Goal: Task Accomplishment & Management: Use online tool/utility

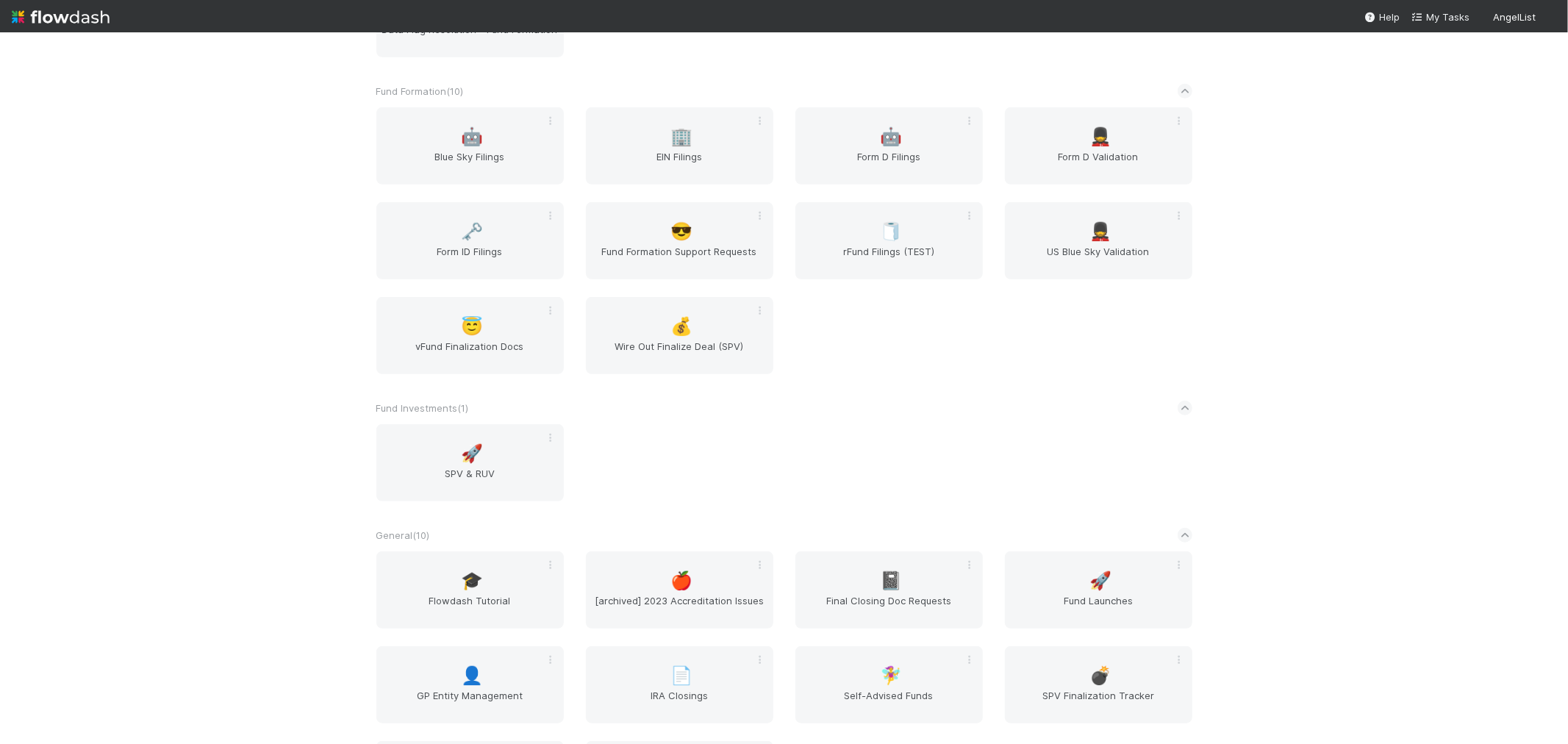
scroll to position [817, 0]
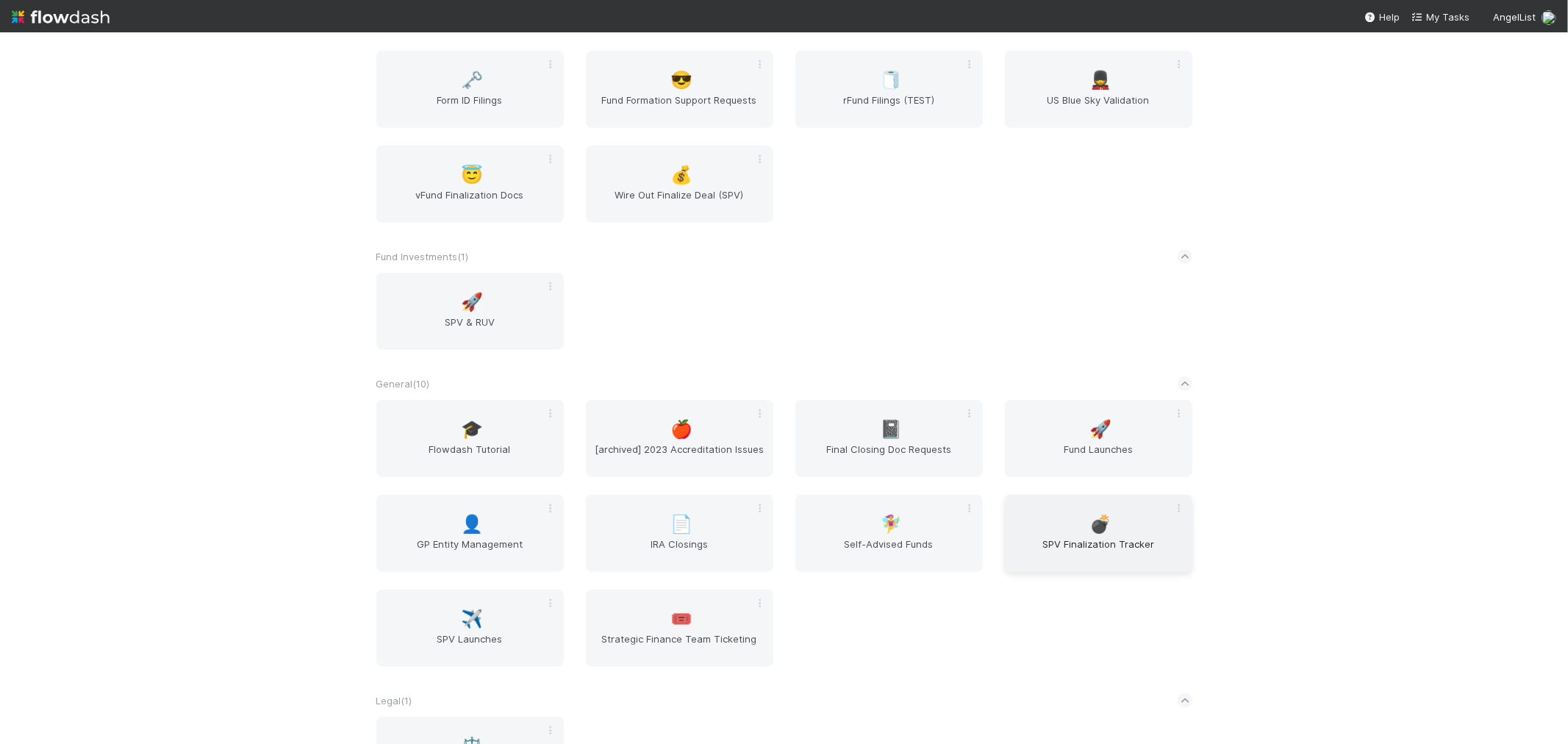
click at [1032, 537] on span "SPV Finalization Tracker" at bounding box center [1099, 551] width 176 height 30
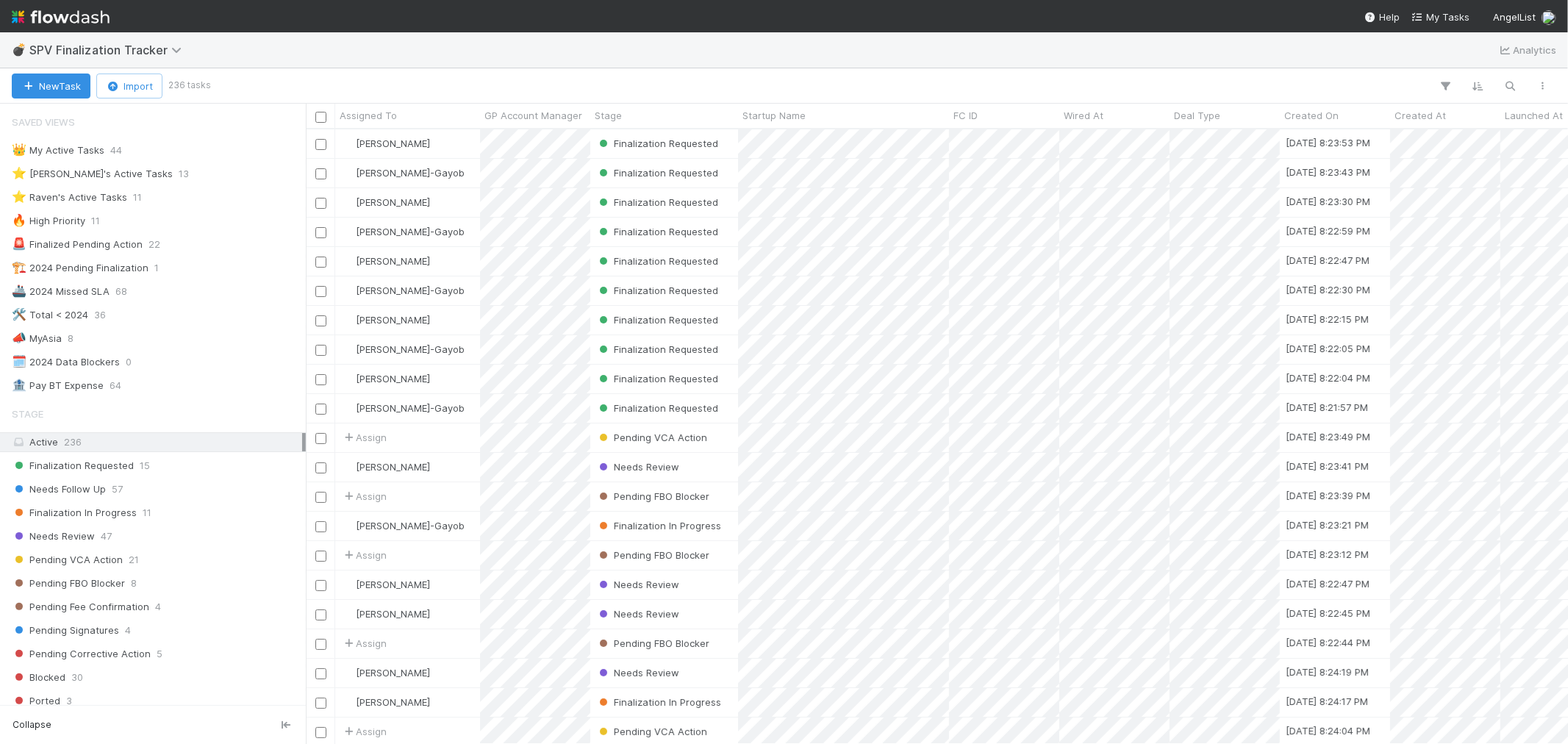
scroll to position [601, 1250]
click at [72, 11] on img at bounding box center [60, 17] width 98 height 25
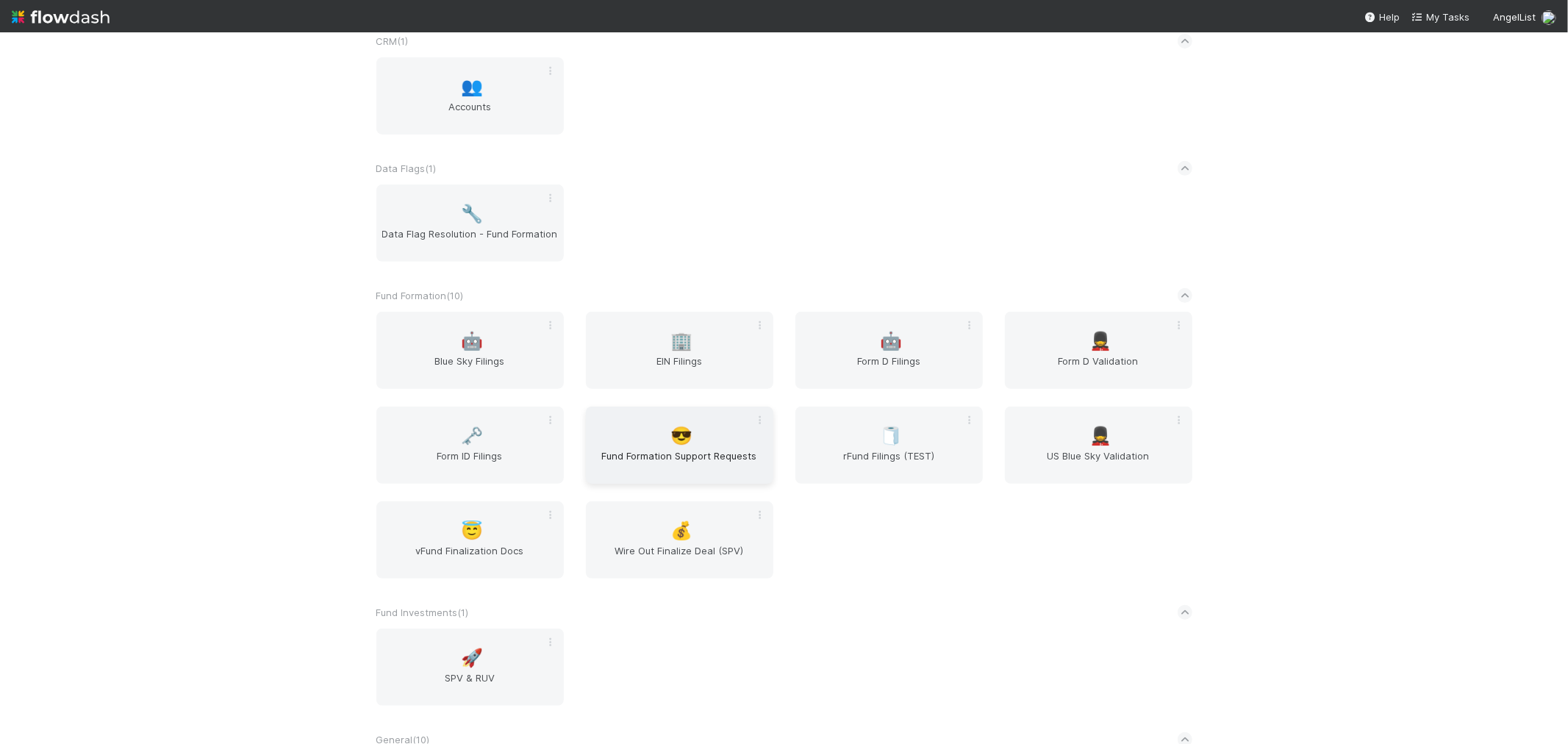
scroll to position [489, 0]
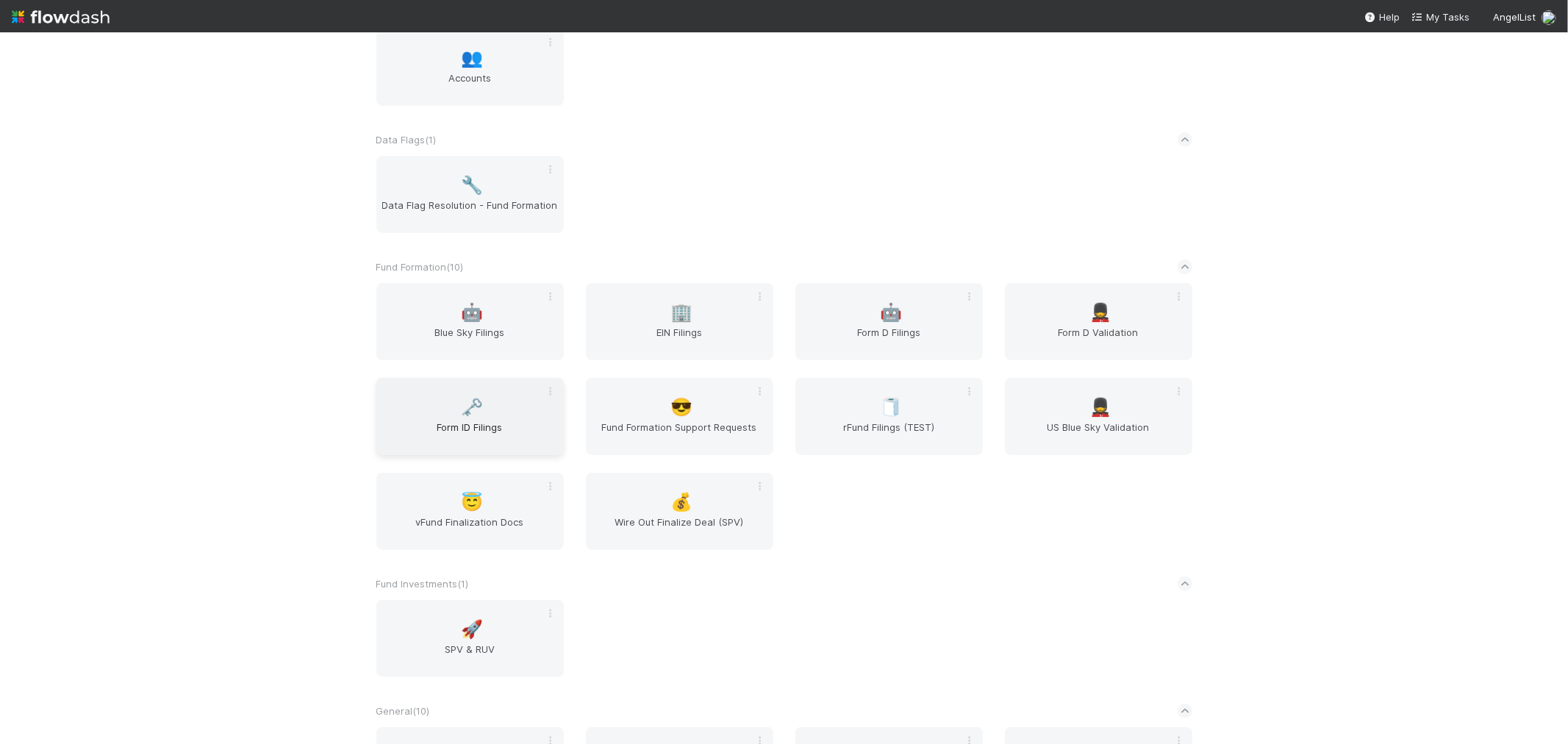
click at [450, 449] on div "🗝️ Form ID Filings" at bounding box center [470, 417] width 187 height 77
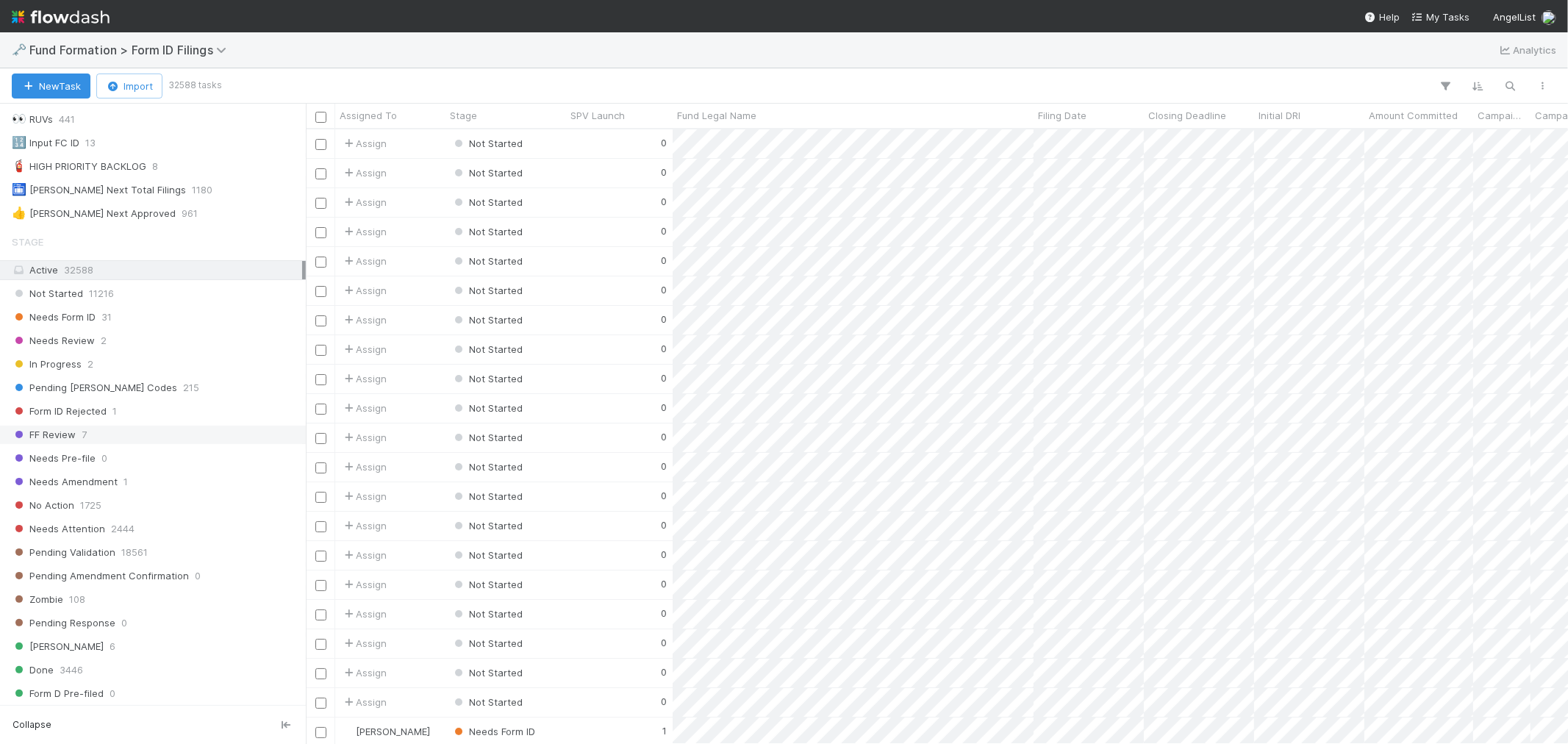
scroll to position [326, 0]
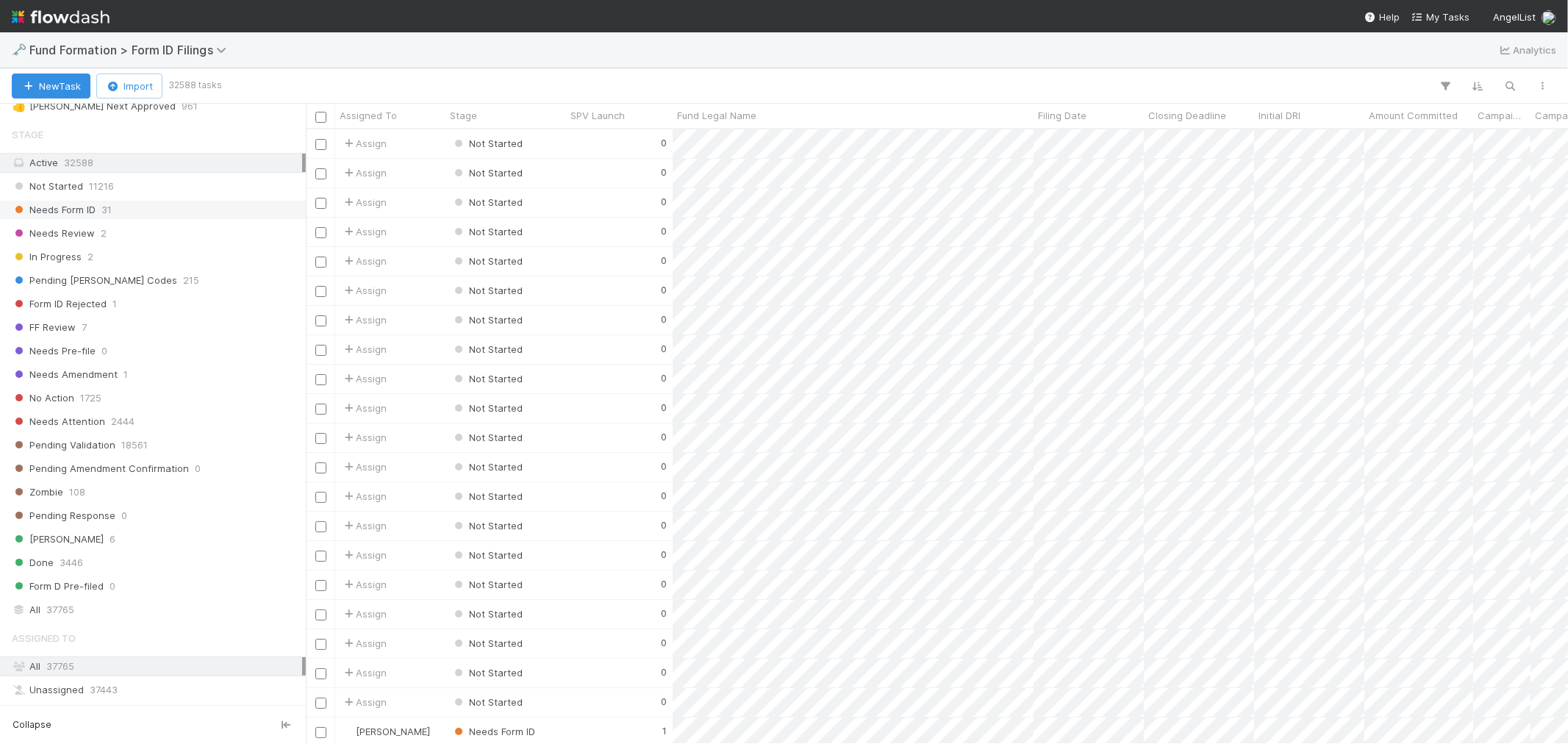
click at [130, 206] on div "Needs Form ID 31" at bounding box center [157, 209] width 291 height 18
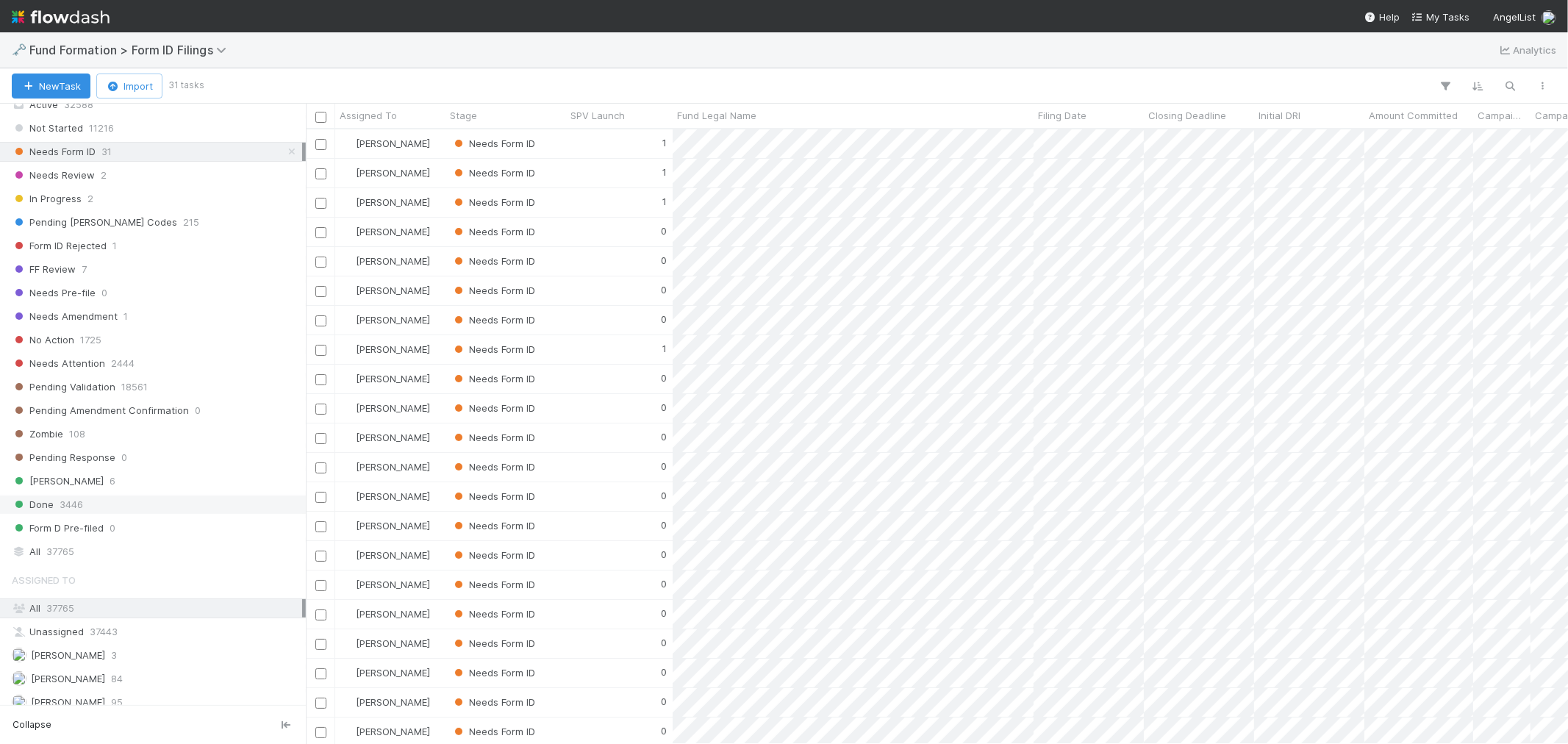
scroll to position [449, 0]
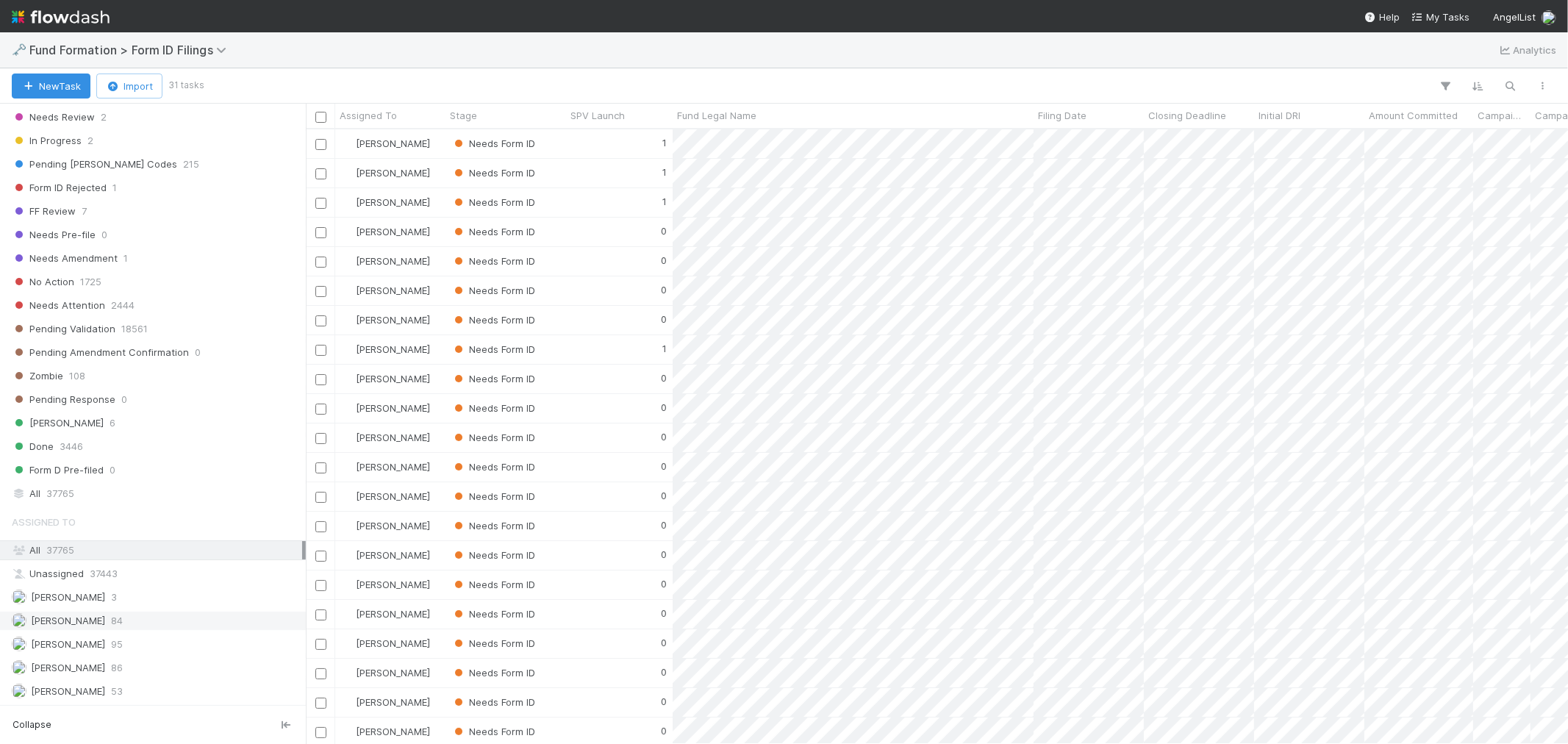
click at [87, 616] on span "Febbie Cervantes" at bounding box center [67, 620] width 74 height 11
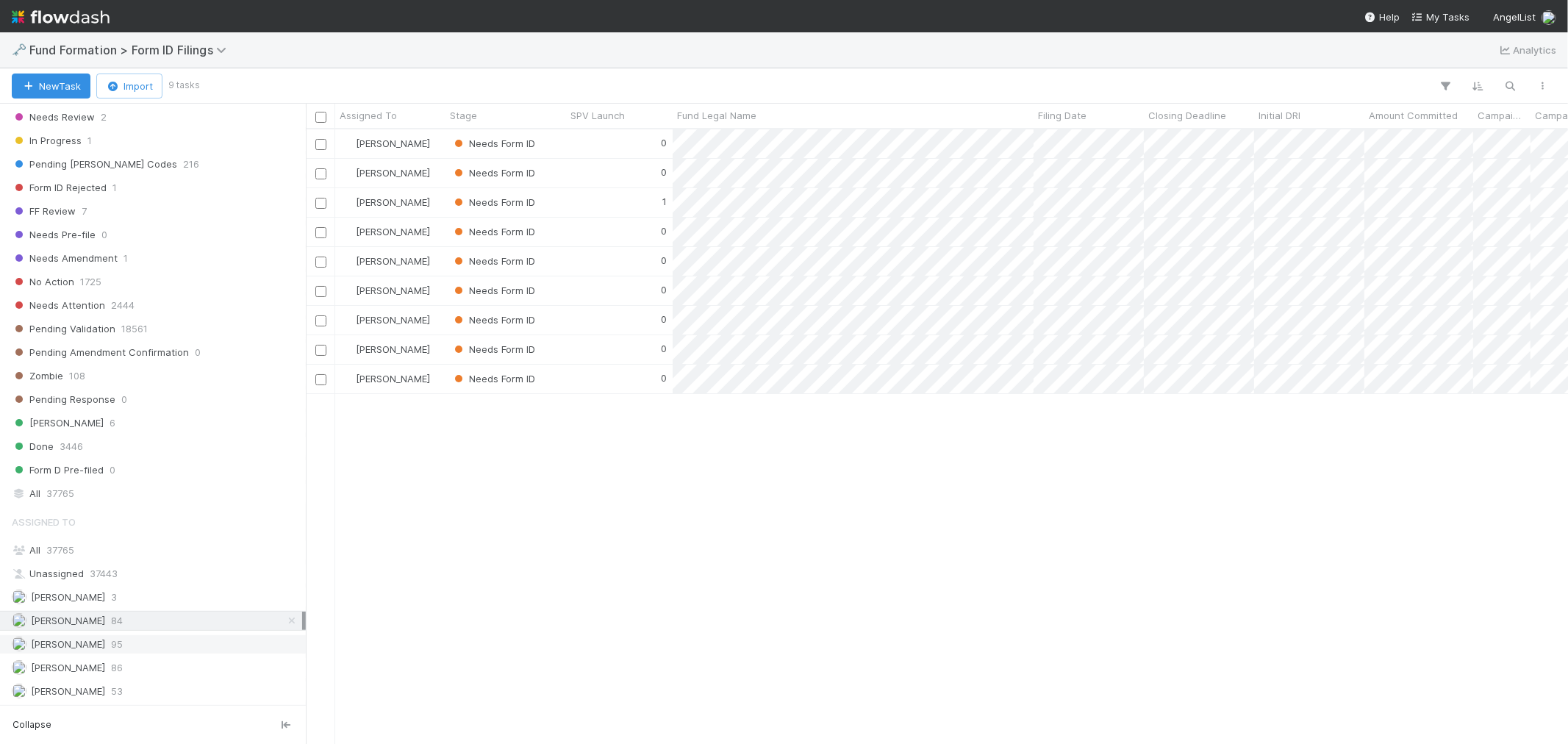
scroll to position [601, 1250]
click at [81, 638] on span "[PERSON_NAME]" at bounding box center [67, 643] width 74 height 11
click at [80, 663] on span "Raven Jacinto" at bounding box center [67, 667] width 74 height 11
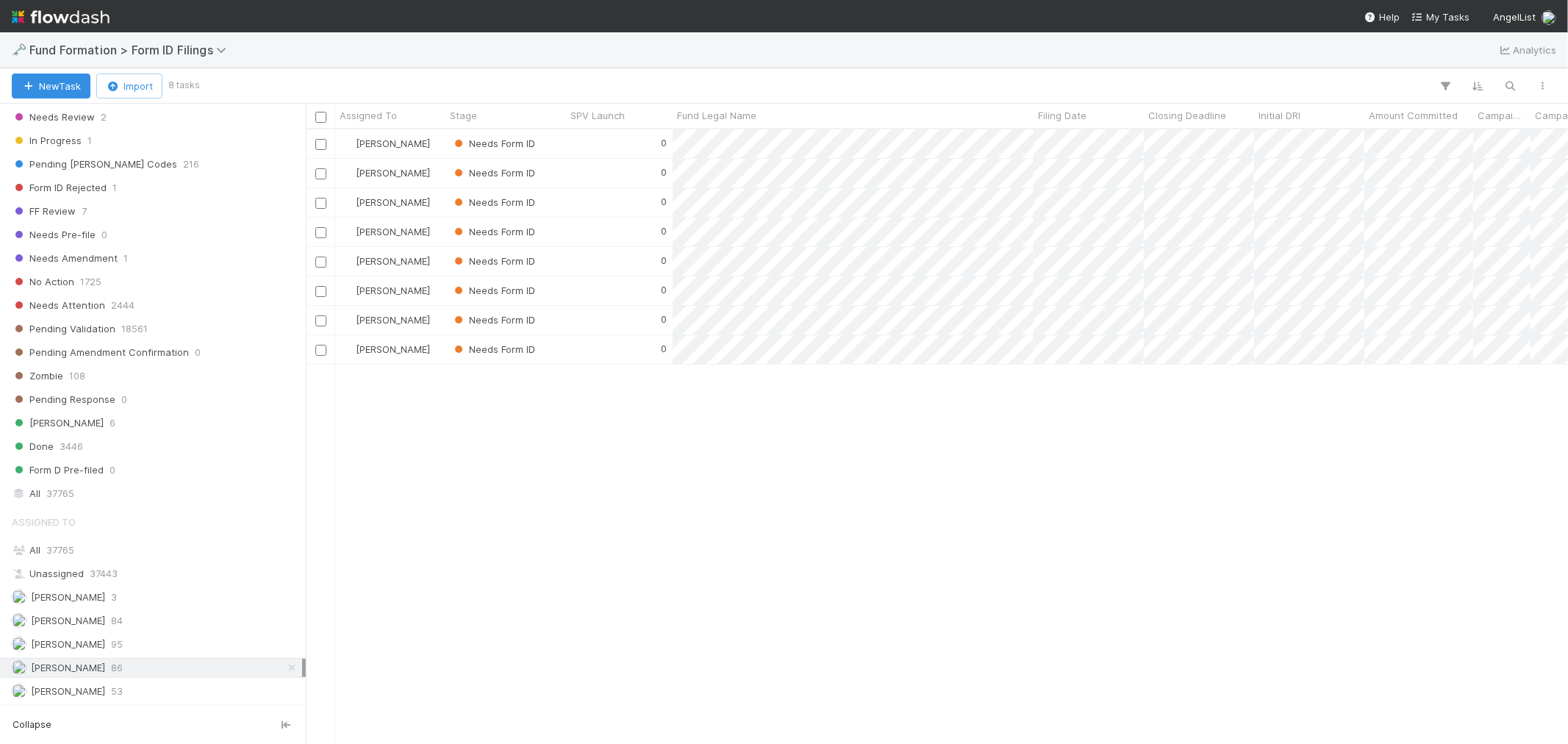
scroll to position [601, 1250]
click at [75, 691] on span "Roselyn de Villa" at bounding box center [67, 691] width 74 height 11
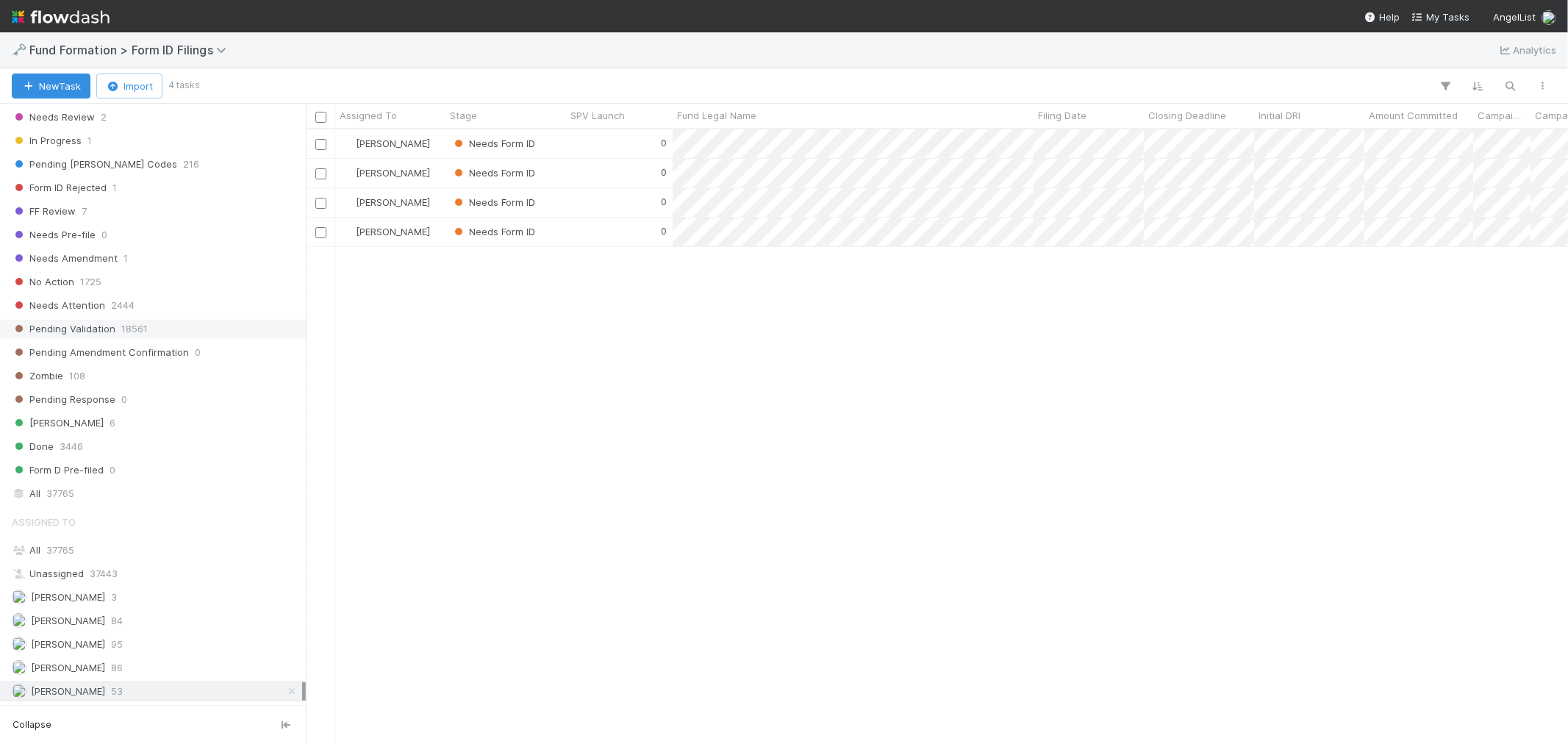
scroll to position [601, 1250]
click at [80, 19] on img at bounding box center [60, 17] width 98 height 25
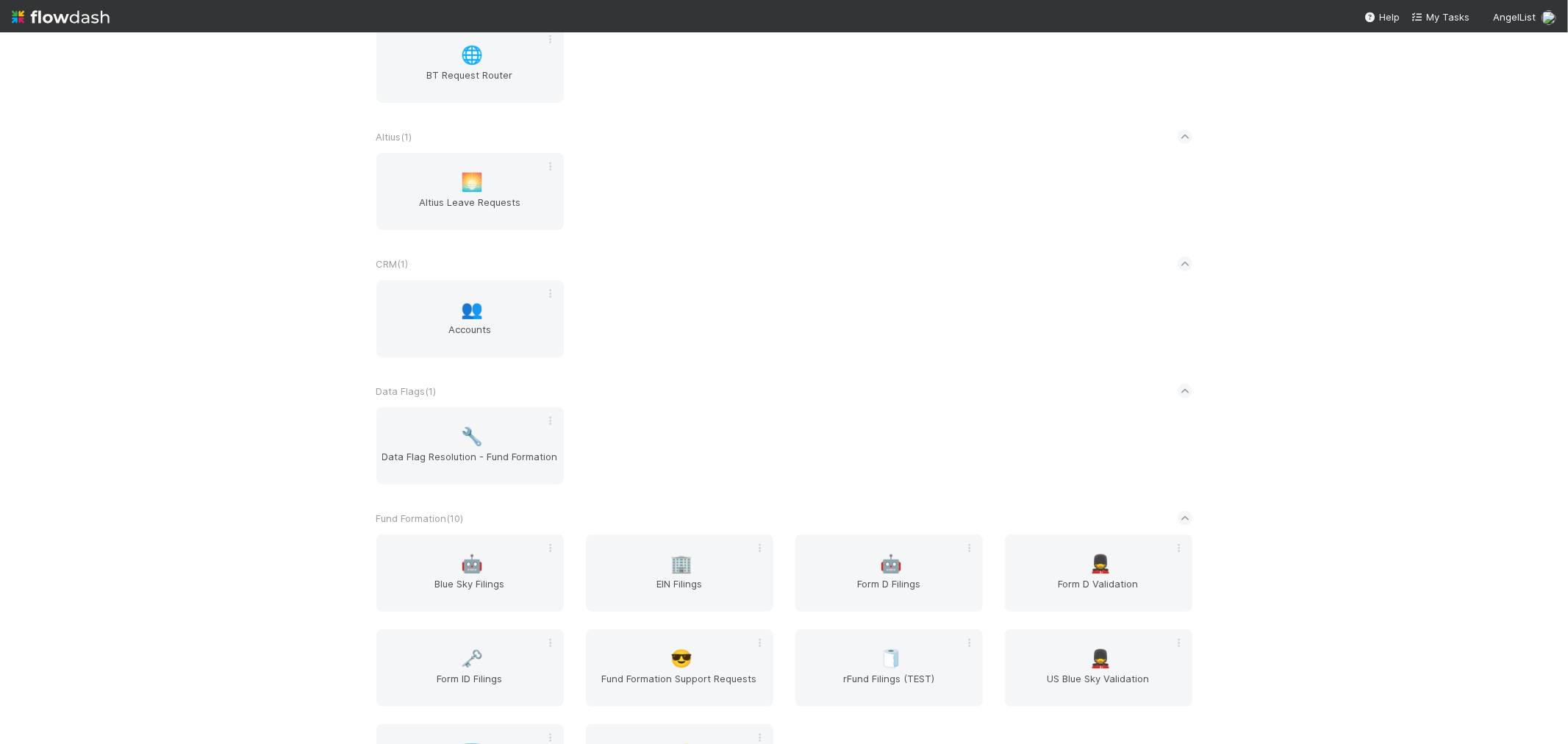
scroll to position [408, 0]
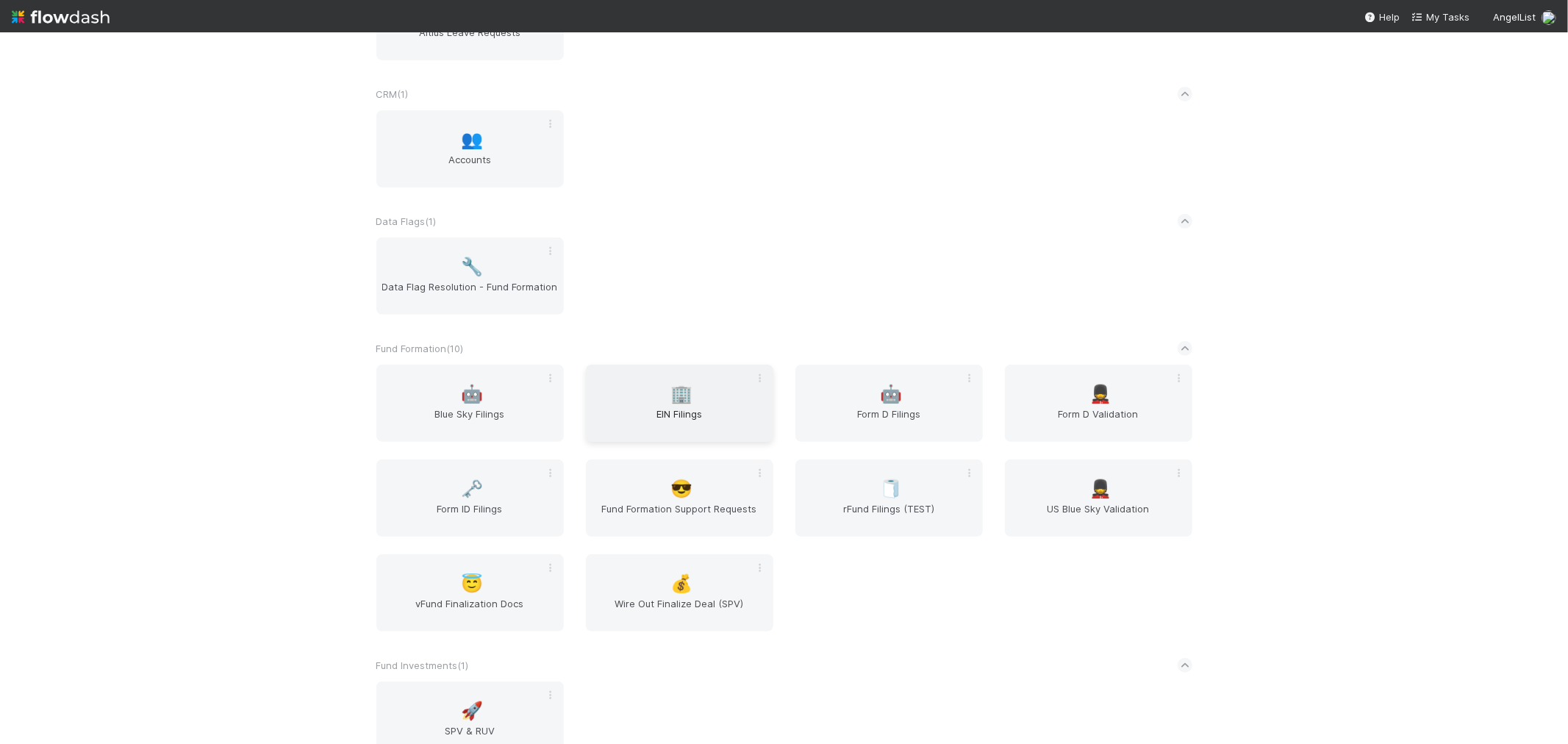
click at [648, 414] on span "EIN Filings" at bounding box center [679, 421] width 176 height 30
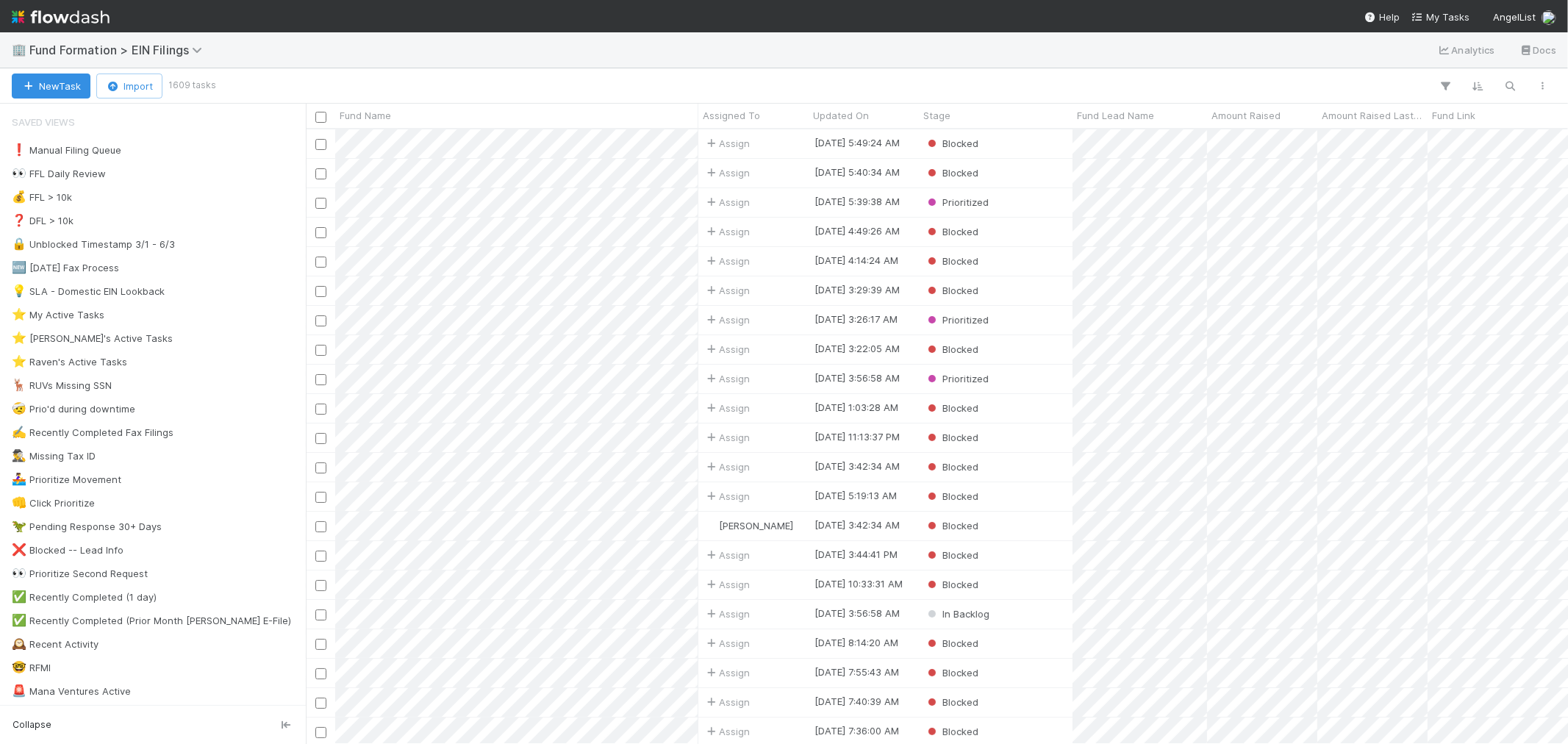
scroll to position [601, 1250]
click at [63, 15] on img at bounding box center [60, 17] width 98 height 25
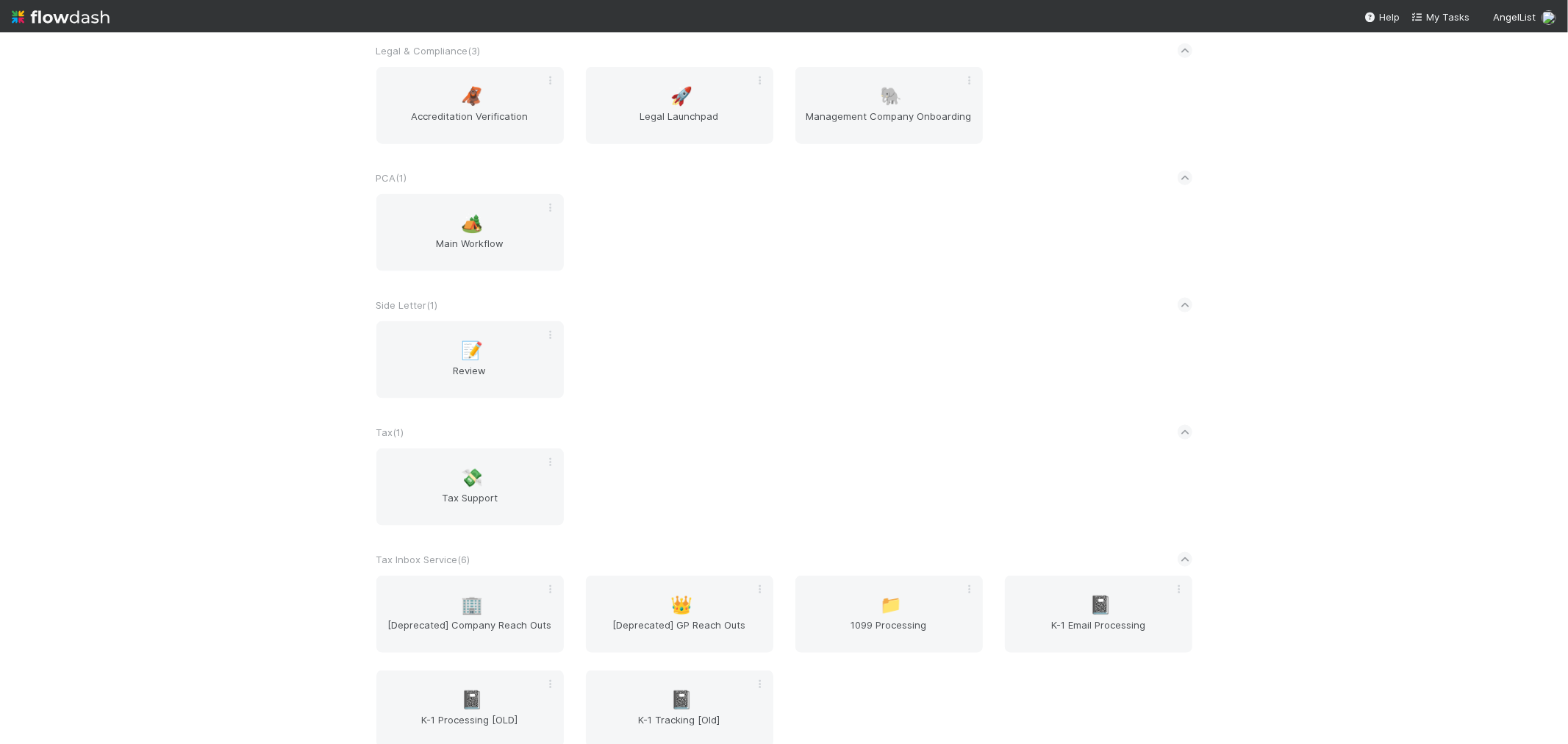
scroll to position [1633, 0]
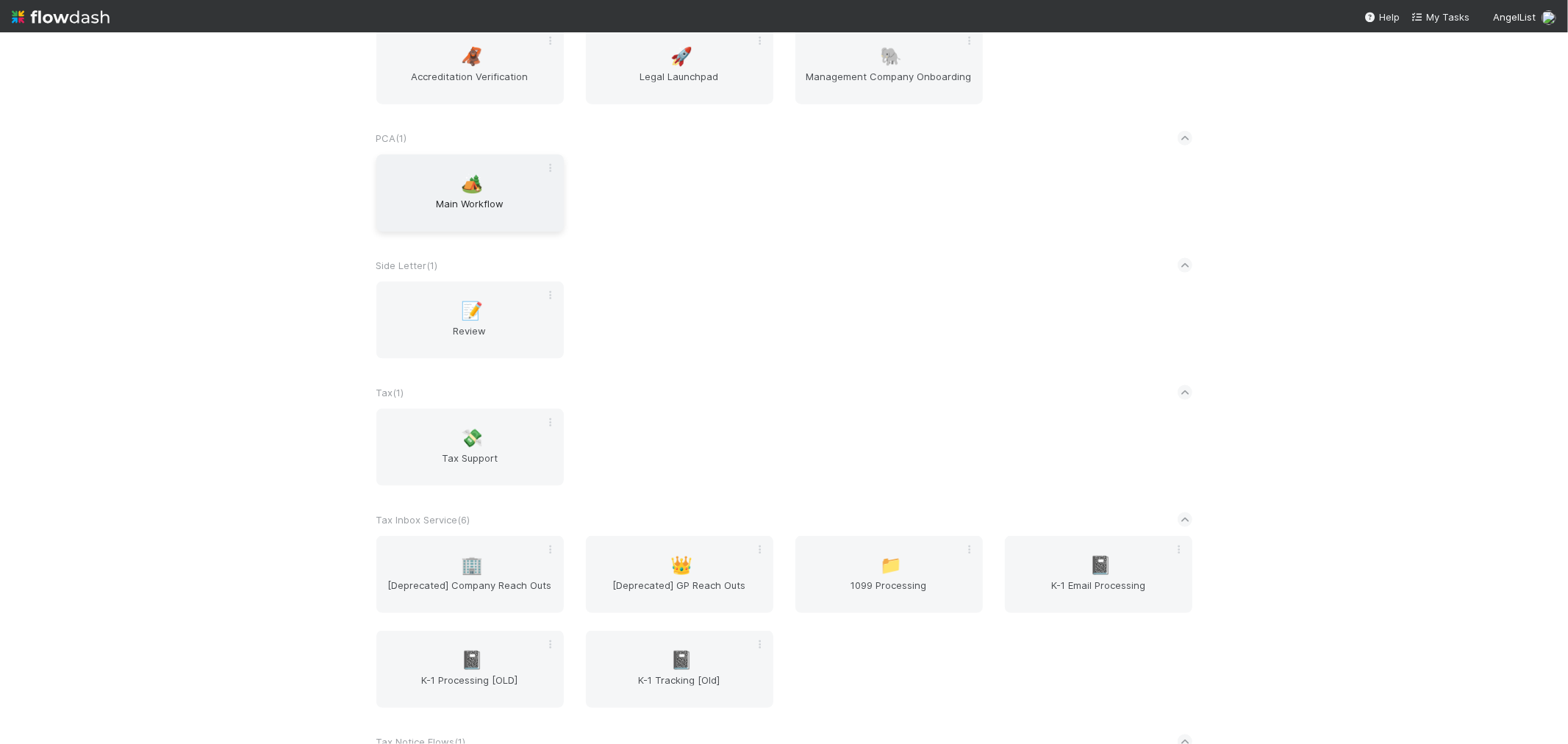
click at [491, 186] on div "🏕️ Main Workflow" at bounding box center [470, 193] width 187 height 77
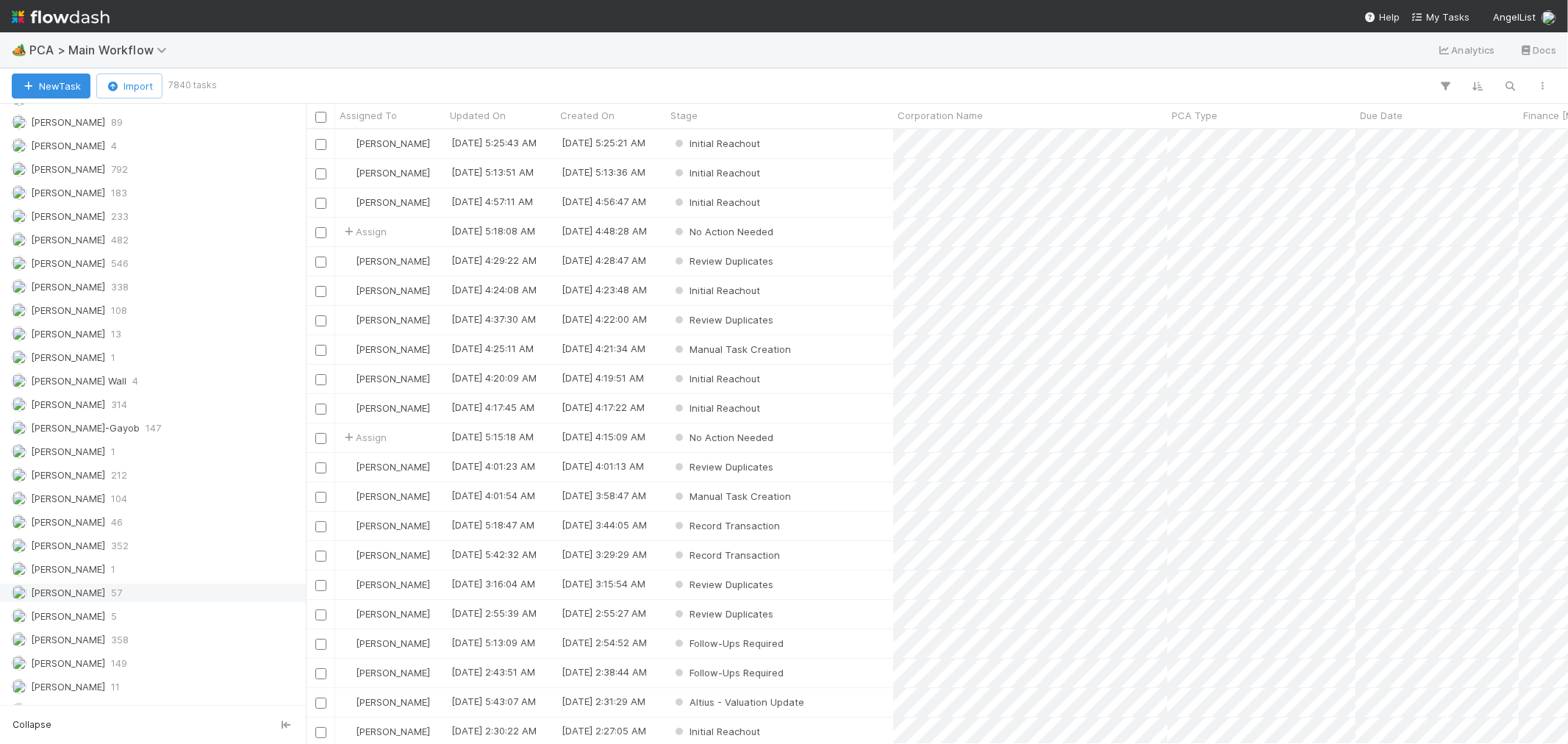
scroll to position [1960, 0]
click at [91, 13] on img at bounding box center [60, 17] width 98 height 25
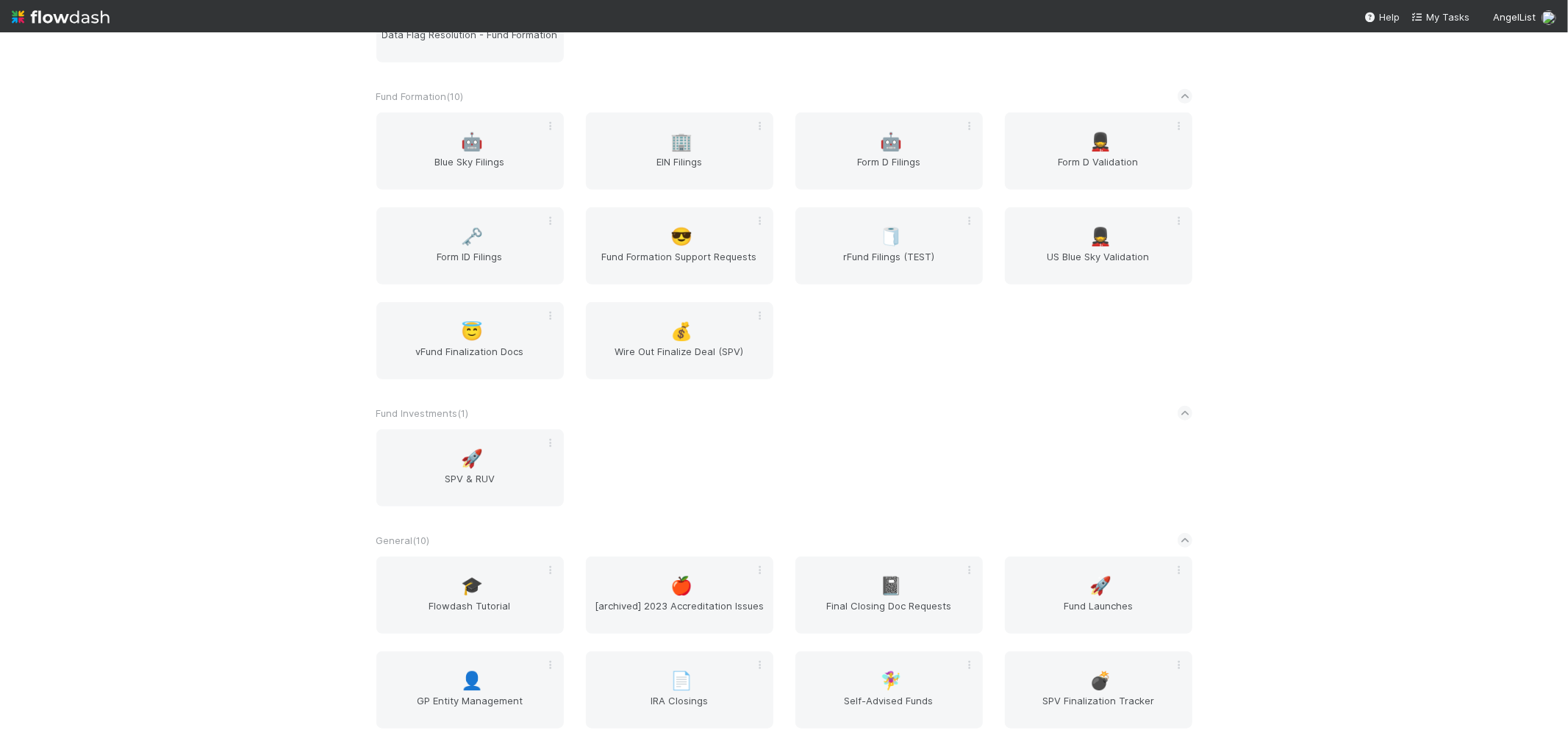
scroll to position [735, 0]
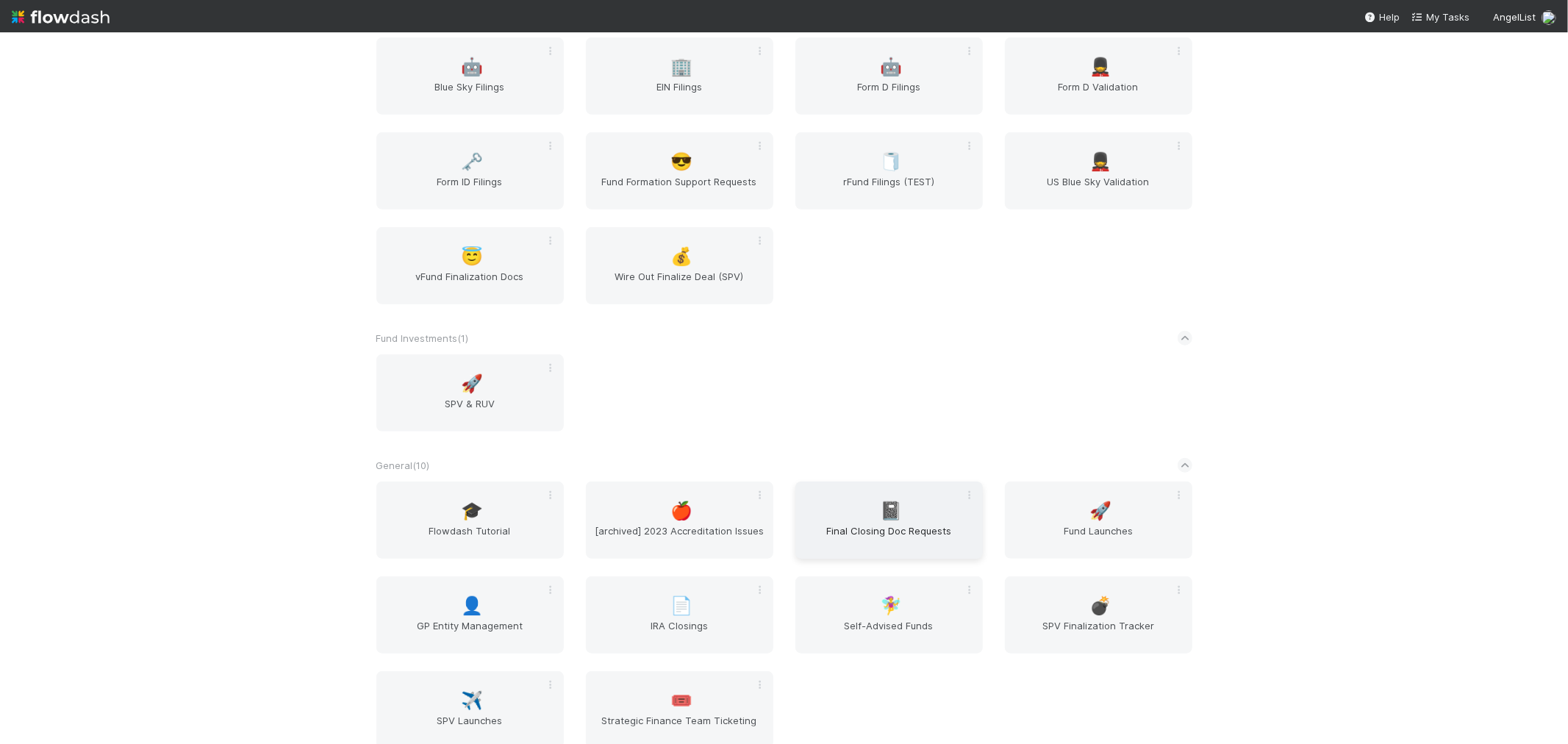
click at [881, 503] on span "📓" at bounding box center [890, 511] width 22 height 19
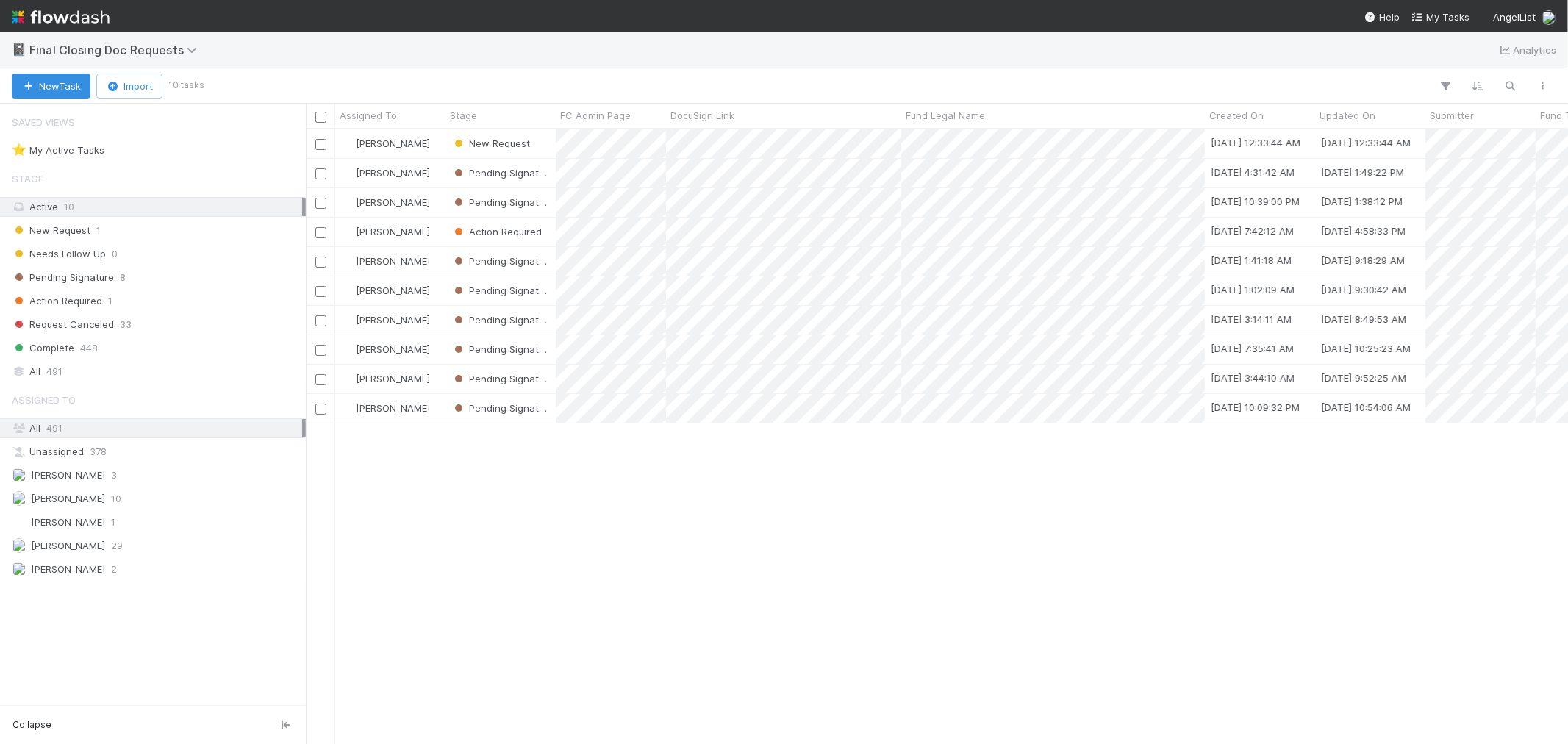
scroll to position [601, 1250]
click at [74, 6] on img at bounding box center [60, 17] width 98 height 25
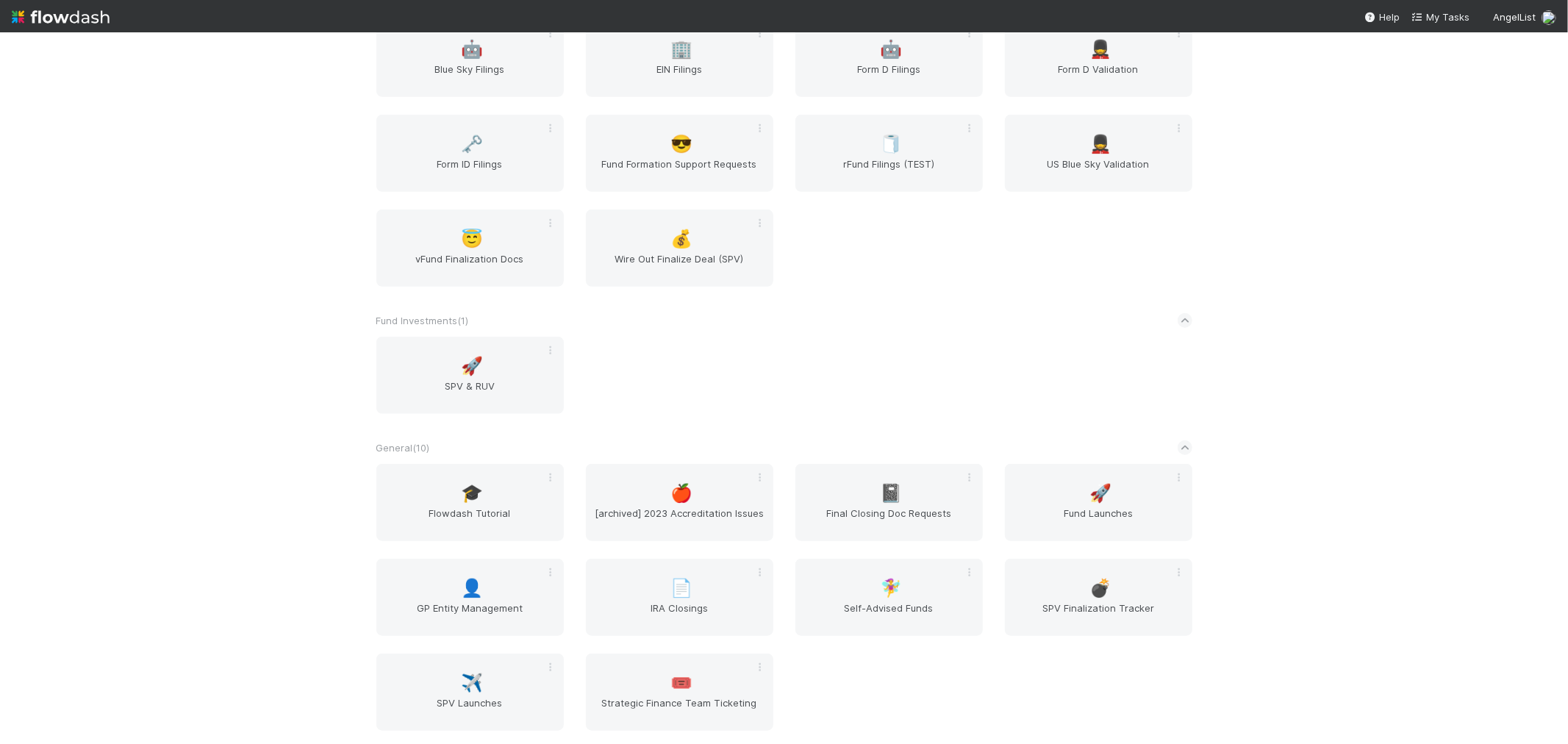
scroll to position [898, 0]
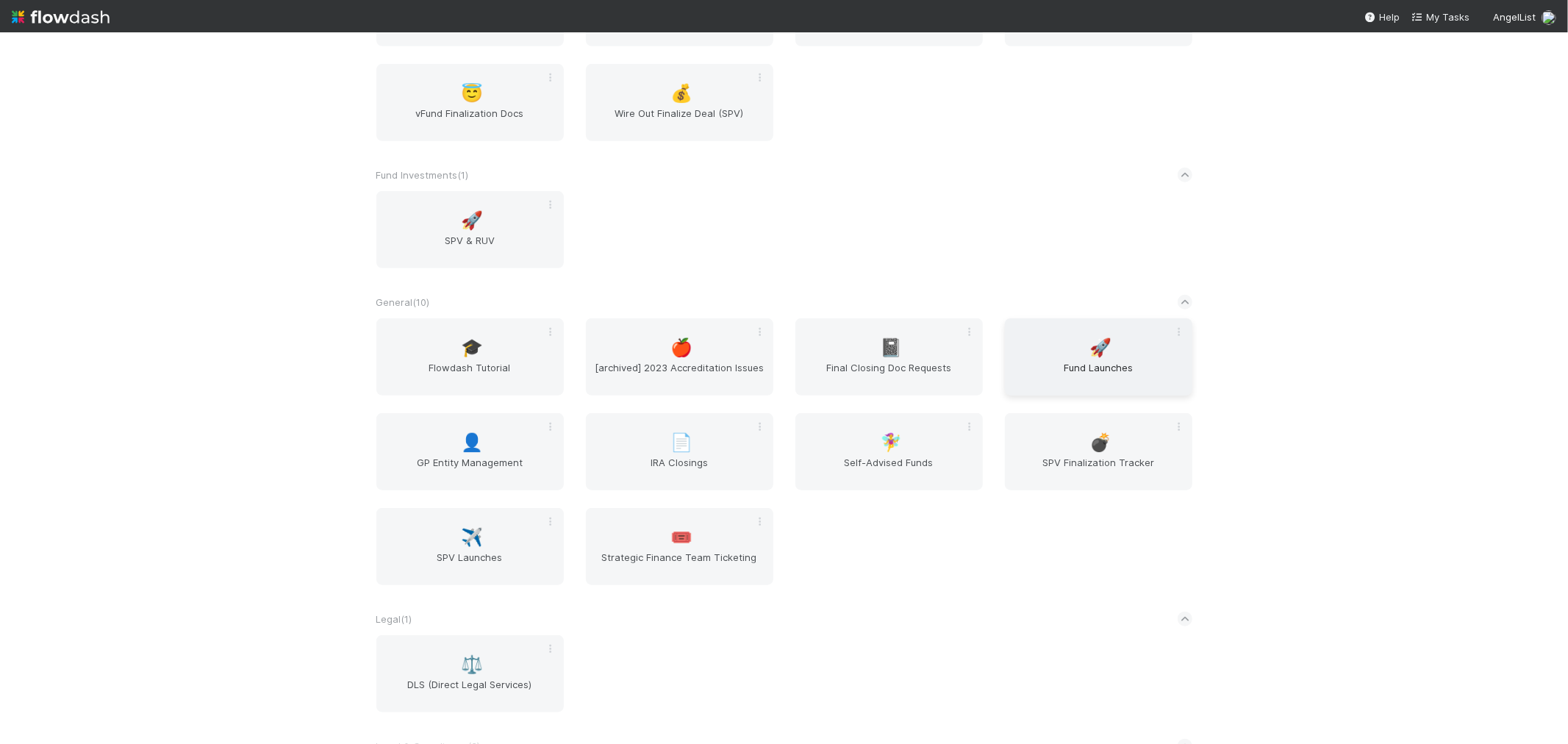
click at [1137, 351] on div "🚀 Fund Launches" at bounding box center [1099, 357] width 187 height 77
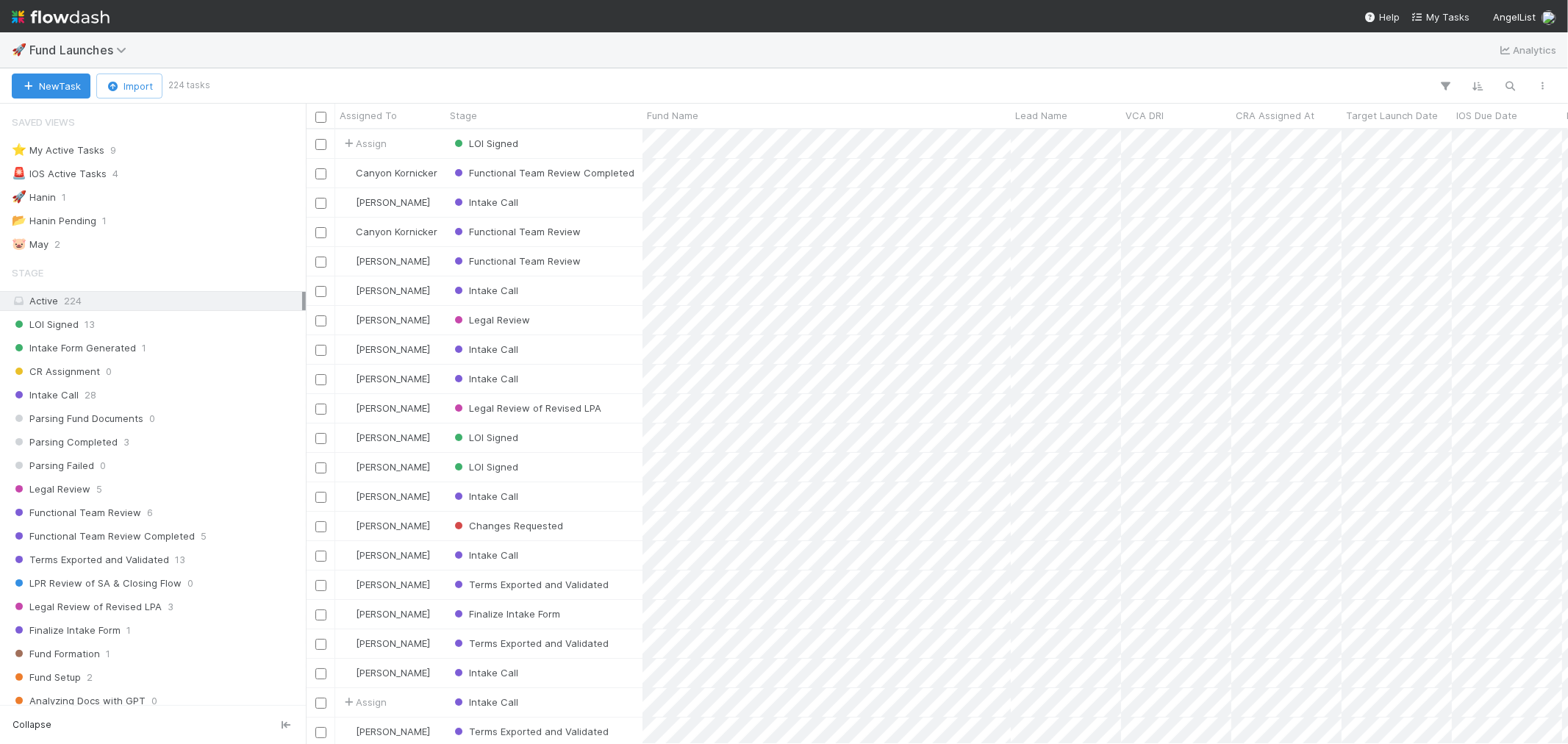
scroll to position [601, 1250]
click at [151, 153] on div "⭐ My Active Tasks 9" at bounding box center [157, 150] width 291 height 18
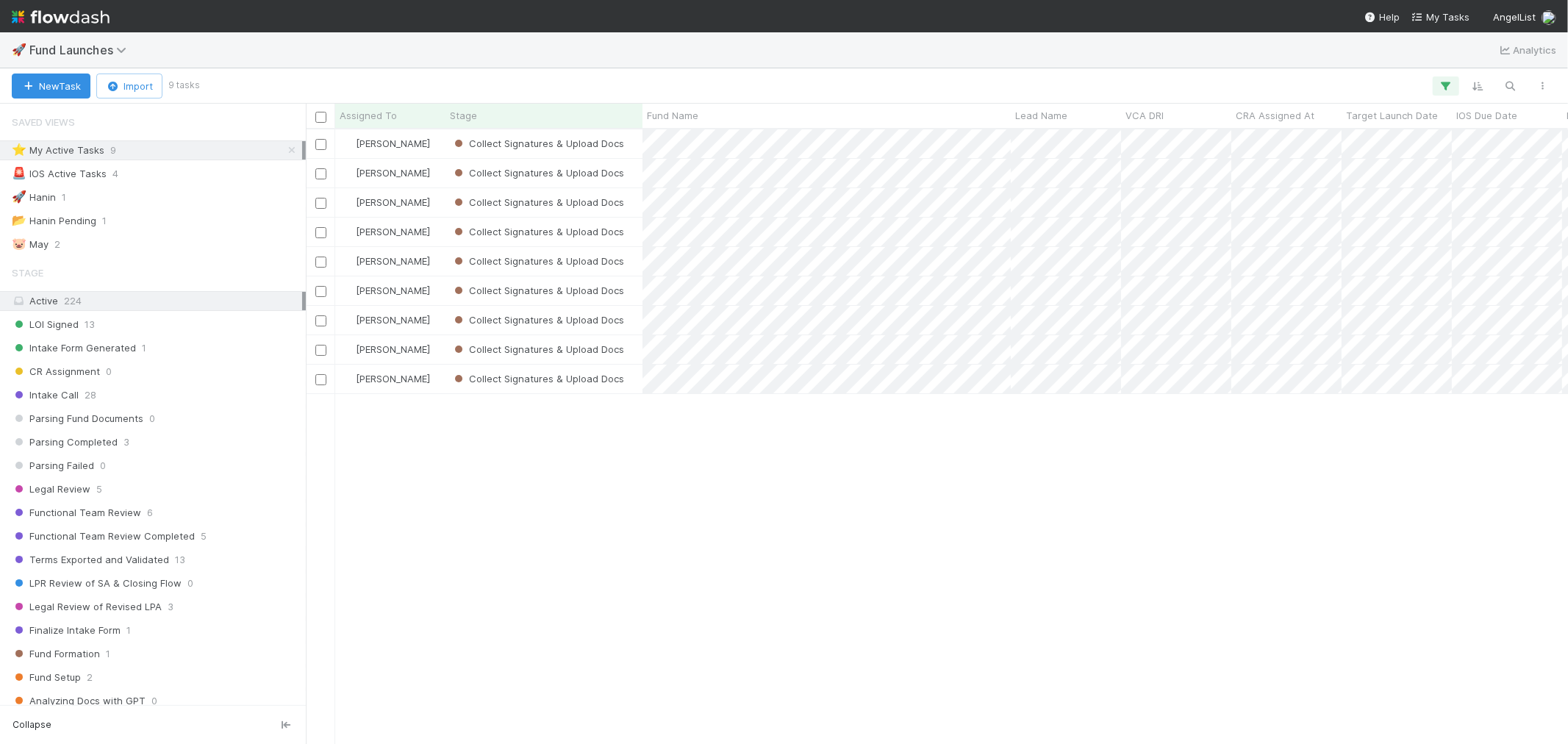
scroll to position [601, 1250]
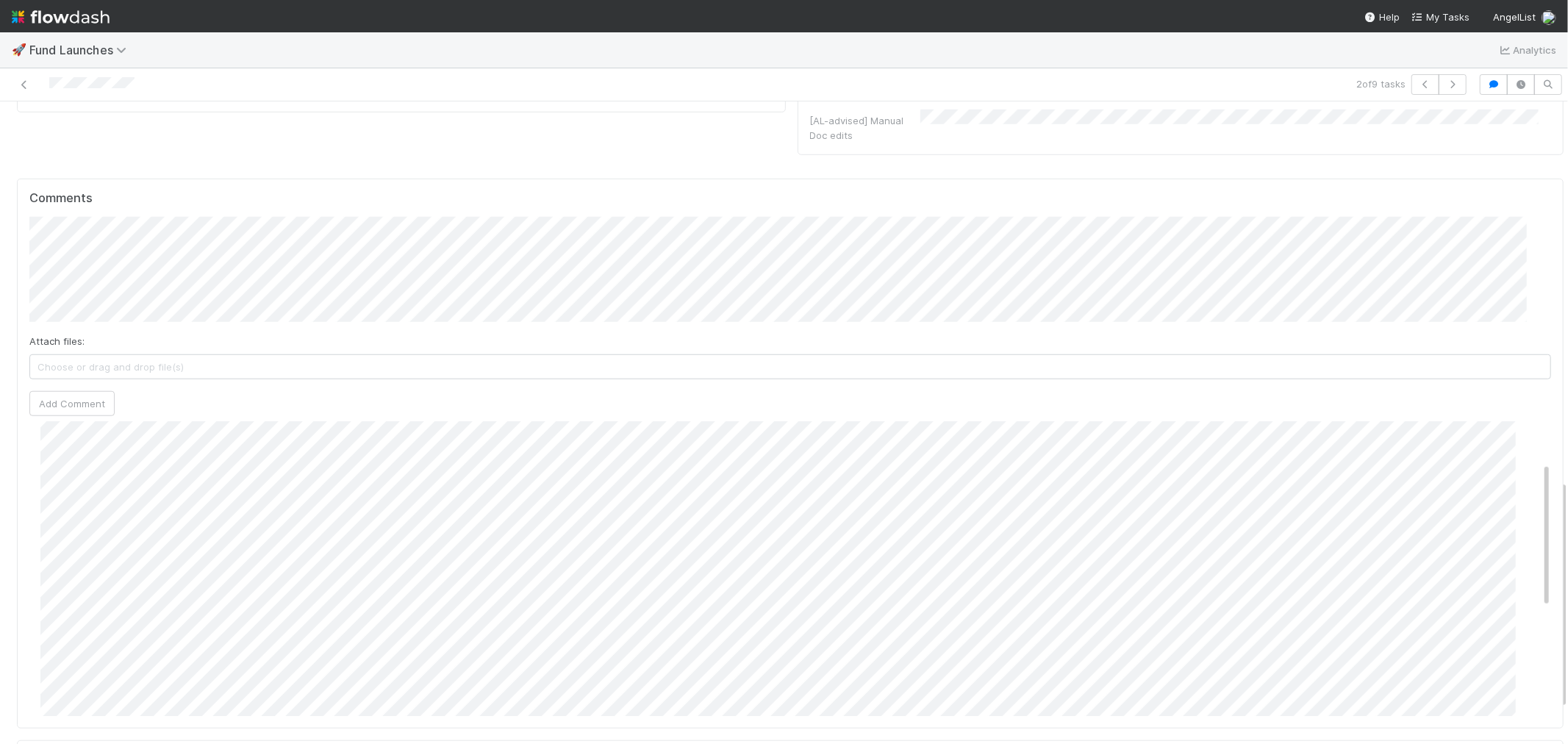
scroll to position [979, 0]
click at [58, 18] on img at bounding box center [60, 17] width 98 height 25
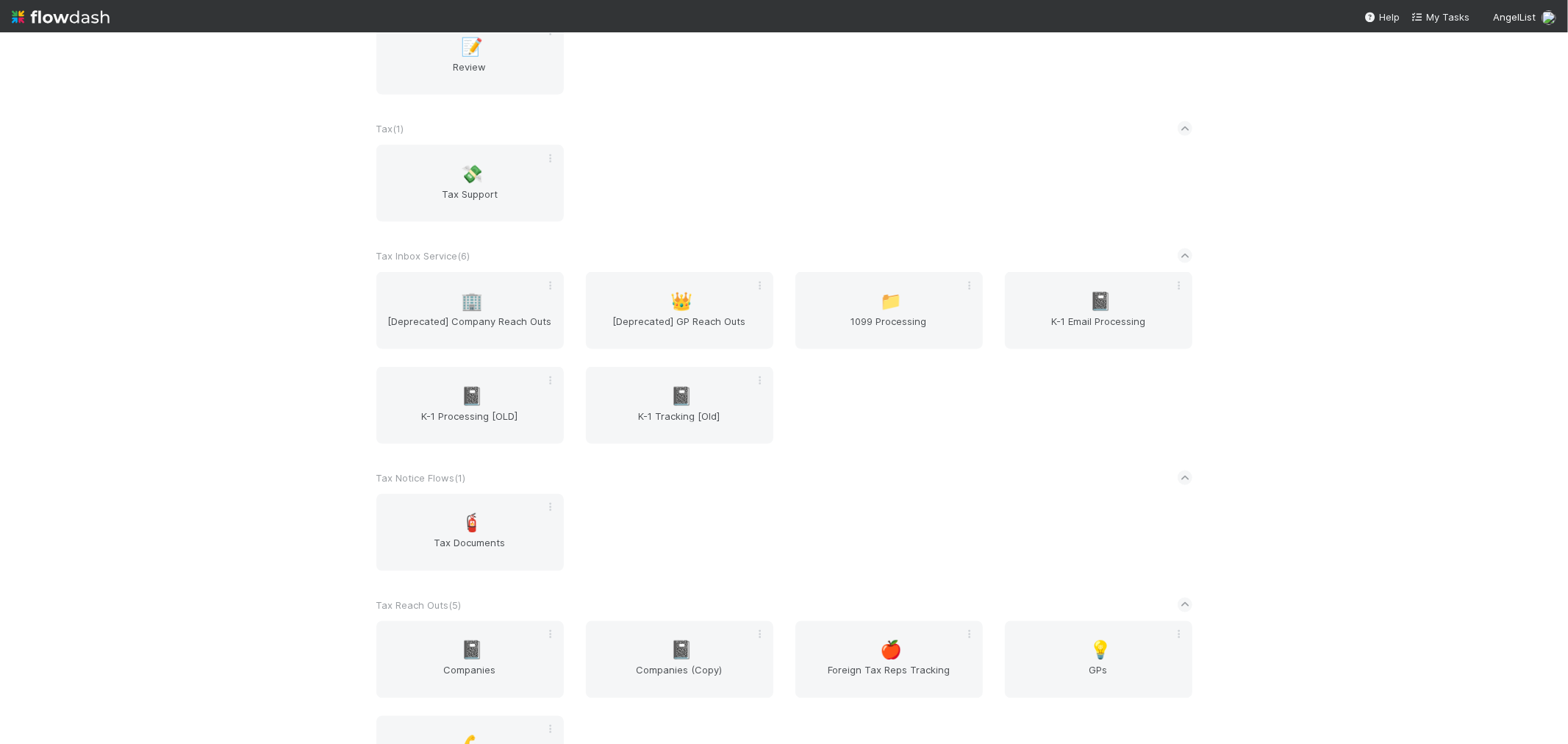
scroll to position [1741, 0]
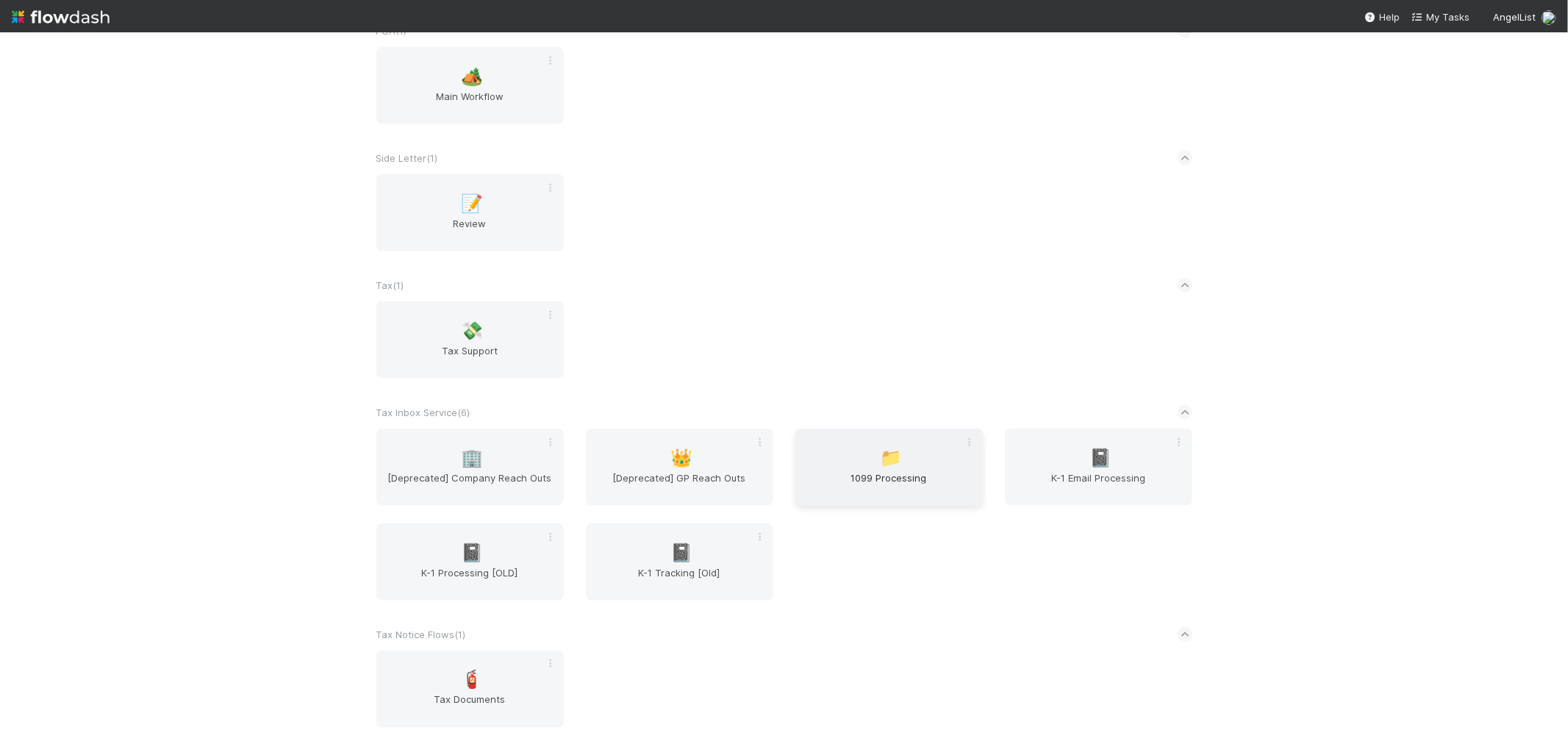
click at [880, 470] on span "1099 Processing" at bounding box center [889, 485] width 176 height 30
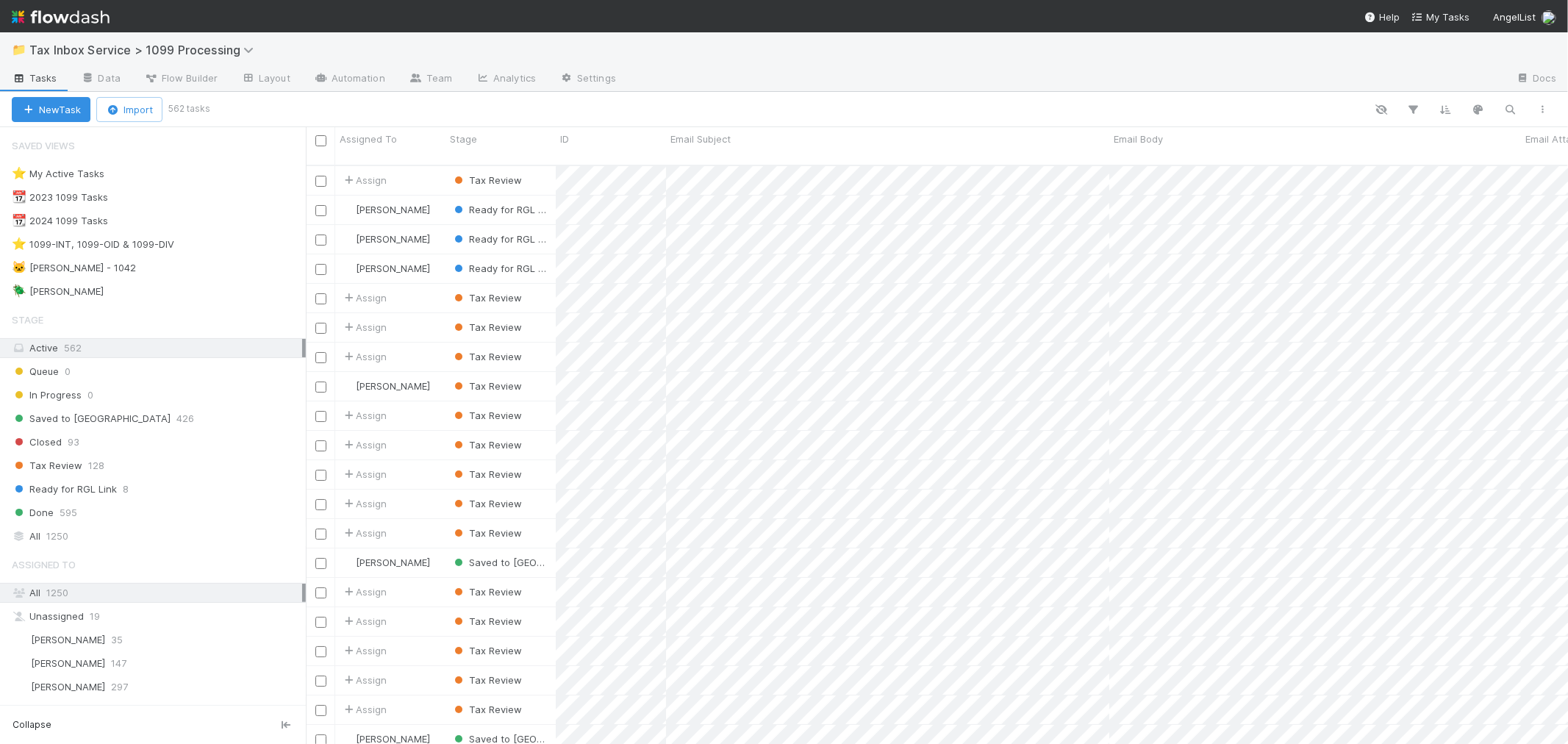
scroll to position [579, 1250]
click at [74, 18] on img at bounding box center [60, 17] width 98 height 25
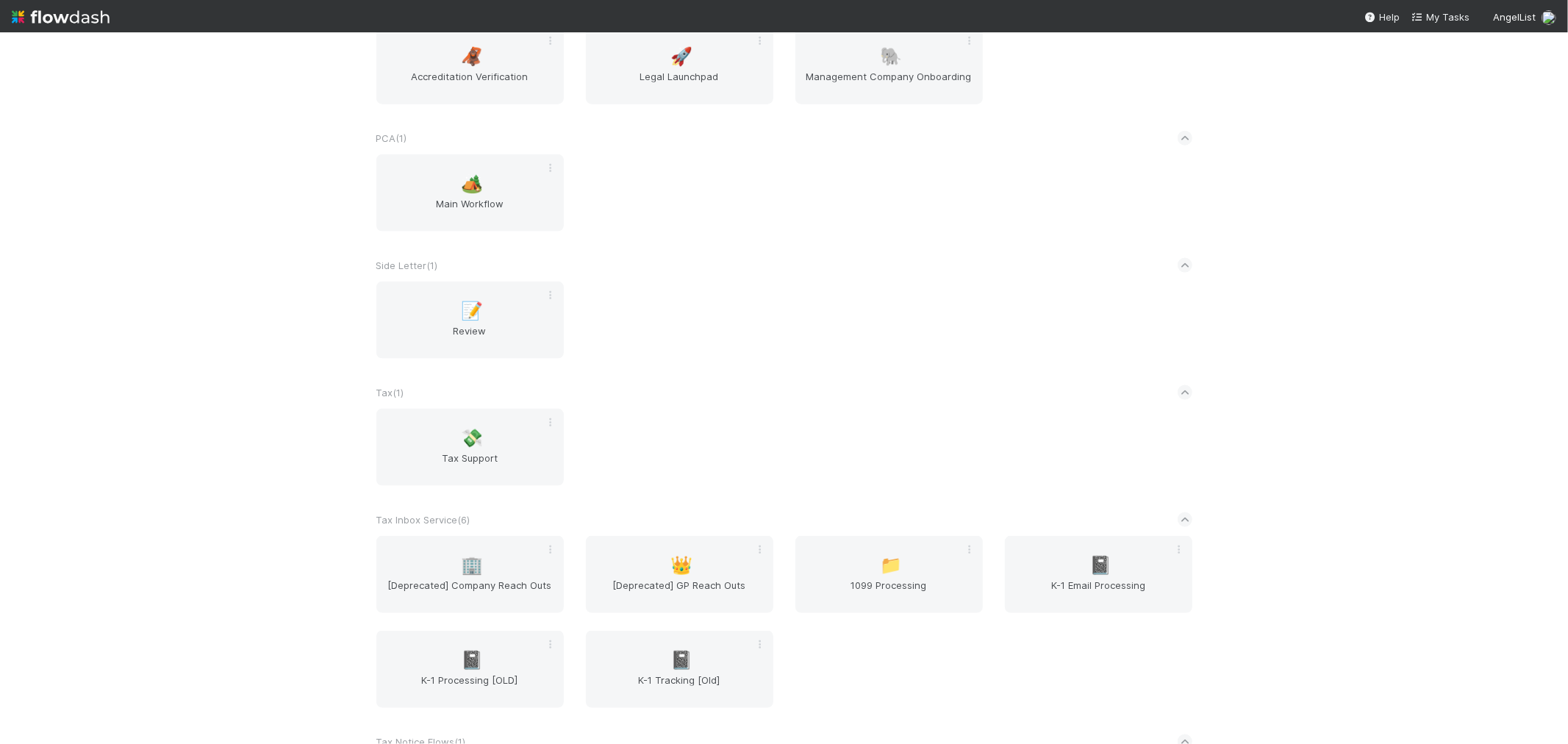
scroll to position [1878, 0]
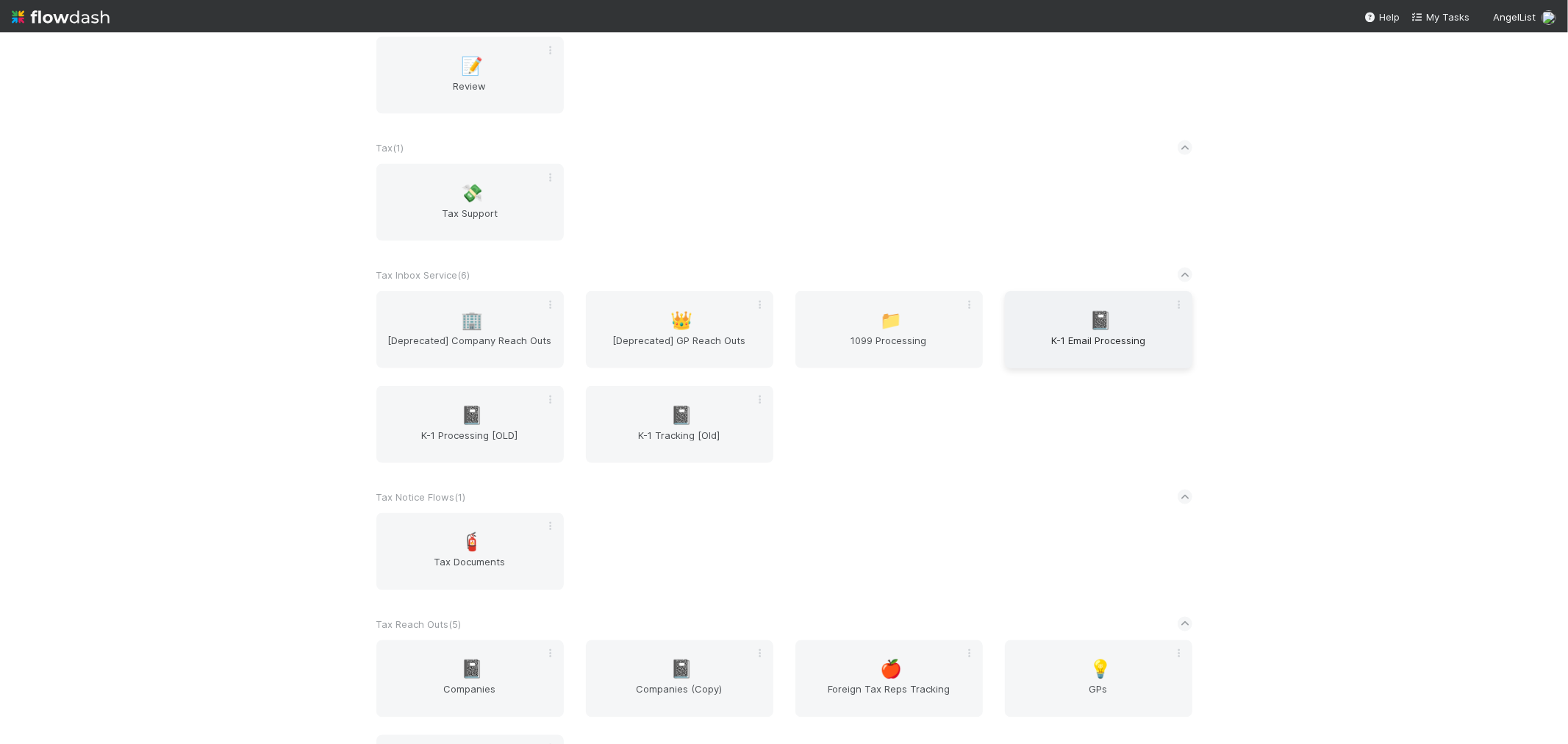
click at [1022, 316] on div "📓 K-1 Email Processing" at bounding box center [1099, 330] width 187 height 77
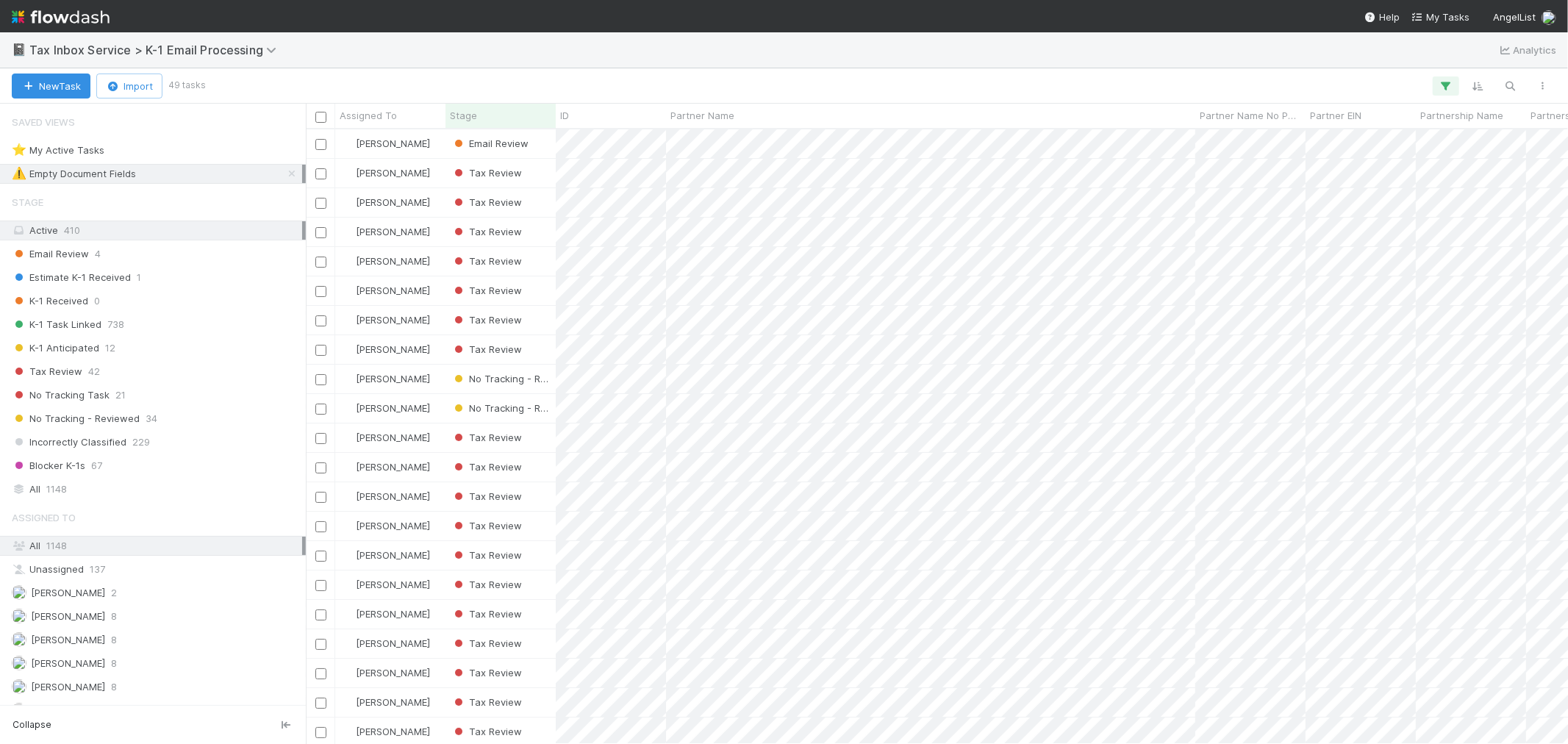
scroll to position [601, 1250]
click at [285, 173] on icon at bounding box center [292, 173] width 15 height 10
click at [77, 16] on img at bounding box center [60, 17] width 98 height 25
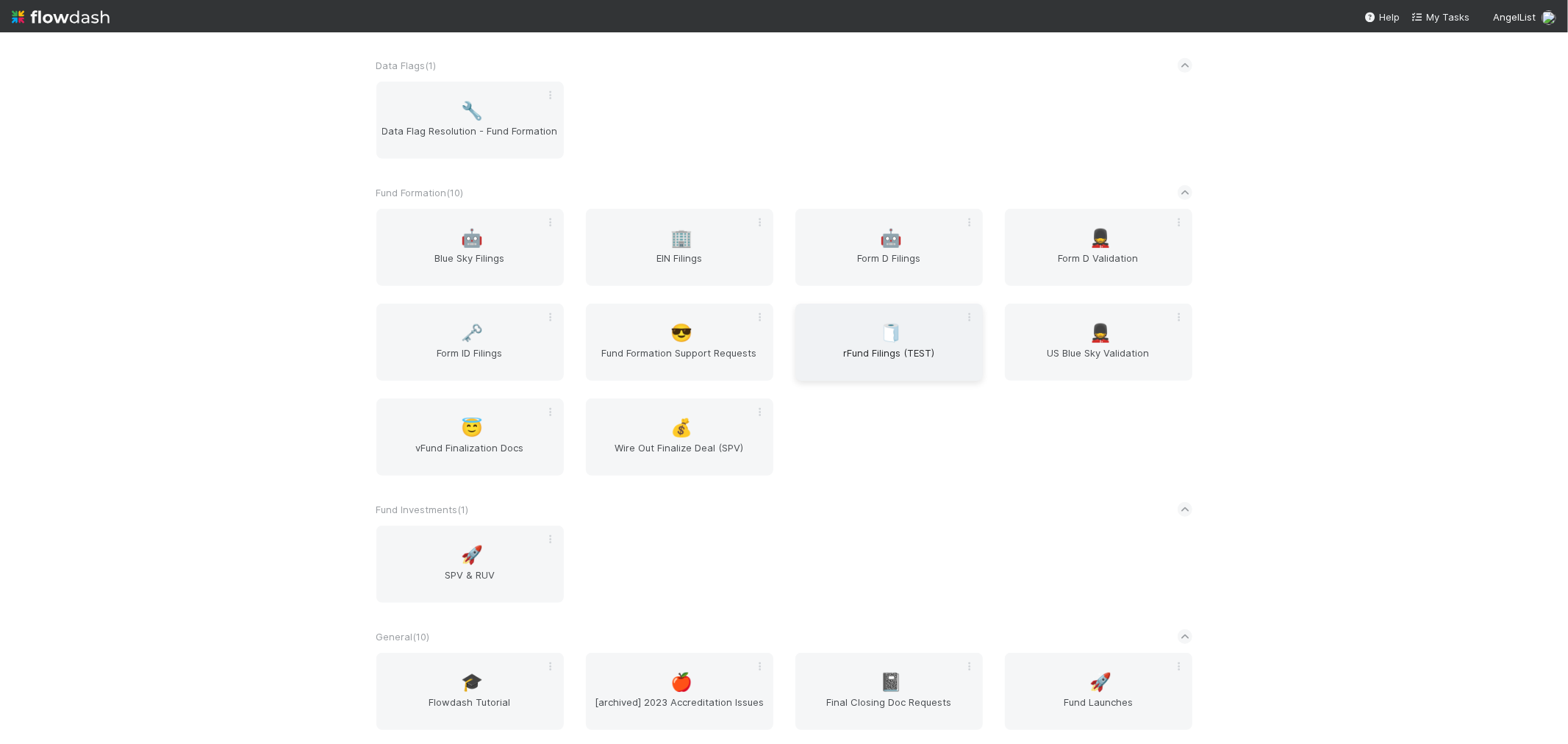
scroll to position [572, 0]
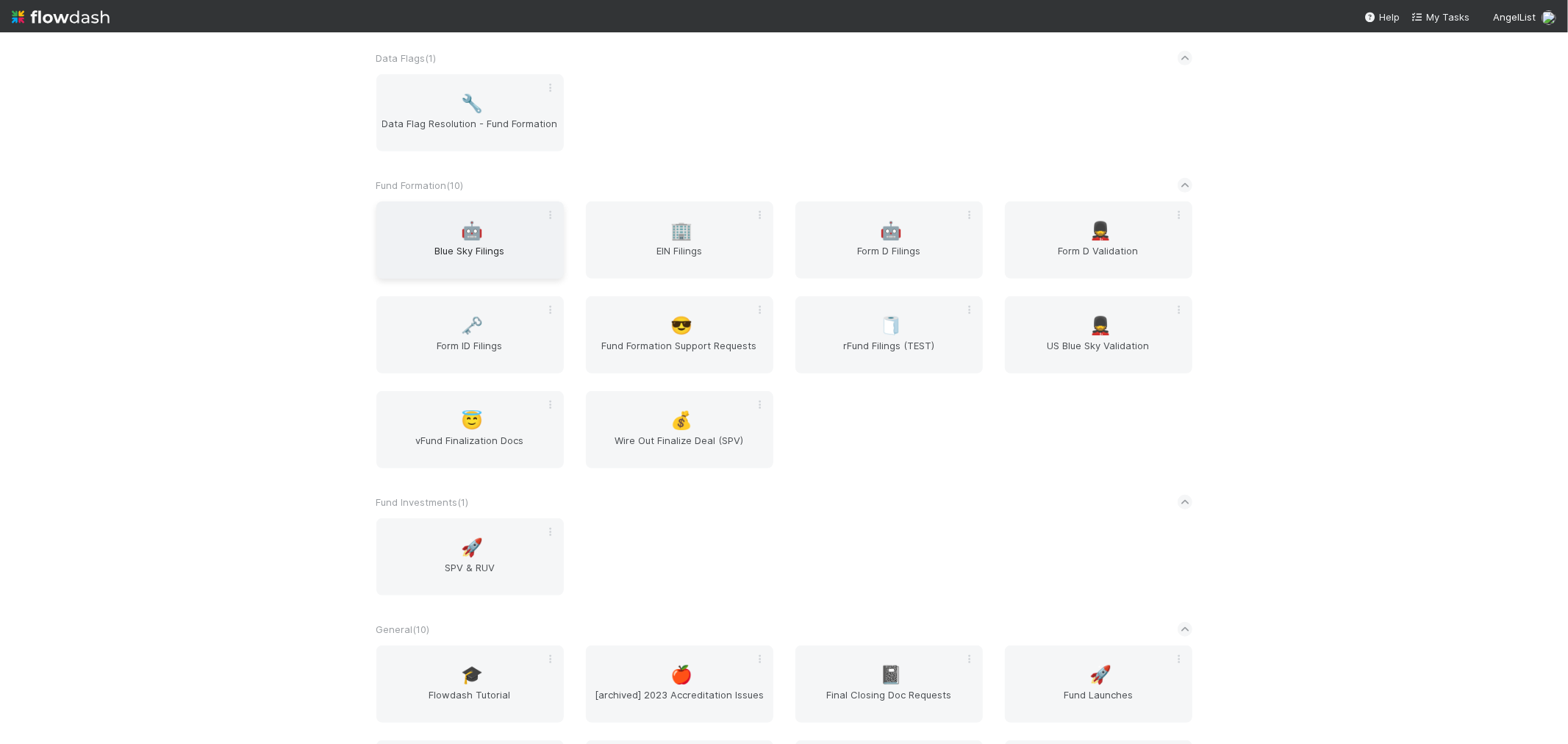
click at [475, 224] on span "🤖" at bounding box center [472, 231] width 22 height 19
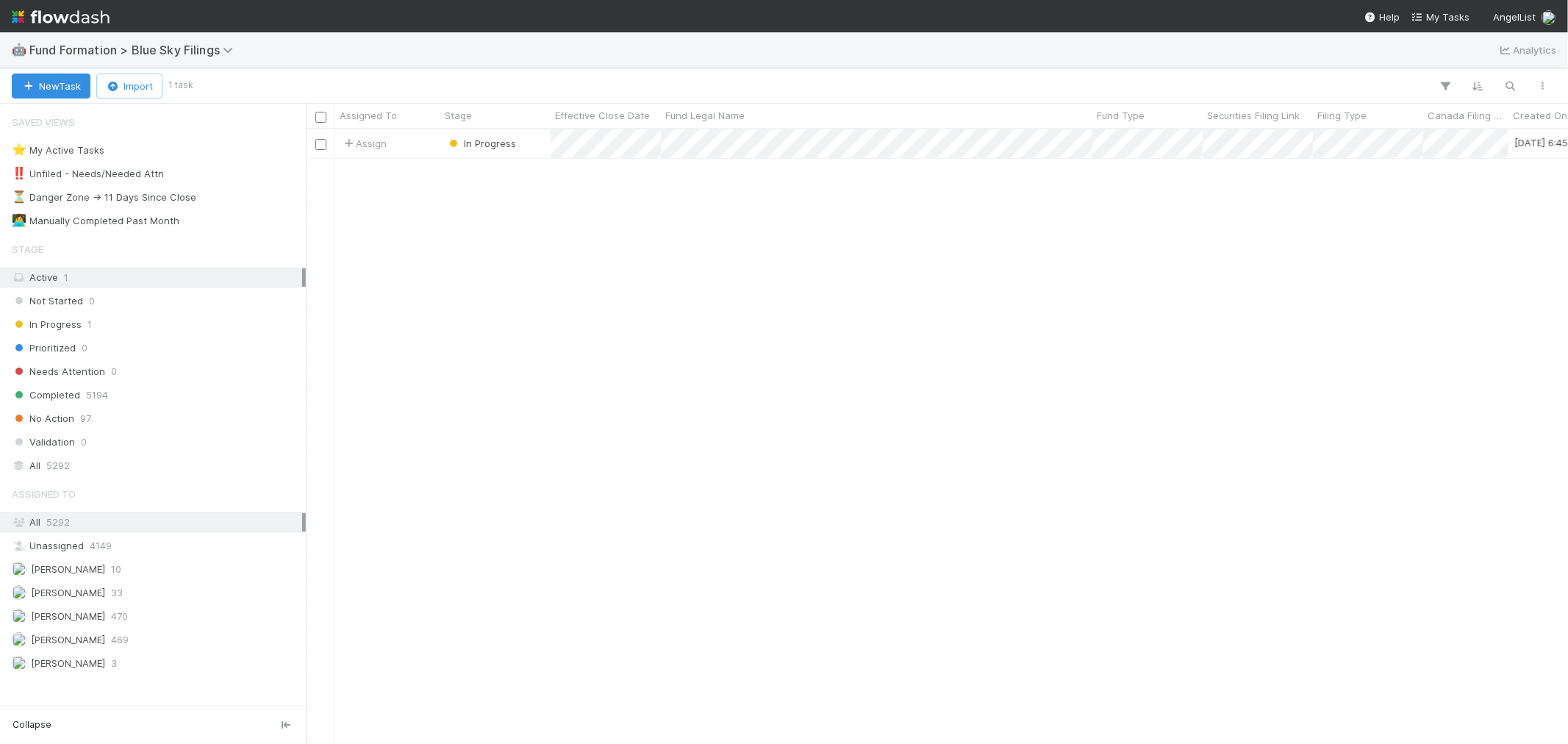
scroll to position [601, 1250]
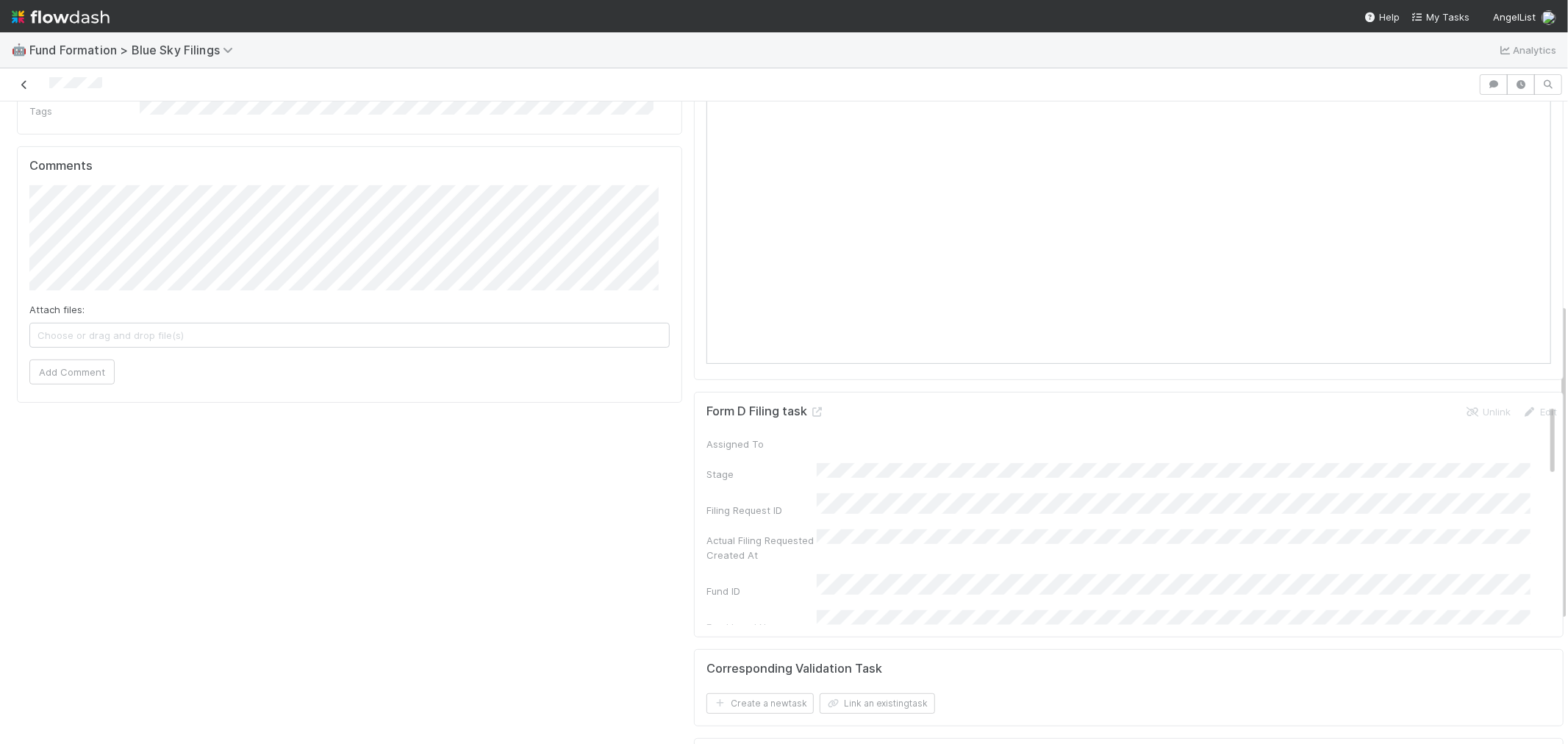
click at [24, 87] on icon at bounding box center [24, 85] width 15 height 10
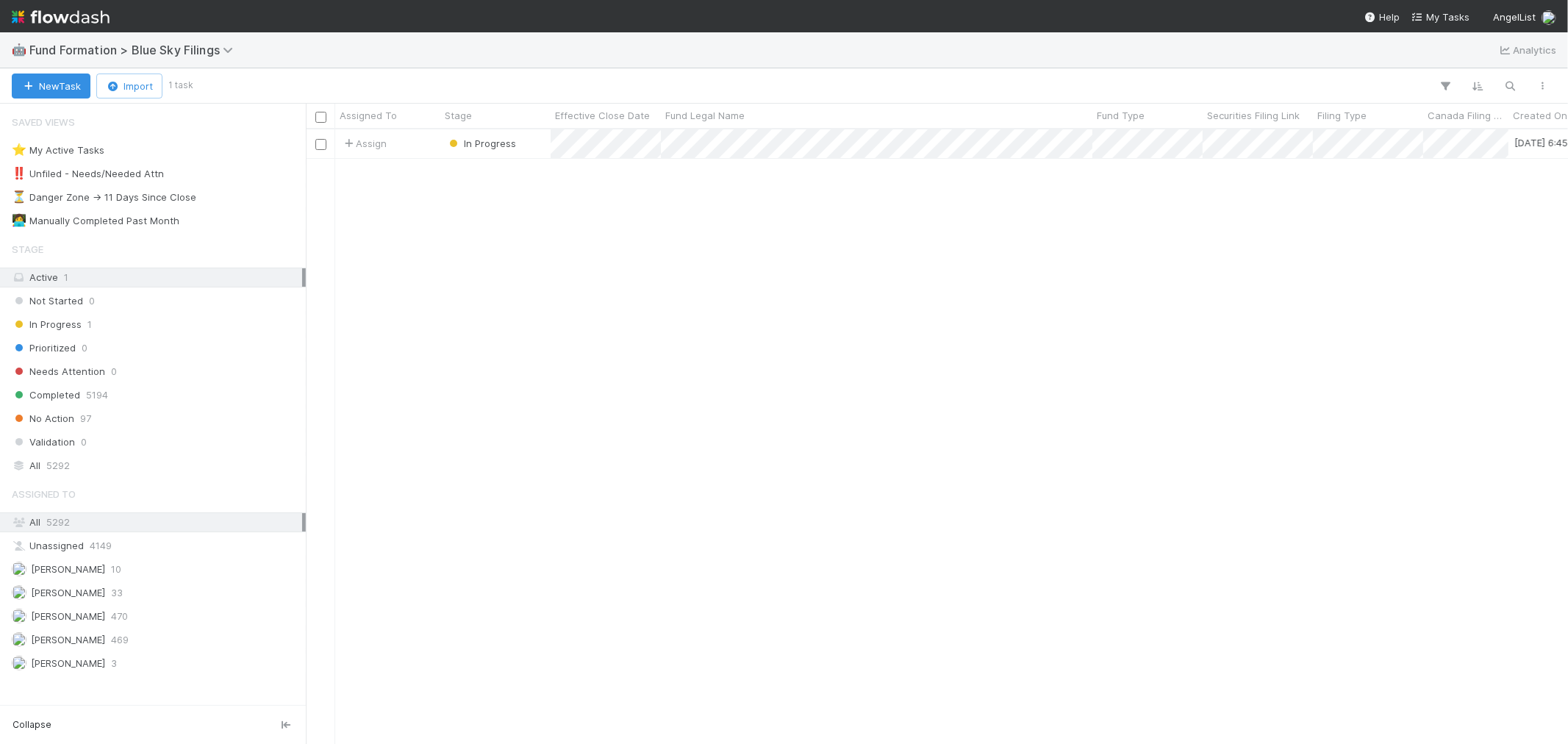
scroll to position [601, 1250]
drag, startPoint x: 58, startPoint y: 19, endPoint x: 114, endPoint y: 18, distance: 56.0
click at [58, 19] on img at bounding box center [60, 17] width 98 height 25
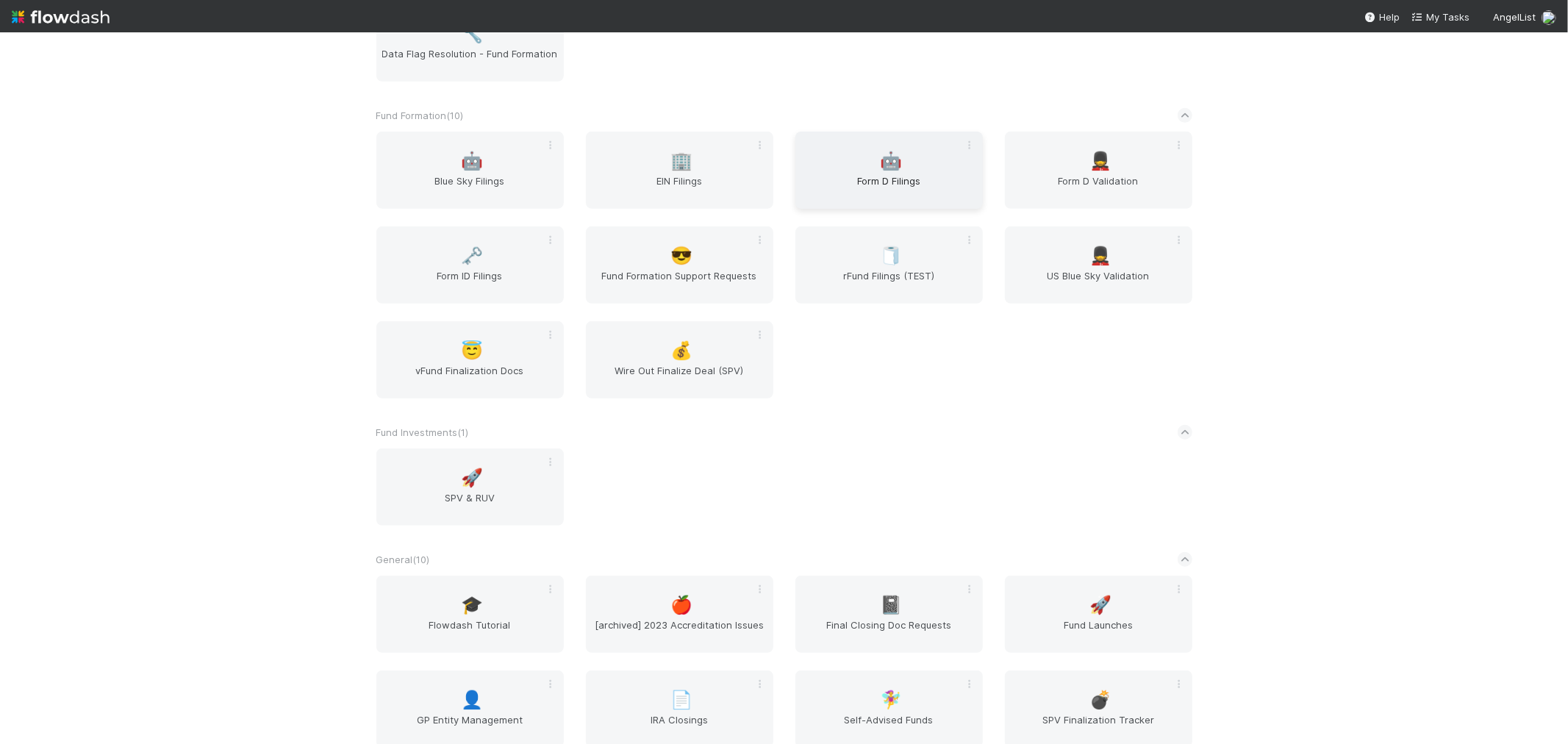
scroll to position [735, 0]
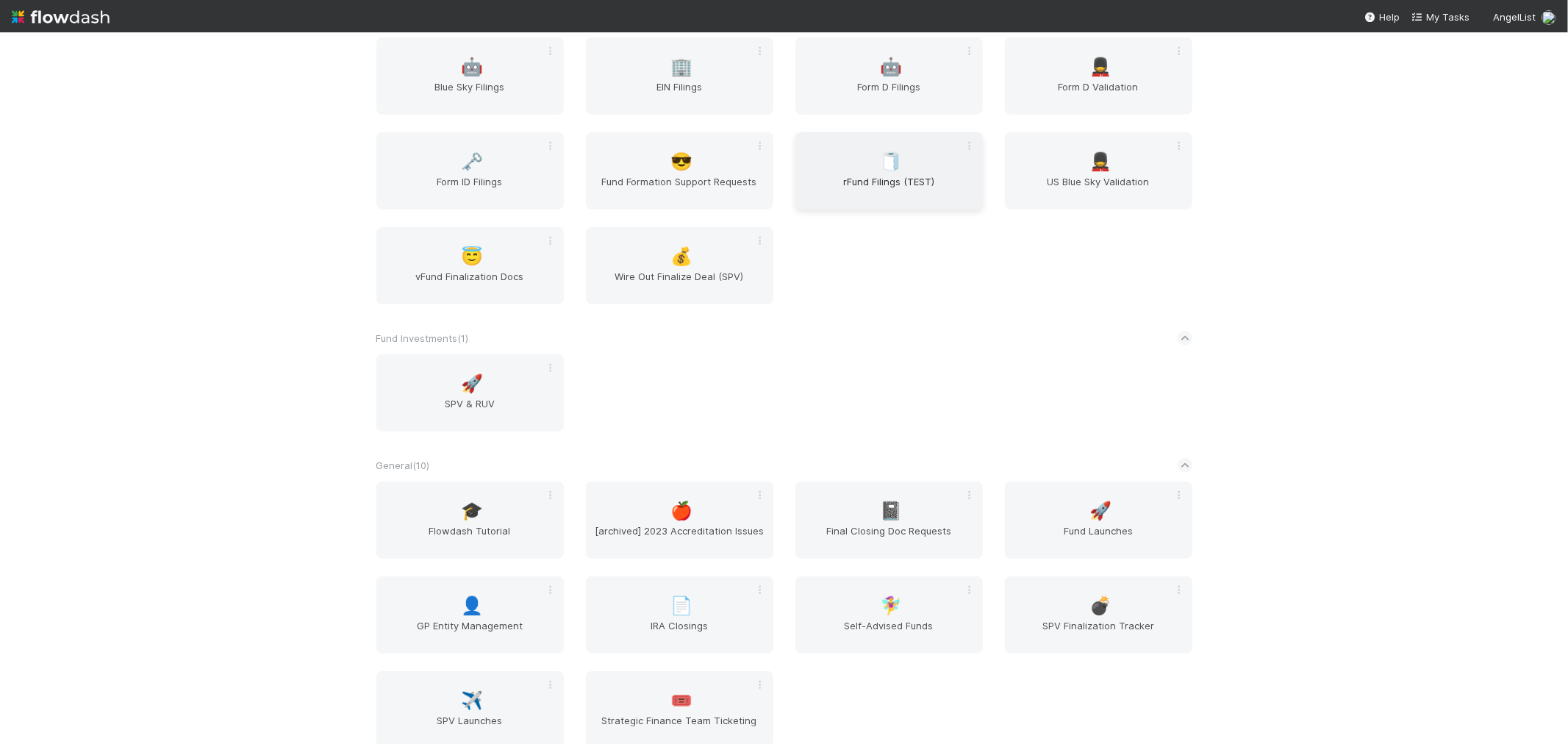
click at [892, 179] on span "rFund Filings (TEST)" at bounding box center [889, 189] width 176 height 30
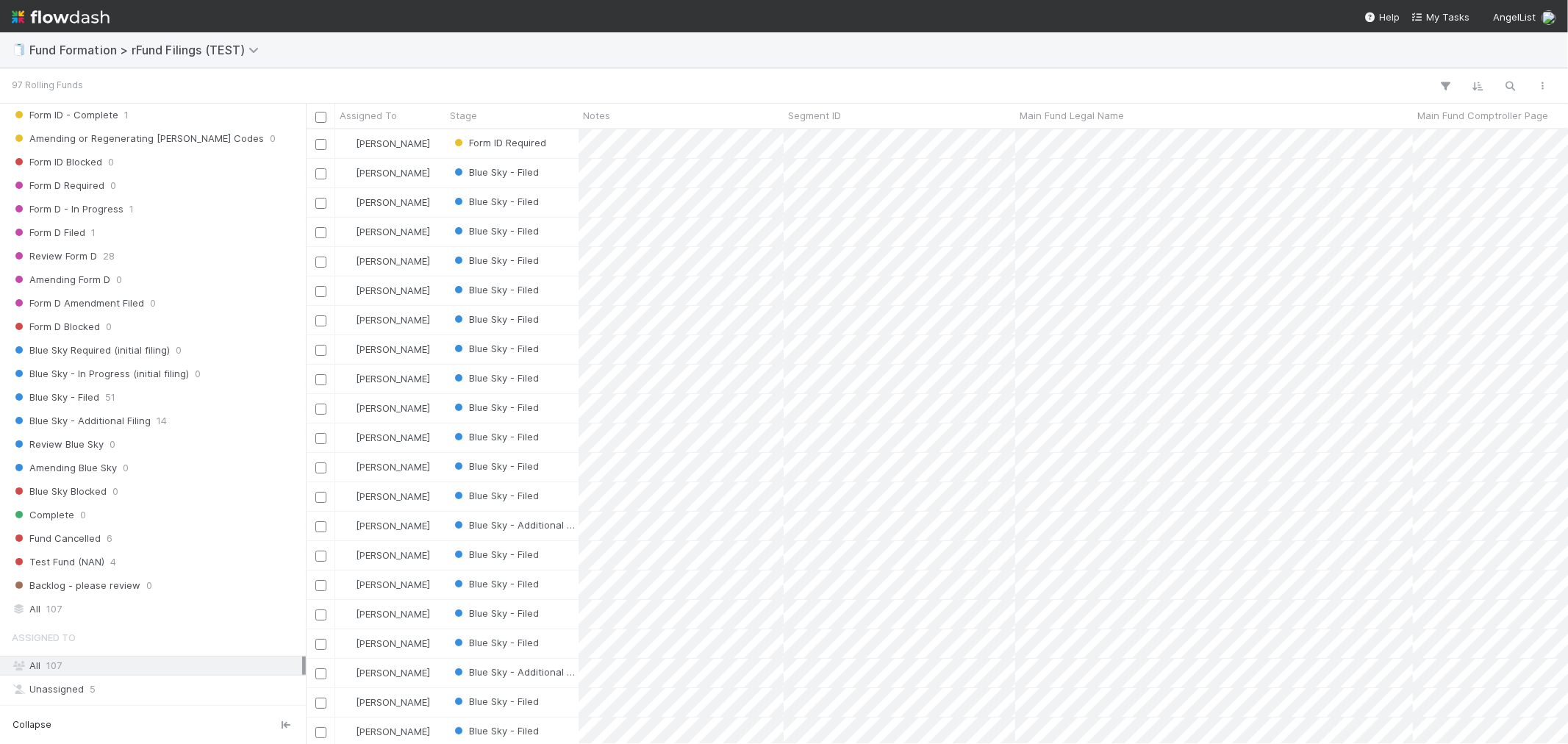
scroll to position [378, 0]
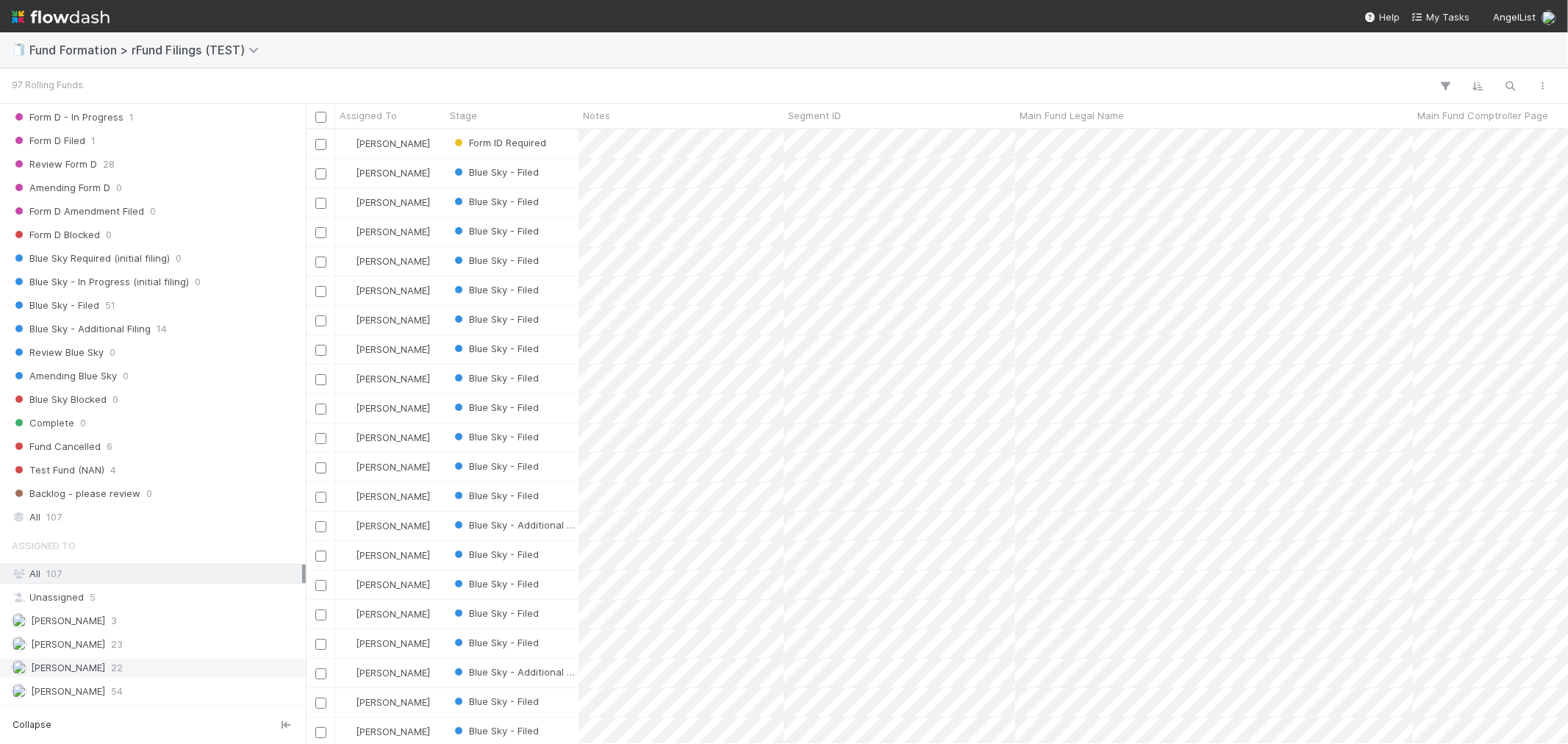
click at [120, 666] on div "Raven Jacinto 22" at bounding box center [157, 667] width 291 height 18
click at [147, 332] on span "Blue Sky - Additional Filing" at bounding box center [81, 328] width 139 height 18
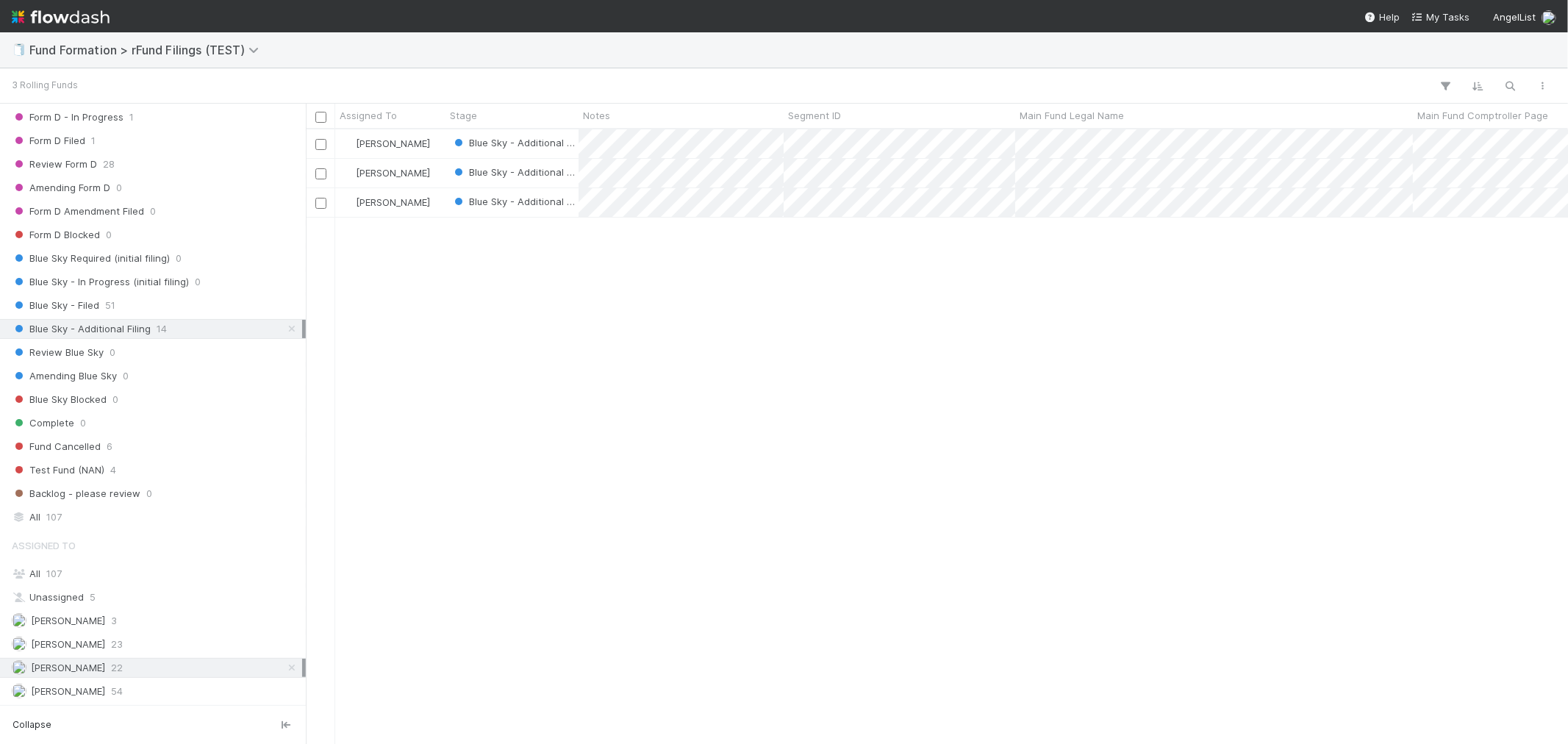
scroll to position [601, 1250]
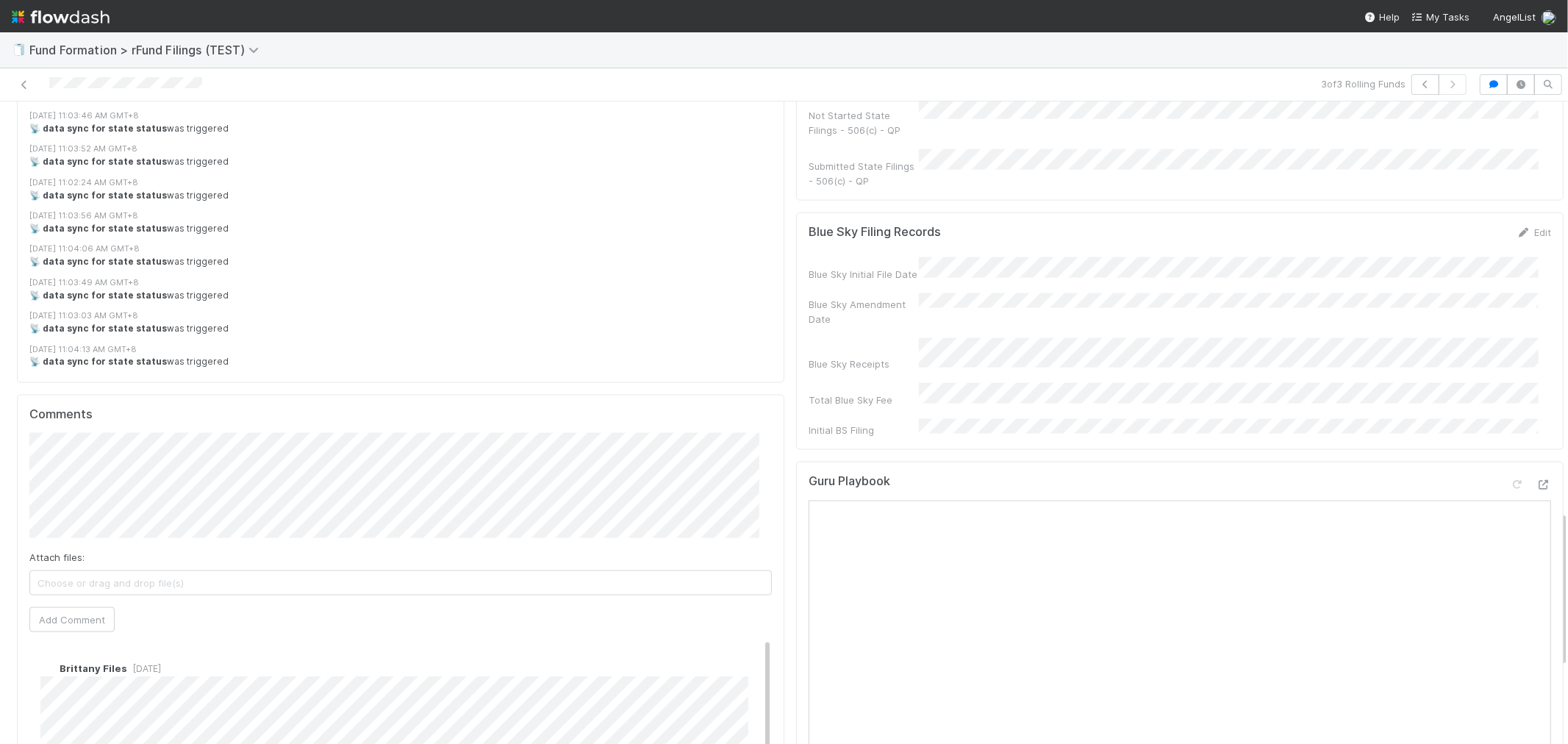
scroll to position [1715, 0]
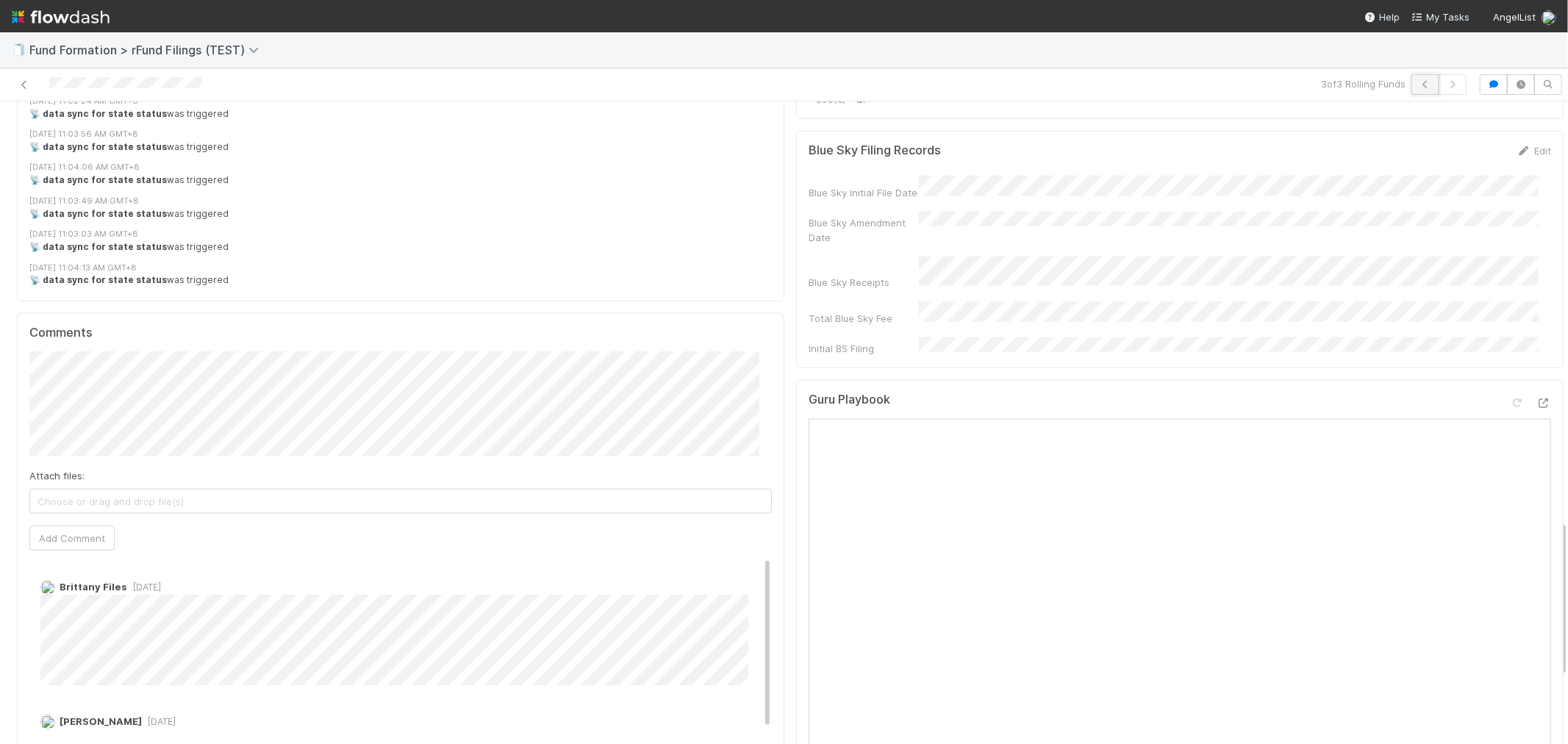
click at [1418, 81] on icon "button" at bounding box center [1425, 85] width 15 height 9
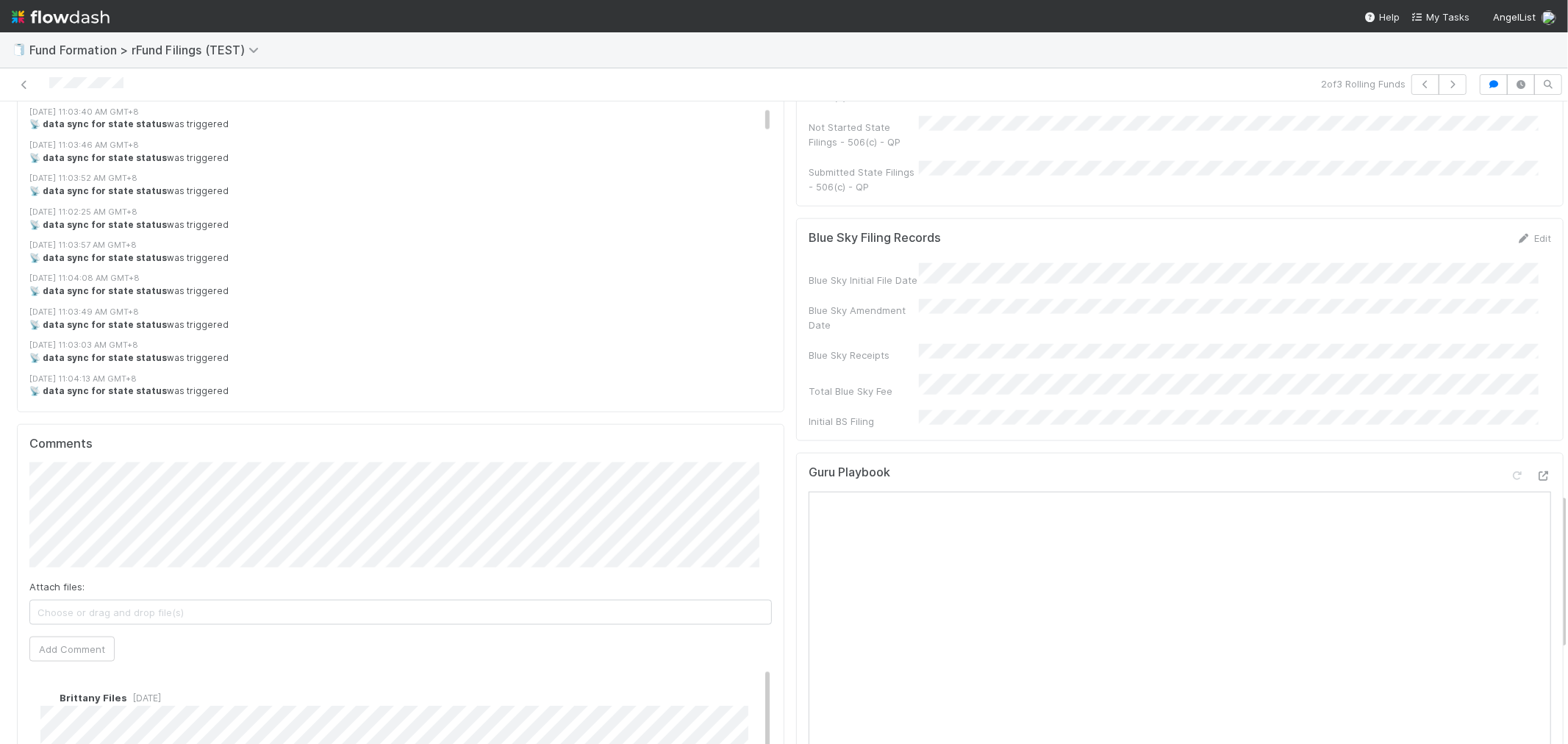
scroll to position [1633, 0]
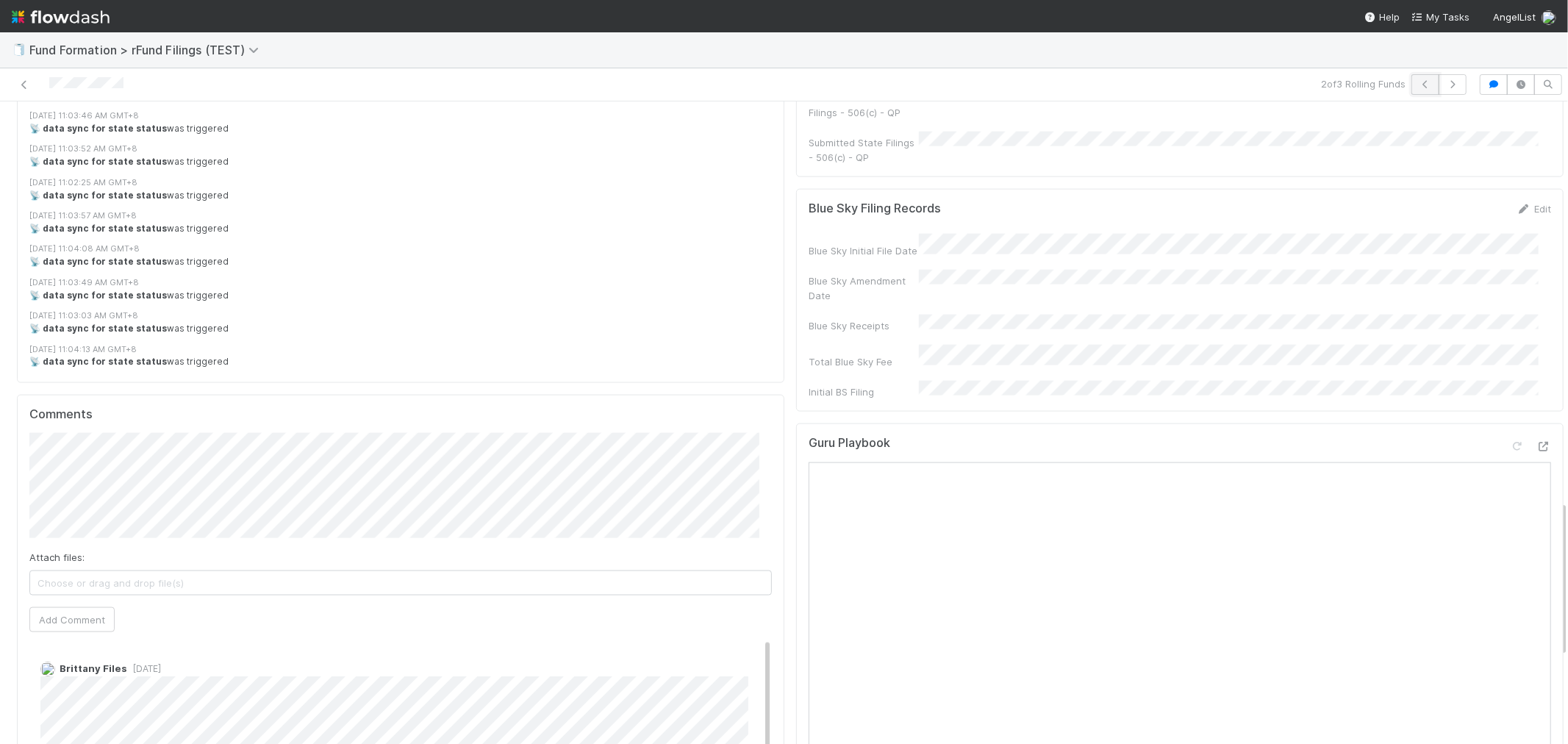
click at [1419, 81] on icon "button" at bounding box center [1425, 85] width 15 height 9
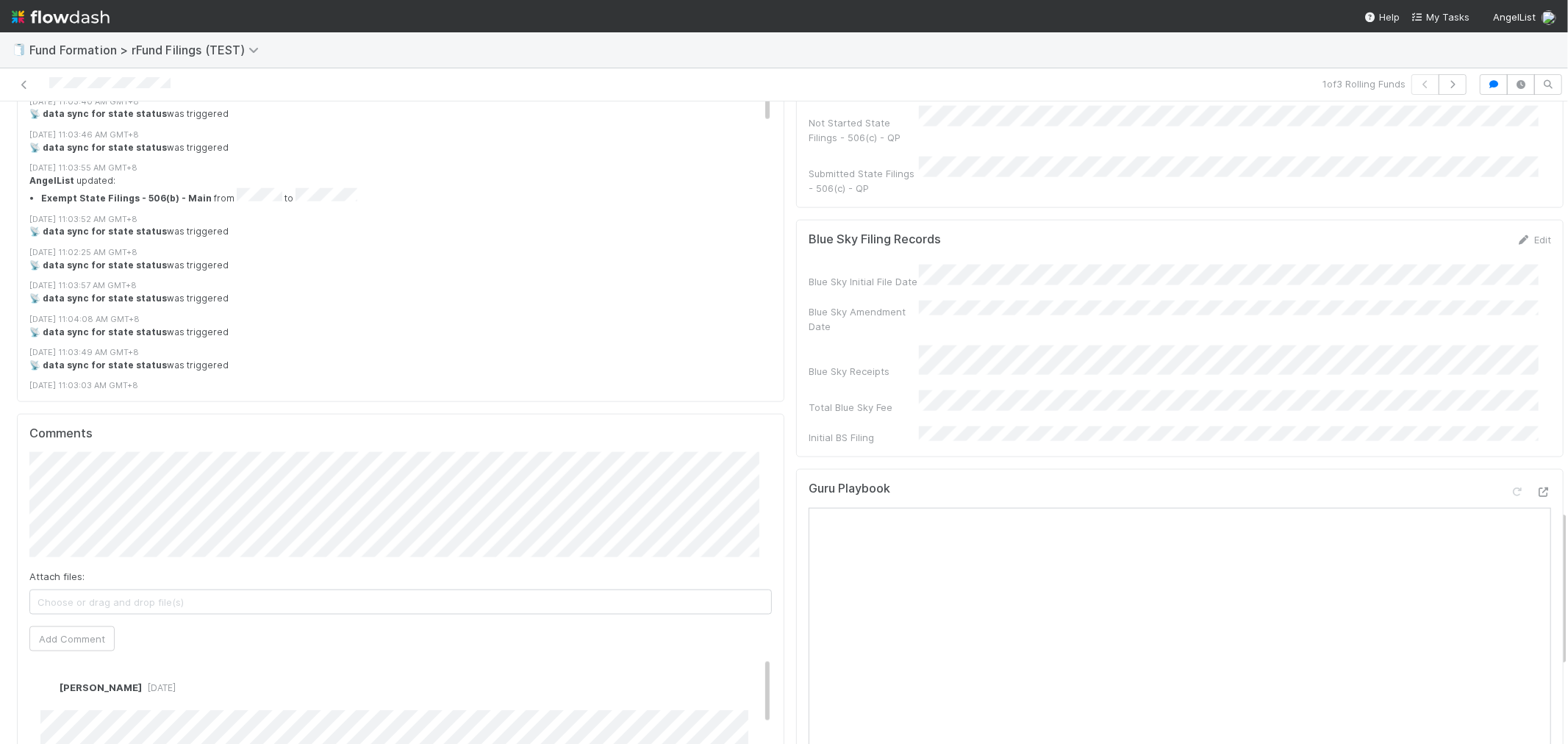
scroll to position [1878, 0]
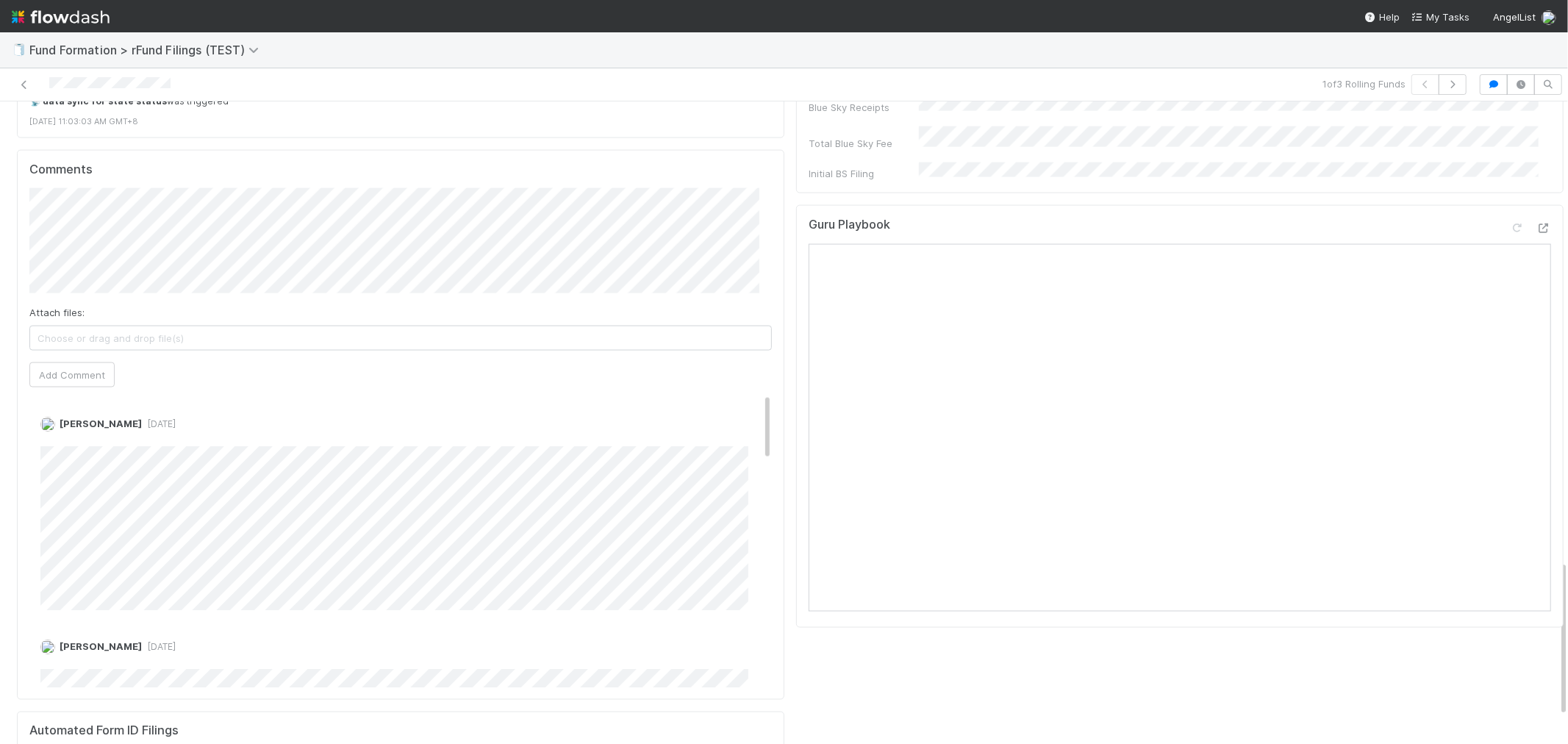
click at [75, 11] on img at bounding box center [60, 17] width 98 height 25
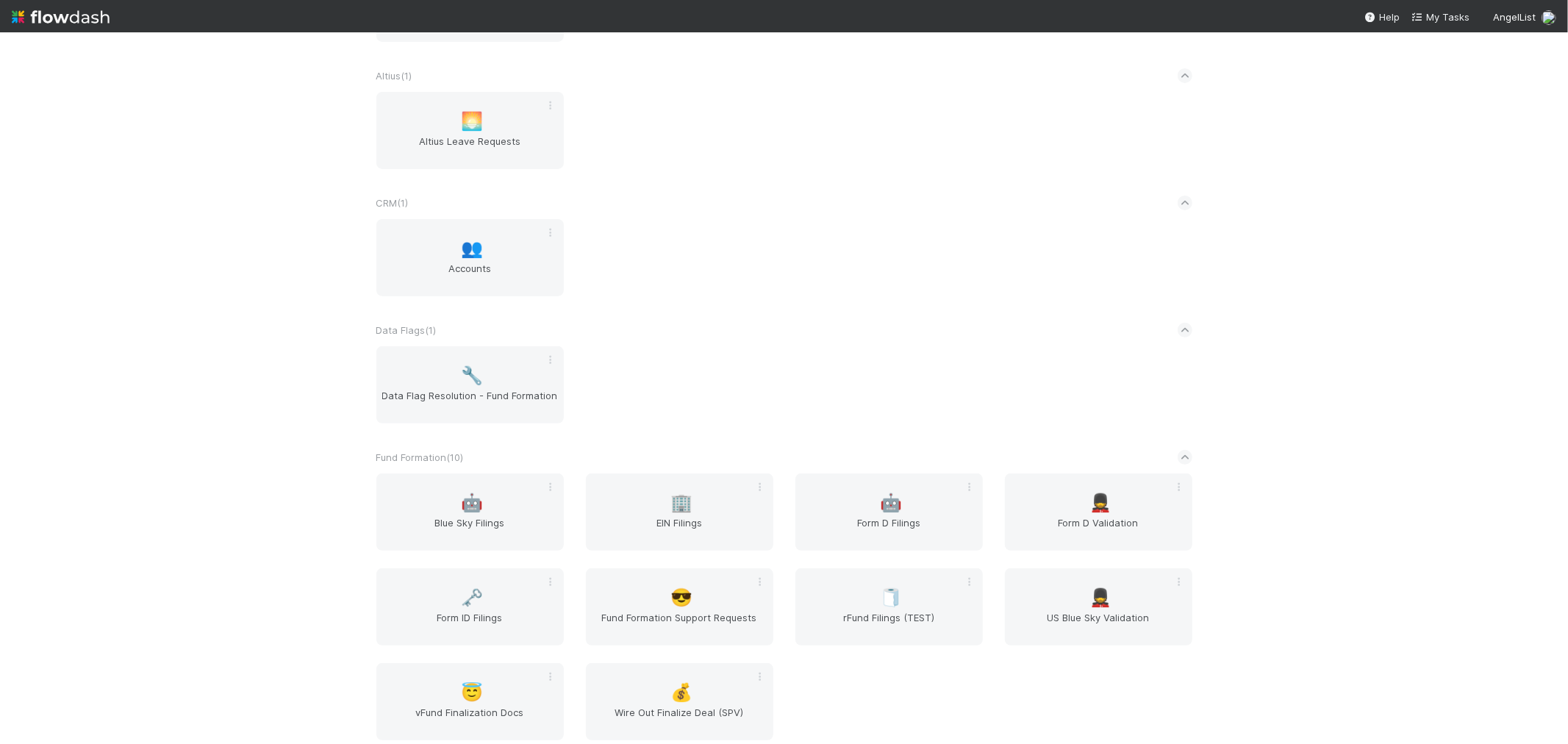
scroll to position [326, 0]
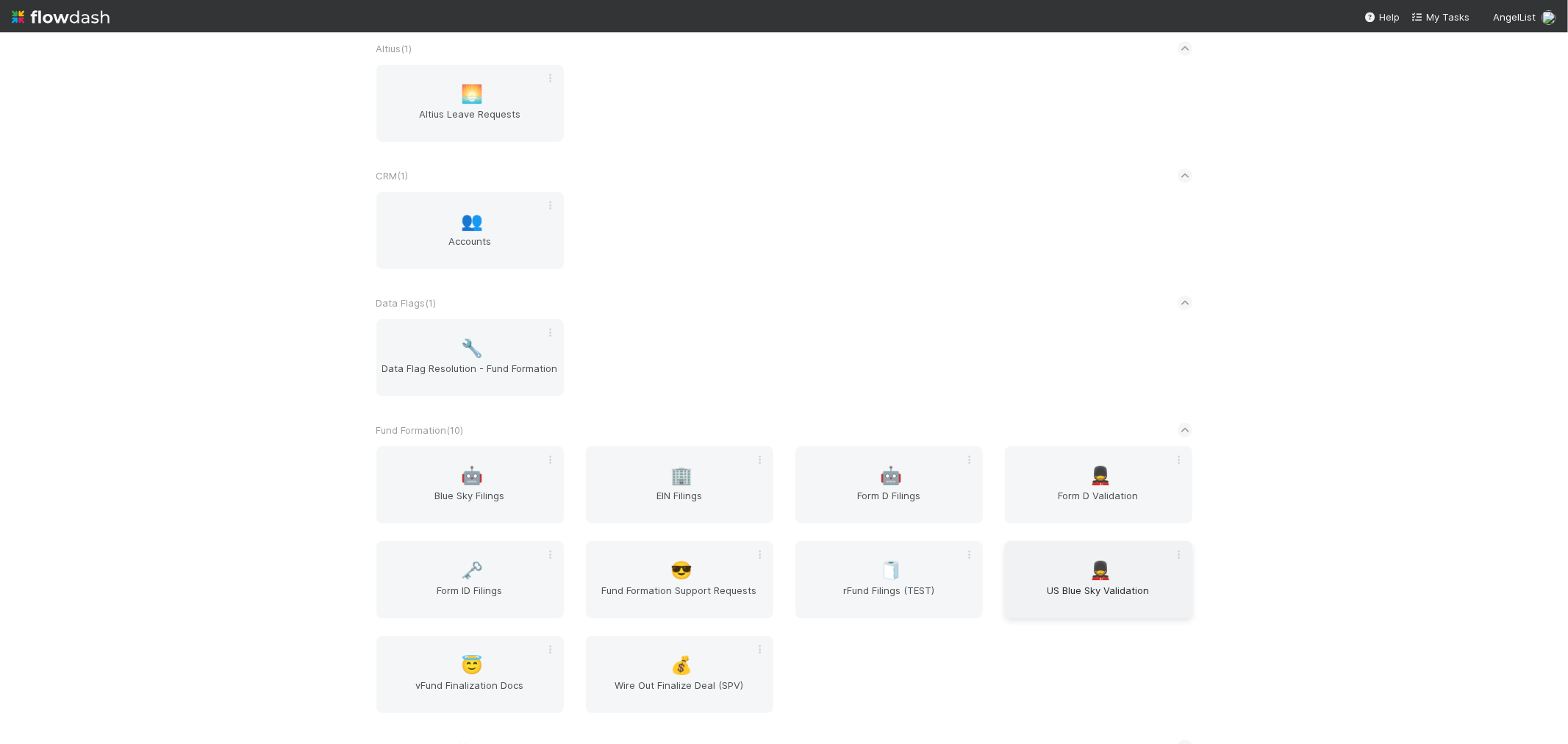
click at [1086, 583] on span "US Blue Sky Validation" at bounding box center [1099, 598] width 176 height 30
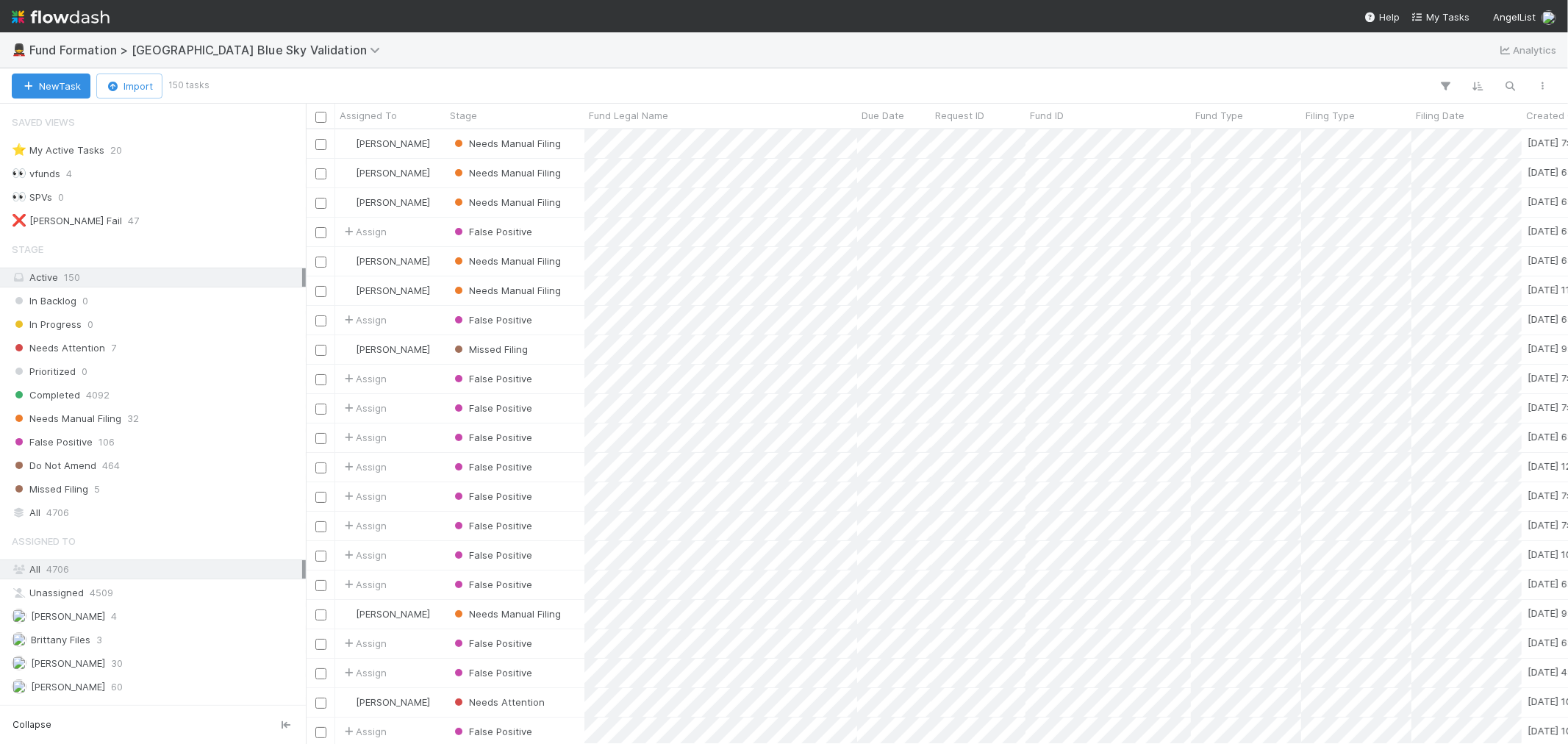
scroll to position [23, 0]
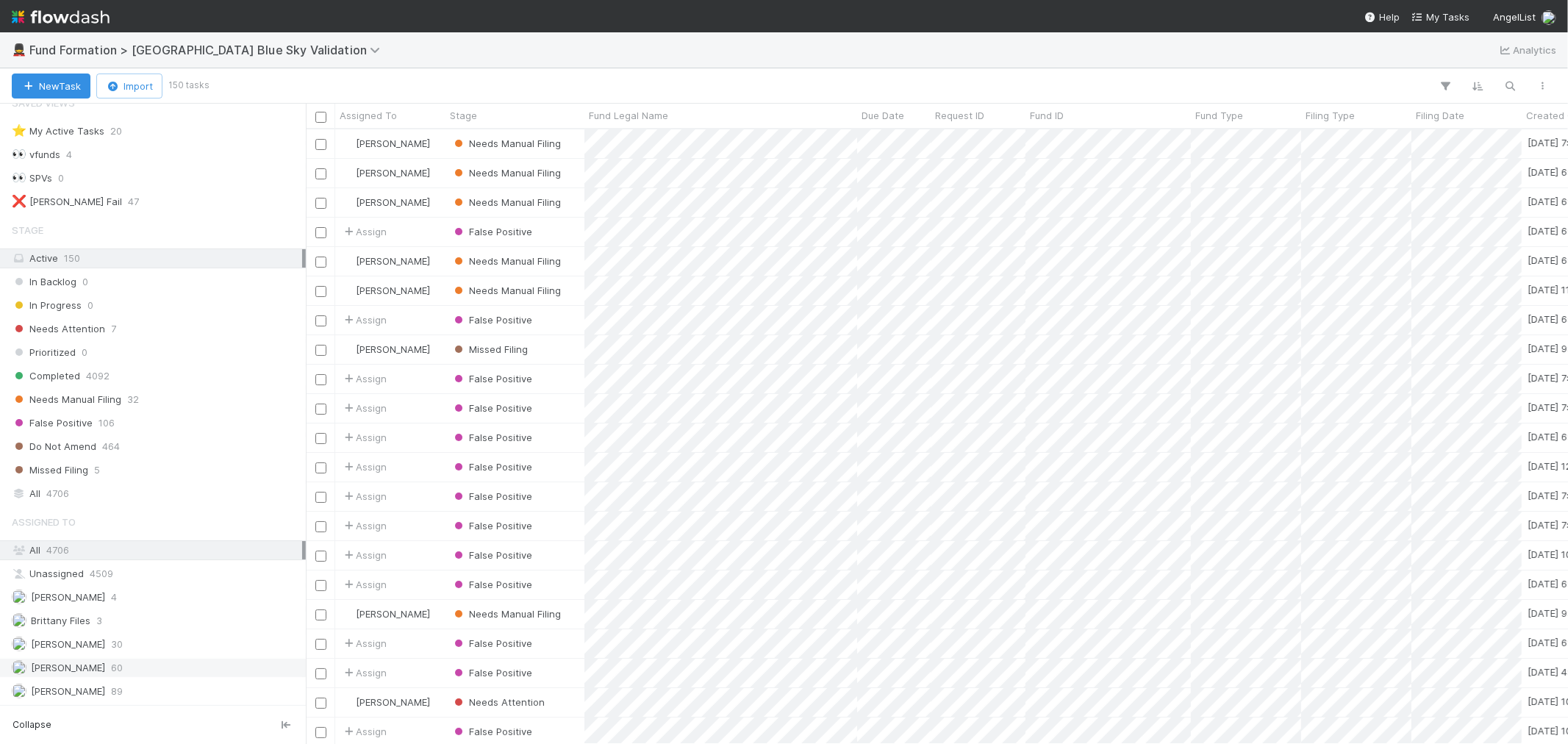
click at [147, 668] on div "Meg Castanare 60" at bounding box center [157, 667] width 291 height 18
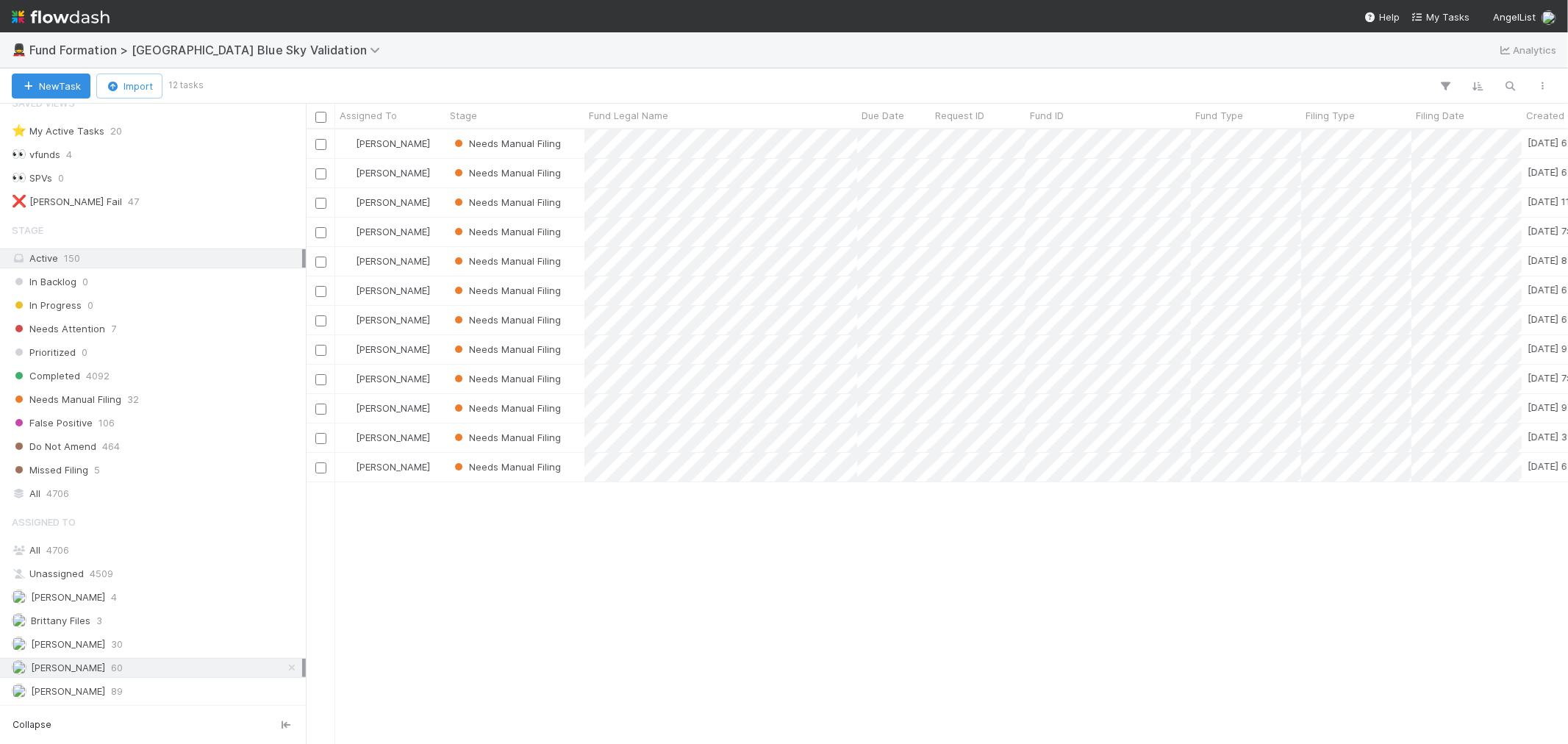
scroll to position [601, 1250]
click at [123, 702] on div "Saved Views ⭐ My Active Tasks 20 👀 vfunds 4 👀 SPVs 0 ❌ Bender Fail 47 Stage Act…" at bounding box center [152, 404] width 306 height 601
click at [121, 695] on div "Raven Jacinto 89" at bounding box center [157, 691] width 291 height 18
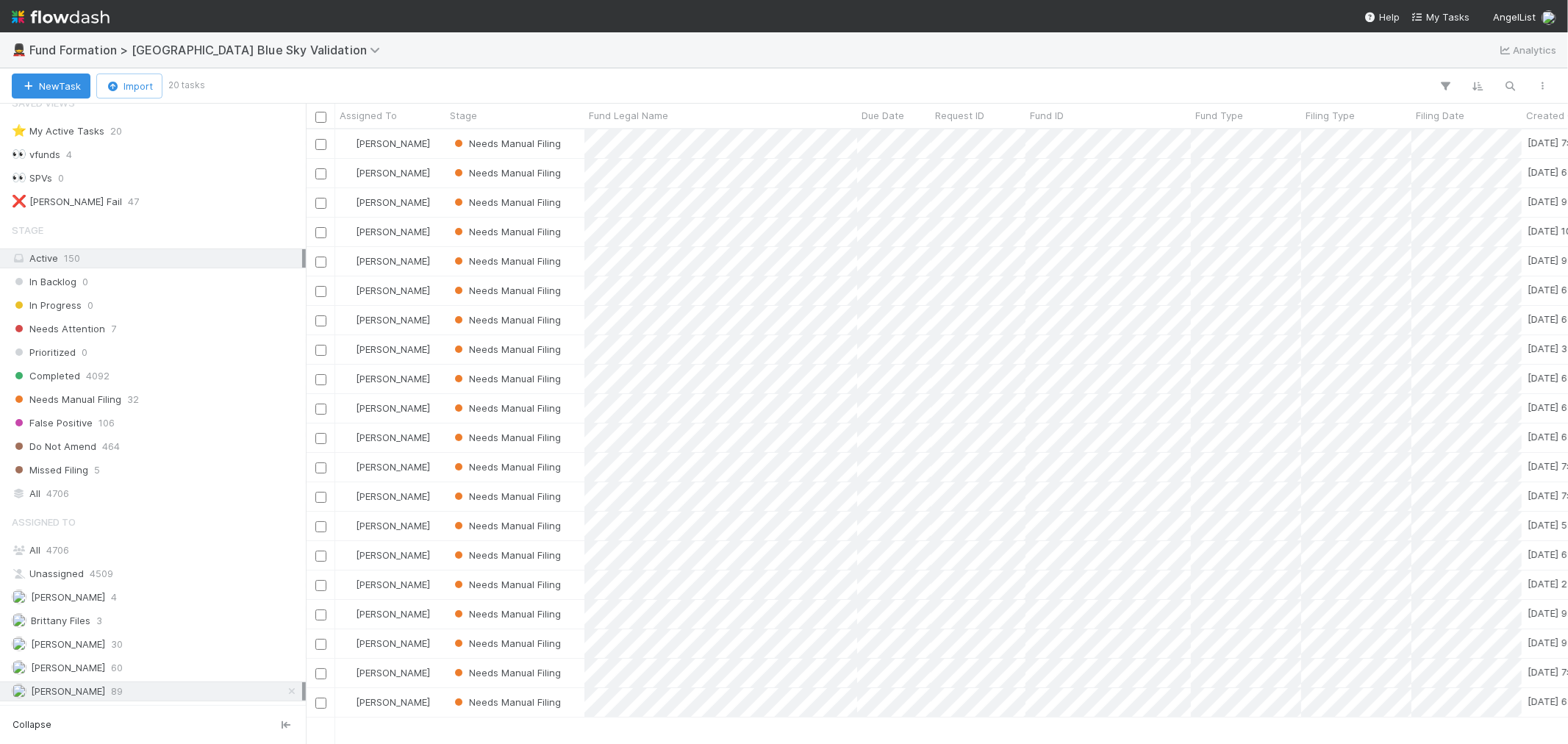
scroll to position [601, 1250]
click at [89, 20] on img at bounding box center [60, 17] width 98 height 25
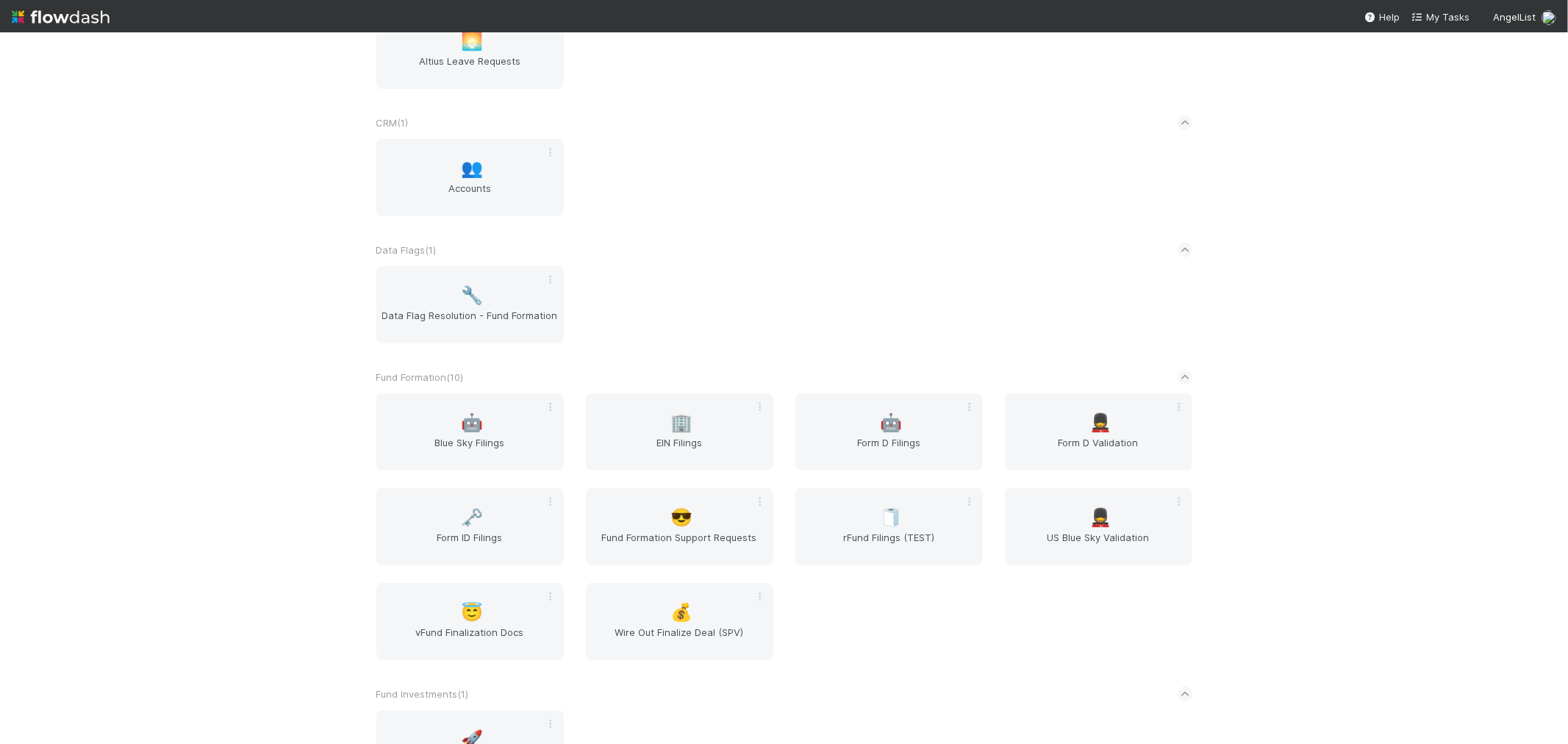
scroll to position [408, 0]
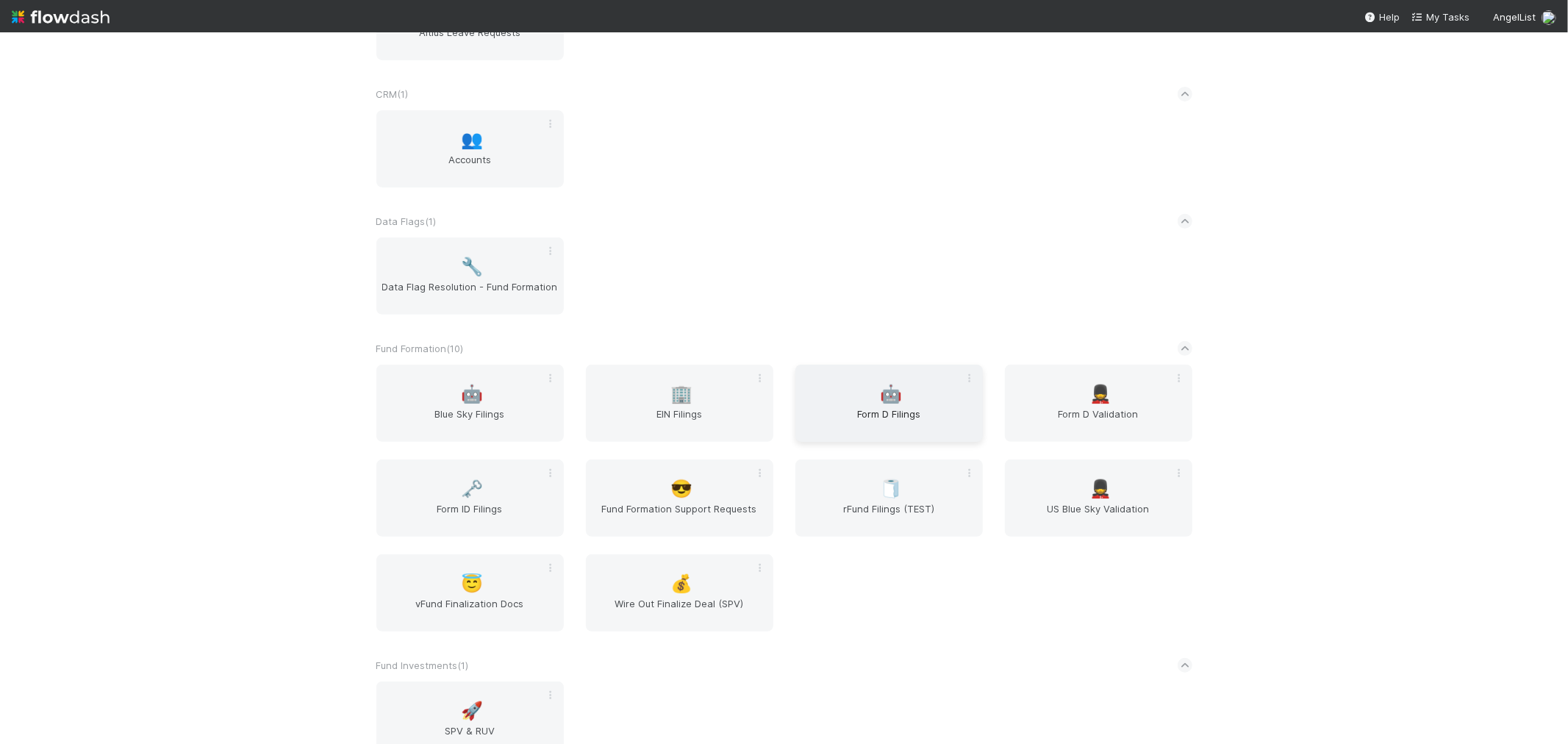
click at [909, 392] on div "🤖 Form D Filings" at bounding box center [889, 404] width 187 height 77
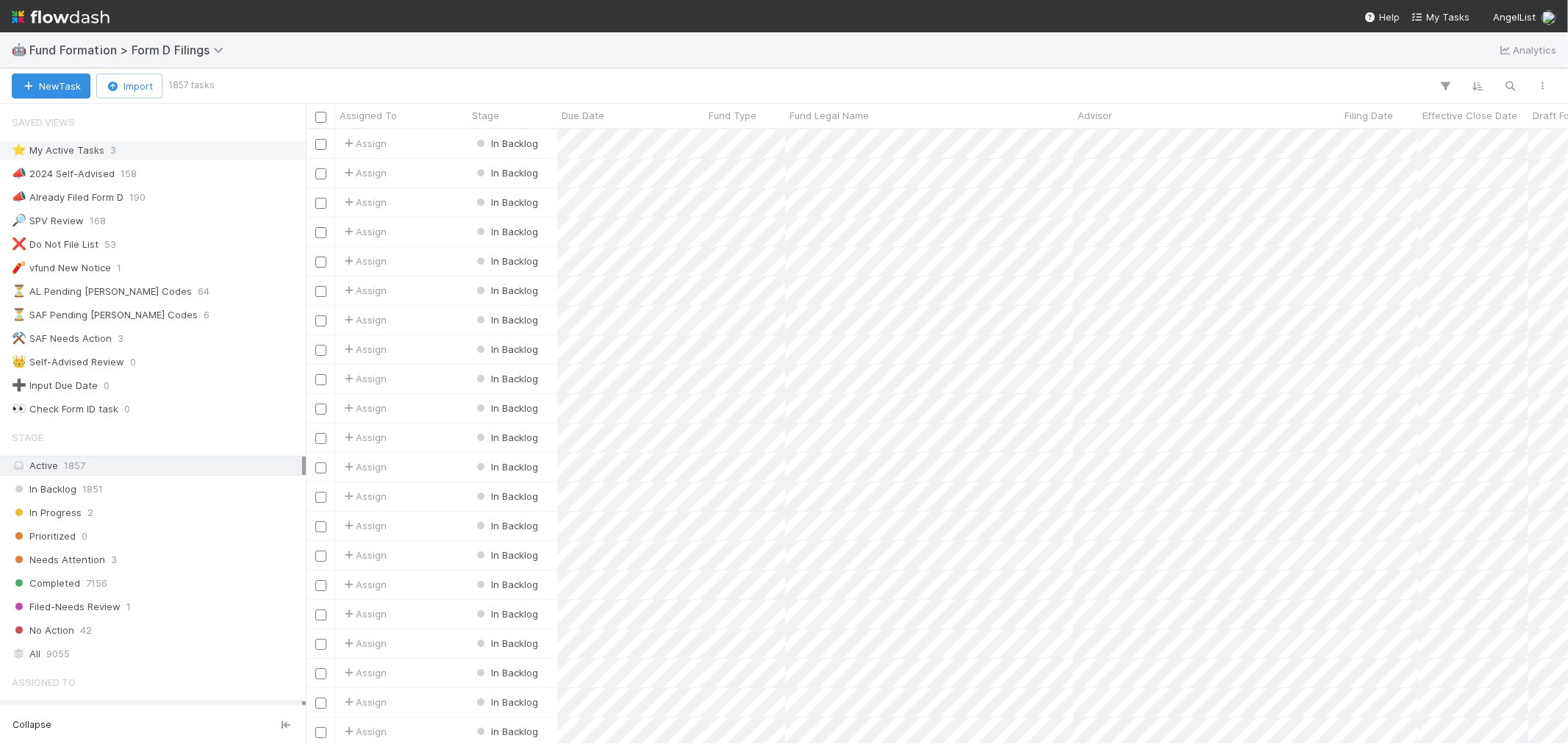
click at [113, 158] on span "3" at bounding box center [113, 150] width 6 height 18
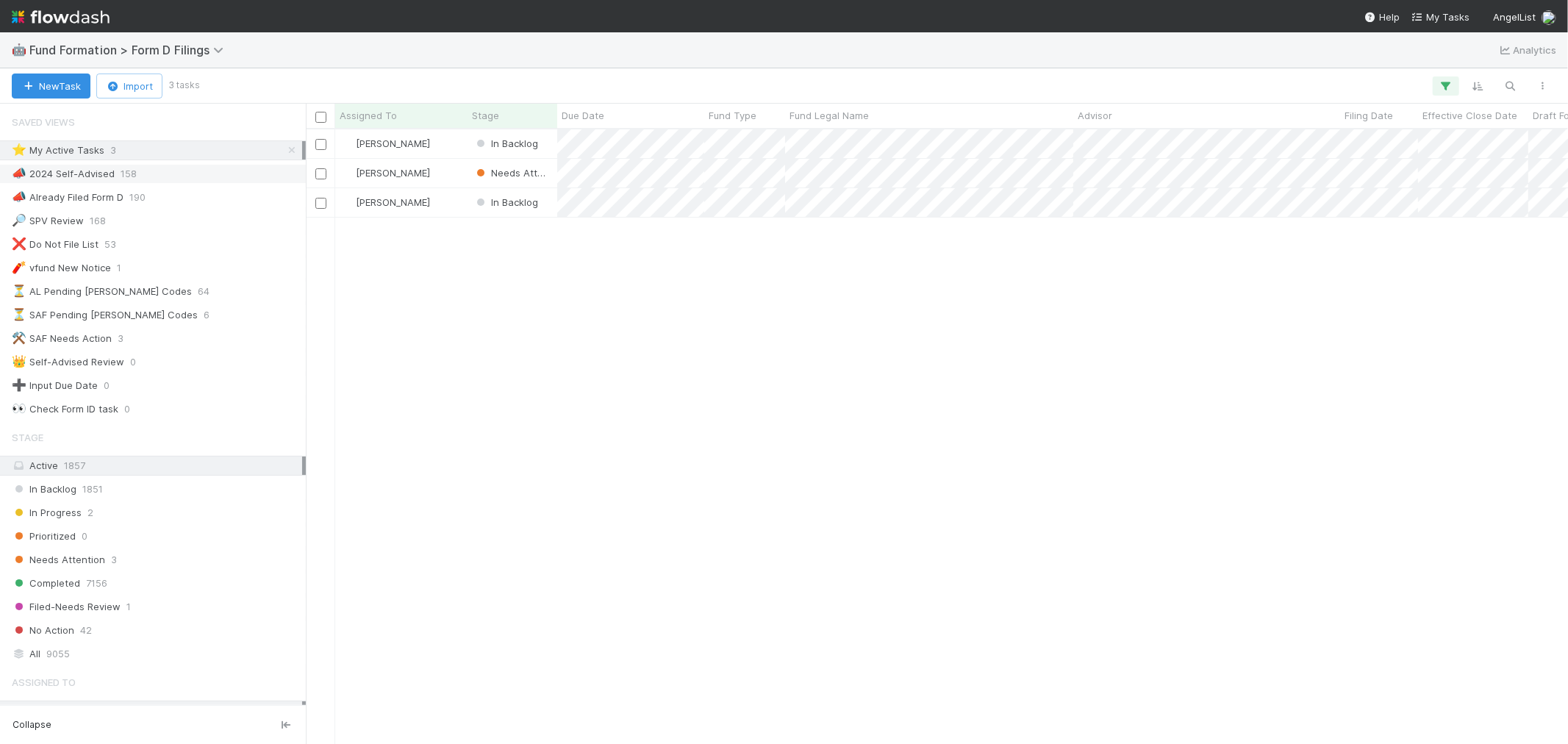
scroll to position [601, 1250]
click at [86, 16] on img at bounding box center [60, 17] width 98 height 25
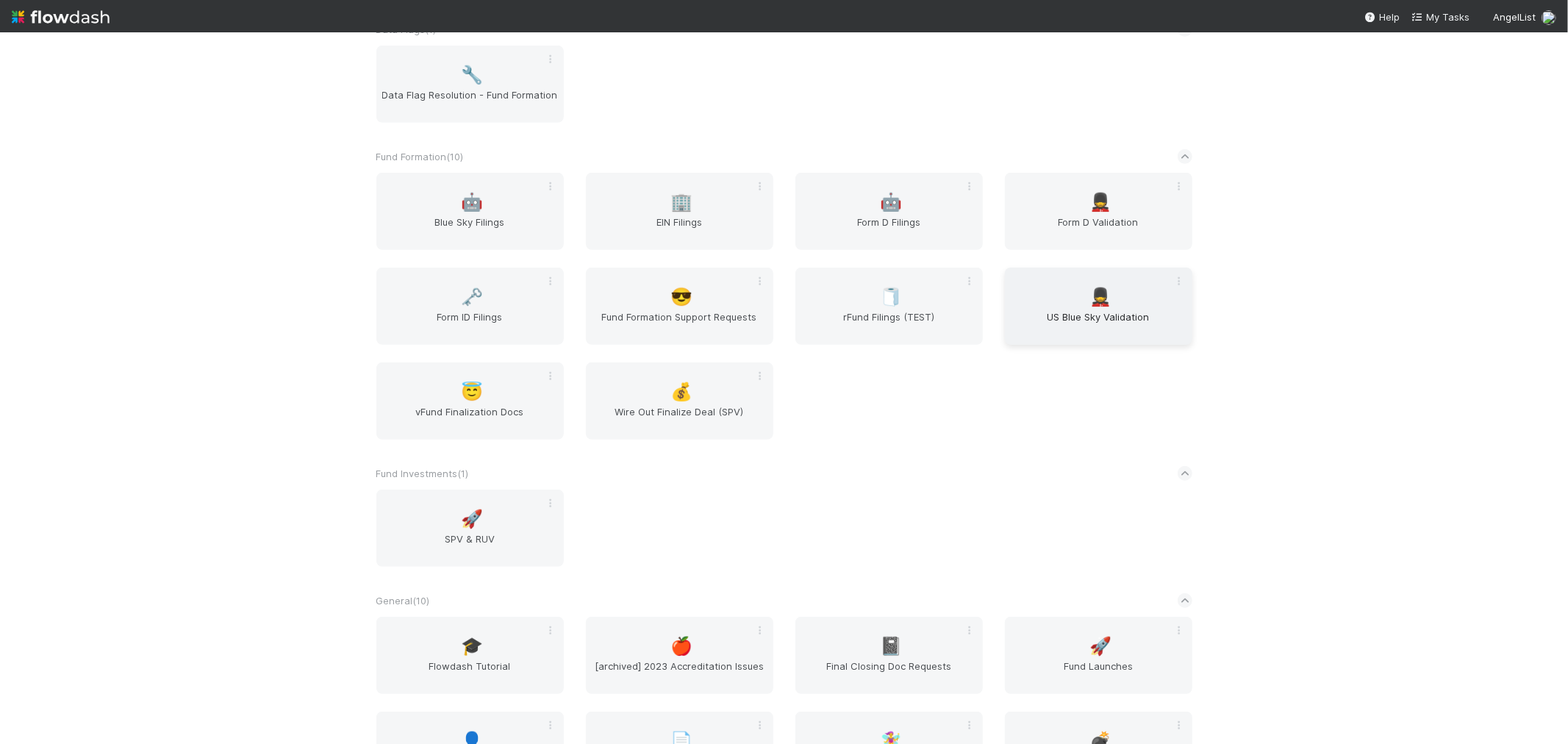
scroll to position [572, 0]
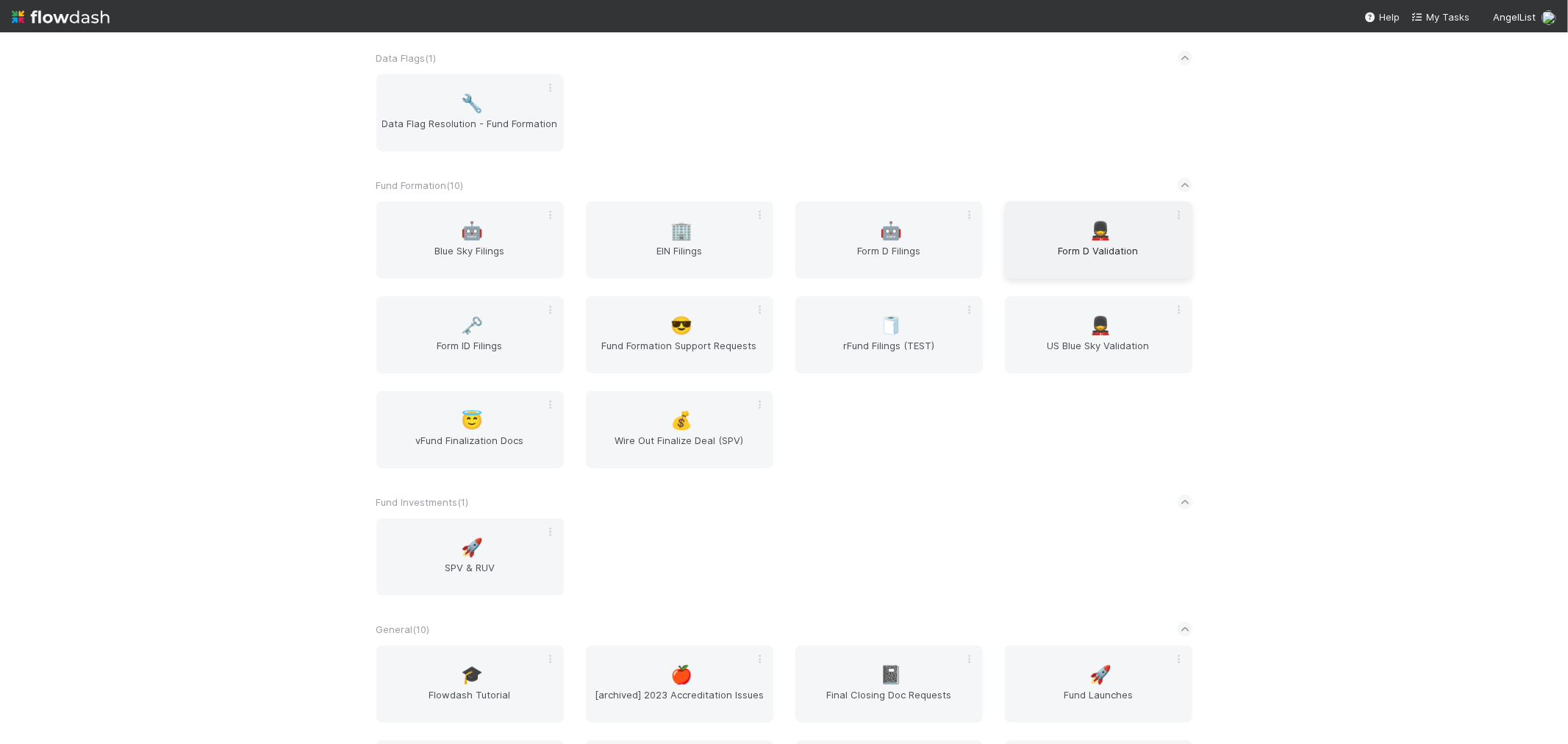
click at [1089, 249] on span "Form D Validation" at bounding box center [1099, 258] width 176 height 30
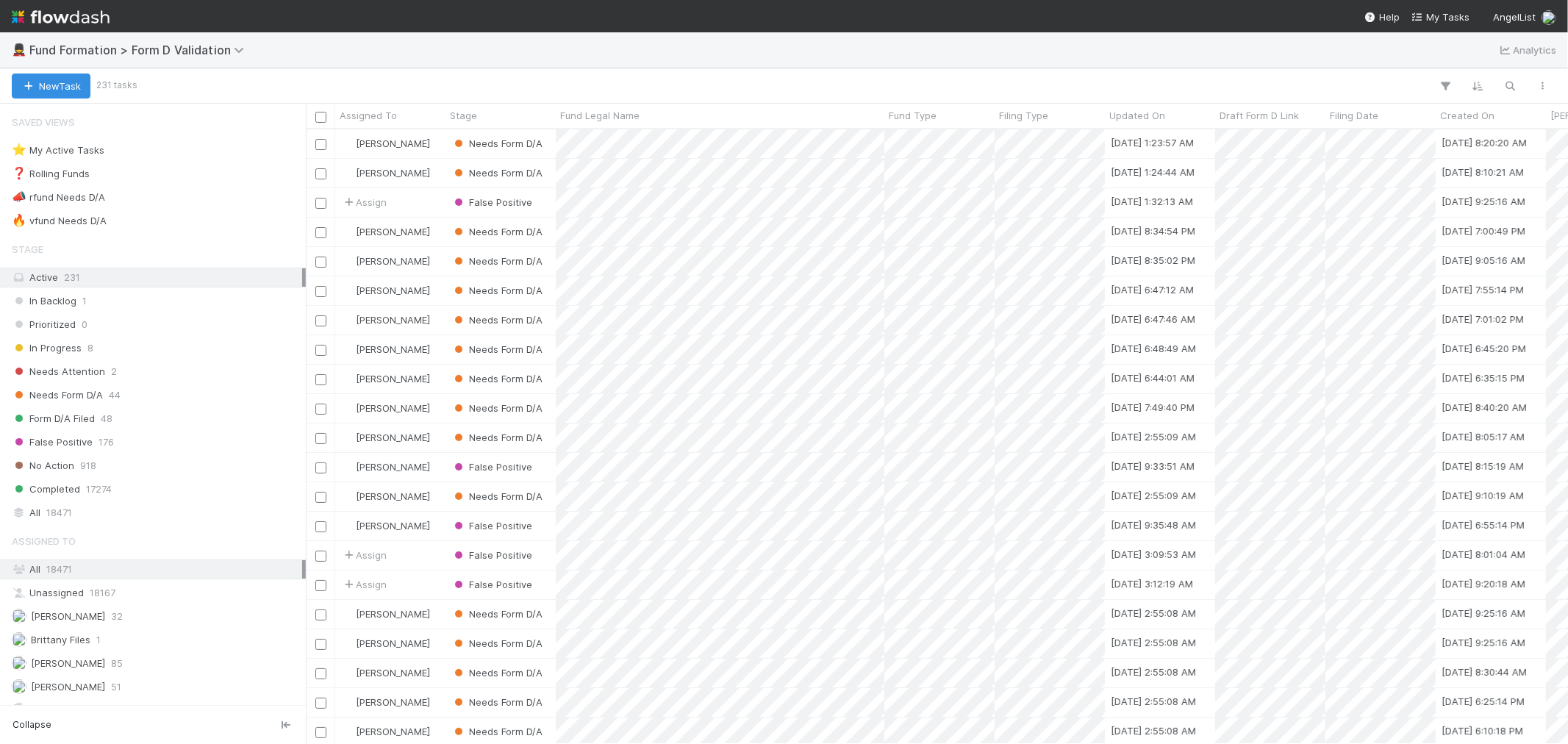
scroll to position [601, 1250]
click at [157, 217] on div "🔥 vfund Needs D/A 1" at bounding box center [157, 221] width 291 height 18
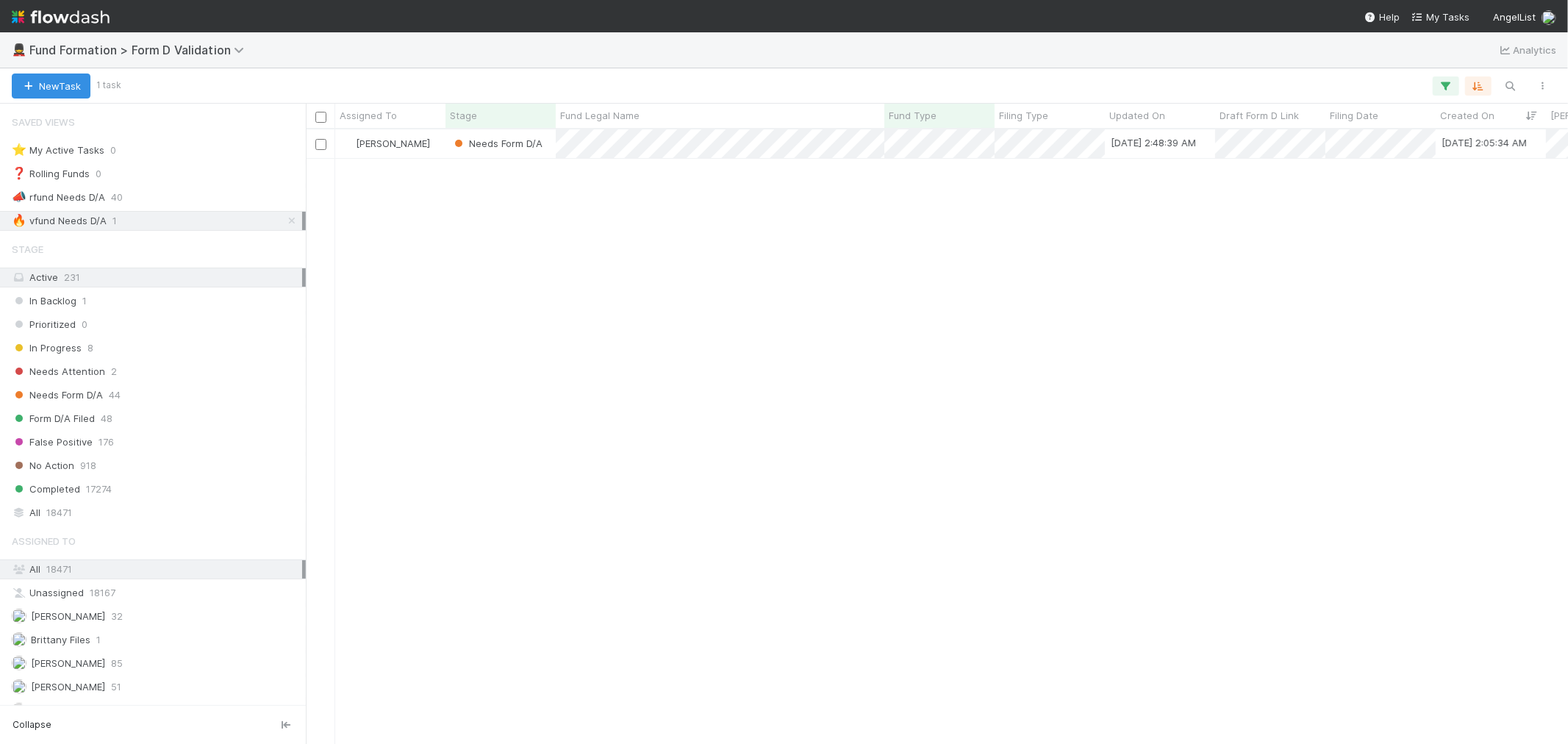
scroll to position [601, 1250]
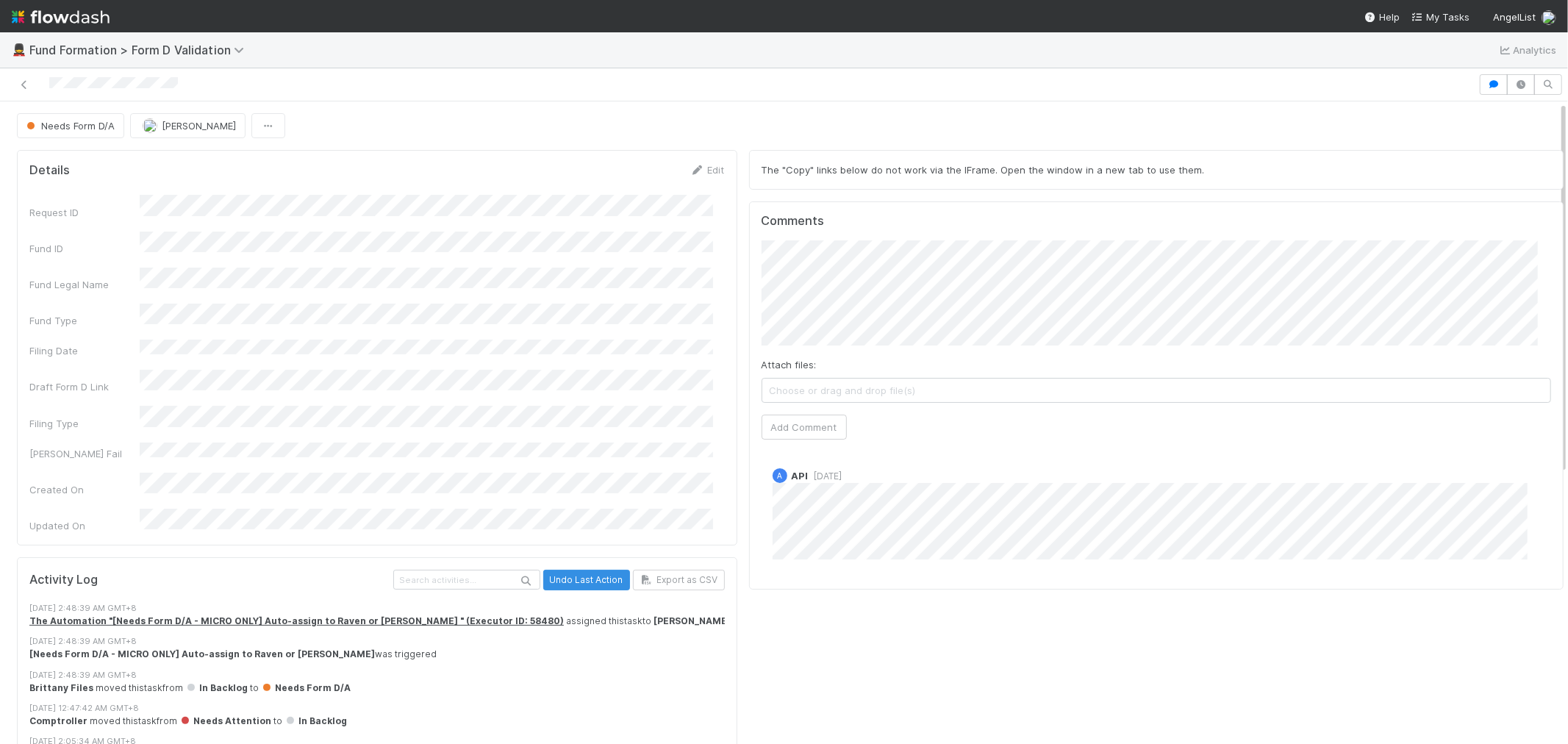
click at [18, 75] on div at bounding box center [739, 85] width 1466 height 21
click at [26, 81] on icon at bounding box center [24, 85] width 15 height 10
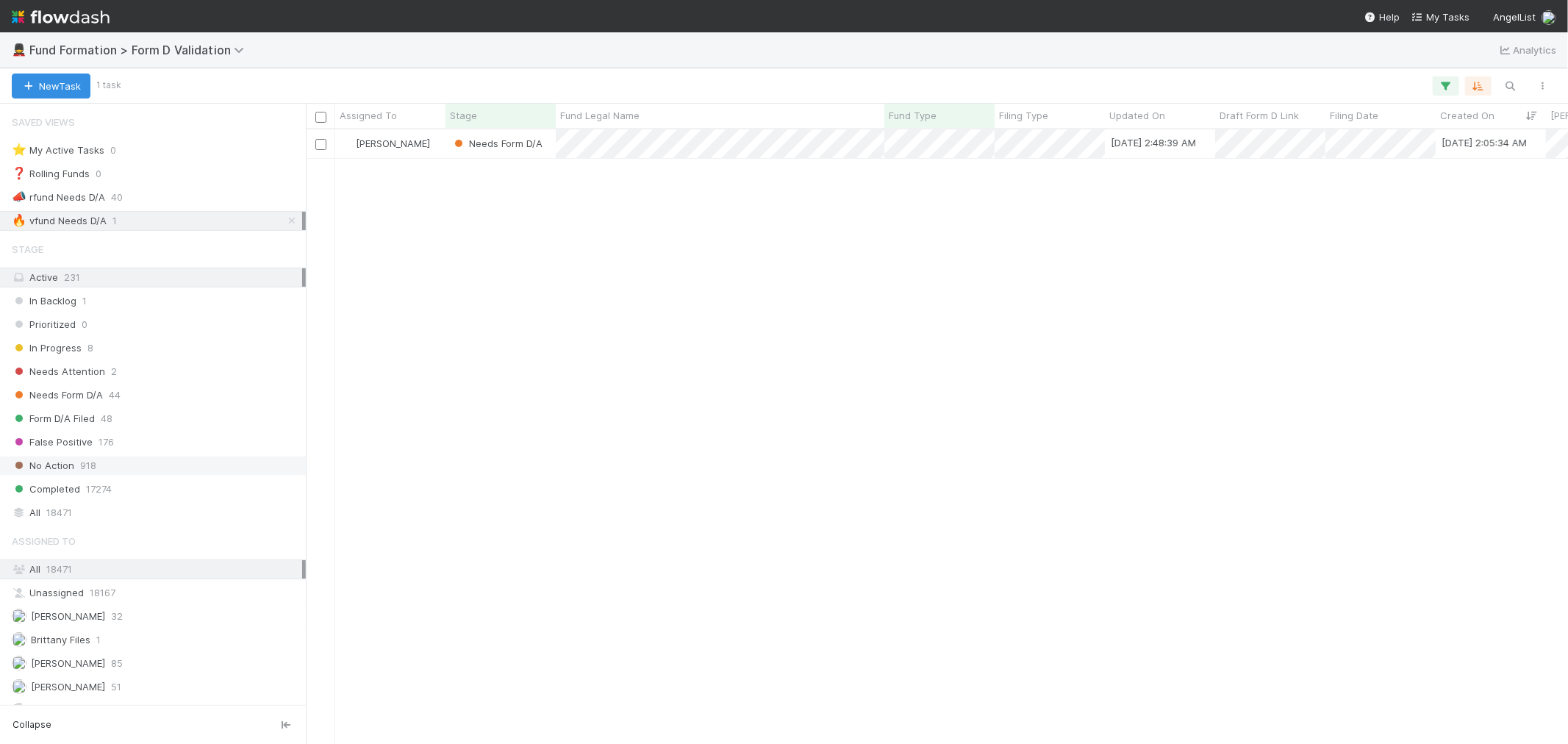
scroll to position [70, 0]
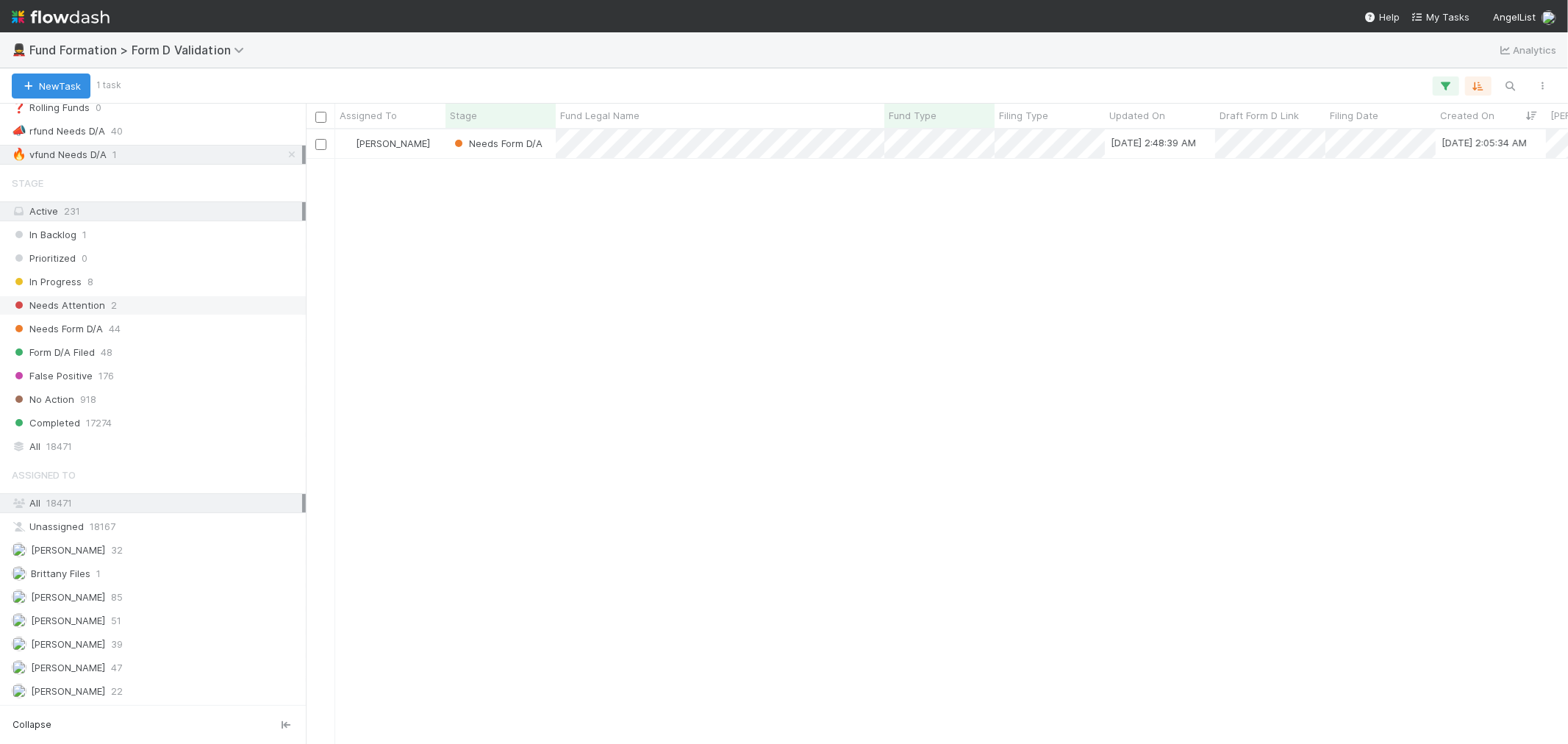
click at [197, 304] on div "Needs Attention 2" at bounding box center [157, 305] width 291 height 18
click at [285, 151] on icon at bounding box center [292, 154] width 15 height 10
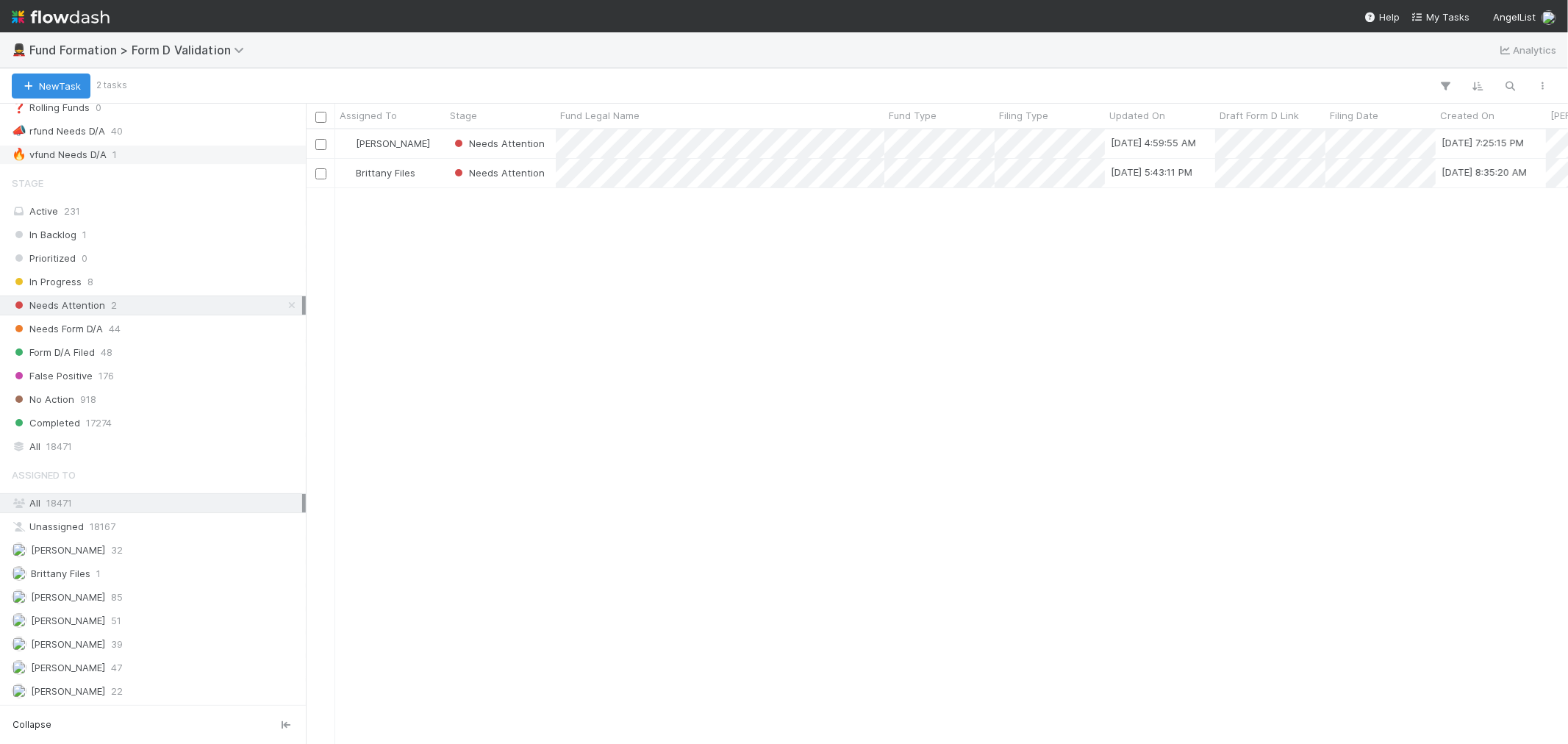
scroll to position [601, 1250]
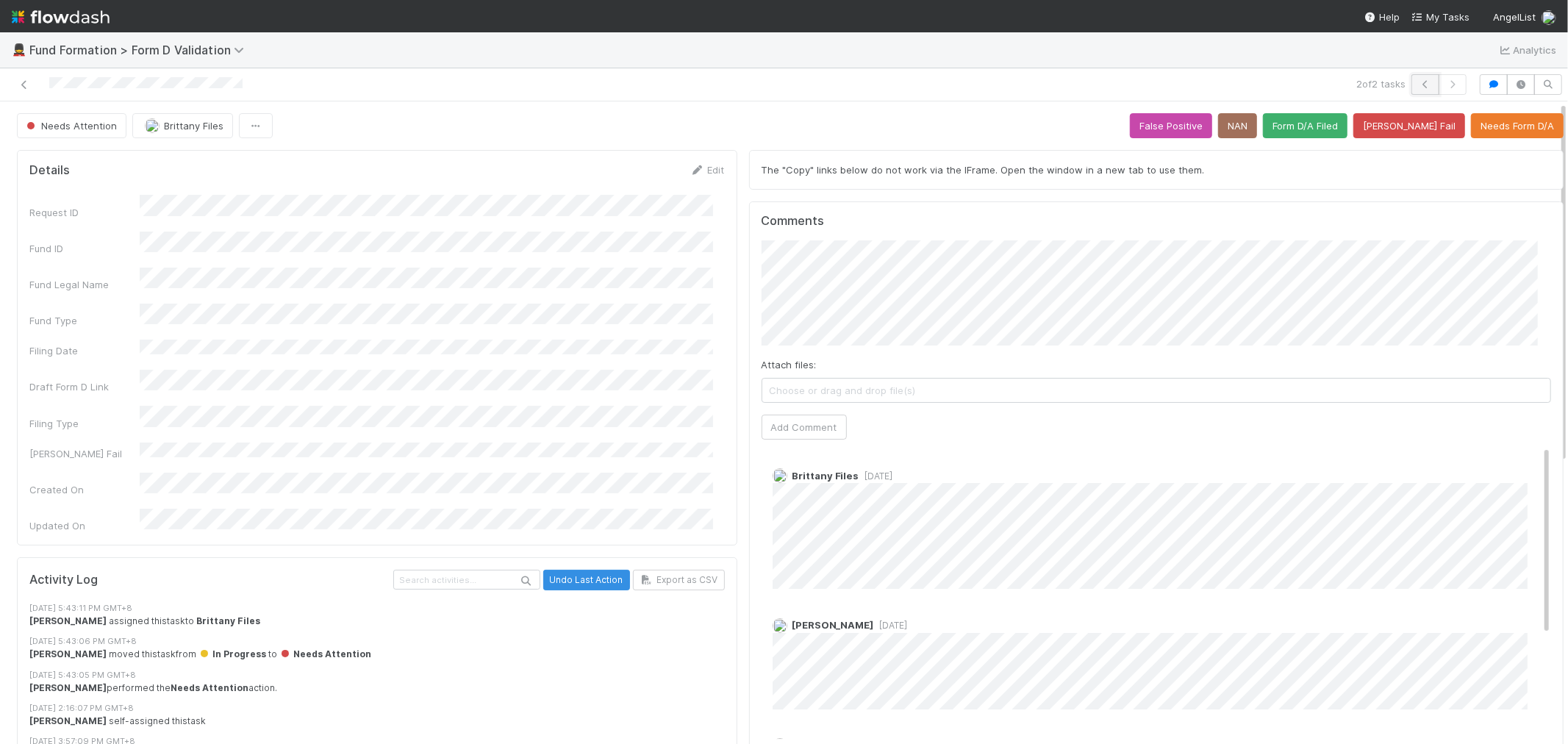
click at [1418, 83] on icon "button" at bounding box center [1425, 85] width 15 height 9
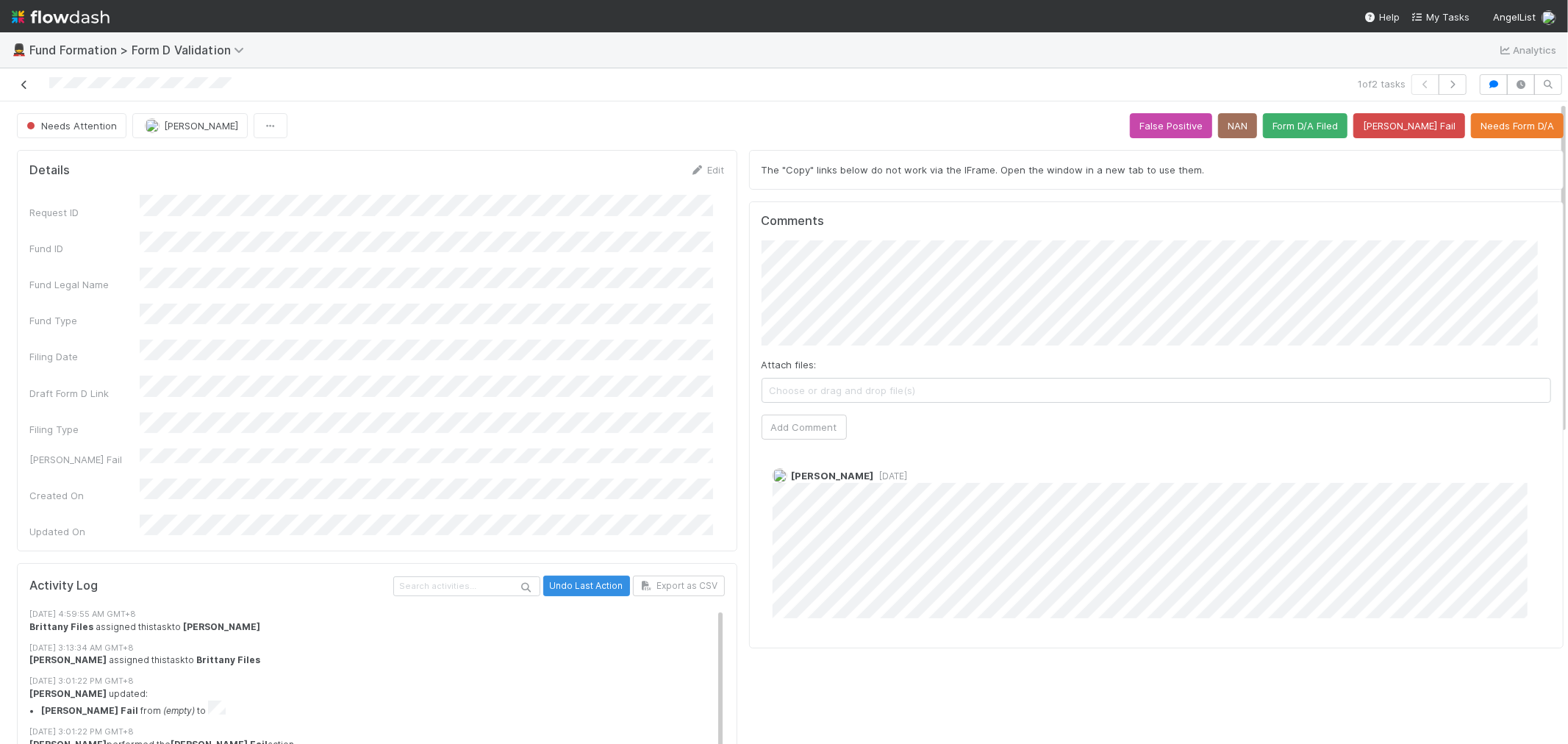
click at [27, 82] on icon at bounding box center [24, 85] width 15 height 10
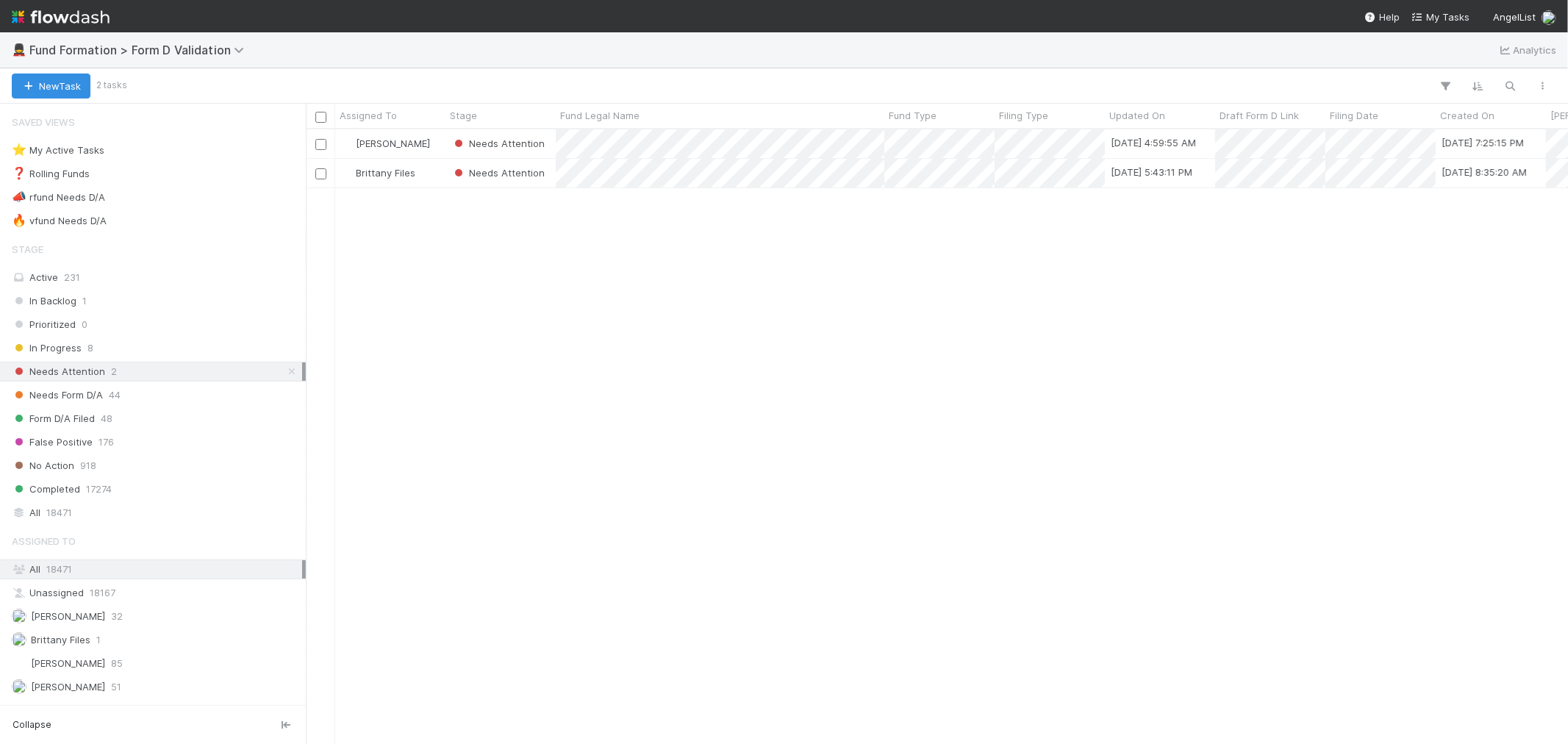
scroll to position [601, 1250]
click at [81, 340] on div "In Progress 8" at bounding box center [157, 347] width 291 height 18
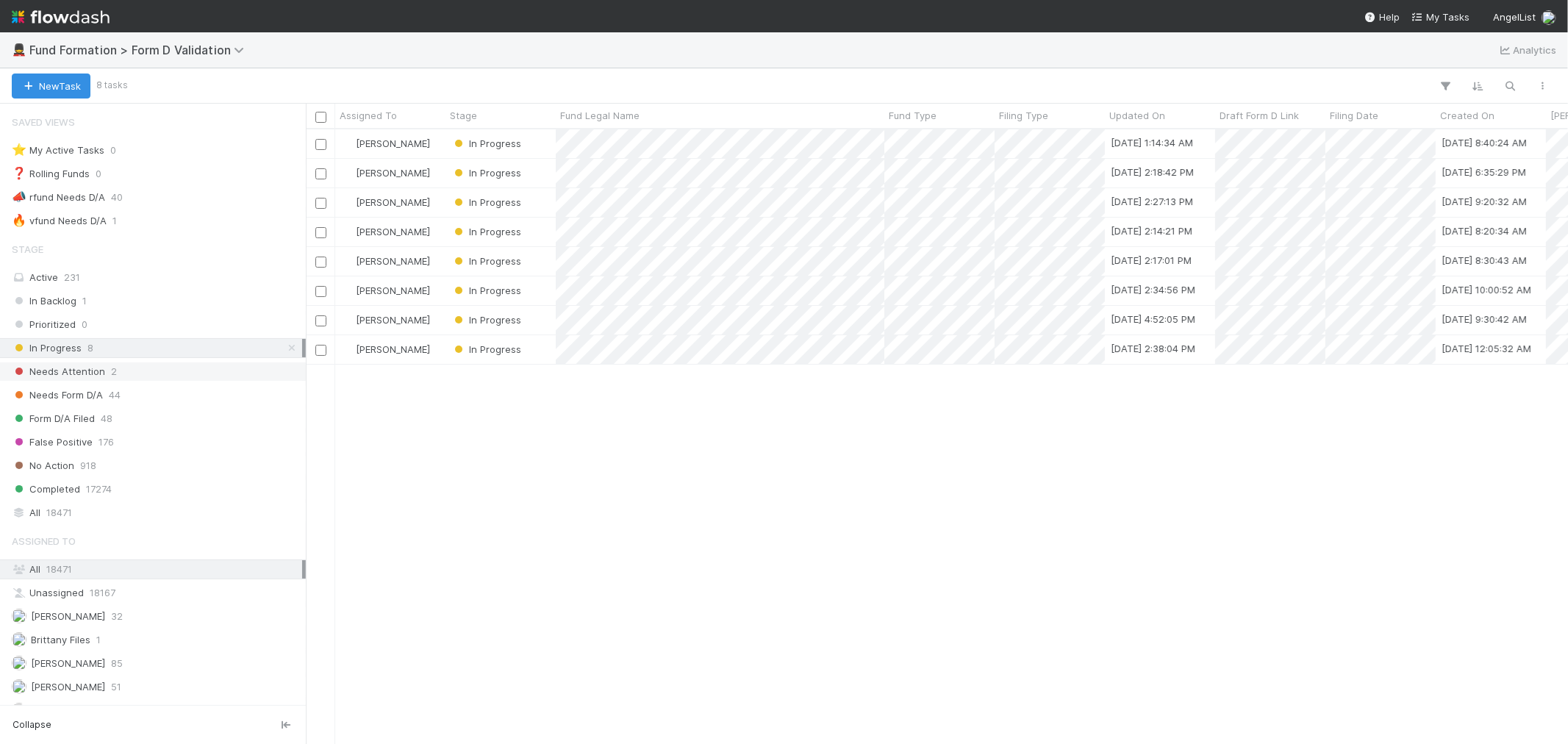
scroll to position [601, 1250]
click at [85, 292] on span "1" at bounding box center [84, 300] width 4 height 18
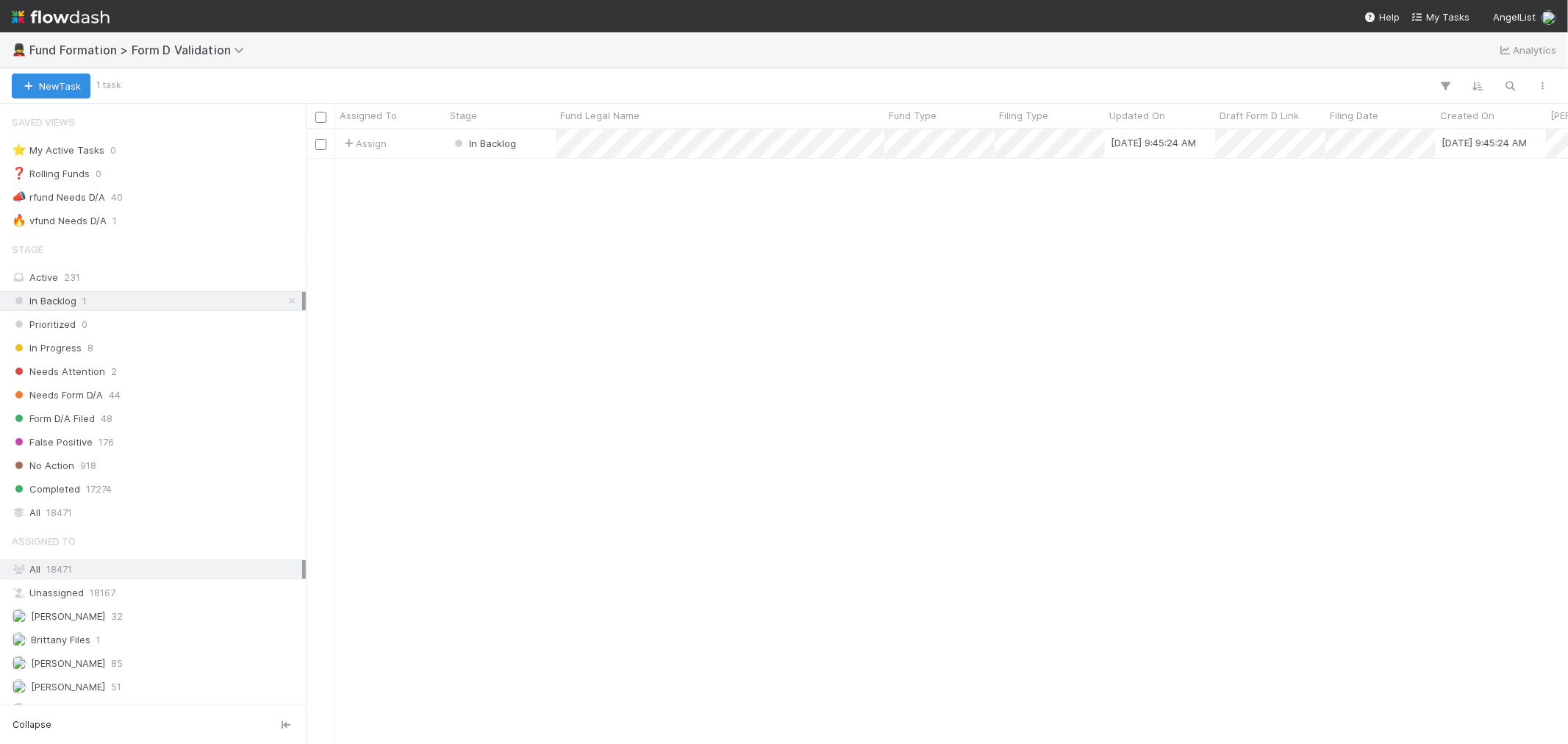
scroll to position [601, 1250]
click at [439, 142] on div "Assign" at bounding box center [390, 144] width 110 height 29
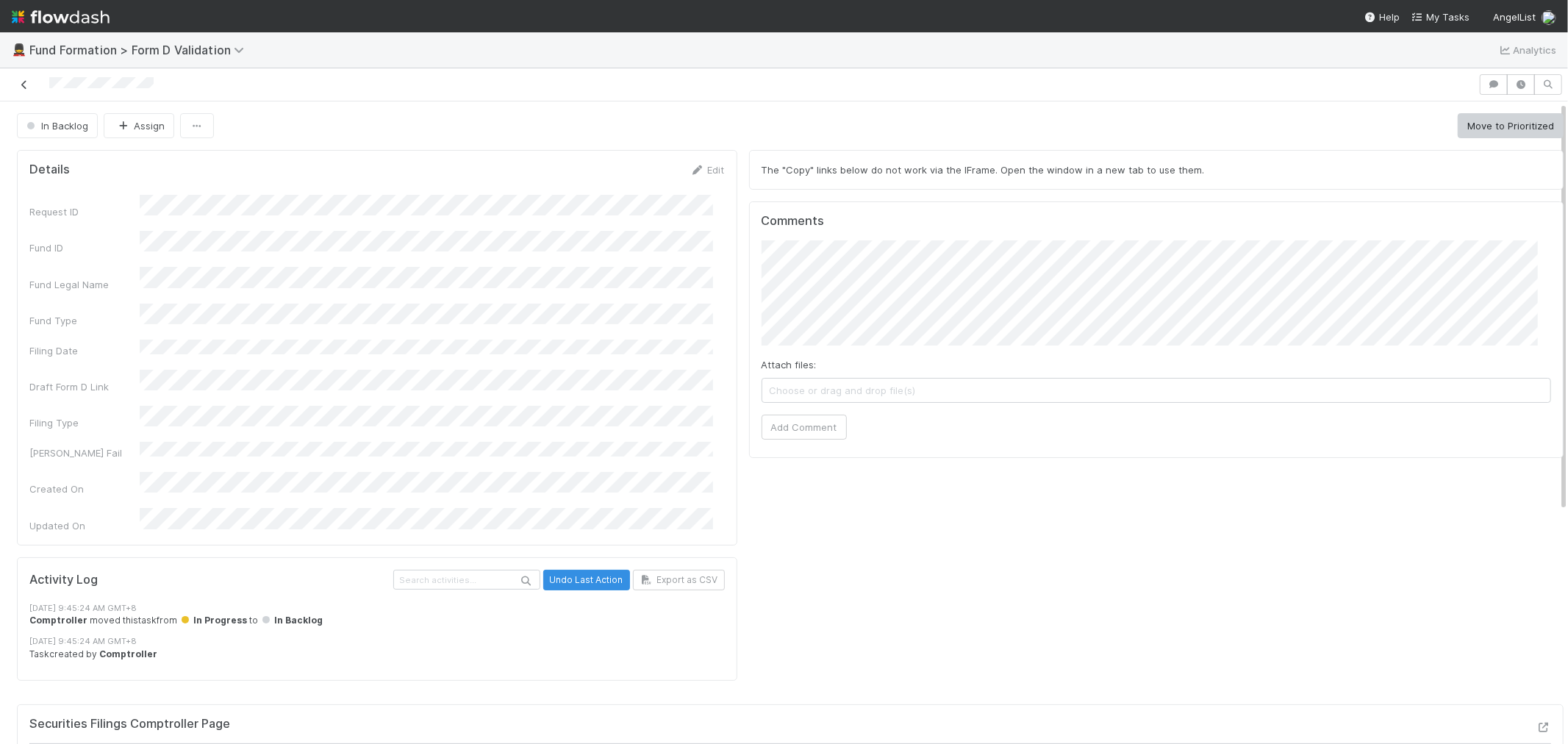
click at [22, 81] on icon at bounding box center [24, 85] width 15 height 10
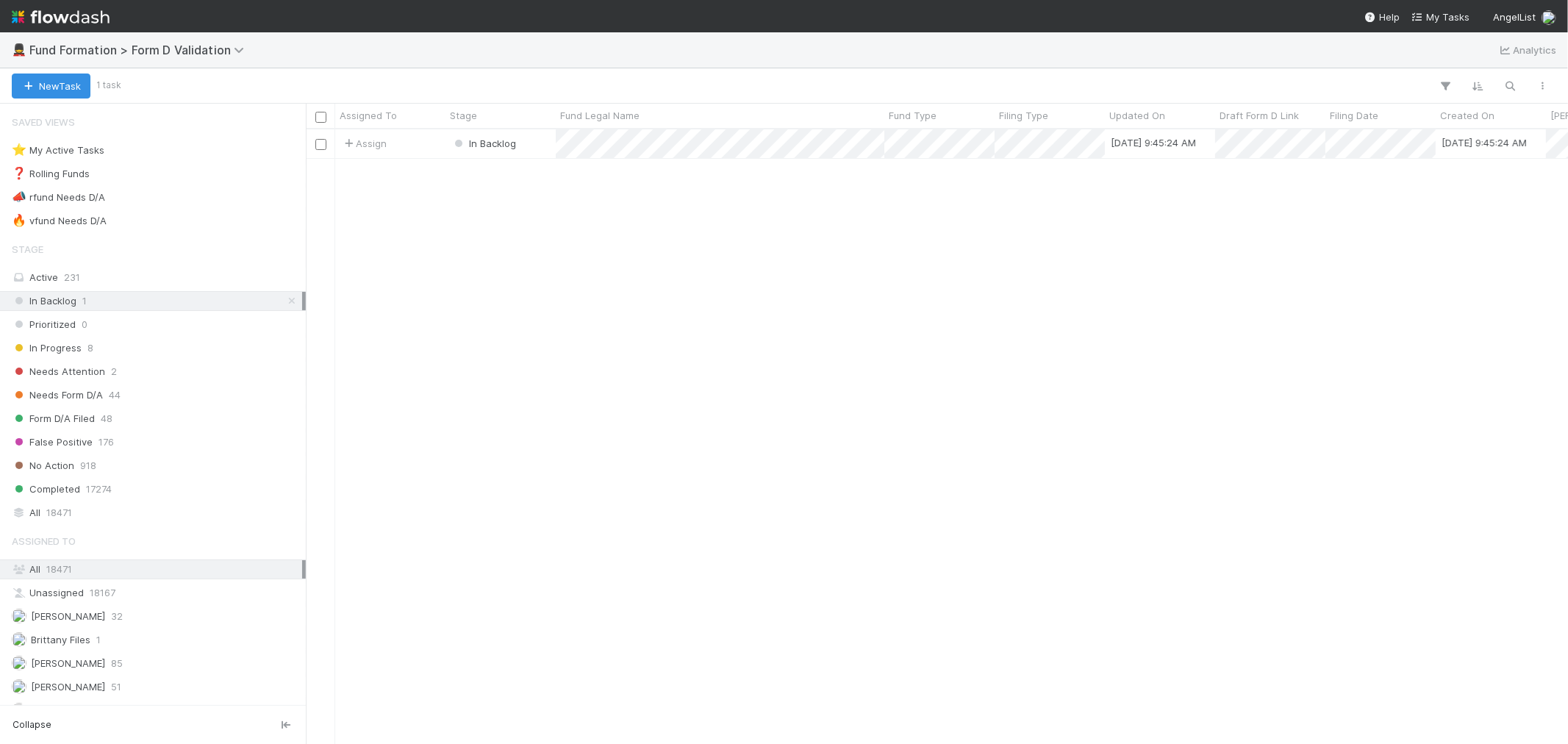
scroll to position [601, 1250]
click at [188, 374] on div "Needs Attention 2" at bounding box center [157, 371] width 291 height 18
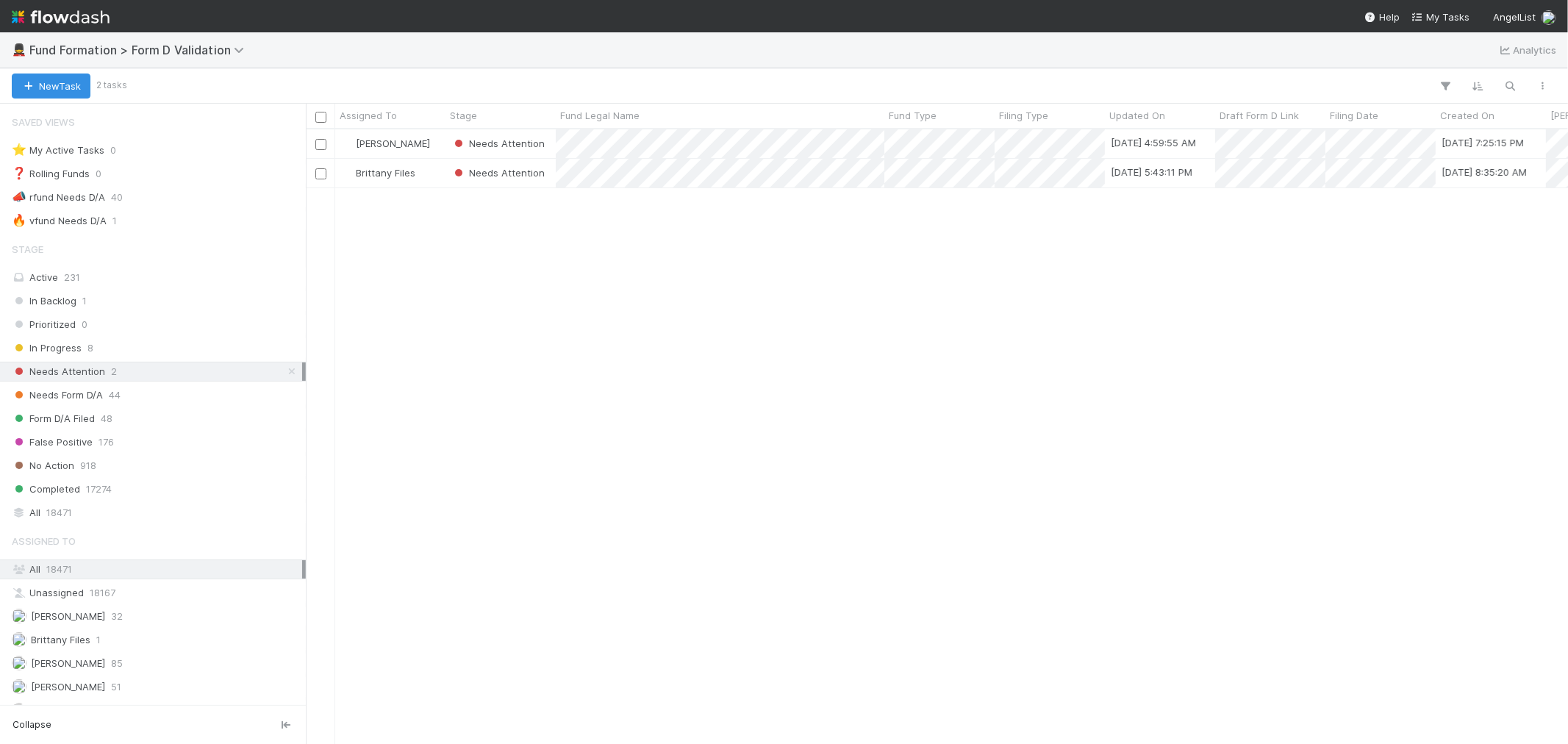
scroll to position [601, 1250]
click at [188, 354] on div "In Progress 8" at bounding box center [157, 347] width 291 height 18
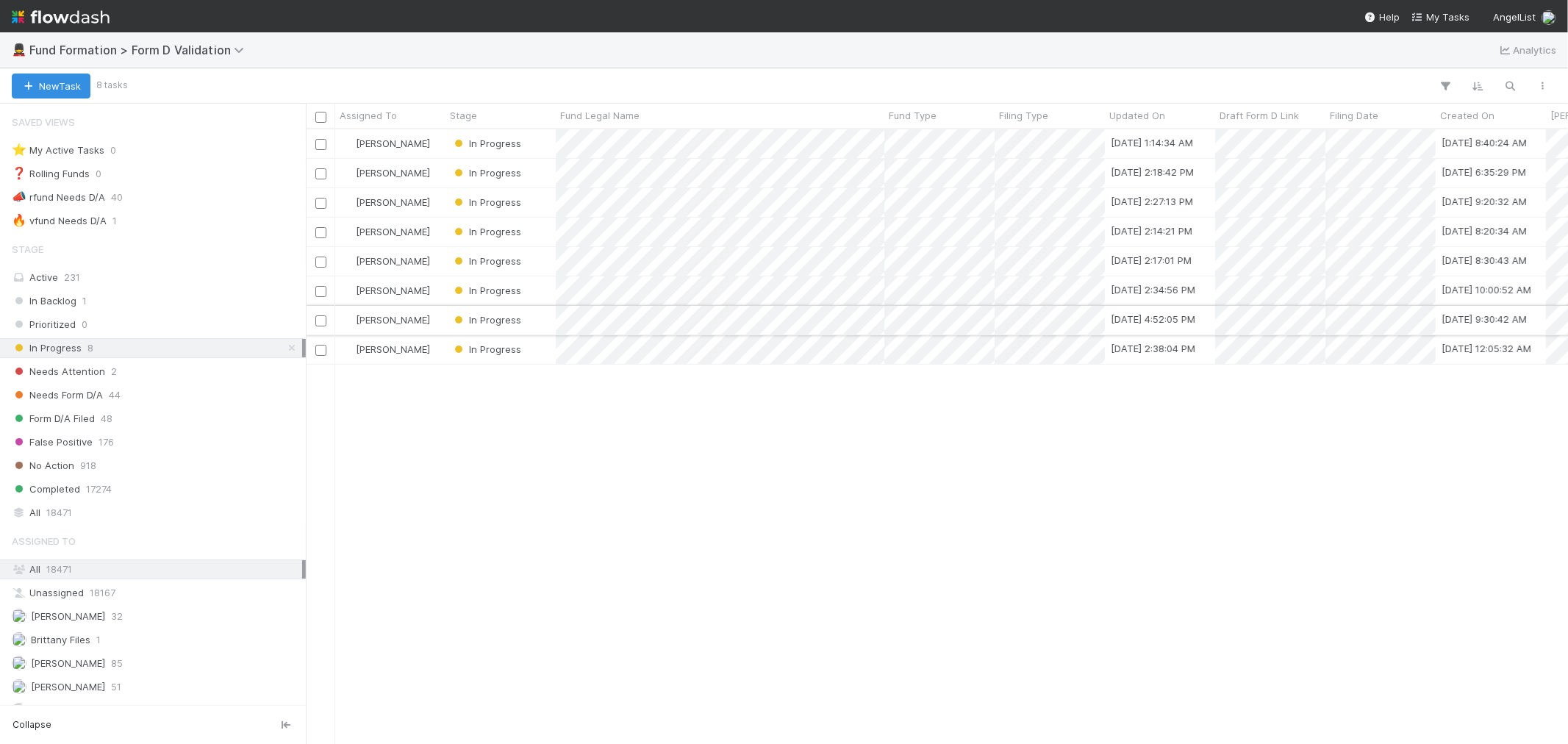
scroll to position [601, 1250]
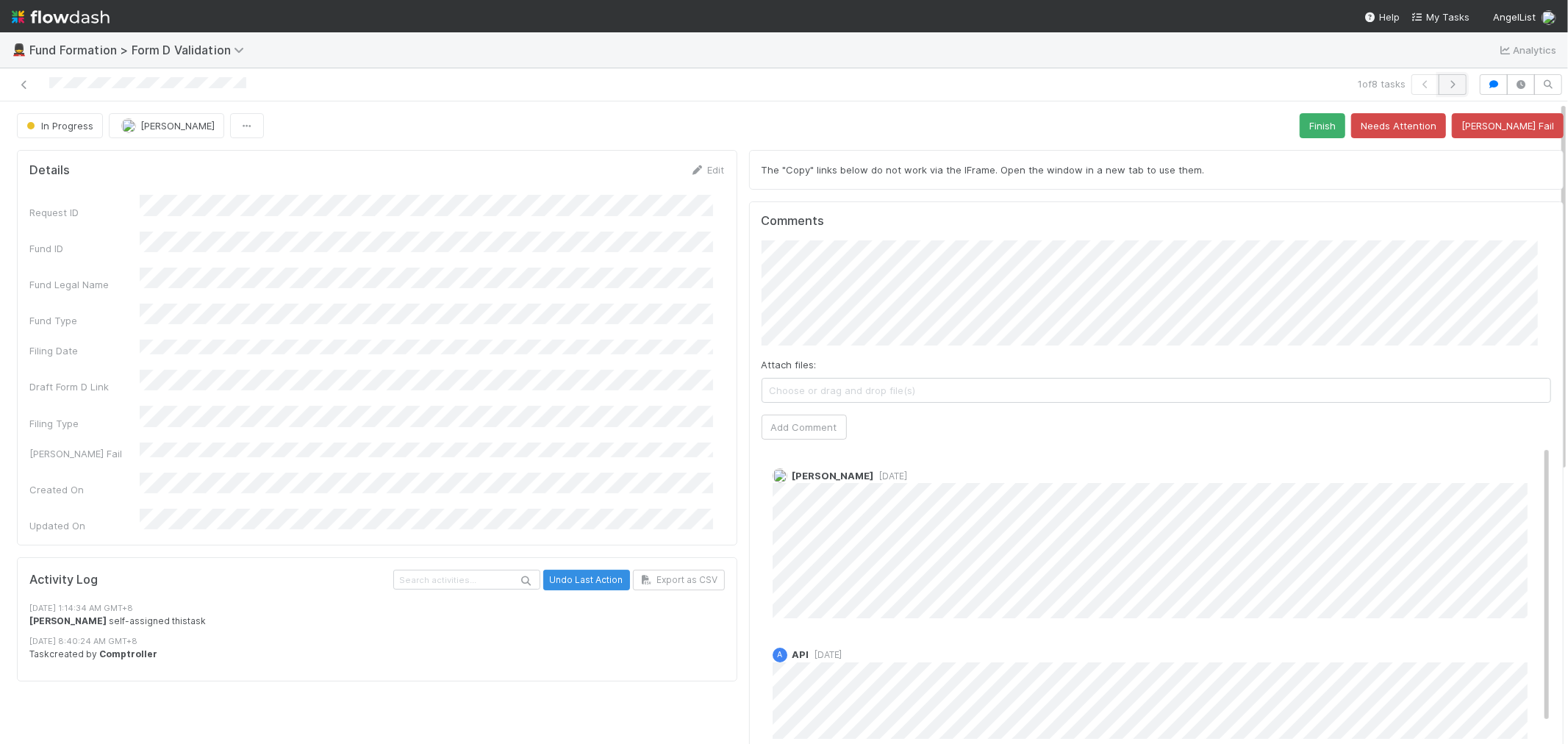
click at [1445, 85] on icon "button" at bounding box center [1452, 85] width 15 height 9
click at [1445, 84] on icon "button" at bounding box center [1452, 85] width 15 height 9
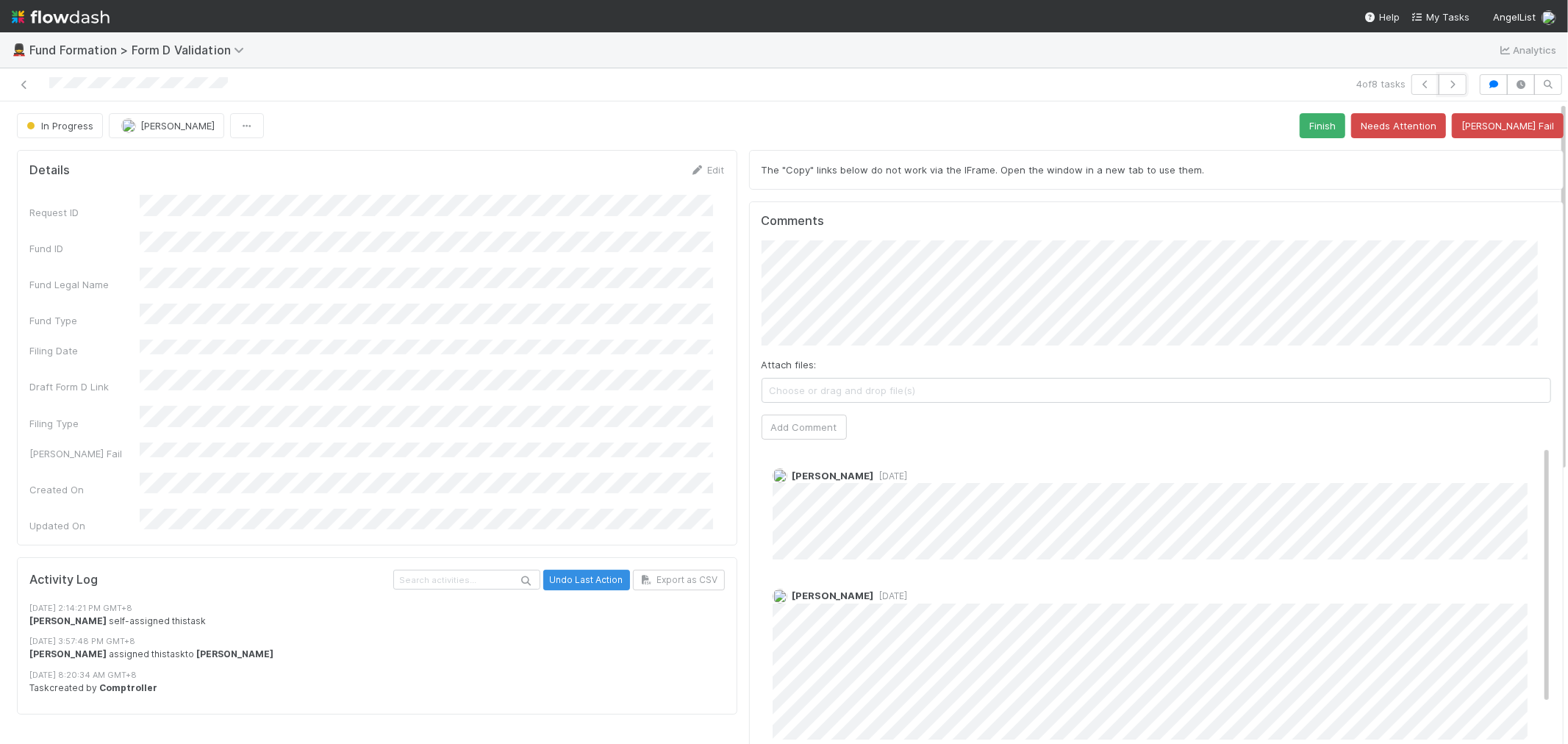
click at [1445, 84] on icon "button" at bounding box center [1452, 85] width 15 height 9
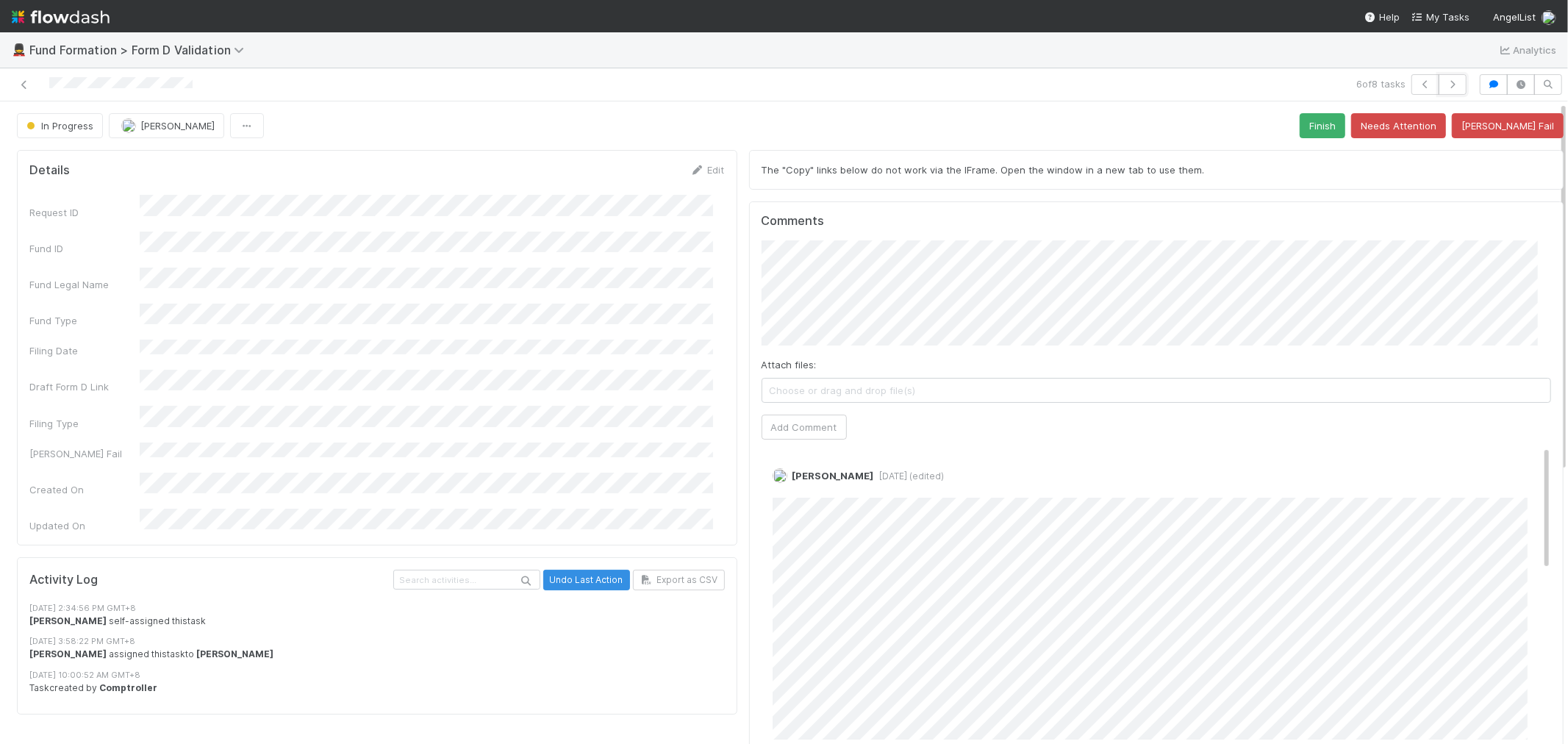
click at [1445, 84] on icon "button" at bounding box center [1452, 85] width 15 height 9
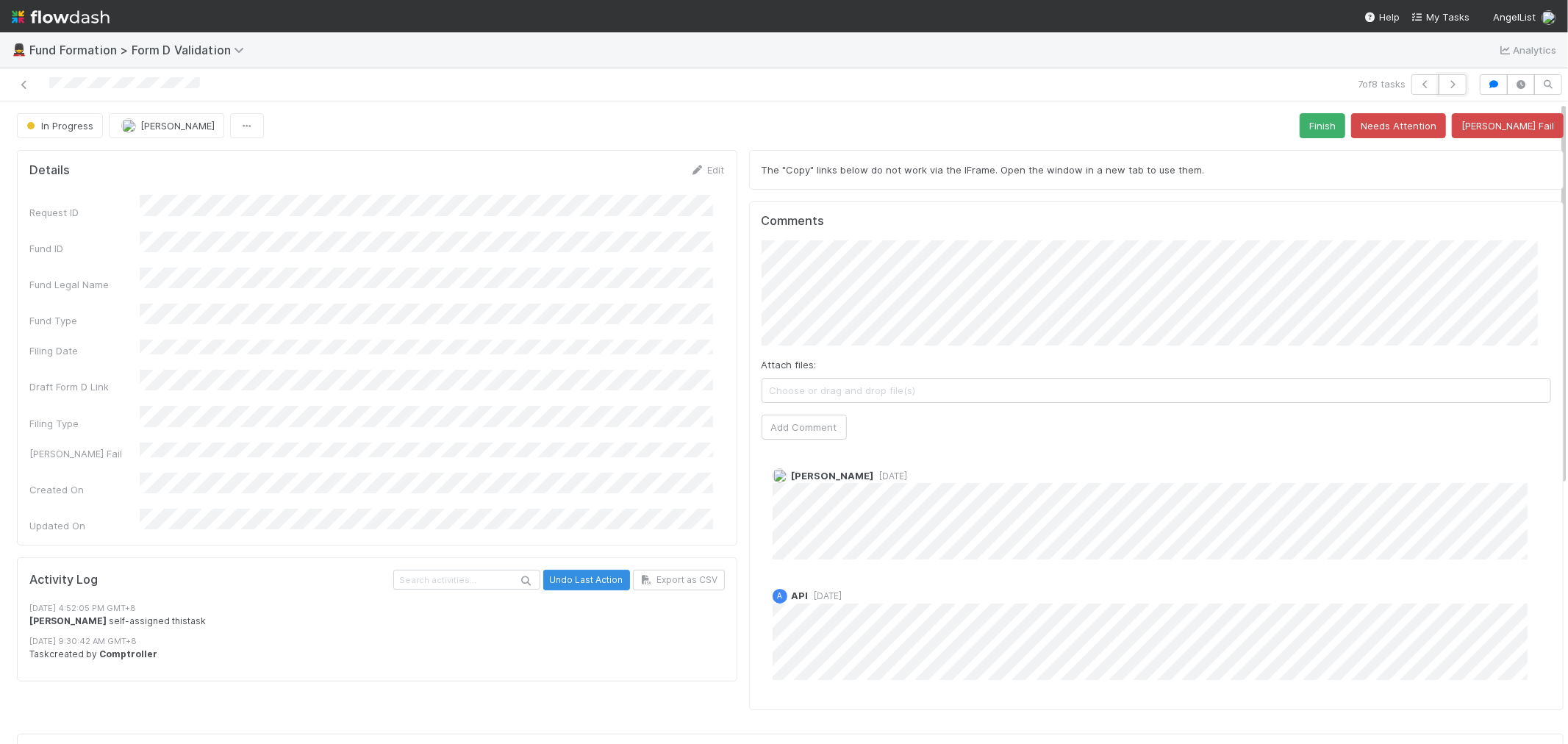
click at [1445, 84] on icon "button" at bounding box center [1452, 85] width 15 height 9
click at [18, 81] on icon at bounding box center [24, 85] width 15 height 10
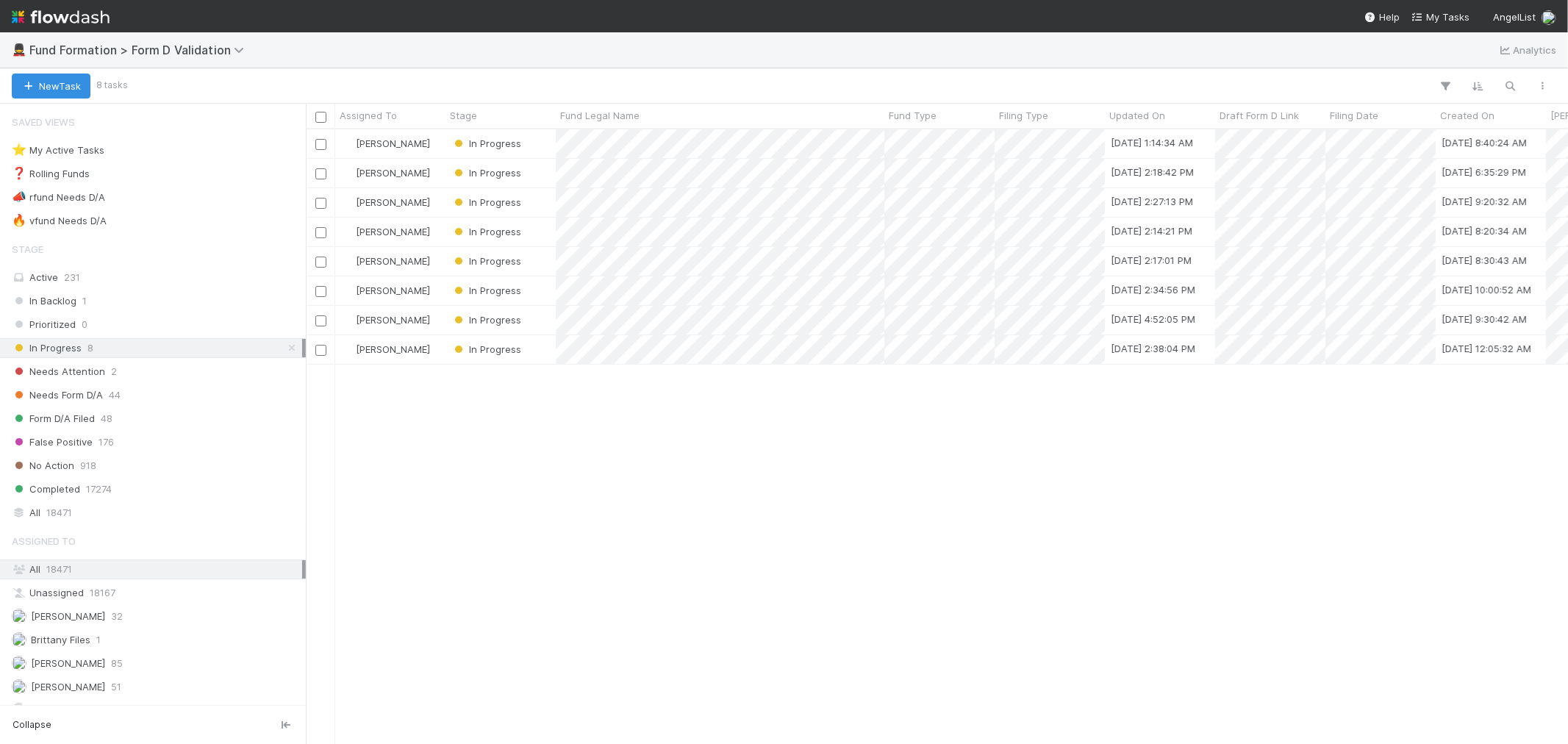
scroll to position [601, 1250]
click at [108, 410] on div "Form D/A Filed 48" at bounding box center [152, 418] width 306 height 20
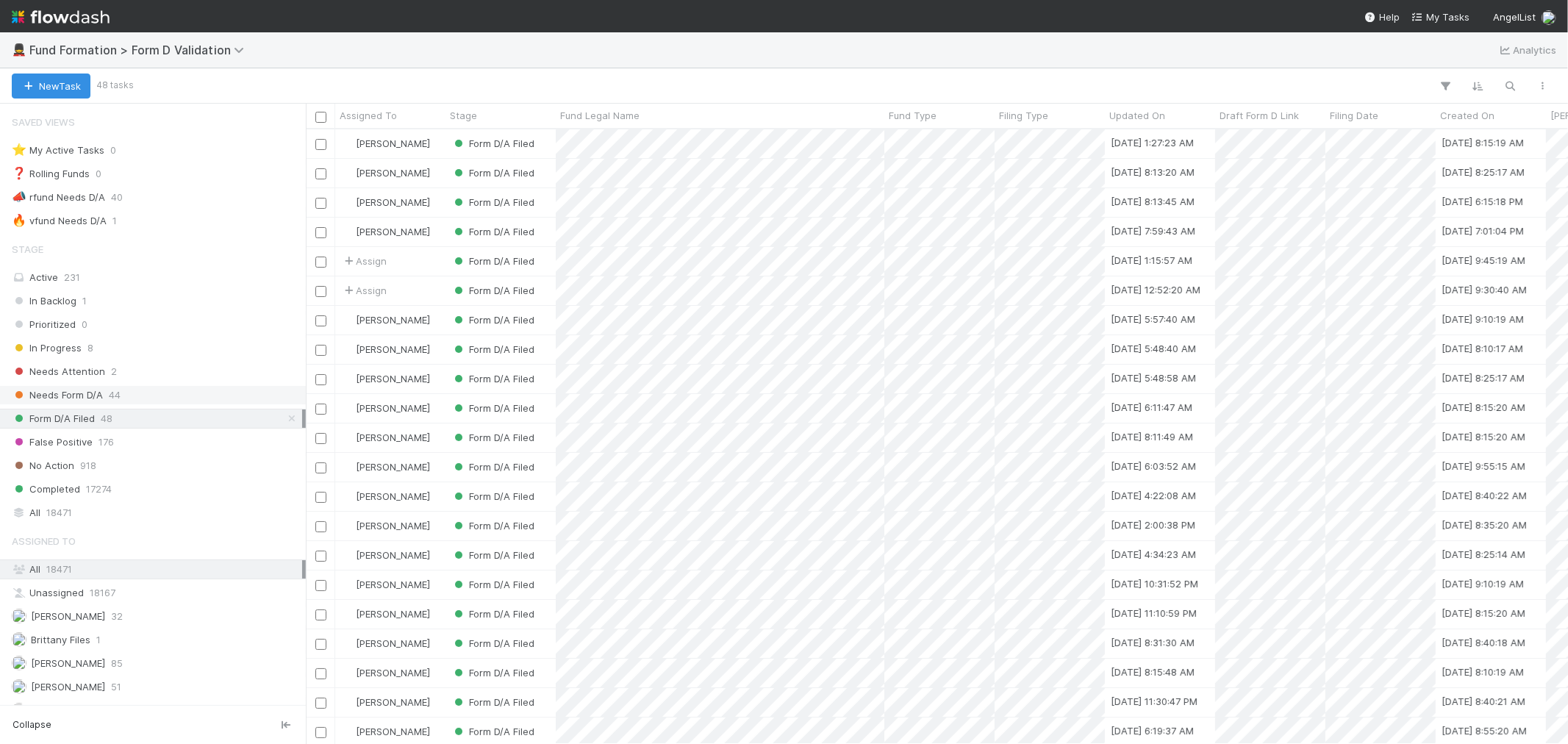
scroll to position [601, 1250]
click at [1157, 121] on span "Updated On" at bounding box center [1137, 115] width 56 height 15
click at [1145, 163] on div "Sort Newest → Oldest" at bounding box center [1193, 165] width 167 height 22
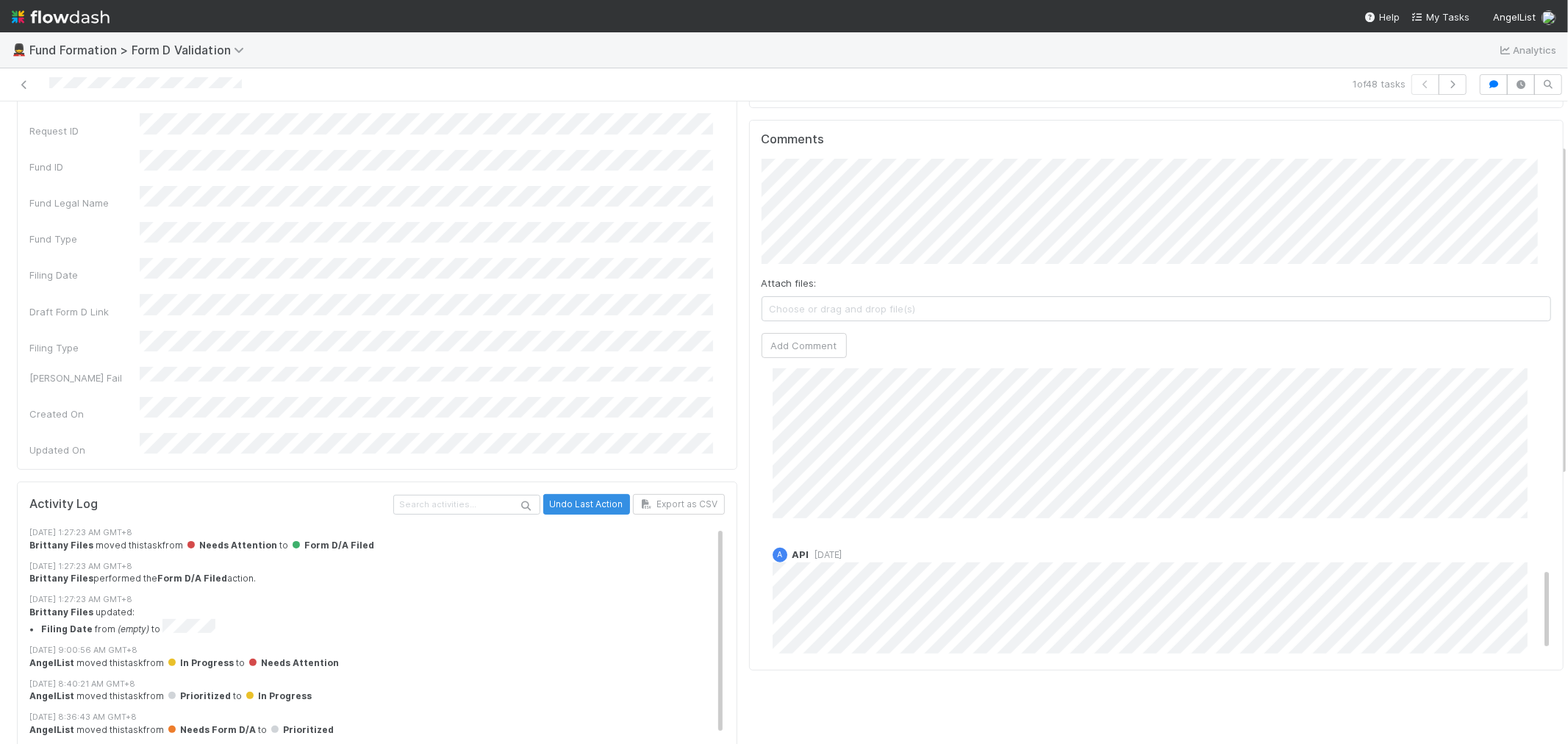
scroll to position [735, 0]
click at [62, 22] on img at bounding box center [60, 17] width 98 height 25
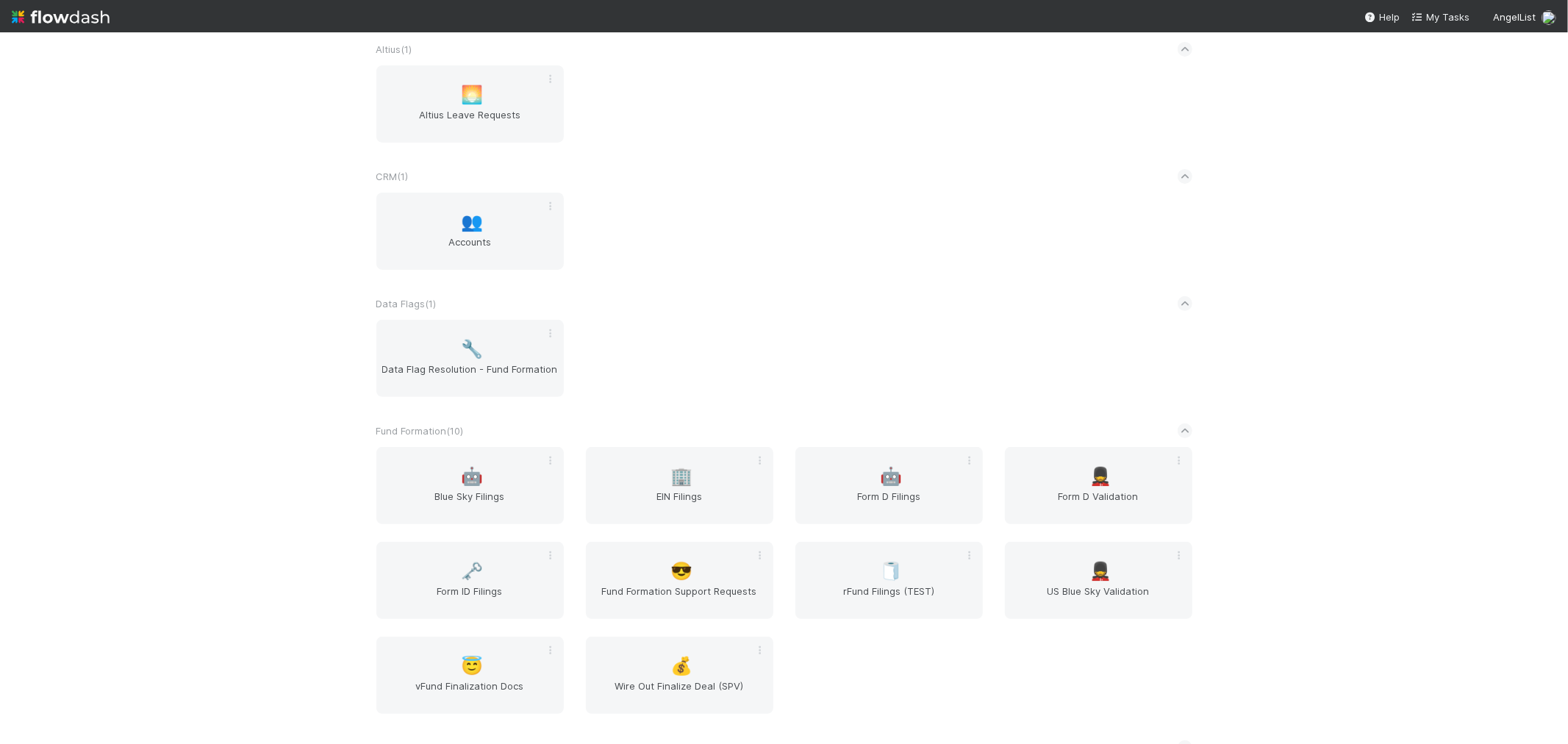
scroll to position [326, 0]
click at [475, 577] on div "🗝️ Form ID Filings" at bounding box center [470, 579] width 187 height 77
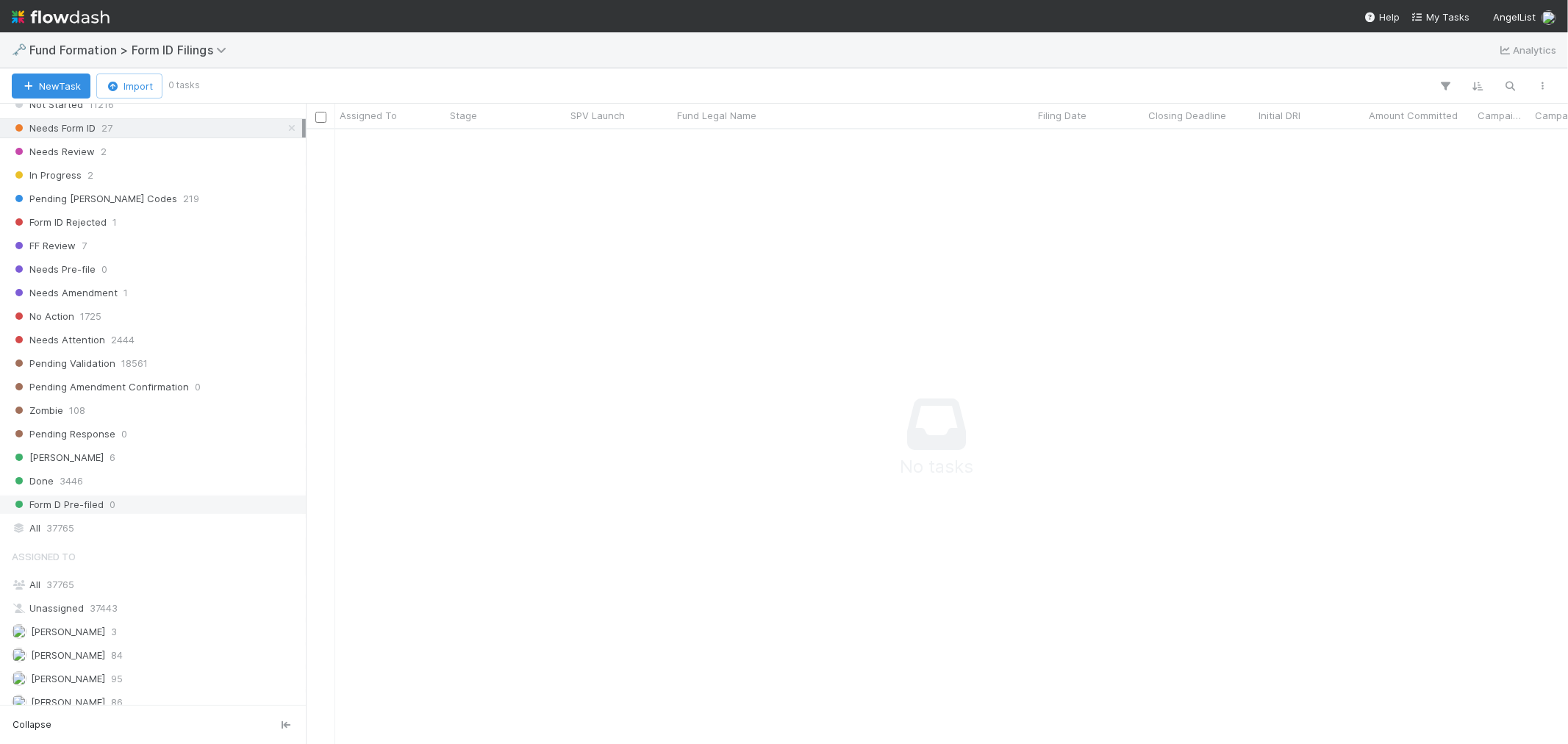
scroll to position [449, 0]
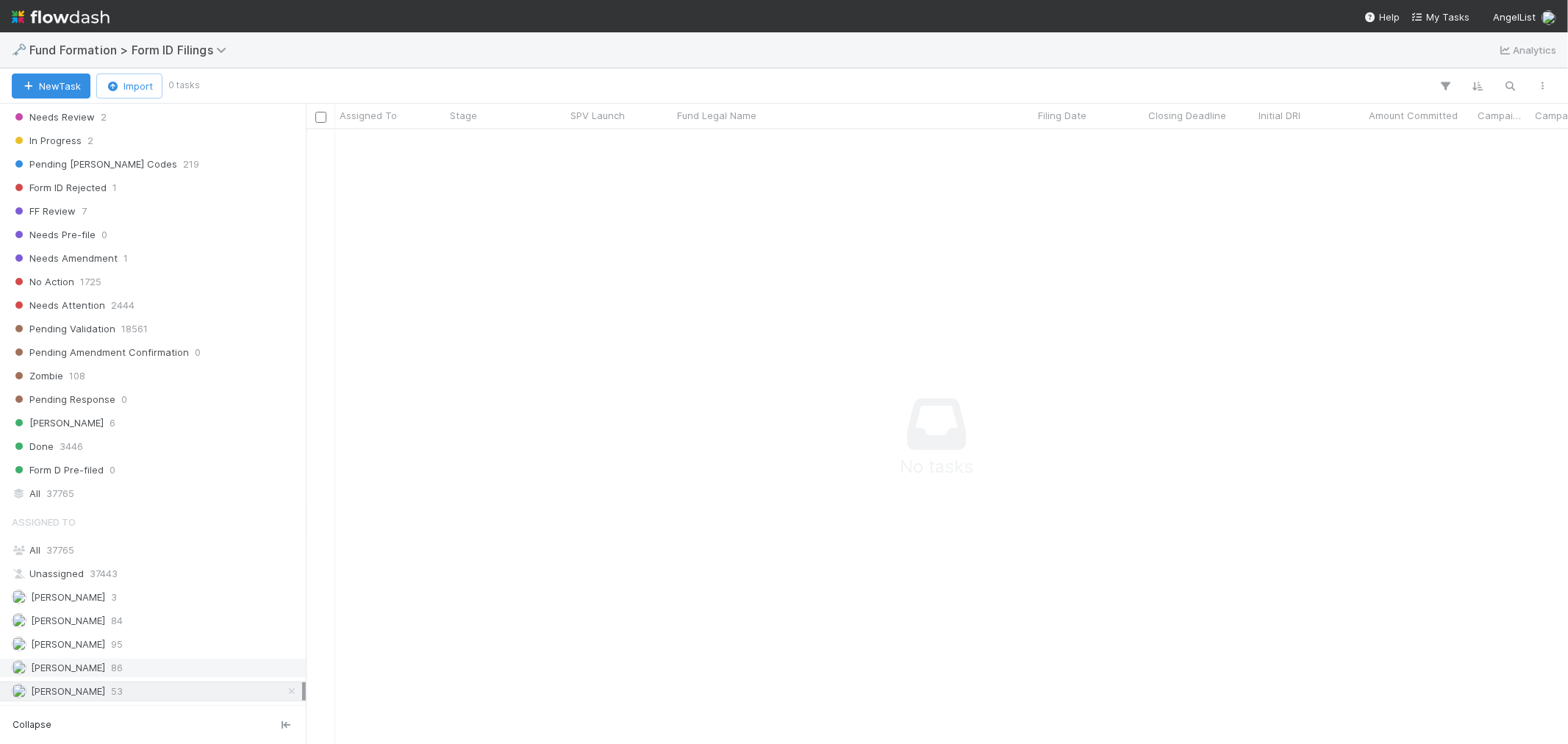
click at [128, 670] on div "Raven Jacinto 86" at bounding box center [157, 667] width 291 height 18
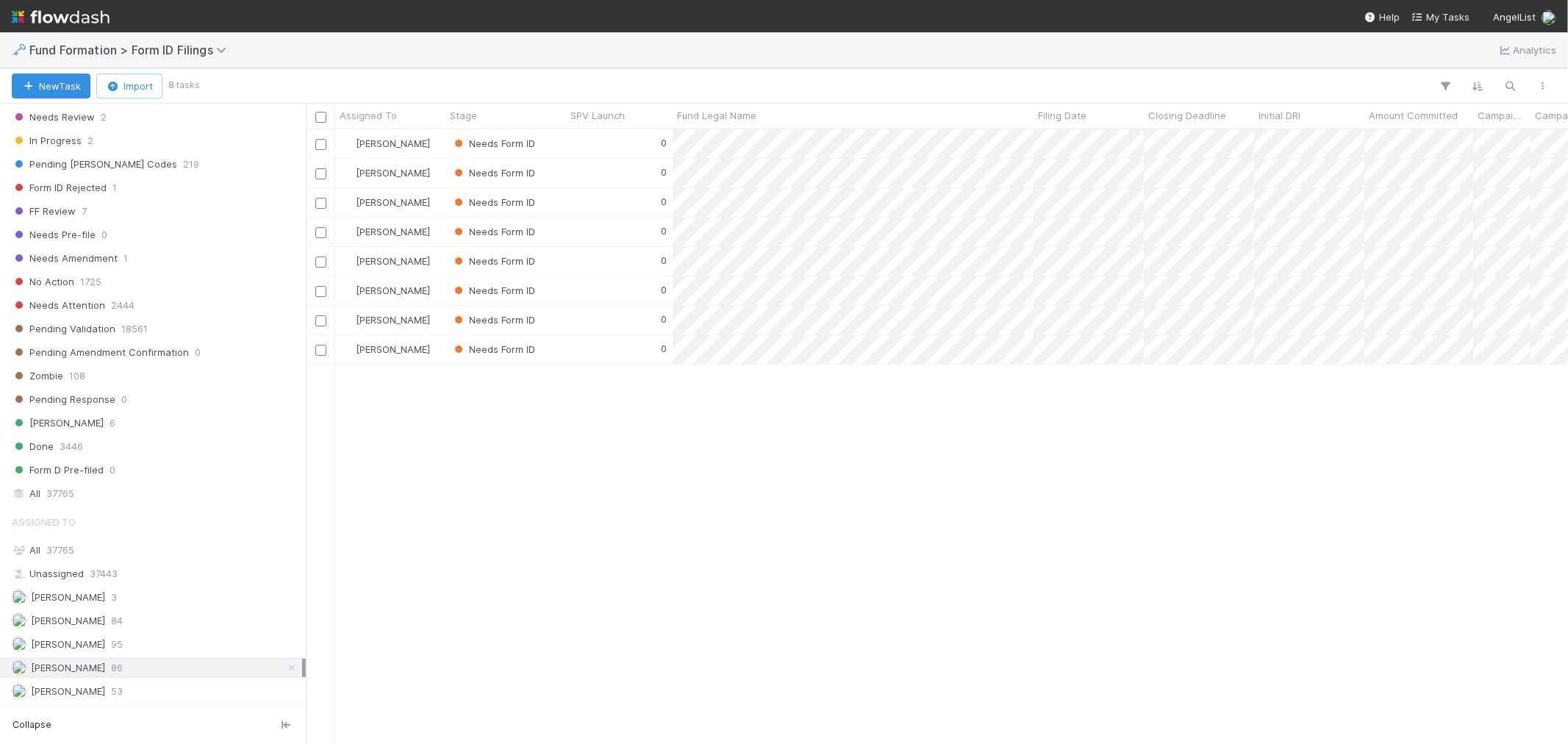
scroll to position [601, 1250]
click at [285, 668] on icon at bounding box center [292, 667] width 15 height 10
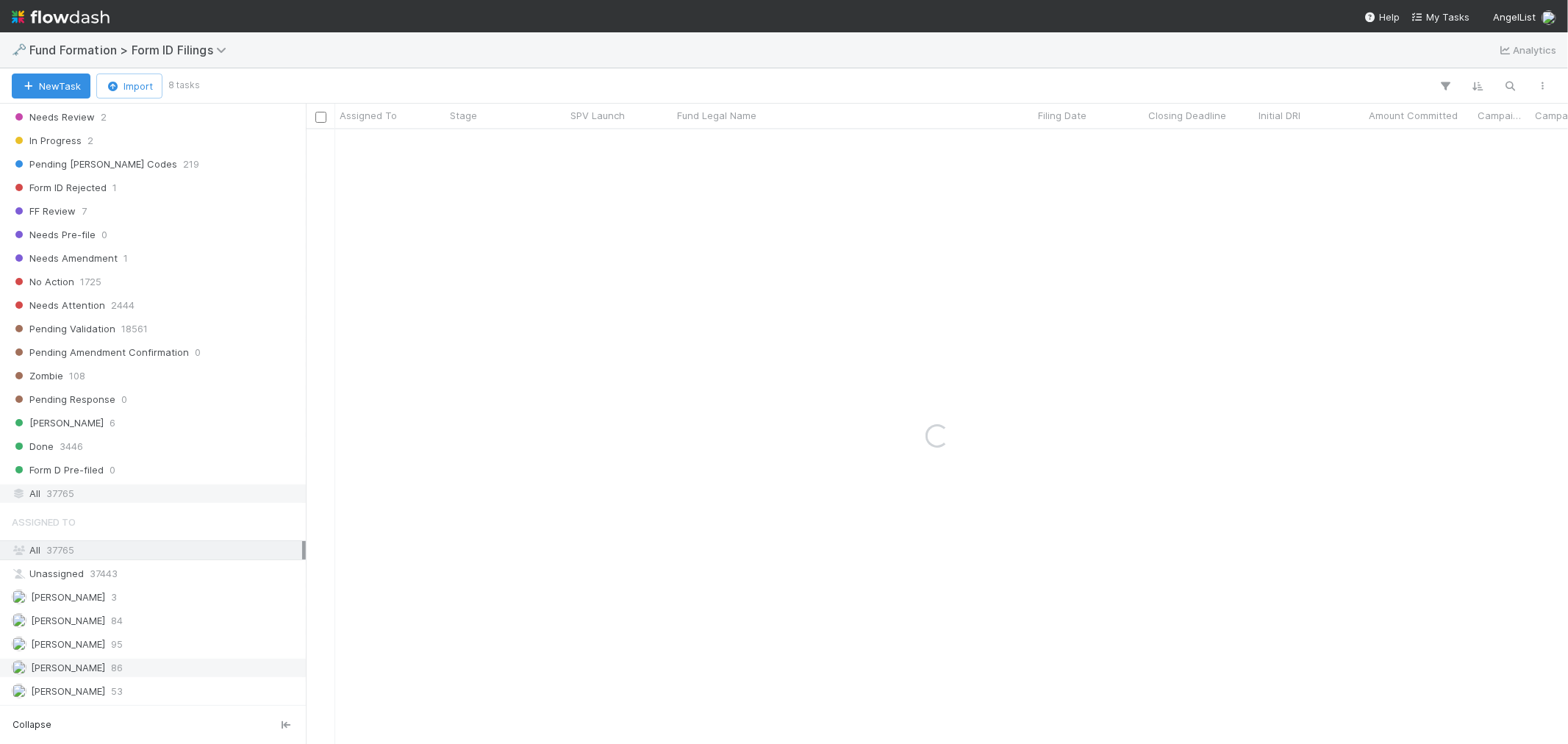
click at [190, 500] on div "All 37765" at bounding box center [157, 493] width 291 height 18
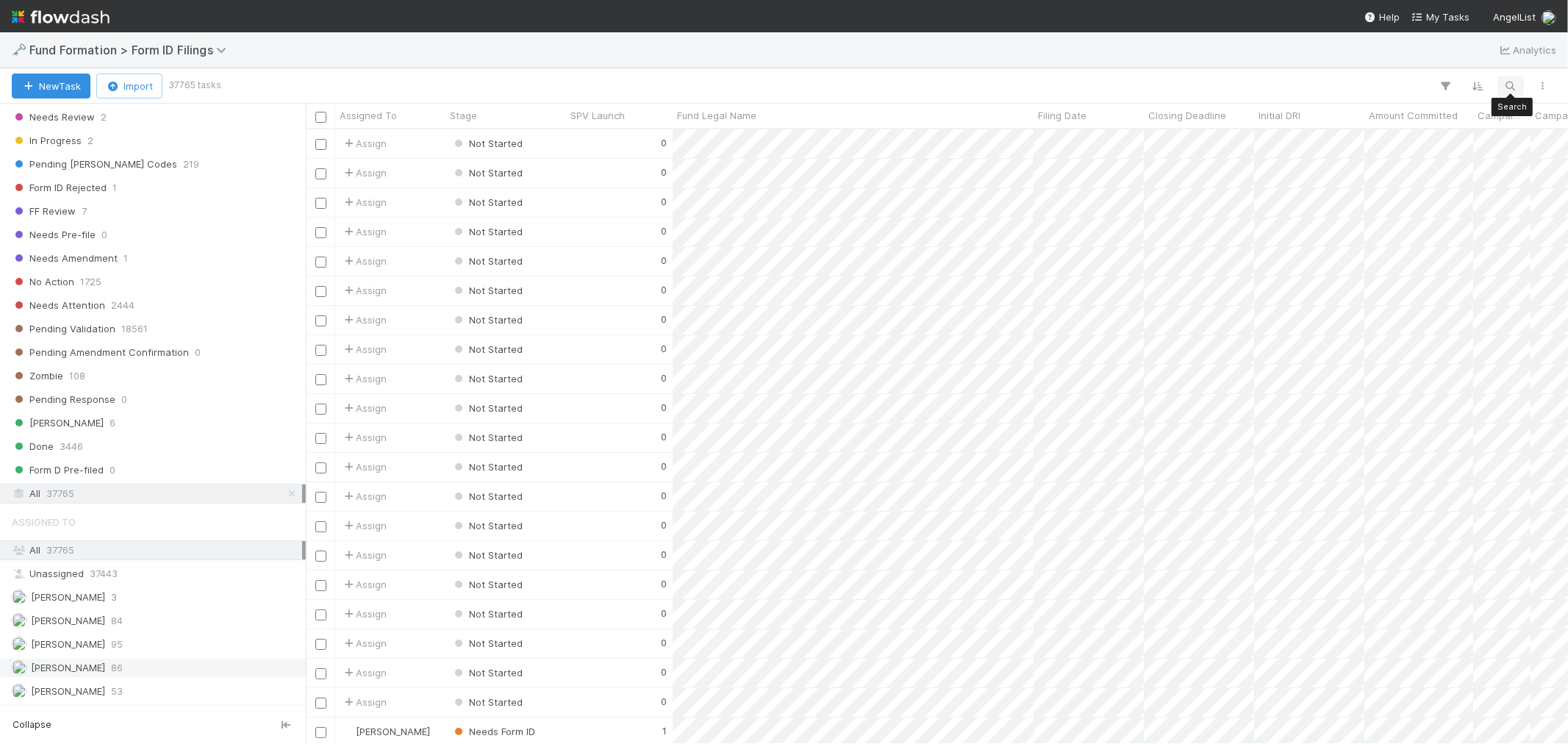
scroll to position [601, 1250]
click at [1512, 82] on icon "button" at bounding box center [1510, 86] width 15 height 13
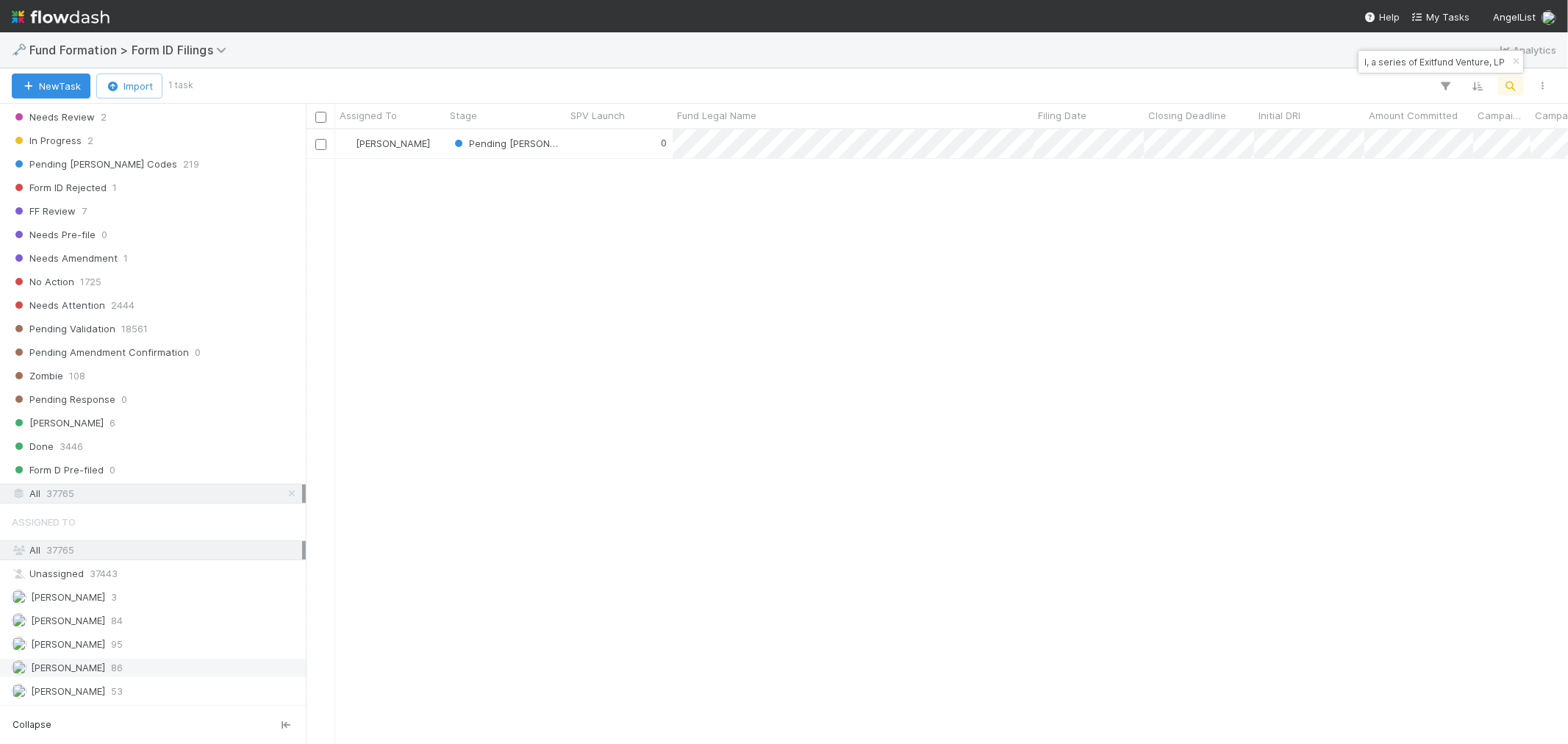
type input "TH-0616 Fund I, a series of Exitfund Venture, LP"
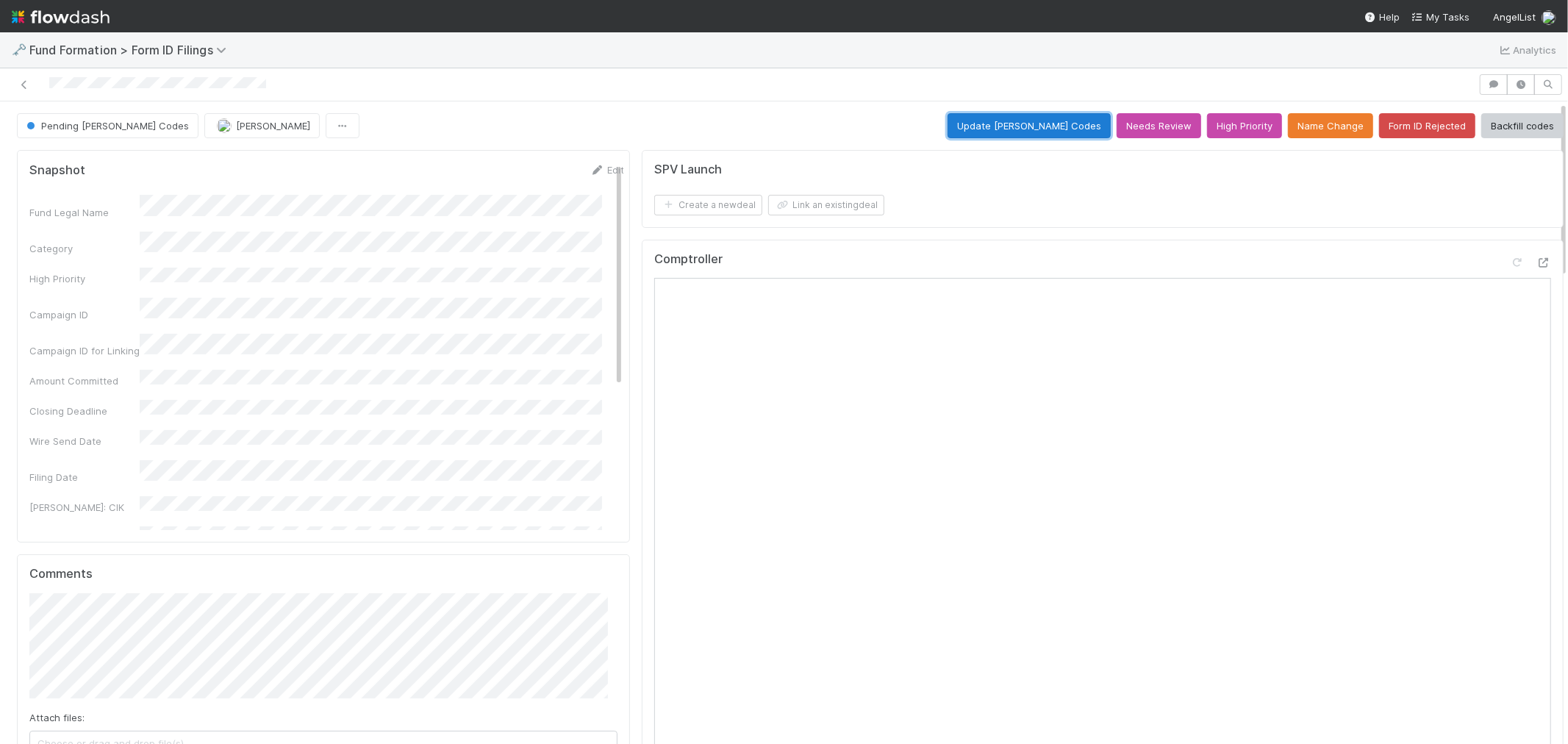
click at [1016, 130] on button "Update EDGAR Codes" at bounding box center [1029, 125] width 163 height 25
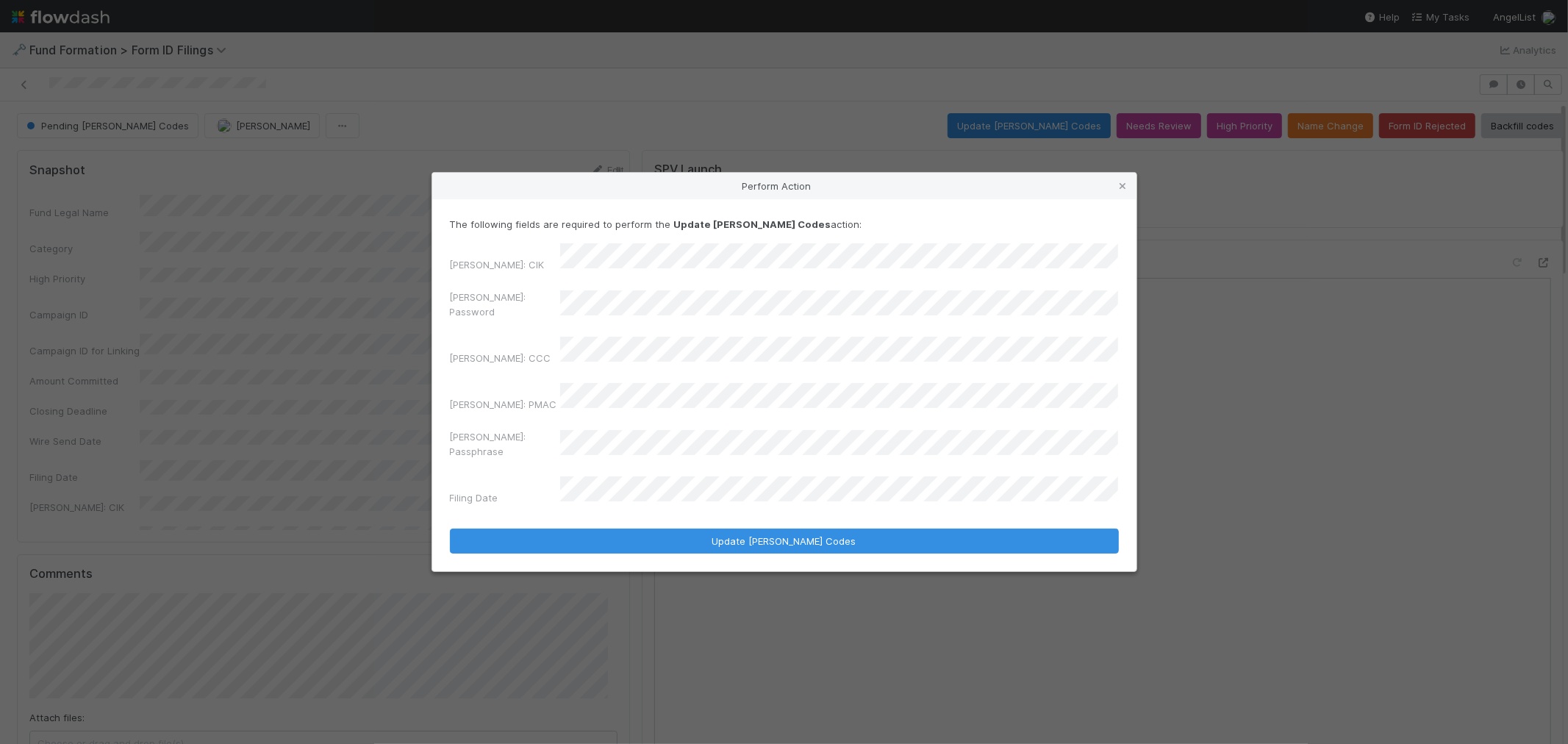
click at [524, 325] on div "EDGAR: Password" at bounding box center [784, 307] width 669 height 35
click at [516, 359] on div "EDGAR: CCC" at bounding box center [784, 354] width 669 height 34
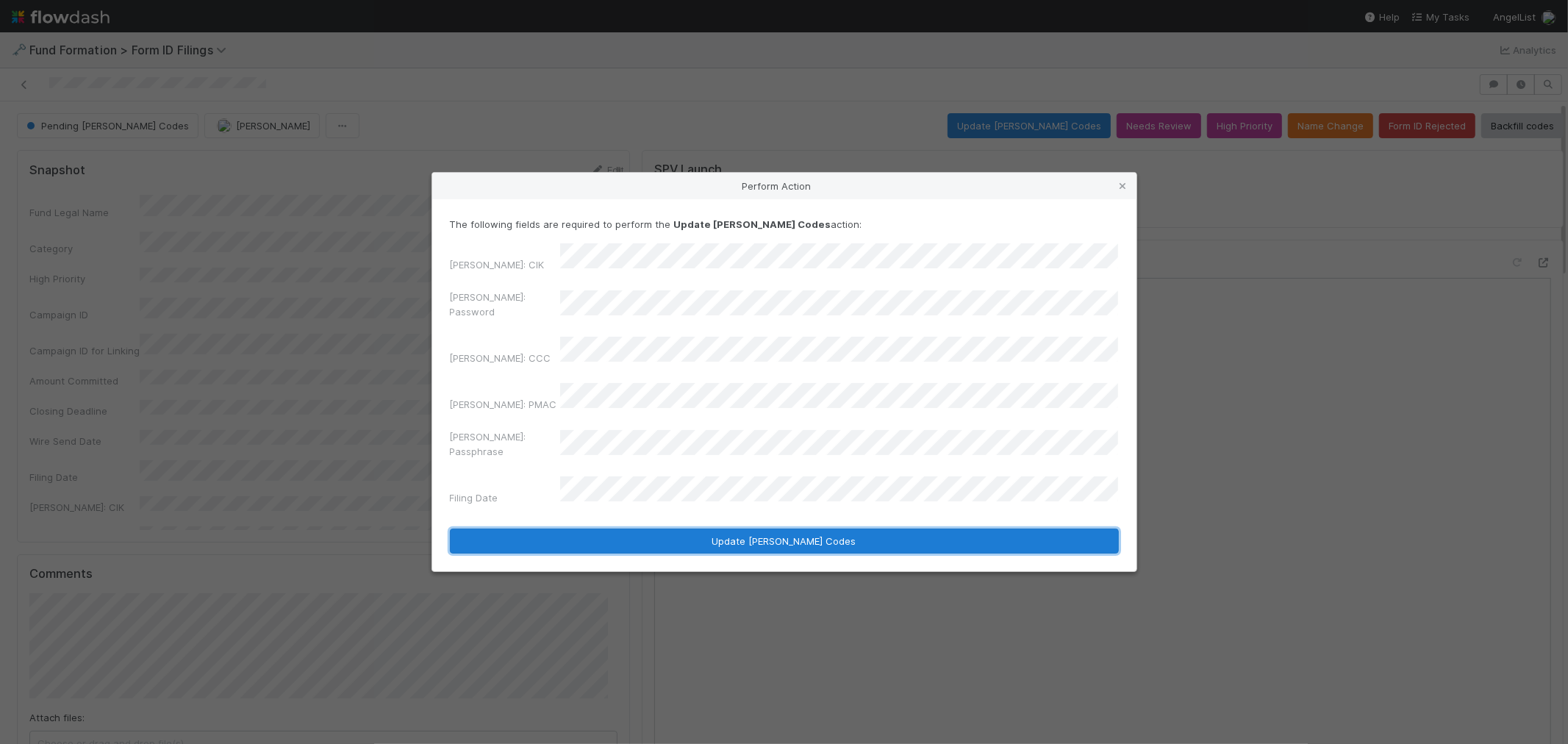
click at [588, 529] on button "Update EDGAR Codes" at bounding box center [784, 541] width 669 height 25
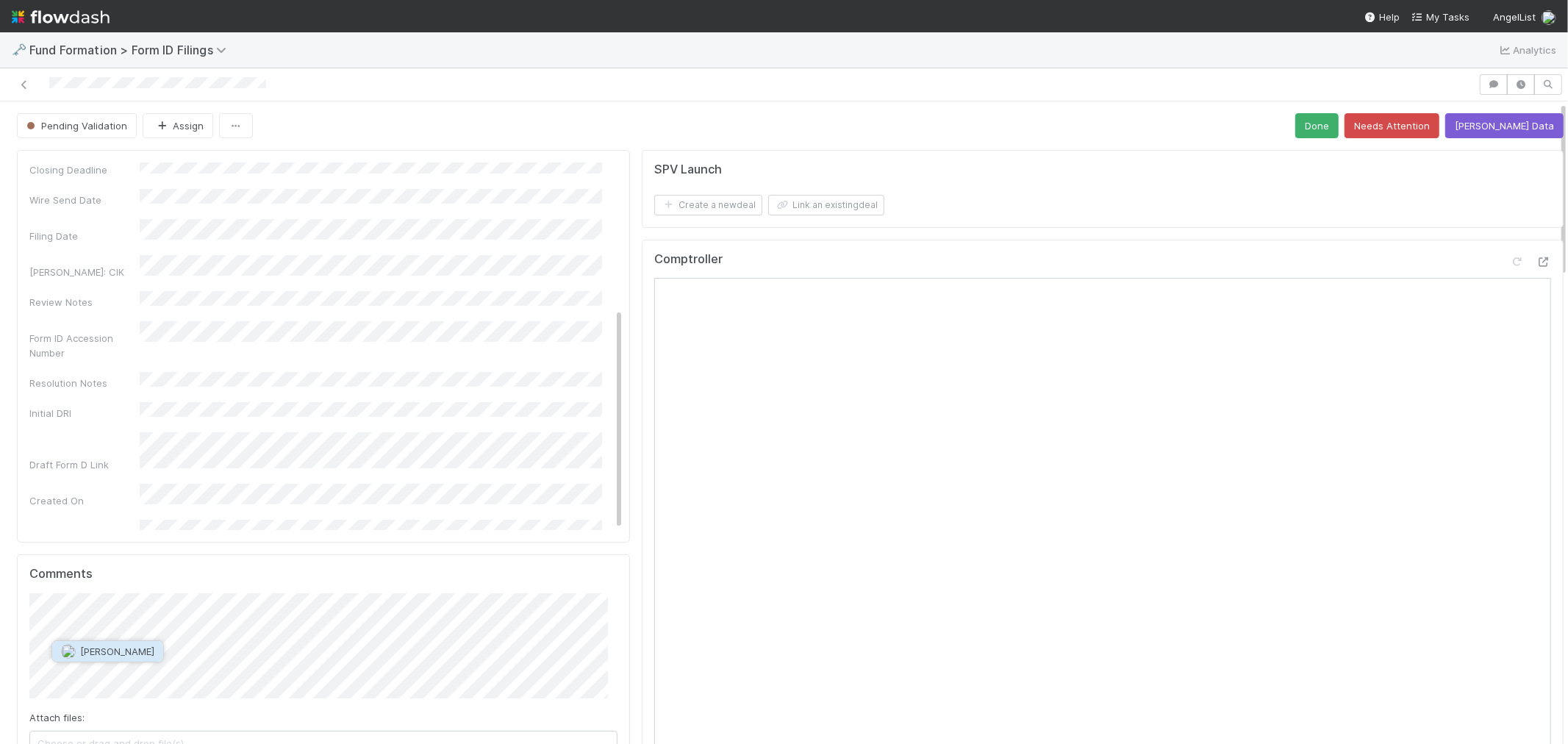
click at [115, 651] on span "Catherine Lambright" at bounding box center [117, 650] width 74 height 11
click at [239, 649] on span "Brittany Files" at bounding box center [225, 650] width 60 height 11
type input "https://app.frontapp.com/open/cnv_qpbo5zb"
click at [339, 642] on button "Ok" at bounding box center [337, 639] width 32 height 25
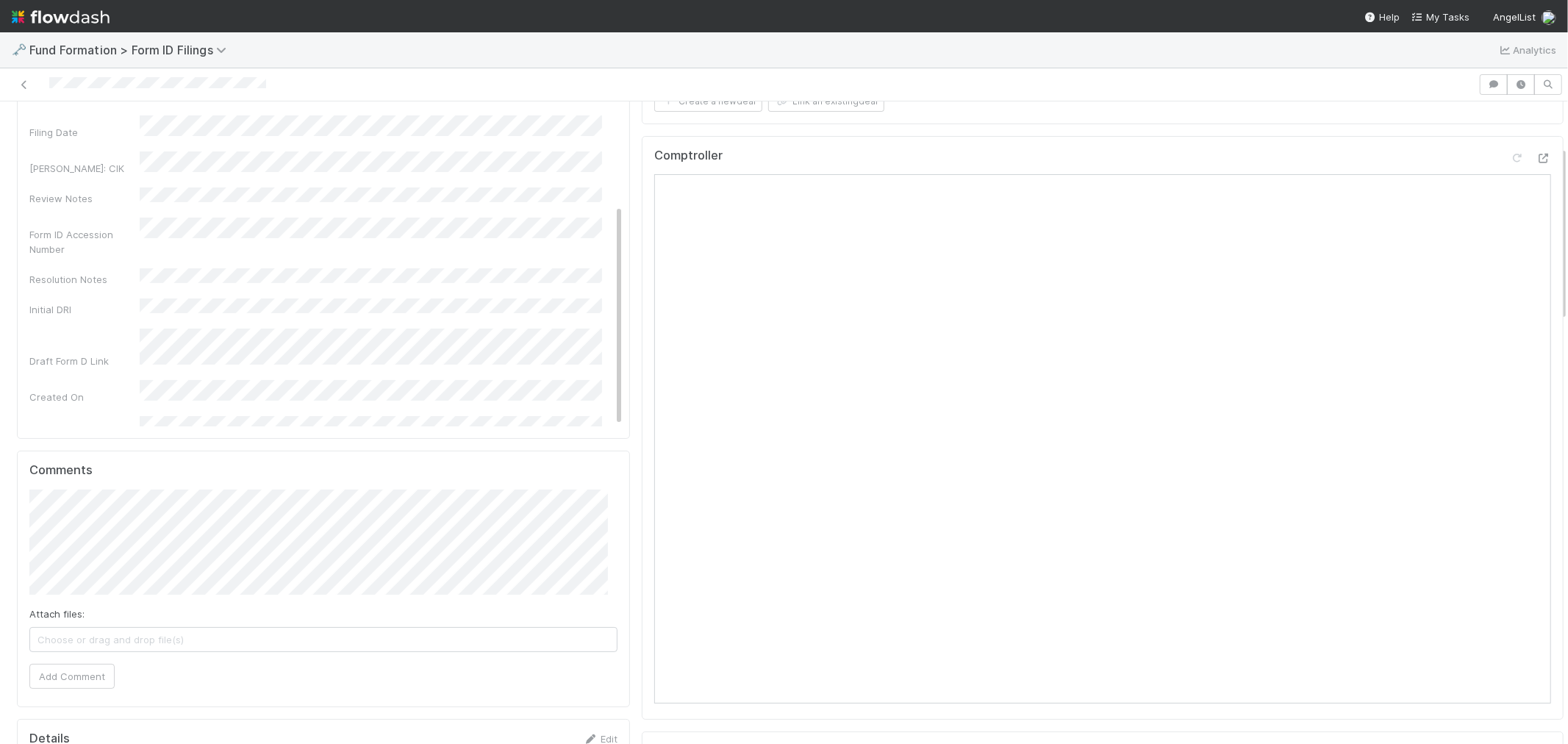
scroll to position [163, 0]
click at [74, 614] on button "Add Comment" at bounding box center [72, 616] width 85 height 25
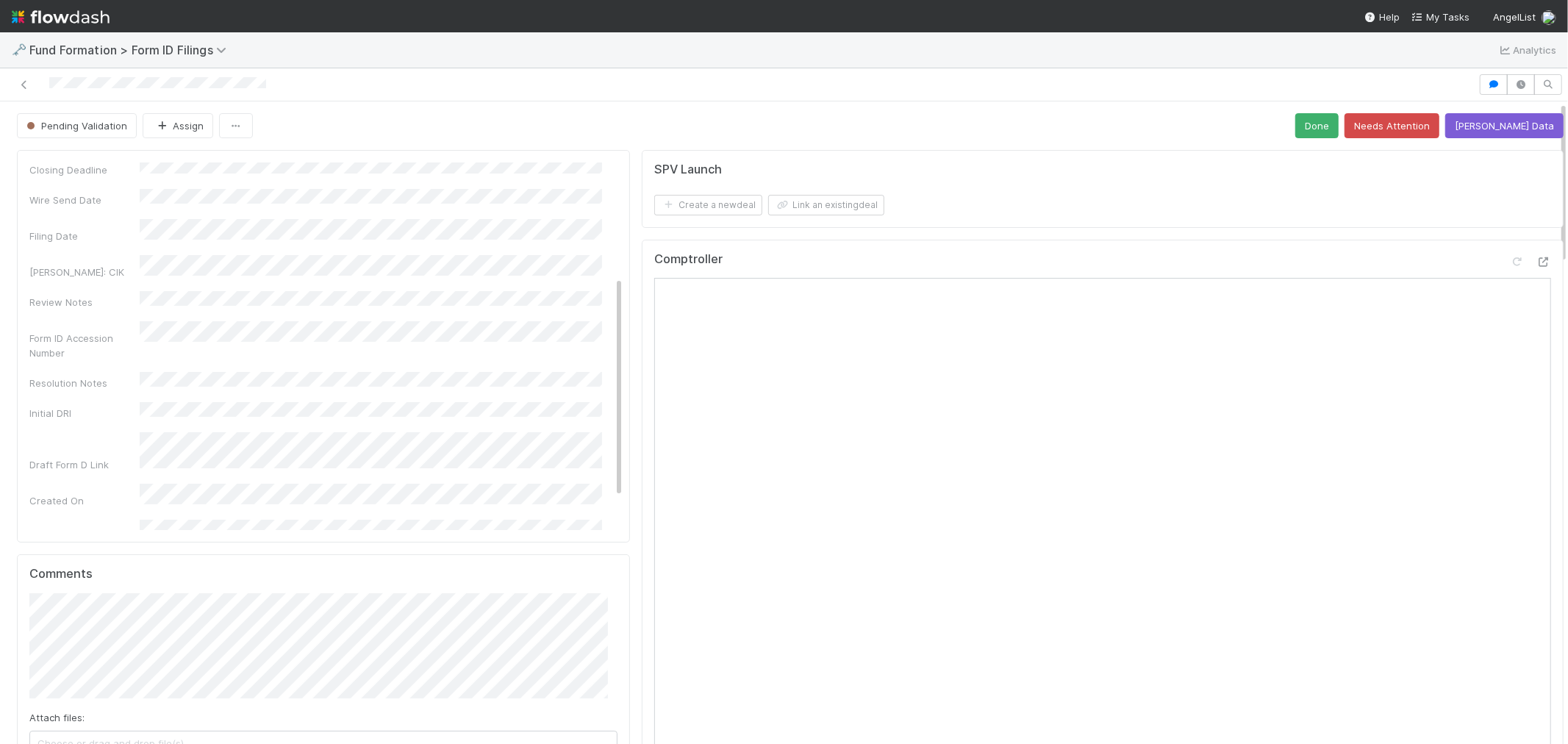
scroll to position [0, 0]
click at [17, 82] on icon at bounding box center [24, 85] width 15 height 10
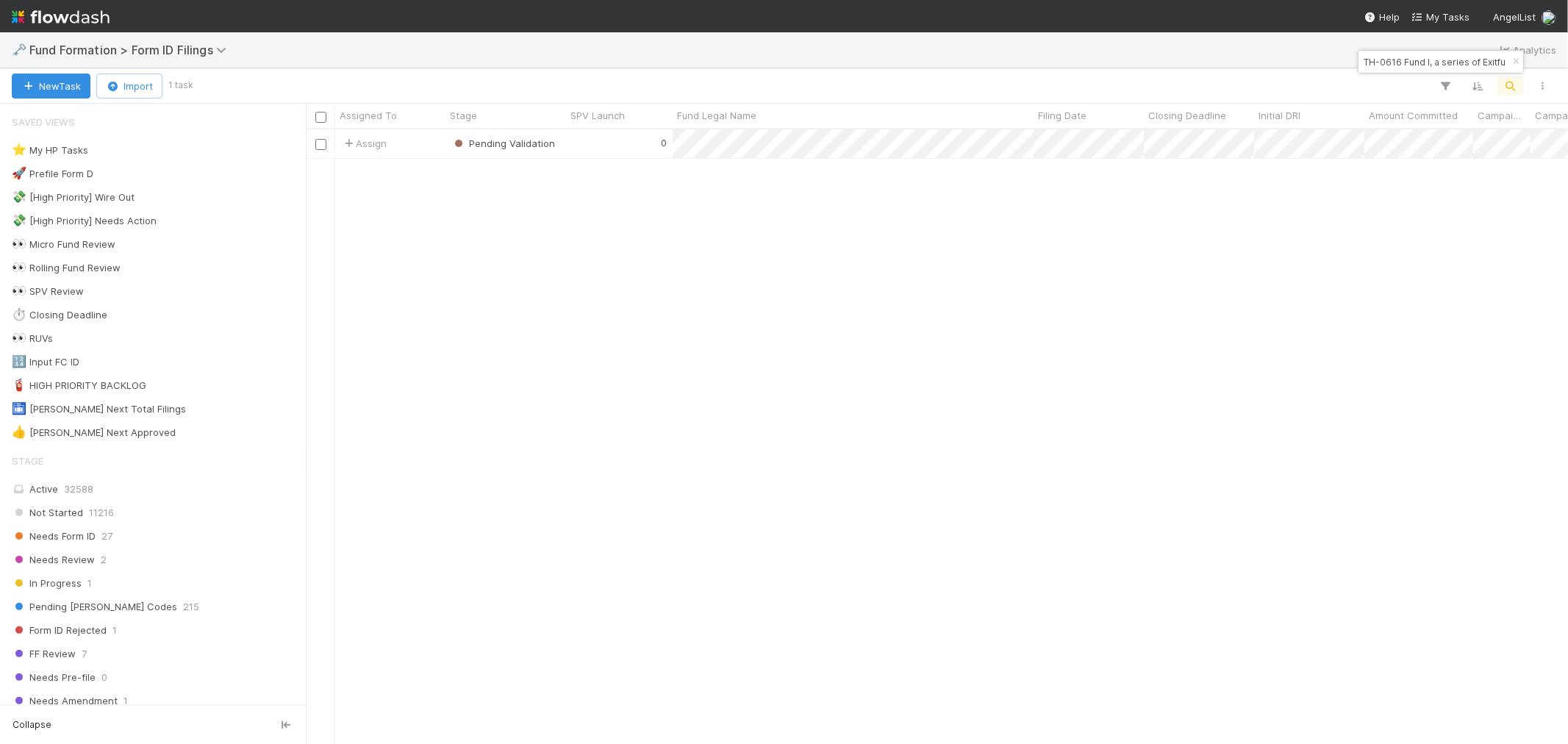
scroll to position [601, 1250]
click at [1516, 58] on icon "button" at bounding box center [1515, 62] width 15 height 9
click at [1512, 80] on icon "button" at bounding box center [1510, 86] width 15 height 13
type input "AR-0502 Fund I, a series of Roll Up Vehicles, LP"
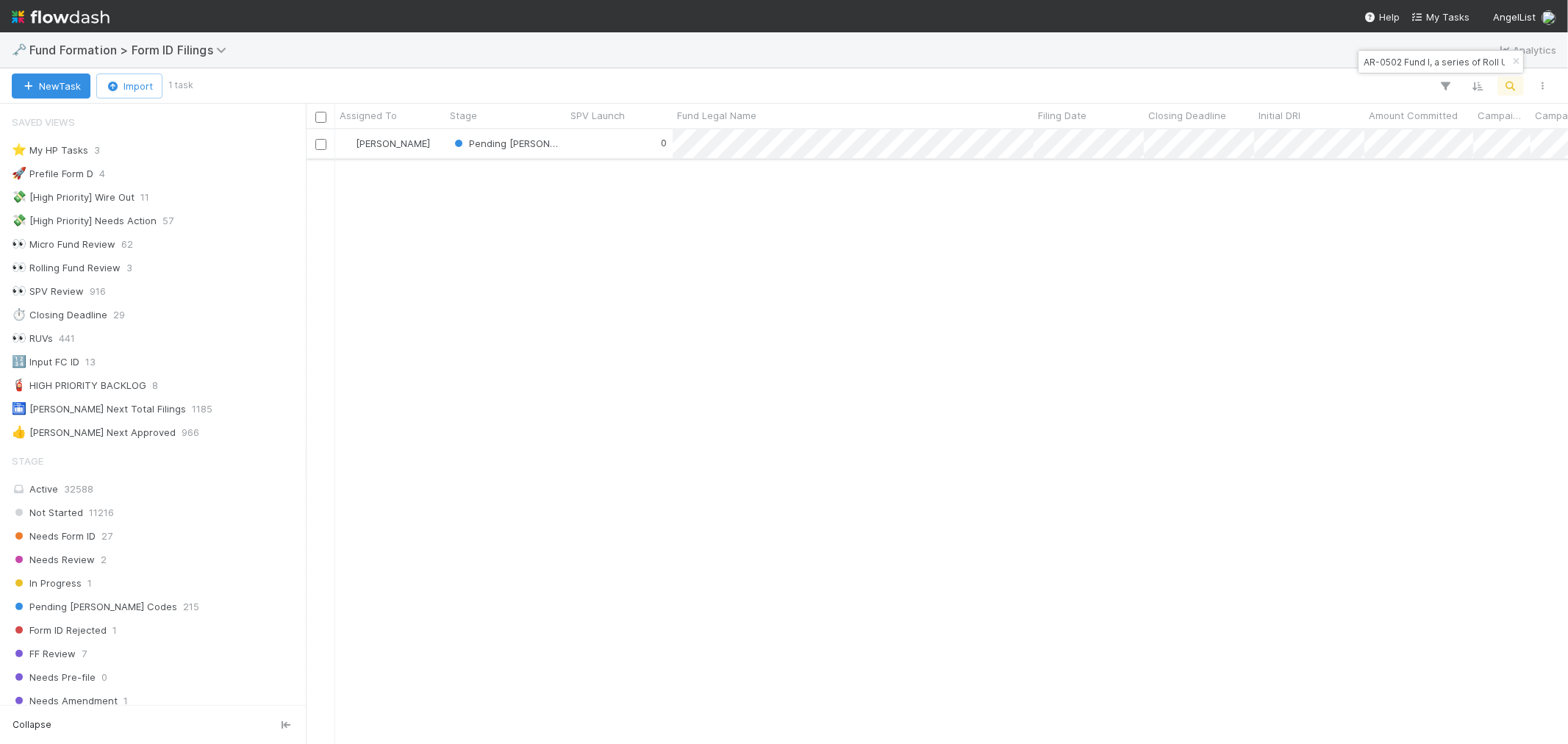
click at [620, 144] on div "0" at bounding box center [620, 144] width 107 height 29
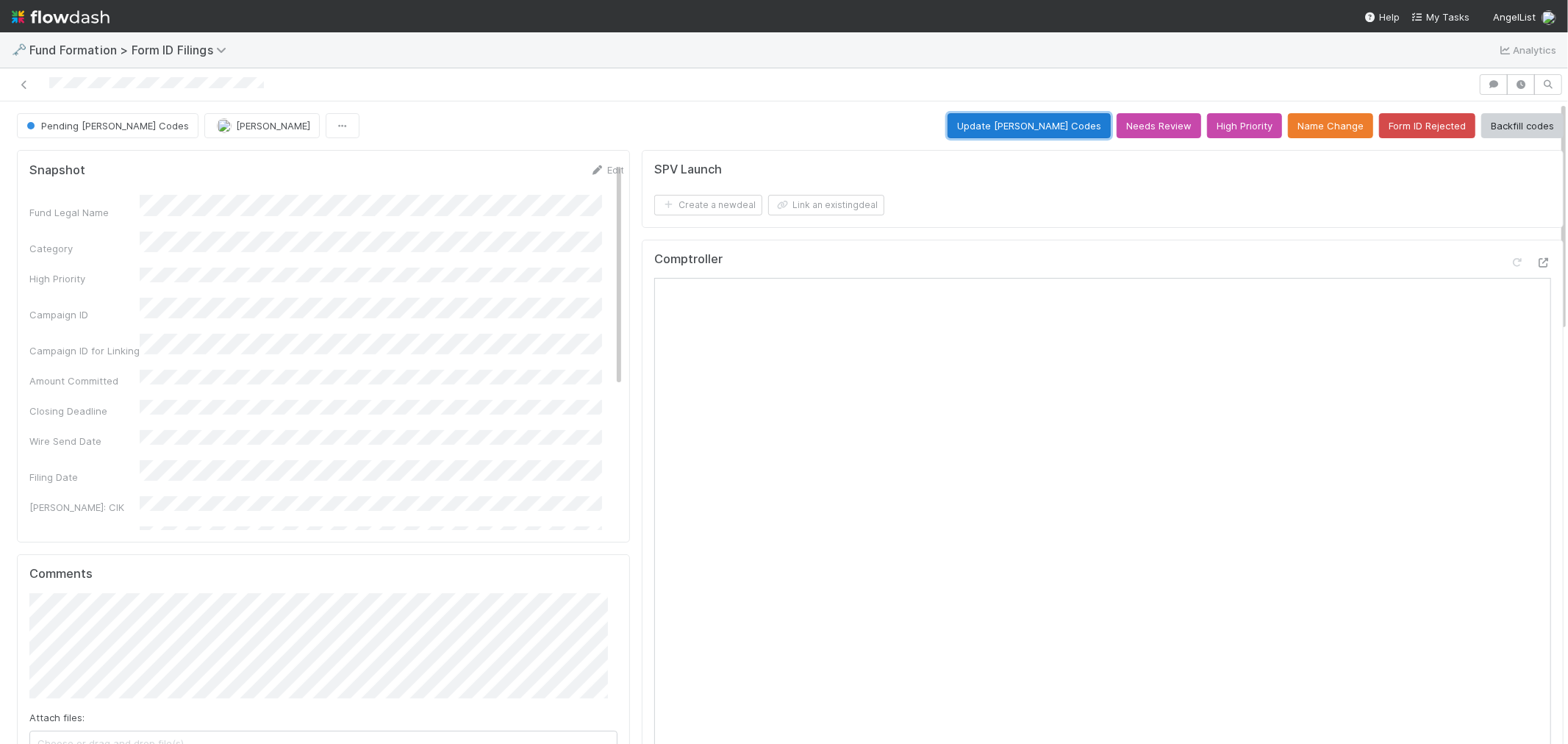
click at [1023, 128] on button "Update EDGAR Codes" at bounding box center [1029, 125] width 163 height 25
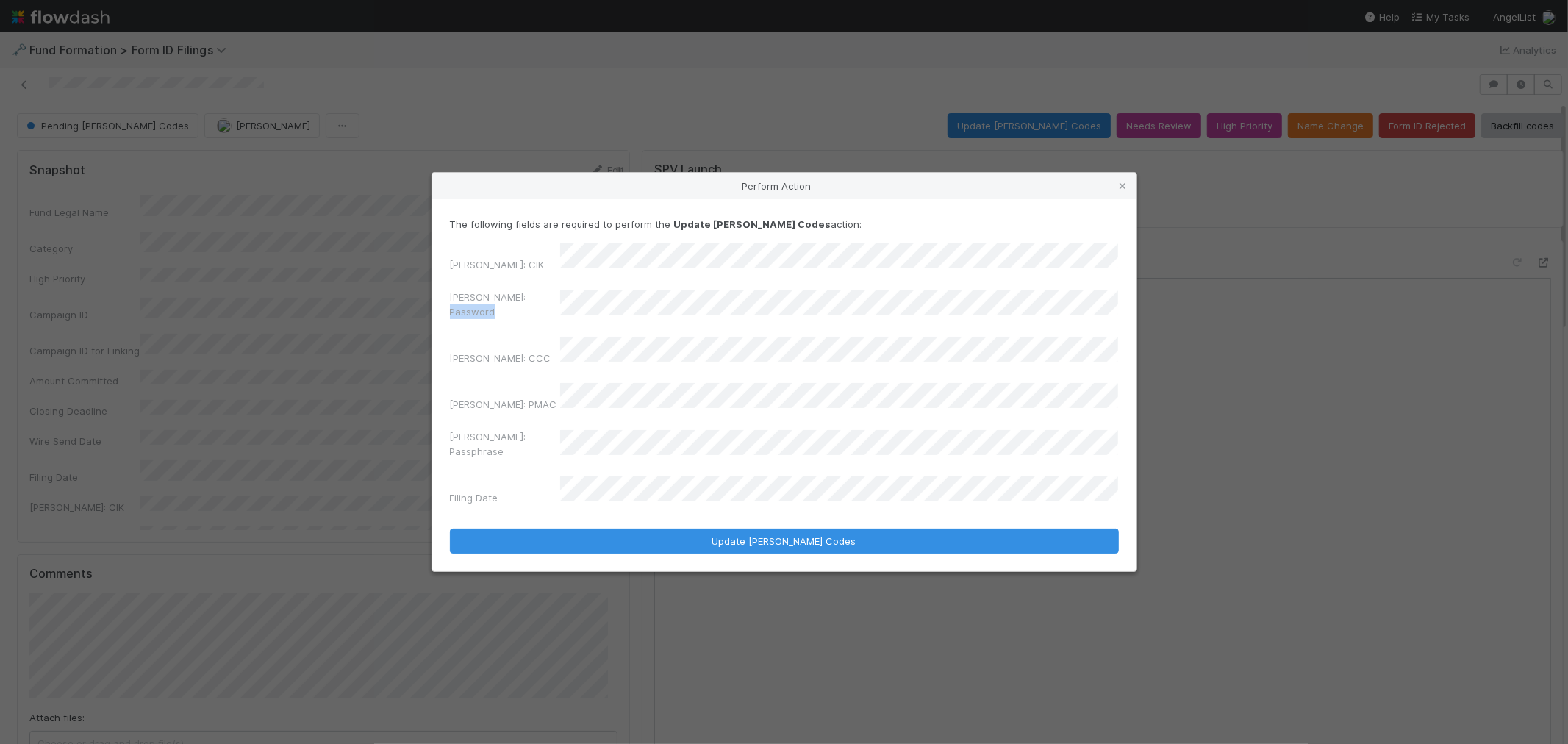
drag, startPoint x: 658, startPoint y: 305, endPoint x: 554, endPoint y: 320, distance: 105.1
click at [554, 320] on div "EDGAR: CIK EDGAR: Password EDGAR: CCC EDGAR: PMAC EDGAR: Passphrase Filing Date" at bounding box center [784, 377] width 669 height 268
click at [503, 324] on div "EDGAR: Password" at bounding box center [784, 307] width 669 height 35
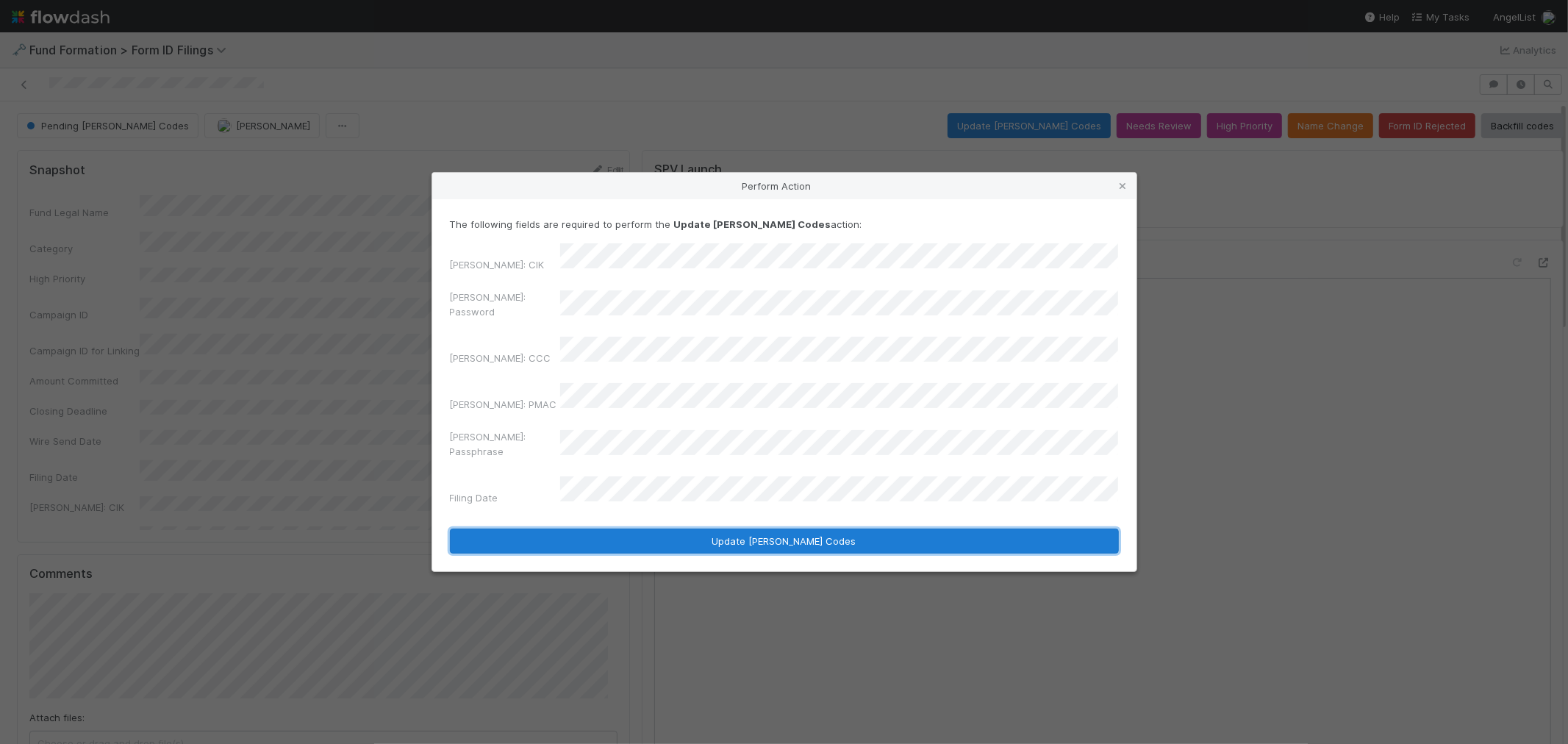
click at [642, 529] on button "Update EDGAR Codes" at bounding box center [784, 541] width 669 height 25
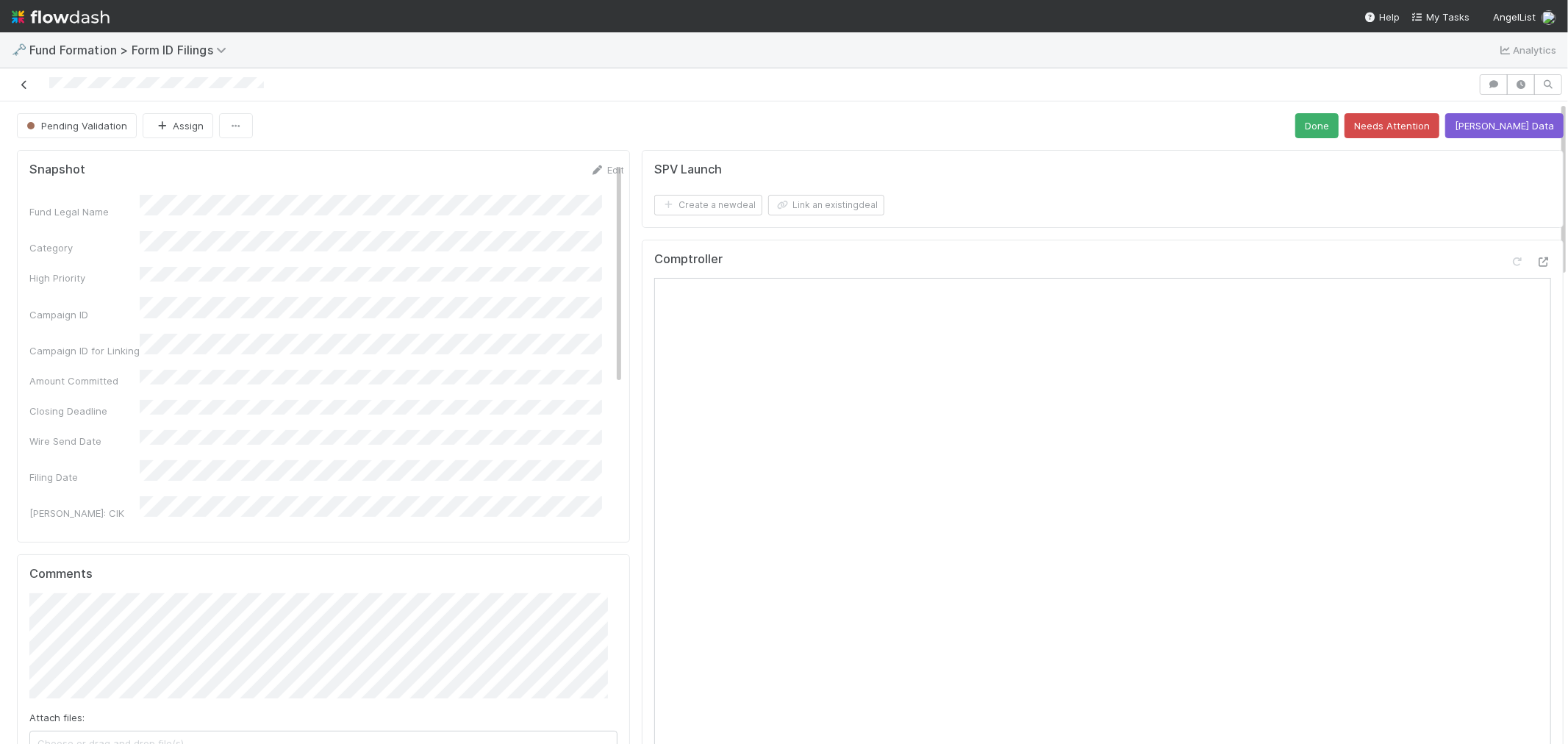
click at [26, 85] on icon at bounding box center [24, 85] width 15 height 10
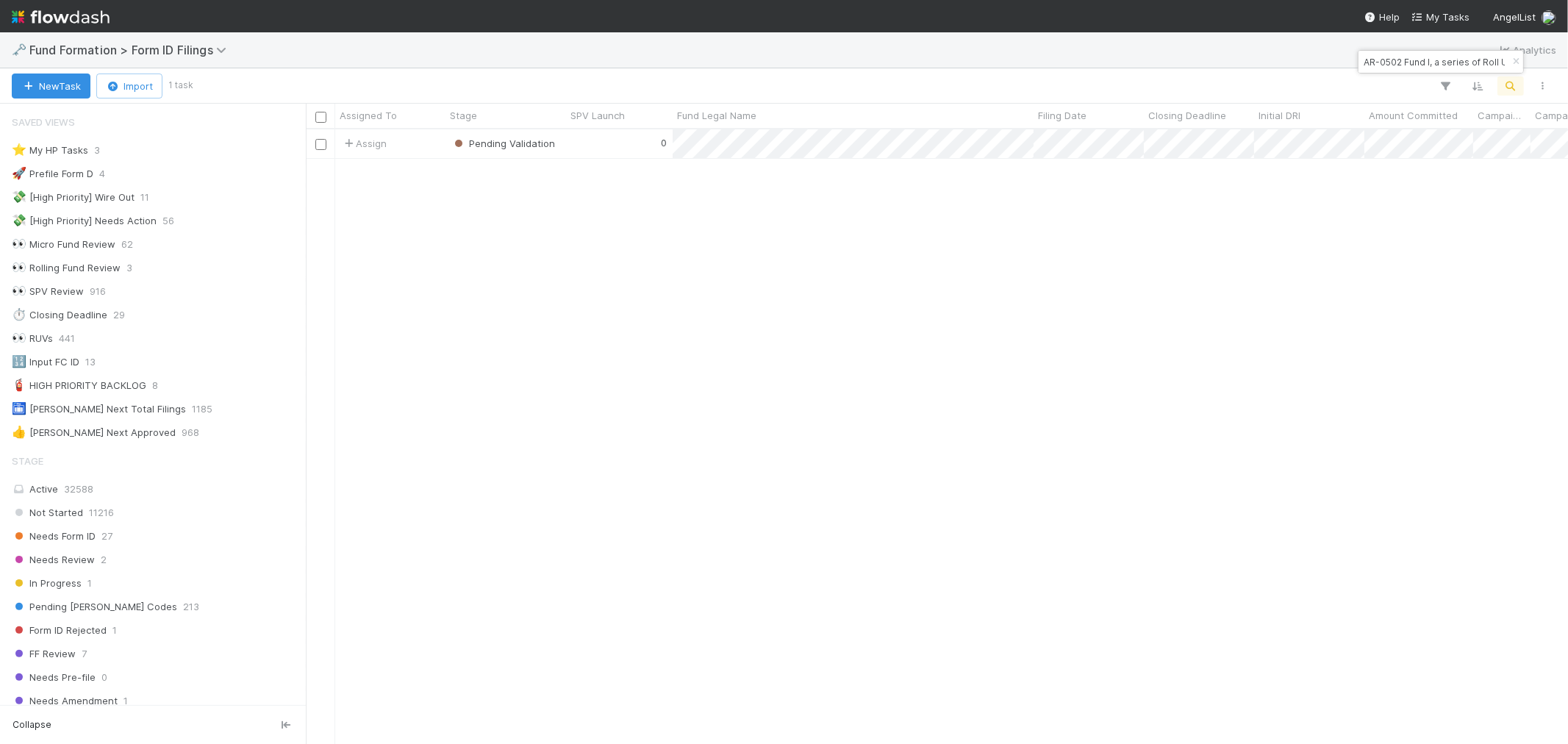
scroll to position [11, 11]
click at [1517, 65] on icon "button" at bounding box center [1515, 62] width 15 height 9
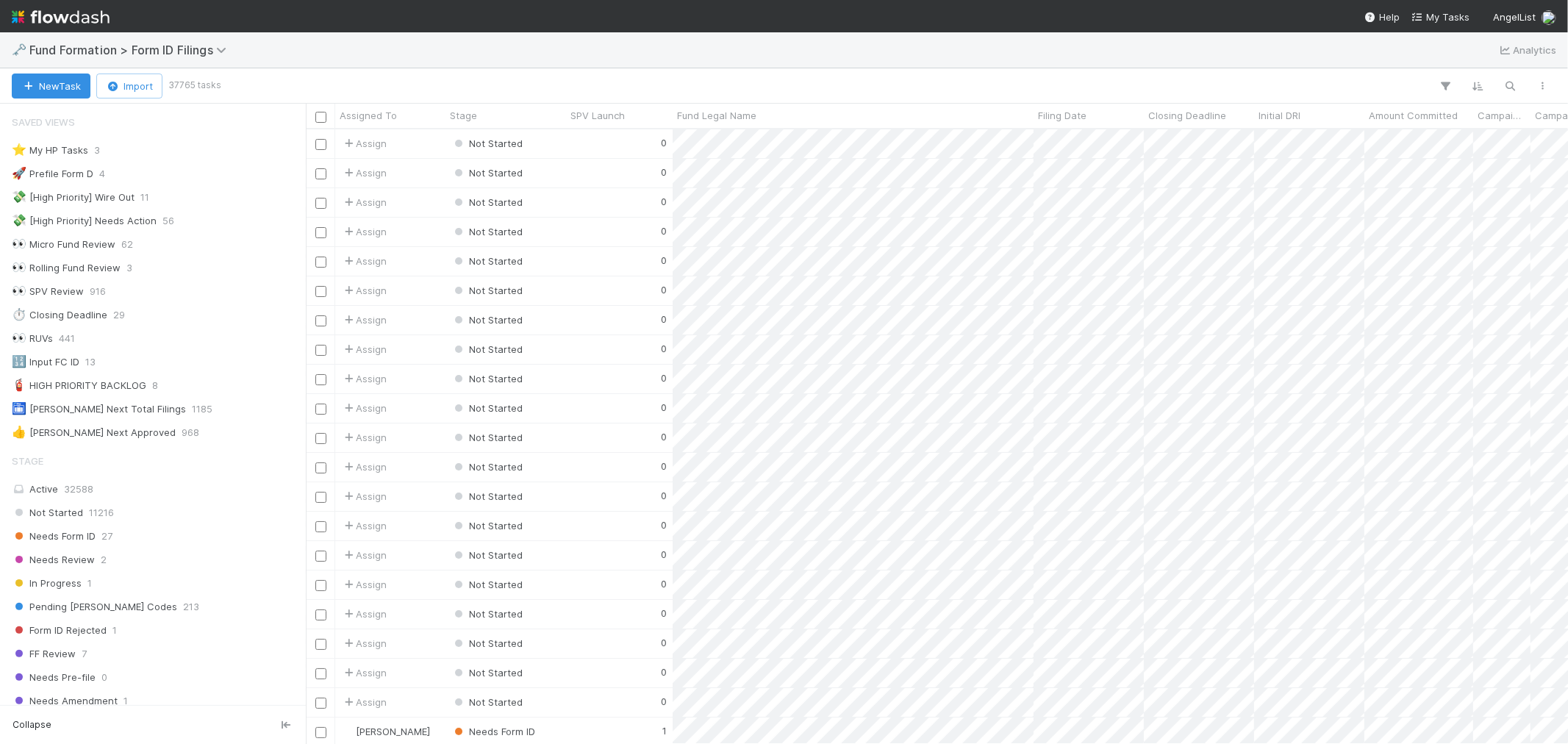
scroll to position [601, 1250]
click at [1512, 82] on icon "button" at bounding box center [1510, 86] width 15 height 13
paste input "TH-0616 Fund I, a series of Exitfund Venture, LP"
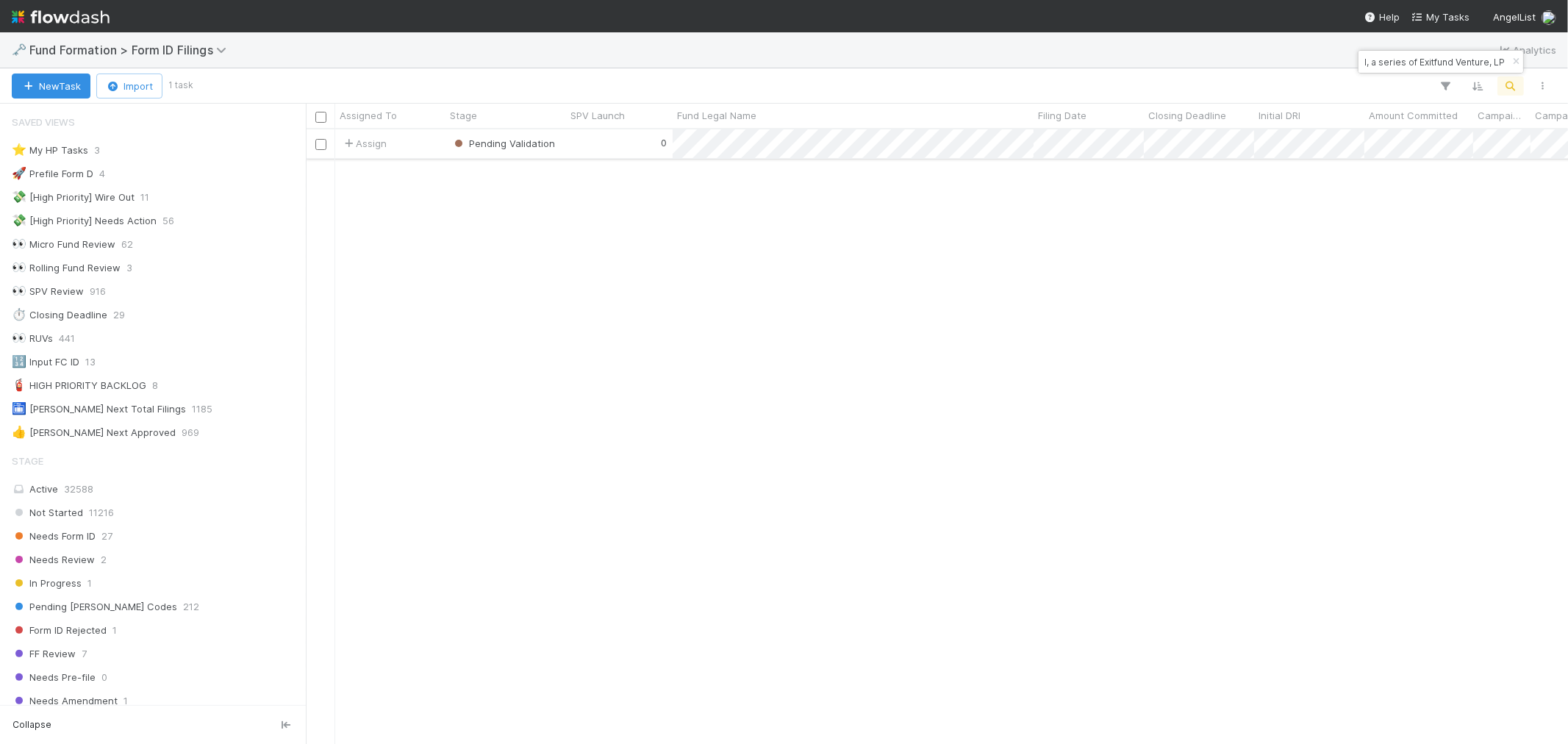
type input "TH-0616 Fund I, a series of Exitfund Venture, LP"
click at [620, 144] on div "0" at bounding box center [620, 144] width 107 height 29
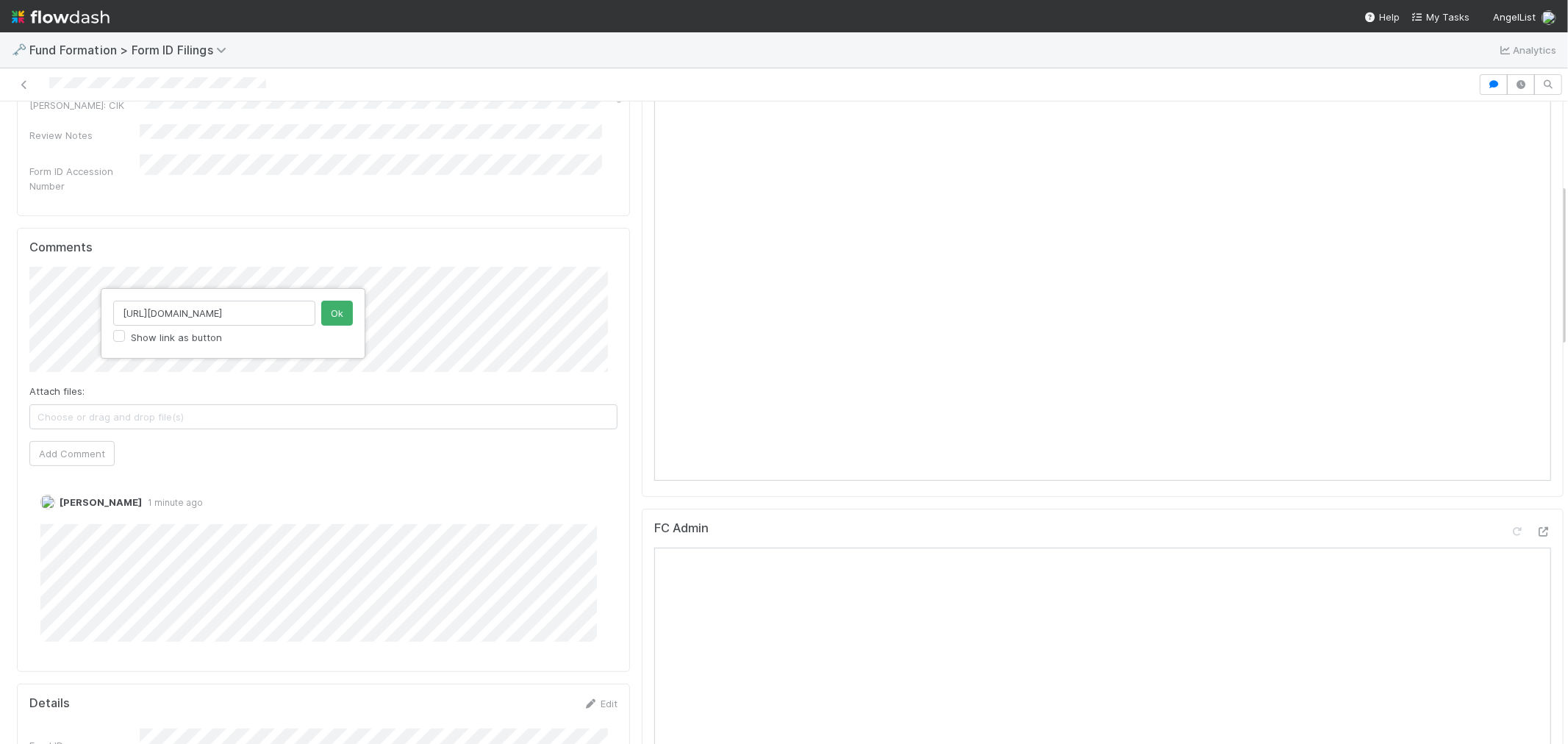
scroll to position [0, 17]
type input "https://app.frontapp.com/open/cnv_qpbqqdj"
click at [334, 312] on button "Ok" at bounding box center [337, 312] width 32 height 25
click at [85, 452] on button "Add Comment" at bounding box center [72, 453] width 85 height 25
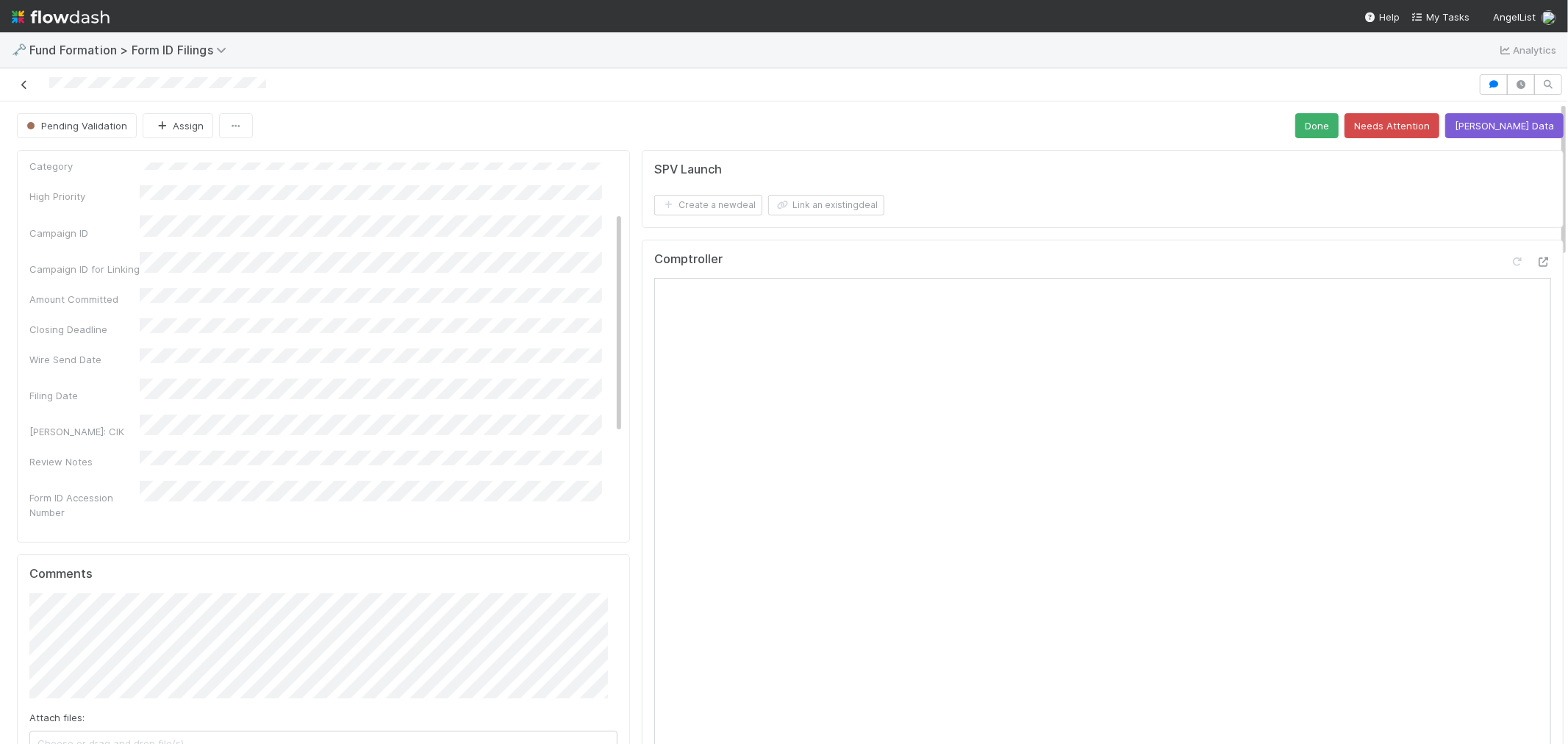
click at [20, 85] on icon at bounding box center [24, 85] width 15 height 10
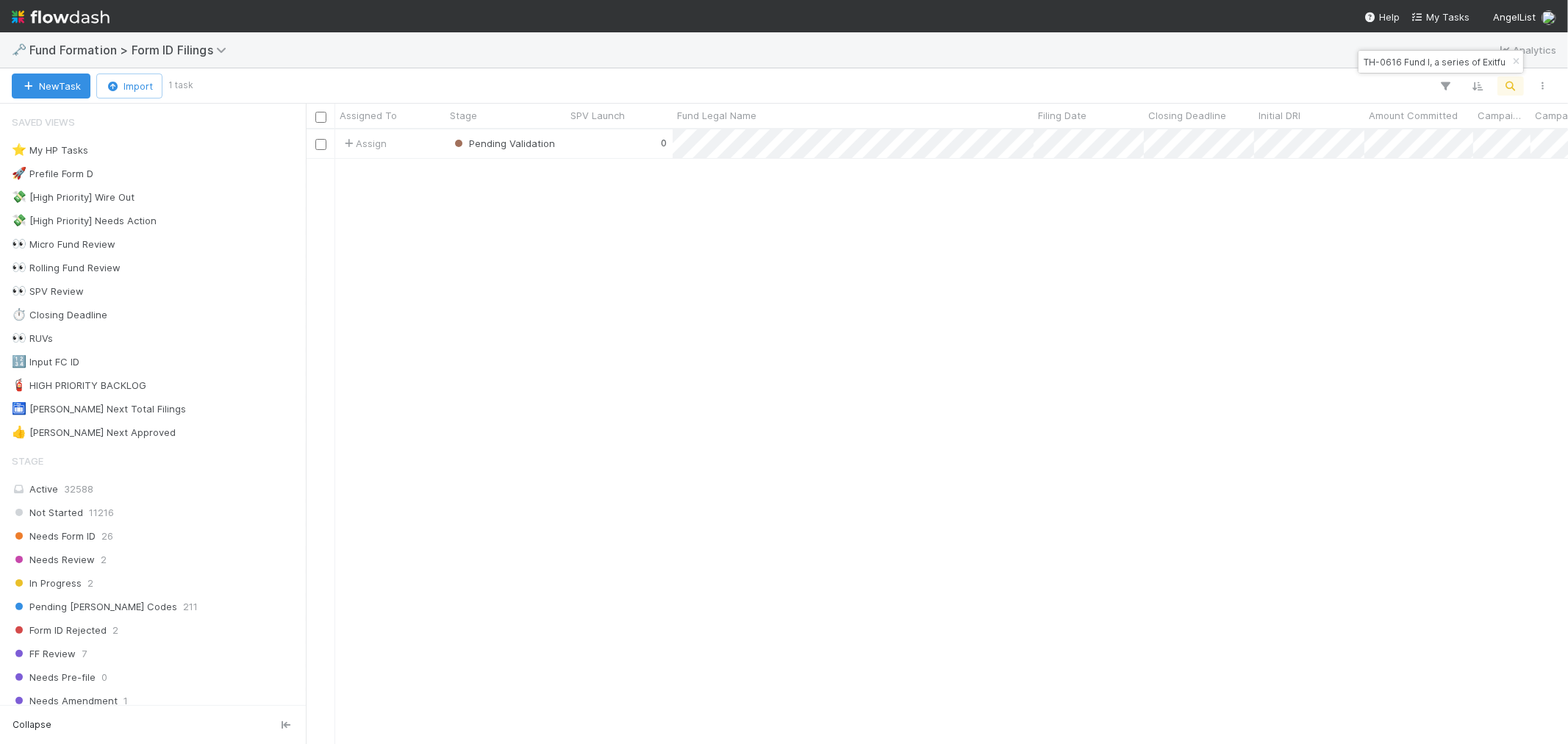
scroll to position [601, 1250]
click at [1509, 55] on button "button" at bounding box center [1515, 61] width 16 height 18
click at [1512, 83] on icon "button" at bounding box center [1510, 86] width 15 height 13
type input "Thibault-RO-0414 Fund I, a series of AngelList Funds 2025, LP"
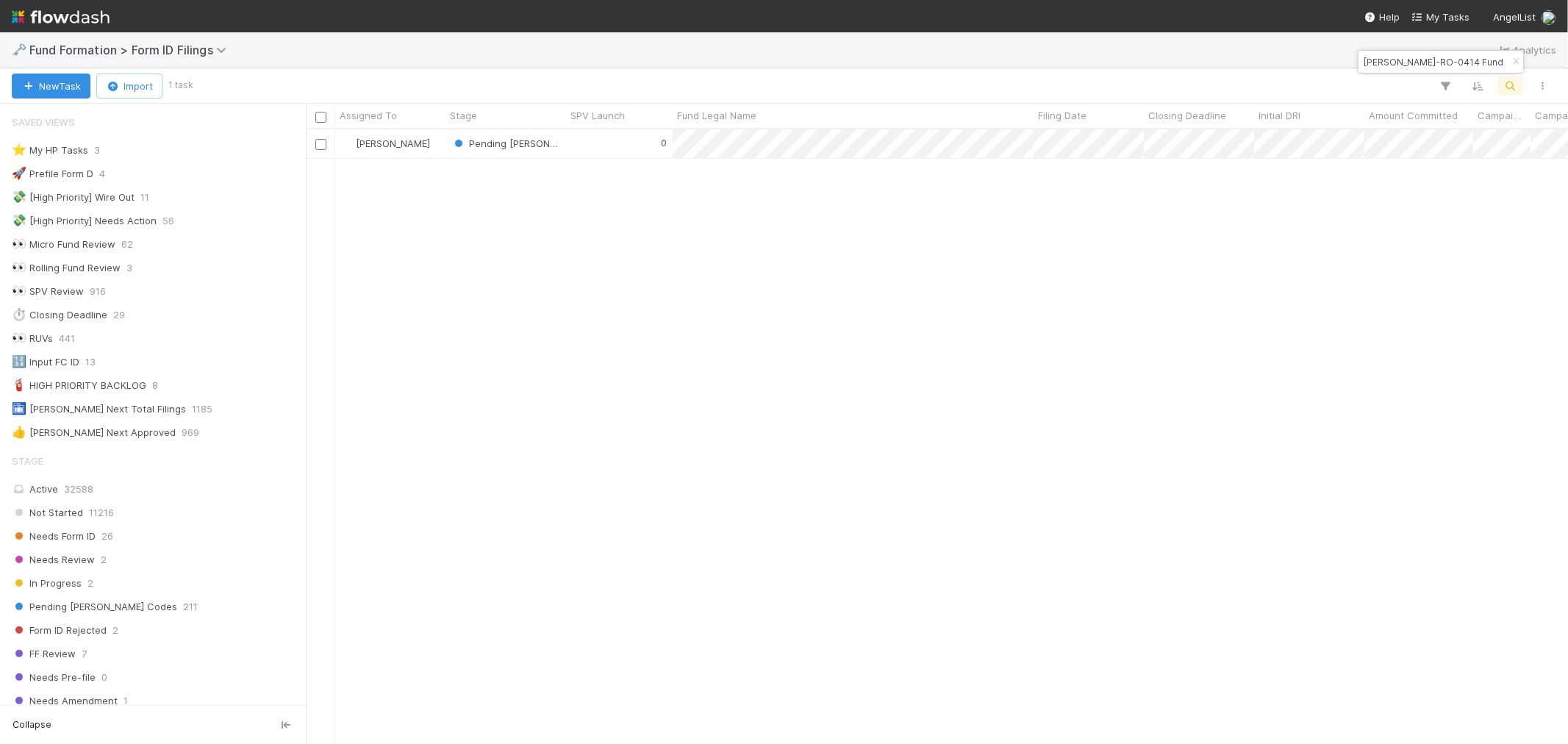
scroll to position [601, 1250]
click at [617, 152] on div "0" at bounding box center [620, 144] width 107 height 29
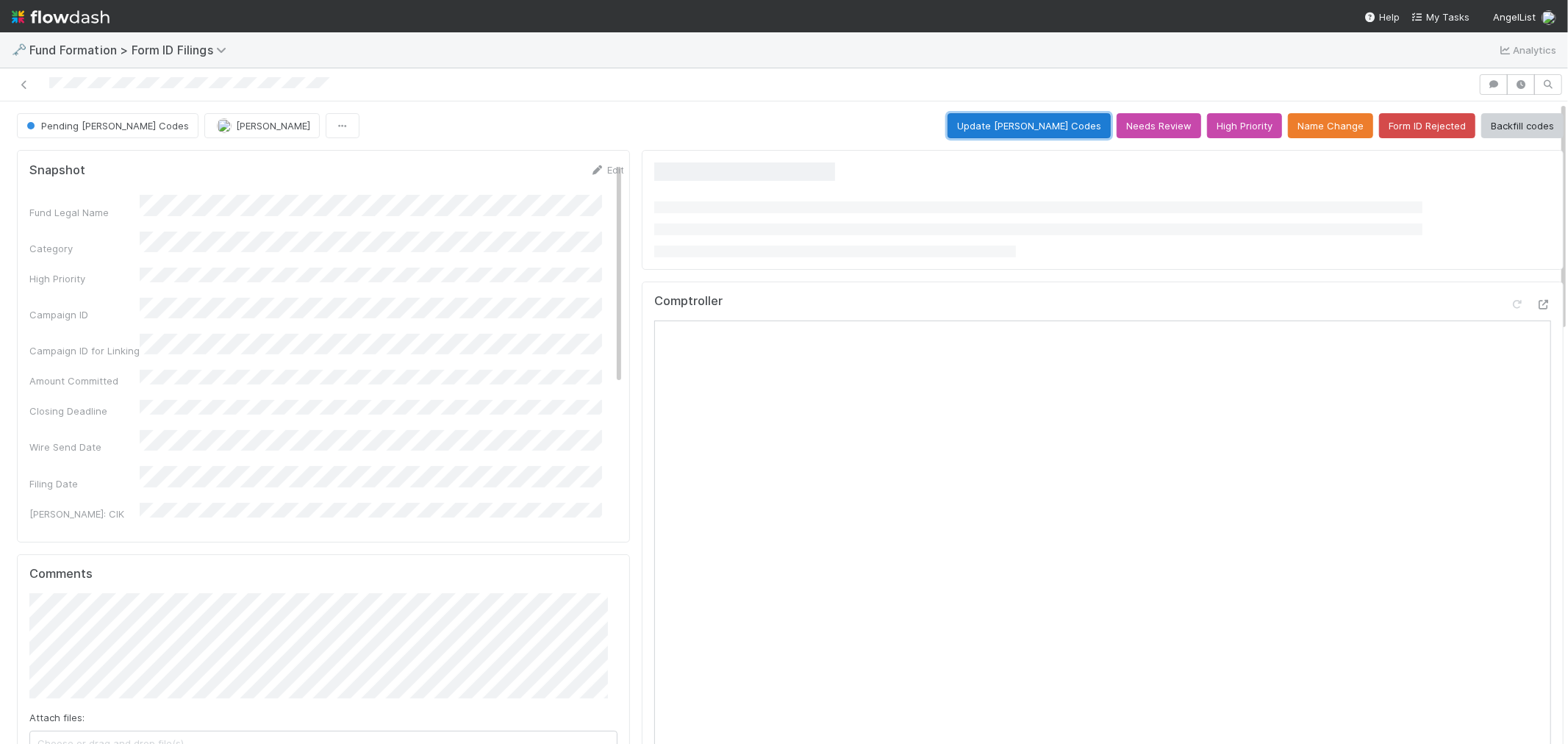
click at [1040, 132] on button "Update EDGAR Codes" at bounding box center [1029, 125] width 163 height 25
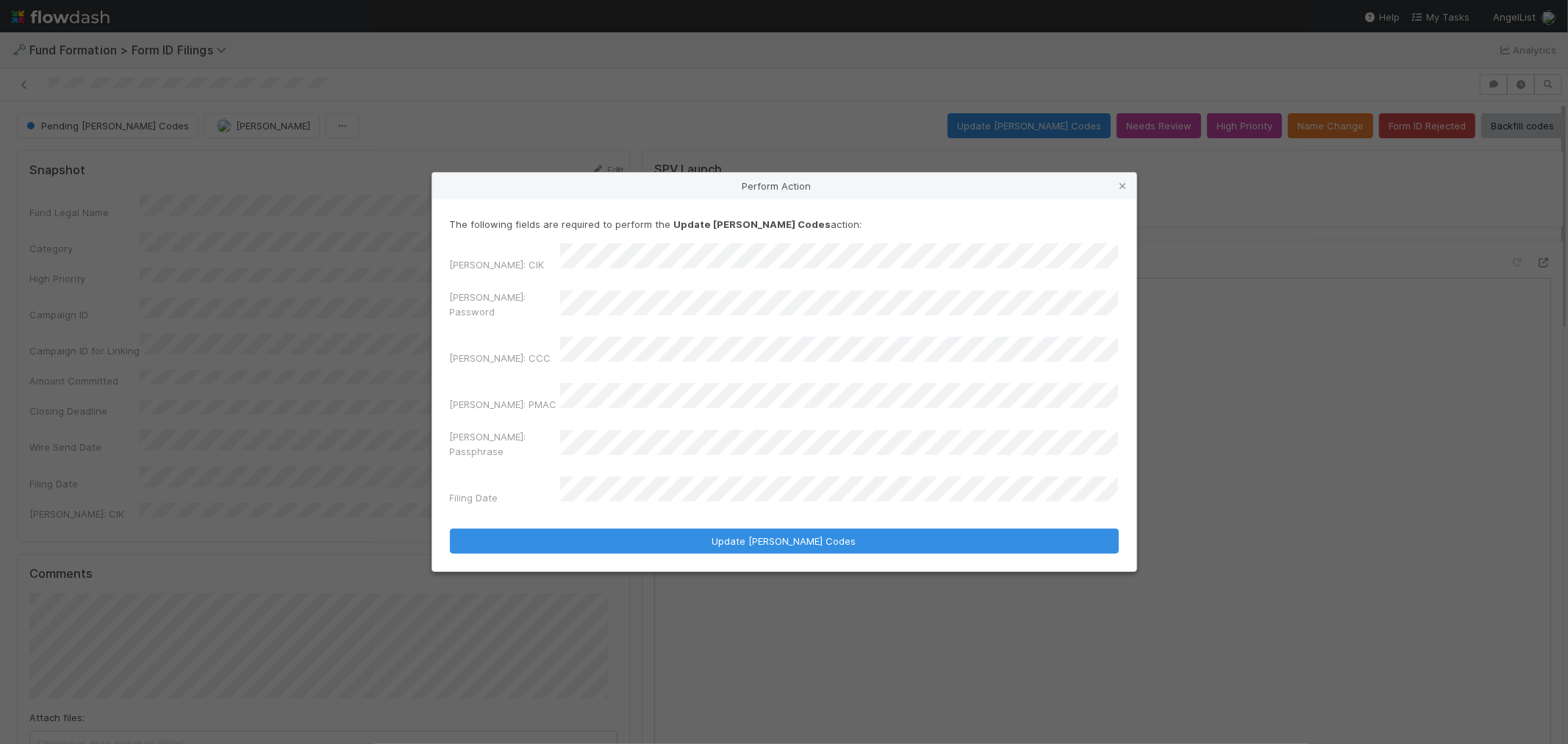
click at [524, 322] on div "EDGAR: Password" at bounding box center [784, 307] width 669 height 35
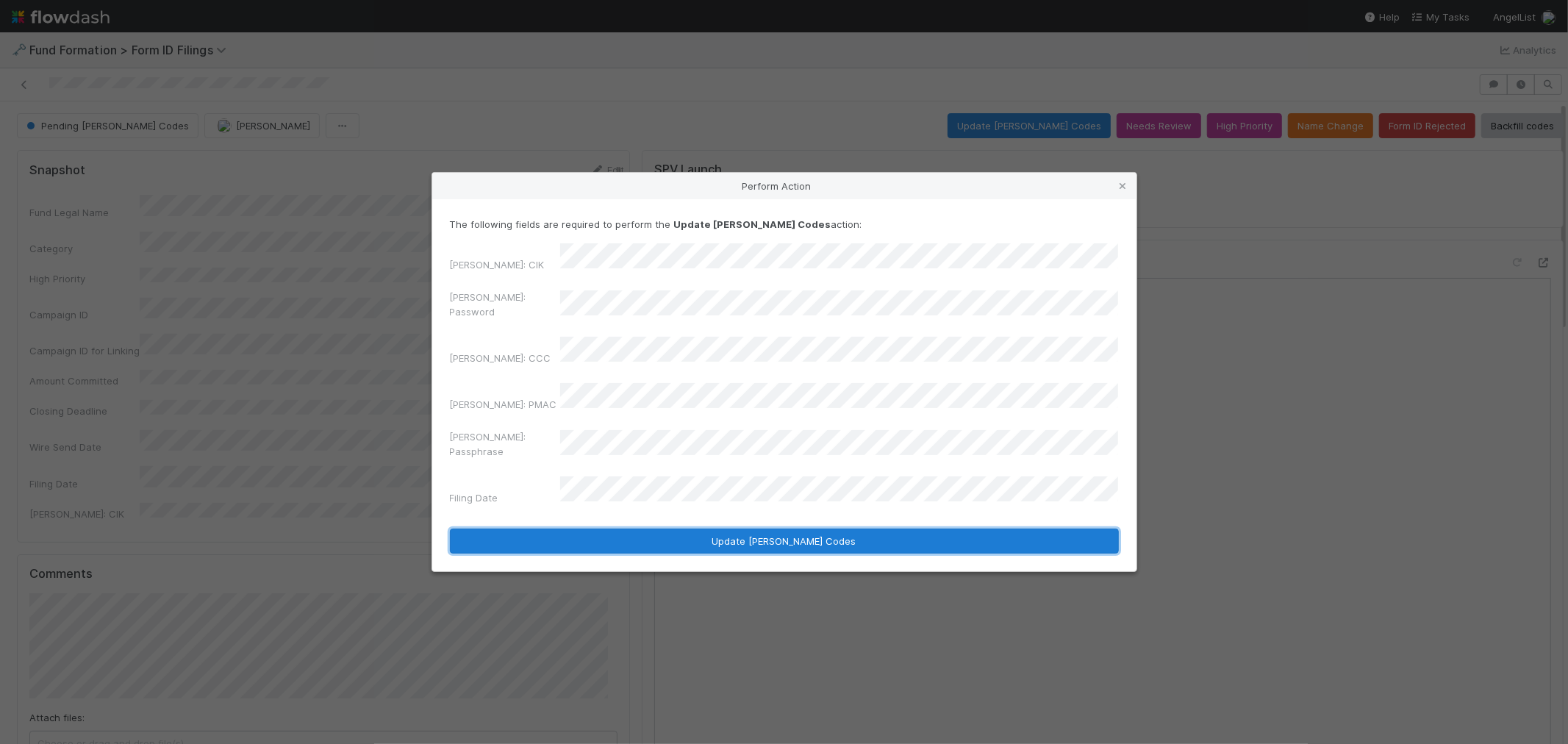
click at [648, 529] on button "Update EDGAR Codes" at bounding box center [784, 541] width 669 height 25
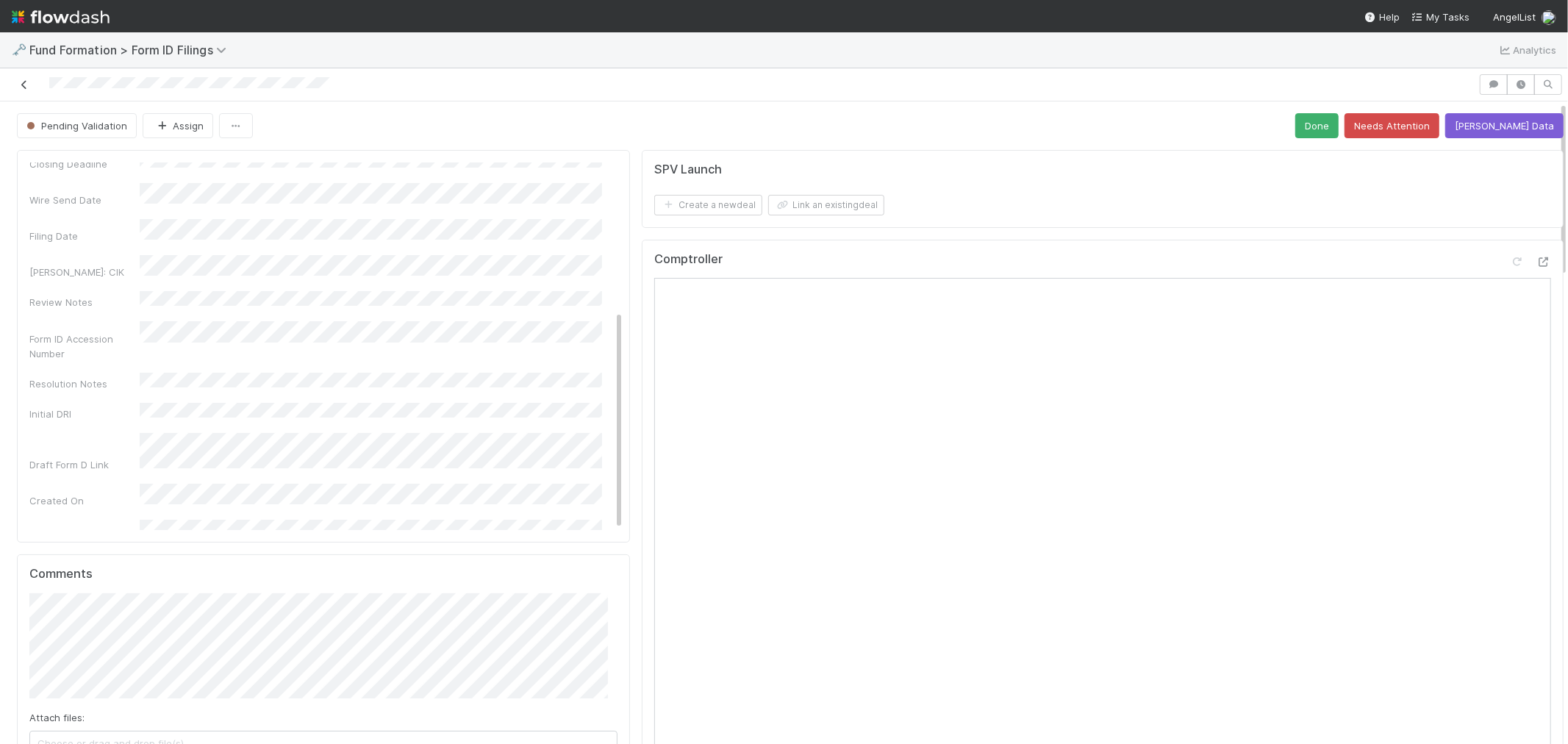
click at [25, 87] on icon at bounding box center [24, 85] width 15 height 10
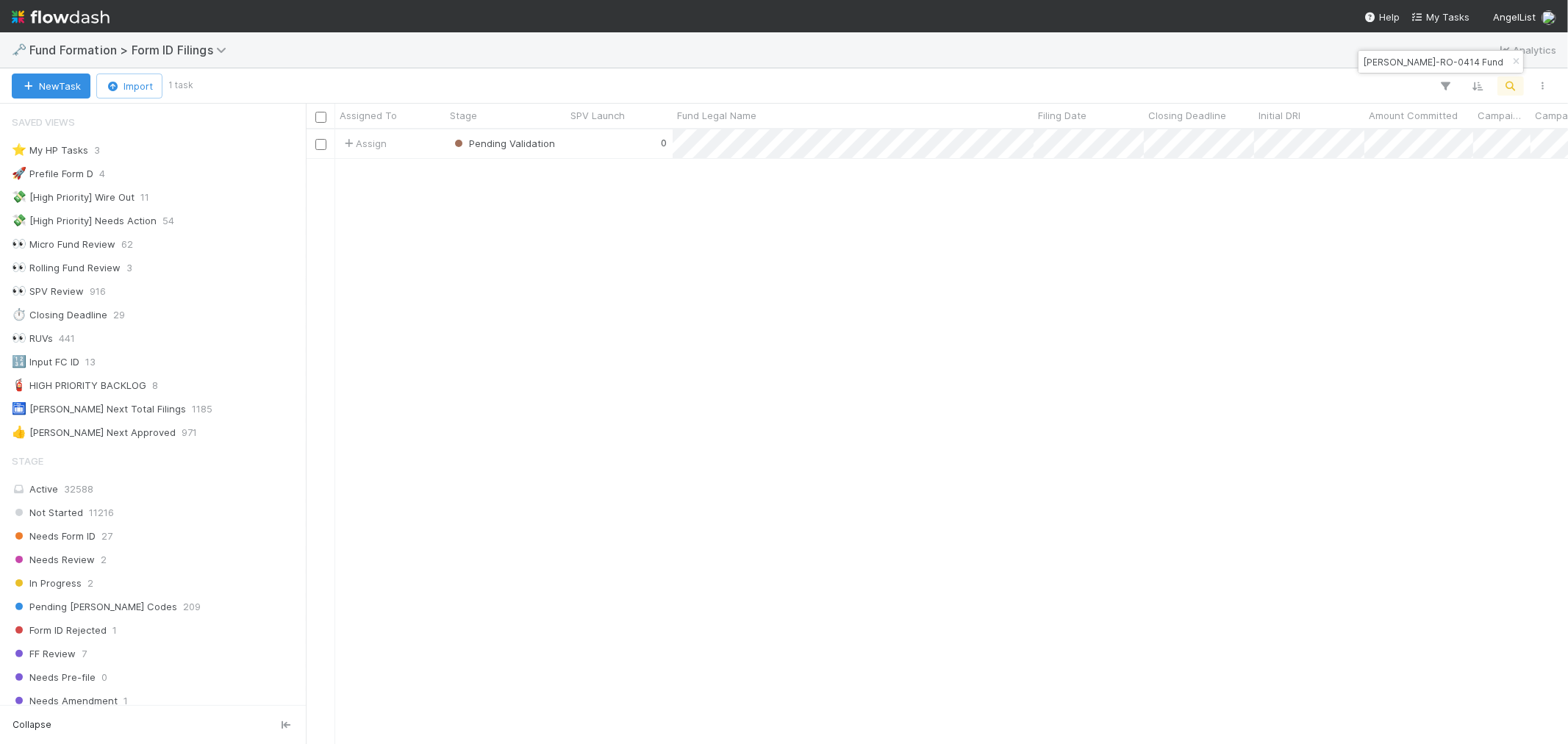
scroll to position [11, 11]
click at [1518, 62] on icon "button" at bounding box center [1515, 62] width 15 height 9
click at [1508, 91] on icon "button" at bounding box center [1510, 86] width 15 height 13
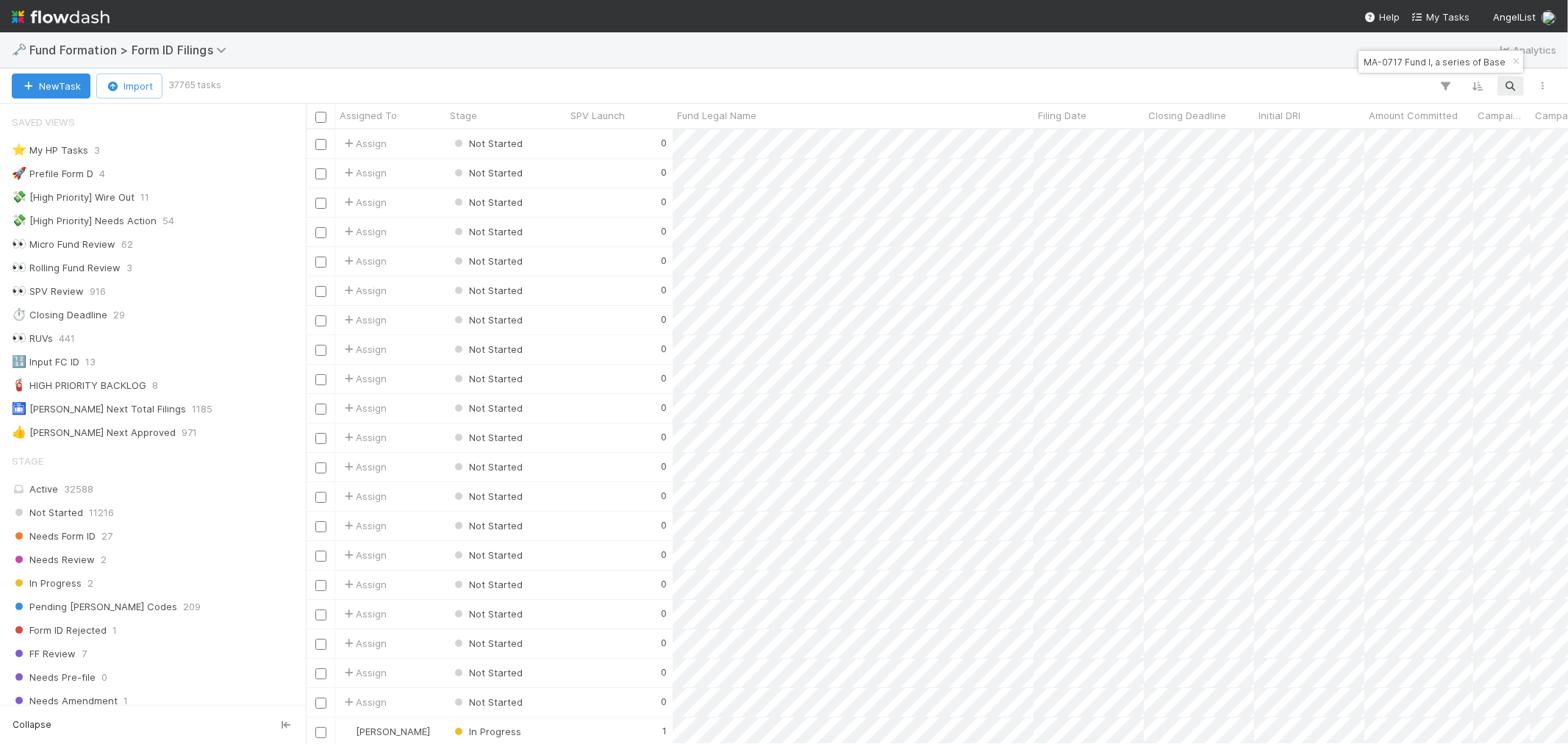
type input "MA-0717 Fund I, a series of Base Case Capital Venture Funds, LP"
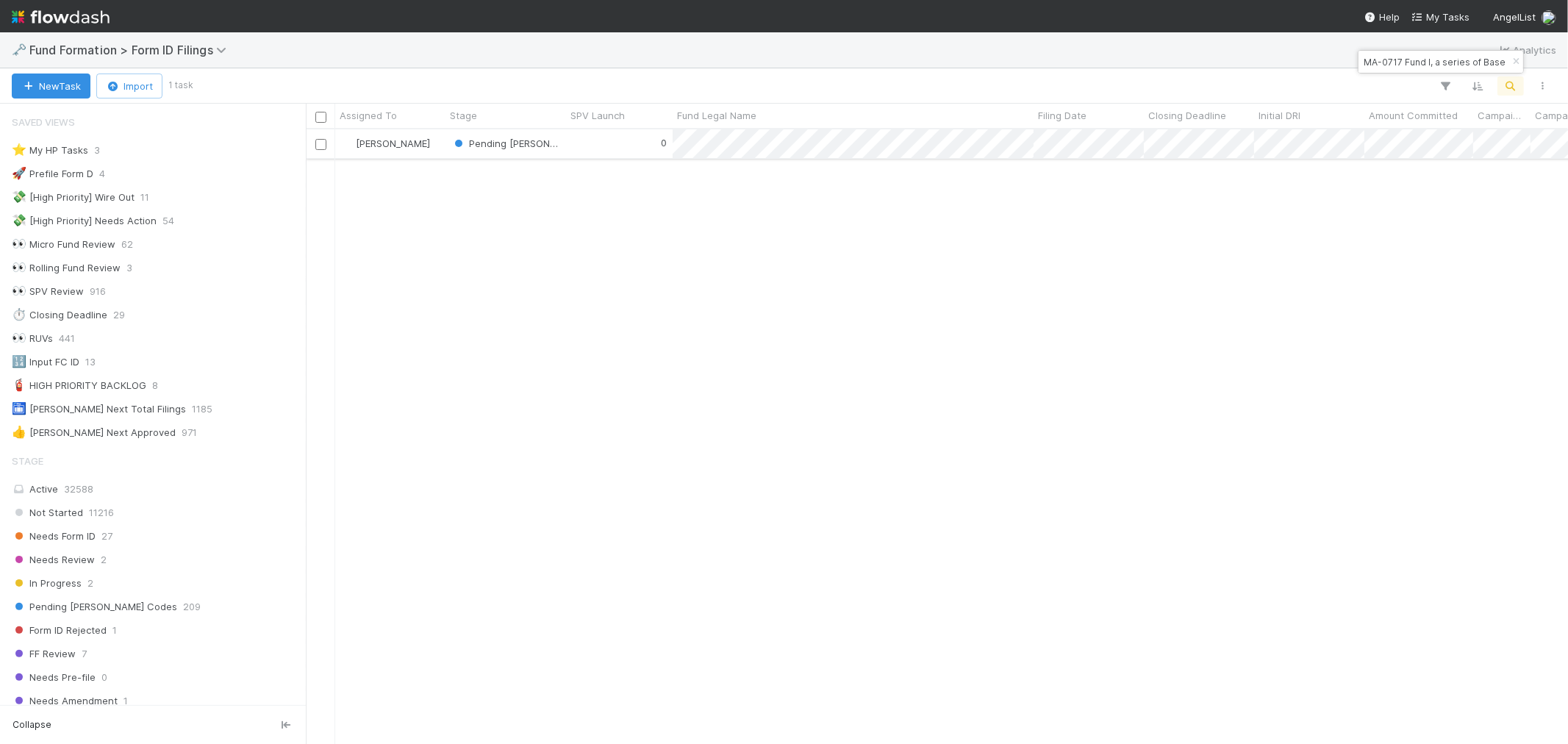
click at [608, 142] on div "0" at bounding box center [620, 144] width 107 height 29
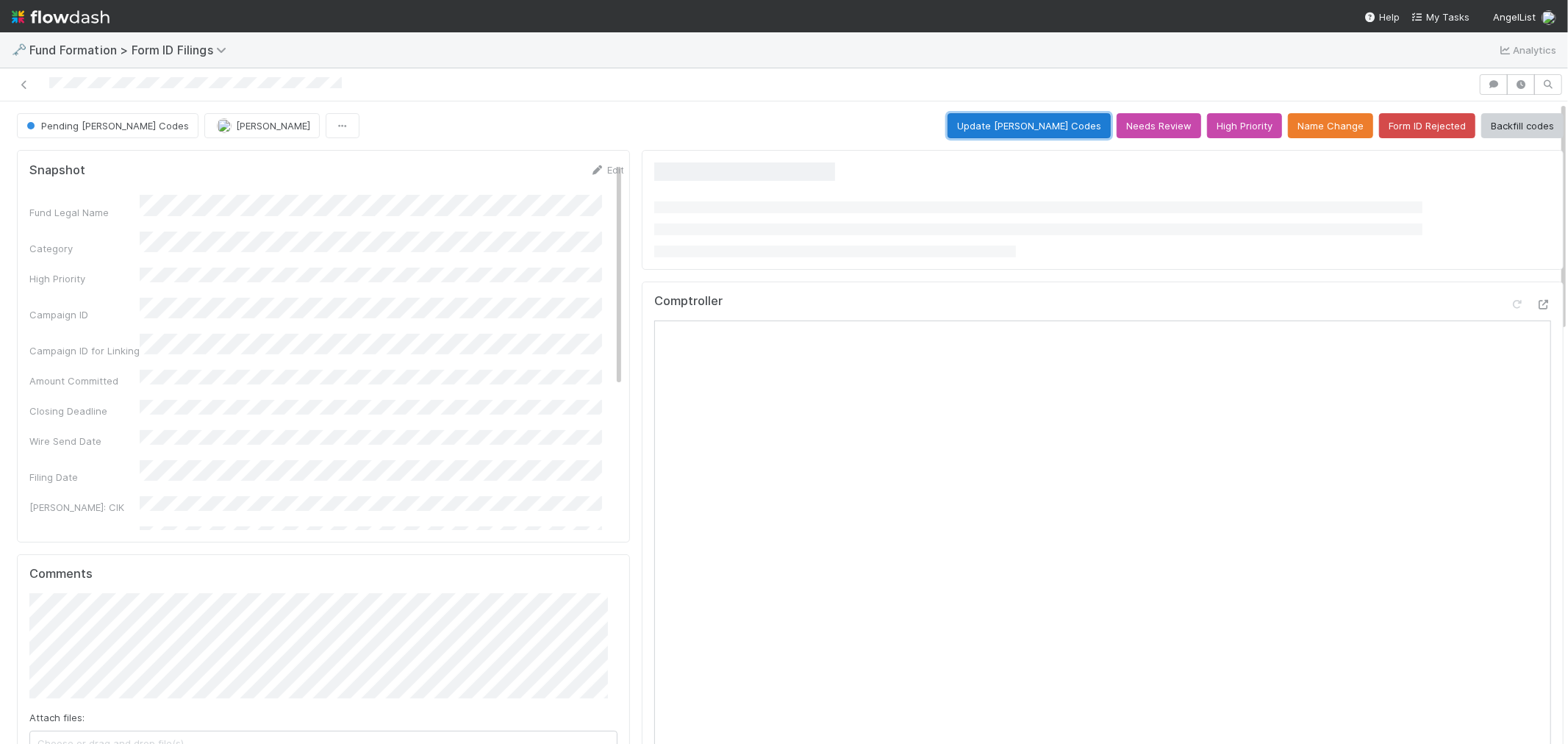
click at [1012, 130] on button "Update EDGAR Codes" at bounding box center [1029, 125] width 163 height 25
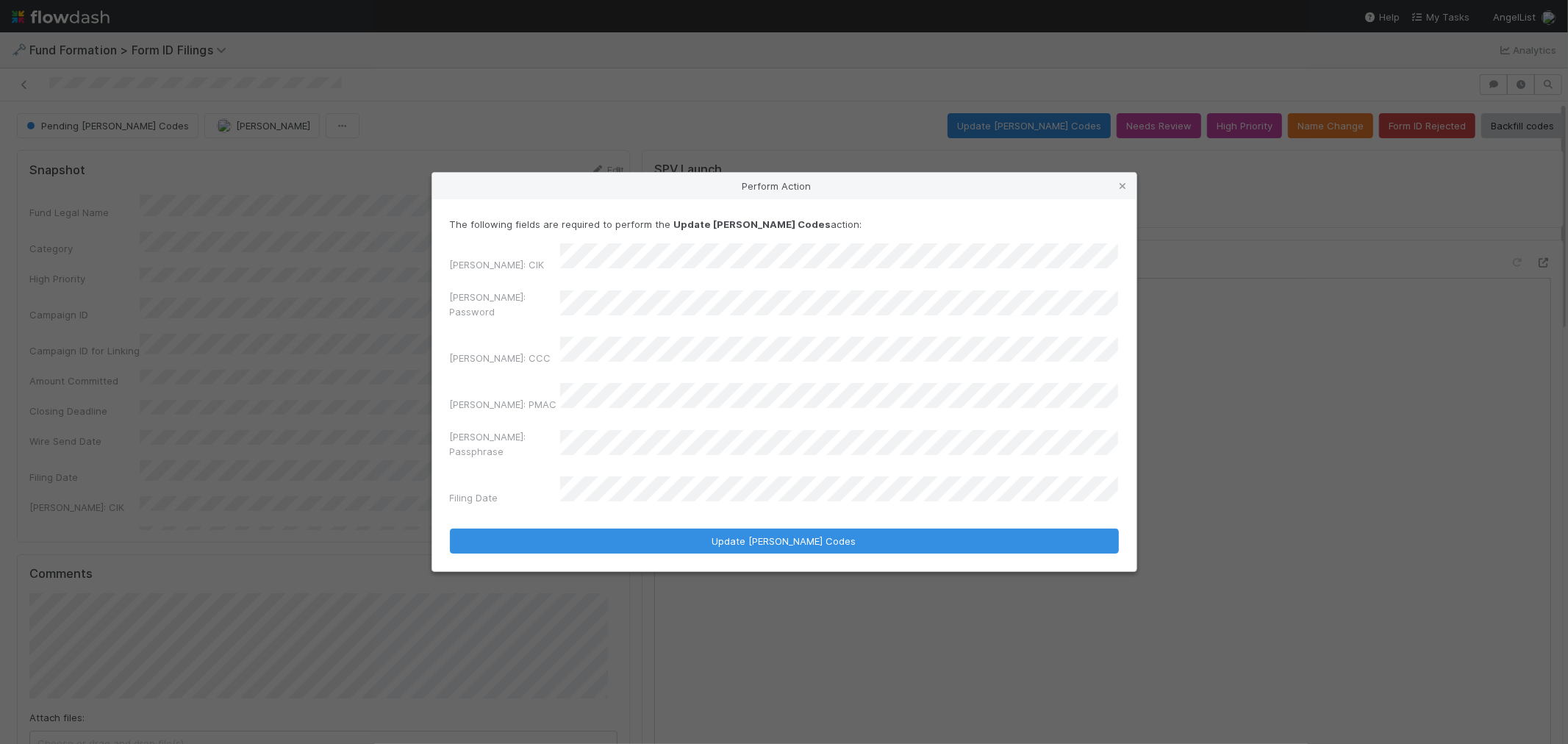
click at [515, 325] on div "EDGAR: Password" at bounding box center [784, 307] width 669 height 35
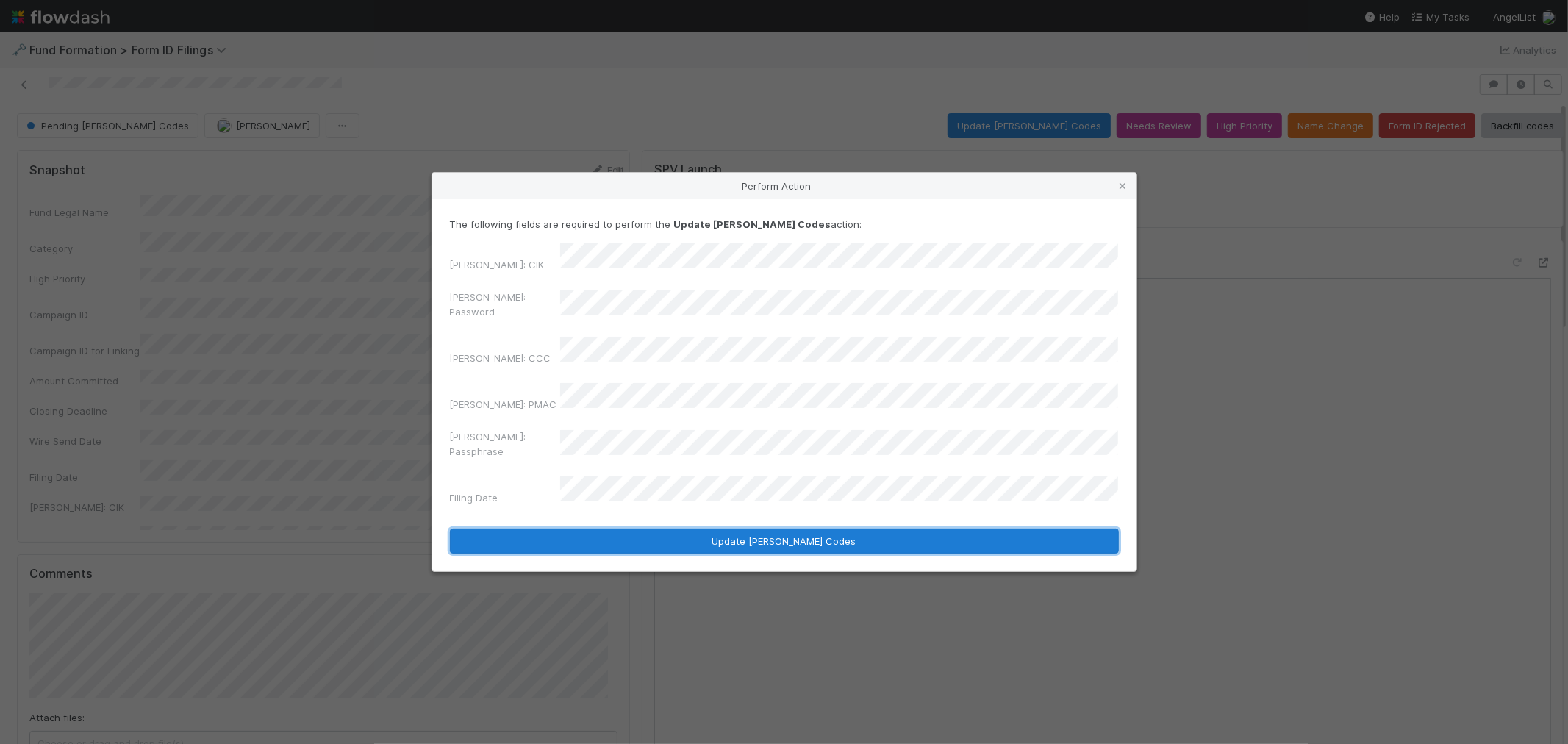
click at [604, 529] on button "Update EDGAR Codes" at bounding box center [784, 541] width 669 height 25
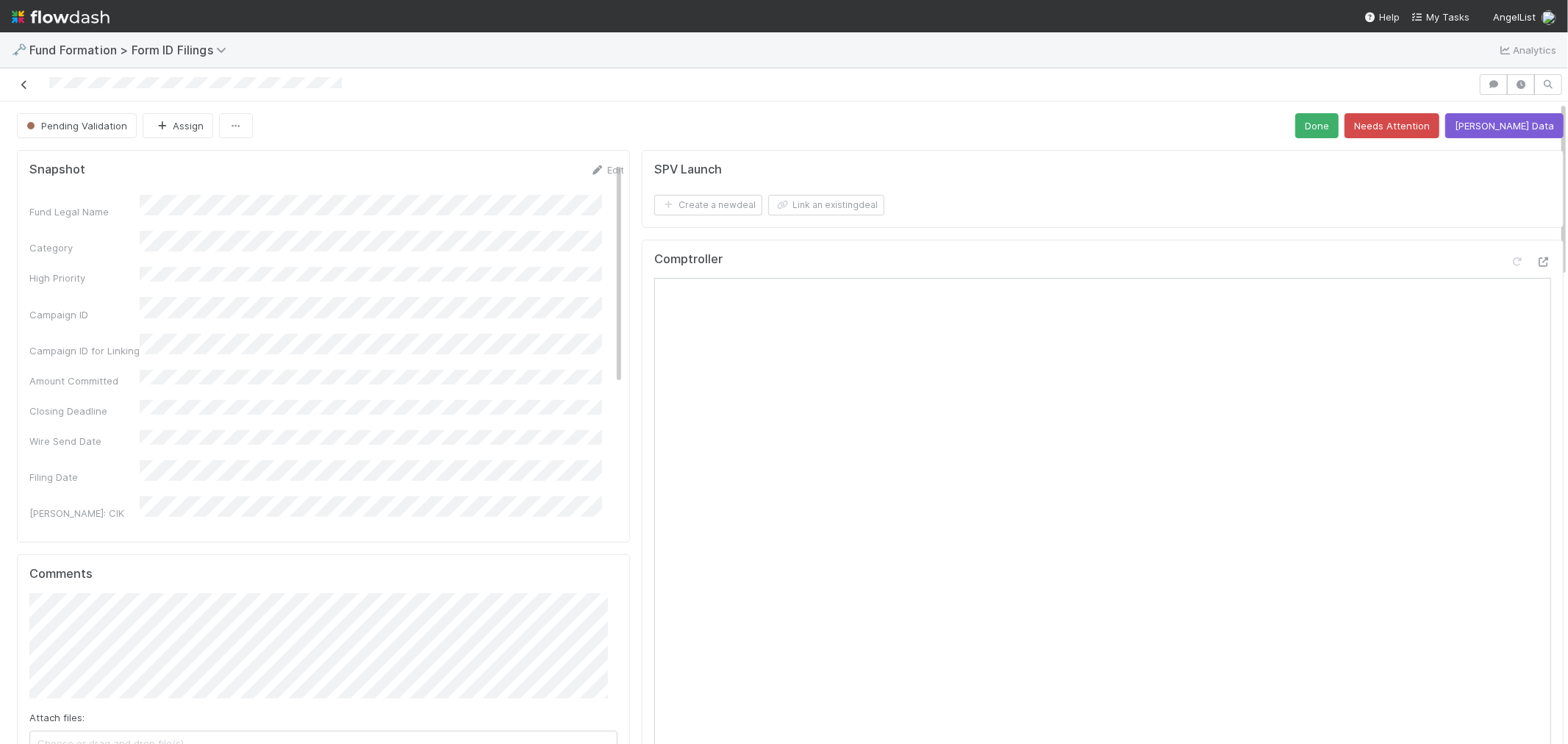
click at [25, 82] on icon at bounding box center [24, 85] width 15 height 10
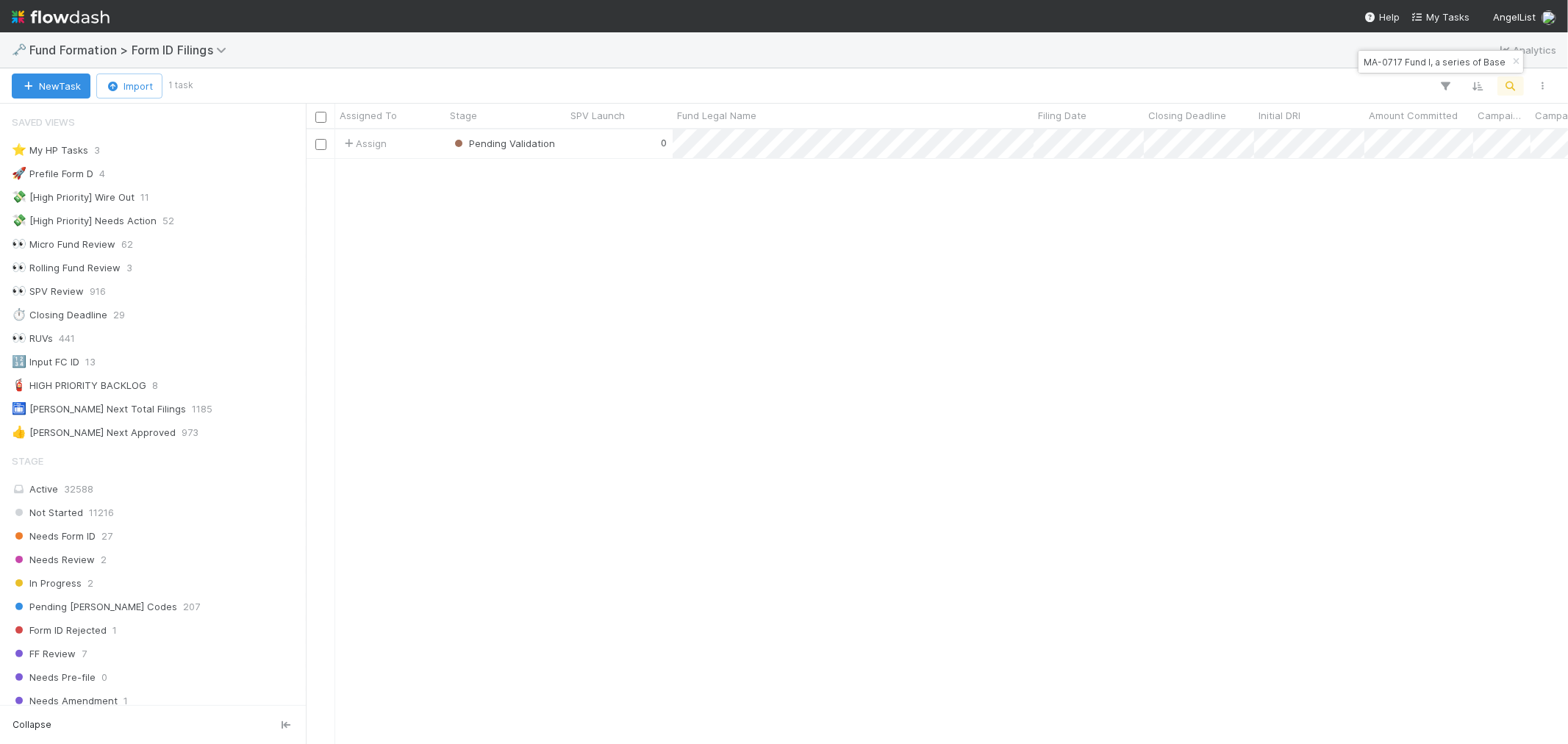
scroll to position [11, 11]
drag, startPoint x: 1512, startPoint y: 62, endPoint x: 1510, endPoint y: 100, distance: 38.1
click at [1512, 72] on div "MA-0717 Fund I, a series of Base Case Capital Venture Funds, LP" at bounding box center [1441, 61] width 165 height 22
click at [1516, 62] on icon "button" at bounding box center [1515, 62] width 15 height 9
click at [1511, 89] on icon "button" at bounding box center [1510, 86] width 15 height 13
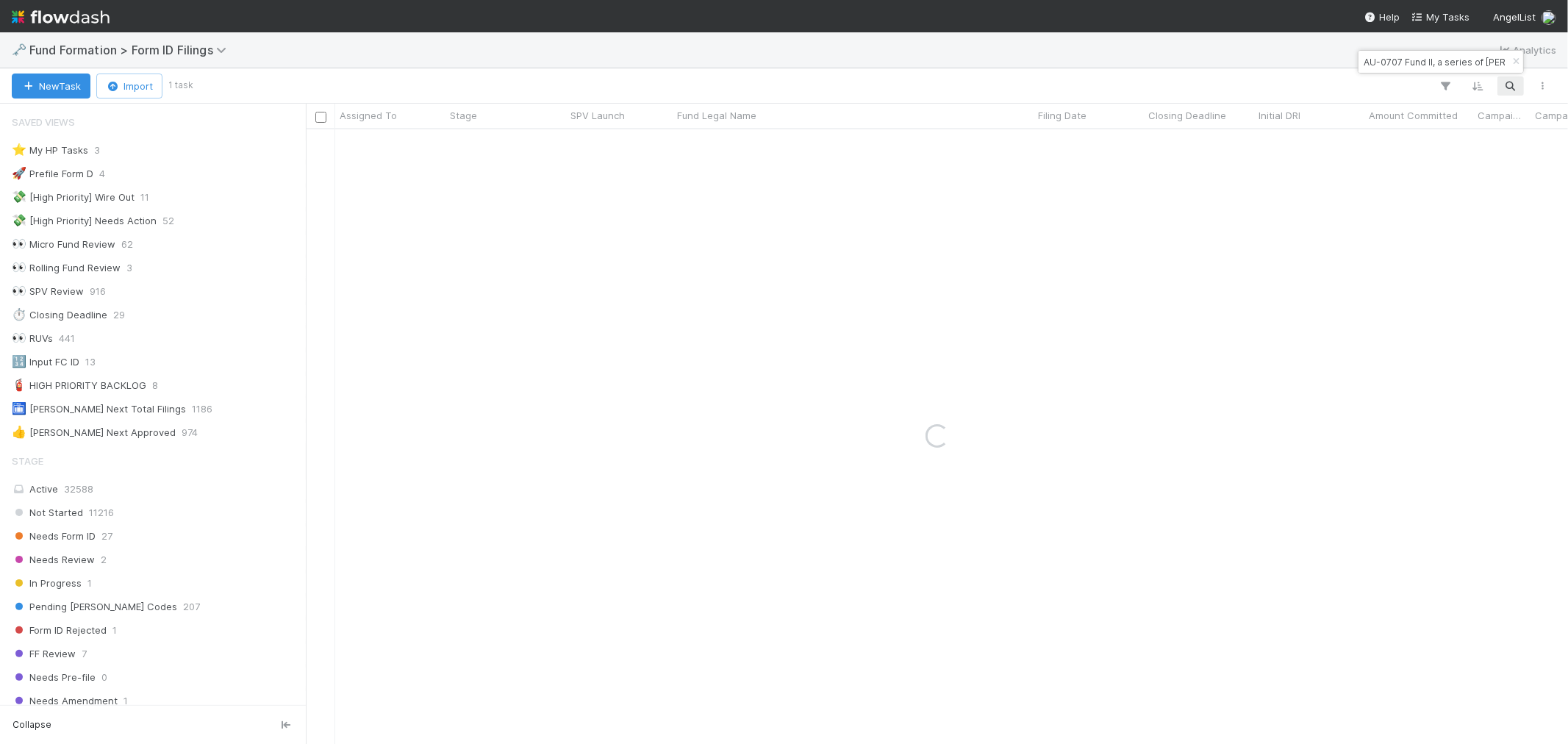
scroll to position [0, 90]
type input "AU-0707 Fund II, a series of Feld Ventures Fund, LP"
click at [618, 150] on div "0" at bounding box center [620, 144] width 107 height 29
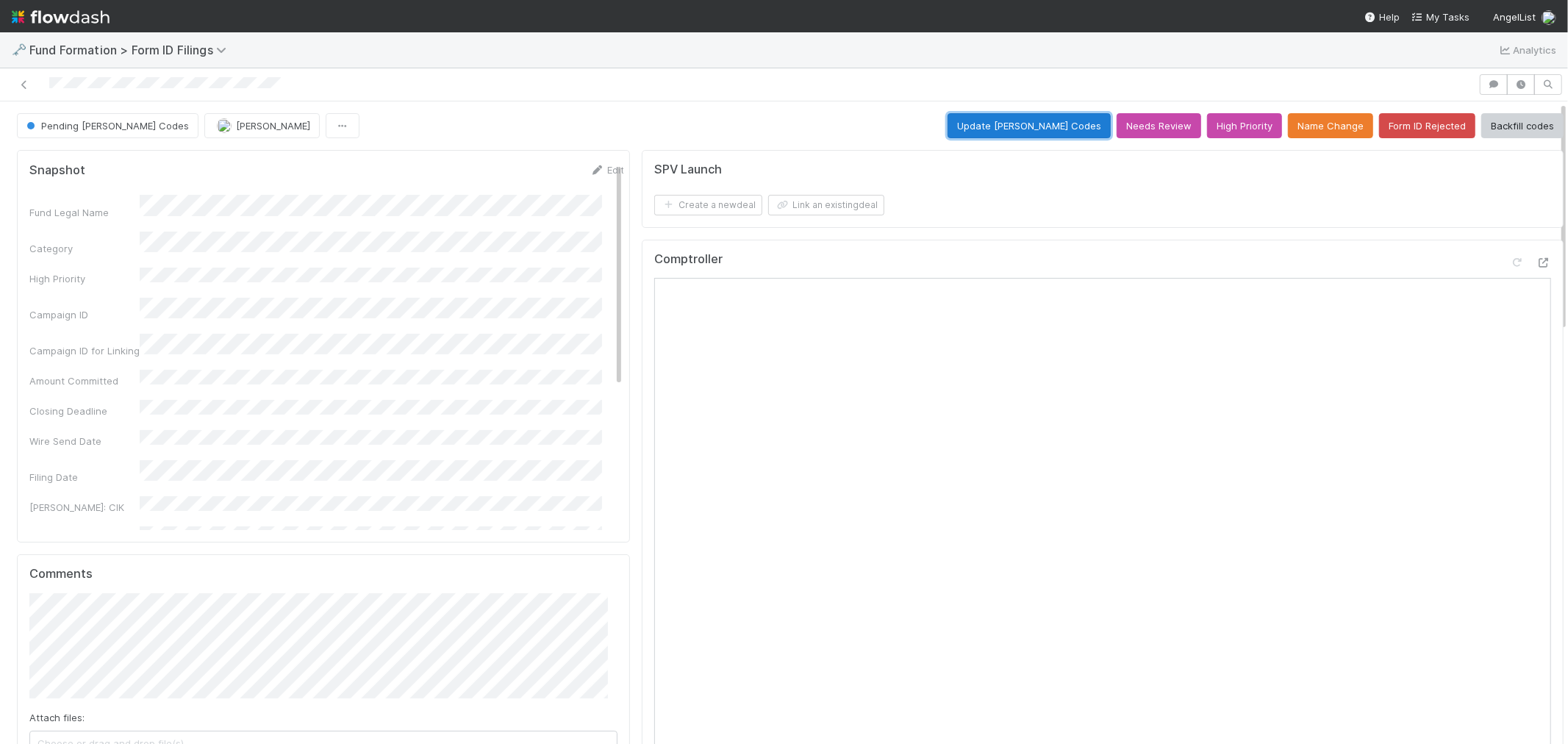
click at [1007, 129] on button "Update EDGAR Codes" at bounding box center [1029, 125] width 163 height 25
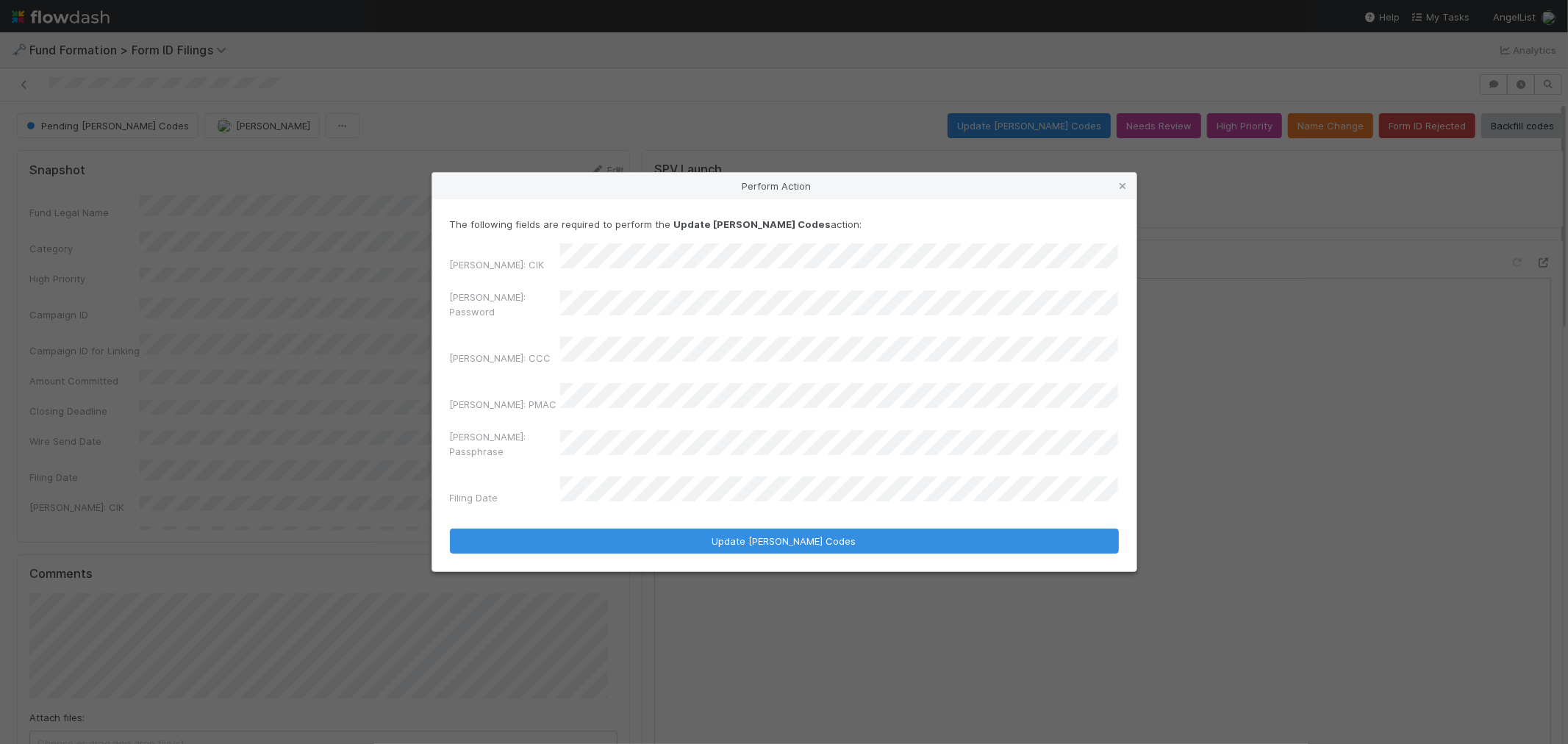
click at [502, 312] on div "EDGAR: Password" at bounding box center [784, 307] width 669 height 35
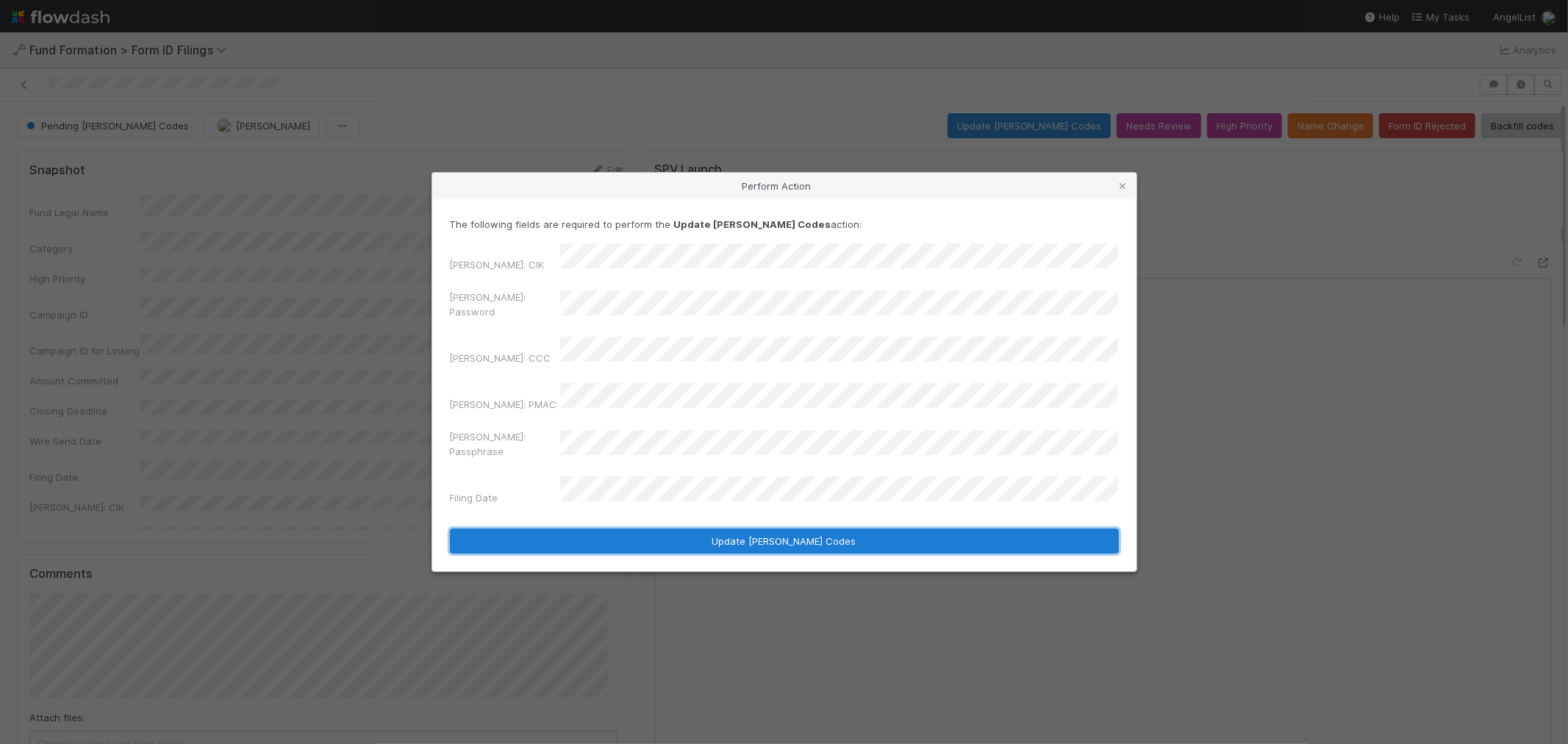
click at [598, 529] on button "Update EDGAR Codes" at bounding box center [784, 541] width 669 height 25
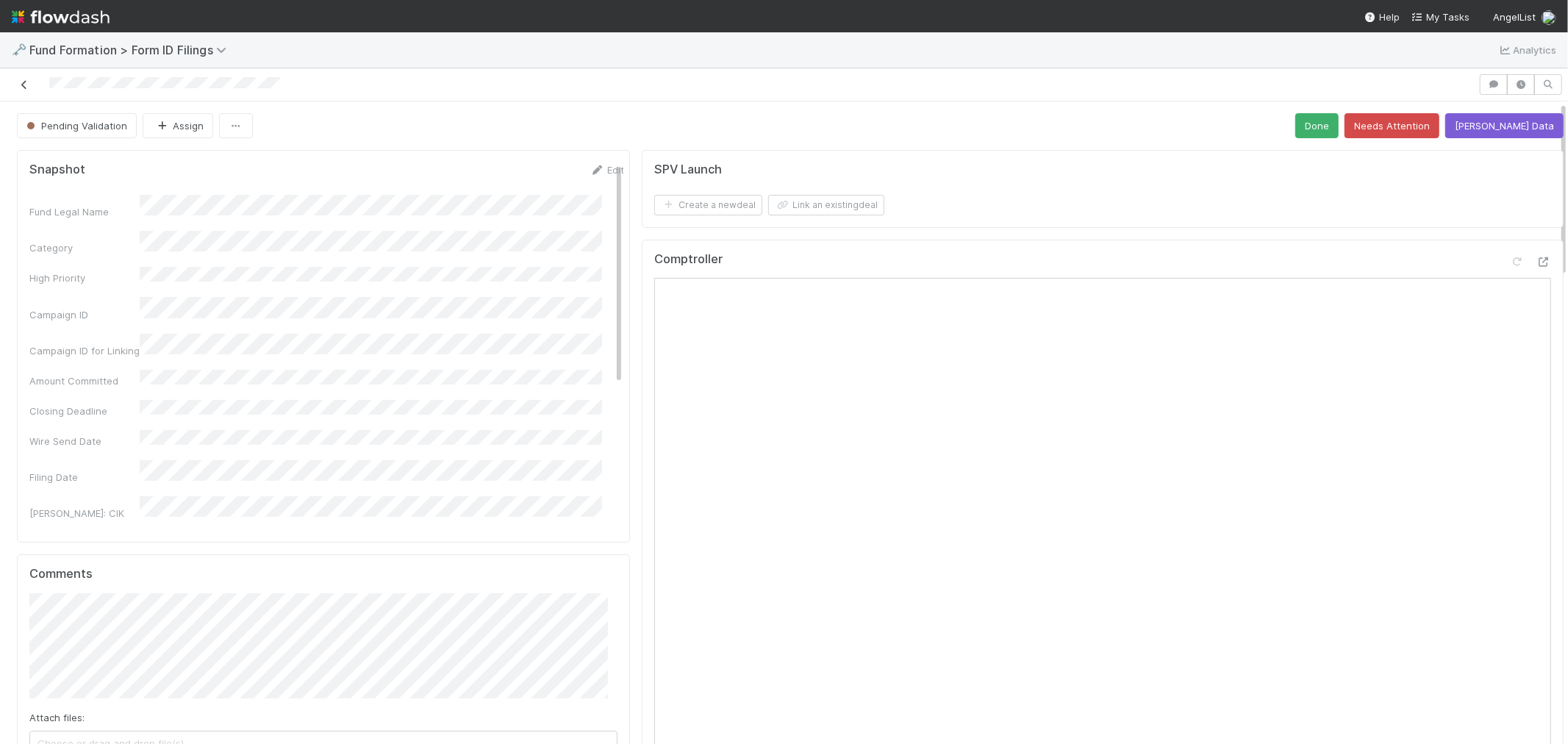
click at [27, 88] on icon at bounding box center [24, 85] width 15 height 10
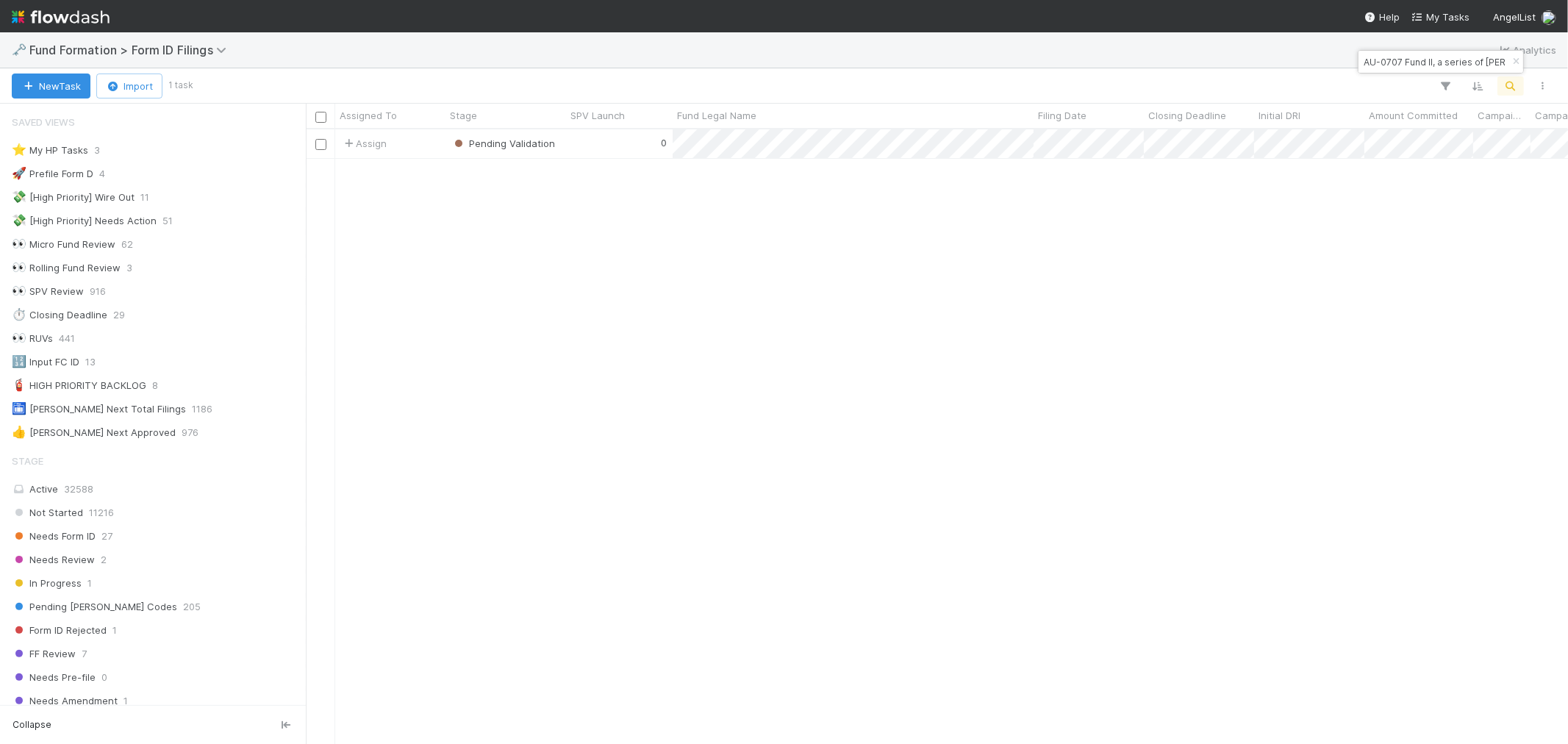
scroll to position [11, 11]
click at [1516, 63] on icon "button" at bounding box center [1515, 62] width 15 height 9
click at [1506, 86] on icon "button" at bounding box center [1510, 86] width 15 height 13
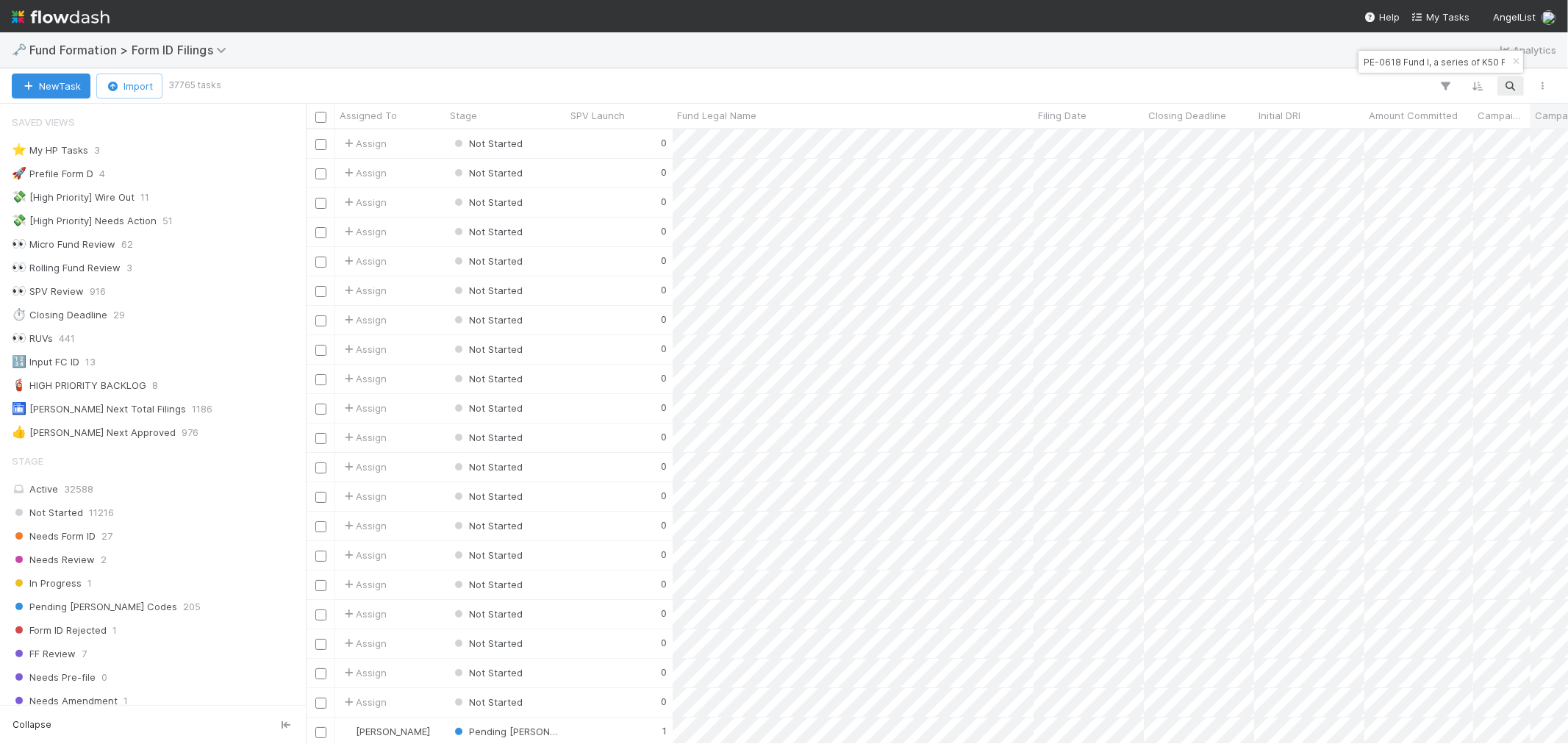
scroll to position [0, 50]
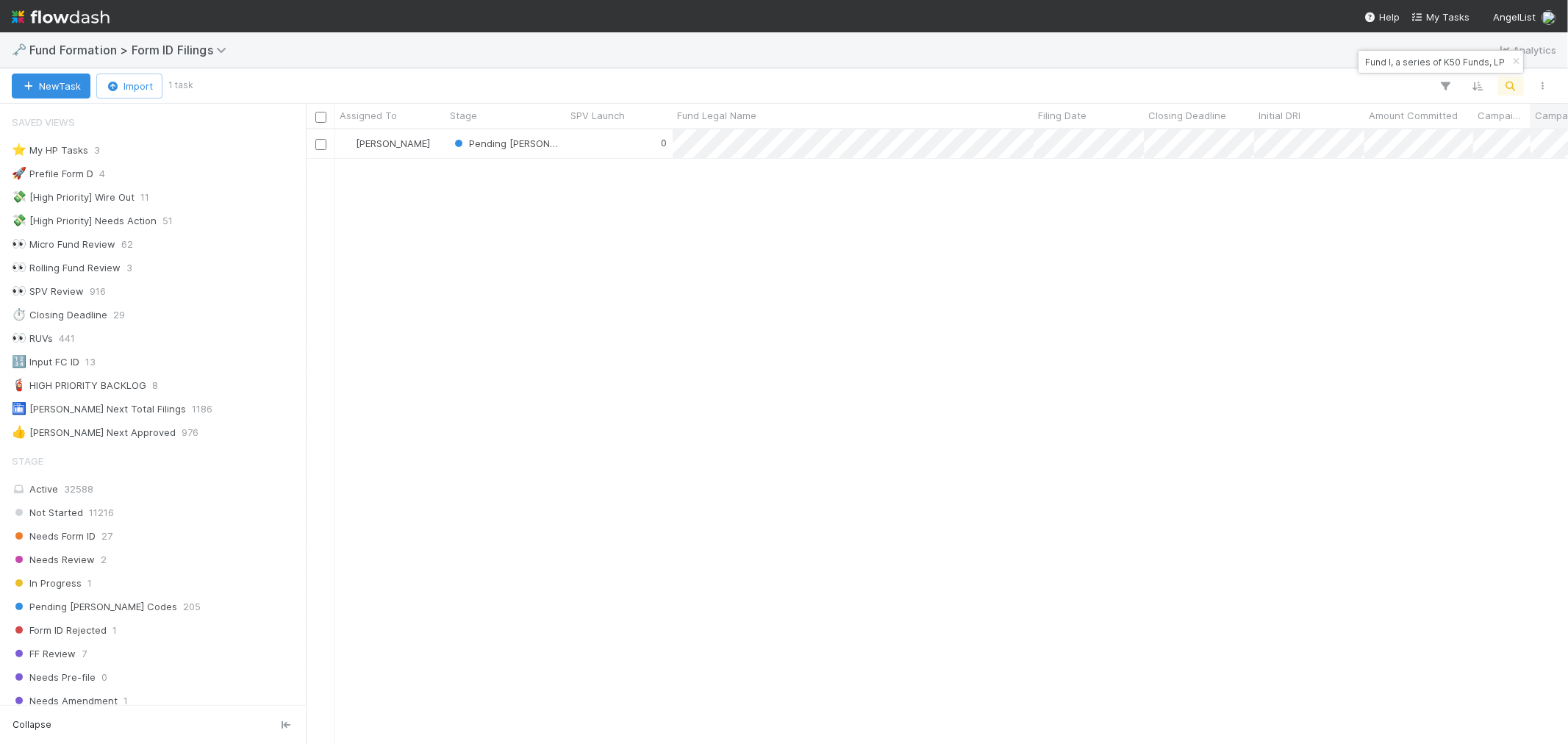
type input "PE-0618 Fund I, a series of K50 Funds, LP"
click at [586, 149] on div "0" at bounding box center [620, 144] width 107 height 29
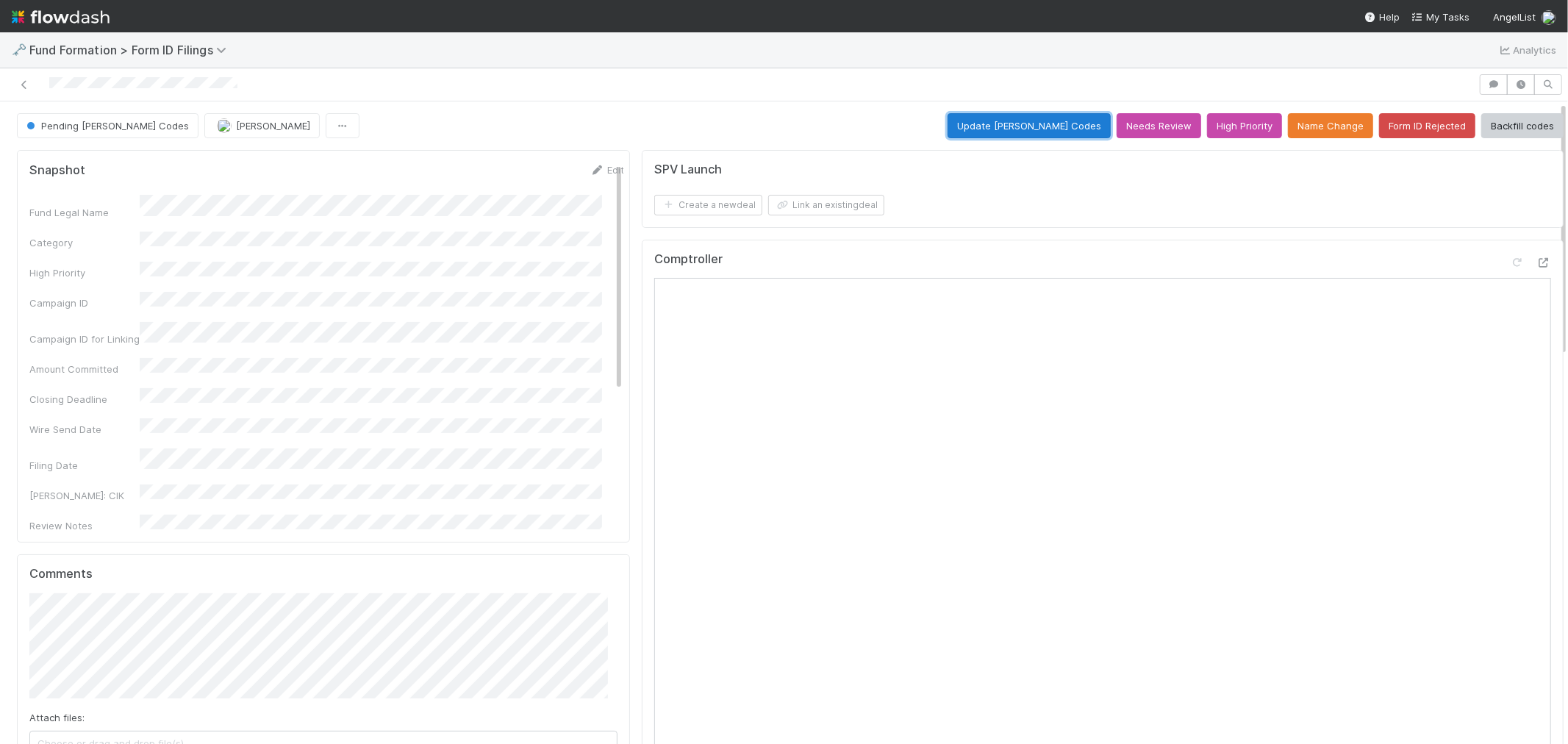
click at [988, 116] on button "Update EDGAR Codes" at bounding box center [1029, 125] width 163 height 25
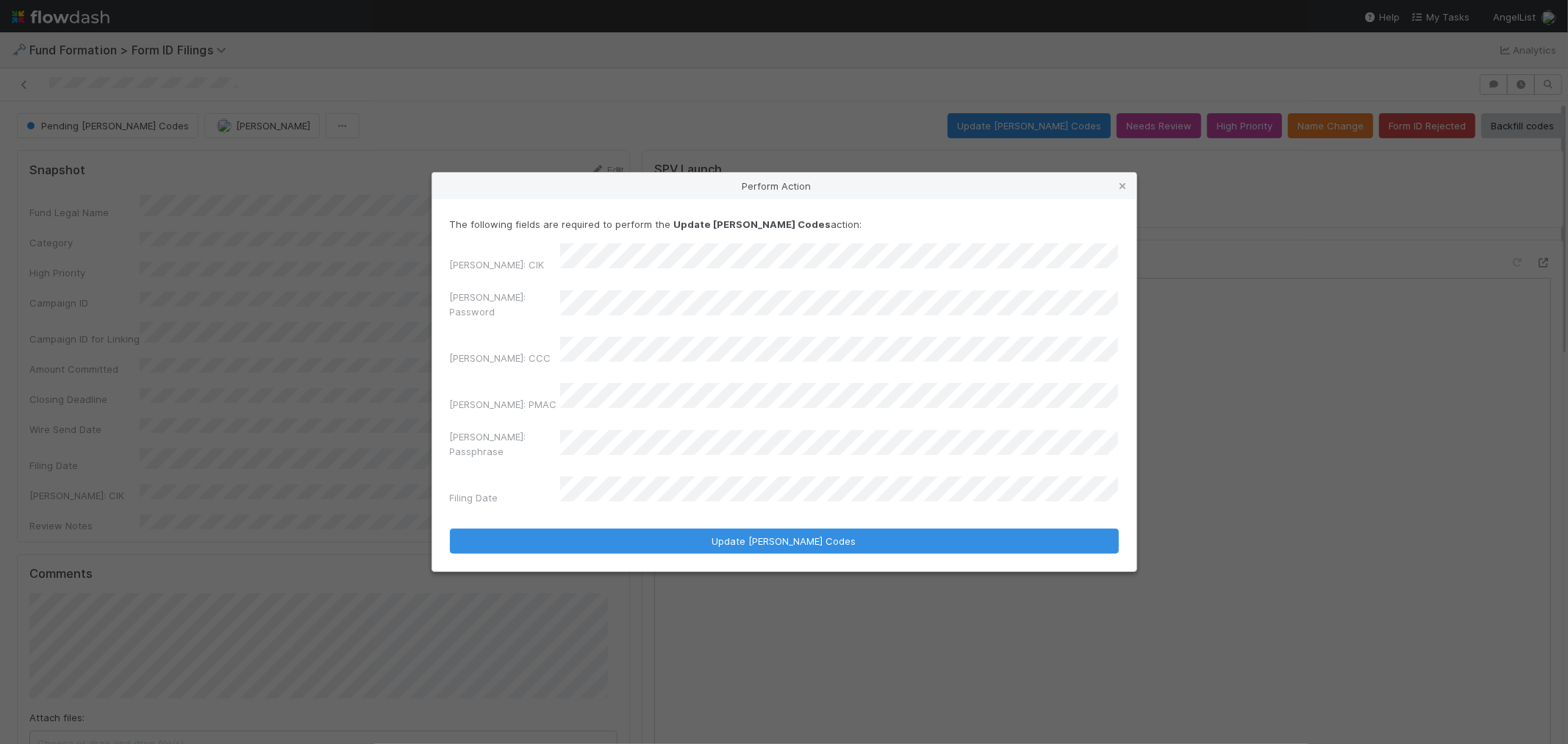
click at [503, 316] on div "EDGAR: Password" at bounding box center [784, 307] width 669 height 35
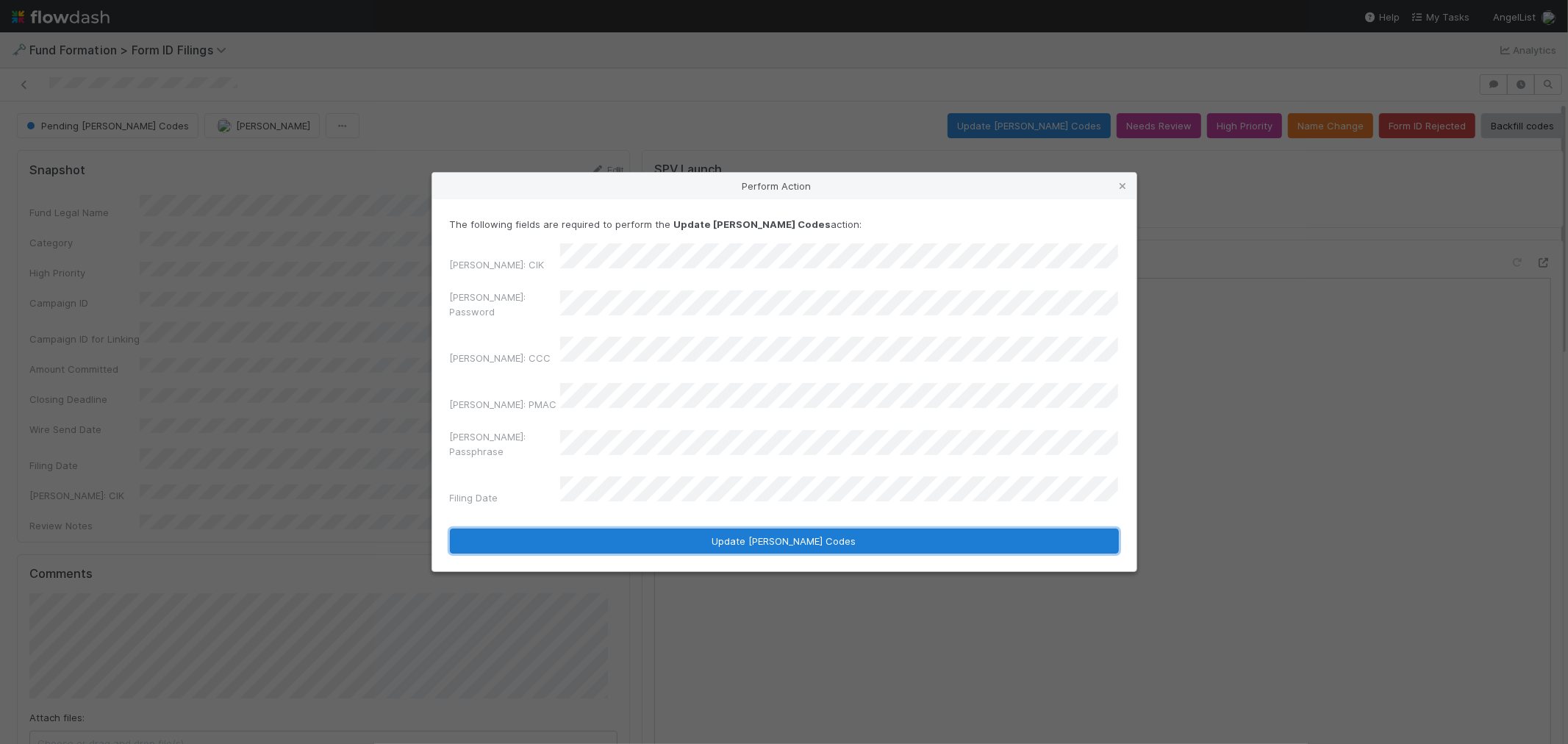
click at [613, 529] on button "Update EDGAR Codes" at bounding box center [784, 541] width 669 height 25
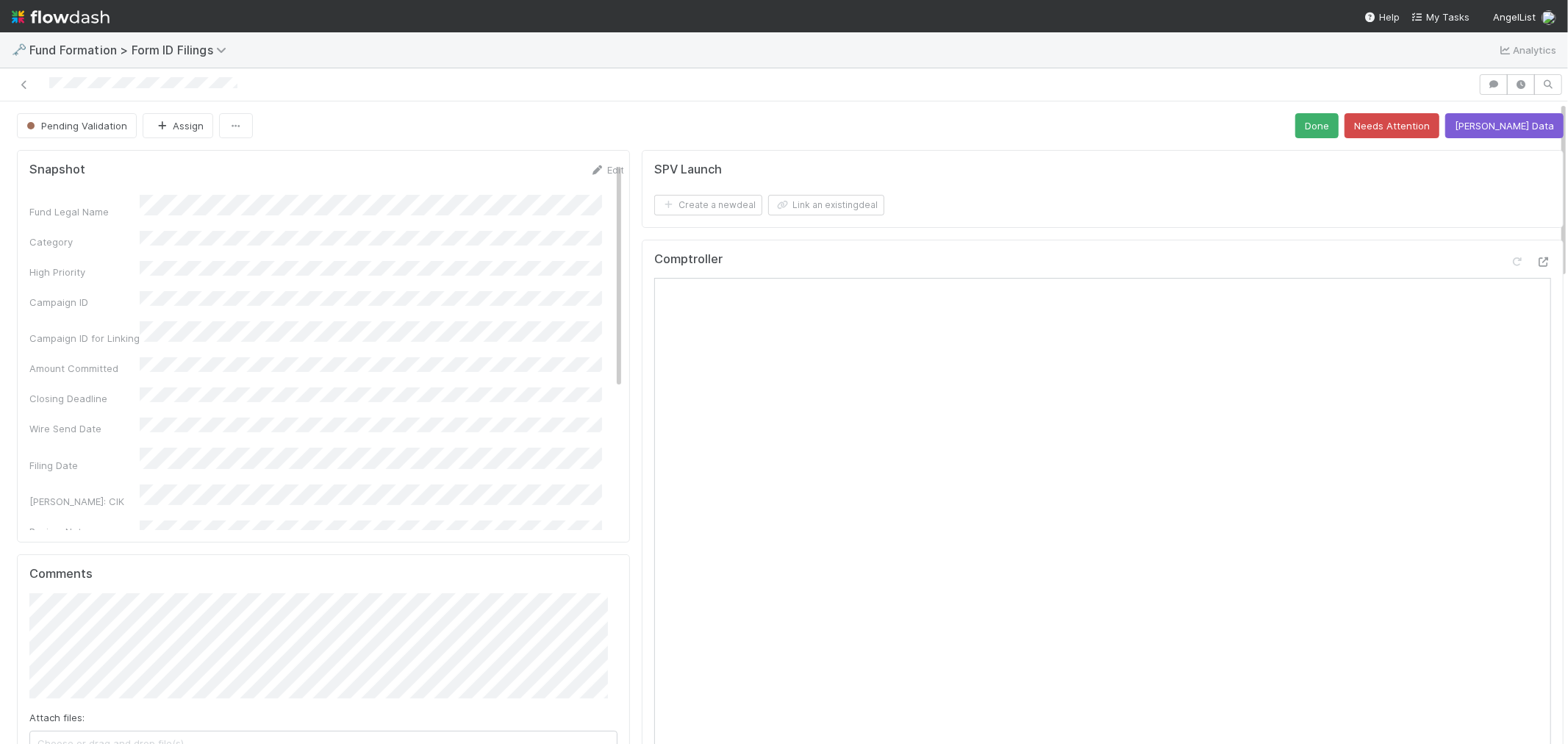
click at [13, 89] on div at bounding box center [739, 85] width 1466 height 21
click at [30, 81] on icon at bounding box center [24, 85] width 15 height 10
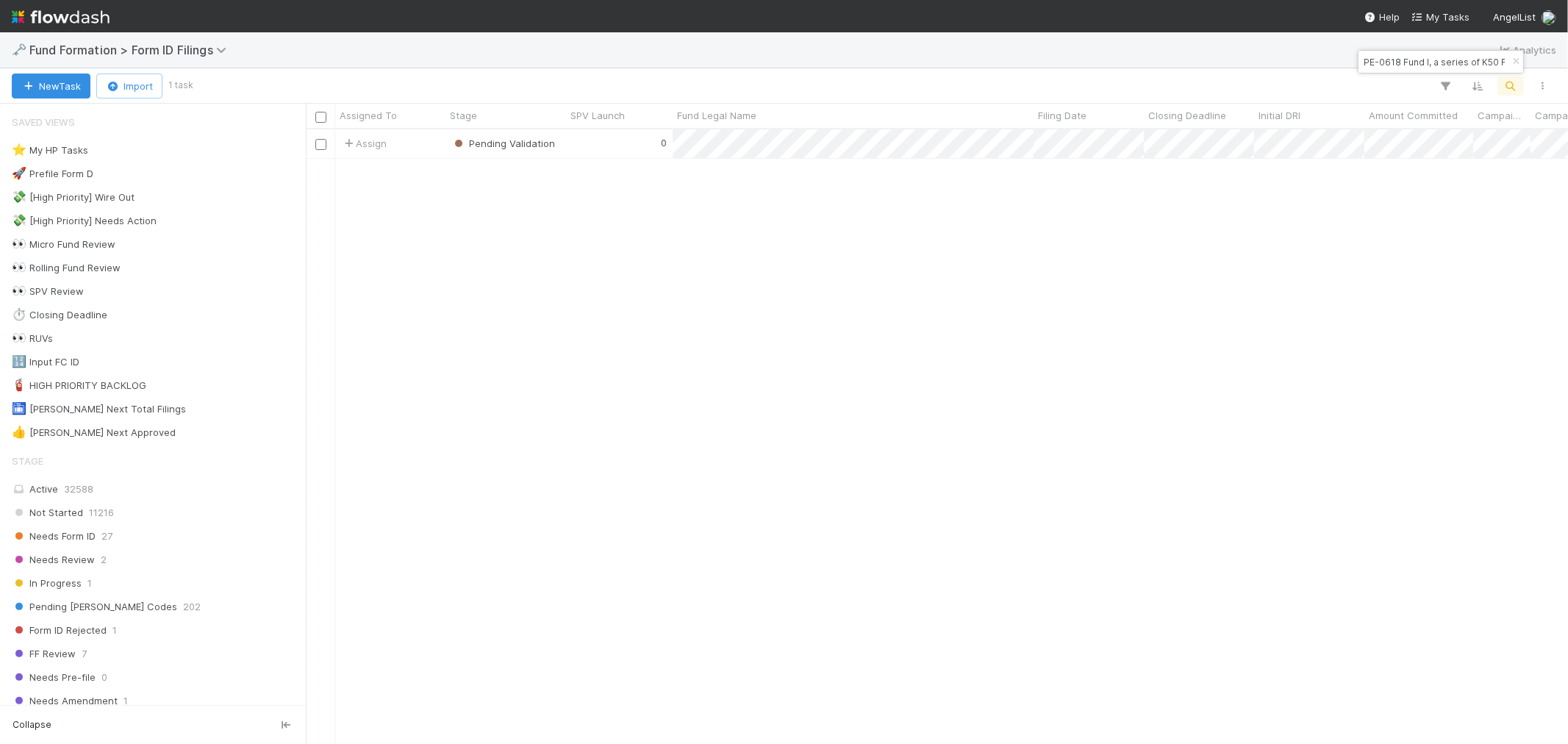
scroll to position [601, 1250]
click at [1512, 60] on icon "button" at bounding box center [1515, 62] width 15 height 9
click at [1508, 85] on icon "button" at bounding box center [1510, 86] width 15 height 13
type input "FI-0628 Fund II, a series of Roll Up Vehicles, LP"
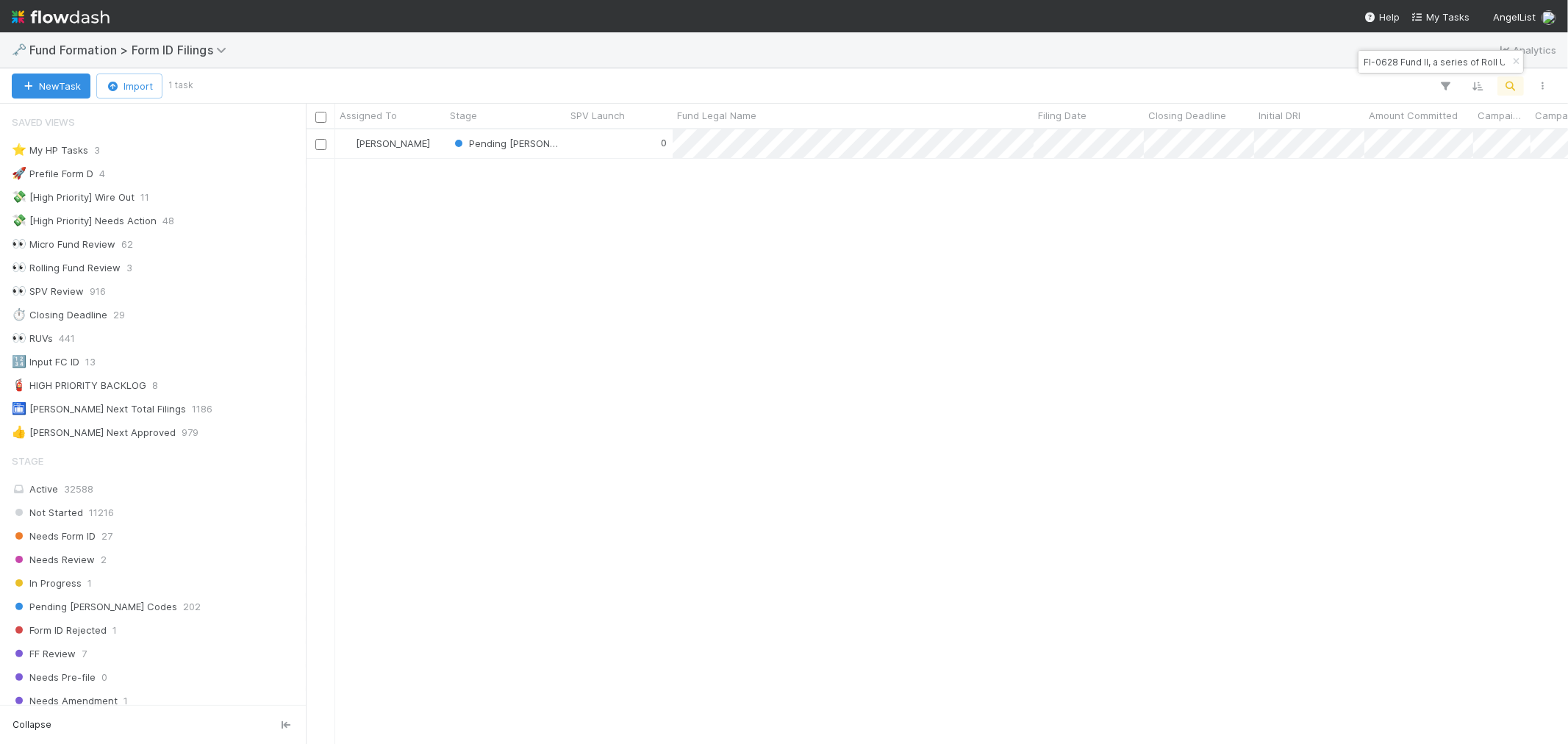
scroll to position [601, 1250]
click at [559, 152] on div "Pending EDGAR Codes" at bounding box center [506, 144] width 121 height 29
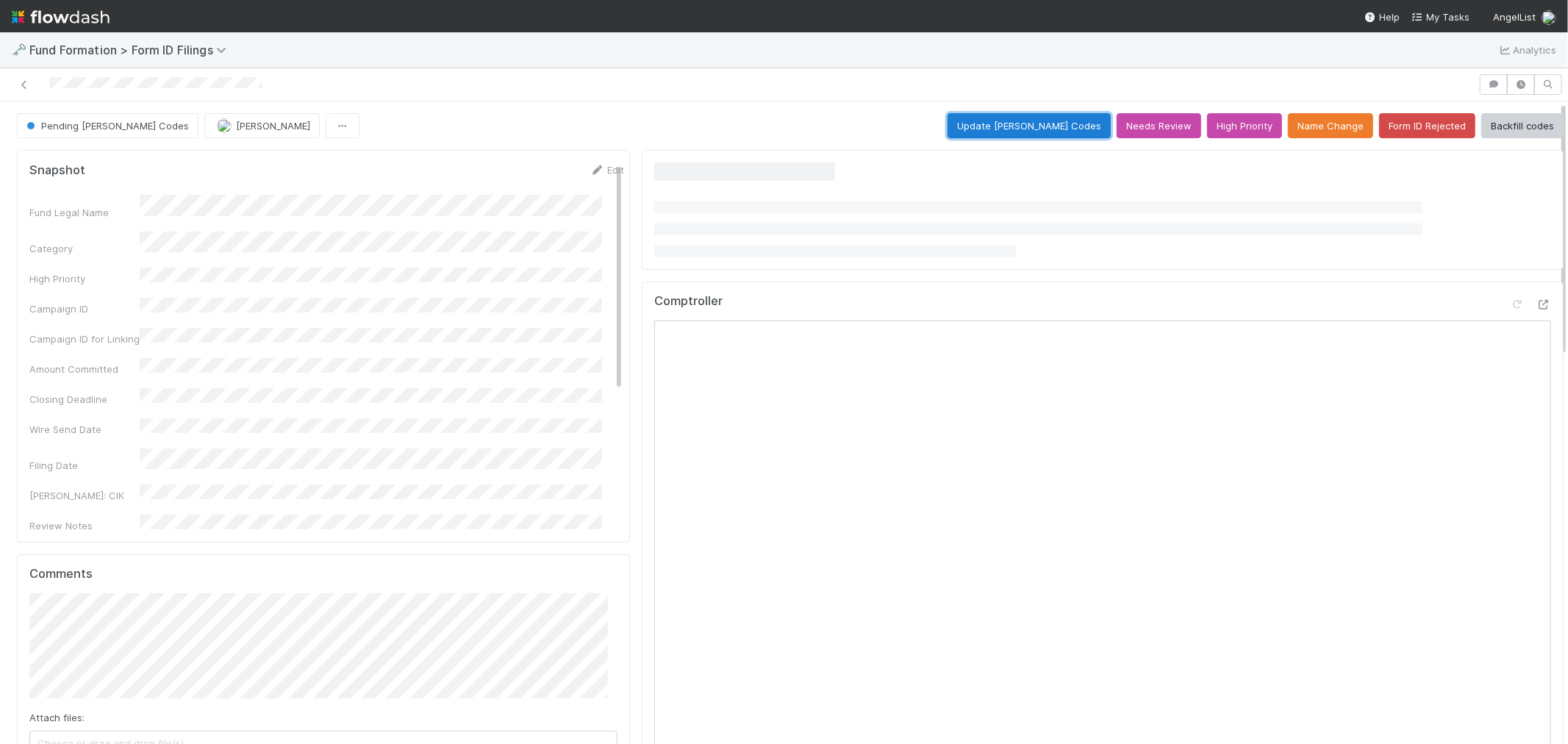
click at [997, 117] on button "Update EDGAR Codes" at bounding box center [1029, 125] width 163 height 25
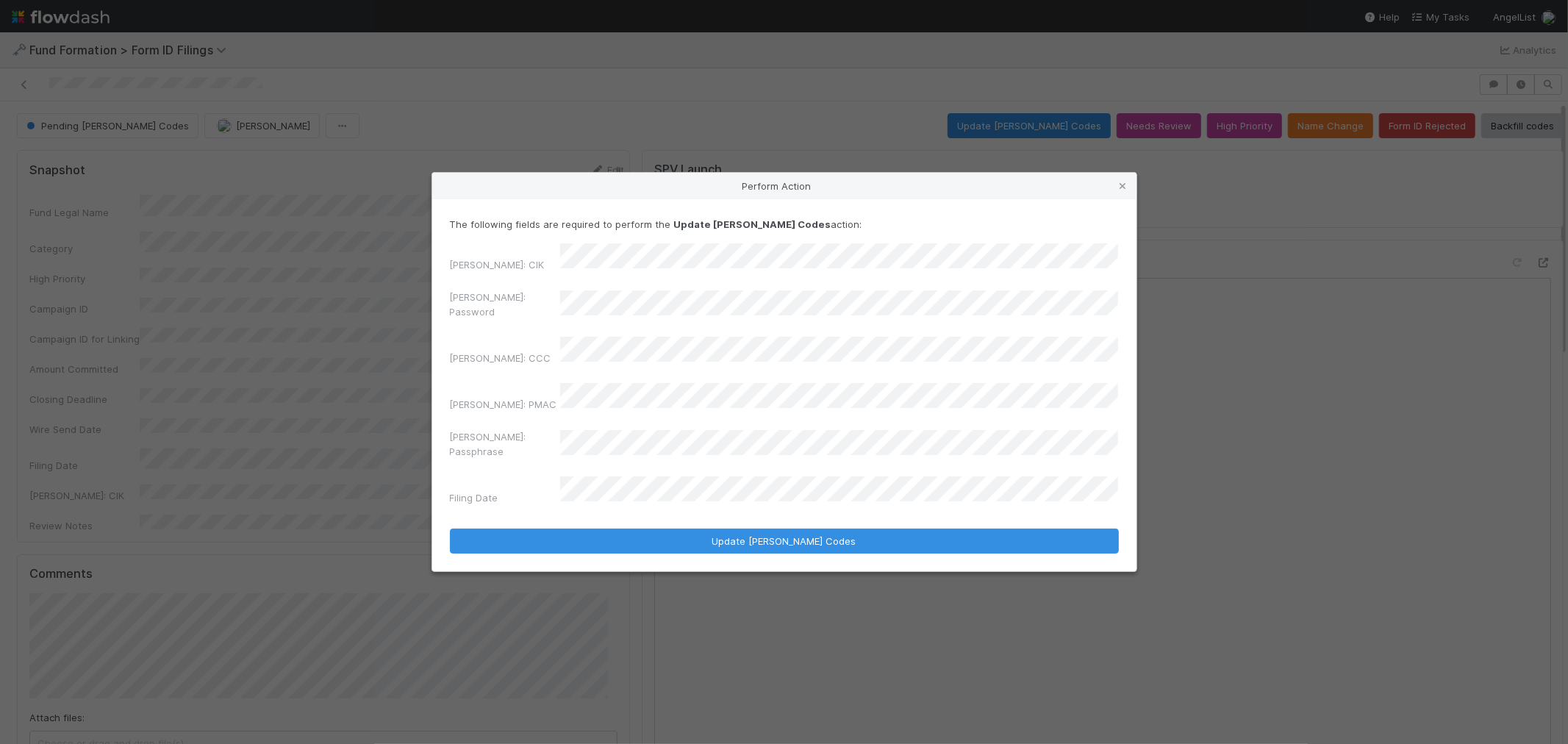
click at [530, 320] on div "EDGAR: Password" at bounding box center [784, 307] width 669 height 35
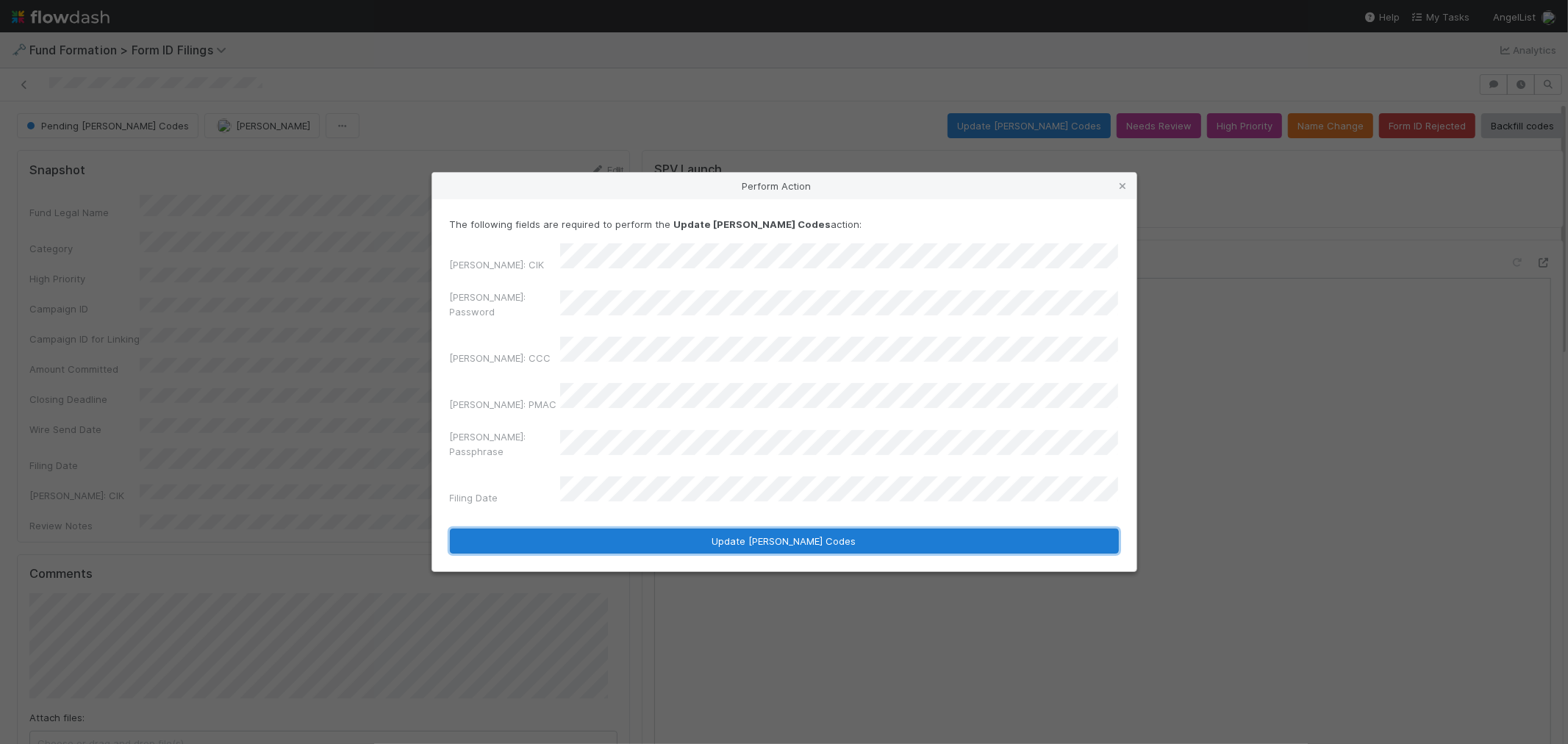
click at [521, 529] on button "Update EDGAR Codes" at bounding box center [784, 541] width 669 height 25
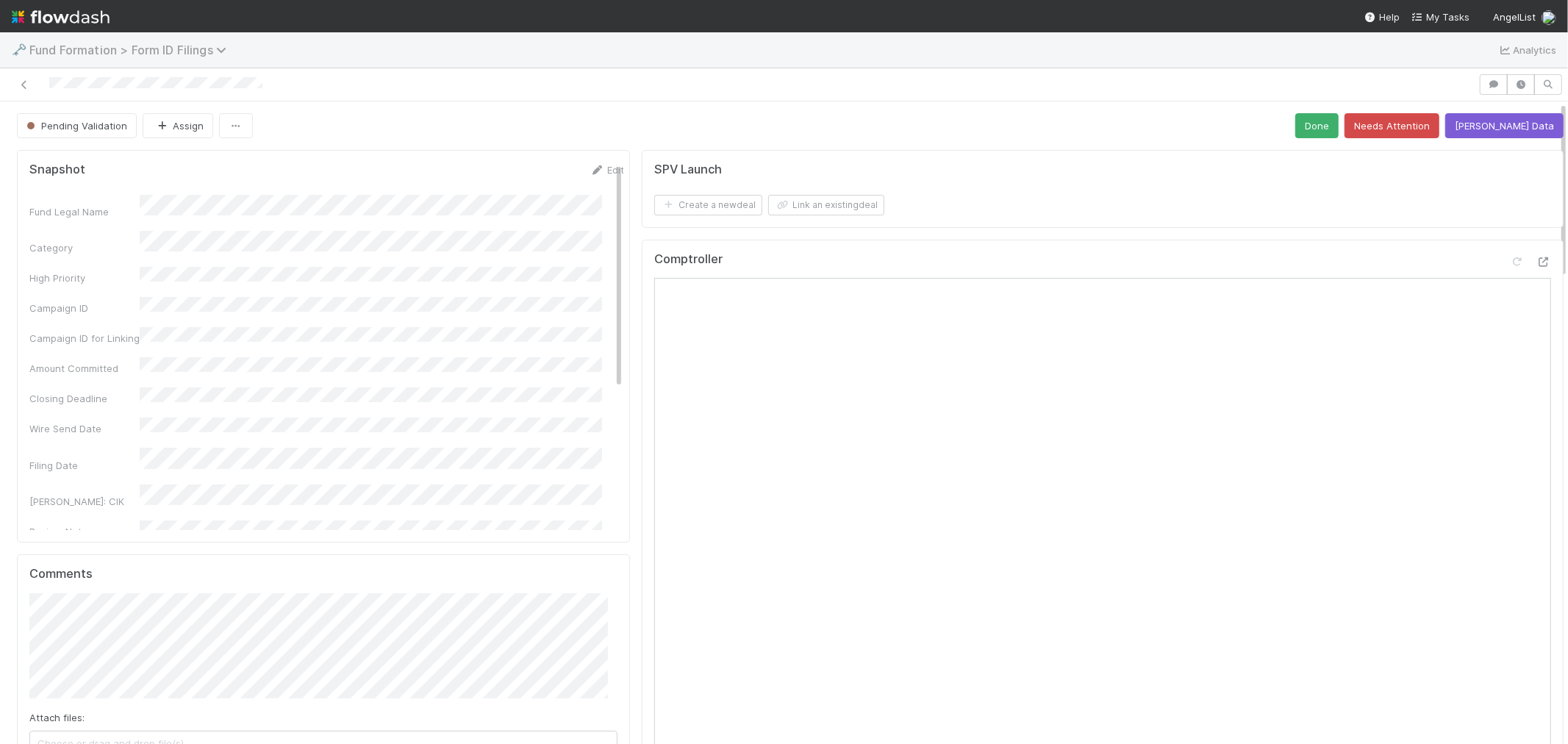
drag, startPoint x: 24, startPoint y: 85, endPoint x: 118, endPoint y: 53, distance: 99.3
click at [24, 85] on icon at bounding box center [24, 85] width 15 height 10
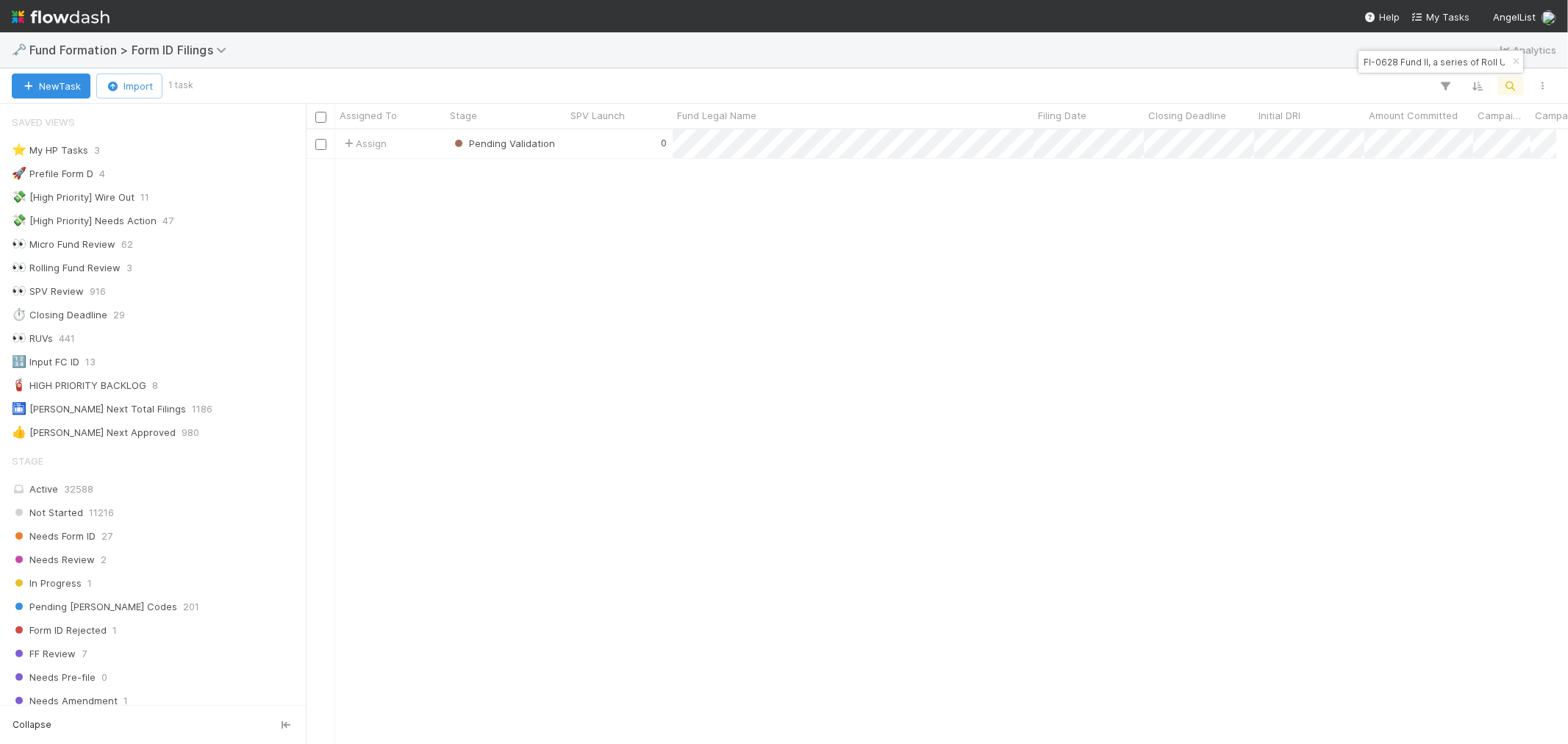
scroll to position [11, 11]
click at [1508, 59] on icon "button" at bounding box center [1515, 62] width 15 height 9
click at [1512, 86] on icon "button" at bounding box center [1510, 86] width 15 height 13
drag, startPoint x: 1426, startPoint y: 64, endPoint x: 1321, endPoint y: 65, distance: 105.0
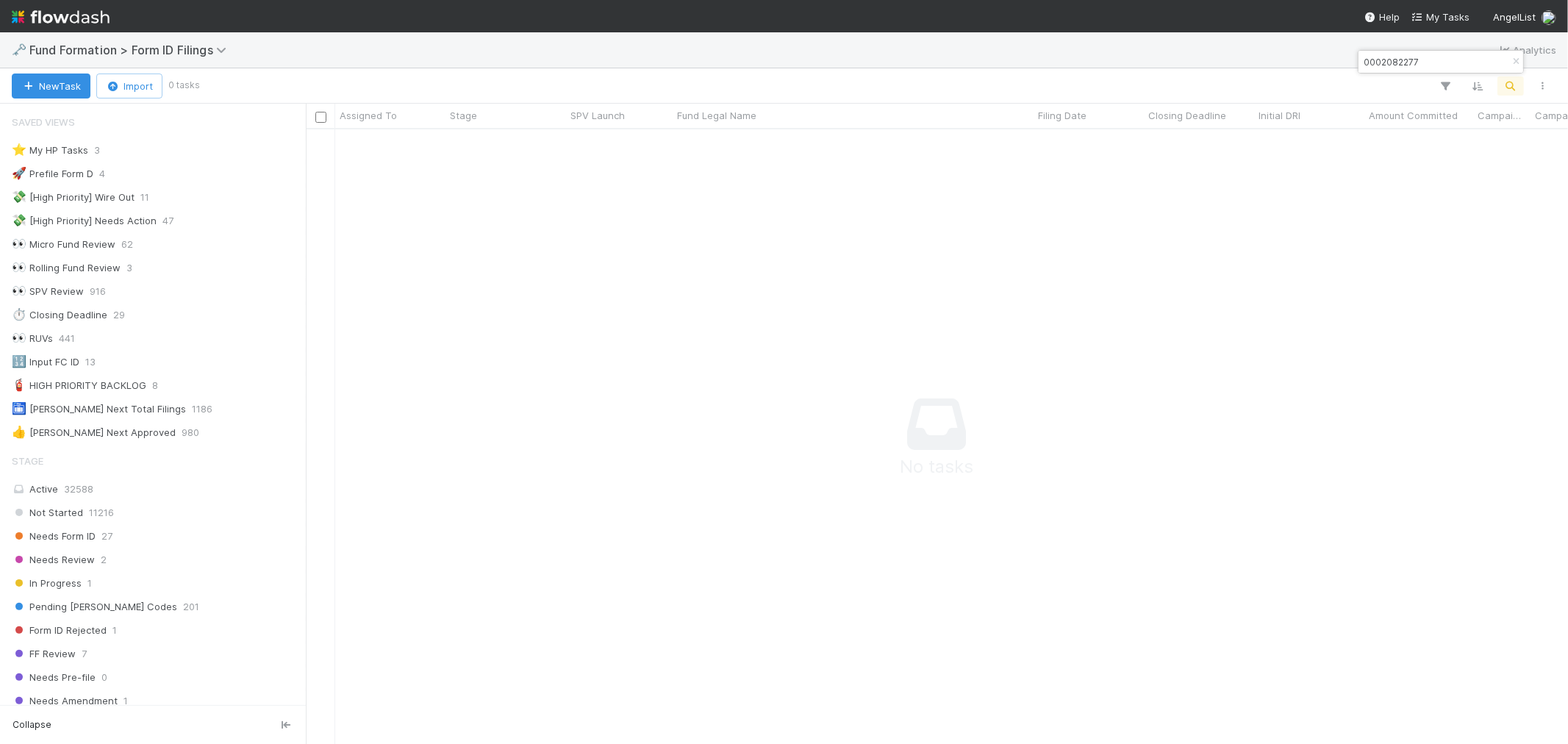
click at [1320, 65] on body "🗝️ Fund Formation > Form ID Filings Analytics New Task Import 0 tasks Assigned …" at bounding box center [784, 372] width 1568 height 744
drag, startPoint x: 1422, startPoint y: 63, endPoint x: 1275, endPoint y: 62, distance: 147.0
click at [1275, 62] on body "🗝️ Fund Formation > Form ID Filings Analytics New Task Import 0 tasks Assigned …" at bounding box center [784, 372] width 1568 height 744
drag, startPoint x: 1427, startPoint y: 67, endPoint x: 1361, endPoint y: 69, distance: 66.0
click at [1361, 69] on input "0002082277" at bounding box center [1434, 61] width 147 height 18
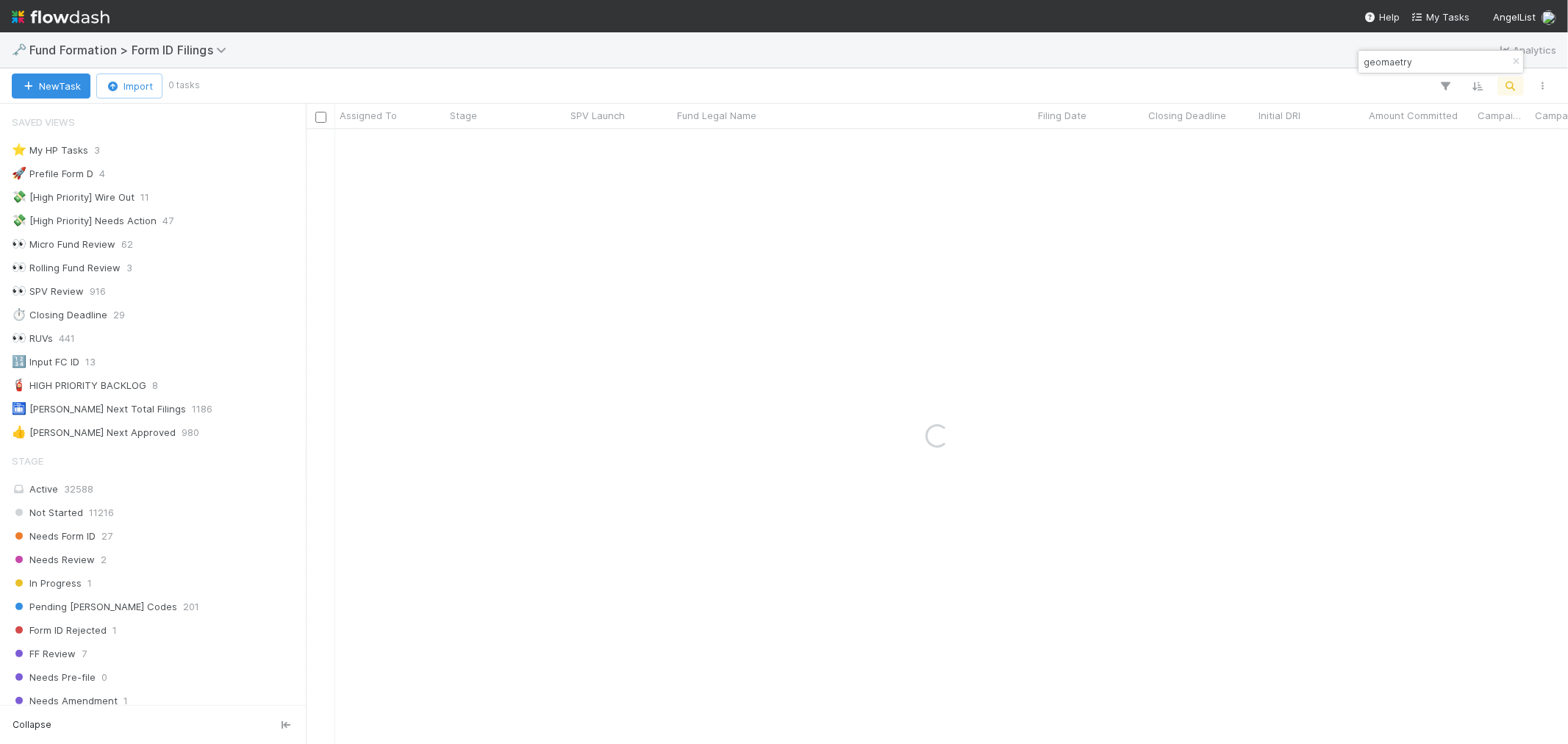
click at [1397, 62] on input "geomaetry" at bounding box center [1434, 61] width 147 height 18
drag, startPoint x: 1393, startPoint y: 62, endPoint x: 1460, endPoint y: 89, distance: 72.2
click at [1393, 63] on input "geomaetry" at bounding box center [1434, 61] width 147 height 18
type input "geometry"
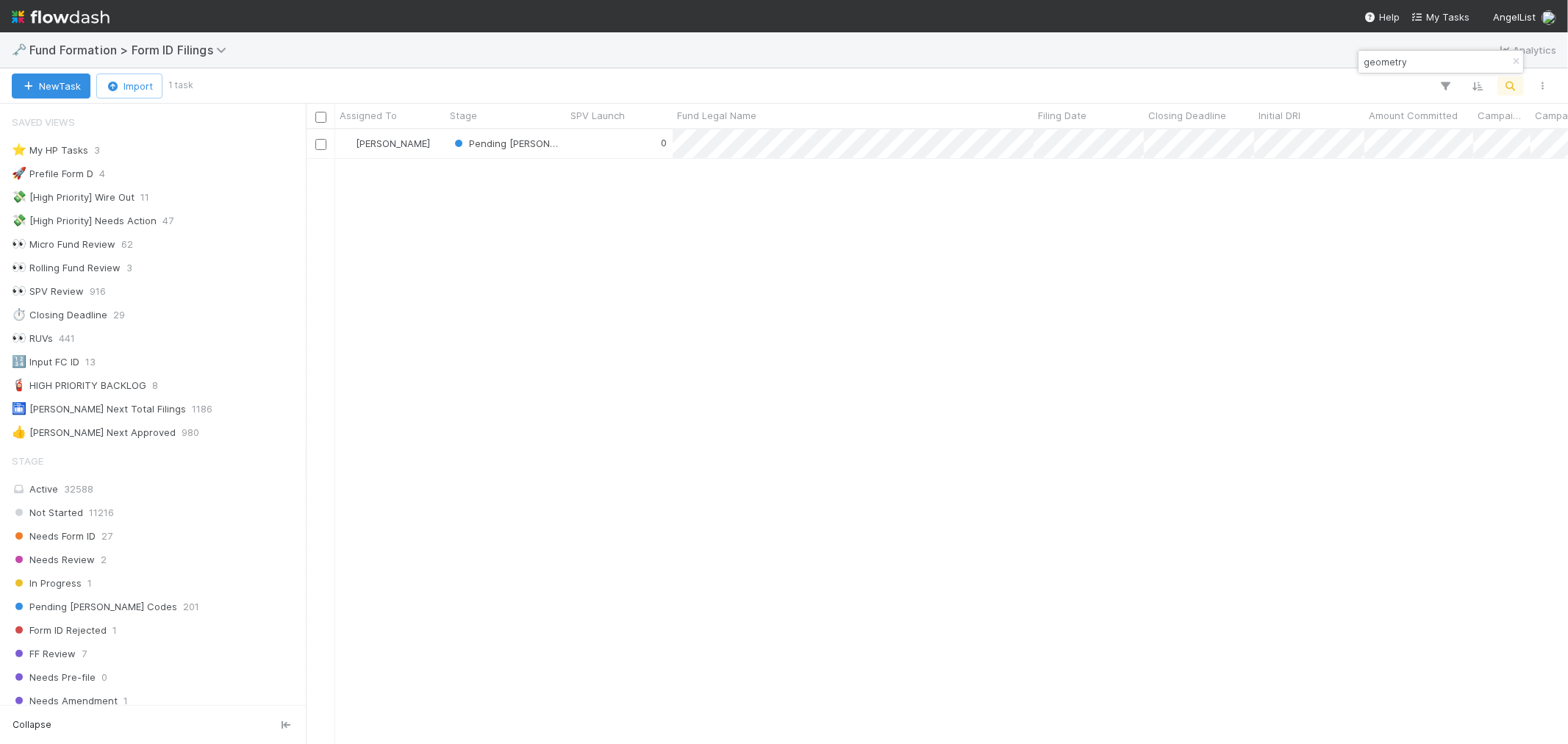
scroll to position [601, 1250]
click at [622, 151] on div "0" at bounding box center [620, 144] width 107 height 29
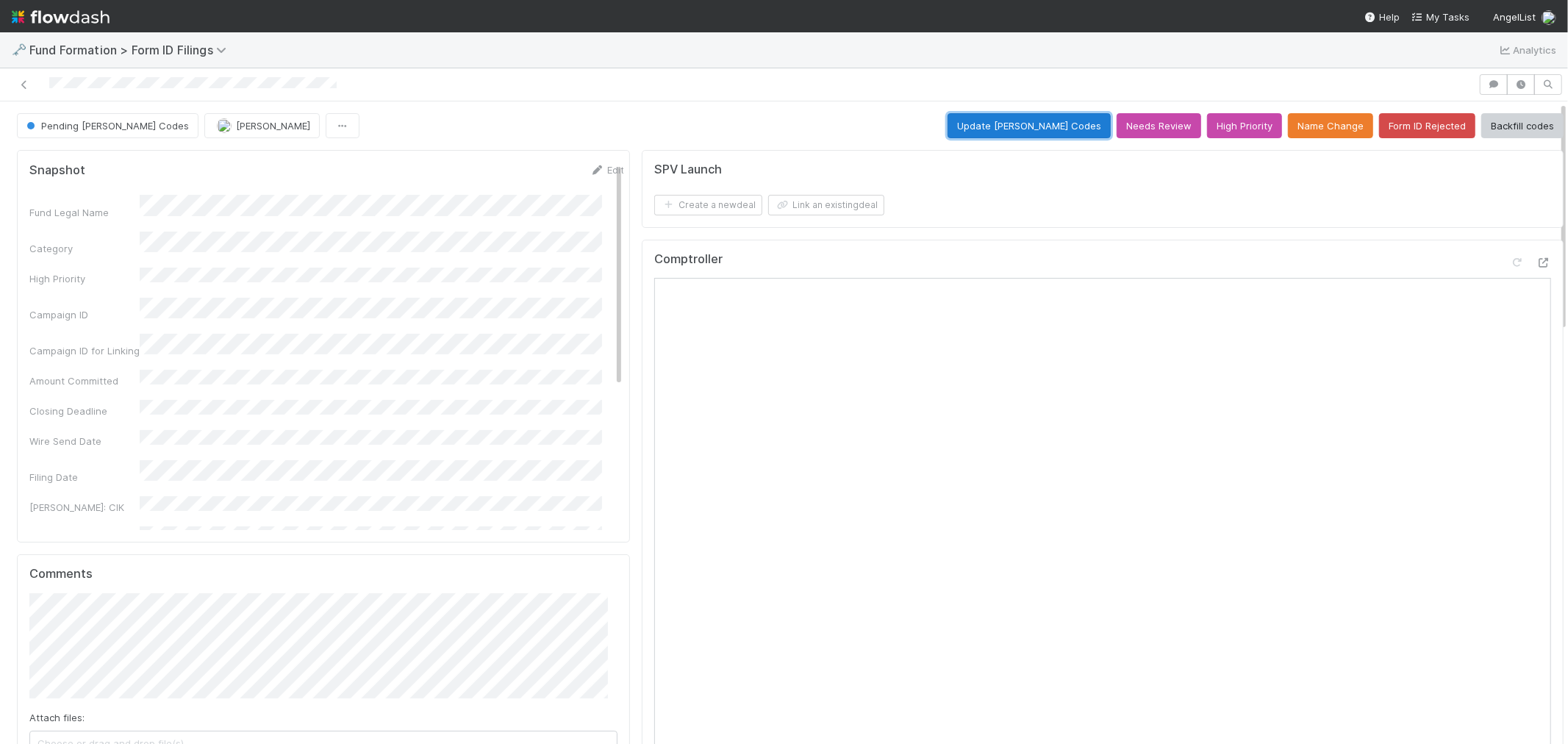
click at [1062, 126] on button "Update EDGAR Codes" at bounding box center [1029, 125] width 163 height 25
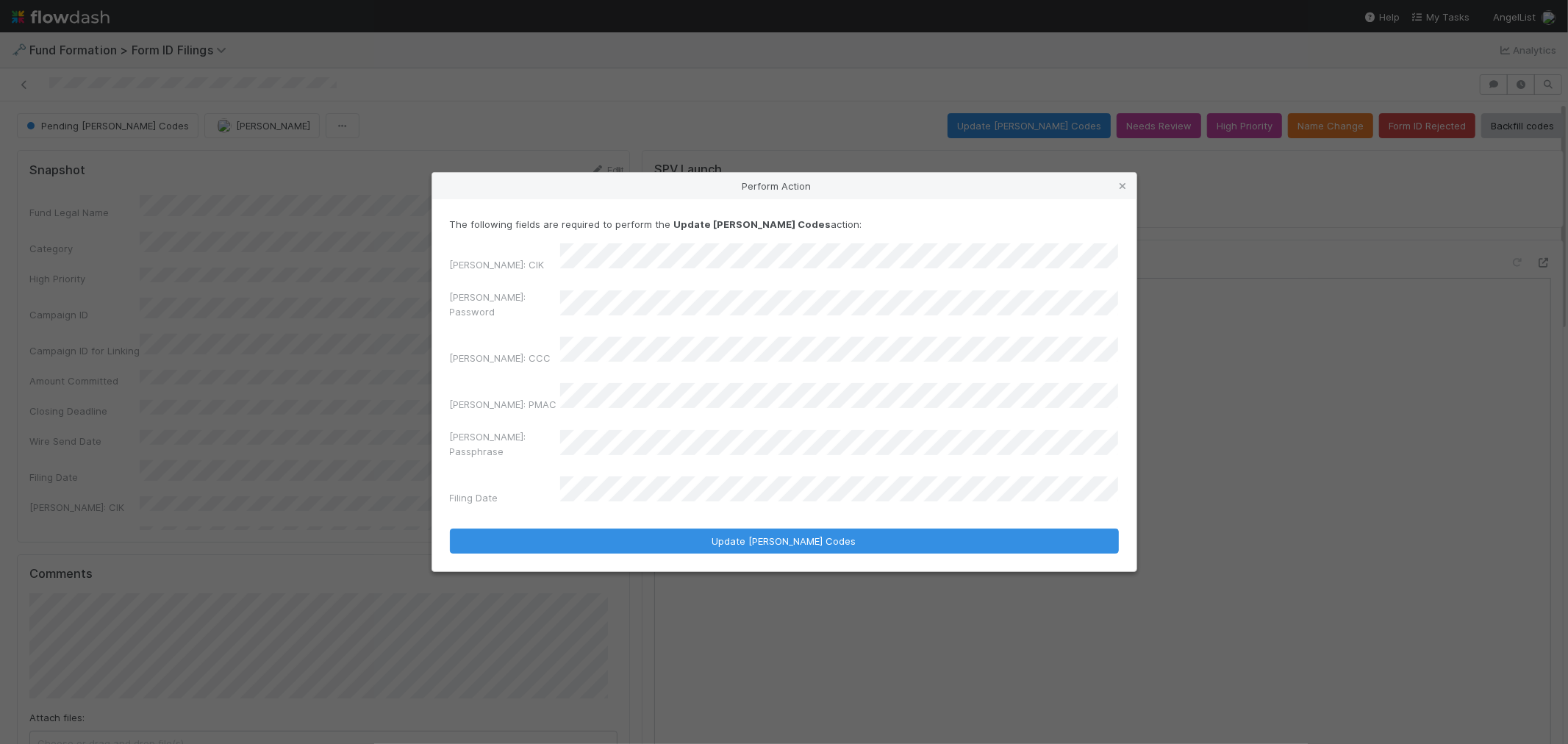
click at [510, 325] on div "EDGAR: Password" at bounding box center [784, 307] width 669 height 35
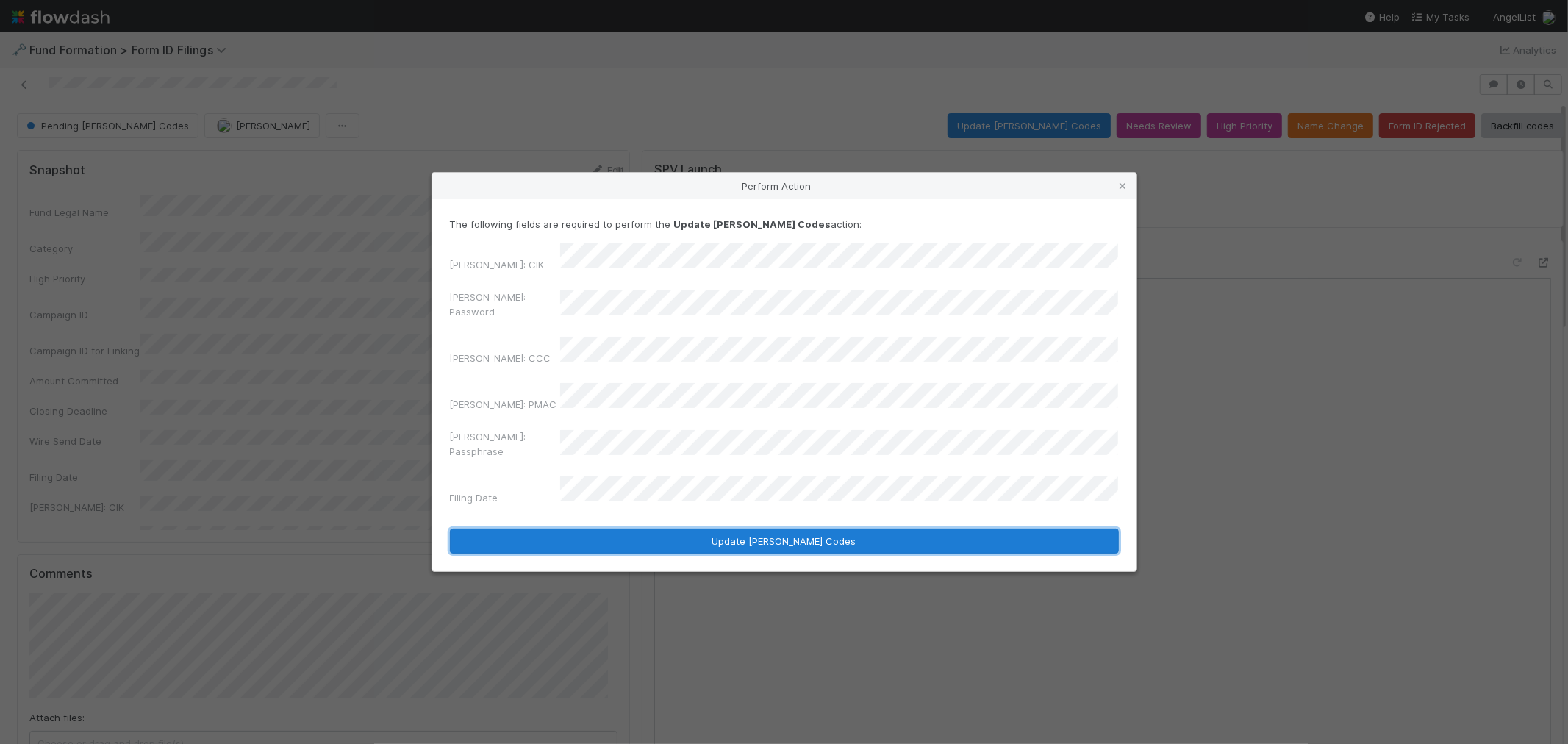
click at [666, 529] on button "Update EDGAR Codes" at bounding box center [784, 541] width 669 height 25
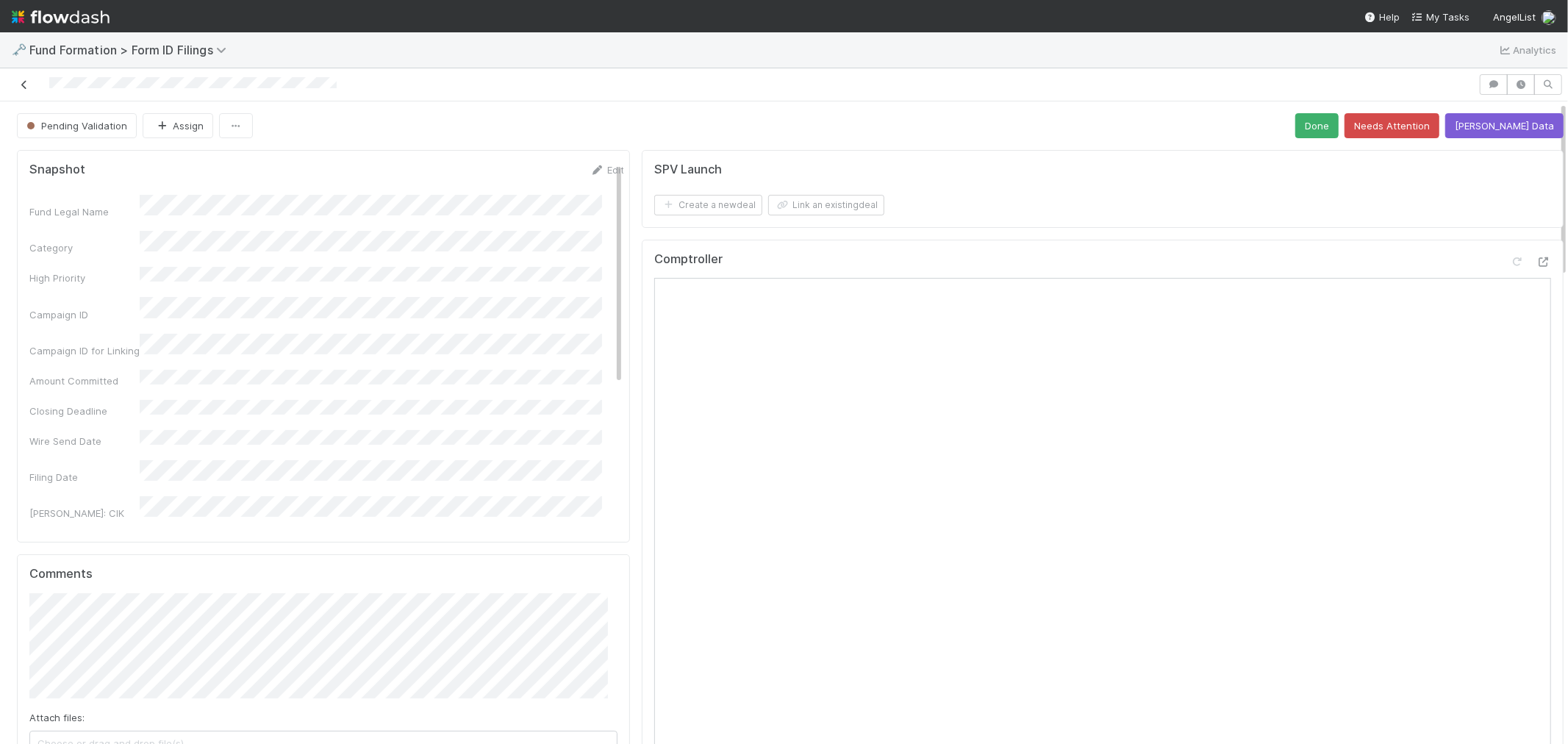
click at [18, 89] on icon at bounding box center [24, 85] width 15 height 10
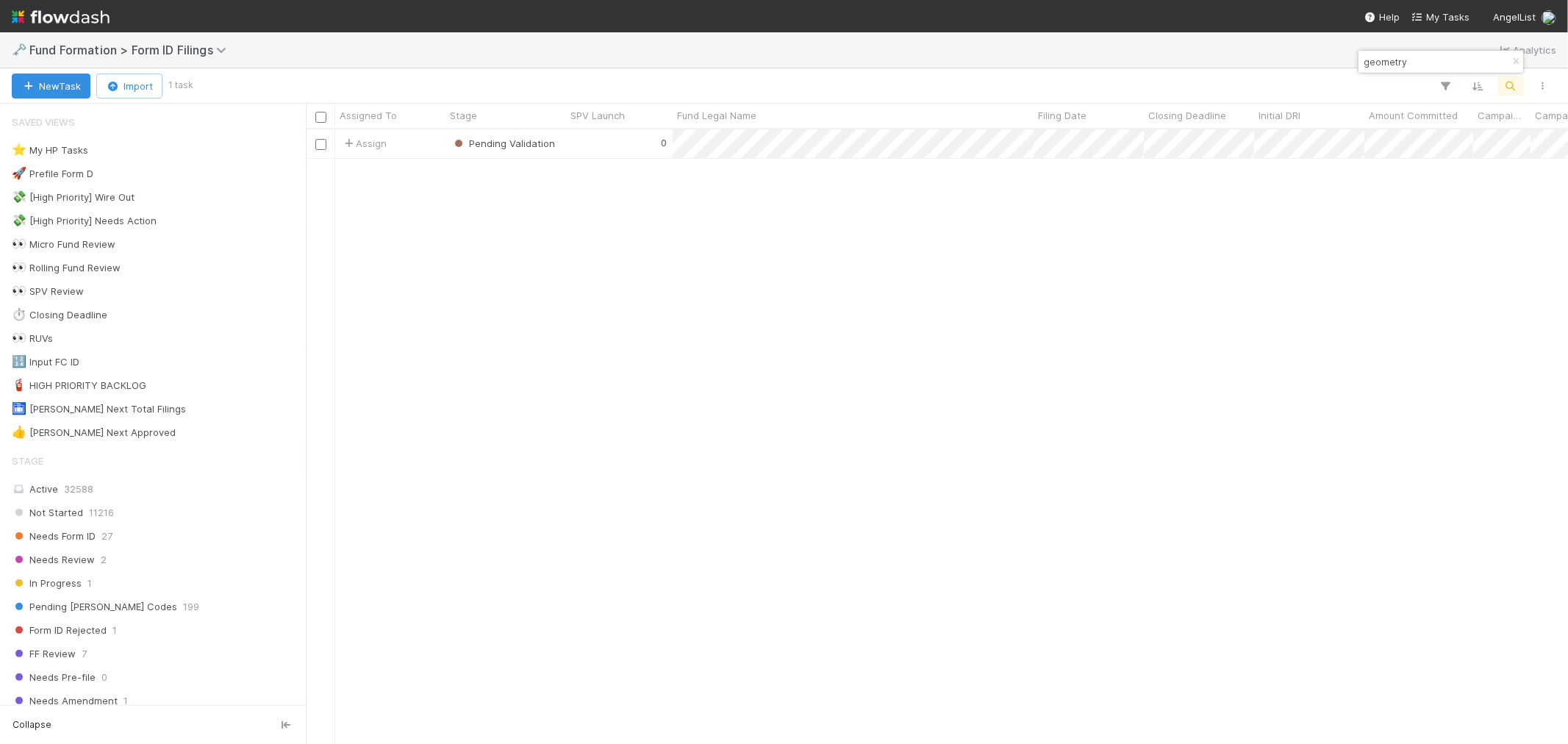
scroll to position [601, 1250]
drag, startPoint x: 1512, startPoint y: 62, endPoint x: 1519, endPoint y: 94, distance: 32.8
click at [1512, 67] on button "button" at bounding box center [1515, 61] width 16 height 18
click at [1519, 94] on button "button" at bounding box center [1511, 86] width 26 height 19
paste input "BU-0708 Fund II, a series of Vinayak Ranade Funds, L"
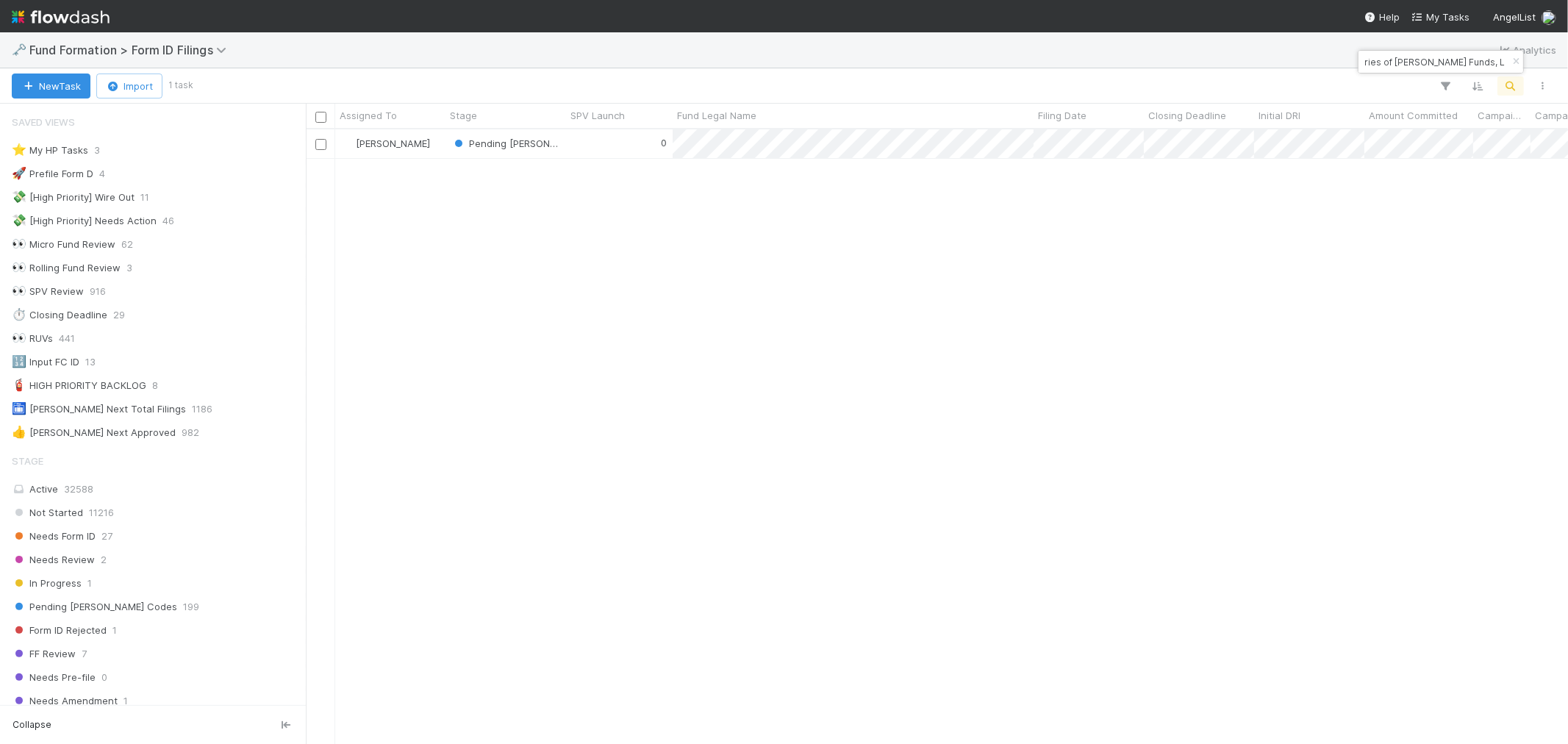
type input "BU-0708 Fund II, a series of Vinayak Ranade Funds, L"
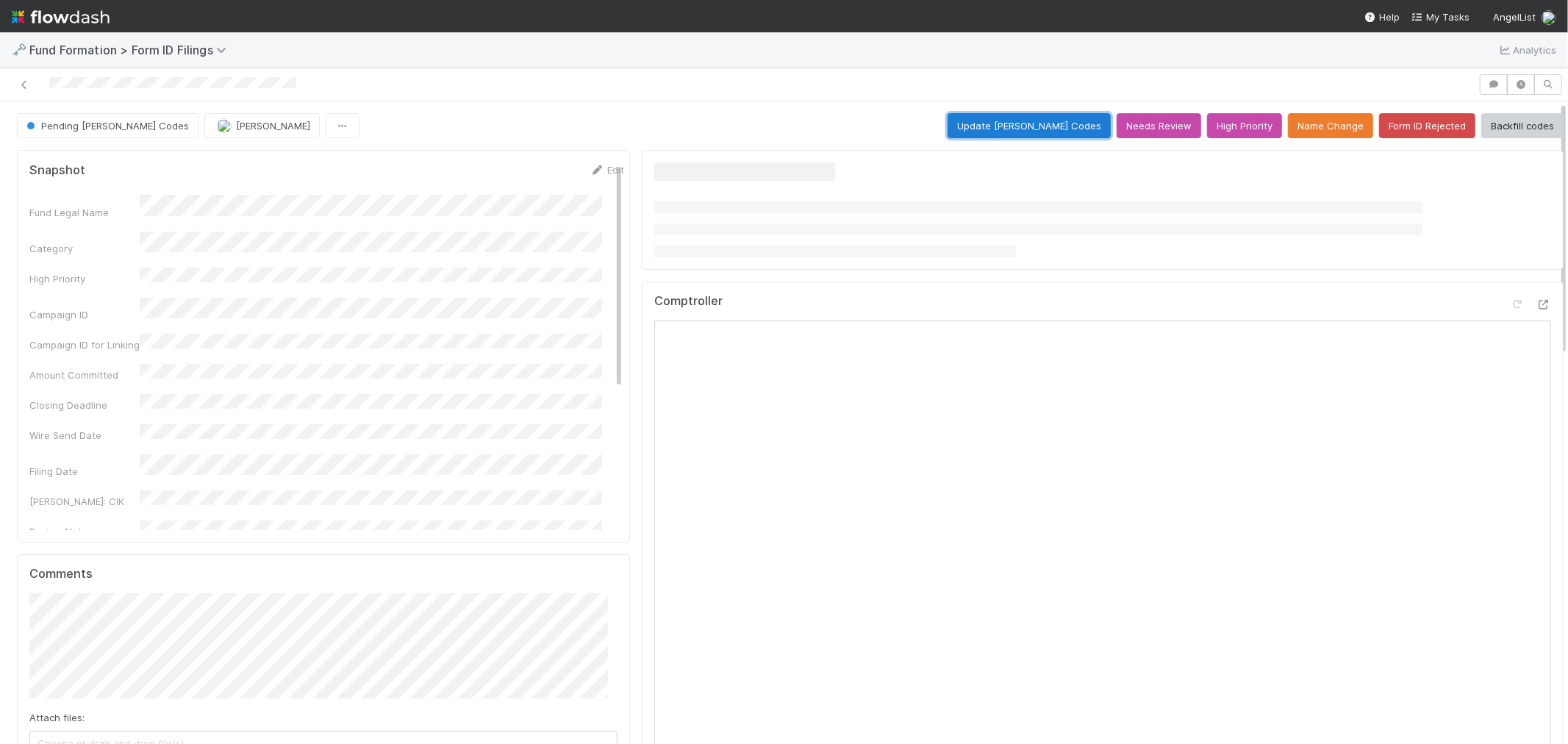
click at [1037, 129] on button "Update EDGAR Codes" at bounding box center [1029, 125] width 163 height 25
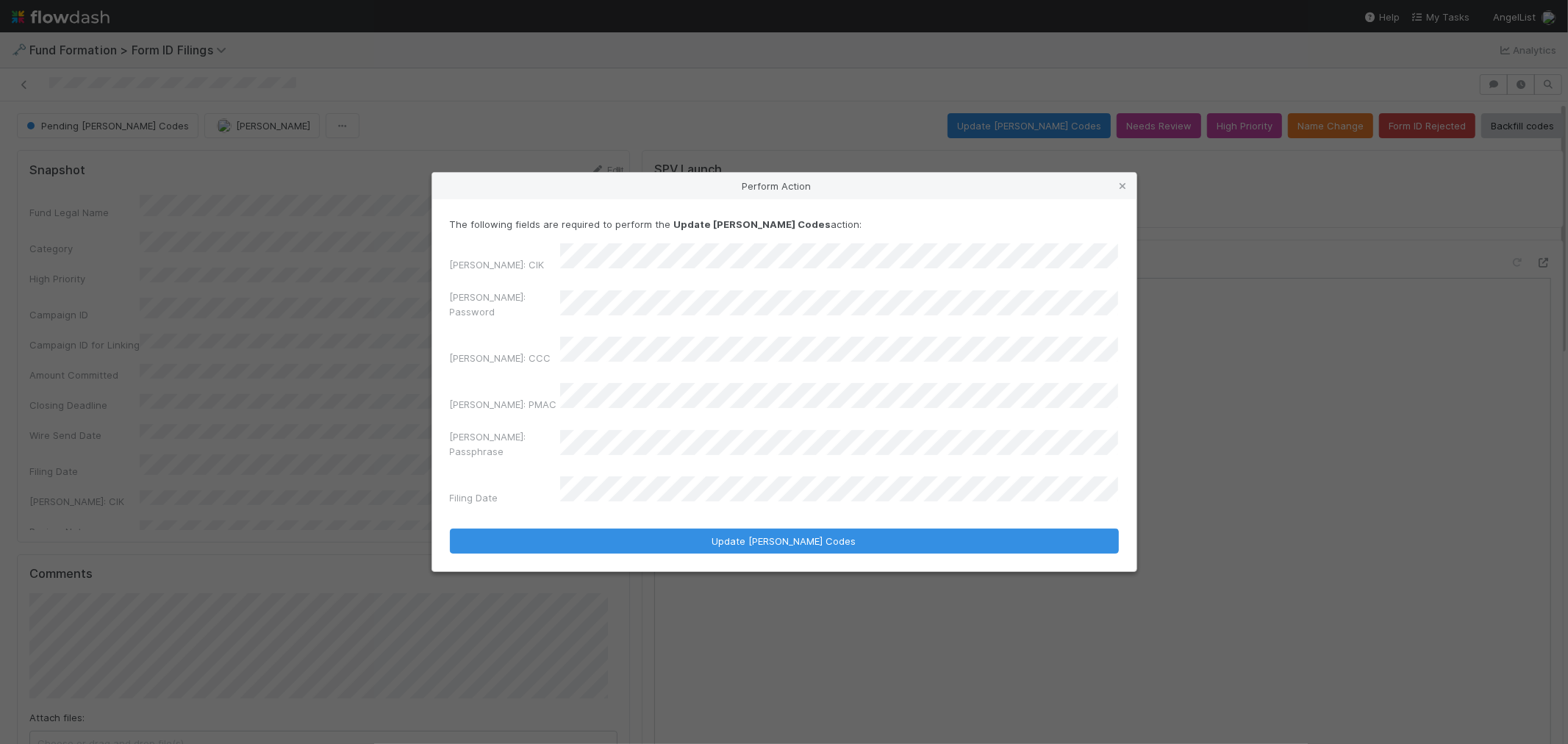
click at [502, 310] on div "EDGAR: Password" at bounding box center [784, 307] width 669 height 35
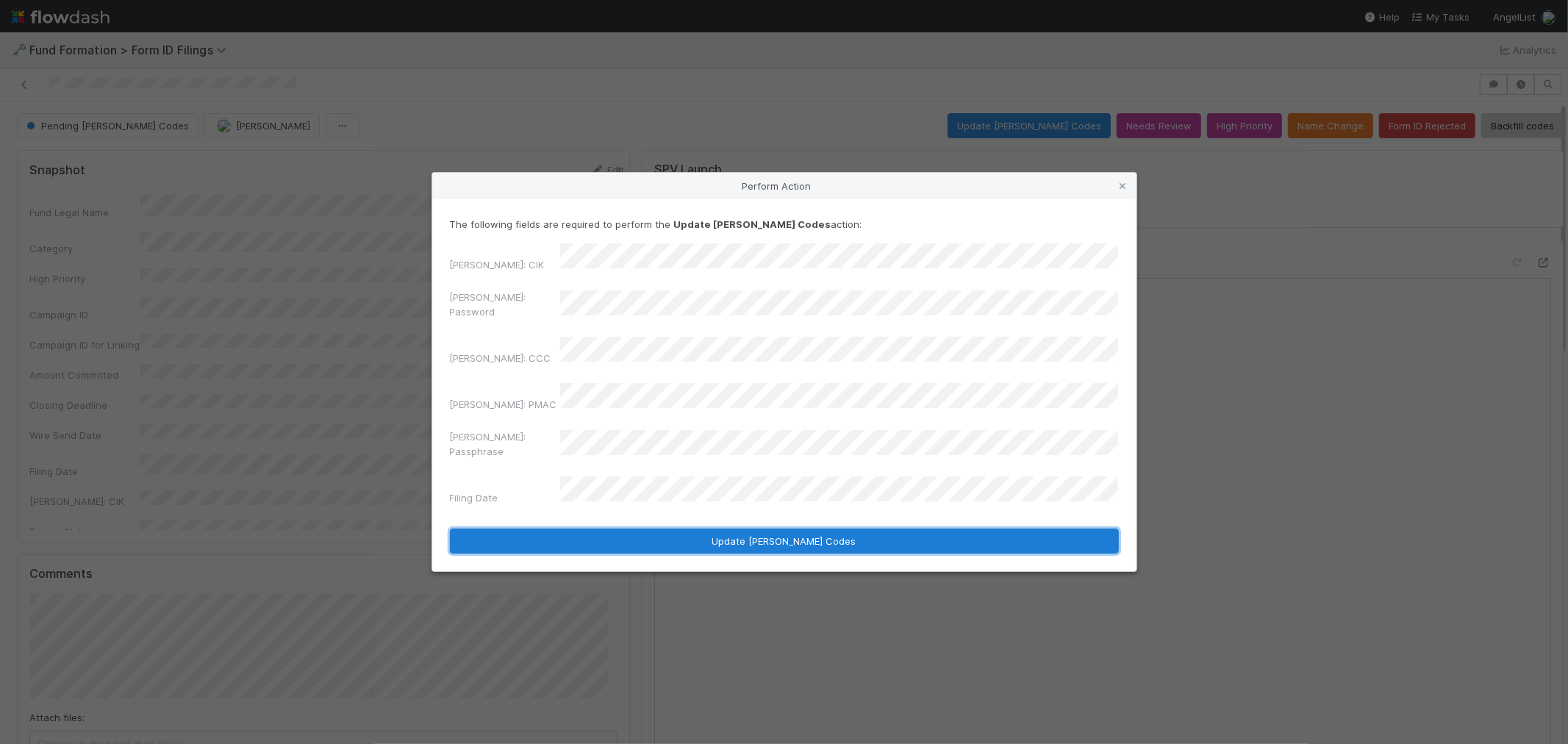
click at [642, 529] on button "Update EDGAR Codes" at bounding box center [784, 541] width 669 height 25
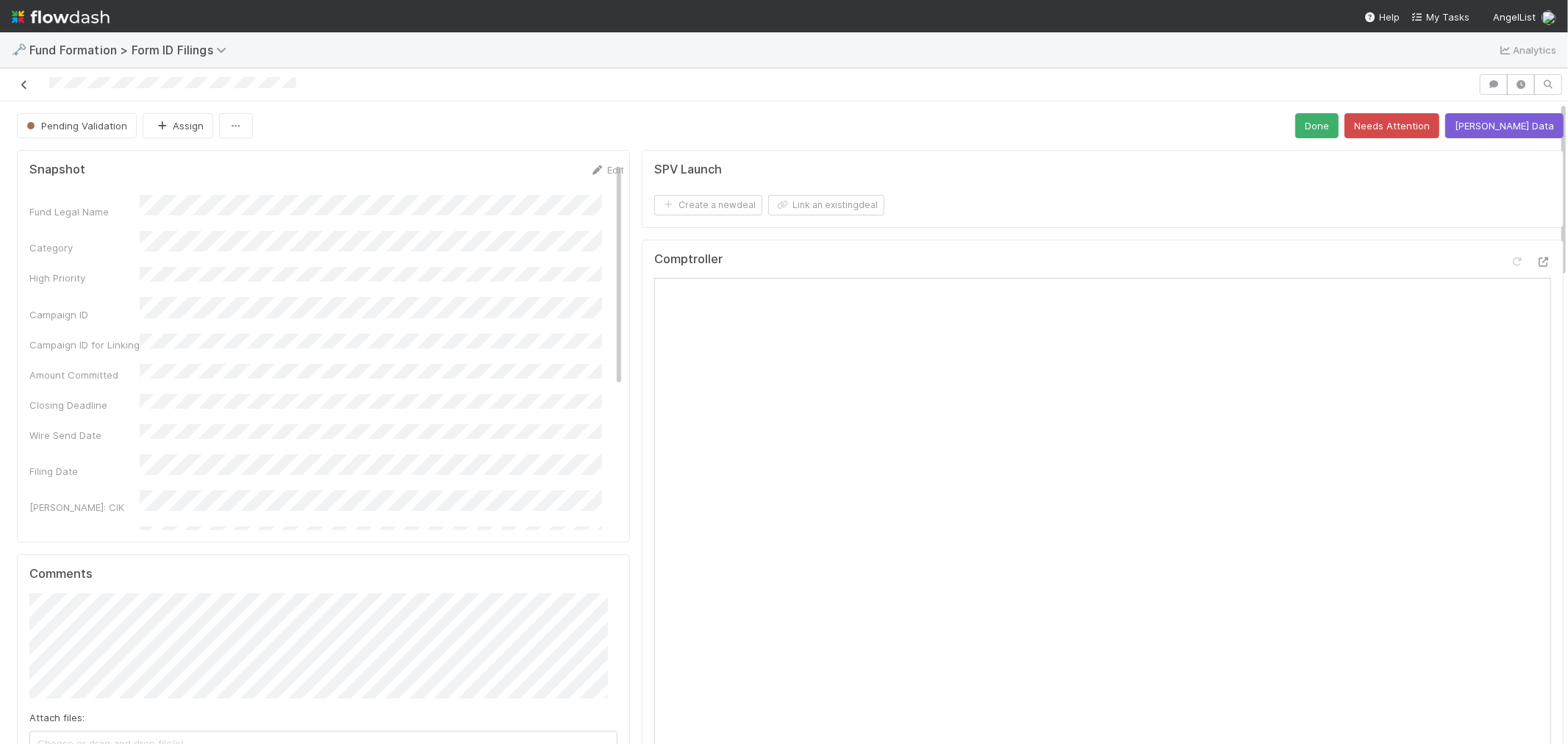
click at [30, 86] on icon at bounding box center [24, 85] width 15 height 10
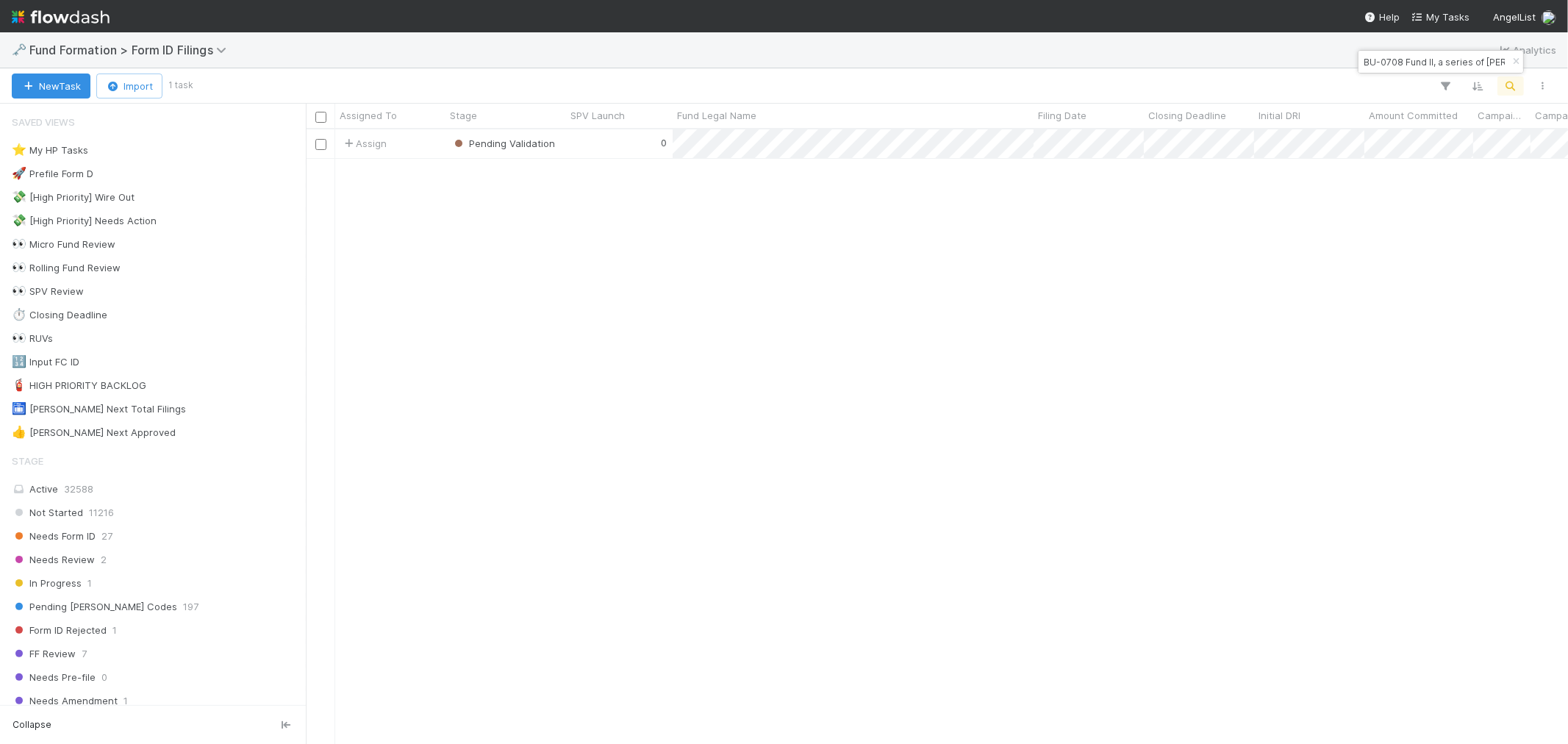
scroll to position [601, 1250]
drag, startPoint x: 1515, startPoint y: 57, endPoint x: 1505, endPoint y: 78, distance: 23.3
click at [1515, 58] on icon "button" at bounding box center [1515, 62] width 15 height 9
click at [1502, 85] on button "button" at bounding box center [1511, 86] width 26 height 19
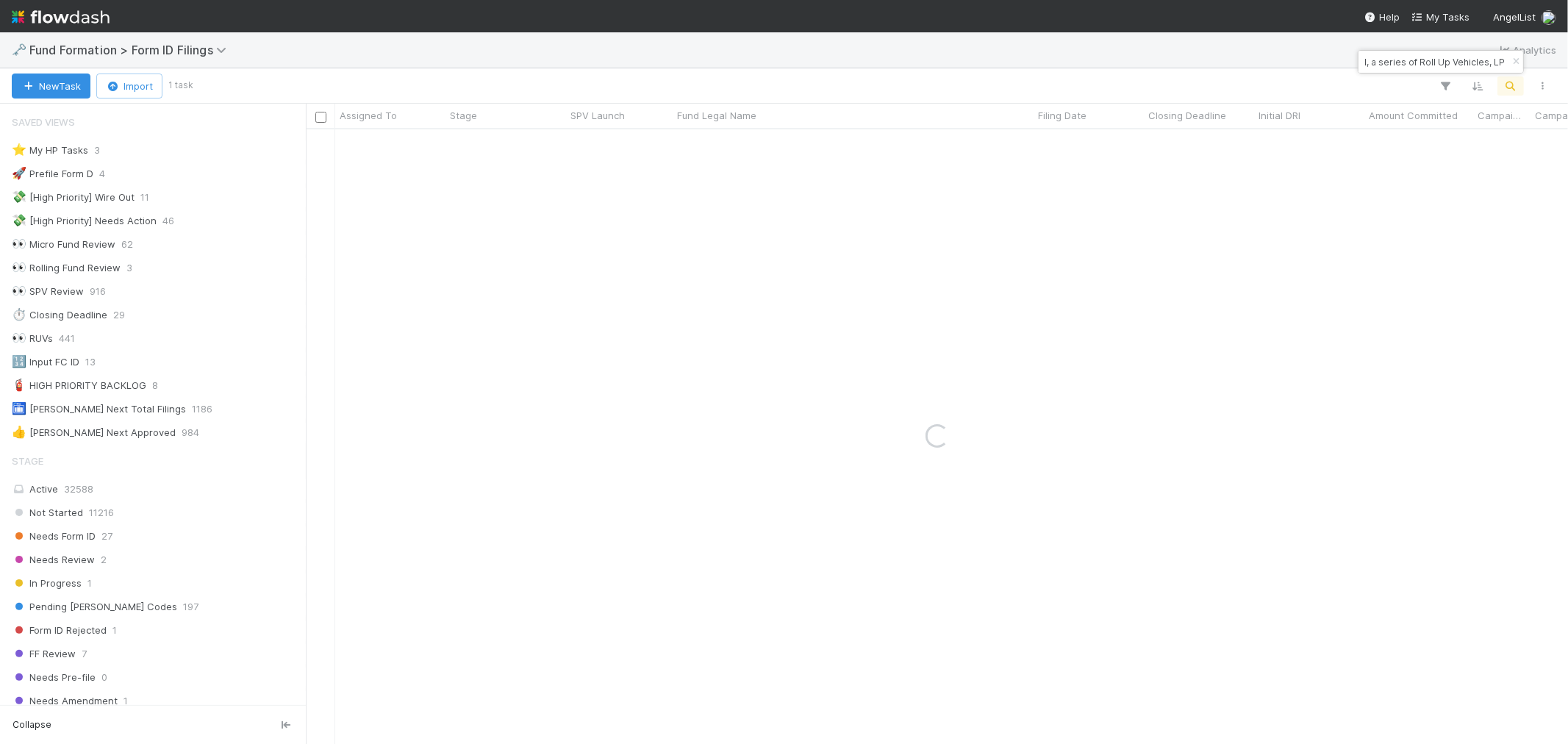
type input "RE-0603 Fund I, a series of Roll Up Vehicles, LP"
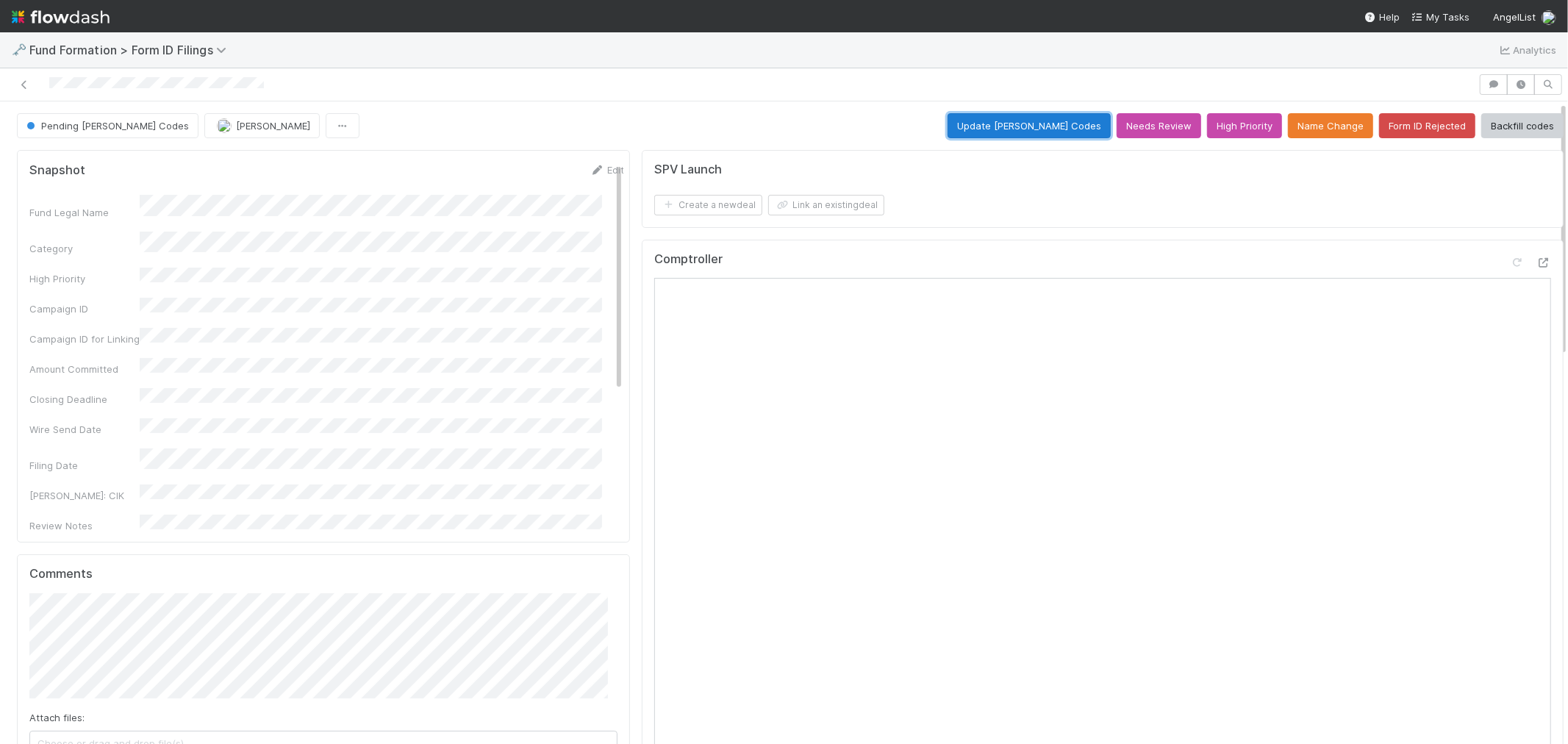
click at [1006, 129] on button "Update EDGAR Codes" at bounding box center [1029, 125] width 163 height 25
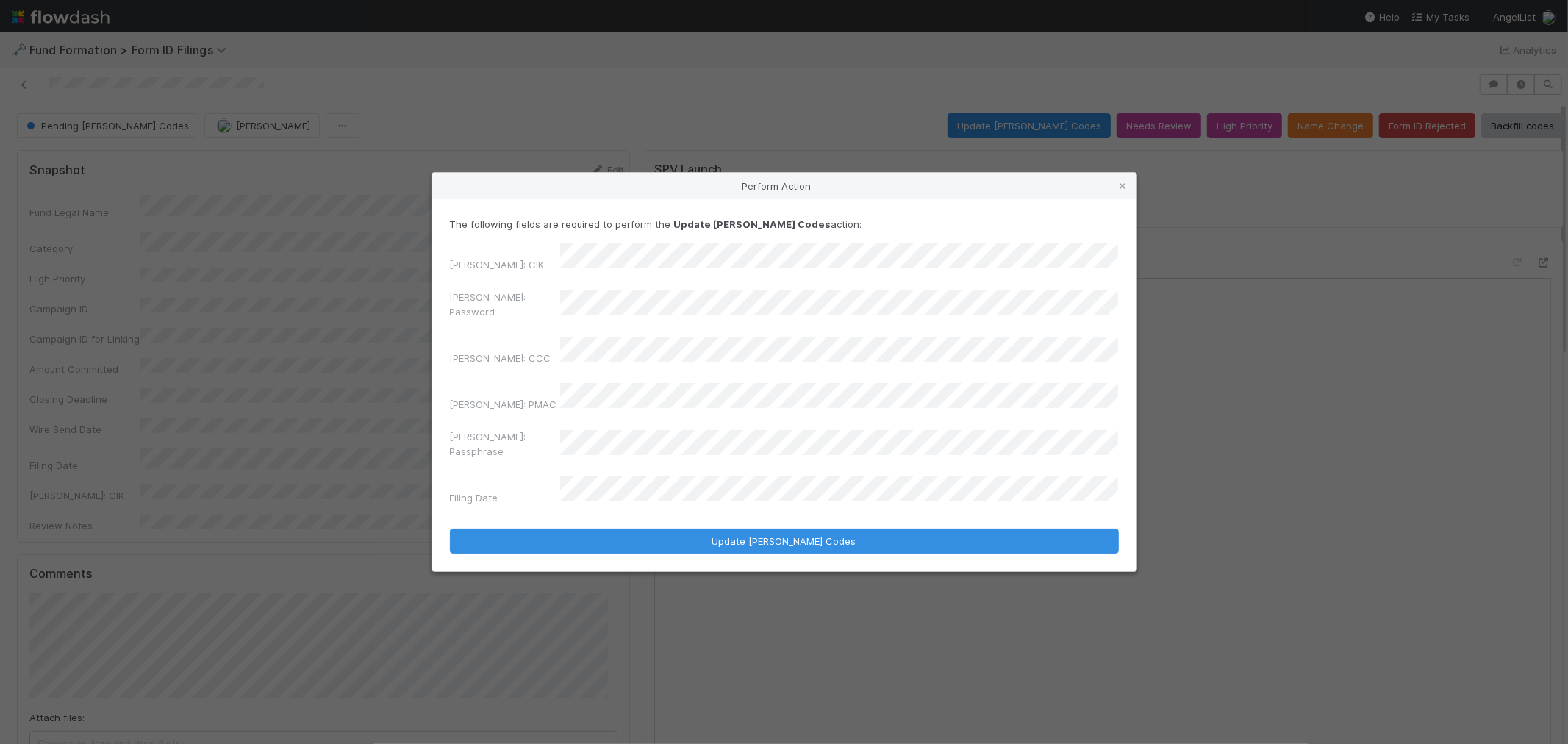
click at [496, 321] on div "EDGAR: Password" at bounding box center [784, 307] width 669 height 35
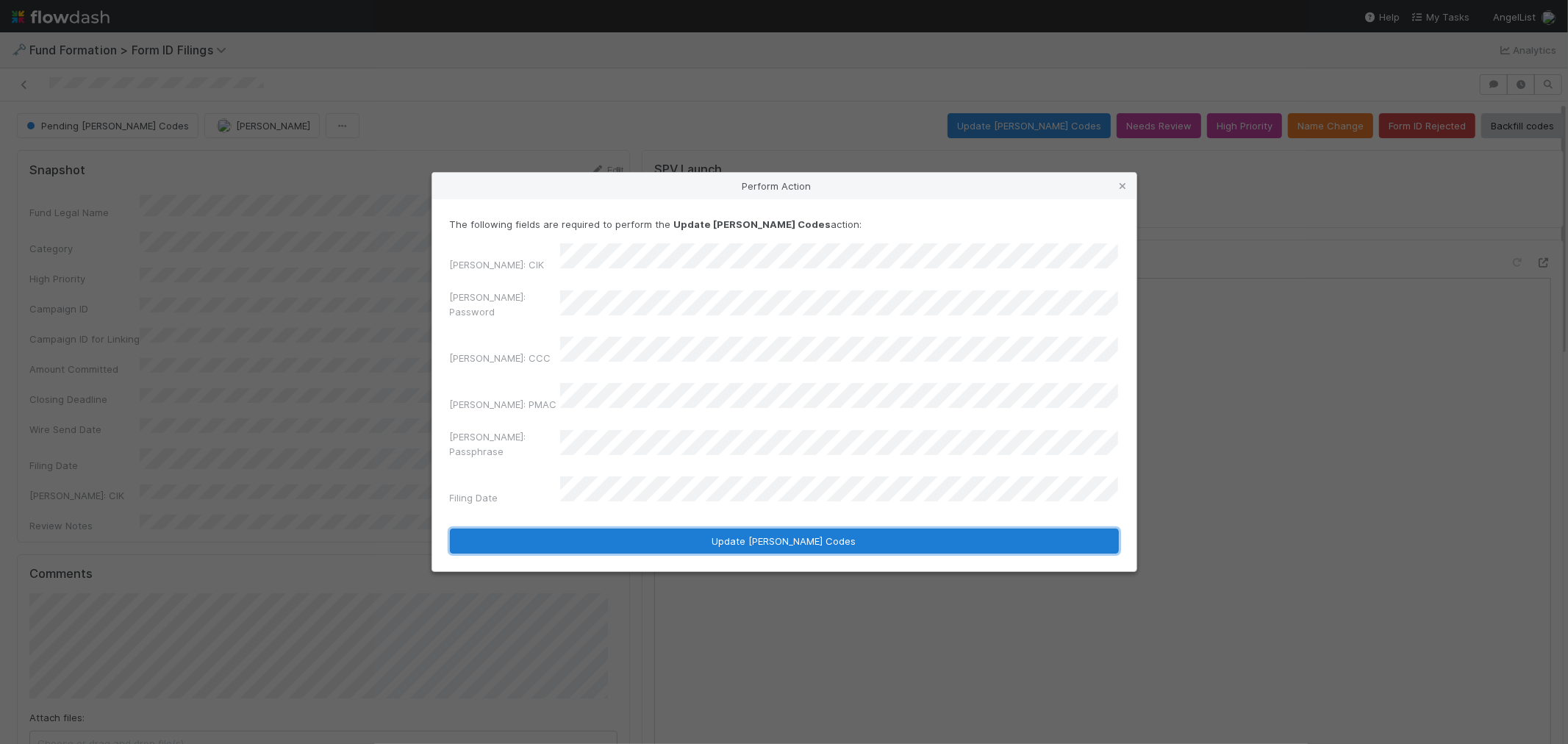
click at [636, 529] on button "Update EDGAR Codes" at bounding box center [784, 541] width 669 height 25
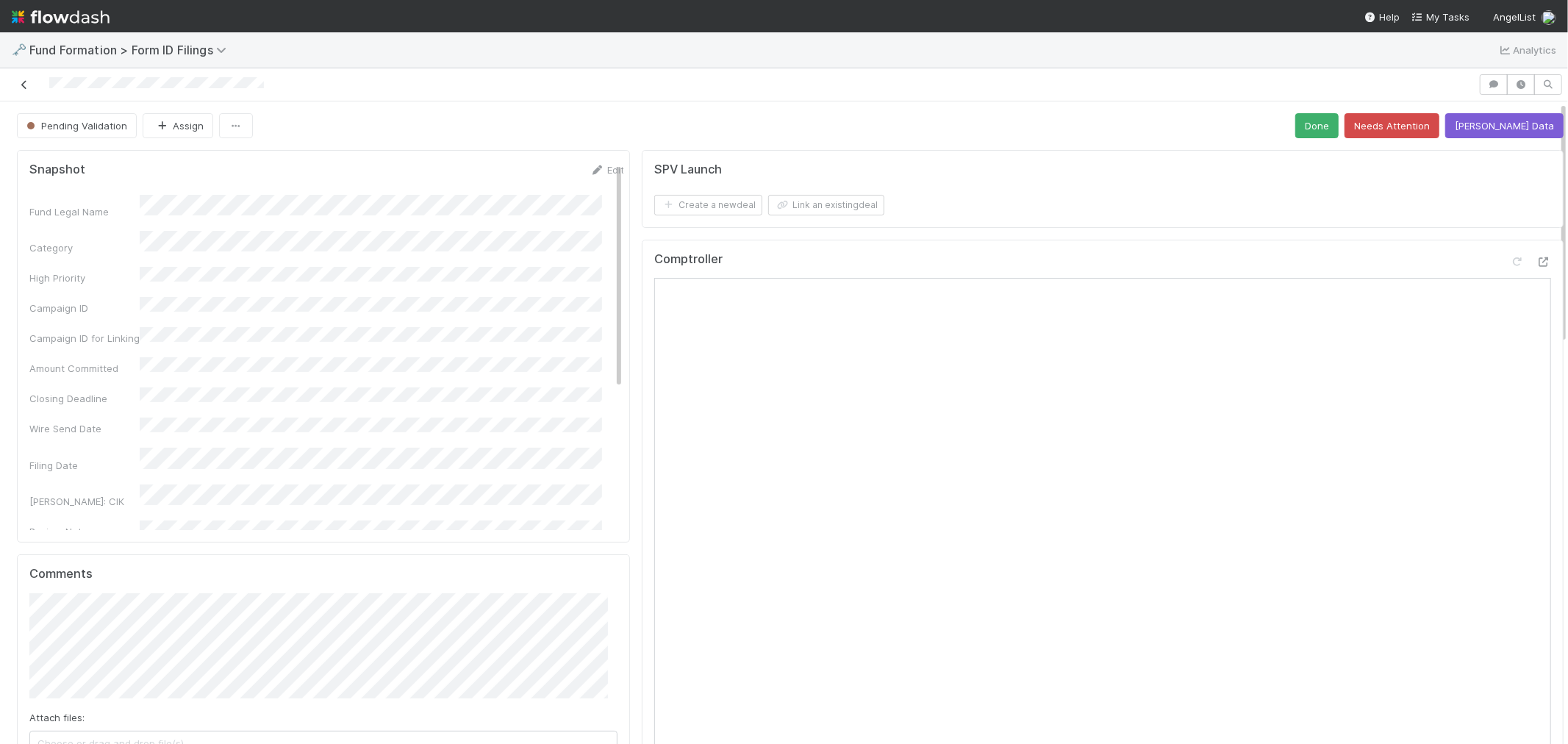
click at [26, 85] on icon at bounding box center [24, 85] width 15 height 10
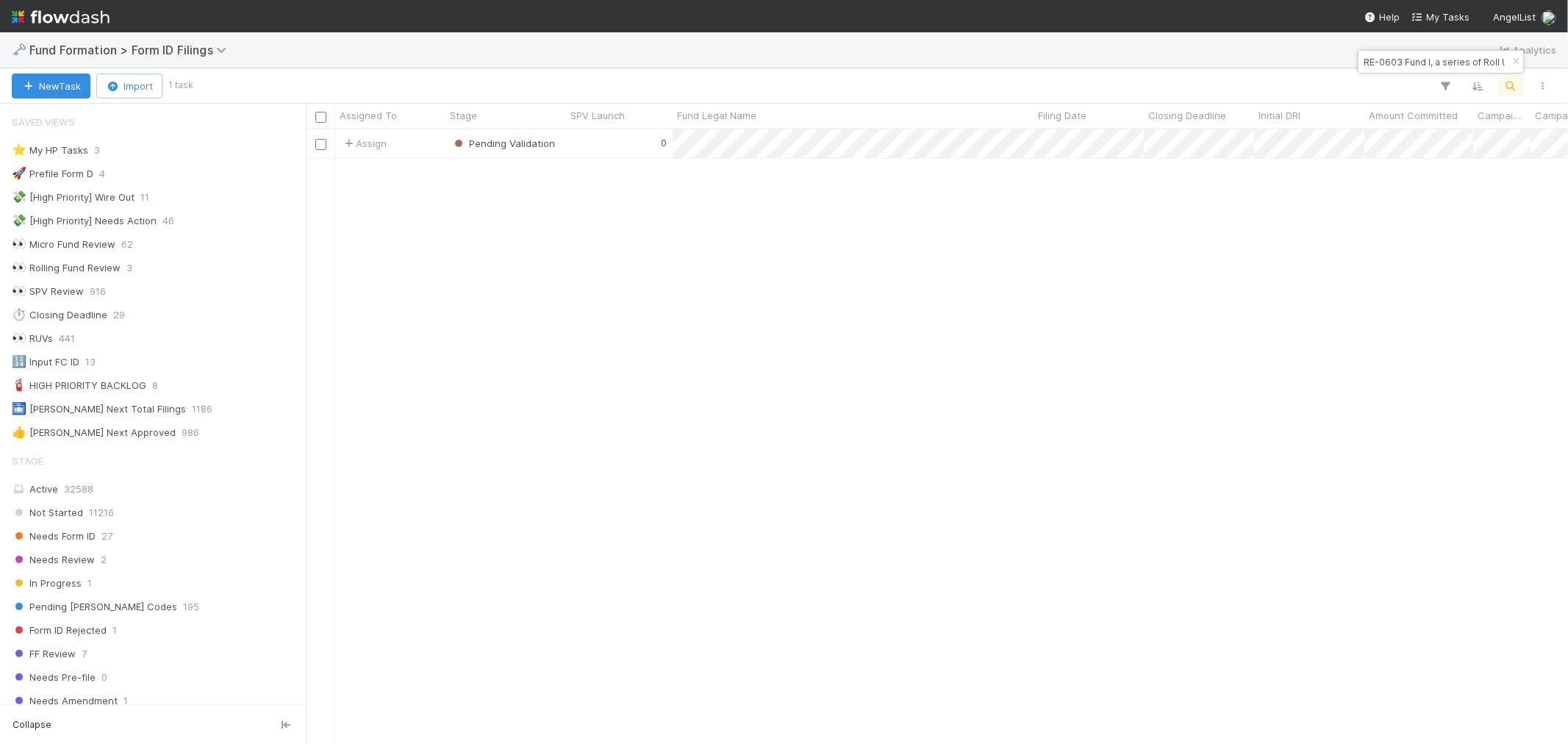
scroll to position [601, 1250]
click at [1513, 62] on icon "button" at bounding box center [1515, 62] width 15 height 9
click at [1508, 87] on icon "button" at bounding box center [1510, 86] width 15 height 13
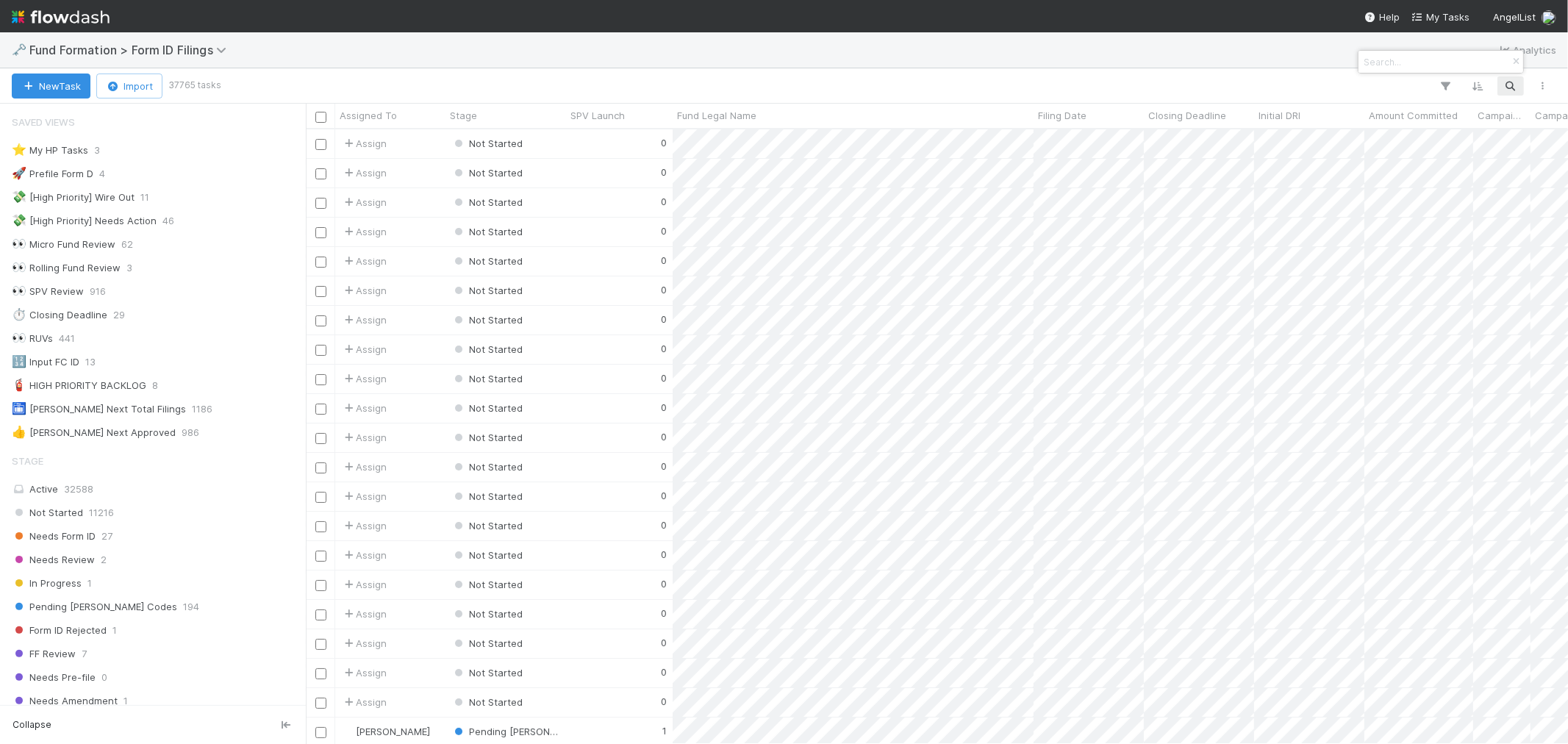
click at [1417, 63] on input at bounding box center [1434, 61] width 147 height 18
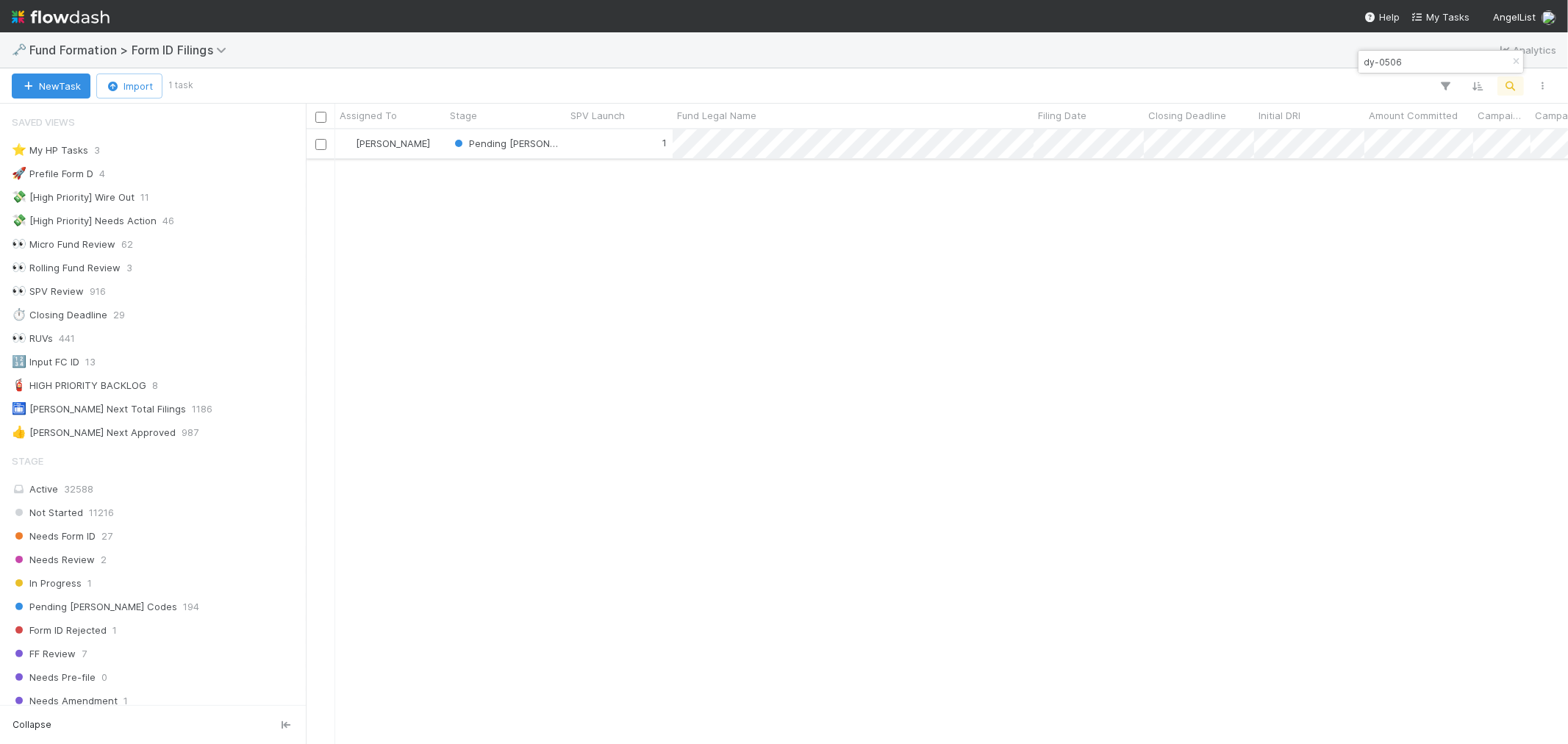
type input "dy-0506"
click at [594, 143] on div "1" at bounding box center [620, 144] width 107 height 29
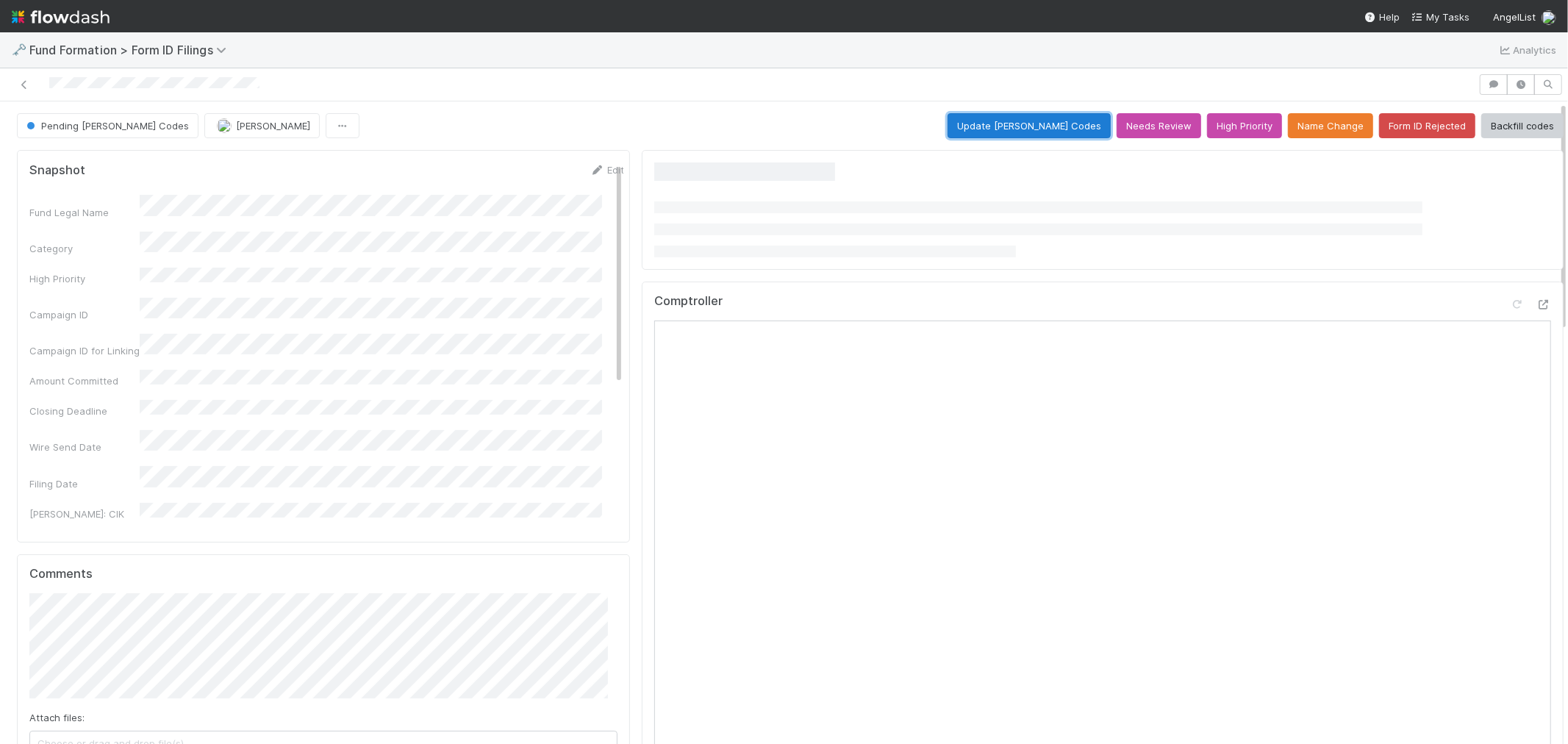
click at [1025, 123] on button "Update EDGAR Codes" at bounding box center [1029, 125] width 163 height 25
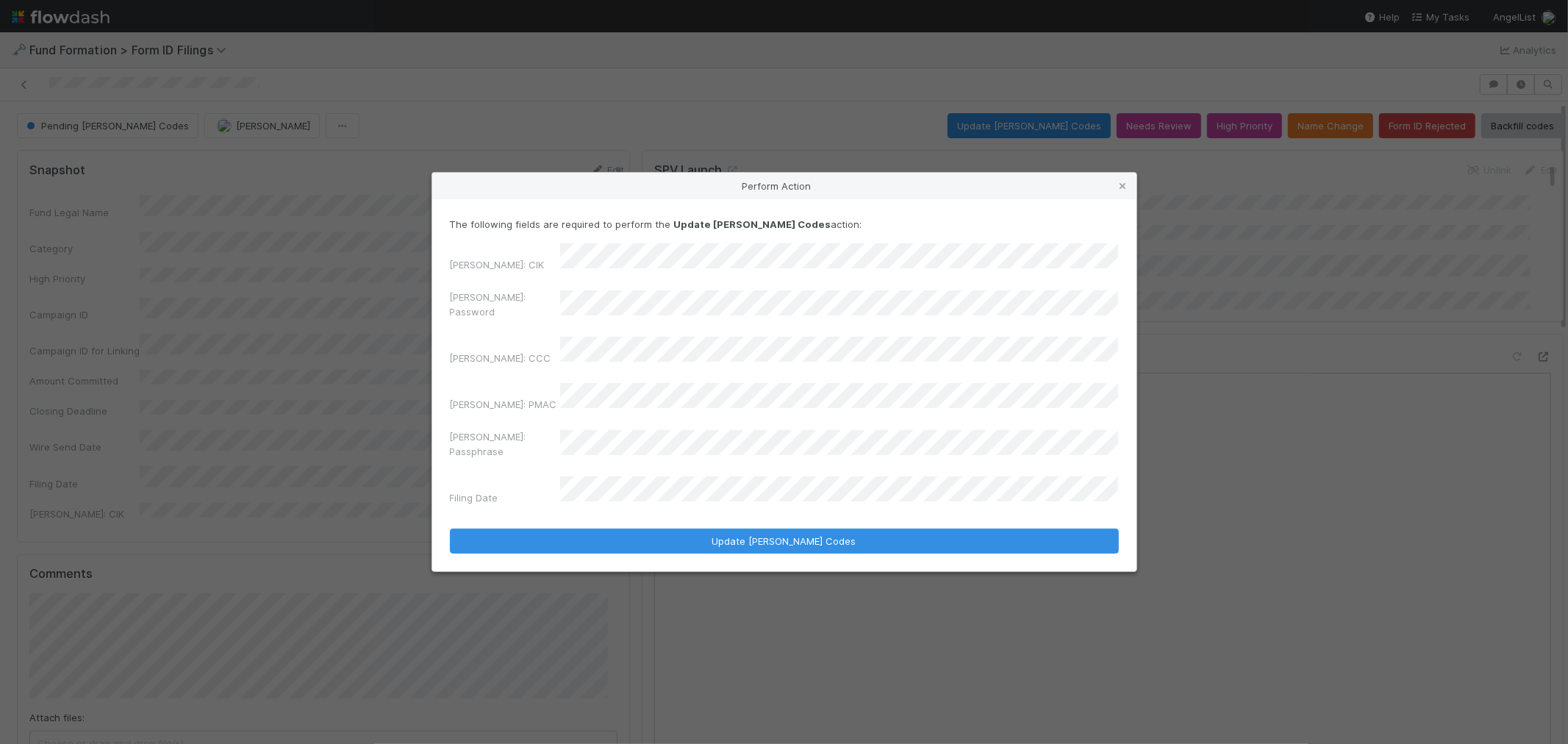
click at [439, 312] on div "The following fields are required to perform the Update EDGAR Codes action: EDG…" at bounding box center [784, 385] width 705 height 372
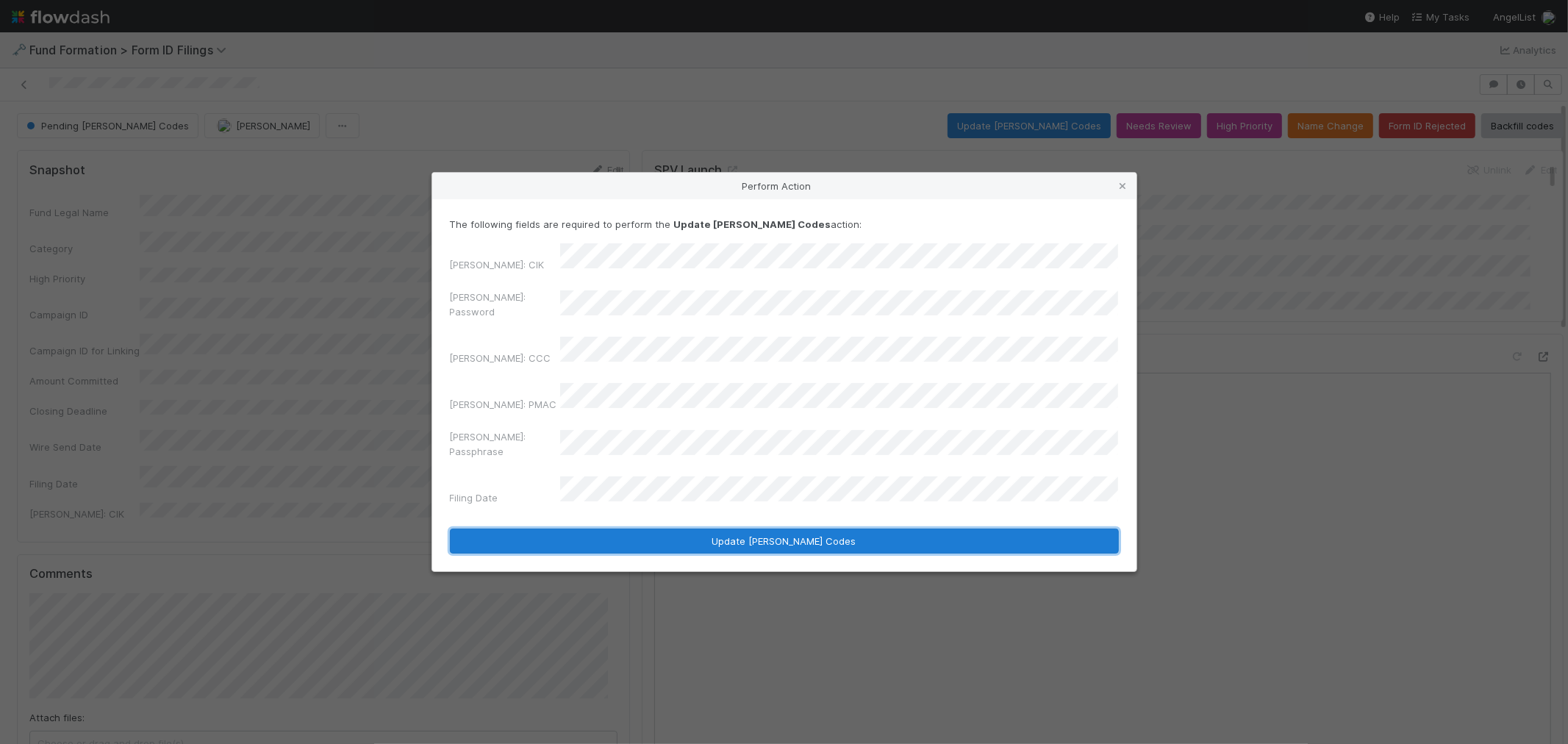
click at [607, 529] on button "Update EDGAR Codes" at bounding box center [784, 541] width 669 height 25
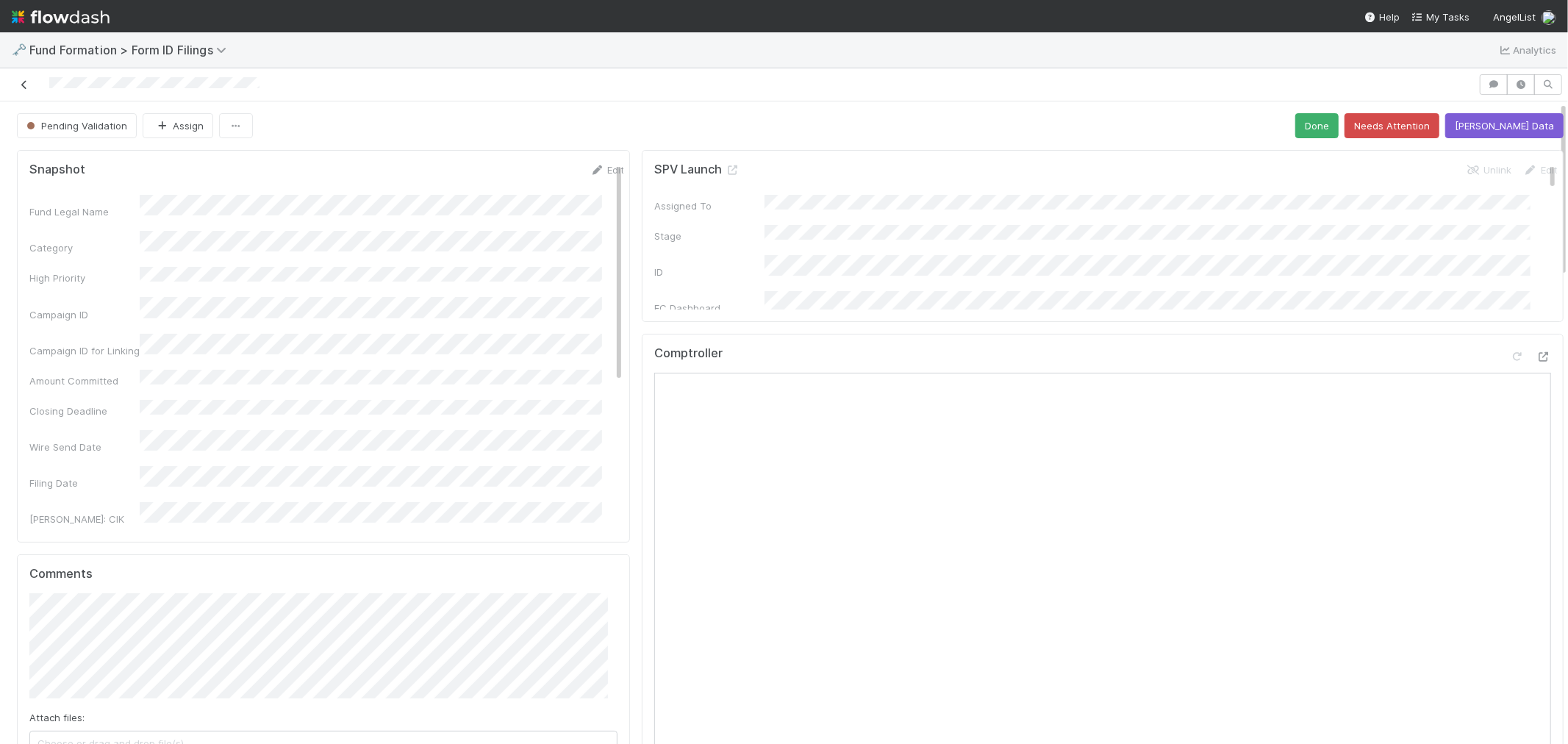
click at [27, 87] on icon at bounding box center [24, 85] width 15 height 10
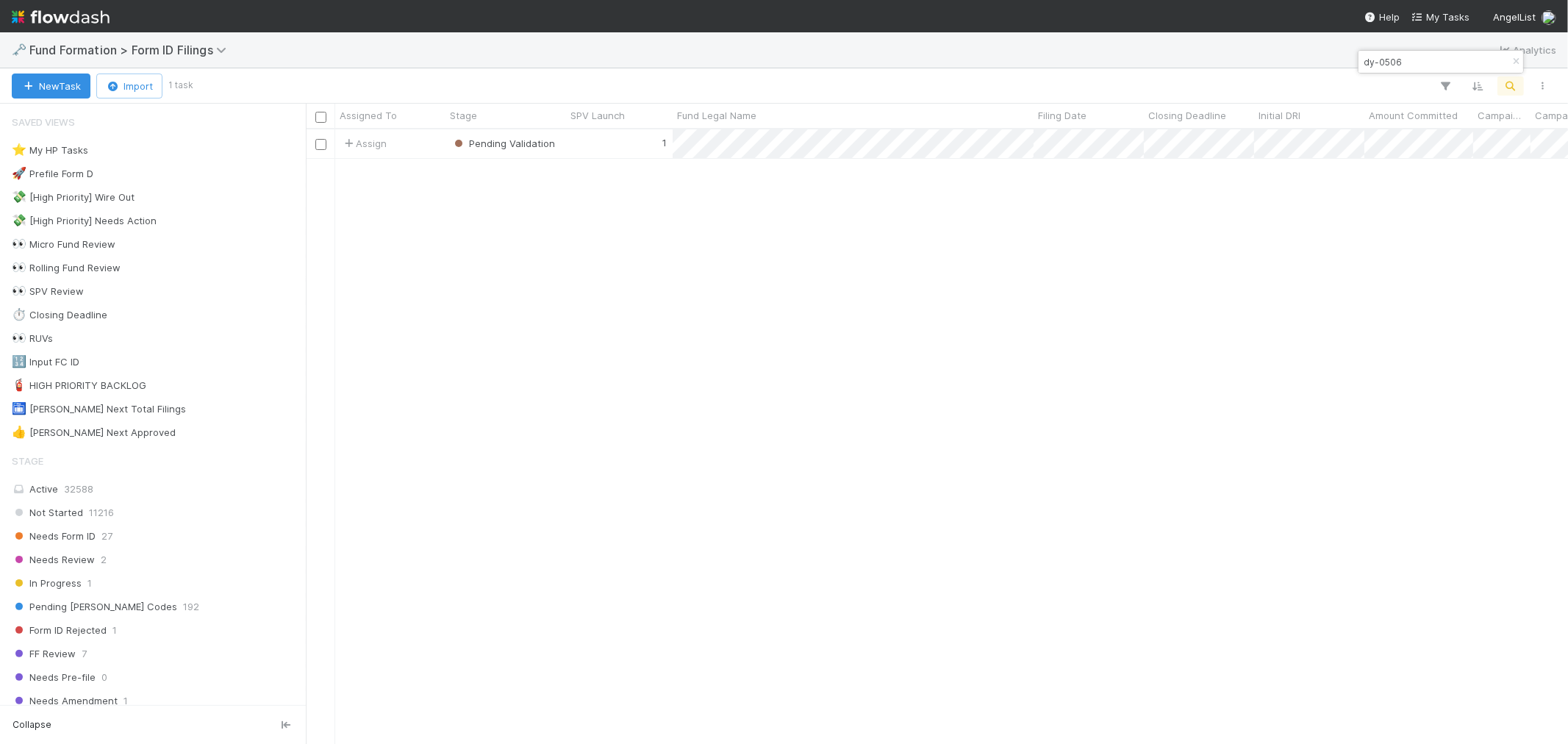
scroll to position [601, 1250]
click at [1513, 63] on icon "button" at bounding box center [1515, 62] width 15 height 9
click at [1501, 91] on button "button" at bounding box center [1511, 86] width 26 height 19
type input "ME-0529 Fund I, a series of Roll Up Vehicles, LP"
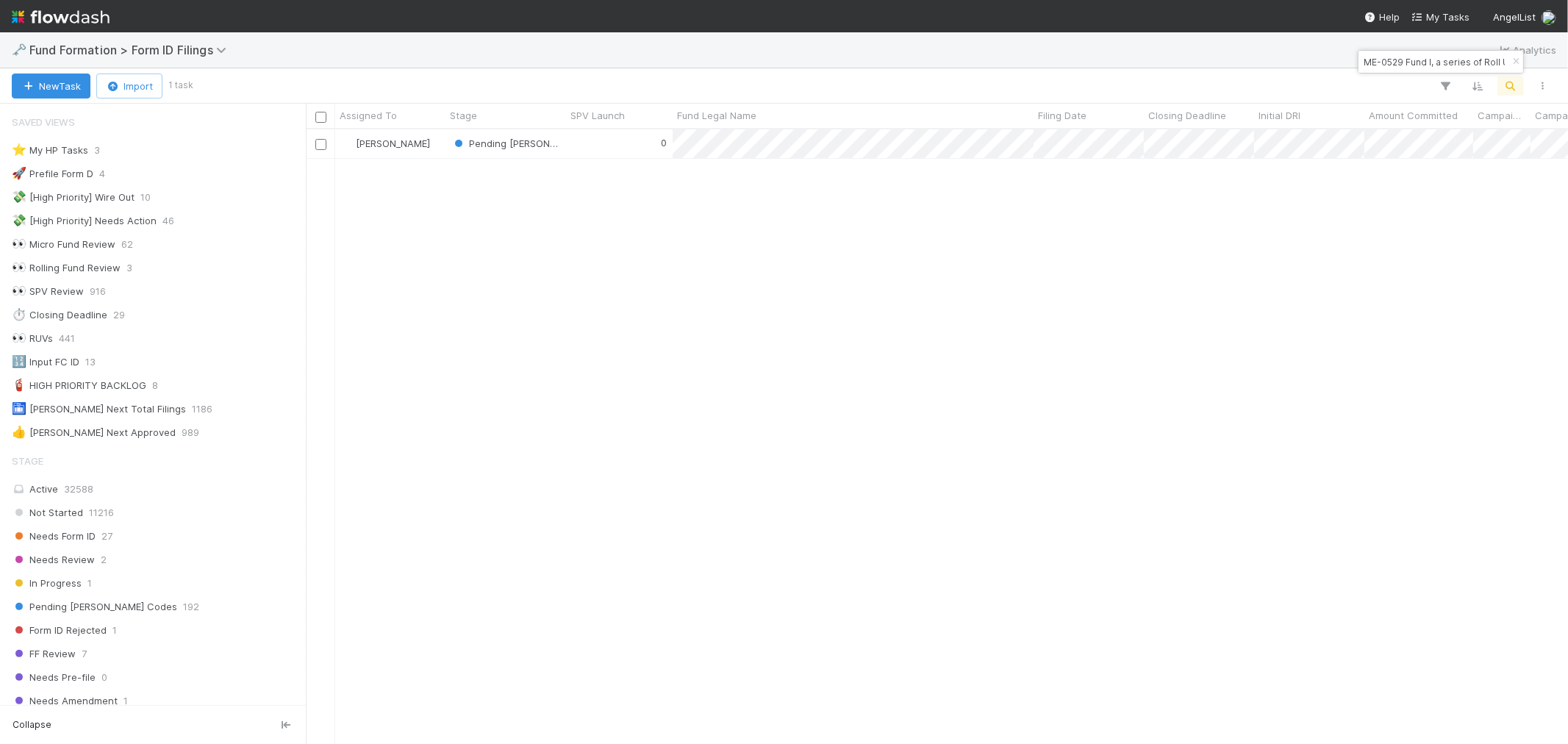
scroll to position [601, 1250]
click at [621, 144] on div "0" at bounding box center [620, 144] width 107 height 29
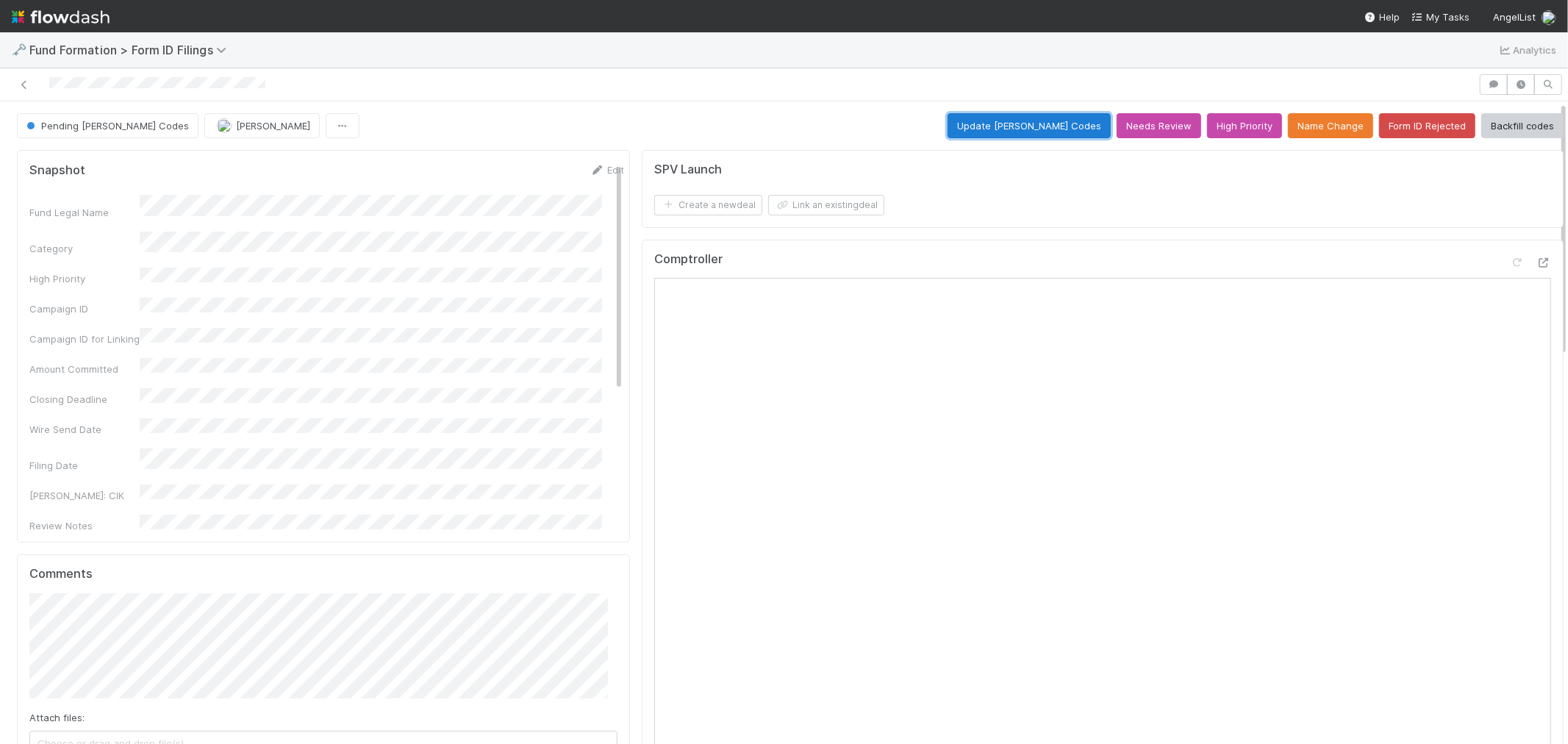
click at [995, 116] on button "Update EDGAR Codes" at bounding box center [1029, 125] width 163 height 25
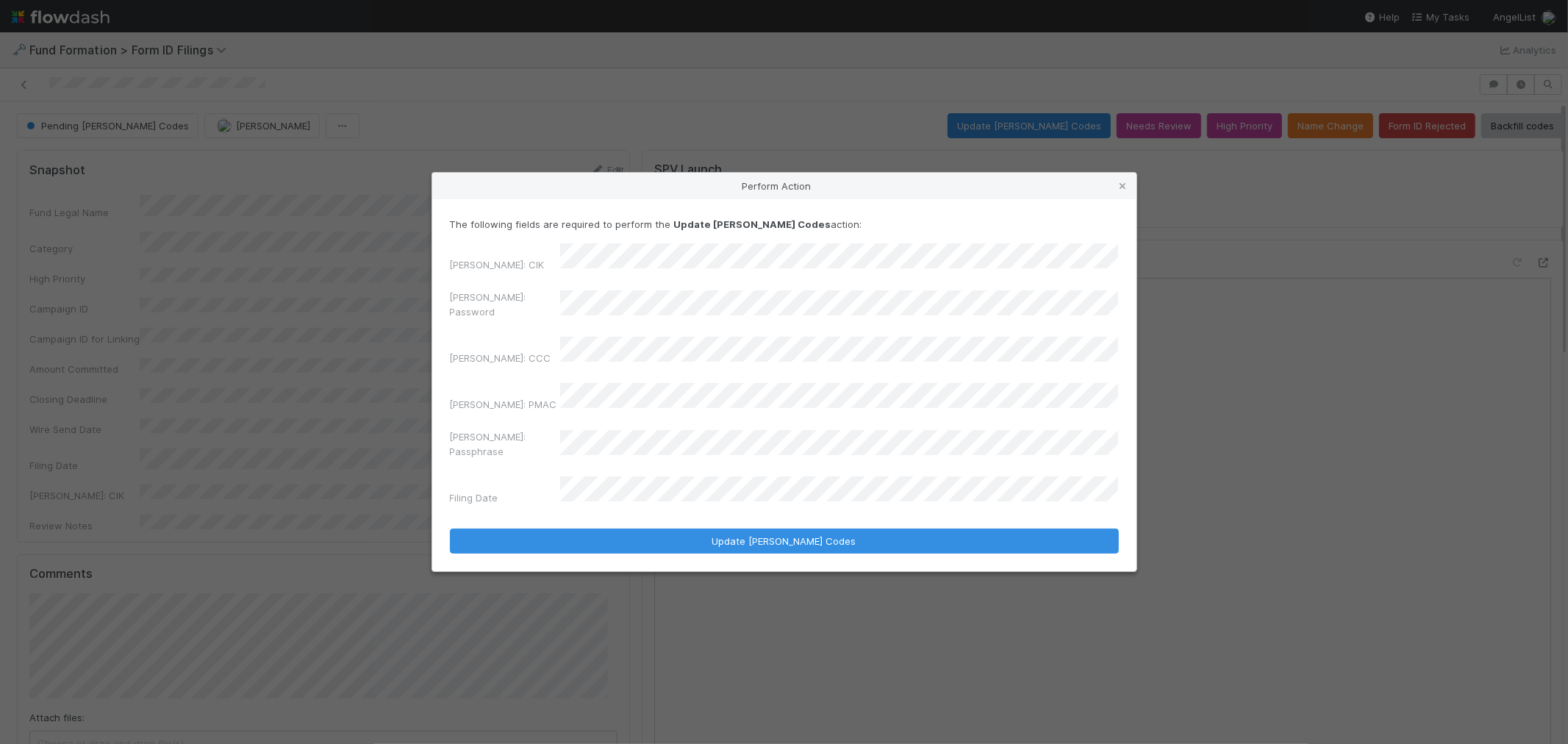
click at [494, 325] on div "EDGAR: Password" at bounding box center [784, 307] width 669 height 35
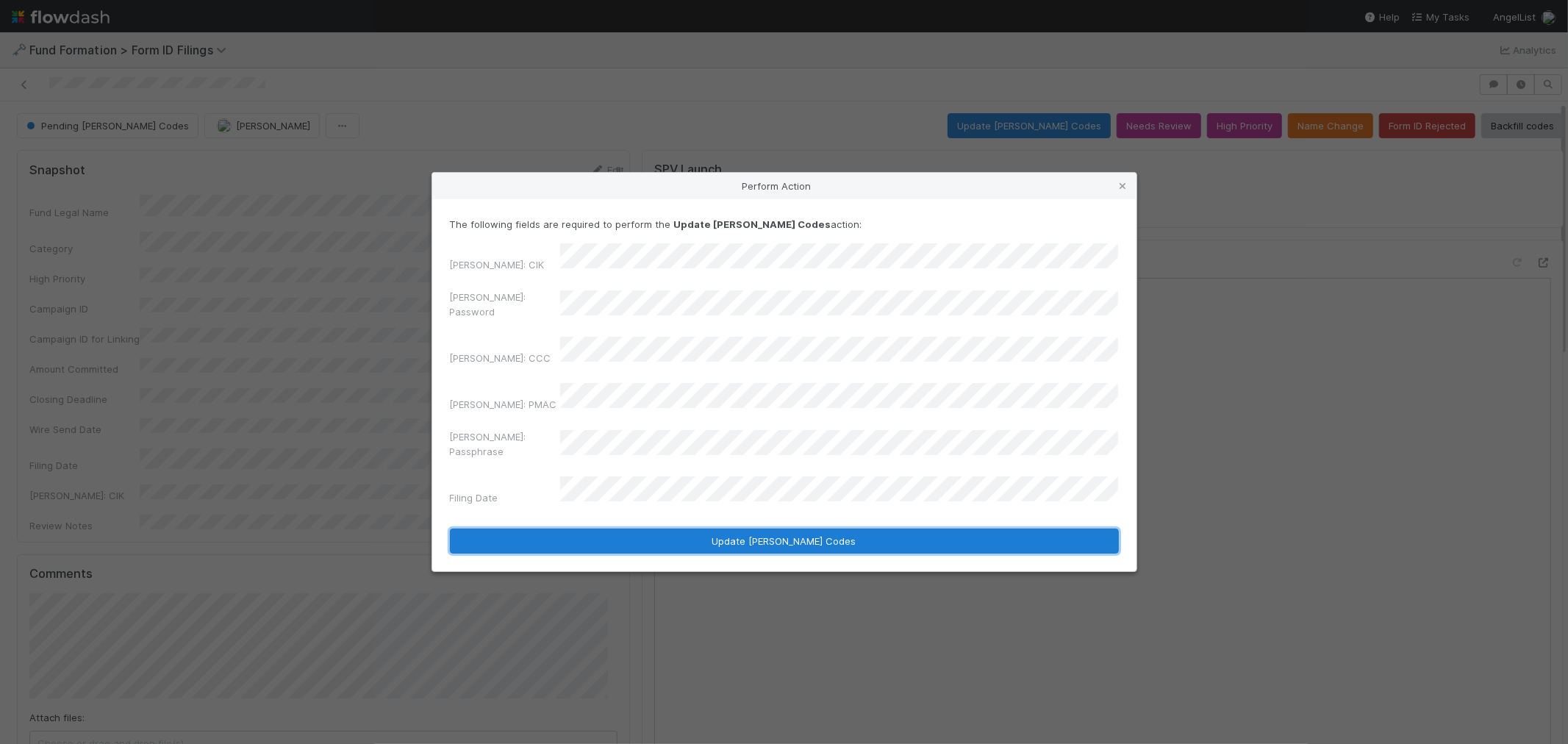
click at [626, 529] on button "Update EDGAR Codes" at bounding box center [784, 541] width 669 height 25
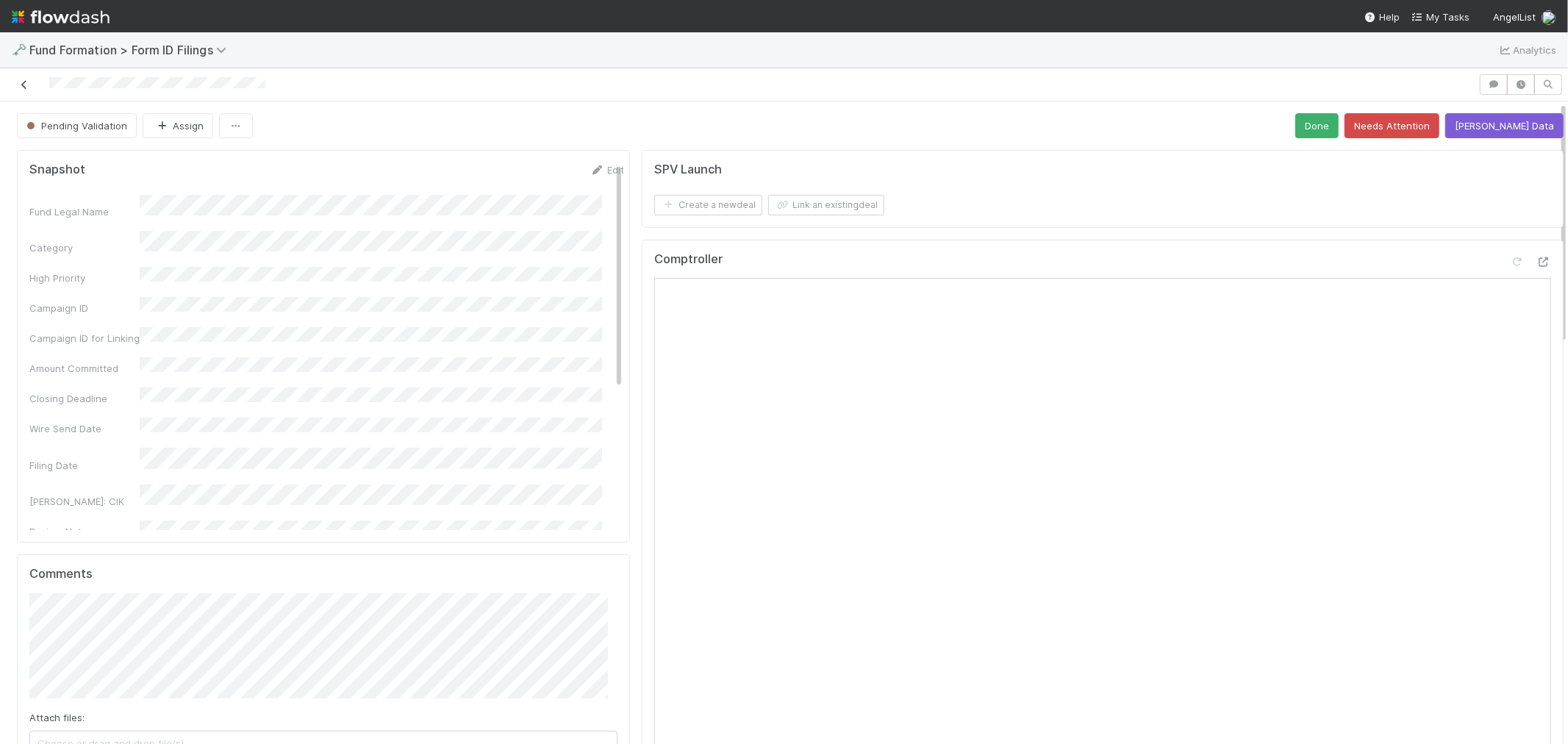
click at [26, 89] on icon at bounding box center [24, 85] width 15 height 10
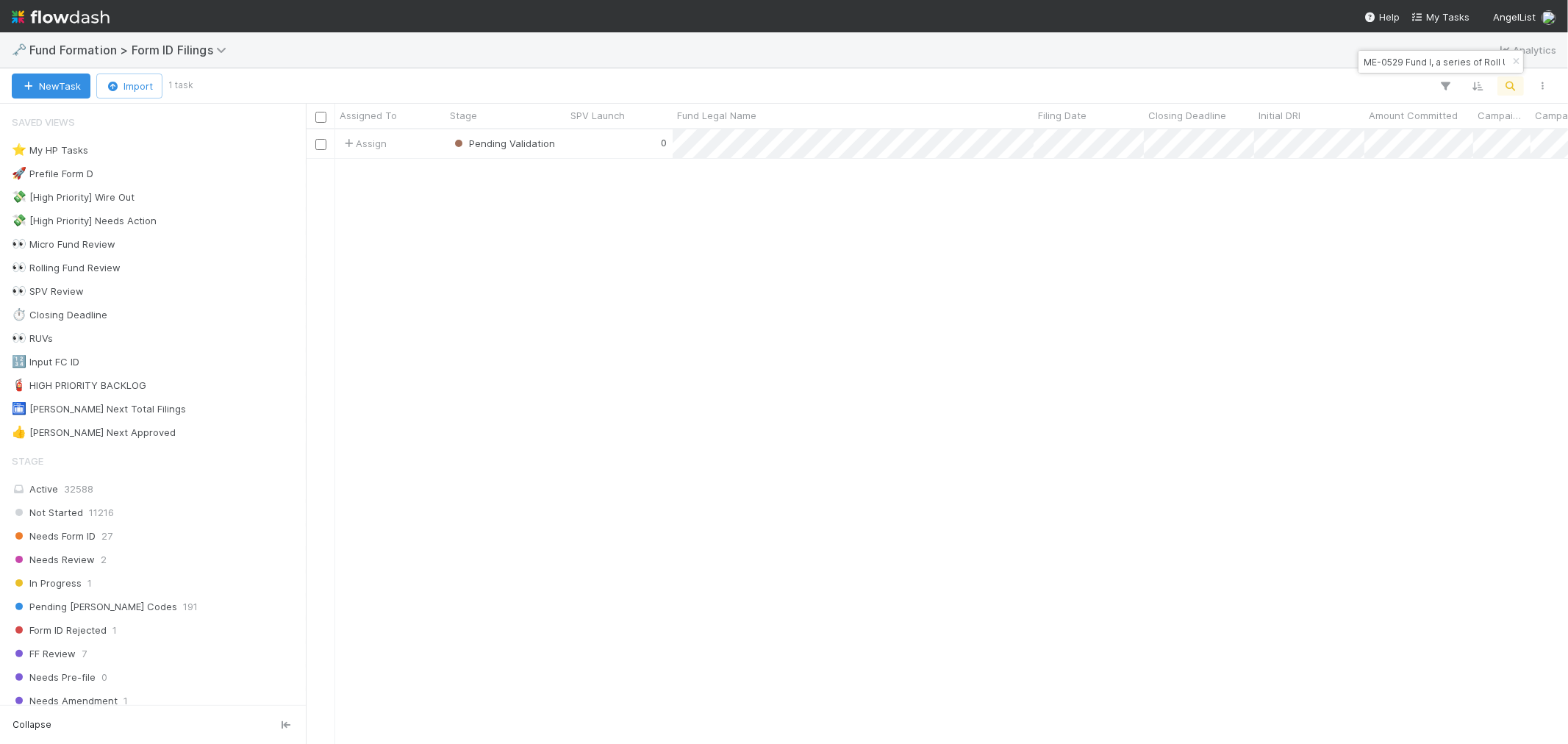
scroll to position [601, 1250]
drag, startPoint x: 1516, startPoint y: 53, endPoint x: 1517, endPoint y: 74, distance: 21.0
click at [1517, 53] on button "button" at bounding box center [1515, 61] width 16 height 18
click at [1510, 86] on icon "button" at bounding box center [1510, 86] width 15 height 13
type input "KOB1 SPV, a series of Riverside Ventures Self-Advised, LP"
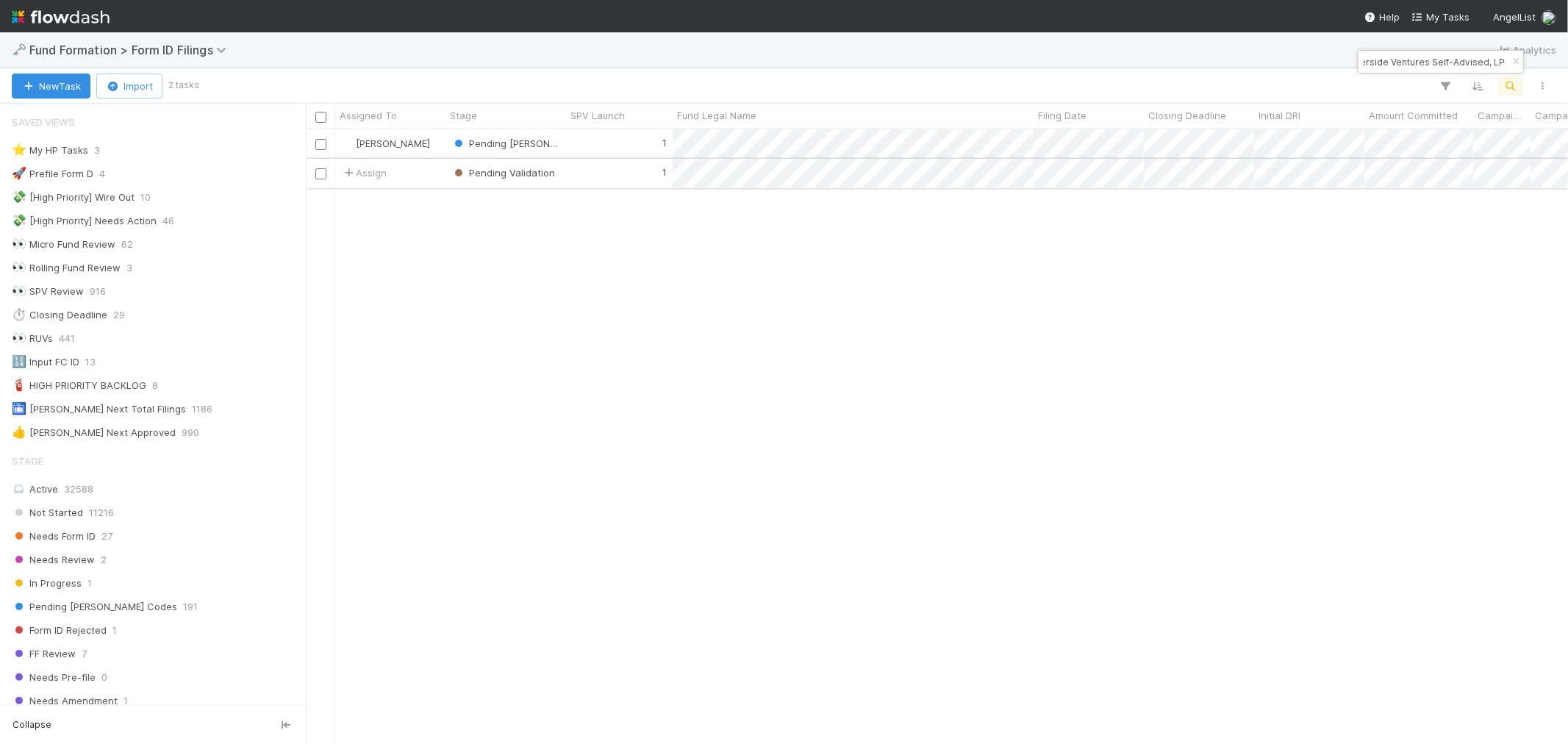
scroll to position [0, 0]
click at [616, 172] on div "1" at bounding box center [620, 172] width 107 height 29
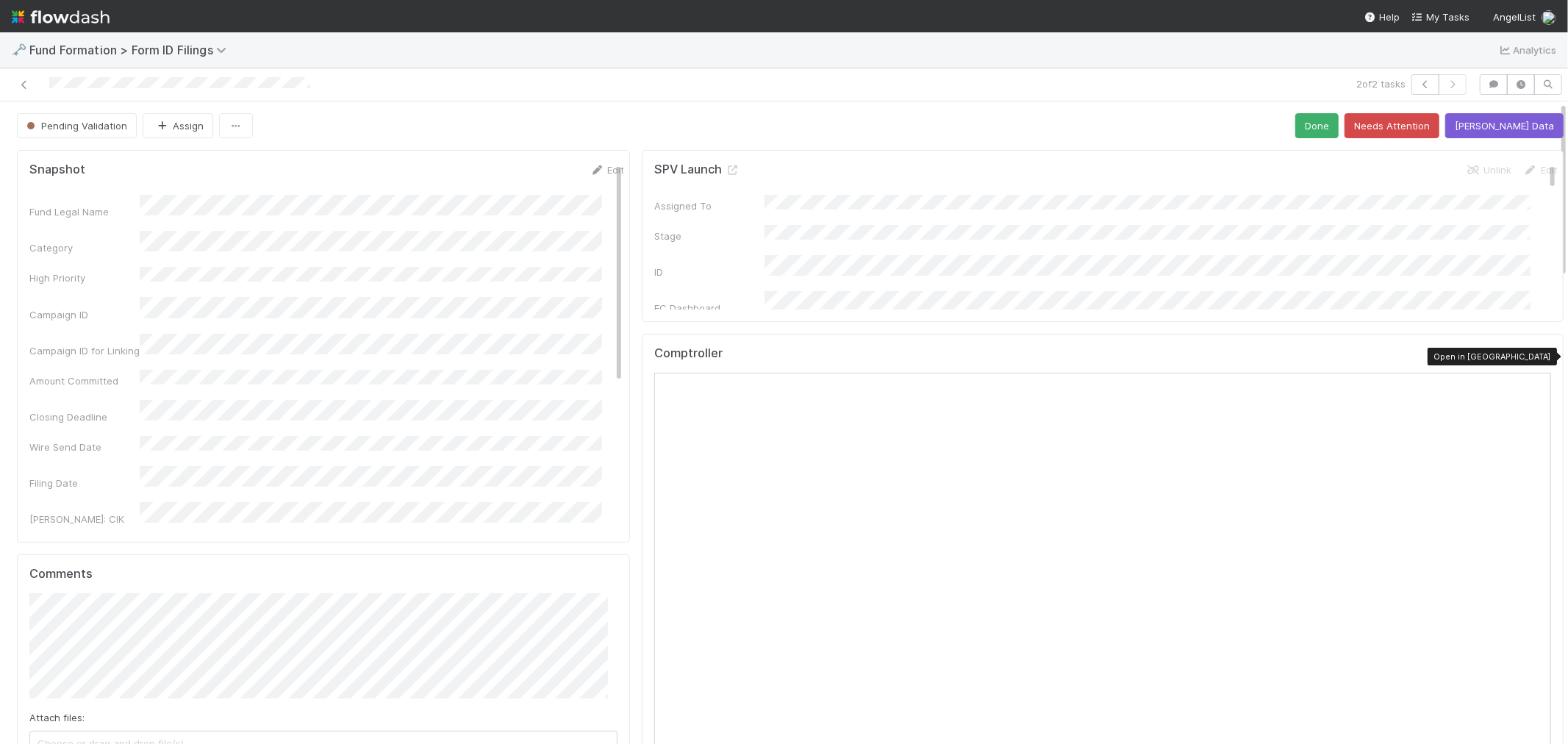
click at [1536, 354] on icon at bounding box center [1543, 356] width 15 height 10
click at [23, 79] on link at bounding box center [24, 84] width 15 height 15
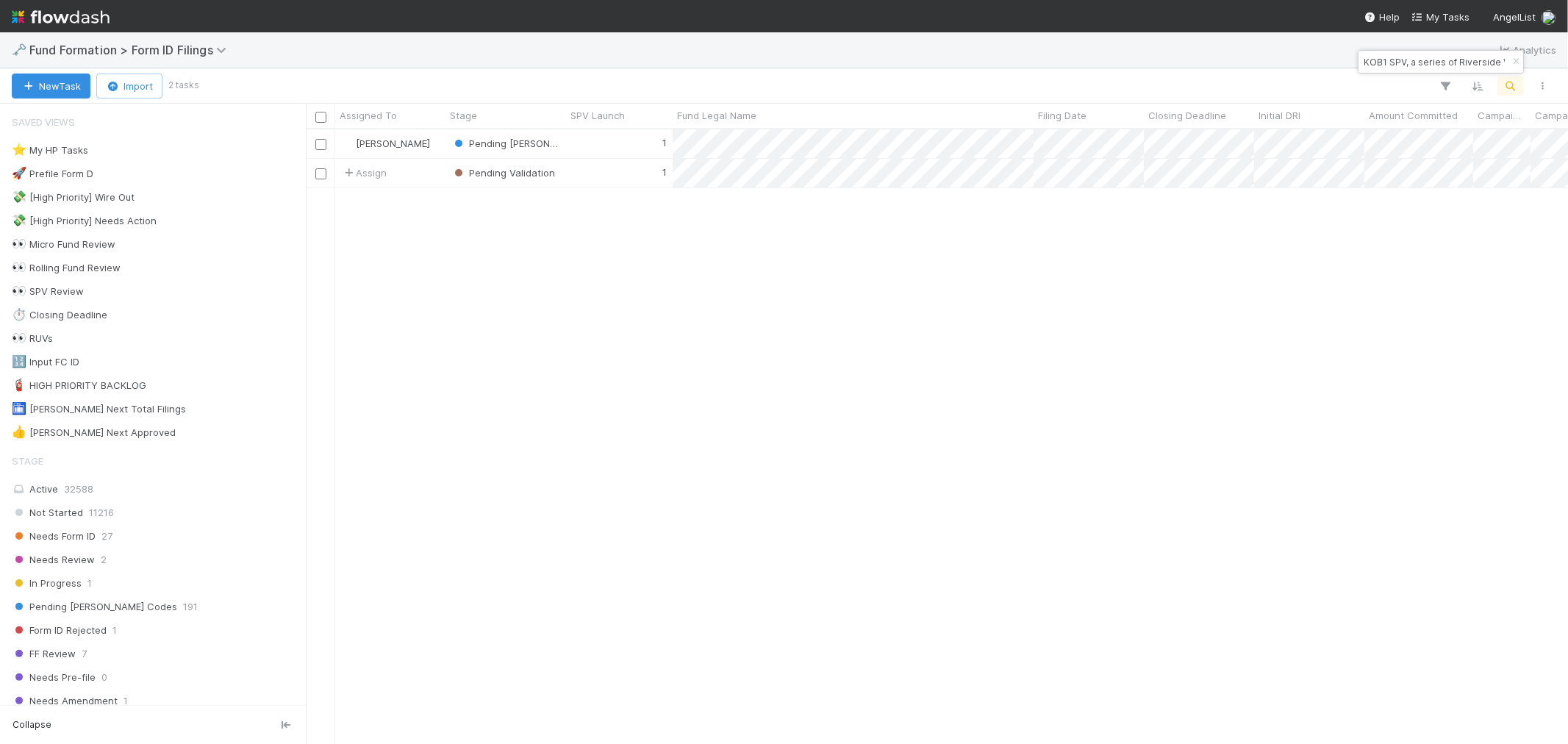
scroll to position [601, 1250]
click at [608, 137] on div "1" at bounding box center [620, 144] width 107 height 29
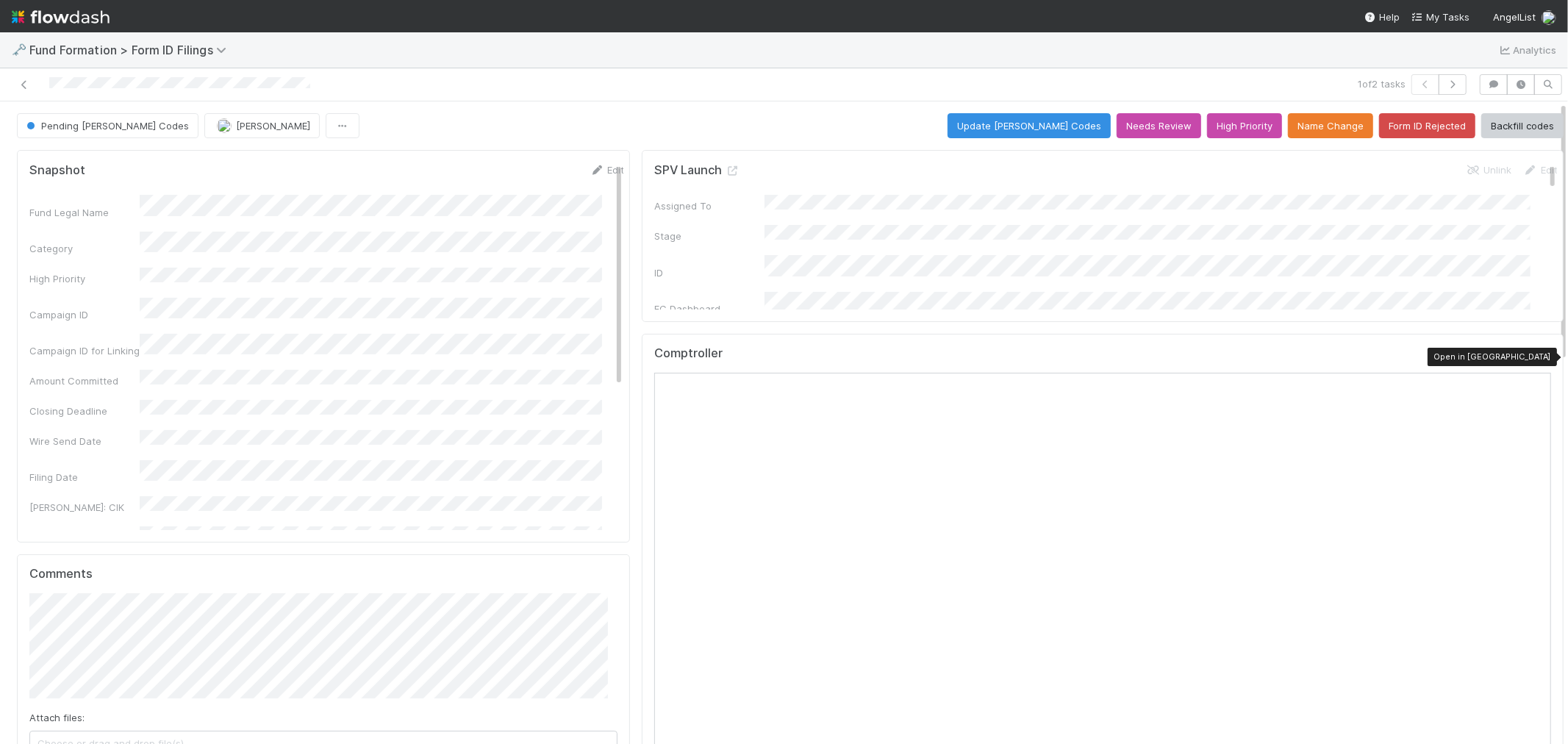
click at [1536, 358] on icon at bounding box center [1543, 356] width 15 height 10
click at [1384, 129] on button "Form ID Rejected" at bounding box center [1427, 125] width 96 height 25
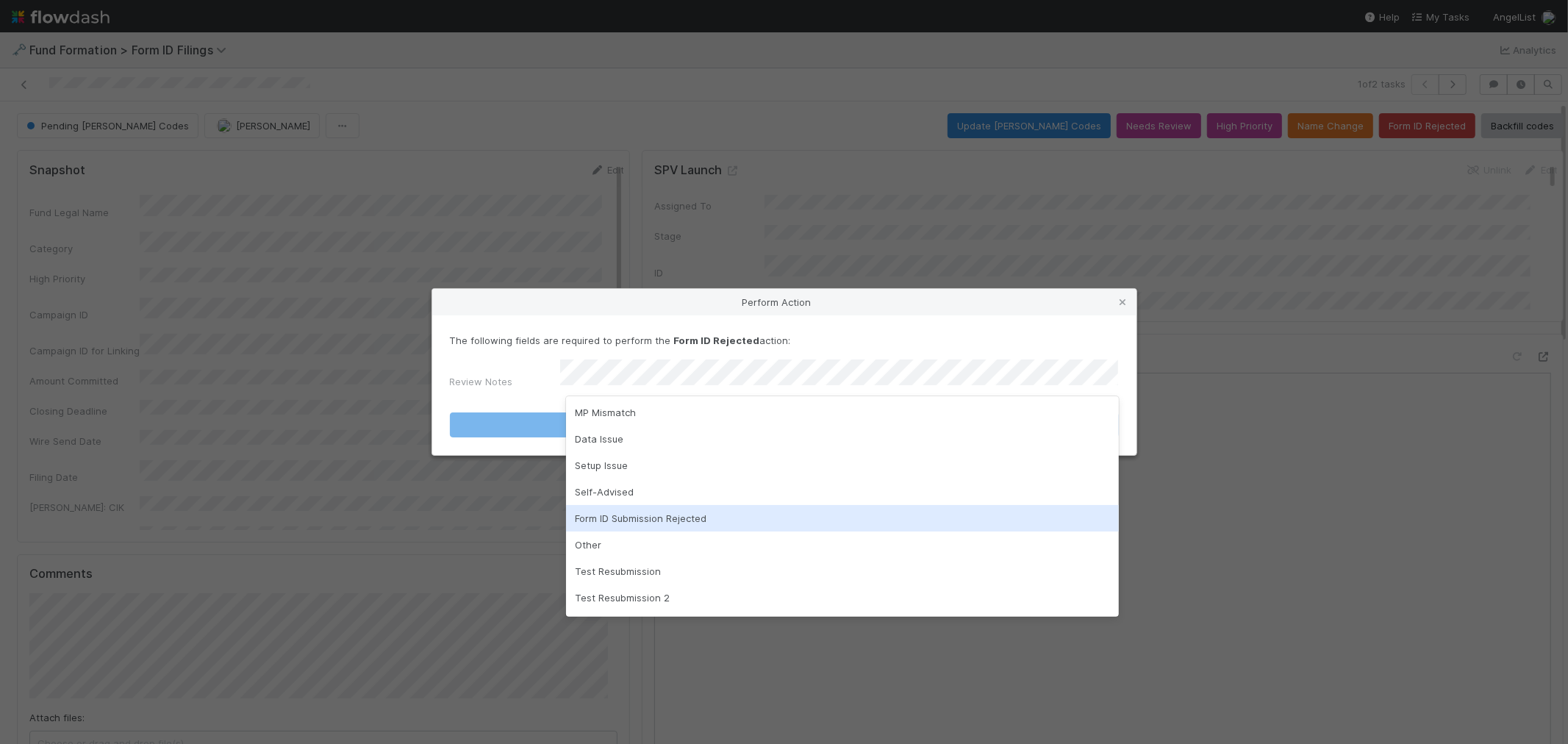
click at [643, 521] on div "Form ID Submission Rejected" at bounding box center [843, 518] width 553 height 26
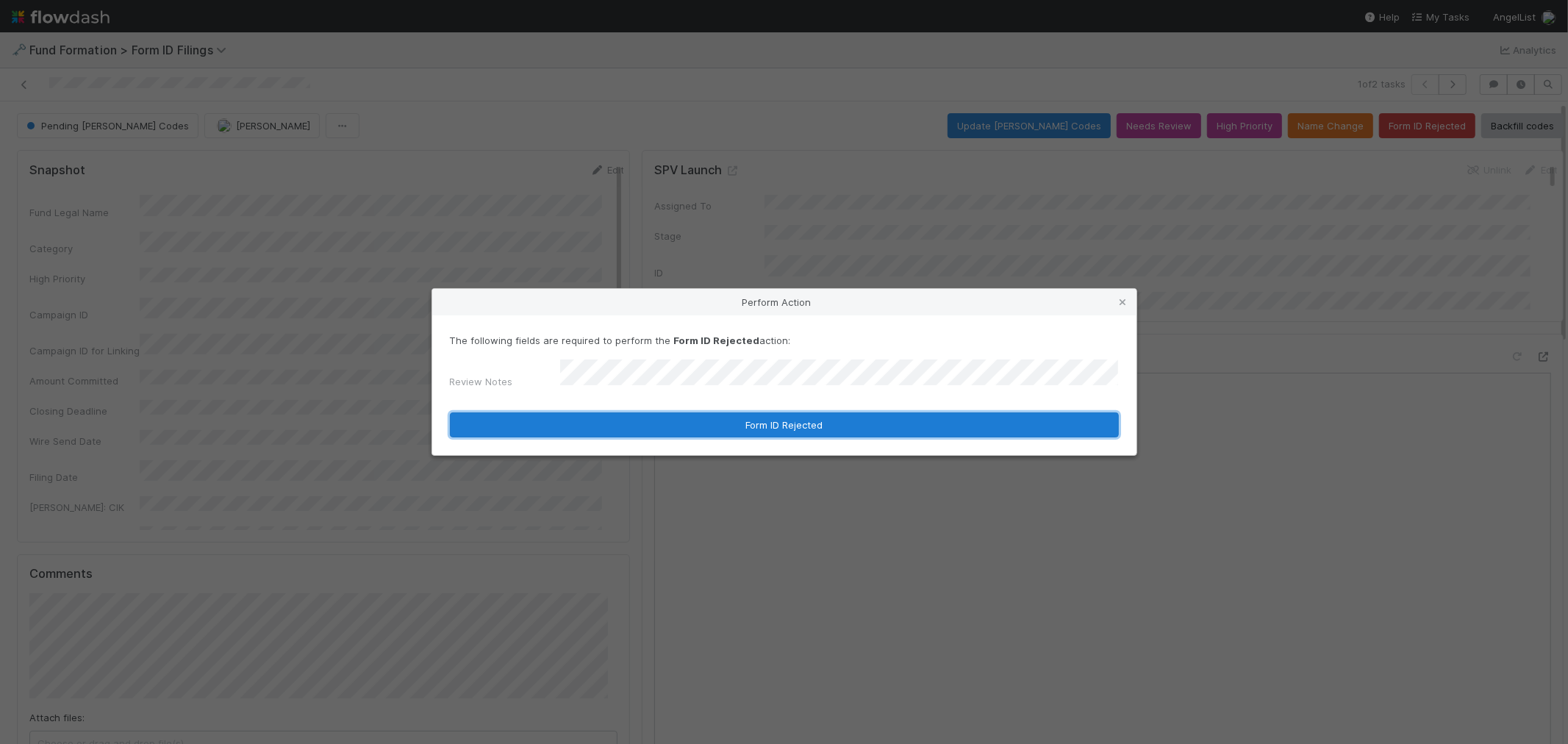
click at [618, 418] on button "Form ID Rejected" at bounding box center [784, 425] width 669 height 25
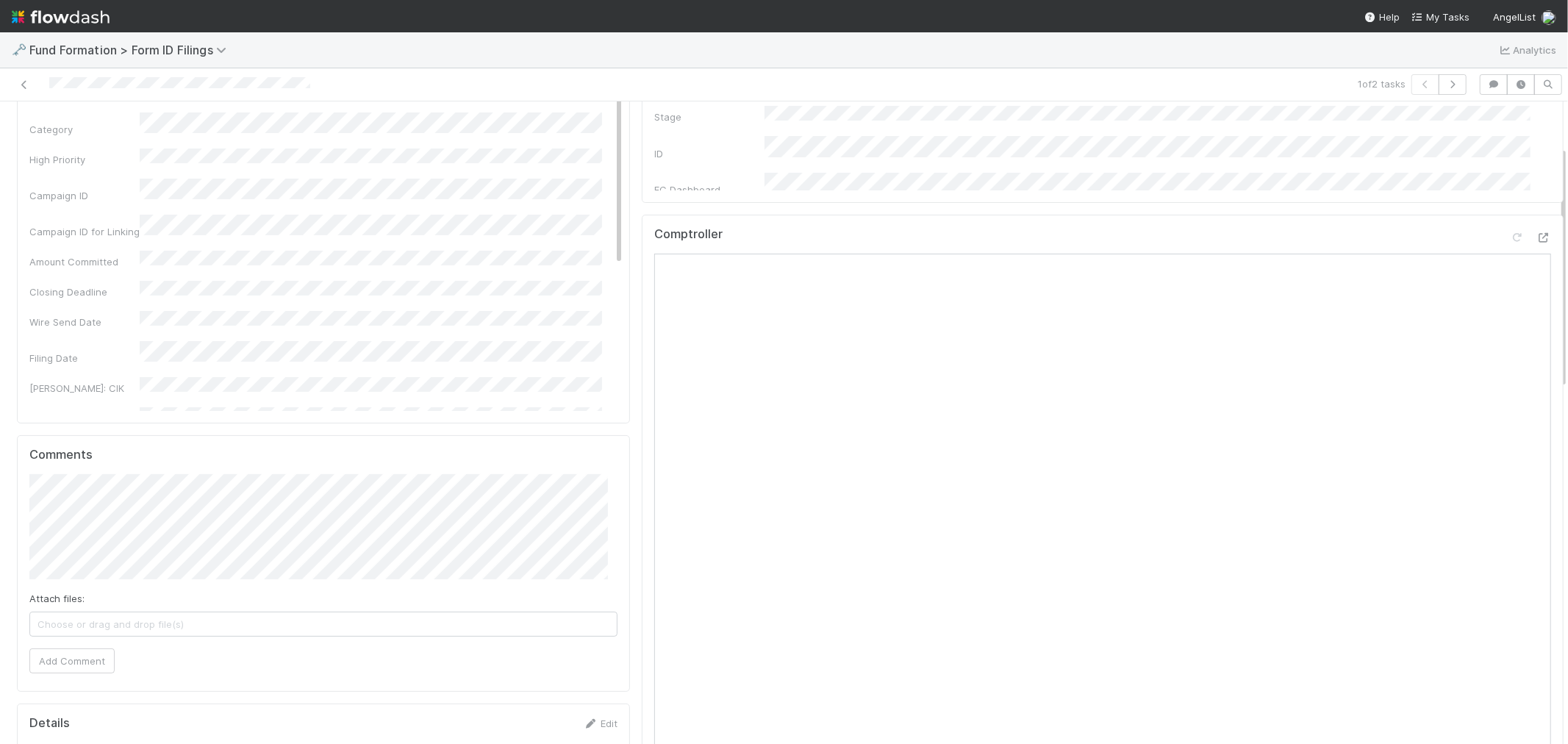
scroll to position [245, 0]
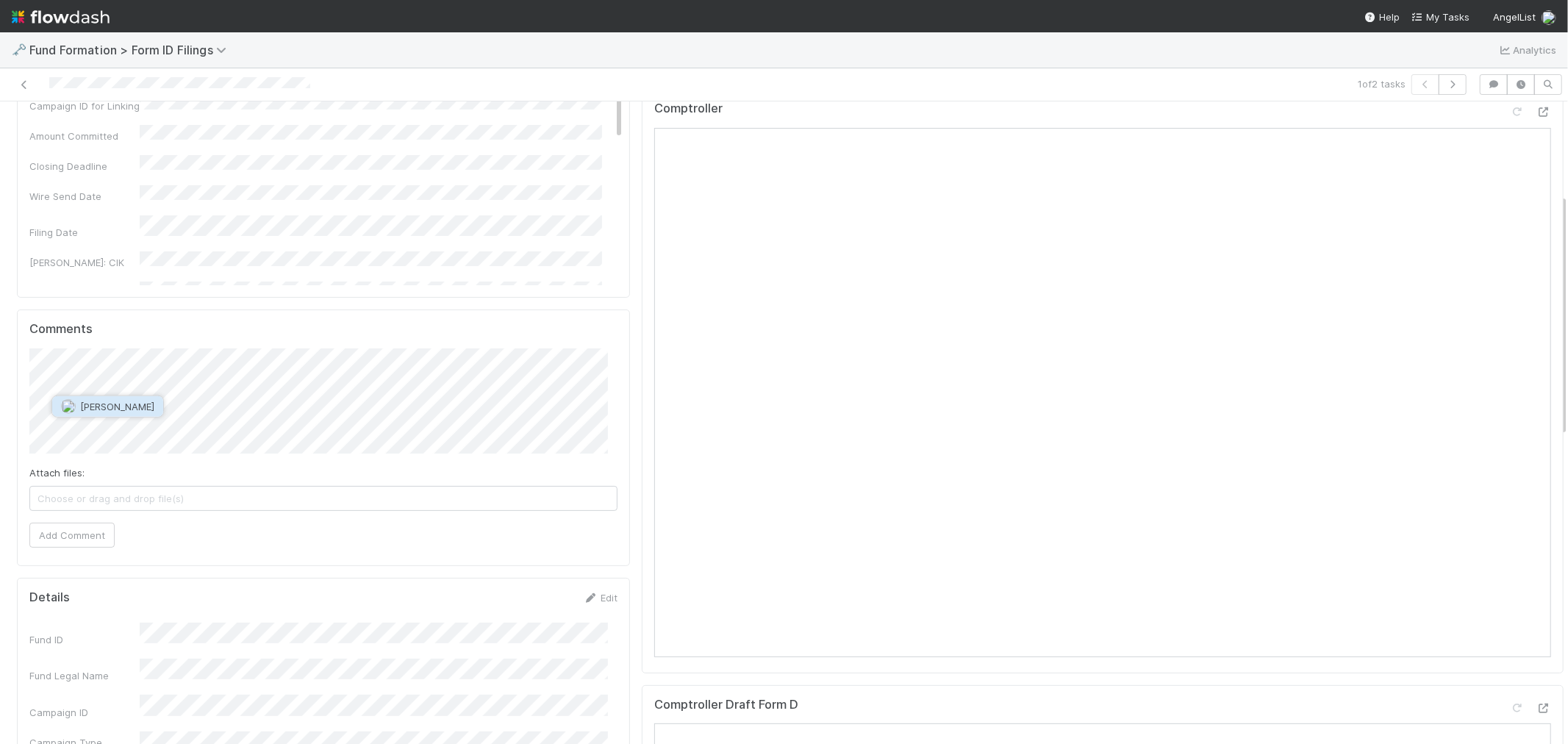
click at [144, 407] on span "Catherine Lambright" at bounding box center [117, 406] width 74 height 11
click at [206, 422] on span "Brittany Files" at bounding box center [225, 426] width 60 height 11
type input "https://app.frontapp.com/open/cnv_qphx2rr"
click at [346, 391] on button "Ok" at bounding box center [337, 395] width 32 height 25
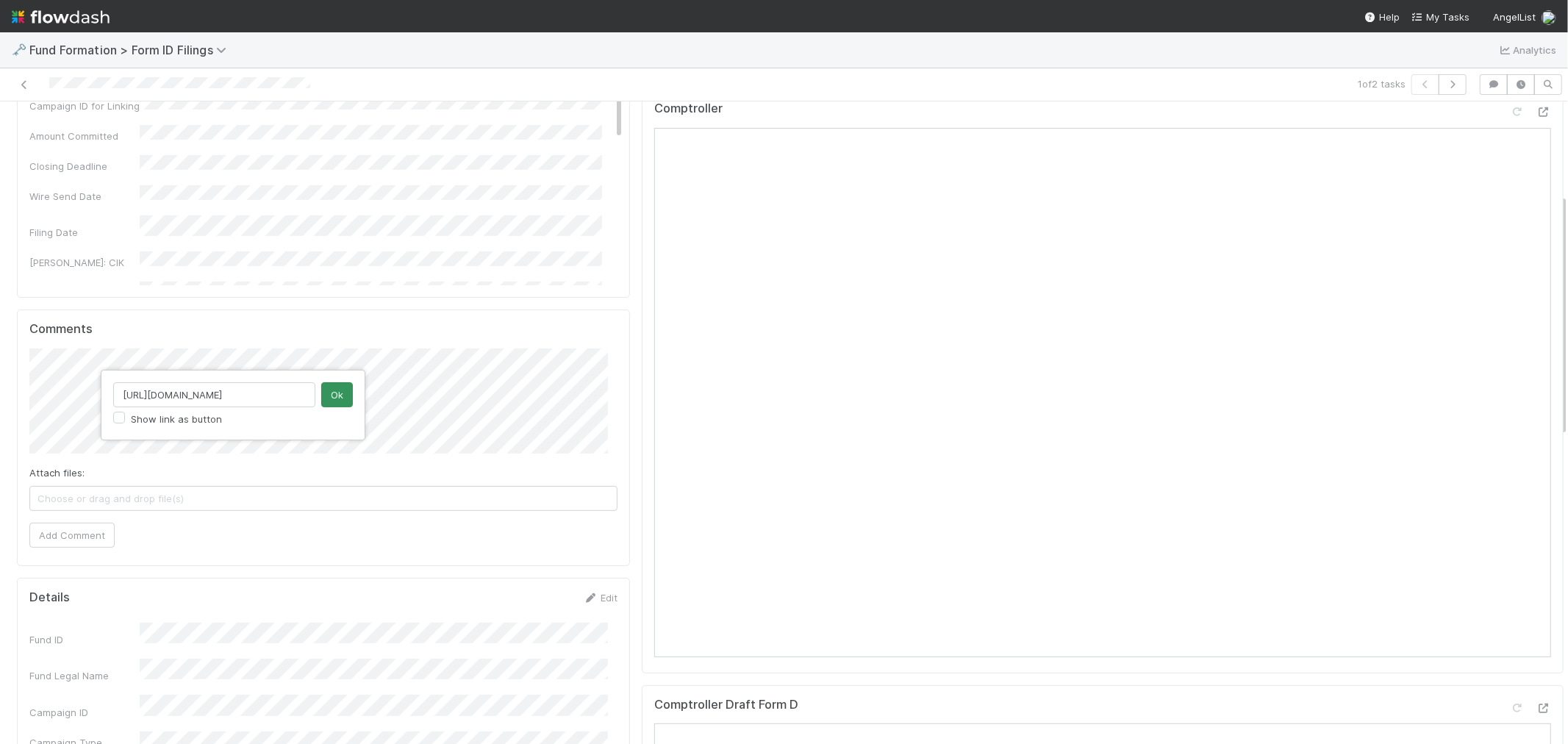
scroll to position [0, 0]
click at [89, 590] on button "Add Comment" at bounding box center [72, 585] width 85 height 25
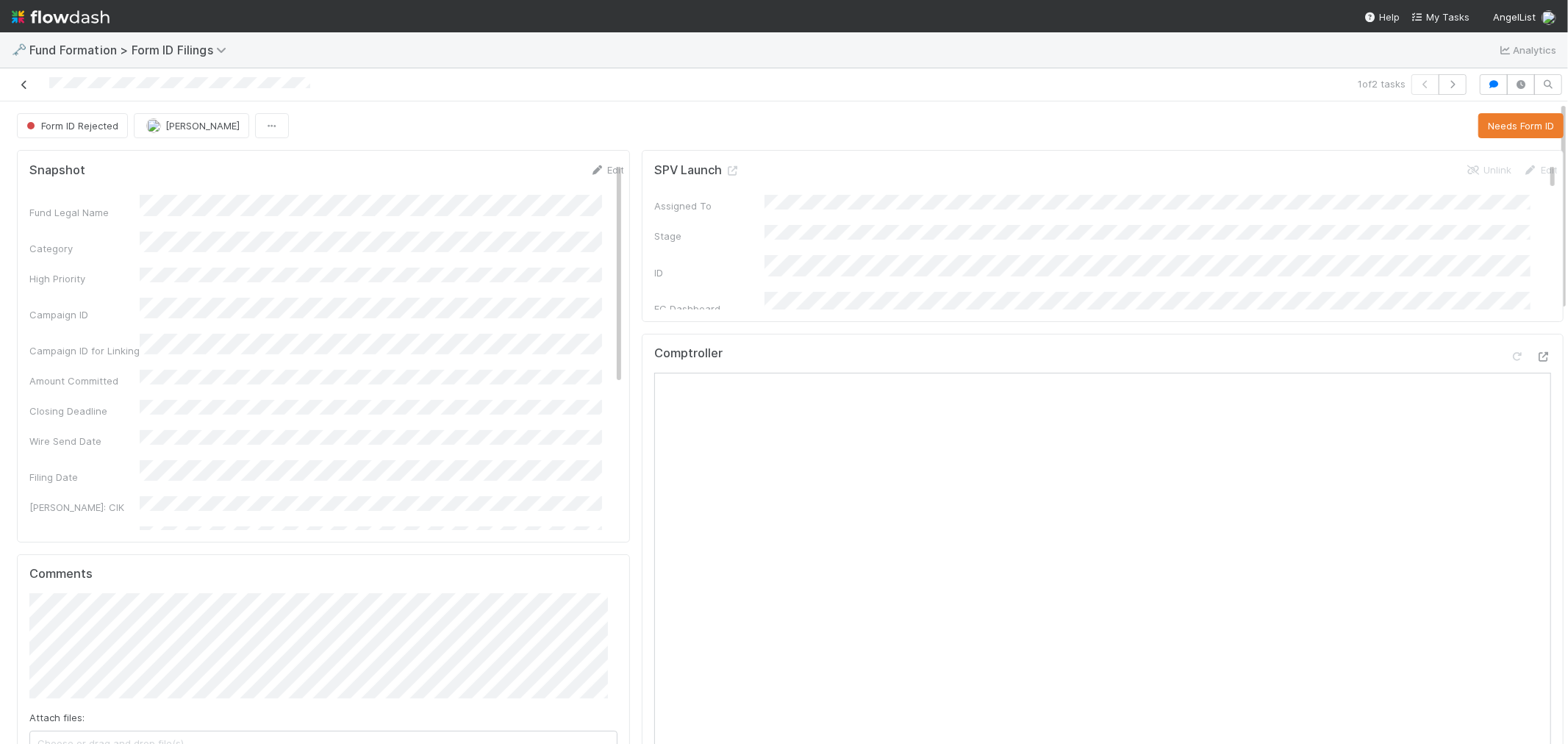
click at [25, 88] on icon at bounding box center [24, 85] width 15 height 10
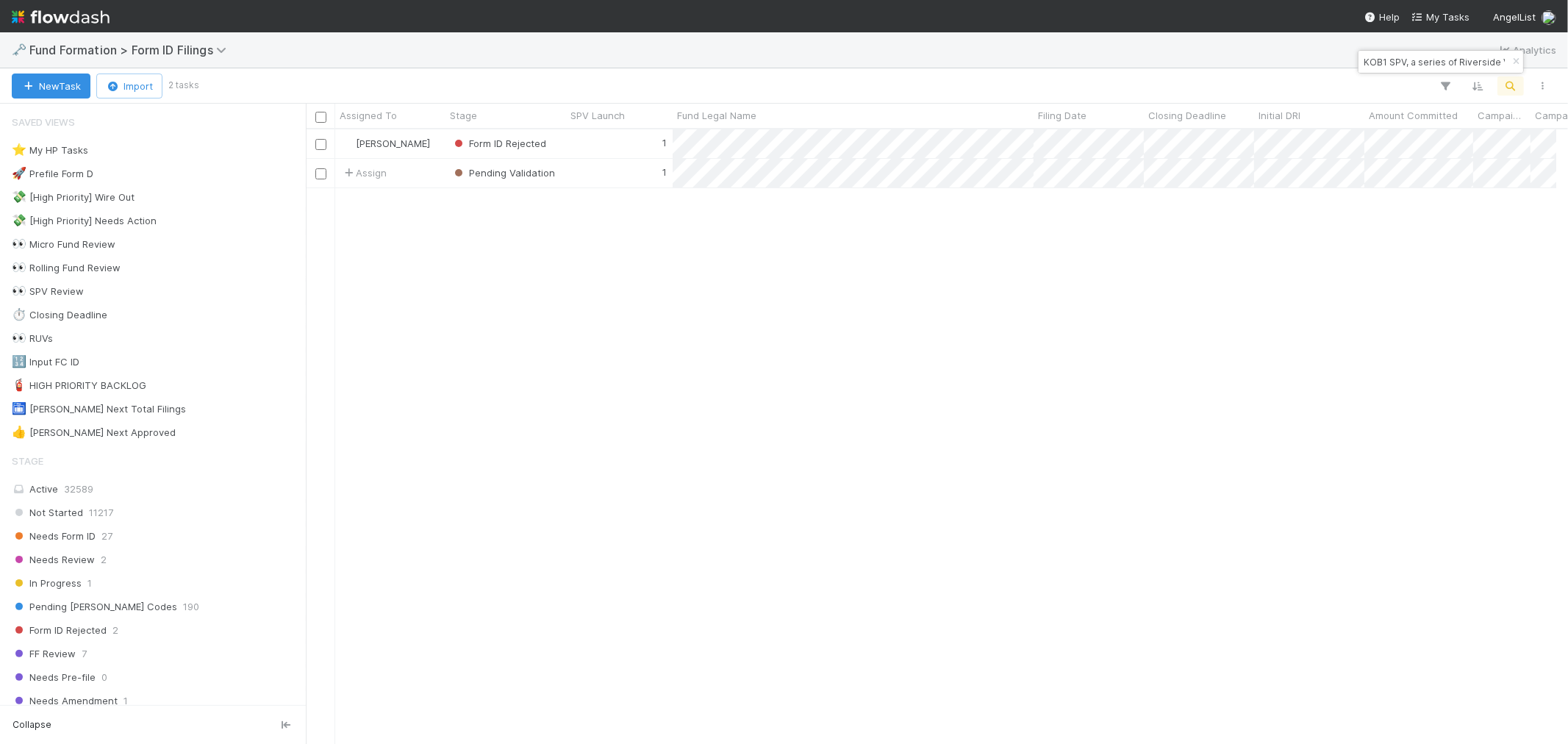
scroll to position [11, 11]
click at [597, 173] on div "1" at bounding box center [620, 172] width 107 height 29
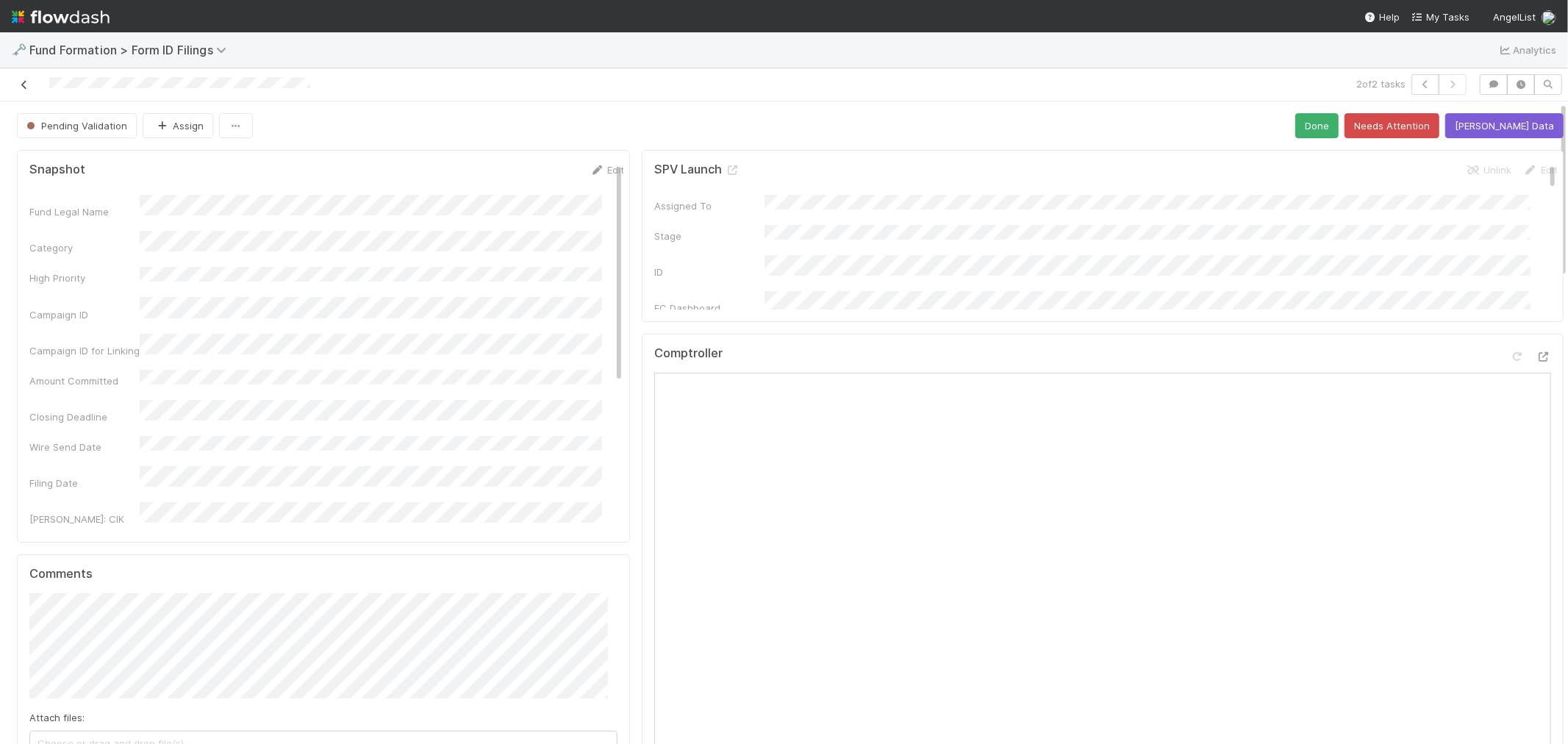
click at [24, 79] on link at bounding box center [24, 84] width 15 height 15
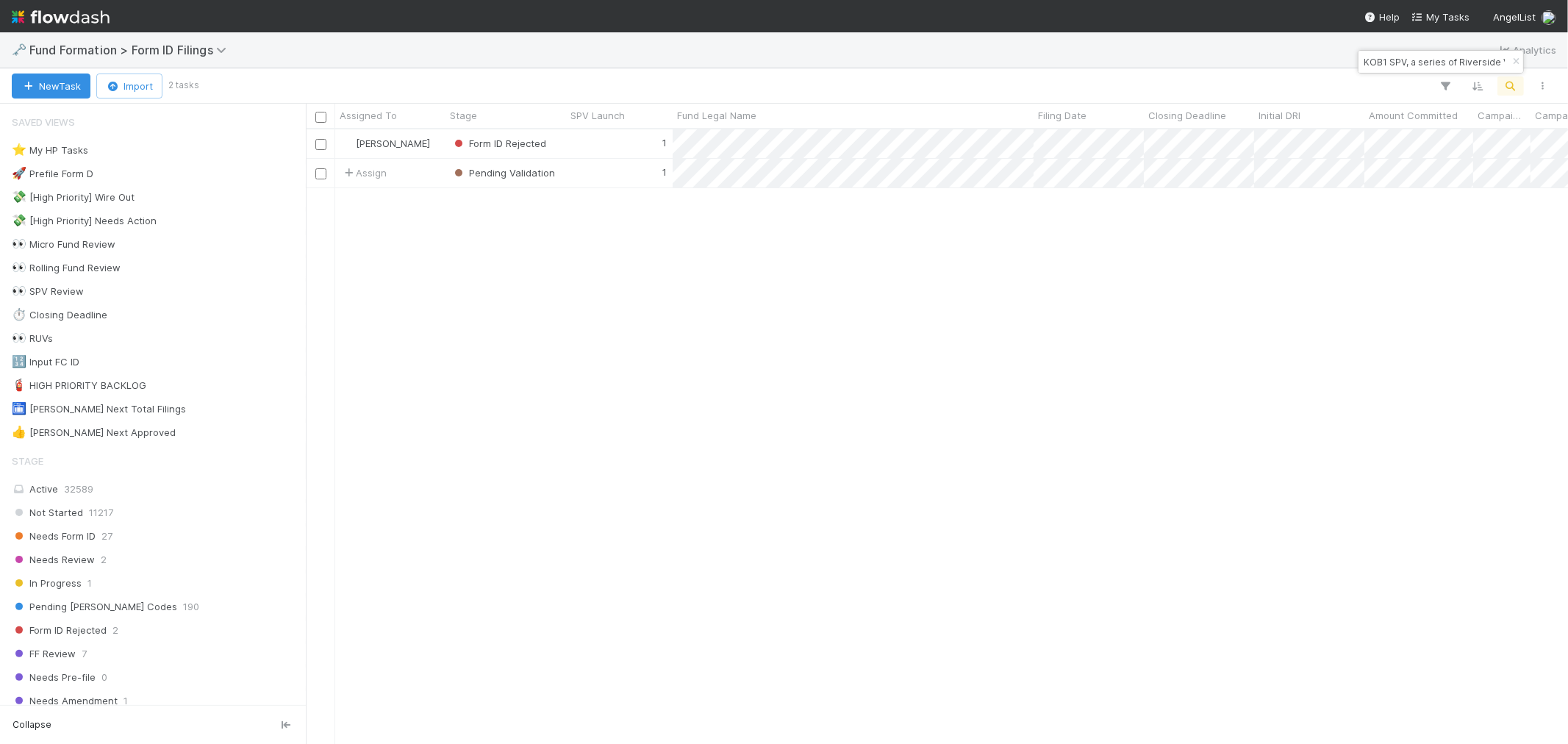
scroll to position [601, 1250]
click at [589, 148] on div "1" at bounding box center [620, 144] width 107 height 29
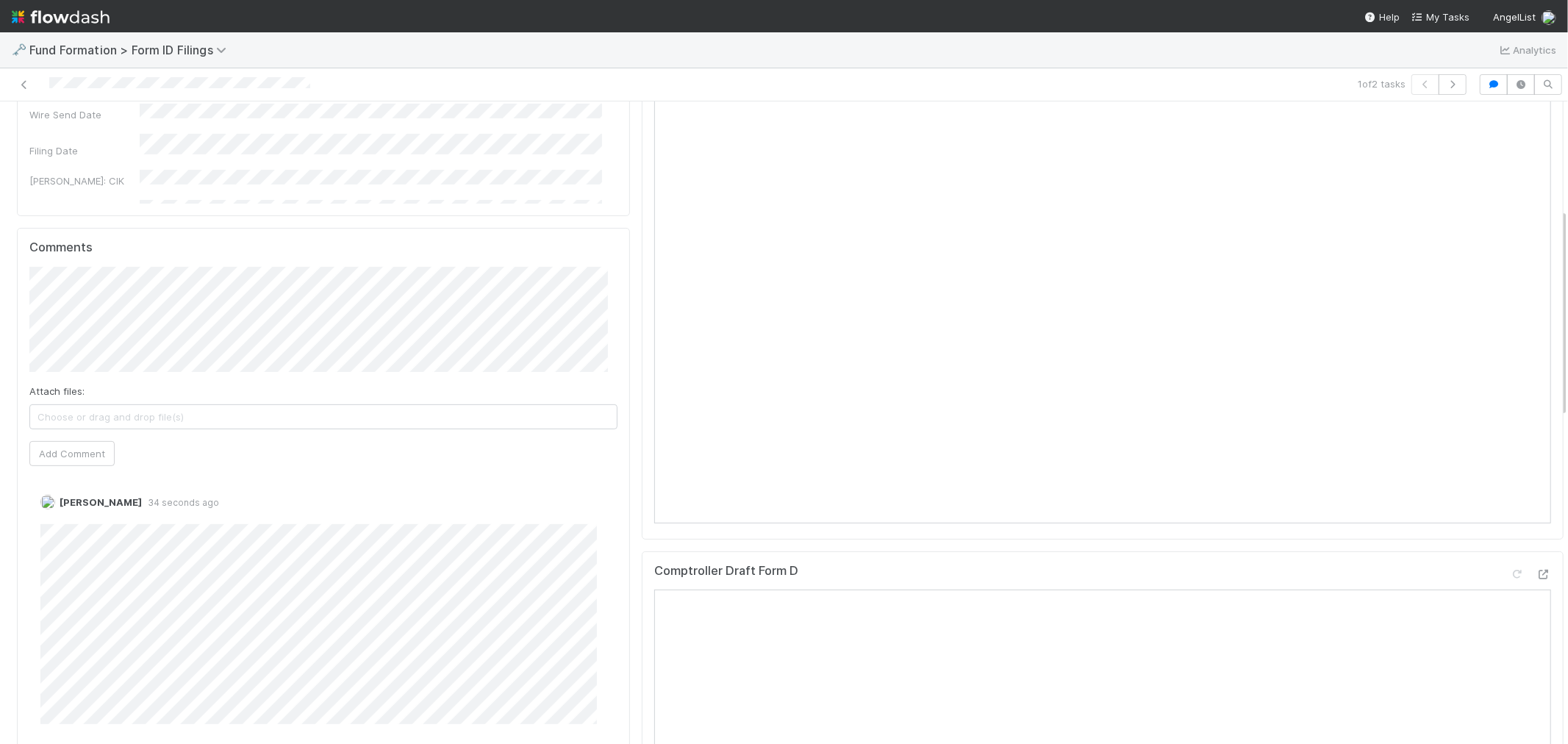
scroll to position [489, 0]
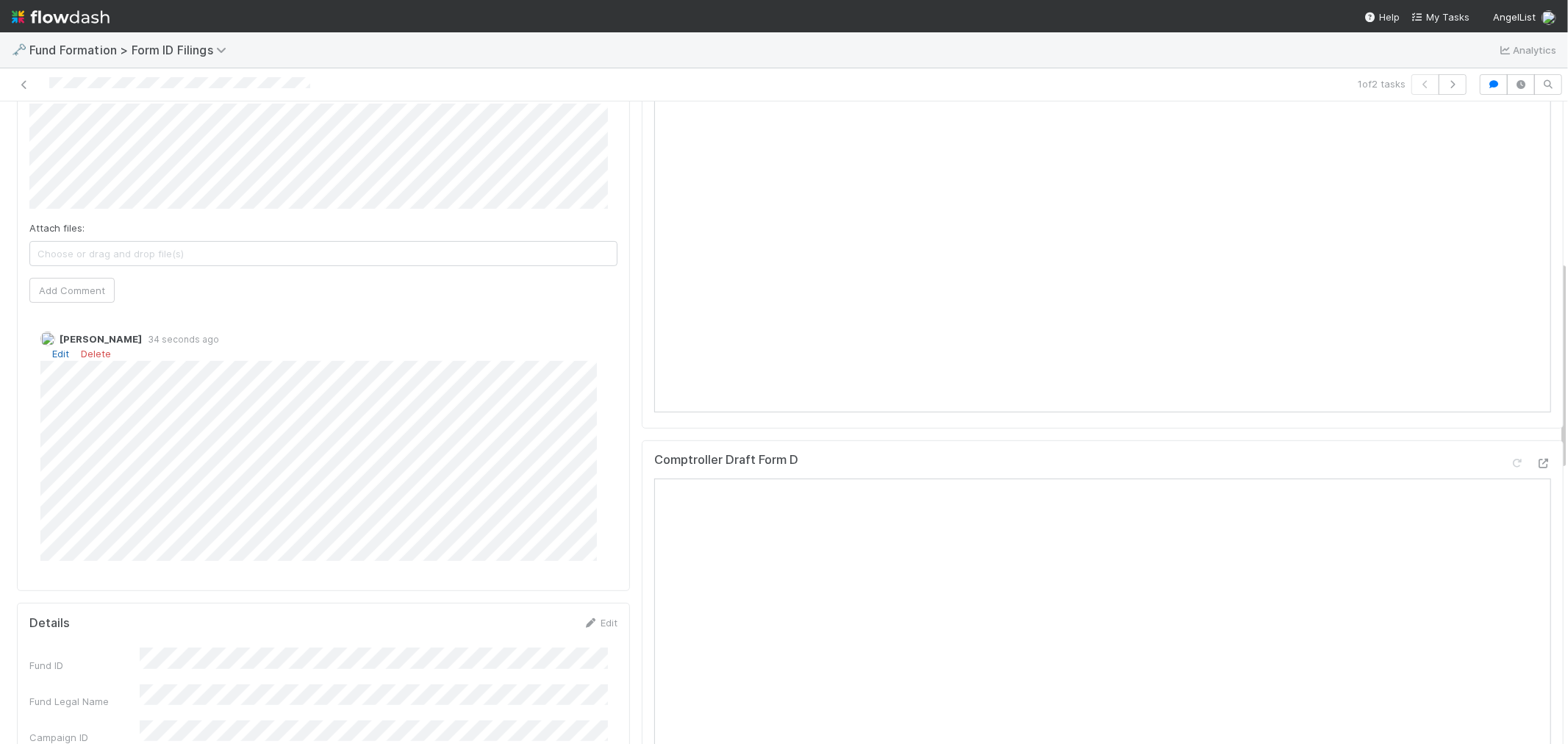
click at [58, 355] on link "Edit" at bounding box center [60, 353] width 17 height 11
click at [30, 537] on div "Raven Jacinto 37 seconds ago" at bounding box center [330, 450] width 601 height 259
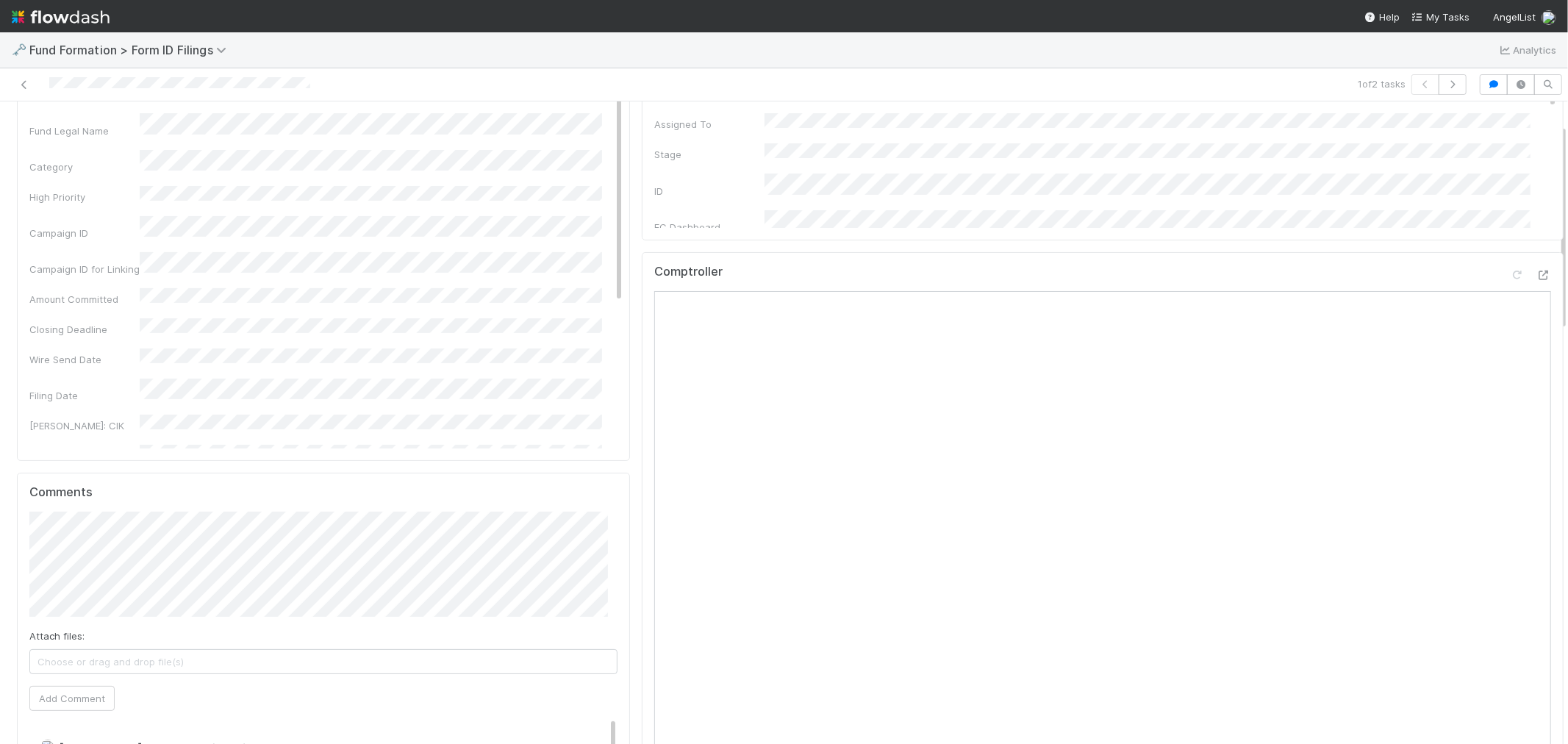
scroll to position [0, 0]
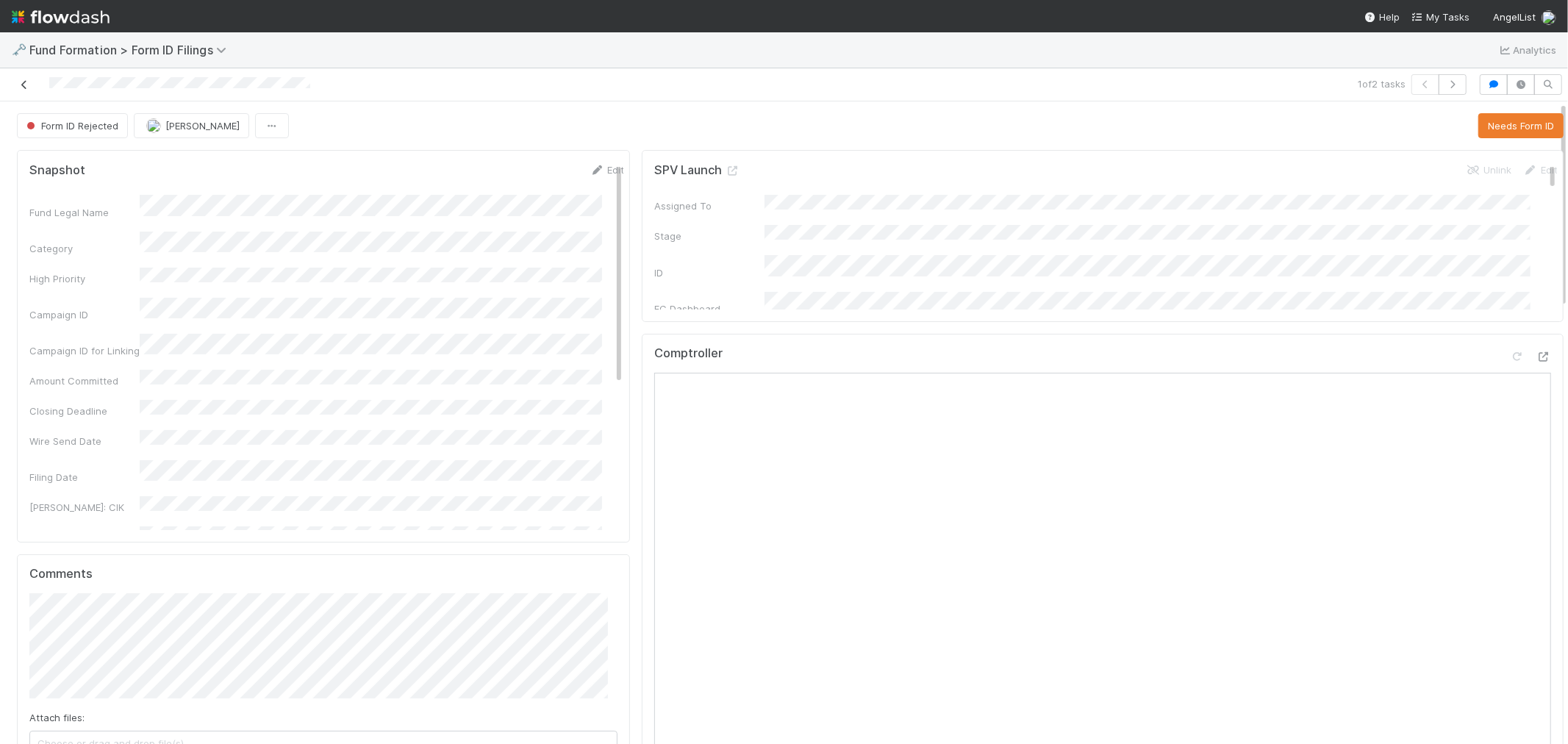
click at [21, 87] on icon at bounding box center [24, 85] width 15 height 10
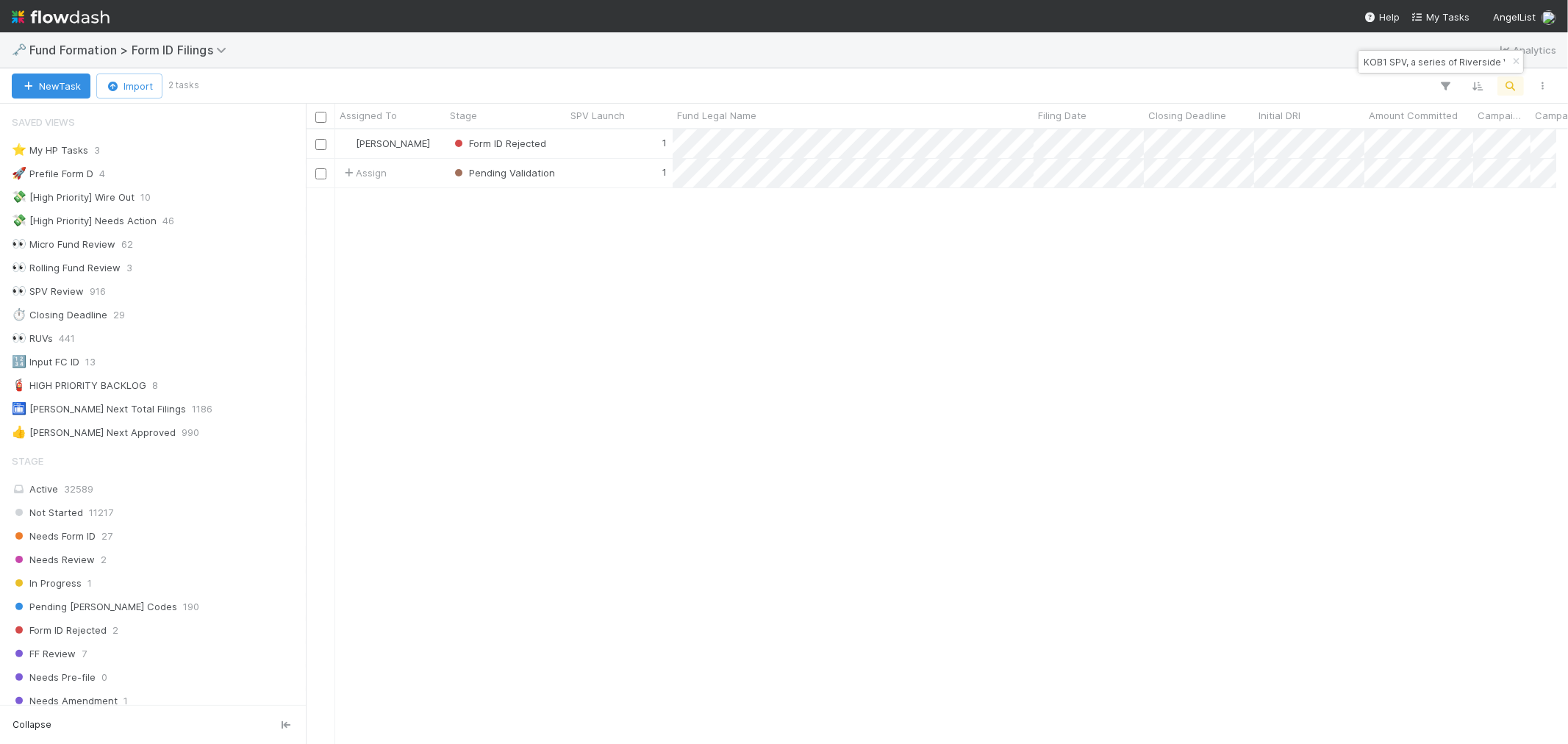
scroll to position [11, 11]
click at [1517, 60] on icon "button" at bounding box center [1515, 62] width 15 height 9
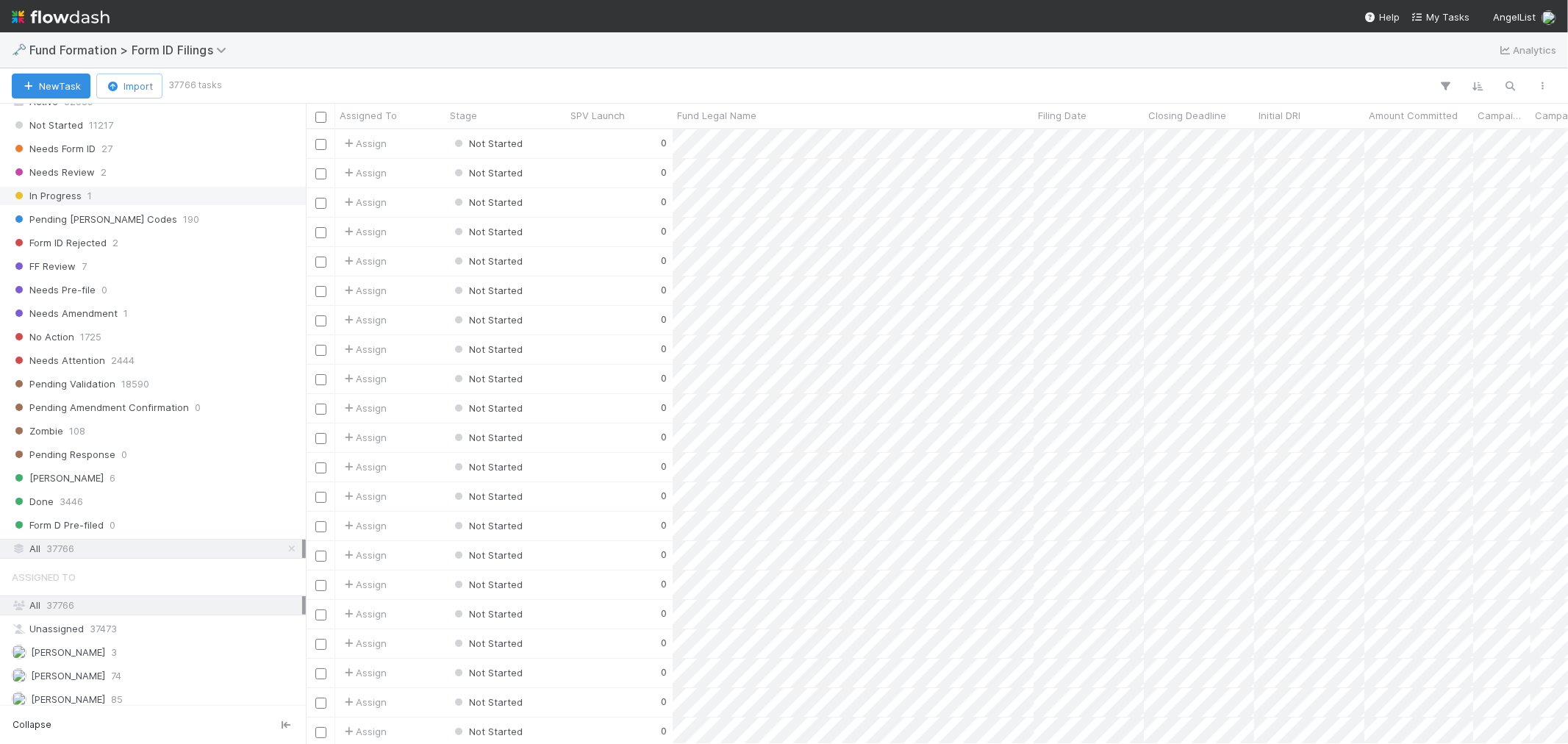
scroll to position [449, 0]
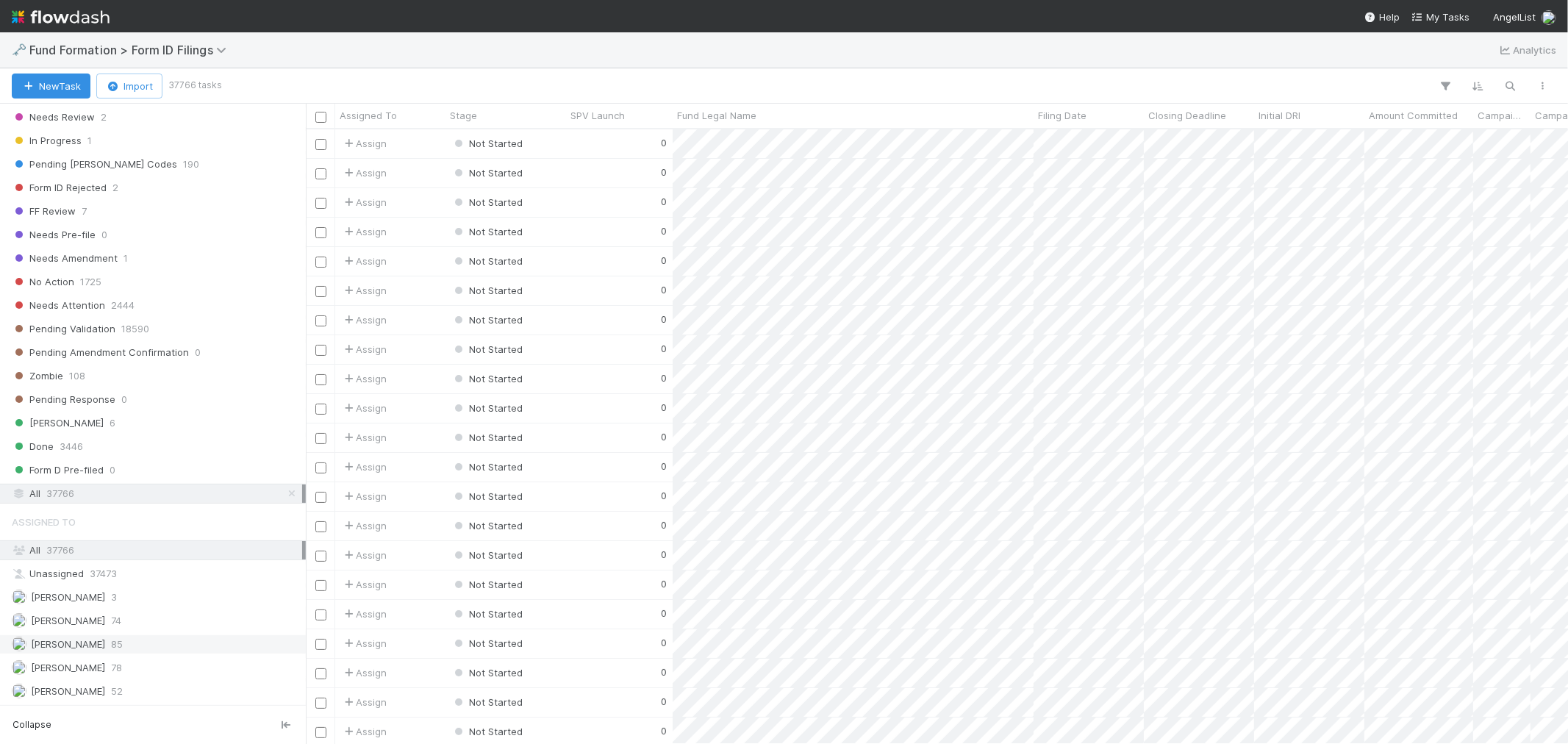
click at [135, 653] on div "Meg Castanare 85" at bounding box center [152, 644] width 306 height 20
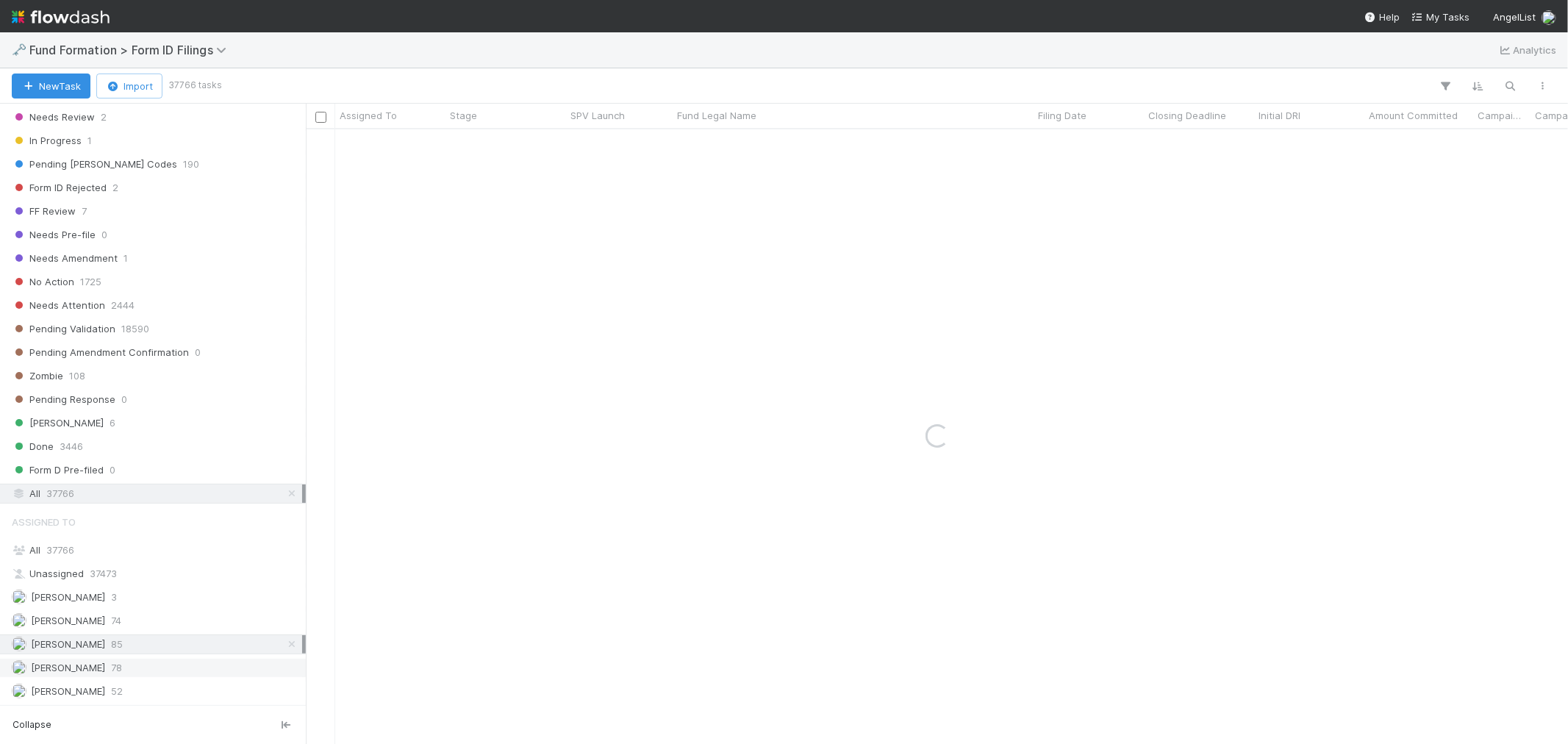
click at [129, 665] on div "Raven Jacinto 78" at bounding box center [157, 667] width 291 height 18
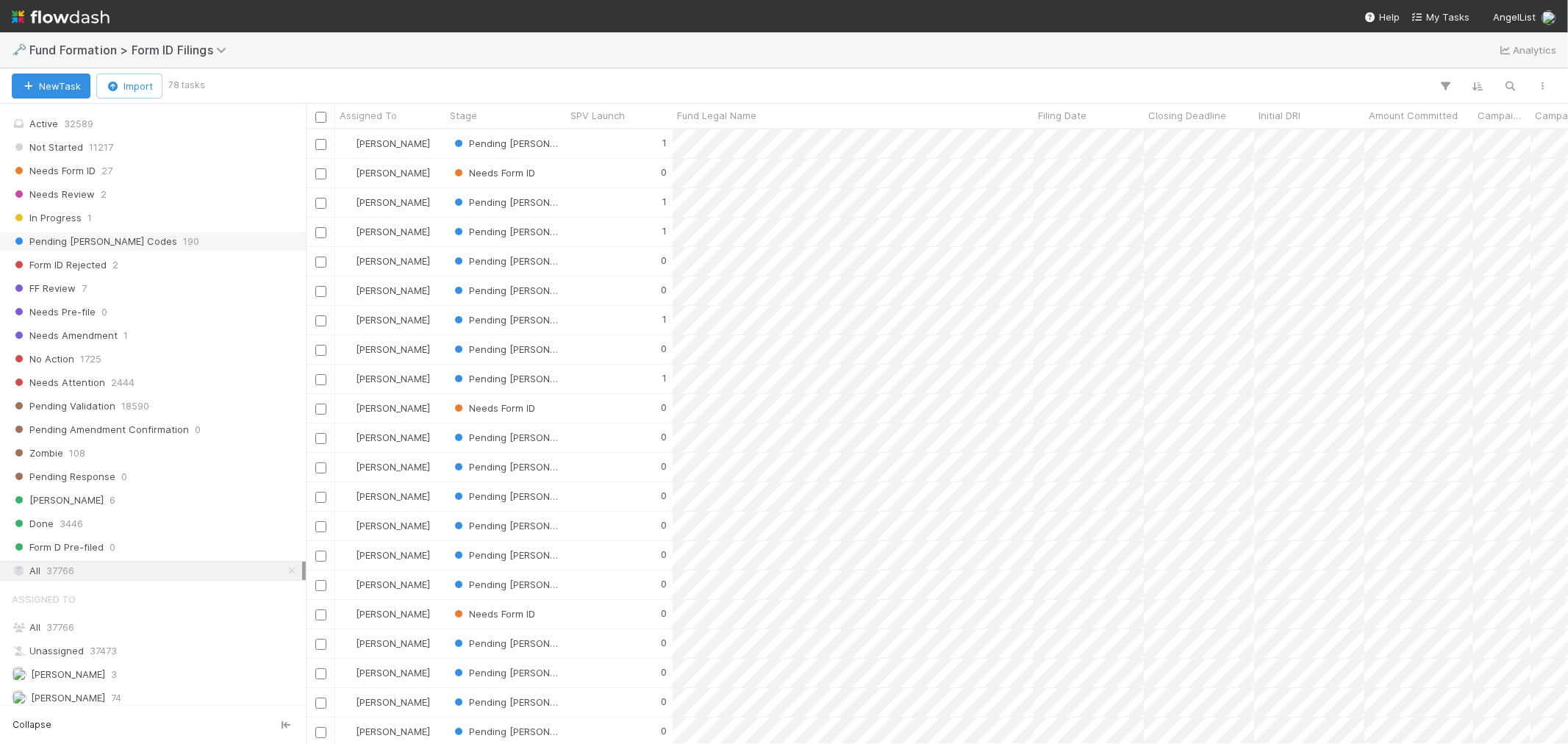
scroll to position [204, 0]
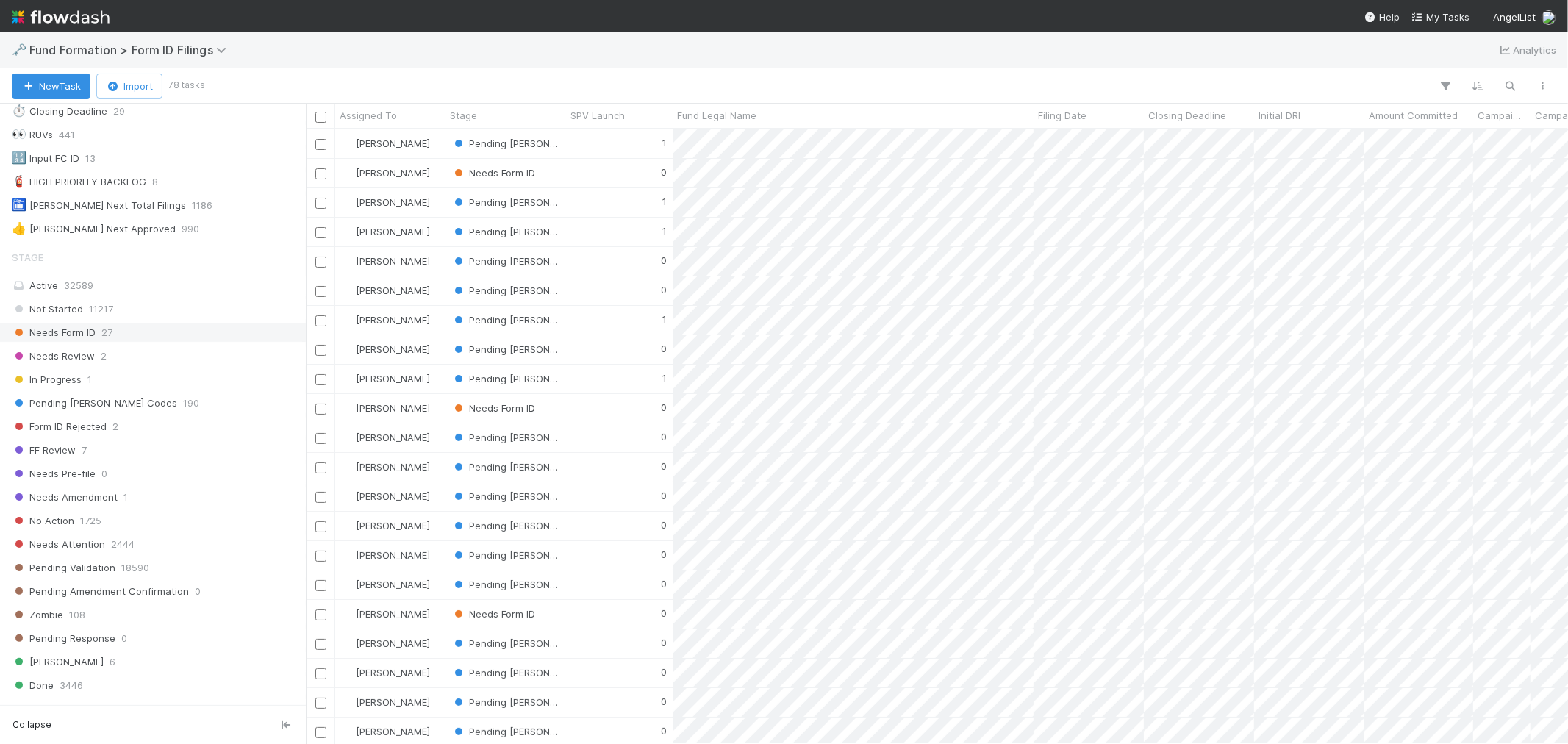
click at [83, 341] on span "Needs Form ID" at bounding box center [53, 333] width 84 height 18
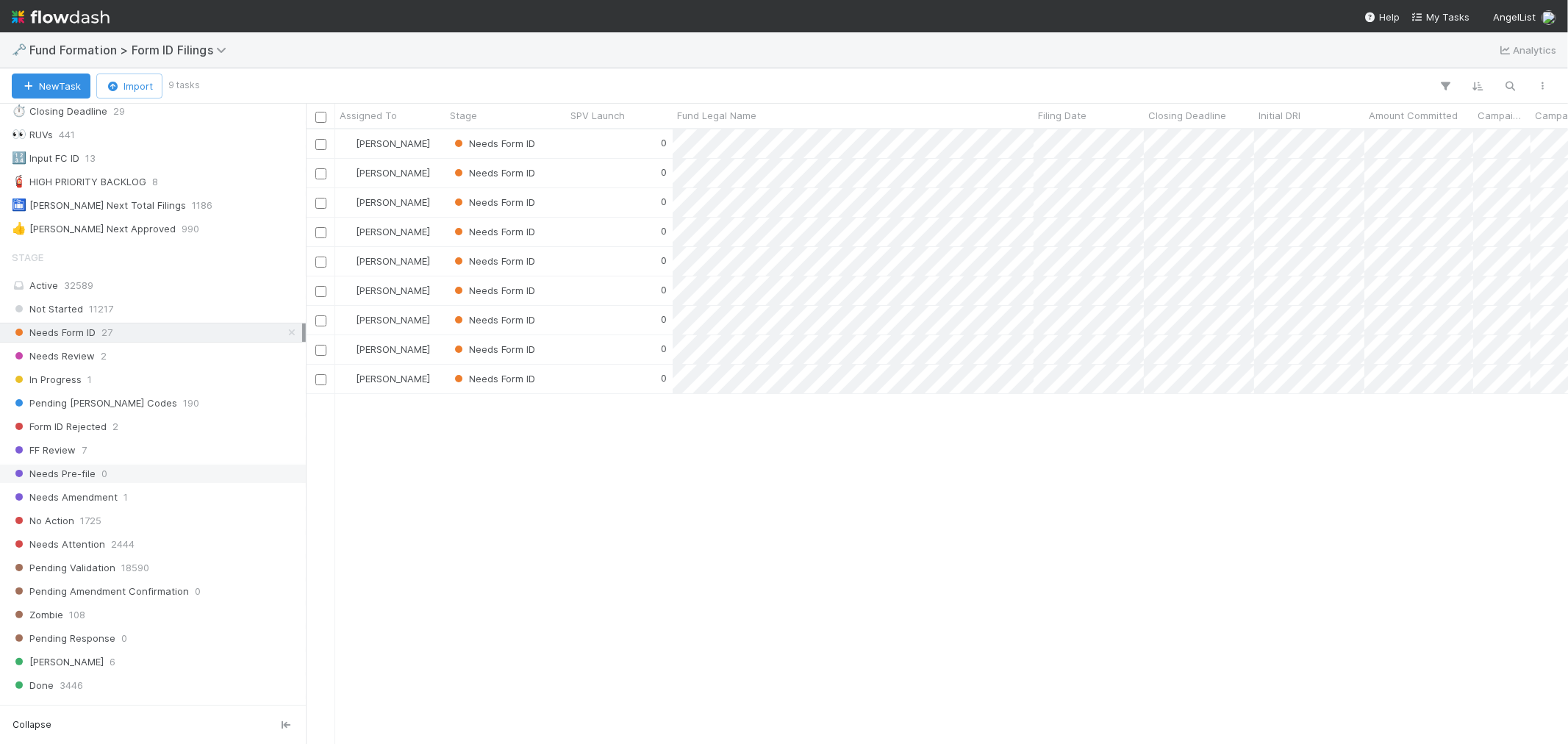
scroll to position [601, 1250]
click at [435, 147] on div "Raven Jacinto" at bounding box center [390, 144] width 110 height 29
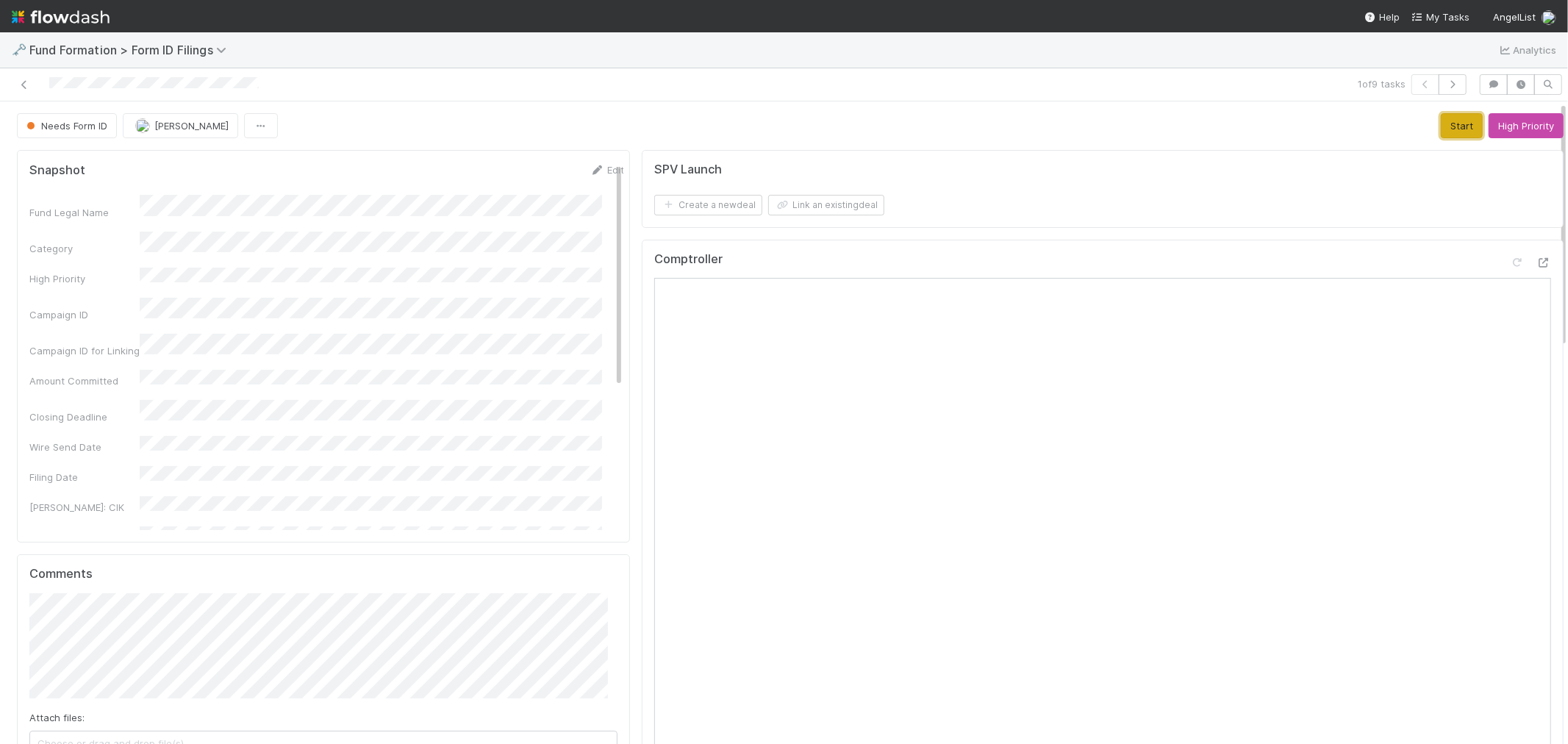
click at [1445, 129] on button "Start" at bounding box center [1462, 125] width 42 height 25
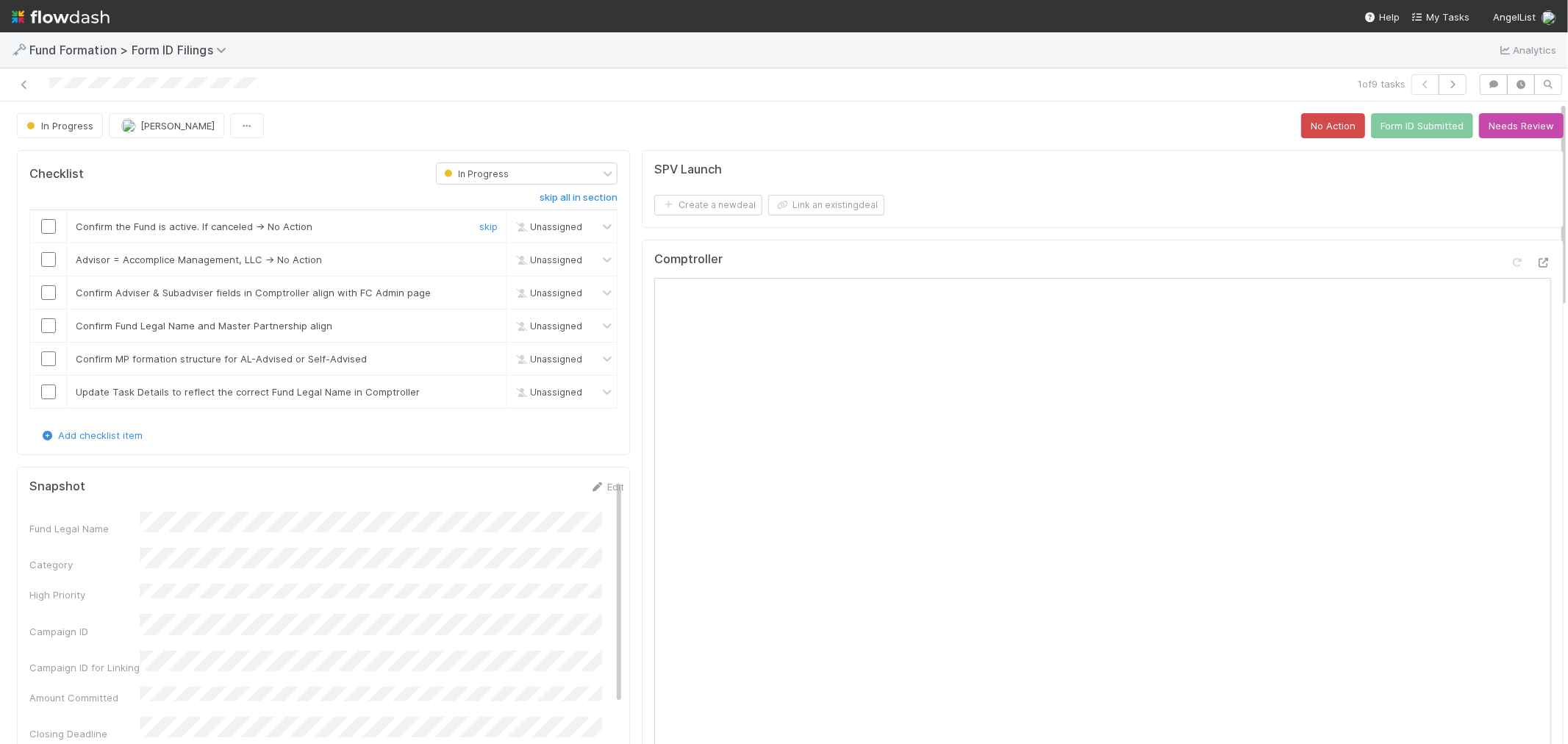
click at [44, 227] on input "checkbox" at bounding box center [48, 226] width 15 height 15
click at [480, 259] on link "skip" at bounding box center [489, 259] width 18 height 11
click at [52, 298] on input "checkbox" at bounding box center [48, 292] width 15 height 15
click at [46, 326] on input "checkbox" at bounding box center [48, 326] width 15 height 15
click at [49, 358] on input "checkbox" at bounding box center [48, 358] width 15 height 15
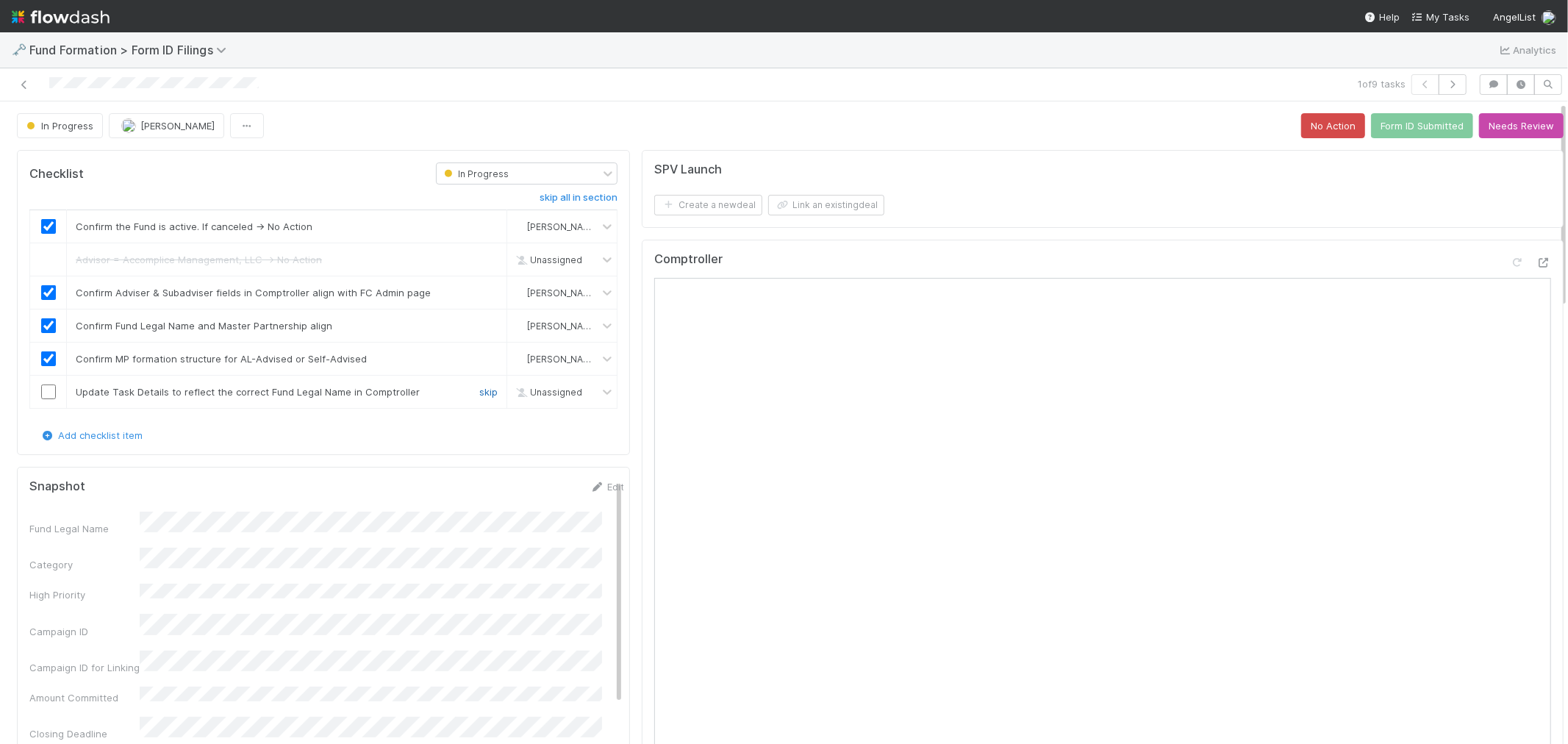
click at [480, 391] on link "skip" at bounding box center [489, 391] width 18 height 11
click at [1408, 125] on button "Form ID Submitted" at bounding box center [1422, 125] width 102 height 25
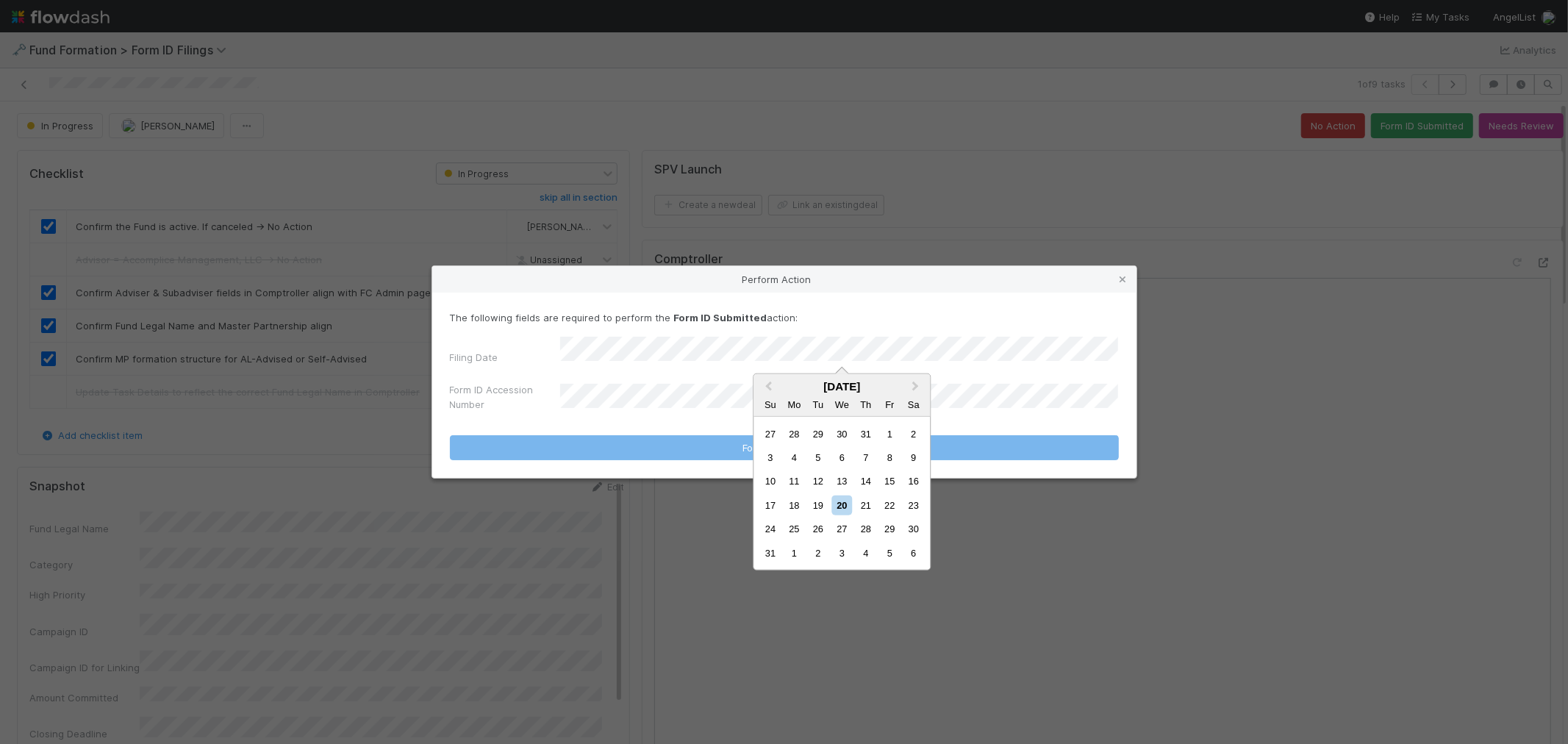
drag, startPoint x: 822, startPoint y: 502, endPoint x: 711, endPoint y: 428, distance: 133.4
click at [821, 502] on div "19" at bounding box center [818, 505] width 20 height 20
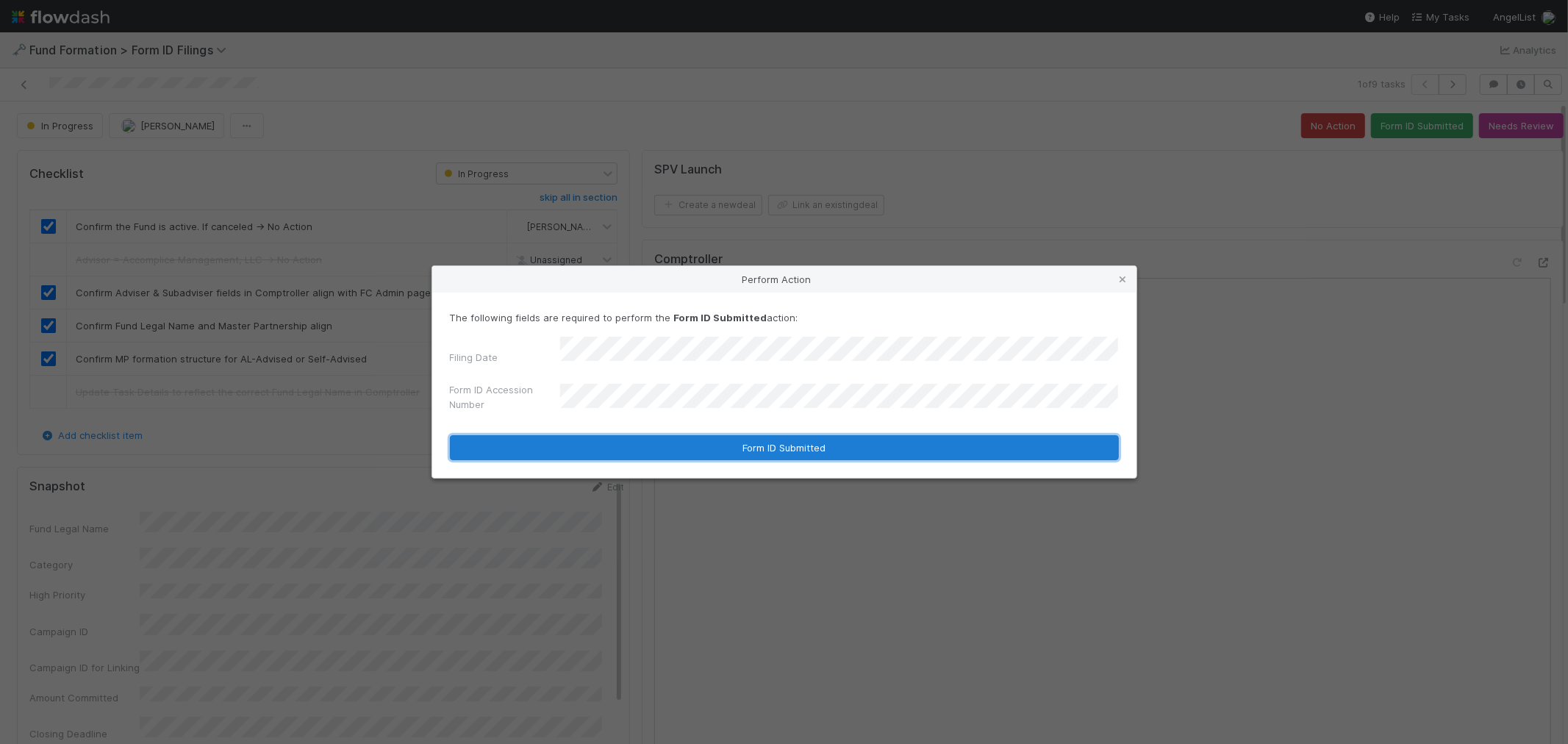
click at [651, 438] on button "Form ID Submitted" at bounding box center [784, 447] width 669 height 25
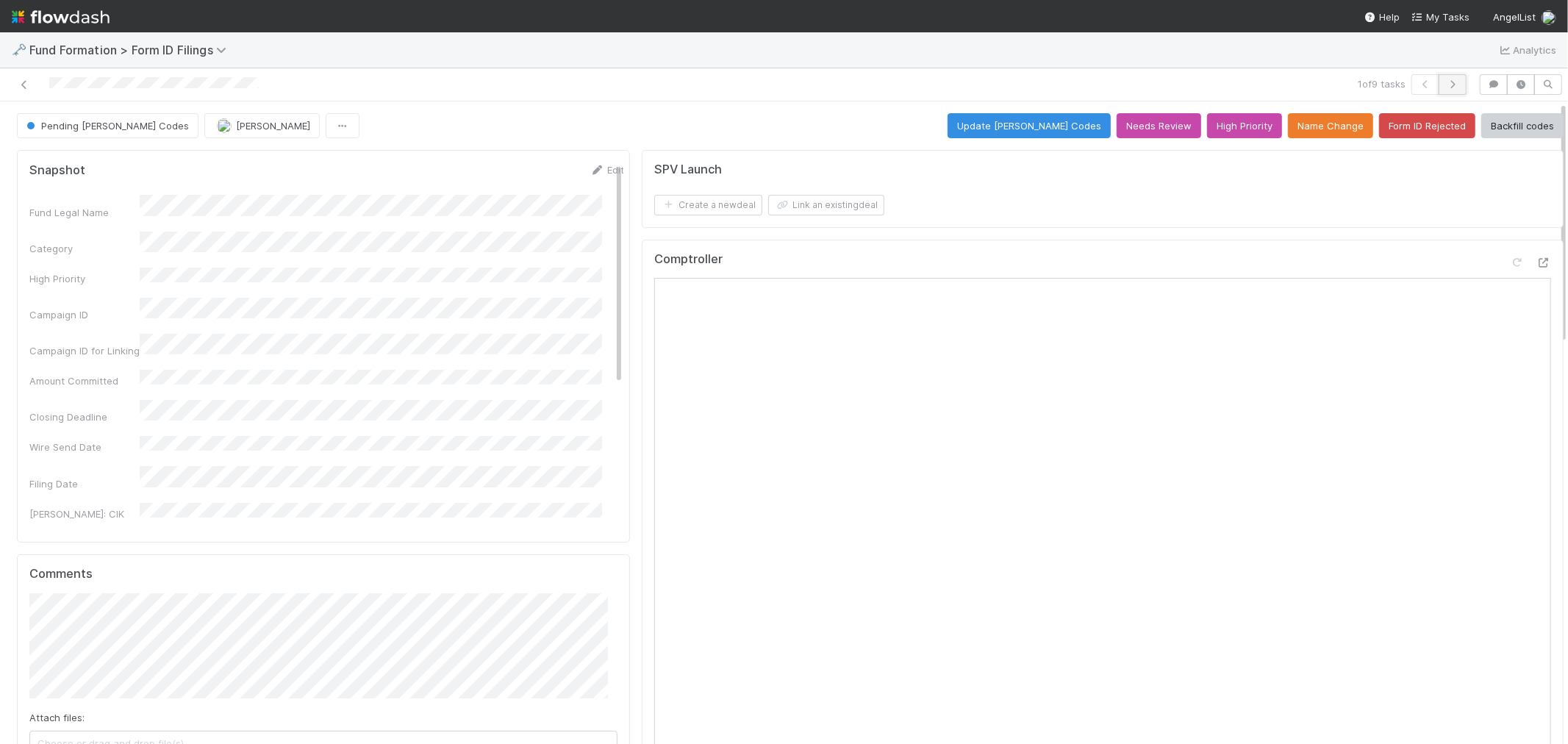
click at [1445, 81] on icon "button" at bounding box center [1452, 85] width 15 height 9
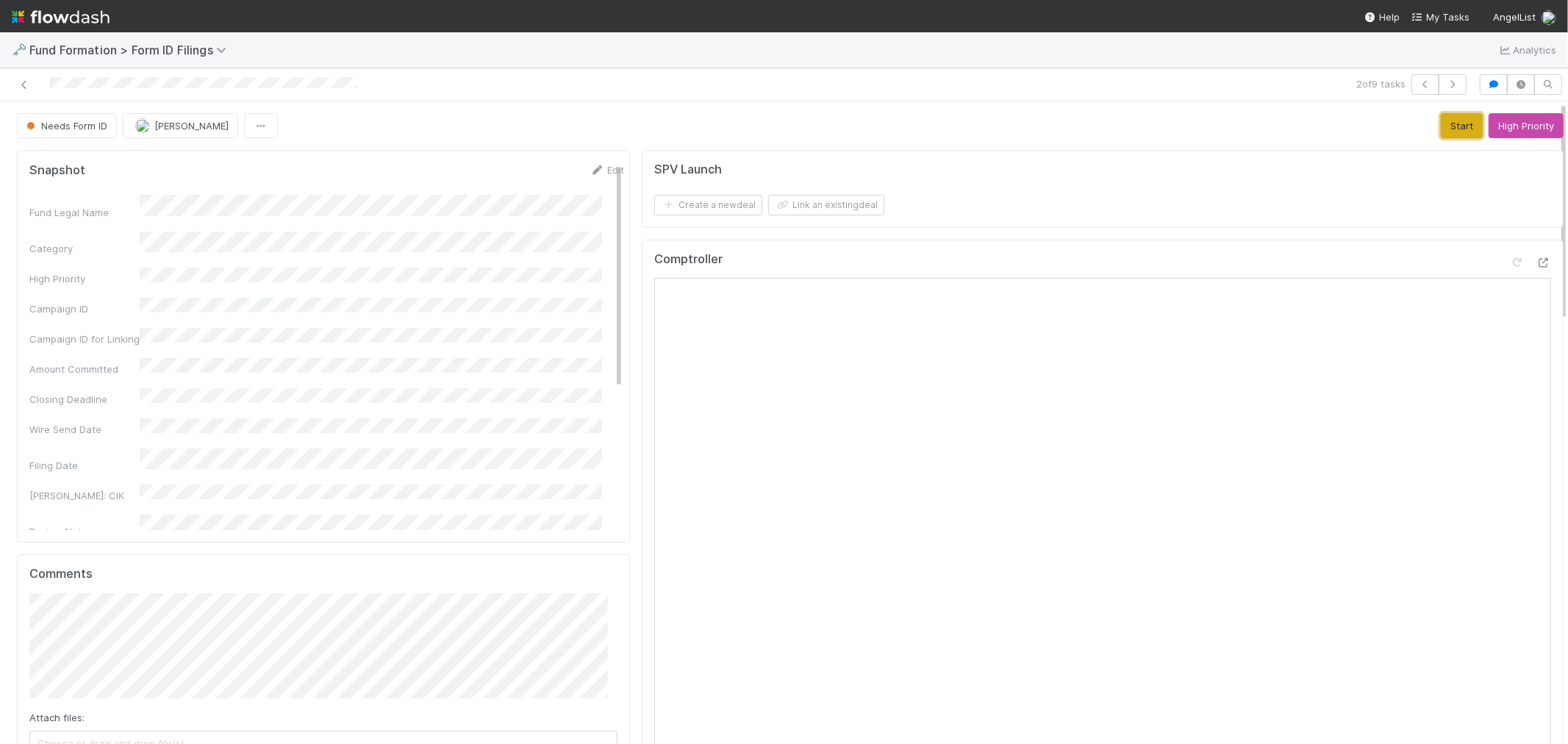
click at [1441, 123] on button "Start" at bounding box center [1462, 125] width 42 height 25
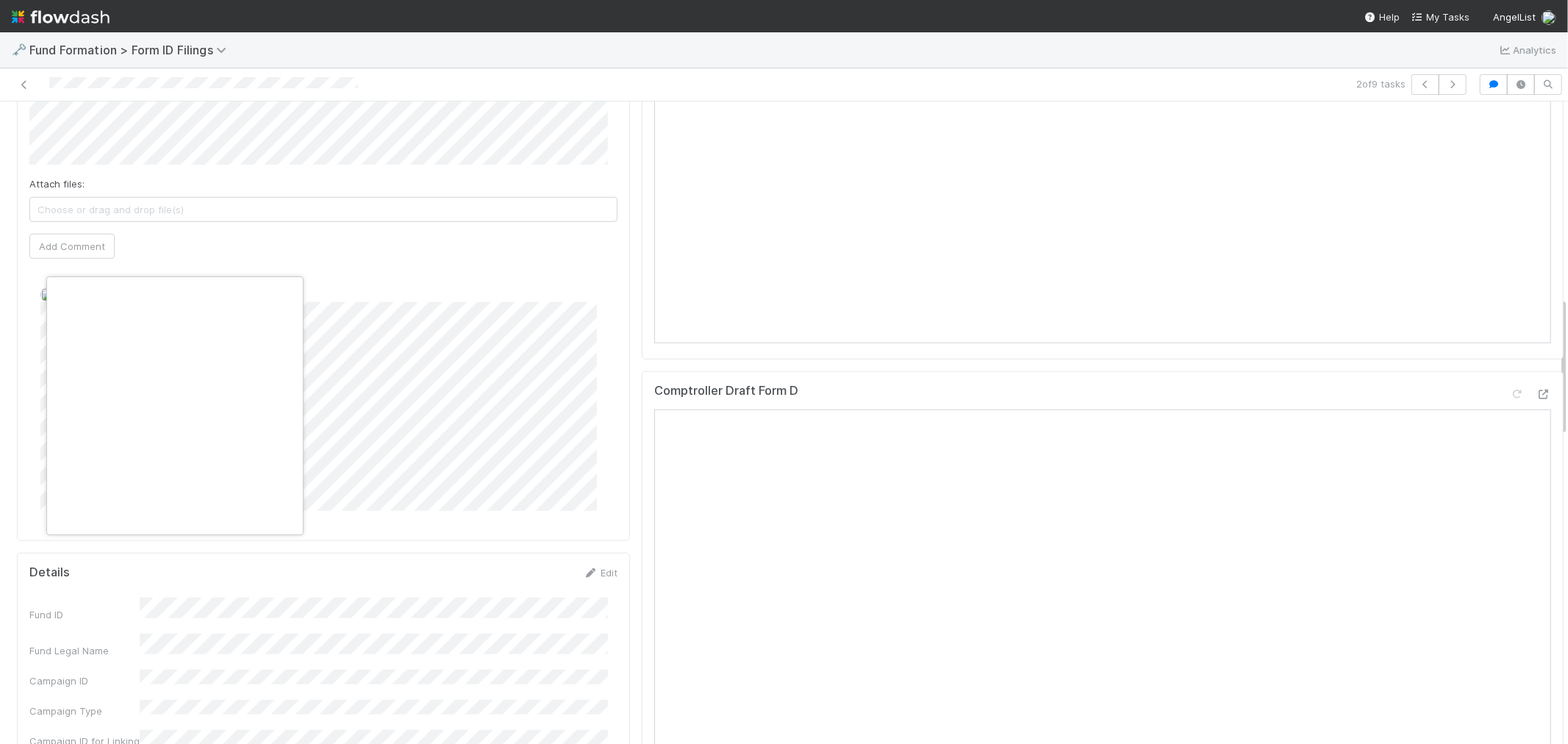
scroll to position [0, 6]
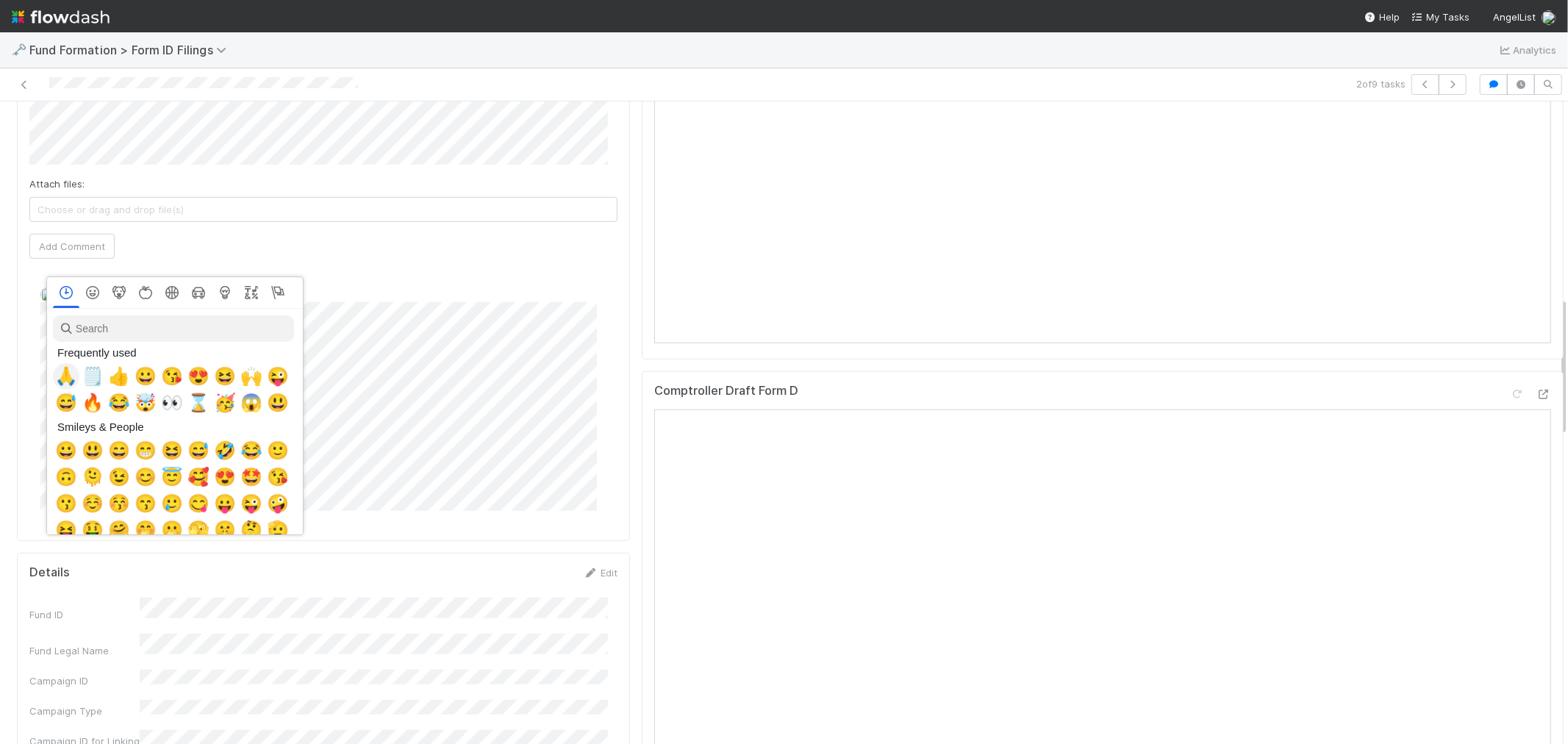
click at [55, 373] on span "🙏" at bounding box center [66, 376] width 22 height 21
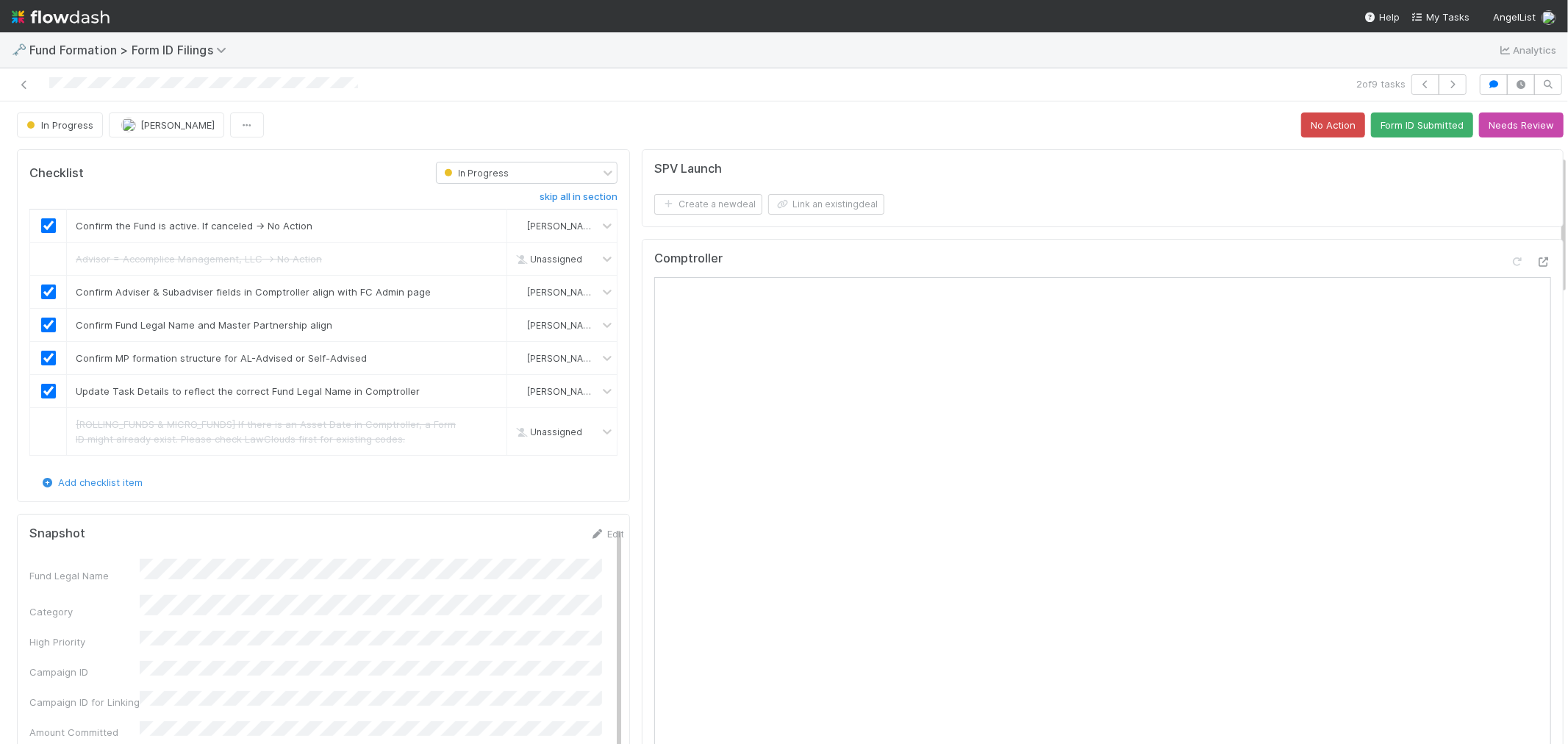
scroll to position [0, 0]
click at [1396, 134] on button "Form ID Submitted" at bounding box center [1422, 125] width 102 height 25
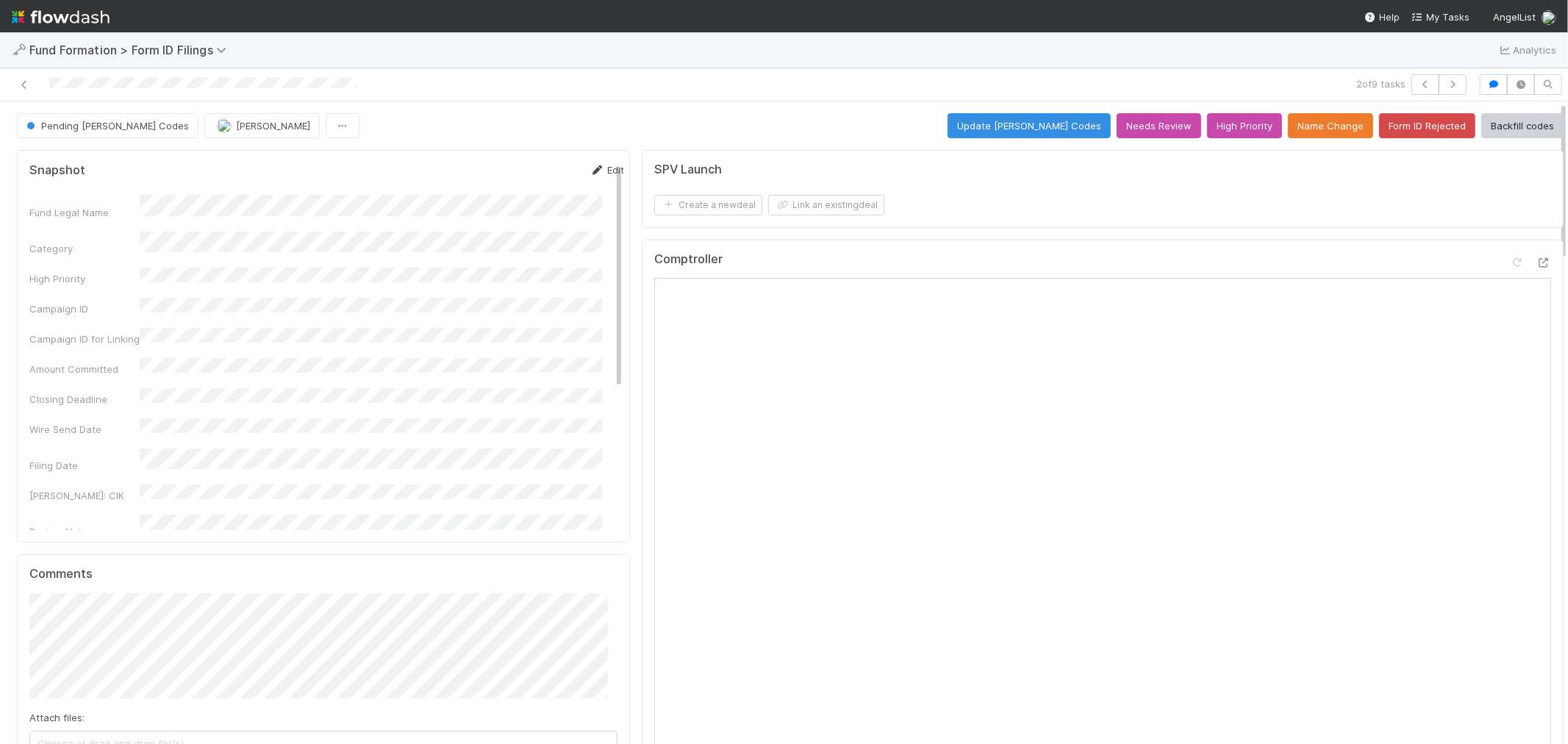
click at [590, 166] on link "Edit" at bounding box center [606, 169] width 34 height 11
click at [86, 478] on div "Form ID Accession Number" at bounding box center [327, 500] width 594 height 44
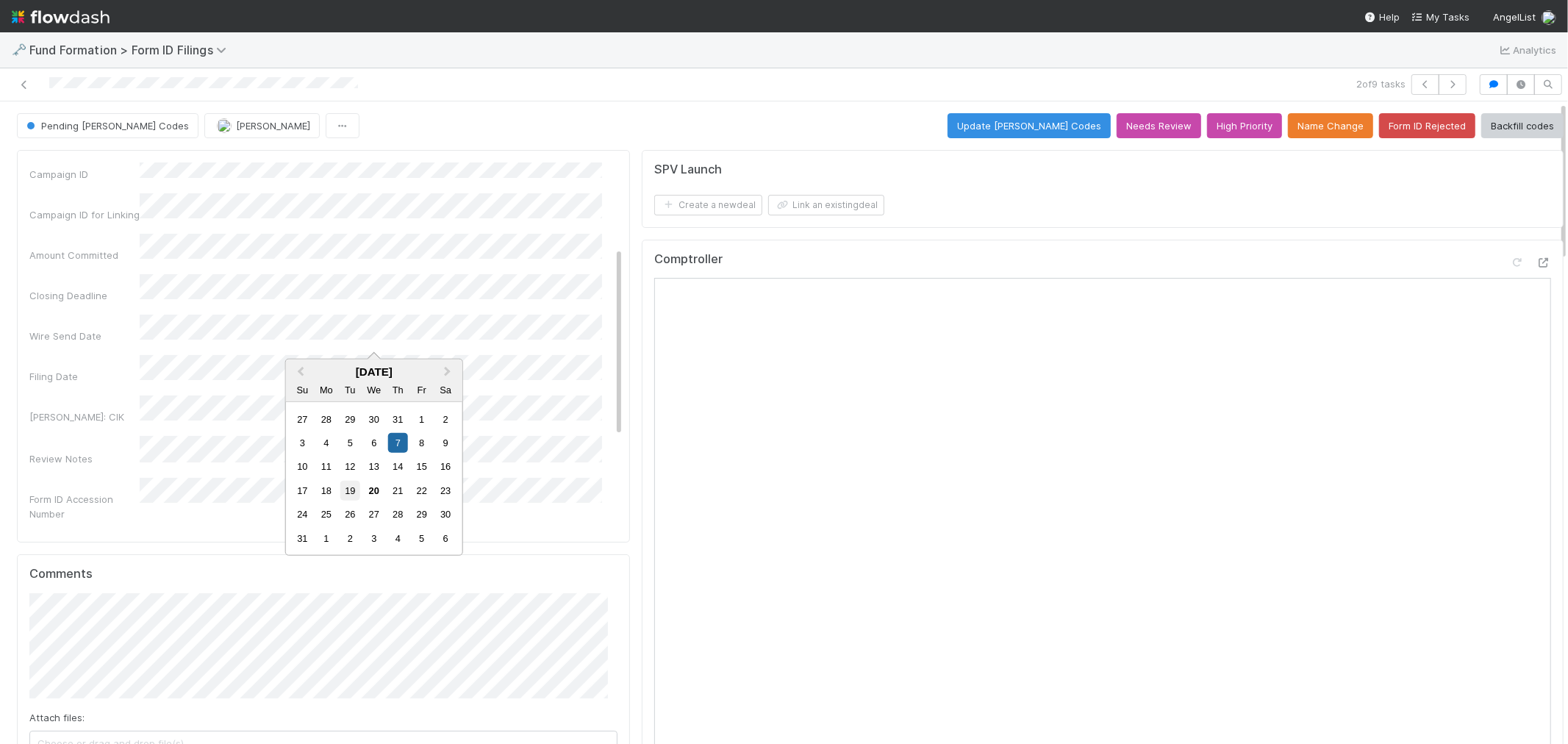
click at [355, 488] on div "19" at bounding box center [350, 490] width 20 height 20
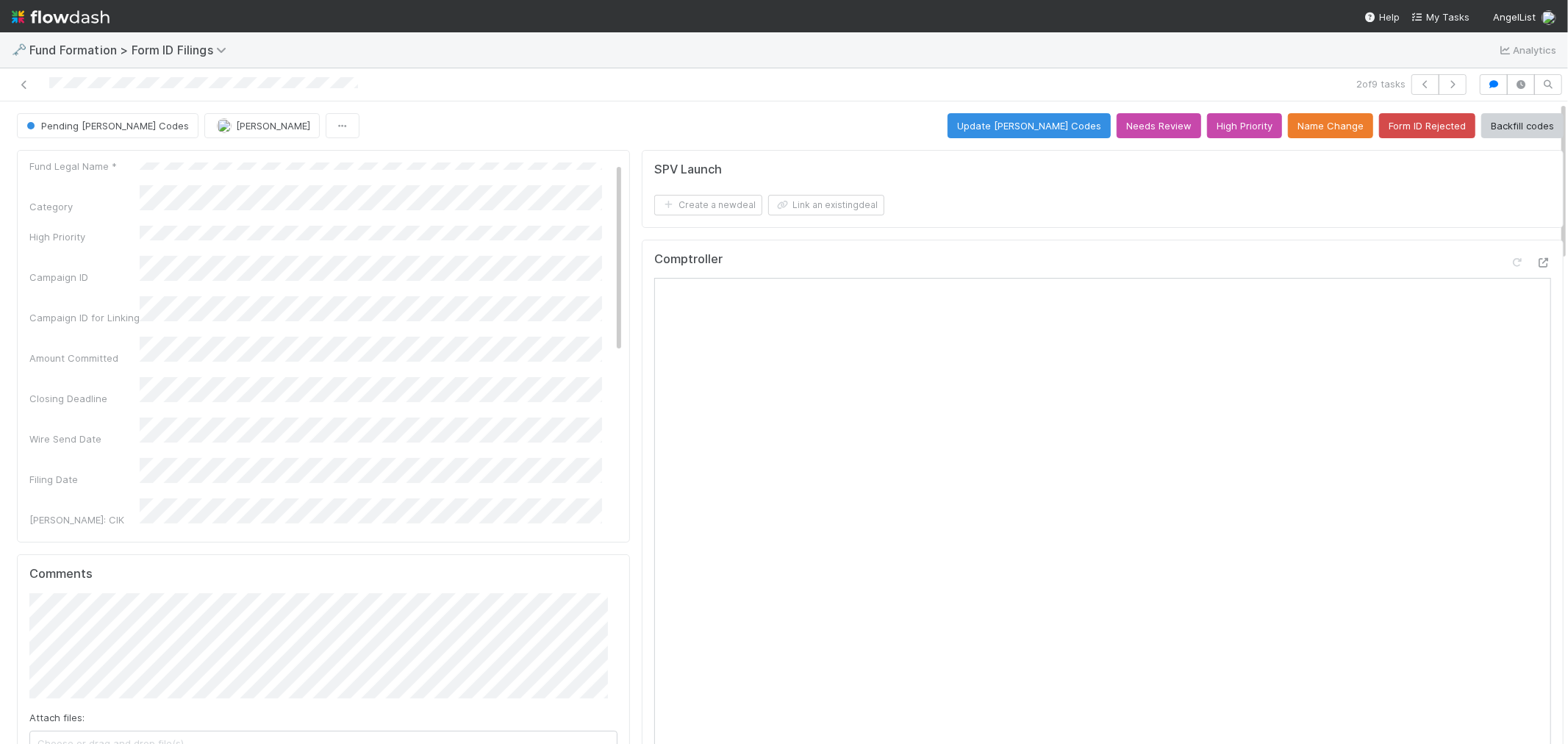
scroll to position [0, 0]
click at [531, 174] on button "Save" at bounding box center [546, 175] width 42 height 25
click at [1445, 82] on icon "button" at bounding box center [1452, 85] width 15 height 9
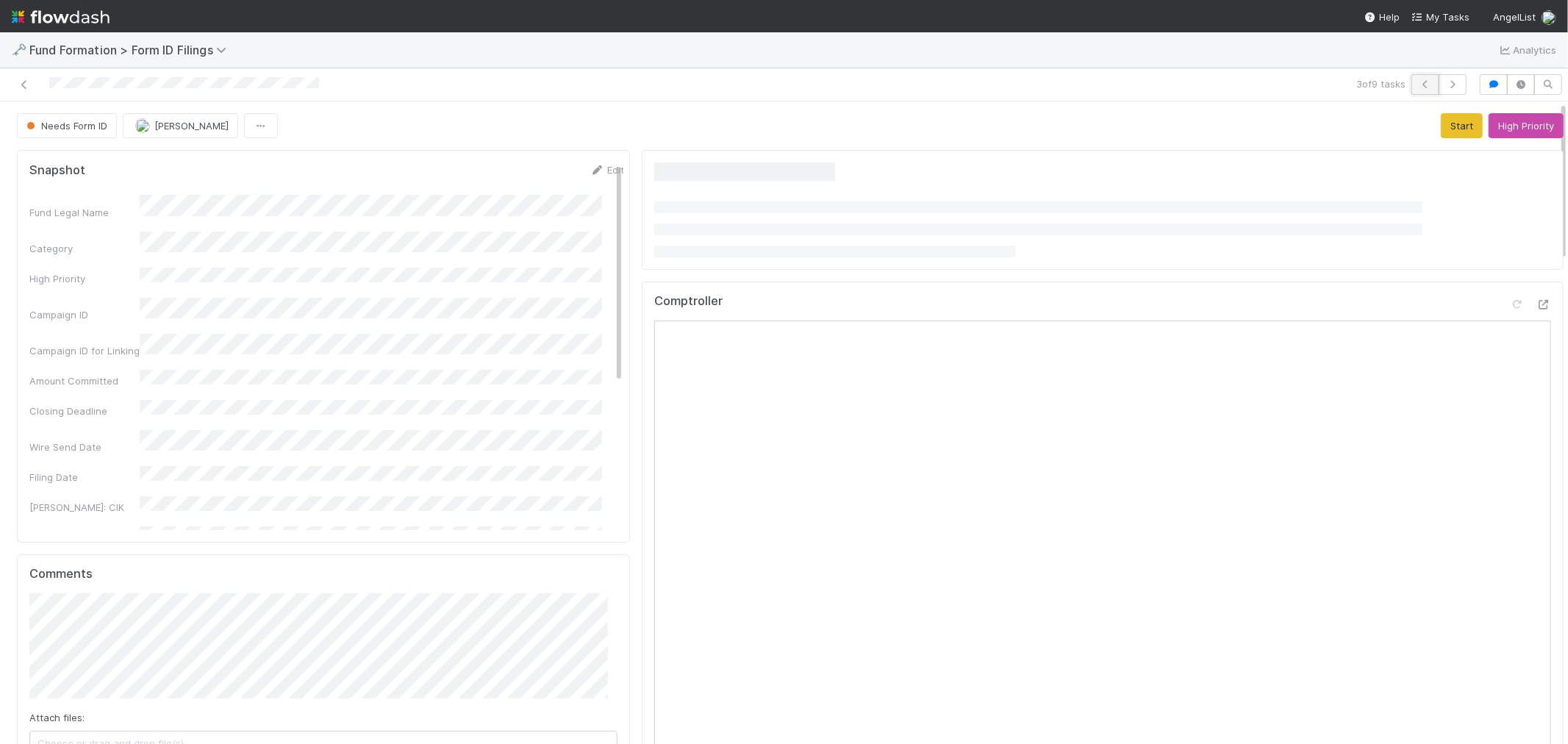
click at [1411, 90] on button "button" at bounding box center [1425, 85] width 28 height 21
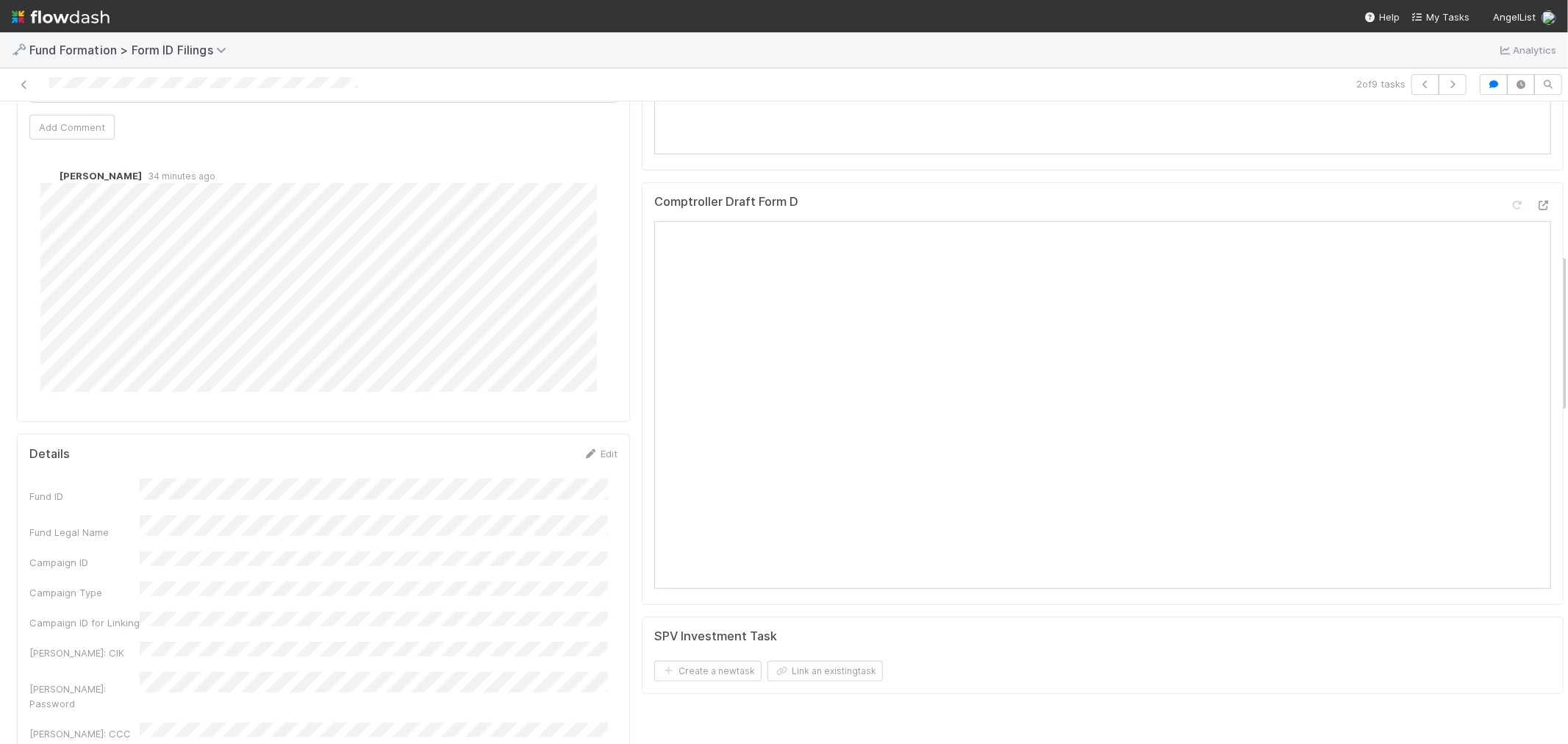
scroll to position [245, 0]
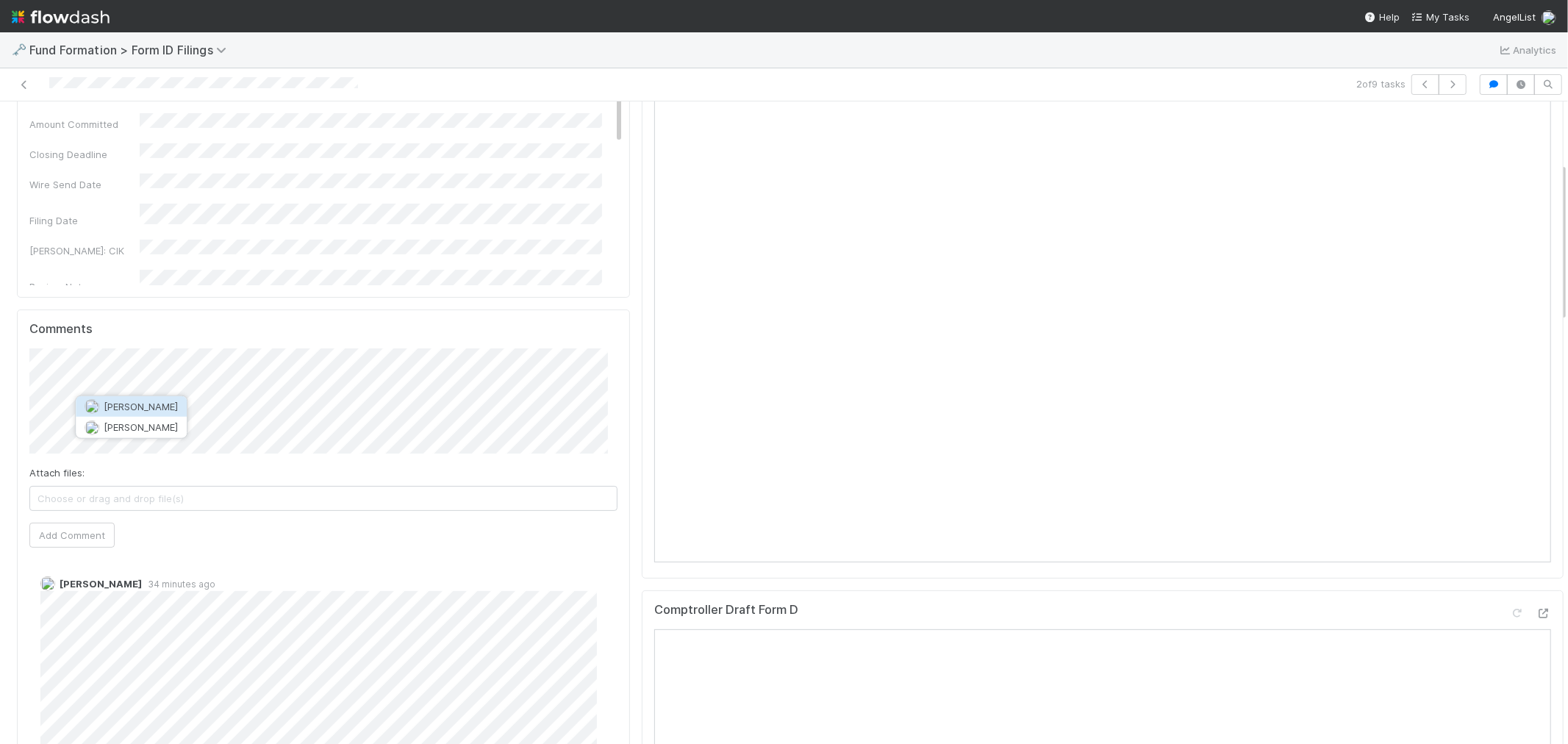
click at [137, 405] on span "Roselyn de Villa" at bounding box center [140, 406] width 74 height 11
click at [81, 538] on button "Add Comment" at bounding box center [72, 535] width 85 height 25
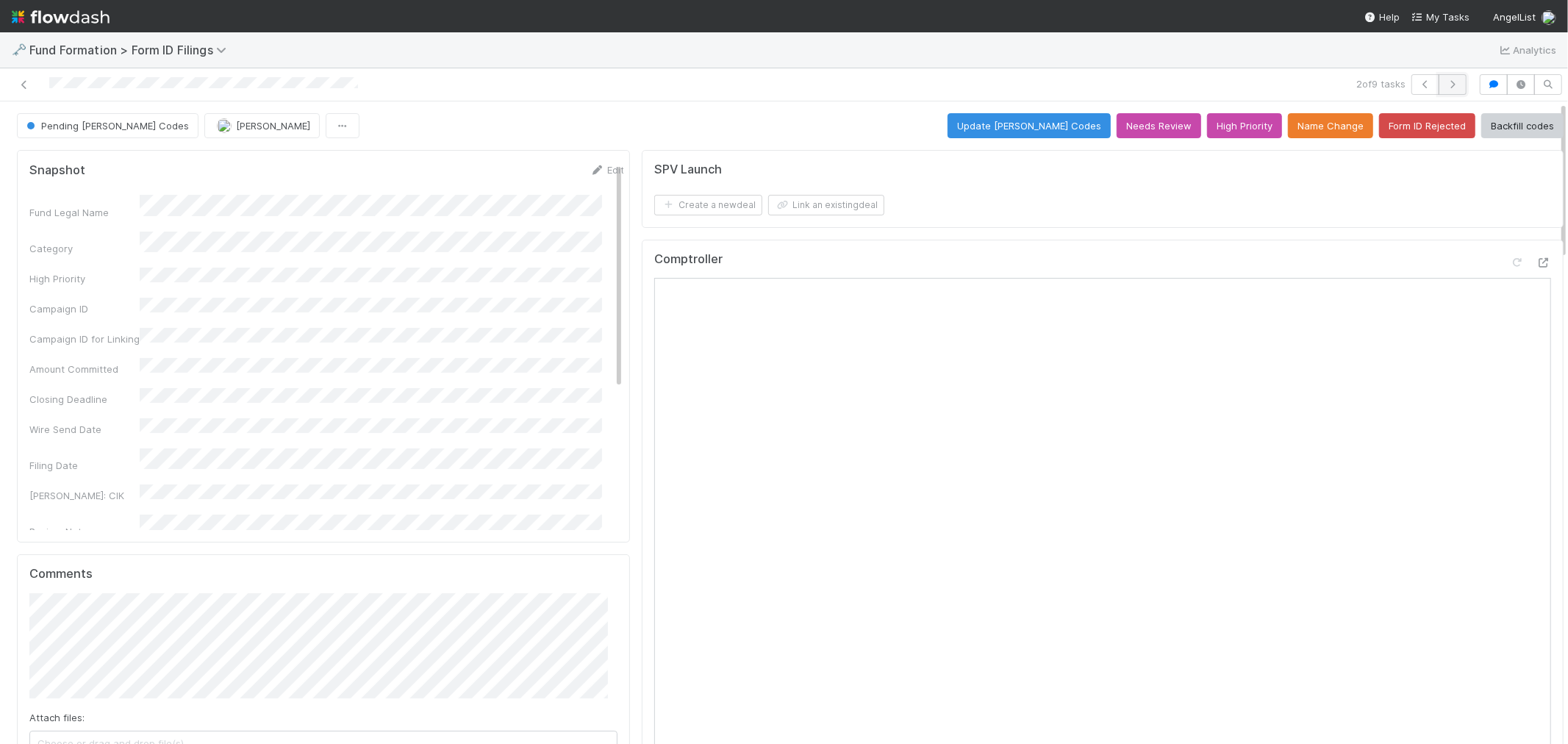
click at [1445, 89] on button "button" at bounding box center [1452, 85] width 28 height 21
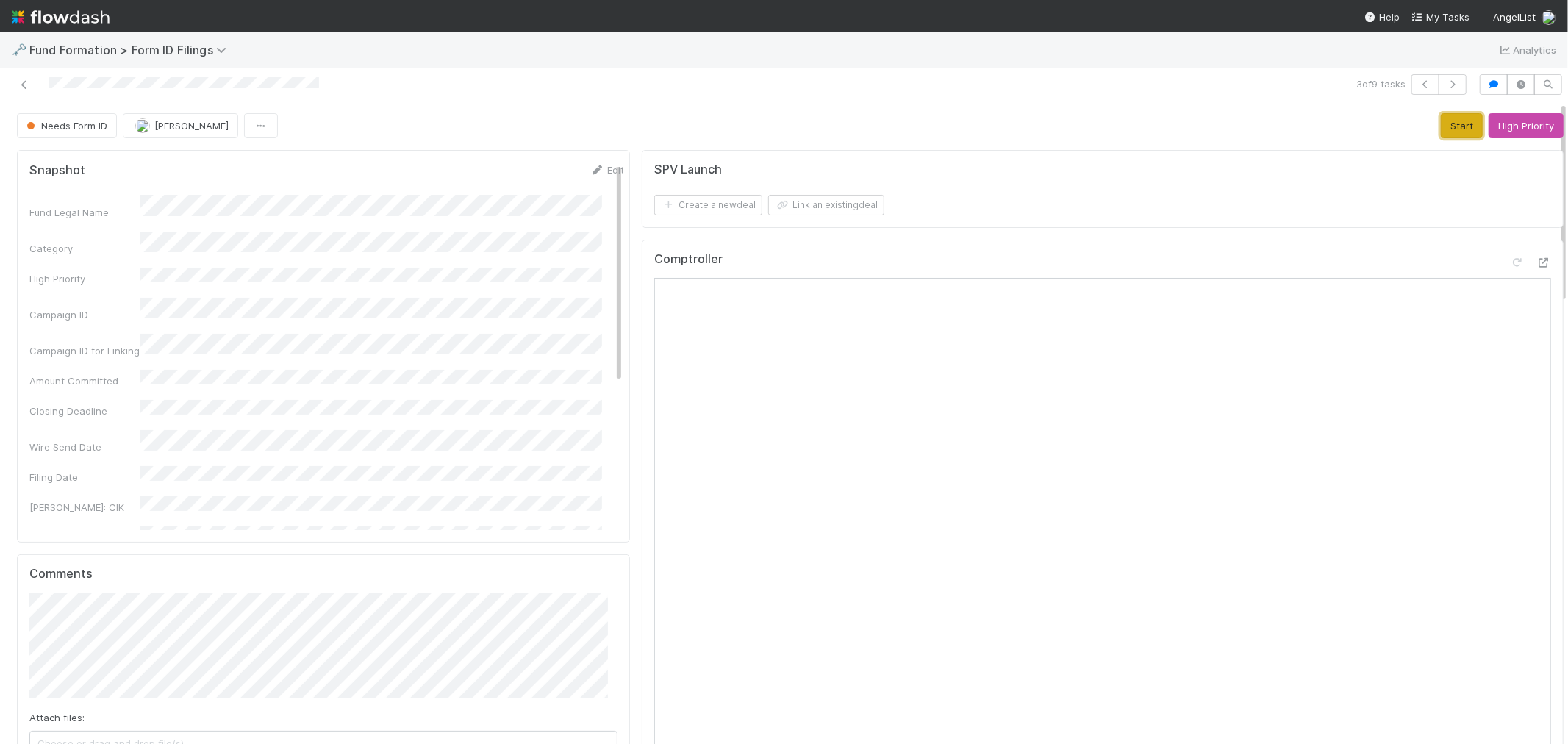
click at [1441, 122] on button "Start" at bounding box center [1462, 125] width 42 height 25
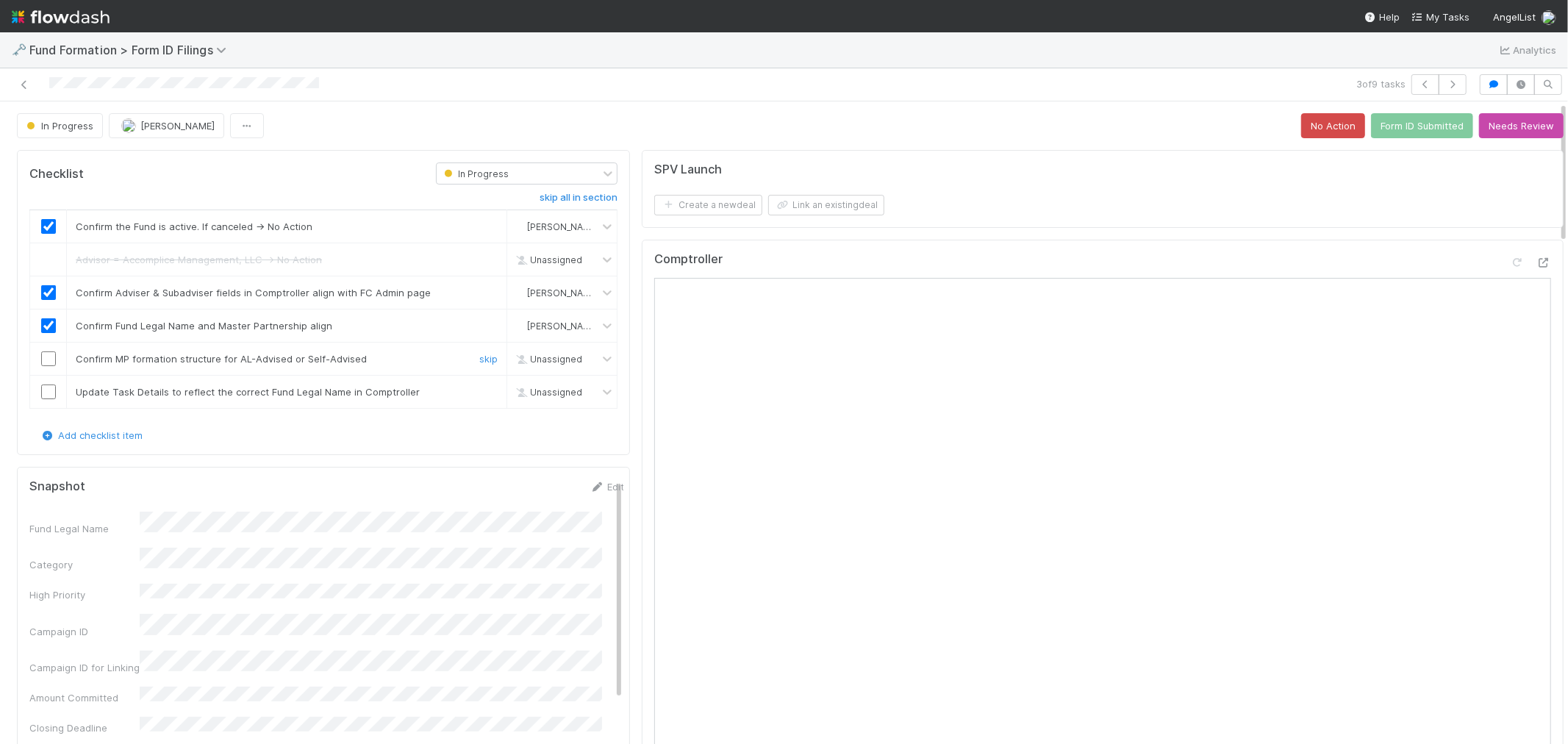
click at [44, 357] on input "checkbox" at bounding box center [48, 358] width 15 height 15
click at [594, 486] on link "Edit" at bounding box center [606, 486] width 34 height 11
click at [525, 491] on button "Save" at bounding box center [546, 492] width 42 height 25
click at [45, 396] on input "checkbox" at bounding box center [48, 391] width 15 height 15
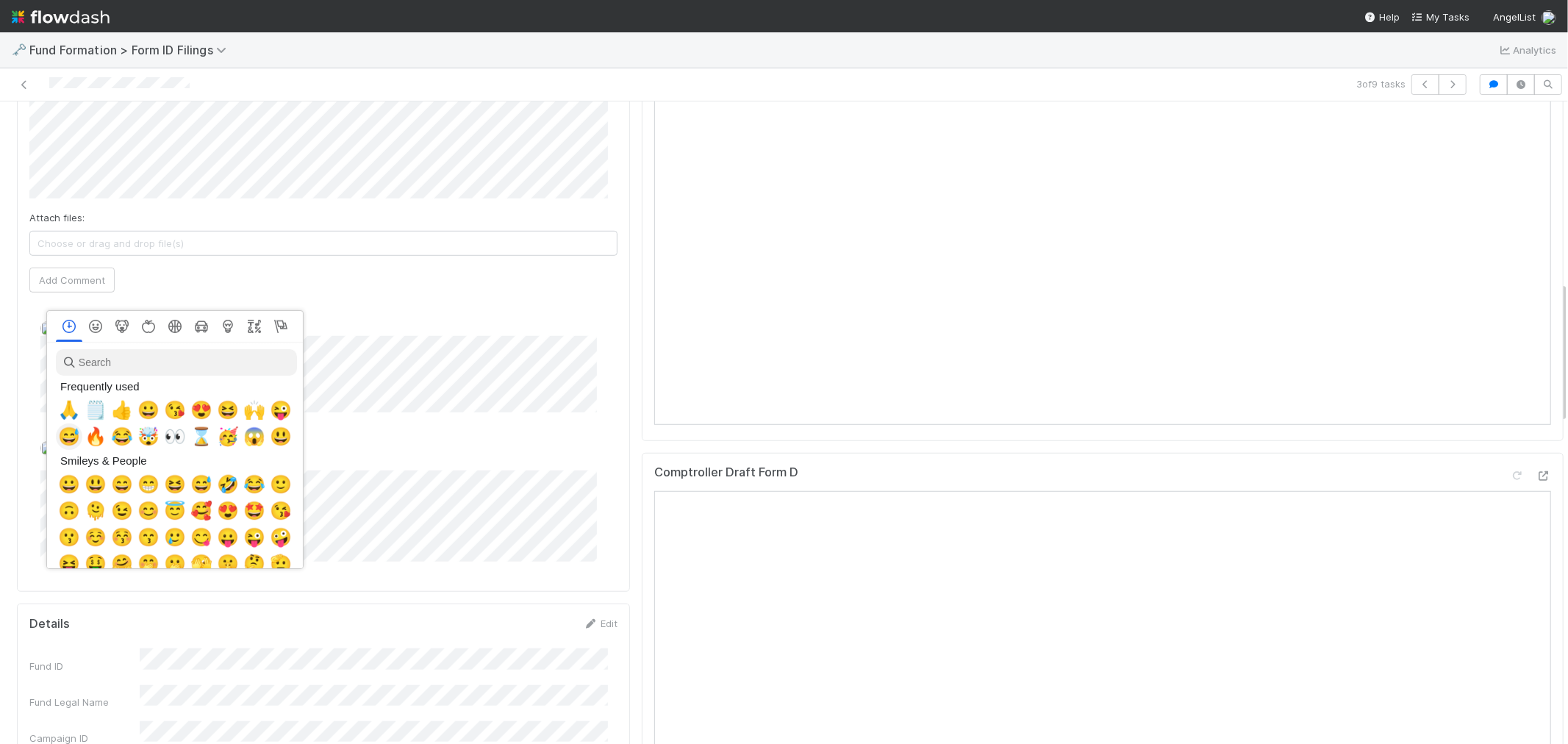
scroll to position [0, 6]
click at [84, 414] on span "🗒️" at bounding box center [92, 411] width 22 height 21
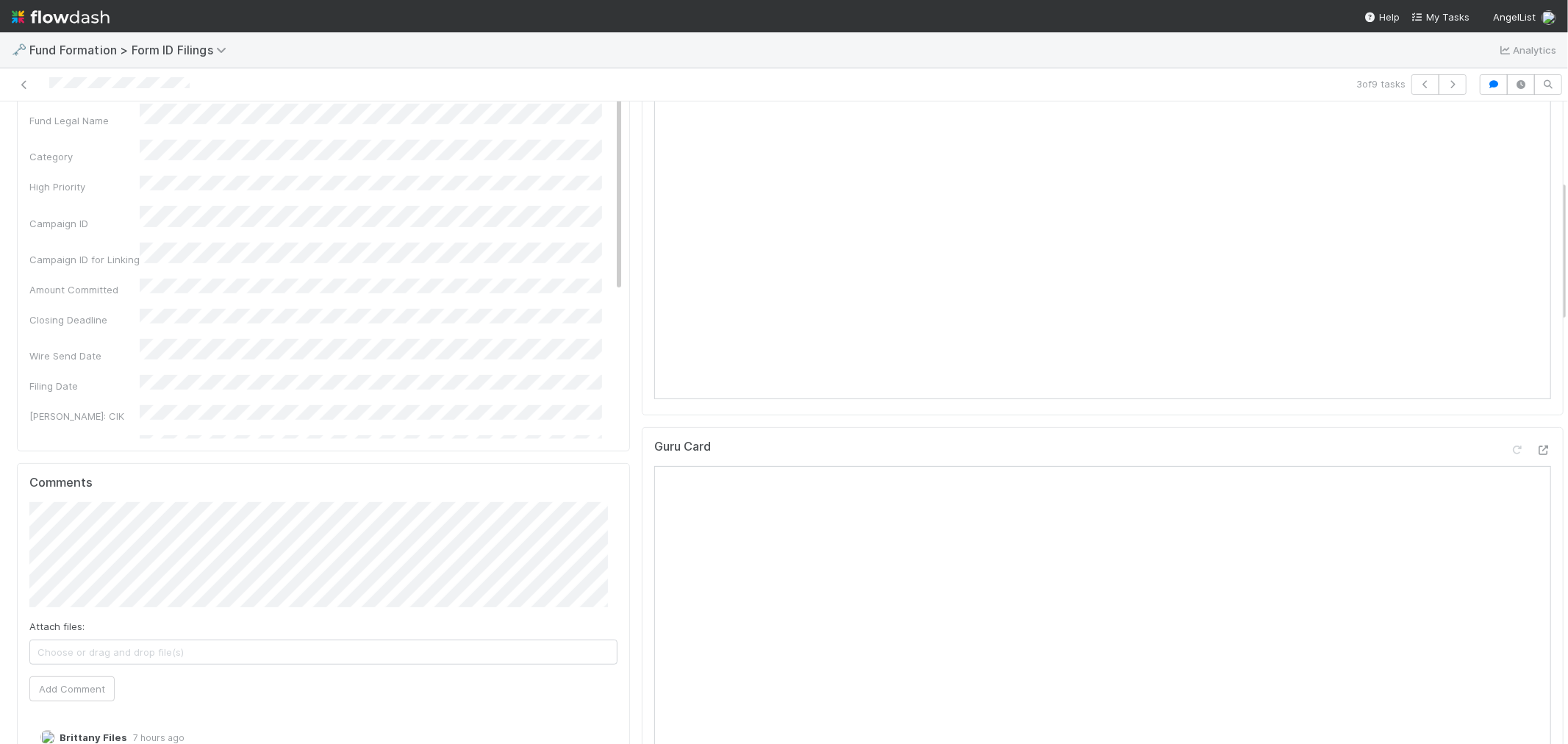
scroll to position [0, 0]
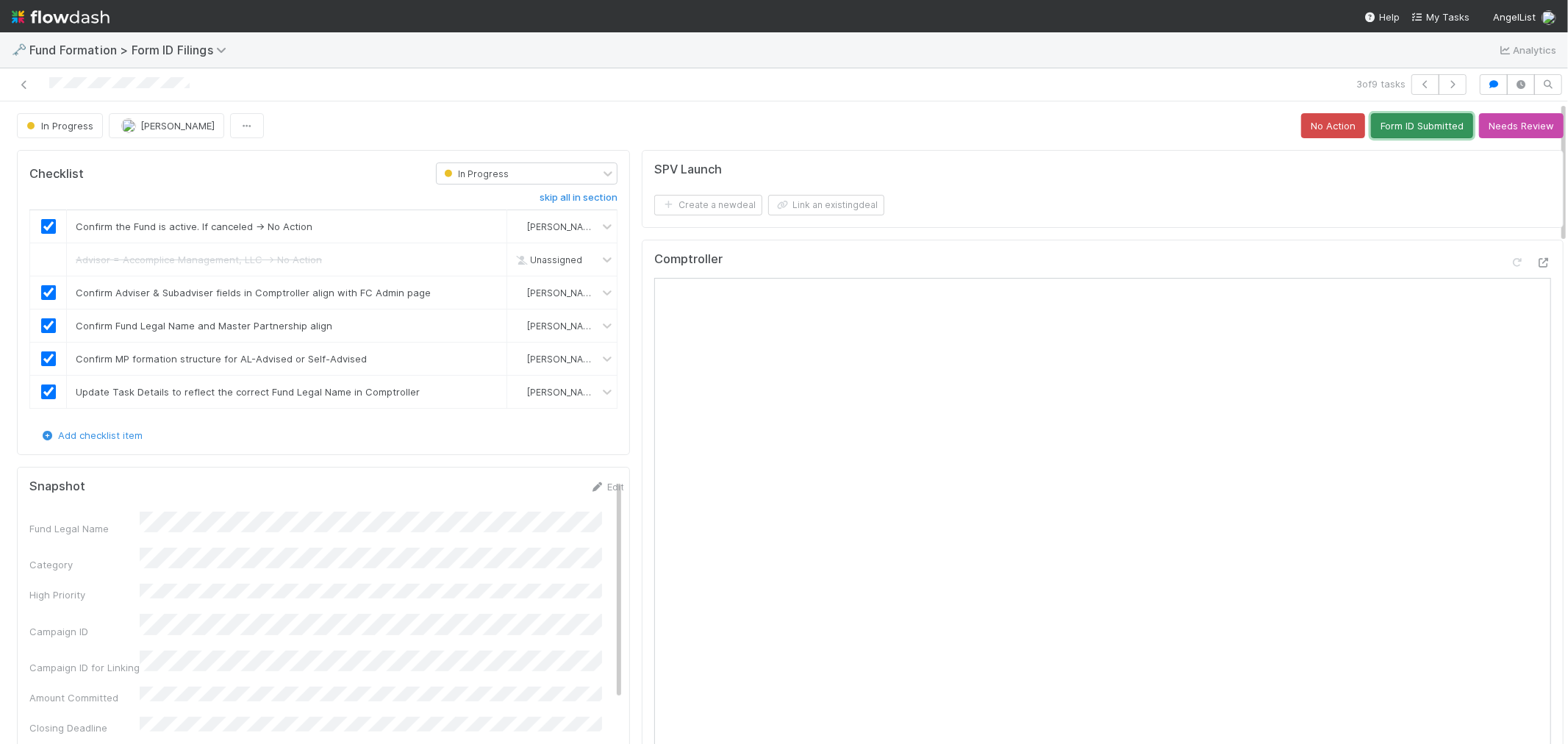
click at [1397, 122] on button "Form ID Submitted" at bounding box center [1422, 125] width 102 height 25
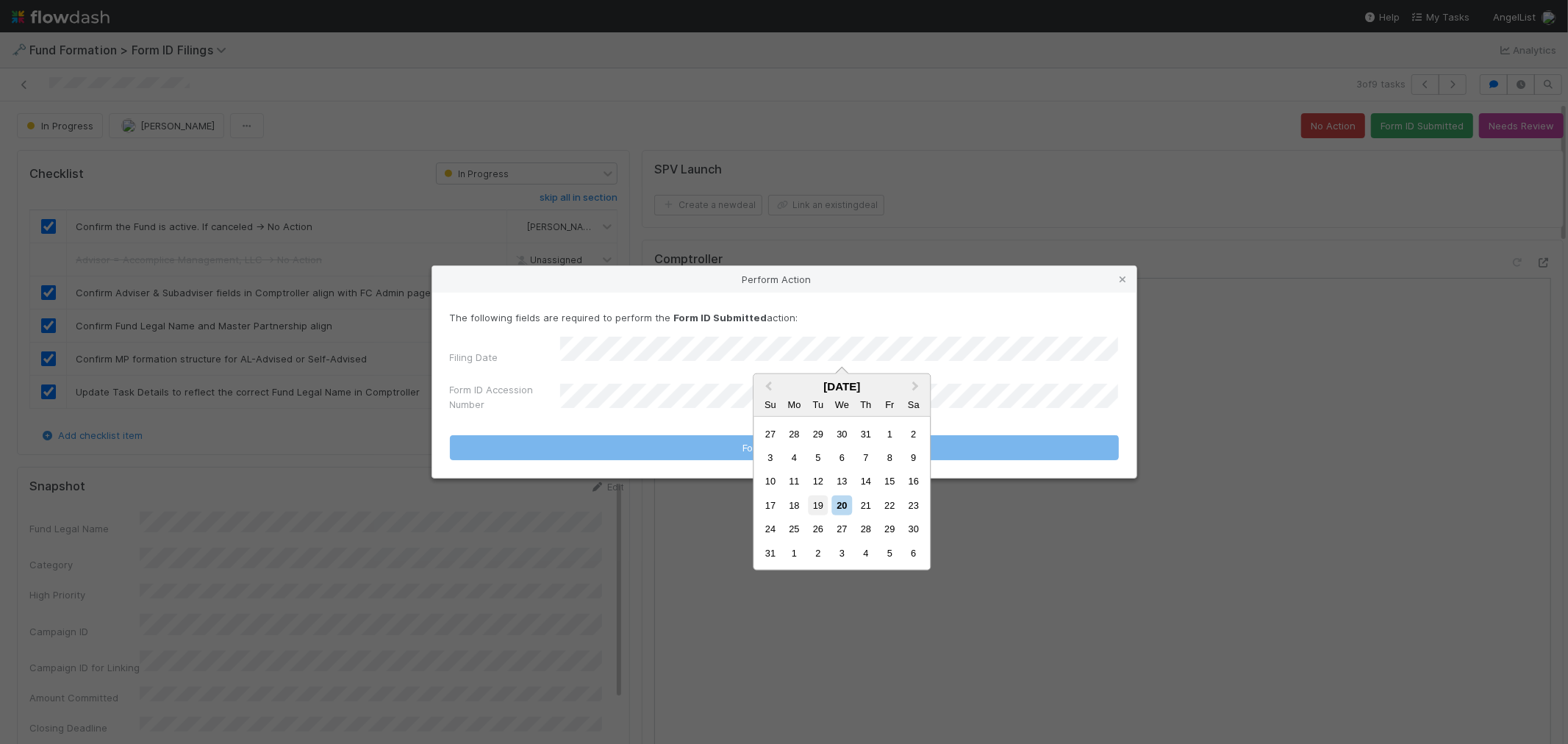
click at [824, 503] on div "19" at bounding box center [818, 505] width 20 height 20
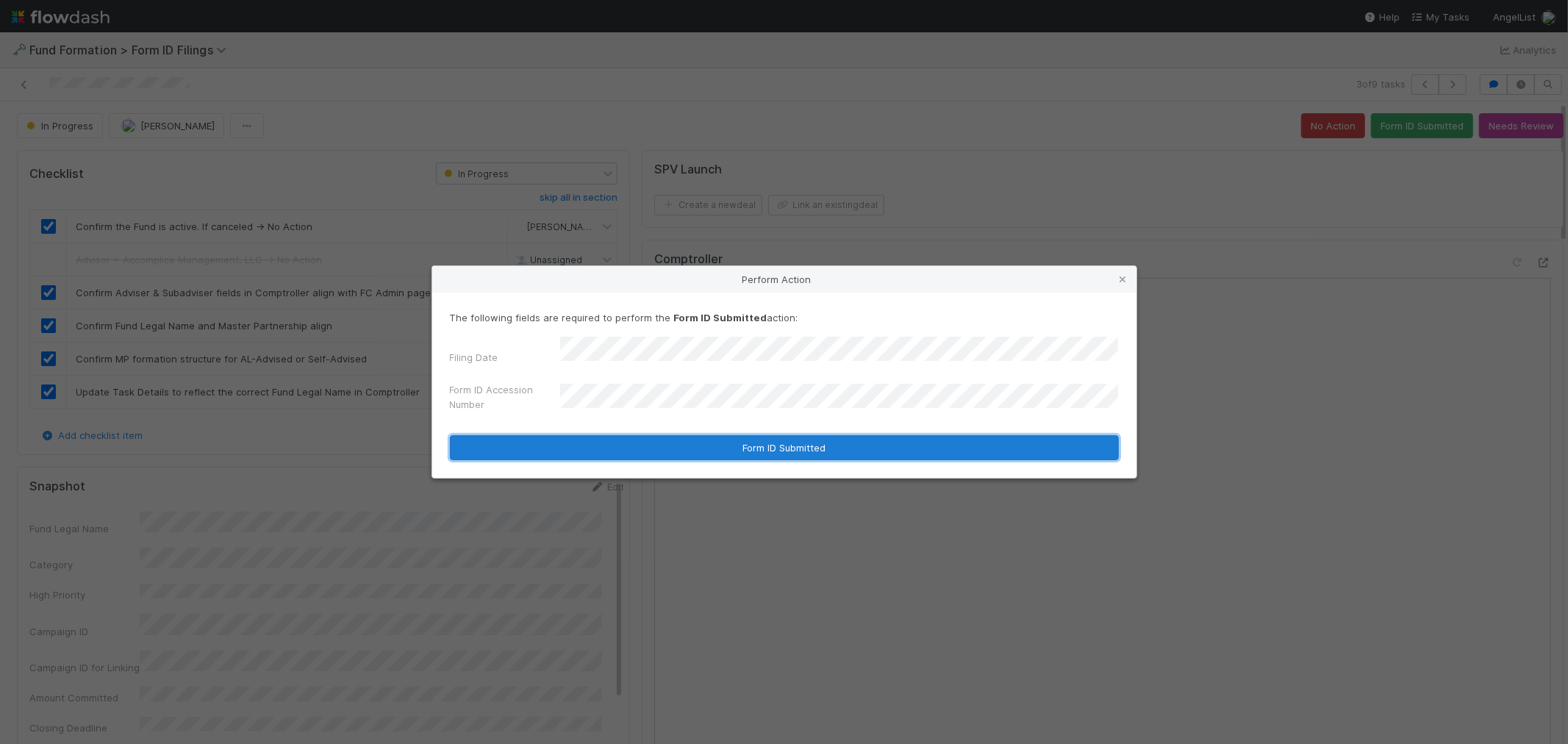
click at [666, 435] on button "Form ID Submitted" at bounding box center [784, 447] width 669 height 25
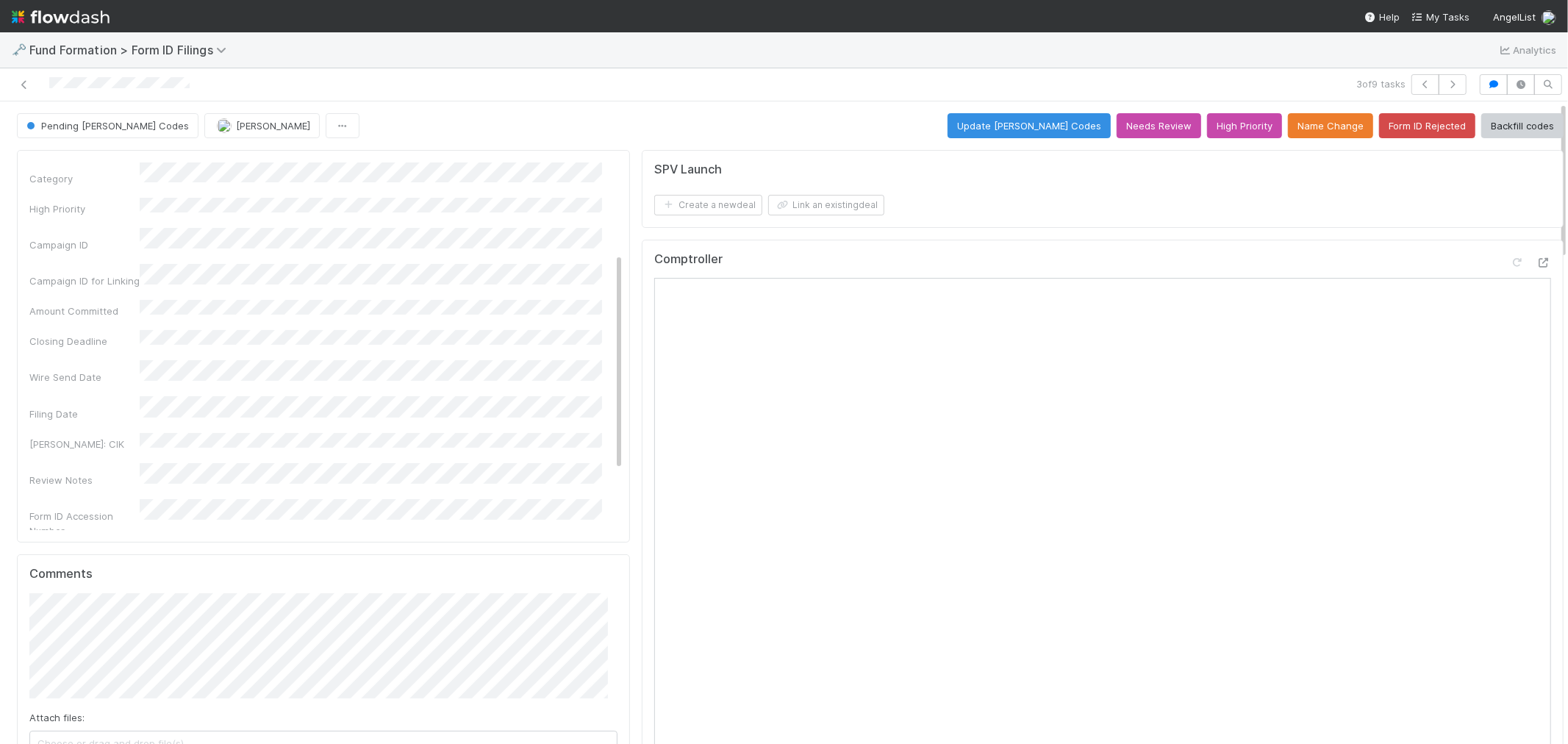
scroll to position [163, 0]
click at [1445, 81] on icon "button" at bounding box center [1452, 85] width 15 height 9
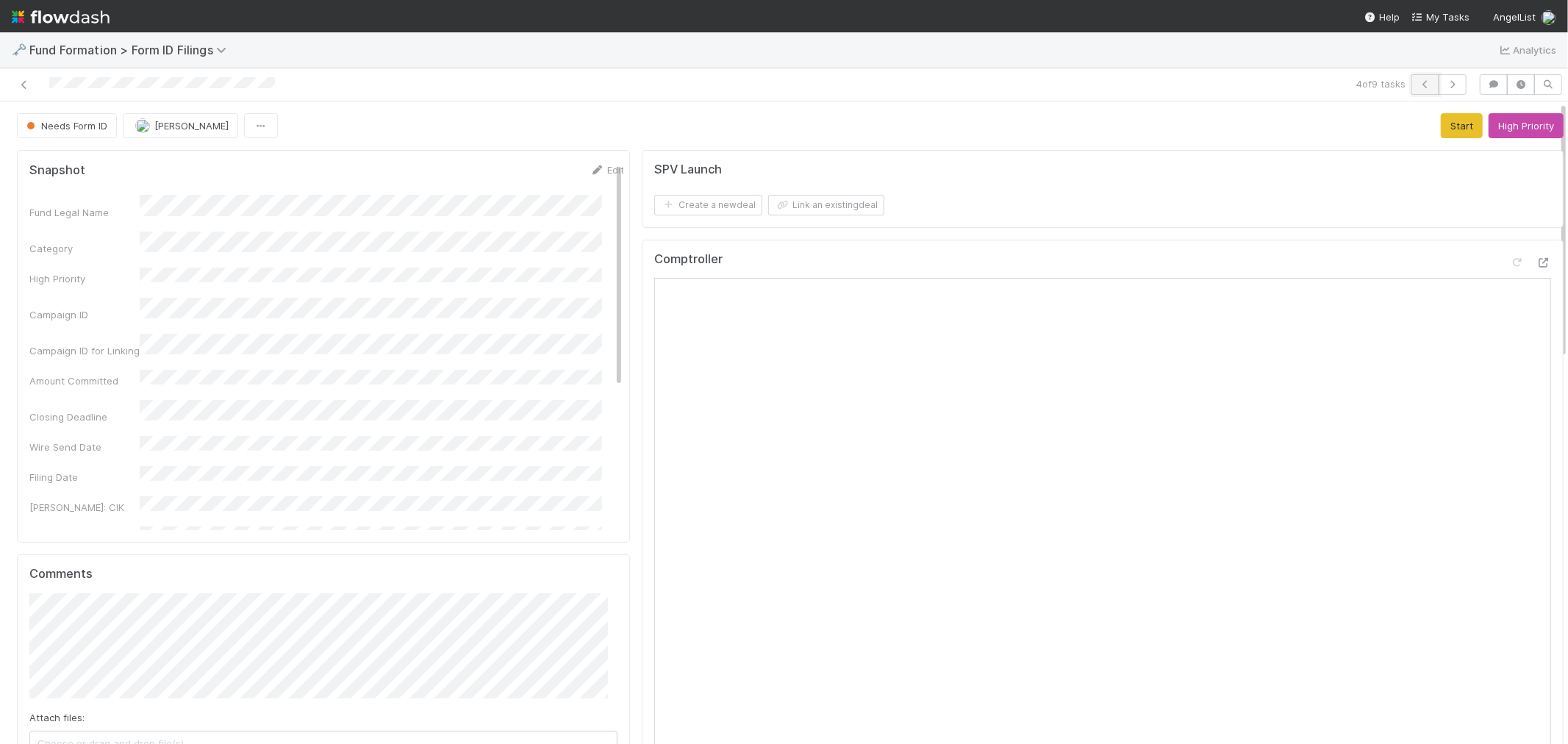
click at [1418, 87] on icon "button" at bounding box center [1425, 85] width 15 height 9
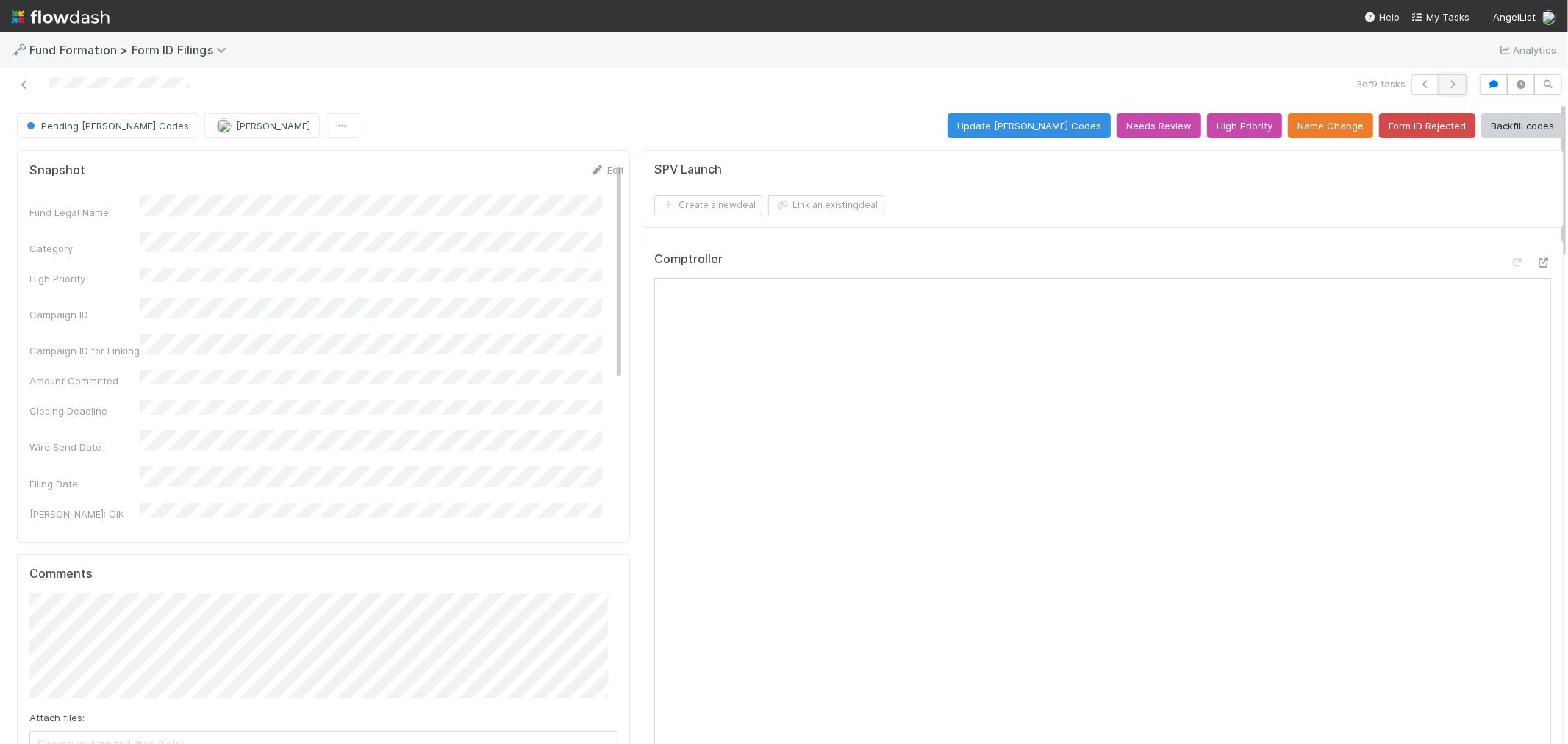
click at [1441, 76] on button "button" at bounding box center [1452, 85] width 28 height 21
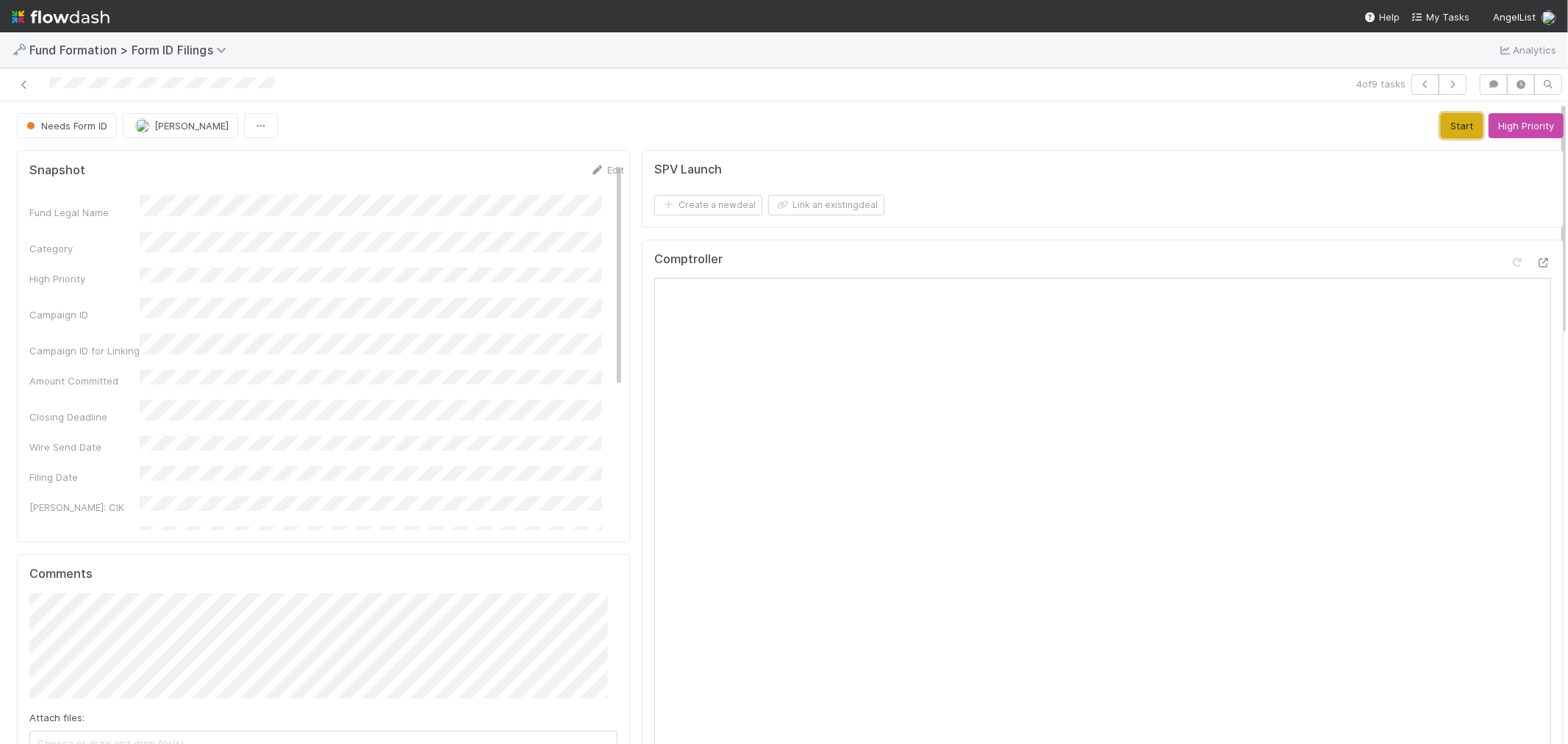
click at [1441, 125] on button "Start" at bounding box center [1462, 125] width 42 height 25
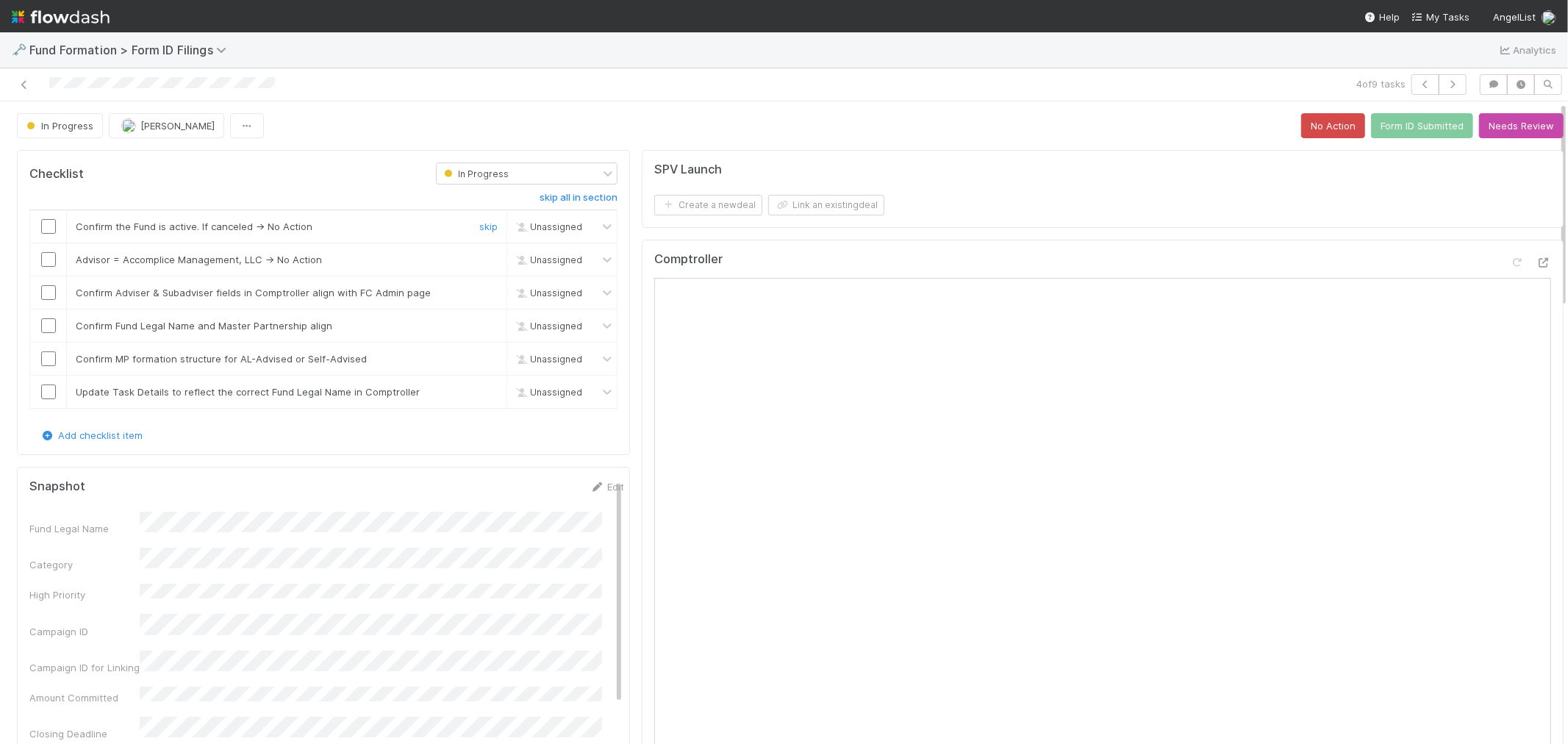
click at [44, 227] on input "checkbox" at bounding box center [48, 226] width 15 height 15
click at [482, 259] on link "skip" at bounding box center [489, 259] width 18 height 11
click at [46, 291] on input "checkbox" at bounding box center [48, 292] width 15 height 15
click at [53, 326] on input "checkbox" at bounding box center [48, 326] width 15 height 15
click at [53, 359] on input "checkbox" at bounding box center [48, 358] width 15 height 15
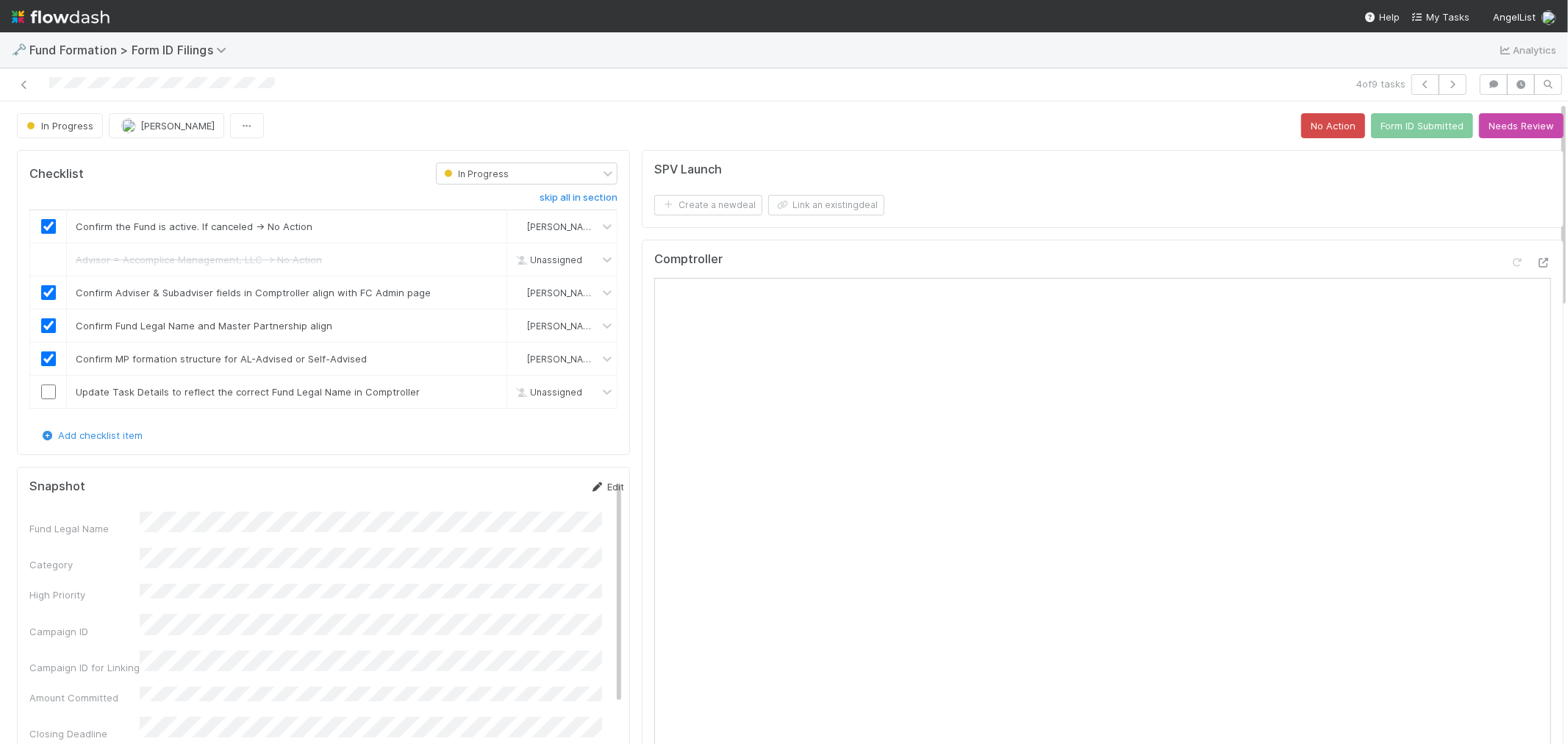
click at [589, 488] on link "Edit" at bounding box center [606, 486] width 34 height 11
click at [525, 495] on button "Save" at bounding box center [546, 492] width 42 height 25
click at [48, 388] on input "checkbox" at bounding box center [48, 391] width 15 height 15
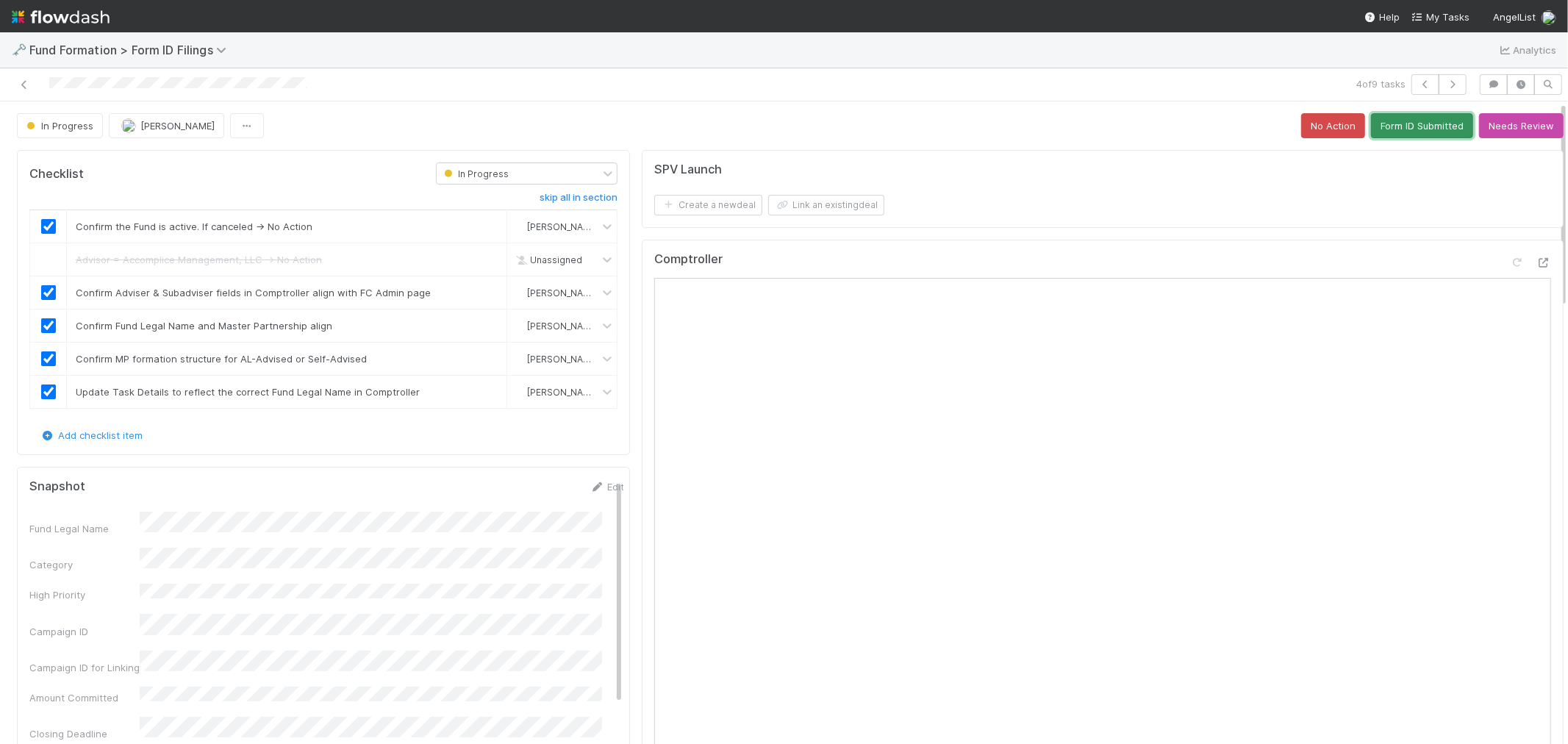
click at [1387, 136] on button "Form ID Submitted" at bounding box center [1422, 125] width 102 height 25
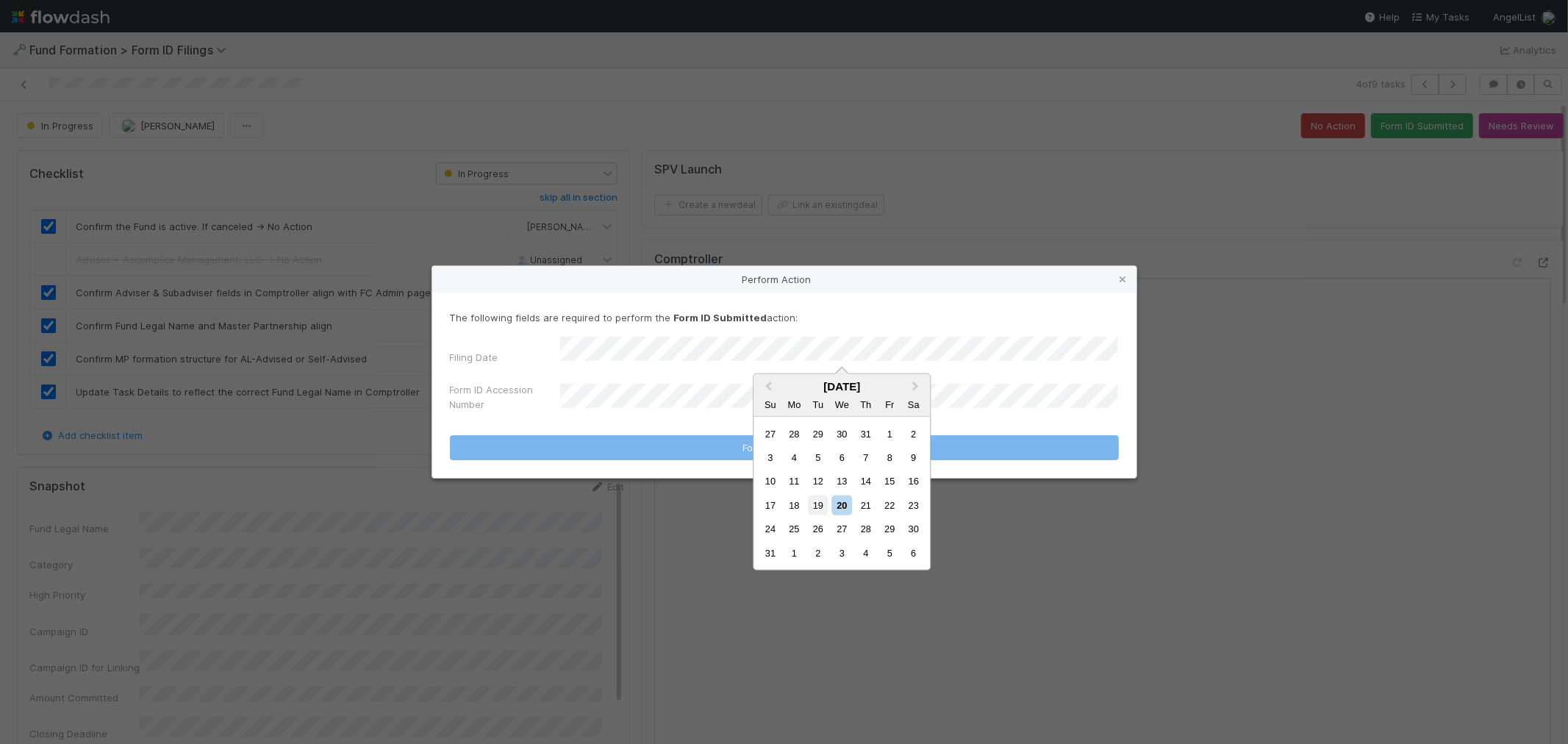
click at [820, 505] on div "19" at bounding box center [818, 505] width 20 height 20
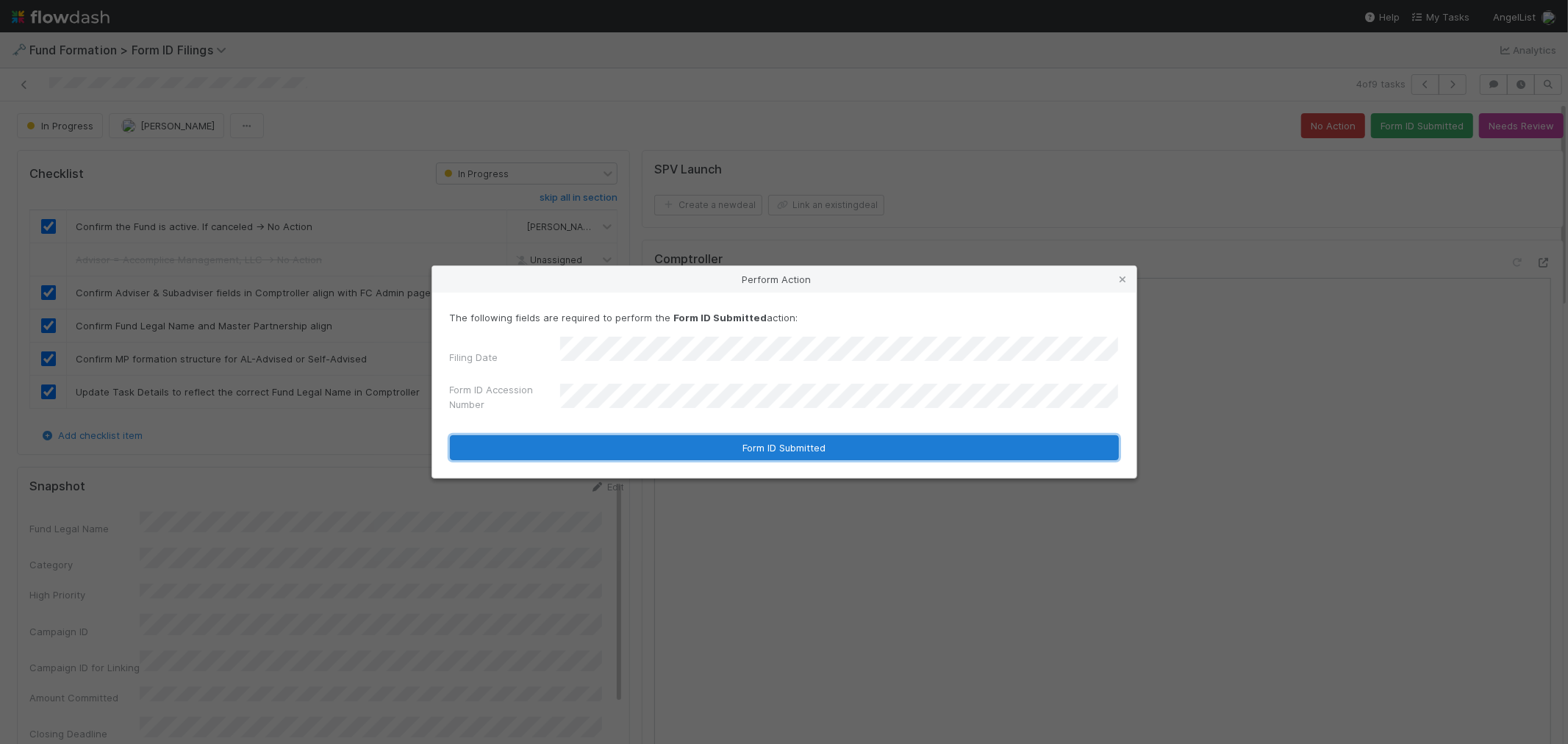
click at [637, 445] on button "Form ID Submitted" at bounding box center [784, 447] width 669 height 25
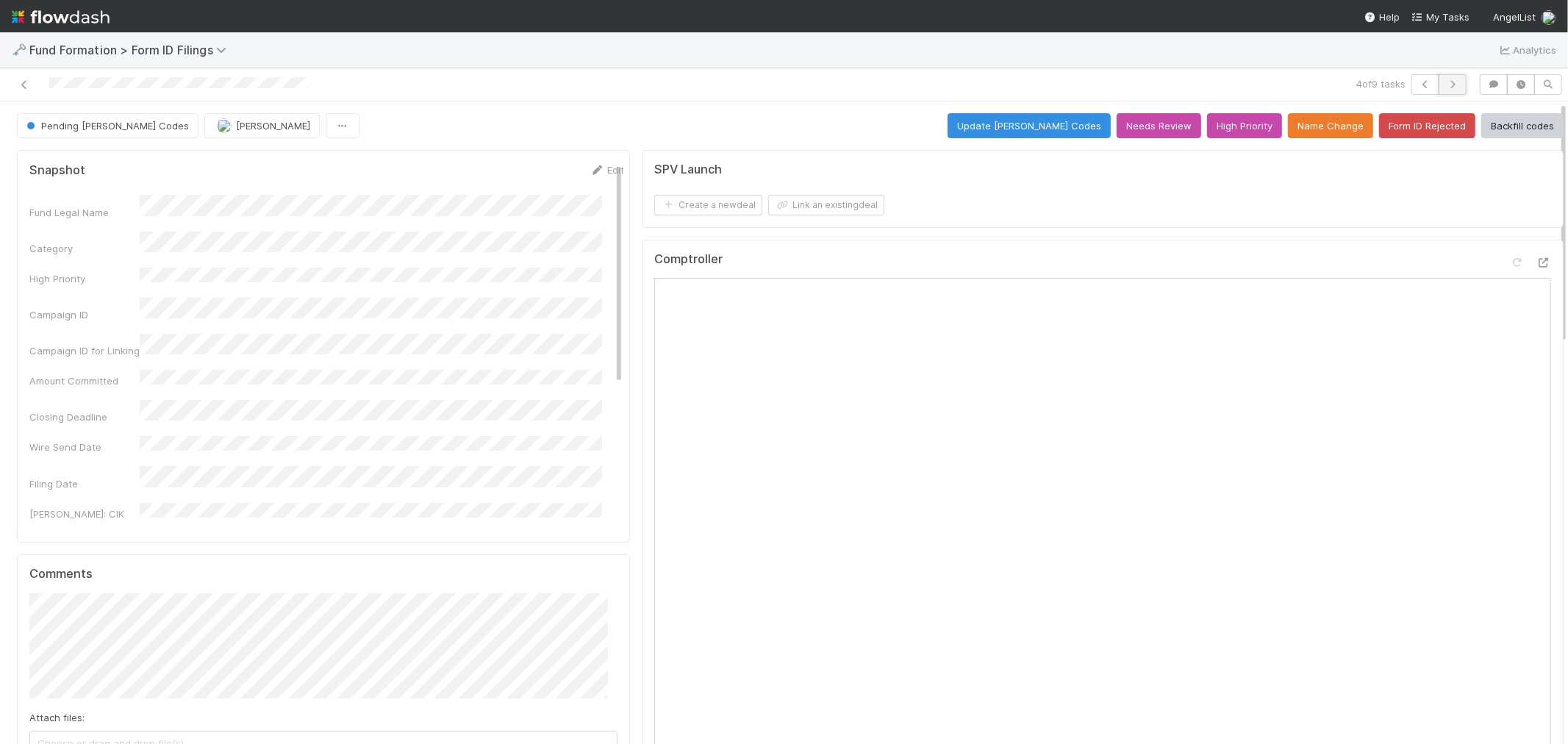
click at [1445, 85] on icon "button" at bounding box center [1452, 85] width 15 height 9
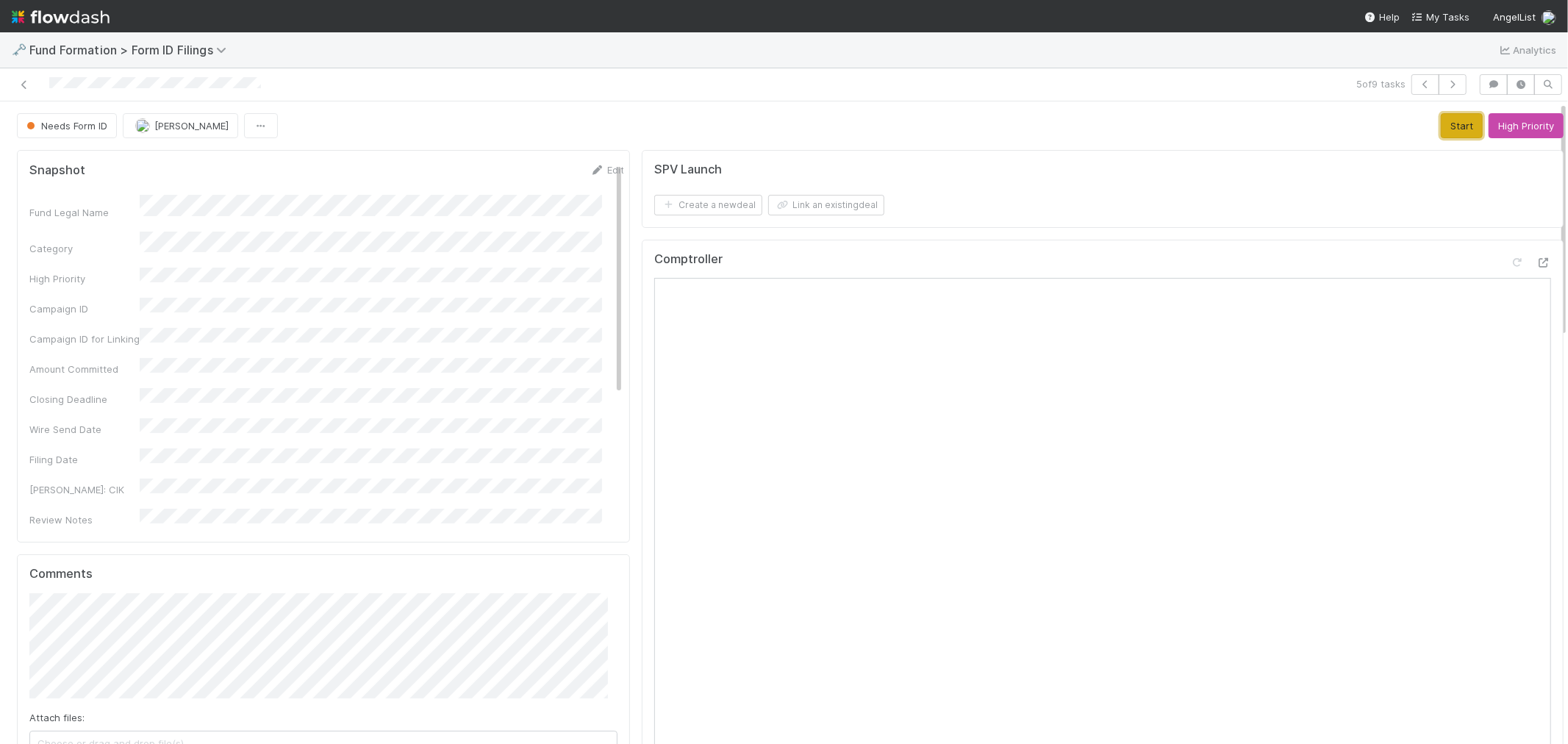
click at [1441, 126] on button "Start" at bounding box center [1462, 125] width 42 height 25
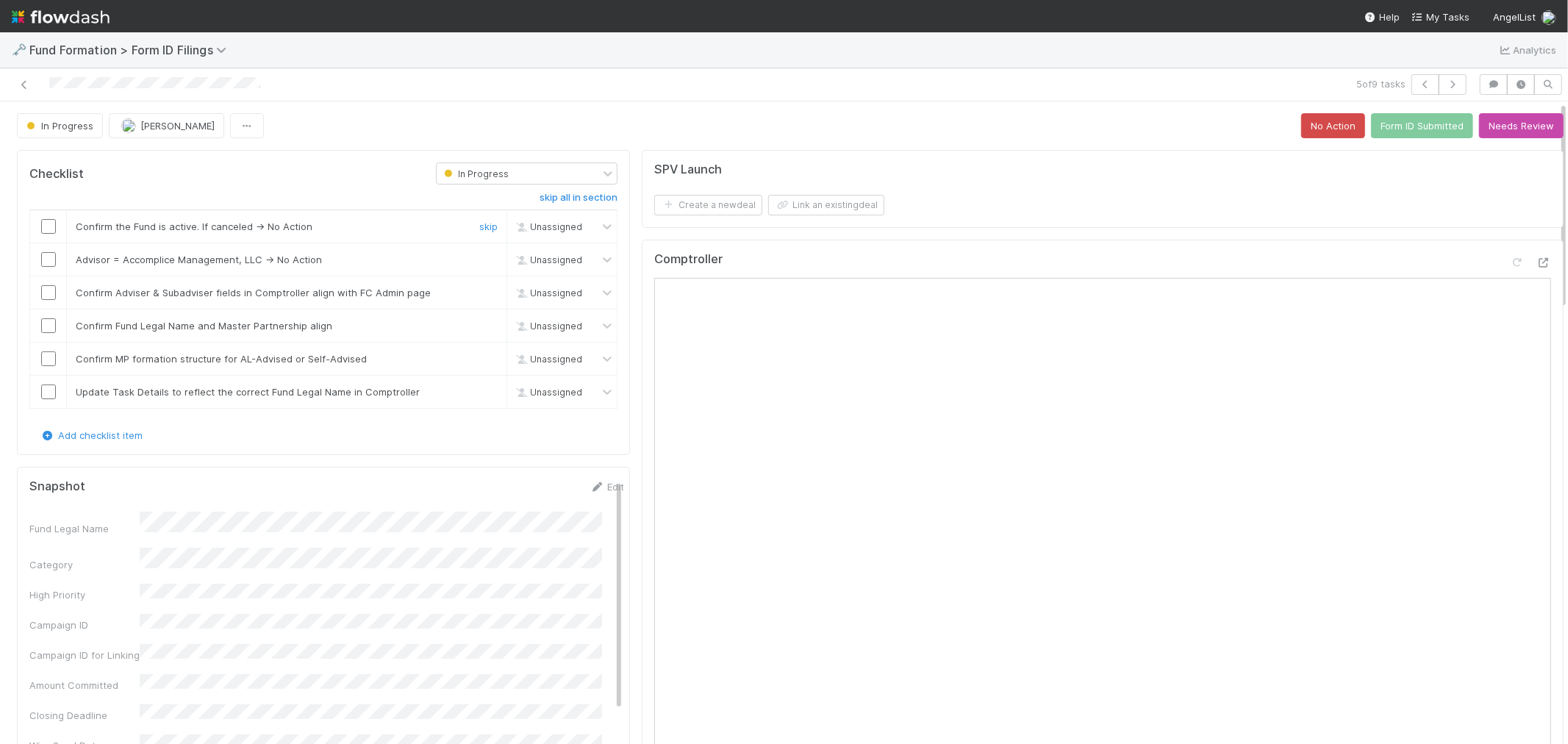
click at [53, 224] on input "checkbox" at bounding box center [48, 226] width 15 height 15
click at [482, 261] on link "skip" at bounding box center [489, 259] width 18 height 11
click at [1510, 262] on icon at bounding box center [1517, 263] width 15 height 10
click at [50, 292] on input "checkbox" at bounding box center [48, 292] width 15 height 15
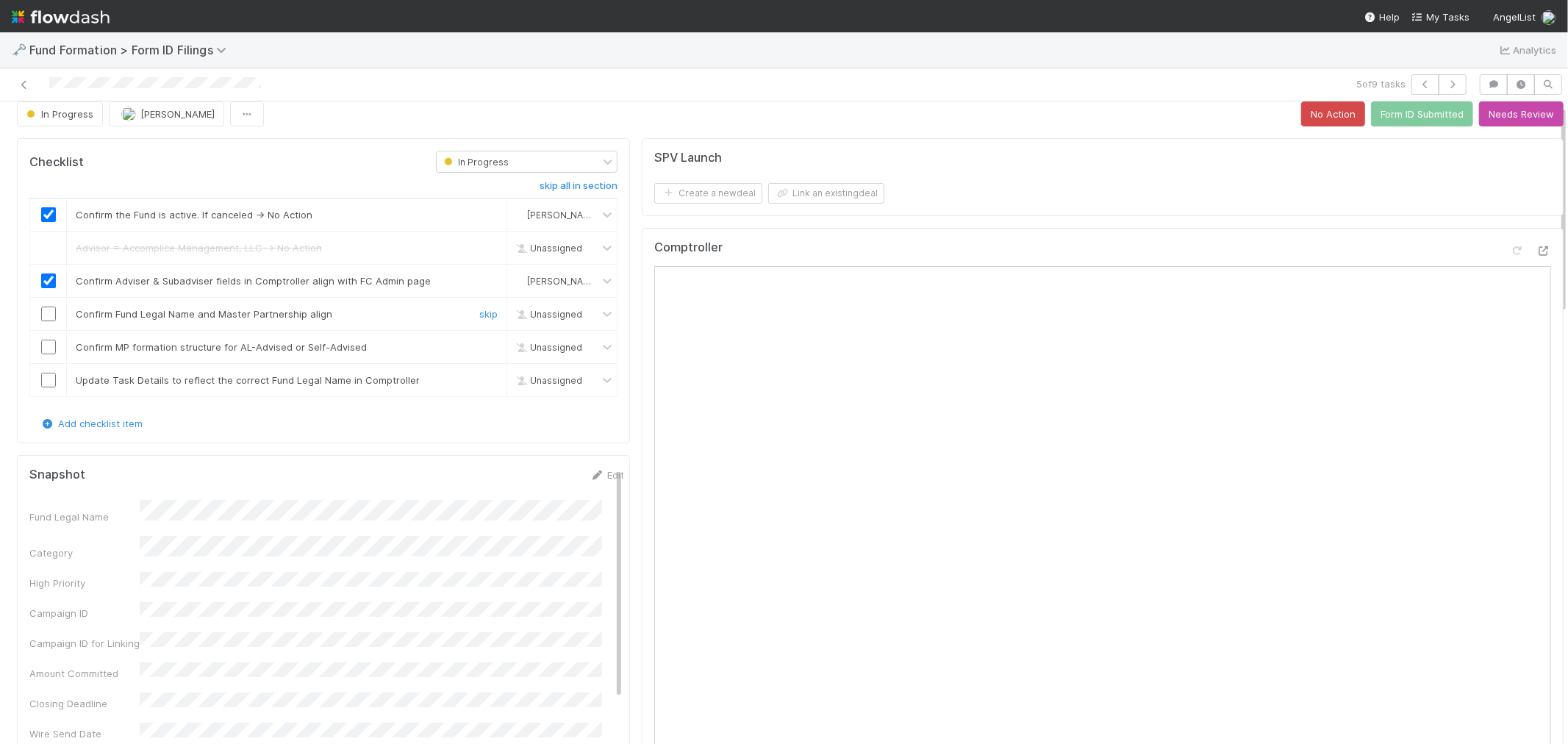
click at [49, 312] on input "checkbox" at bounding box center [48, 313] width 15 height 15
click at [48, 346] on input "checkbox" at bounding box center [48, 347] width 15 height 15
checkbox input "true"
click at [480, 378] on link "skip" at bounding box center [489, 379] width 18 height 11
click at [1394, 115] on button "Form ID Submitted" at bounding box center [1422, 114] width 102 height 25
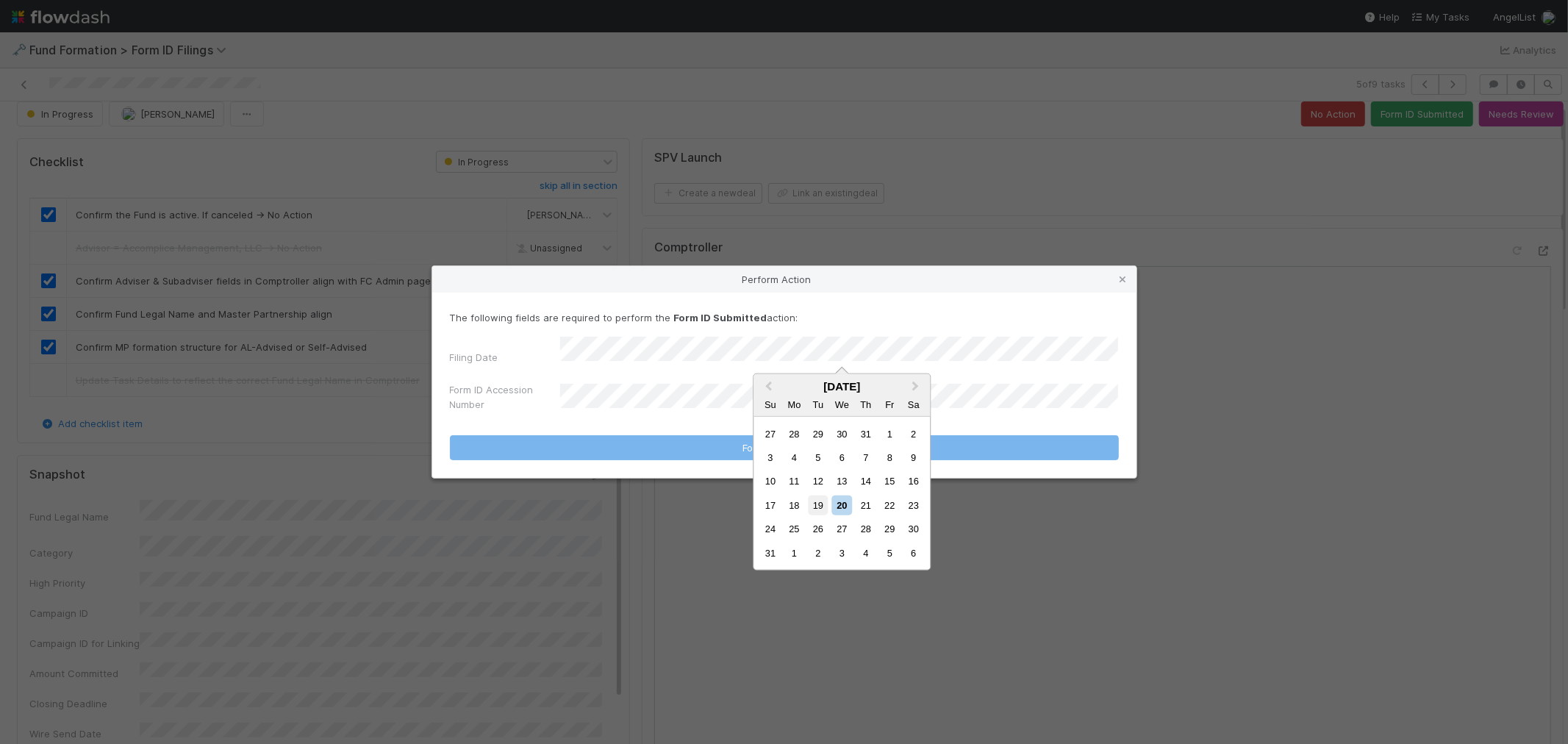
click at [821, 506] on div "19" at bounding box center [818, 505] width 20 height 20
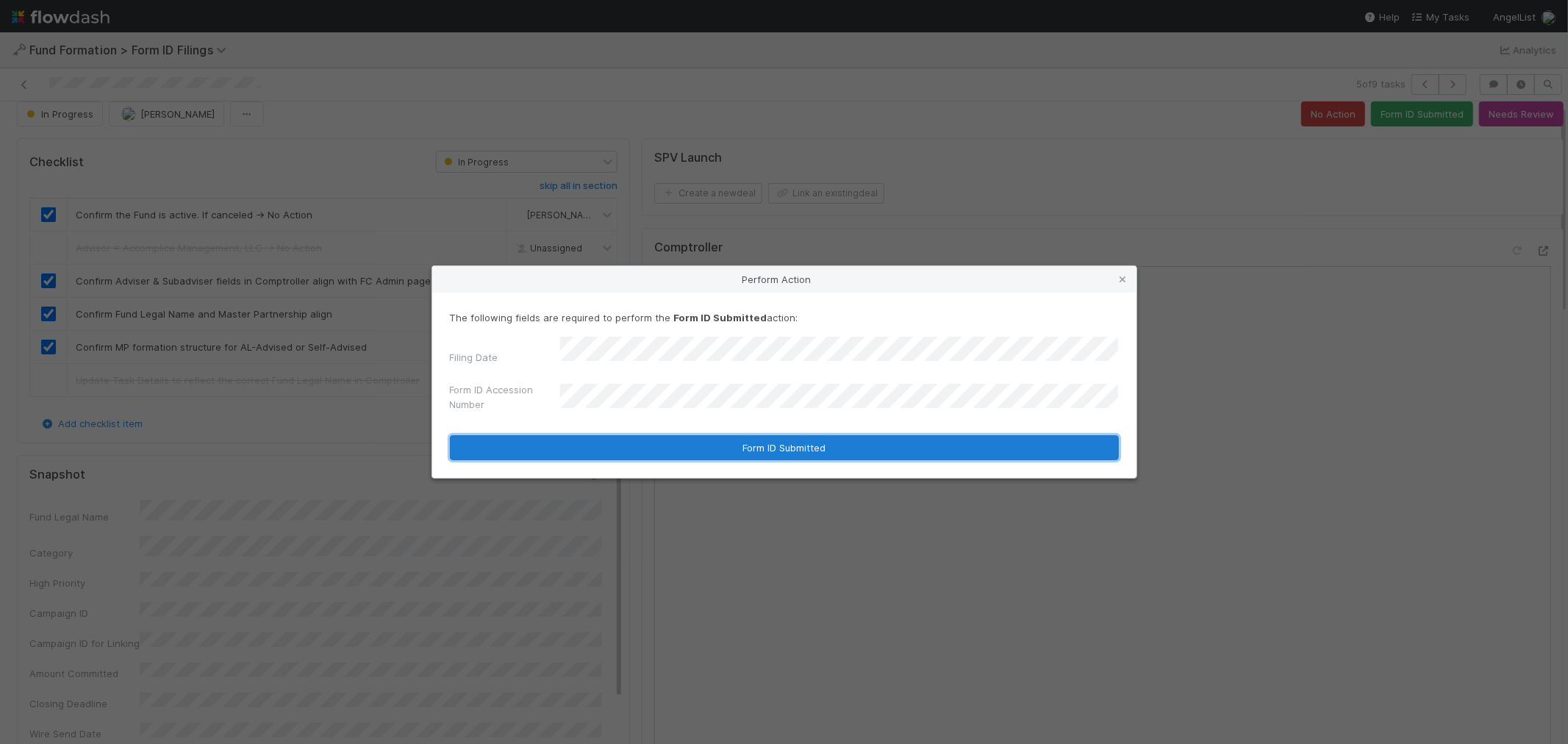
click at [643, 446] on button "Form ID Submitted" at bounding box center [784, 447] width 669 height 25
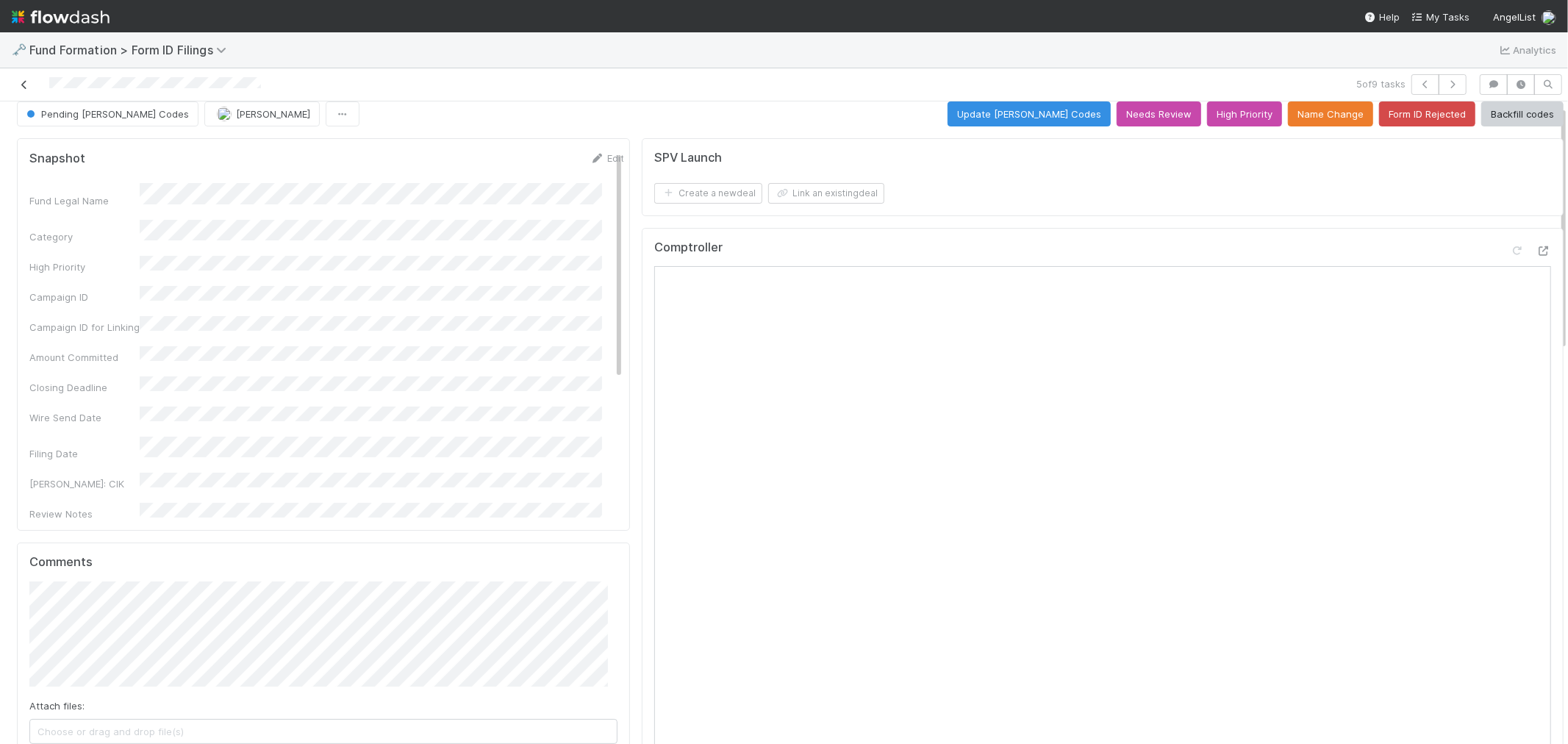
click at [25, 85] on icon at bounding box center [24, 85] width 15 height 10
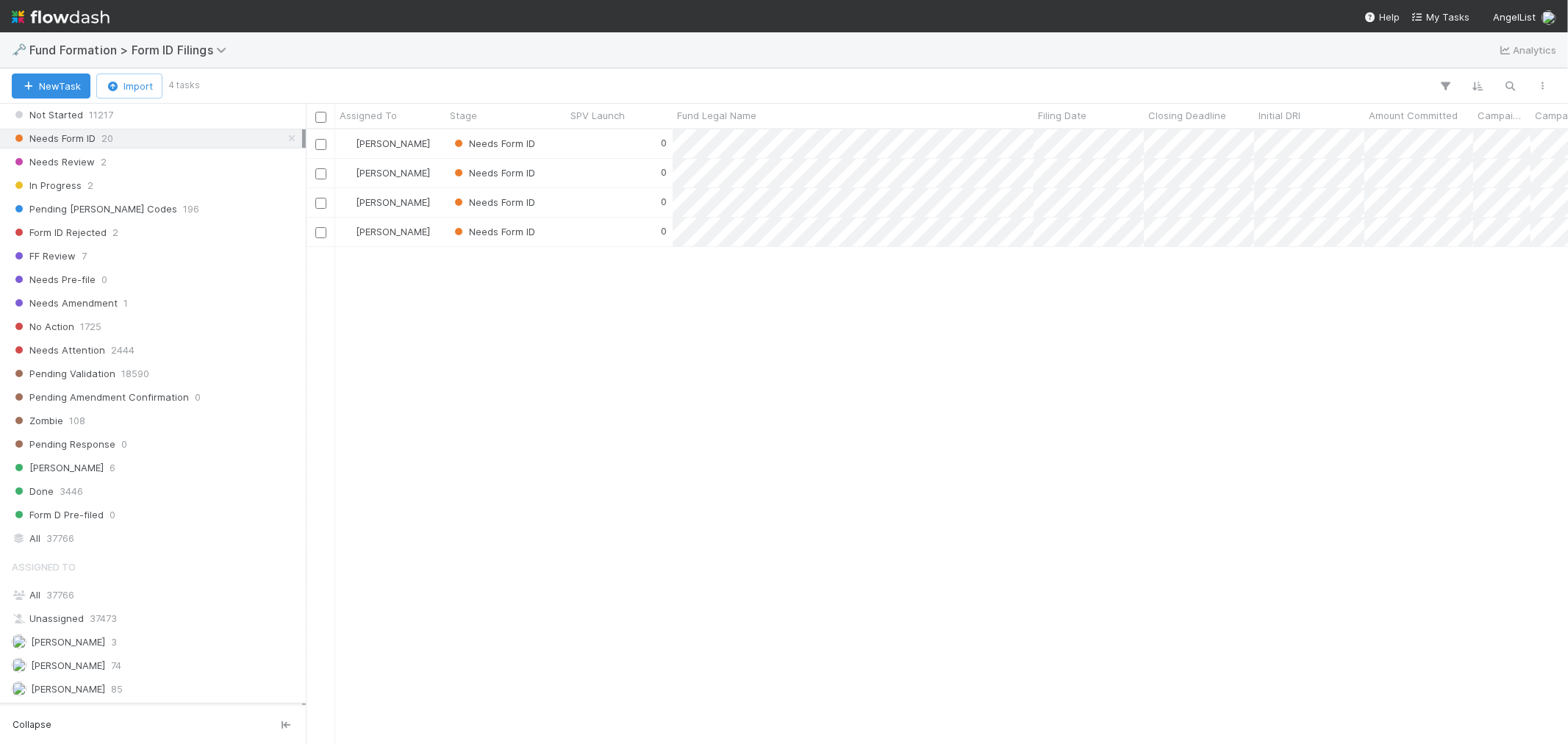
scroll to position [449, 0]
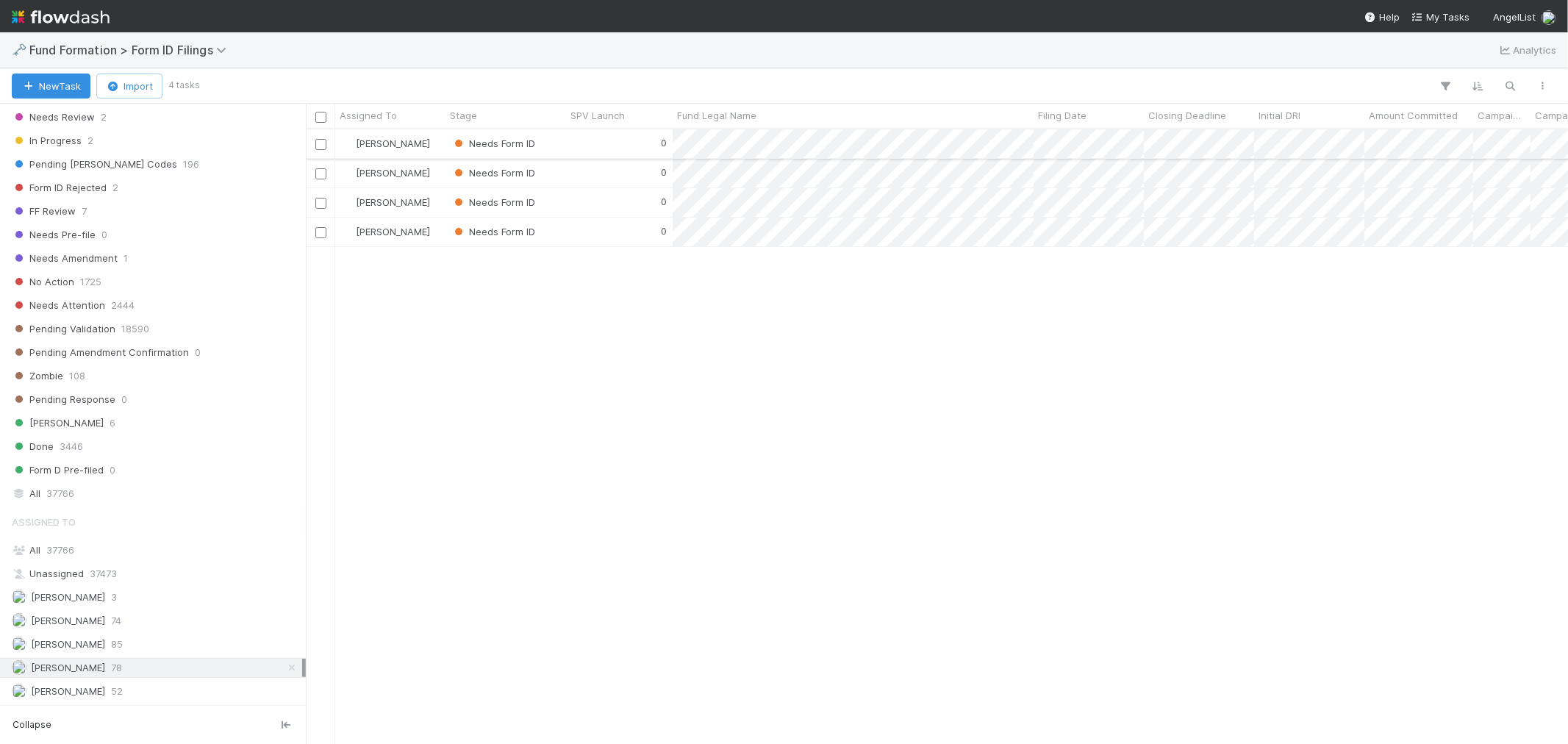
click at [439, 142] on div "Raven Jacinto" at bounding box center [390, 144] width 110 height 29
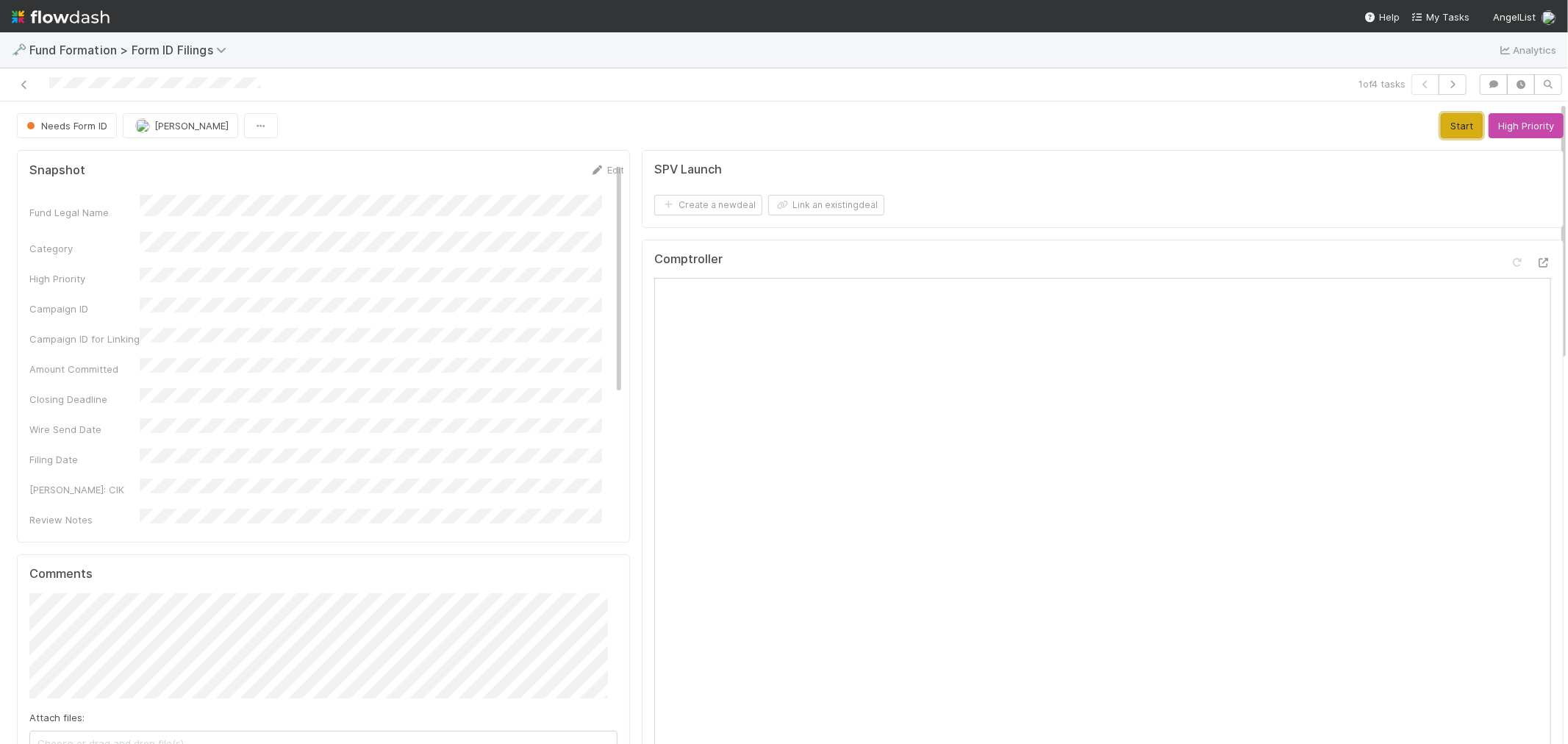
click at [1441, 128] on button "Start" at bounding box center [1462, 125] width 42 height 25
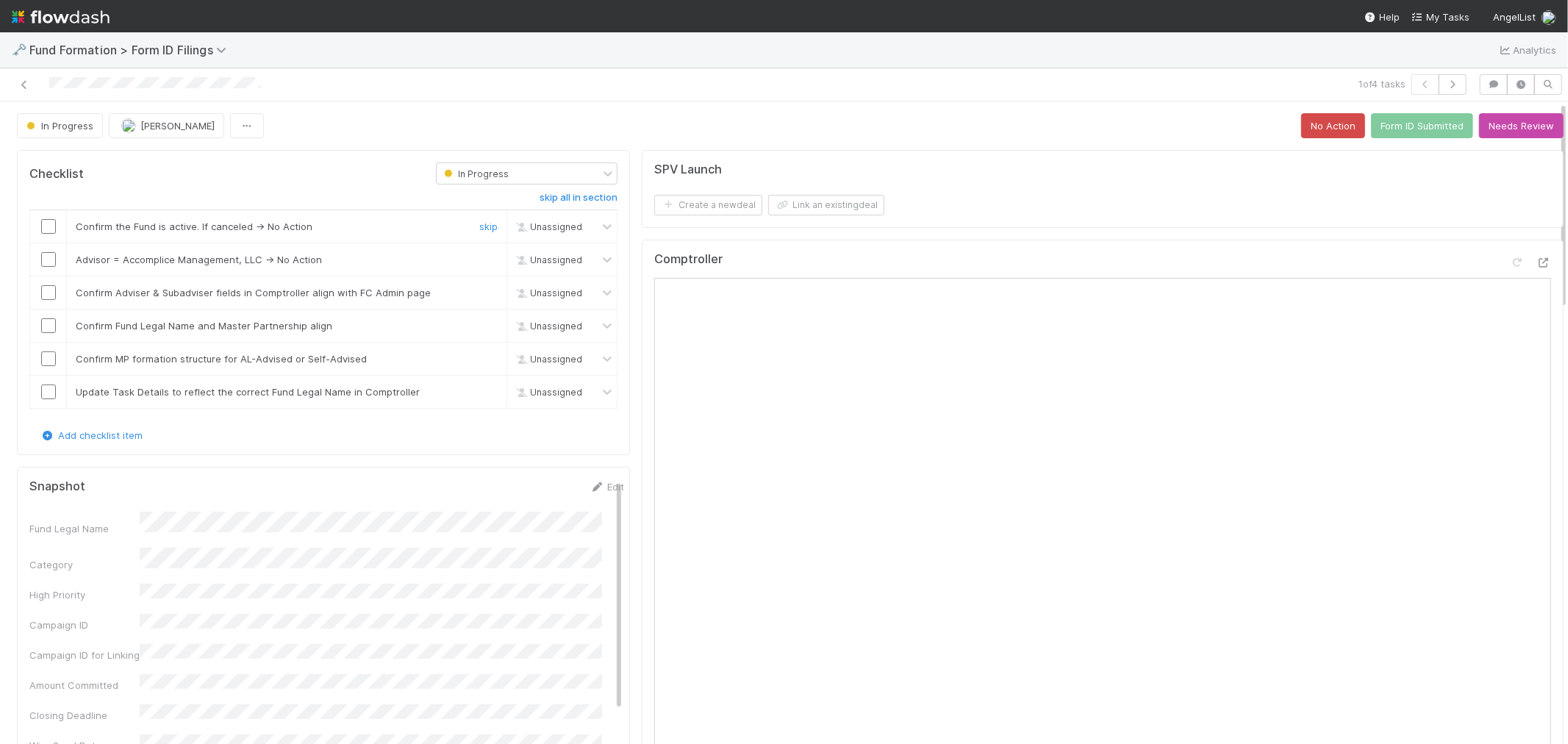
click at [48, 223] on input "checkbox" at bounding box center [48, 226] width 15 height 15
click at [480, 258] on link "skip" at bounding box center [489, 259] width 18 height 11
click at [46, 291] on input "checkbox" at bounding box center [48, 292] width 15 height 15
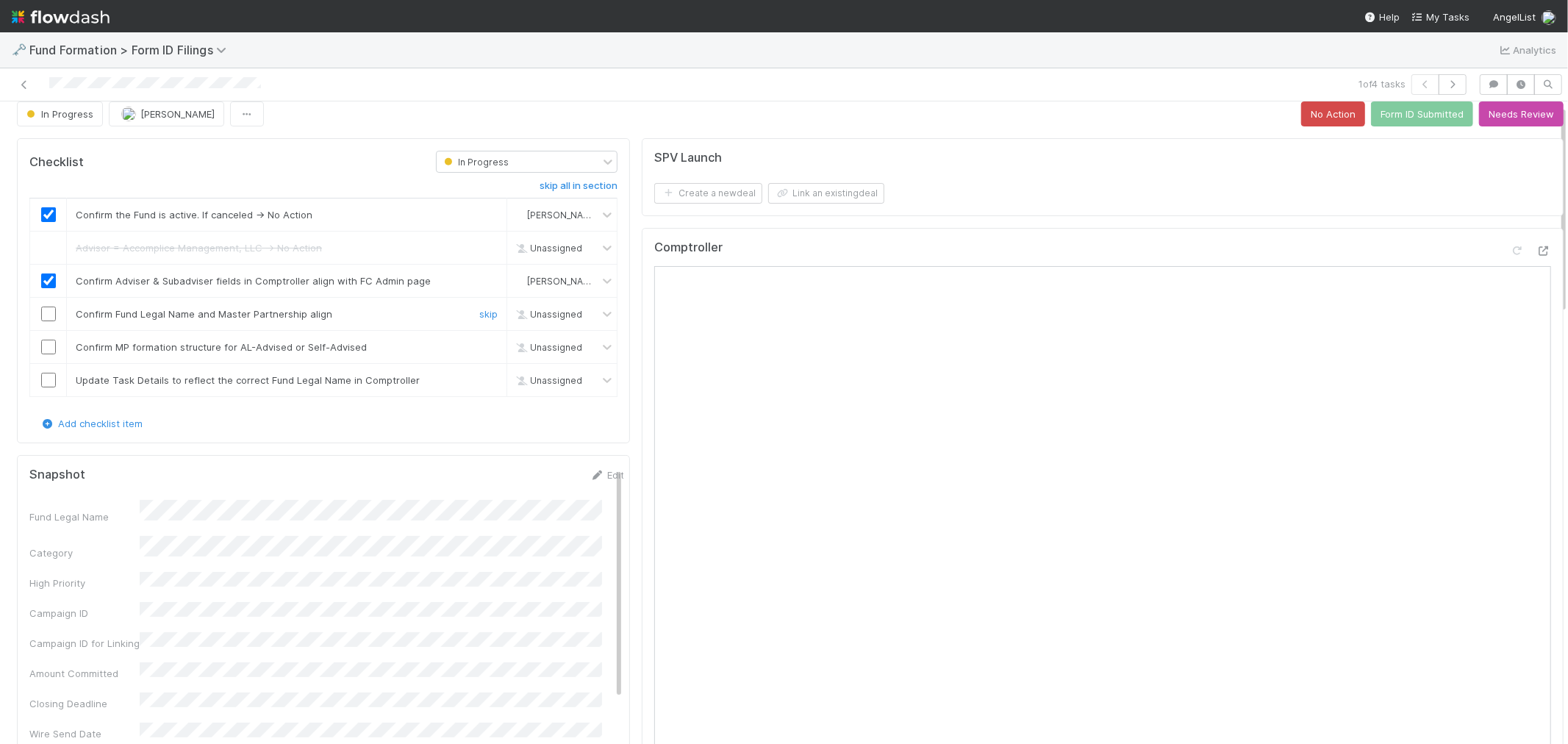
click at [44, 314] on input "checkbox" at bounding box center [48, 313] width 15 height 15
click at [44, 347] on input "checkbox" at bounding box center [48, 347] width 15 height 15
click at [480, 376] on link "skip" at bounding box center [489, 379] width 18 height 11
click at [1375, 119] on button "Form ID Submitted" at bounding box center [1422, 114] width 102 height 25
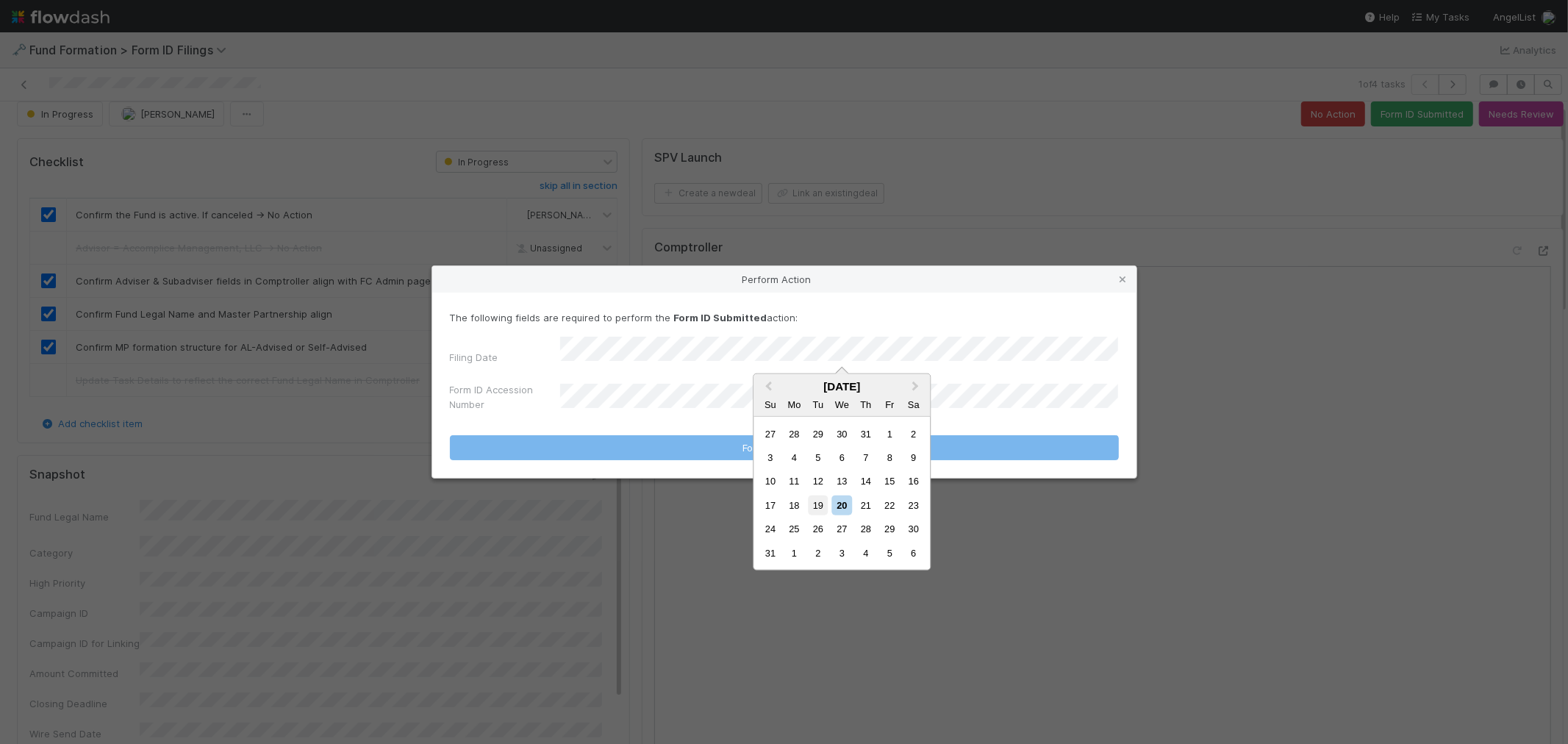
click at [816, 504] on div "19" at bounding box center [818, 505] width 20 height 20
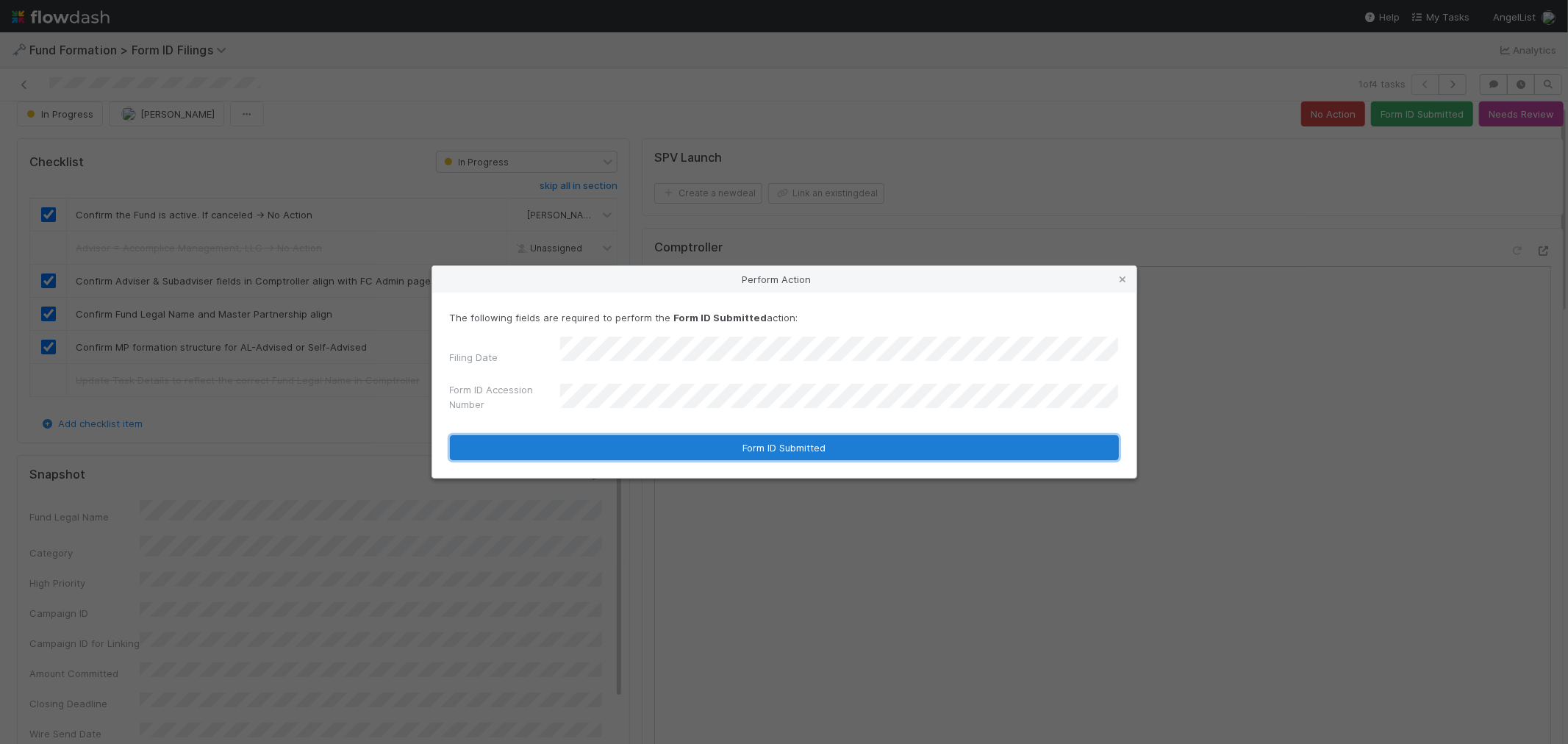
click at [634, 436] on button "Form ID Submitted" at bounding box center [784, 447] width 669 height 25
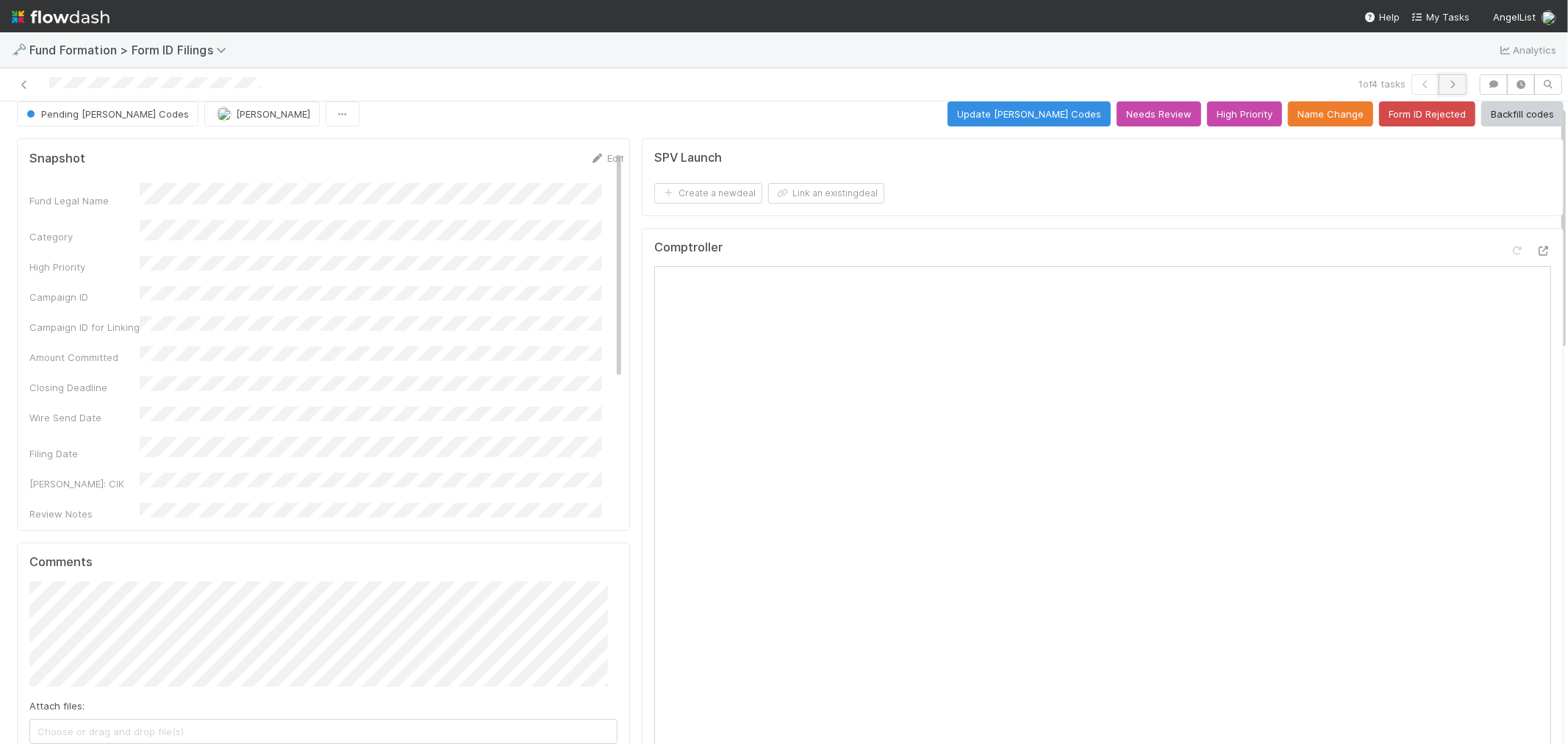
click at [1445, 85] on icon "button" at bounding box center [1452, 85] width 15 height 9
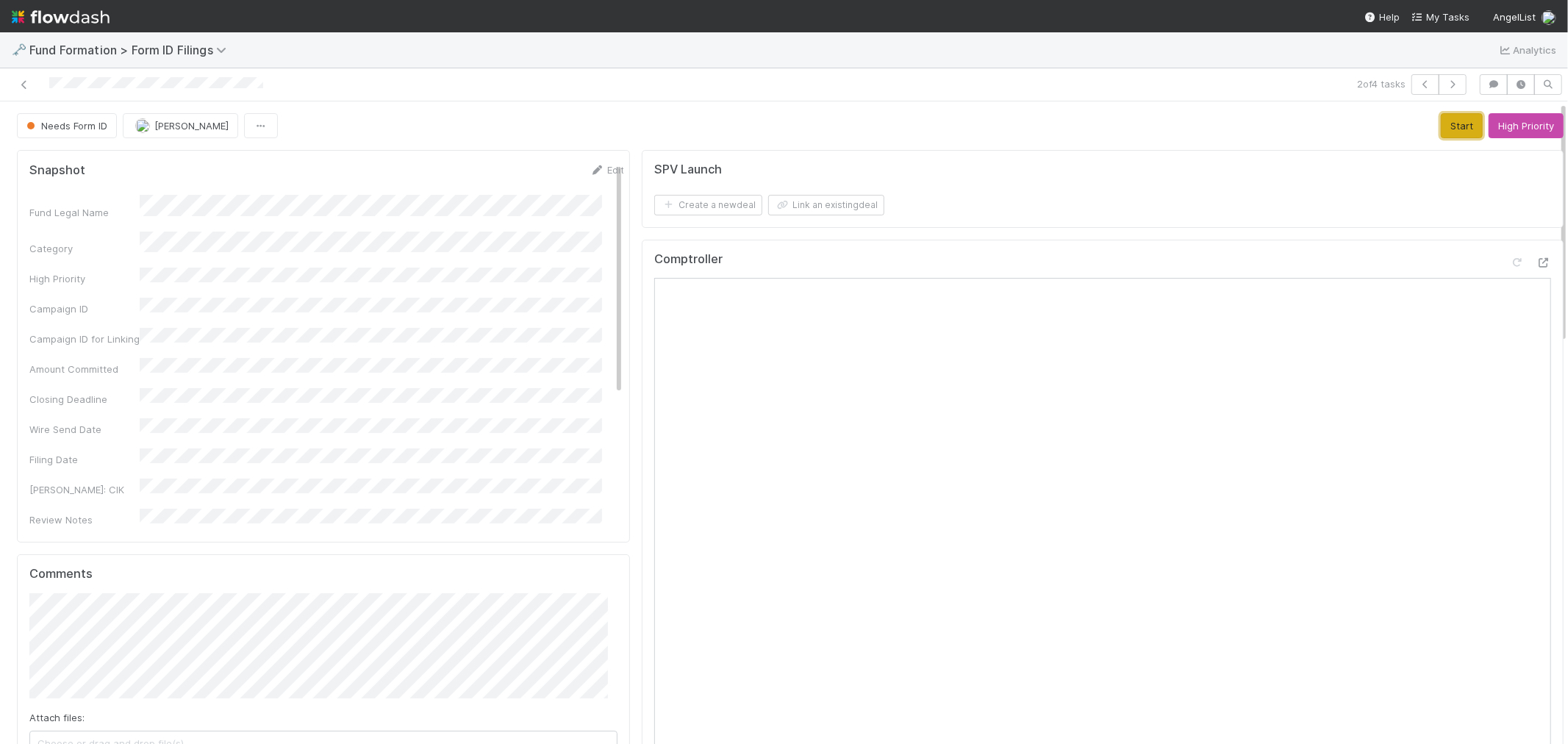
click at [1441, 125] on button "Start" at bounding box center [1462, 125] width 42 height 25
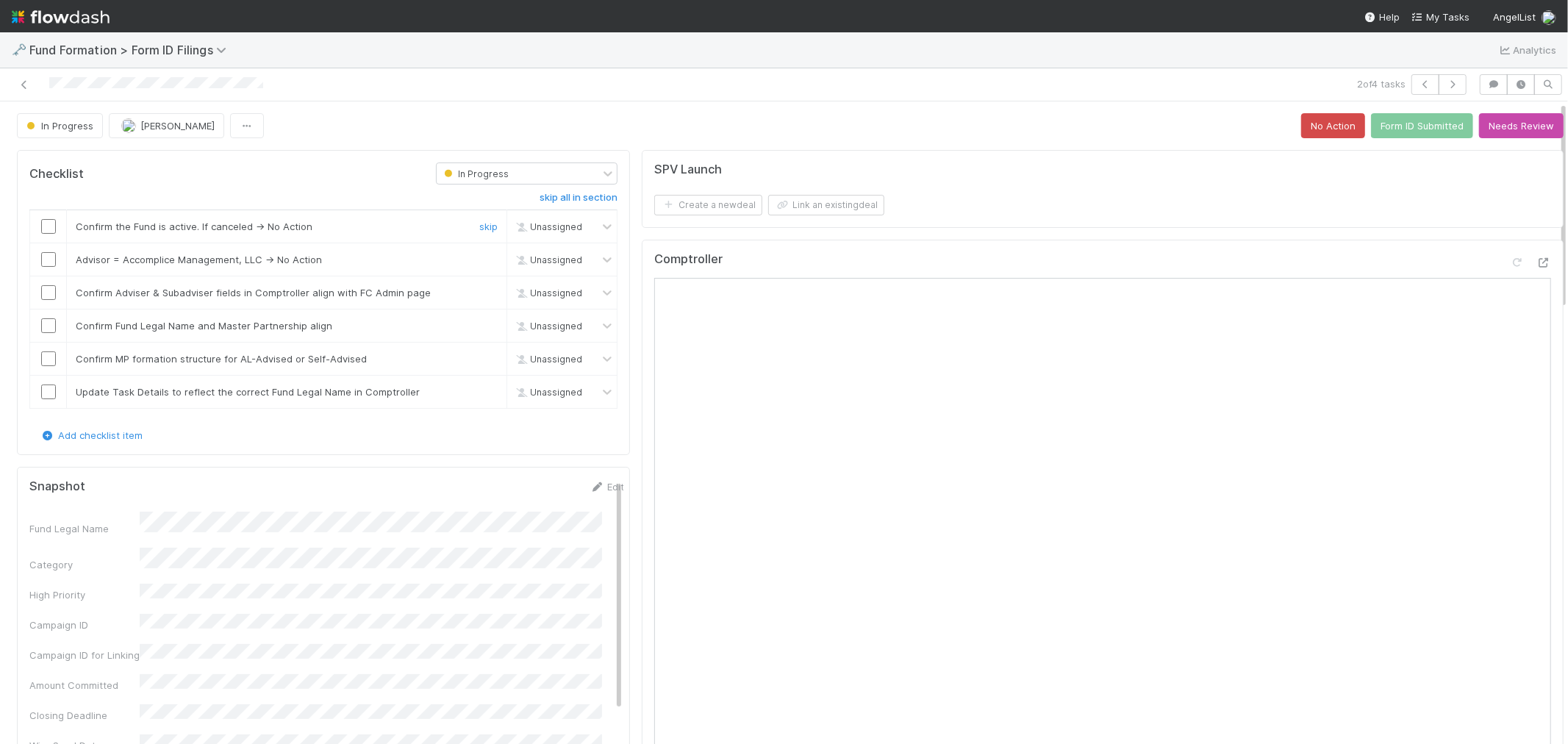
click at [48, 226] on input "checkbox" at bounding box center [48, 226] width 15 height 15
drag, startPoint x: 483, startPoint y: 259, endPoint x: 519, endPoint y: 263, distance: 36.2
click at [482, 259] on link "skip" at bounding box center [489, 259] width 18 height 11
click at [1510, 263] on icon at bounding box center [1517, 263] width 15 height 10
click at [46, 298] on input "checkbox" at bounding box center [48, 292] width 15 height 15
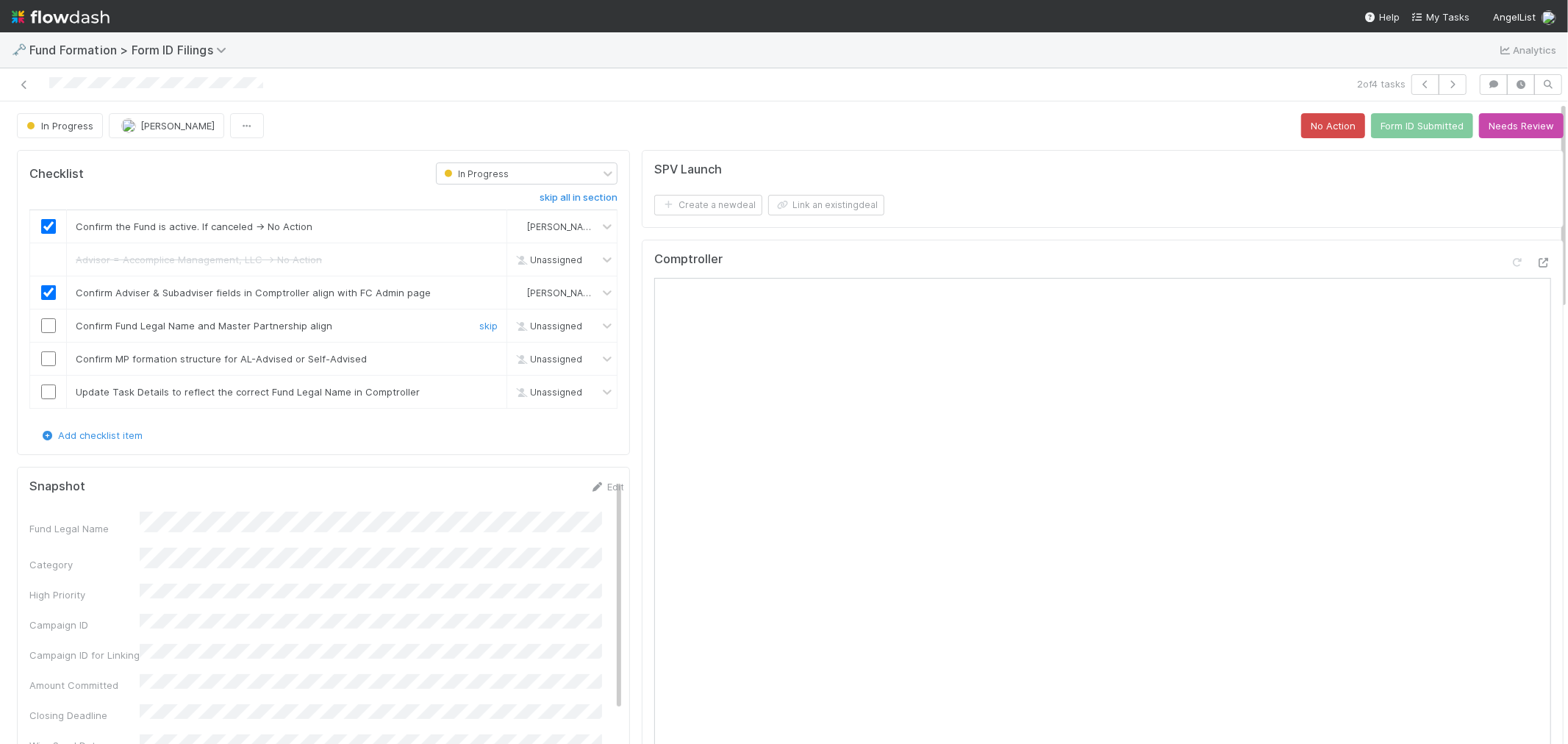
click at [44, 324] on input "checkbox" at bounding box center [48, 326] width 15 height 15
click at [48, 359] on input "checkbox" at bounding box center [48, 358] width 15 height 15
click at [480, 394] on link "skip" at bounding box center [489, 391] width 18 height 11
click at [1371, 130] on button "Form ID Submitted" at bounding box center [1422, 125] width 102 height 25
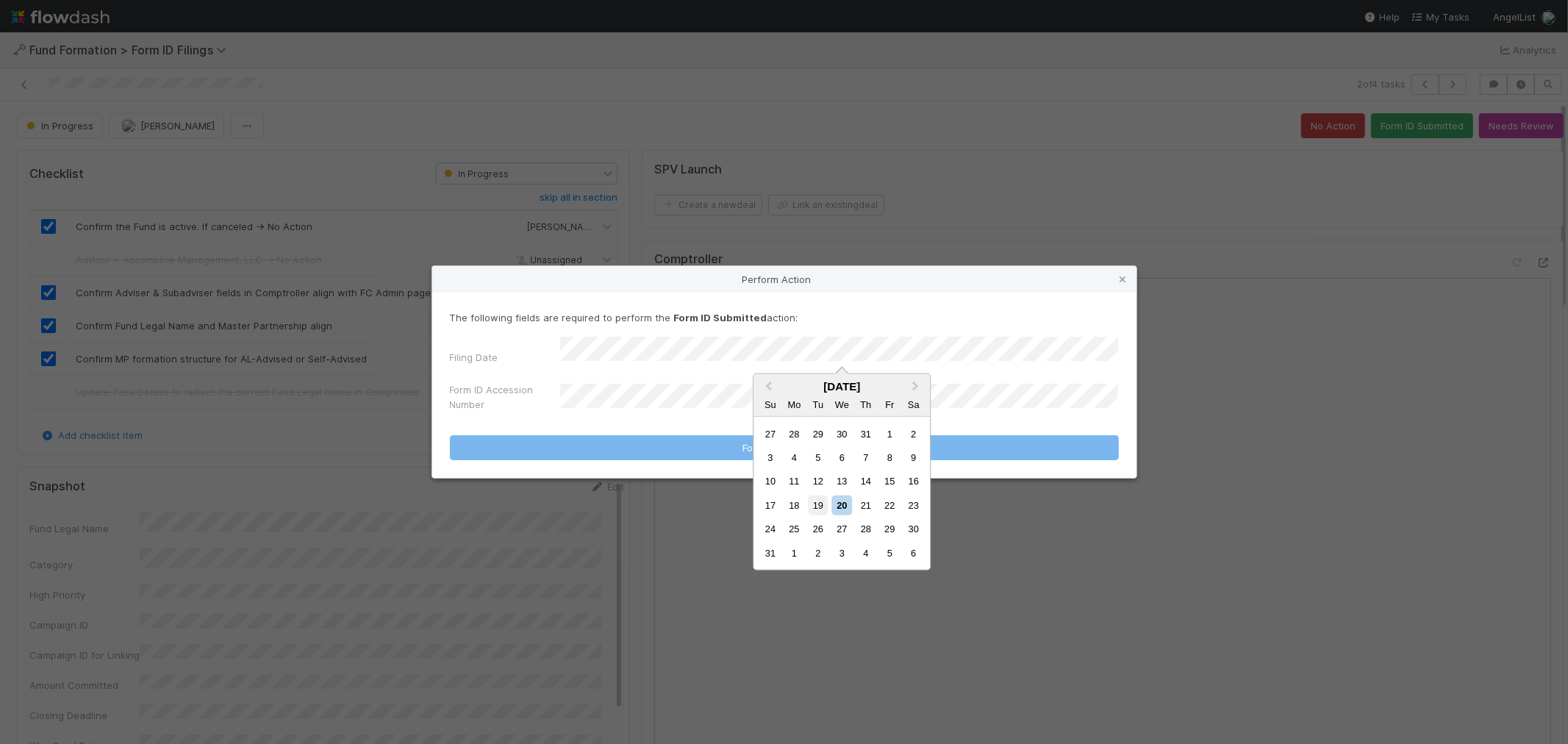
click at [820, 508] on div "19" at bounding box center [818, 505] width 20 height 20
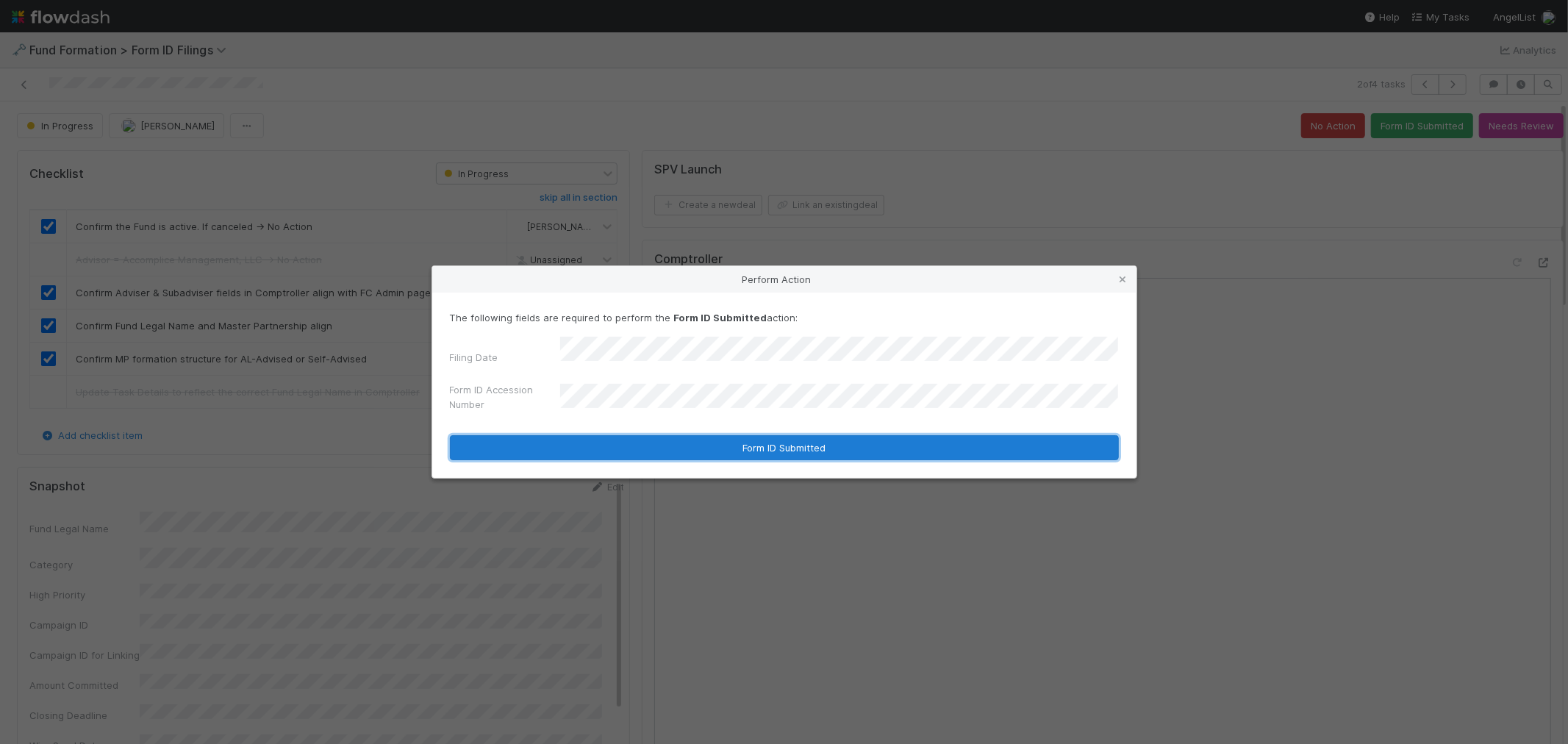
click at [650, 443] on button "Form ID Submitted" at bounding box center [784, 447] width 669 height 25
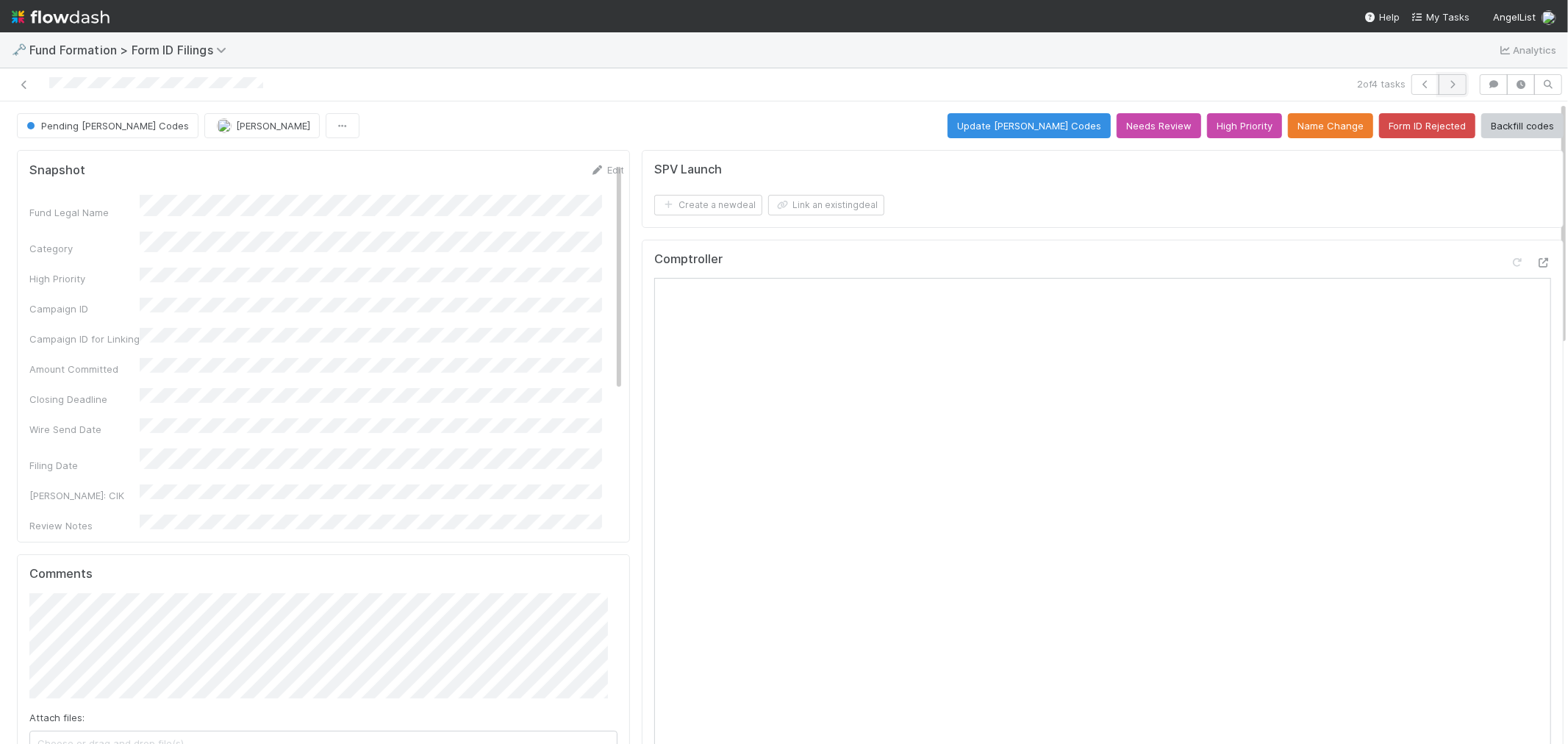
click at [1438, 83] on button "button" at bounding box center [1452, 85] width 28 height 21
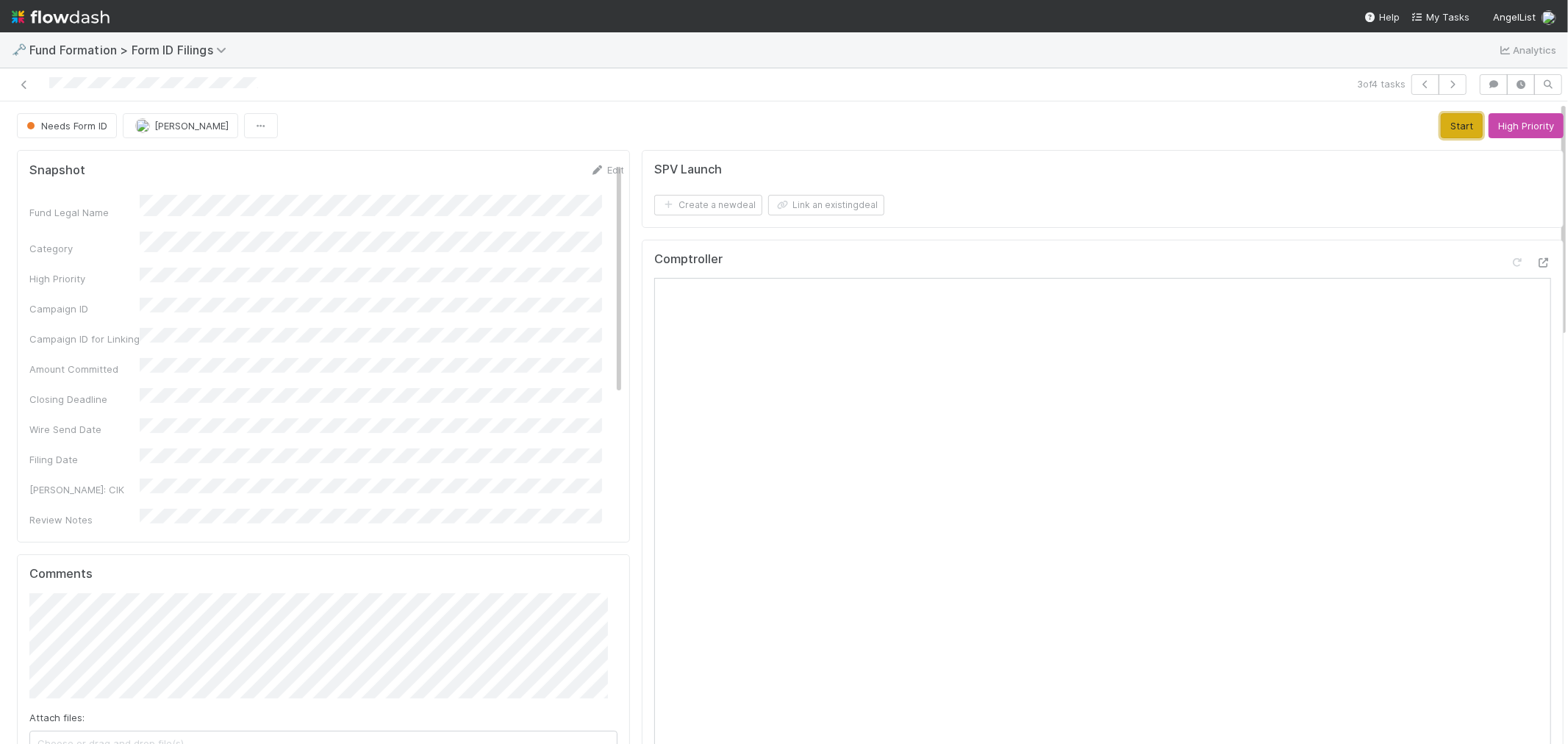
click at [1441, 126] on button "Start" at bounding box center [1462, 125] width 42 height 25
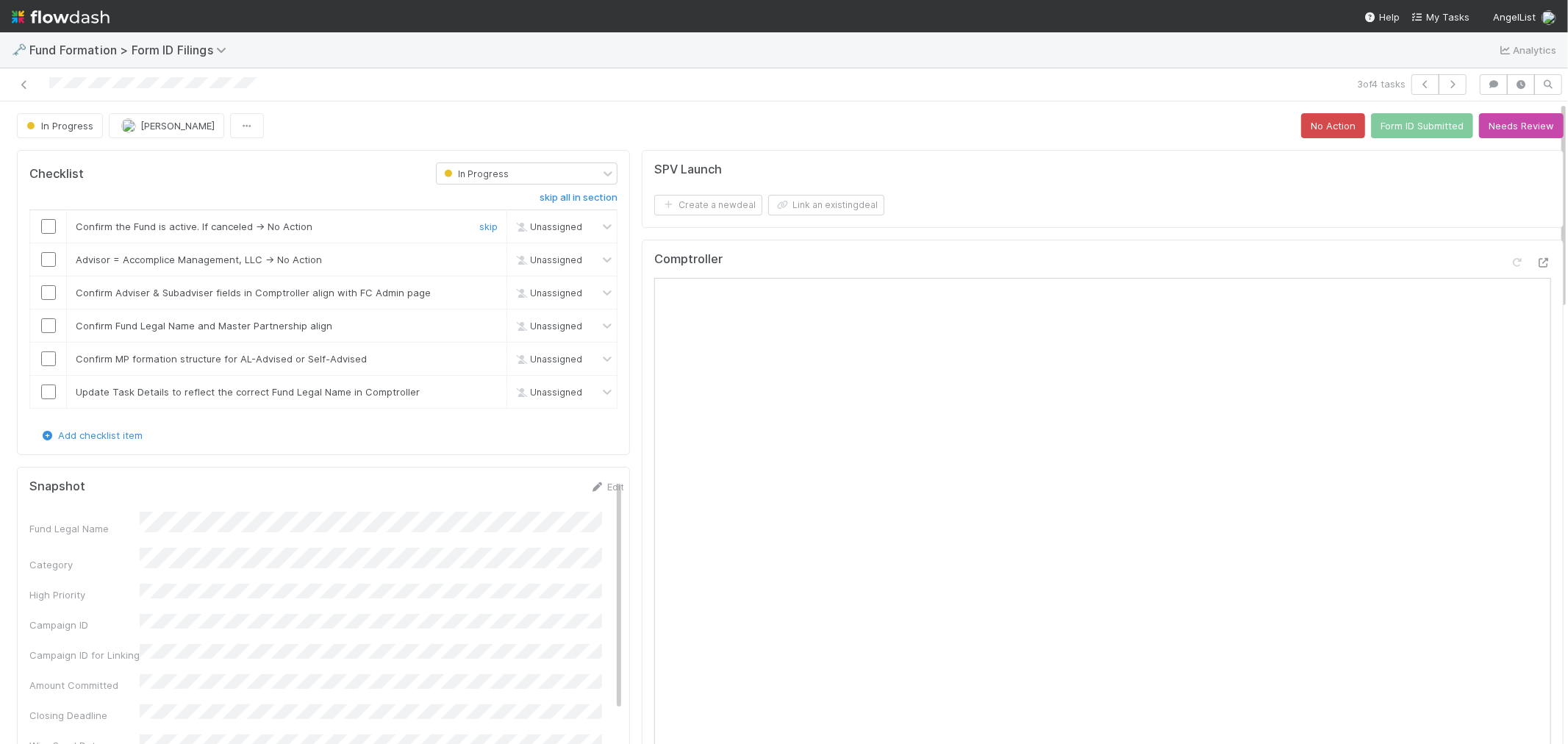
click at [46, 228] on input "checkbox" at bounding box center [48, 226] width 15 height 15
click at [480, 258] on link "skip" at bounding box center [489, 259] width 18 height 11
click at [48, 291] on input "checkbox" at bounding box center [48, 292] width 15 height 15
click at [47, 319] on input "checkbox" at bounding box center [48, 326] width 15 height 15
click at [48, 360] on input "checkbox" at bounding box center [48, 358] width 15 height 15
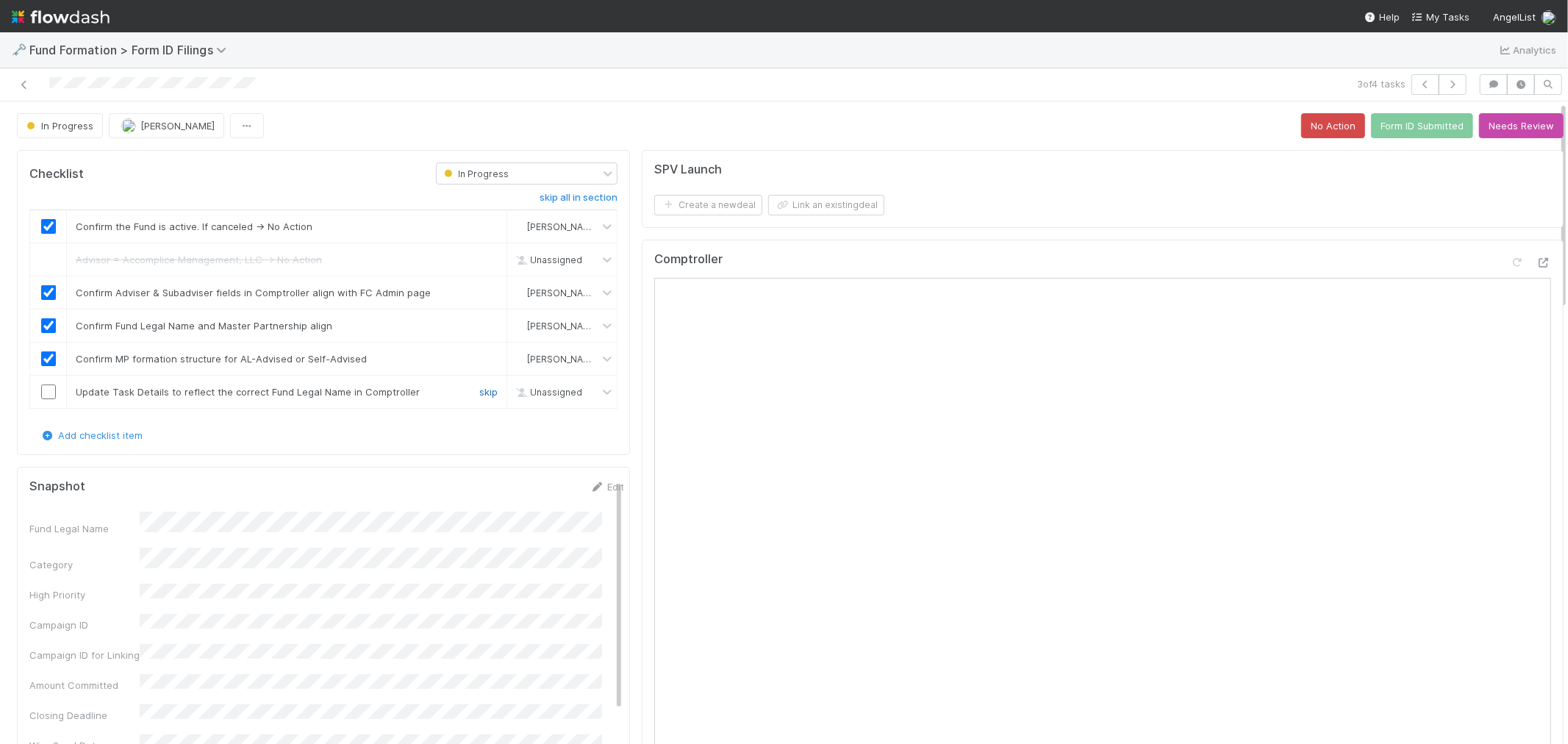
click at [480, 394] on link "skip" at bounding box center [489, 391] width 18 height 11
click at [1371, 129] on button "Form ID Submitted" at bounding box center [1422, 125] width 102 height 25
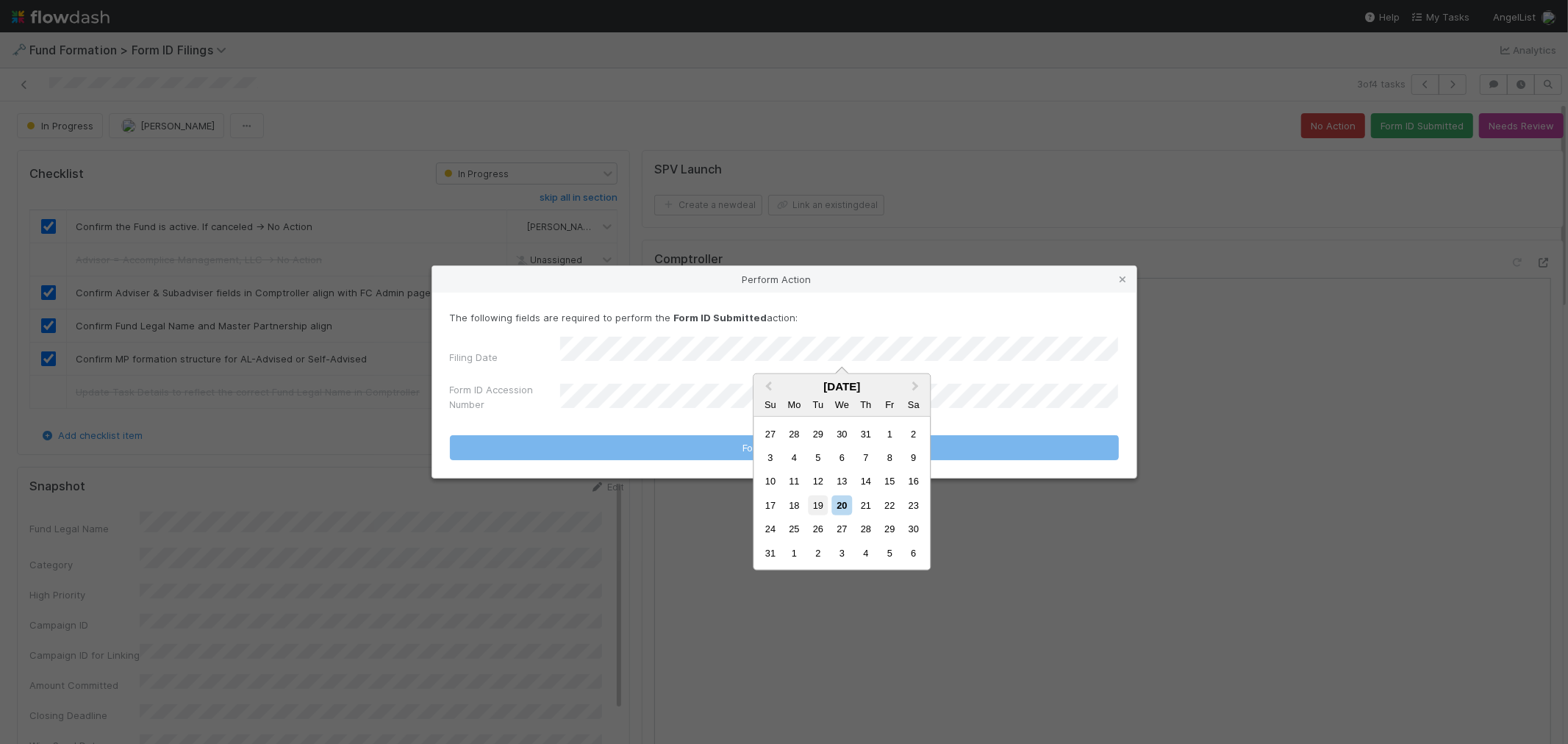
click at [811, 504] on div "19" at bounding box center [818, 505] width 20 height 20
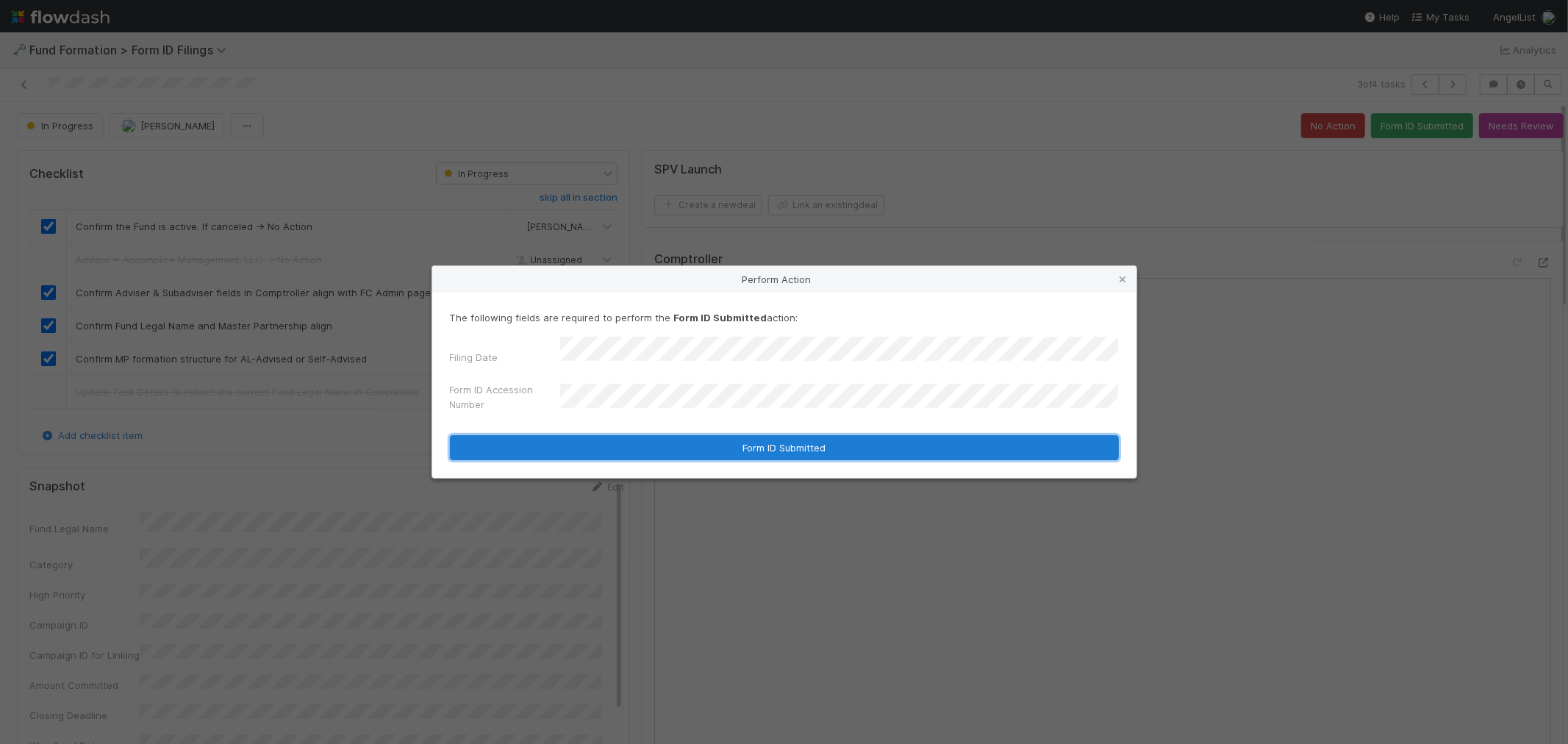
click at [623, 442] on button "Form ID Submitted" at bounding box center [784, 447] width 669 height 25
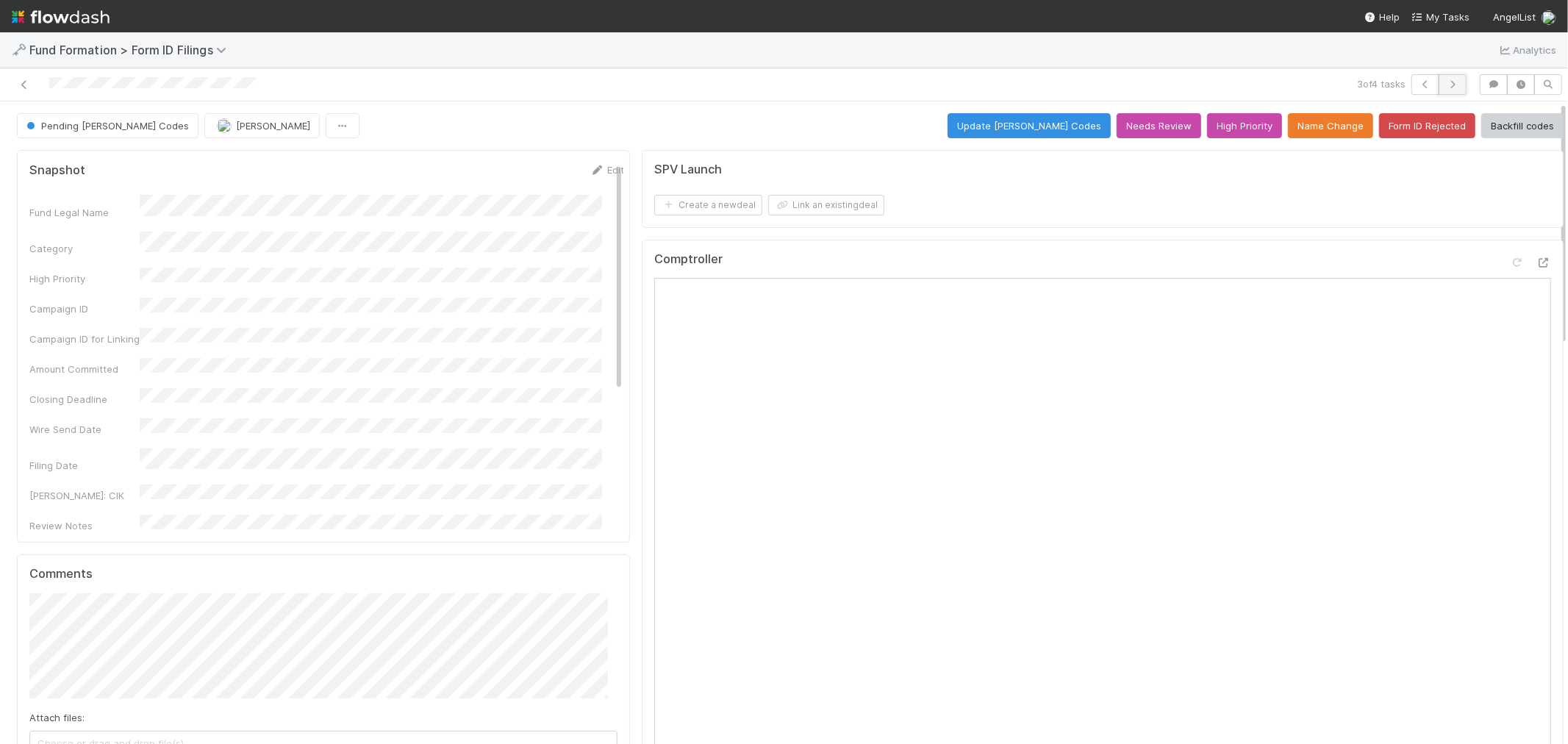
click at [1446, 81] on icon "button" at bounding box center [1452, 85] width 15 height 9
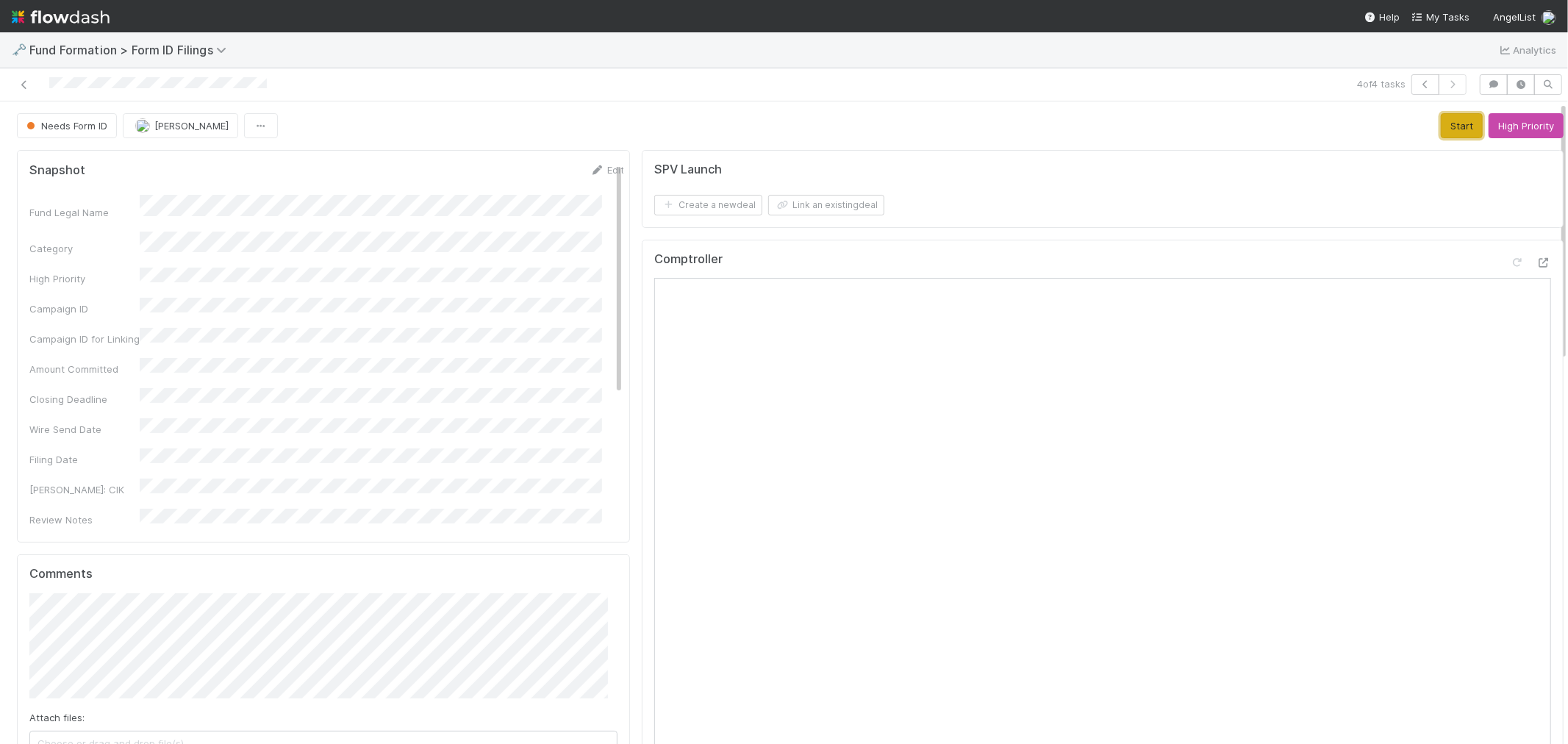
click at [1441, 123] on button "Start" at bounding box center [1462, 125] width 42 height 25
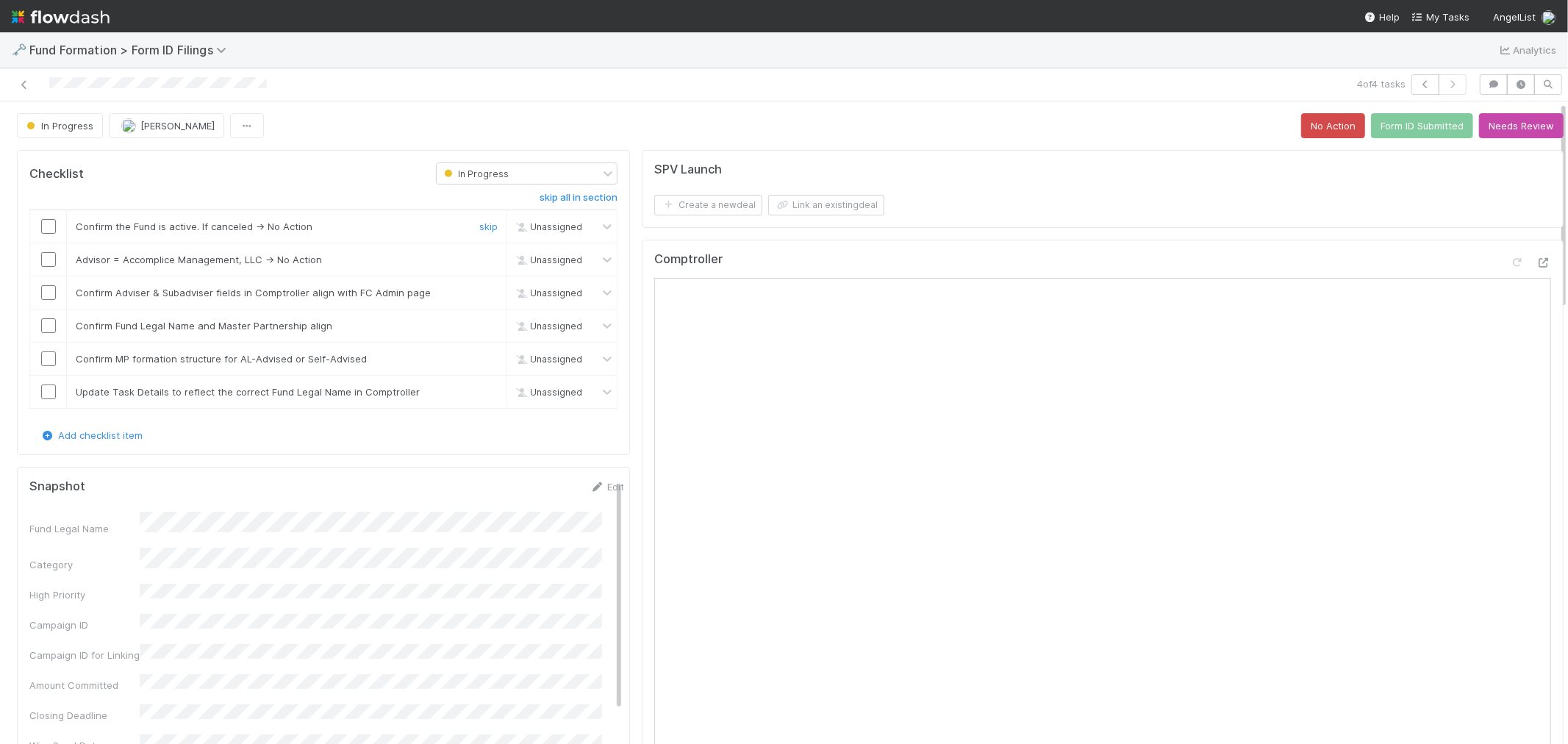
click at [41, 232] on input "checkbox" at bounding box center [48, 226] width 15 height 15
click at [468, 259] on div "skip" at bounding box center [487, 259] width 44 height 15
click at [480, 259] on link "skip" at bounding box center [489, 259] width 18 height 11
click at [1510, 264] on icon at bounding box center [1517, 263] width 15 height 10
click at [48, 298] on input "checkbox" at bounding box center [48, 292] width 15 height 15
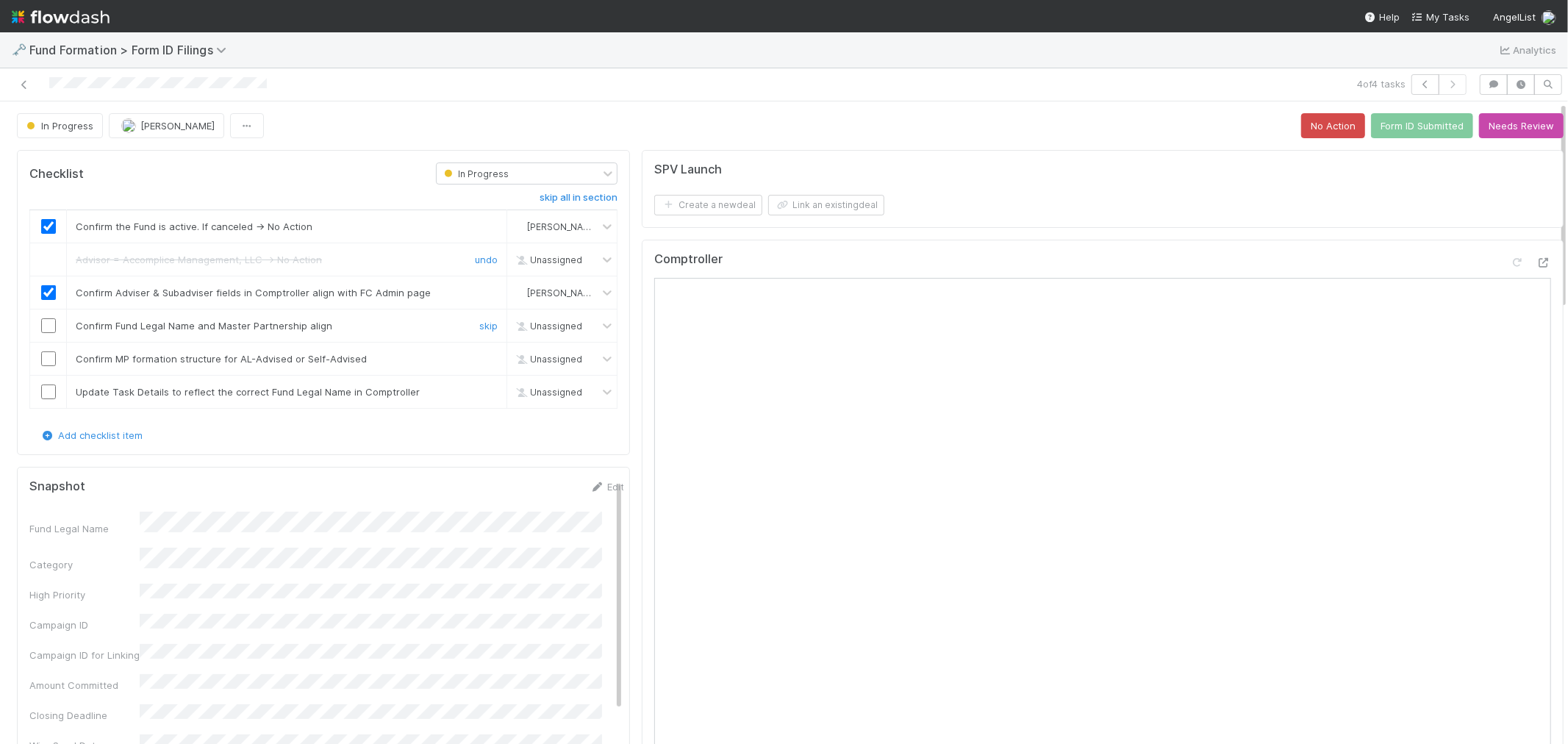
click at [42, 331] on input "checkbox" at bounding box center [48, 326] width 15 height 15
click at [49, 358] on input "checkbox" at bounding box center [48, 358] width 15 height 15
drag, startPoint x: 480, startPoint y: 393, endPoint x: 550, endPoint y: 378, distance: 71.6
click at [480, 393] on link "skip" at bounding box center [489, 391] width 18 height 11
click at [1392, 136] on button "Form ID Submitted" at bounding box center [1422, 125] width 102 height 25
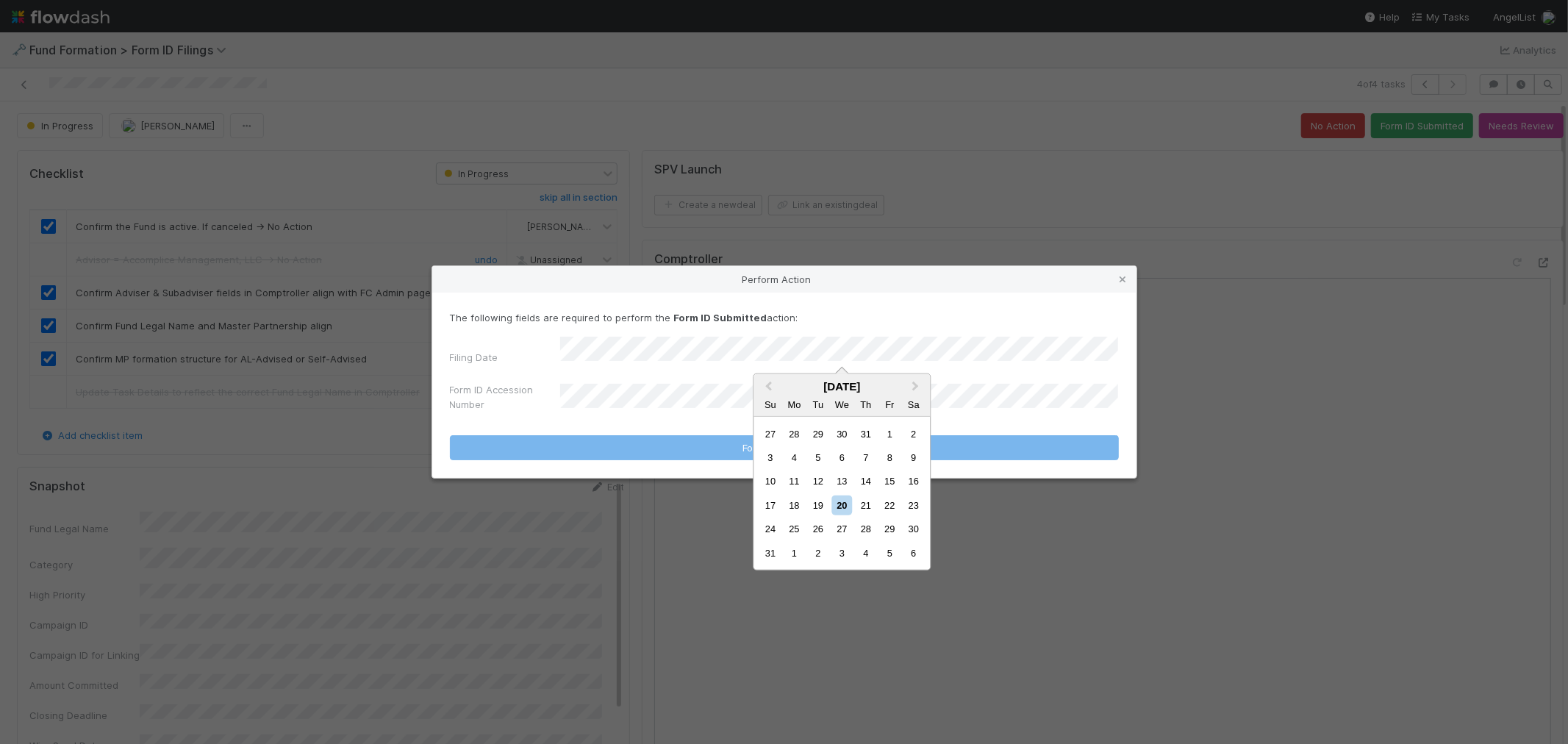
drag, startPoint x: 822, startPoint y: 502, endPoint x: 701, endPoint y: 432, distance: 139.8
click at [819, 502] on div "19" at bounding box center [818, 505] width 20 height 20
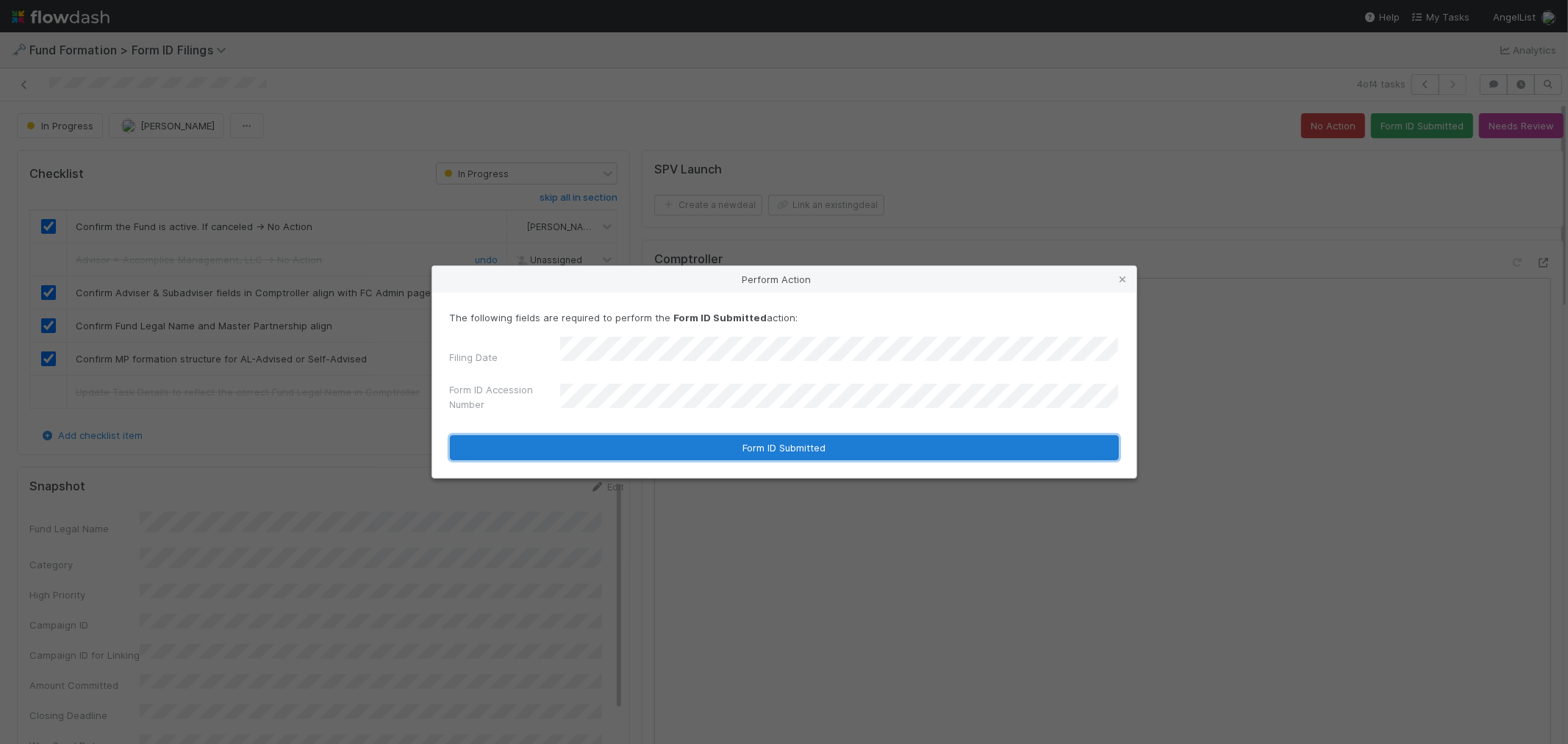
click at [644, 439] on button "Form ID Submitted" at bounding box center [784, 447] width 669 height 25
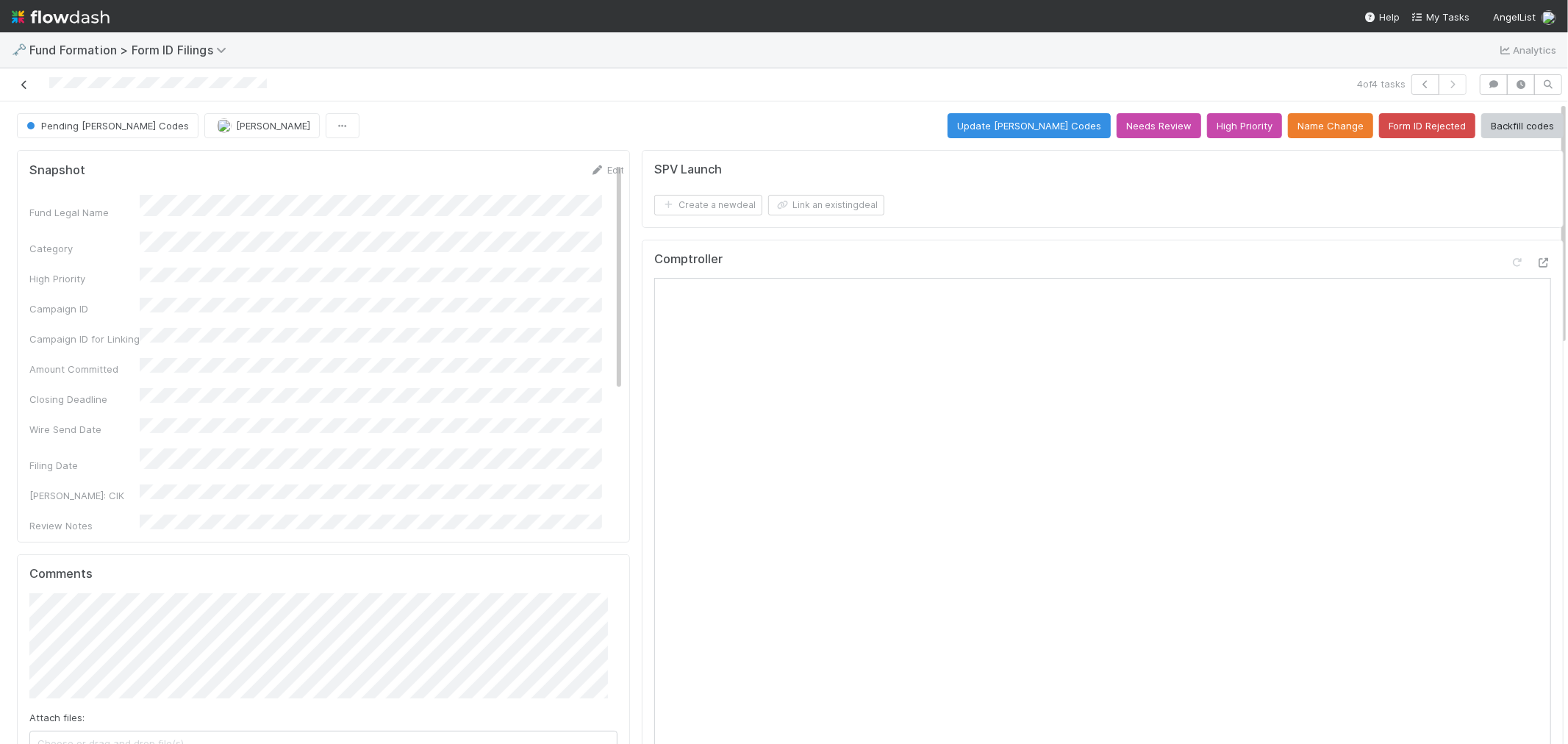
click at [26, 89] on icon at bounding box center [24, 85] width 15 height 10
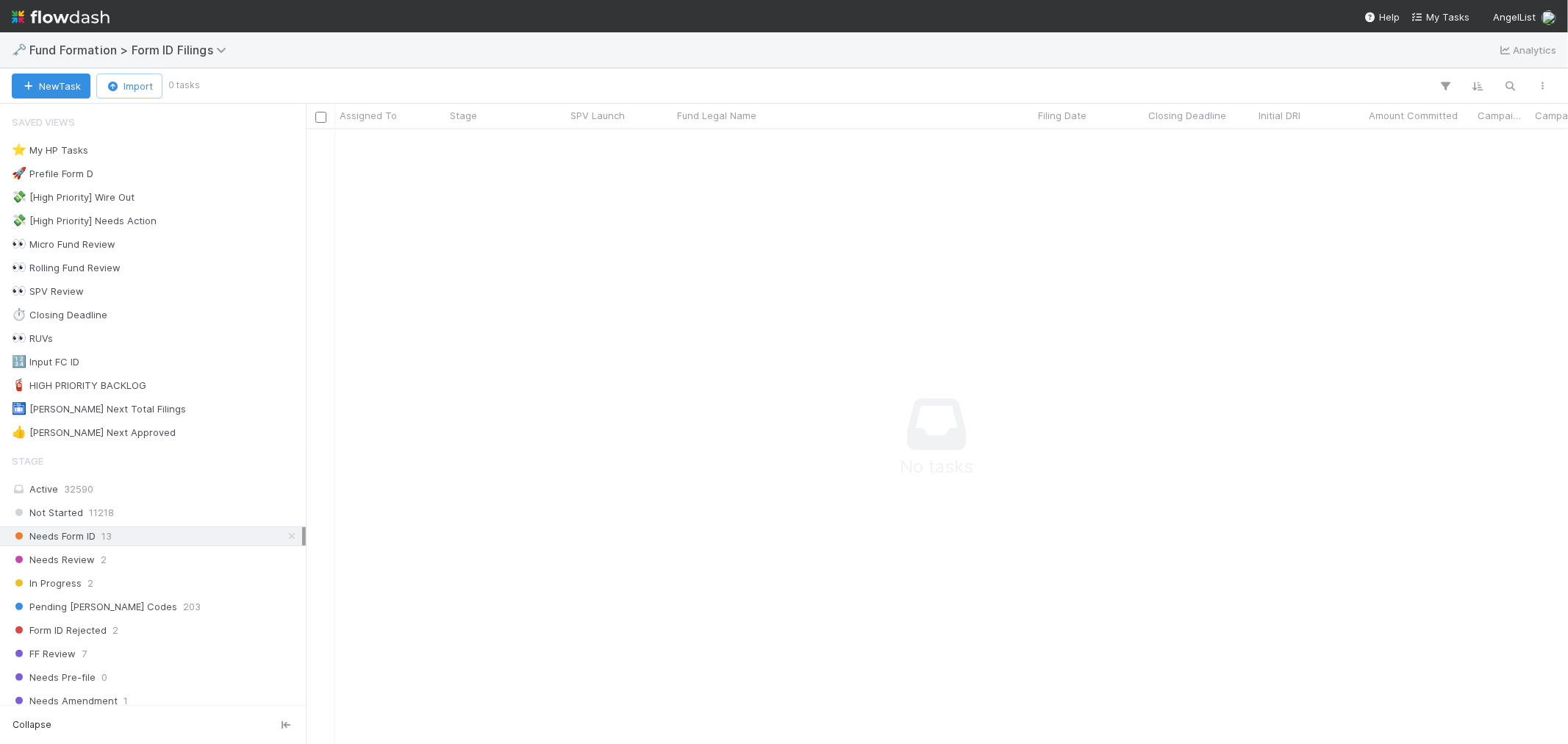
scroll to position [589, 1237]
click at [285, 541] on icon at bounding box center [292, 536] width 15 height 10
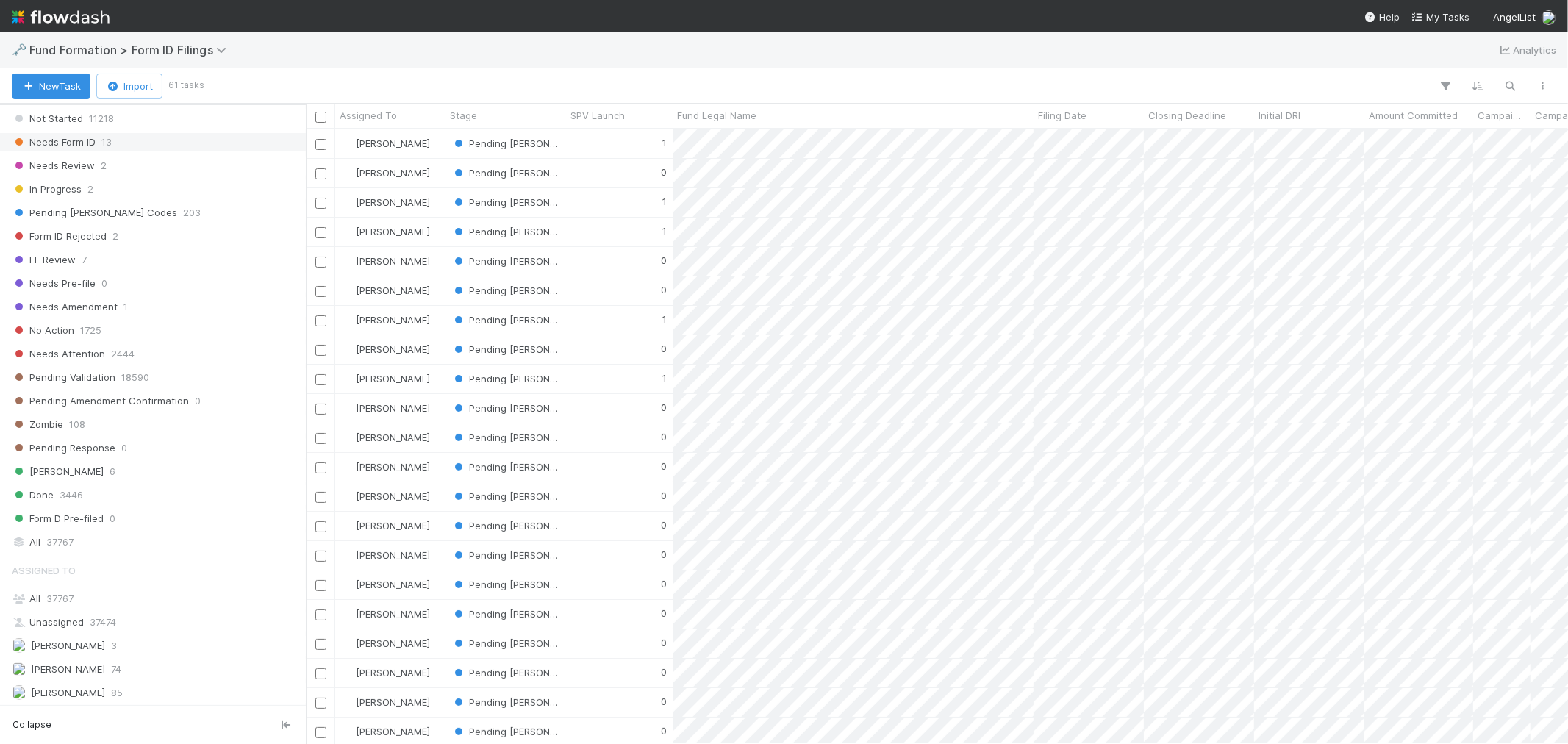
scroll to position [122, 0]
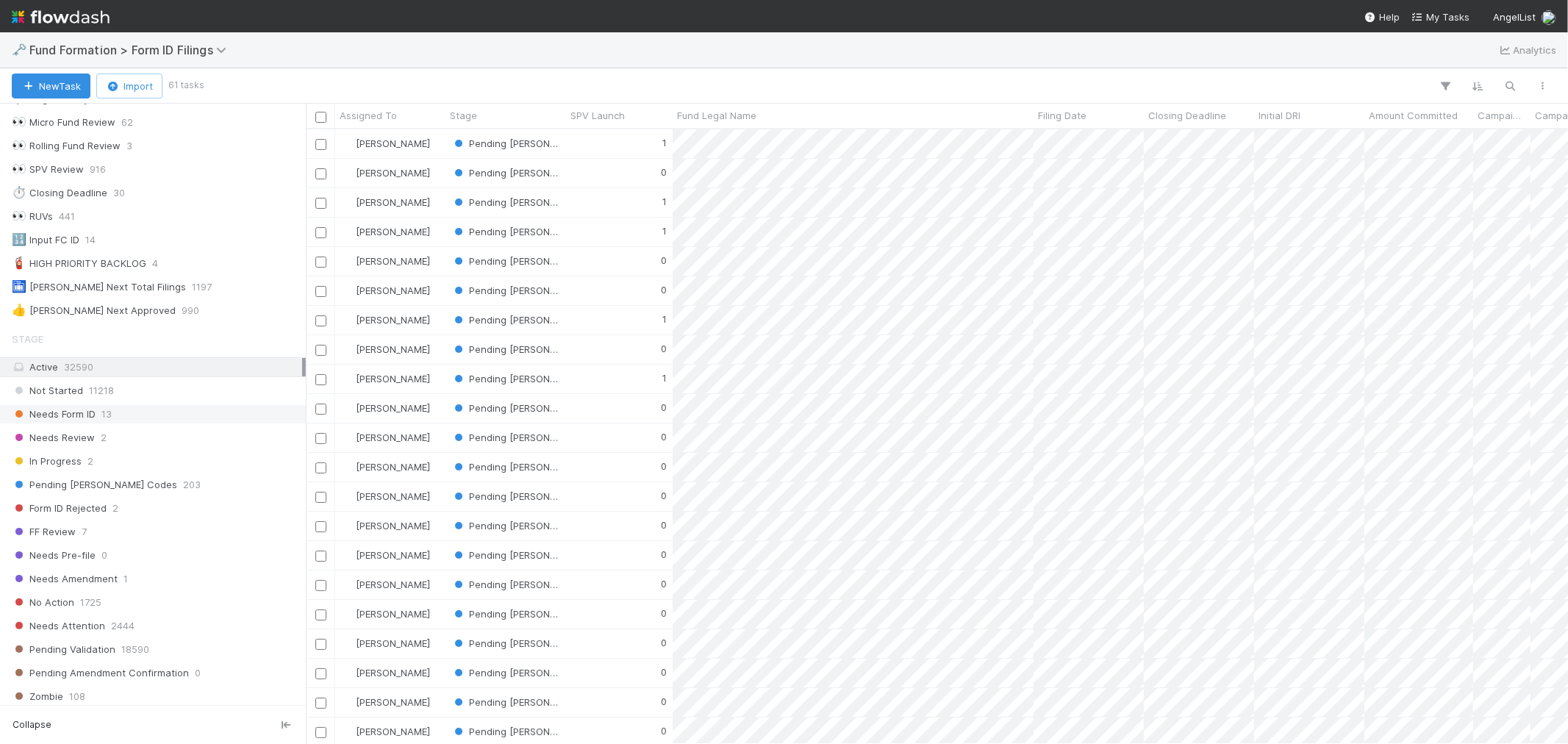
click at [95, 10] on img at bounding box center [60, 17] width 98 height 25
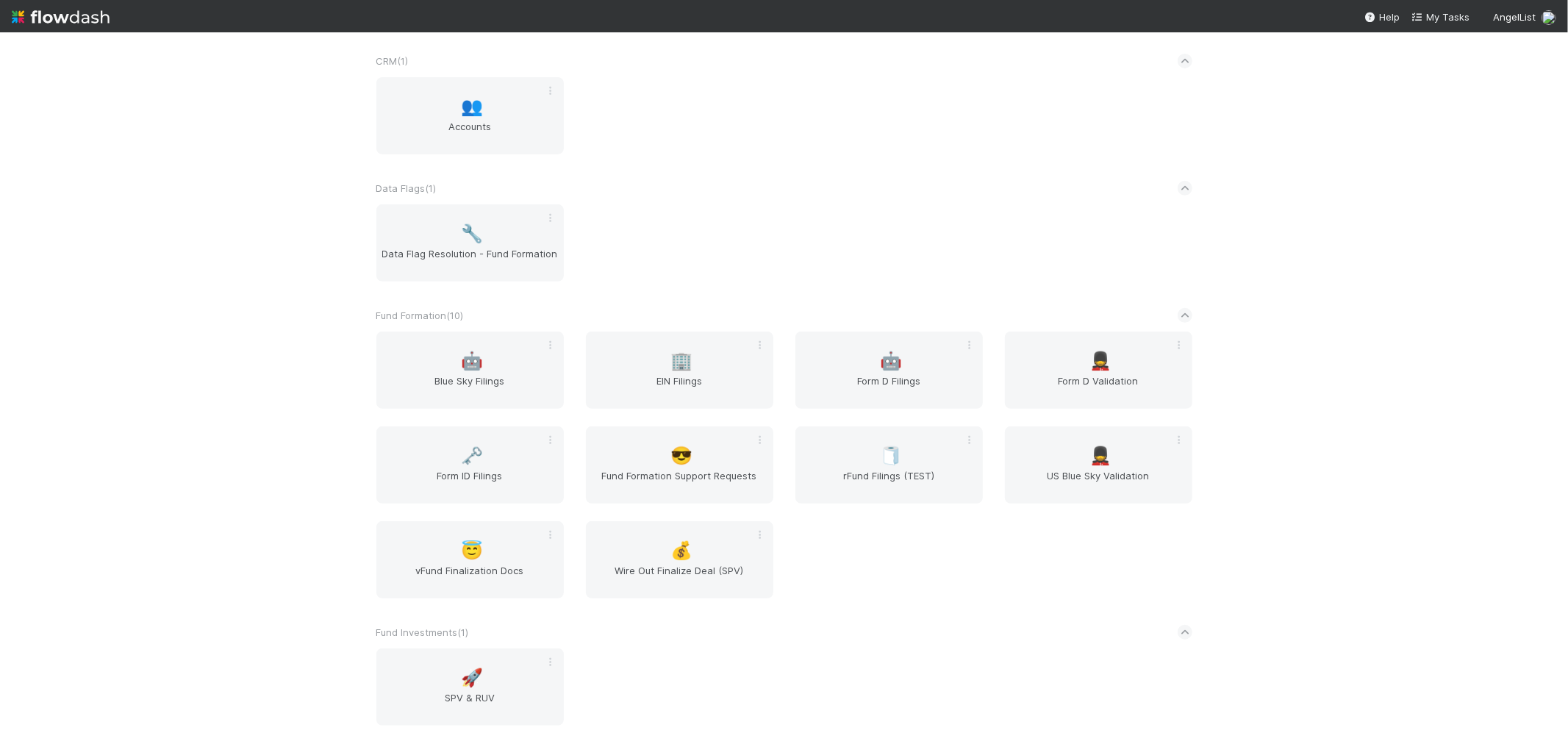
scroll to position [489, 0]
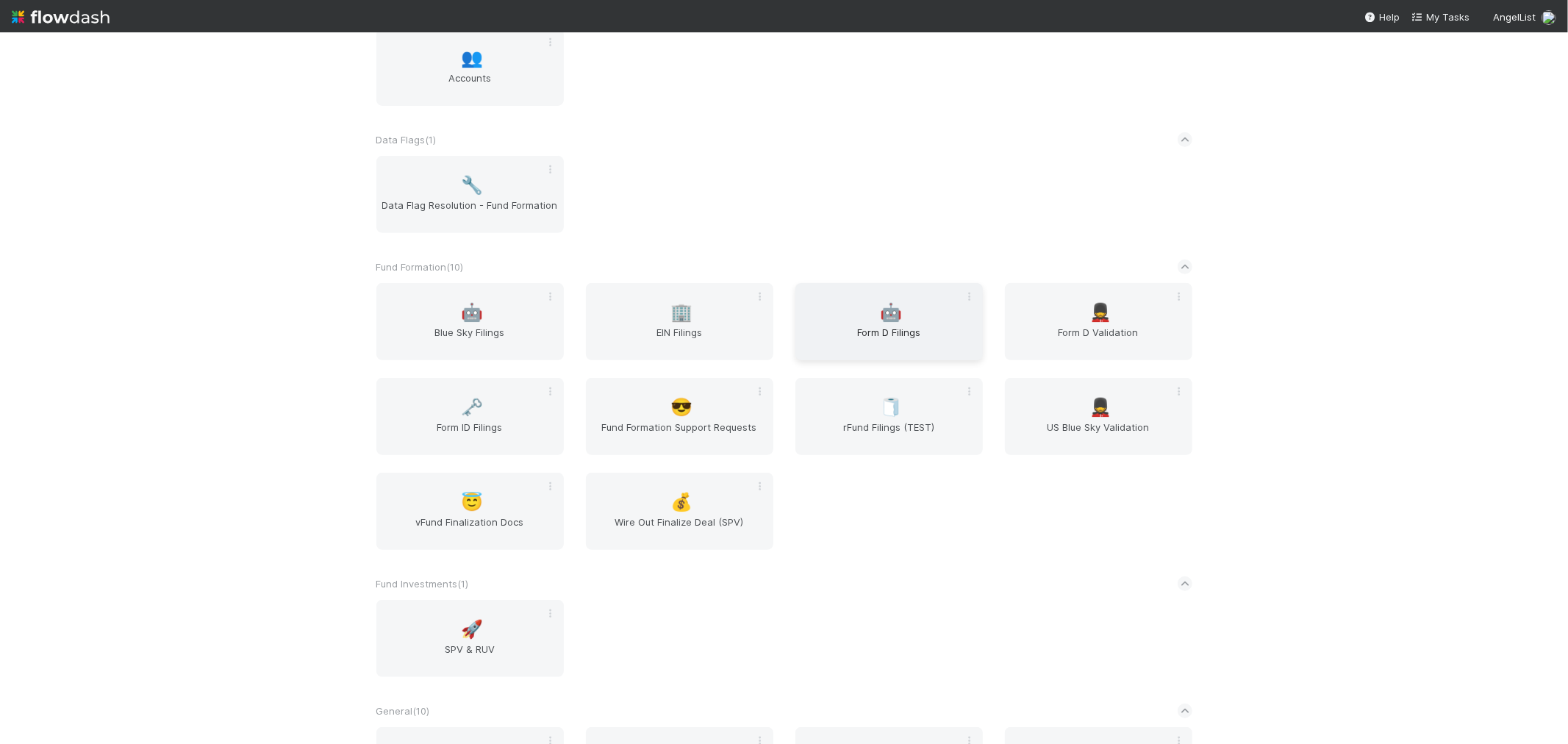
click at [911, 319] on div "🤖 Form D Filings" at bounding box center [889, 321] width 187 height 77
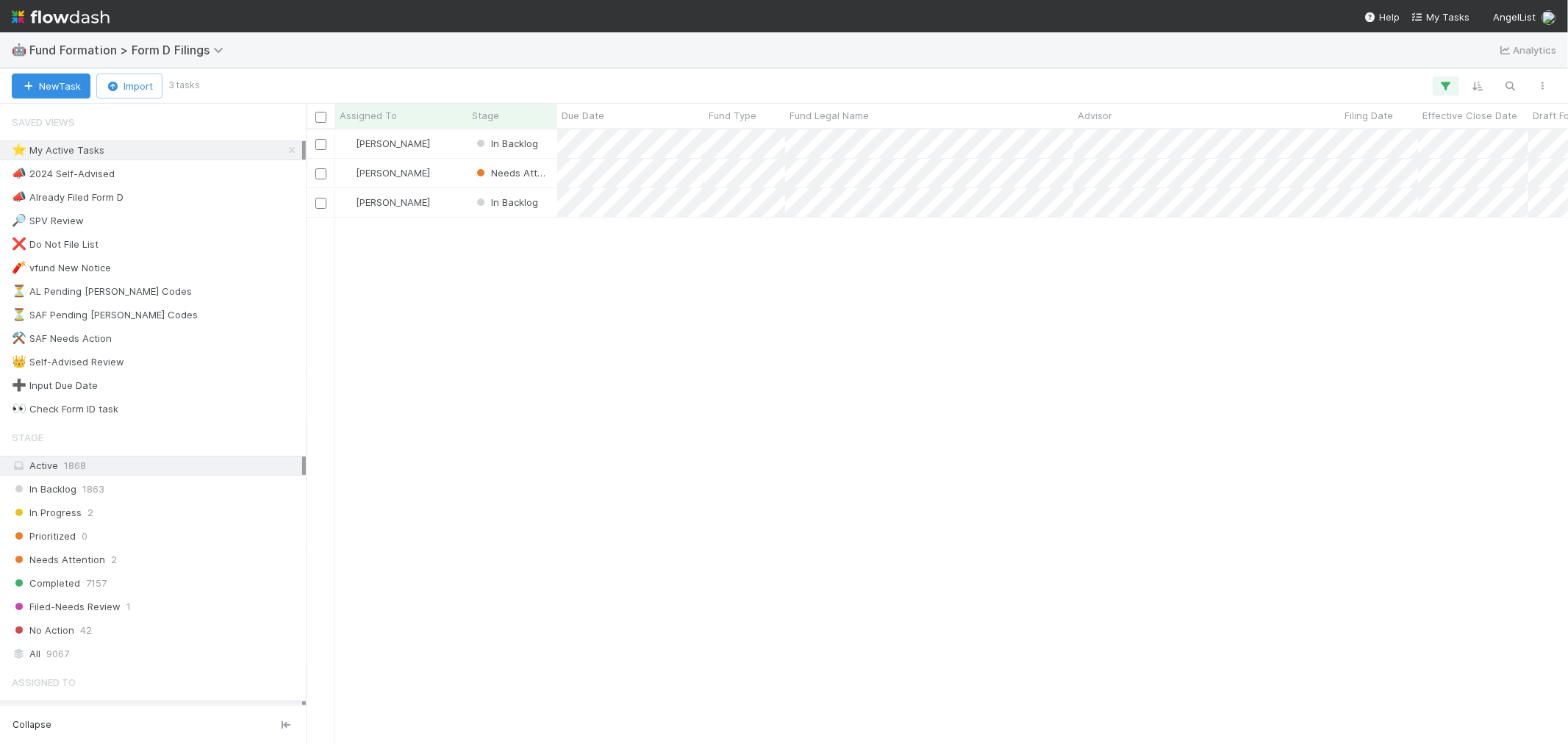
scroll to position [601, 1250]
click at [454, 143] on div "Raven Jacinto" at bounding box center [401, 144] width 132 height 29
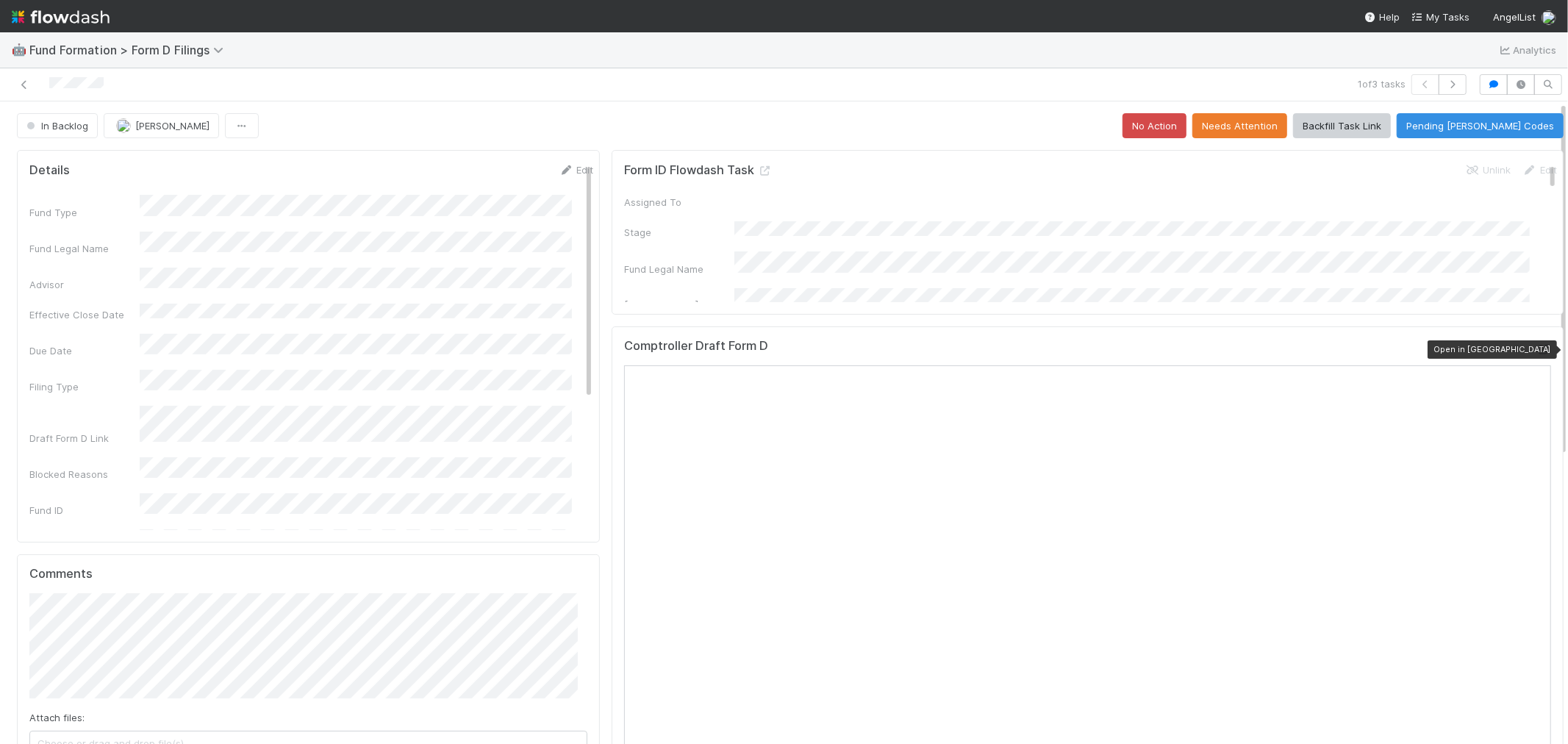
click at [1536, 349] on icon at bounding box center [1543, 349] width 15 height 10
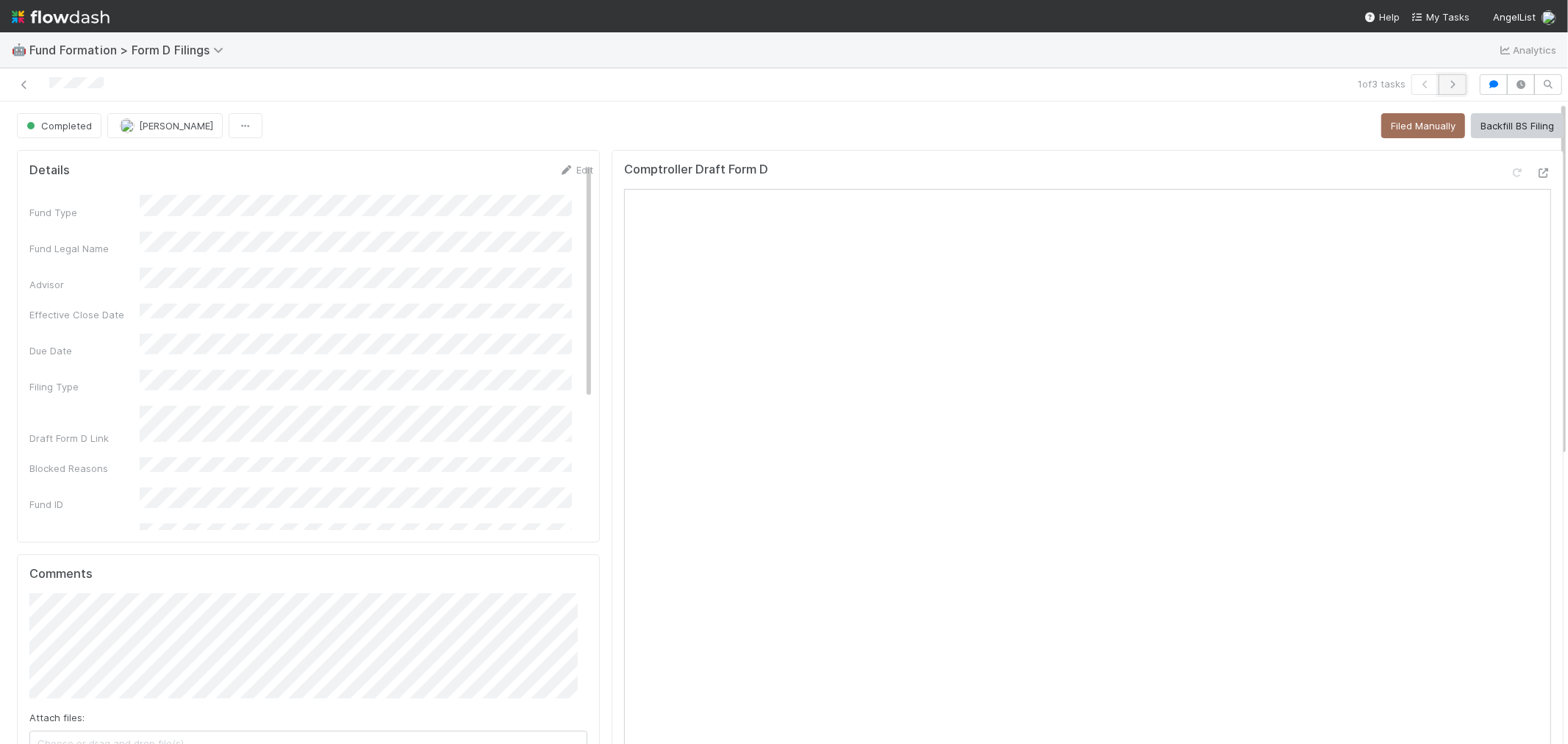
click at [1445, 82] on icon "button" at bounding box center [1452, 85] width 15 height 9
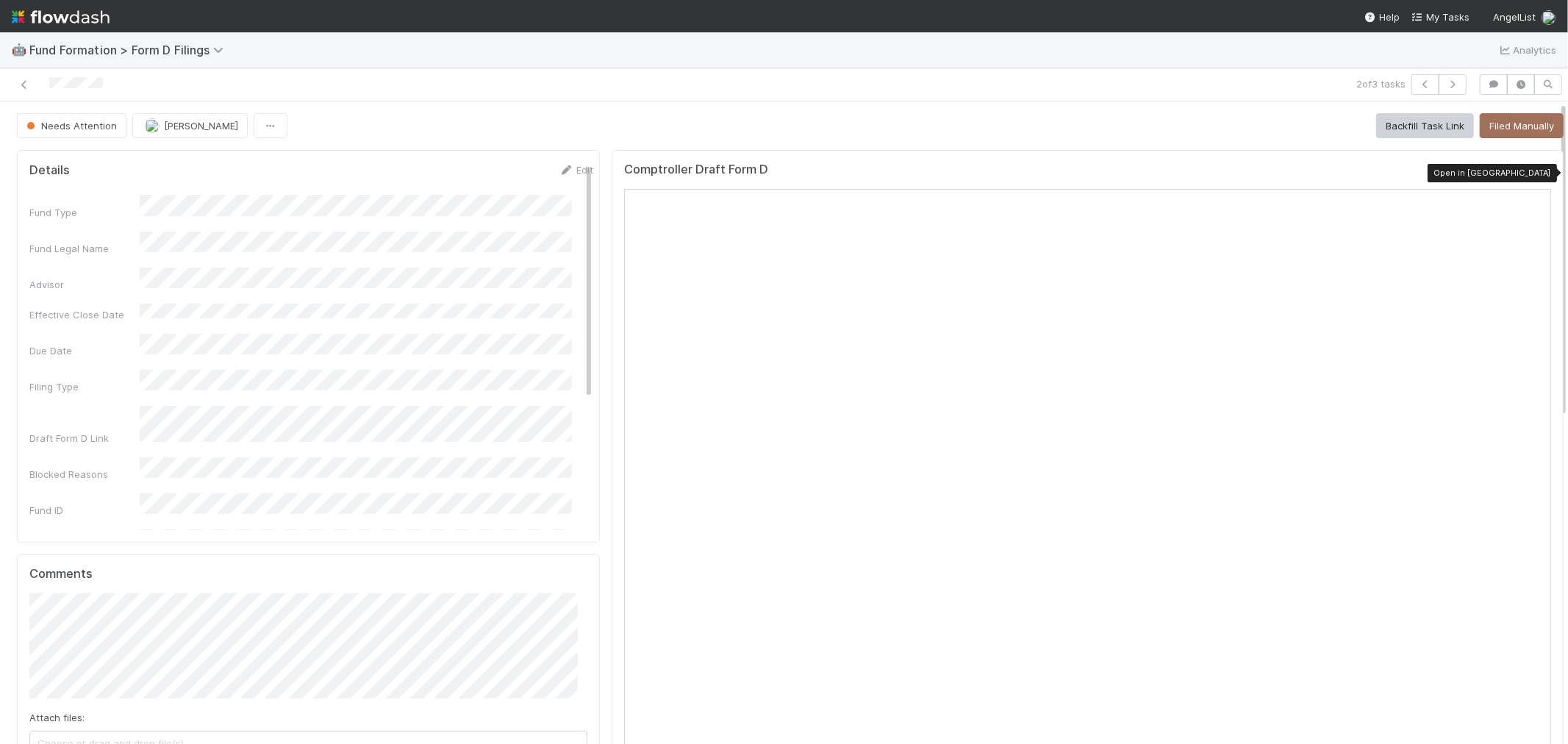
click at [1536, 173] on icon at bounding box center [1543, 172] width 15 height 10
click at [1536, 177] on icon at bounding box center [1543, 172] width 15 height 10
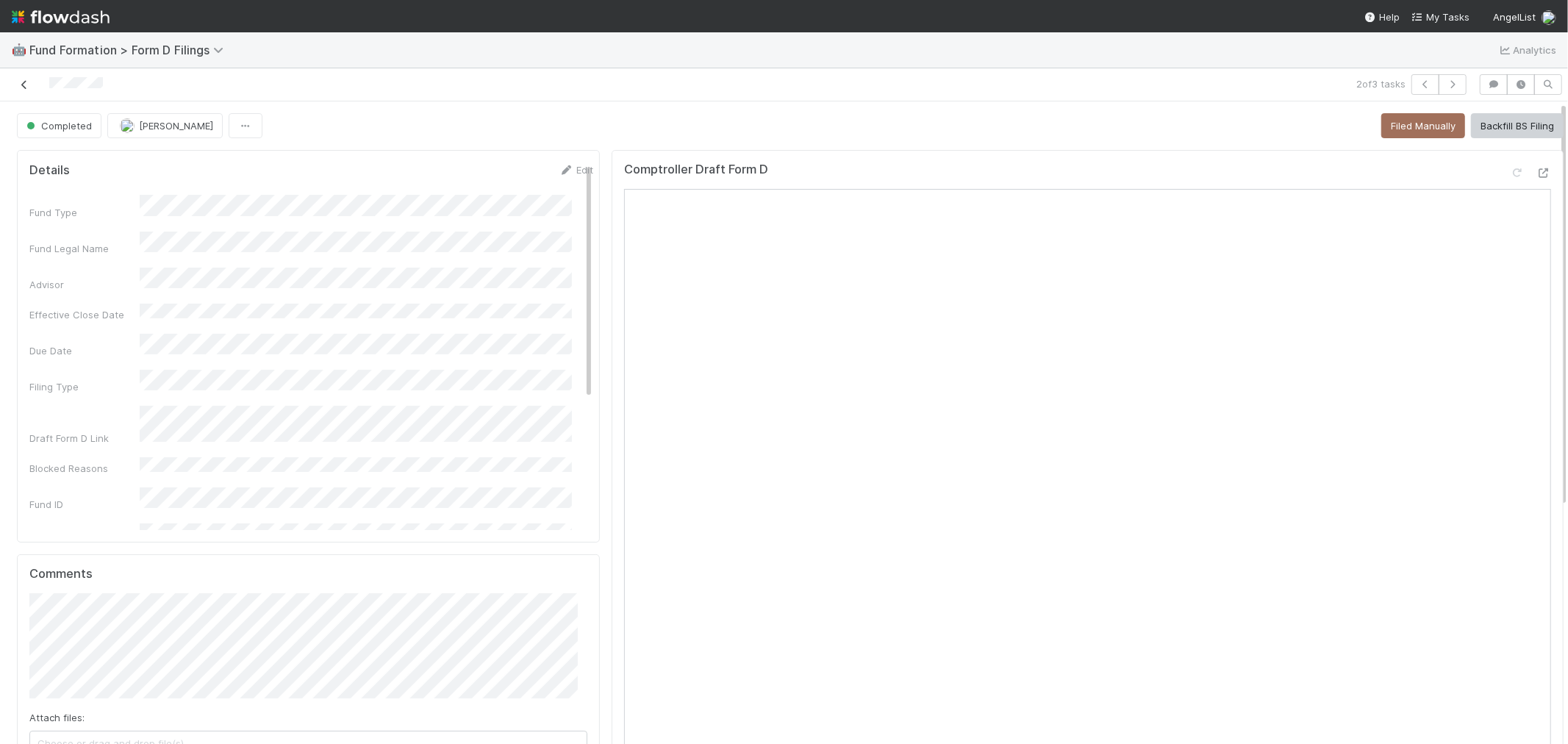
click at [21, 81] on icon at bounding box center [24, 85] width 15 height 10
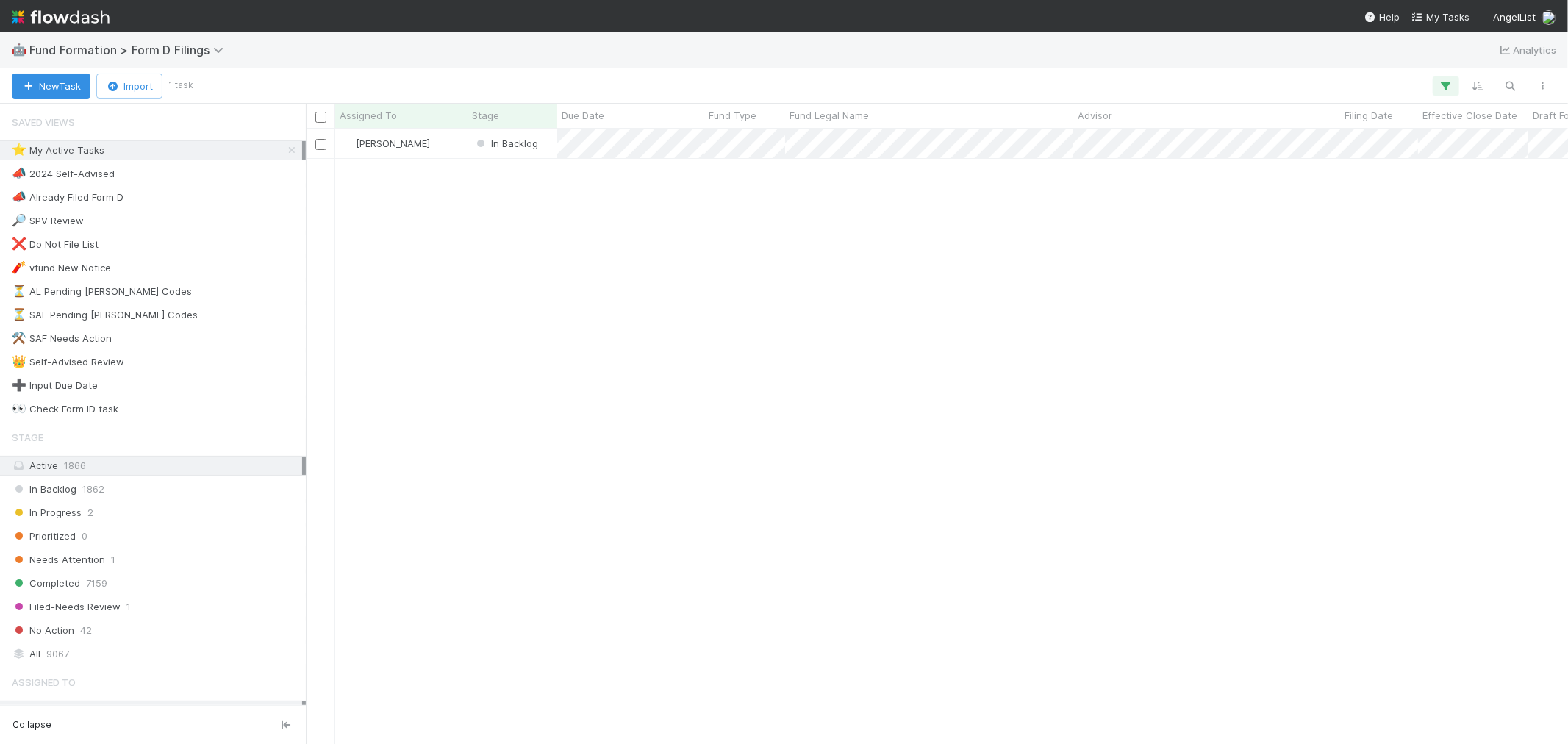
scroll to position [601, 1250]
click at [84, 20] on img at bounding box center [60, 17] width 98 height 25
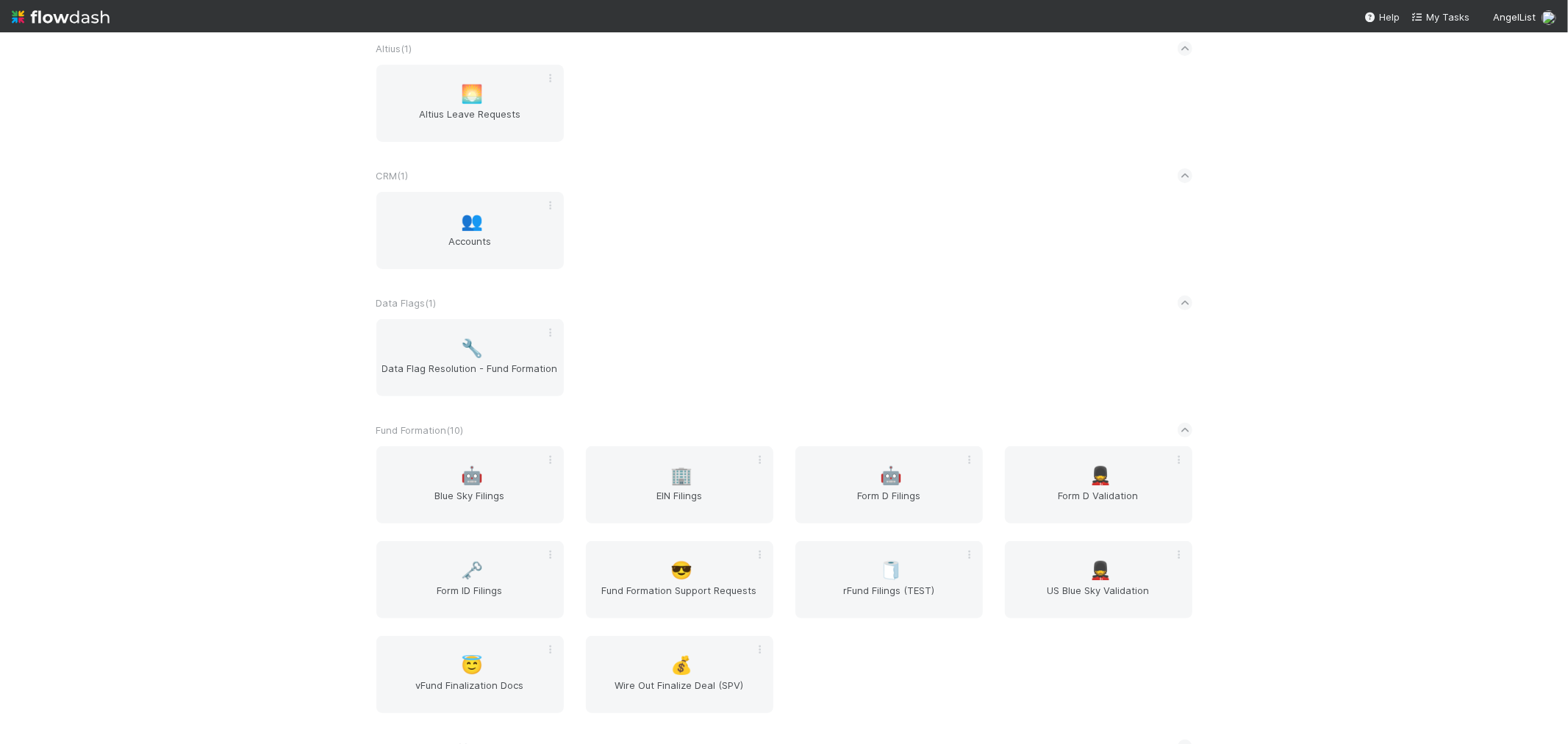
scroll to position [489, 0]
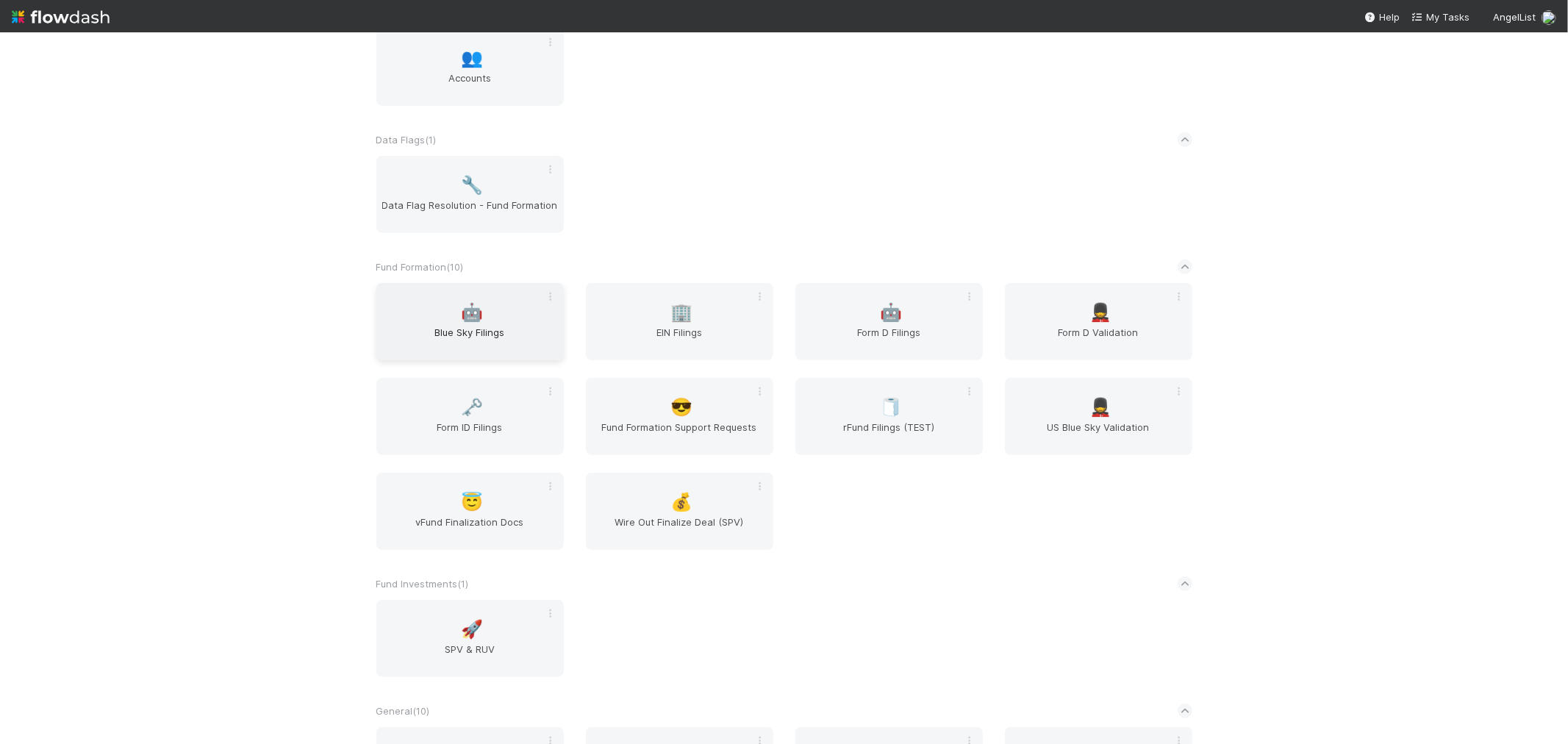
click at [521, 332] on span "Blue Sky Filings" at bounding box center [470, 340] width 176 height 30
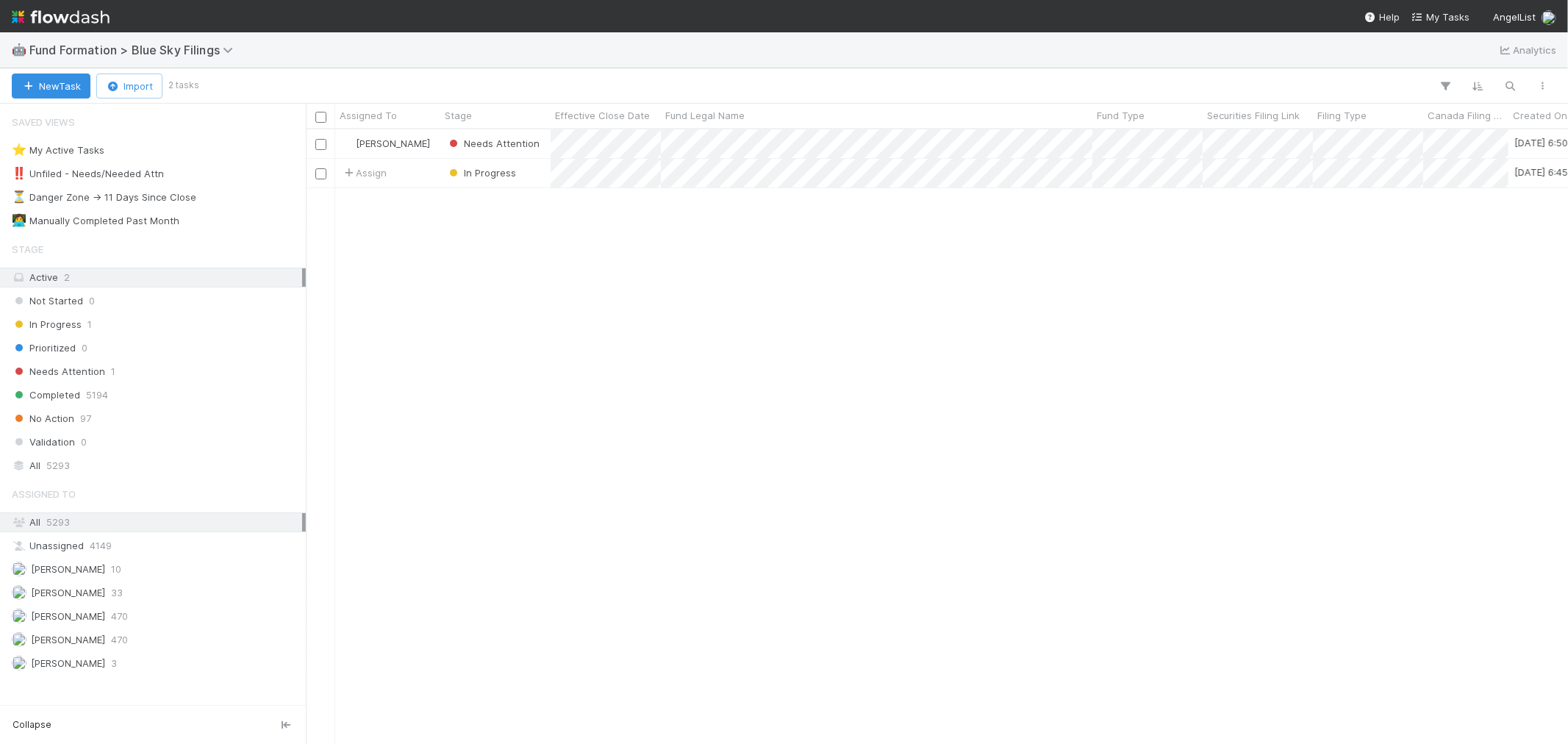
scroll to position [601, 1250]
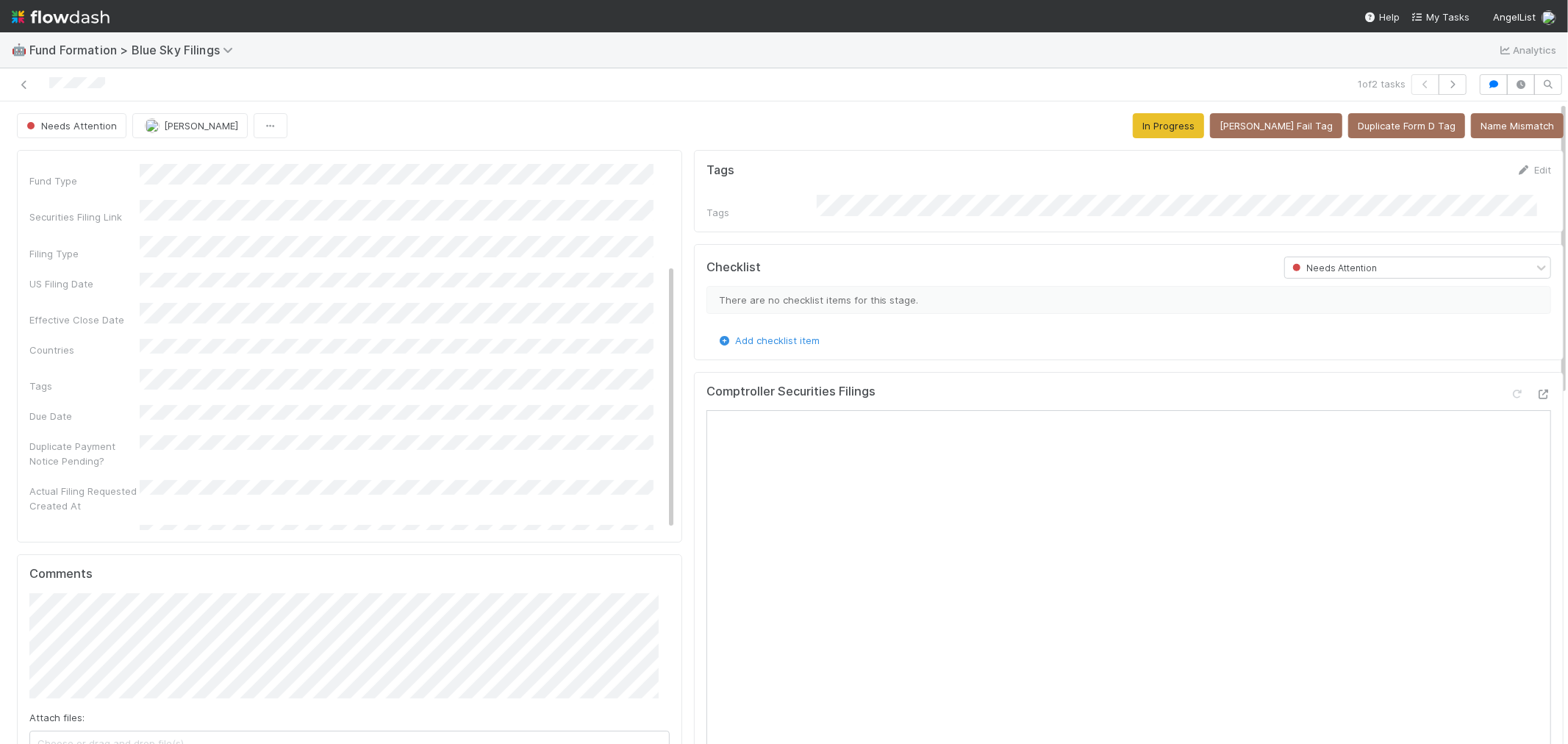
scroll to position [163, 0]
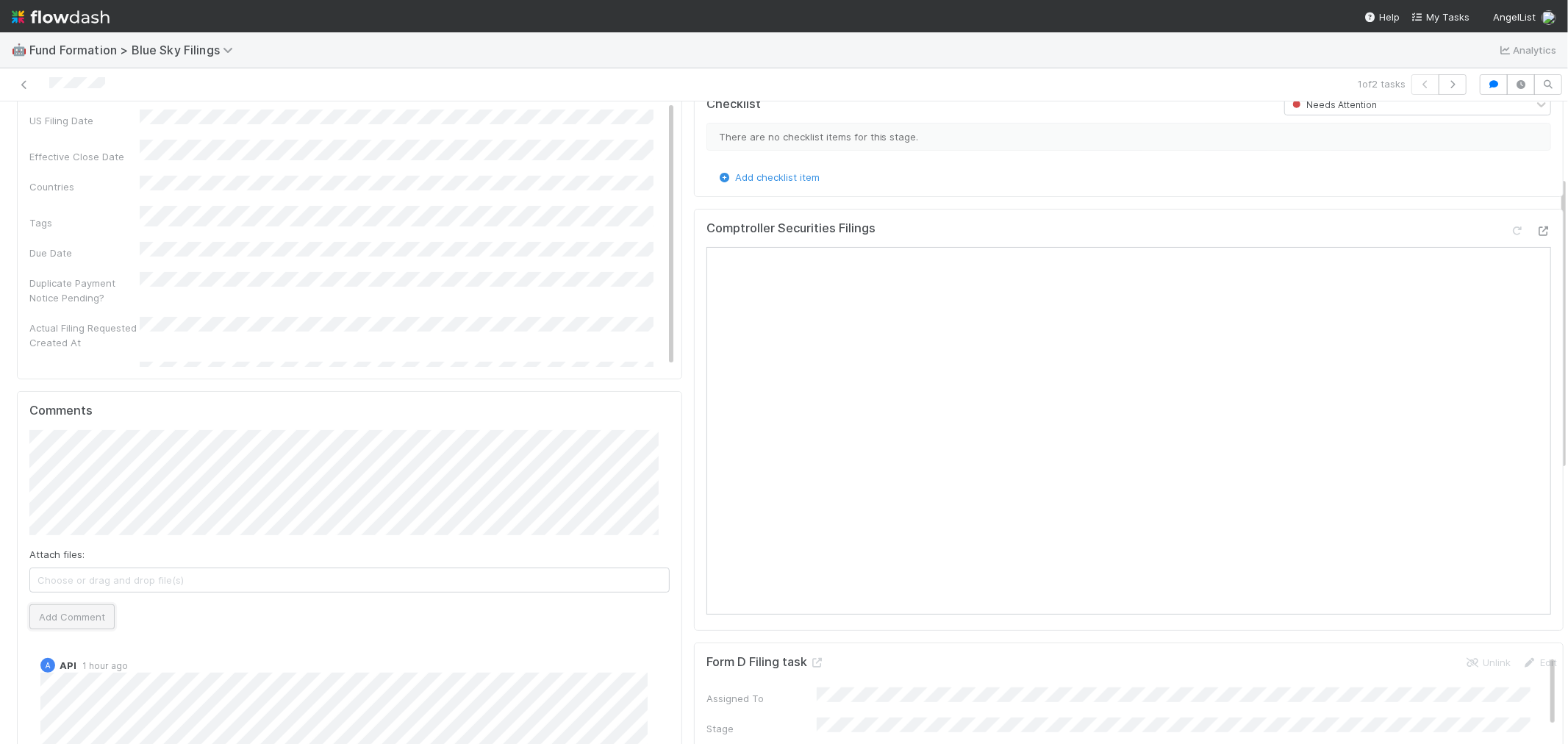
click at [60, 607] on button "Add Comment" at bounding box center [72, 616] width 85 height 25
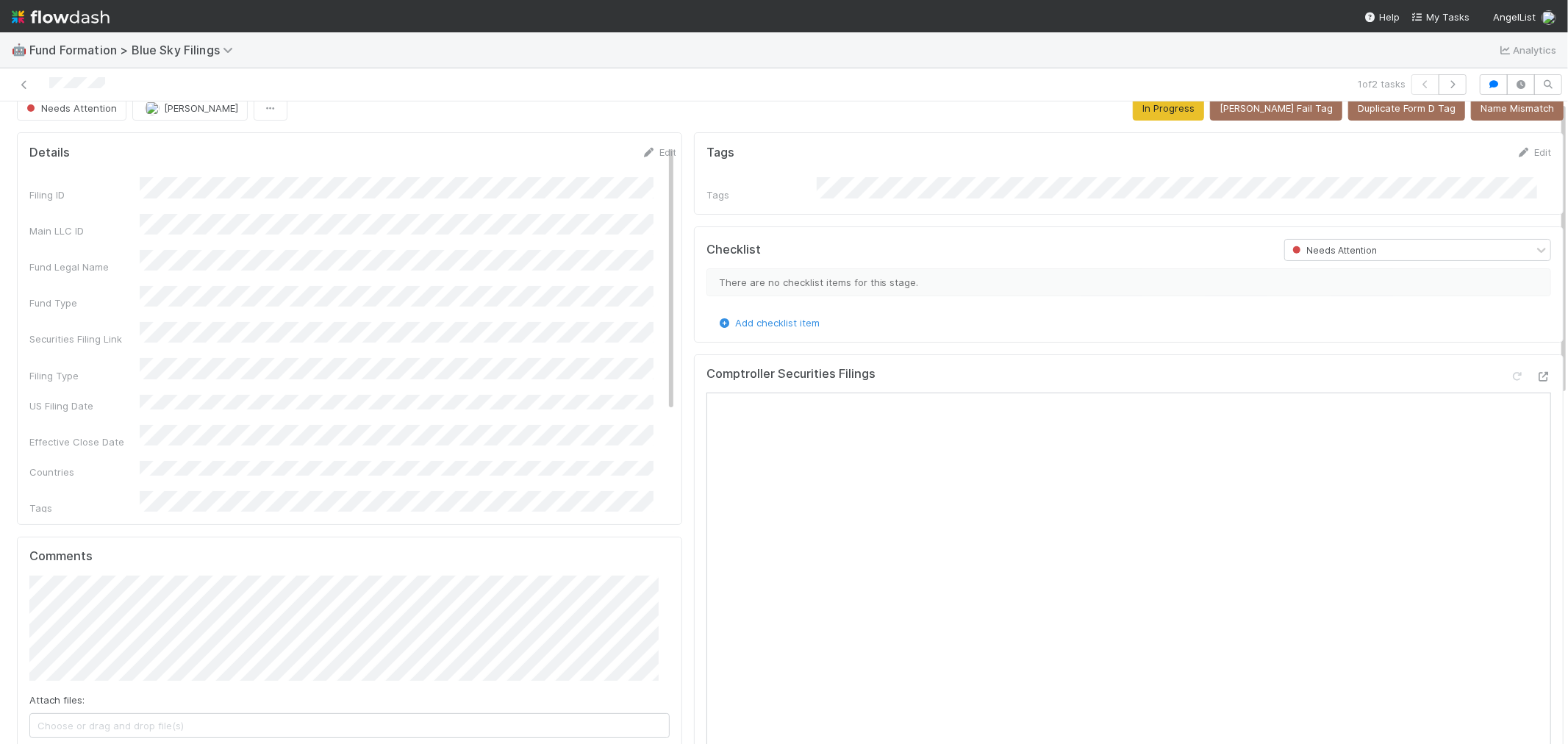
scroll to position [0, 0]
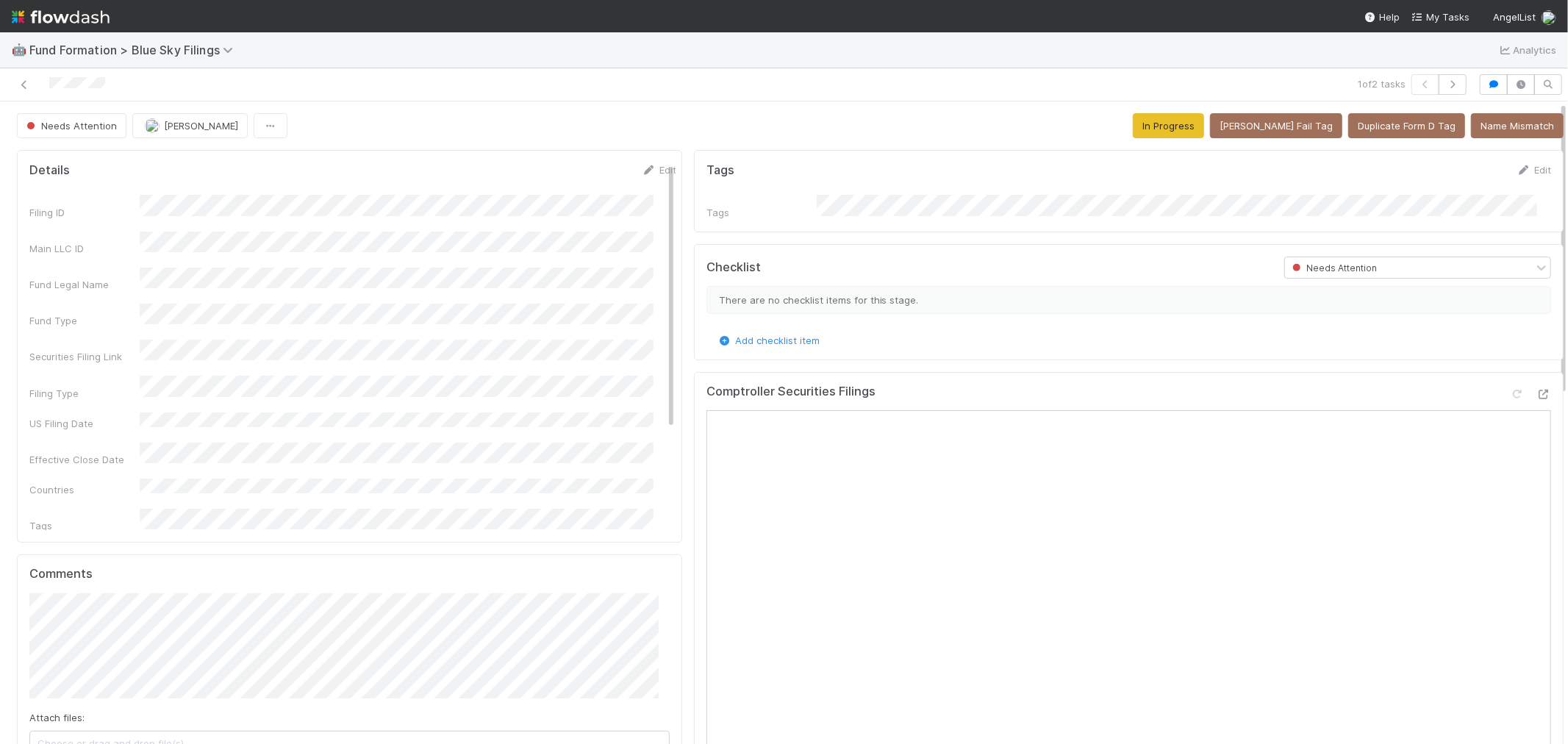
click at [54, 16] on img at bounding box center [60, 17] width 98 height 25
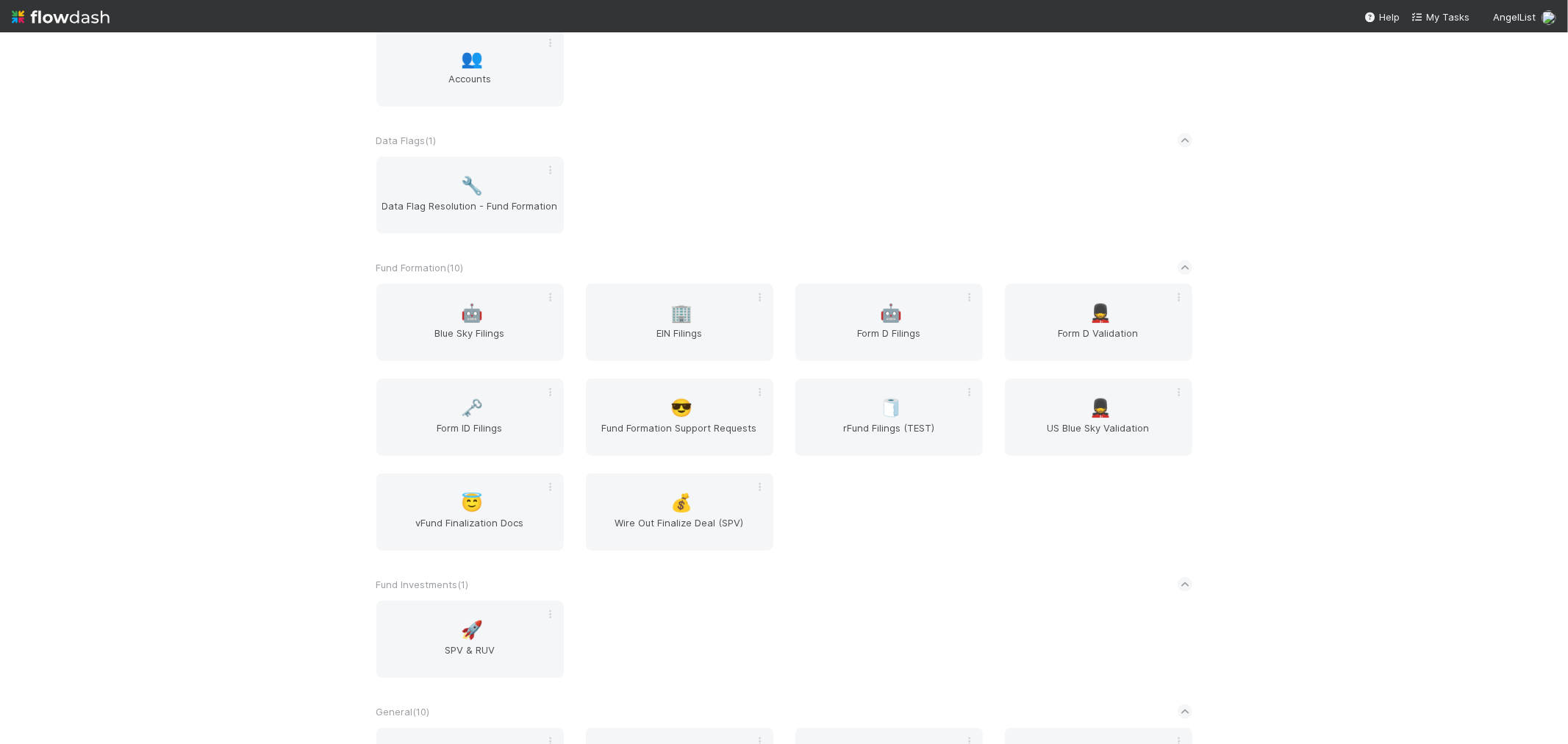
scroll to position [489, 0]
click at [868, 420] on span "rFund Filings (TEST)" at bounding box center [889, 435] width 176 height 30
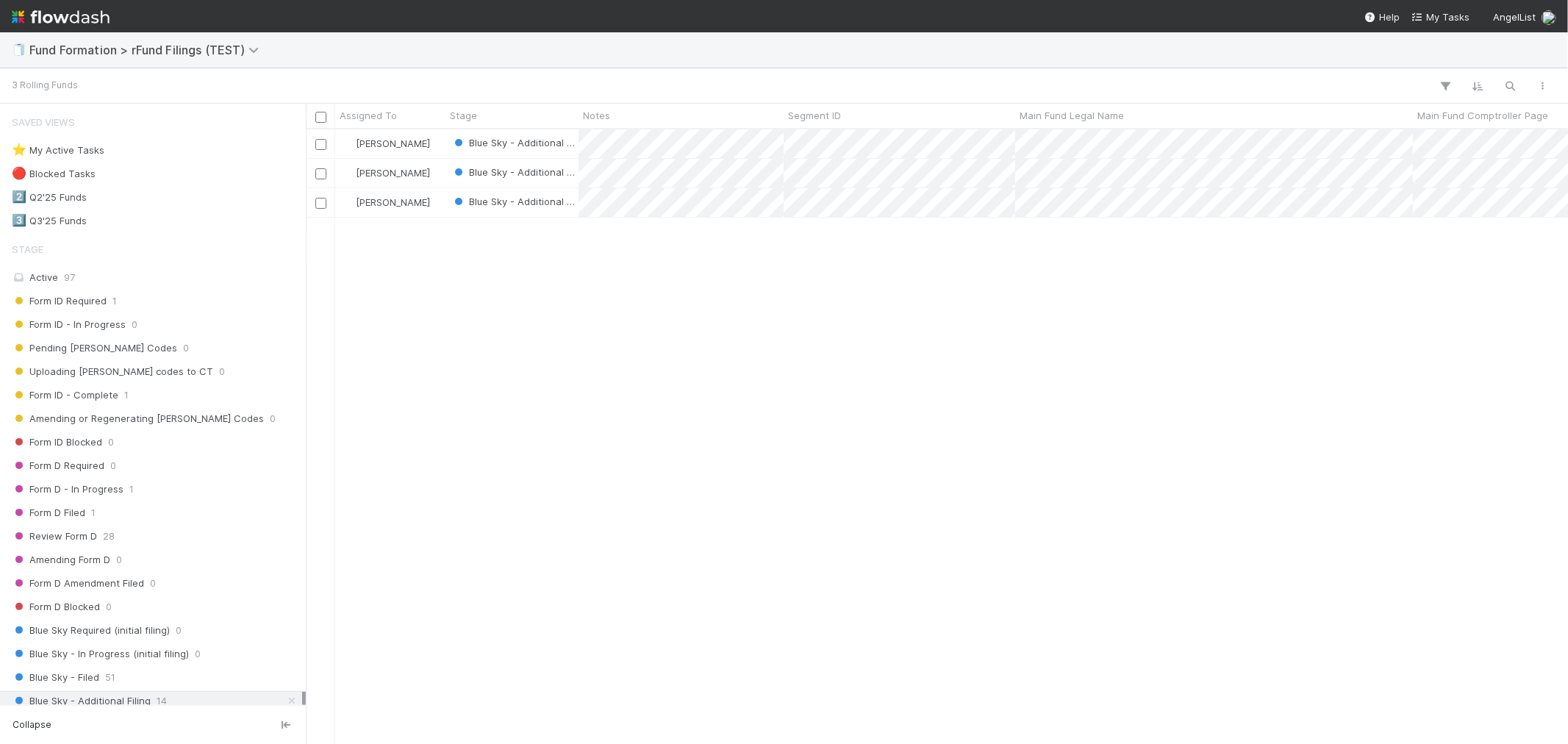
scroll to position [601, 1250]
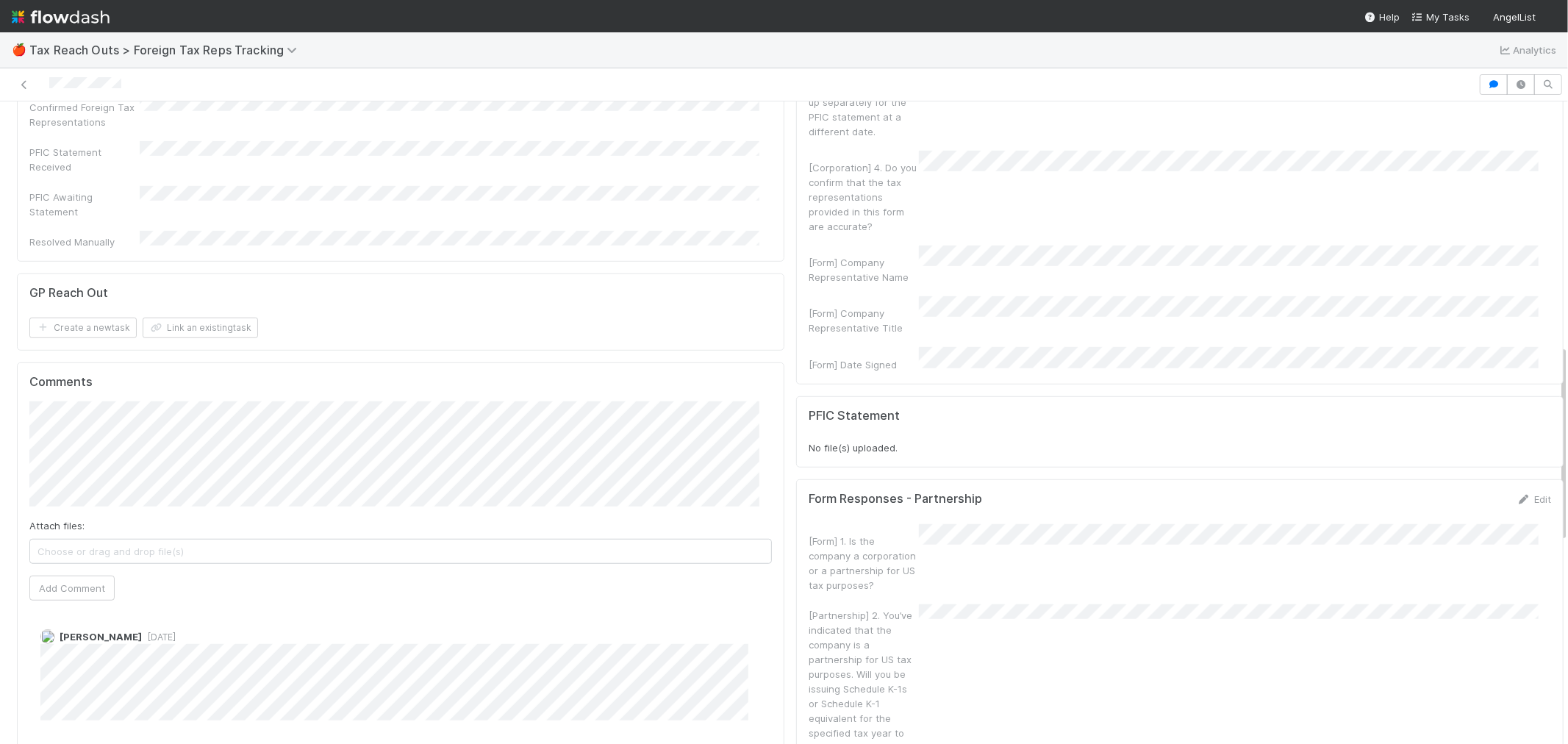
scroll to position [898, 0]
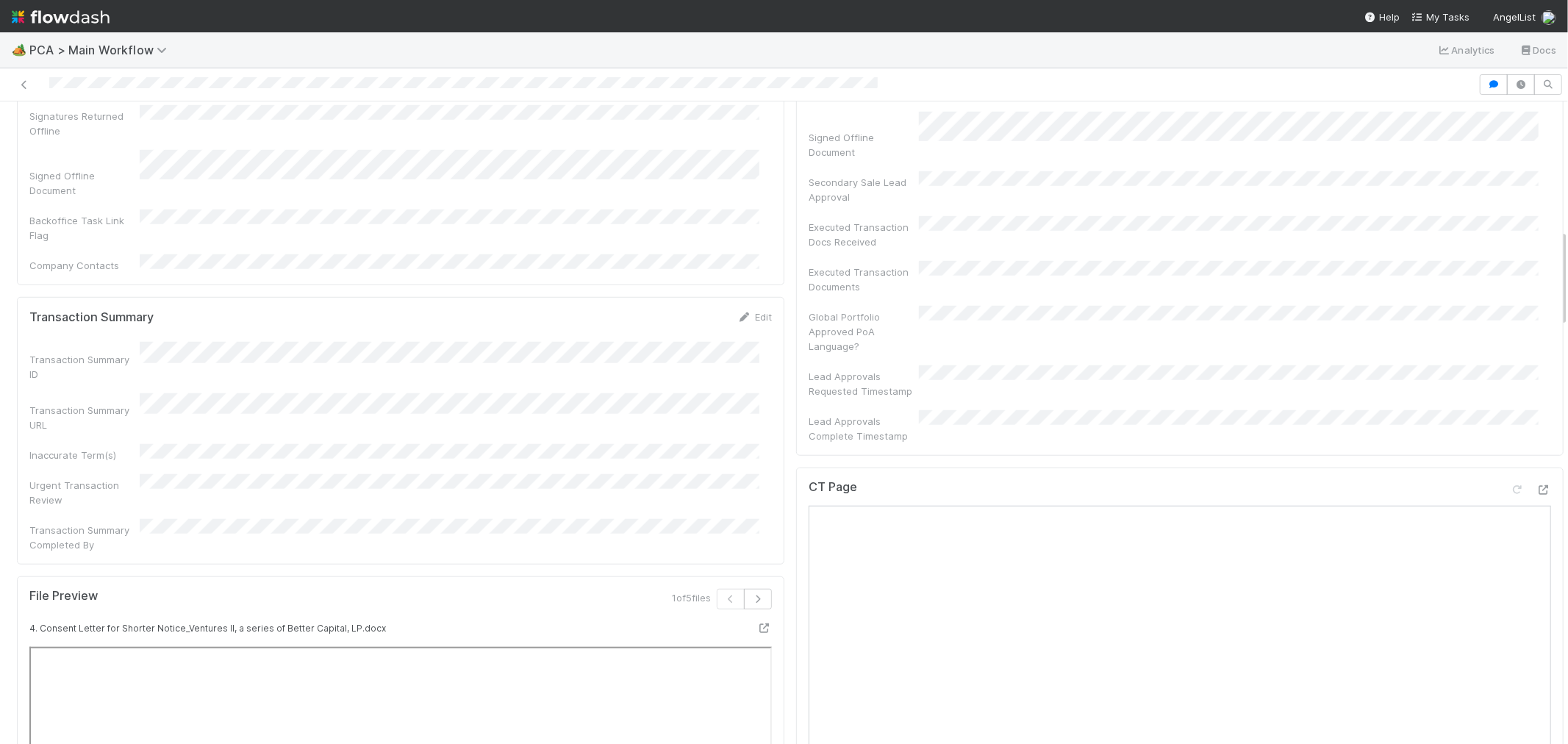
scroll to position [979, 0]
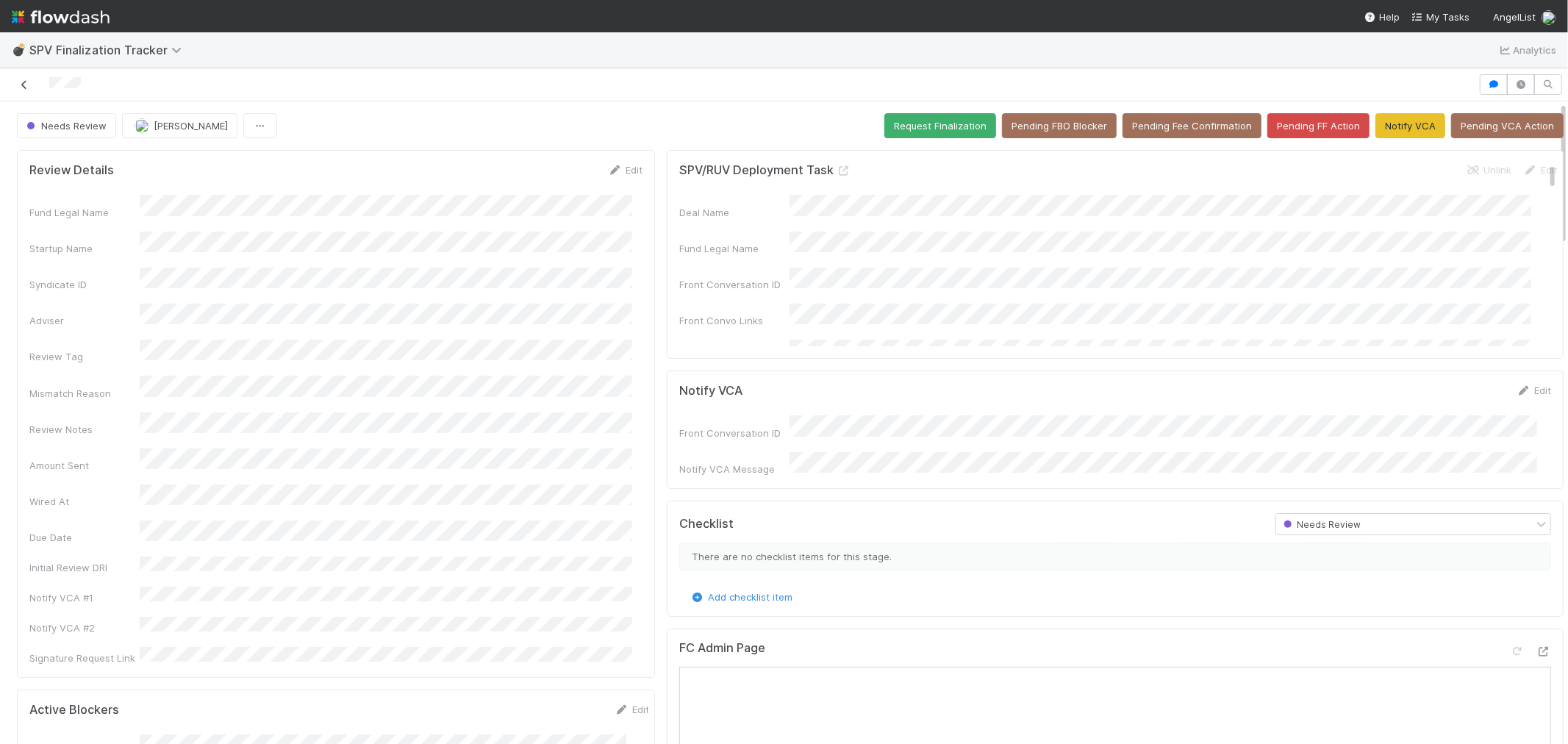
click at [24, 85] on icon at bounding box center [24, 85] width 15 height 10
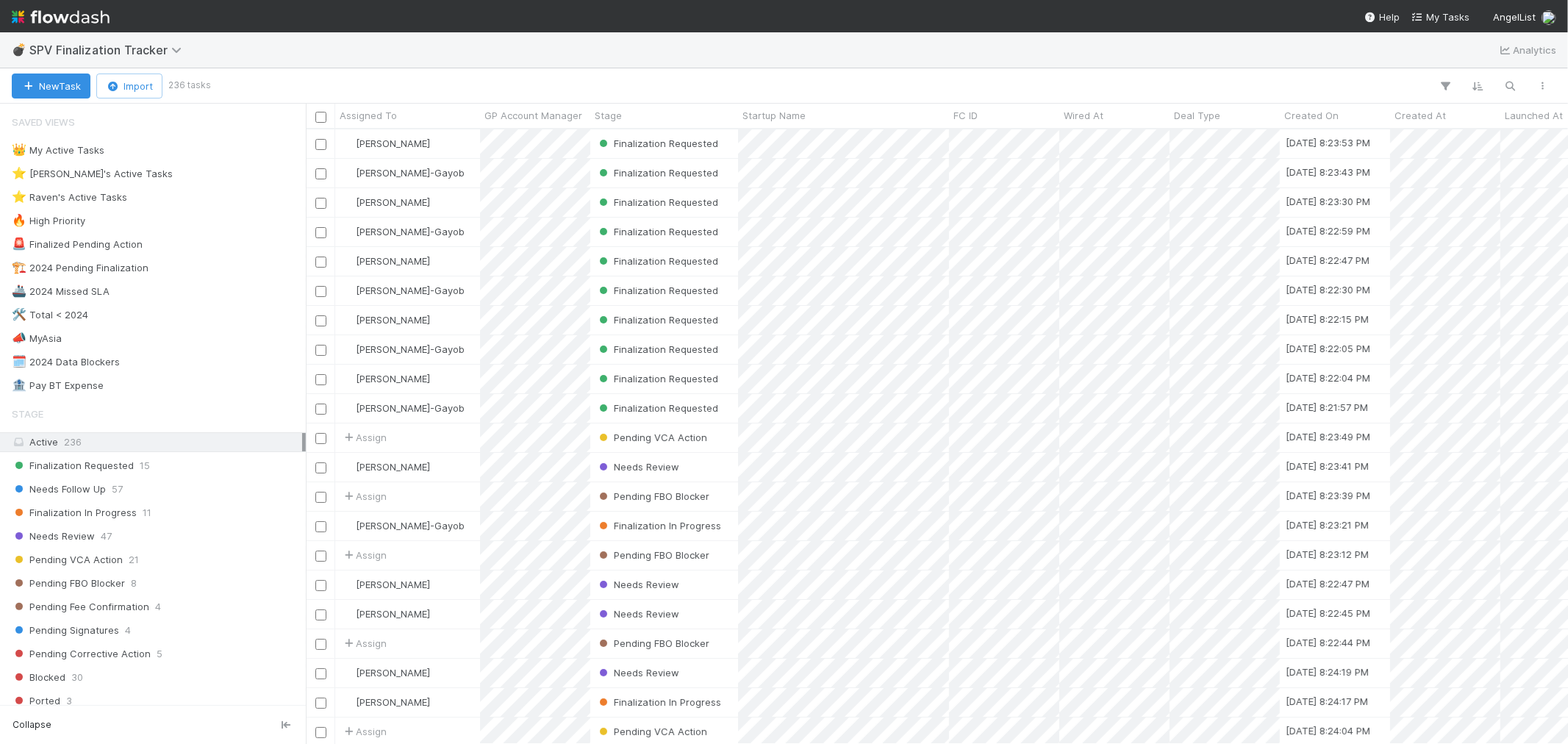
scroll to position [601, 1250]
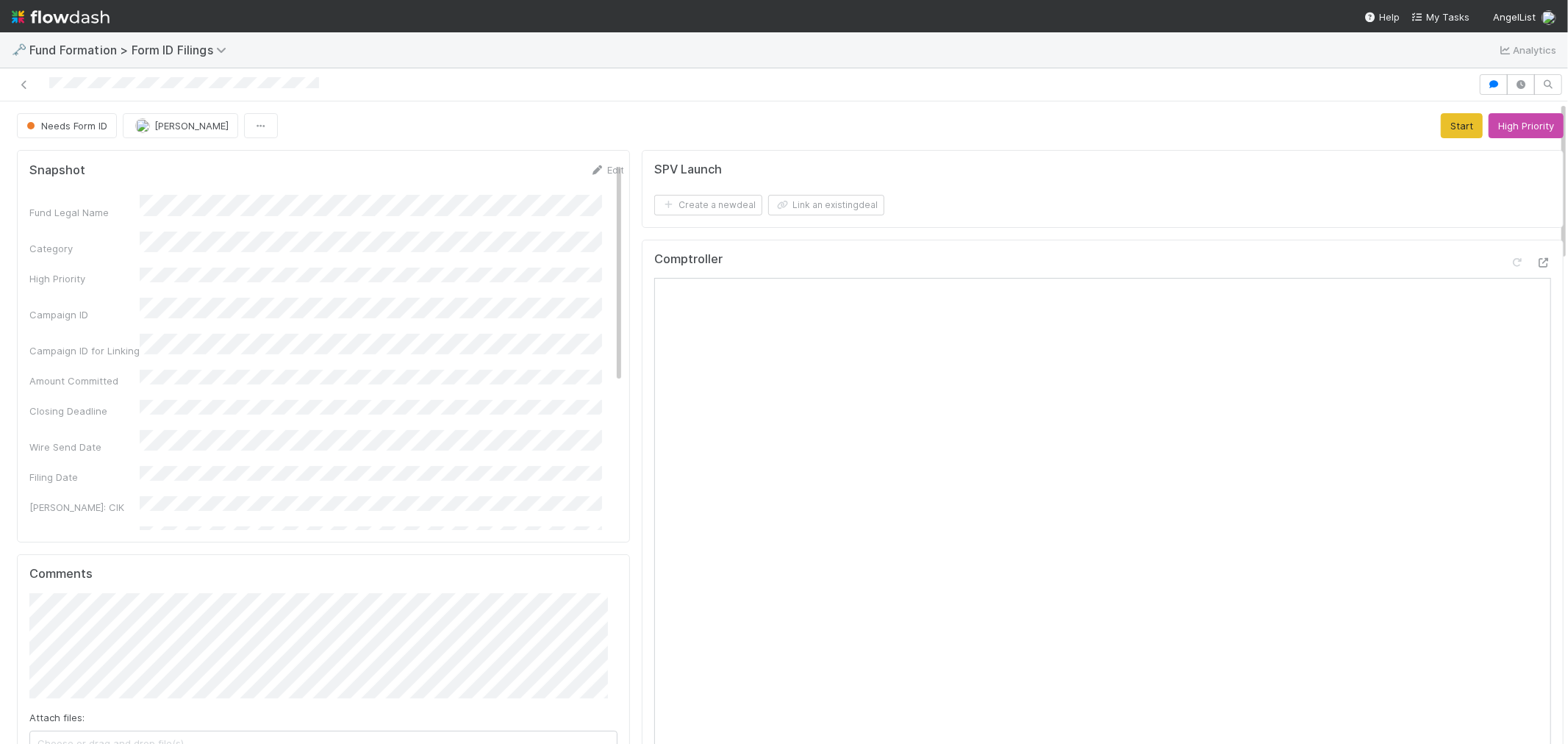
click at [59, 23] on img at bounding box center [60, 17] width 98 height 25
click at [1509, 126] on button "Needs Form ID" at bounding box center [1521, 125] width 85 height 25
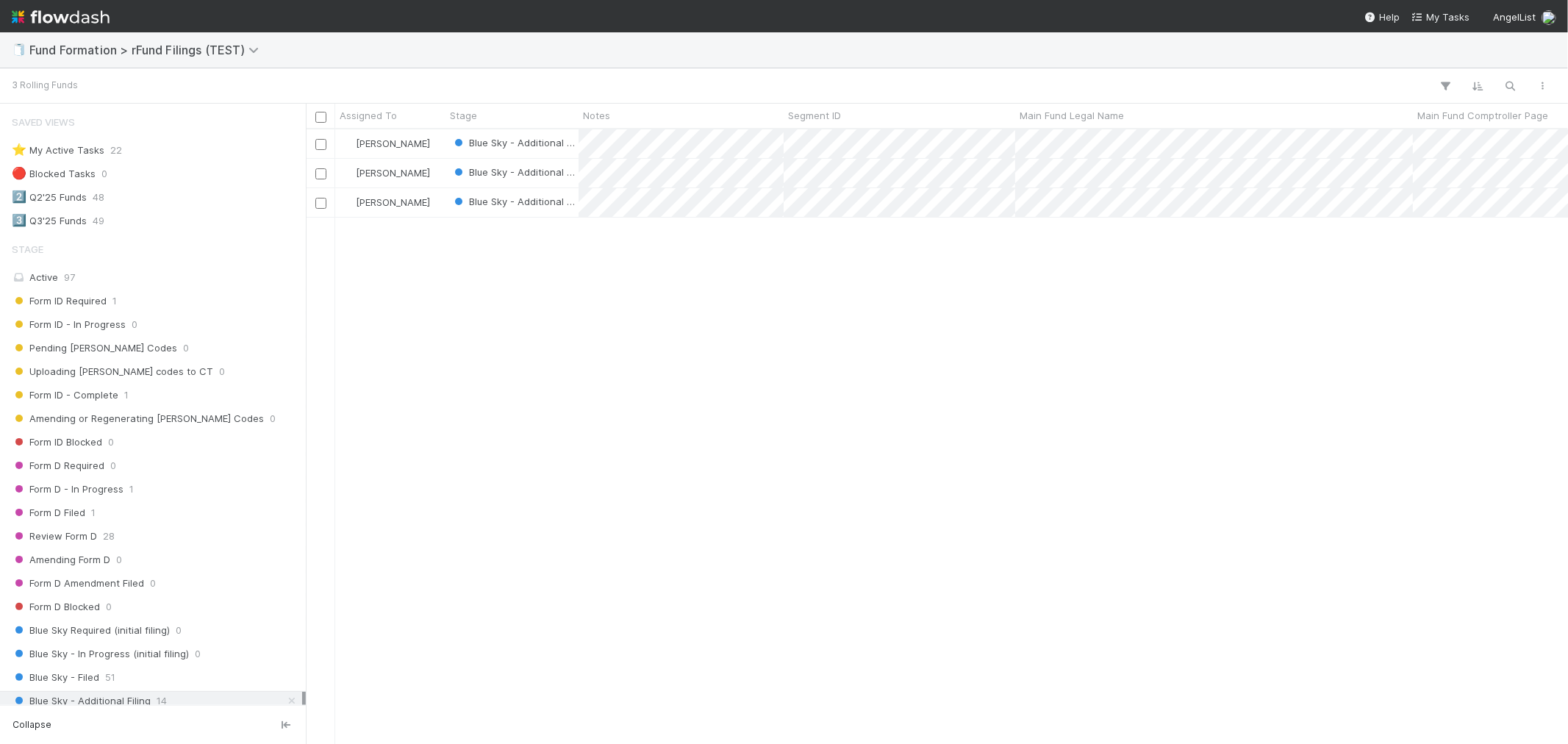
scroll to position [601, 1250]
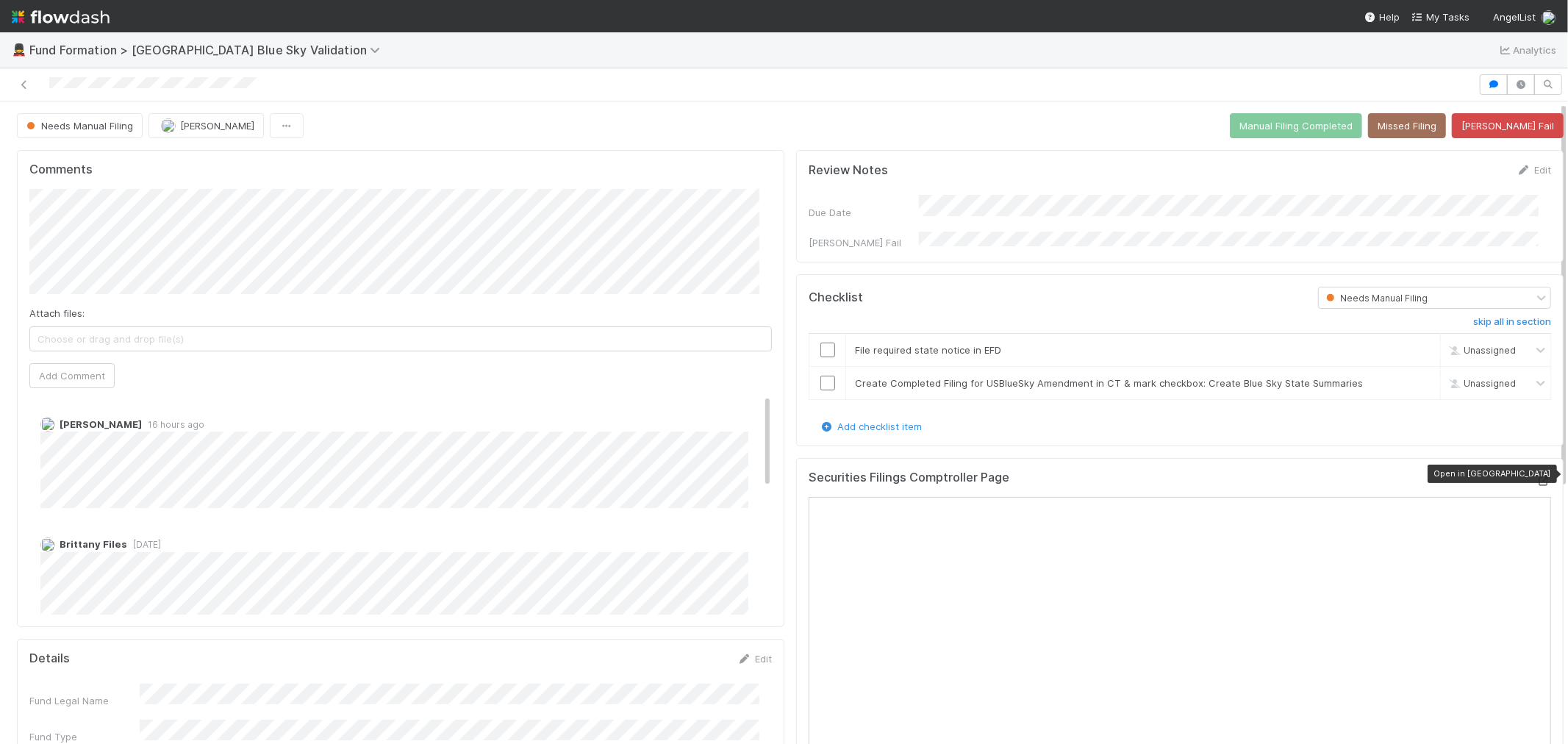
click at [1536, 476] on icon at bounding box center [1543, 481] width 15 height 10
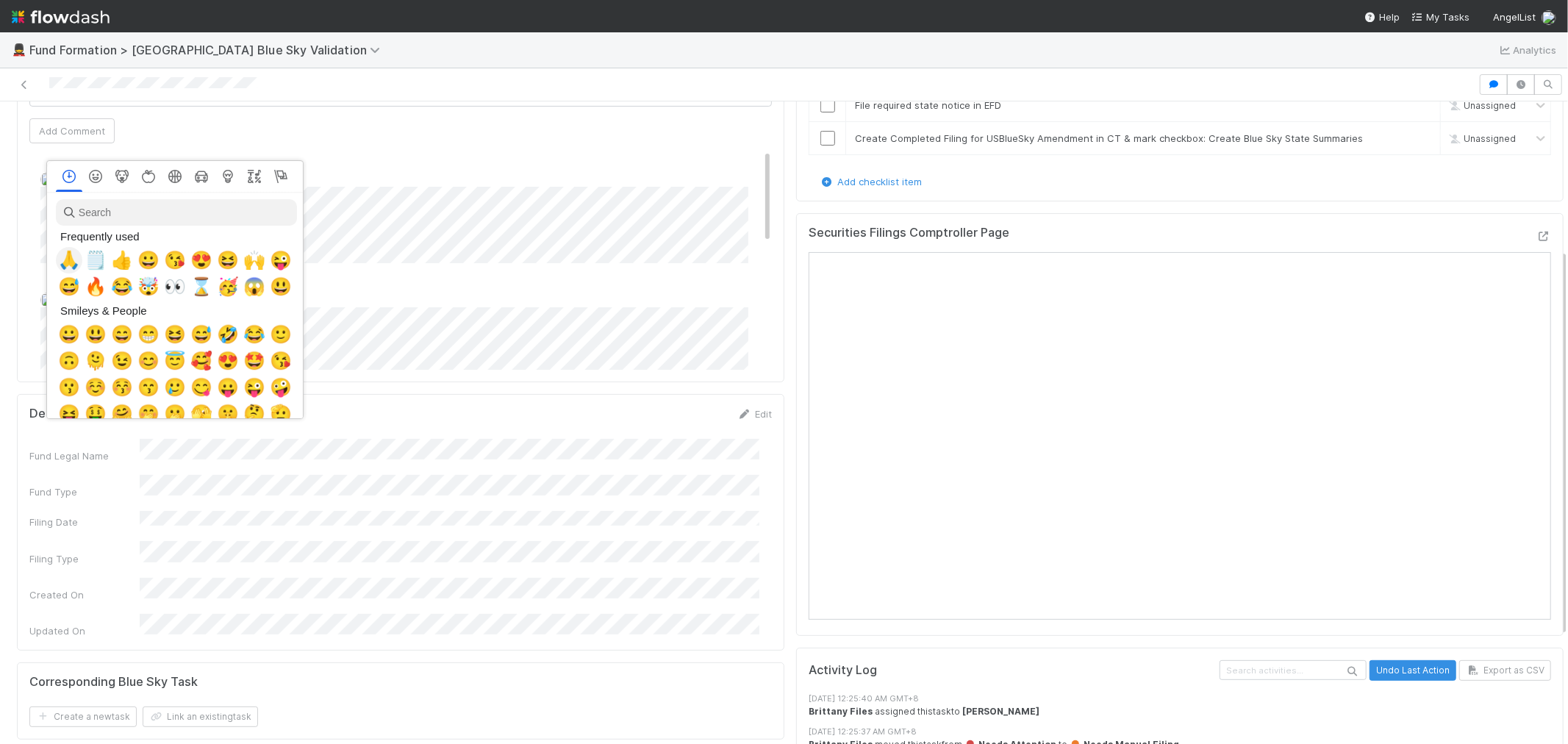
scroll to position [0, 6]
click at [55, 255] on span "🙏" at bounding box center [66, 261] width 22 height 21
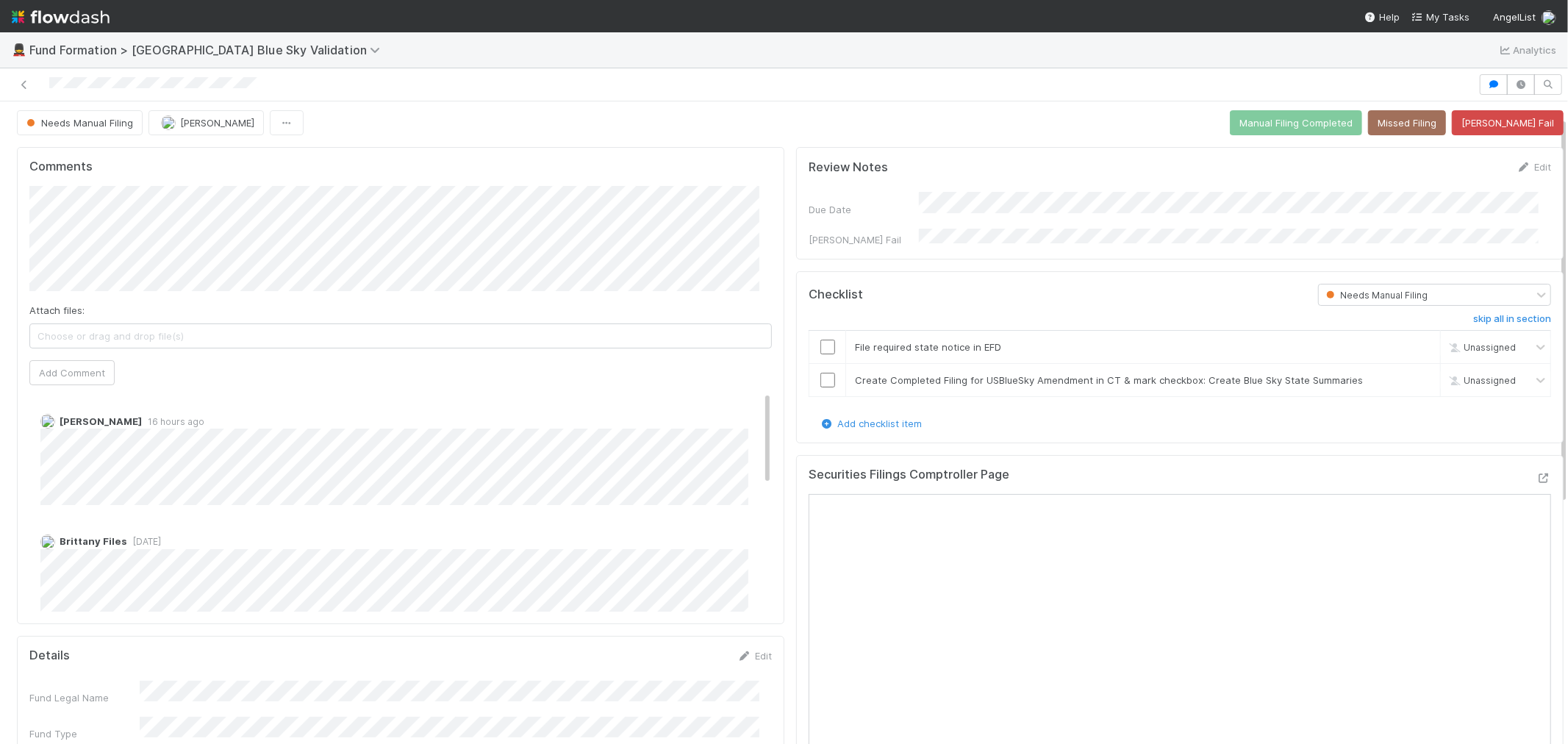
scroll to position [0, 0]
click at [93, 255] on button "[PERSON_NAME]" at bounding box center [95, 247] width 111 height 21
click at [328, 341] on span "Choose or drag and drop file(s)" at bounding box center [400, 339] width 741 height 24
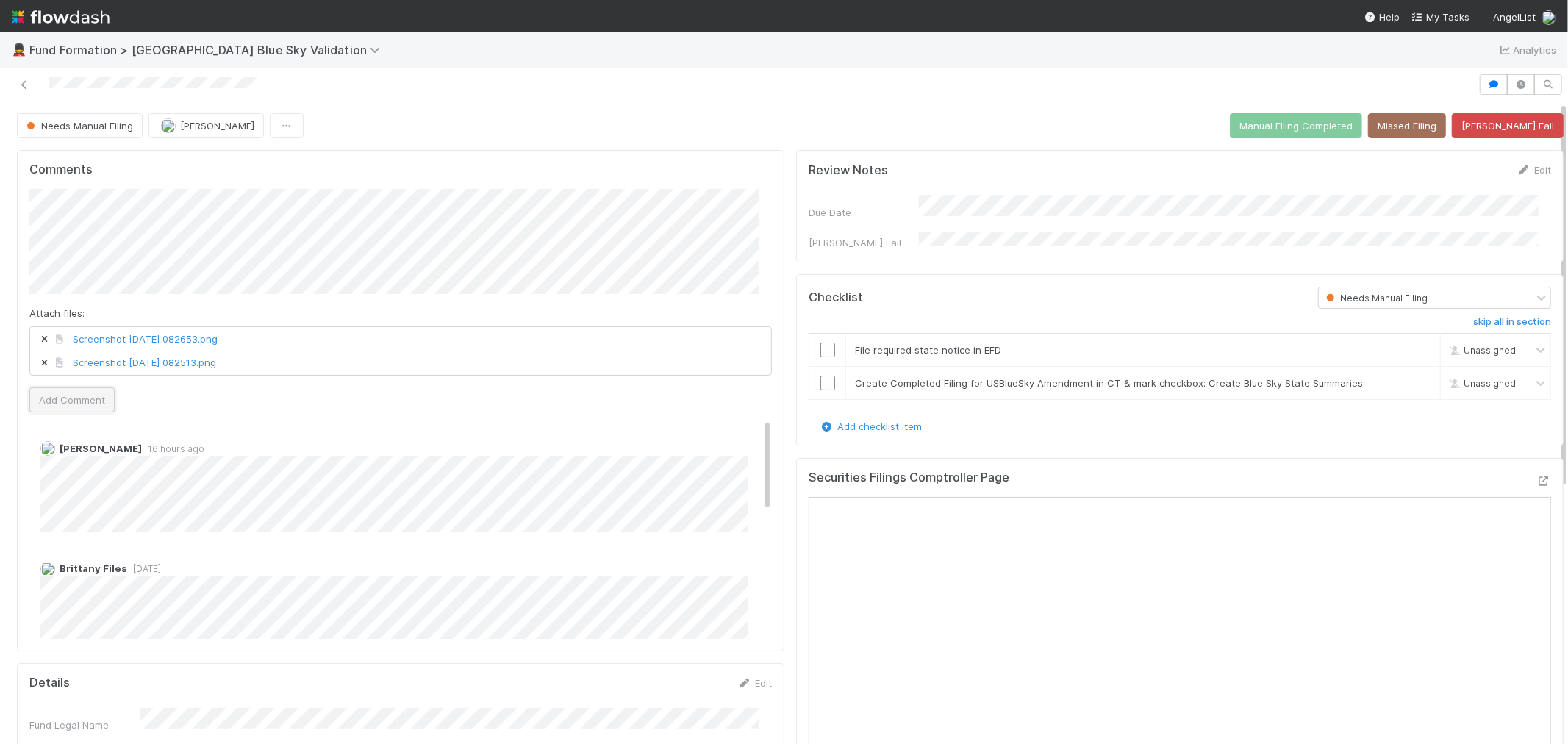
click at [88, 408] on button "Add Comment" at bounding box center [72, 400] width 85 height 25
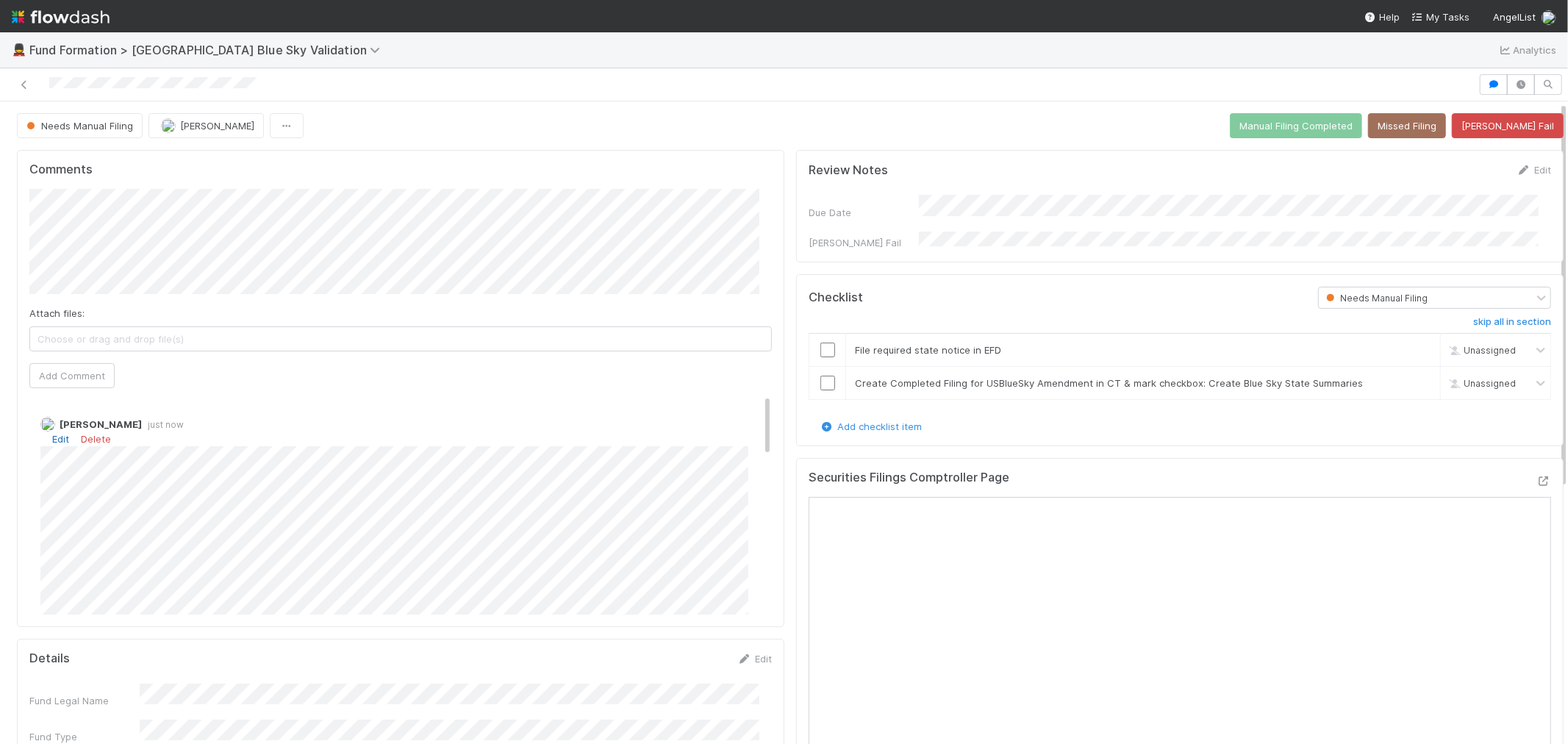
click at [60, 439] on link "Edit" at bounding box center [60, 439] width 17 height 11
click at [820, 347] on input "checkbox" at bounding box center [827, 349] width 15 height 15
click at [820, 376] on input "checkbox" at bounding box center [827, 383] width 15 height 15
click at [1310, 123] on button "Manual Filing Completed" at bounding box center [1296, 125] width 132 height 25
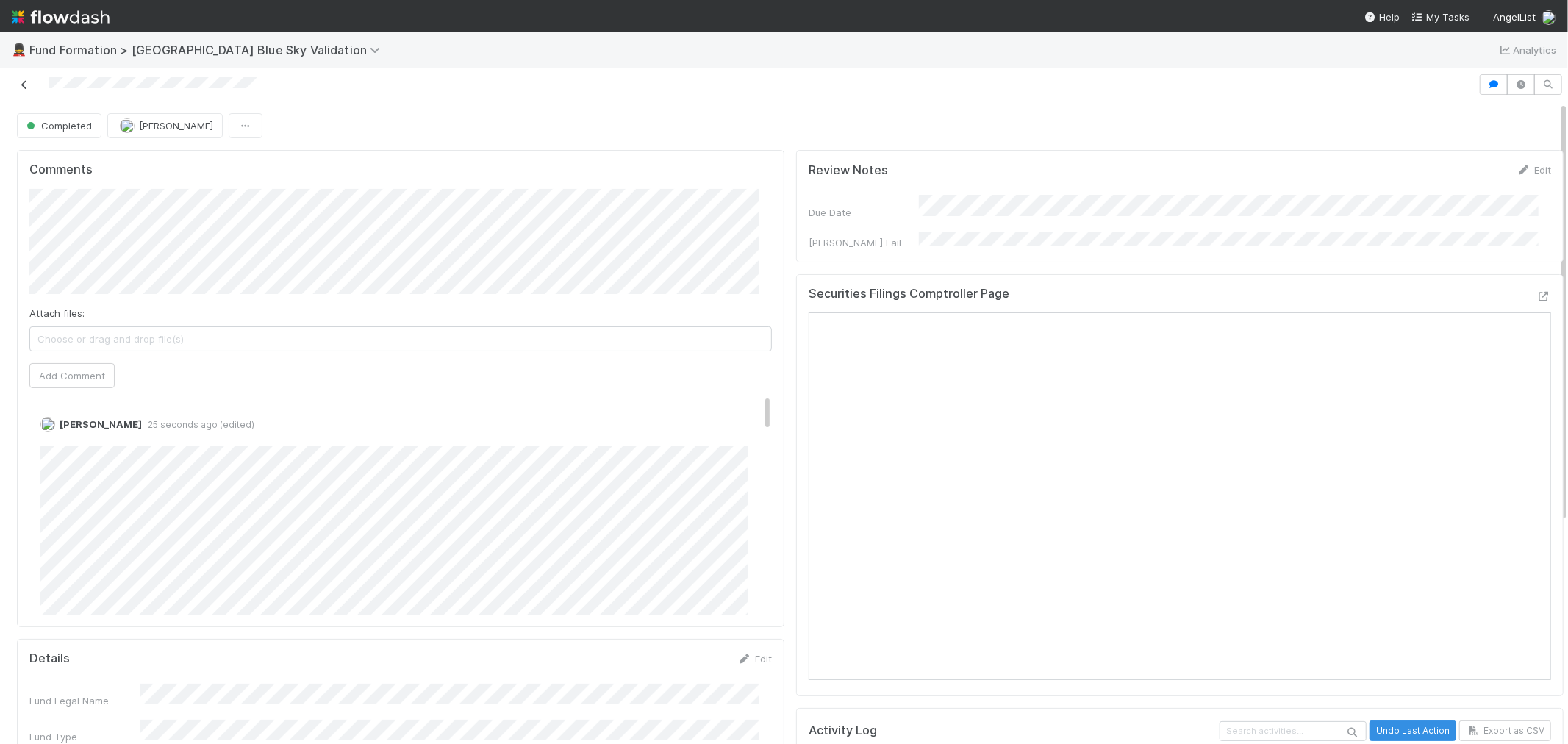
click at [24, 83] on icon at bounding box center [24, 85] width 15 height 10
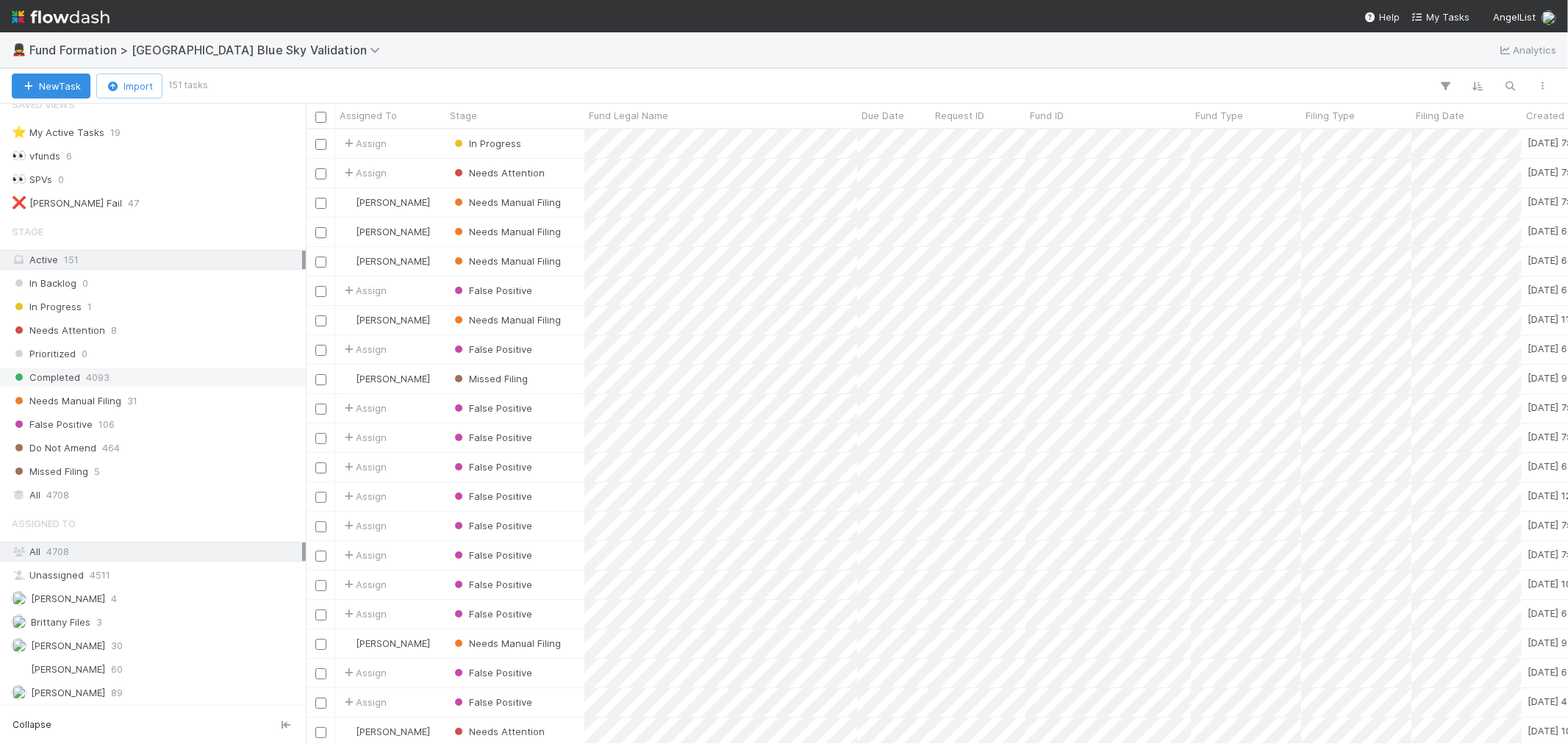
scroll to position [23, 0]
click at [83, 10] on img at bounding box center [60, 17] width 98 height 25
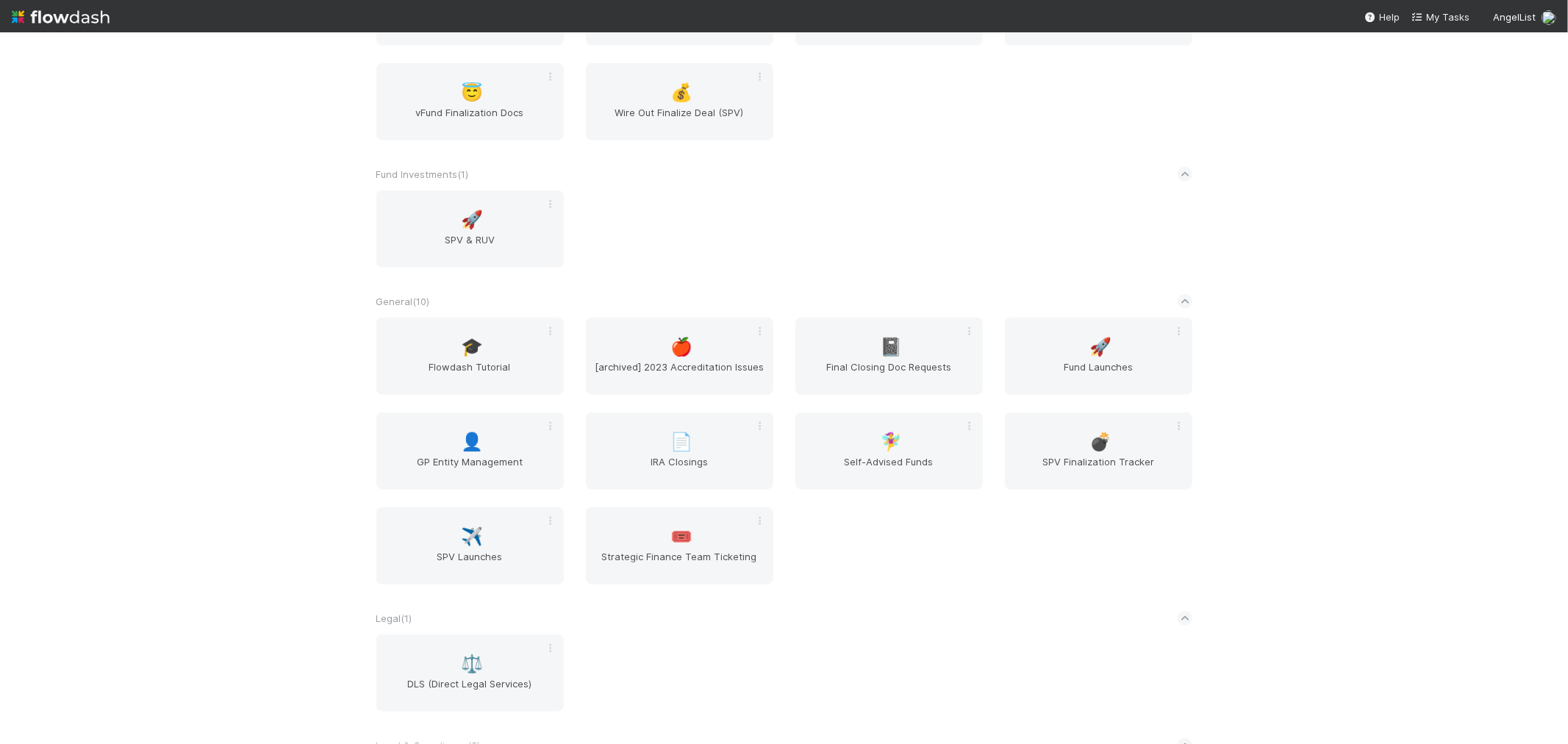
scroll to position [1143, 0]
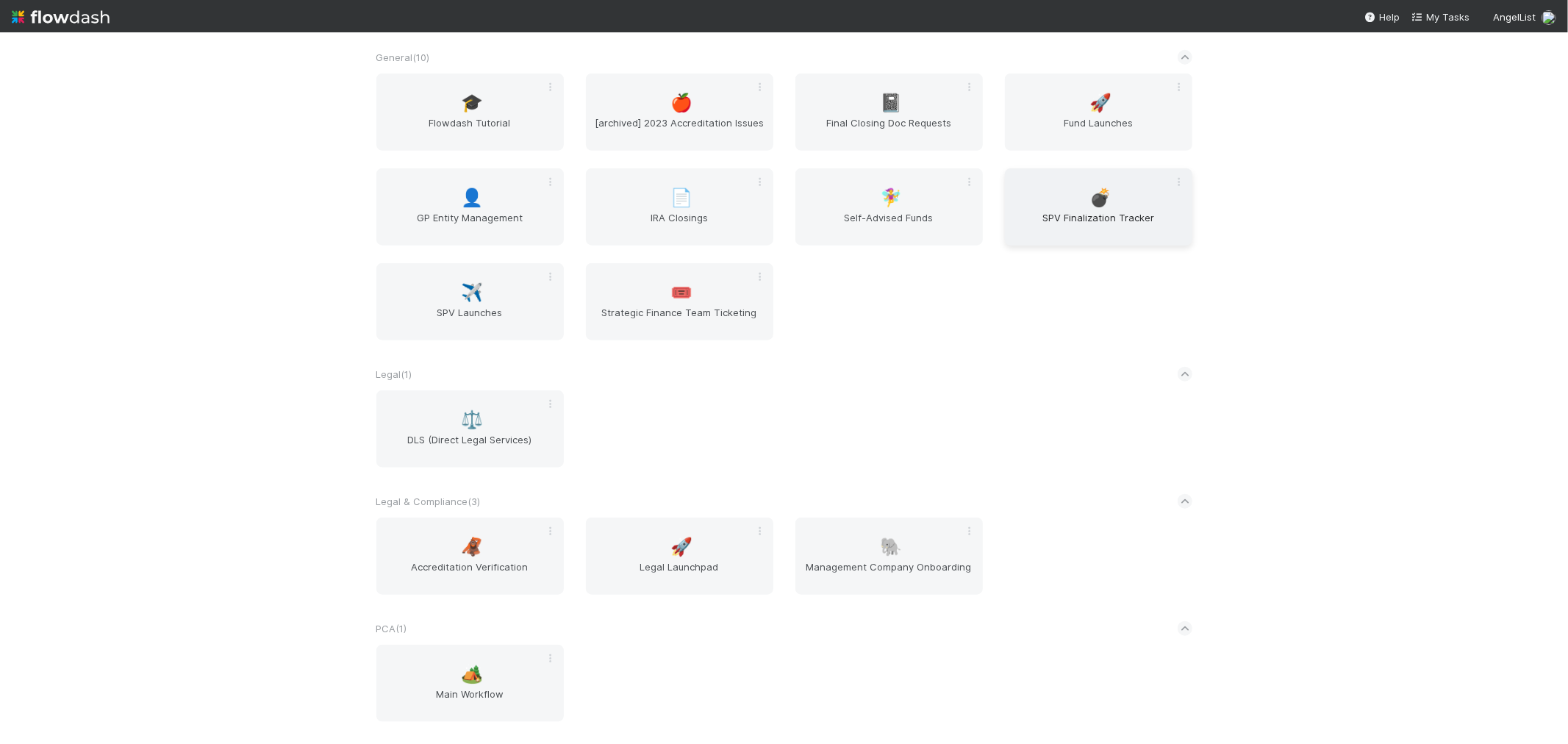
click at [1106, 196] on span "💣" at bounding box center [1100, 198] width 22 height 19
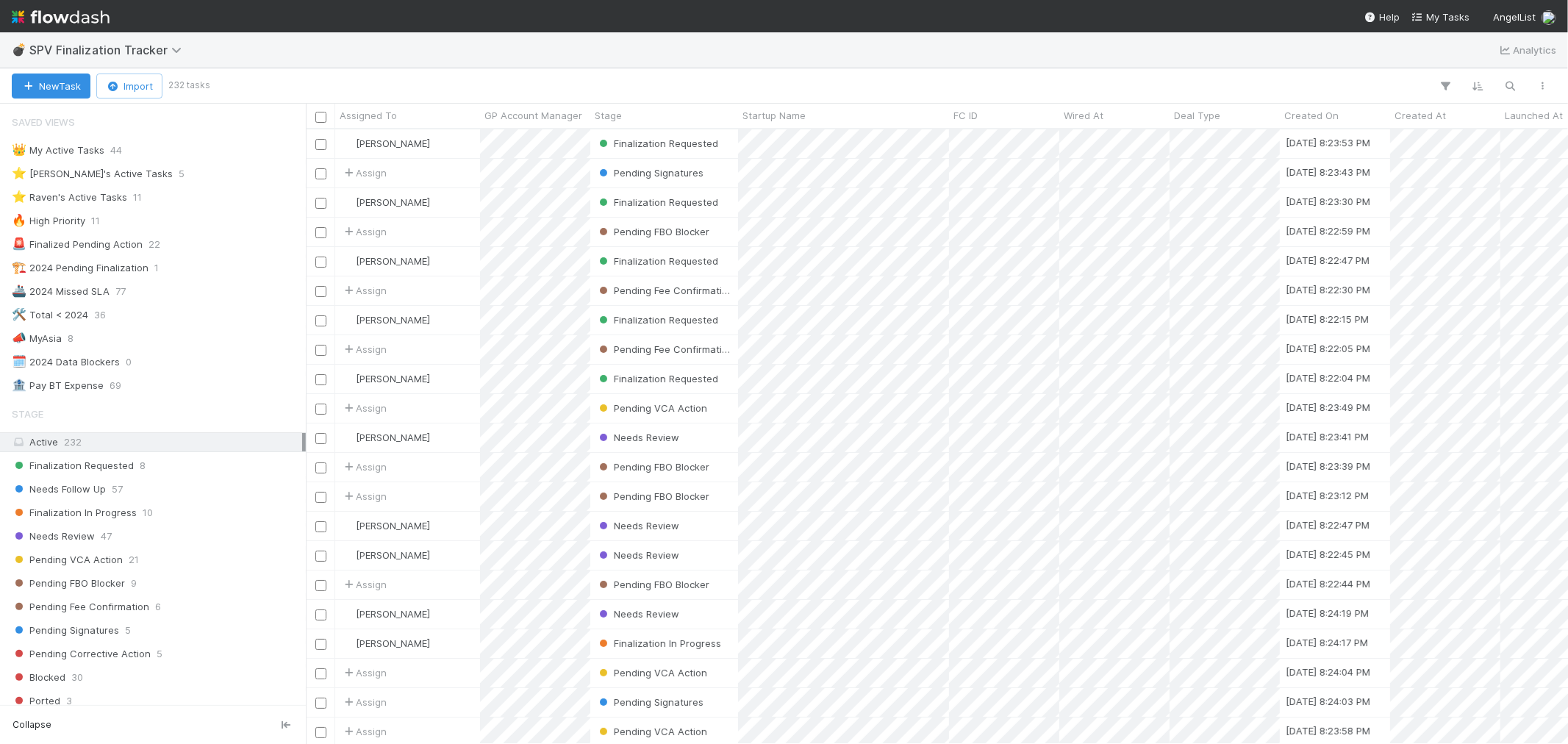
scroll to position [601, 1250]
click at [152, 200] on div "⭐ Raven's Active Tasks 11" at bounding box center [157, 197] width 291 height 18
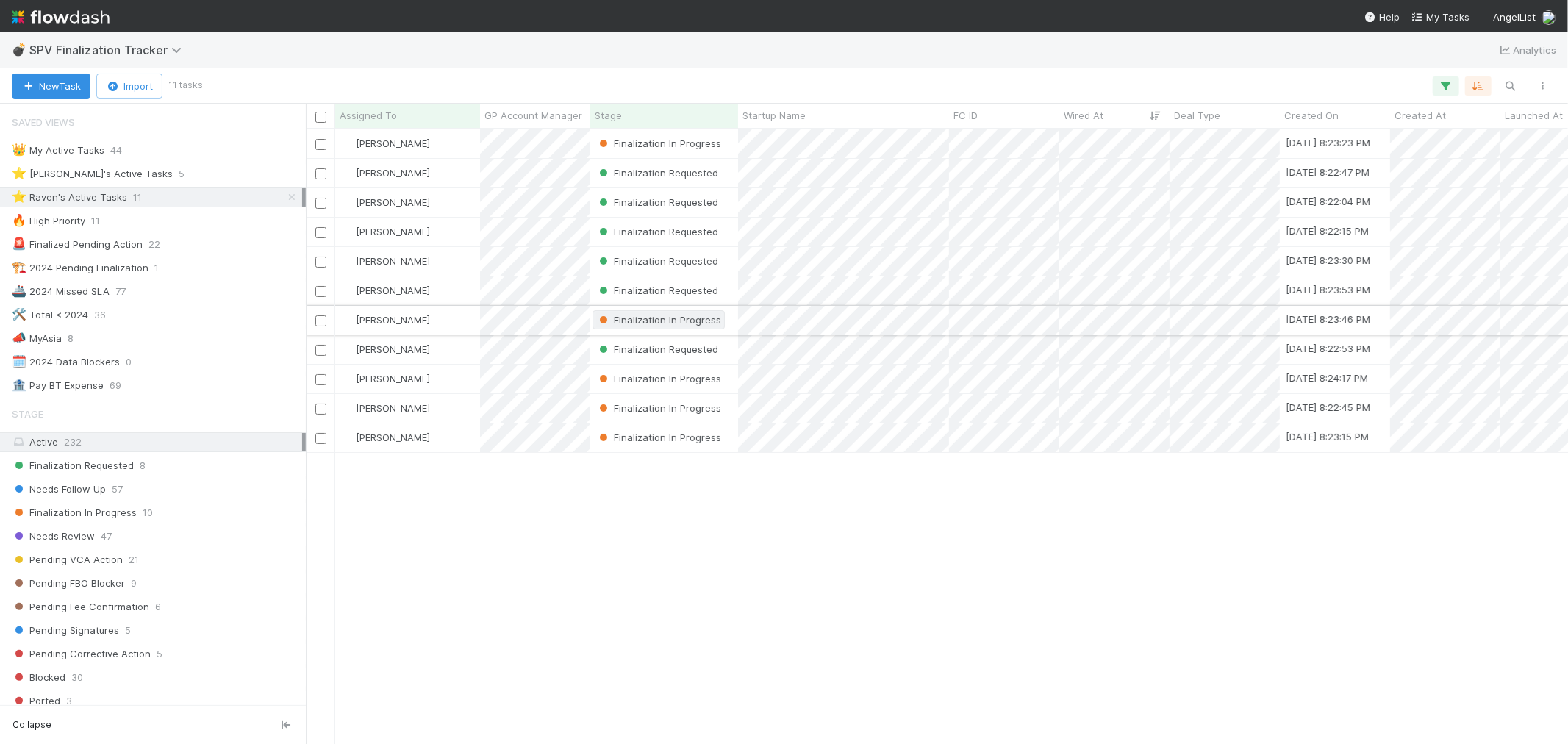
scroll to position [601, 1250]
click at [129, 509] on span "Finalization In Progress" at bounding box center [74, 512] width 125 height 18
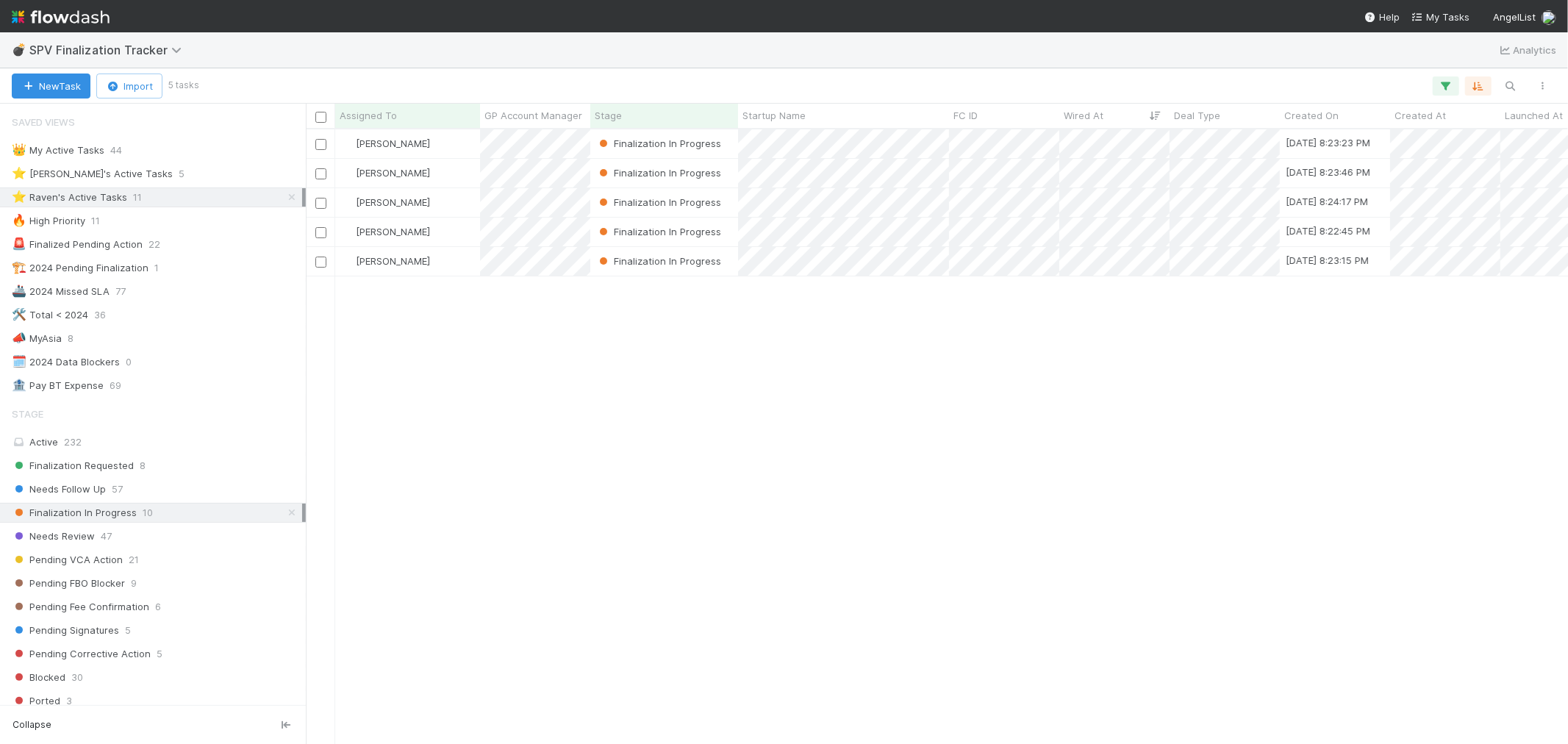
scroll to position [601, 1250]
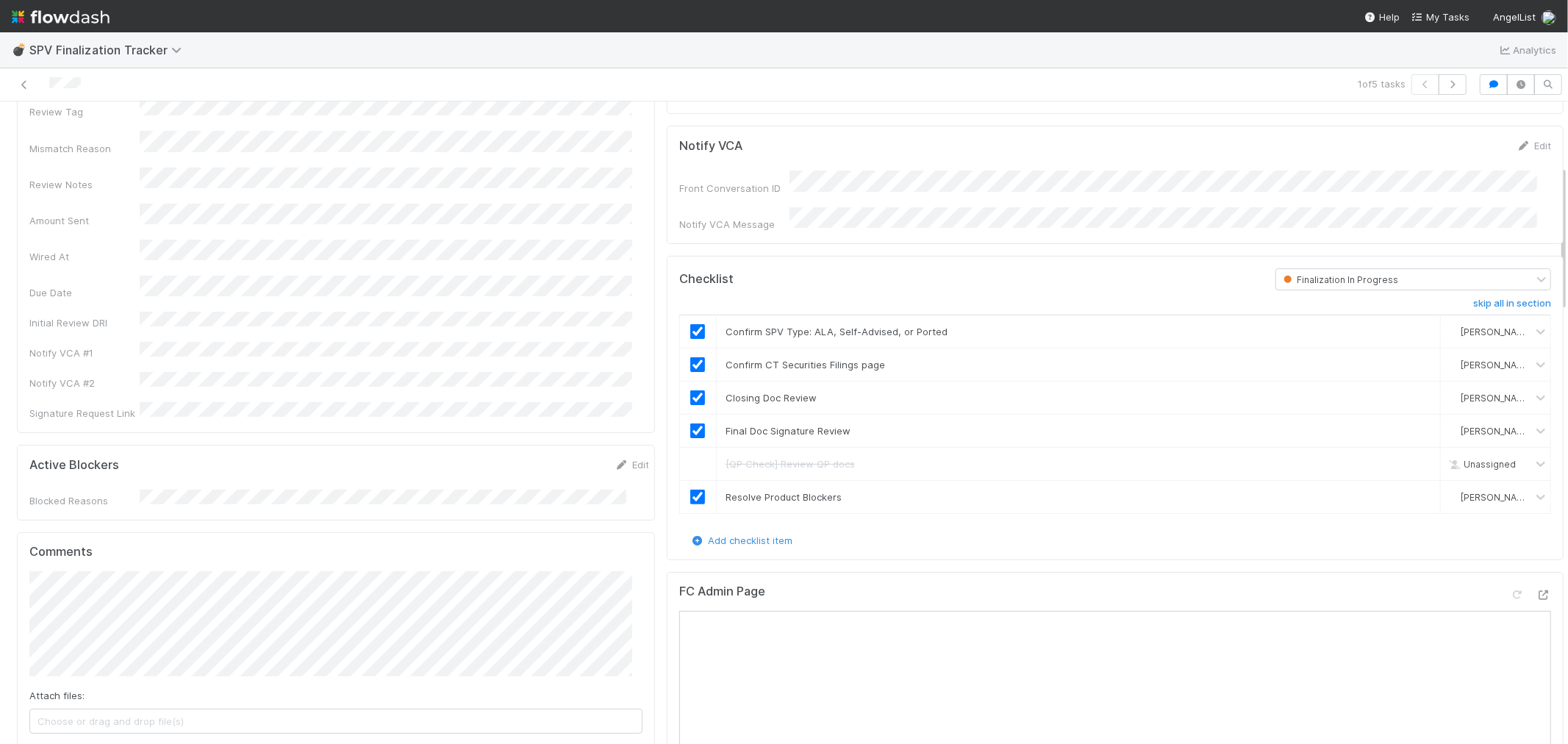
scroll to position [489, 0]
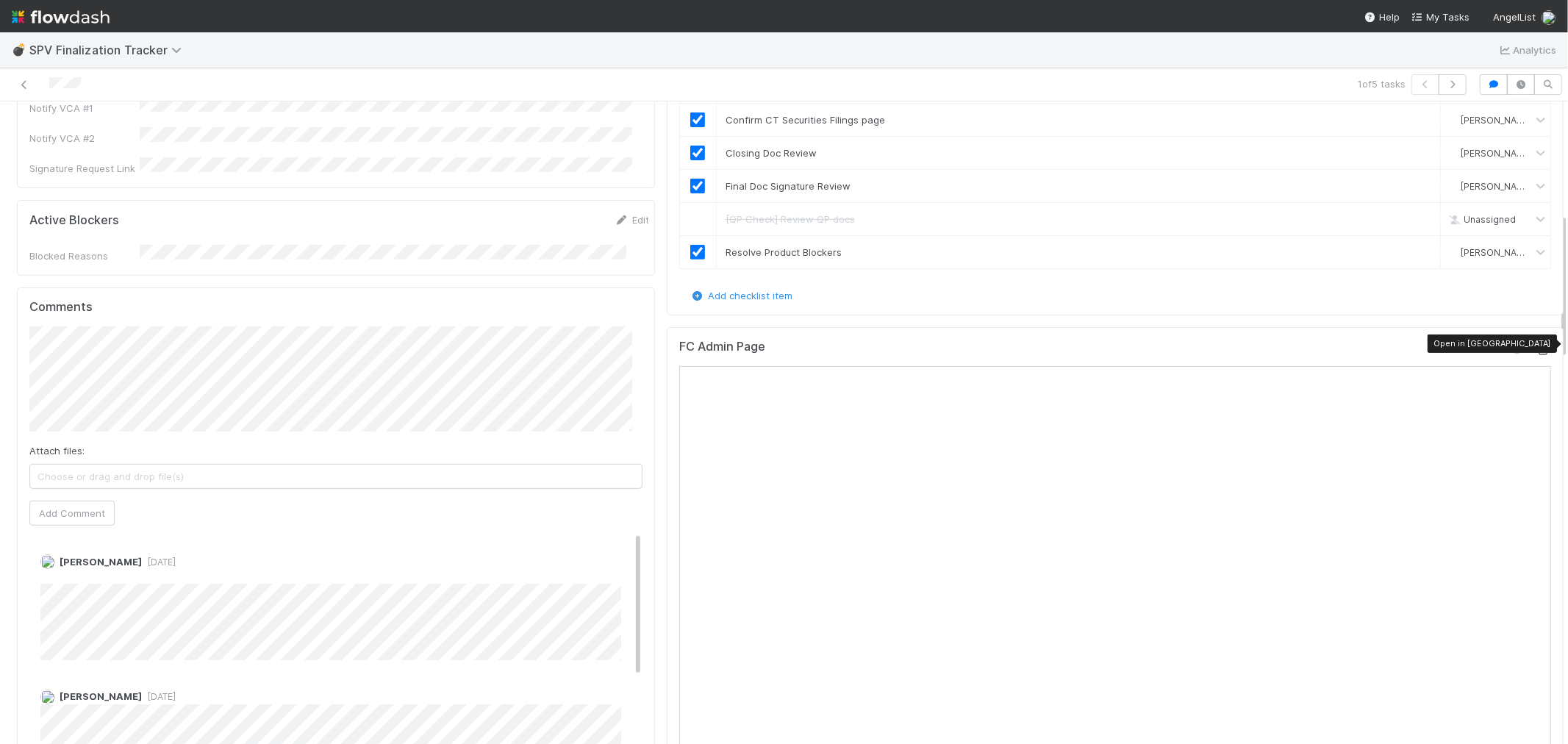
click at [1536, 346] on icon at bounding box center [1543, 350] width 15 height 10
click at [93, 501] on button "Add Comment" at bounding box center [72, 513] width 85 height 25
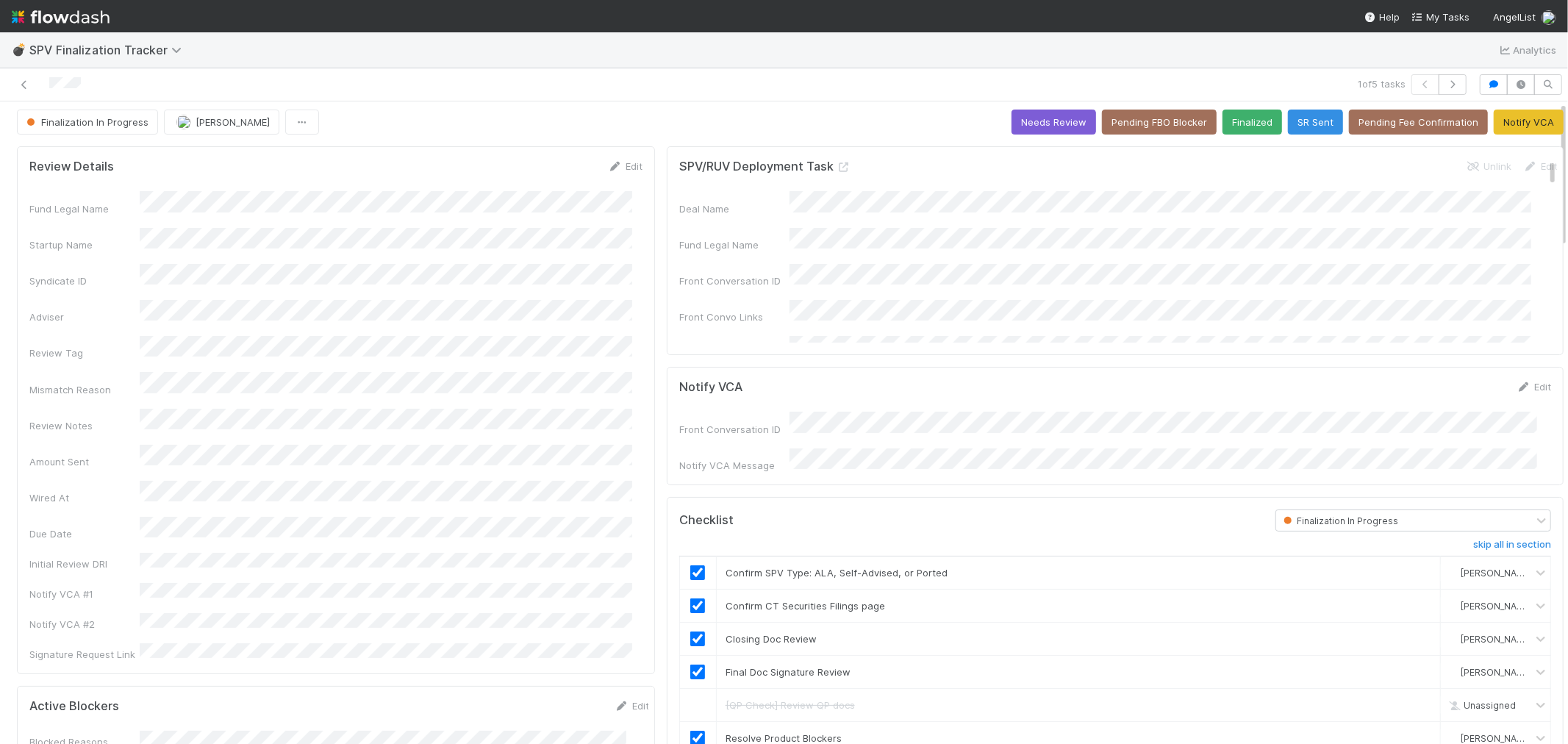
scroll to position [0, 0]
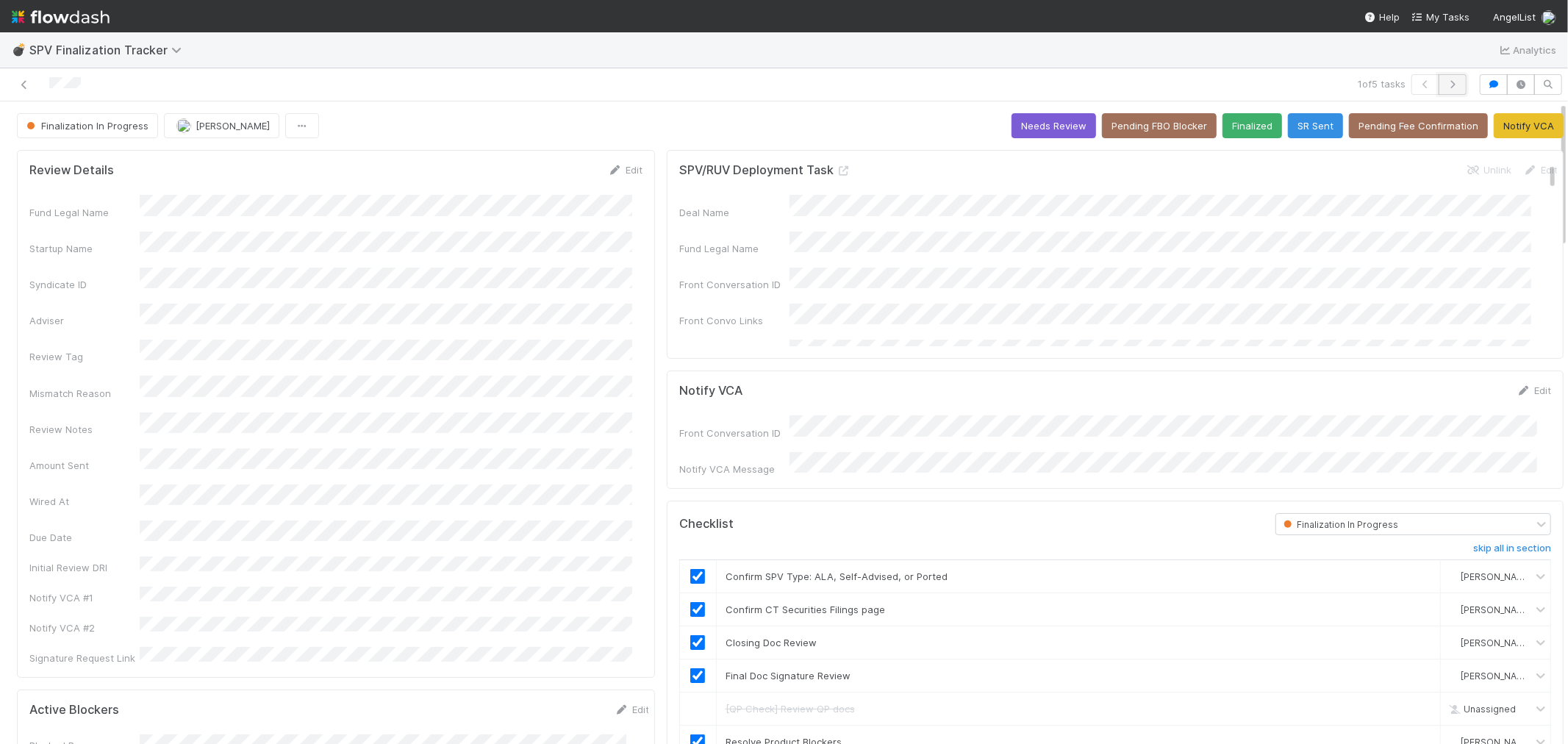
click at [1445, 86] on icon "button" at bounding box center [1452, 85] width 15 height 9
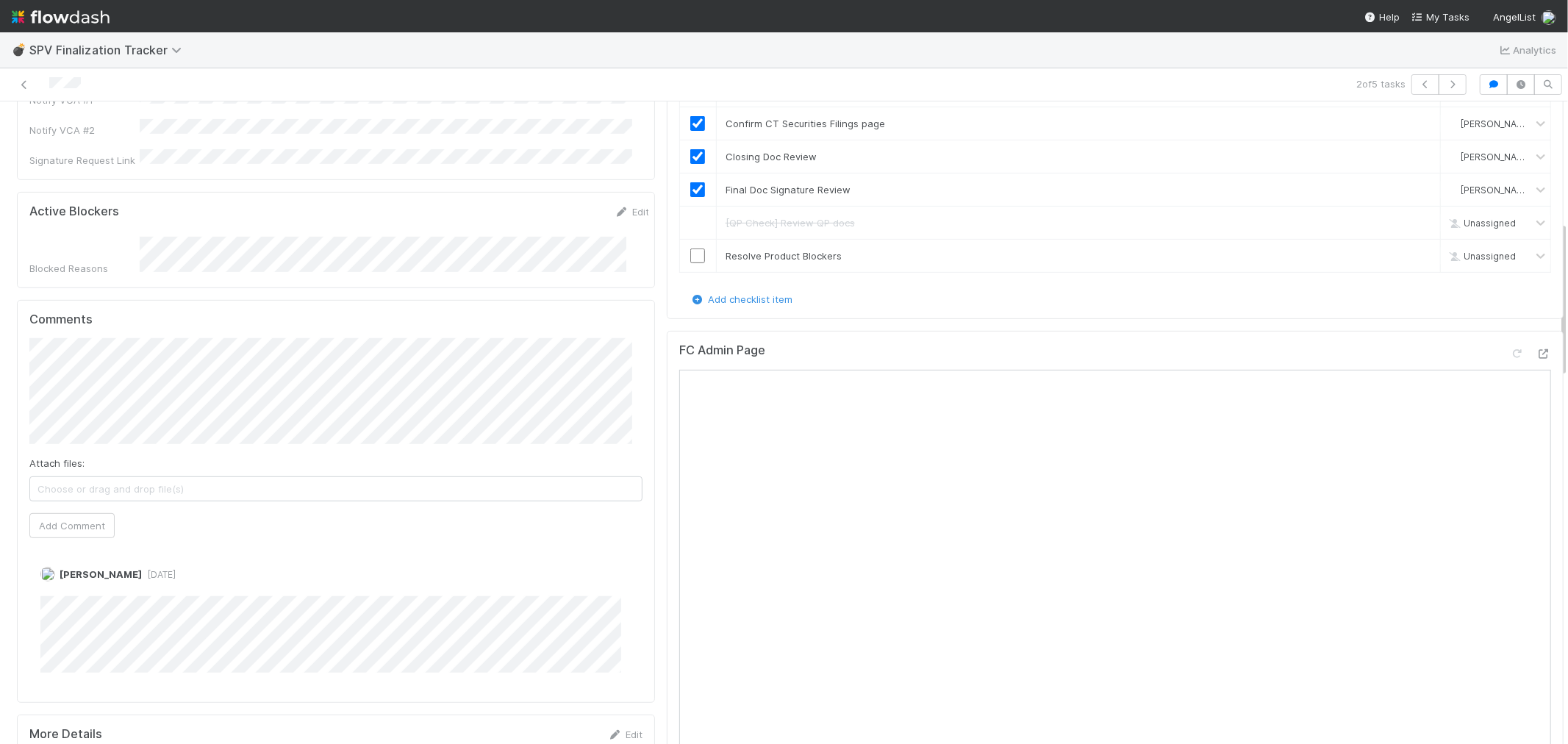
scroll to position [489, 0]
click at [1445, 86] on icon "button" at bounding box center [1452, 85] width 15 height 9
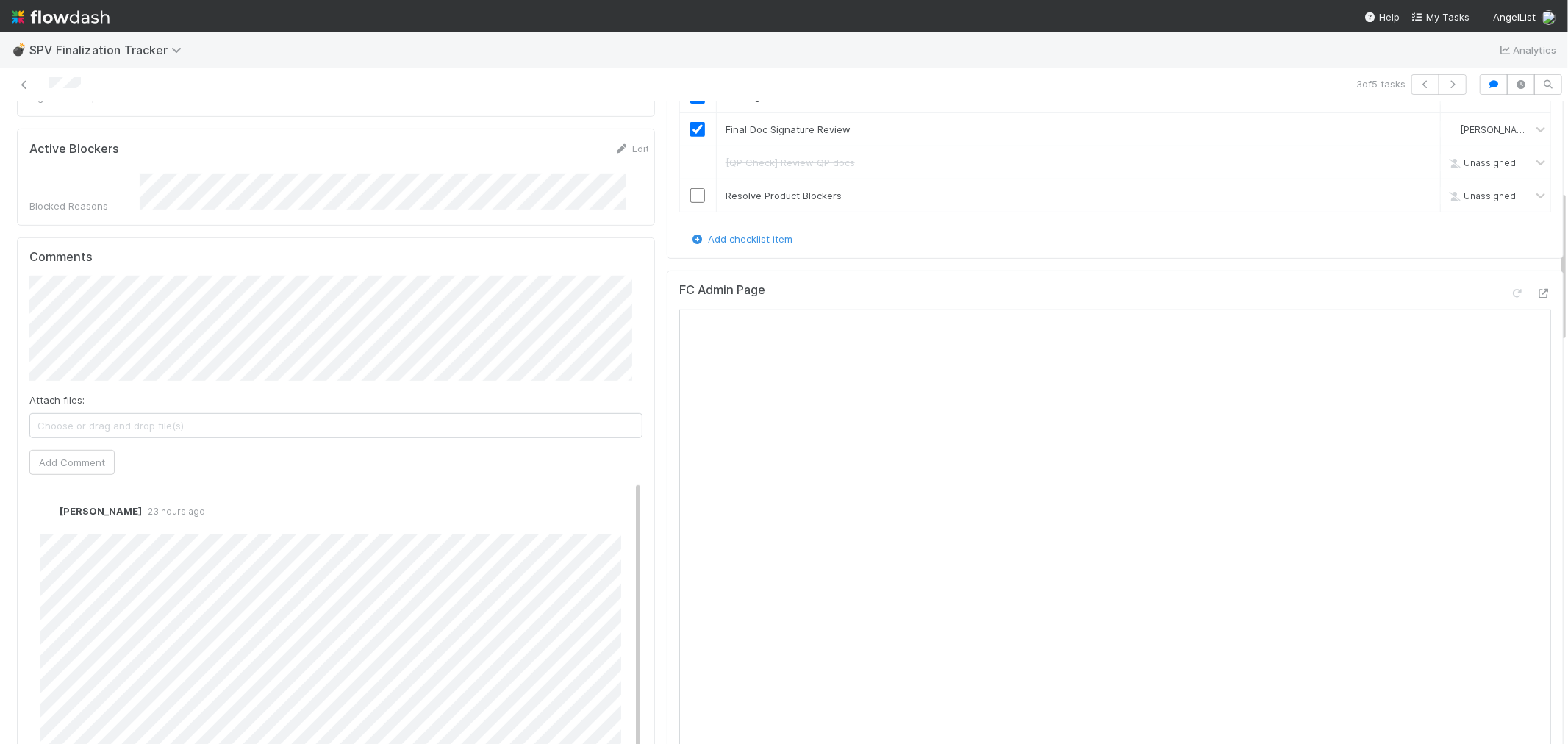
scroll to position [572, 0]
click at [1445, 85] on icon "button" at bounding box center [1452, 85] width 15 height 9
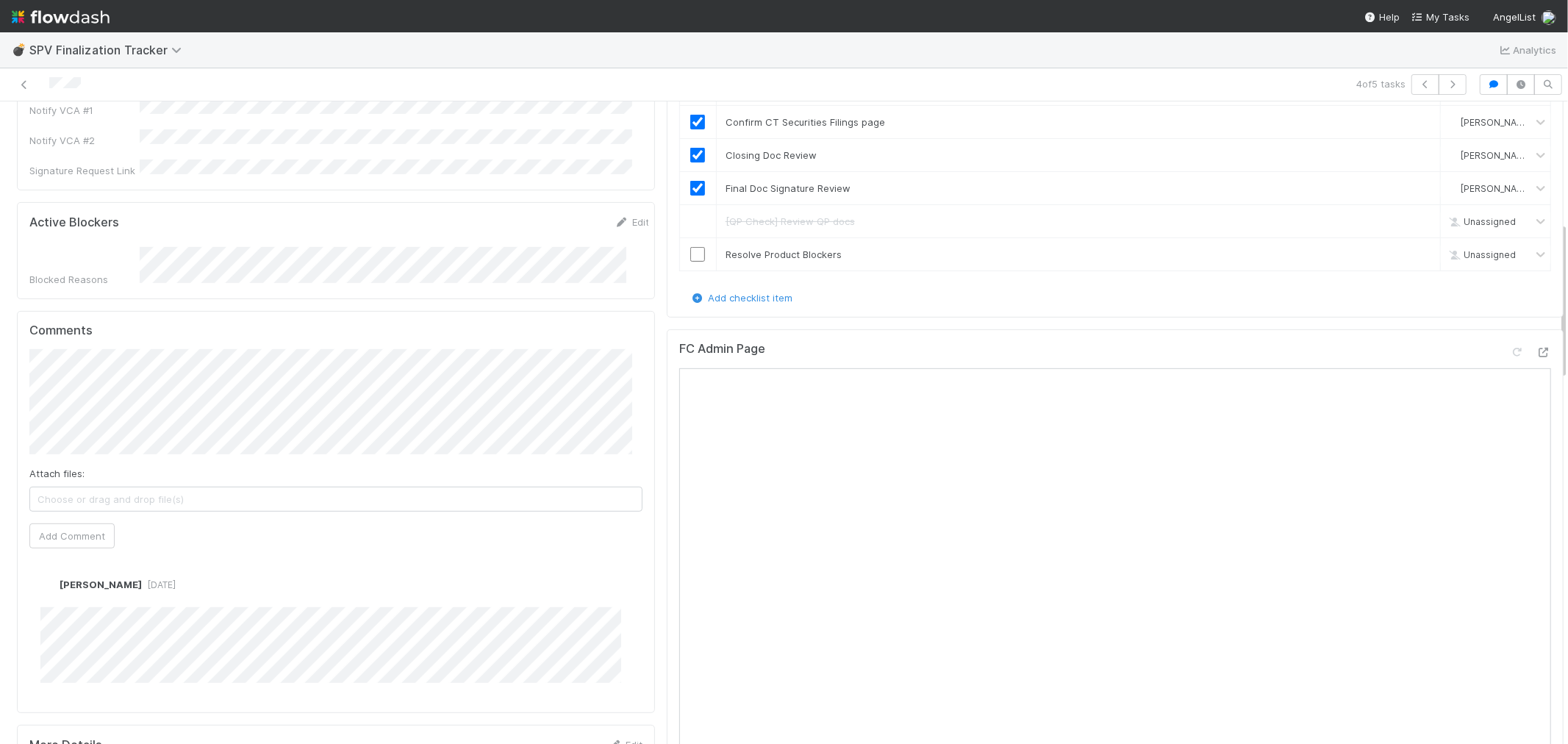
scroll to position [489, 0]
click at [1445, 81] on icon "button" at bounding box center [1452, 85] width 15 height 9
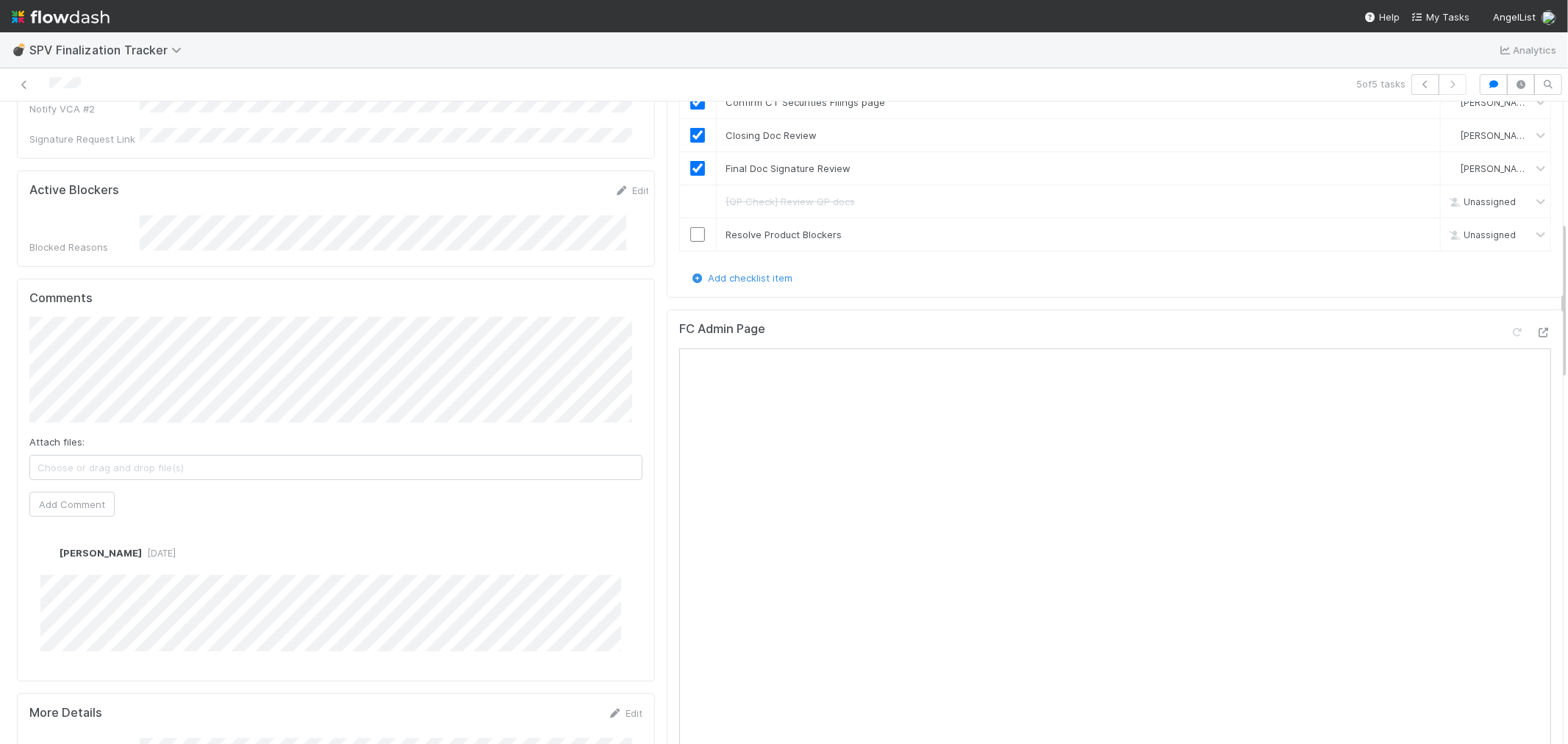
scroll to position [572, 0]
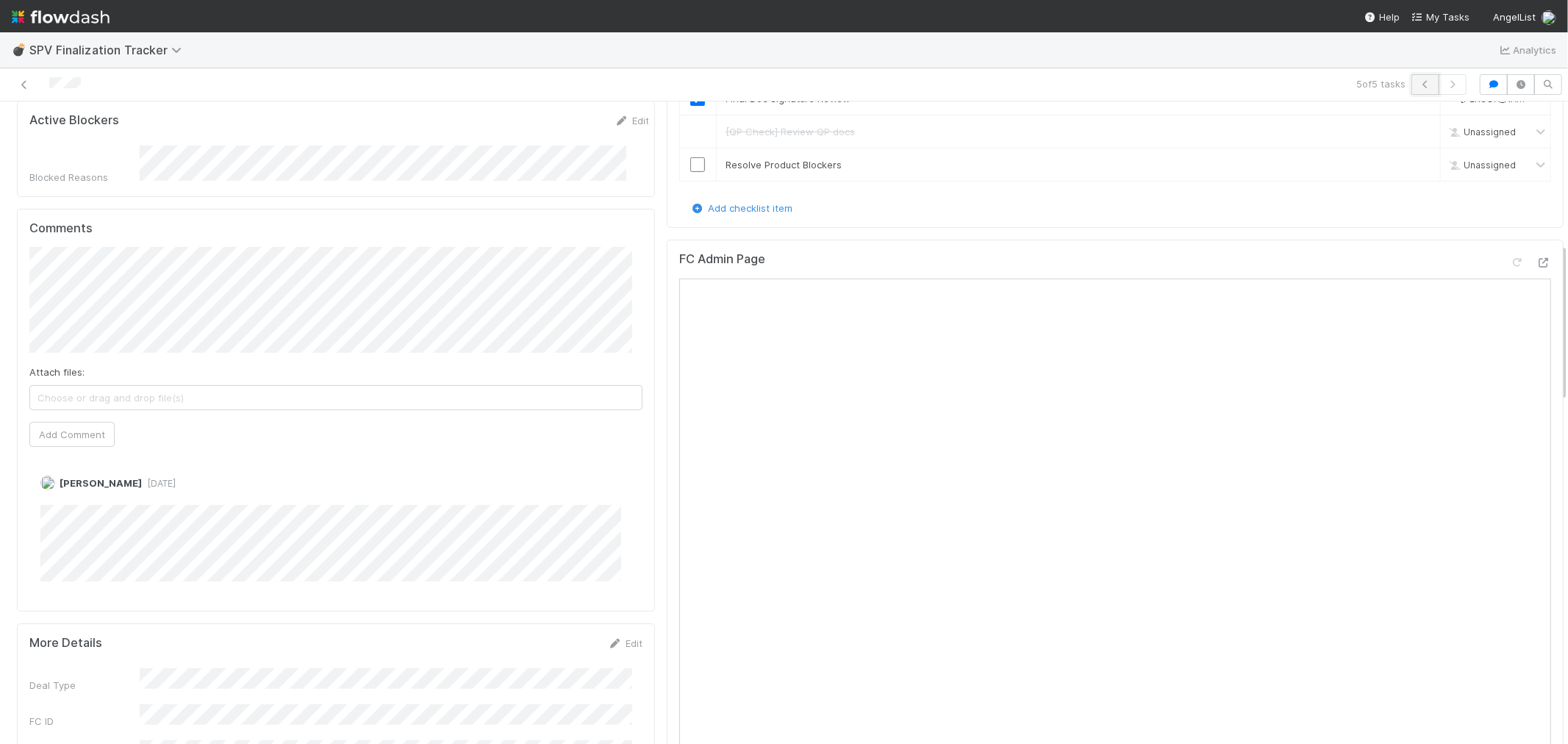
click at [1411, 85] on button "button" at bounding box center [1425, 85] width 28 height 21
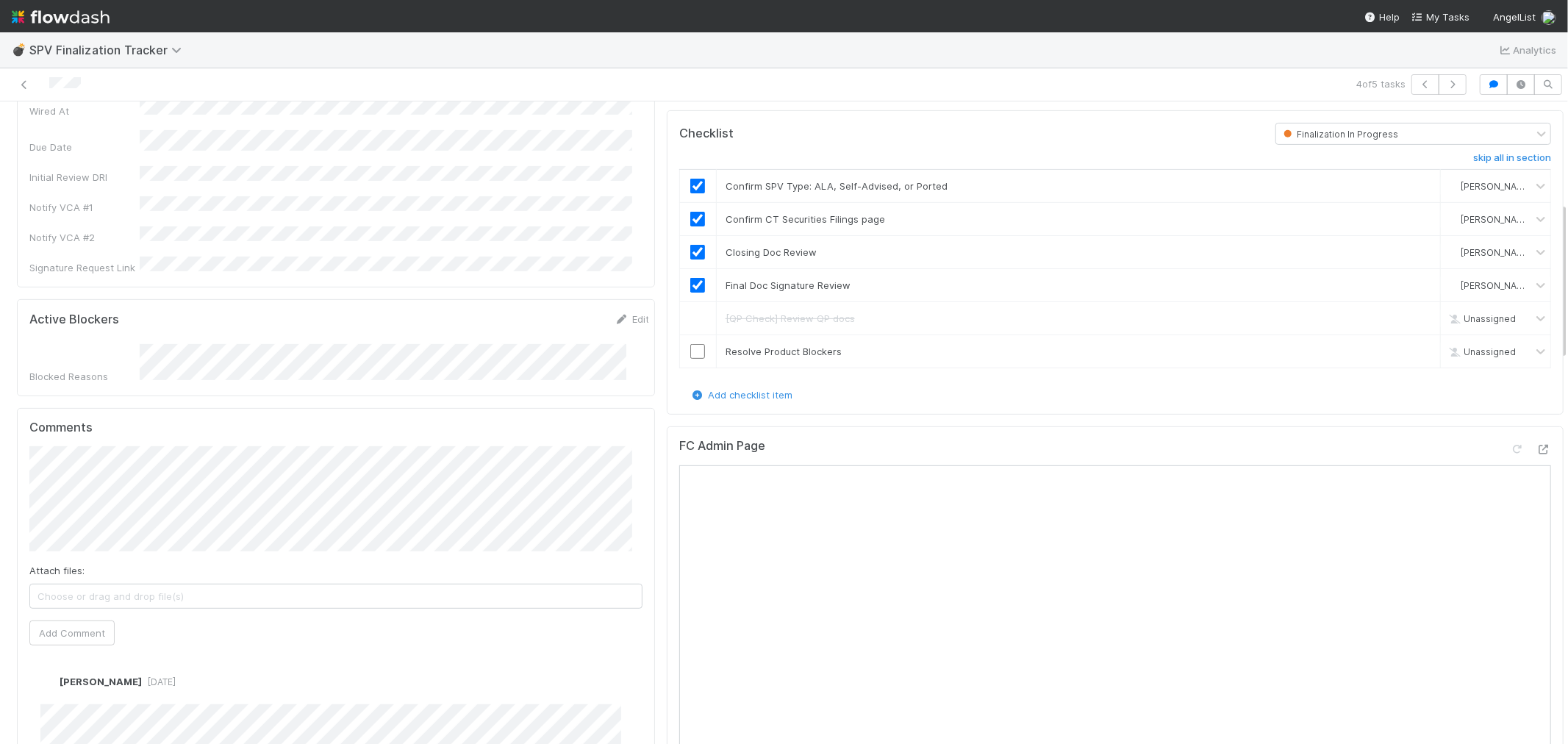
scroll to position [408, 0]
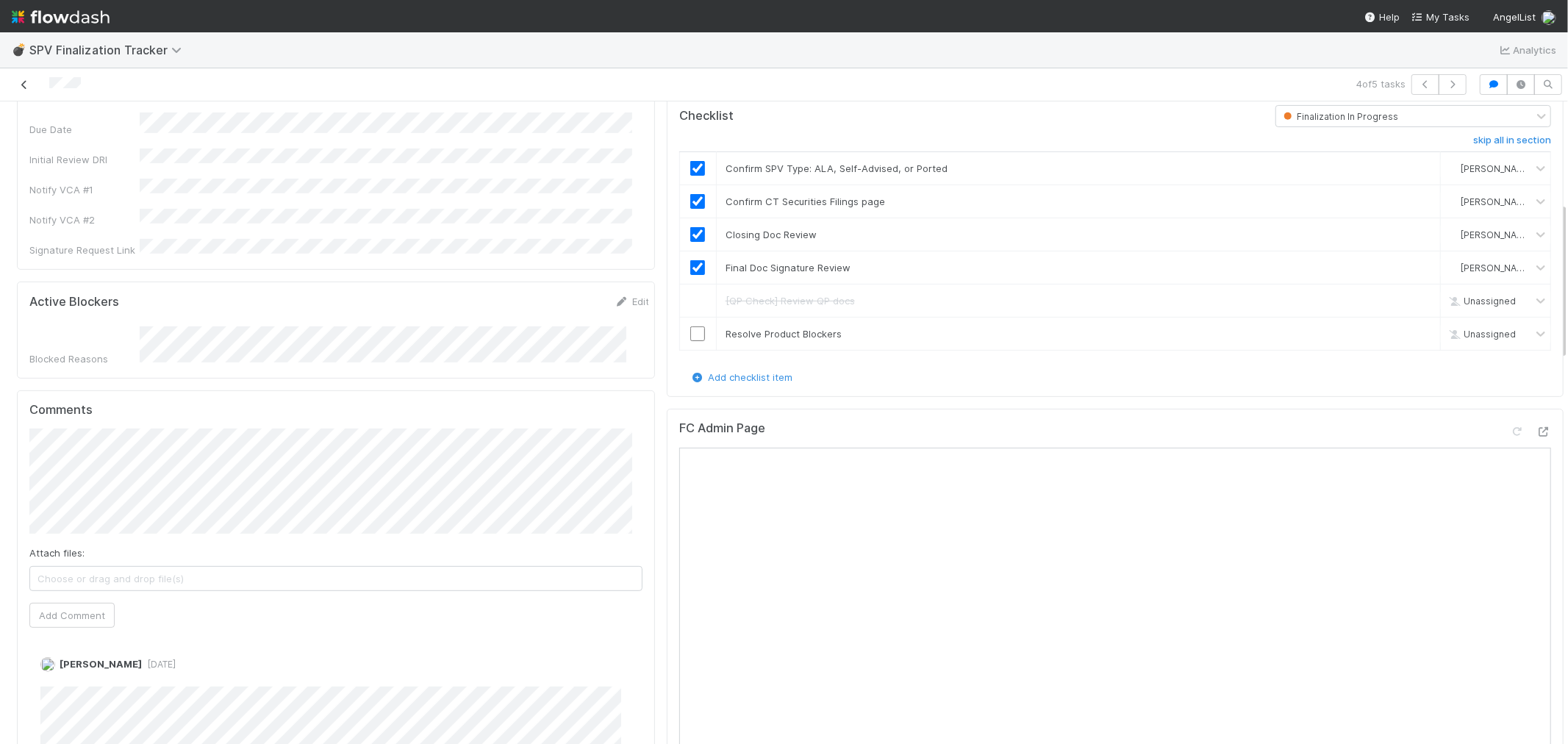
click at [23, 89] on icon at bounding box center [24, 85] width 15 height 10
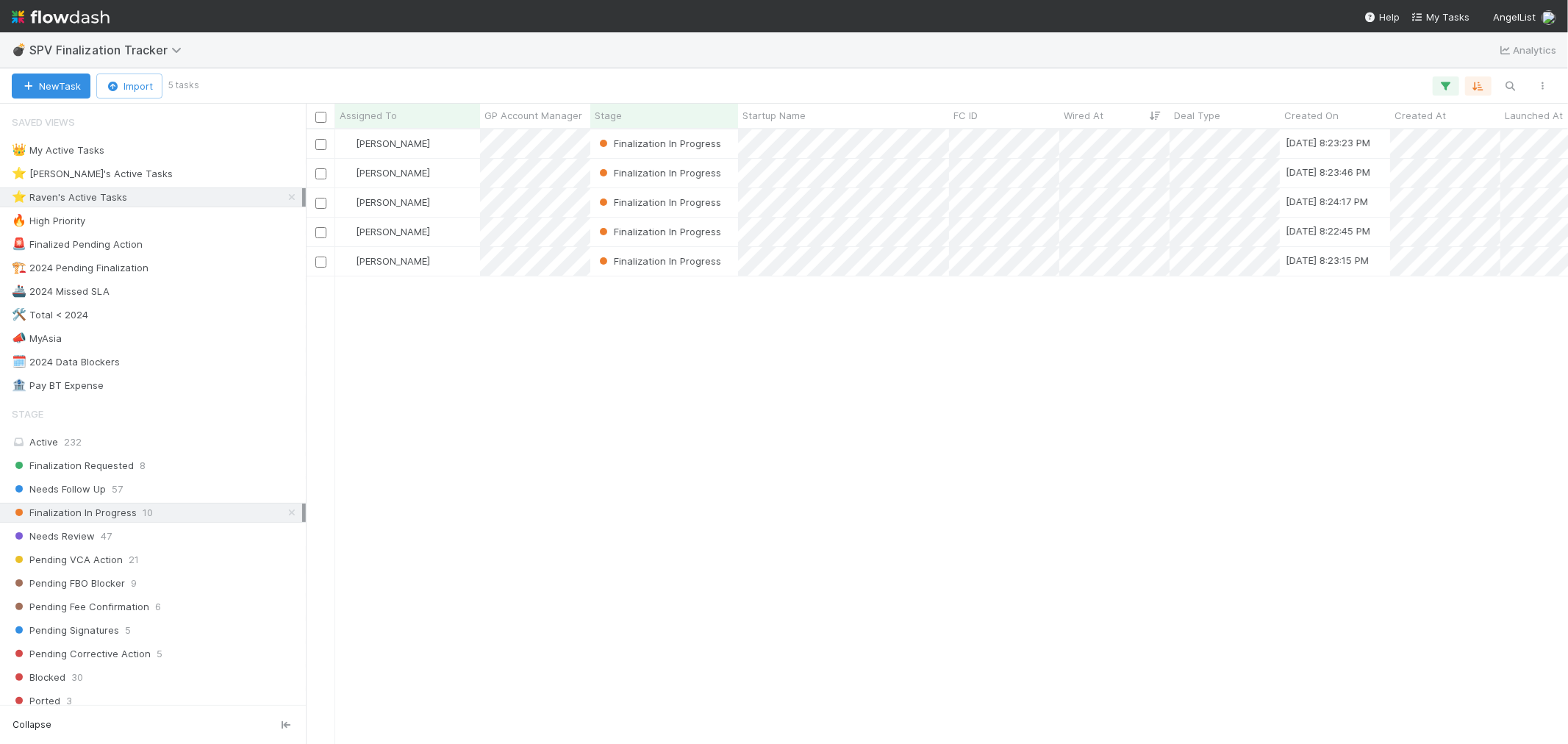
scroll to position [601, 1250]
click at [165, 467] on div "Finalization Requested 8" at bounding box center [157, 465] width 291 height 18
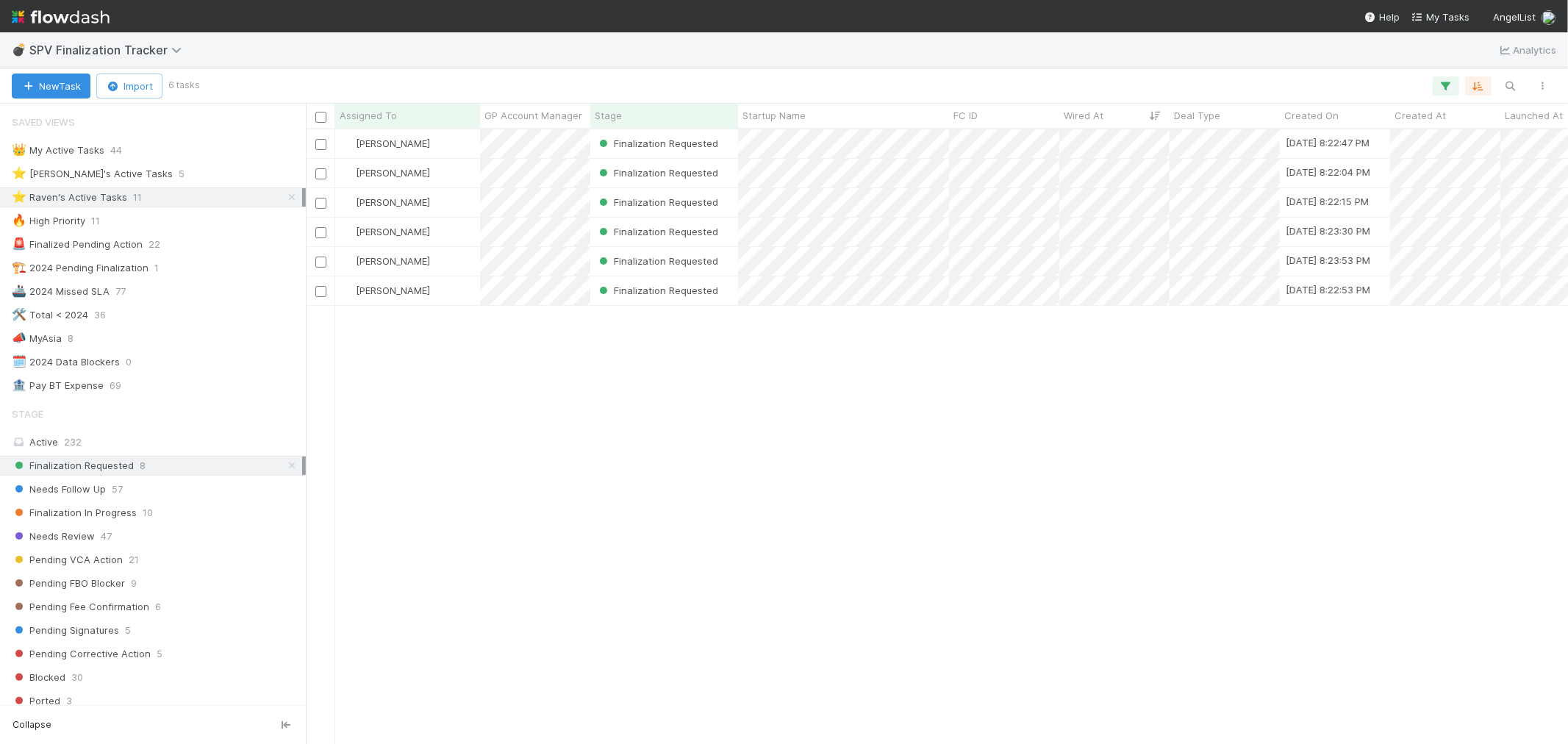
scroll to position [601, 1250]
click at [450, 145] on div "[PERSON_NAME]" at bounding box center [407, 144] width 144 height 29
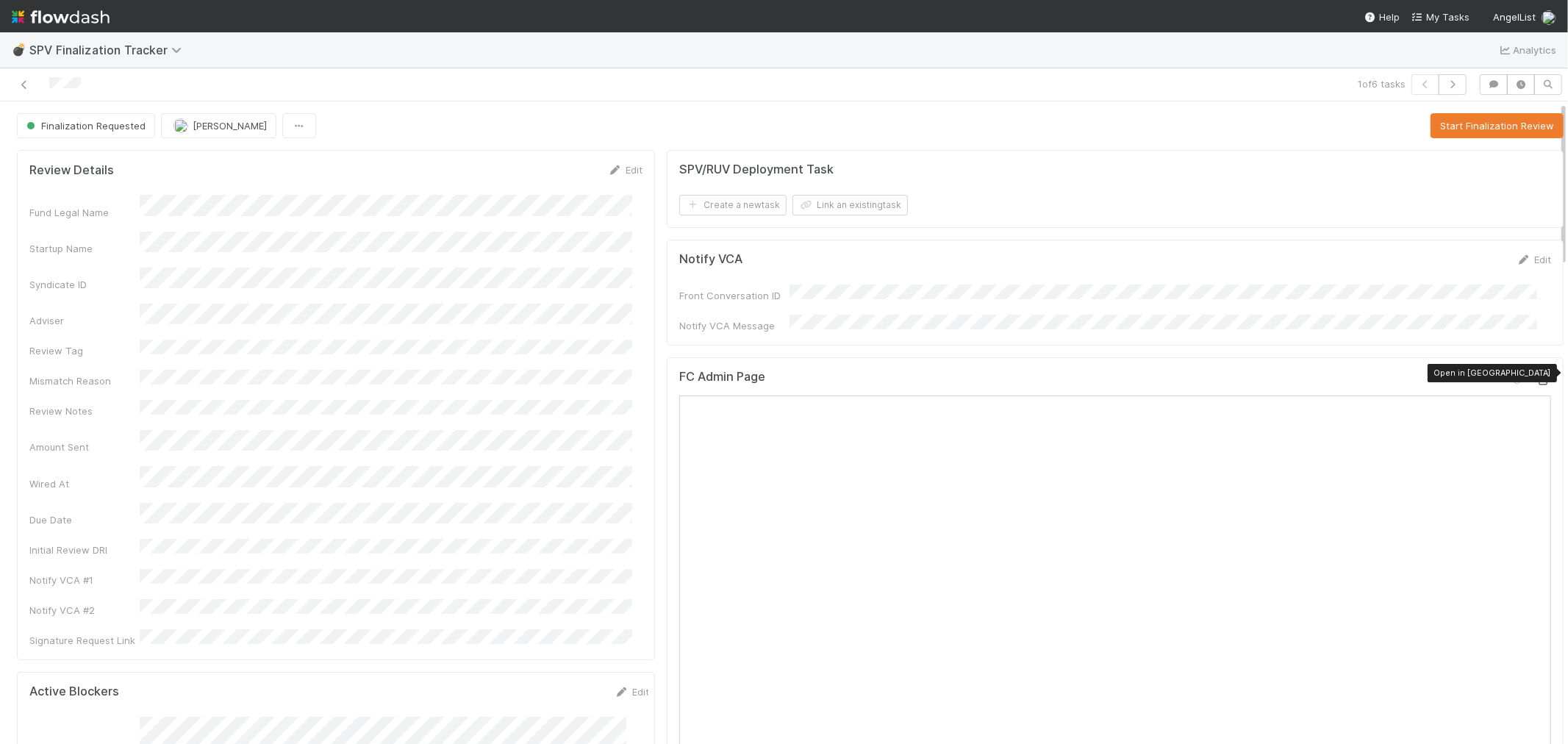
click at [1536, 376] on icon at bounding box center [1543, 380] width 15 height 10
click at [1449, 126] on button "Start Finalization Review" at bounding box center [1497, 125] width 133 height 25
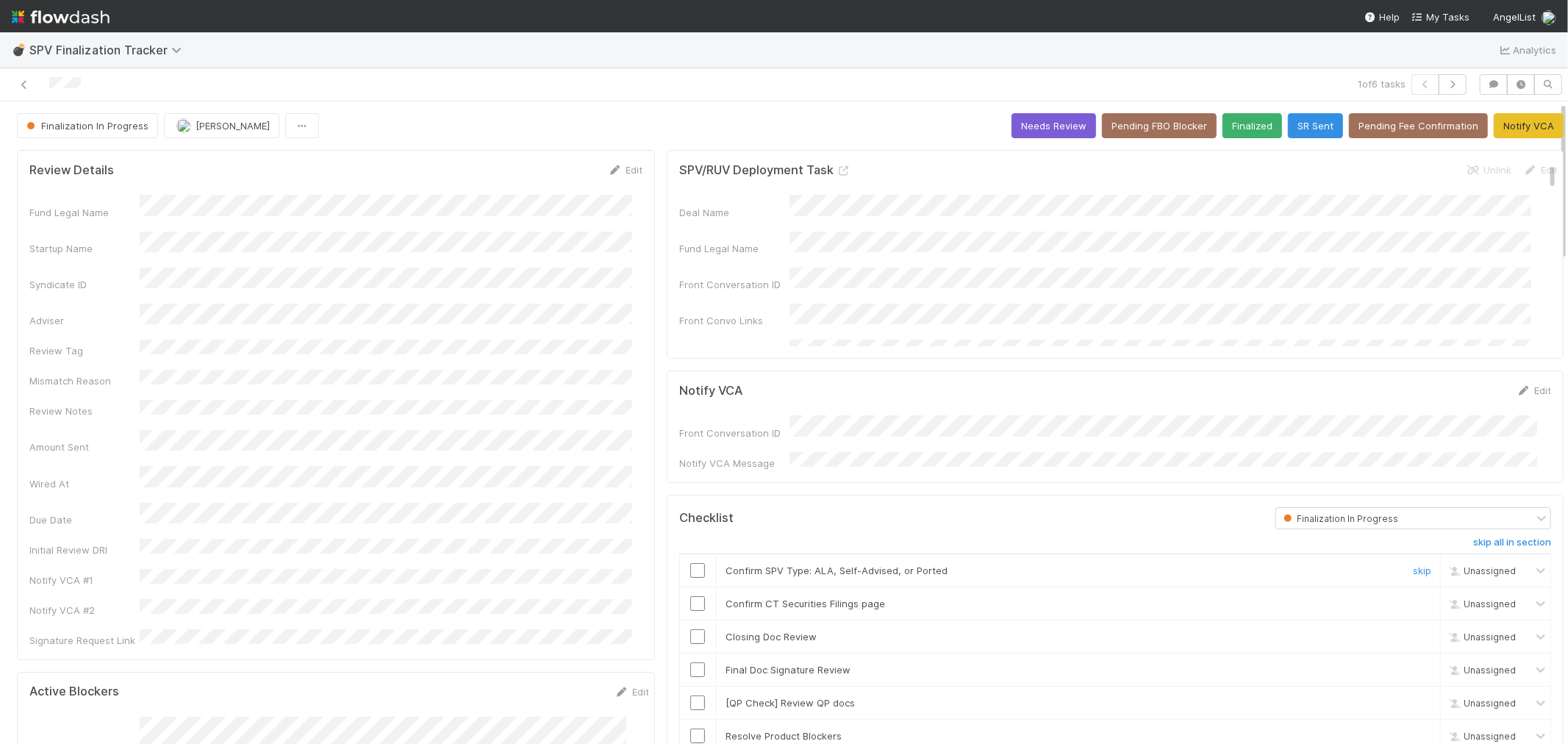
click at [691, 563] on input "checkbox" at bounding box center [698, 570] width 15 height 15
click at [691, 600] on input "checkbox" at bounding box center [698, 603] width 15 height 15
click at [691, 630] on input "checkbox" at bounding box center [698, 636] width 15 height 15
click at [622, 169] on link "Edit" at bounding box center [624, 169] width 34 height 11
click at [556, 172] on button "Save" at bounding box center [565, 175] width 42 height 25
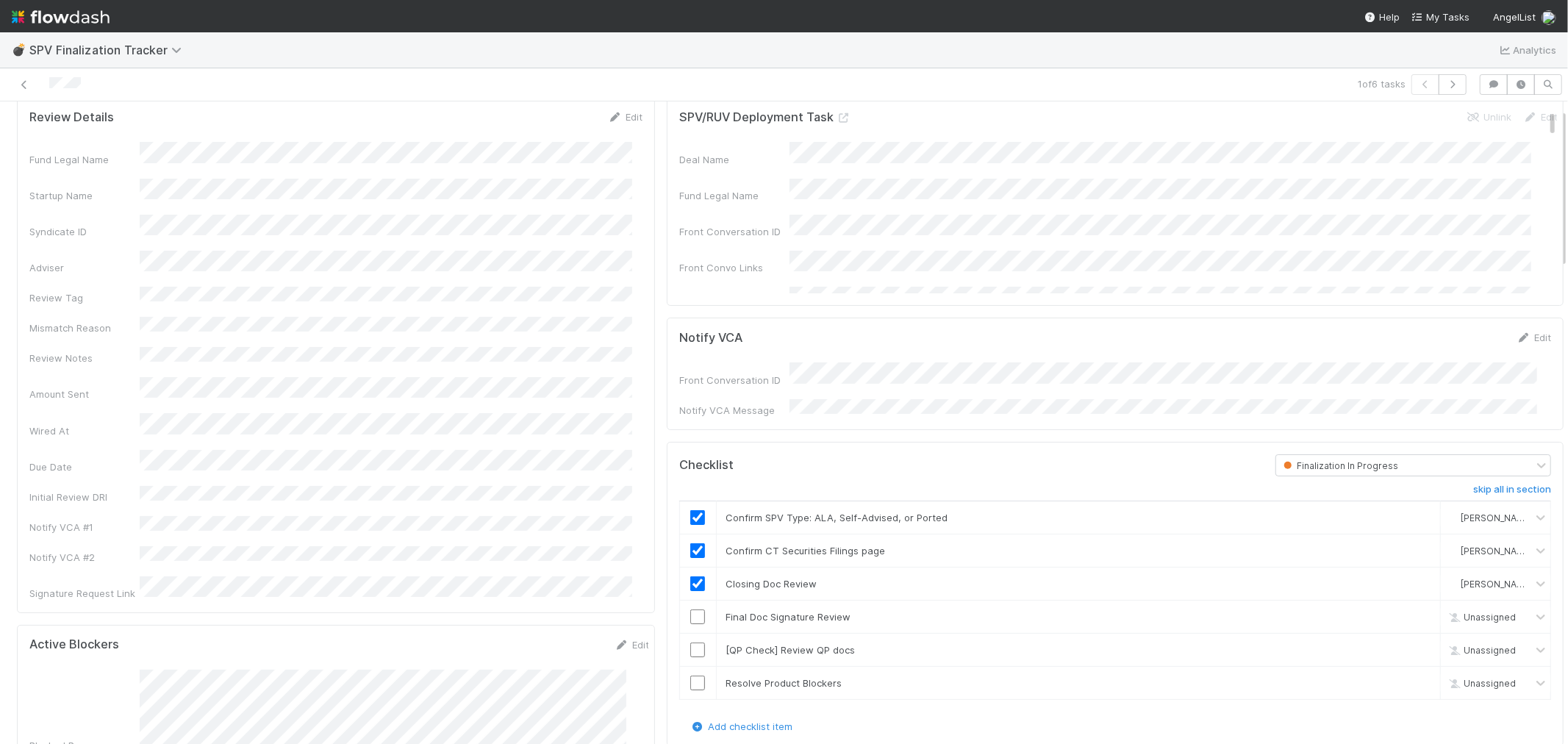
scroll to position [81, 0]
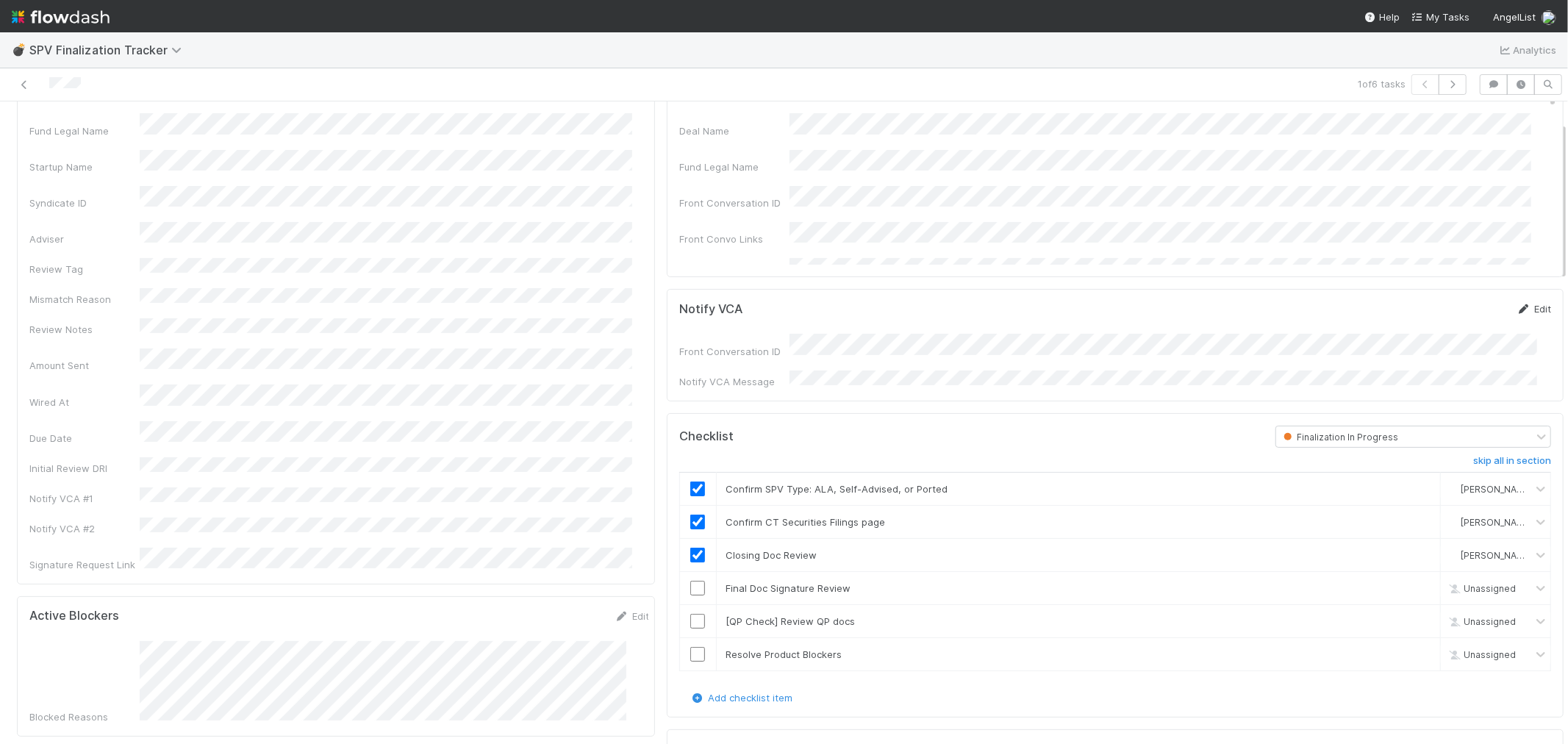
click at [1519, 310] on link "Edit" at bounding box center [1533, 308] width 34 height 11
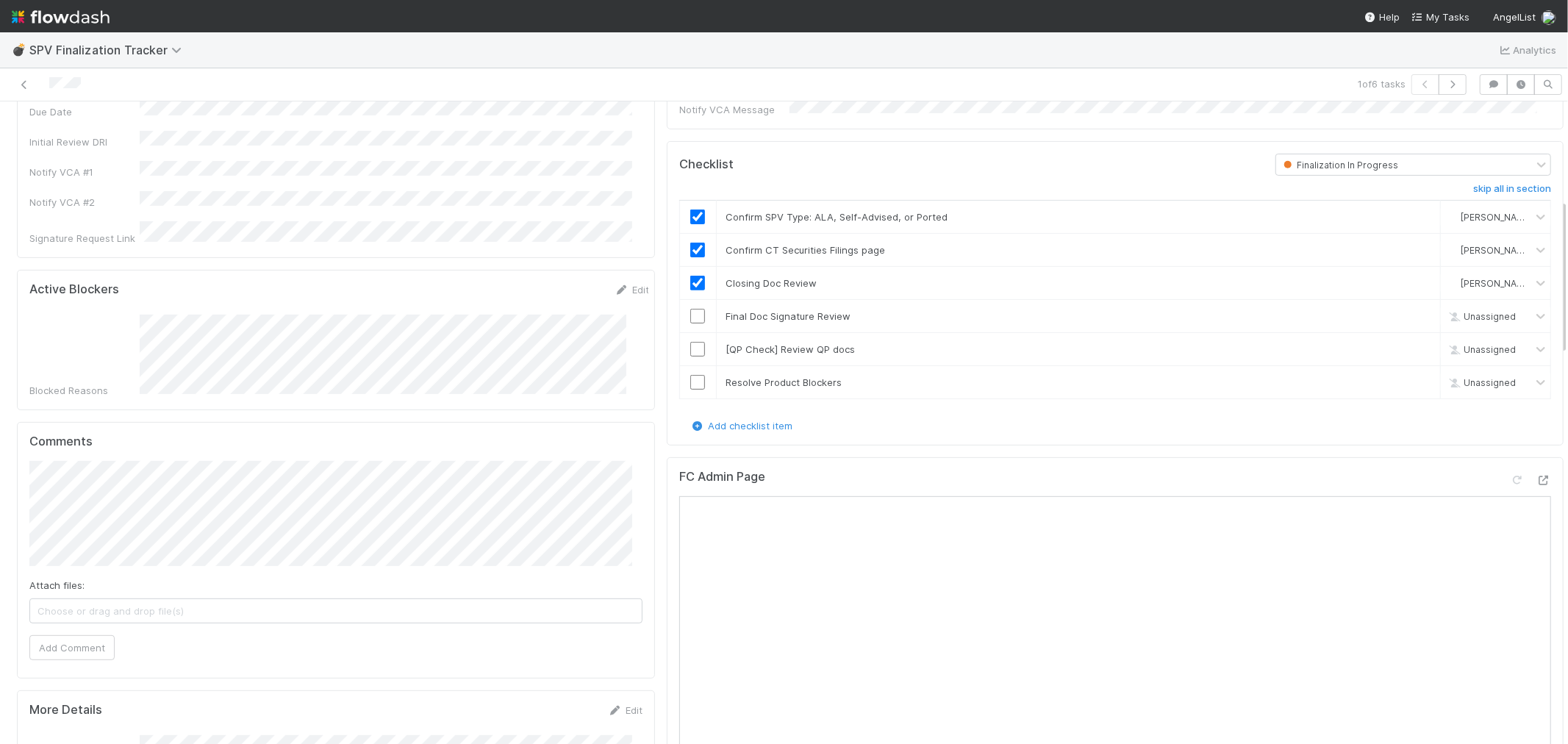
scroll to position [245, 0]
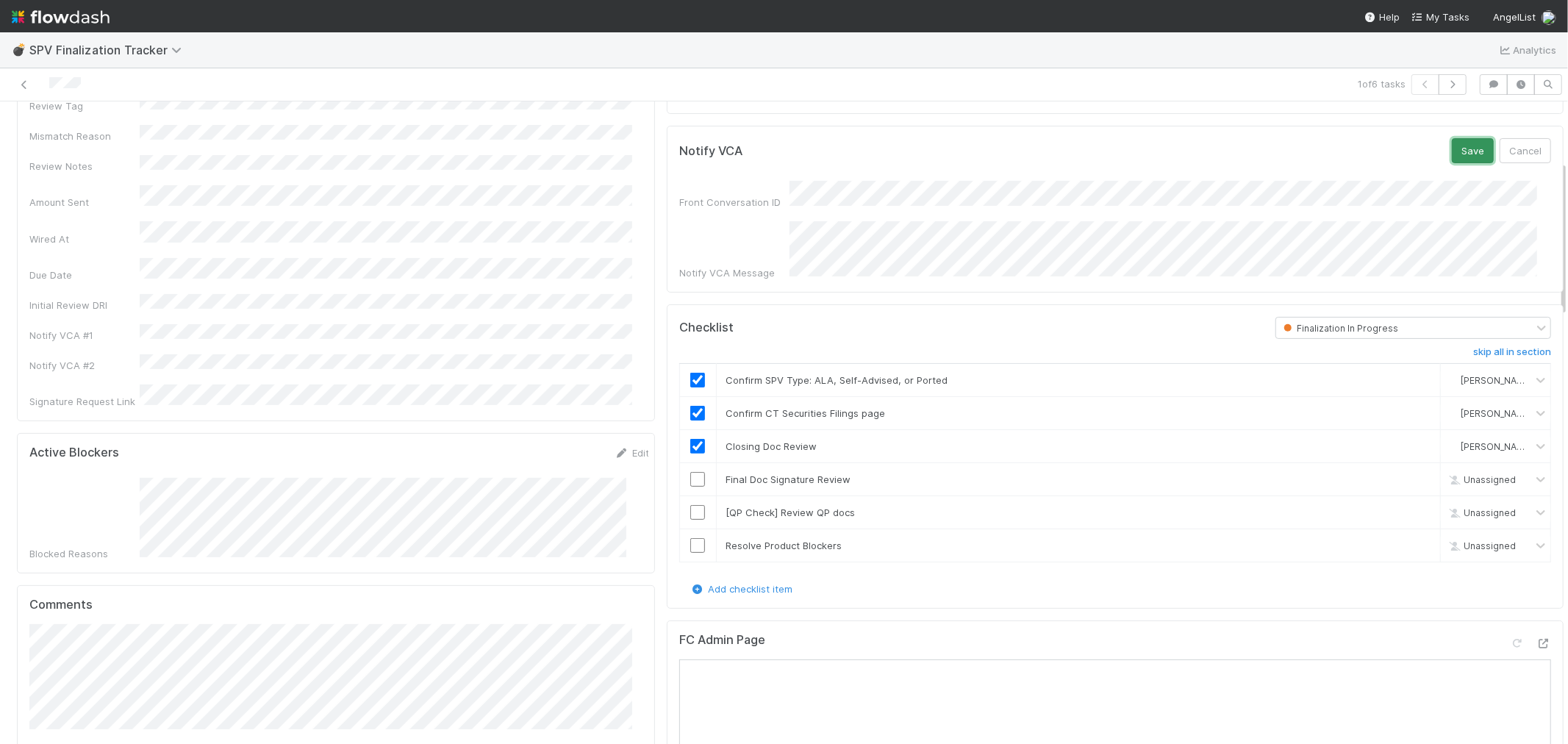
click at [1452, 149] on button "Save" at bounding box center [1473, 151] width 42 height 25
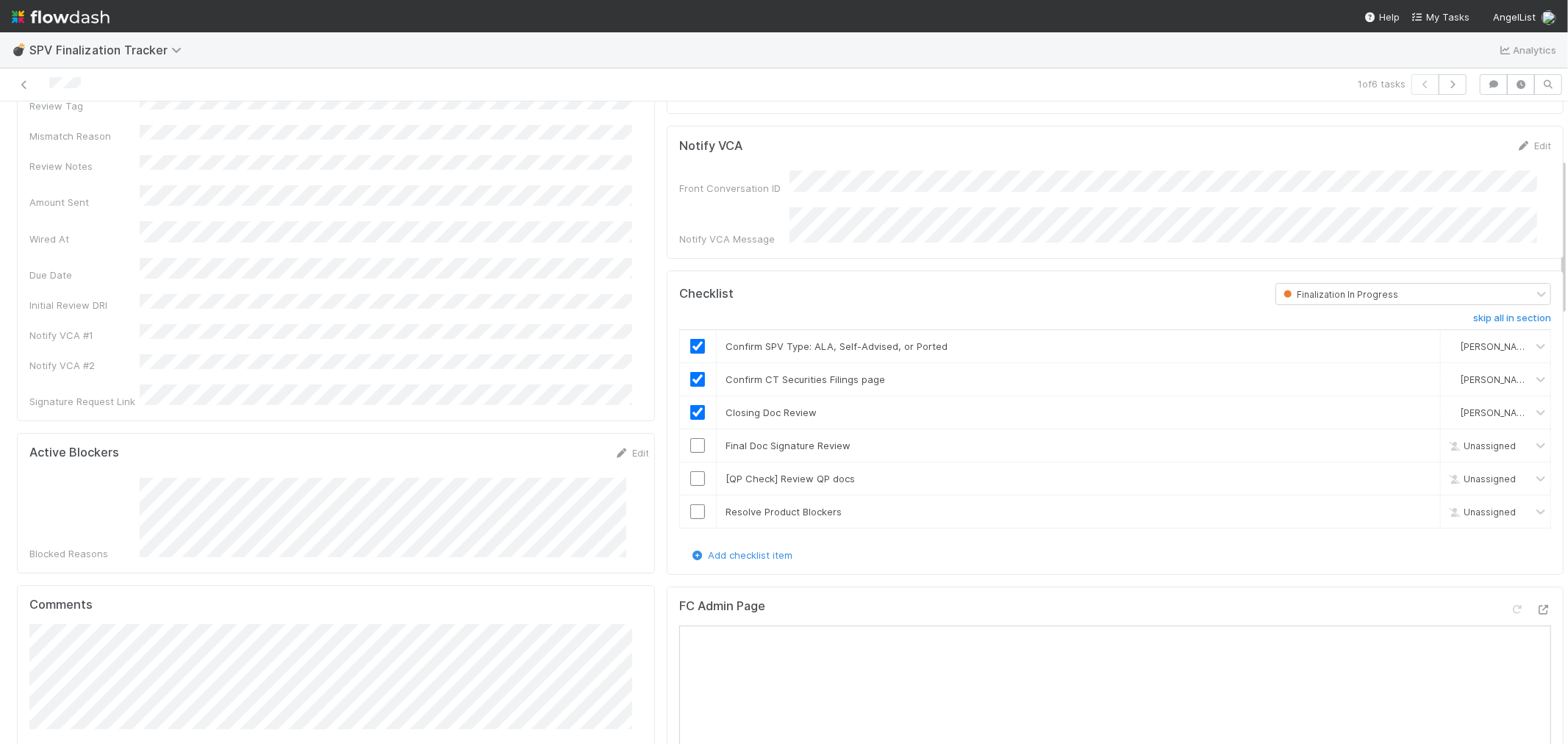
scroll to position [0, 0]
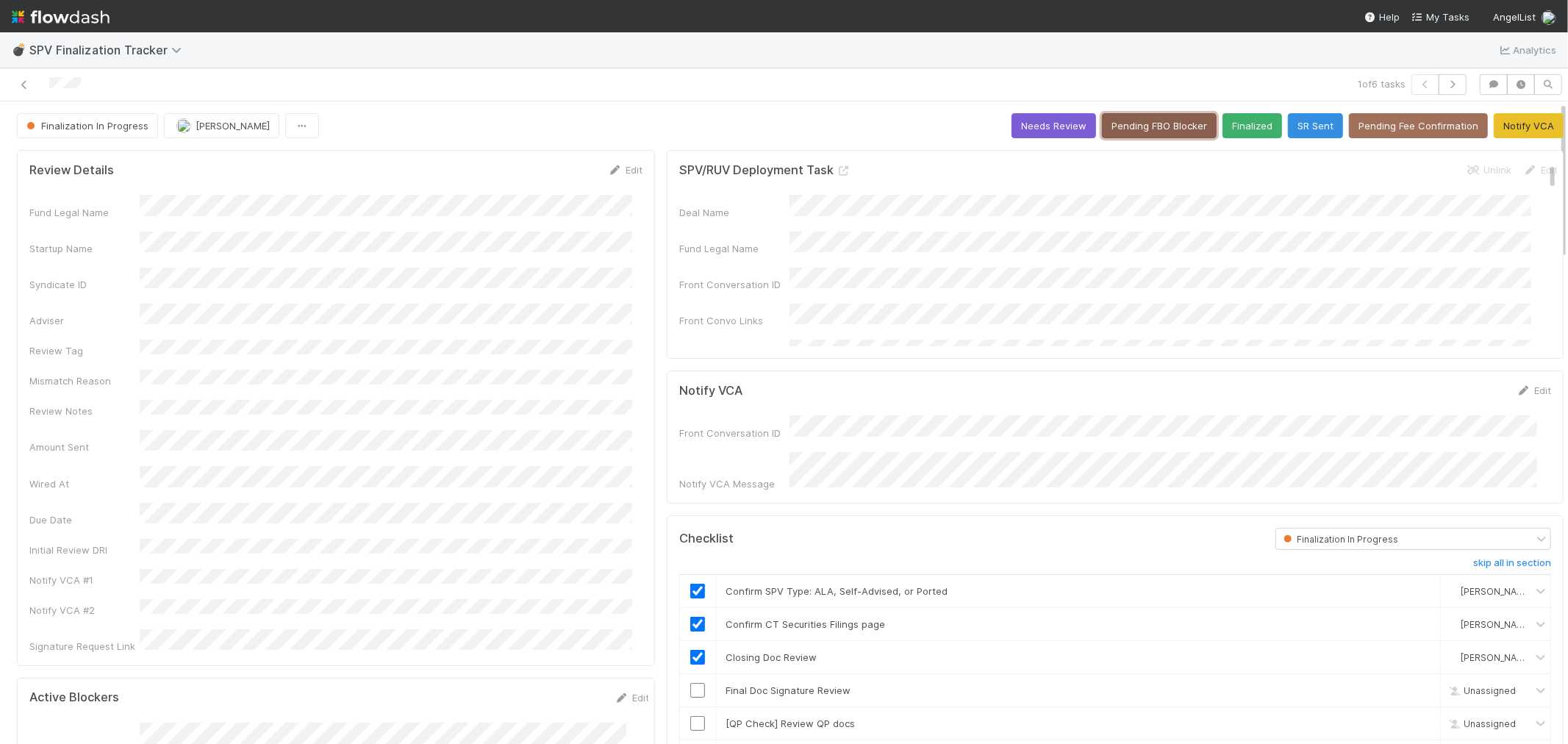
click at [1104, 126] on button "Pending FBO Blocker" at bounding box center [1159, 125] width 115 height 25
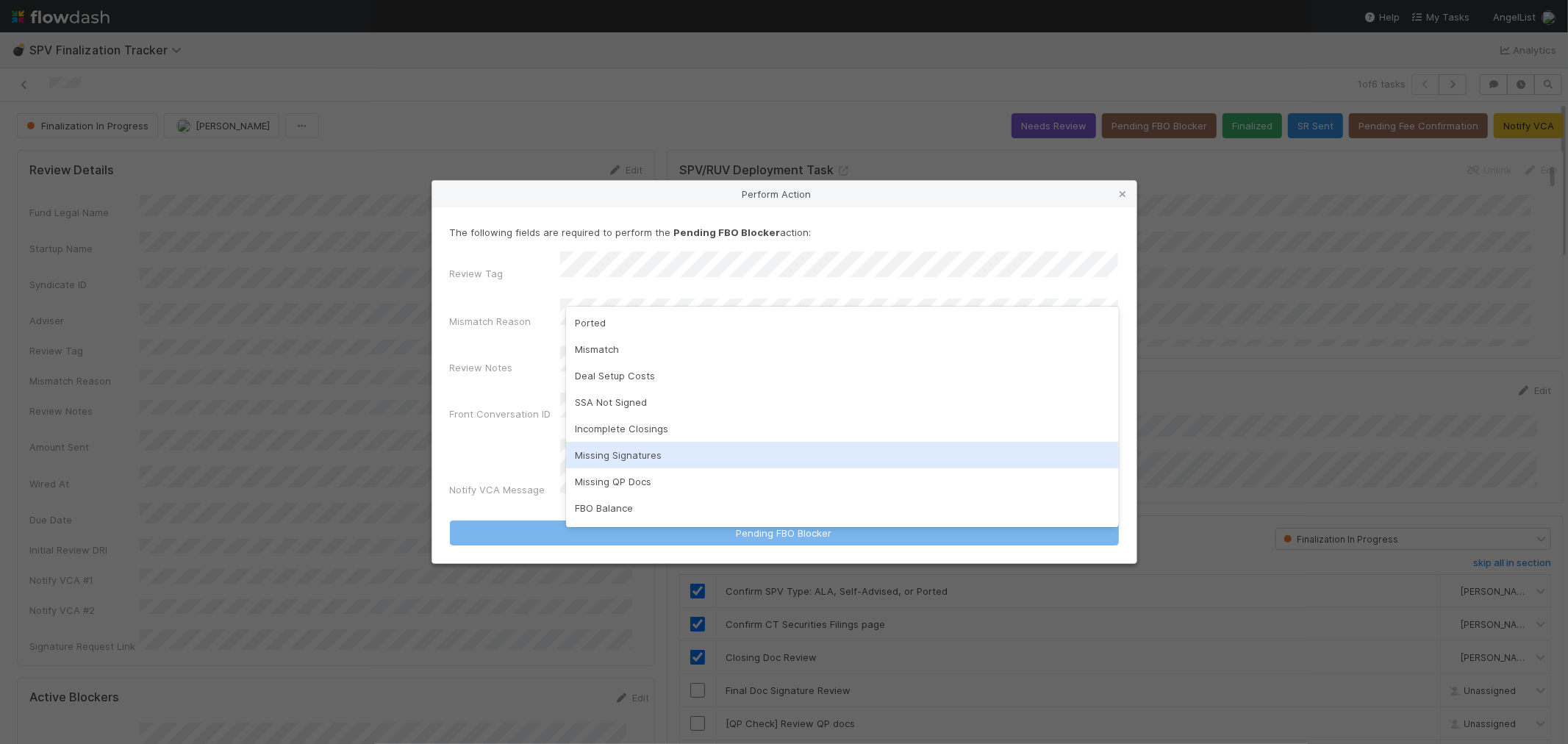
click at [663, 459] on div "Missing Signatures" at bounding box center [843, 455] width 553 height 26
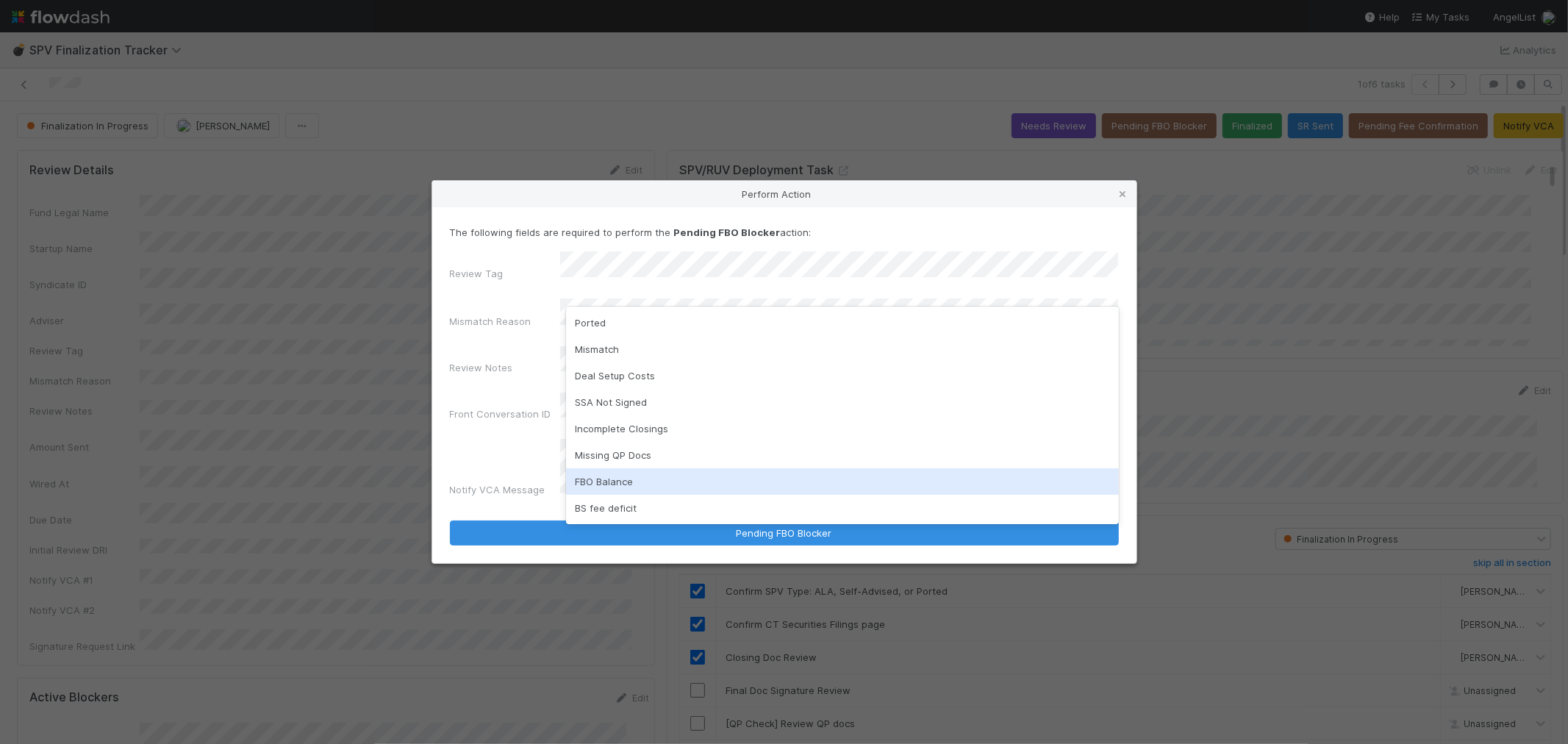
click at [628, 476] on div "FBO Balance" at bounding box center [843, 481] width 553 height 26
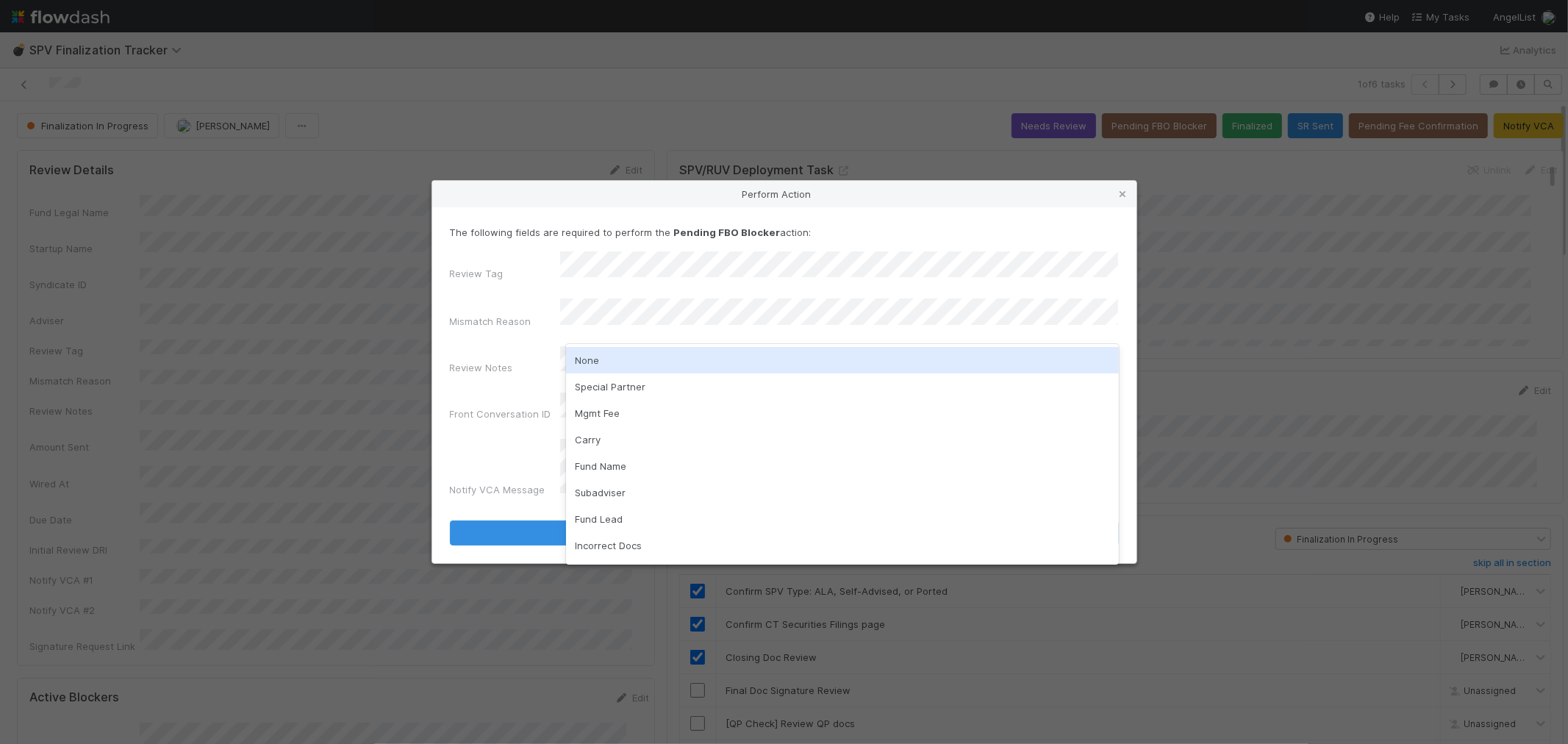
click at [635, 362] on div "None" at bounding box center [843, 360] width 553 height 26
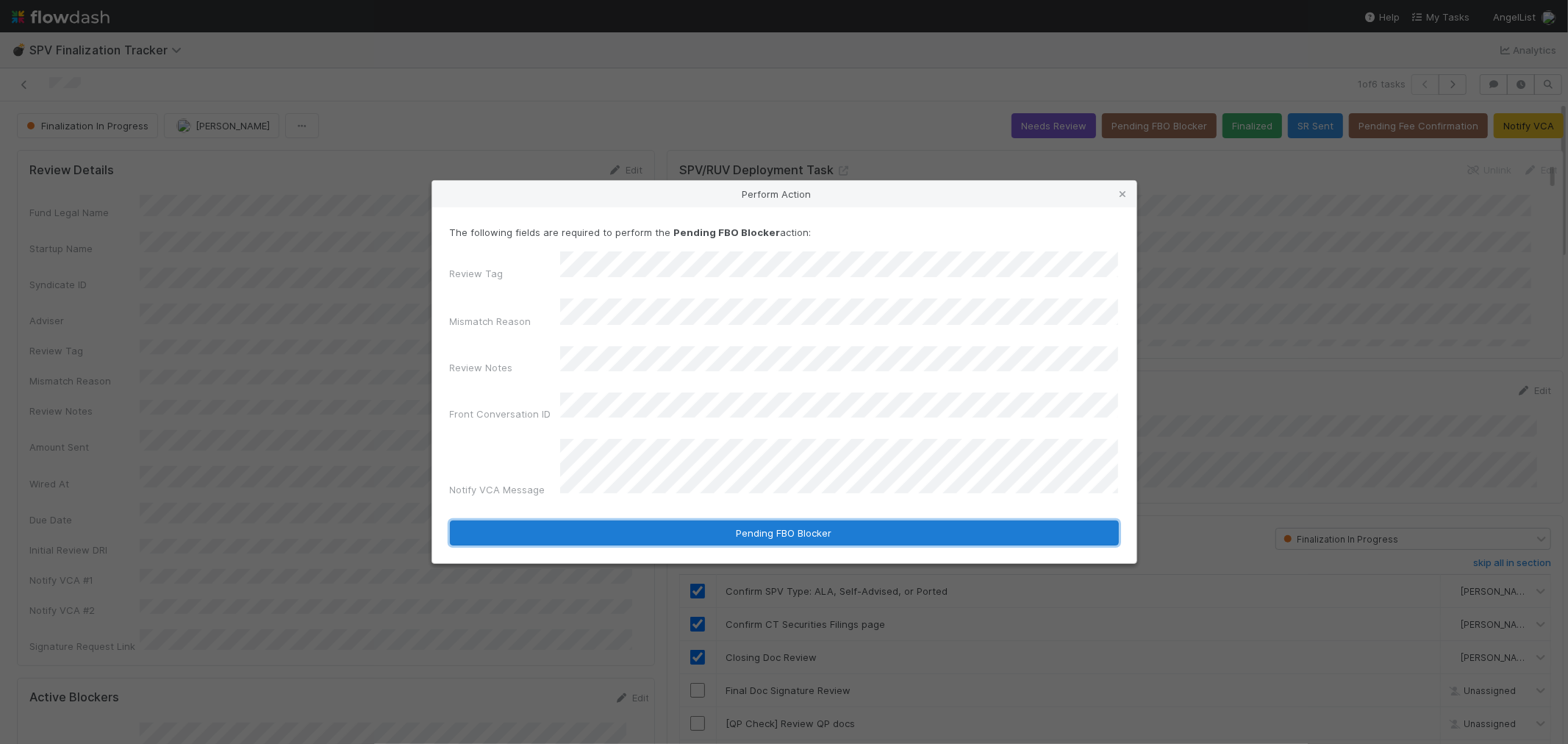
click at [631, 521] on button "Pending FBO Blocker" at bounding box center [784, 533] width 669 height 25
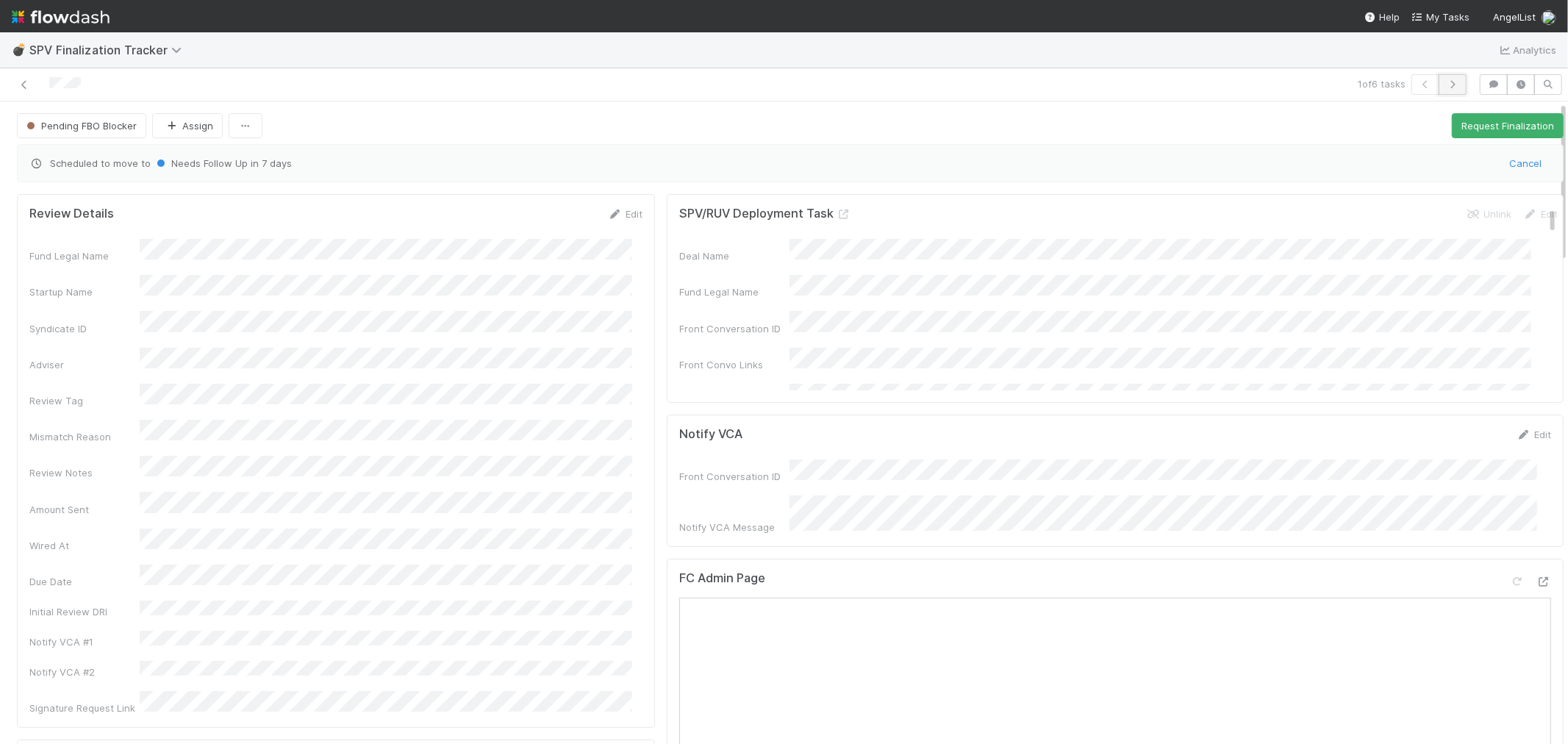
click at [1445, 84] on icon "button" at bounding box center [1452, 85] width 15 height 9
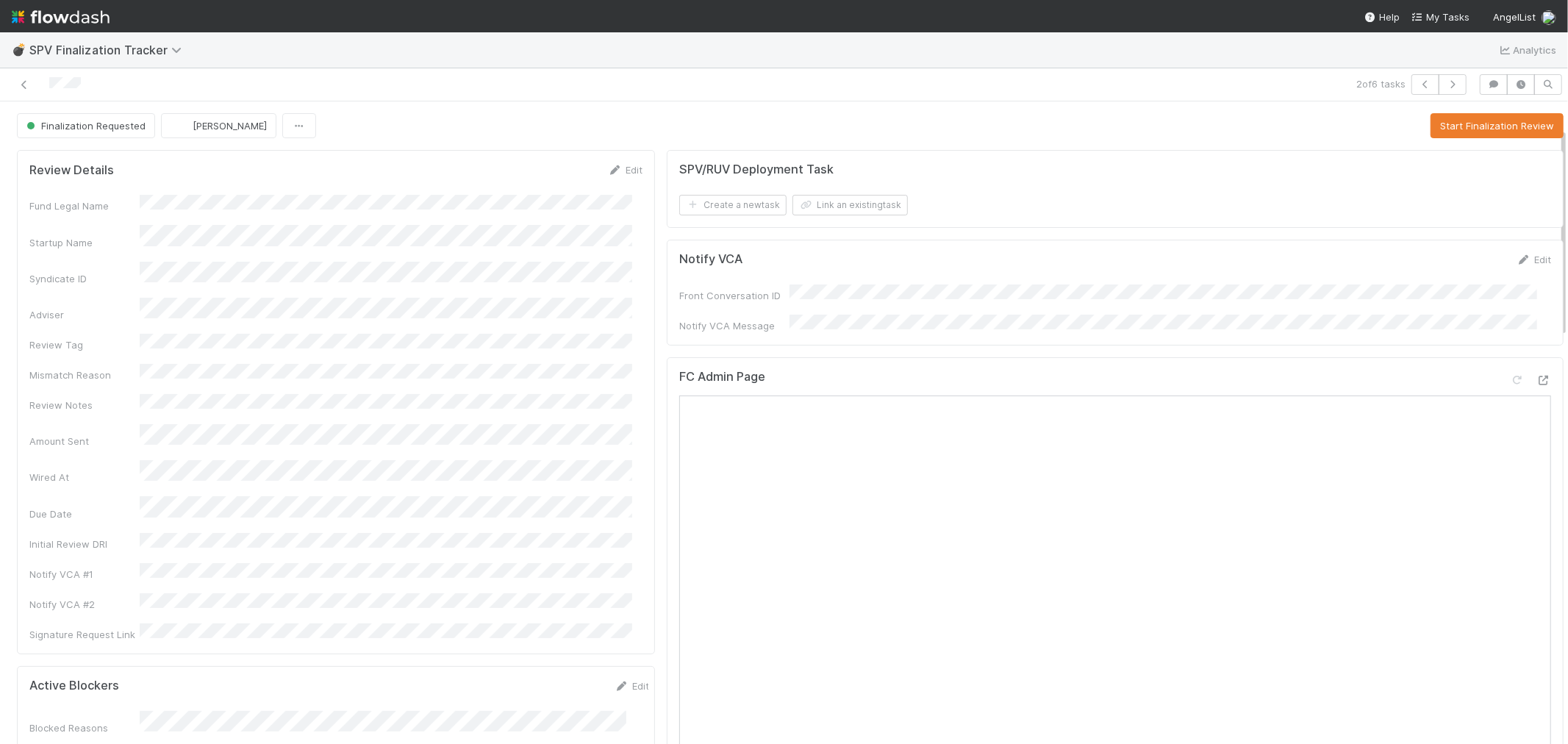
scroll to position [81, 0]
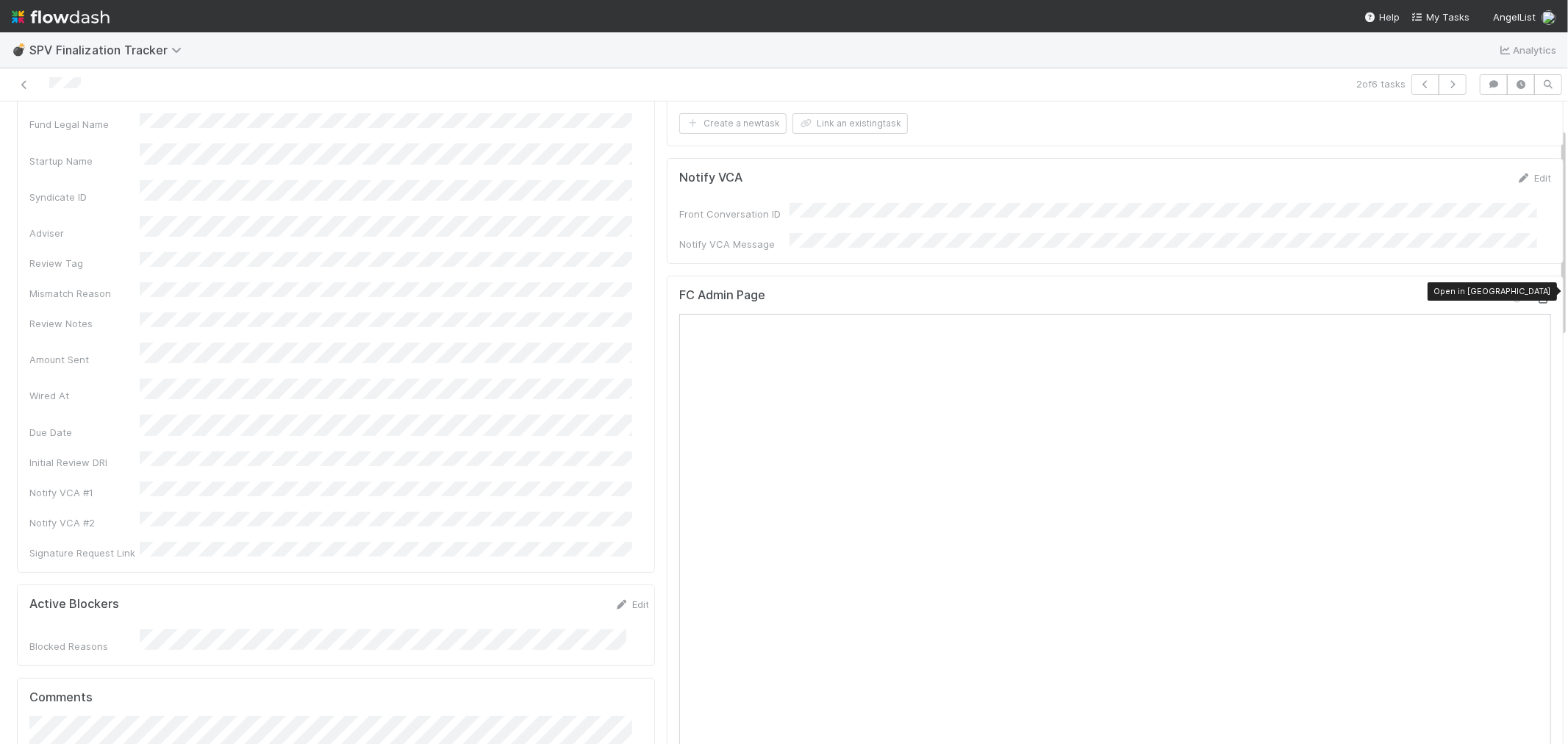
click at [1536, 294] on icon at bounding box center [1543, 298] width 15 height 10
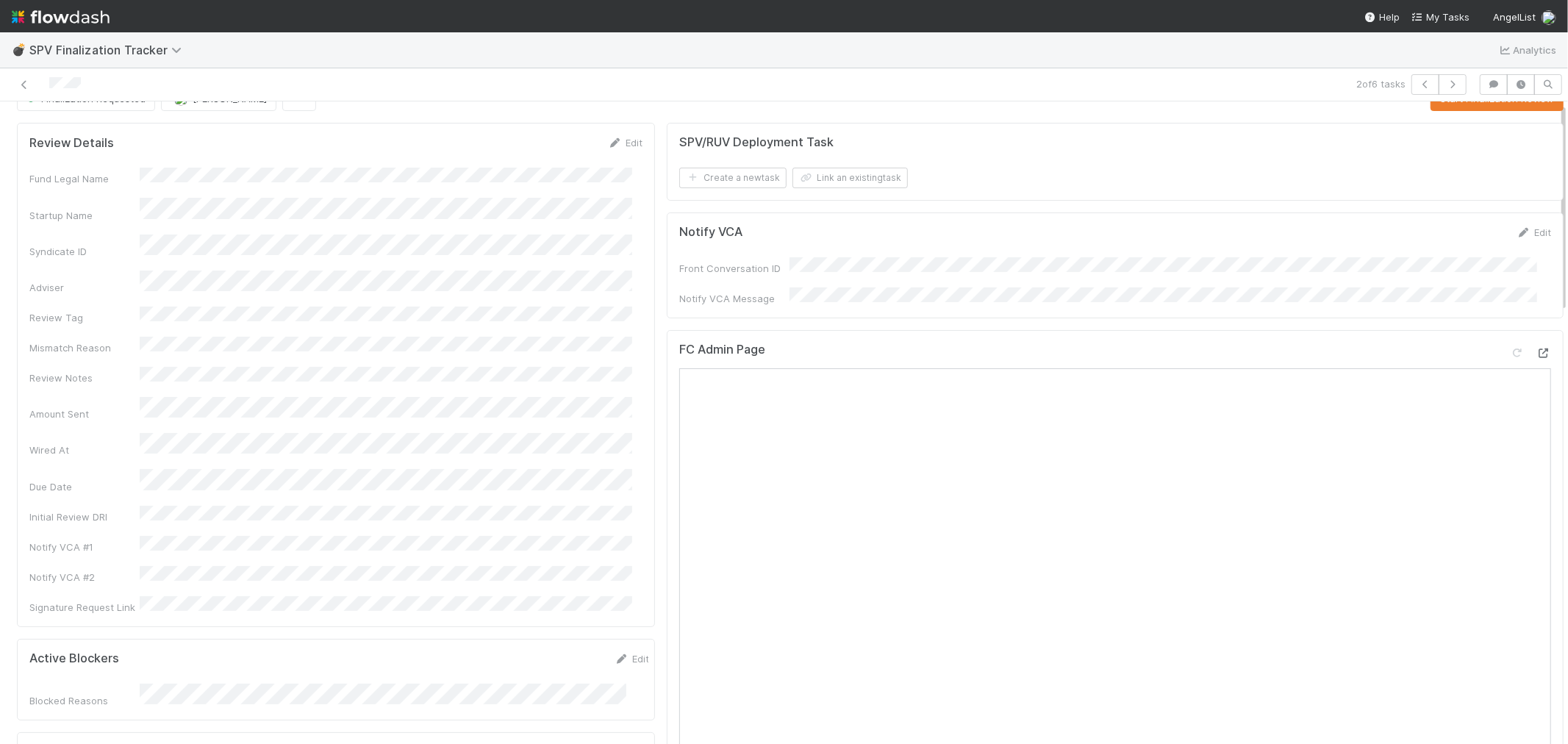
scroll to position [0, 0]
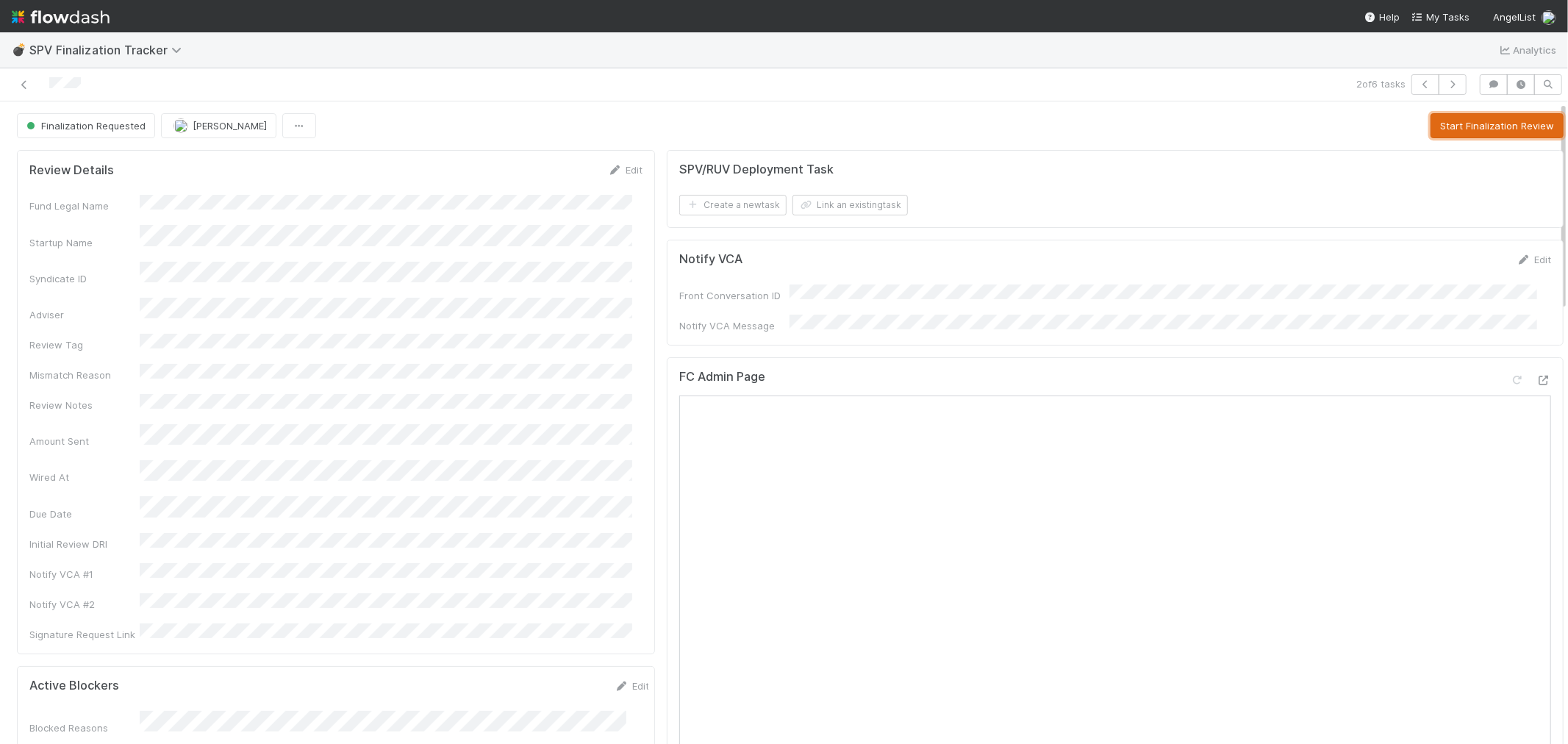
click at [1431, 123] on button "Start Finalization Review" at bounding box center [1497, 125] width 133 height 25
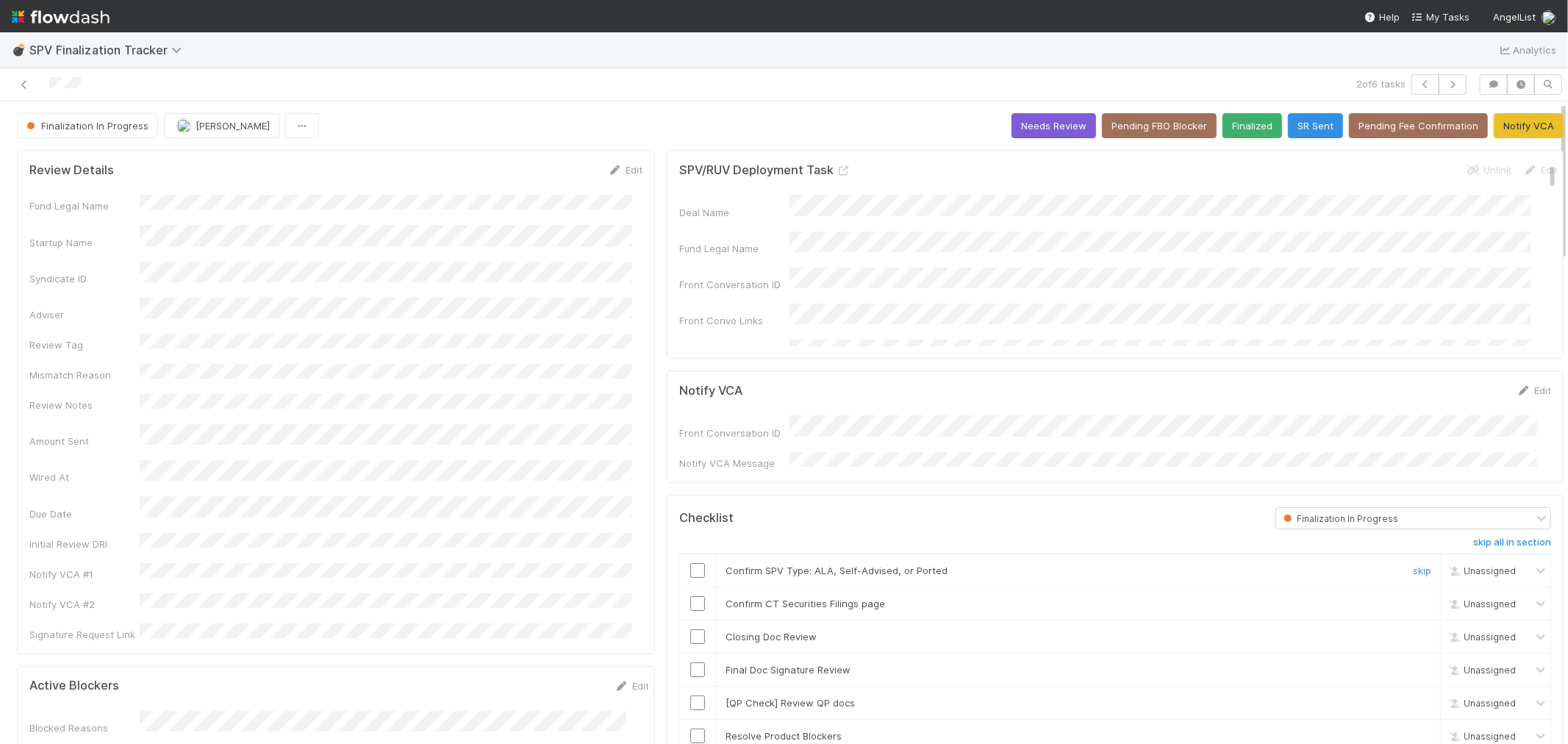
drag, startPoint x: 687, startPoint y: 562, endPoint x: 509, endPoint y: 429, distance: 222.2
click at [691, 563] on input "checkbox" at bounding box center [698, 570] width 15 height 15
click at [691, 599] on input "checkbox" at bounding box center [698, 603] width 15 height 15
click at [1413, 631] on link "skip" at bounding box center [1422, 636] width 18 height 11
drag, startPoint x: 686, startPoint y: 667, endPoint x: 1171, endPoint y: 732, distance: 489.3
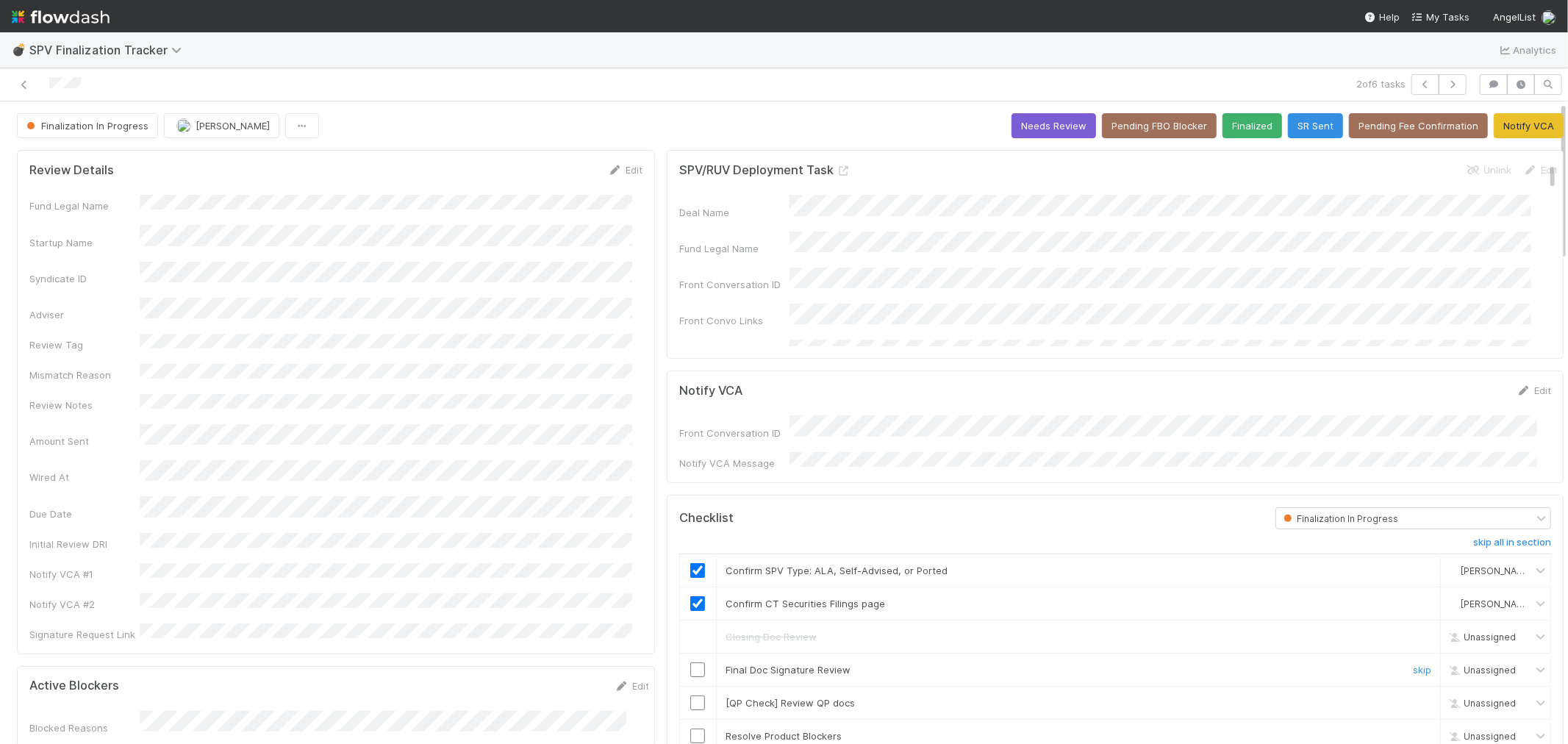
click at [691, 667] on input "checkbox" at bounding box center [698, 670] width 15 height 15
drag, startPoint x: 1411, startPoint y: 698, endPoint x: 1402, endPoint y: 698, distance: 9.0
click at [1413, 698] on link "skip" at bounding box center [1422, 702] width 18 height 11
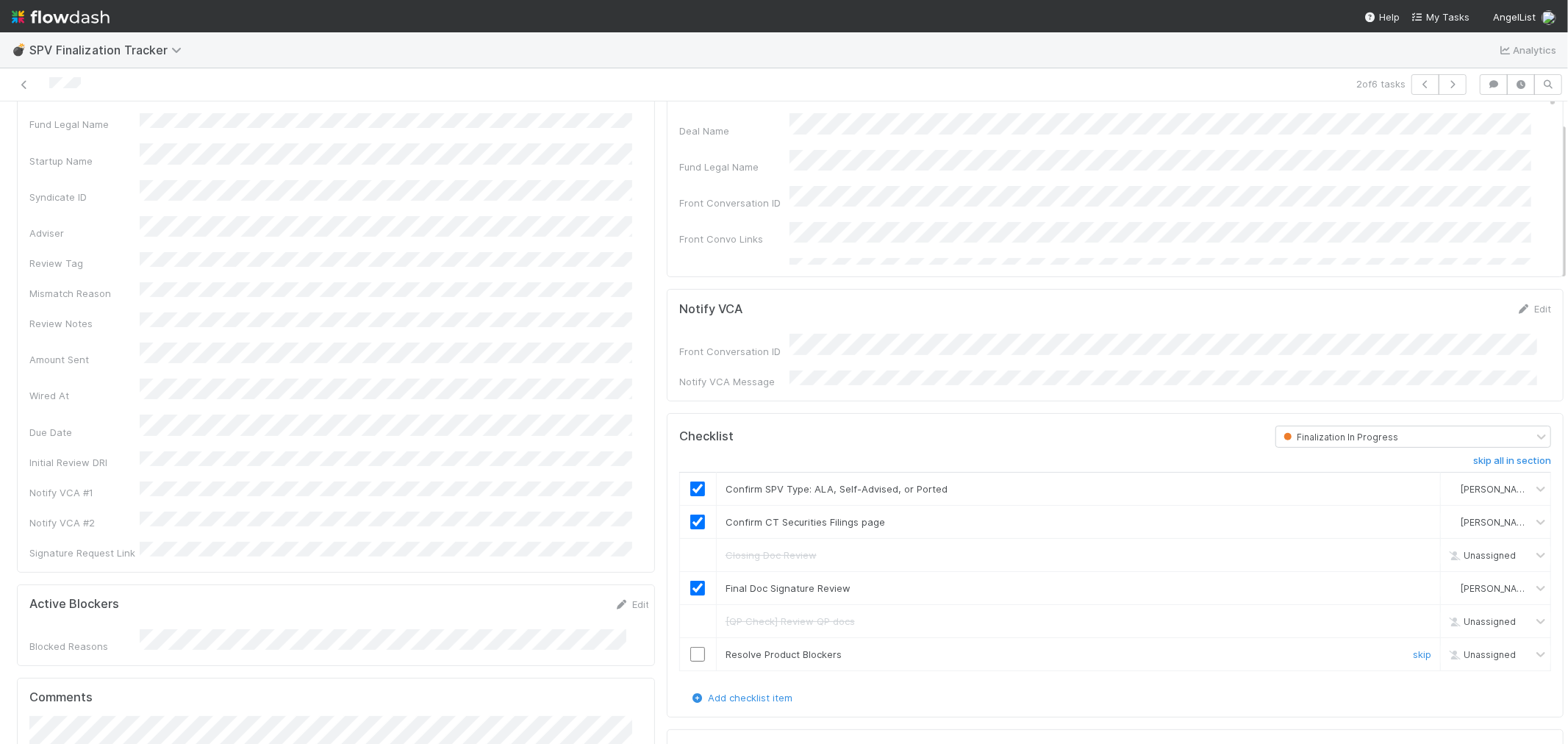
click at [691, 650] on input "checkbox" at bounding box center [698, 654] width 15 height 15
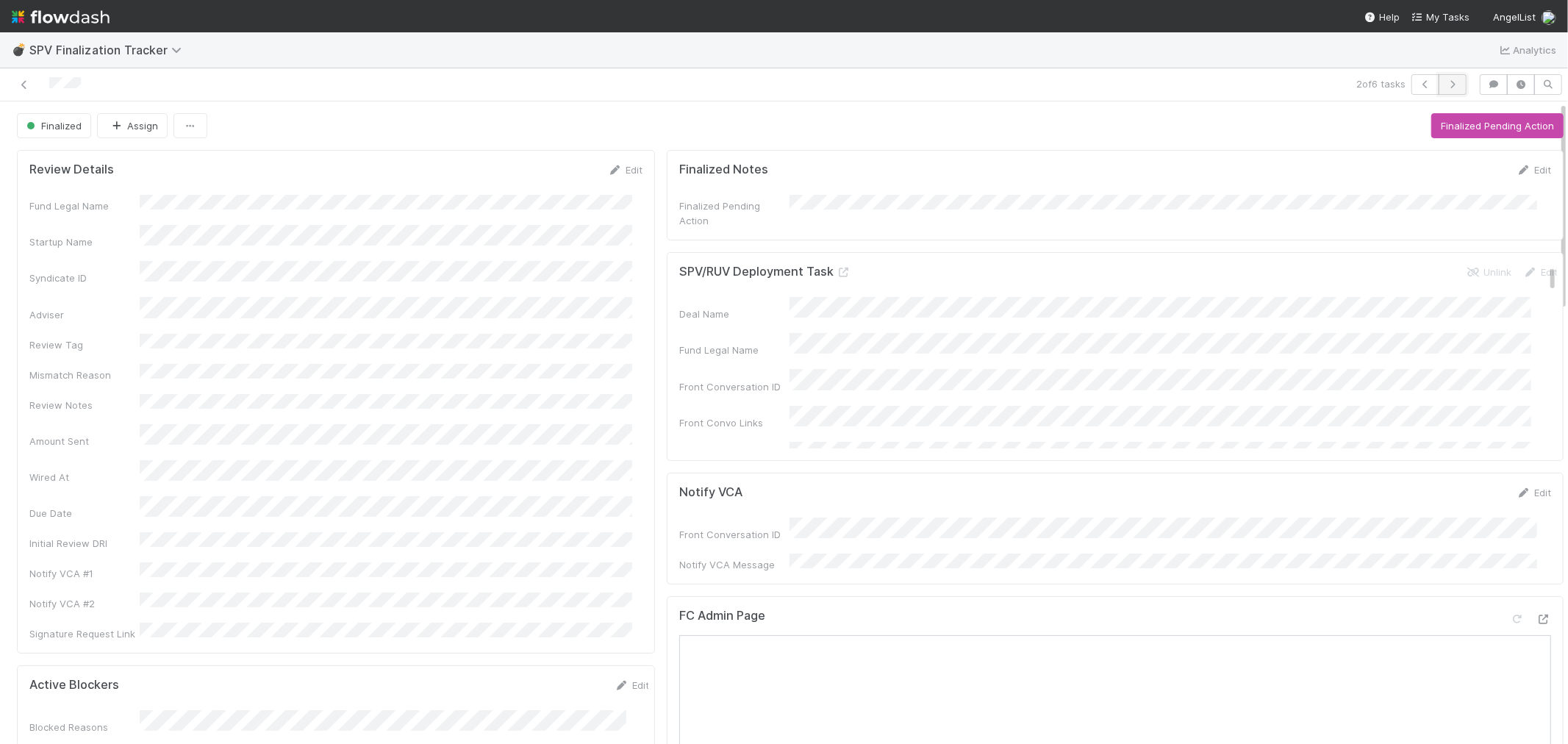
click at [1445, 81] on icon "button" at bounding box center [1452, 85] width 15 height 9
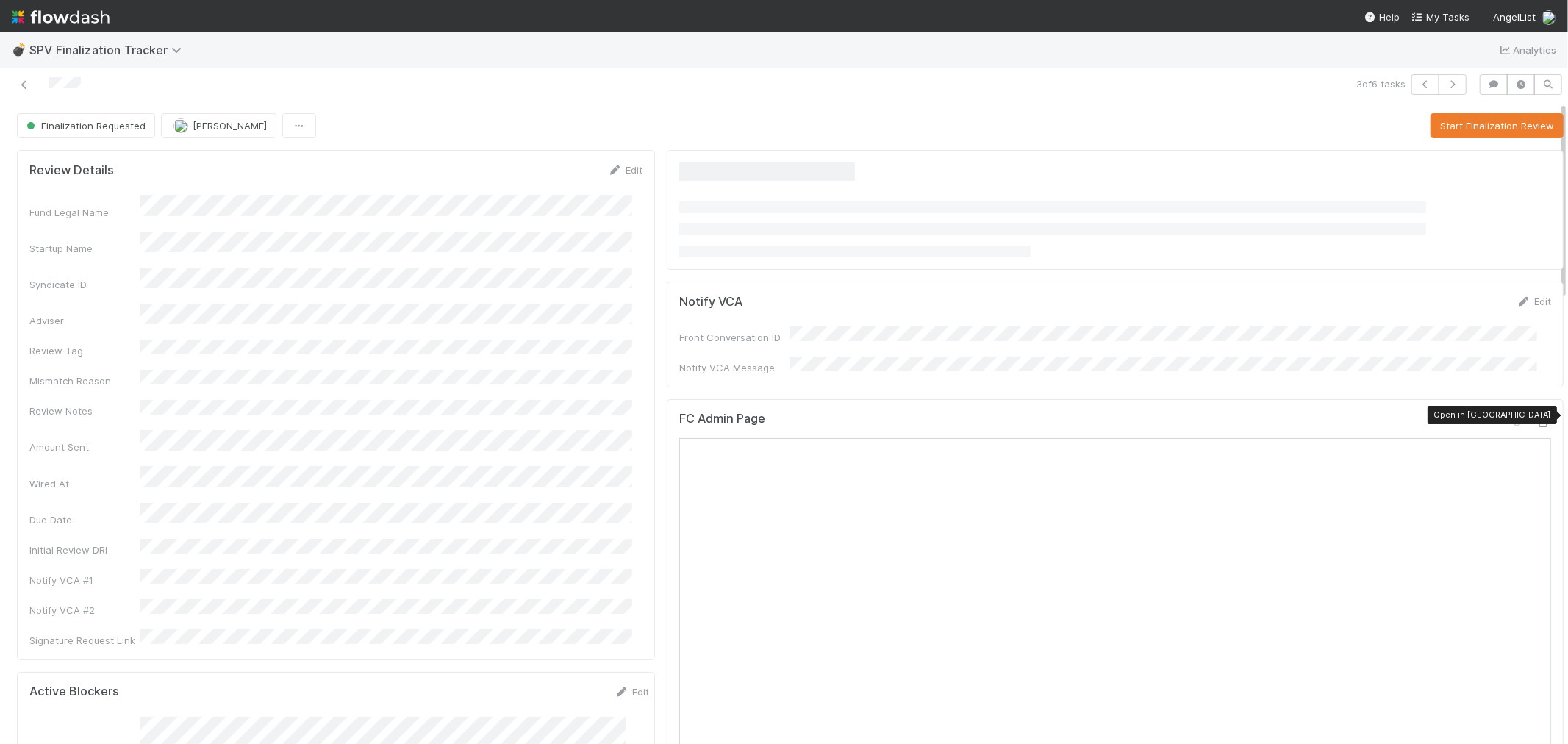
click at [1536, 420] on icon at bounding box center [1543, 422] width 15 height 10
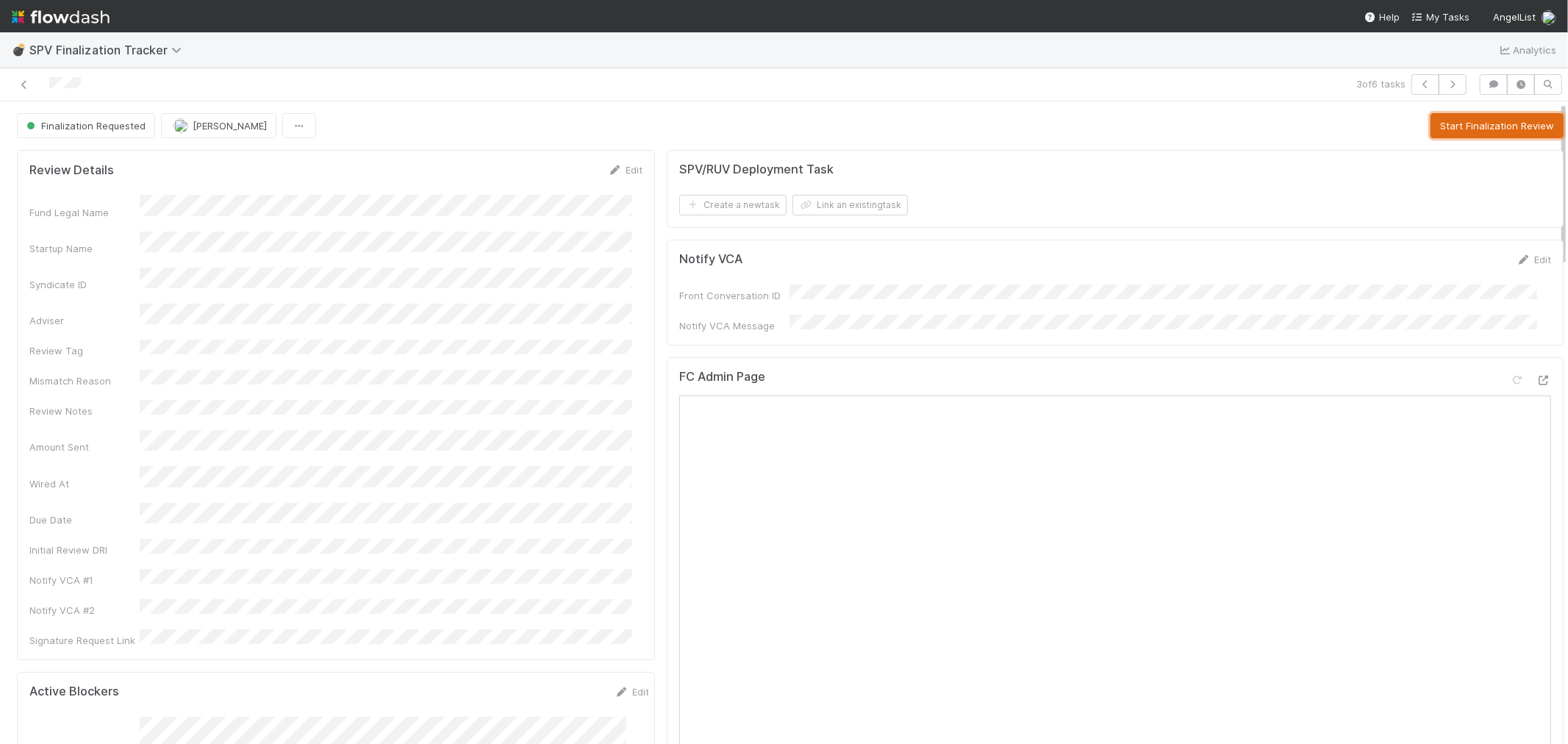
click at [1460, 130] on button "Start Finalization Review" at bounding box center [1497, 125] width 133 height 25
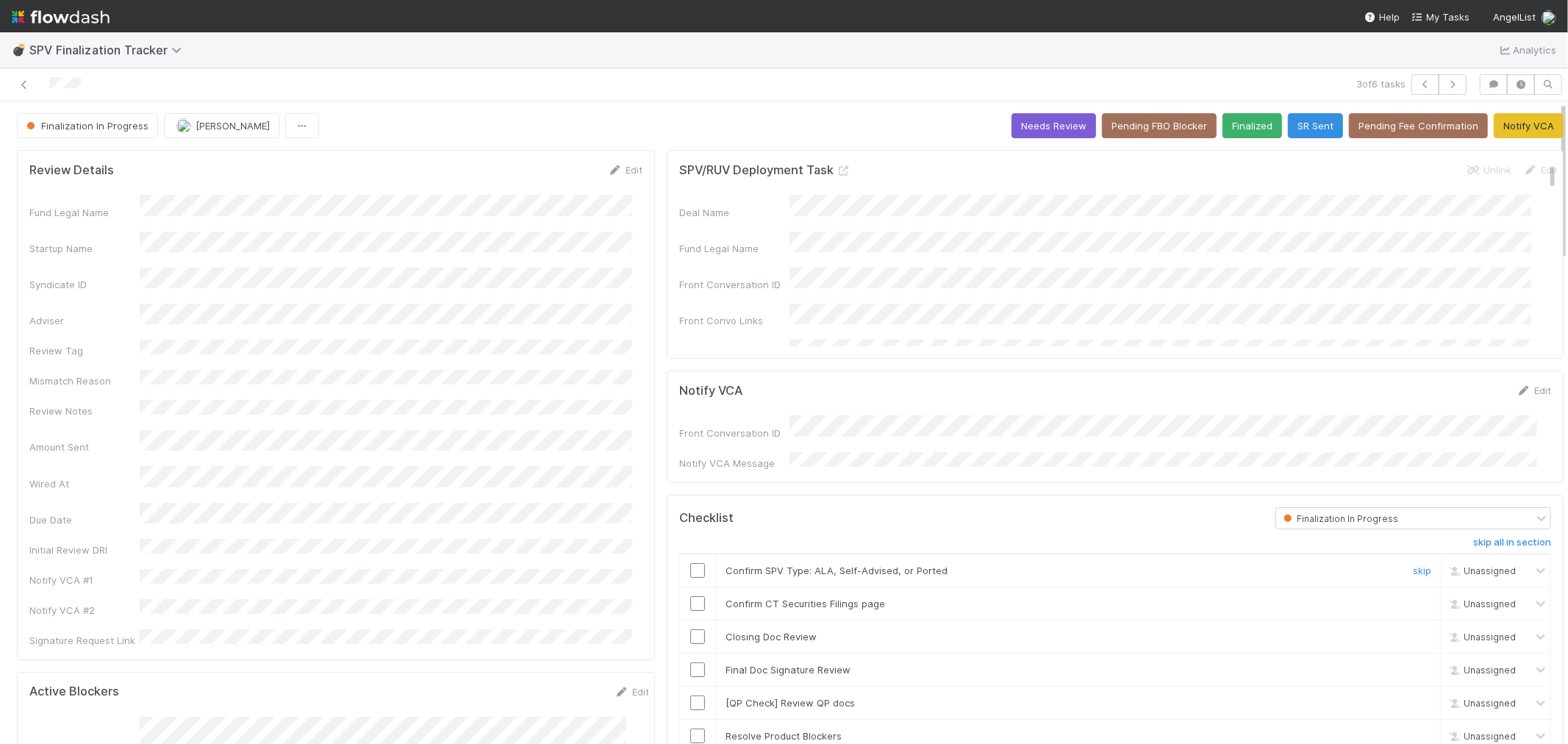
click at [691, 566] on input "checkbox" at bounding box center [698, 570] width 15 height 15
click at [691, 603] on input "checkbox" at bounding box center [698, 603] width 15 height 15
click at [691, 632] on input "checkbox" at bounding box center [698, 636] width 15 height 15
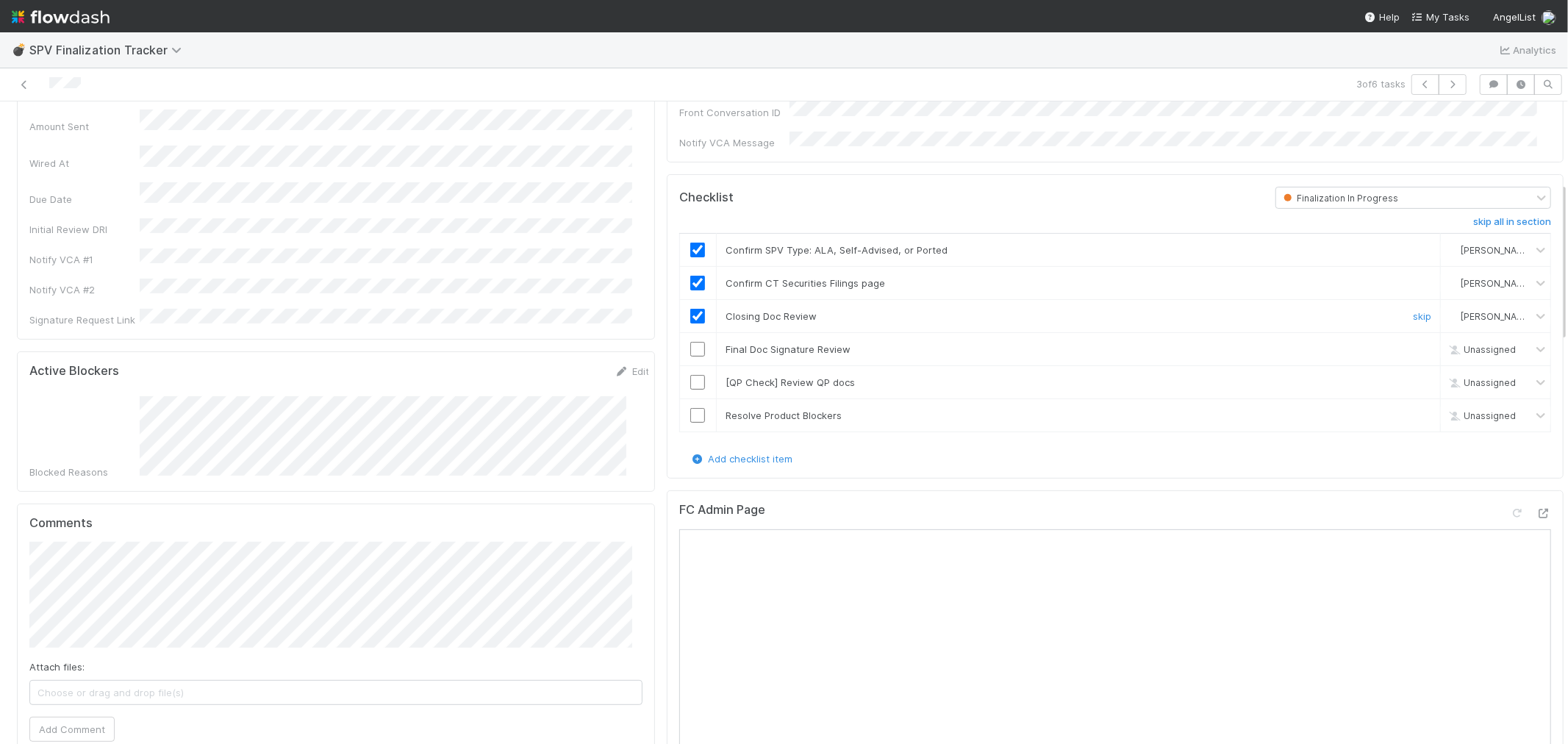
scroll to position [326, 0]
click at [691, 336] on input "checkbox" at bounding box center [698, 343] width 15 height 15
click at [1413, 370] on link "skip" at bounding box center [1422, 376] width 18 height 11
click at [122, 390] on div "Blocked Reasons" at bounding box center [340, 432] width 620 height 83
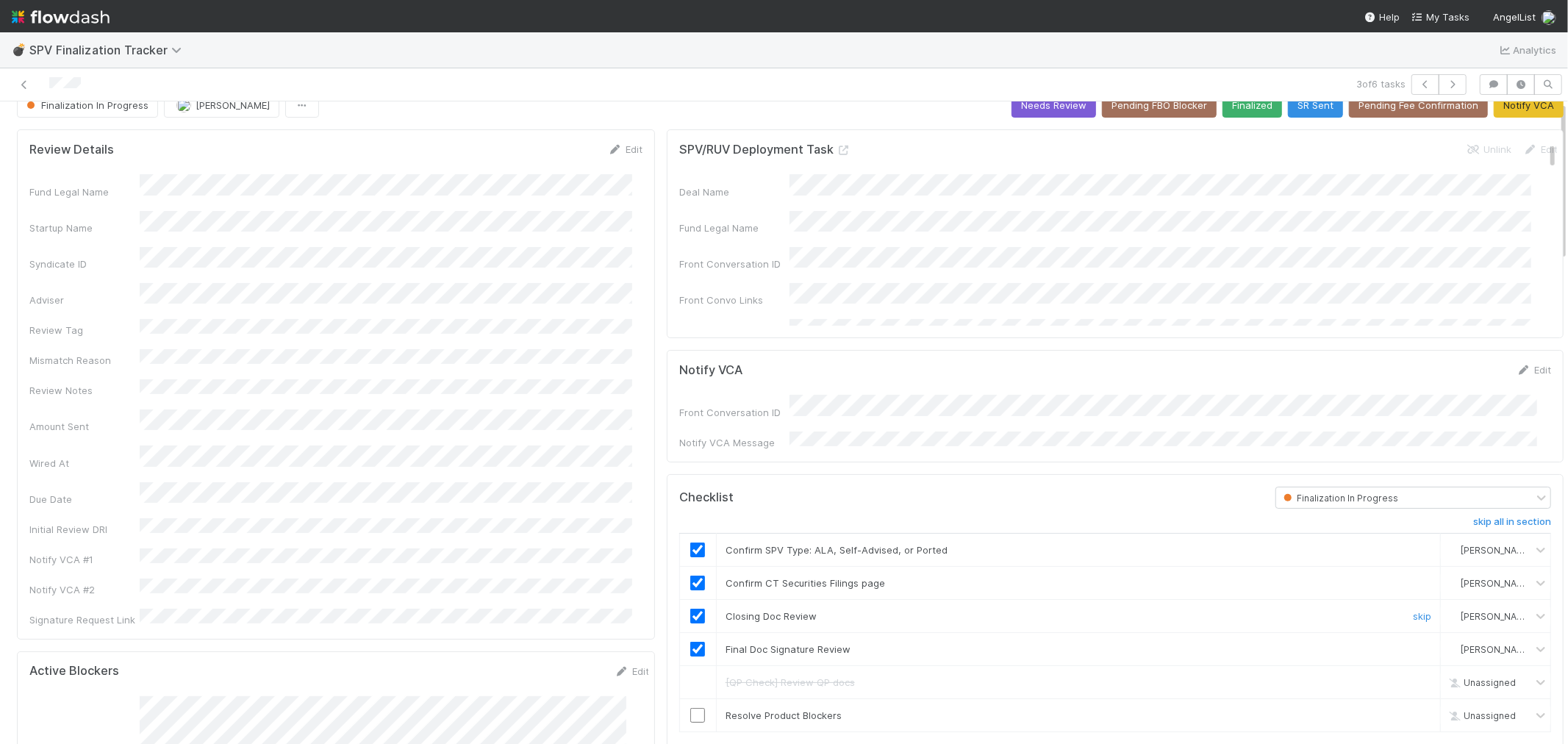
scroll to position [0, 0]
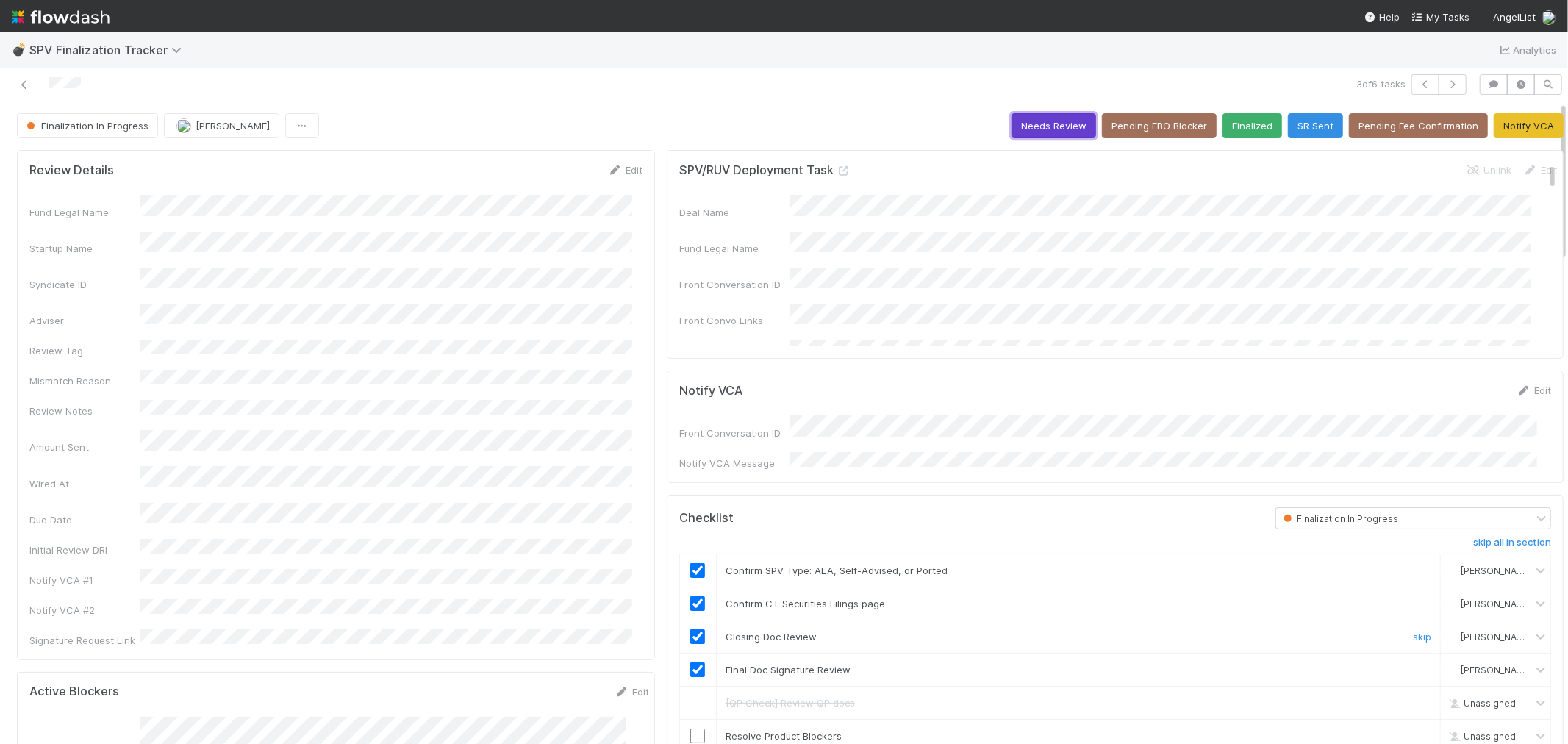
click at [1016, 123] on button "Needs Review" at bounding box center [1054, 125] width 85 height 25
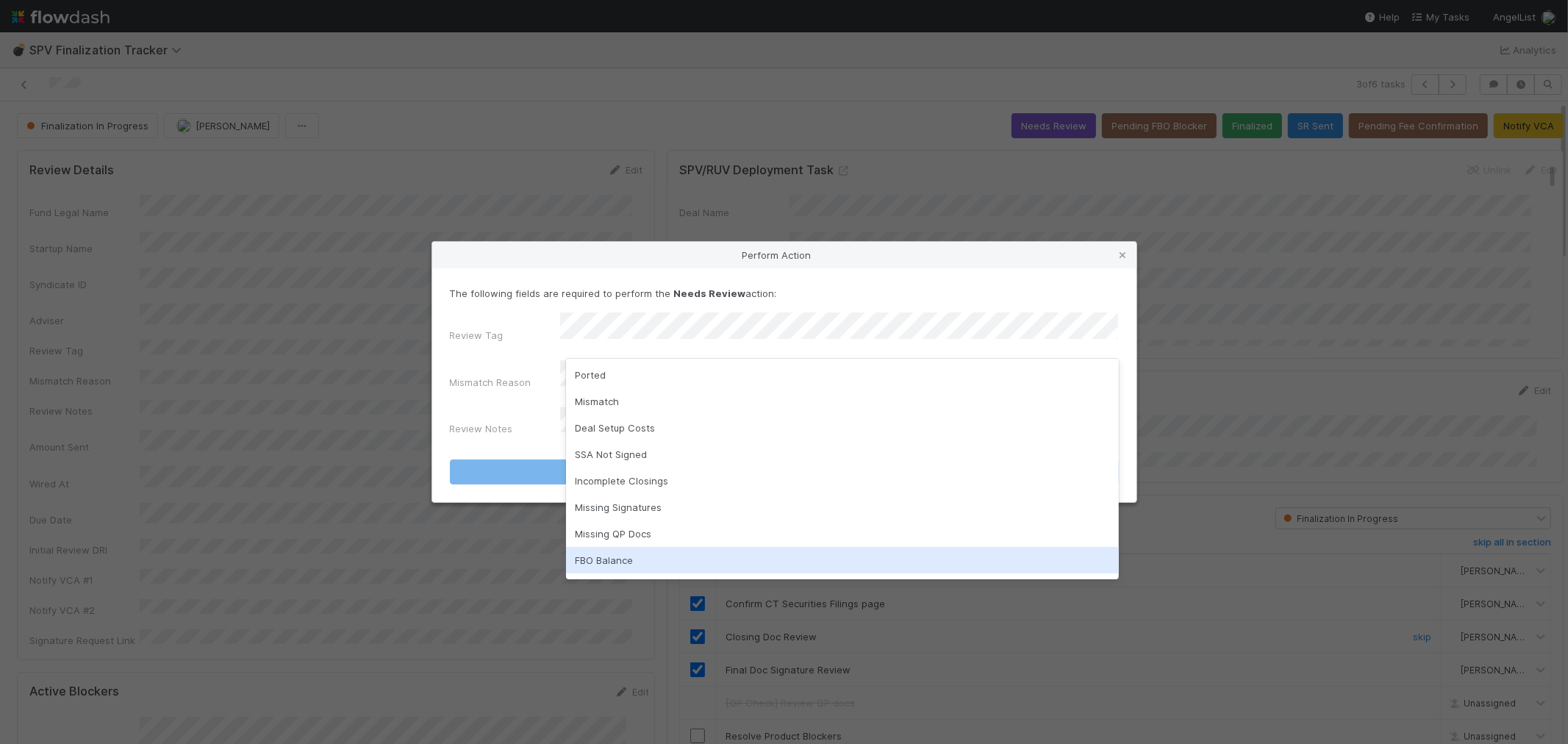
click at [594, 550] on div "FBO Balance" at bounding box center [843, 560] width 553 height 26
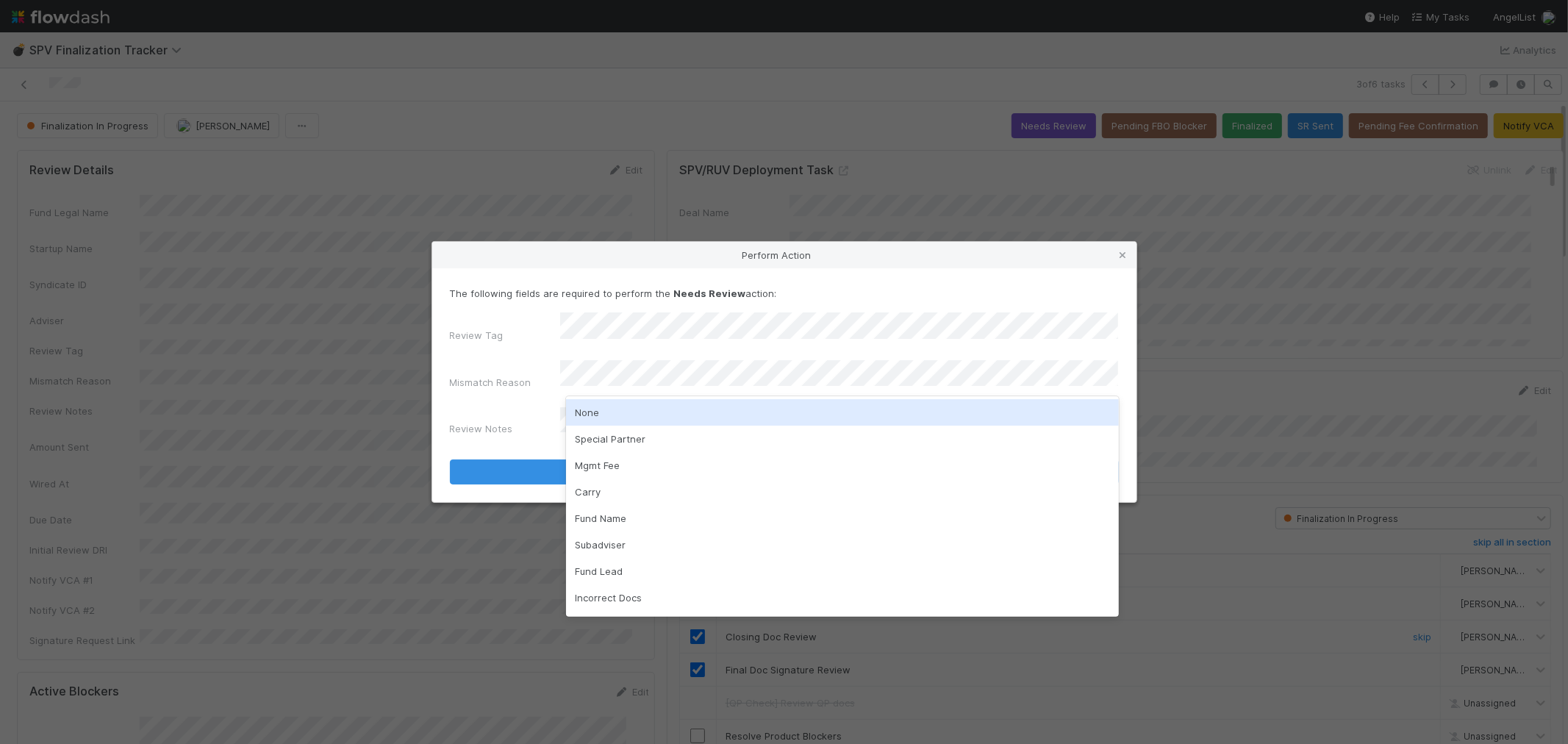
click at [637, 414] on div "None" at bounding box center [843, 412] width 553 height 26
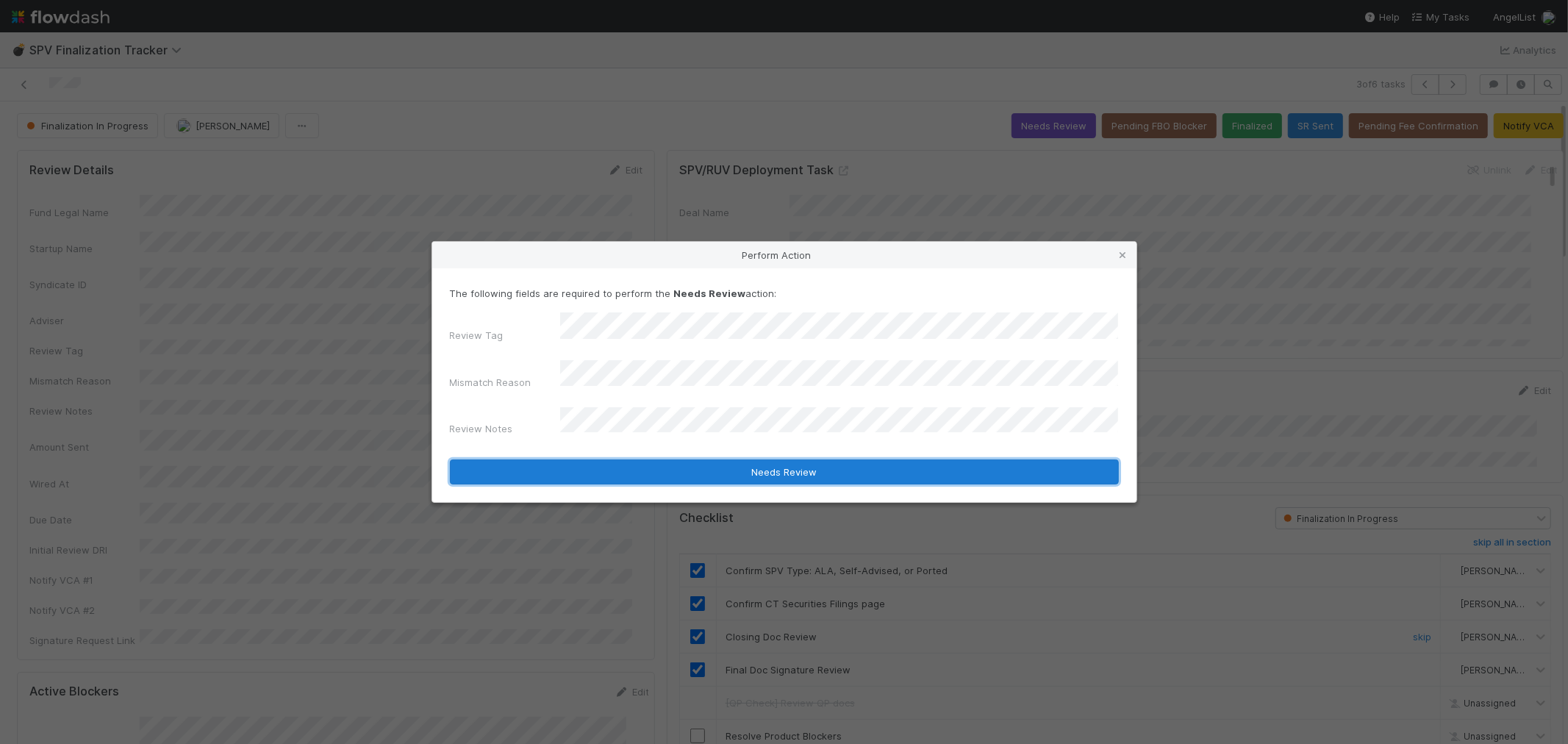
click at [631, 460] on button "Needs Review" at bounding box center [784, 472] width 669 height 25
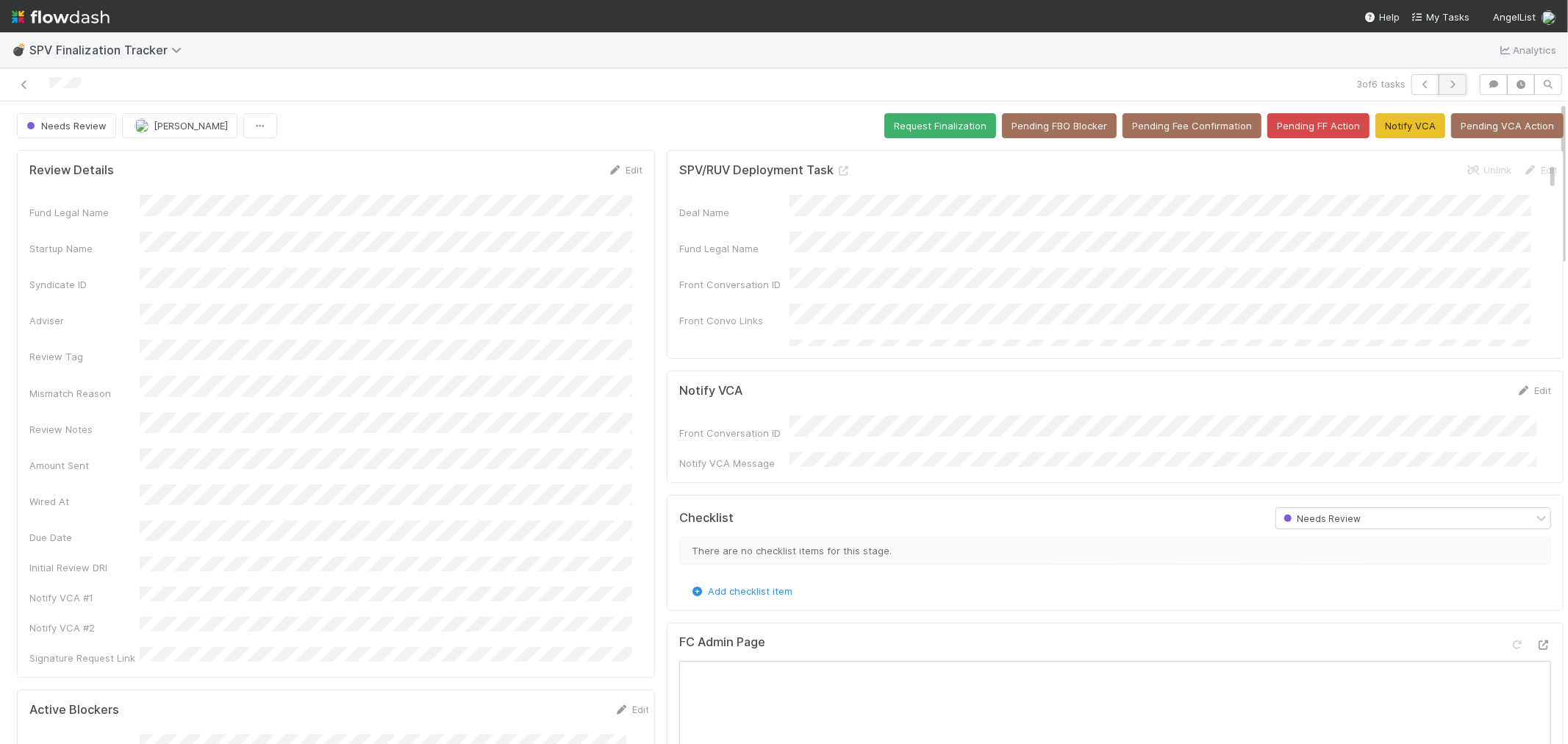
click at [1445, 88] on icon "button" at bounding box center [1452, 85] width 15 height 9
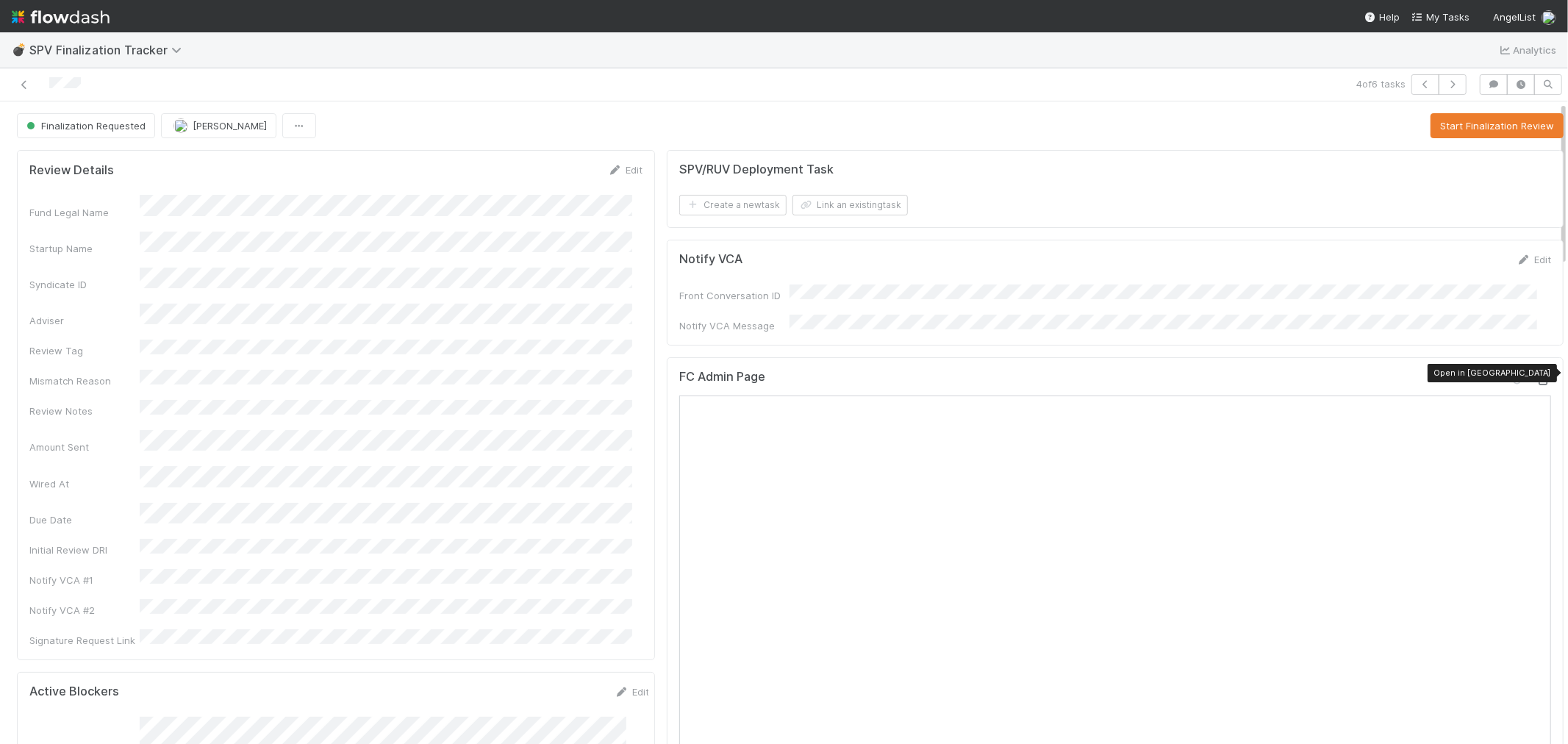
click at [1536, 376] on icon at bounding box center [1543, 380] width 15 height 10
drag, startPoint x: 1457, startPoint y: 129, endPoint x: 943, endPoint y: 229, distance: 523.6
click at [1457, 129] on button "Start Finalization Review" at bounding box center [1497, 125] width 133 height 25
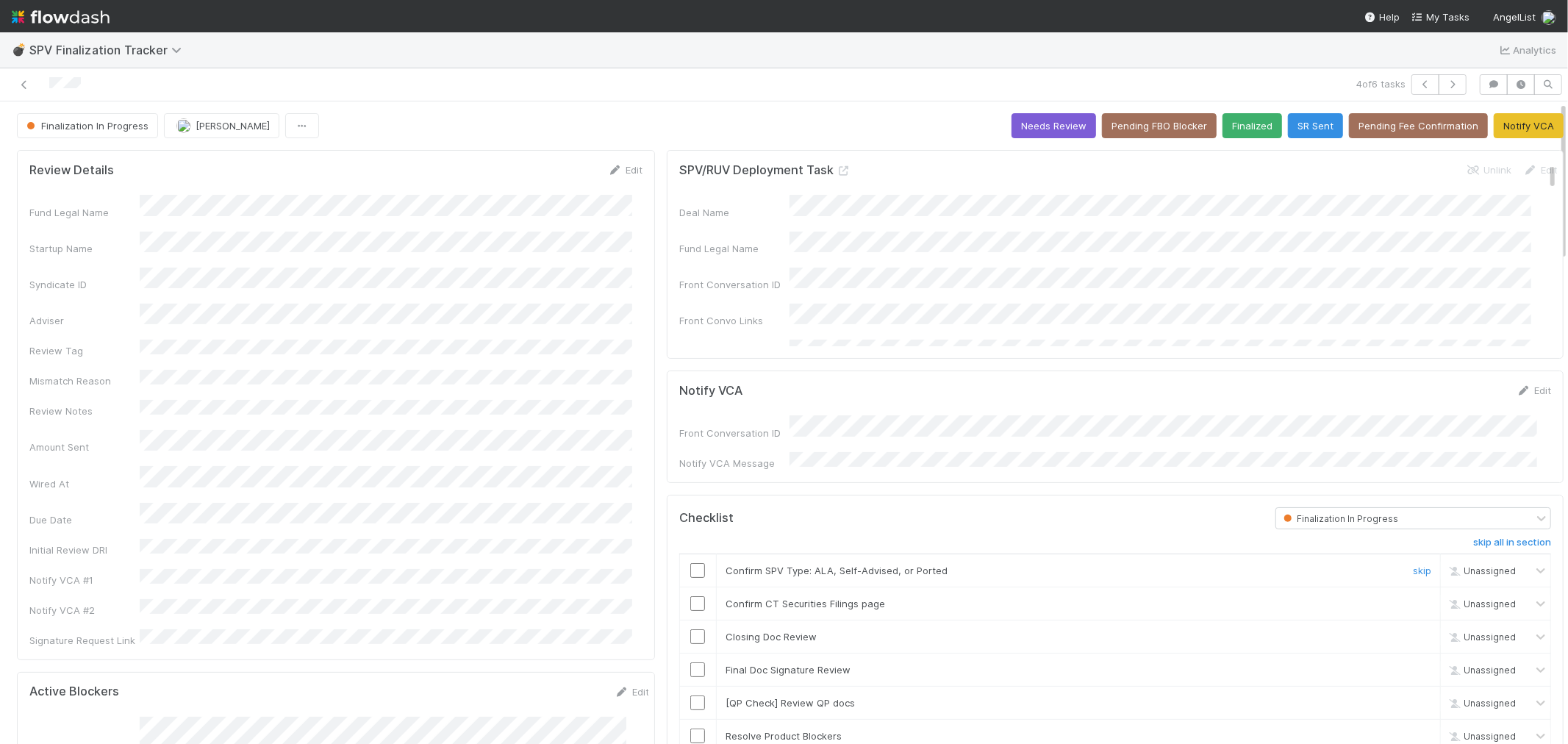
click at [691, 563] on input "checkbox" at bounding box center [698, 570] width 15 height 15
click at [691, 601] on input "checkbox" at bounding box center [698, 603] width 15 height 15
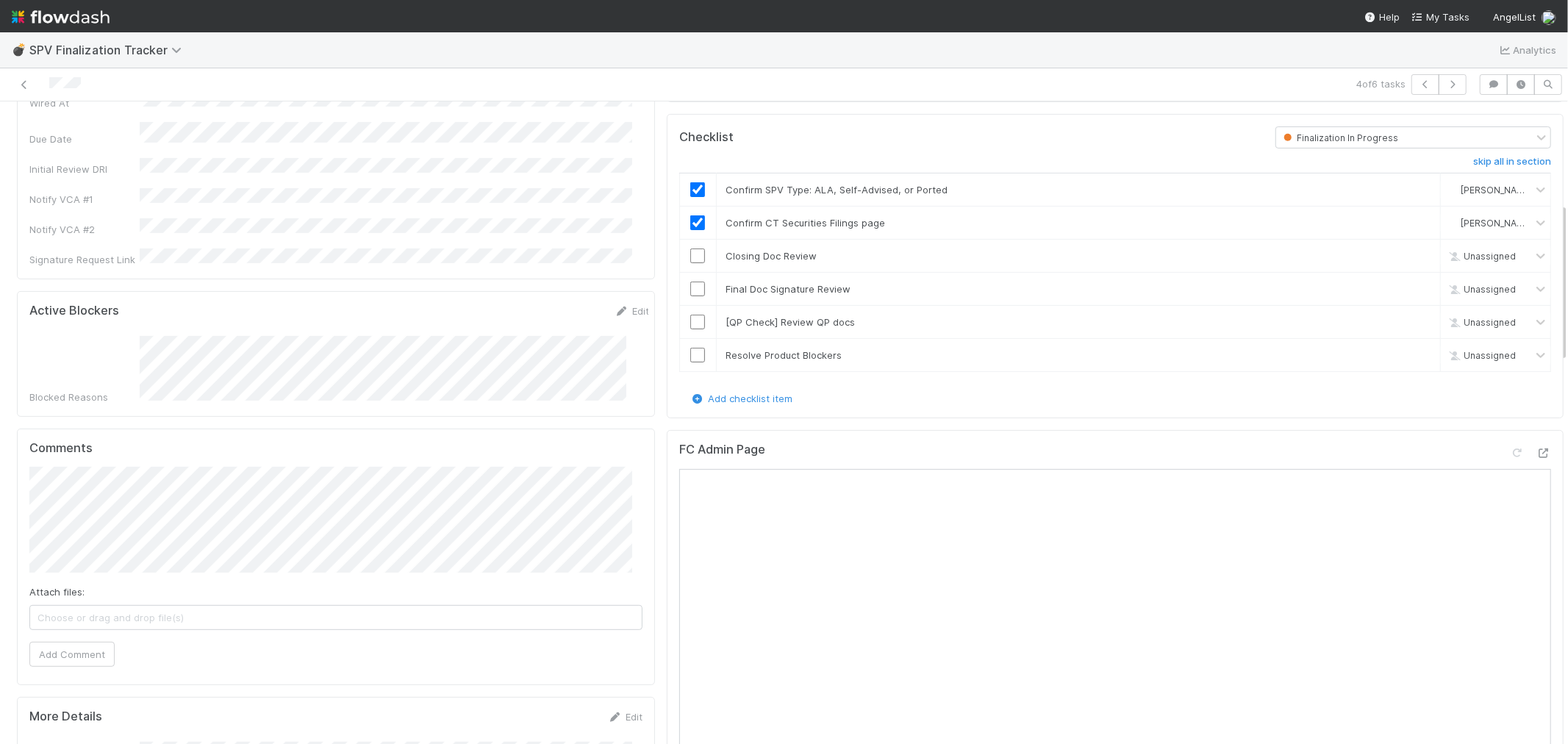
scroll to position [408, 0]
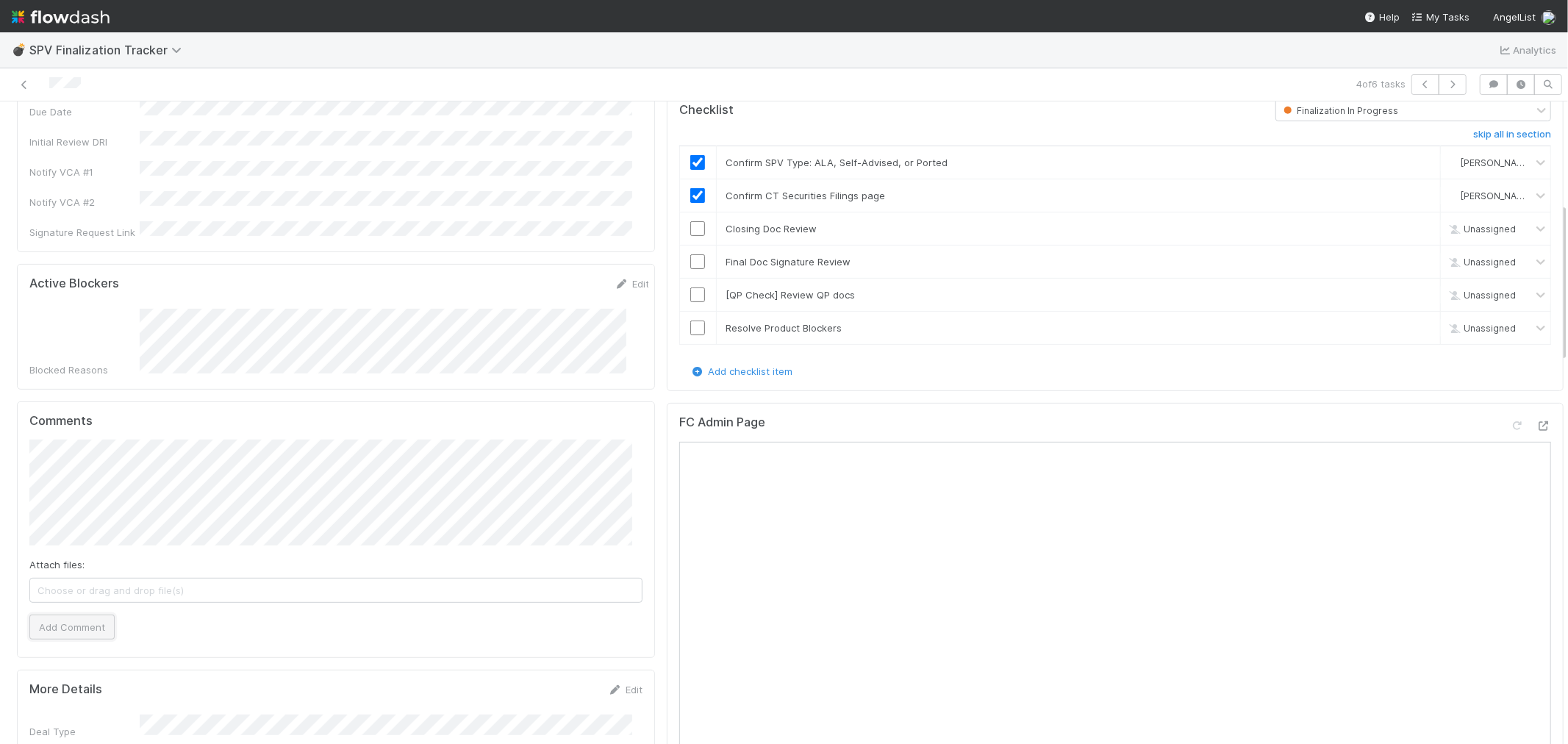
click at [63, 614] on button "Add Comment" at bounding box center [72, 627] width 85 height 25
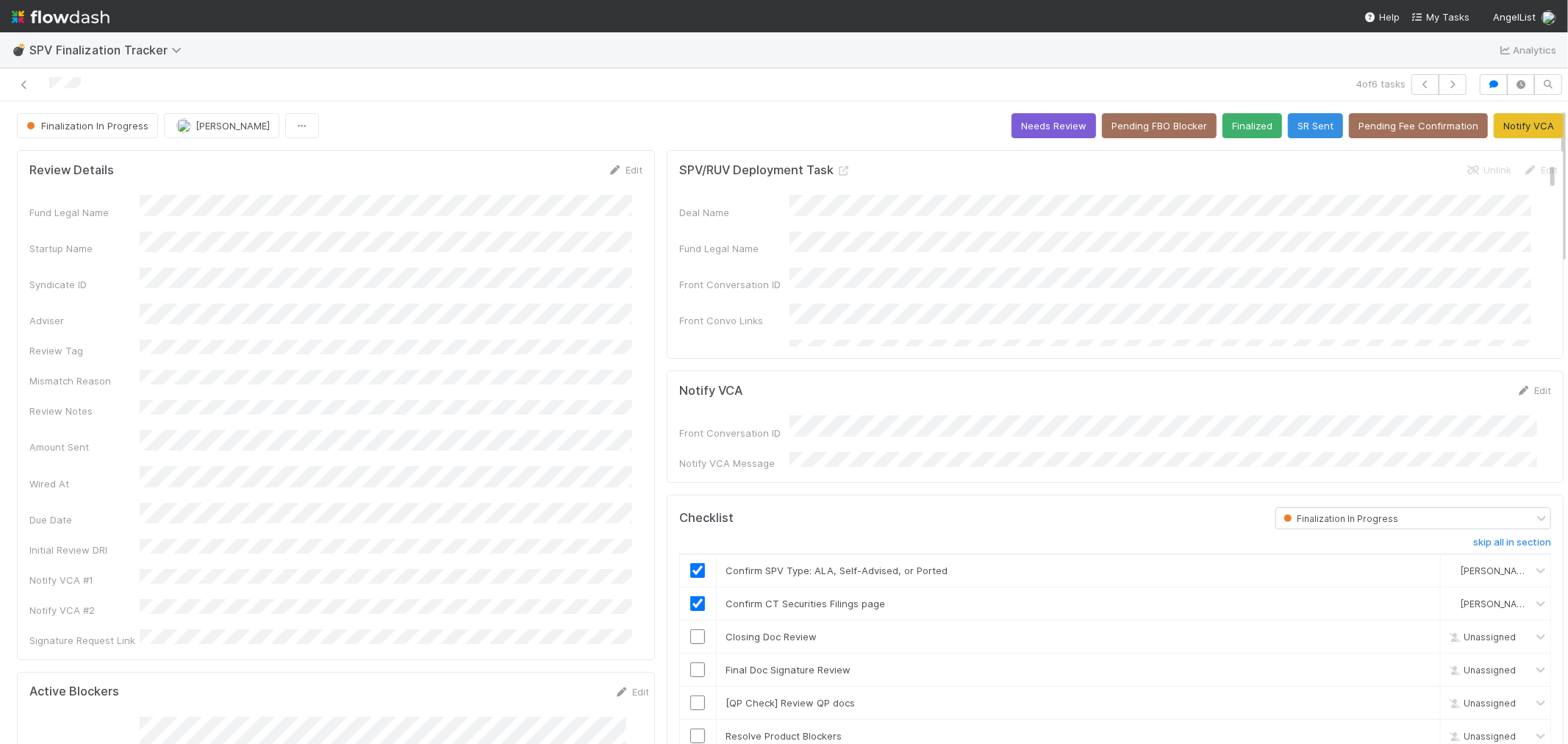
scroll to position [163, 0]
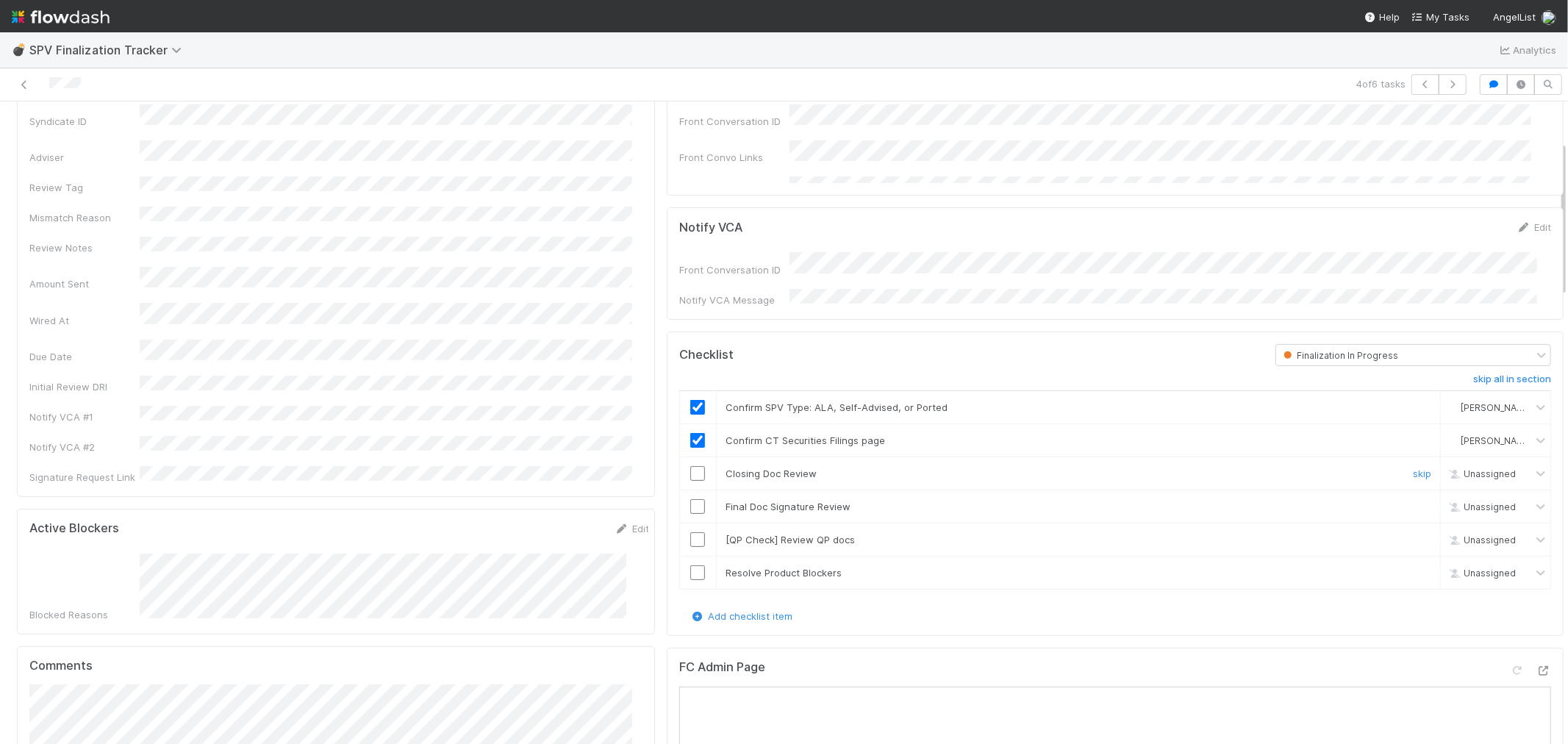
click at [691, 466] on input "checkbox" at bounding box center [698, 473] width 15 height 15
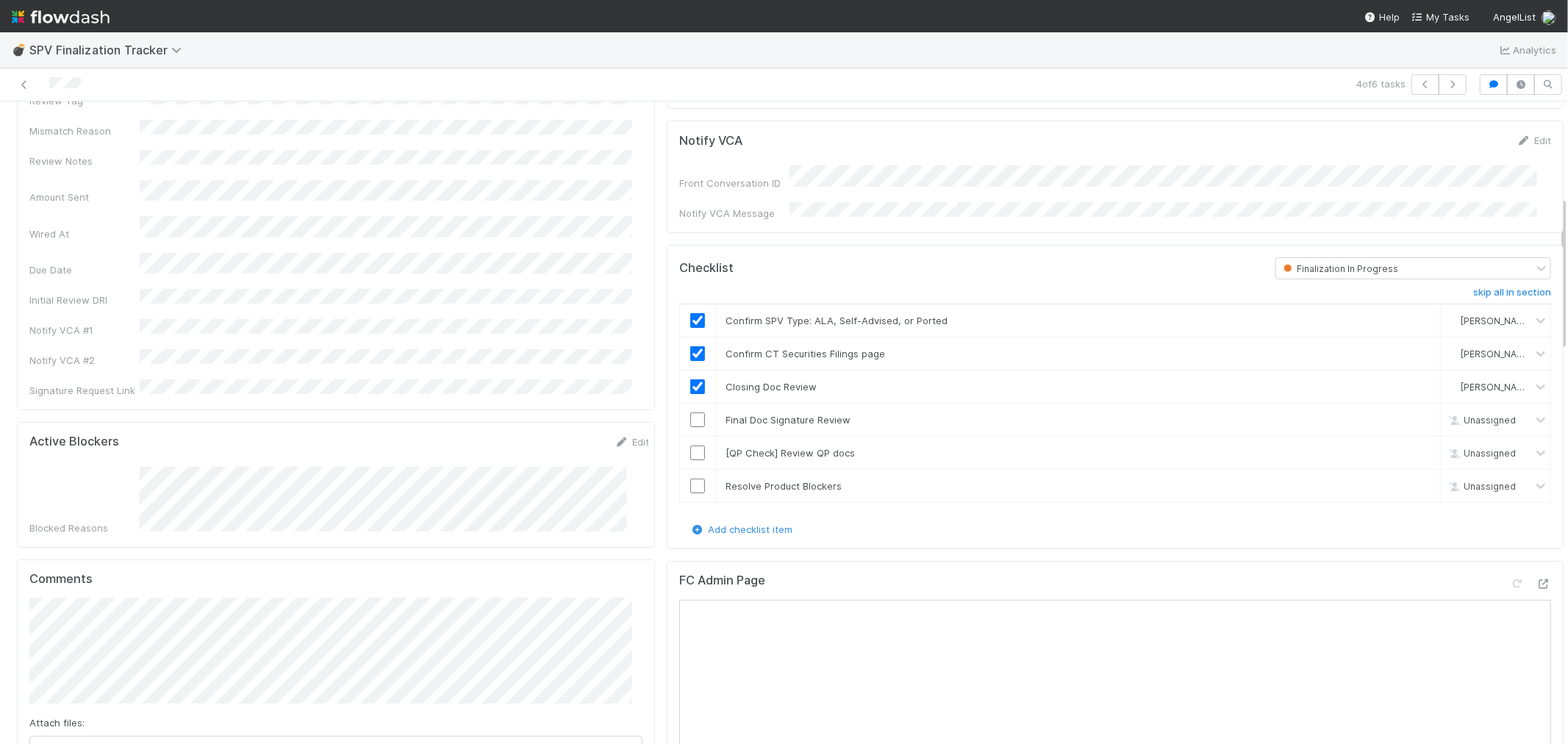
scroll to position [408, 0]
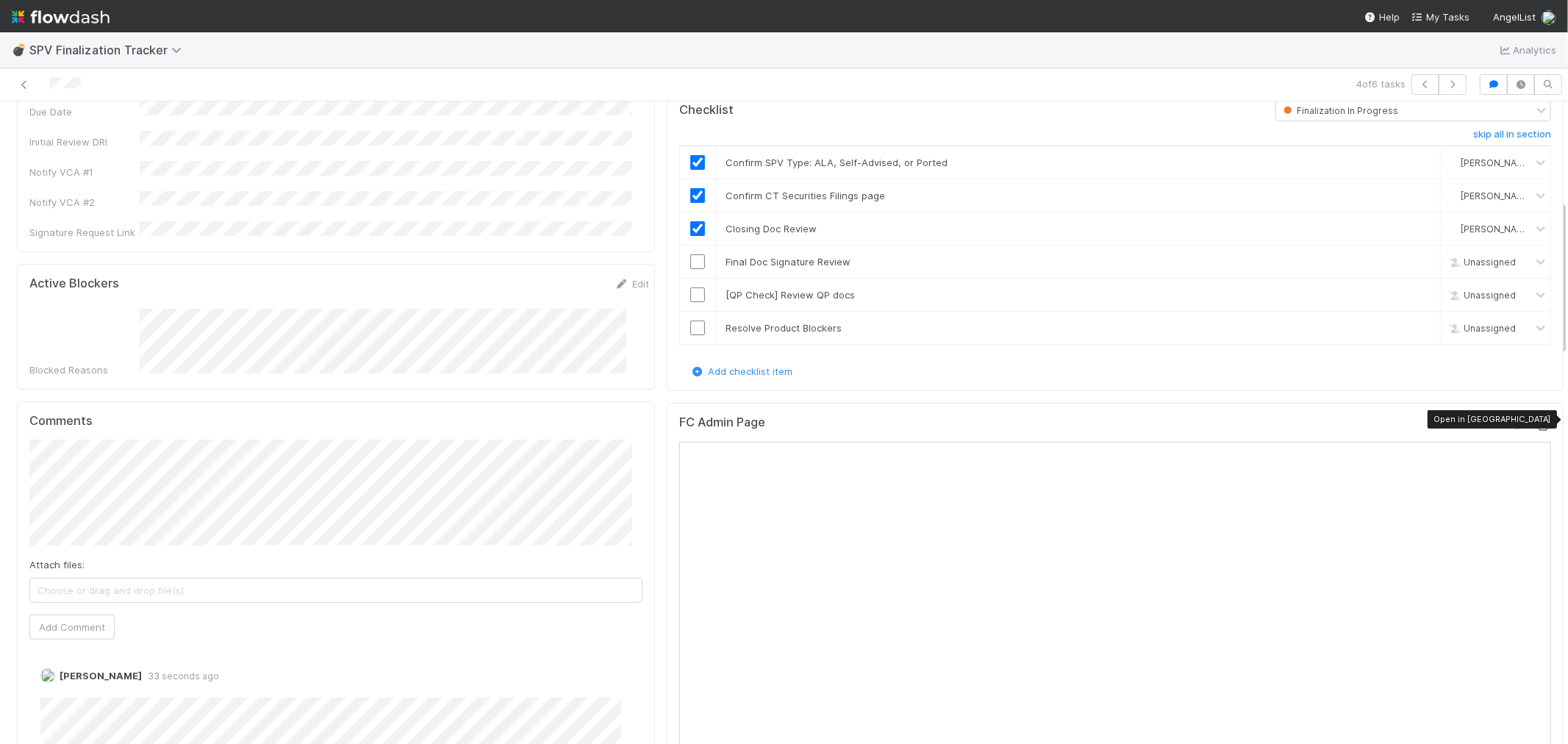
click at [1536, 421] on icon at bounding box center [1543, 425] width 15 height 10
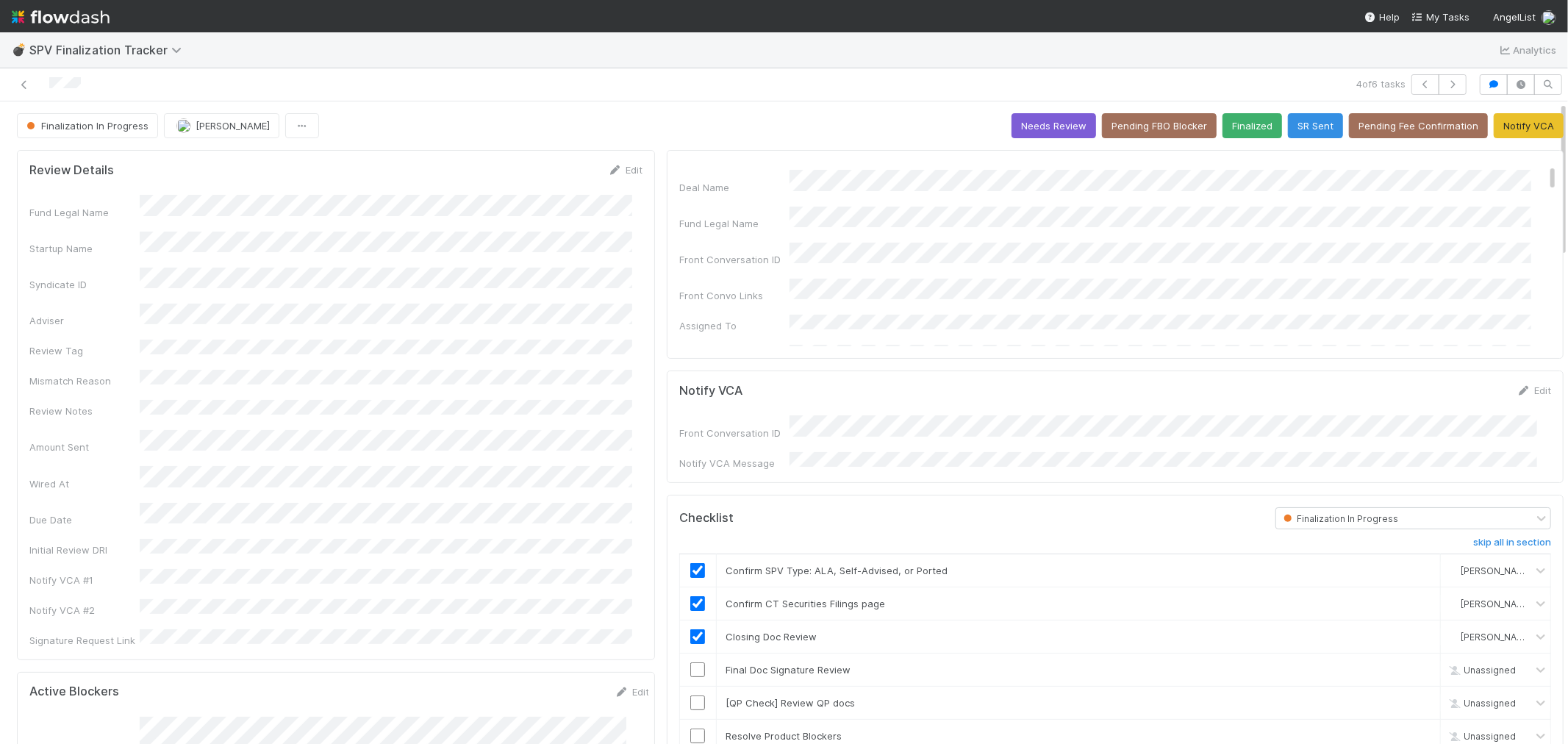
scroll to position [0, 0]
click at [619, 167] on link "Edit" at bounding box center [624, 169] width 34 height 11
click at [555, 178] on button "Save" at bounding box center [565, 175] width 42 height 25
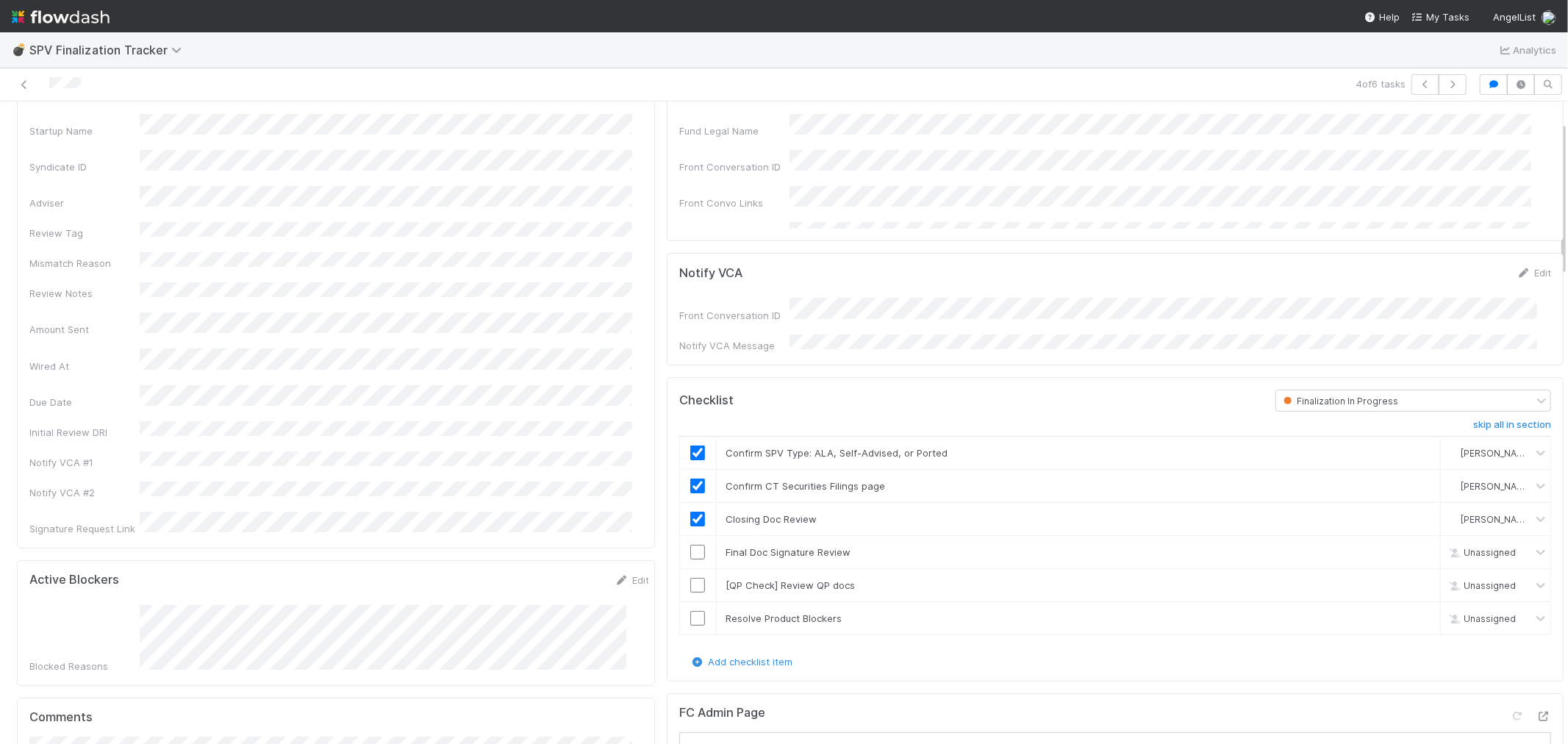
scroll to position [81, 0]
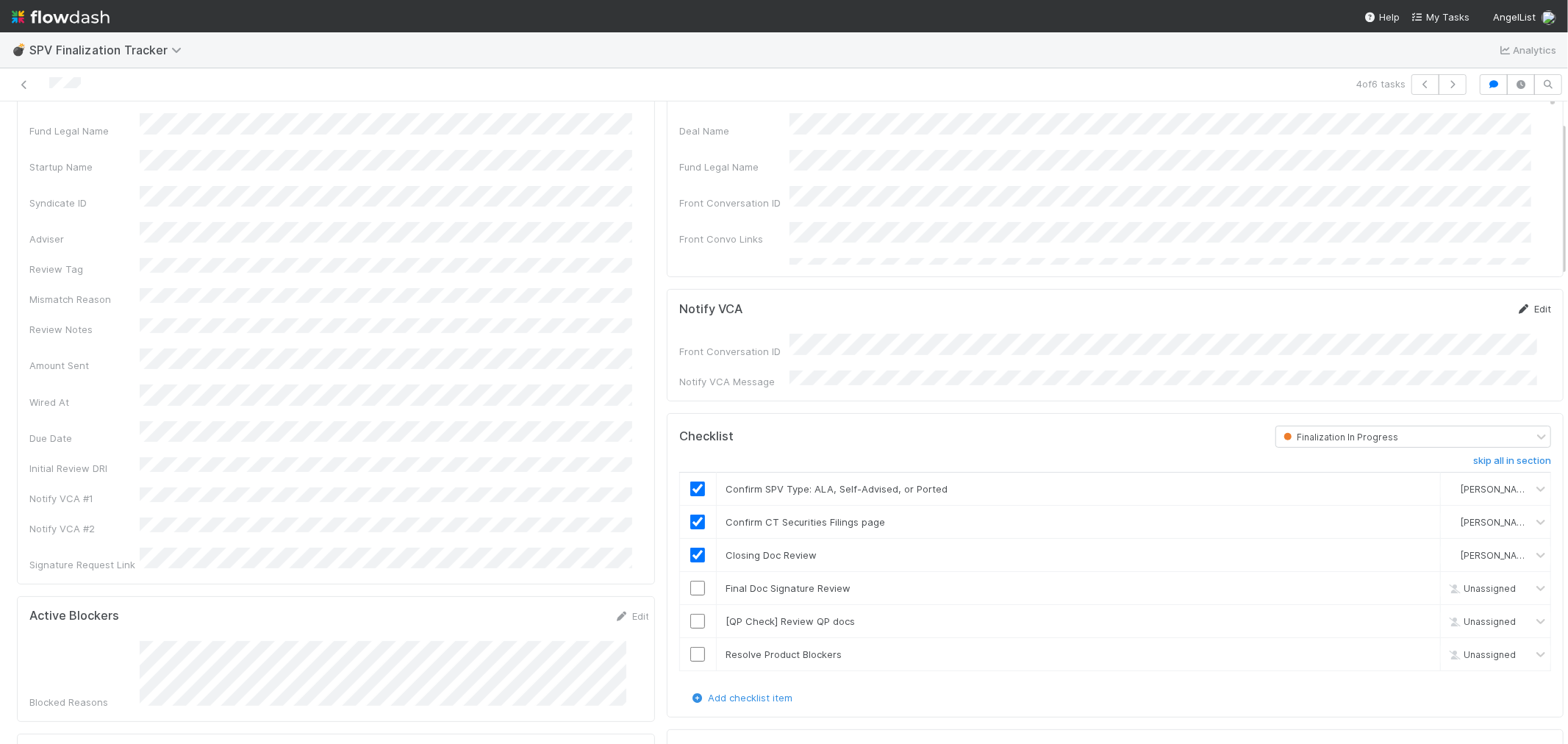
click at [1517, 307] on link "Edit" at bounding box center [1533, 308] width 34 height 11
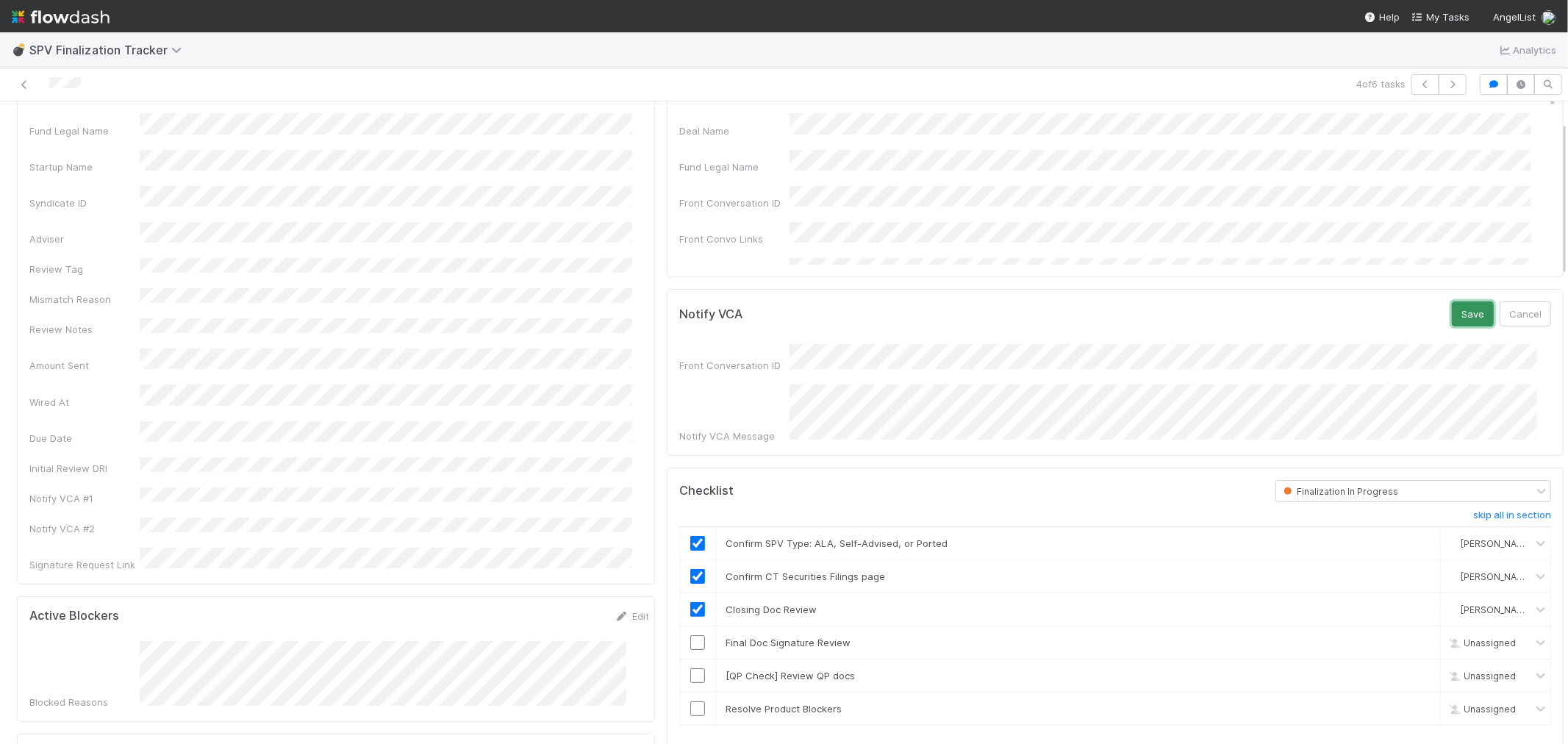
drag, startPoint x: 1457, startPoint y: 316, endPoint x: 1441, endPoint y: 319, distance: 16.3
click at [1456, 316] on button "Save" at bounding box center [1473, 313] width 42 height 25
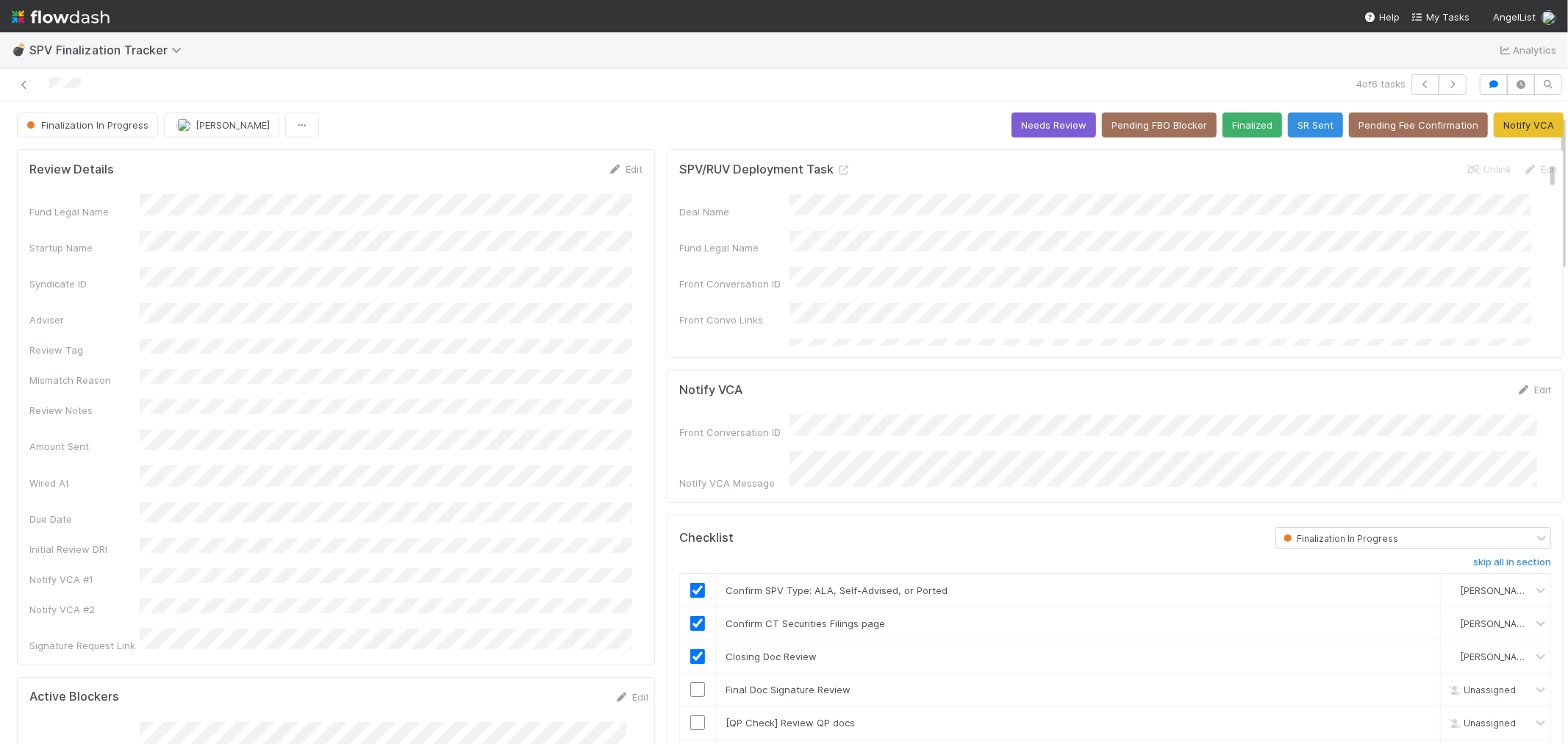
scroll to position [0, 0]
click at [1506, 128] on button "Notify VCA" at bounding box center [1529, 125] width 70 height 25
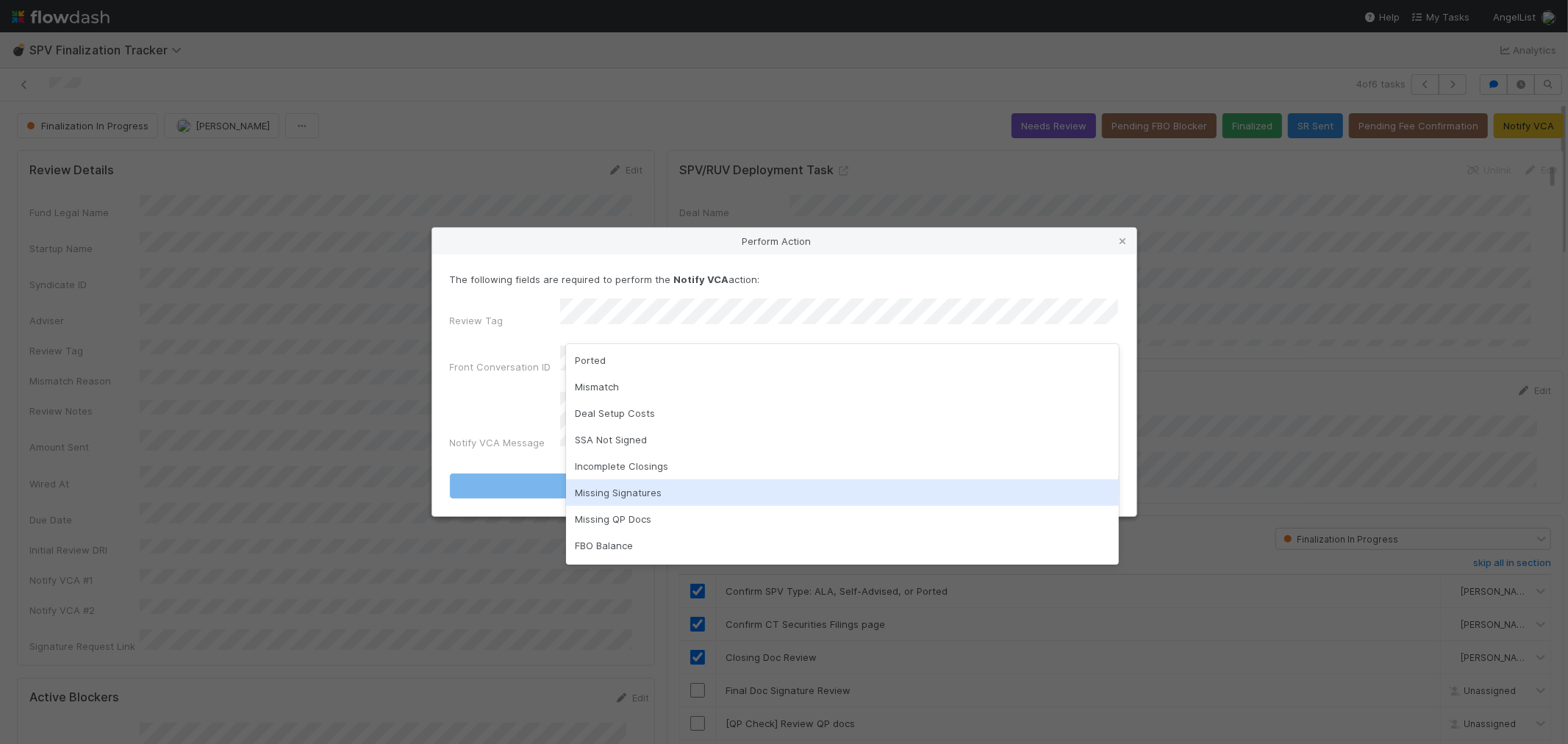
click at [617, 489] on div "Missing Signatures" at bounding box center [843, 493] width 553 height 26
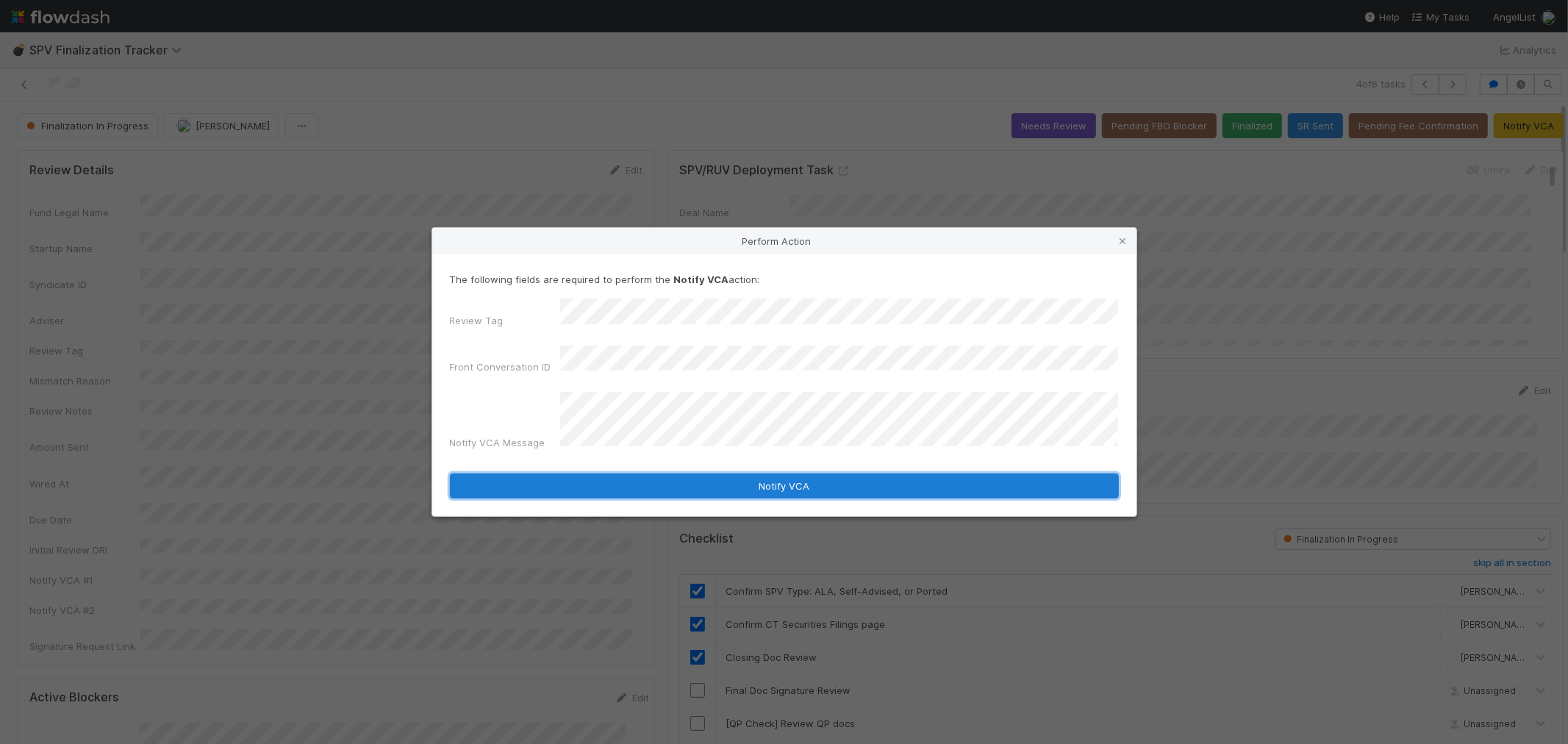
click at [576, 474] on button "Notify VCA" at bounding box center [784, 486] width 669 height 25
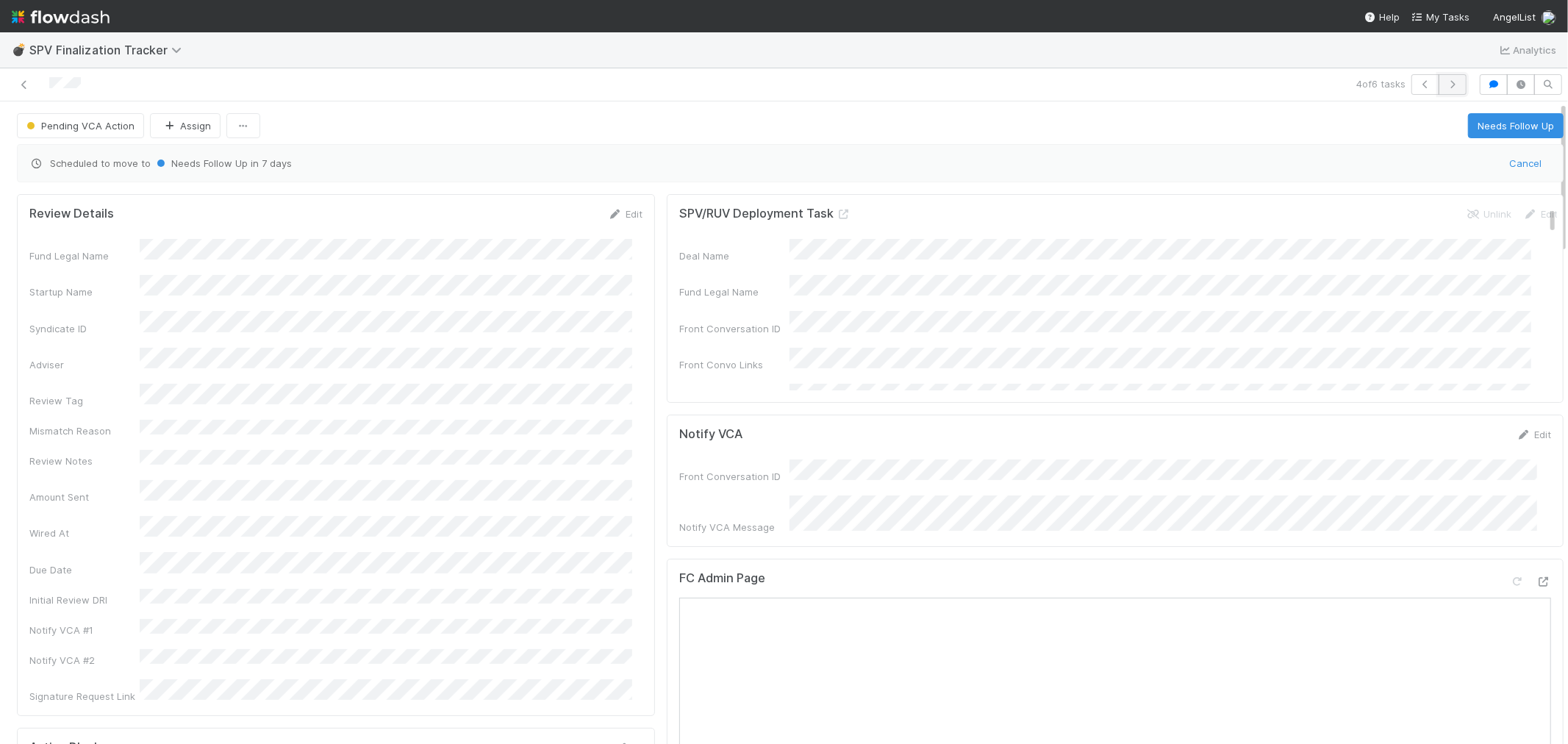
click at [1445, 81] on icon "button" at bounding box center [1452, 85] width 15 height 9
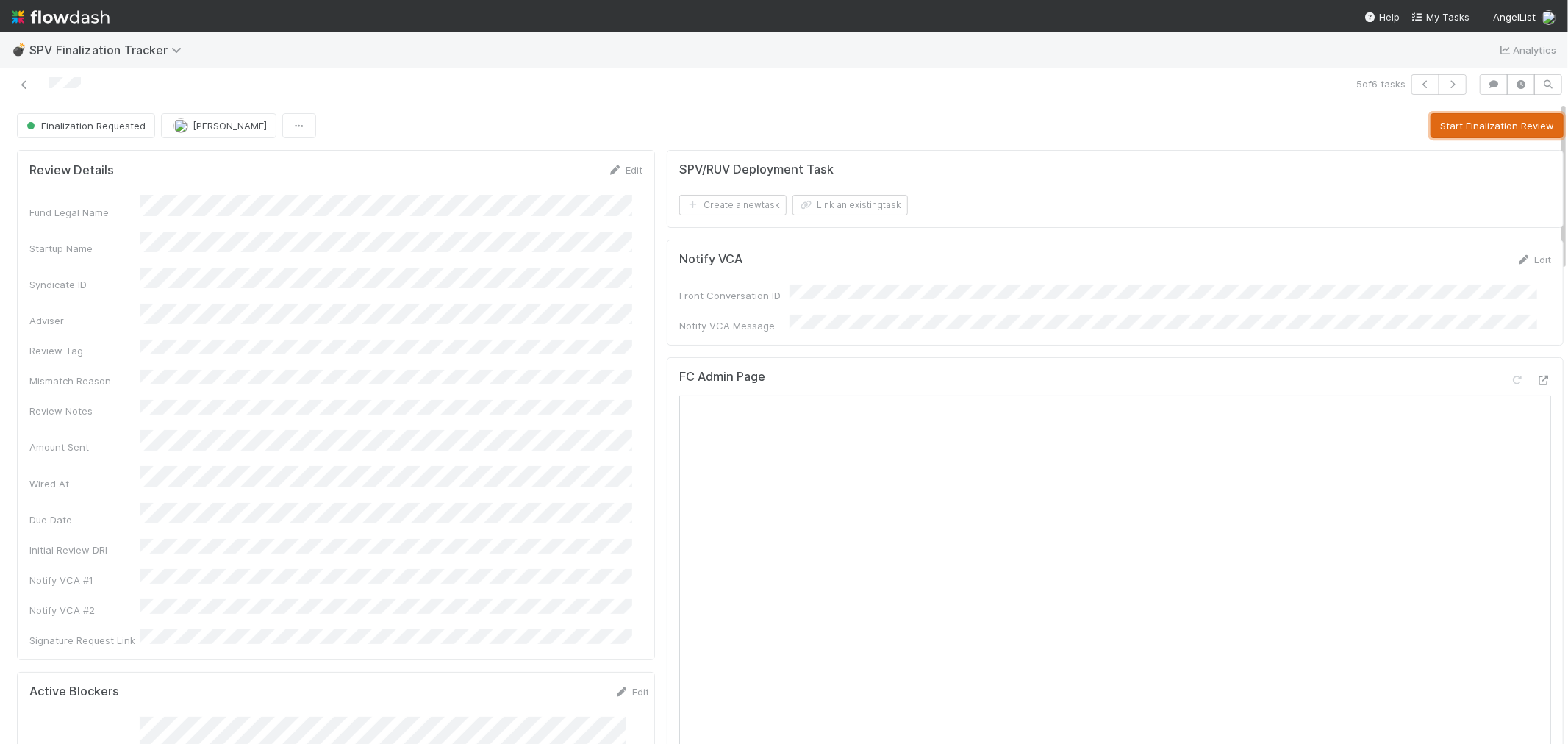
click at [1466, 122] on button "Start Finalization Review" at bounding box center [1497, 125] width 133 height 25
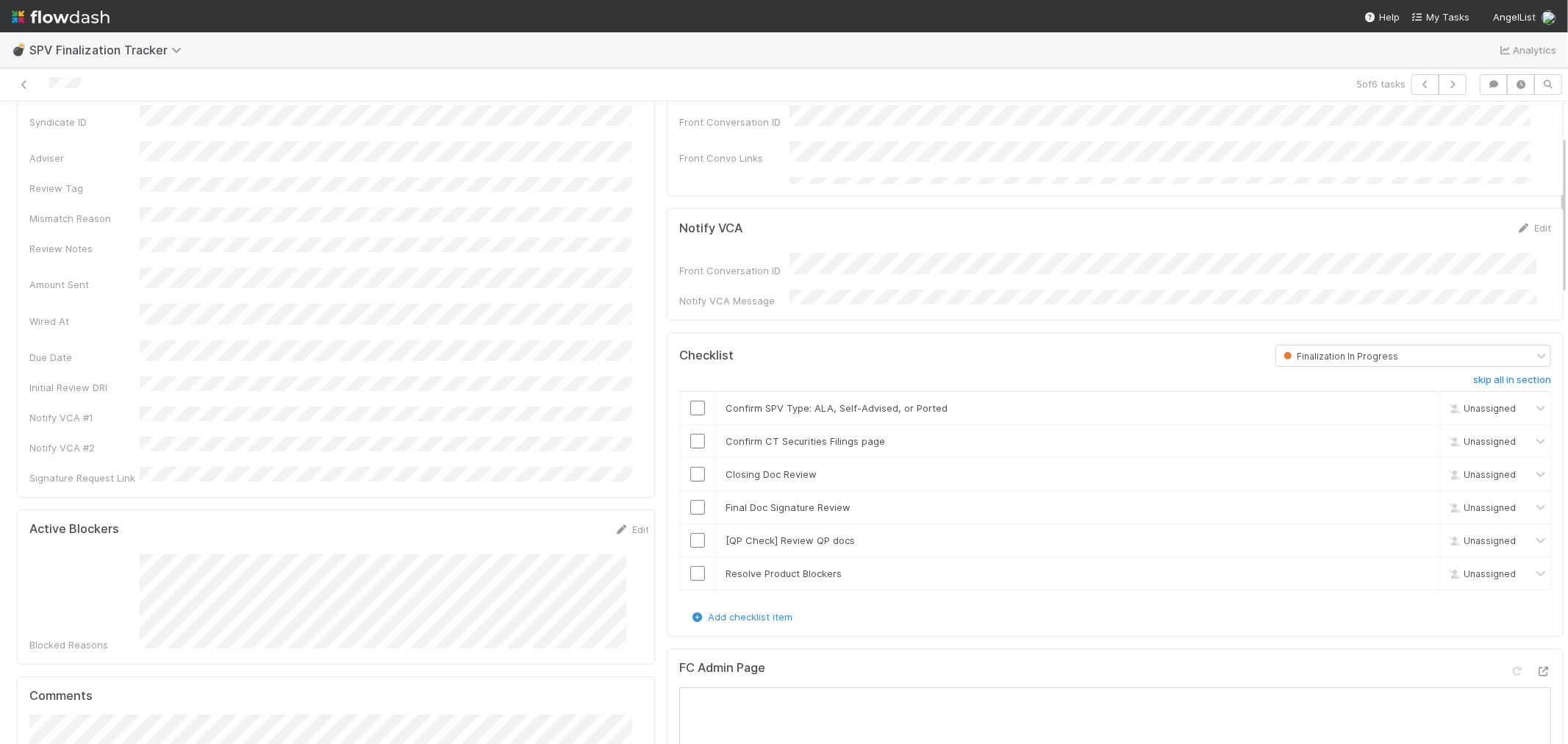
scroll to position [163, 0]
click at [1536, 666] on icon at bounding box center [1543, 670] width 15 height 10
click at [691, 402] on input "checkbox" at bounding box center [698, 407] width 15 height 15
click at [691, 439] on input "checkbox" at bounding box center [698, 440] width 15 height 15
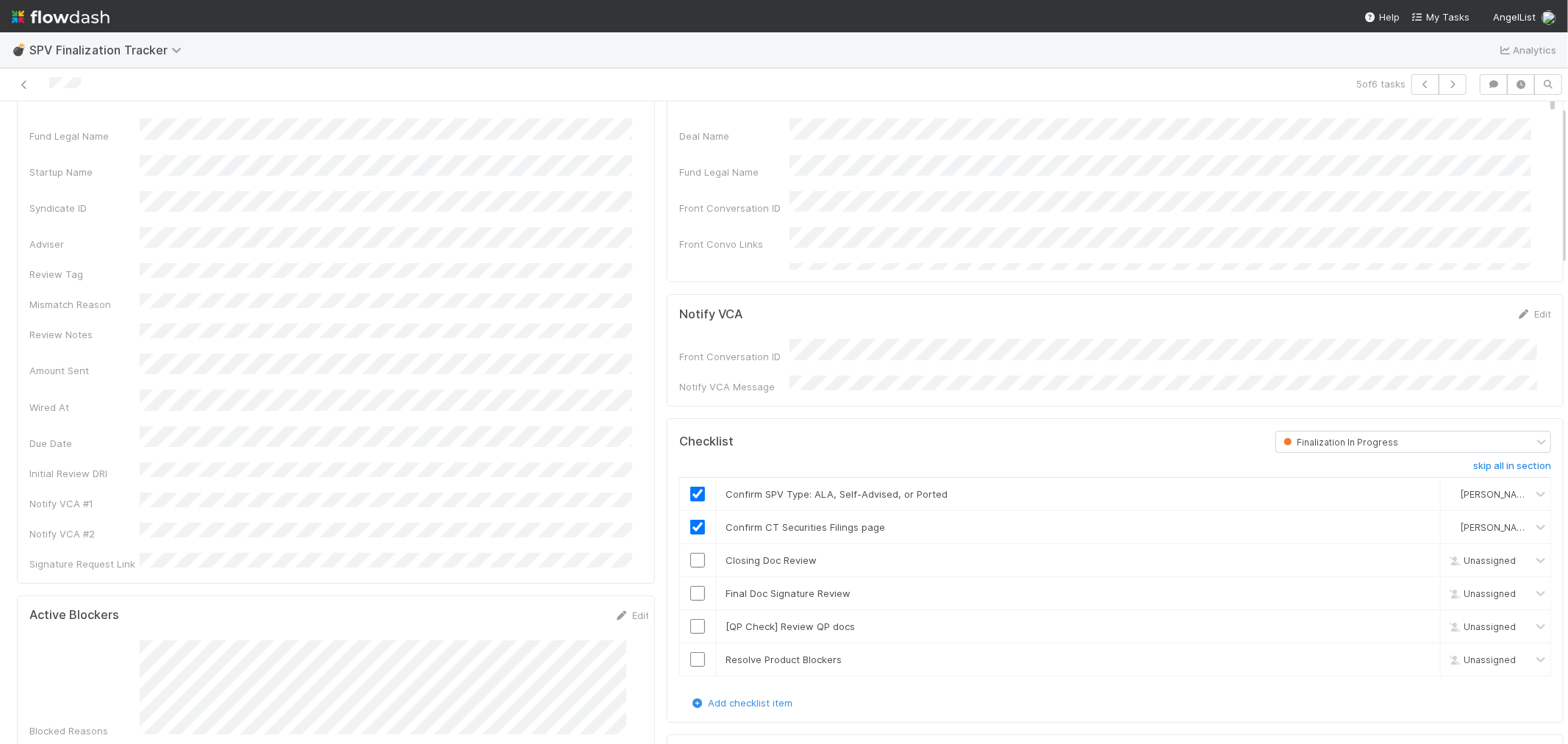
scroll to position [0, 0]
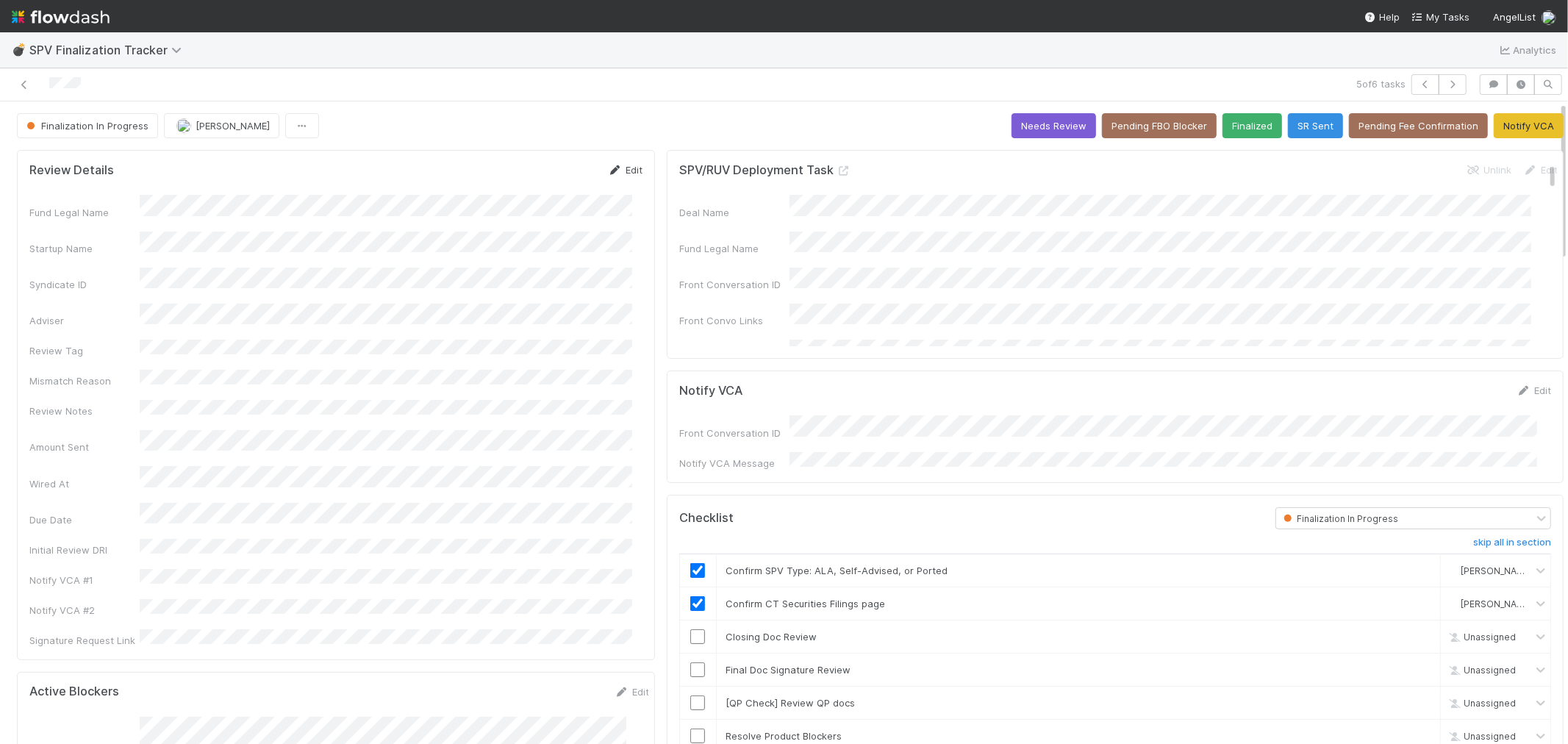
click at [625, 171] on link "Edit" at bounding box center [624, 169] width 34 height 11
click at [544, 173] on button "Save" at bounding box center [565, 175] width 42 height 25
click at [1522, 388] on link "Edit" at bounding box center [1533, 390] width 34 height 11
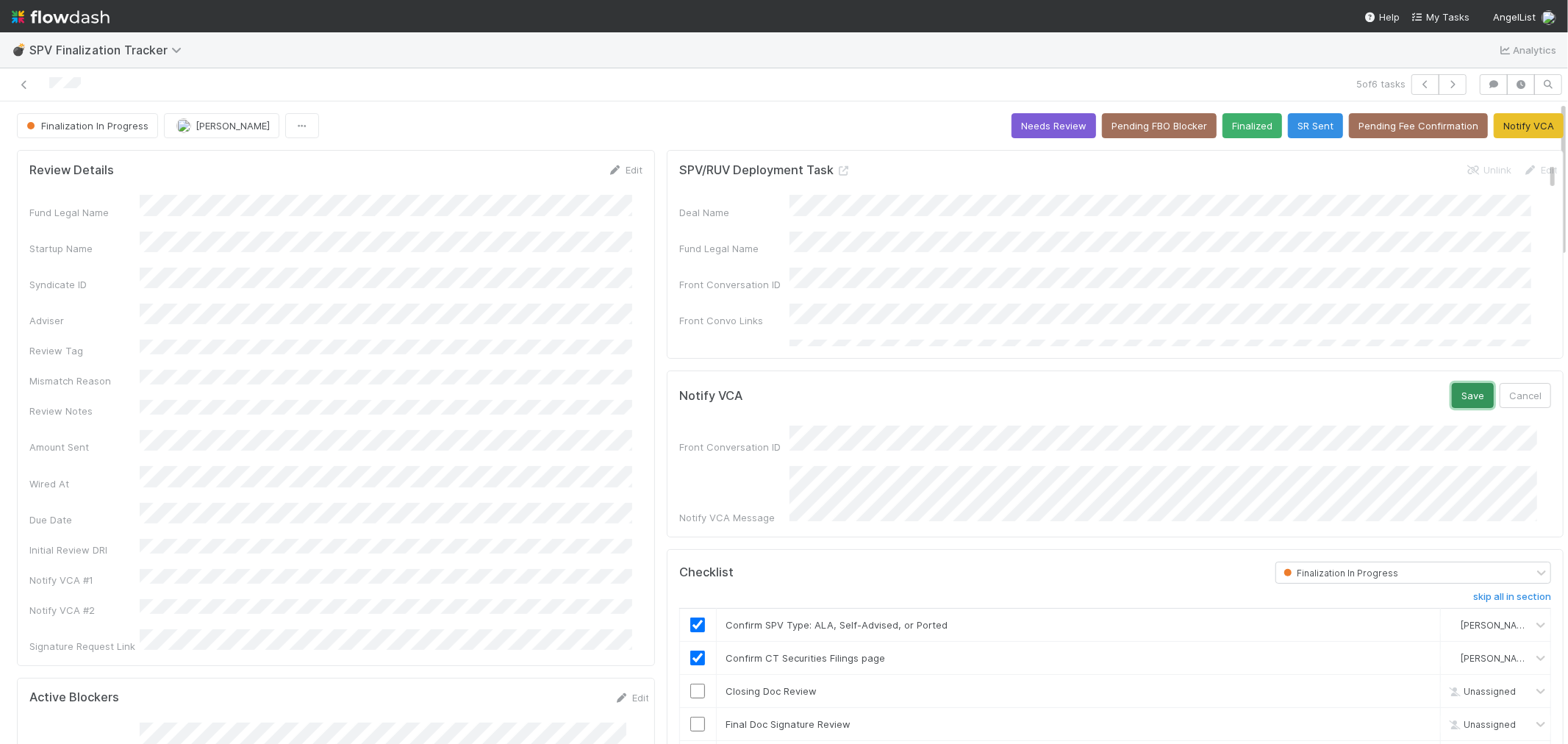
click at [1452, 396] on button "Save" at bounding box center [1473, 396] width 42 height 25
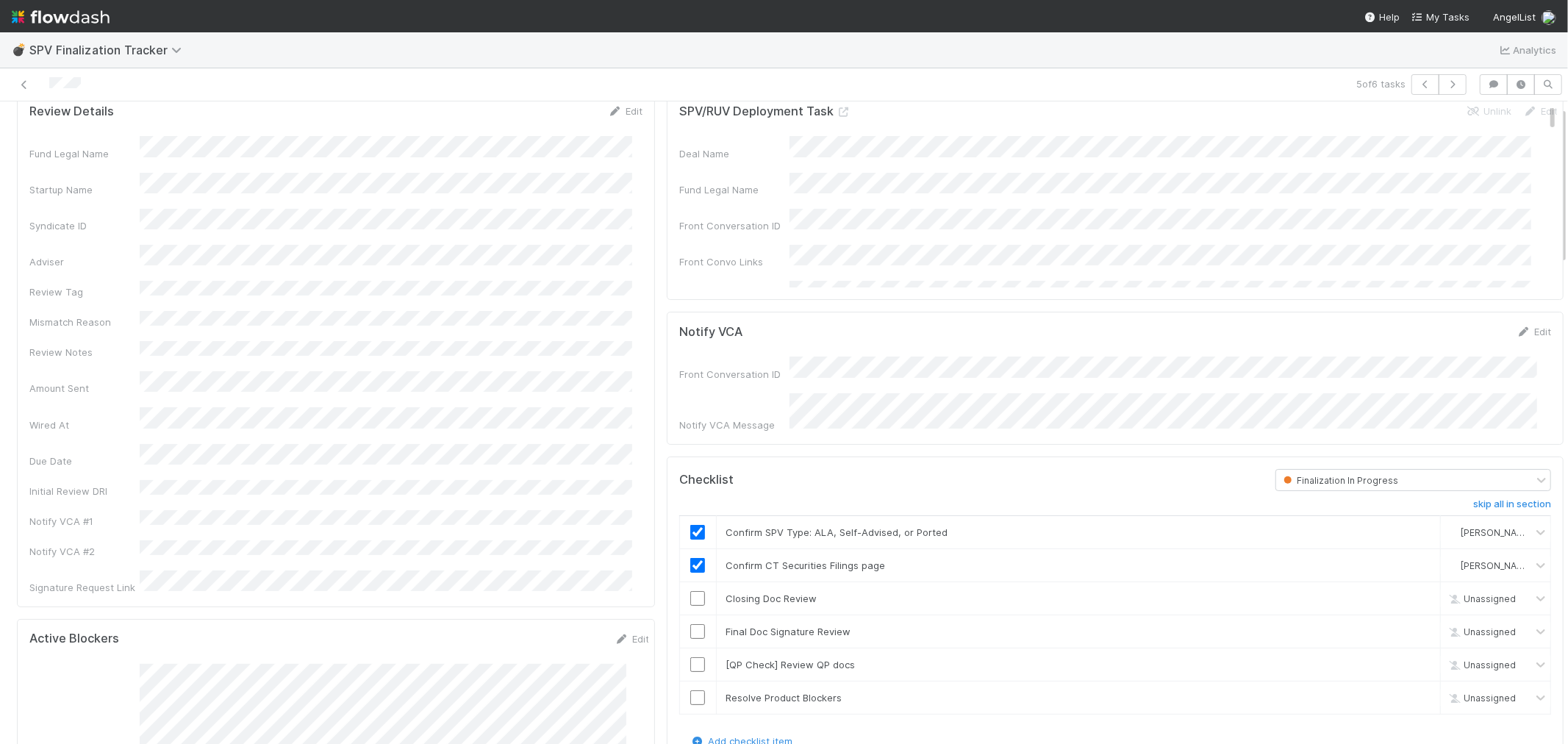
scroll to position [81, 0]
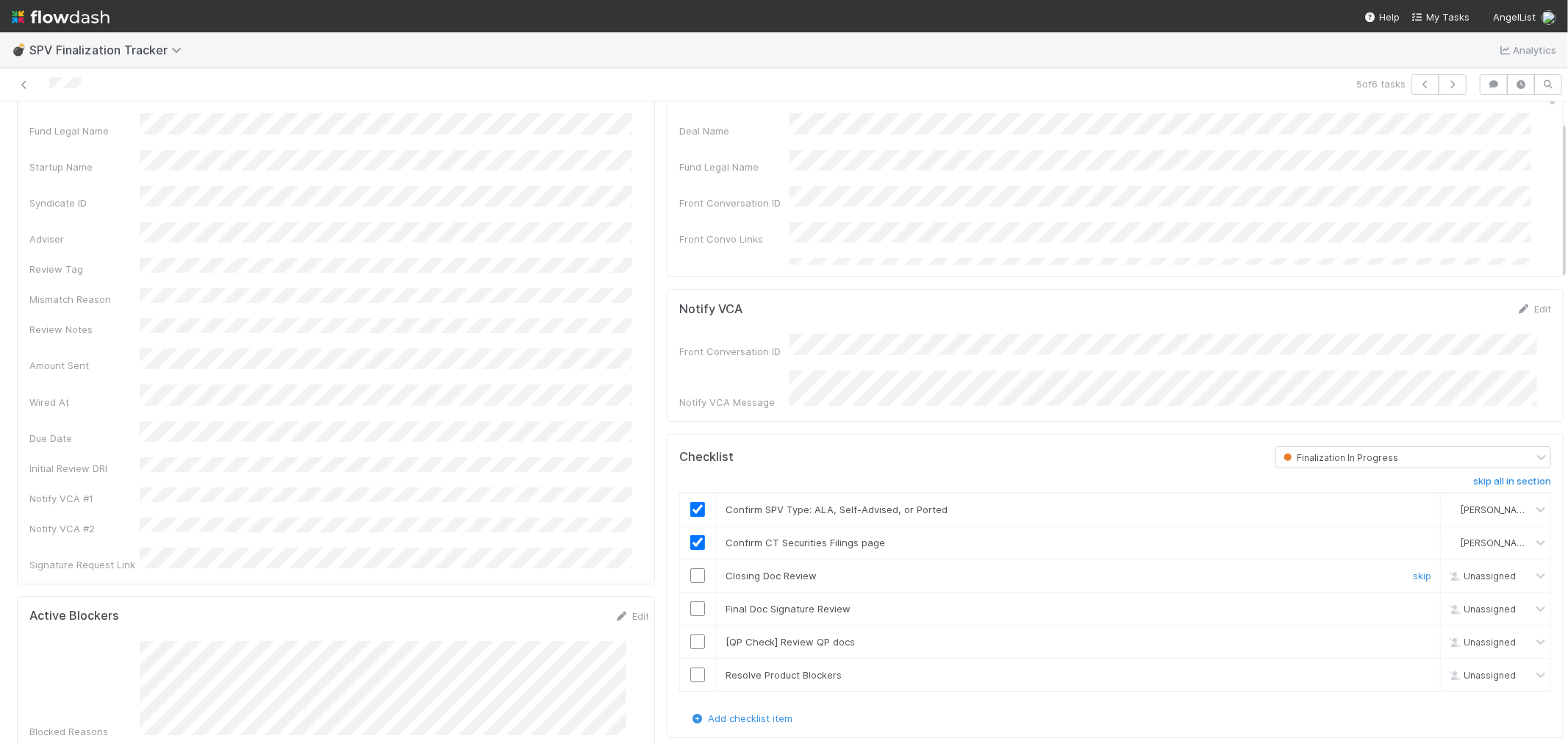
click at [691, 568] on input "checkbox" at bounding box center [698, 575] width 15 height 15
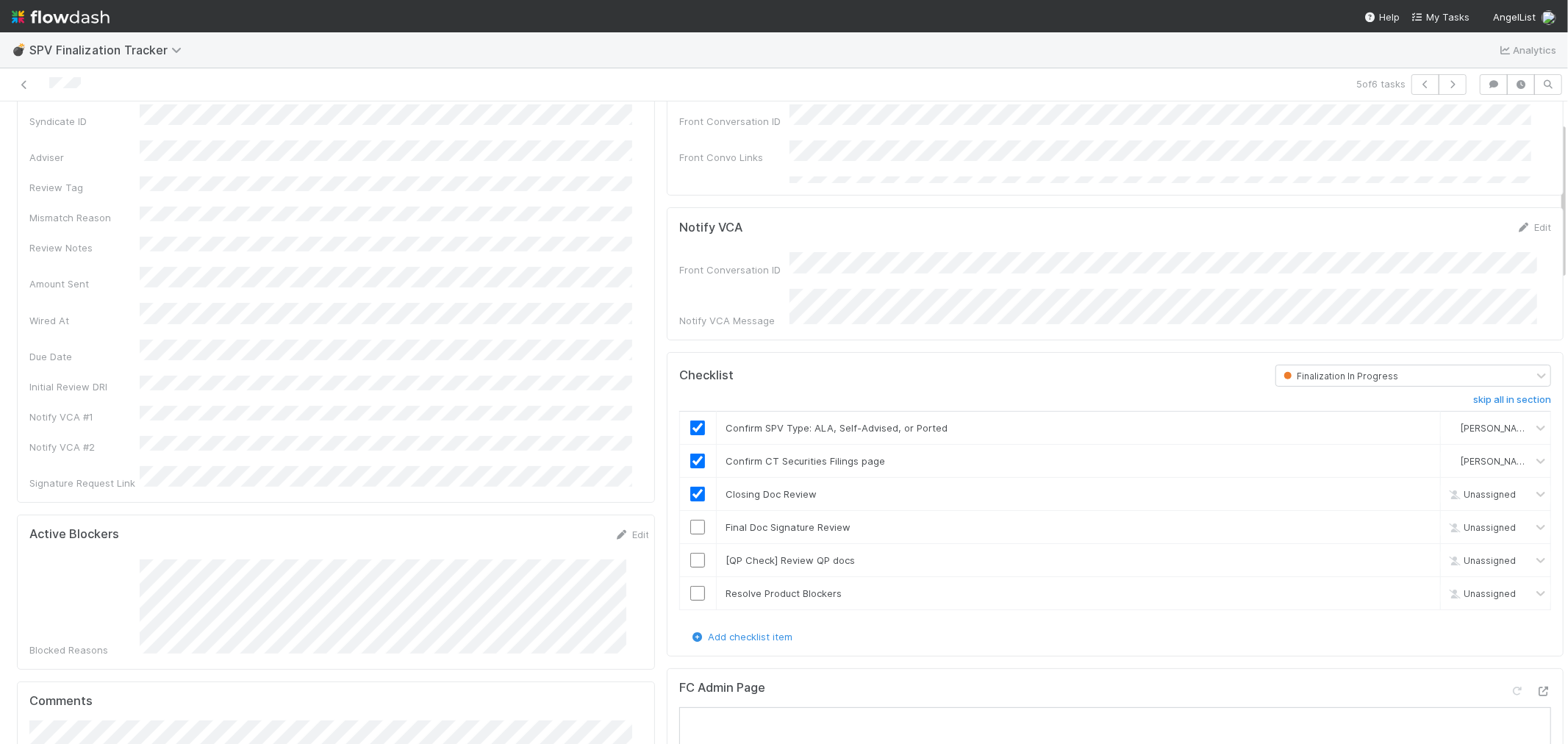
checkbox input "true"
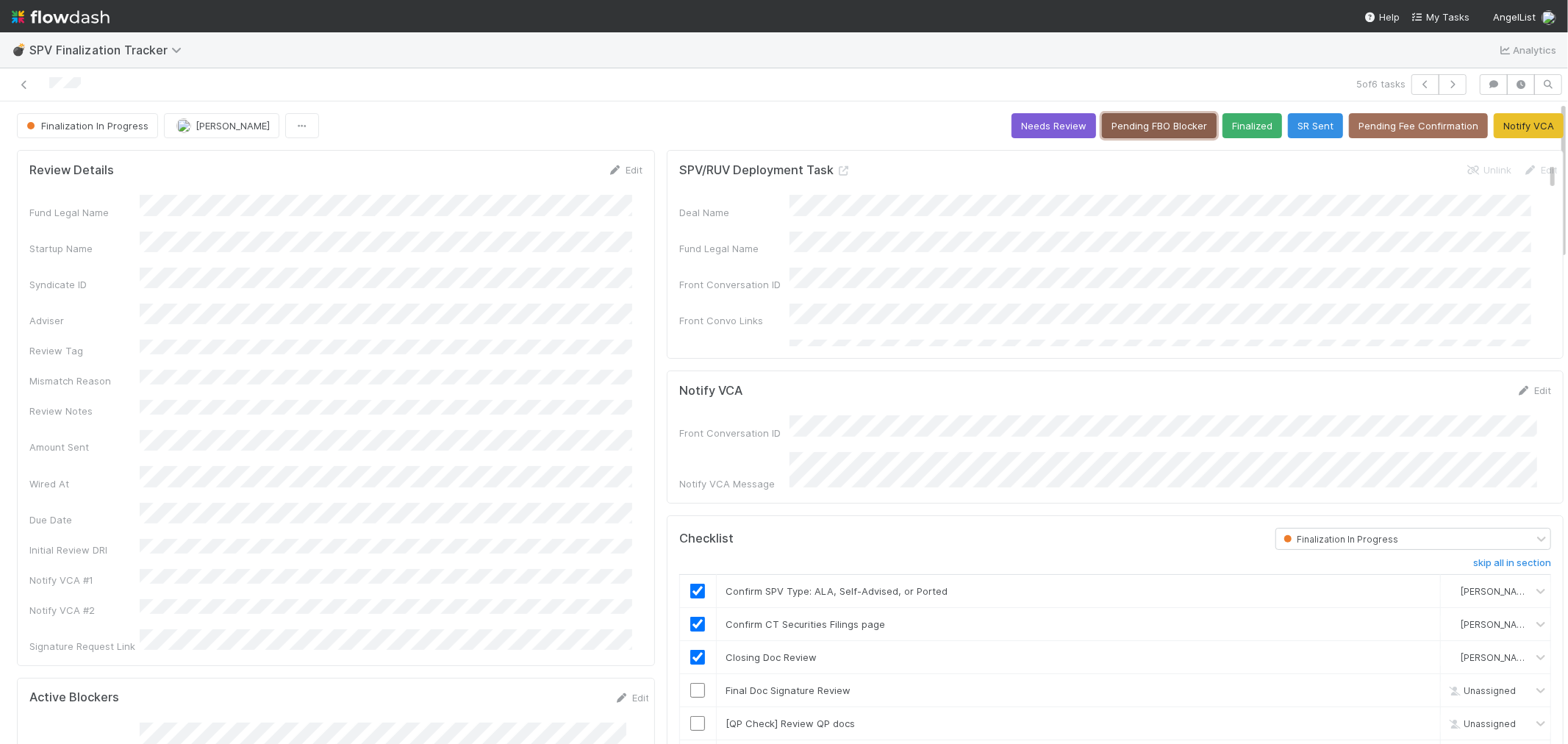
click at [1136, 123] on button "Pending FBO Blocker" at bounding box center [1159, 125] width 115 height 25
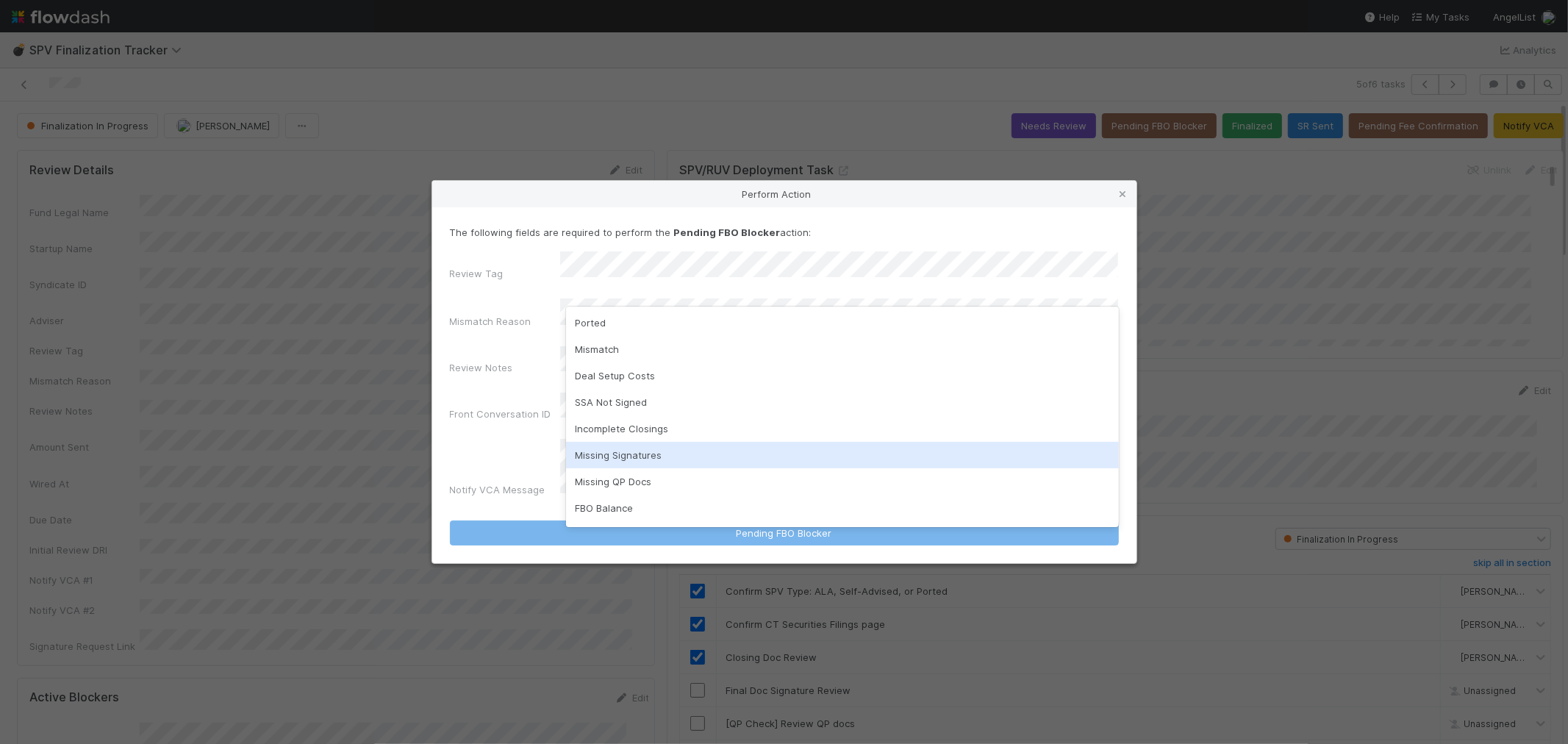
click at [636, 458] on div "Missing Signatures" at bounding box center [843, 455] width 553 height 26
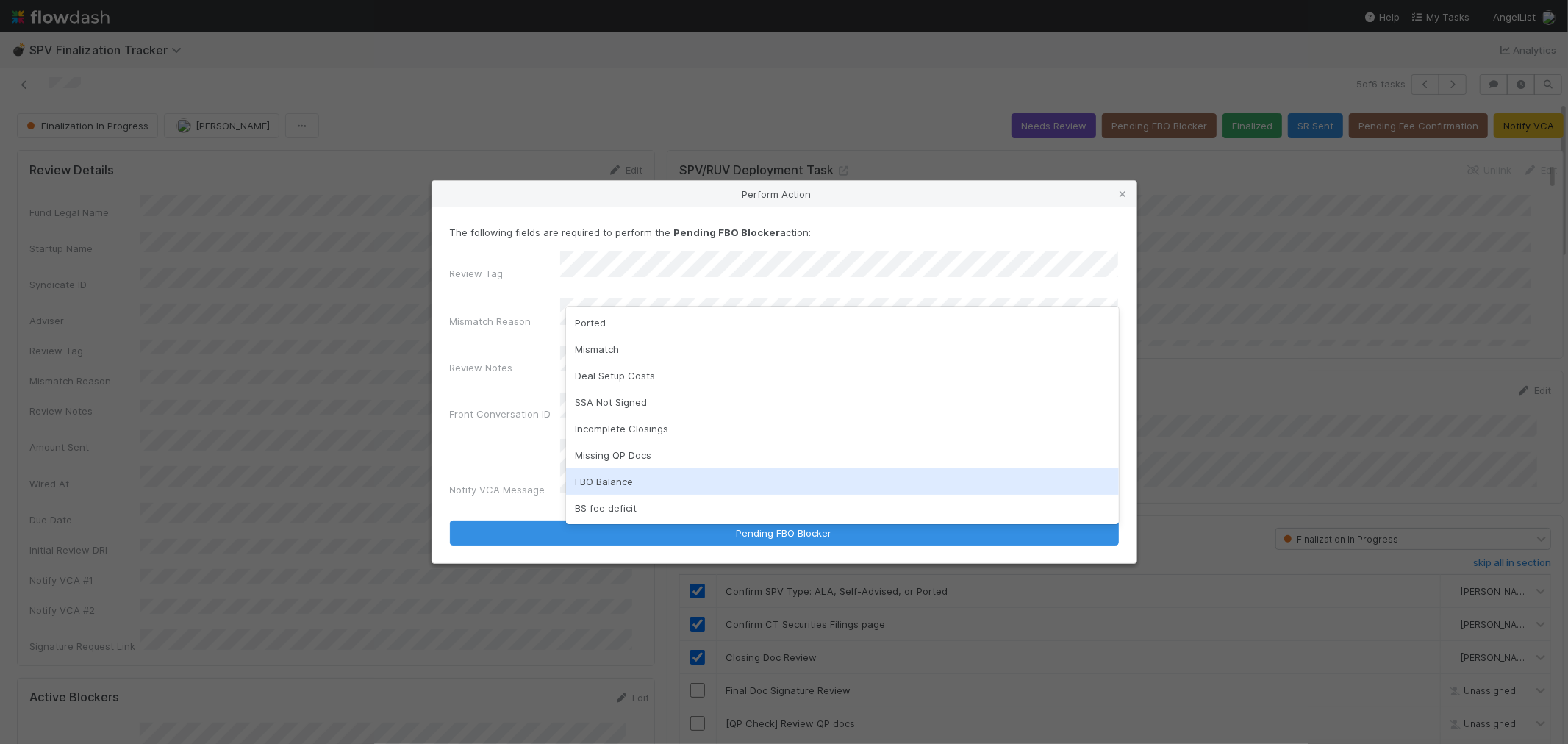
click at [633, 489] on div "FBO Balance" at bounding box center [843, 481] width 553 height 26
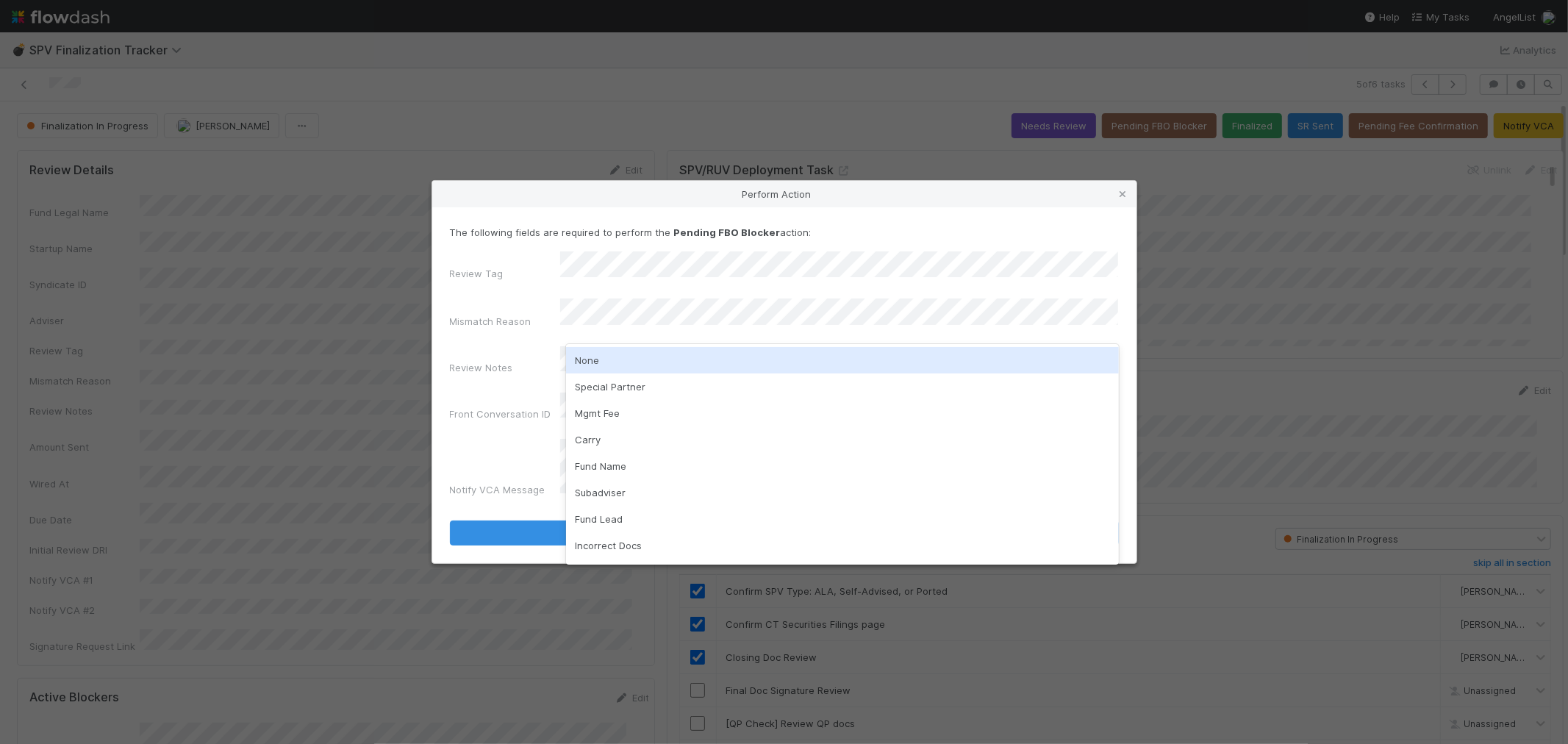
click at [594, 364] on div "None" at bounding box center [843, 360] width 553 height 26
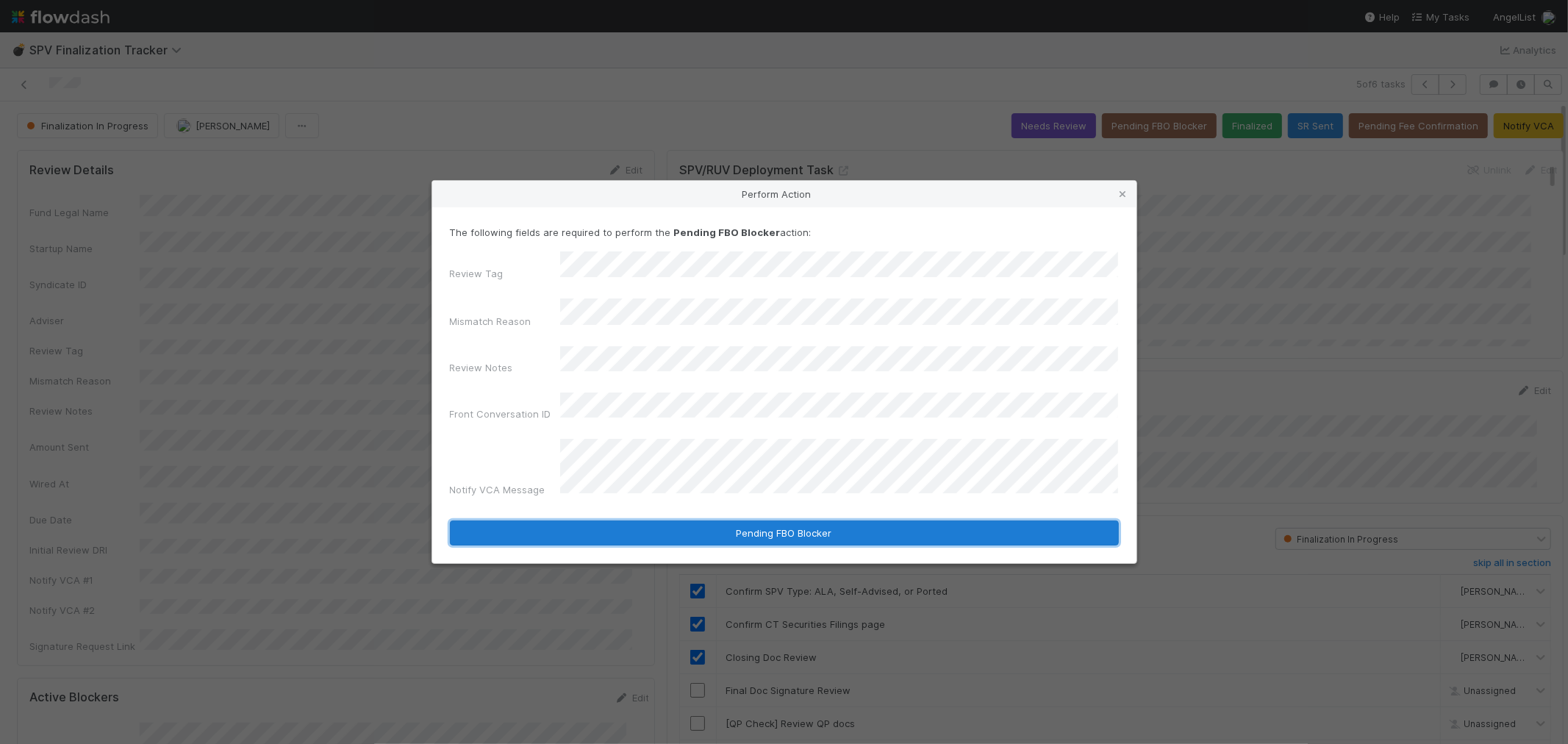
click at [684, 521] on button "Pending FBO Blocker" at bounding box center [784, 533] width 669 height 25
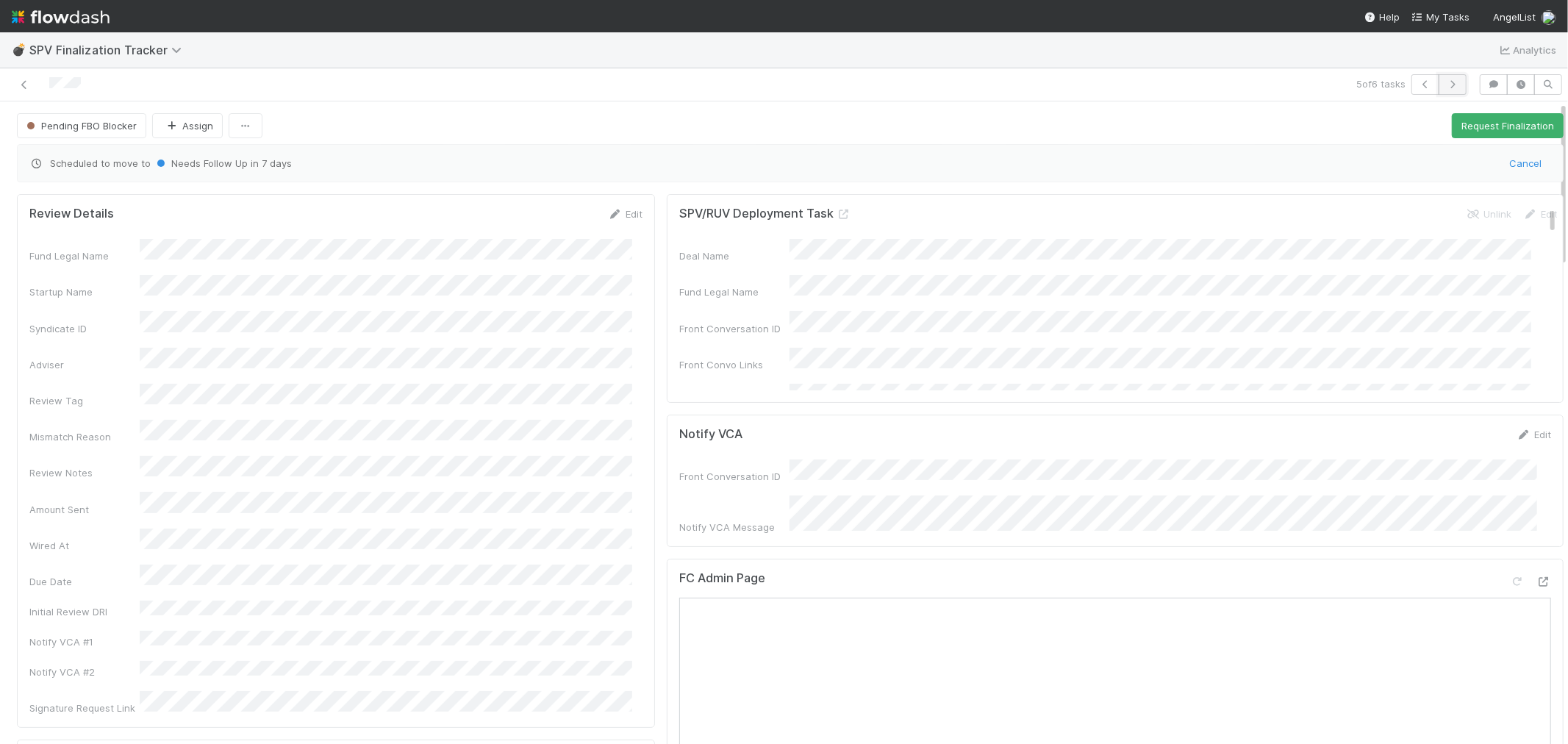
click at [1445, 82] on icon "button" at bounding box center [1452, 85] width 15 height 9
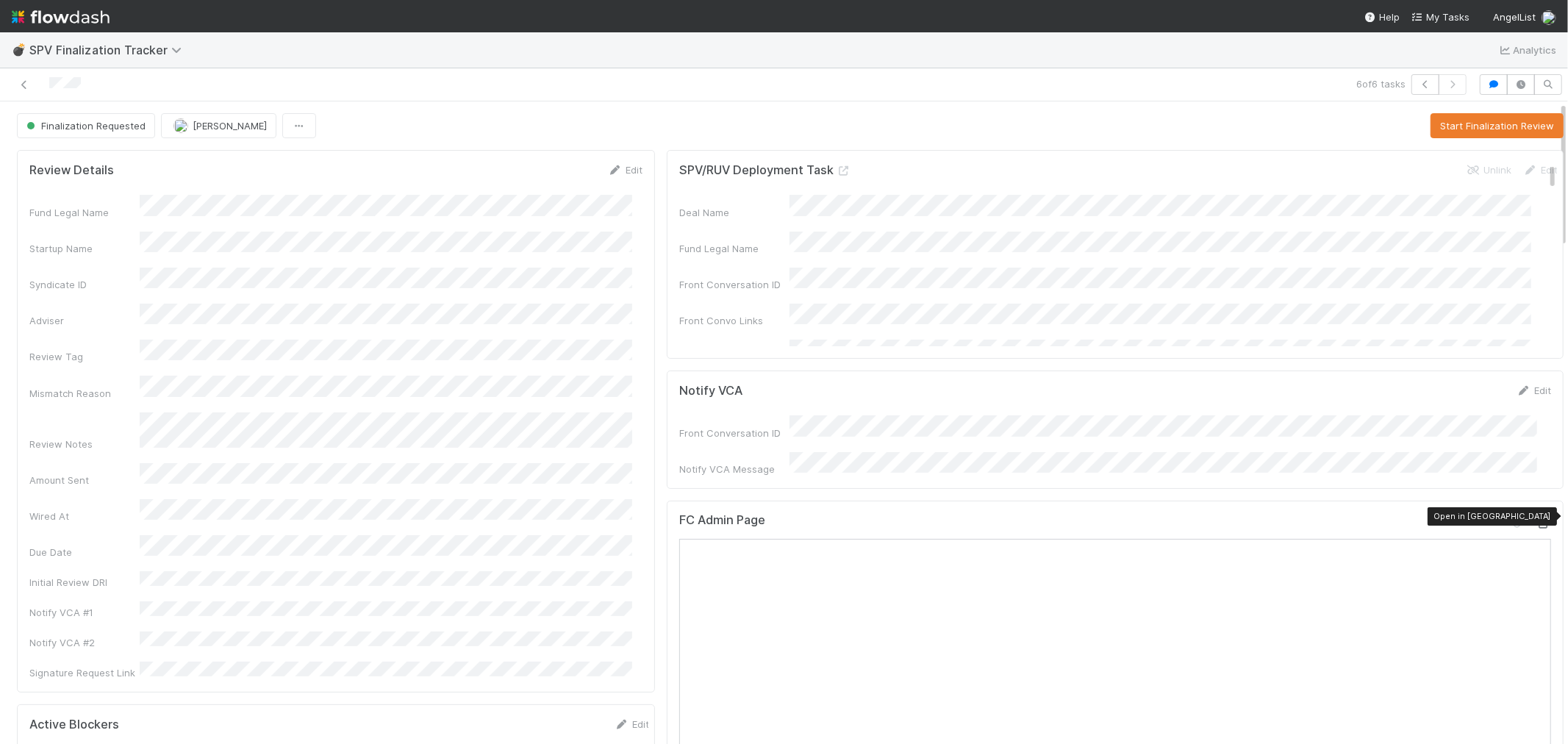
click at [1536, 519] on icon at bounding box center [1543, 523] width 15 height 10
click at [1482, 134] on button "Start Finalization Review" at bounding box center [1497, 125] width 133 height 25
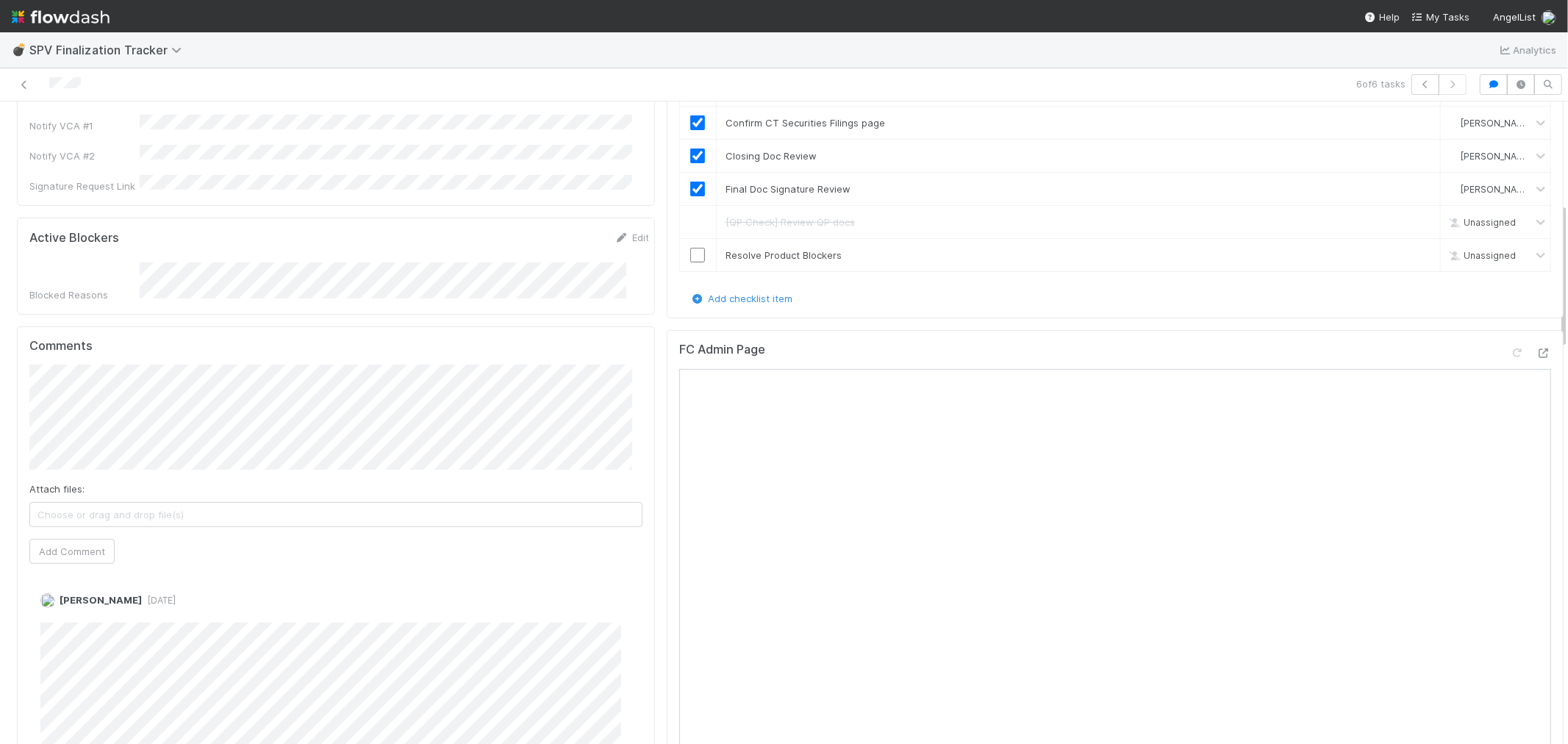
scroll to position [489, 0]
click at [95, 536] on button "Add Comment" at bounding box center [72, 548] width 85 height 25
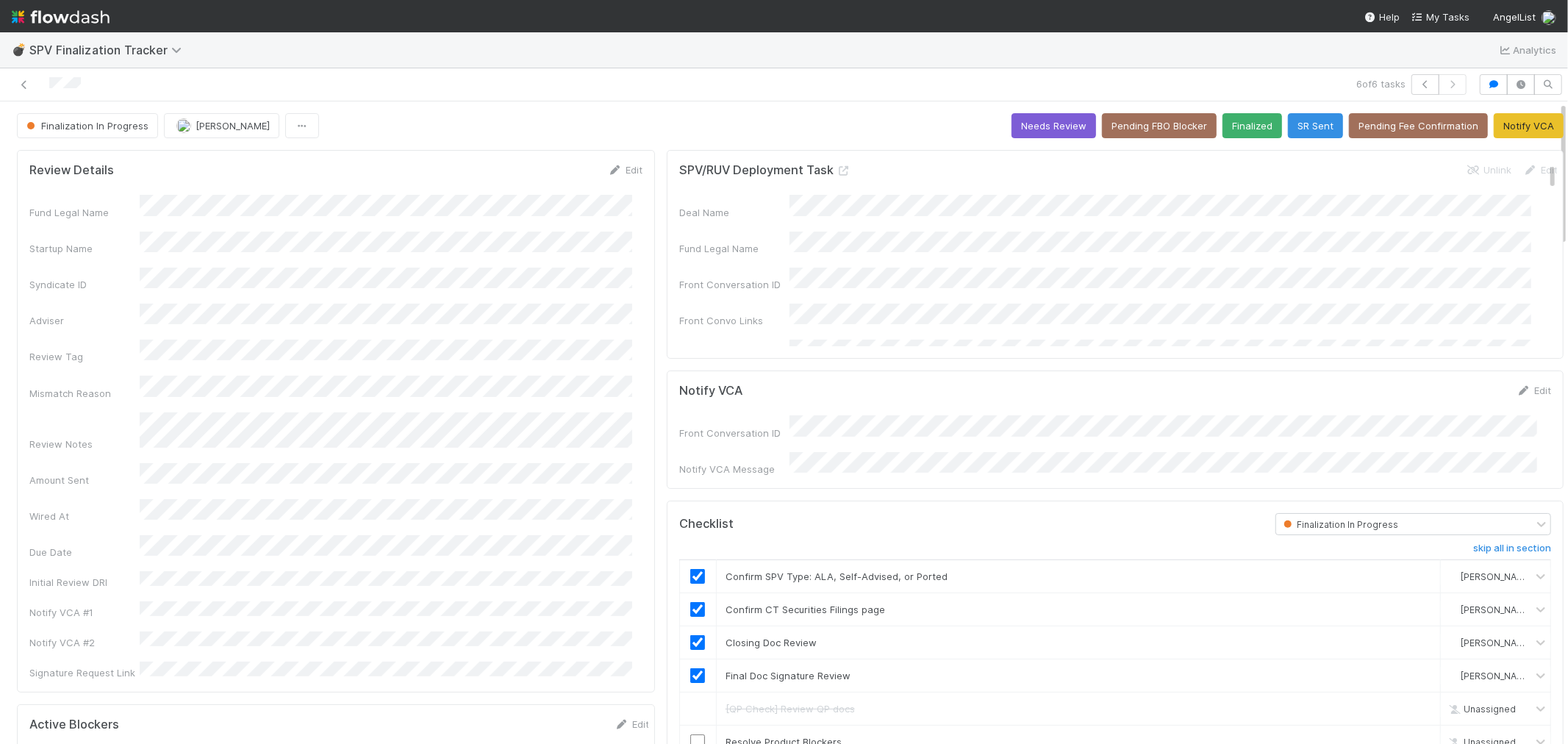
scroll to position [0, 0]
click at [22, 85] on icon at bounding box center [24, 85] width 15 height 10
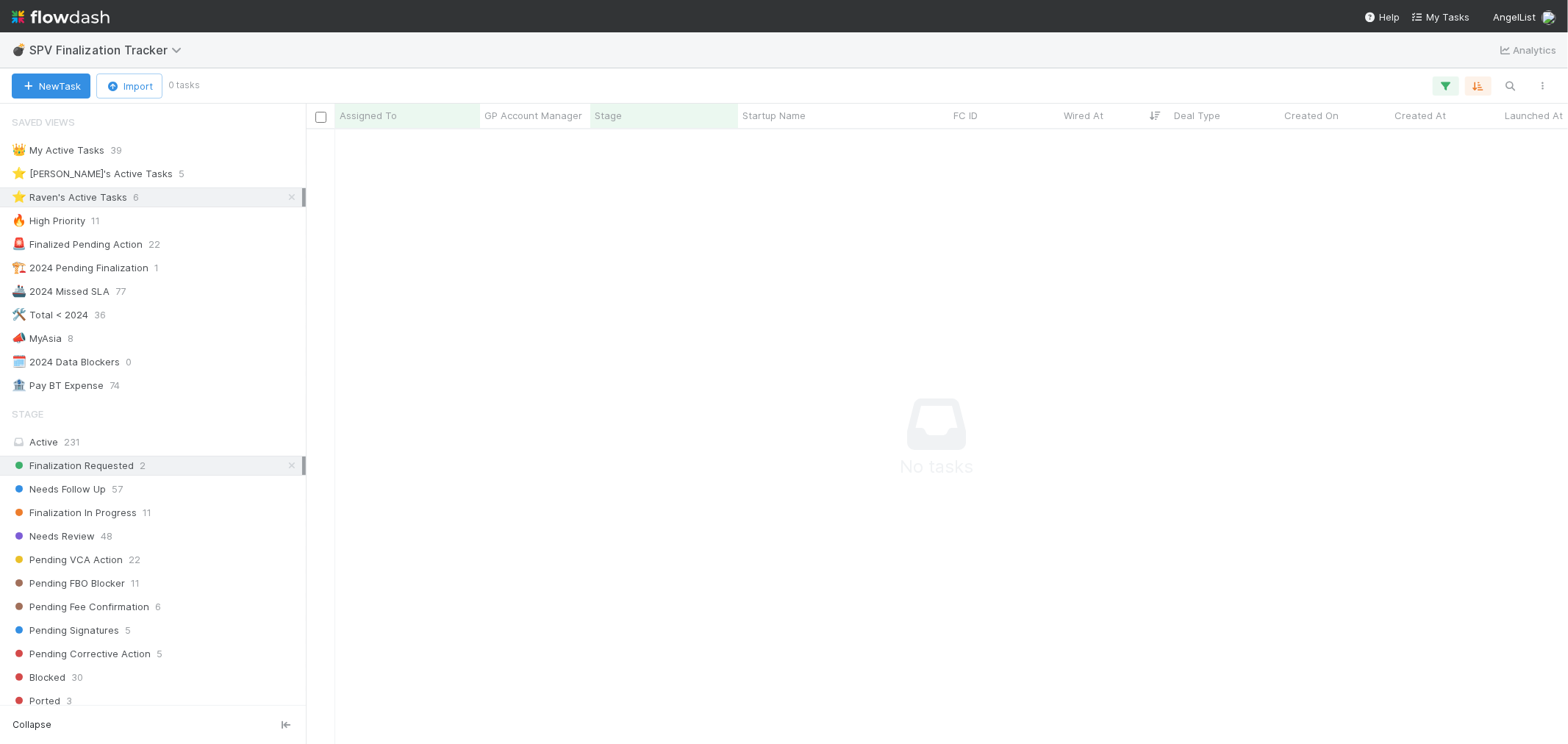
scroll to position [12, 12]
click at [285, 197] on icon at bounding box center [292, 197] width 15 height 10
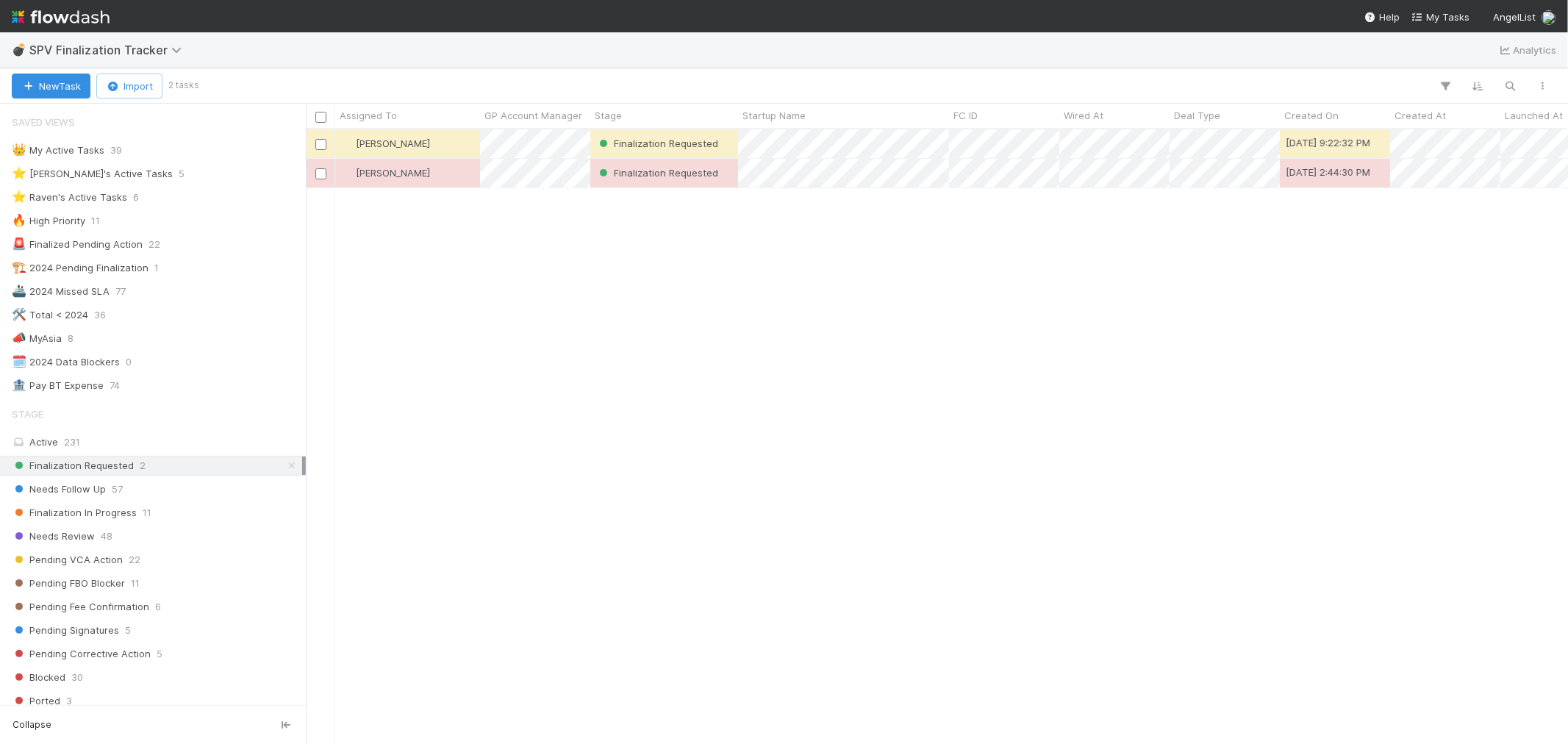
drag, startPoint x: 277, startPoint y: 466, endPoint x: 263, endPoint y: 454, distance: 18.4
click at [285, 466] on icon at bounding box center [292, 466] width 15 height 10
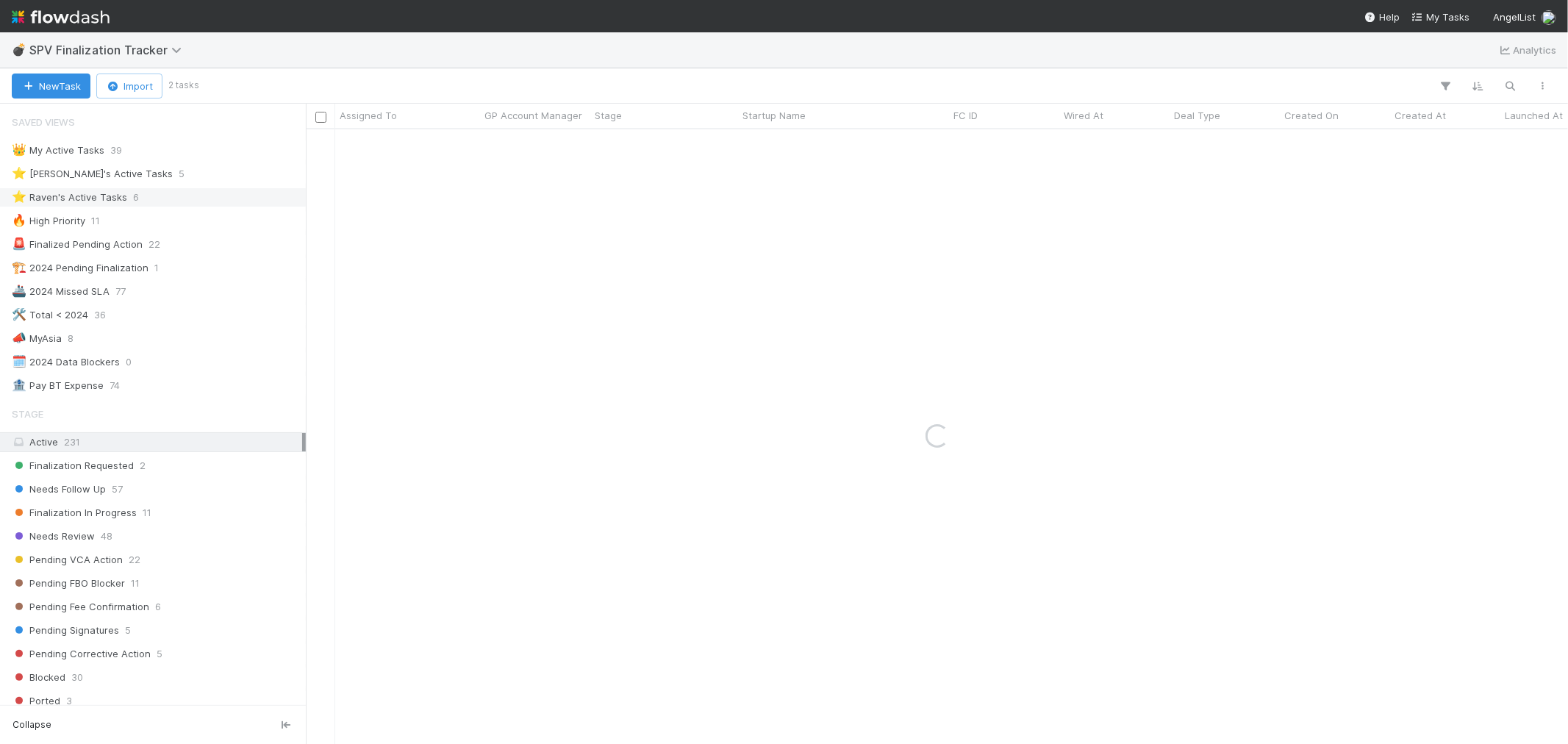
click at [135, 202] on span "6" at bounding box center [136, 197] width 6 height 18
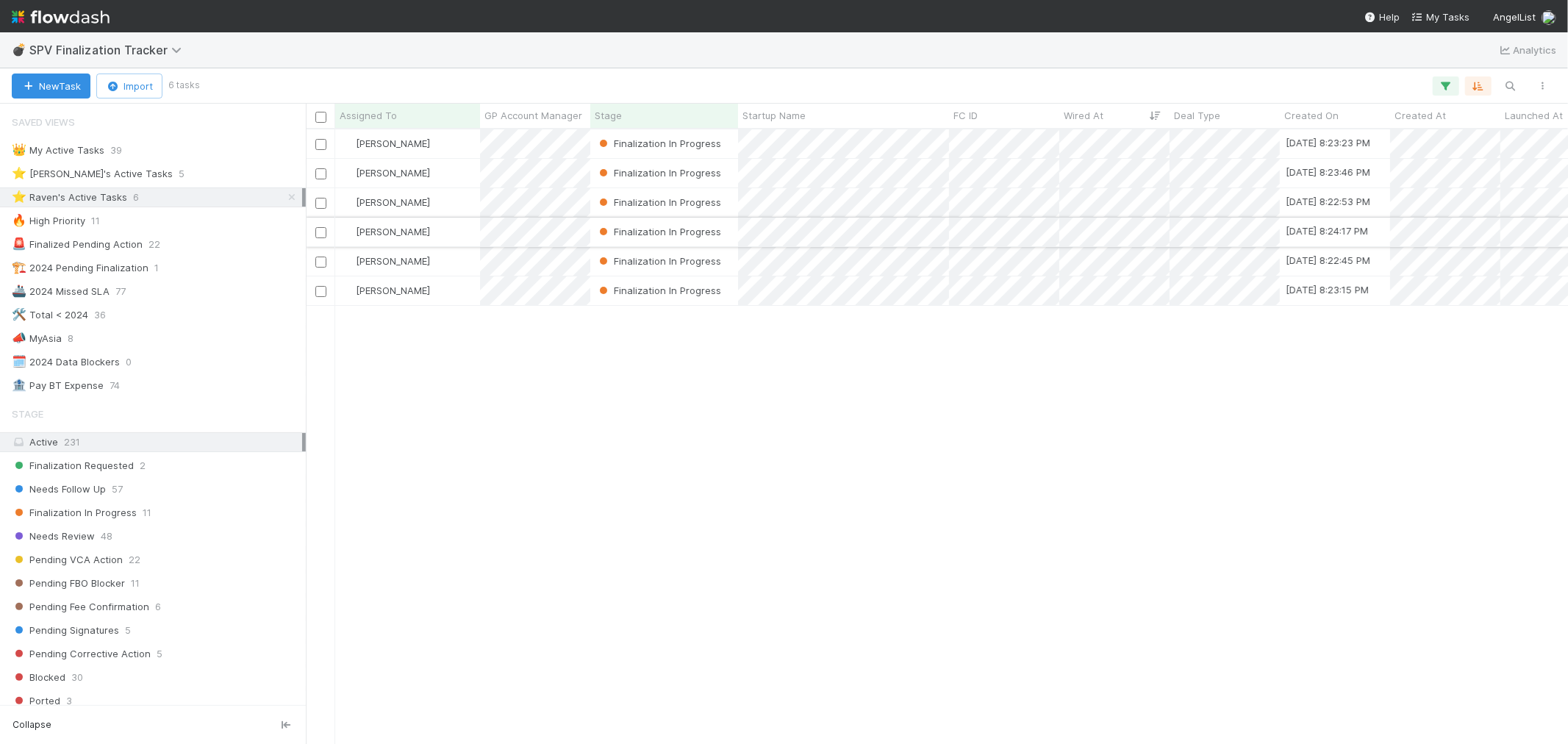
scroll to position [601, 1250]
click at [445, 288] on div "[PERSON_NAME]" at bounding box center [407, 291] width 144 height 29
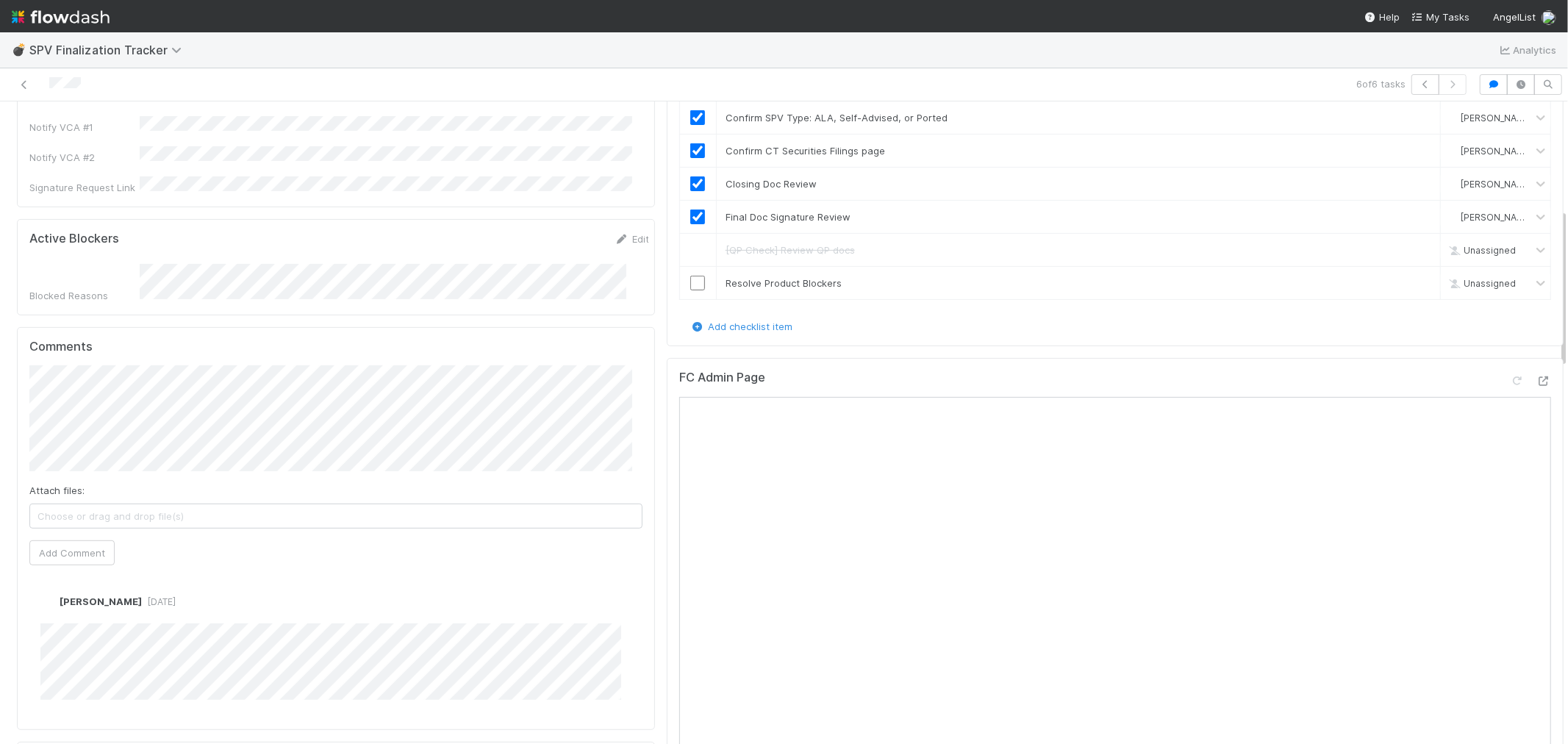
scroll to position [489, 0]
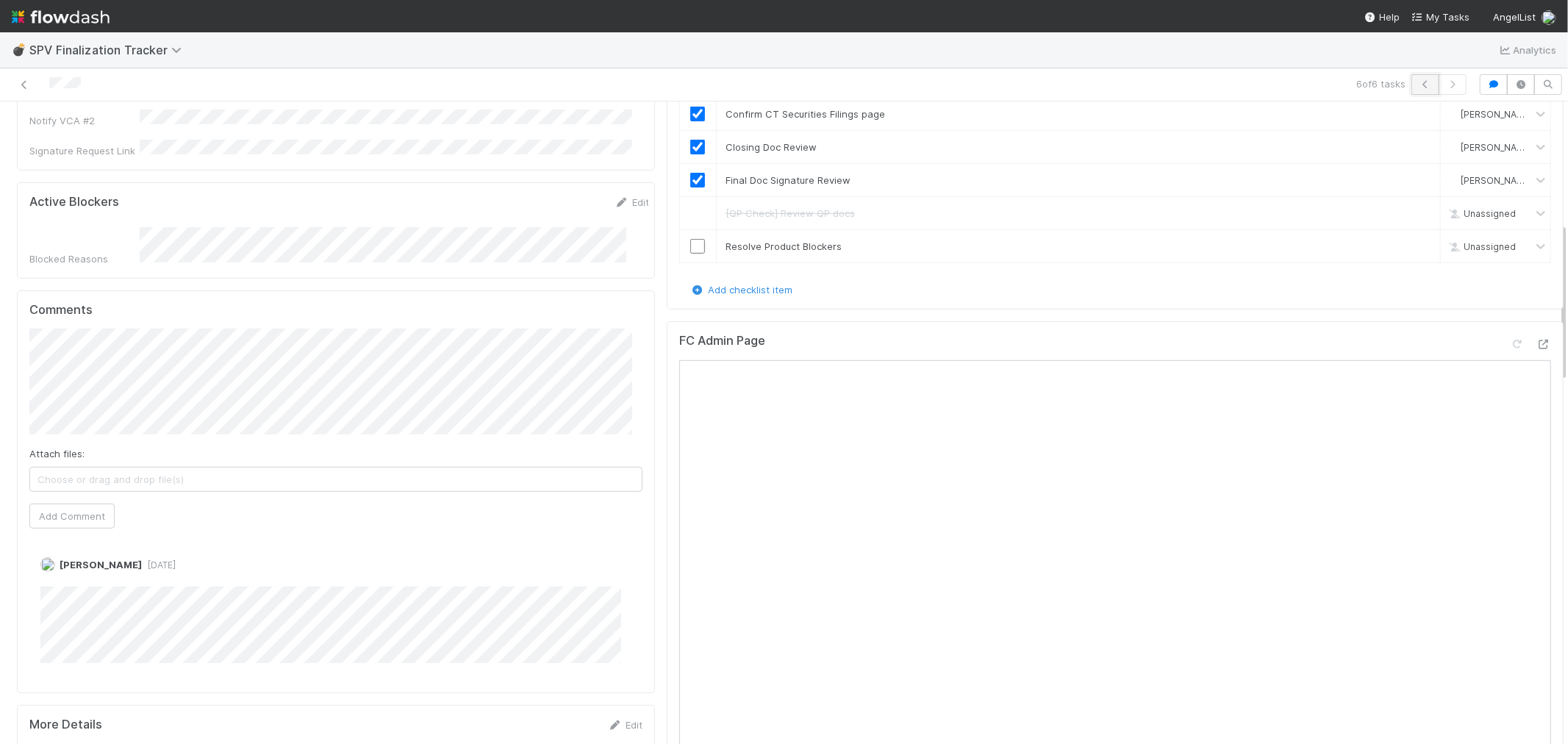
click at [1418, 84] on icon "button" at bounding box center [1425, 85] width 15 height 9
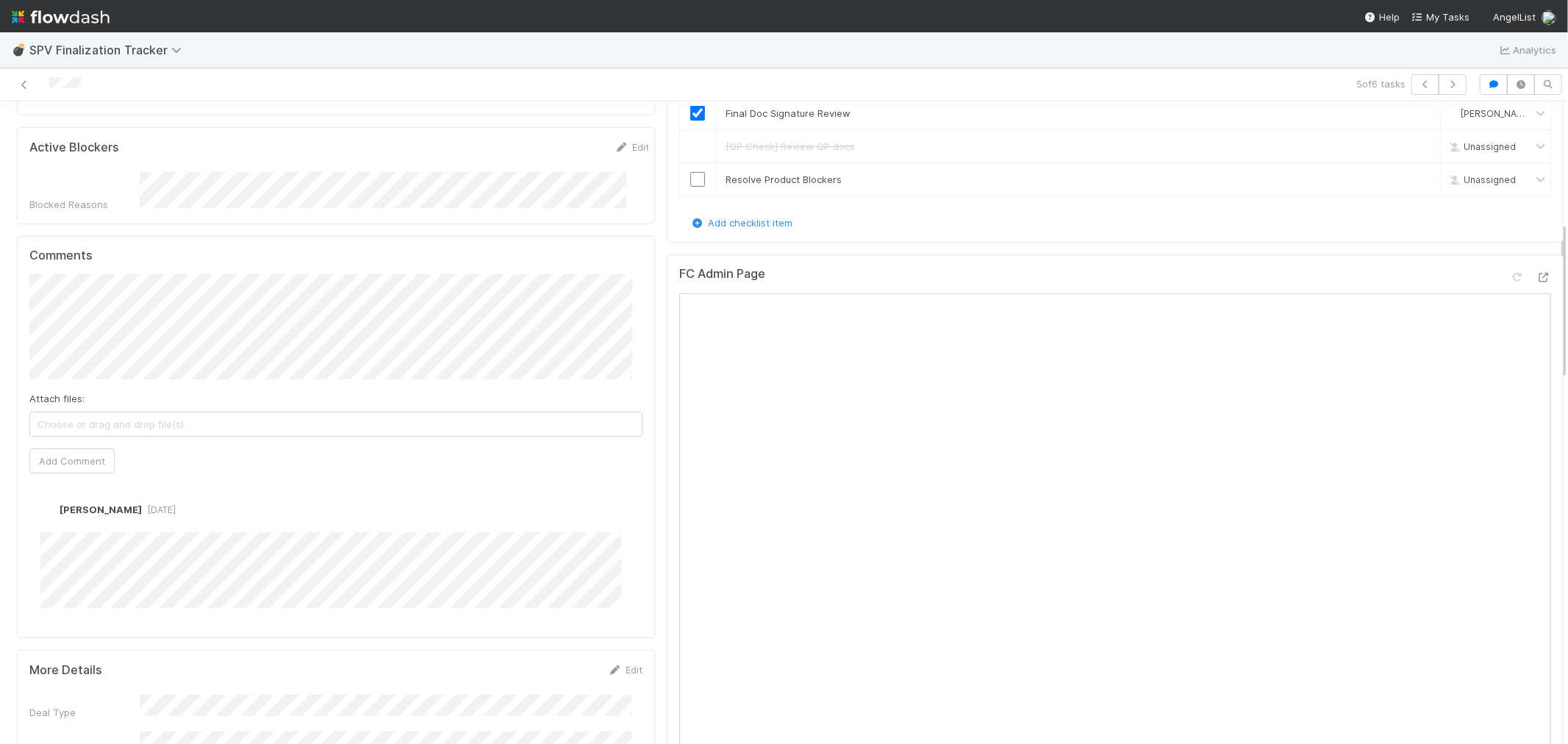
scroll to position [489, 0]
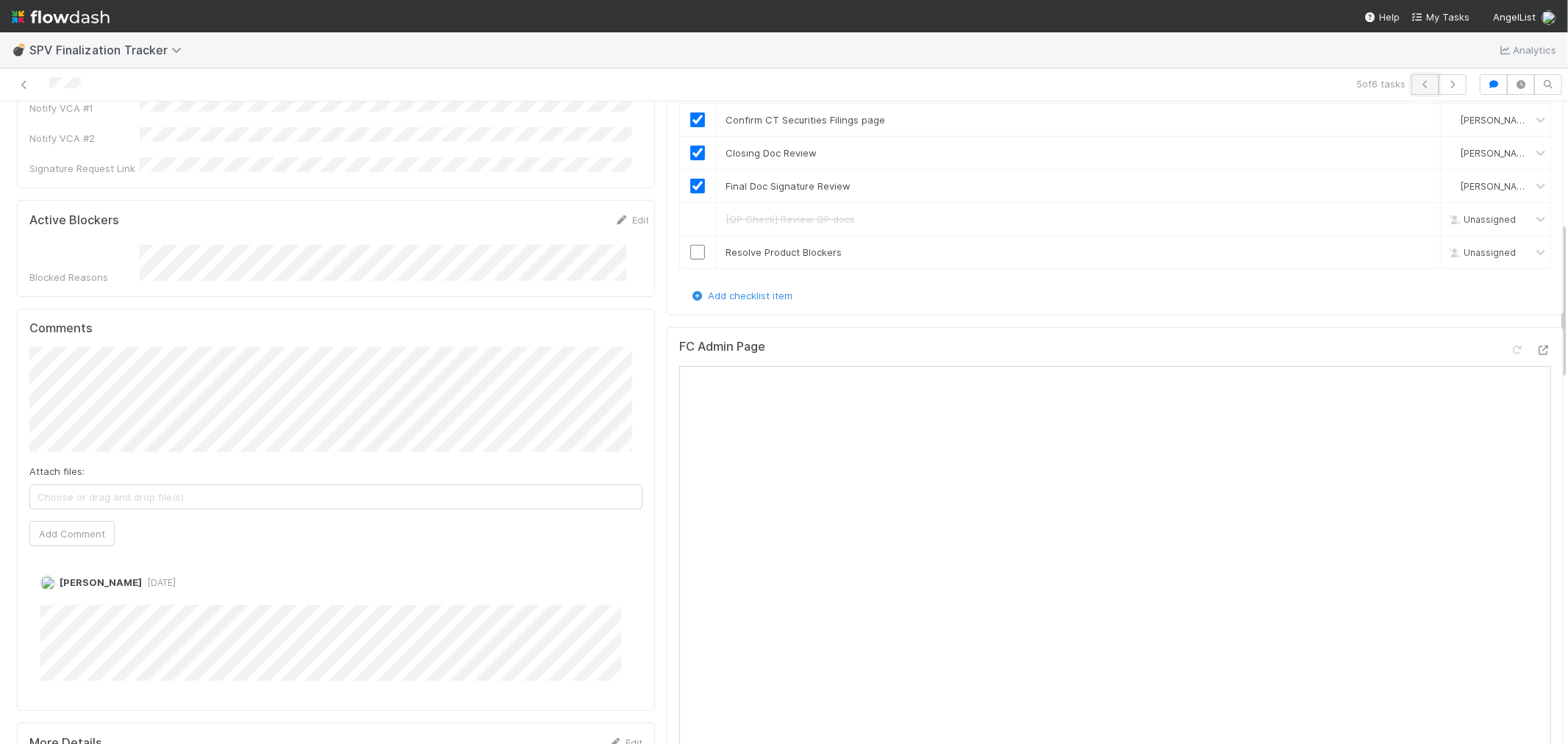
click at [1418, 83] on icon "button" at bounding box center [1425, 85] width 15 height 9
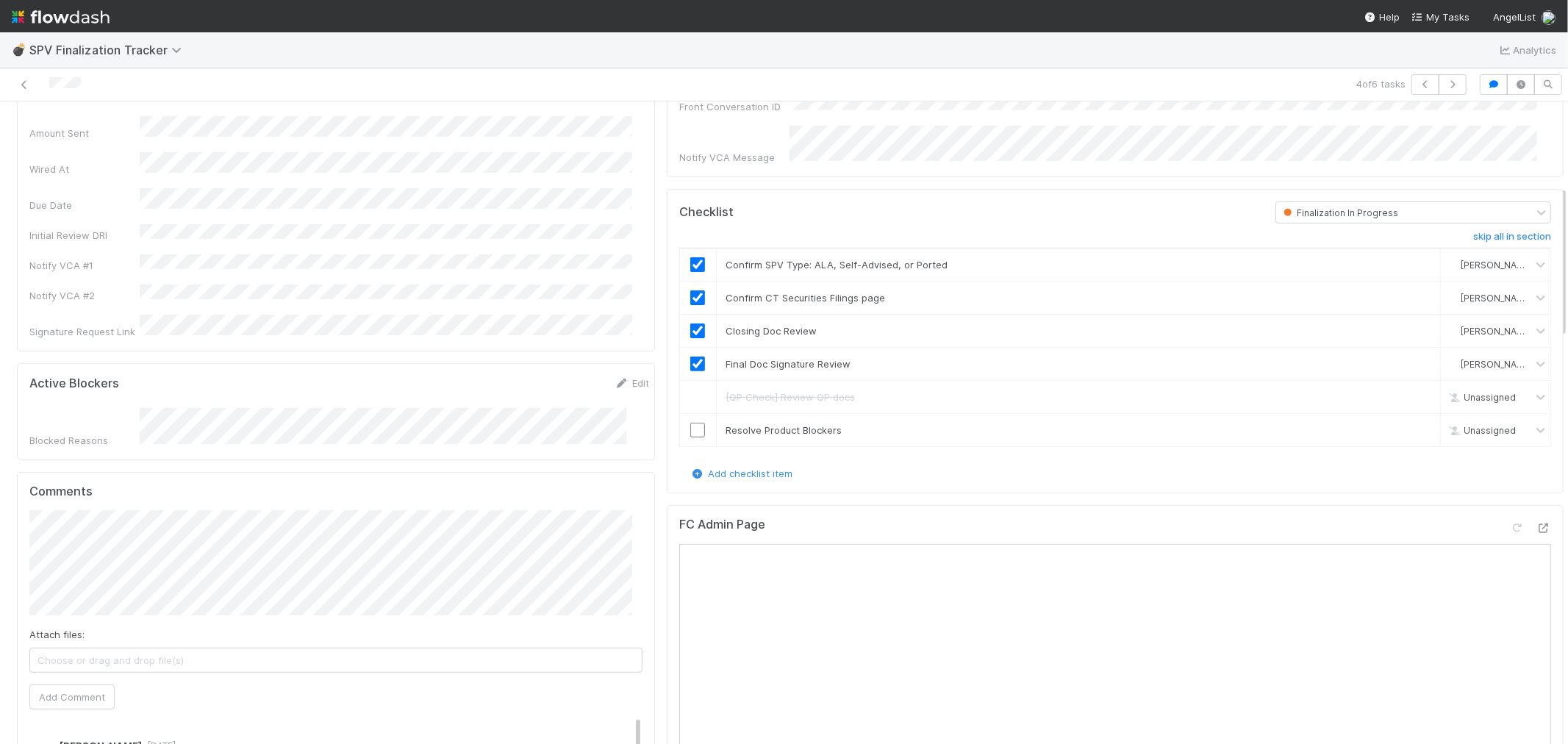
scroll to position [408, 0]
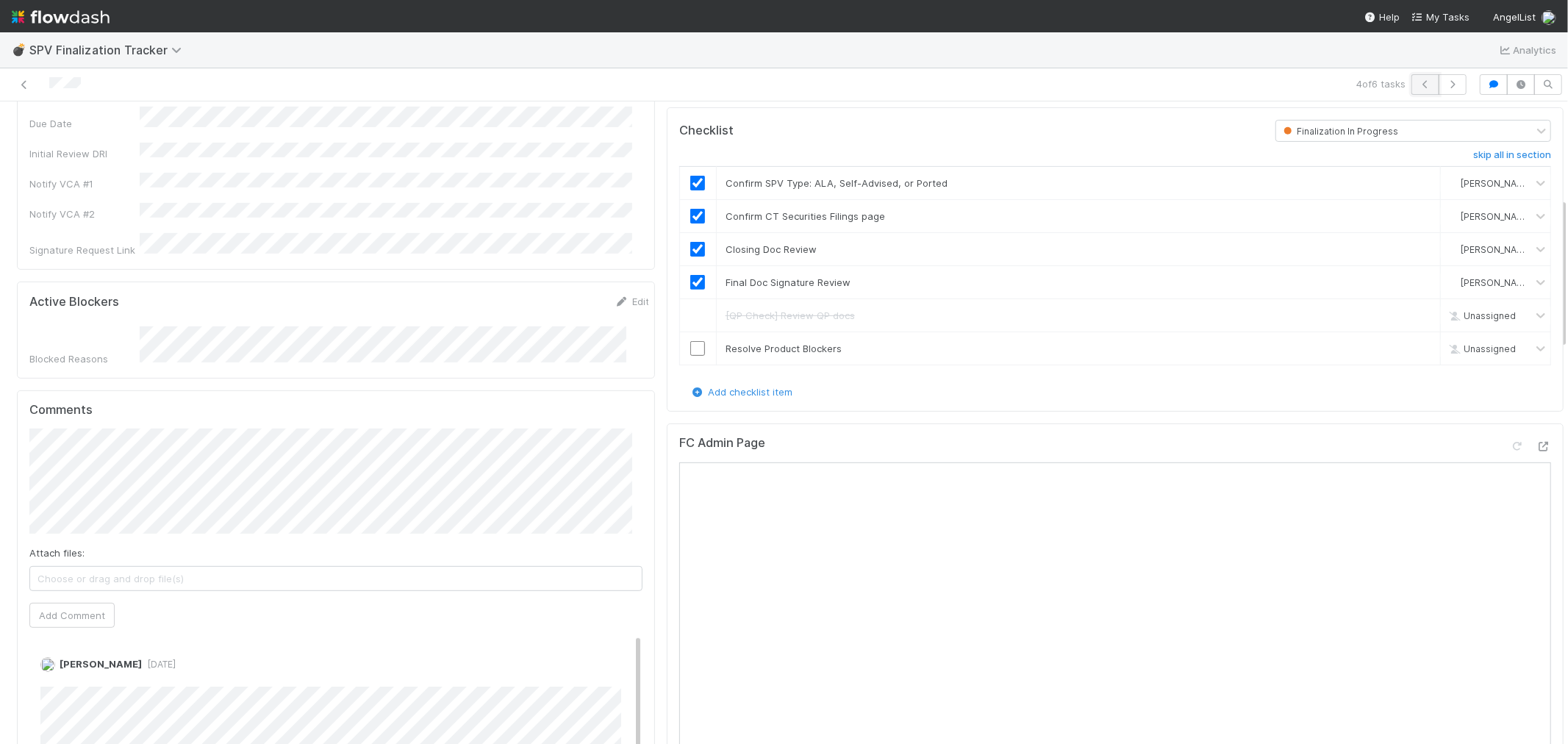
click at [1411, 81] on button "button" at bounding box center [1425, 85] width 28 height 21
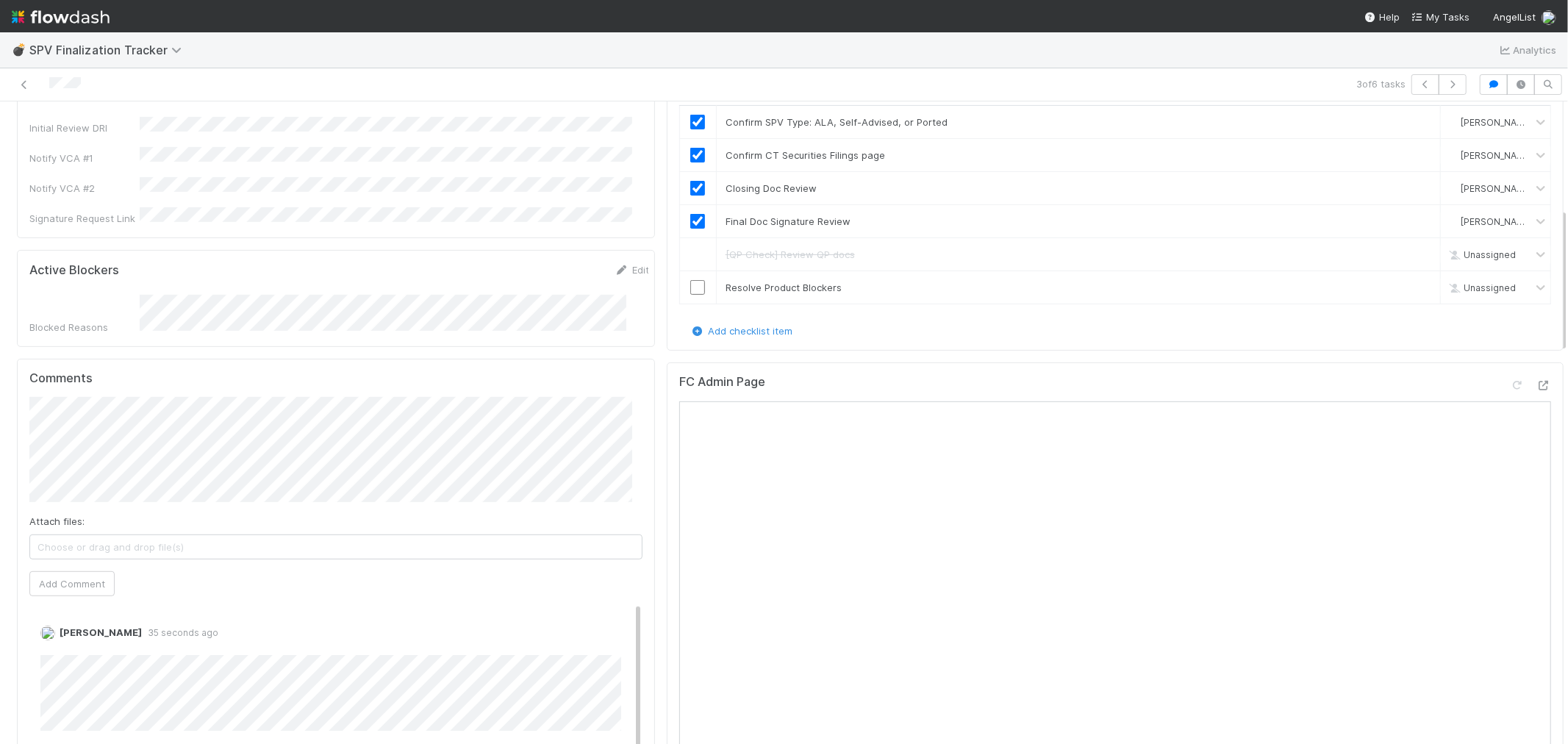
scroll to position [489, 0]
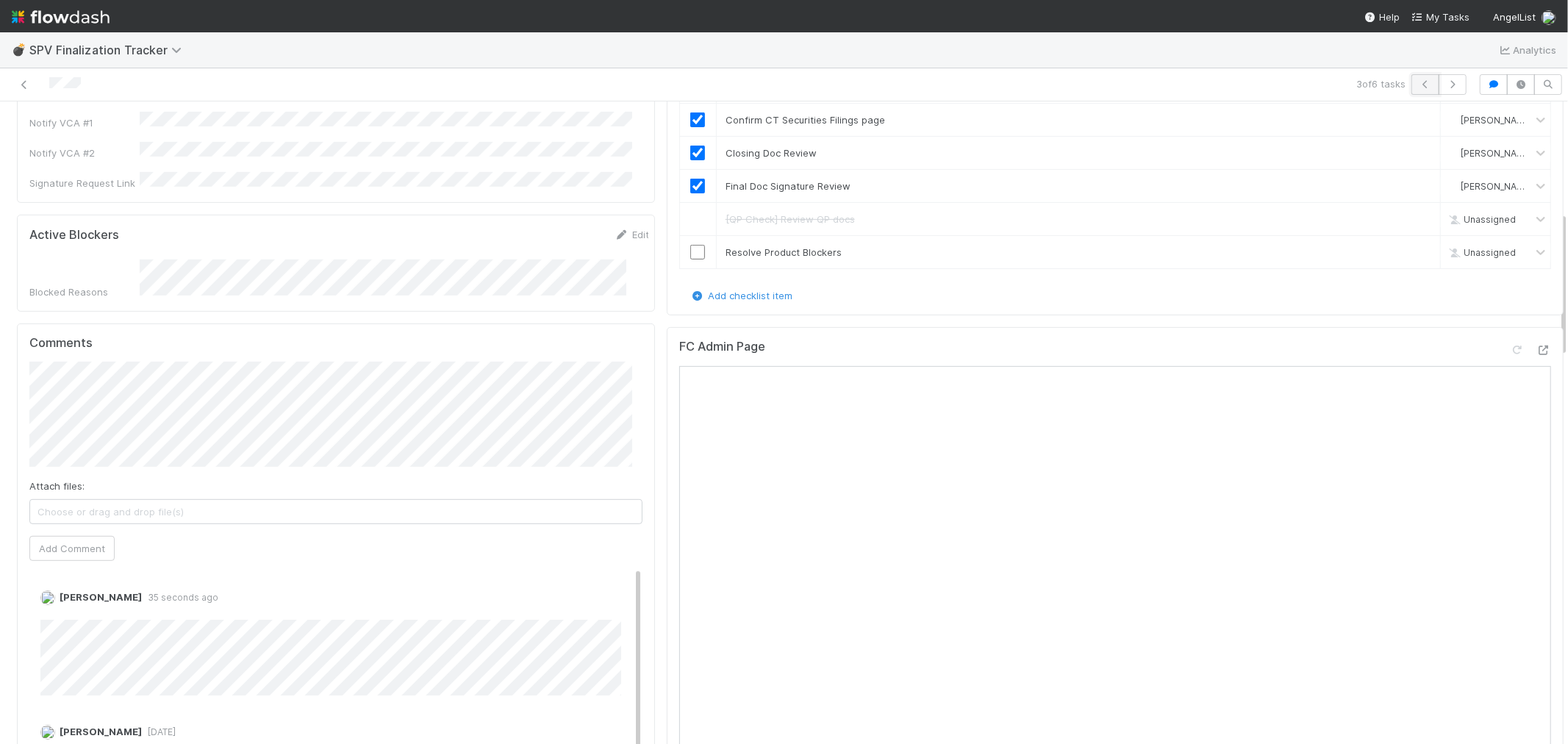
click at [1418, 81] on icon "button" at bounding box center [1425, 85] width 15 height 9
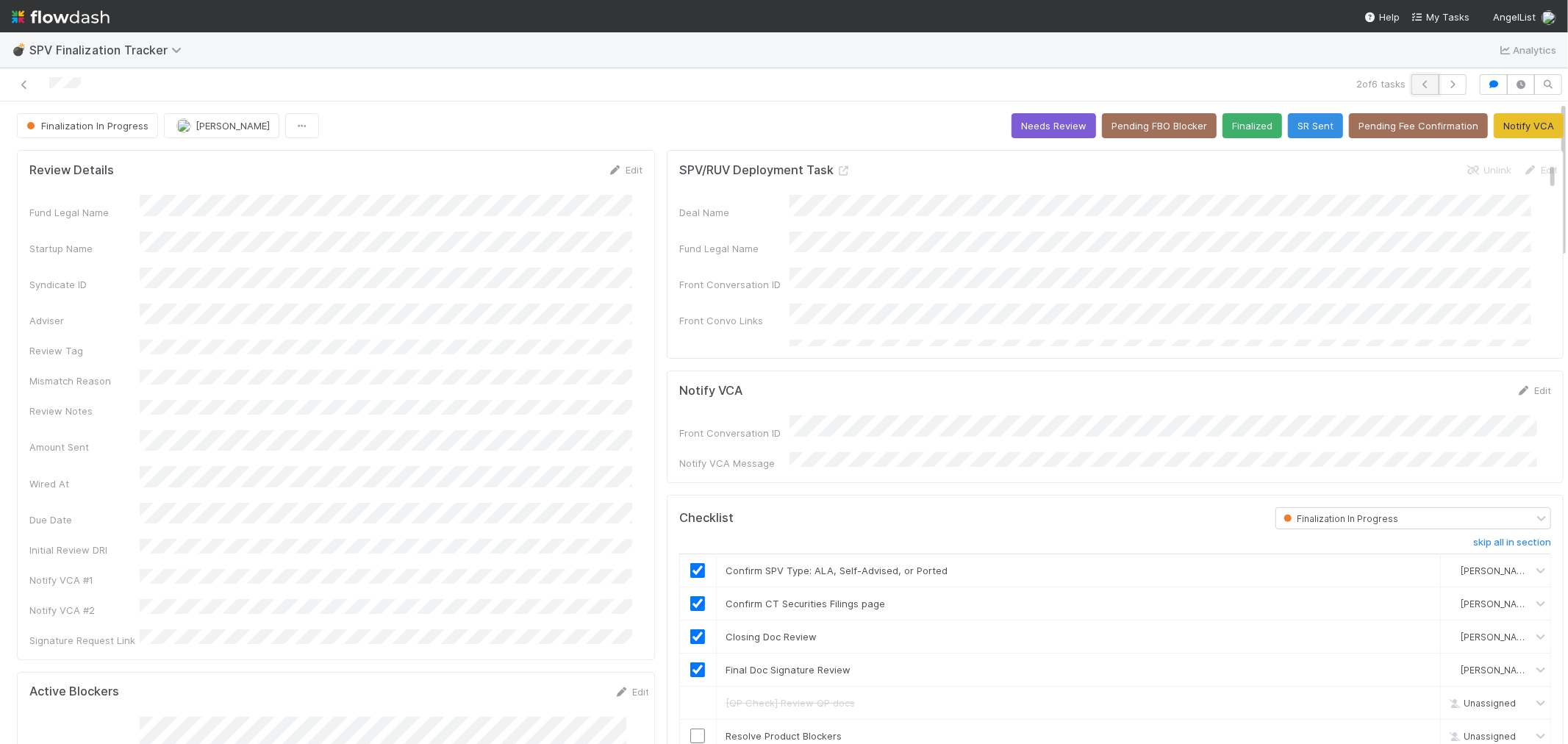
click at [1418, 86] on icon "button" at bounding box center [1425, 85] width 15 height 9
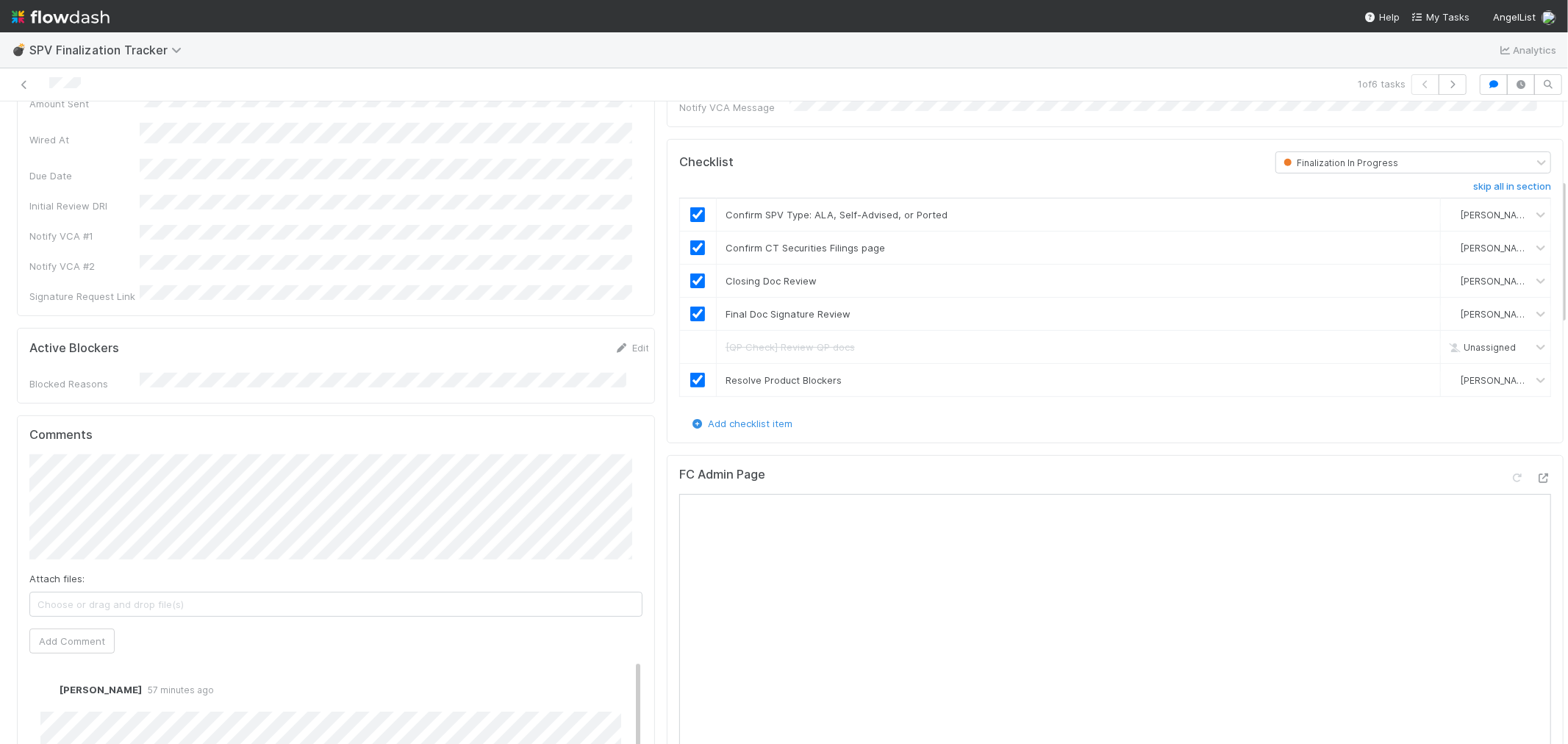
scroll to position [408, 0]
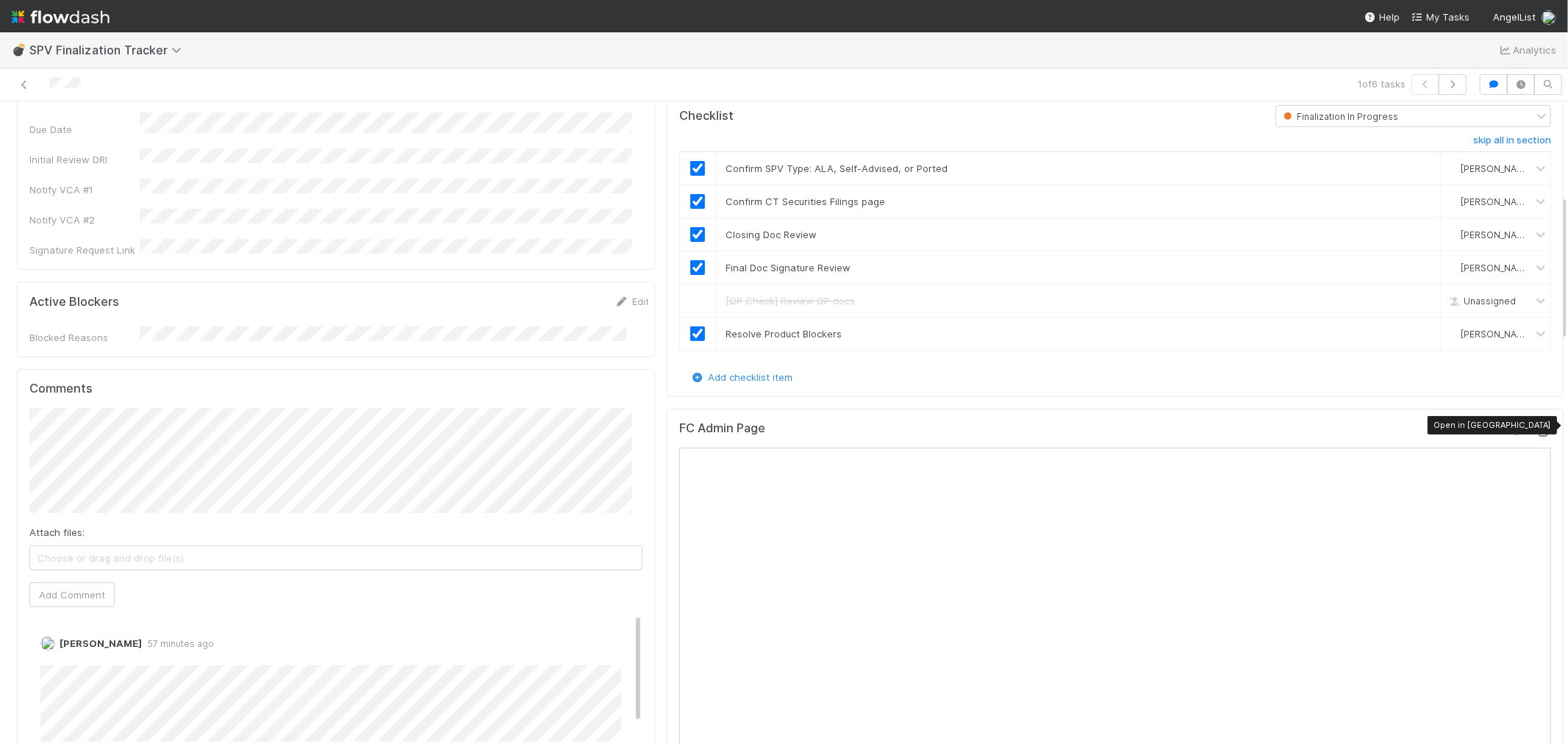
click at [1536, 427] on icon at bounding box center [1543, 432] width 15 height 10
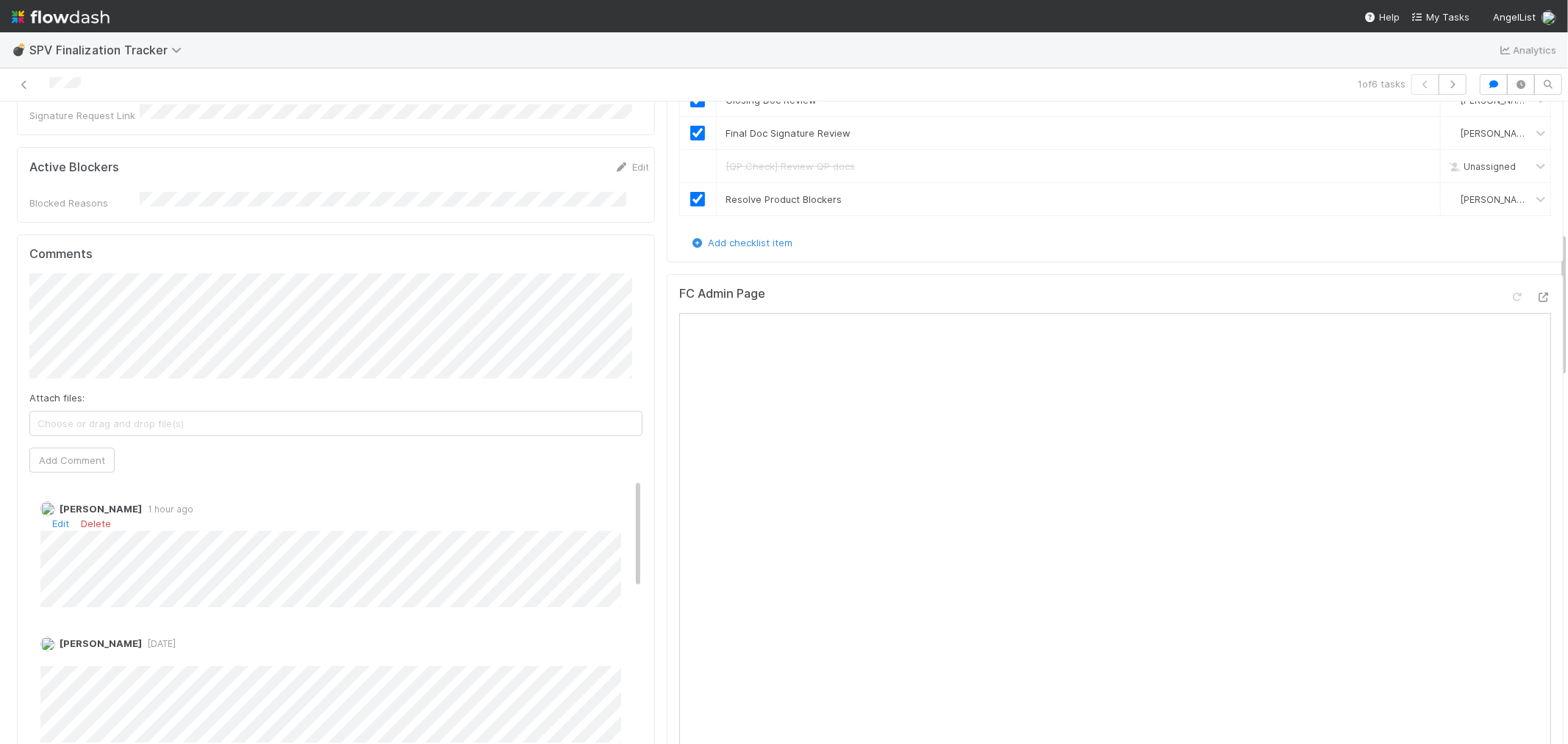
scroll to position [572, 0]
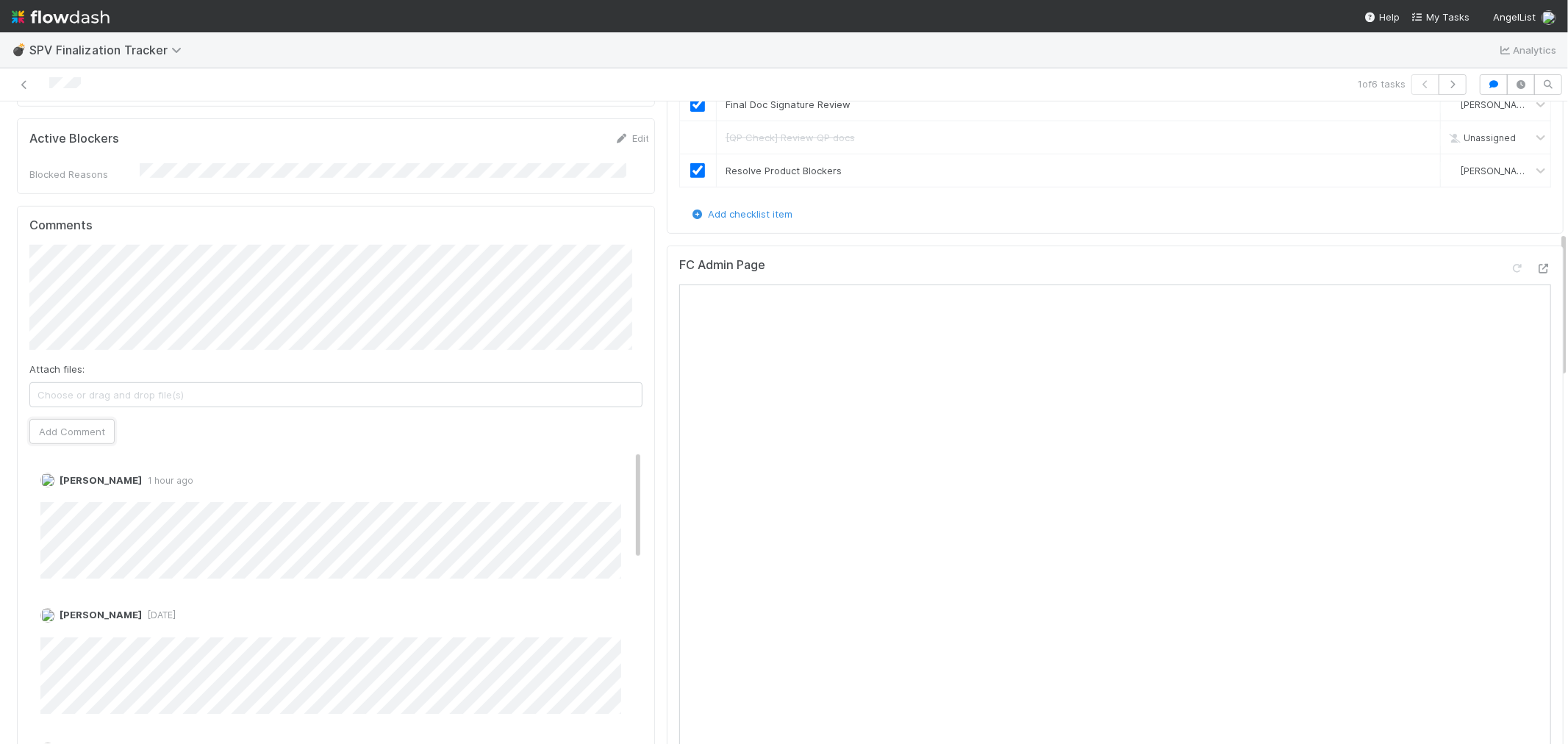
click at [83, 419] on button "Add Comment" at bounding box center [72, 432] width 85 height 25
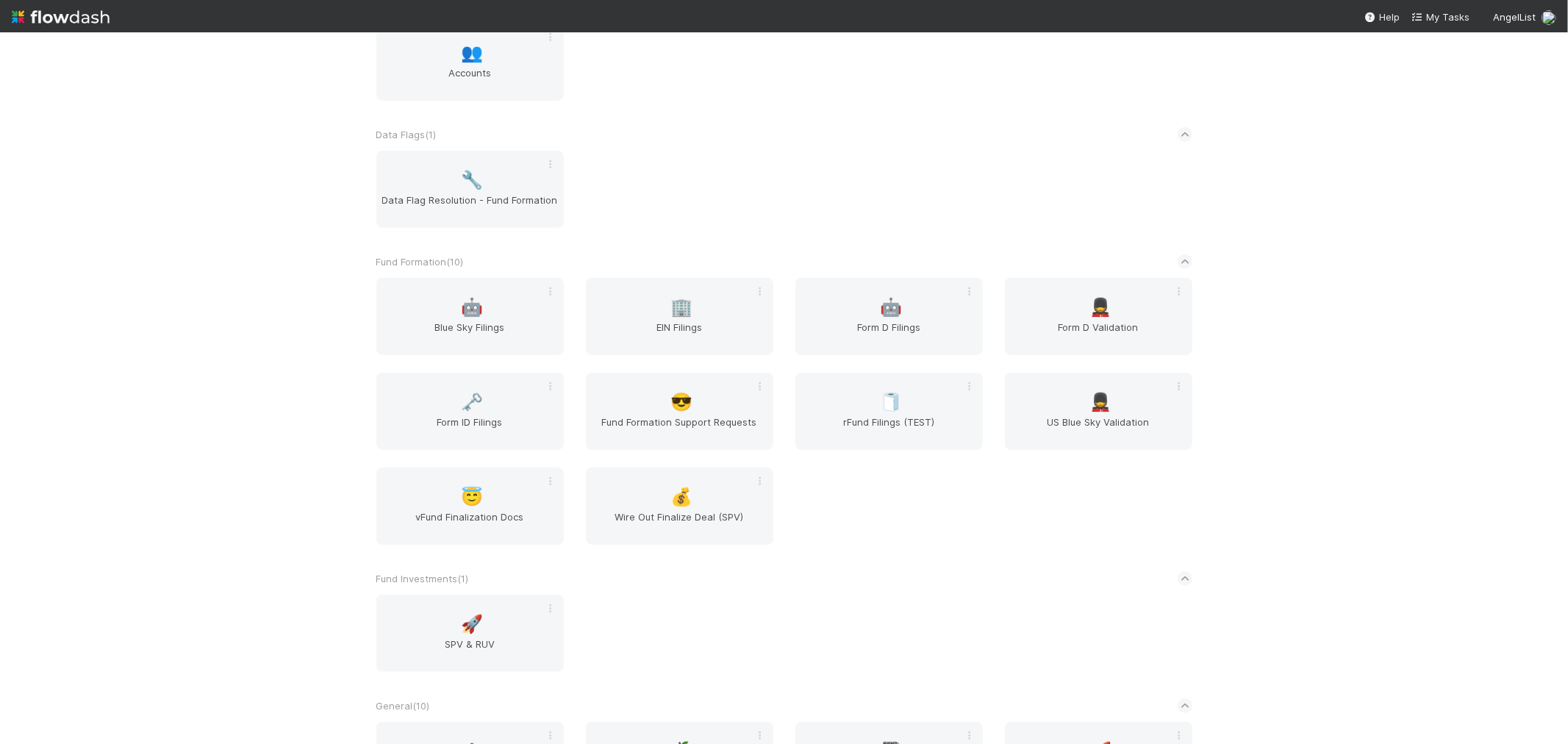
scroll to position [572, 0]
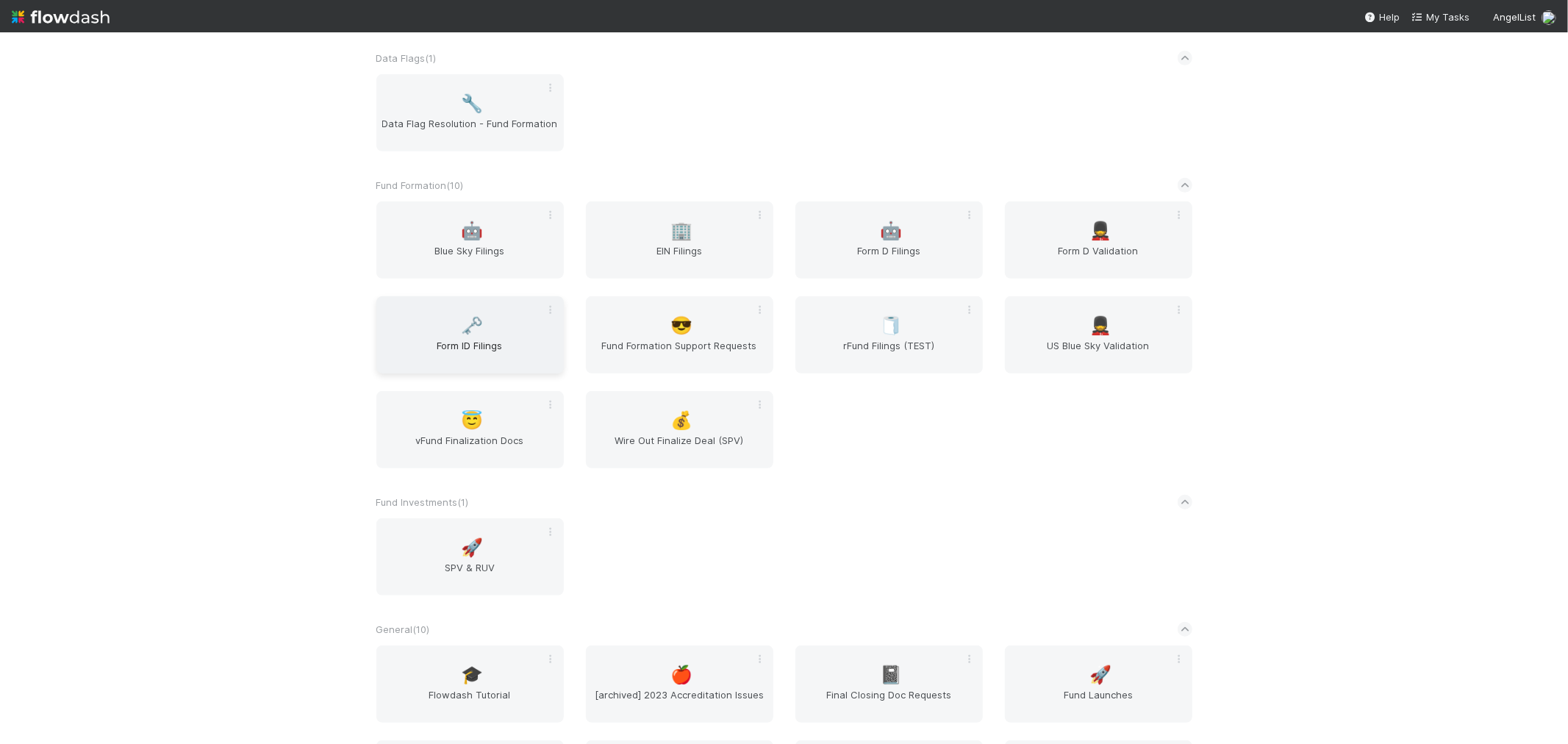
click span "🗝️"
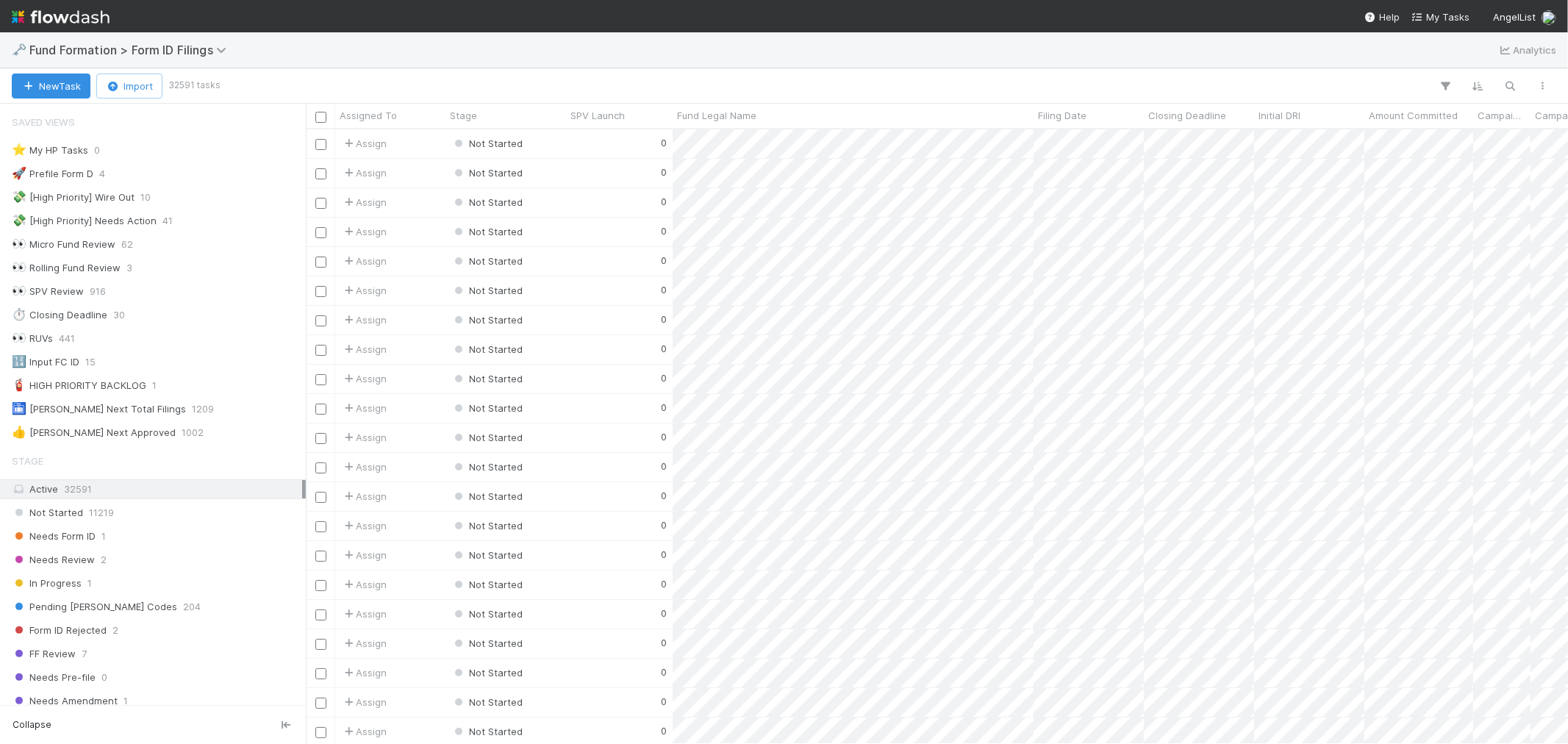
scroll to position [601, 1250]
click icon "button"
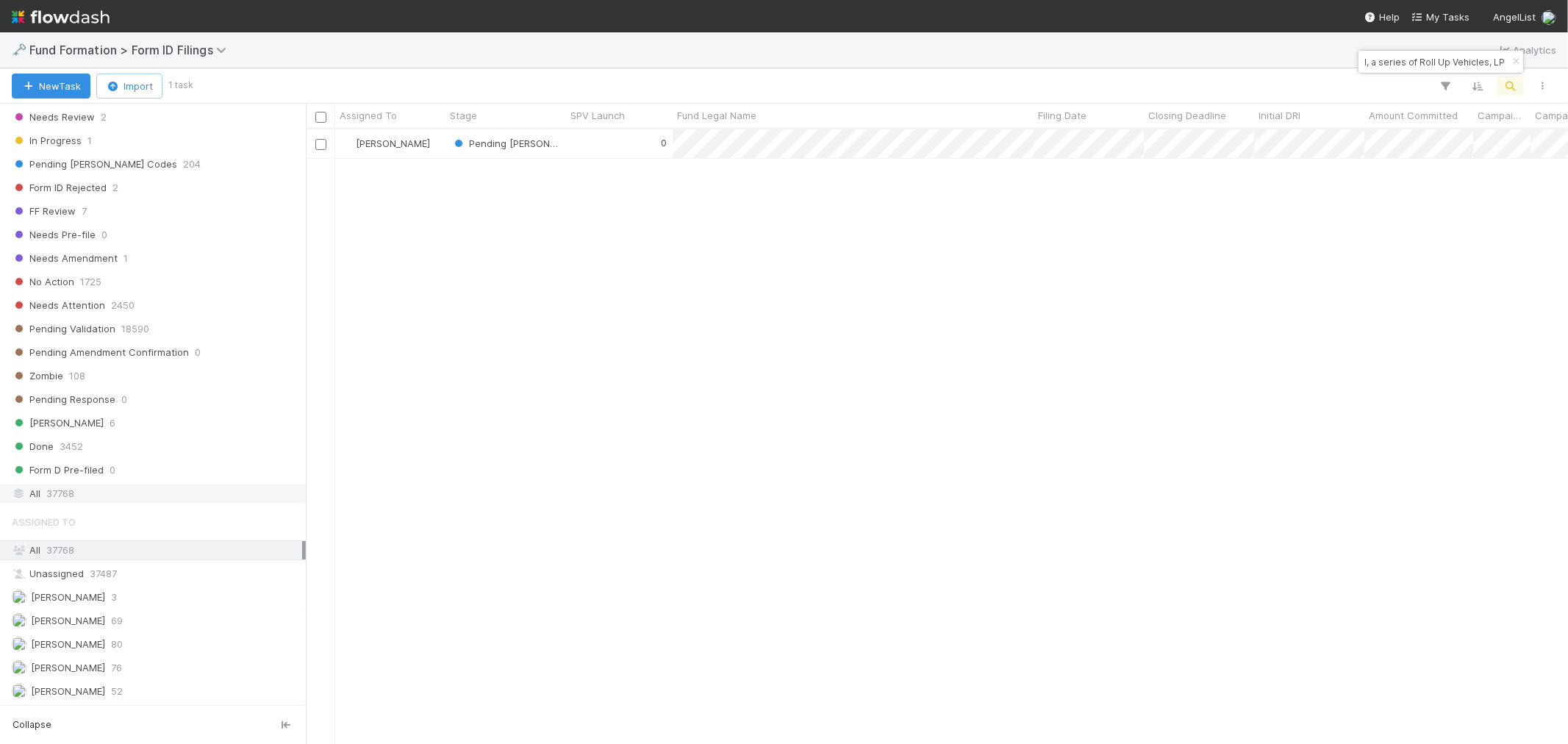
type input "PU-0219 Fund I, a series of Roll Up Vehicles, LP"
click div "All 37768"
drag, startPoint x: 1511, startPoint y: 59, endPoint x: 1512, endPoint y: 81, distance: 22.0
click icon "button"
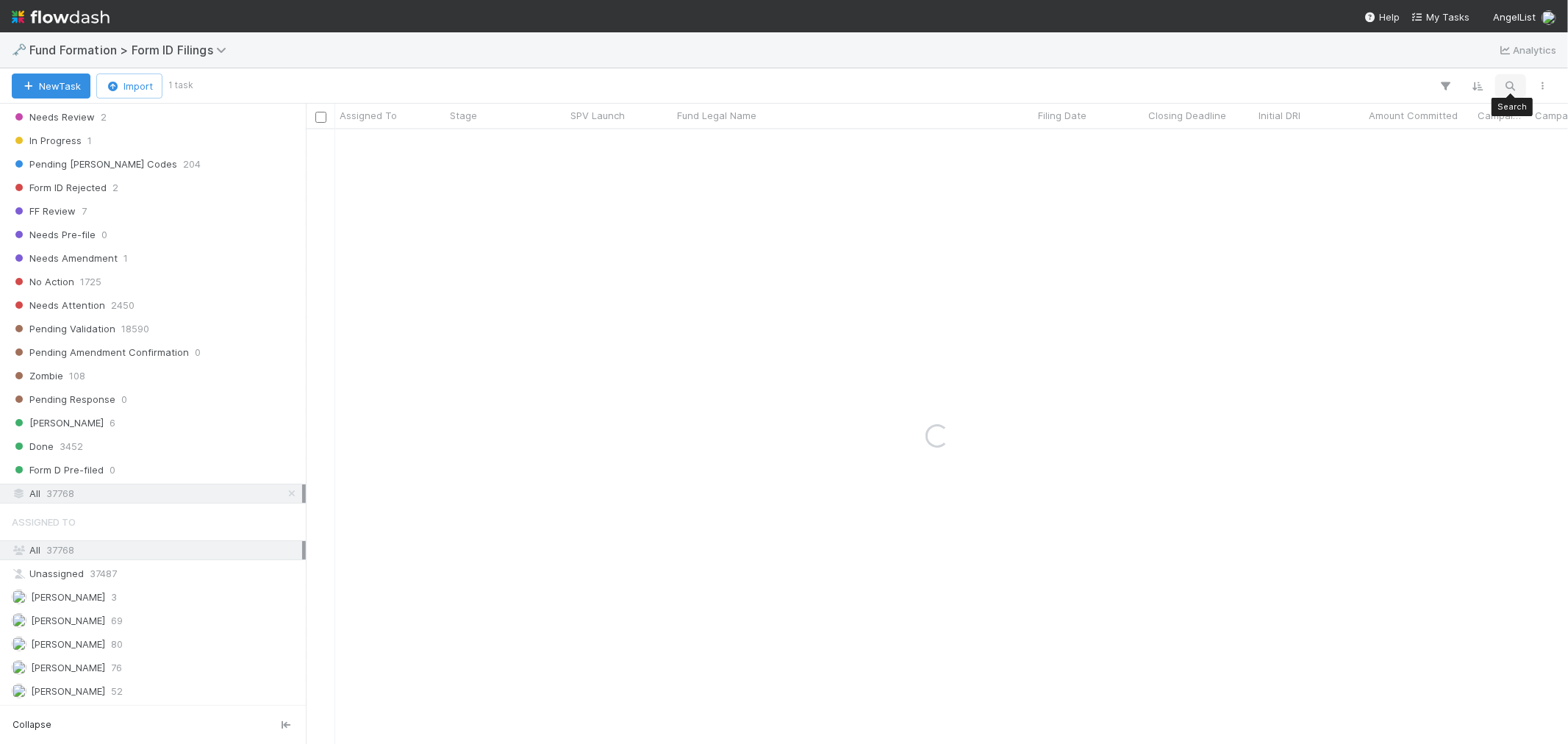
click icon "button"
type input "AutoComplete-AU-0717 Fund I, a series of AngelList Funds 2025, LP"
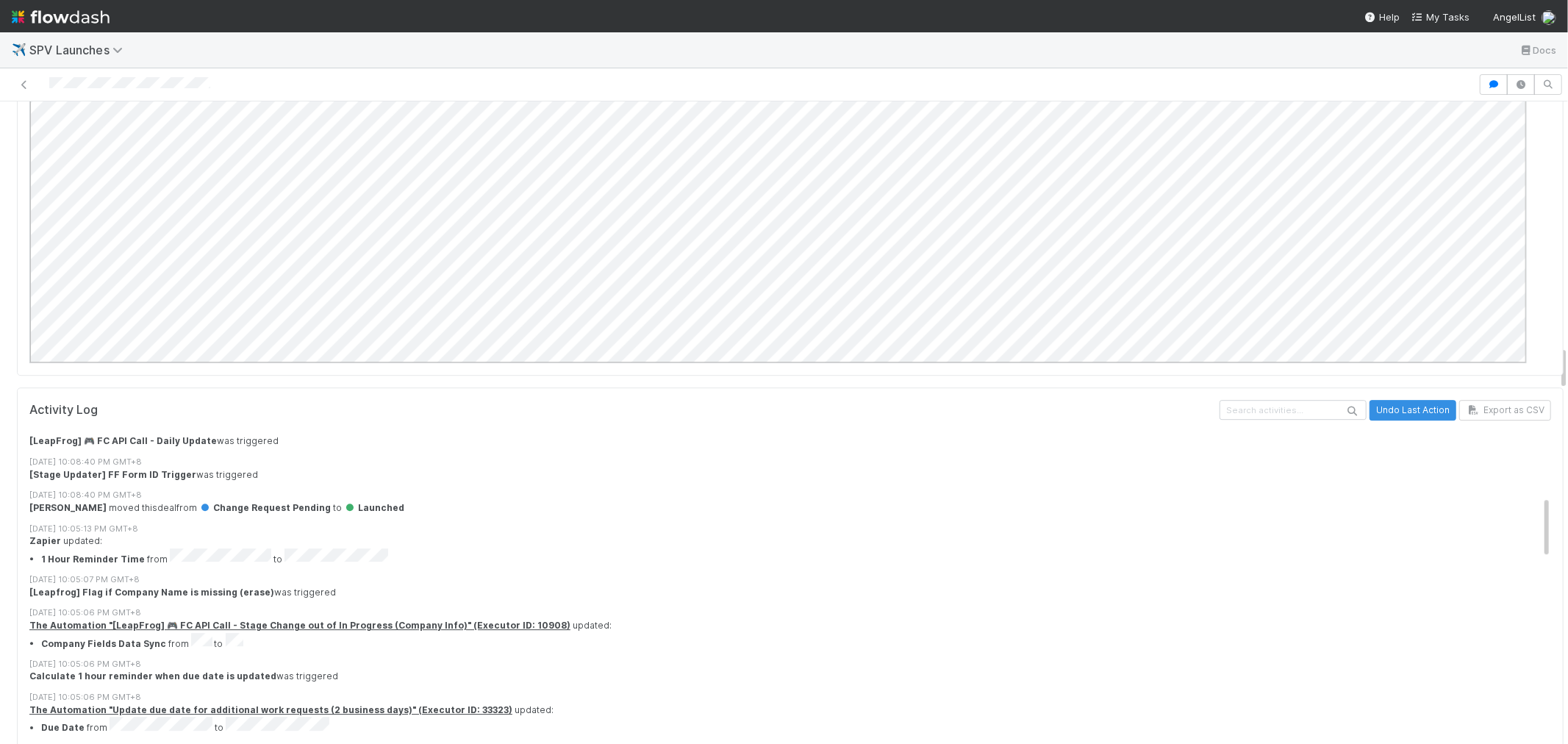
scroll to position [735, 0]
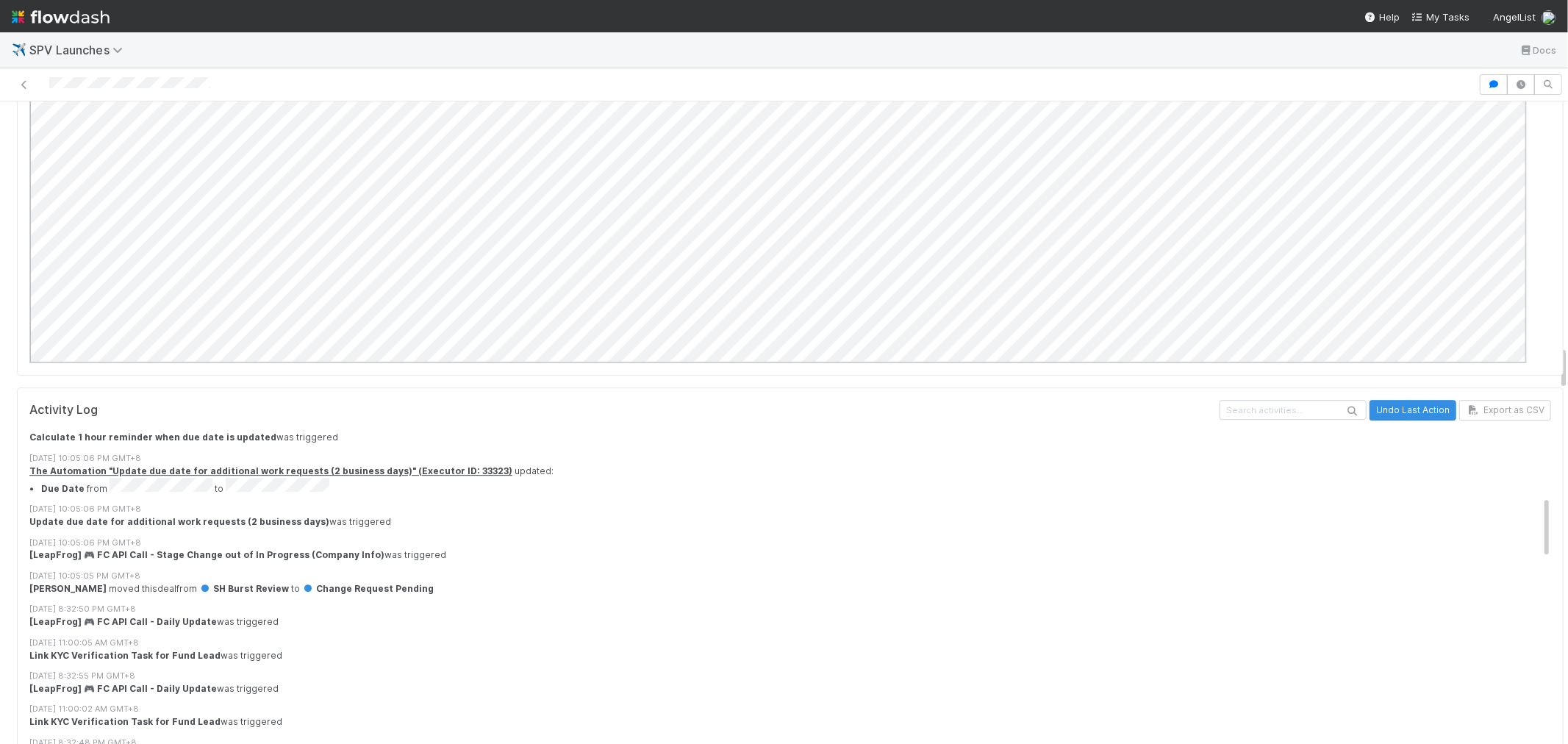
drag, startPoint x: 1553, startPoint y: 358, endPoint x: 1559, endPoint y: 407, distance: 49.4
click at [1559, 407] on div "✈️ SPV Launches Docs Launched [PERSON_NAME] Manually Send Intake Form Burst Cat…" at bounding box center [784, 388] width 1568 height 712
drag, startPoint x: 1549, startPoint y: 351, endPoint x: 1550, endPoint y: 449, distance: 98.0
click at [1550, 449] on div "Launched [PERSON_NAME] Manually Send Intake Form Burst Category This is an SH B…" at bounding box center [784, 423] width 1568 height 642
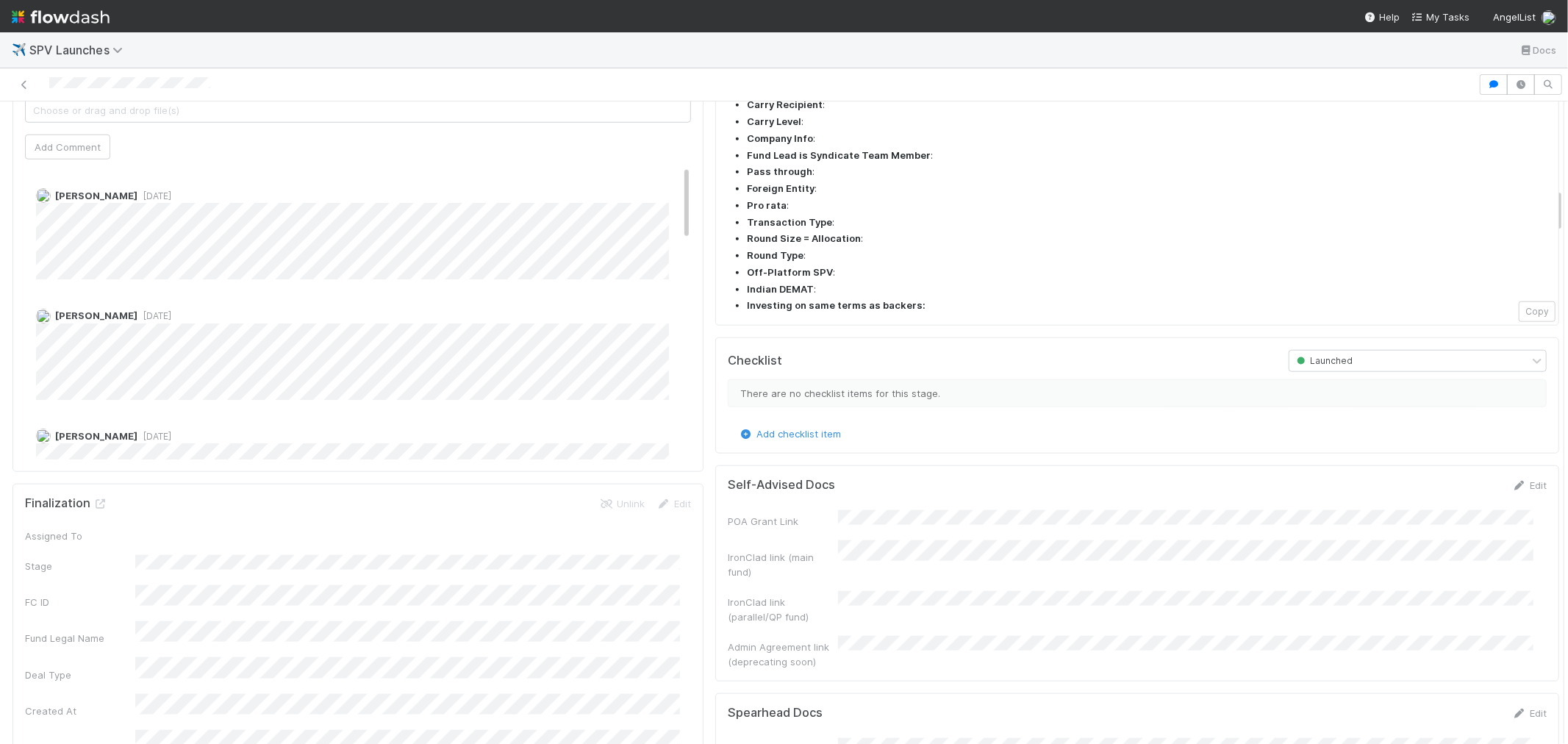
scroll to position [1387, 0]
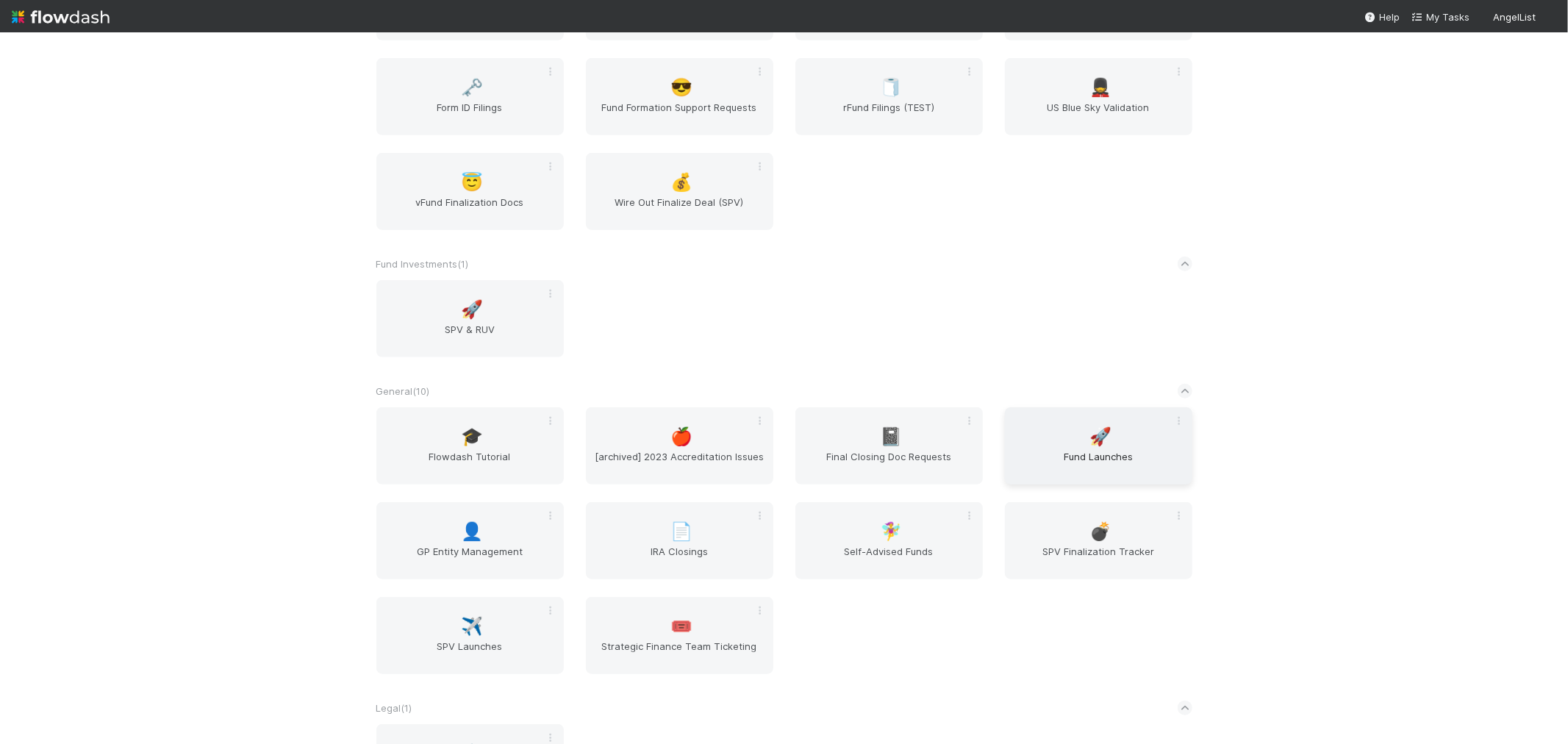
scroll to position [817, 0]
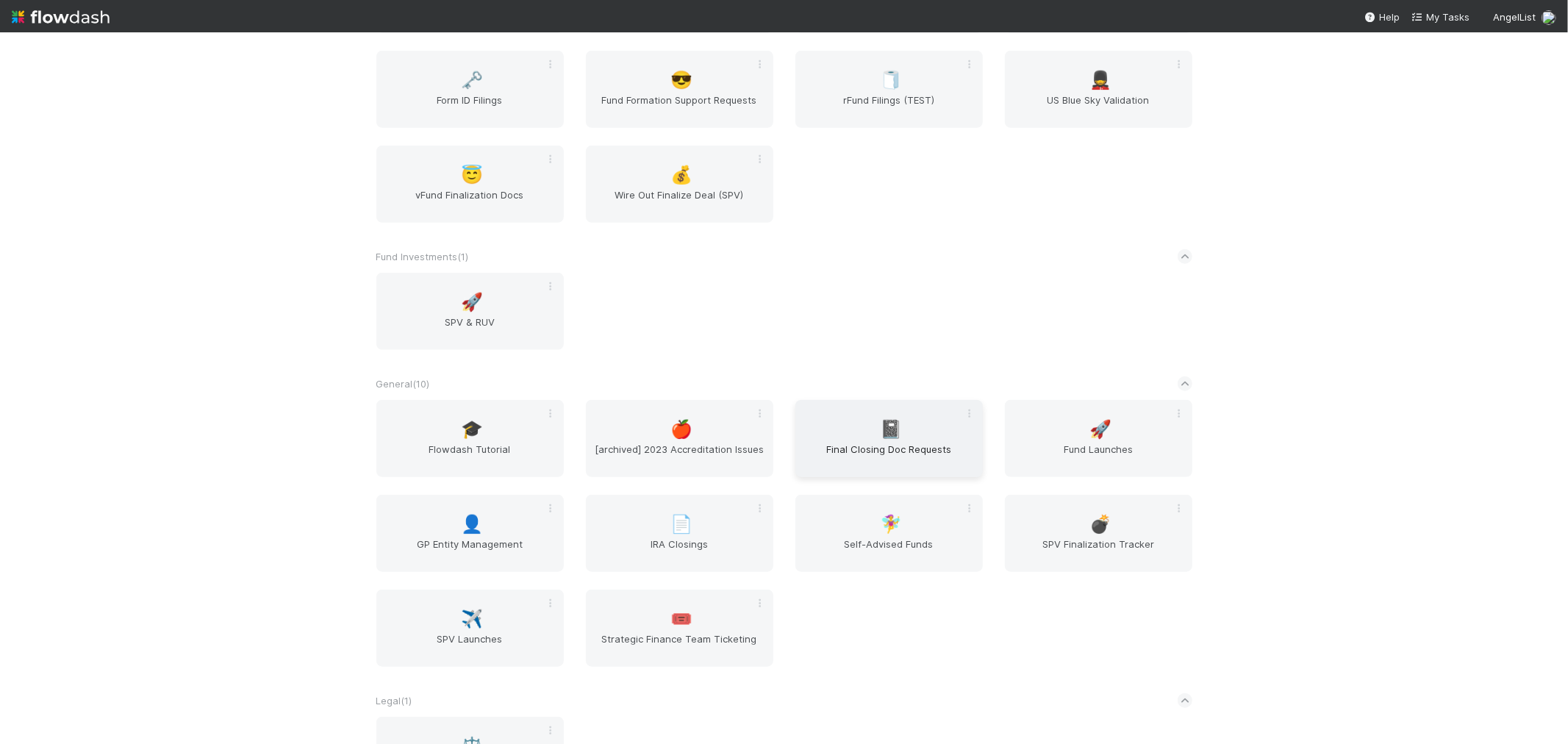
click at [939, 457] on span "Final Closing Doc Requests" at bounding box center [889, 457] width 176 height 30
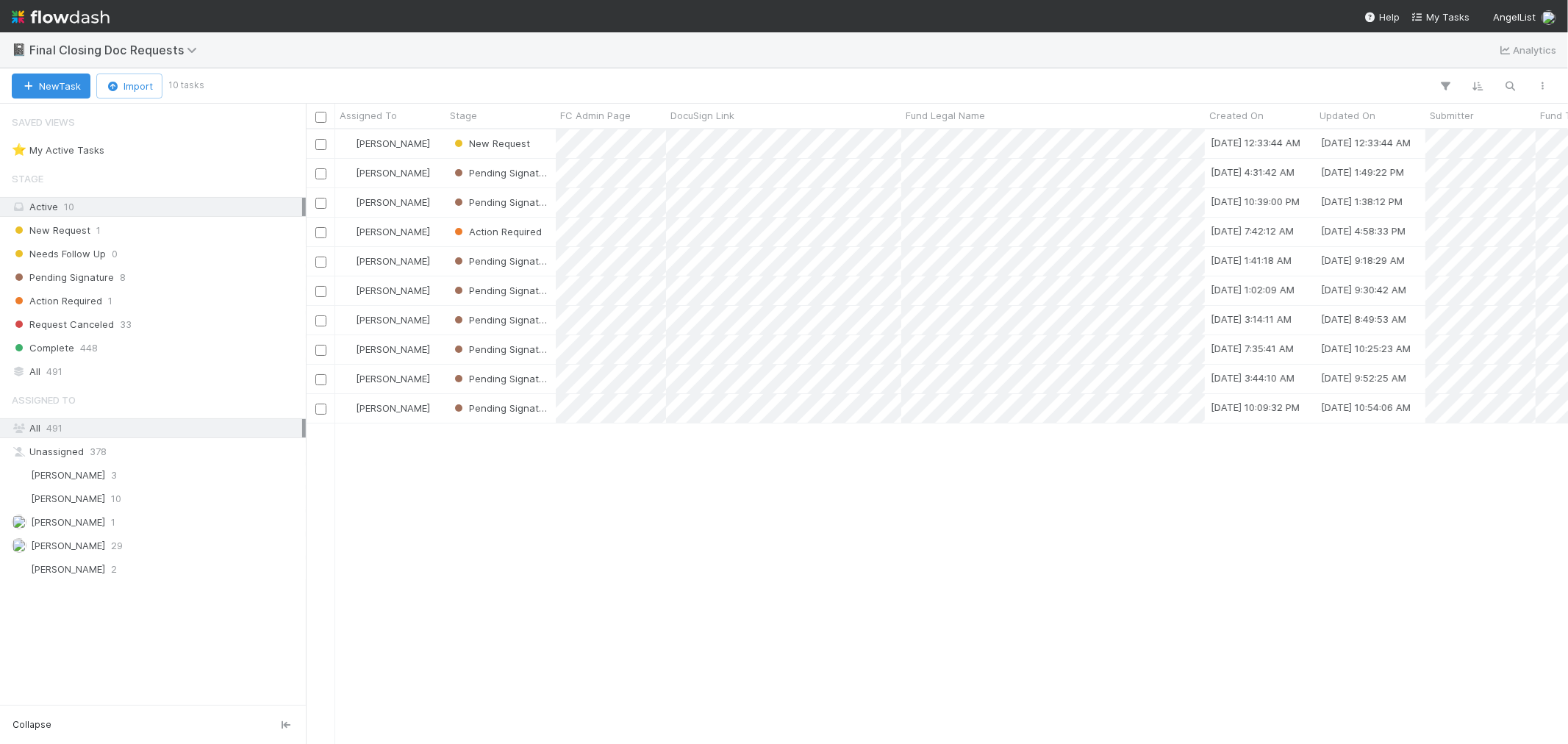
scroll to position [601, 1250]
click at [160, 236] on div "New Request 1" at bounding box center [157, 230] width 291 height 18
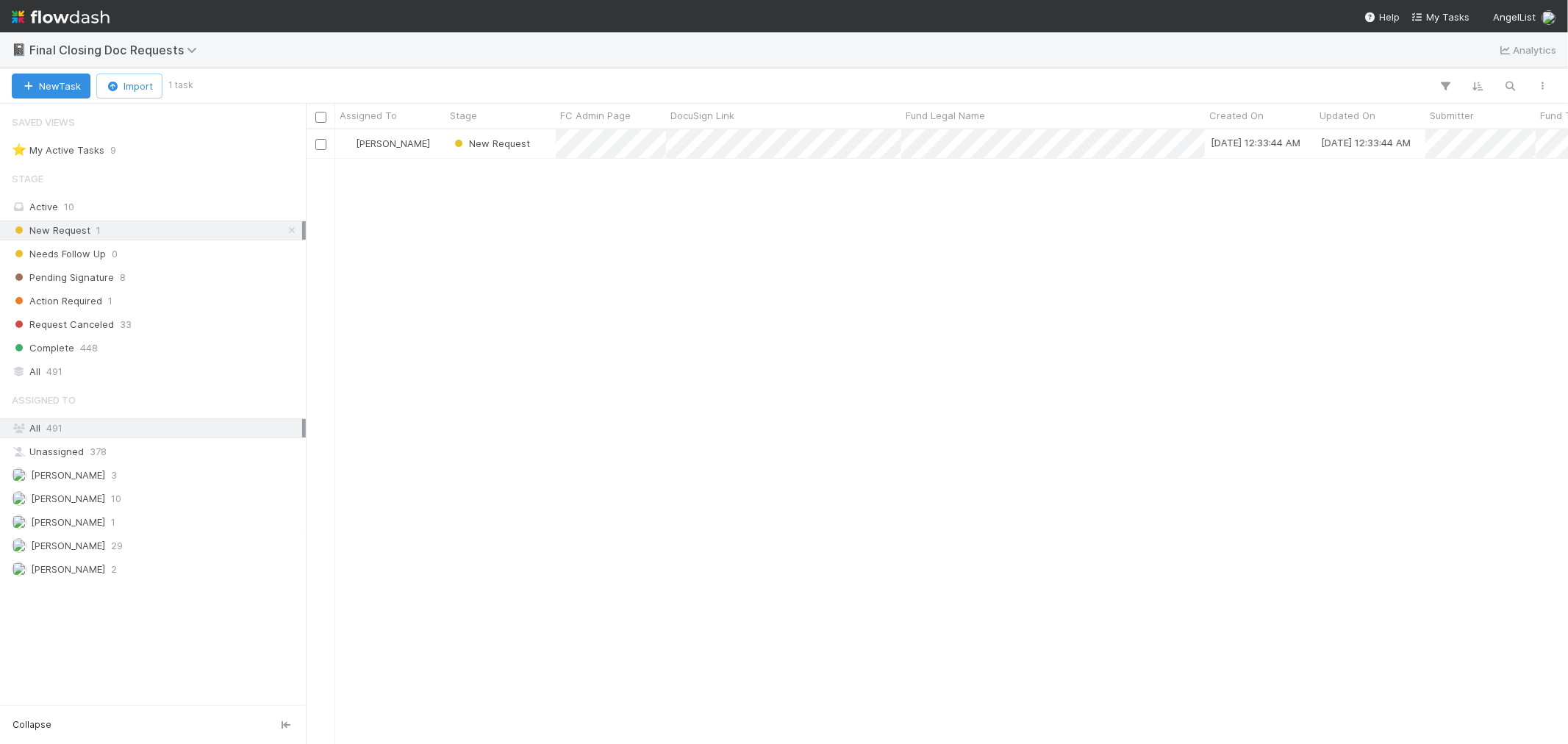
scroll to position [601, 1250]
click at [444, 152] on div "[PERSON_NAME]" at bounding box center [390, 144] width 110 height 29
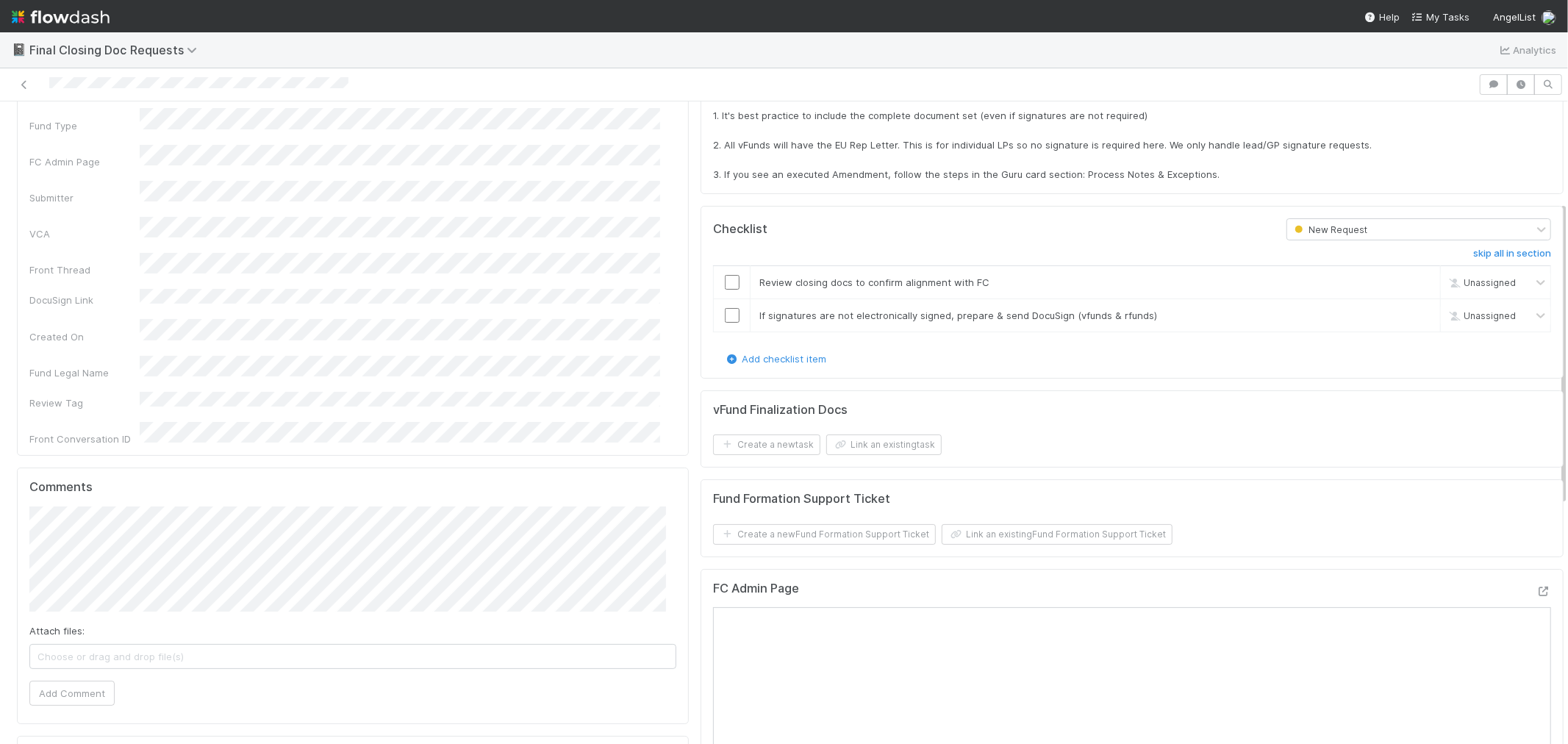
scroll to position [326, 0]
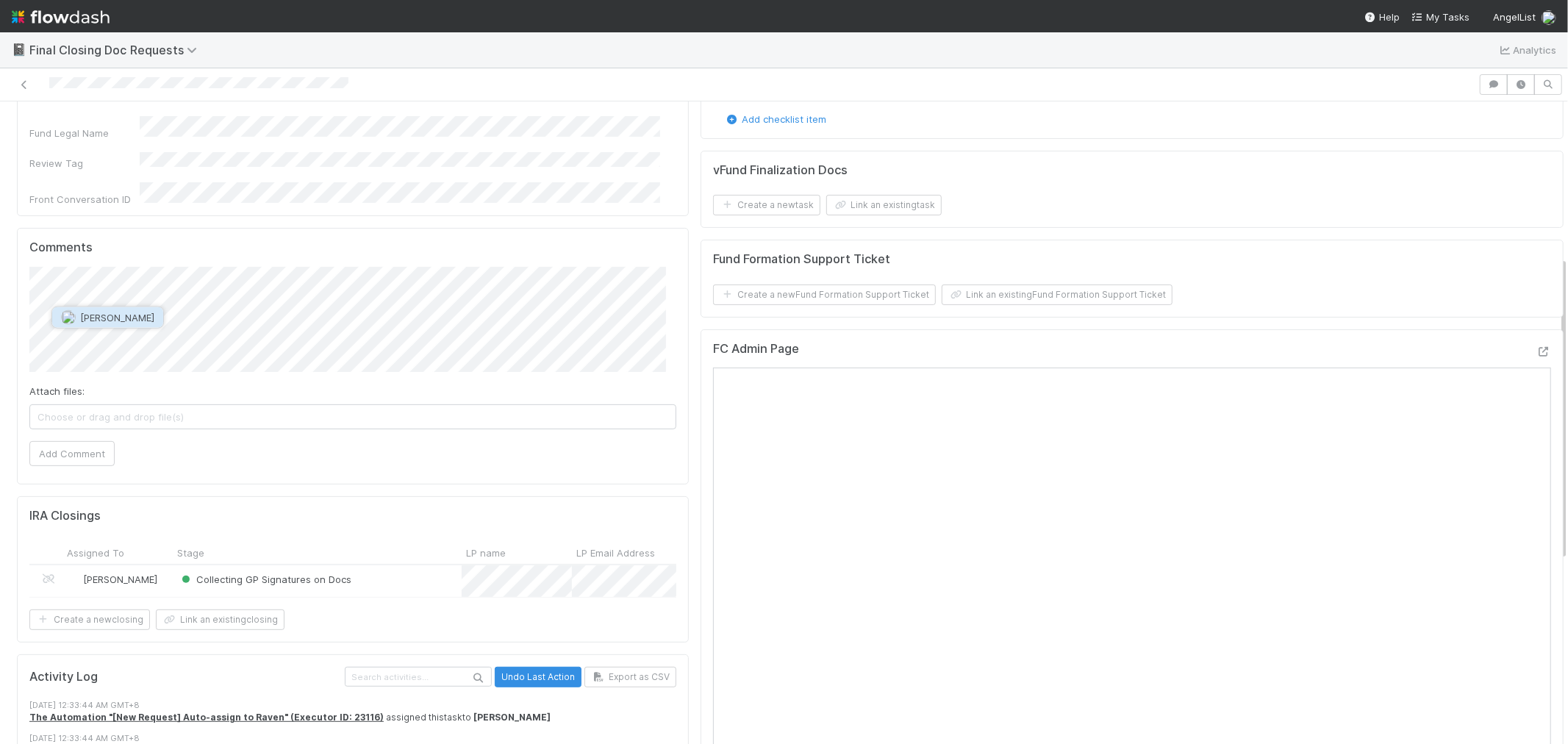
click at [112, 321] on span "Suzi Kang" at bounding box center [117, 317] width 74 height 11
click at [150, 341] on span "[PERSON_NAME]" at bounding box center [117, 342] width 74 height 11
click at [71, 452] on button "Add Comment" at bounding box center [72, 453] width 85 height 25
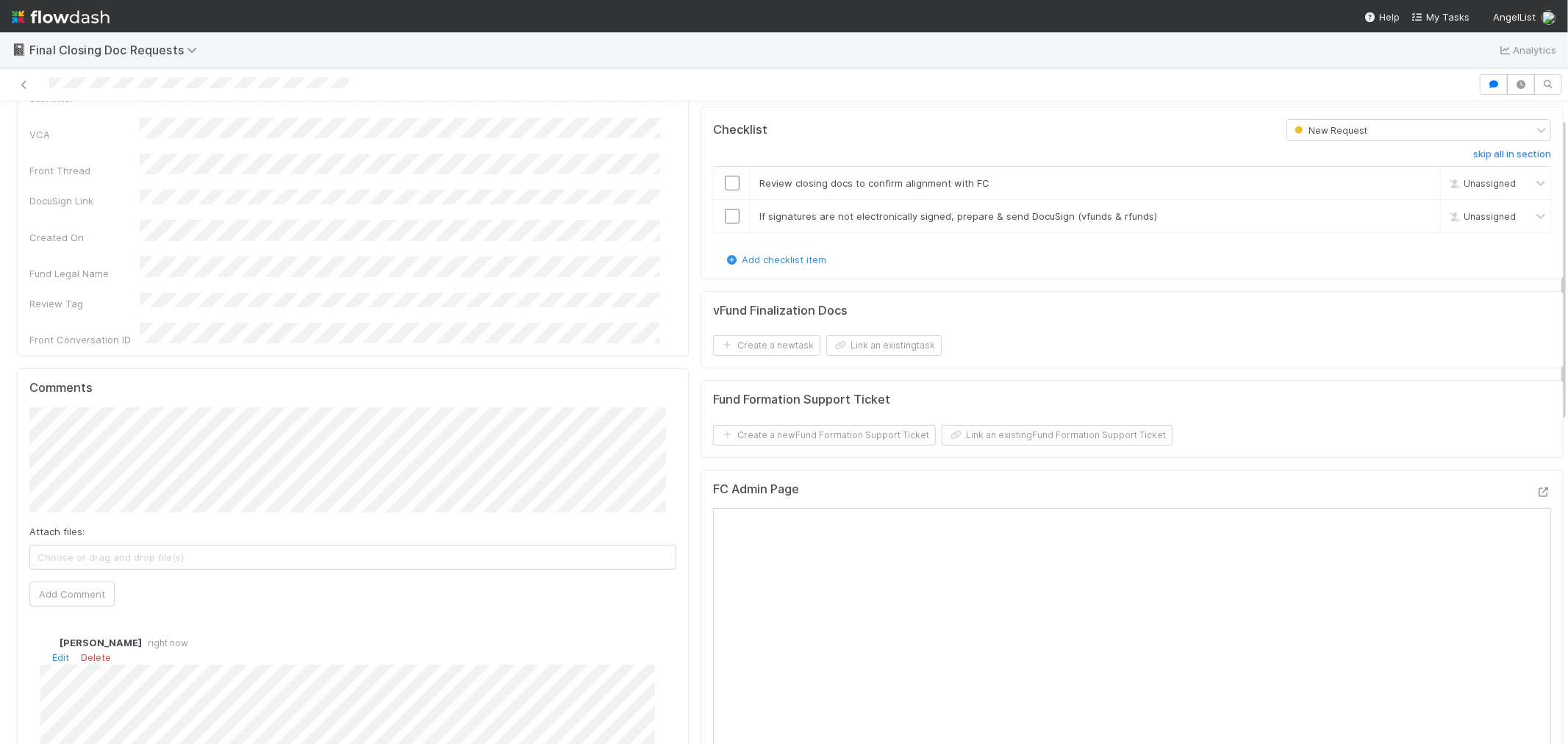
scroll to position [0, 0]
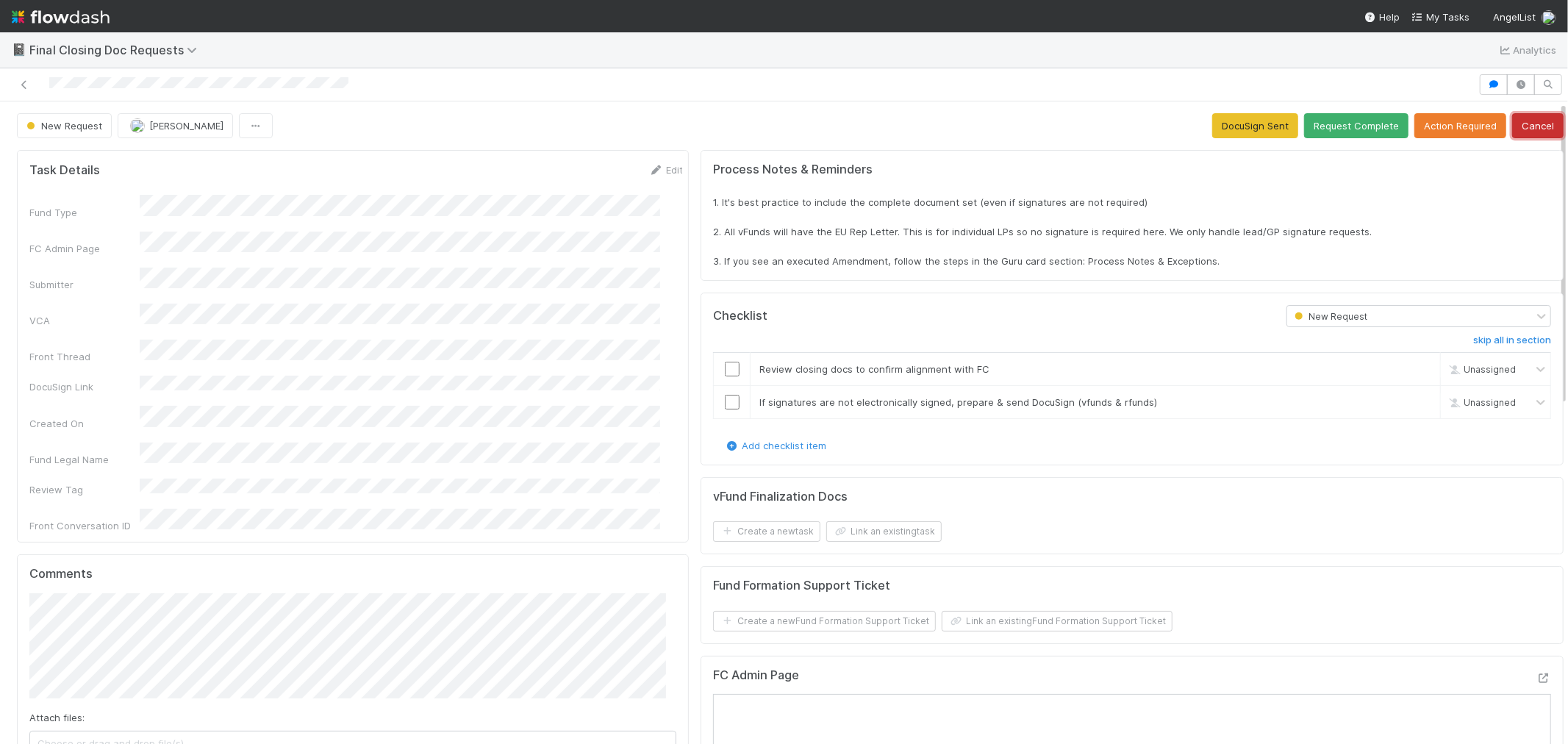
click at [1528, 115] on button "Cancel" at bounding box center [1537, 125] width 52 height 25
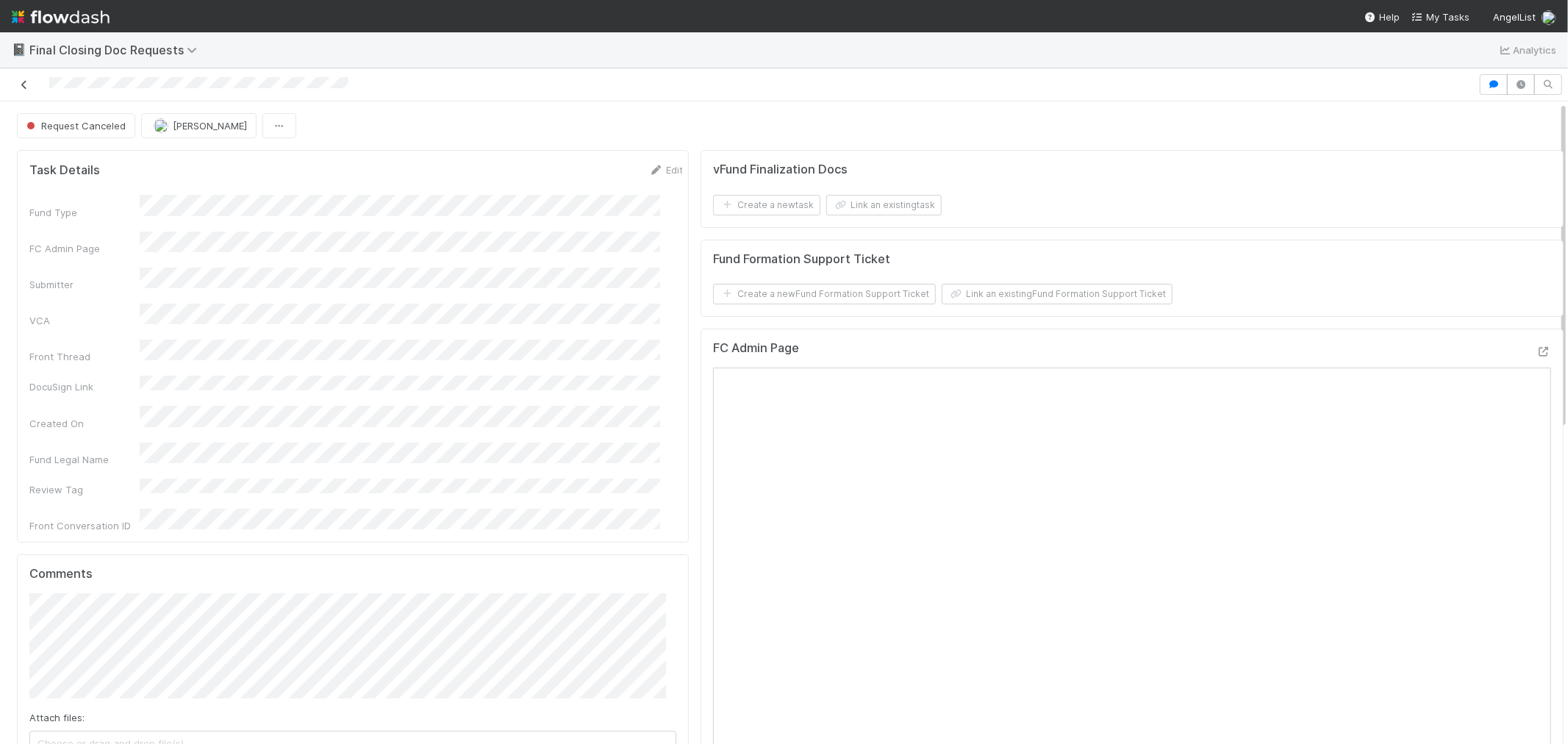
click at [18, 78] on link at bounding box center [24, 84] width 15 height 15
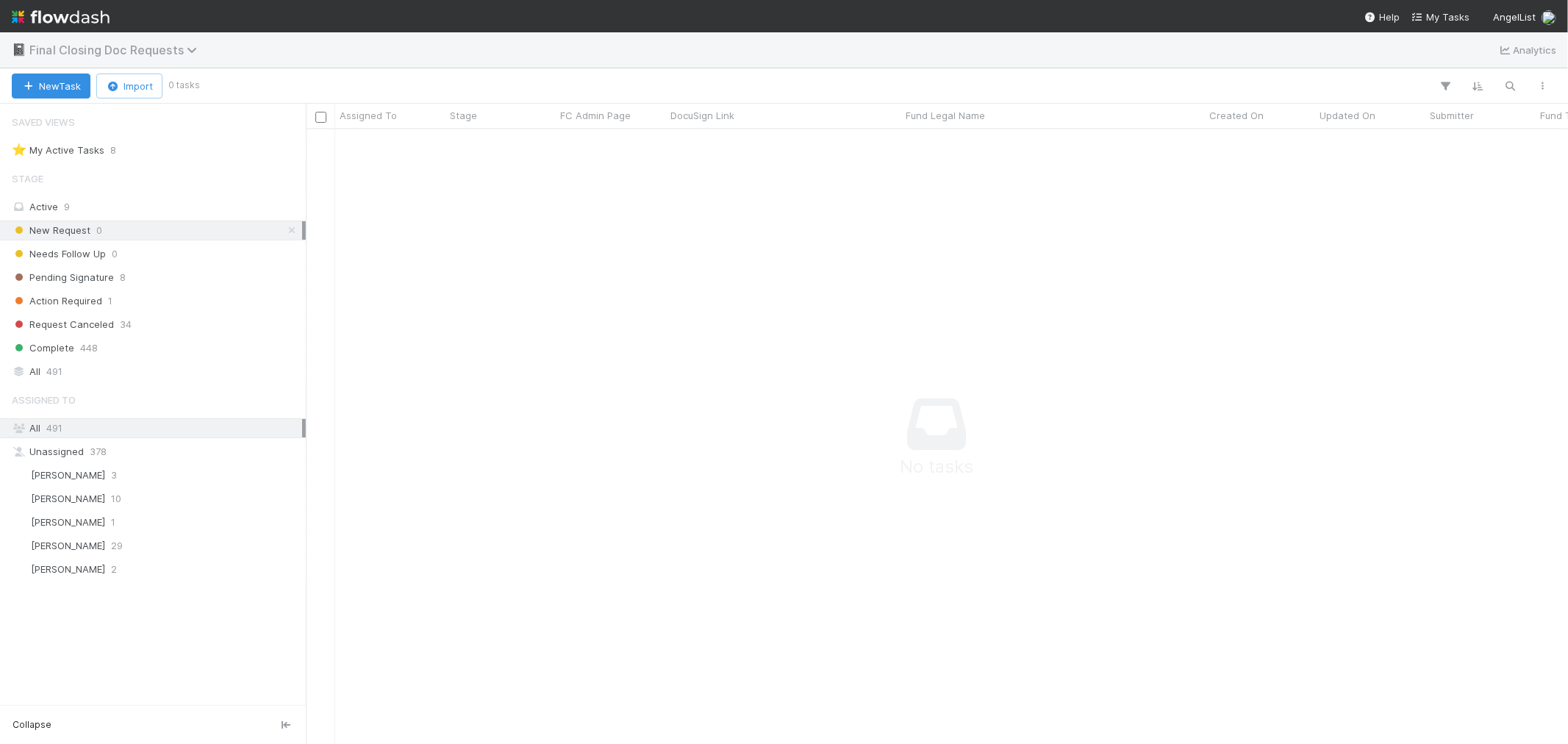
scroll to position [12, 12]
click at [59, 18] on img at bounding box center [60, 17] width 98 height 25
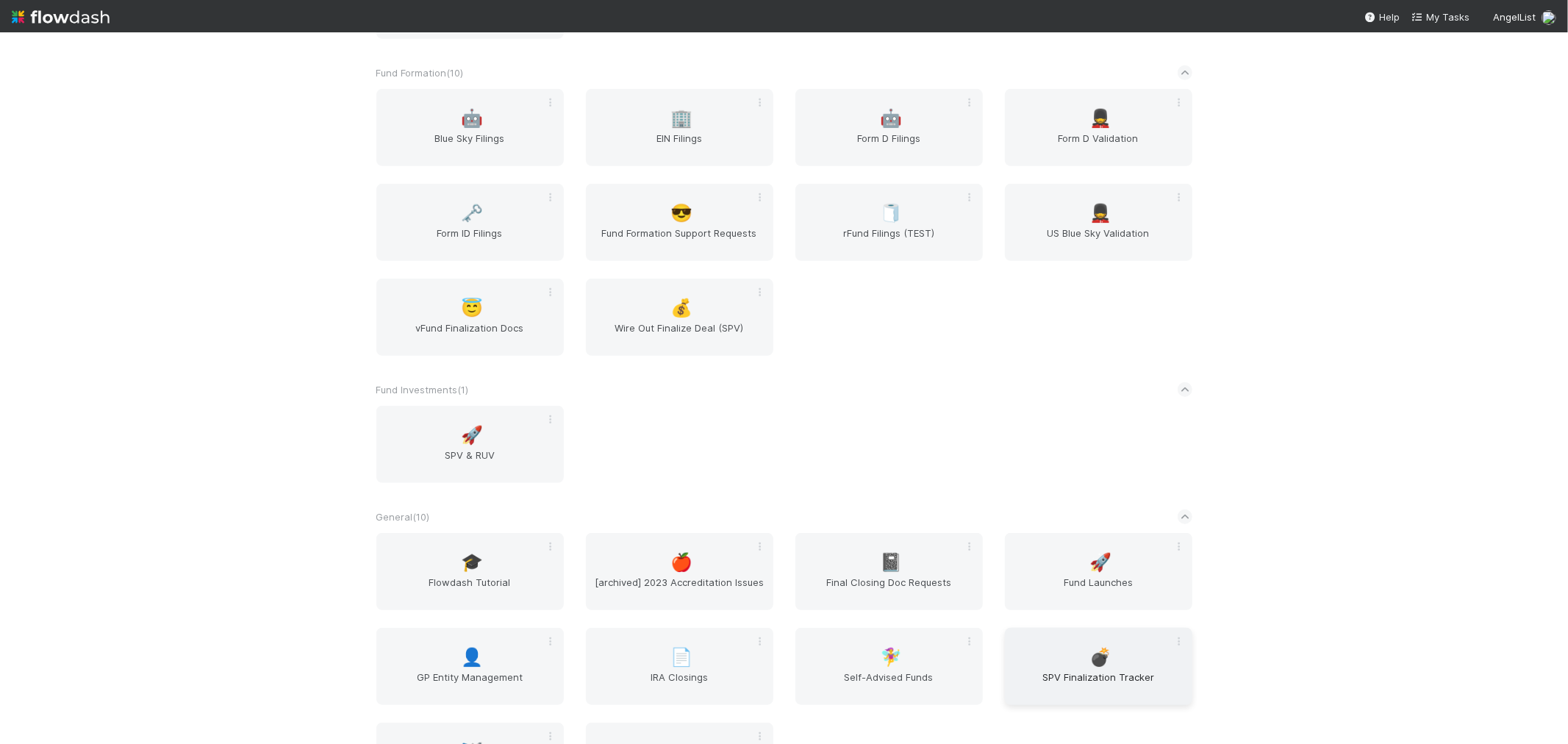
scroll to position [898, 0]
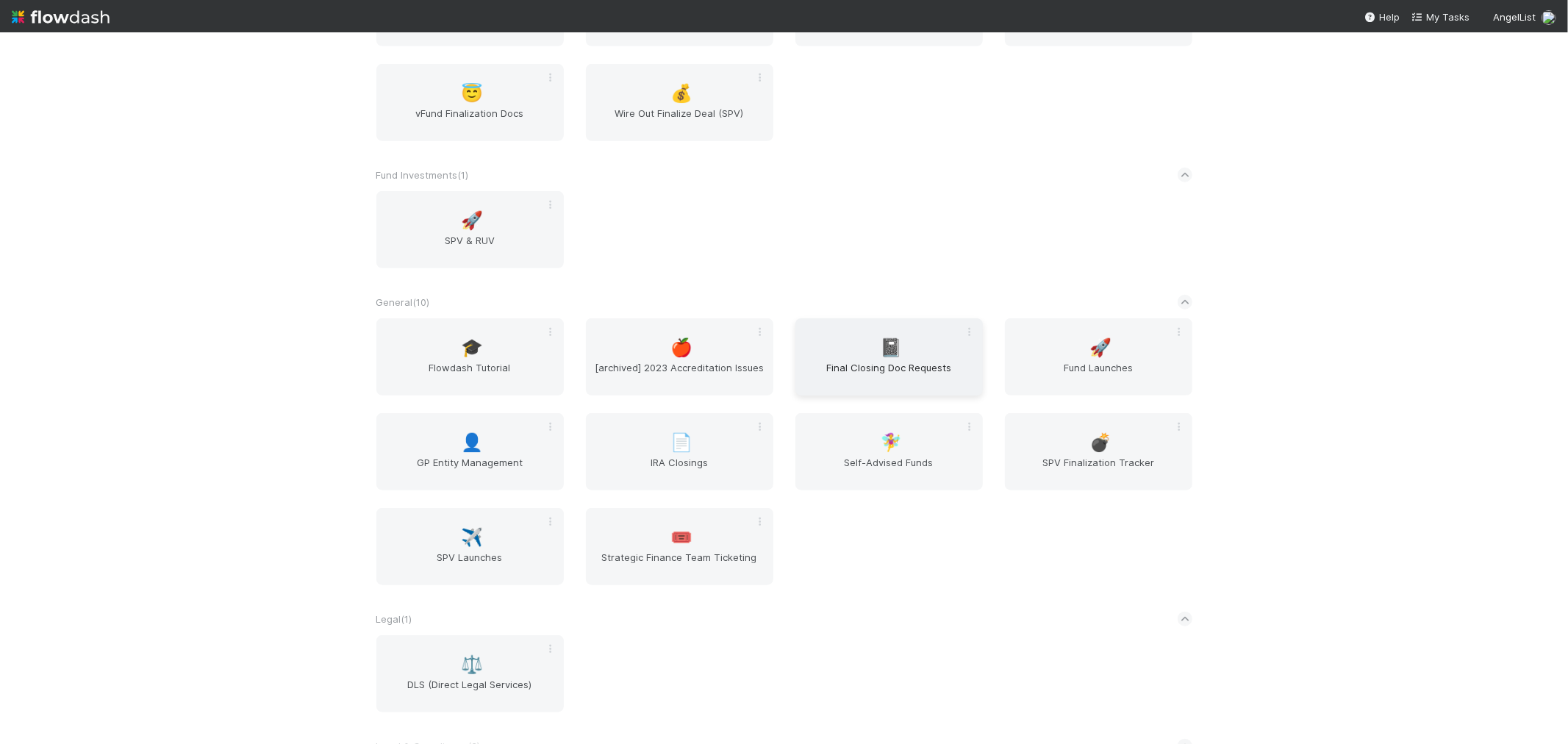
click at [884, 360] on span "Final Closing Doc Requests" at bounding box center [889, 375] width 176 height 30
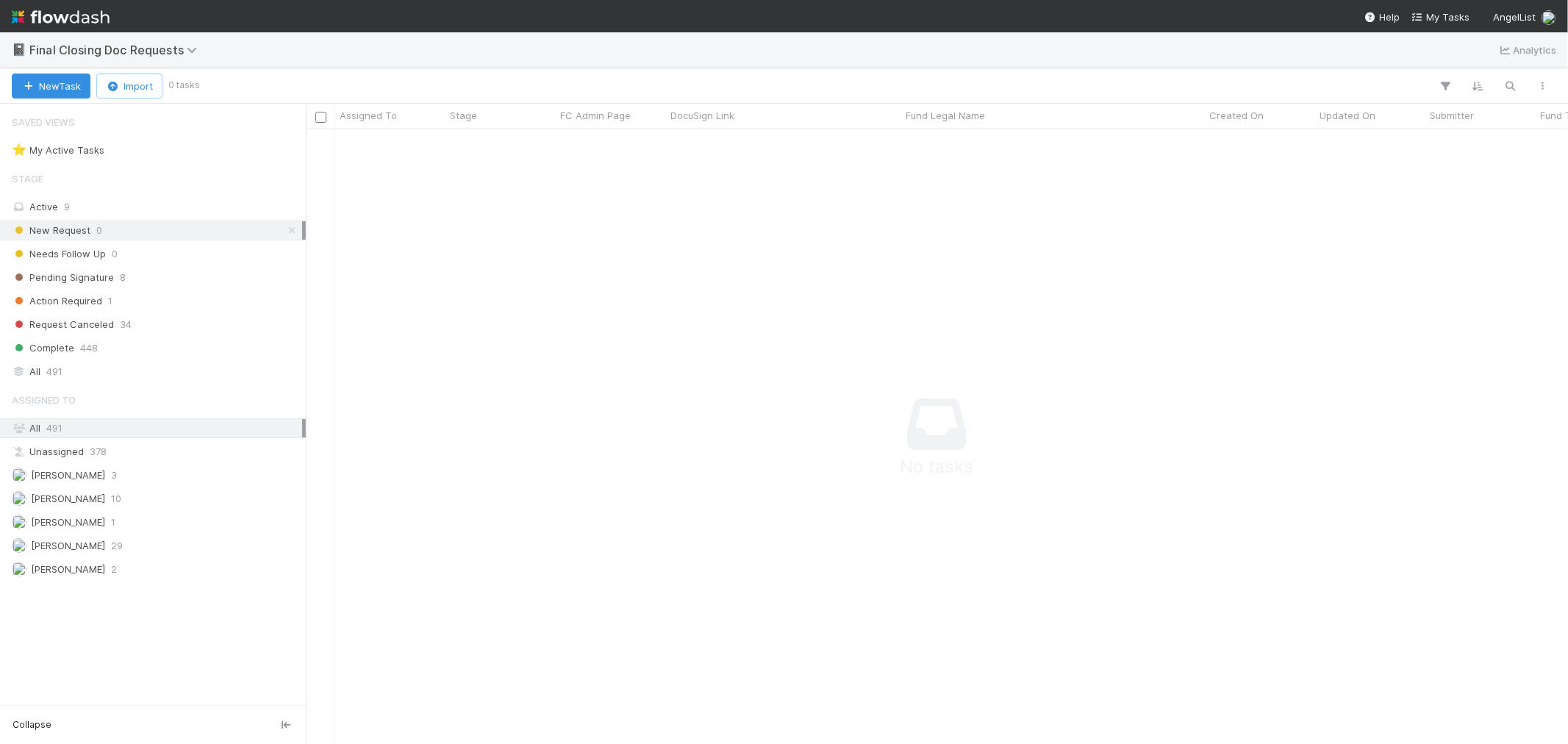
scroll to position [589, 1237]
click at [193, 151] on div "⭐ My Active Tasks 8" at bounding box center [157, 150] width 291 height 18
click at [59, 17] on img at bounding box center [60, 17] width 98 height 25
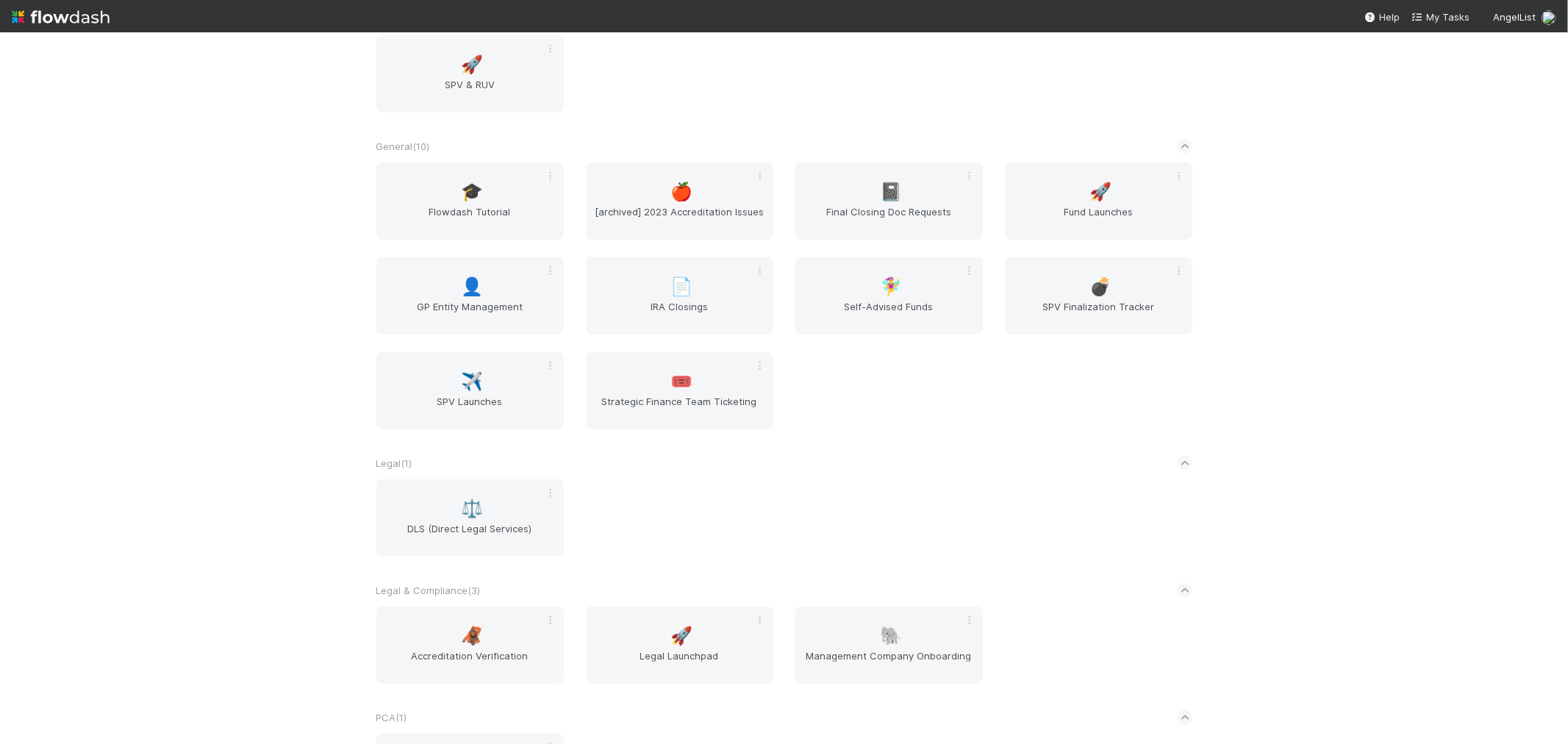
scroll to position [1062, 0]
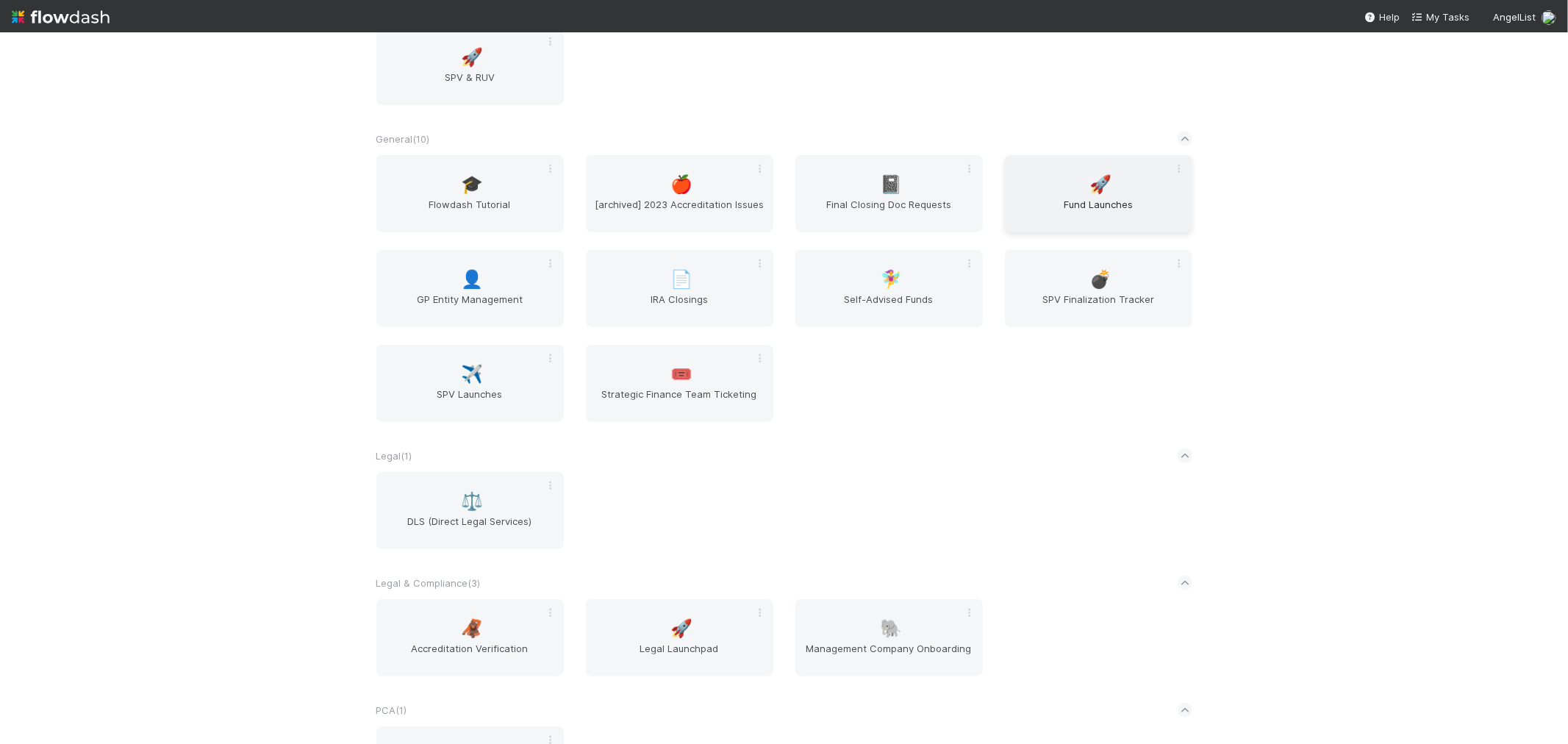
click at [1077, 204] on span "Fund Launches" at bounding box center [1099, 212] width 176 height 30
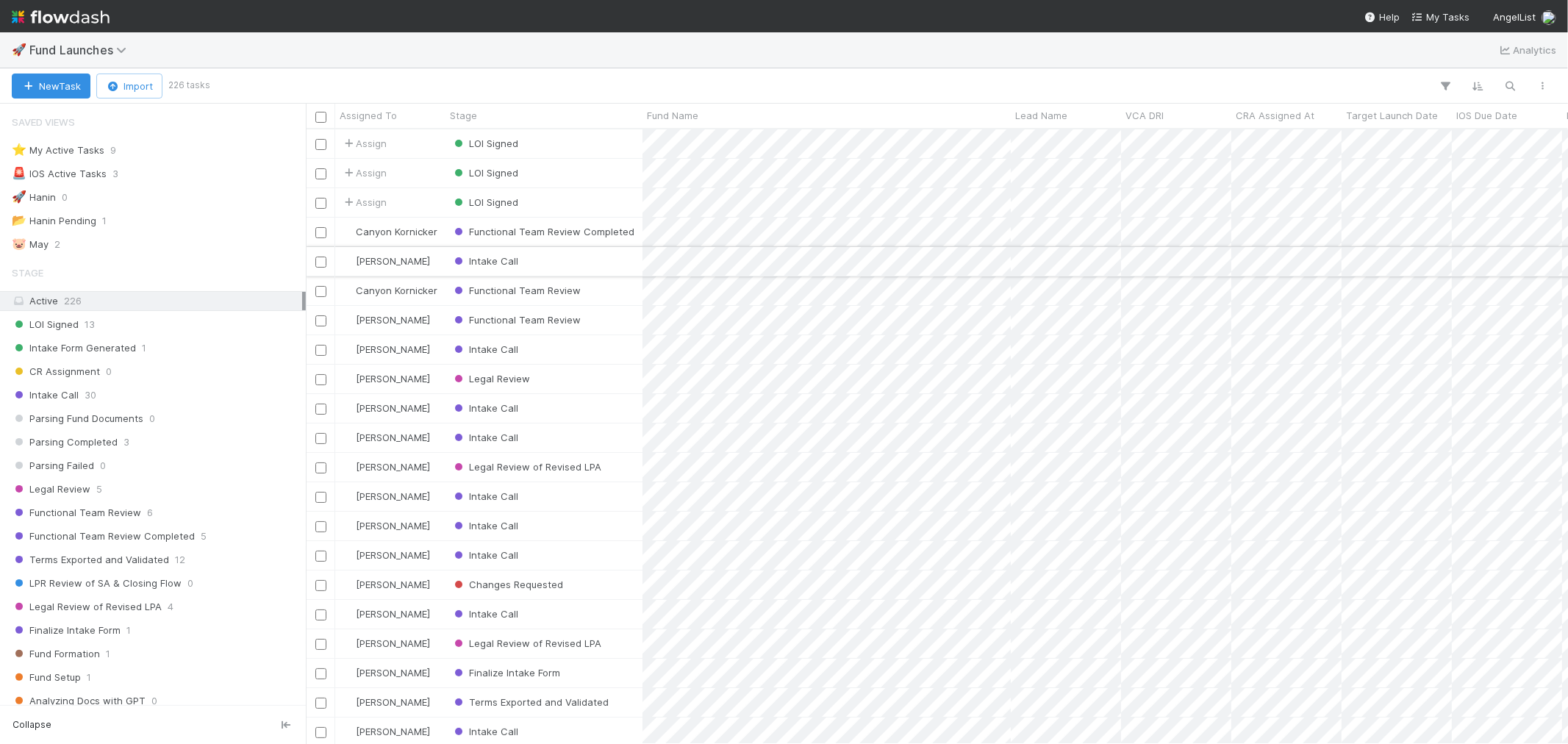
scroll to position [601, 1250]
click at [96, 156] on div "⭐ My Active Tasks" at bounding box center [58, 150] width 93 height 18
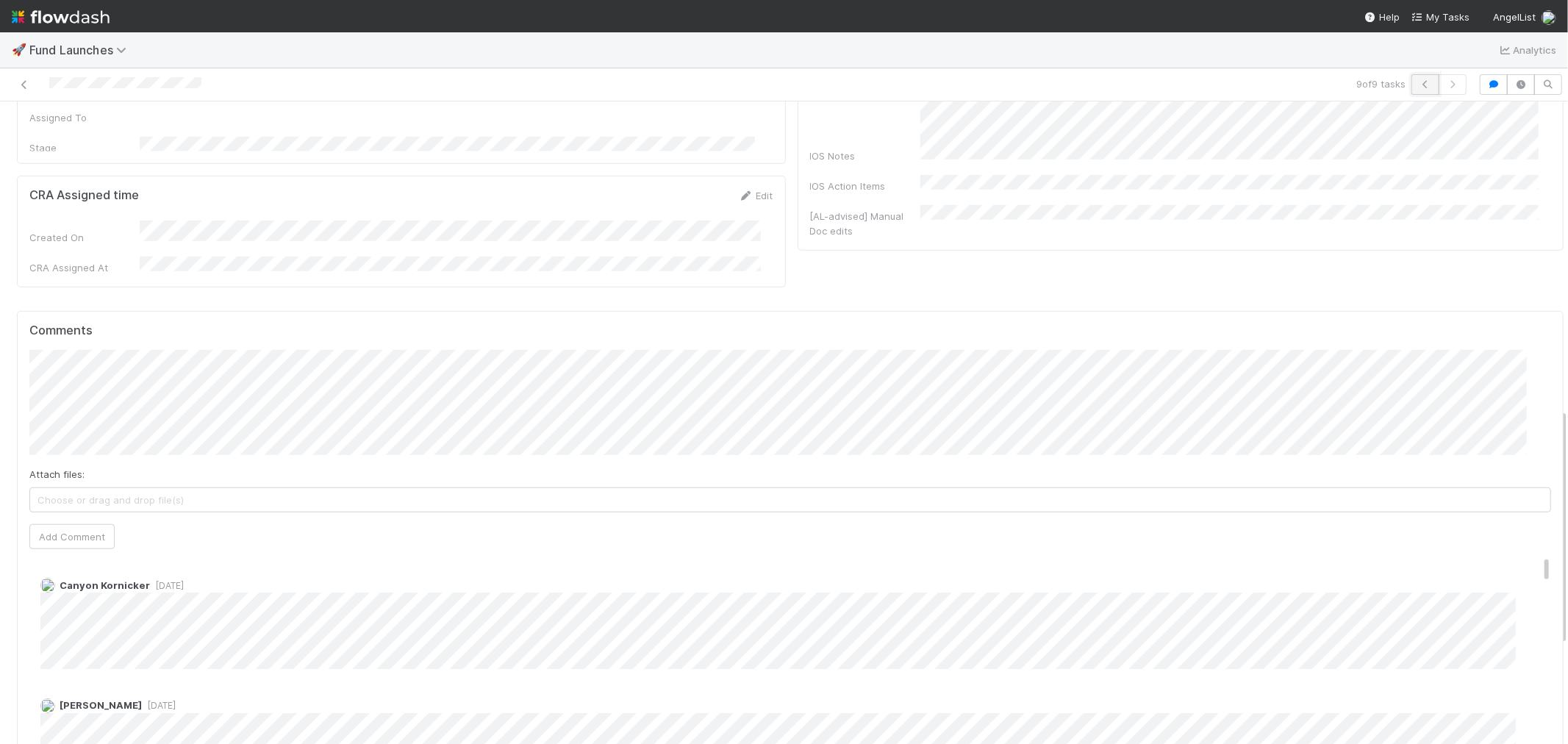
click at [1418, 88] on icon "button" at bounding box center [1425, 85] width 15 height 9
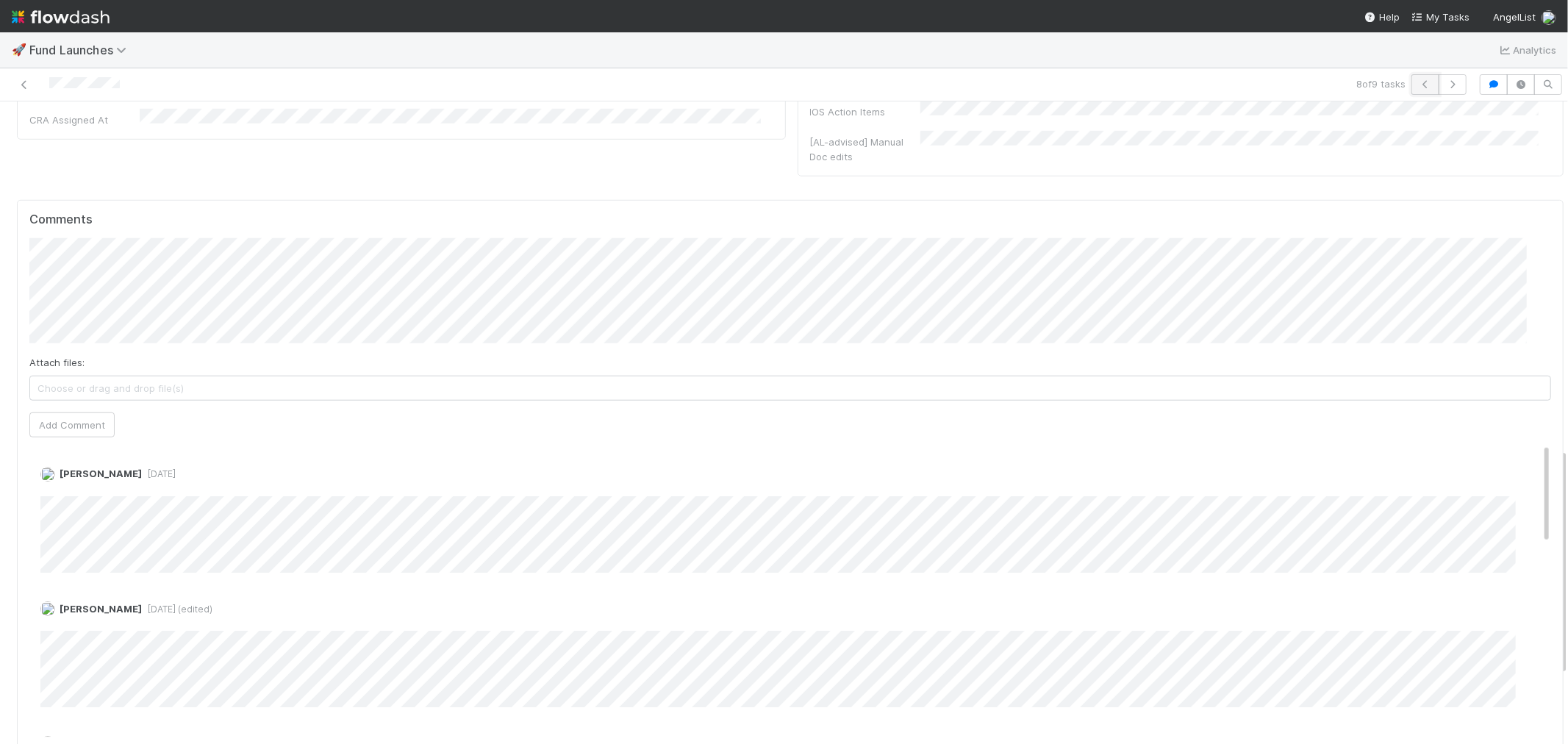
click at [1411, 88] on button "button" at bounding box center [1425, 85] width 28 height 21
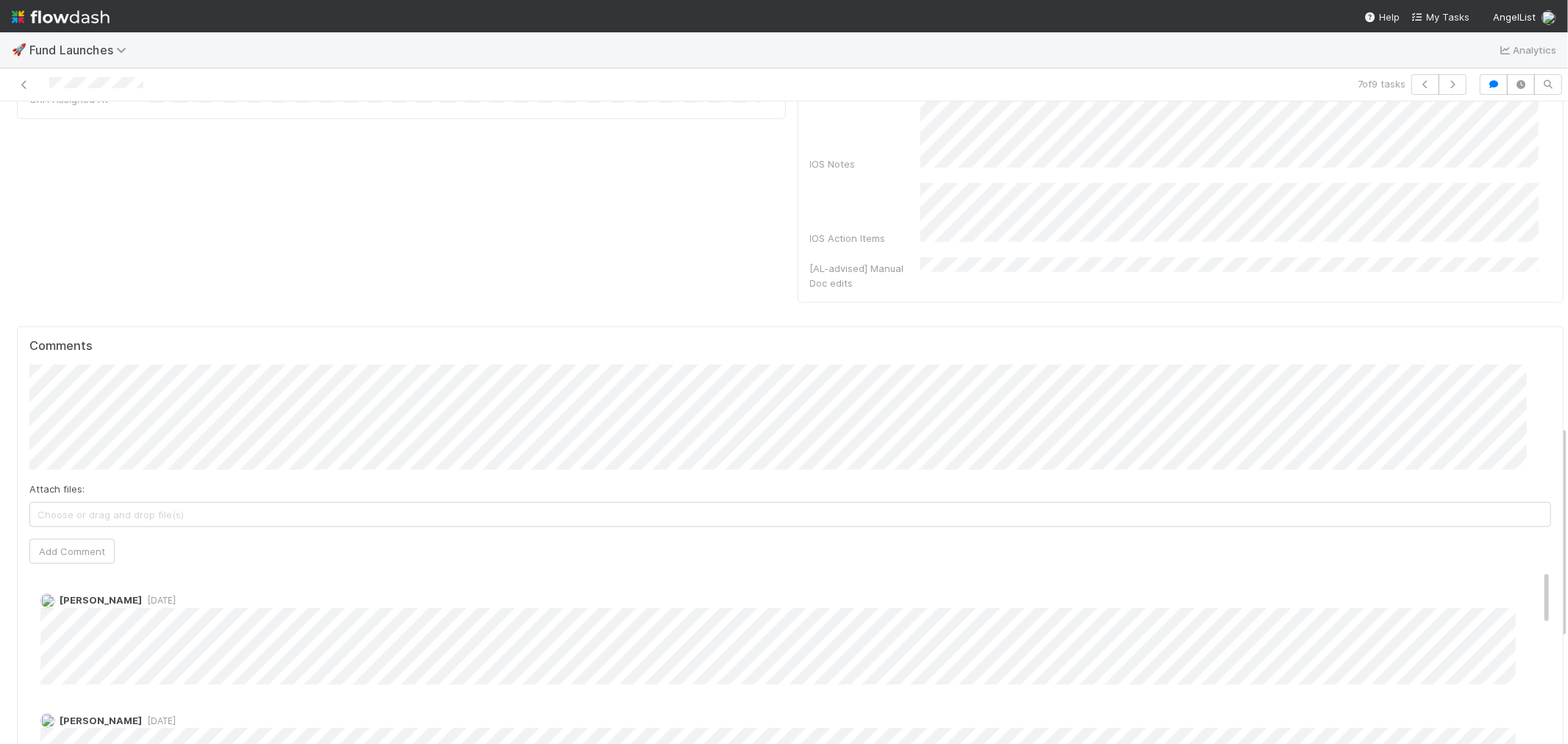
scroll to position [1143, 0]
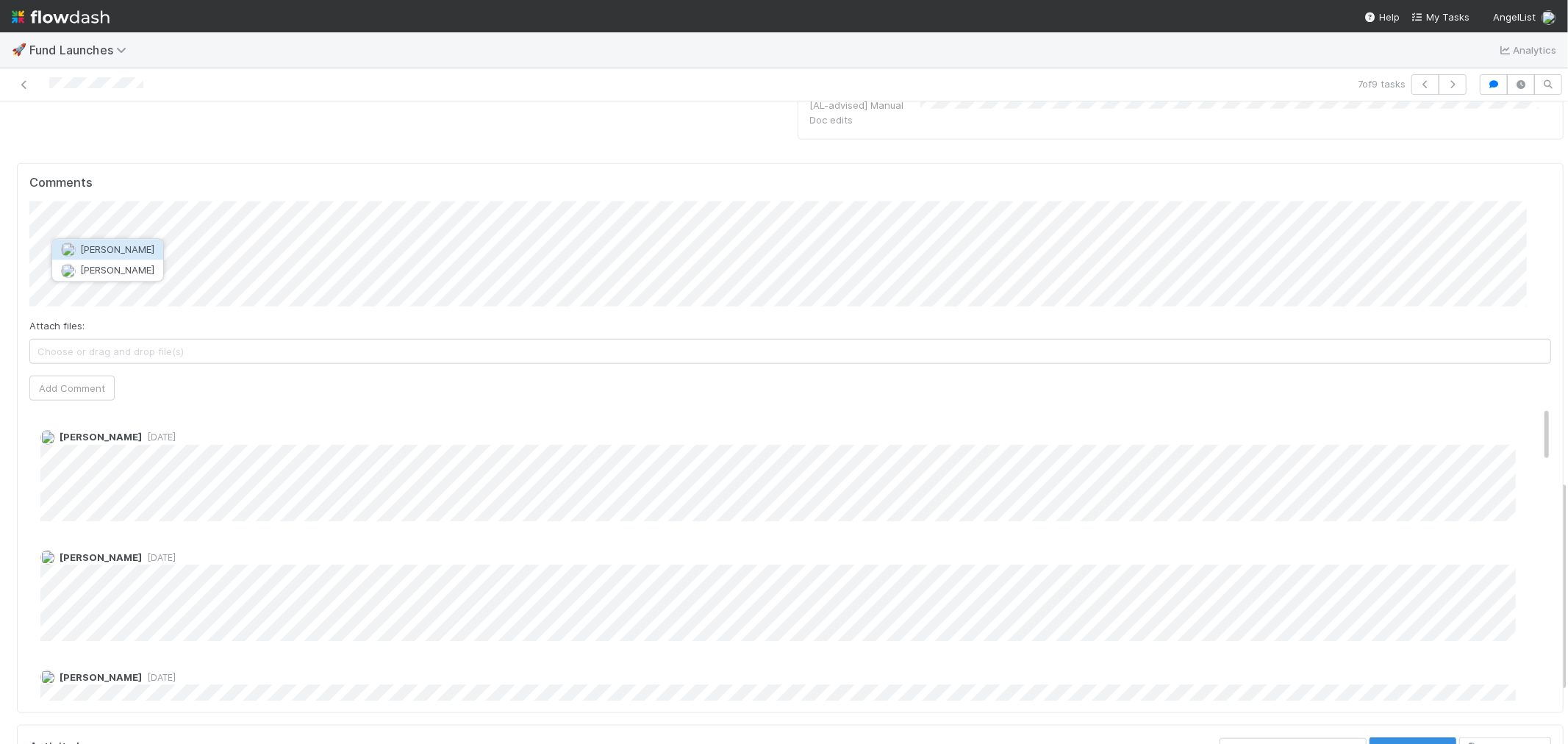
click at [130, 241] on button "[PERSON_NAME]" at bounding box center [108, 249] width 111 height 21
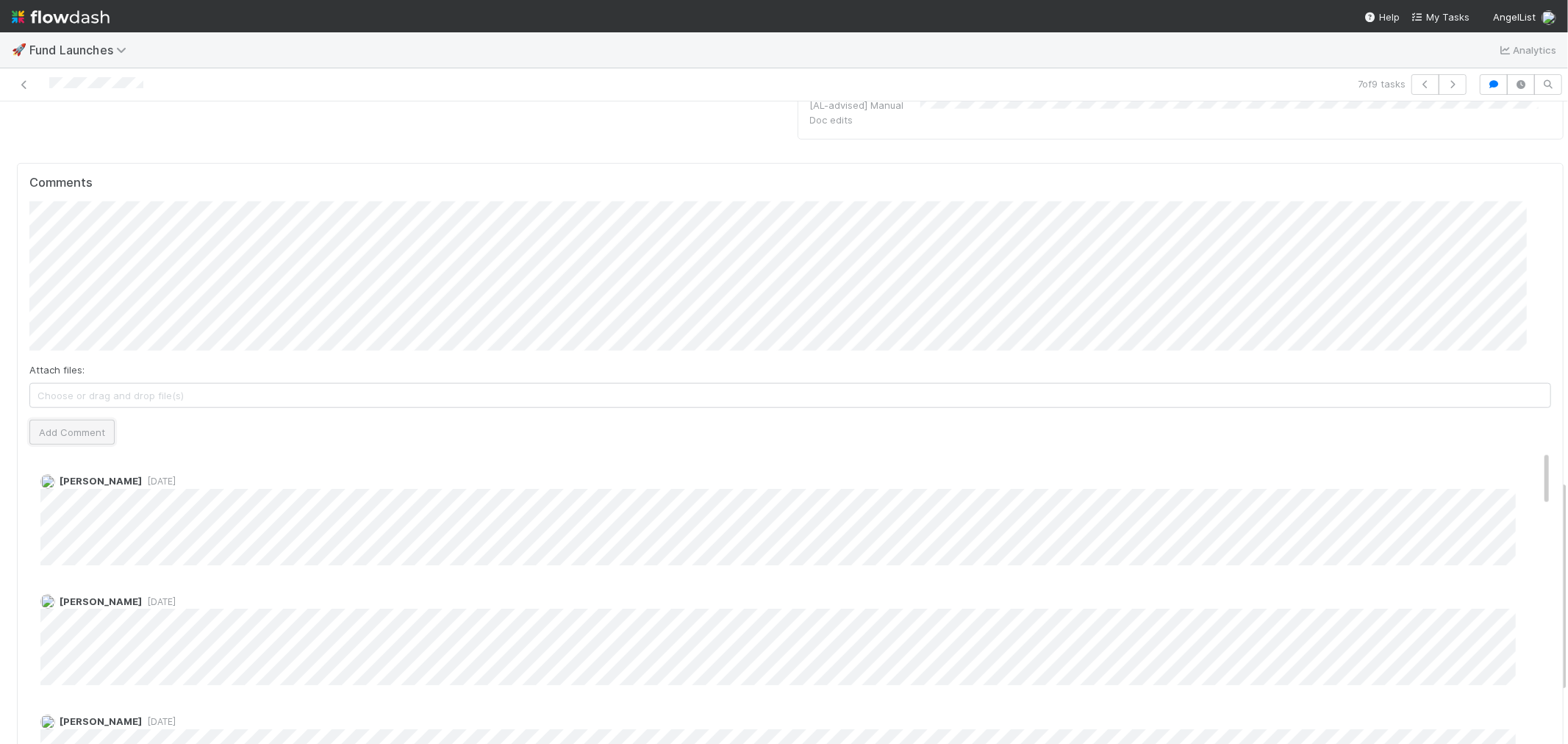
click at [56, 426] on button "Add Comment" at bounding box center [72, 432] width 85 height 25
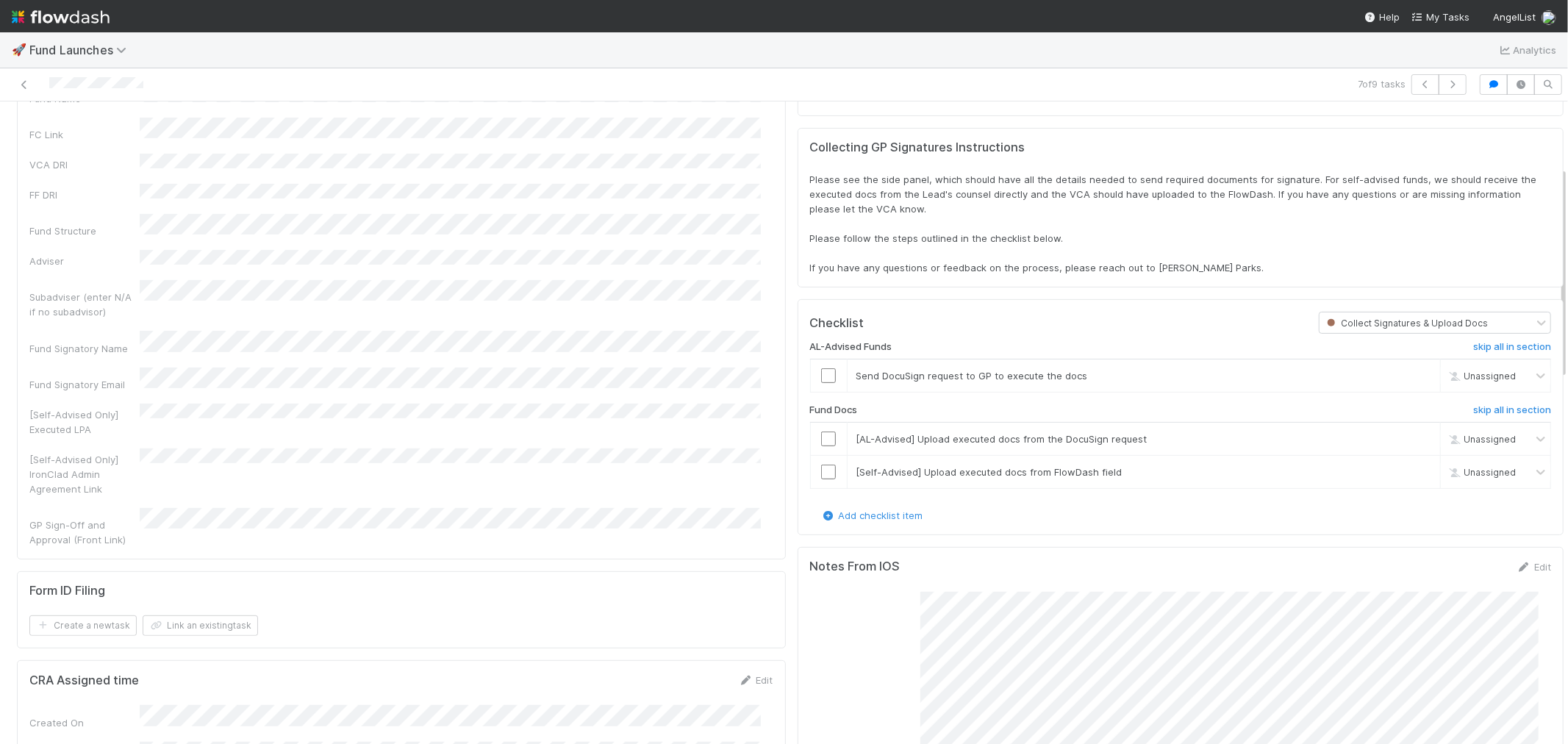
scroll to position [0, 0]
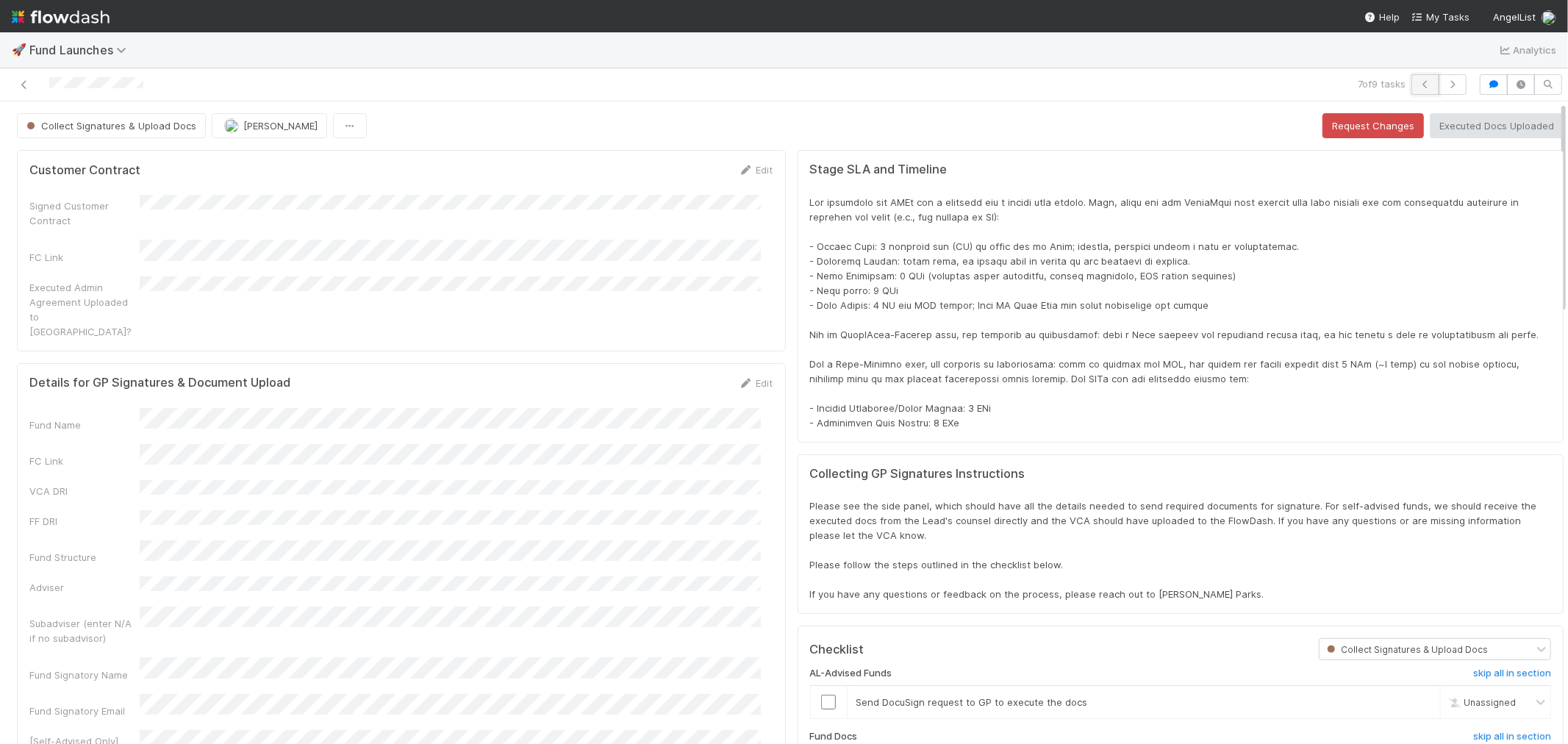
click at [1418, 86] on icon "button" at bounding box center [1425, 85] width 15 height 9
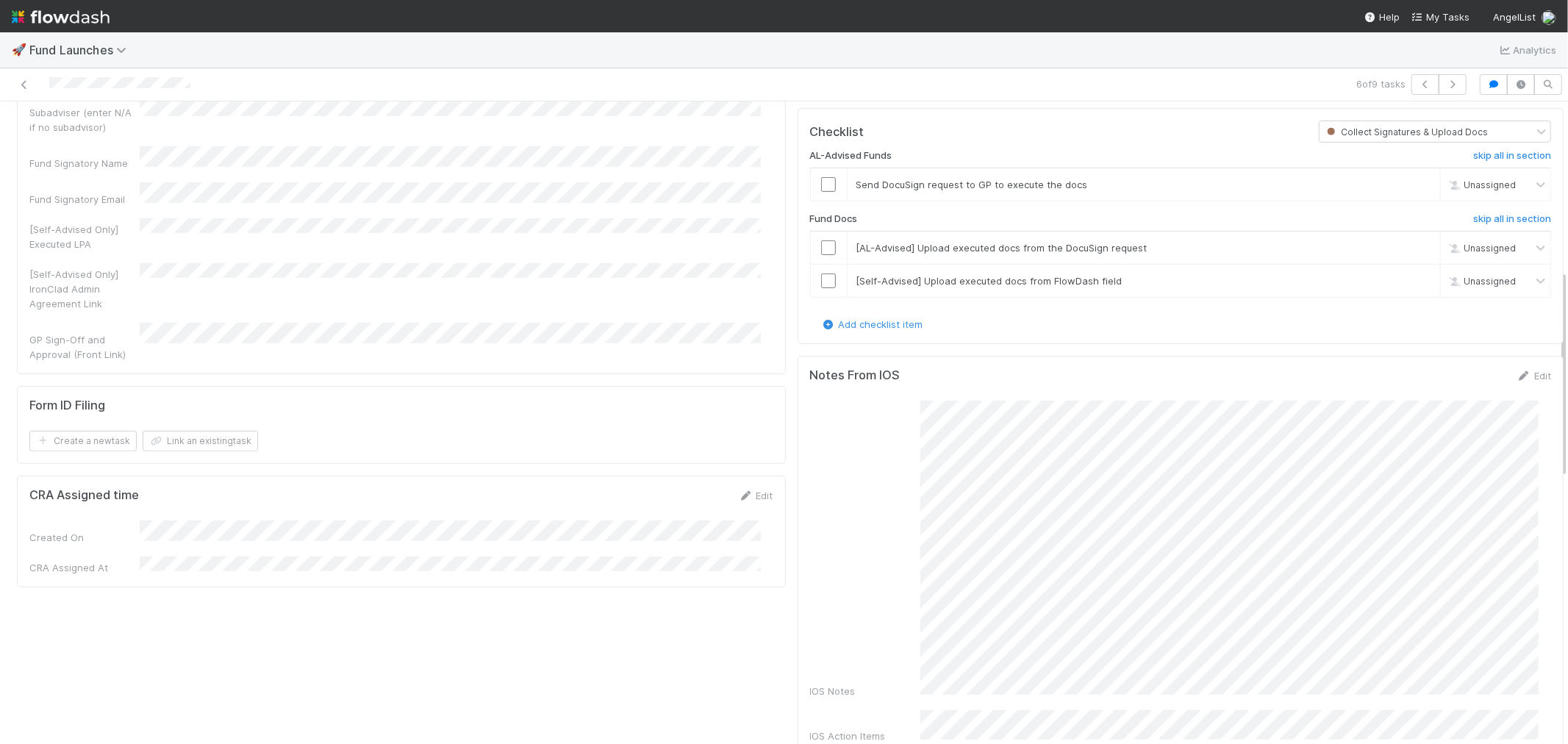
scroll to position [518, 0]
click at [1445, 85] on icon "button" at bounding box center [1452, 85] width 15 height 9
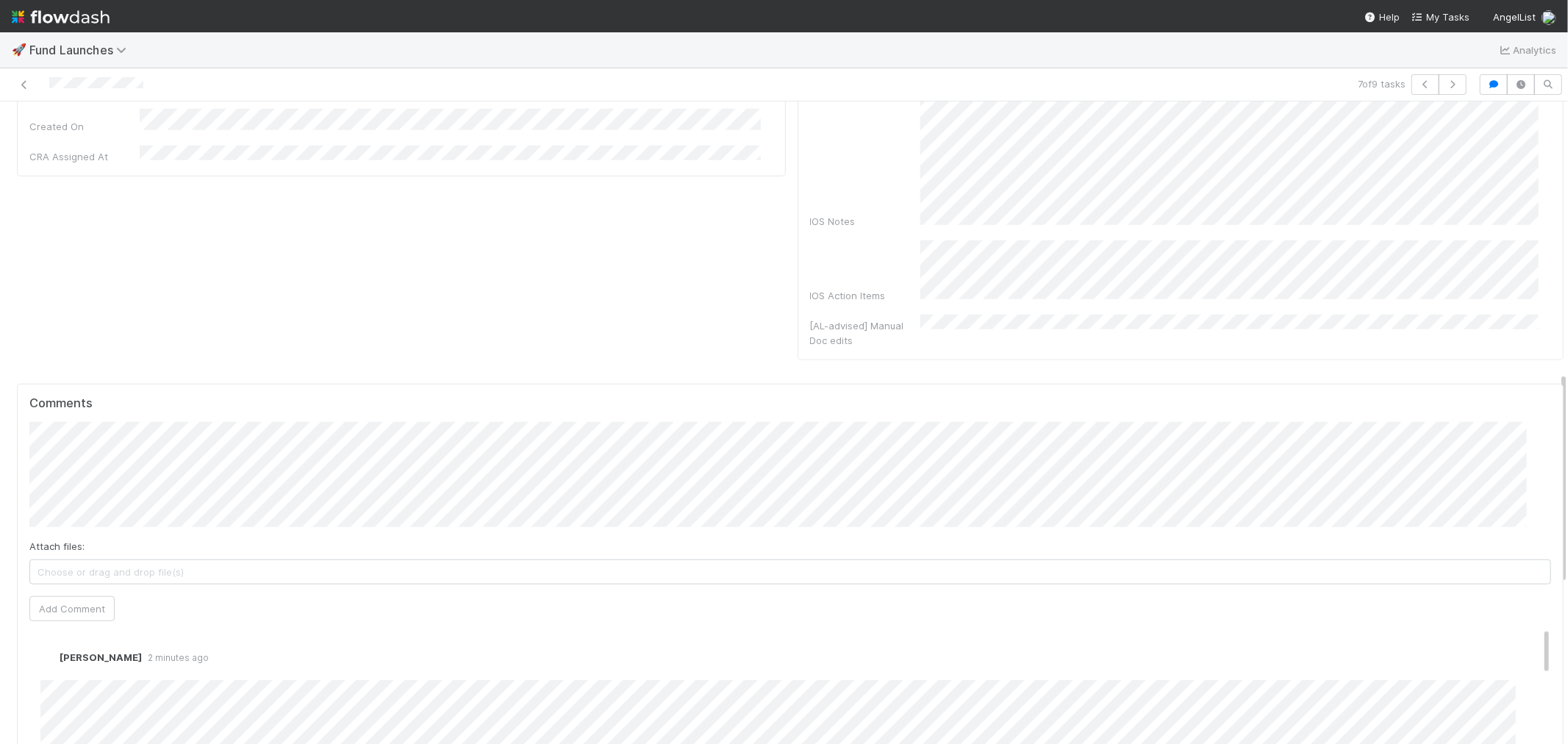
scroll to position [1062, 0]
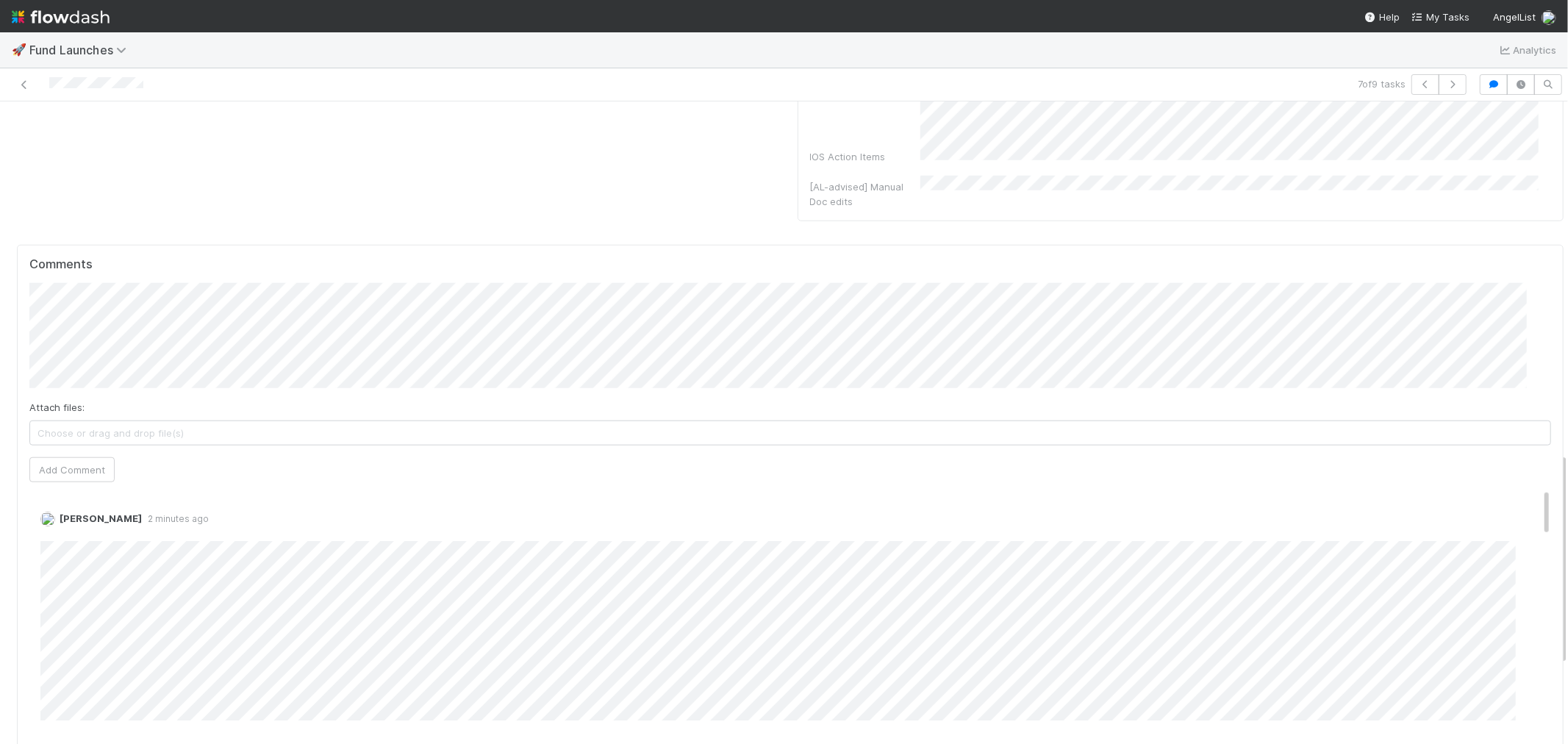
click at [27, 551] on div "Comments Attach files: Choose or drag and drop file(s) Add Comment Raven Jacint…" at bounding box center [790, 520] width 1547 height 551
click at [1418, 85] on icon "button" at bounding box center [1425, 85] width 15 height 9
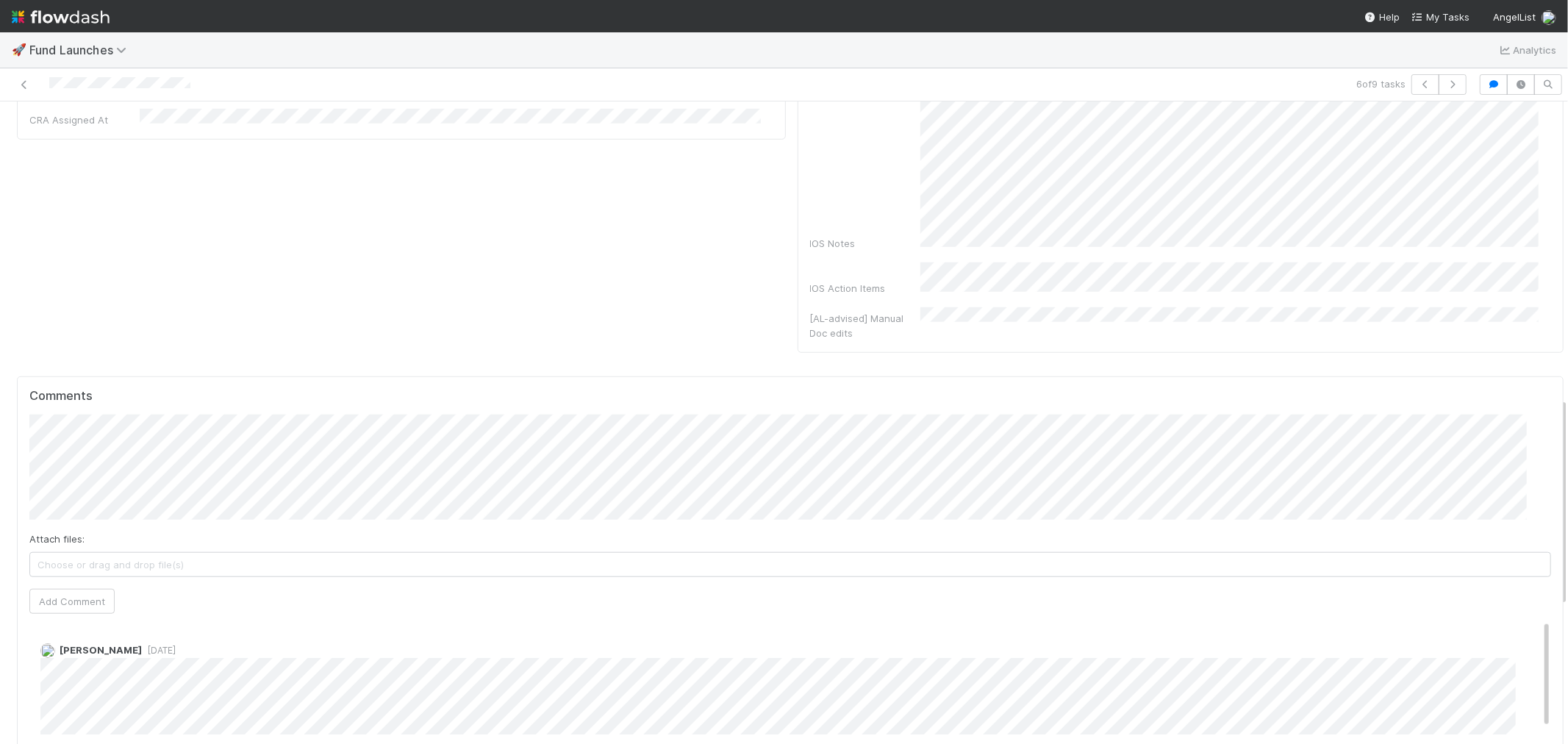
scroll to position [1062, 0]
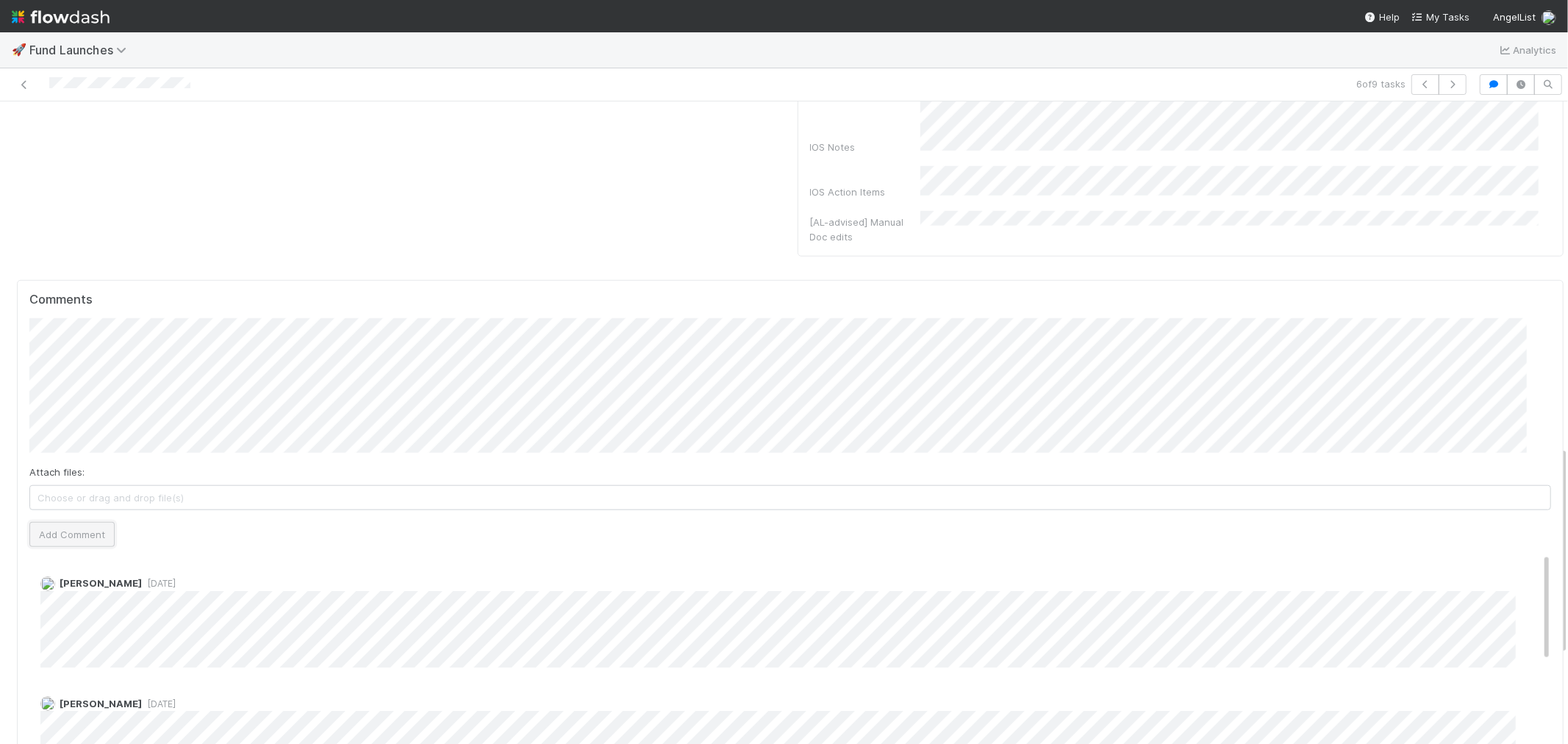
click at [63, 523] on button "Add Comment" at bounding box center [72, 534] width 85 height 25
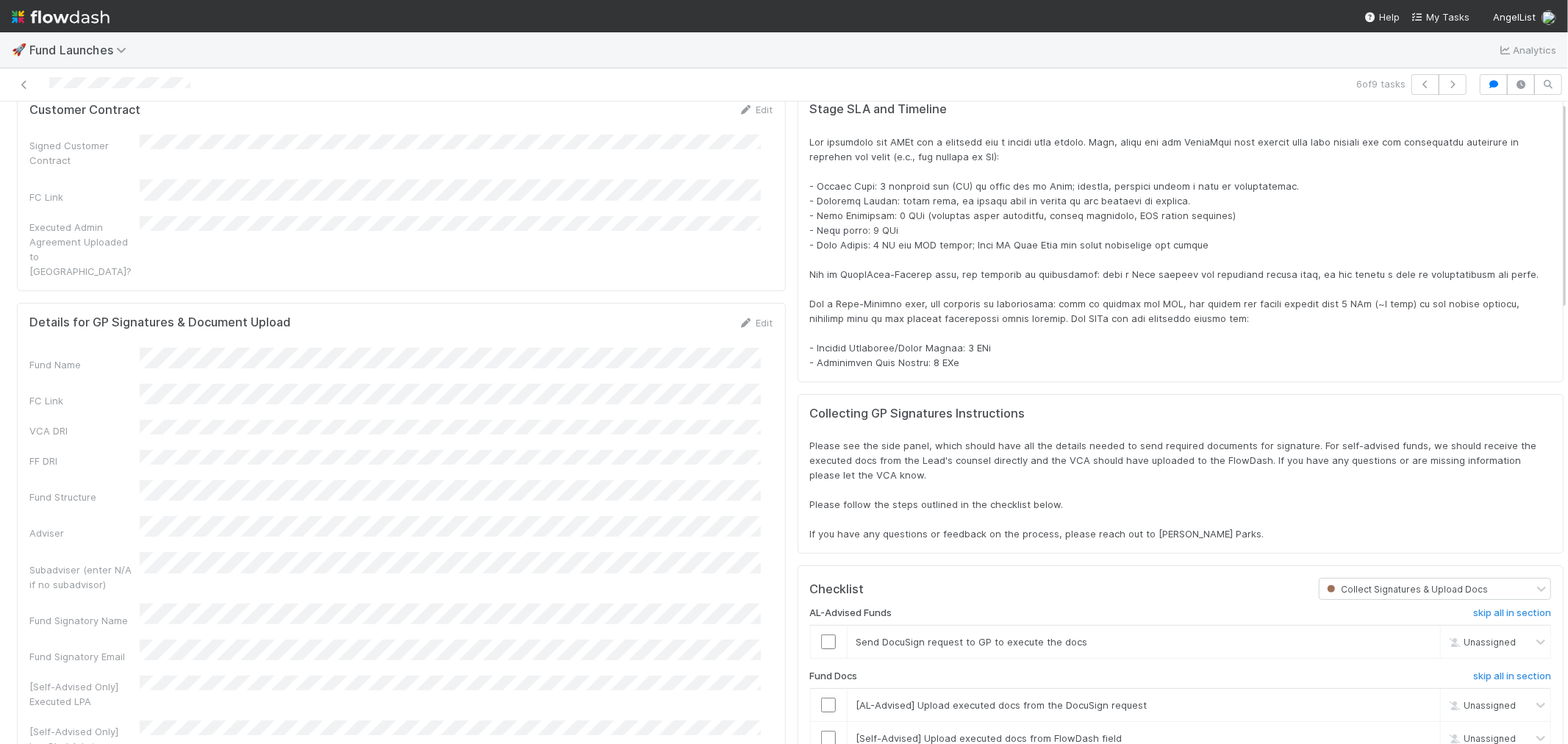
scroll to position [0, 0]
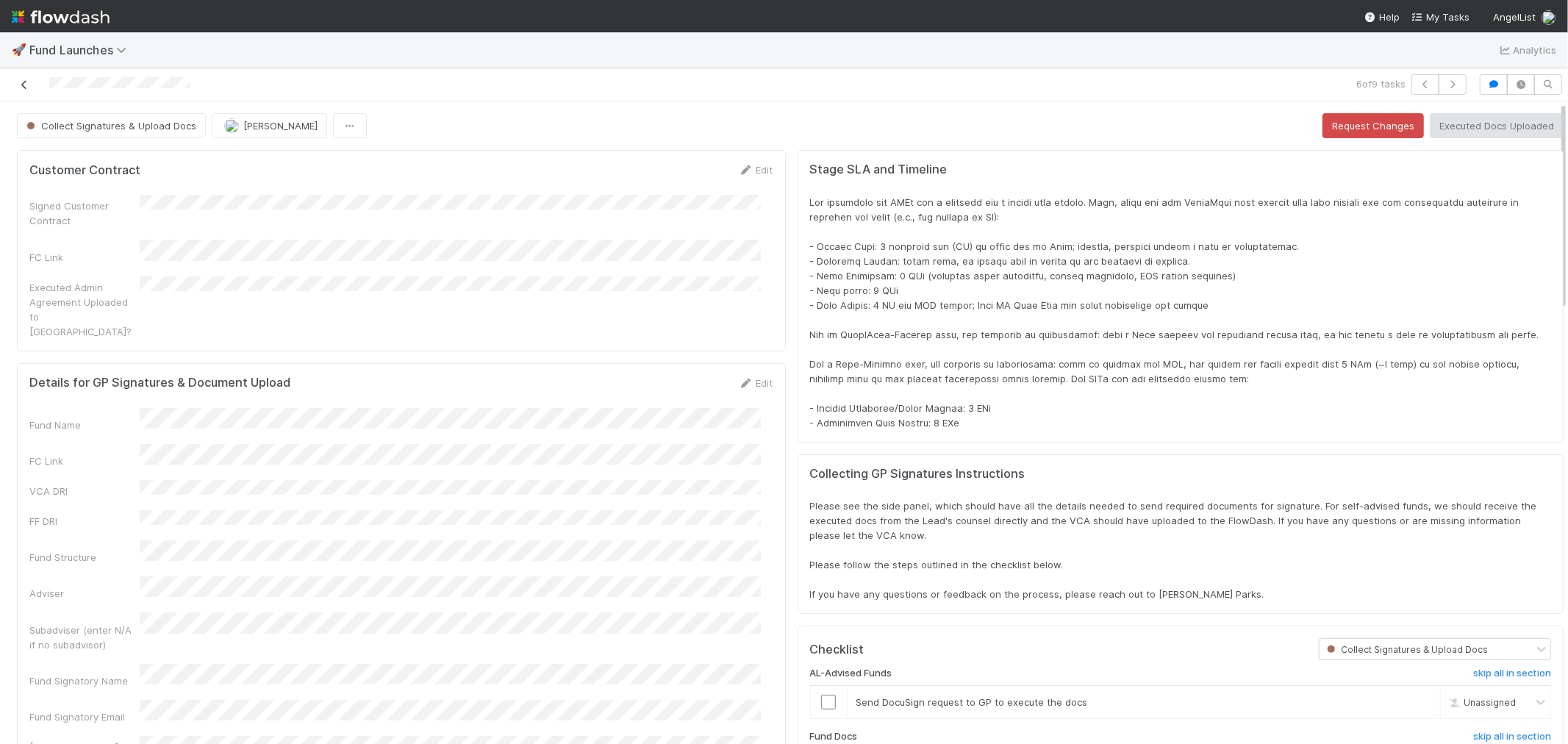
click at [25, 81] on icon at bounding box center [24, 85] width 15 height 10
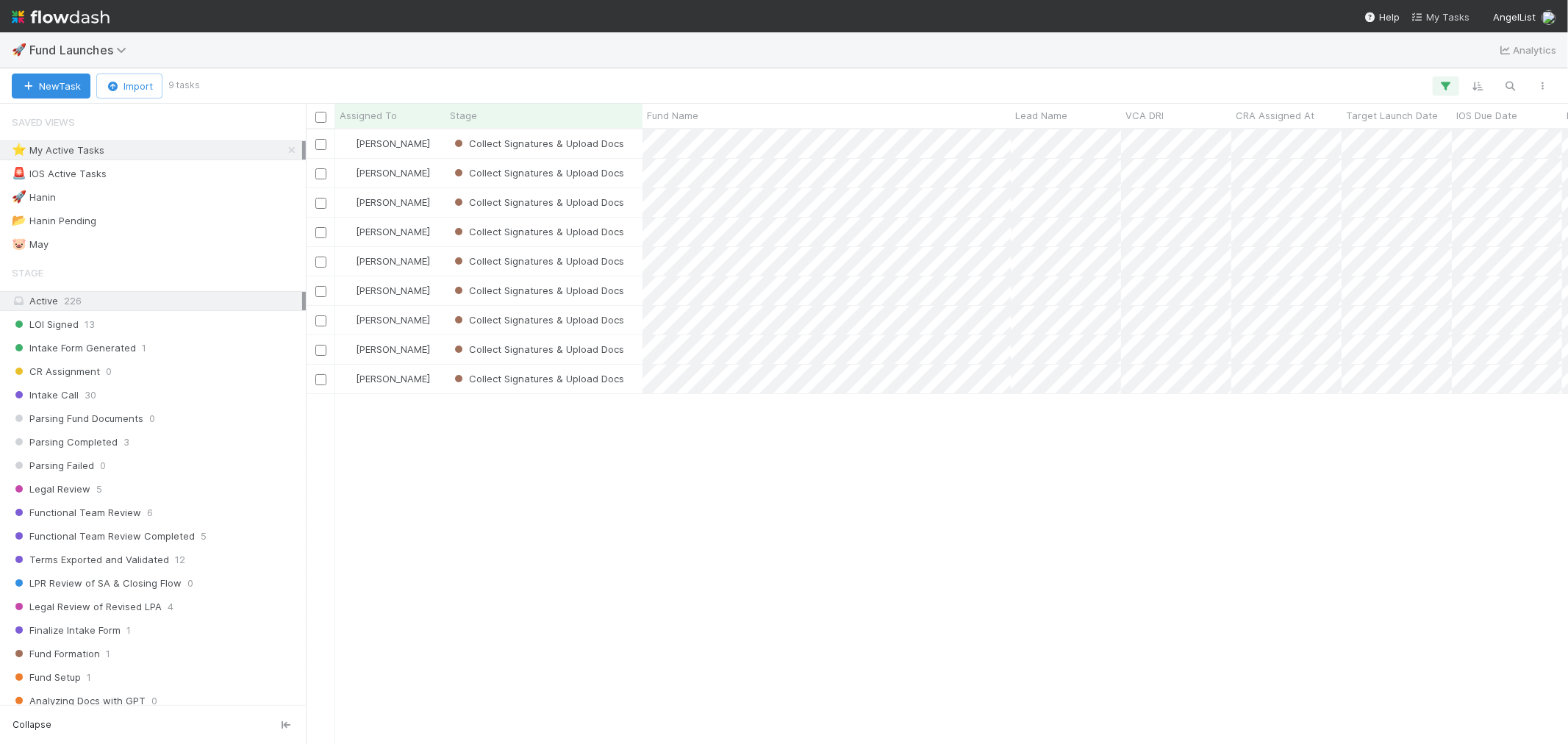
scroll to position [601, 1250]
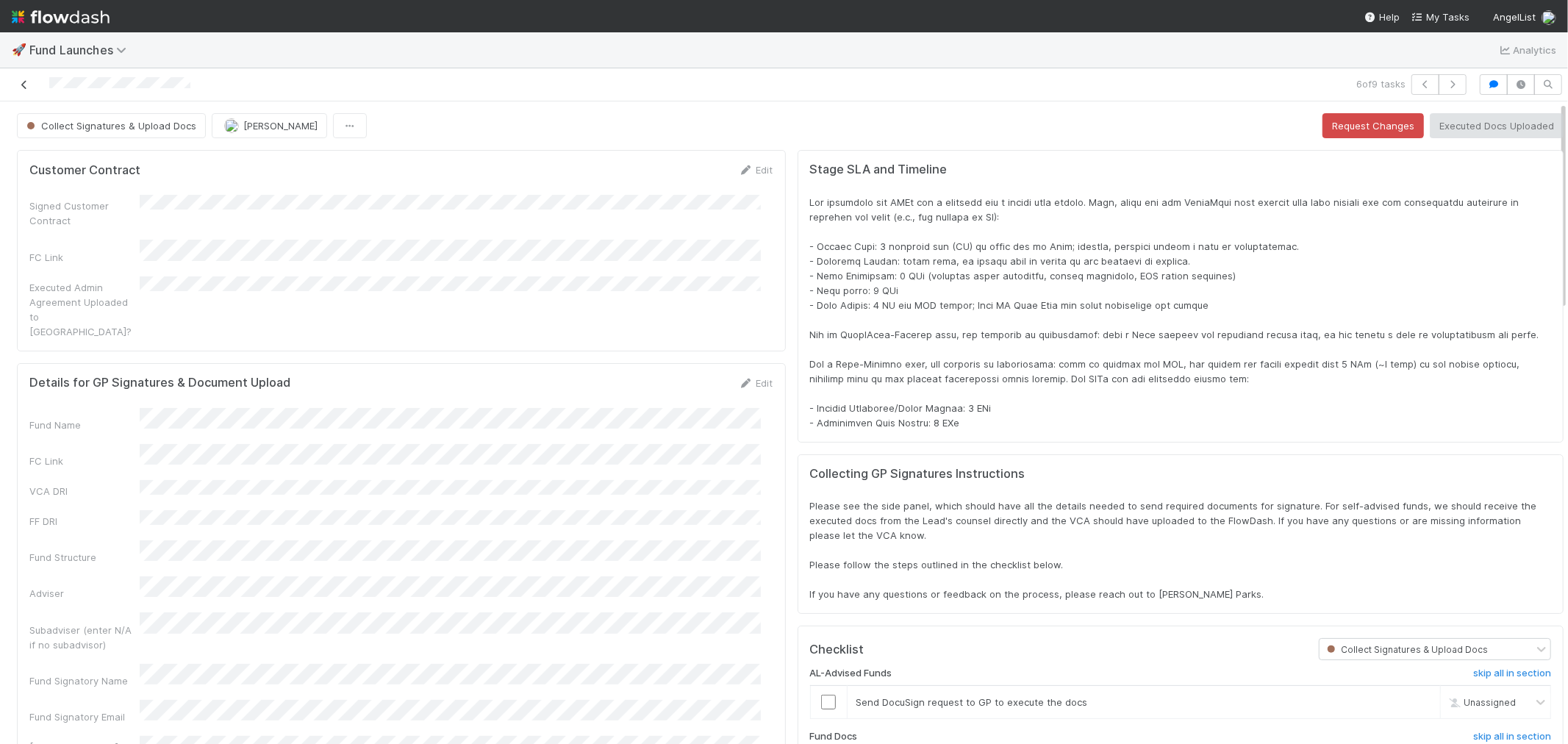
click at [23, 85] on icon at bounding box center [24, 85] width 15 height 10
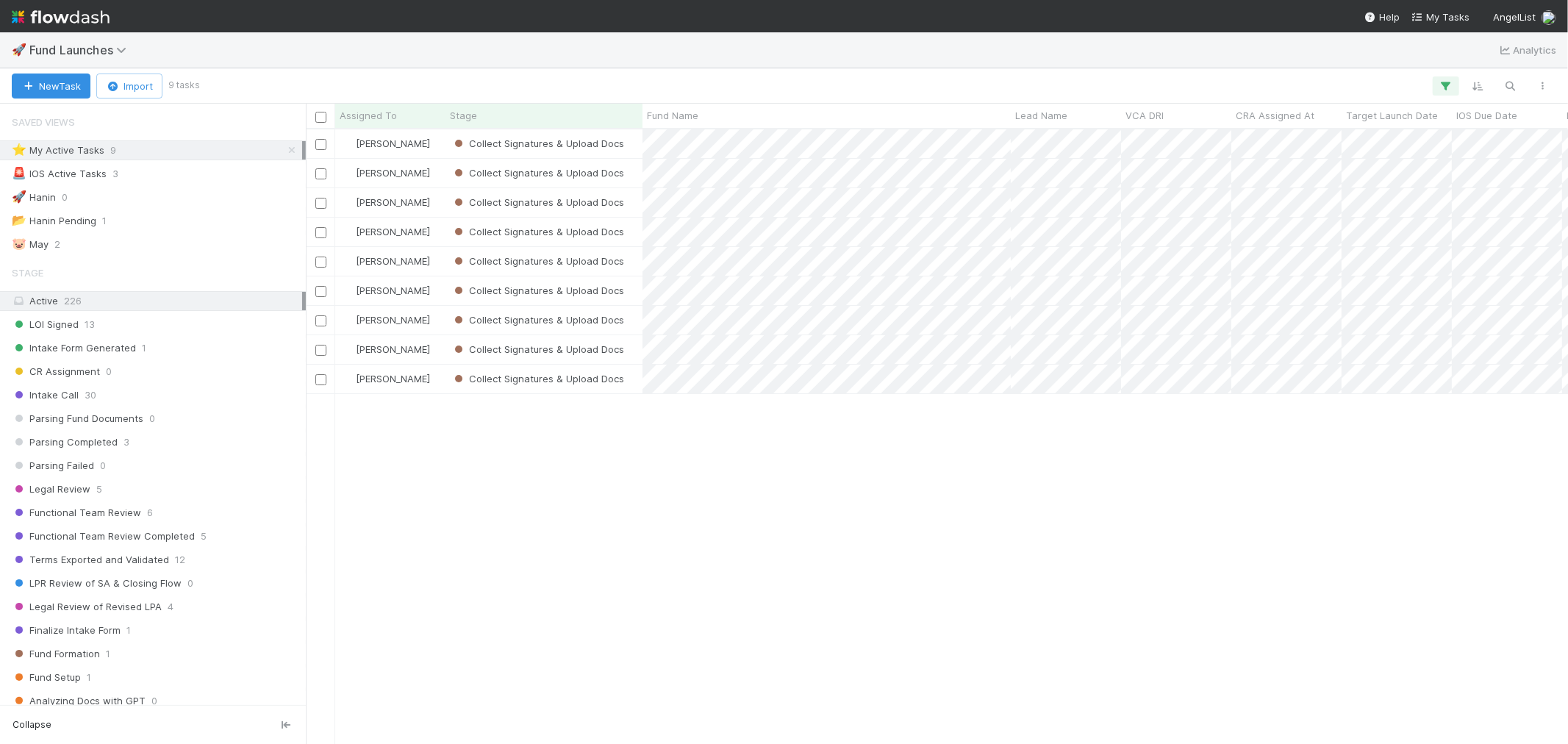
scroll to position [601, 1250]
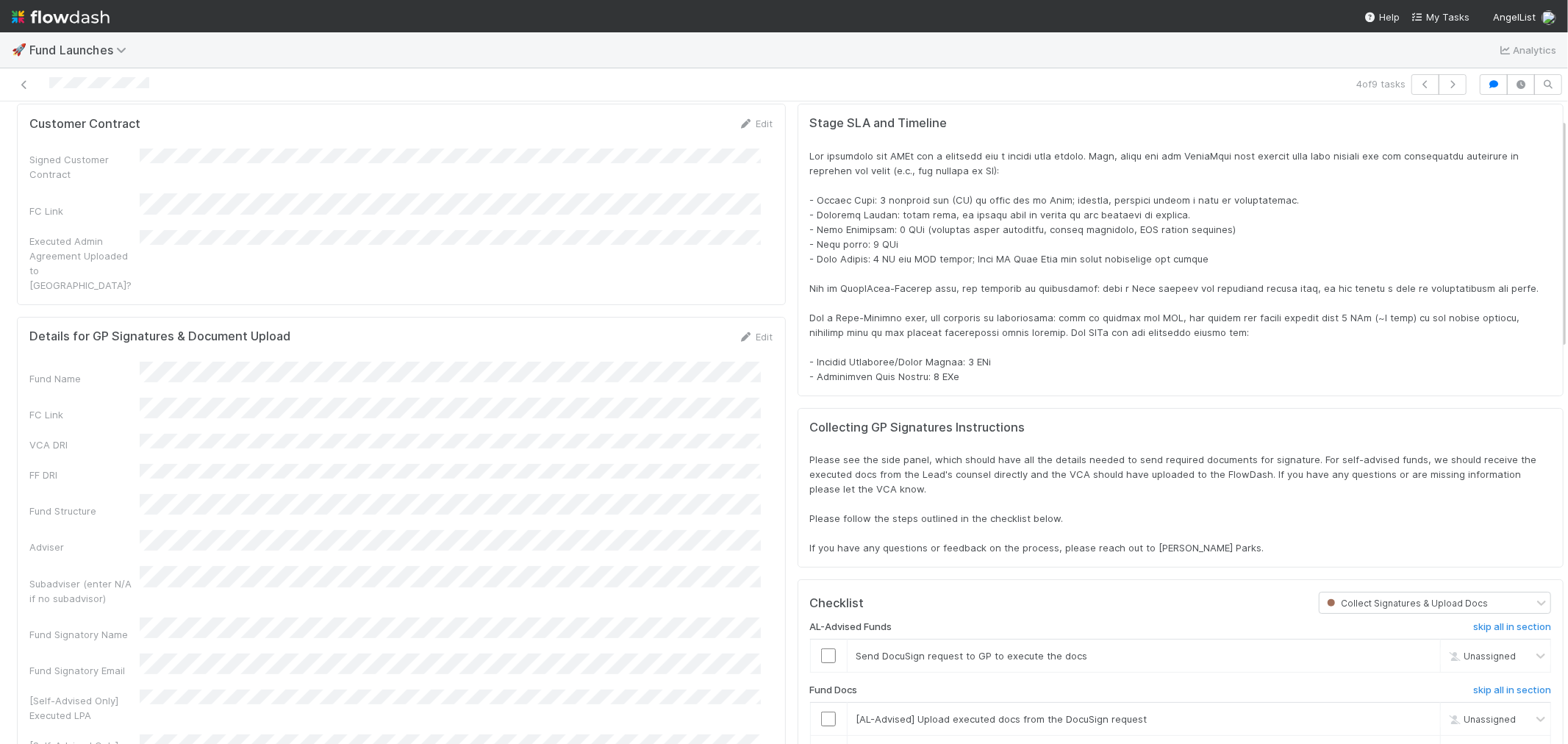
scroll to position [1, 0]
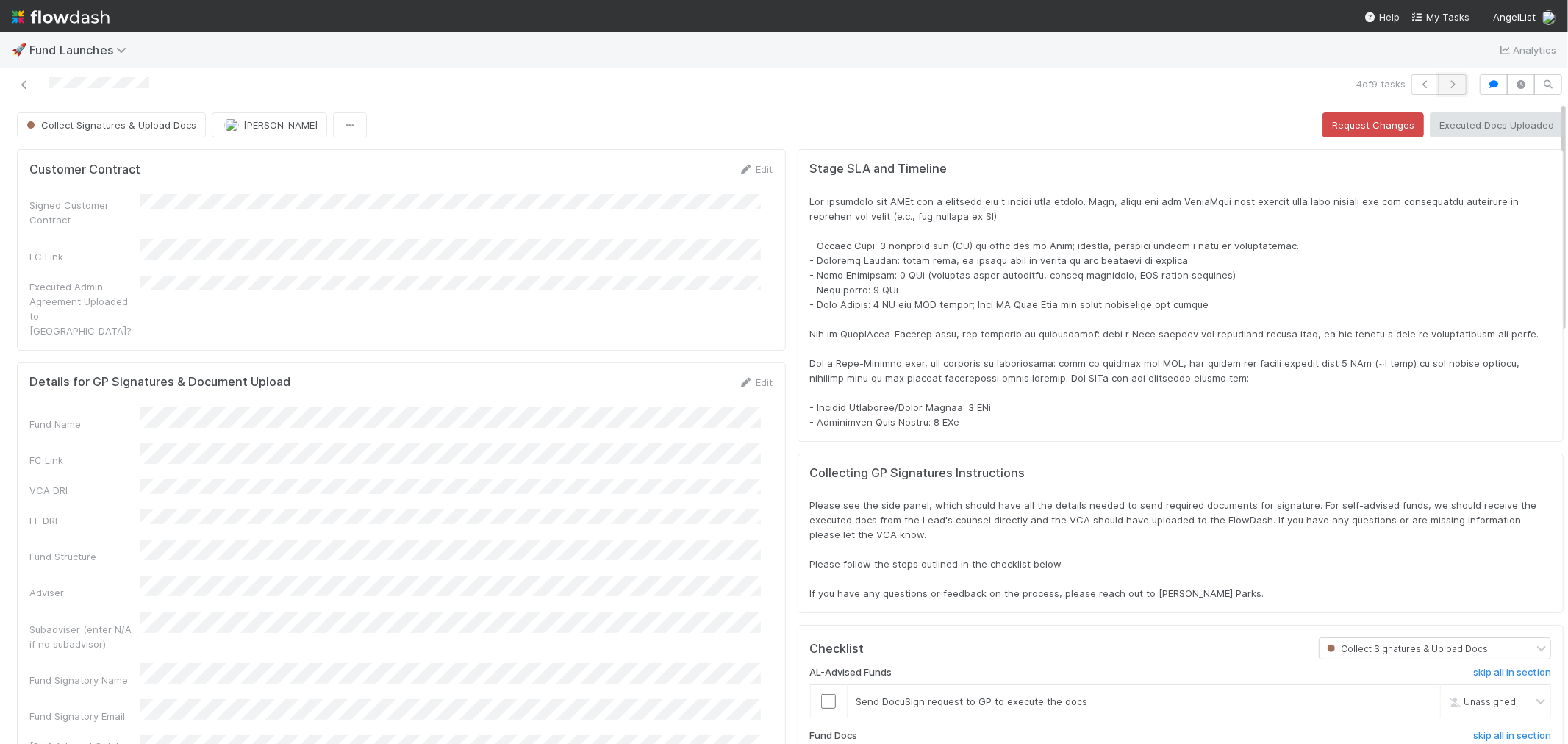
click at [1438, 89] on button "button" at bounding box center [1452, 85] width 28 height 21
click at [1445, 88] on icon "button" at bounding box center [1452, 85] width 15 height 9
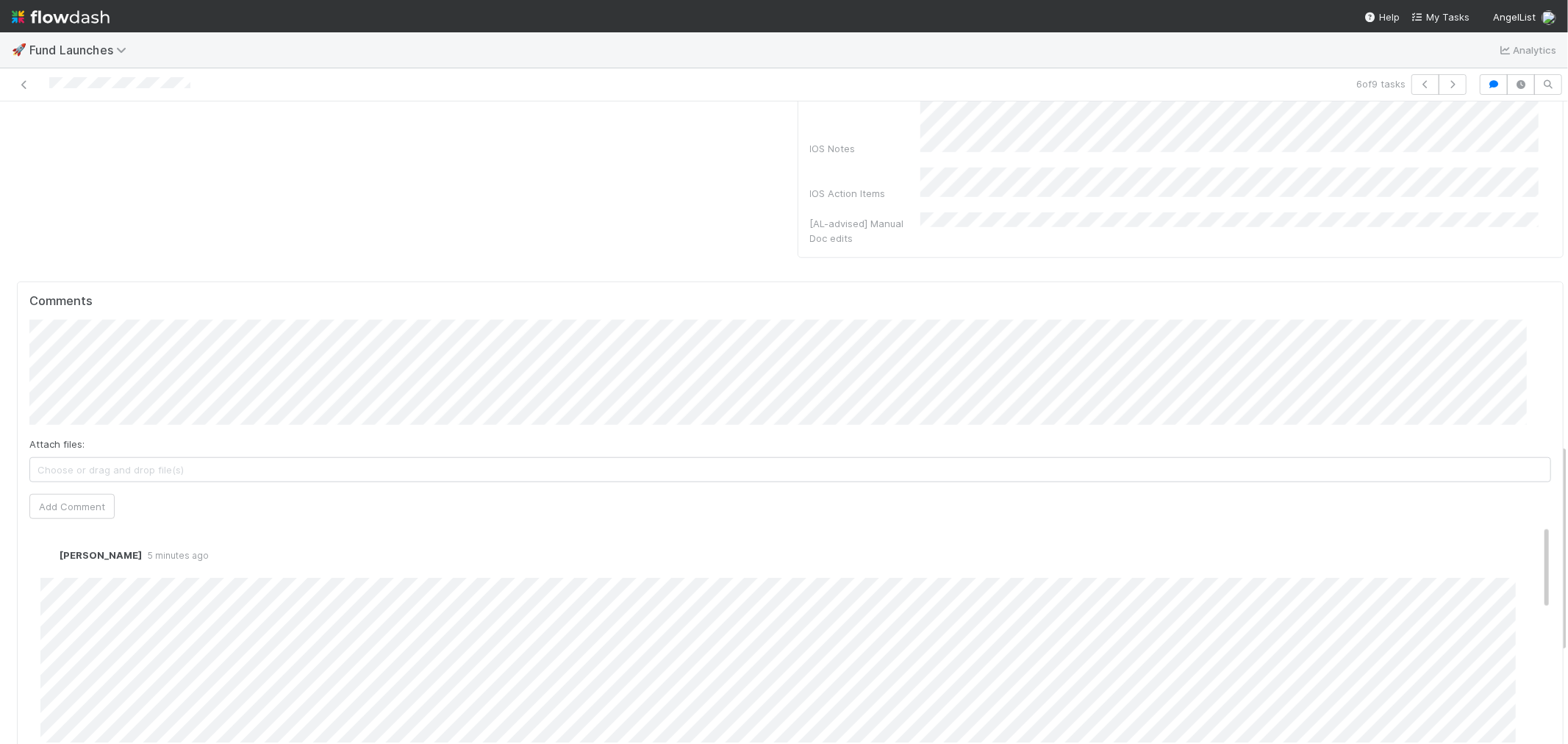
scroll to position [1062, 0]
click at [27, 585] on div "Comments Attach files: Choose or drag and drop file(s) Add Comment Raven Jacint…" at bounding box center [790, 555] width 1547 height 551
click at [16, 589] on div "Comments Attach files: Choose or drag and drop file(s) Add Comment Raven Jacint…" at bounding box center [791, 650] width 1558 height 754
click at [1418, 81] on icon "button" at bounding box center [1425, 85] width 15 height 9
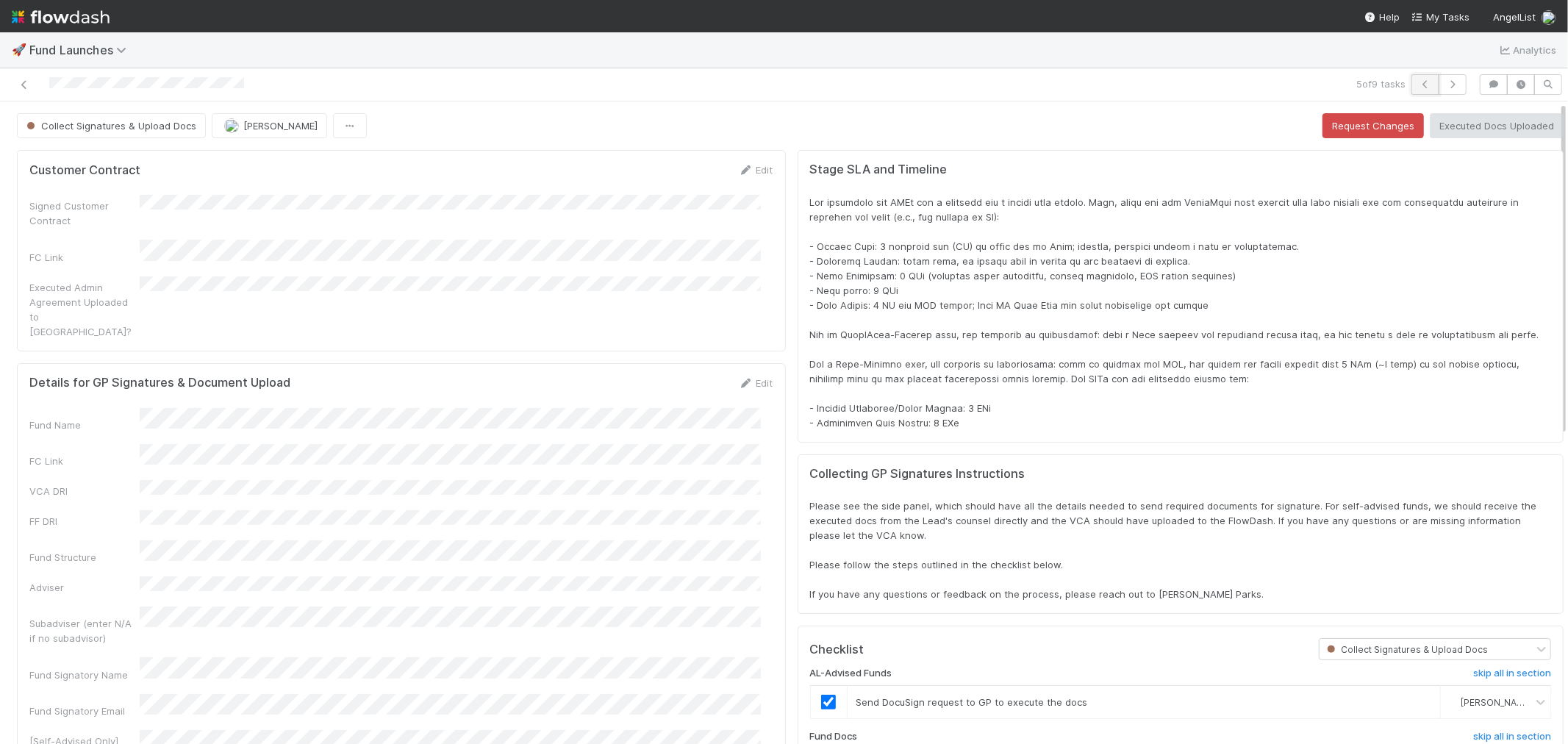
click at [1418, 81] on icon "button" at bounding box center [1425, 85] width 15 height 9
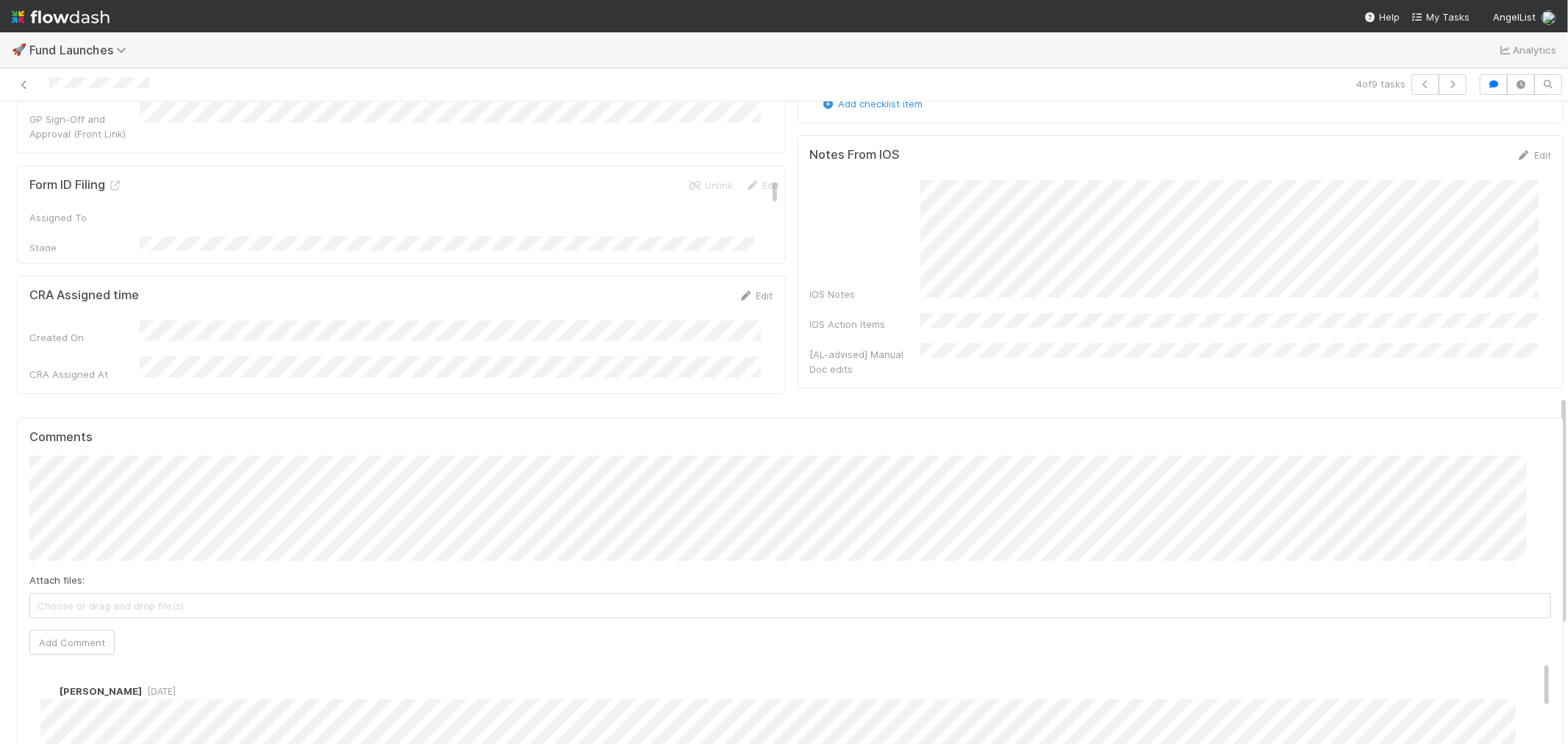
scroll to position [817, 0]
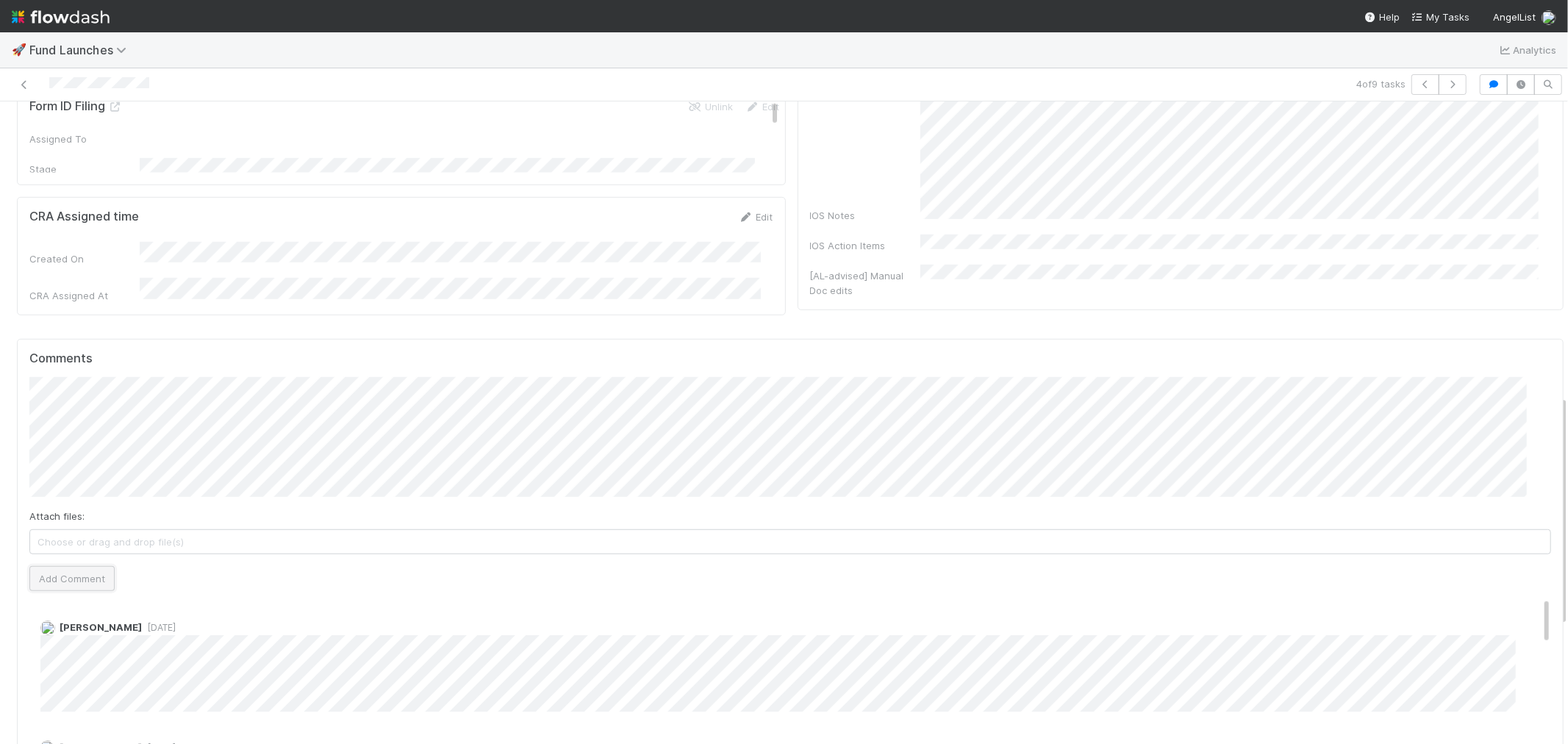
click at [86, 566] on button "Add Comment" at bounding box center [72, 579] width 85 height 25
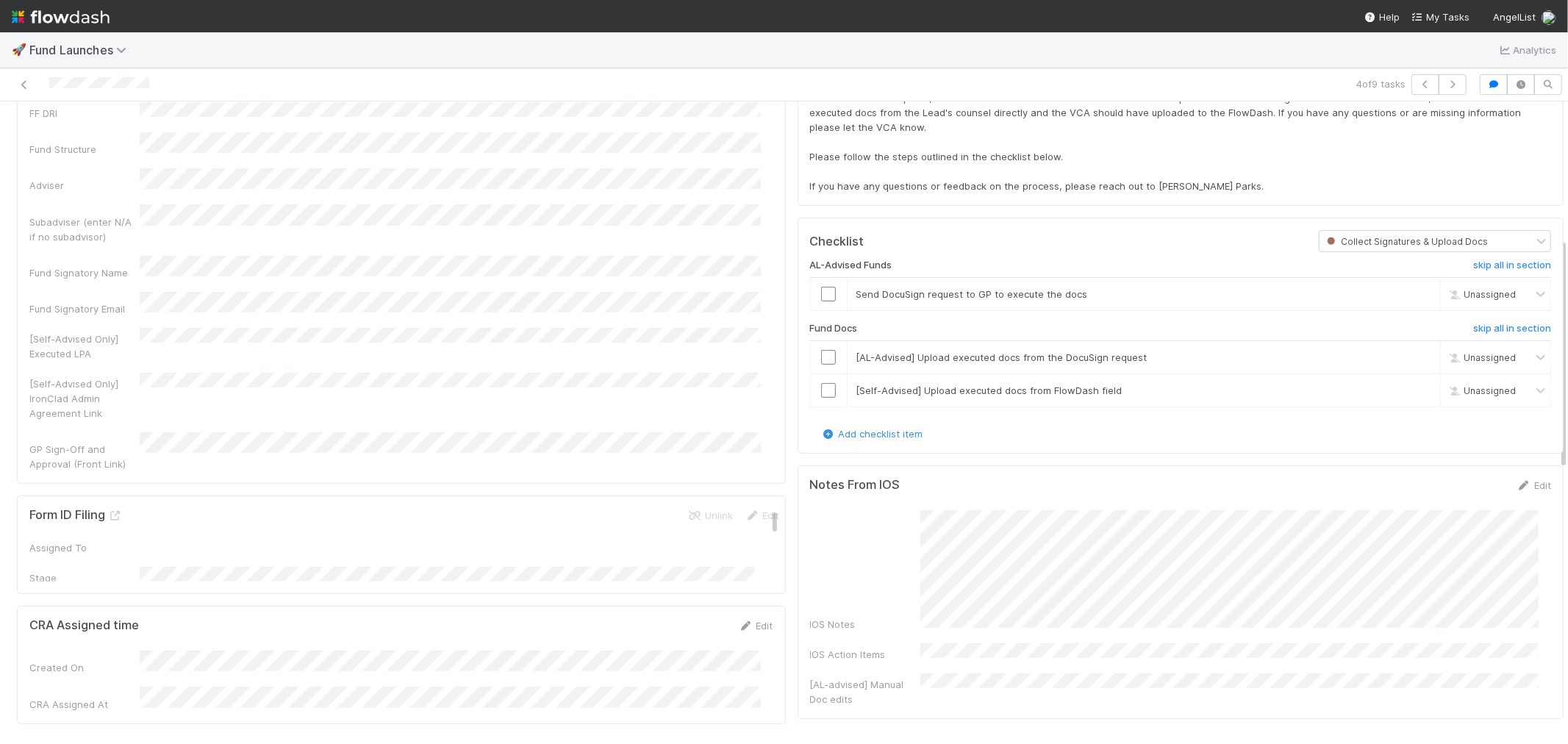
scroll to position [0, 0]
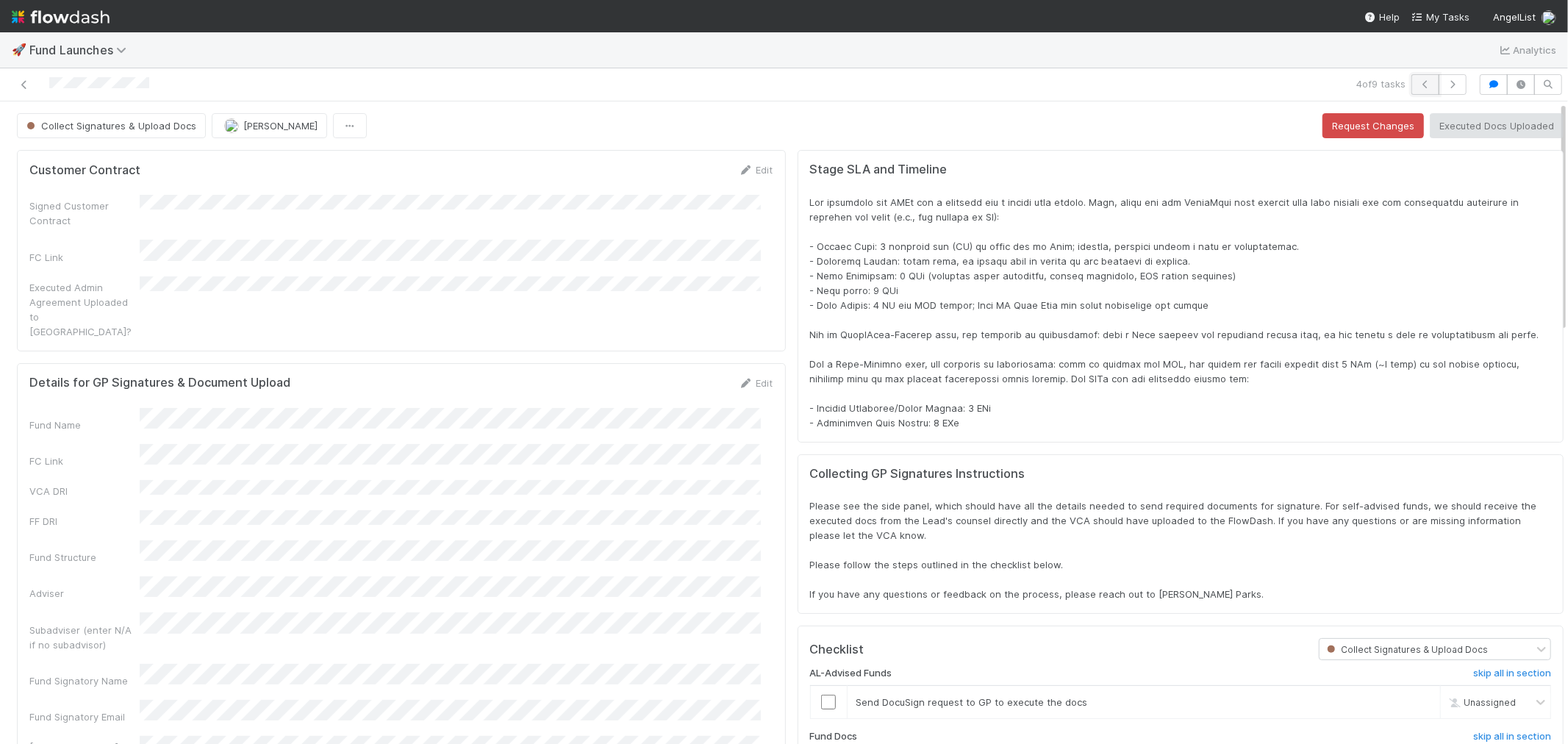
click at [1411, 82] on button "button" at bounding box center [1425, 85] width 28 height 21
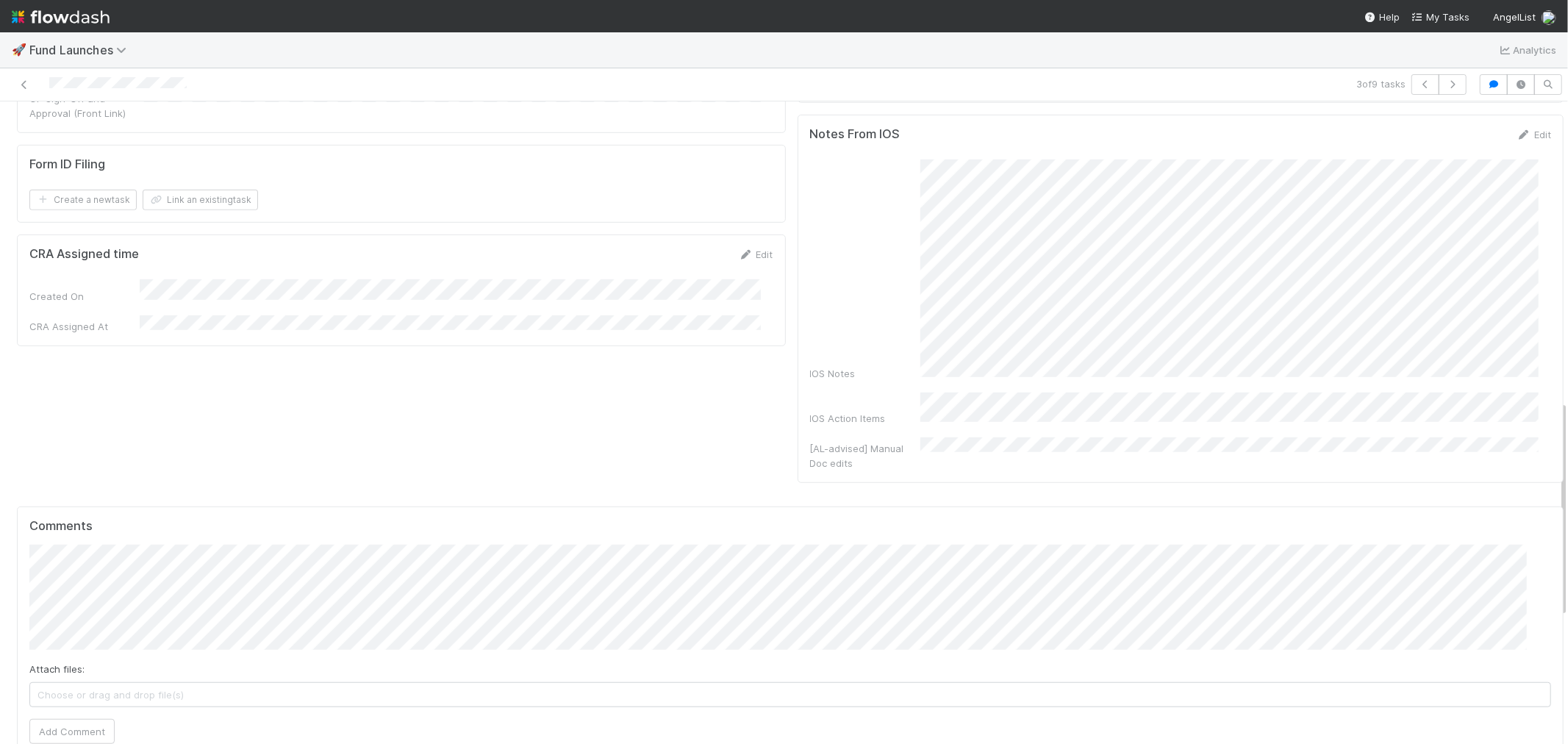
scroll to position [898, 0]
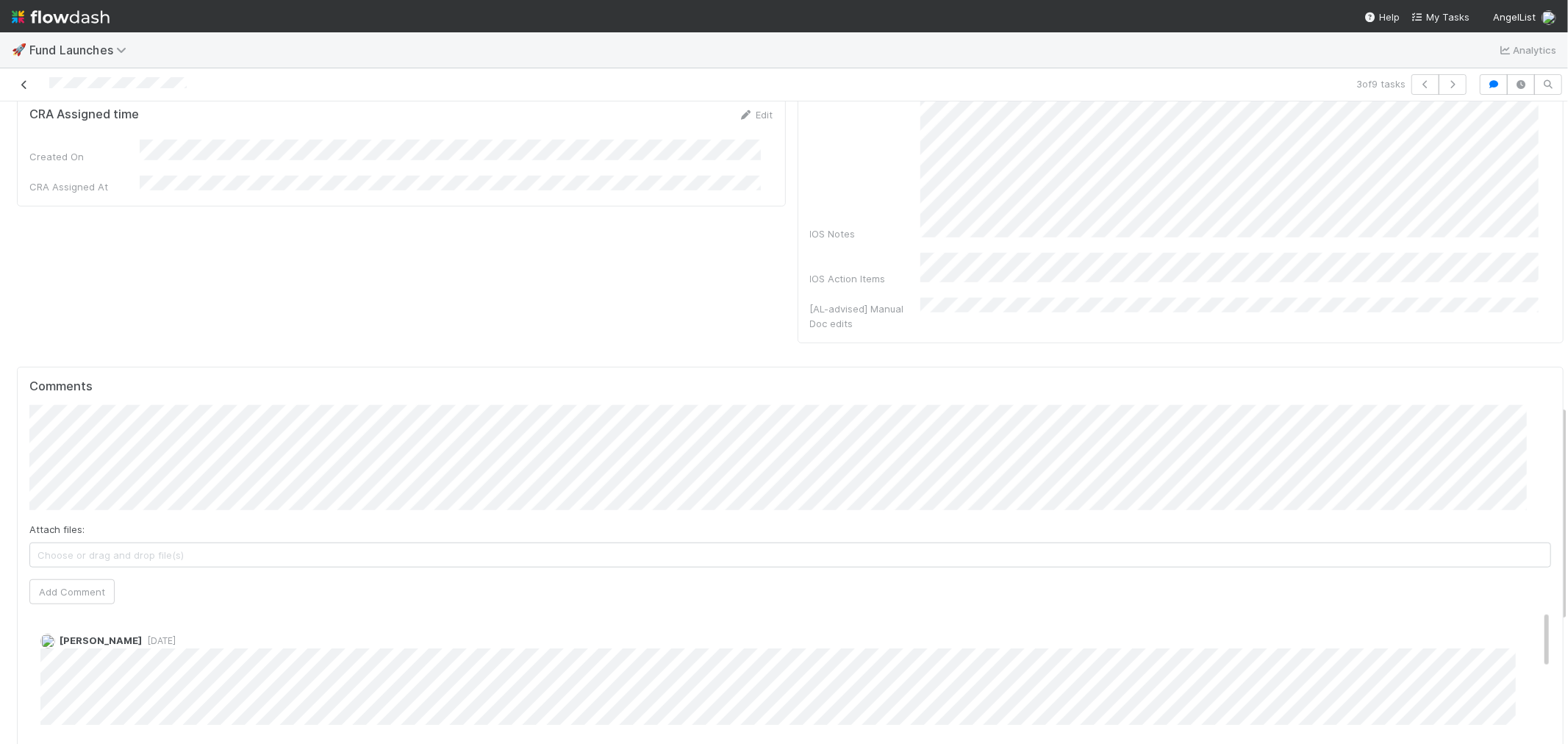
click at [23, 83] on icon at bounding box center [24, 85] width 15 height 10
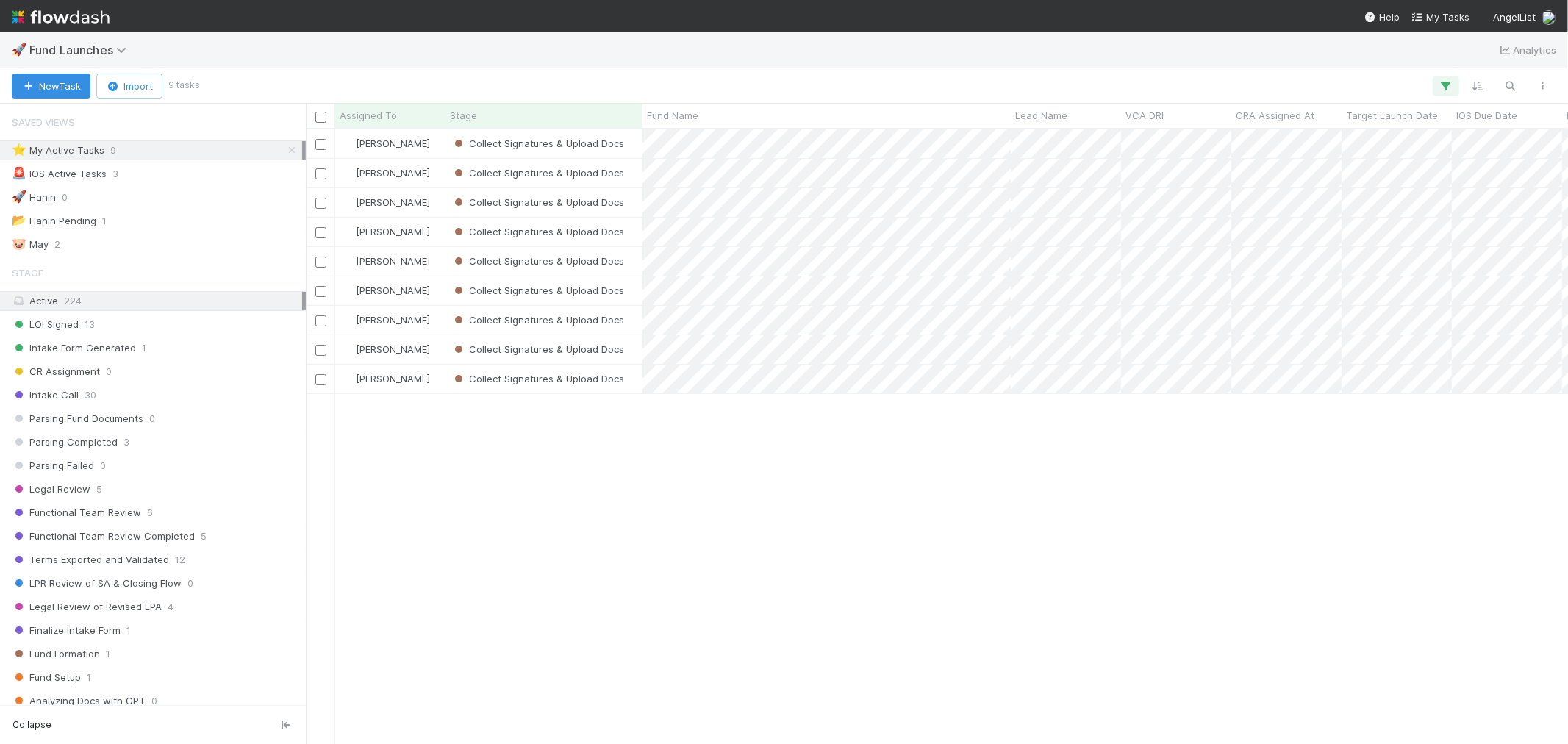
scroll to position [601, 1250]
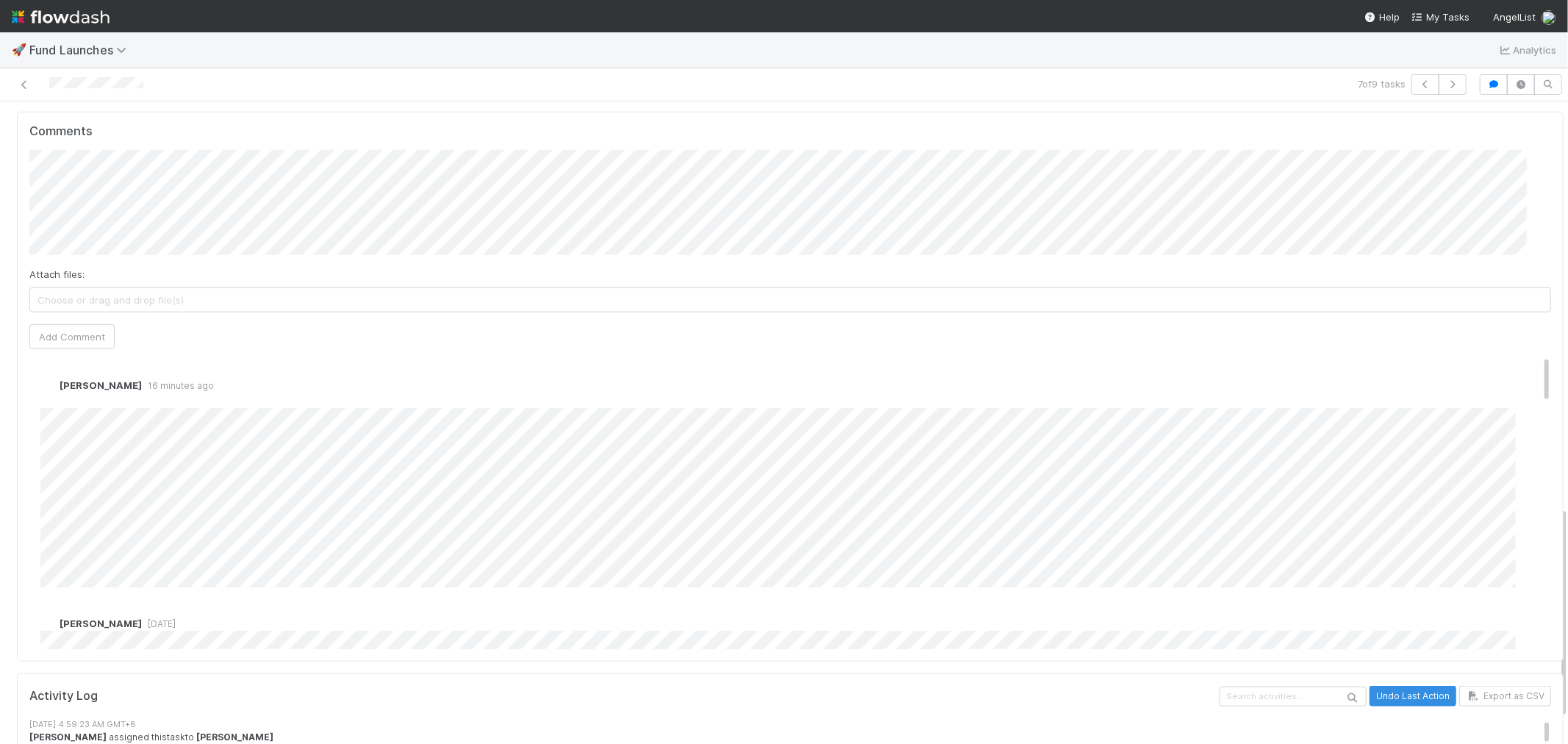
scroll to position [1225, 0]
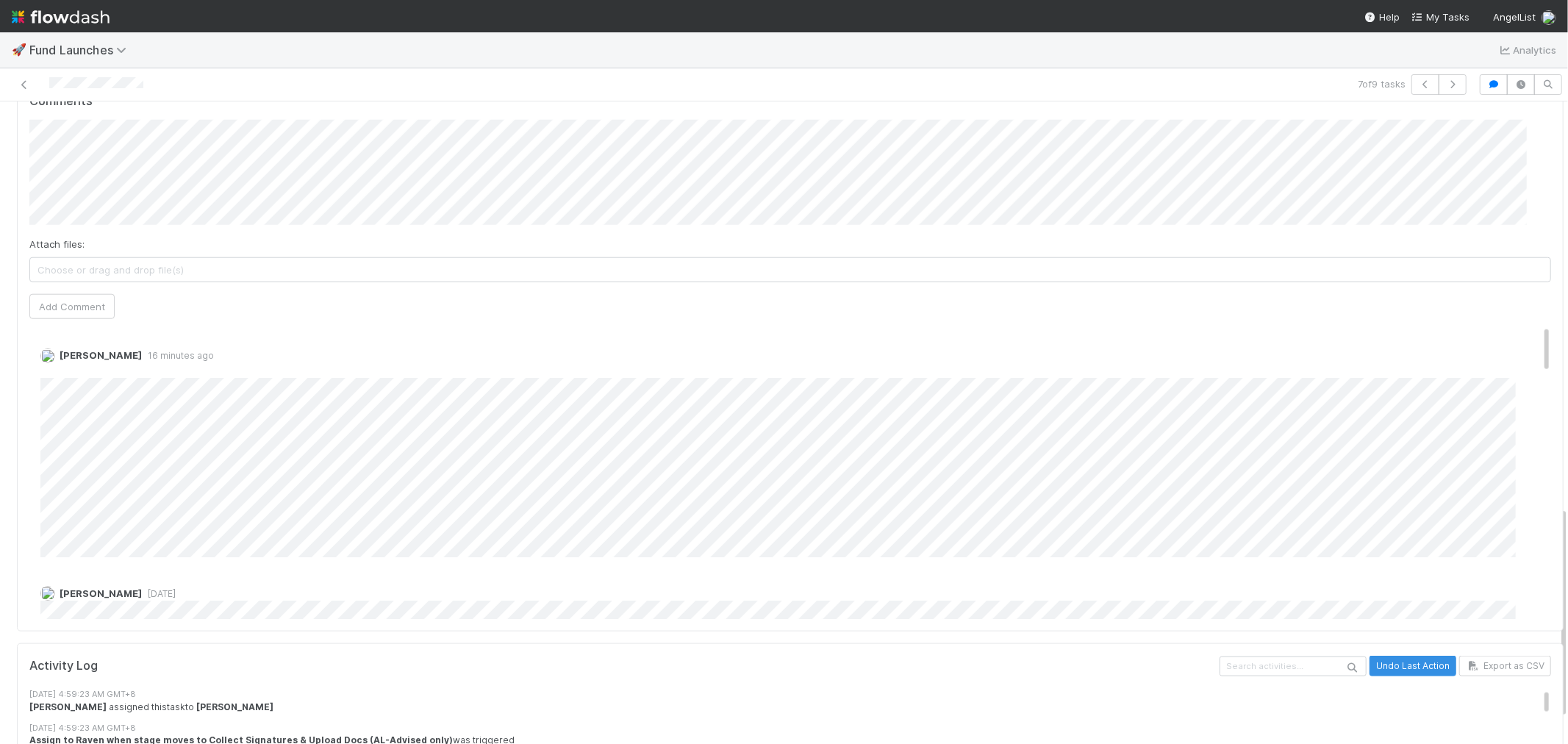
click at [26, 383] on div "Comments Attach files: Choose or drag and drop file(s) Add Comment Raven Jacint…" at bounding box center [790, 356] width 1547 height 551
click at [23, 91] on link at bounding box center [24, 84] width 15 height 15
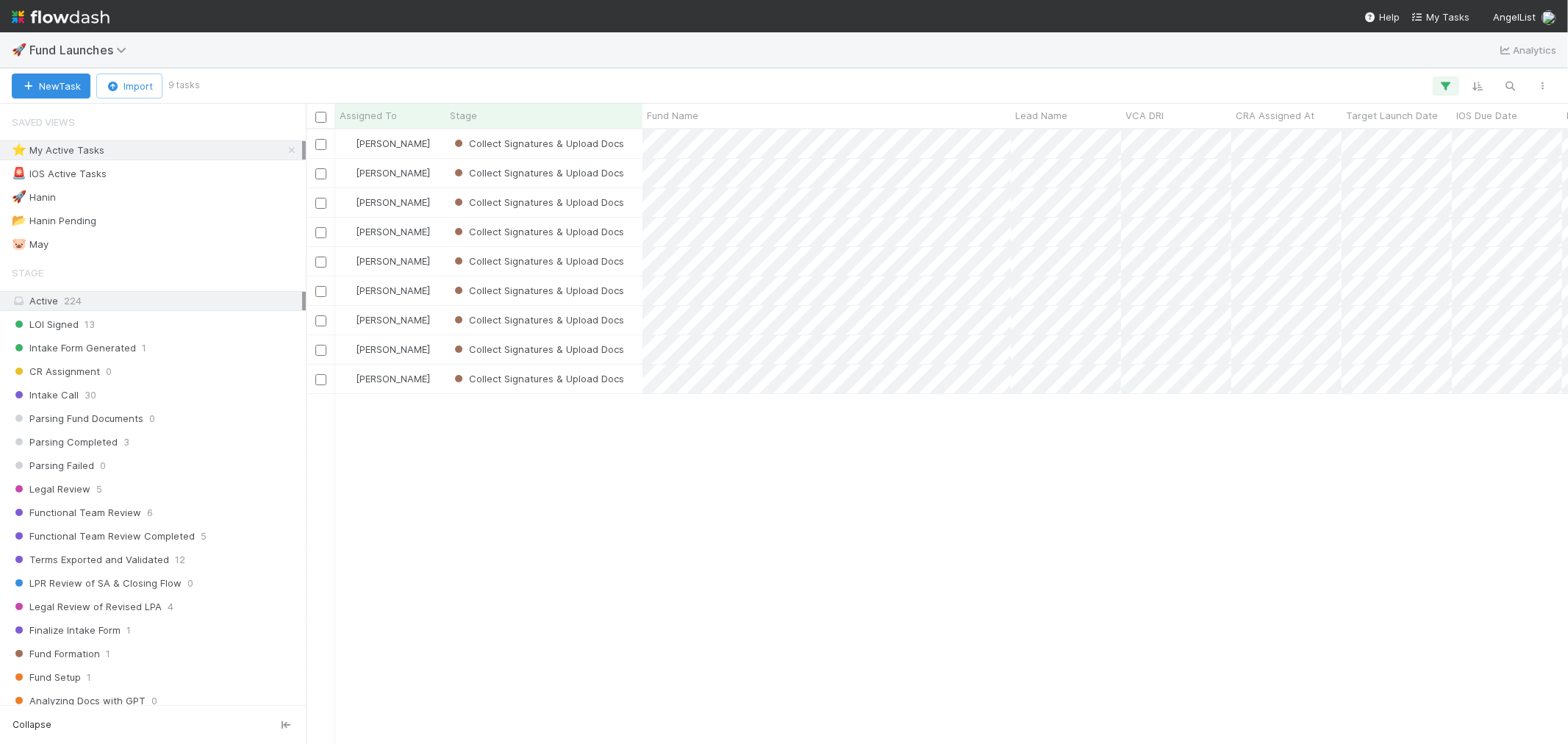
scroll to position [601, 1250]
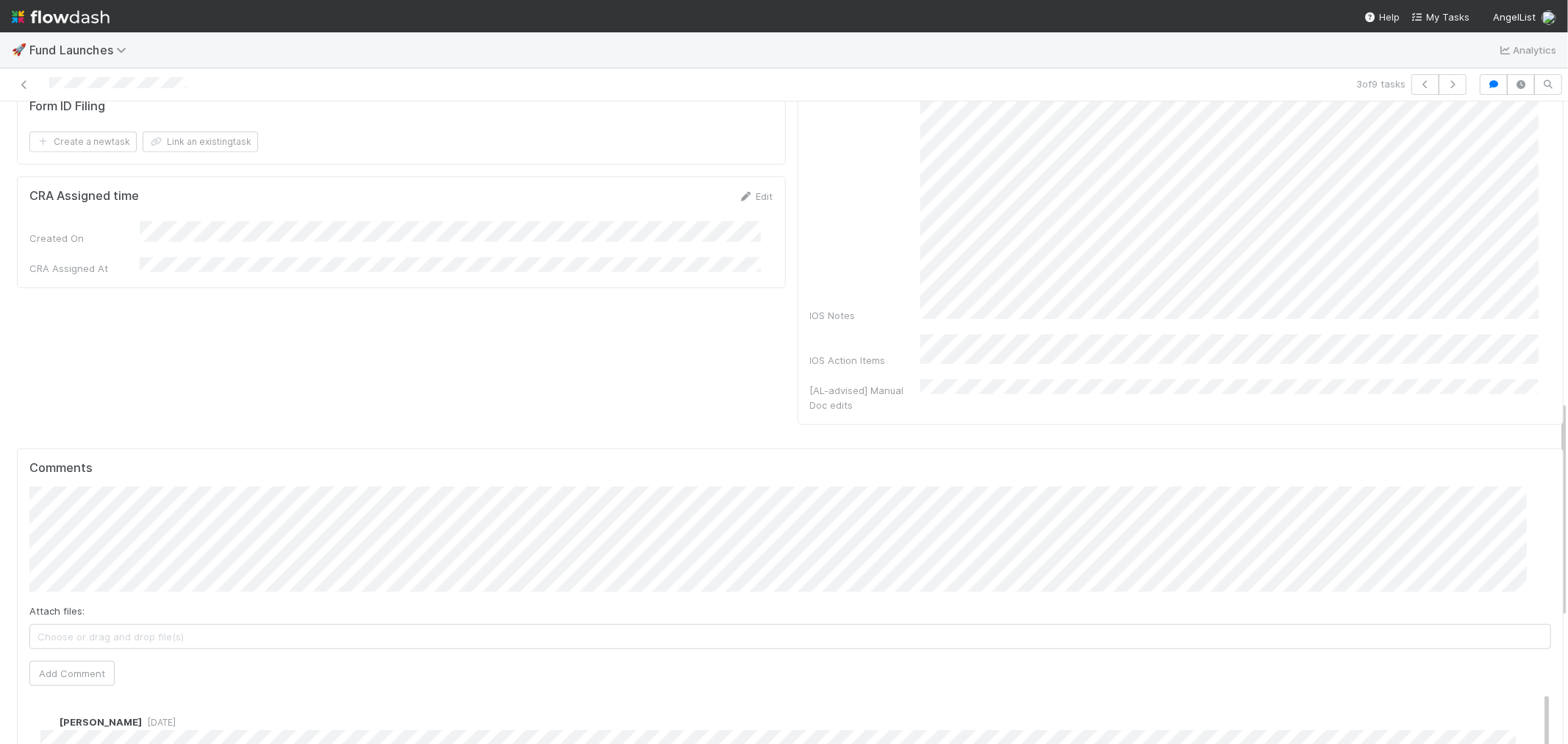
scroll to position [979, 0]
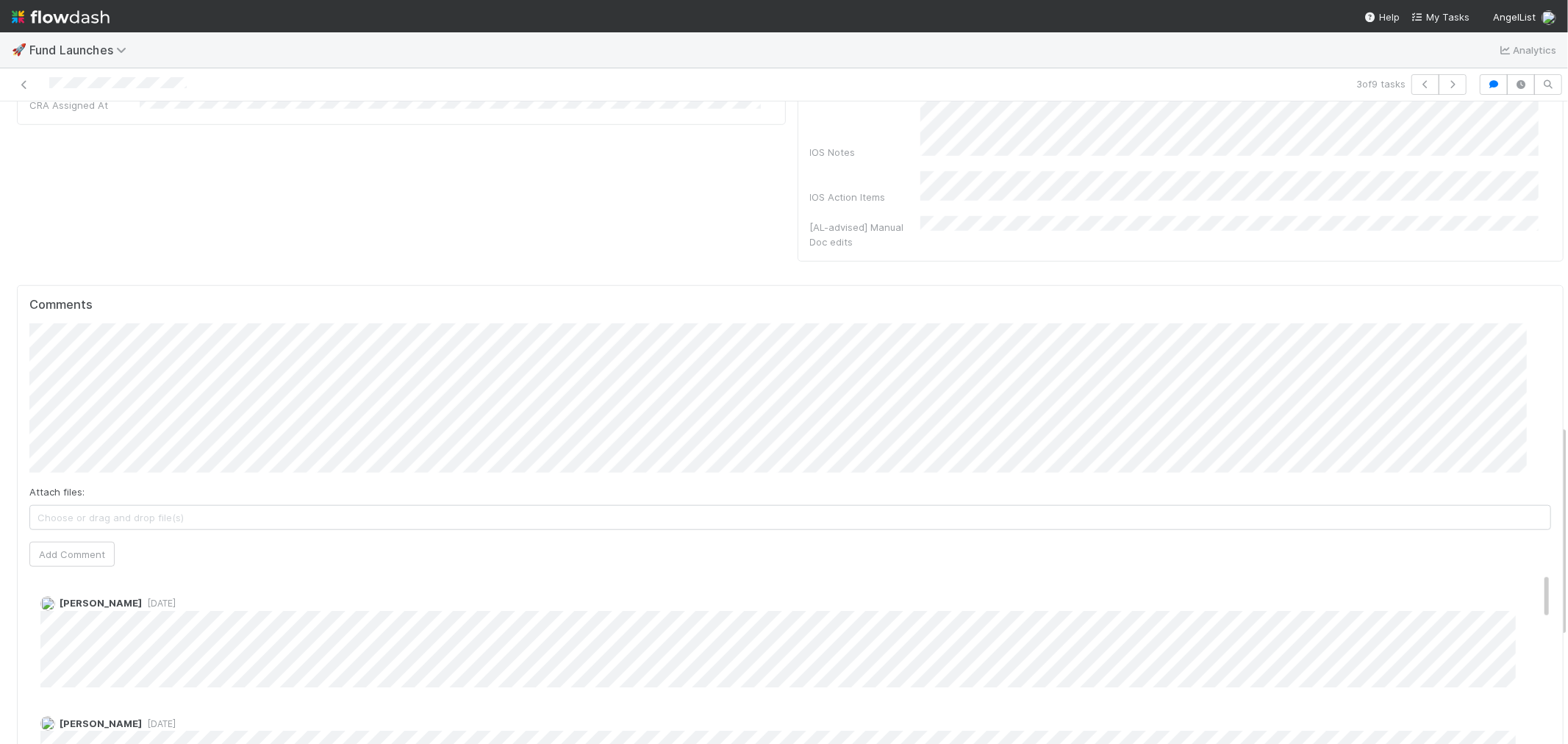
click at [17, 340] on div "Comments Attach files: Choose or drag and drop file(s) Add Comment Archit Dhar …" at bounding box center [790, 582] width 1547 height 594
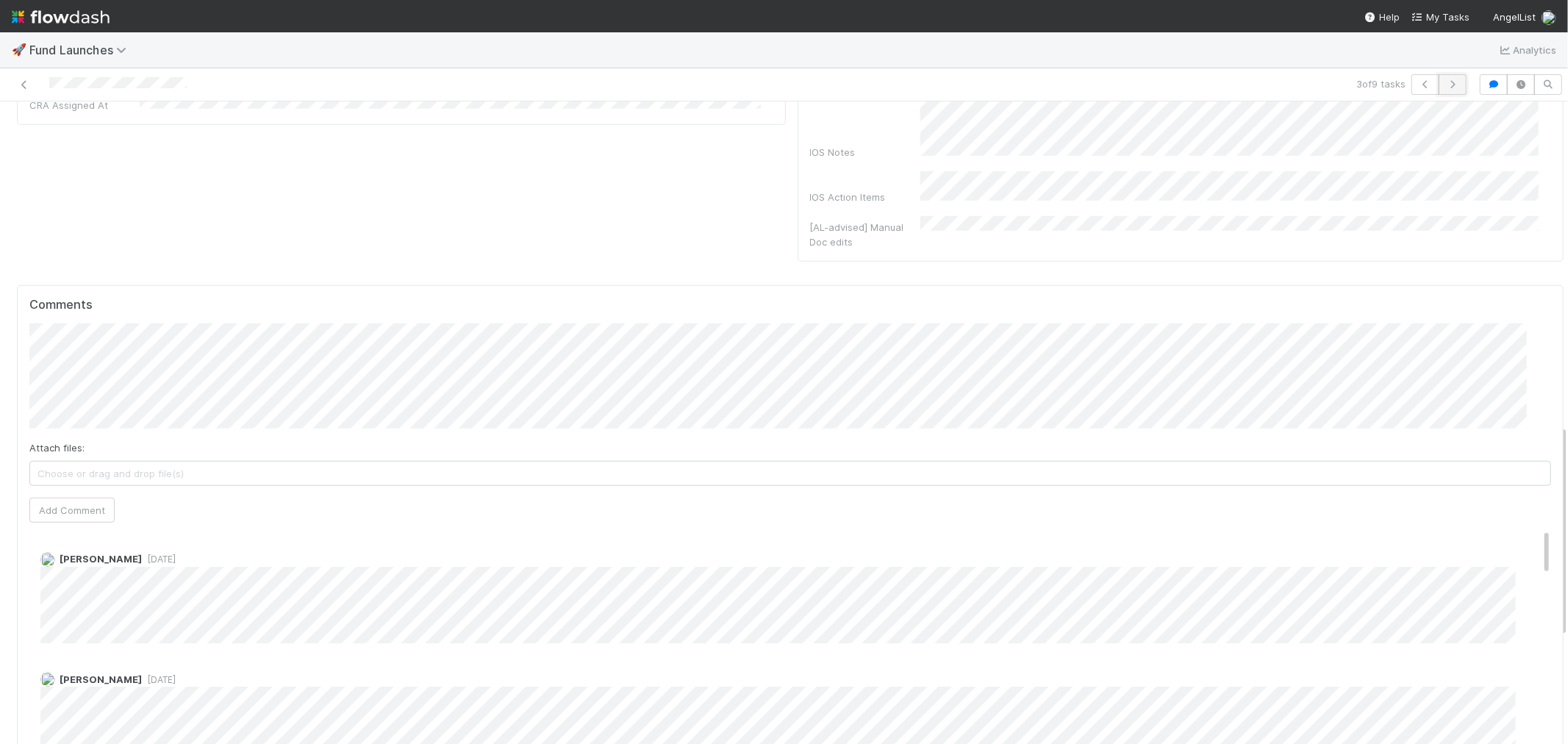
click at [1442, 77] on button "button" at bounding box center [1452, 85] width 28 height 21
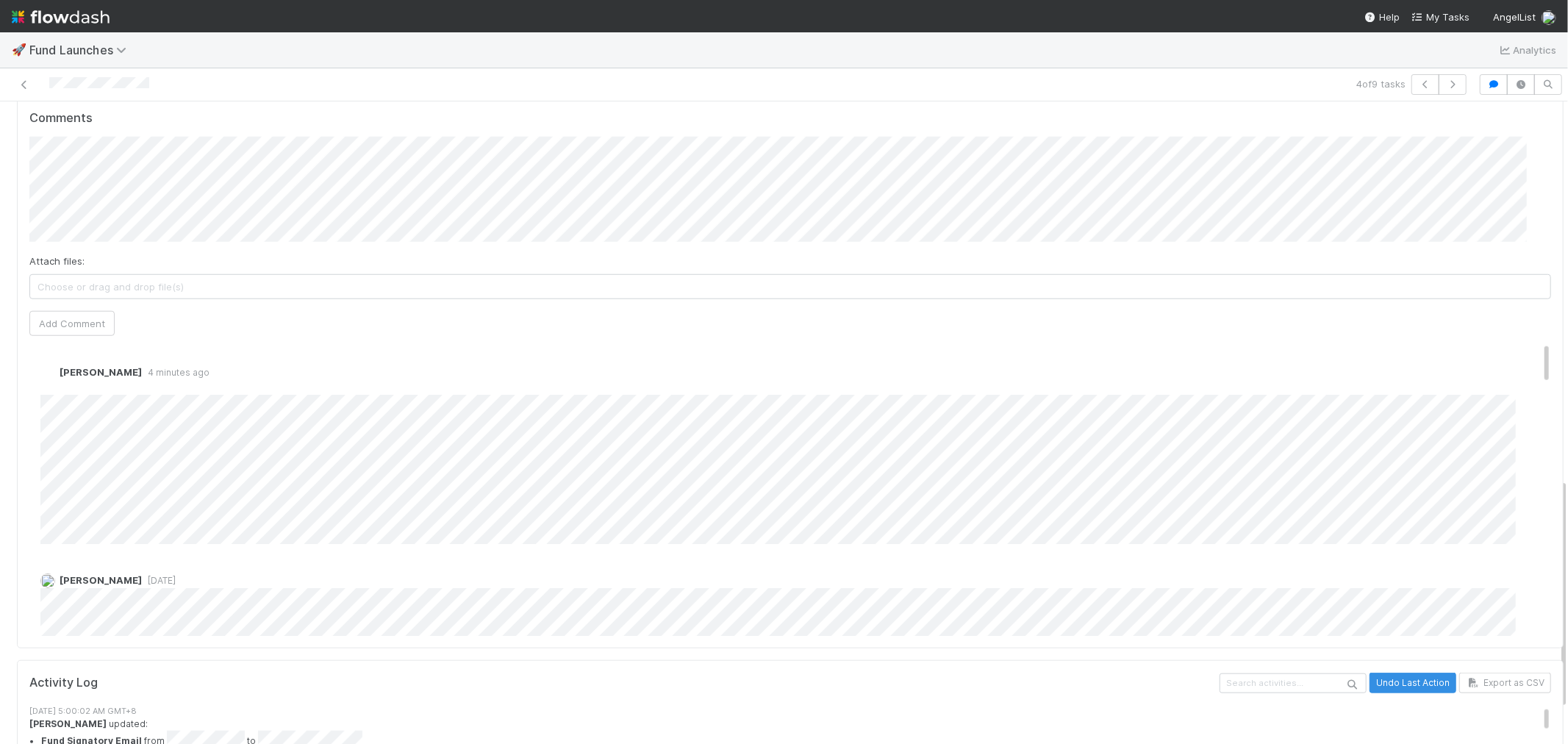
scroll to position [1062, 0]
click at [1438, 78] on button "button" at bounding box center [1452, 85] width 28 height 21
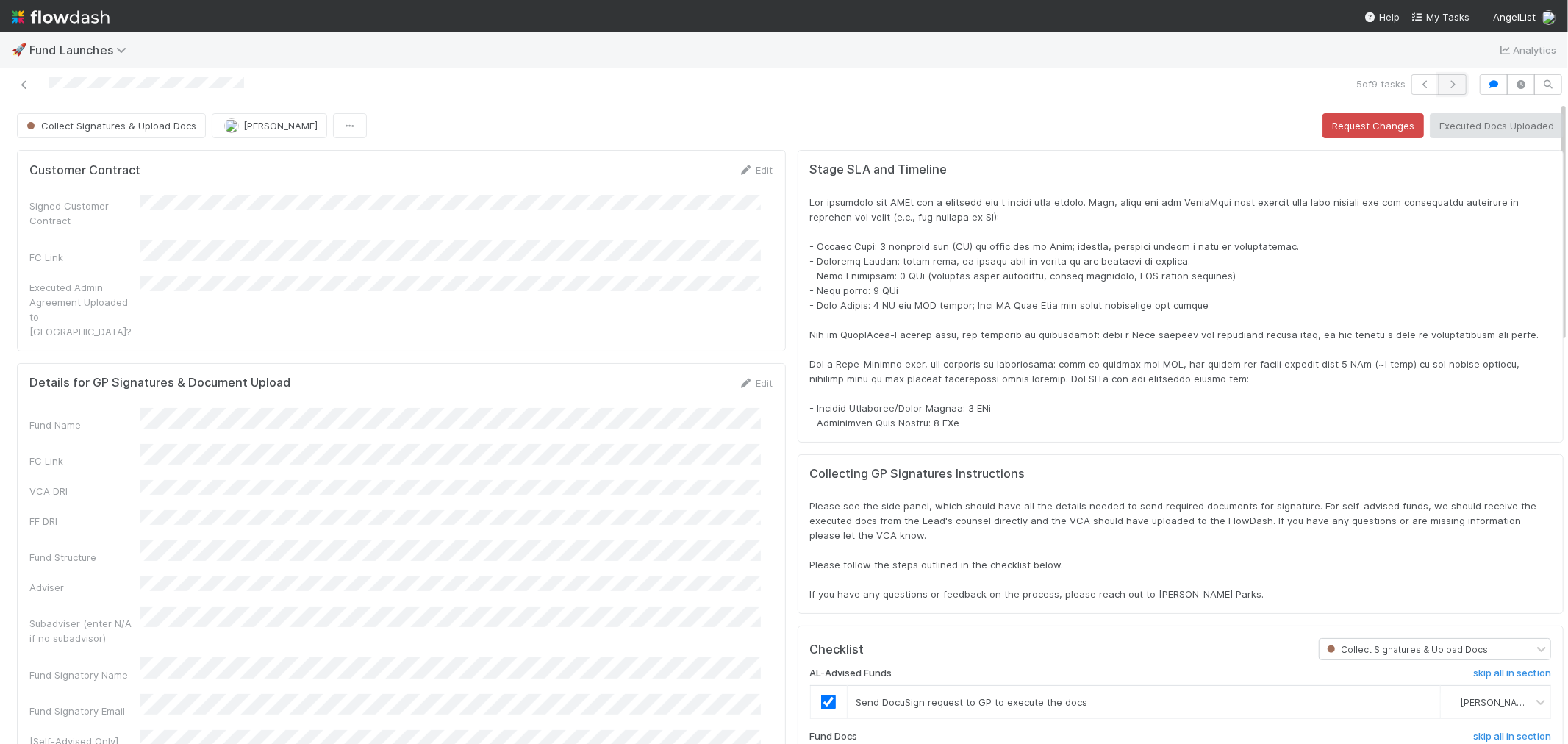
click at [1447, 85] on icon "button" at bounding box center [1452, 85] width 15 height 9
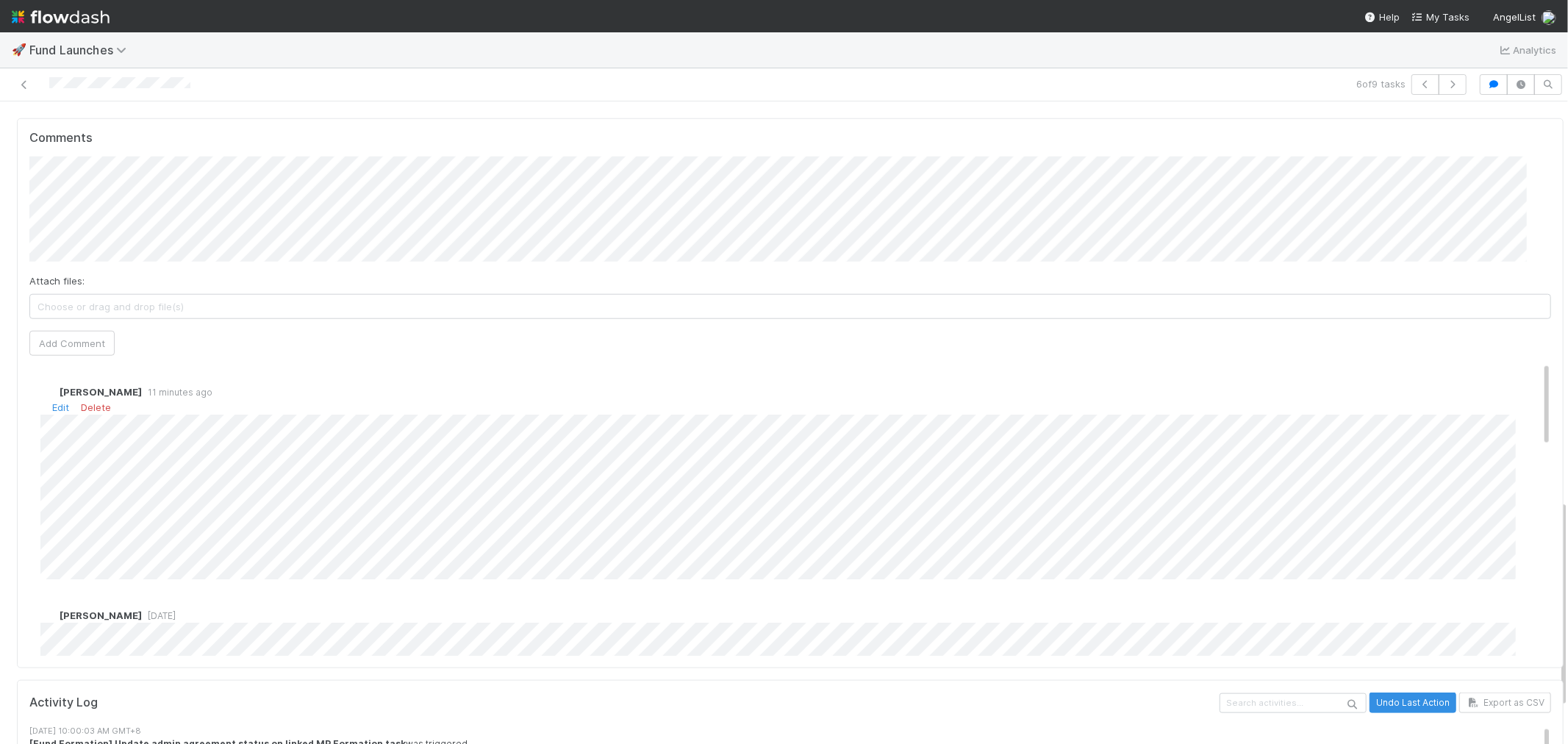
scroll to position [1225, 0]
click at [28, 424] on div "Comments Attach files: Choose or drag and drop file(s) Add Comment Raven Jacint…" at bounding box center [790, 392] width 1547 height 551
click at [1418, 81] on icon "button" at bounding box center [1425, 85] width 15 height 9
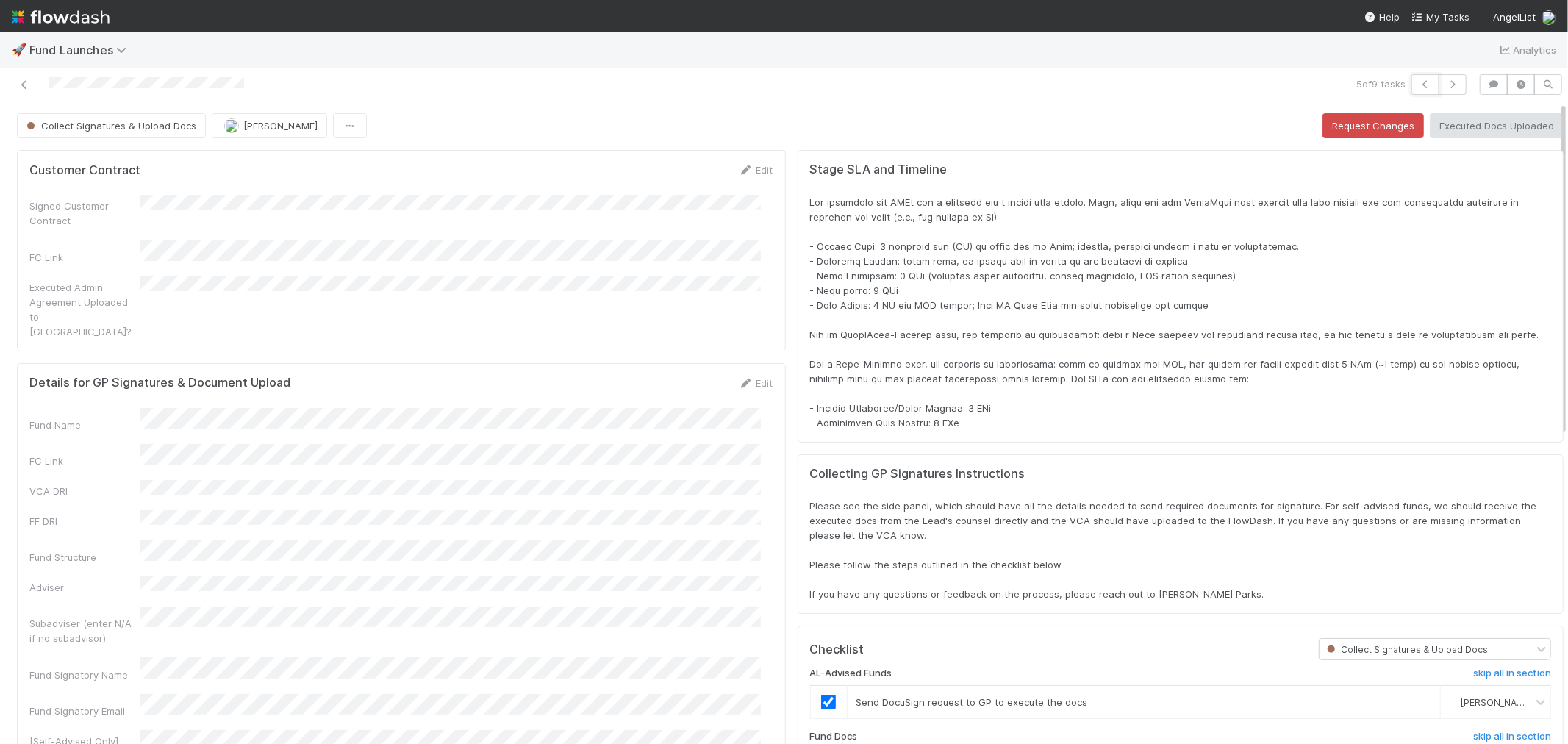
click at [1418, 81] on icon "button" at bounding box center [1425, 85] width 15 height 9
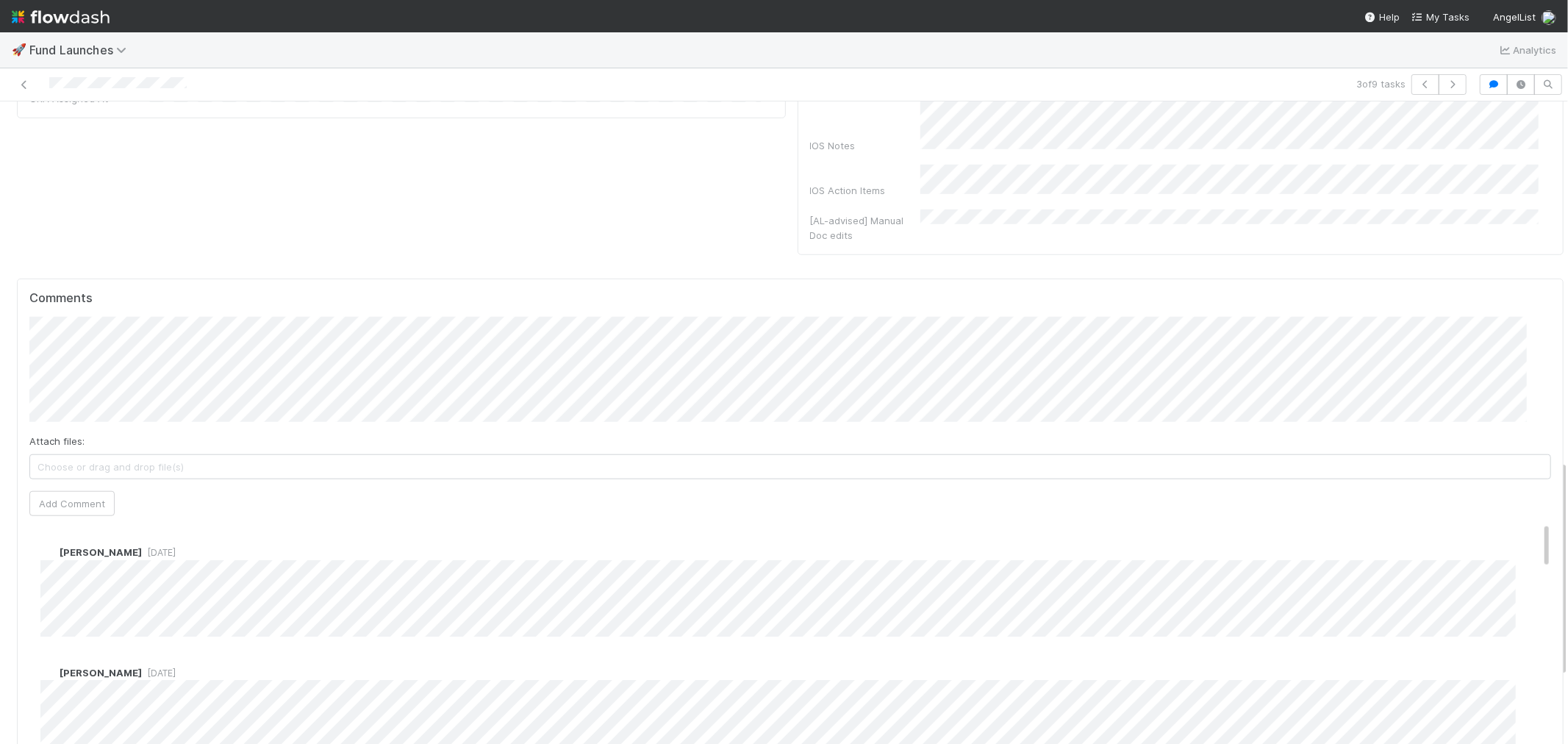
scroll to position [1062, 0]
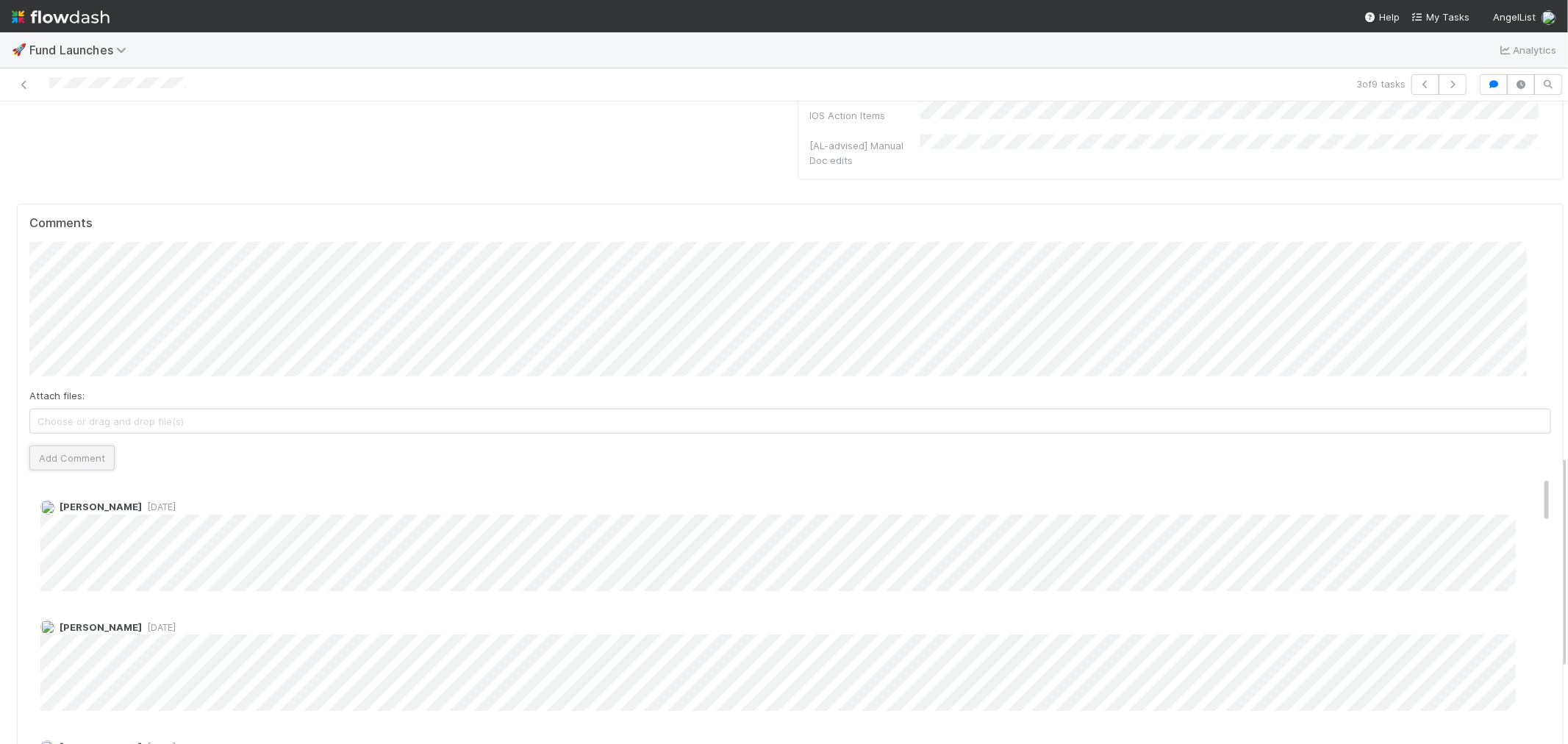
click at [78, 452] on button "Add Comment" at bounding box center [72, 458] width 85 height 25
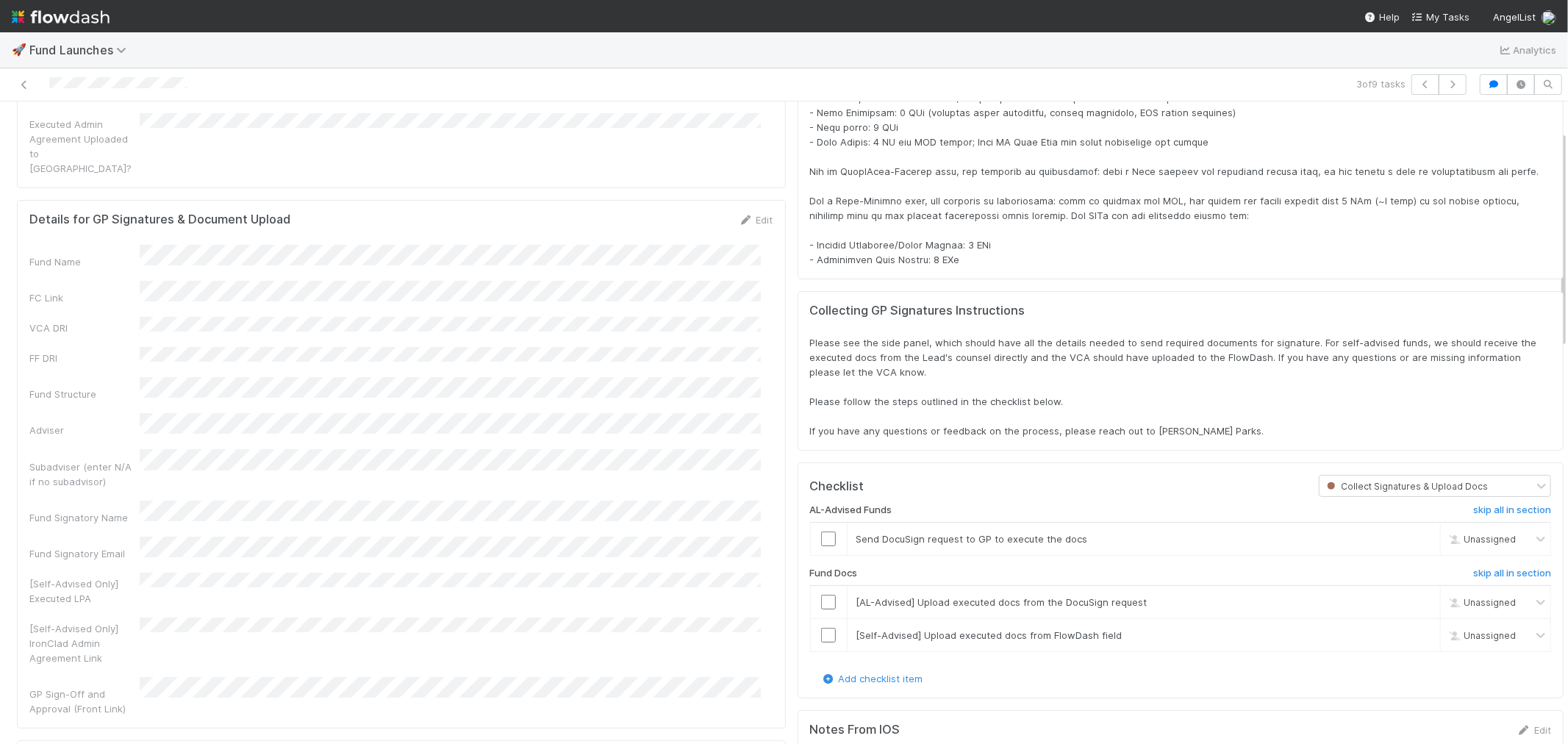
scroll to position [0, 0]
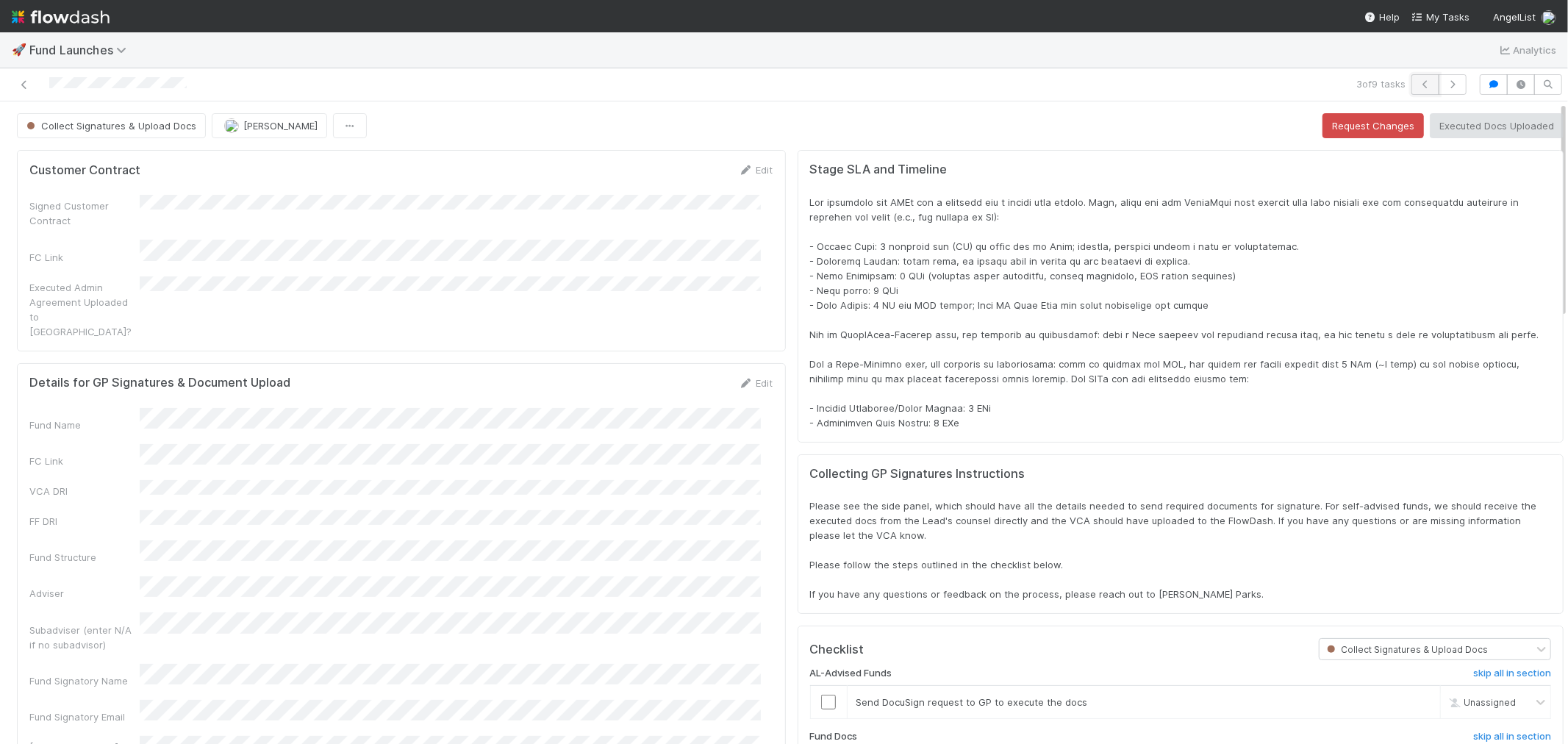
click at [1414, 76] on button "button" at bounding box center [1425, 85] width 28 height 21
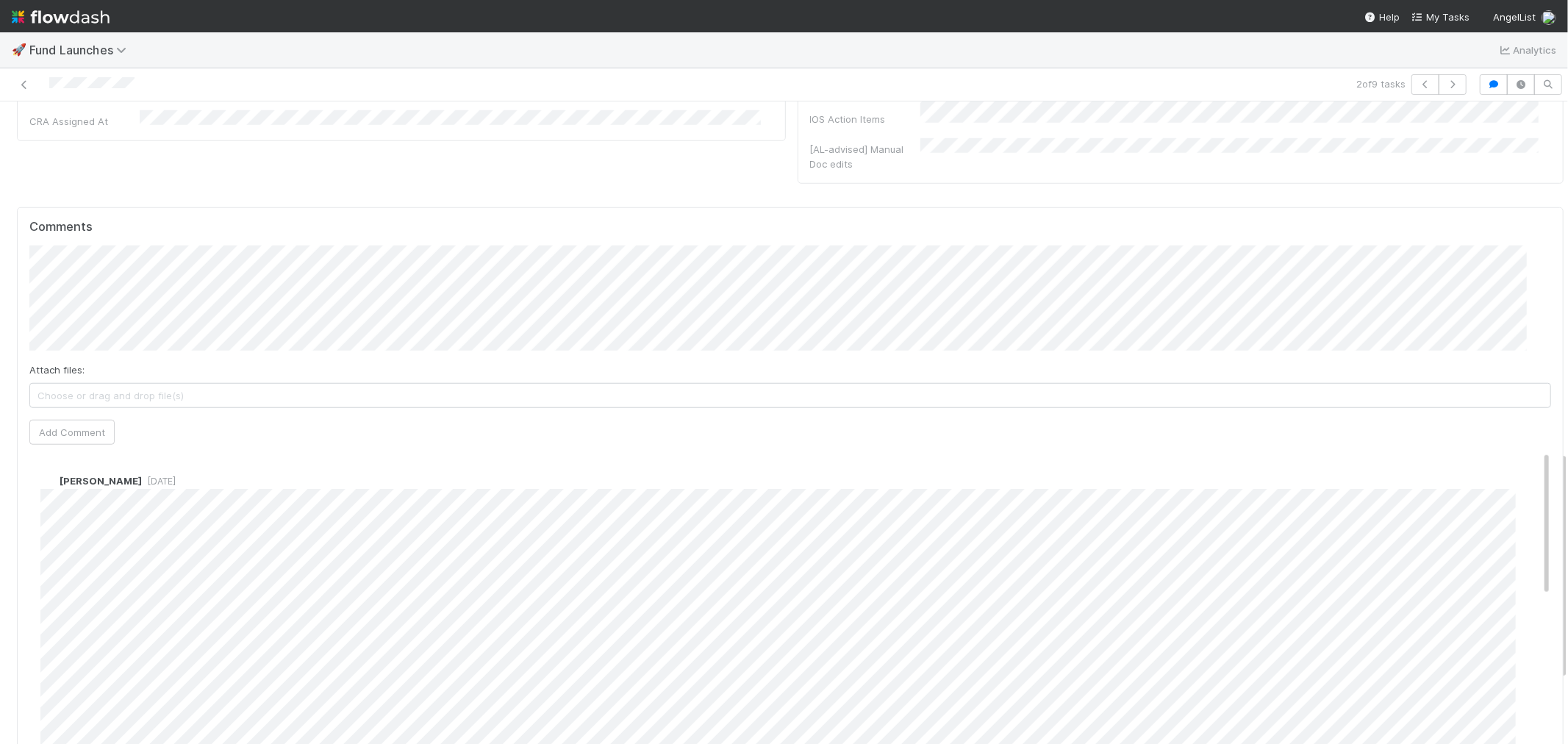
scroll to position [979, 0]
click at [1445, 81] on icon "button" at bounding box center [1452, 85] width 15 height 9
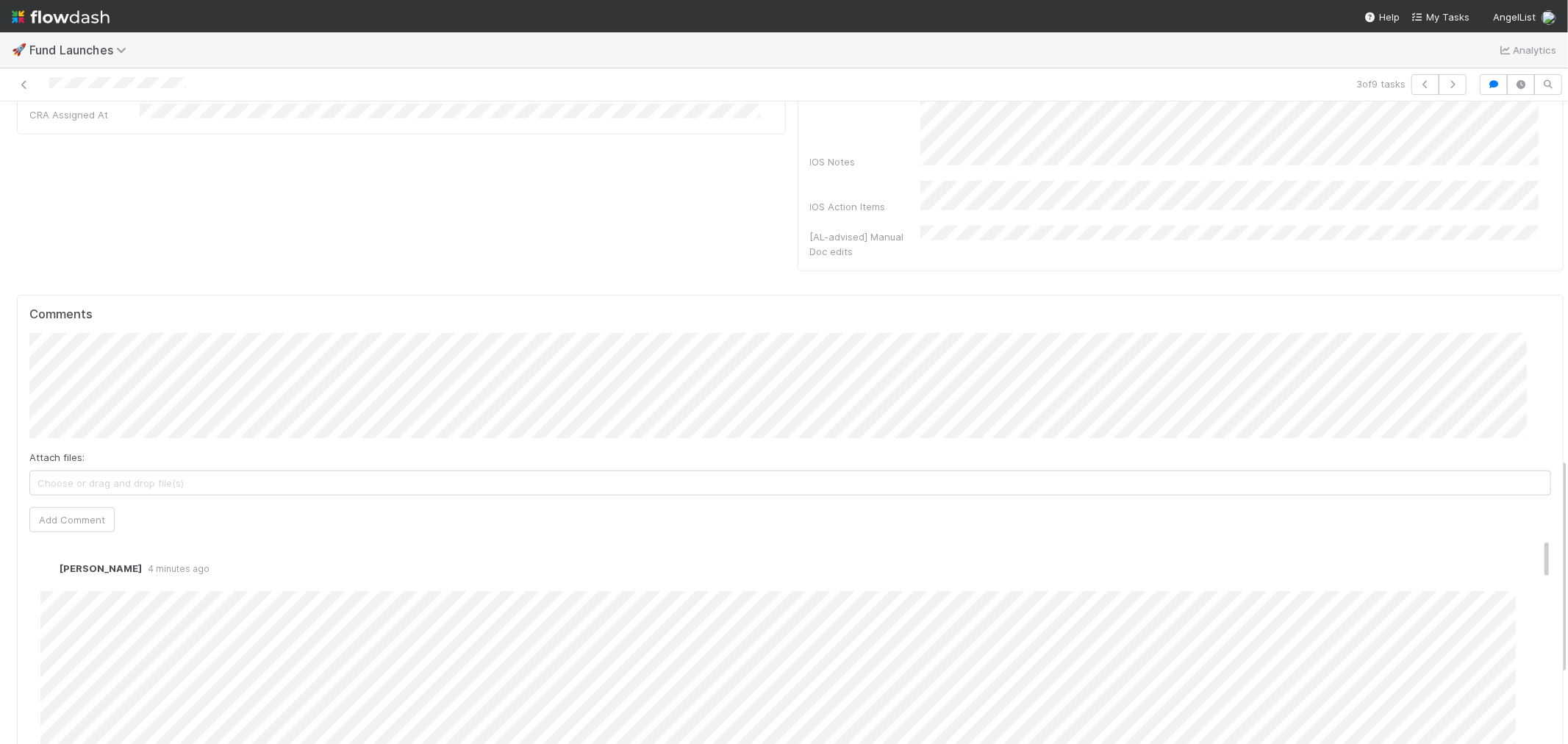
scroll to position [1062, 0]
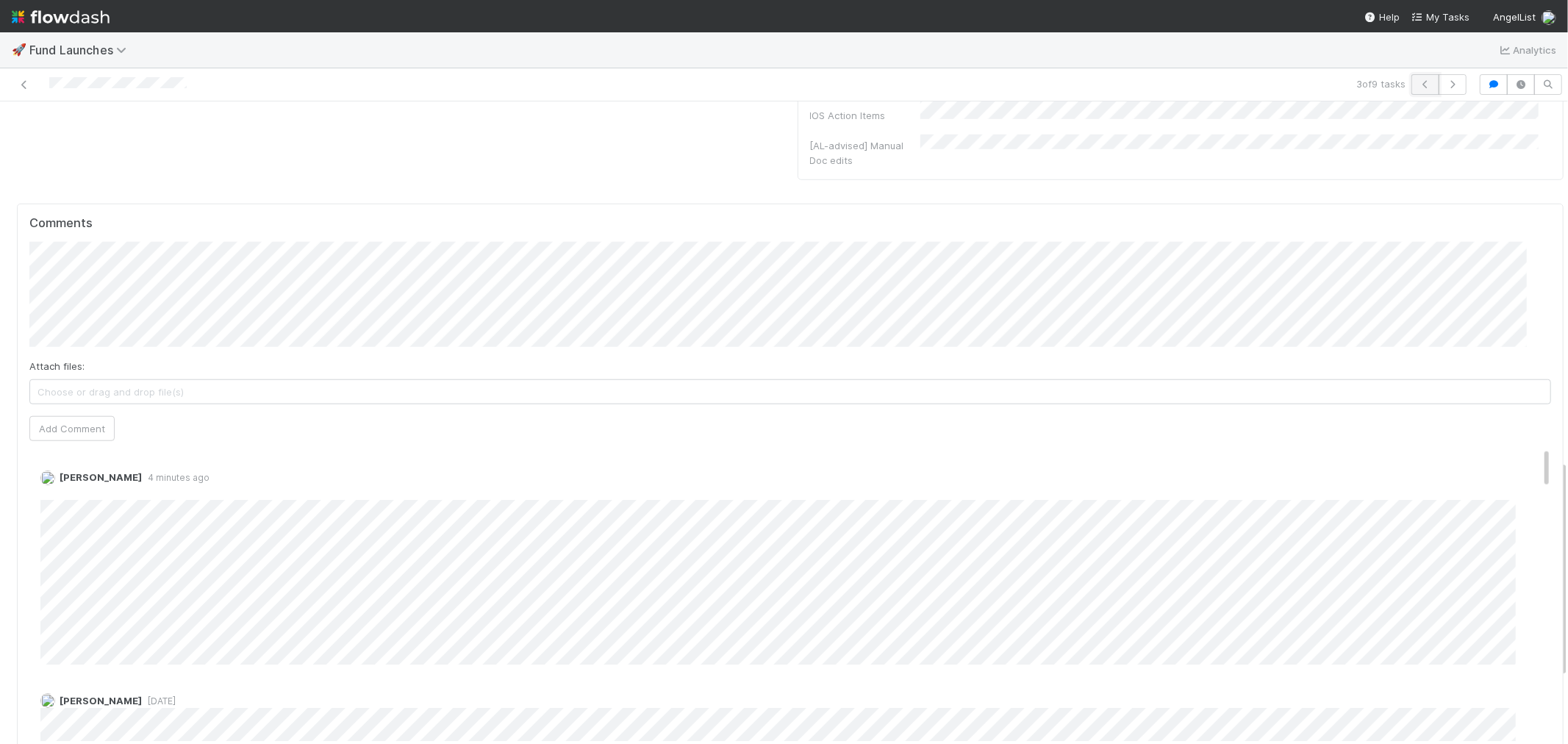
click at [1413, 76] on button "button" at bounding box center [1425, 85] width 28 height 21
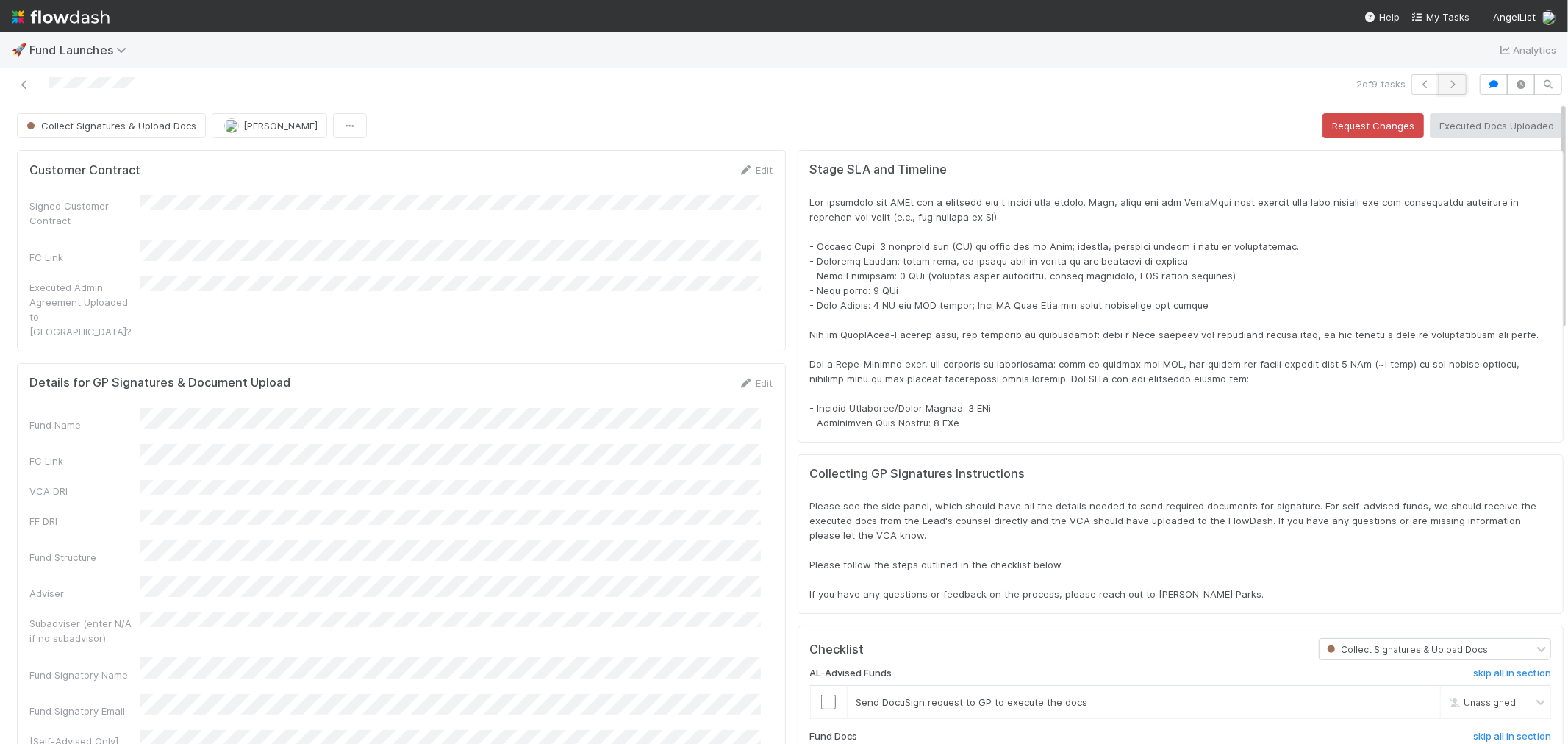
click at [1438, 77] on button "button" at bounding box center [1452, 85] width 28 height 21
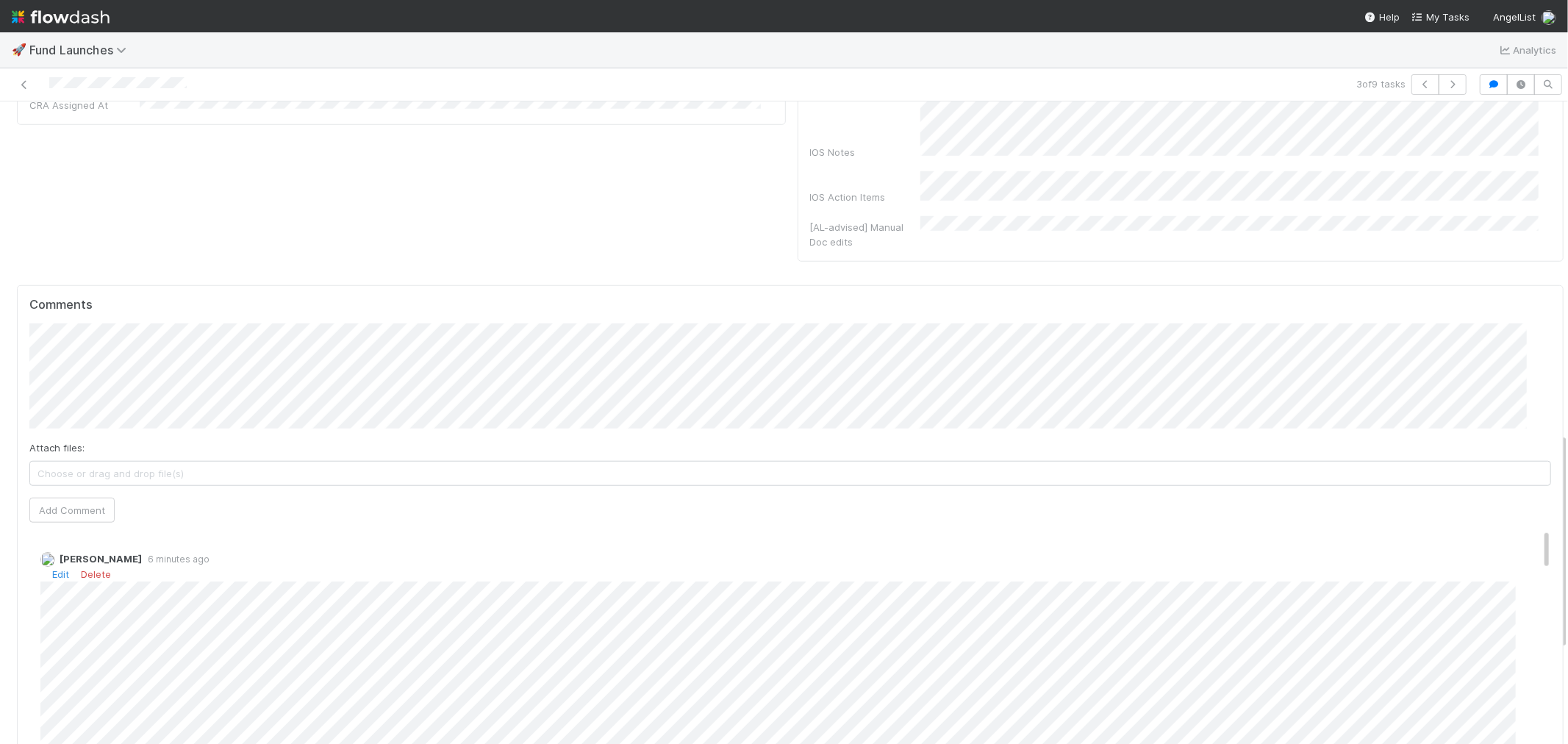
click at [30, 590] on div "Raven Jacinto 6 minutes ago Edit Delete" at bounding box center [797, 642] width 1535 height 205
click at [1418, 84] on icon "button" at bounding box center [1425, 85] width 15 height 9
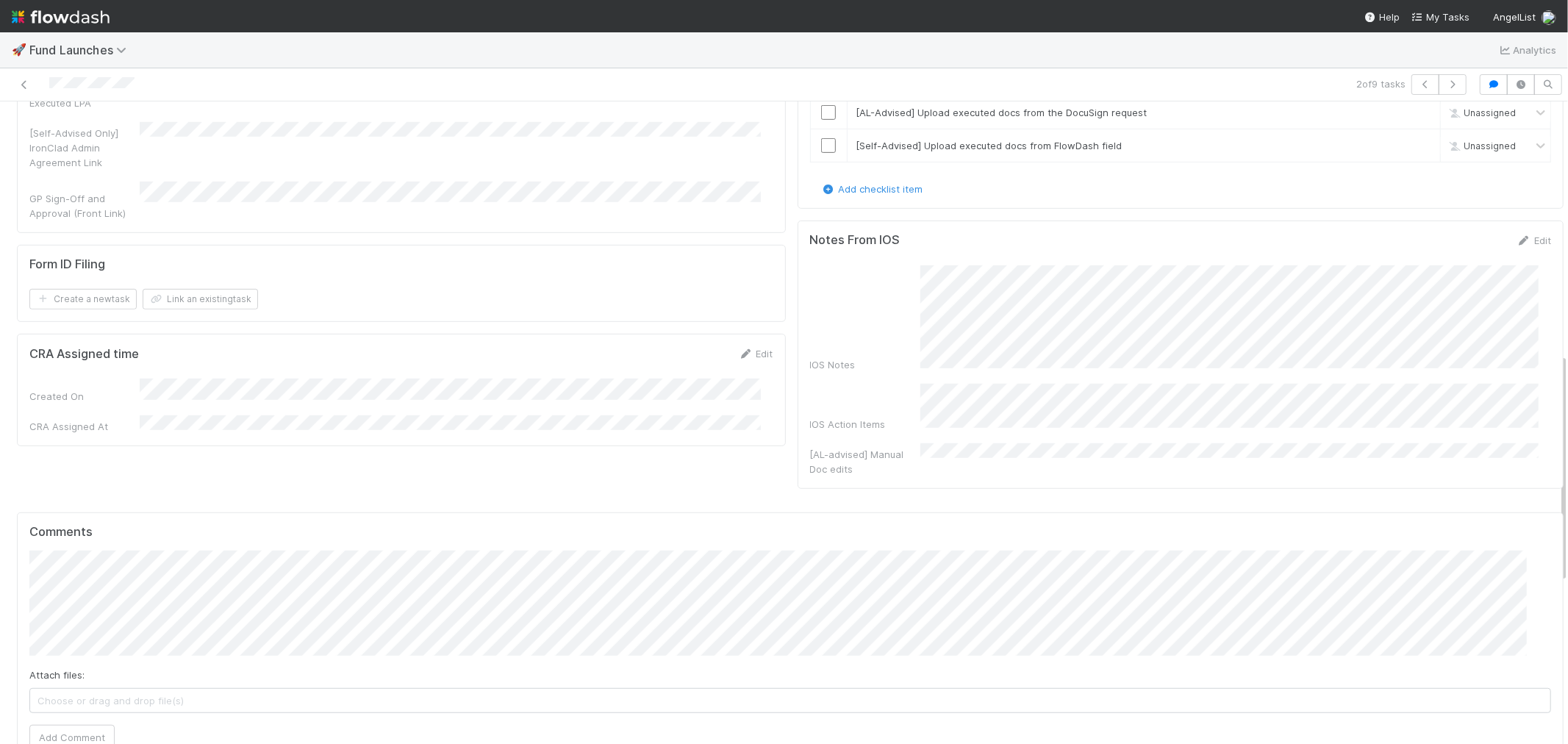
scroll to position [817, 0]
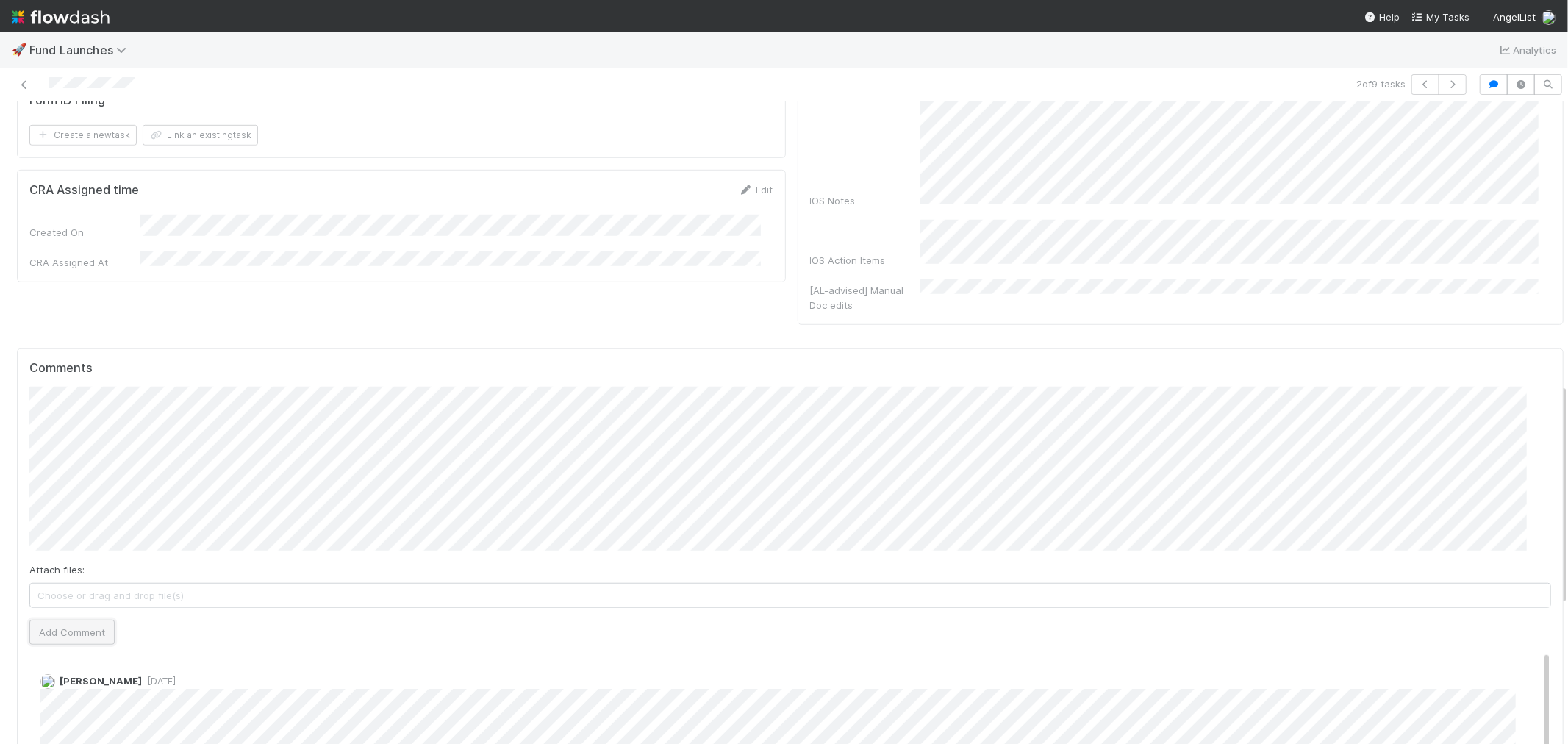
click at [54, 621] on button "Add Comment" at bounding box center [72, 632] width 85 height 25
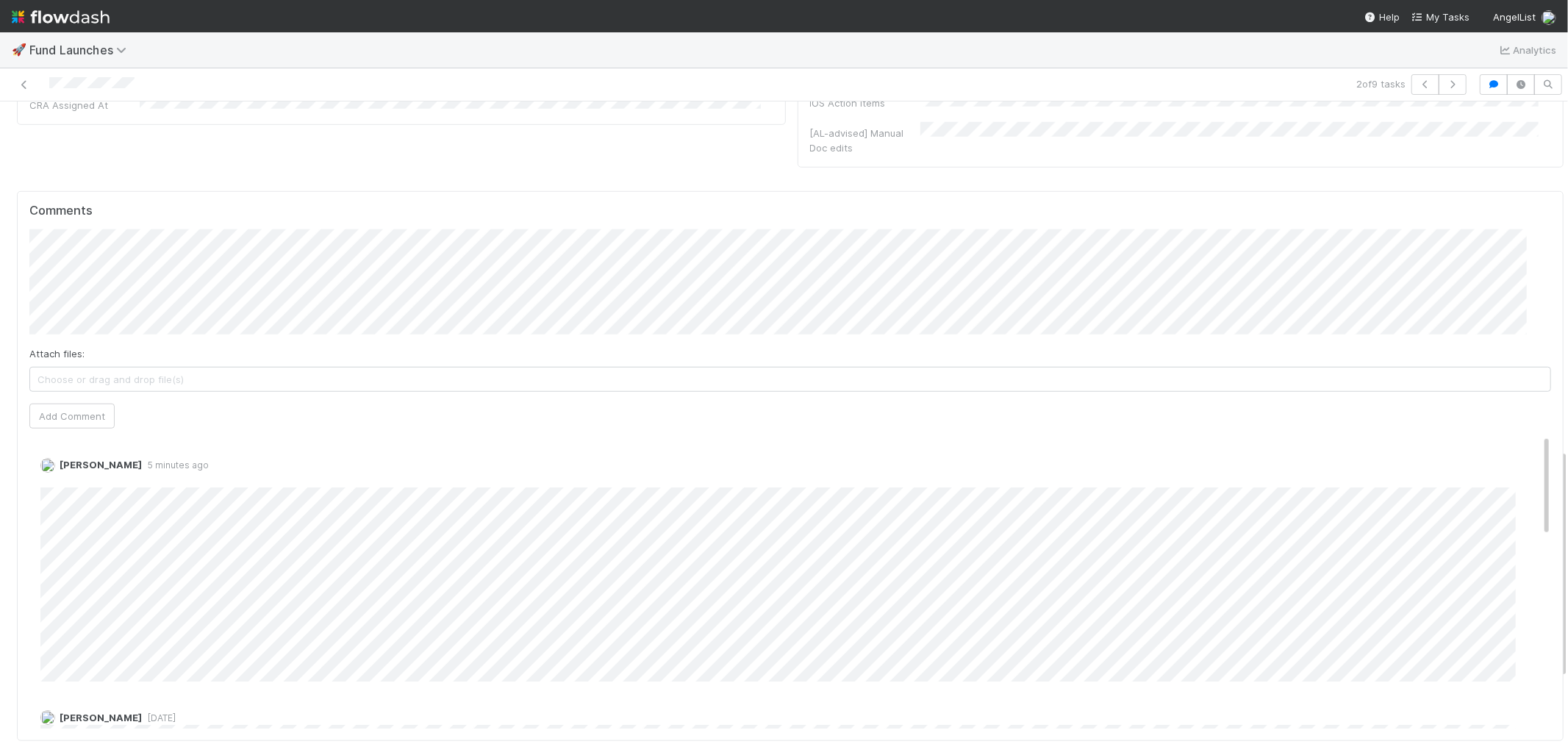
scroll to position [979, 0]
click at [28, 85] on icon at bounding box center [24, 85] width 15 height 10
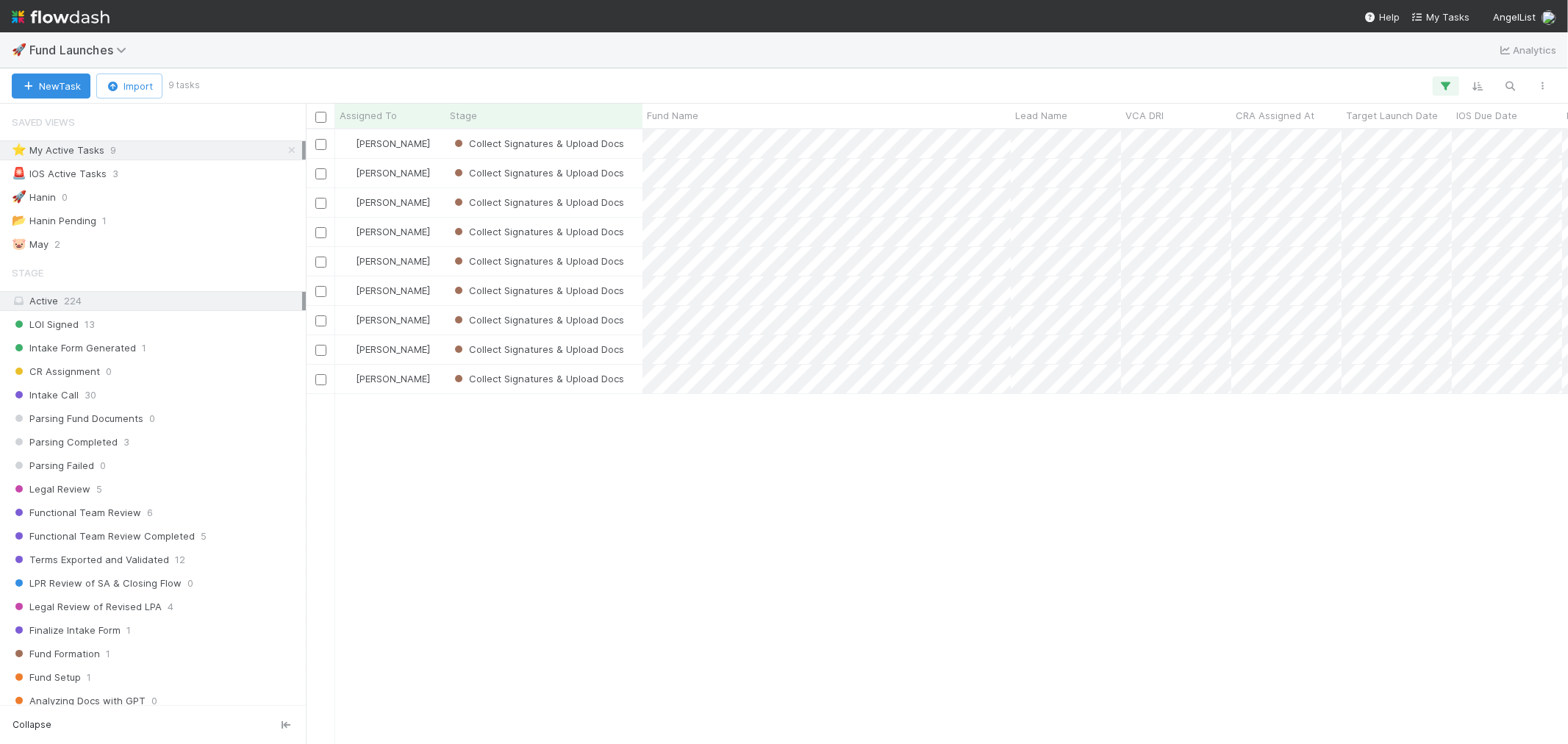
scroll to position [601, 1250]
drag, startPoint x: 71, startPoint y: 19, endPoint x: 88, endPoint y: 16, distance: 17.3
click at [71, 19] on img at bounding box center [60, 17] width 98 height 25
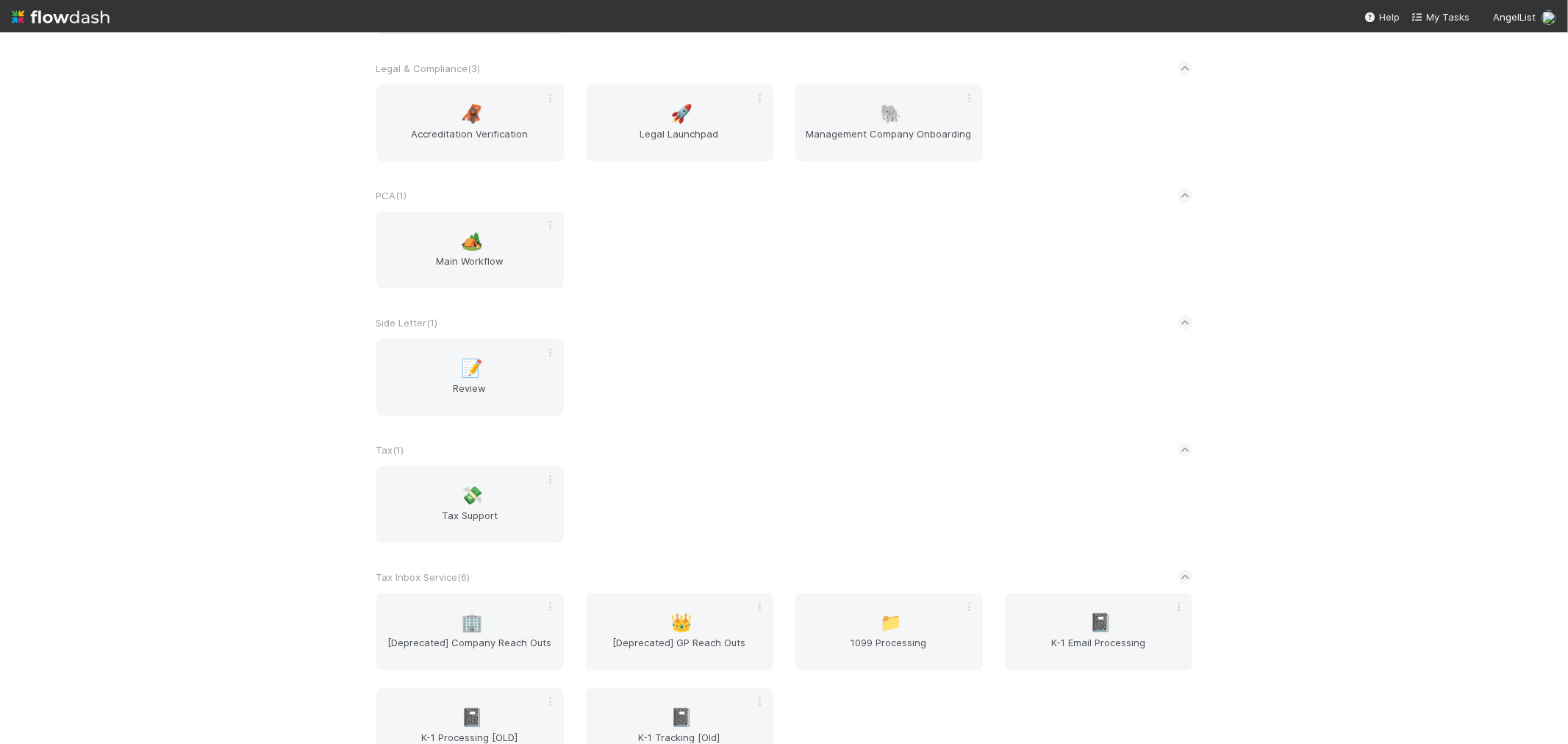
scroll to position [1715, 0]
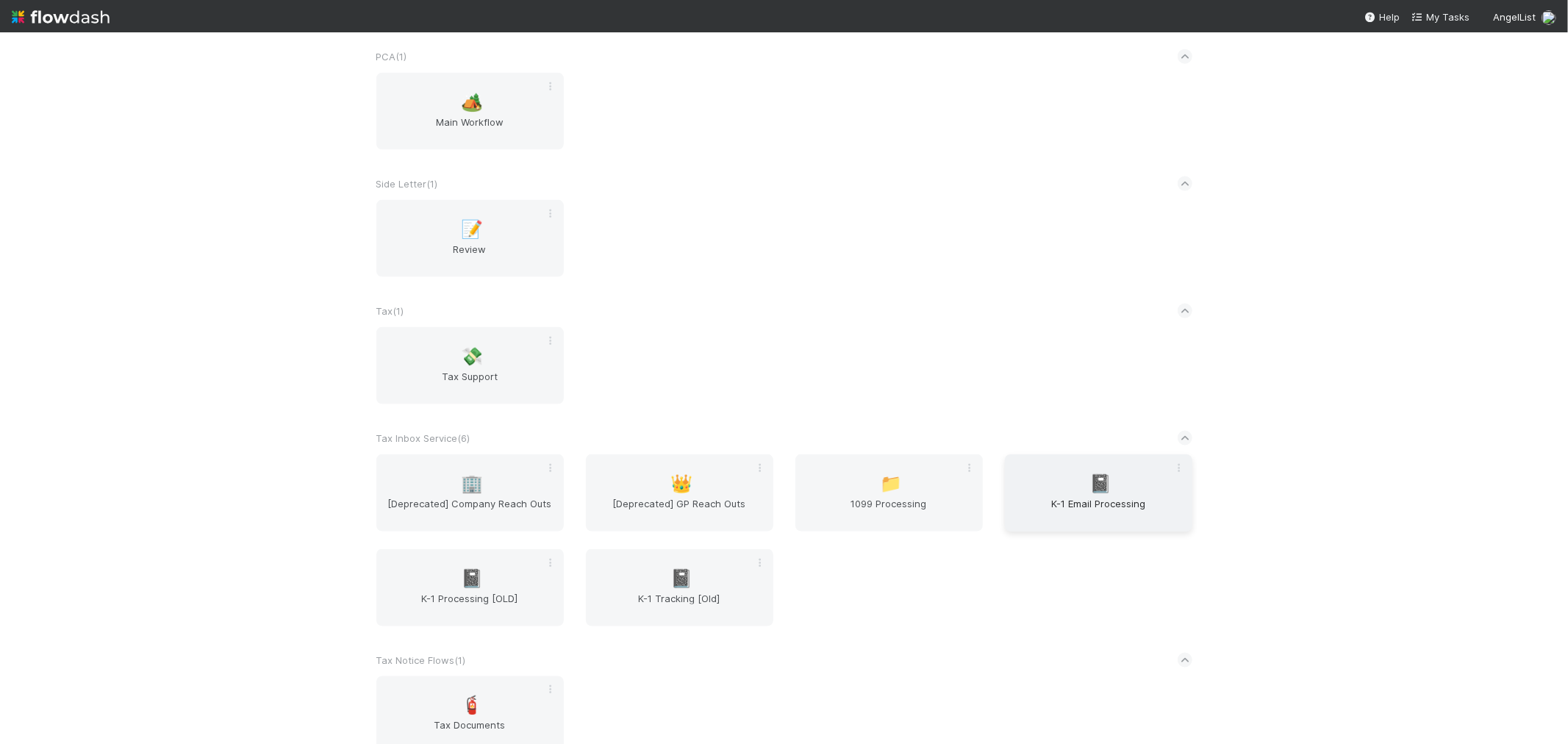
click at [1118, 506] on span "K-1 Email Processing" at bounding box center [1099, 511] width 176 height 30
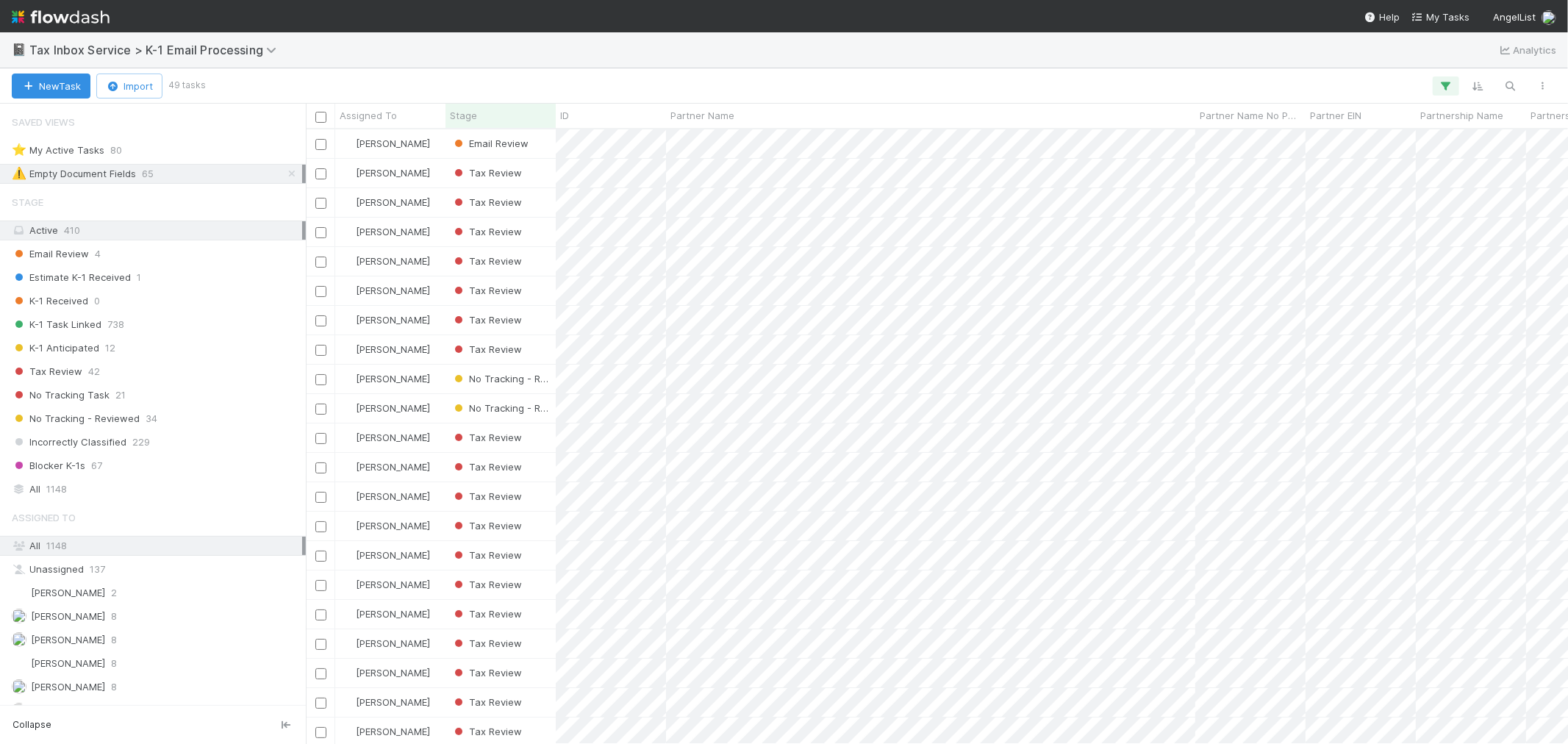
scroll to position [601, 1250]
click at [120, 258] on div "Email Review 4" at bounding box center [157, 254] width 291 height 18
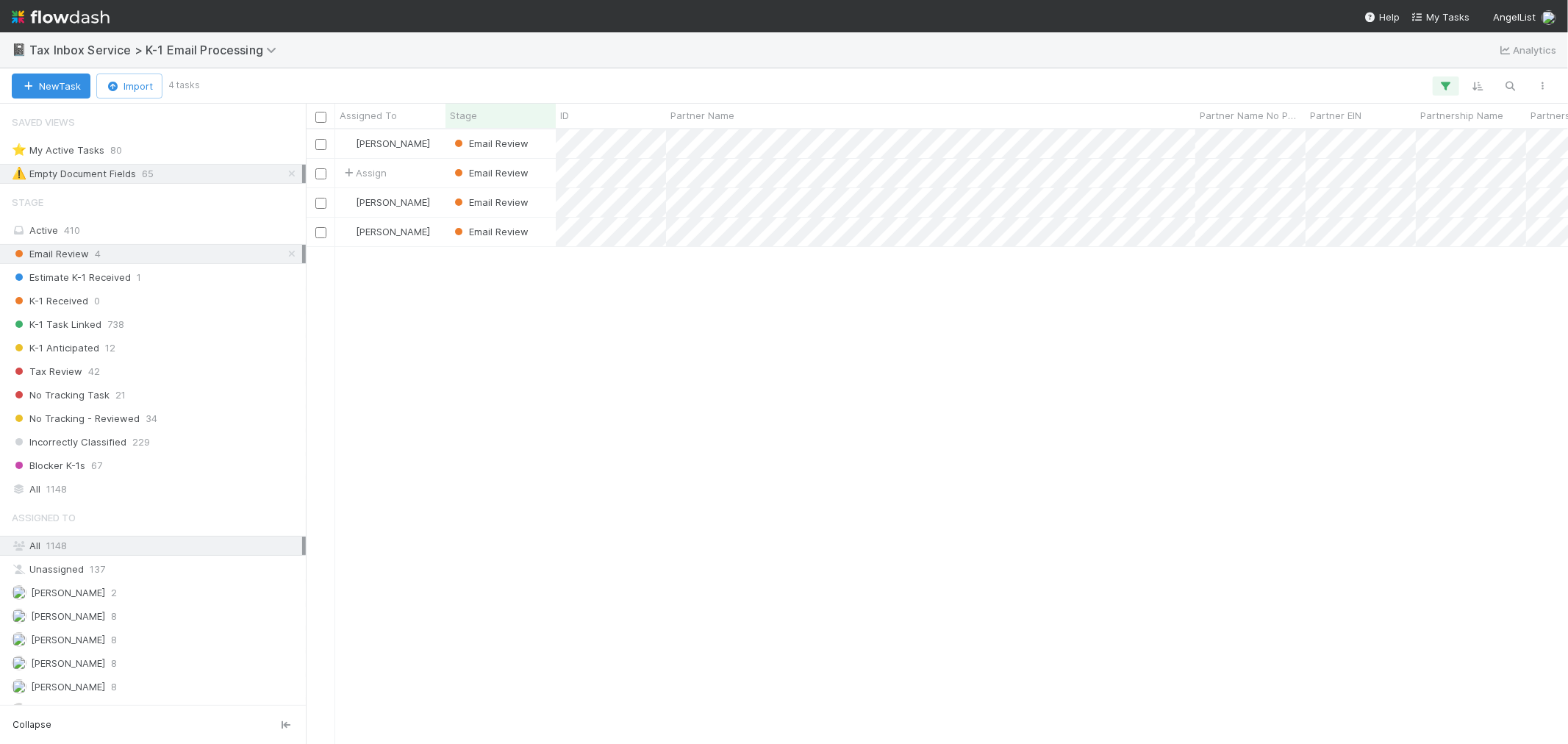
scroll to position [601, 1250]
click at [189, 155] on div "⭐ My Active Tasks 80" at bounding box center [157, 150] width 291 height 18
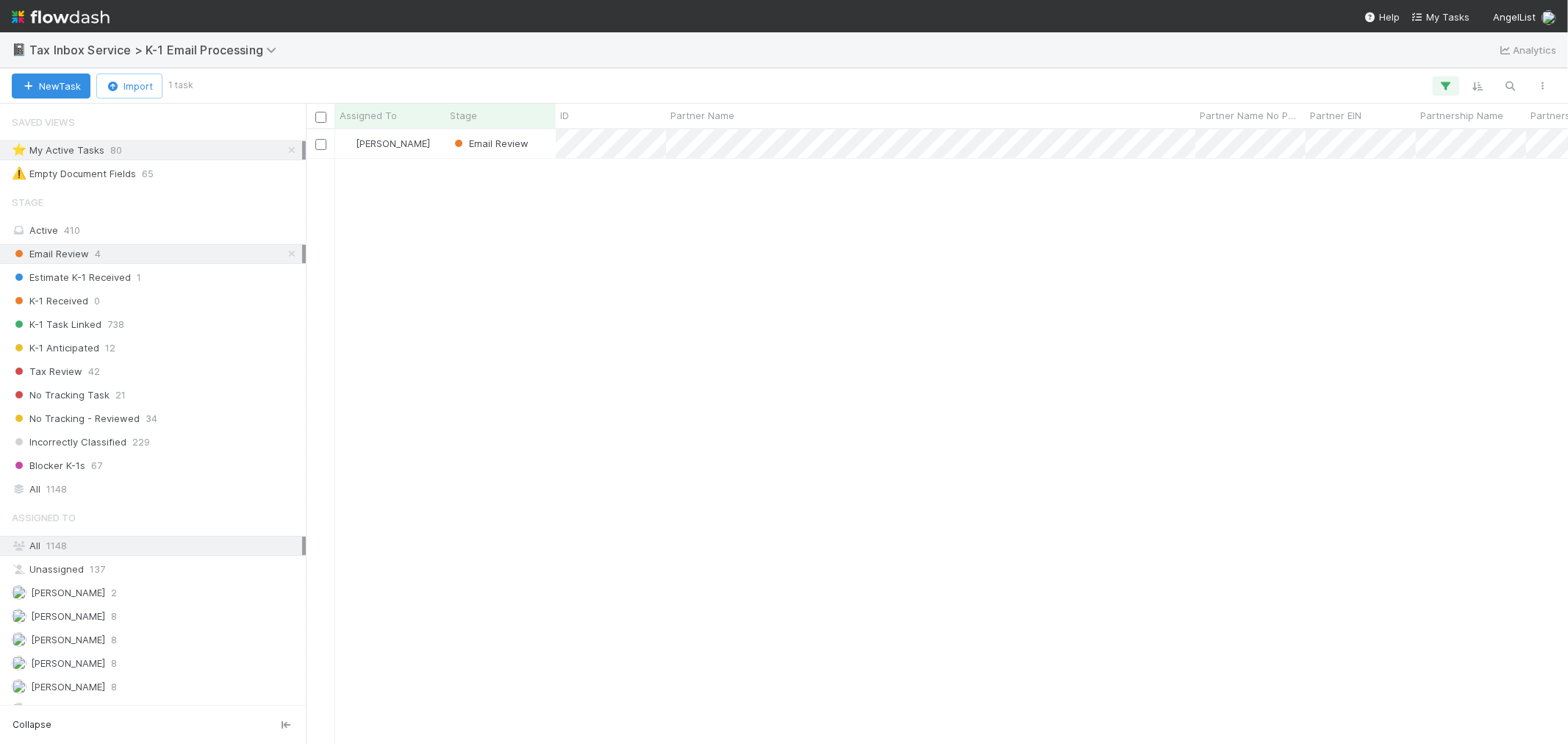
scroll to position [601, 1250]
click at [435, 149] on div "[PERSON_NAME]" at bounding box center [390, 144] width 110 height 29
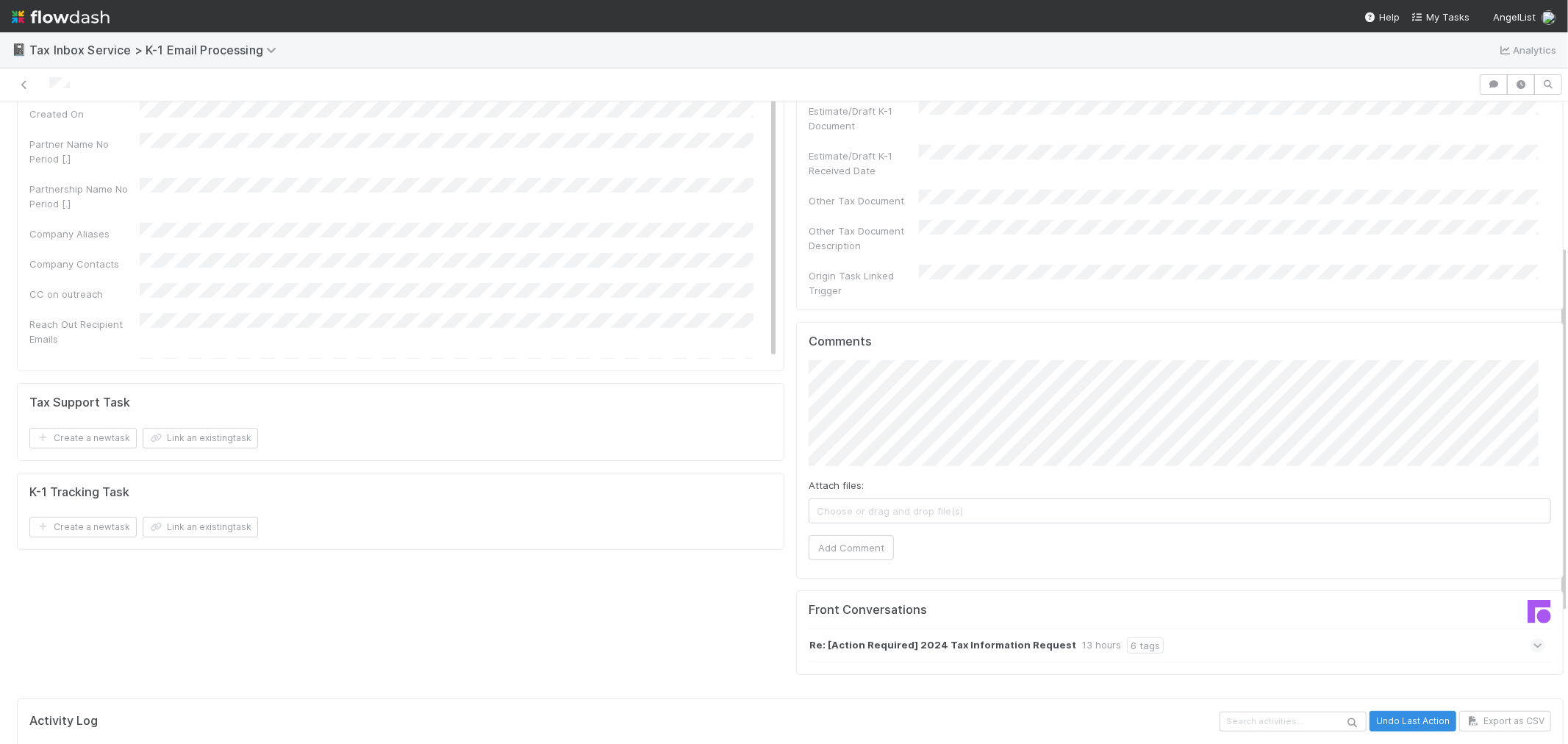
scroll to position [326, 0]
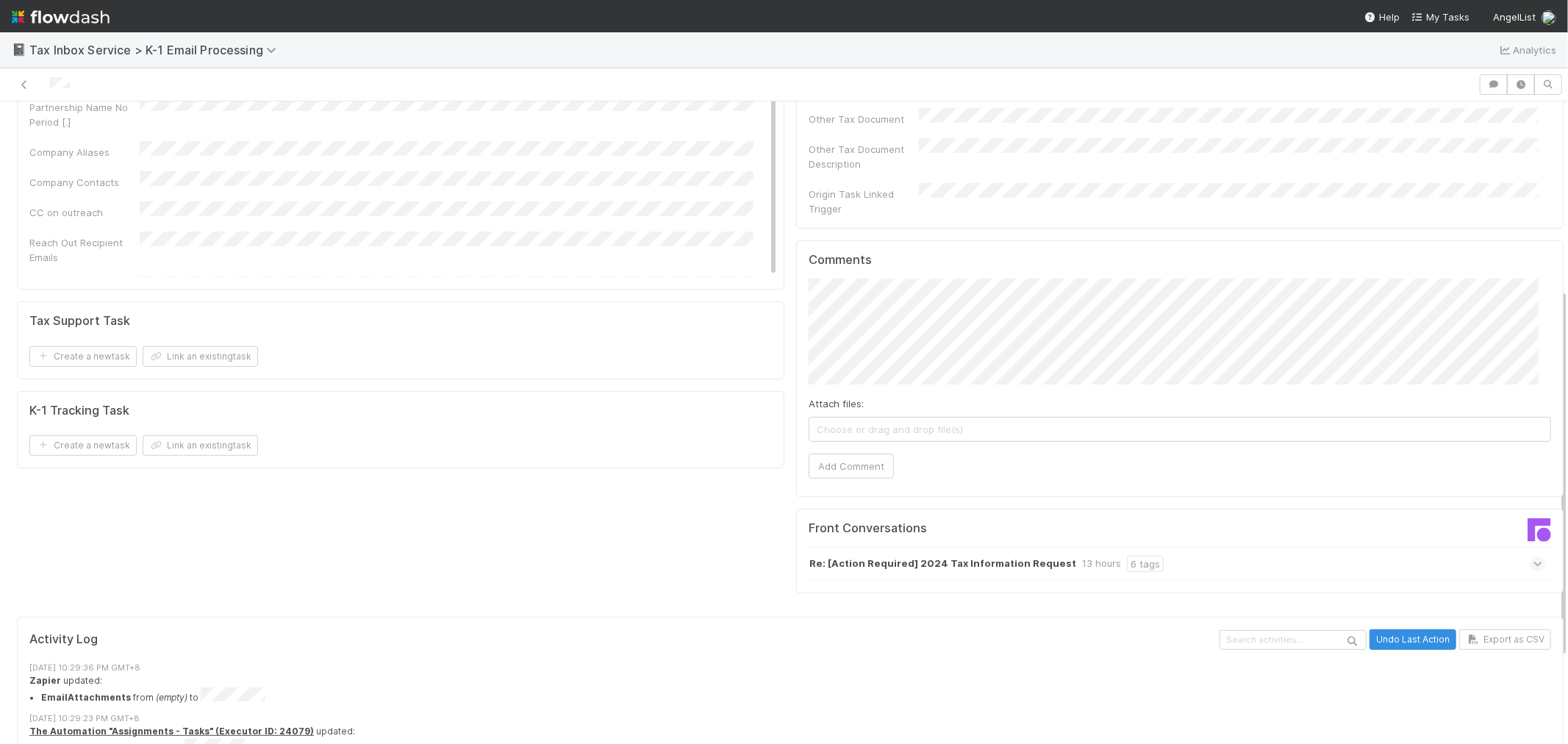
drag, startPoint x: 1265, startPoint y: 528, endPoint x: 1273, endPoint y: 523, distance: 9.4
click at [1265, 547] on div "Re: [Action Required] 2024 Tax Information Request 13 hours 6 tags" at bounding box center [1177, 564] width 736 height 34
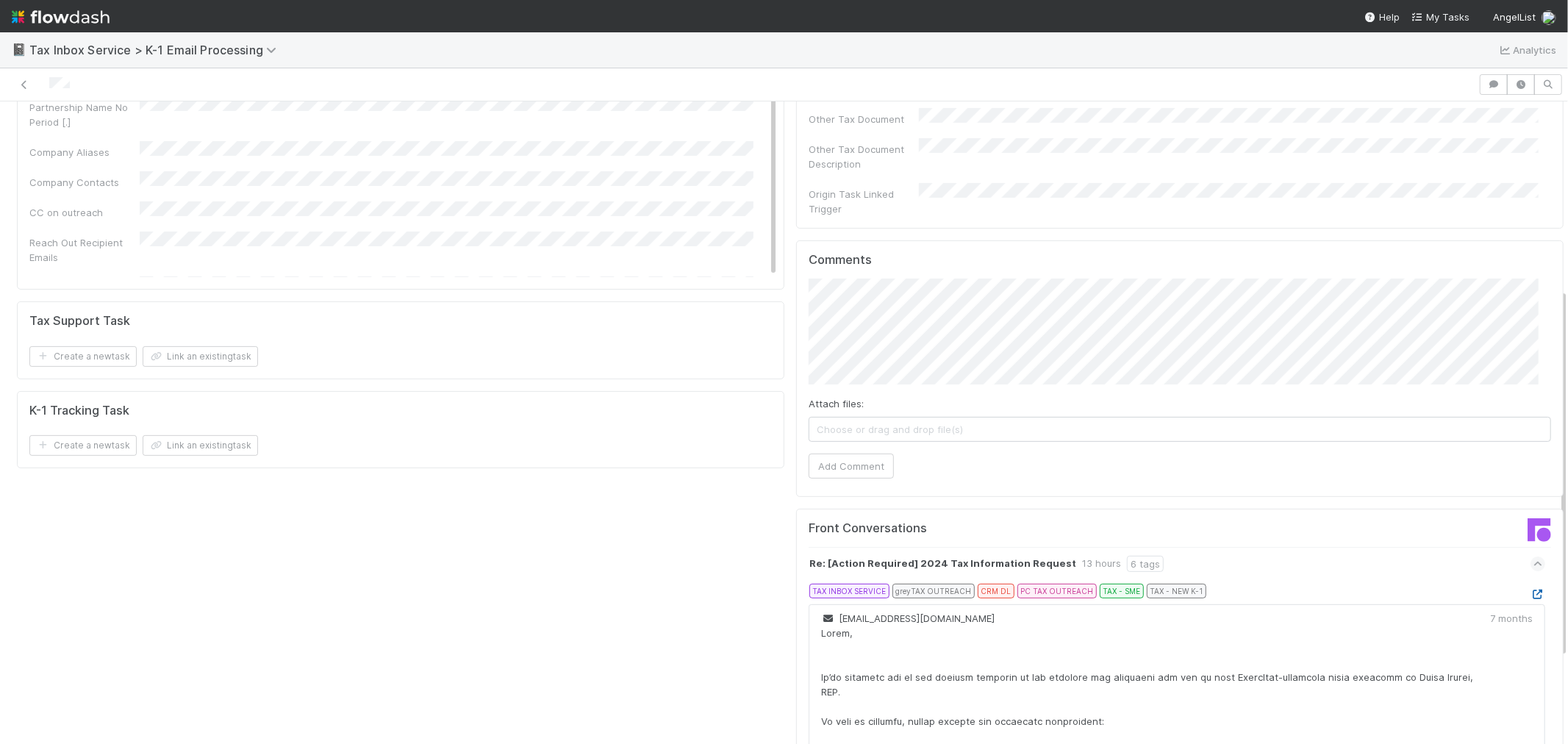
click at [1530, 589] on icon at bounding box center [1537, 593] width 15 height 10
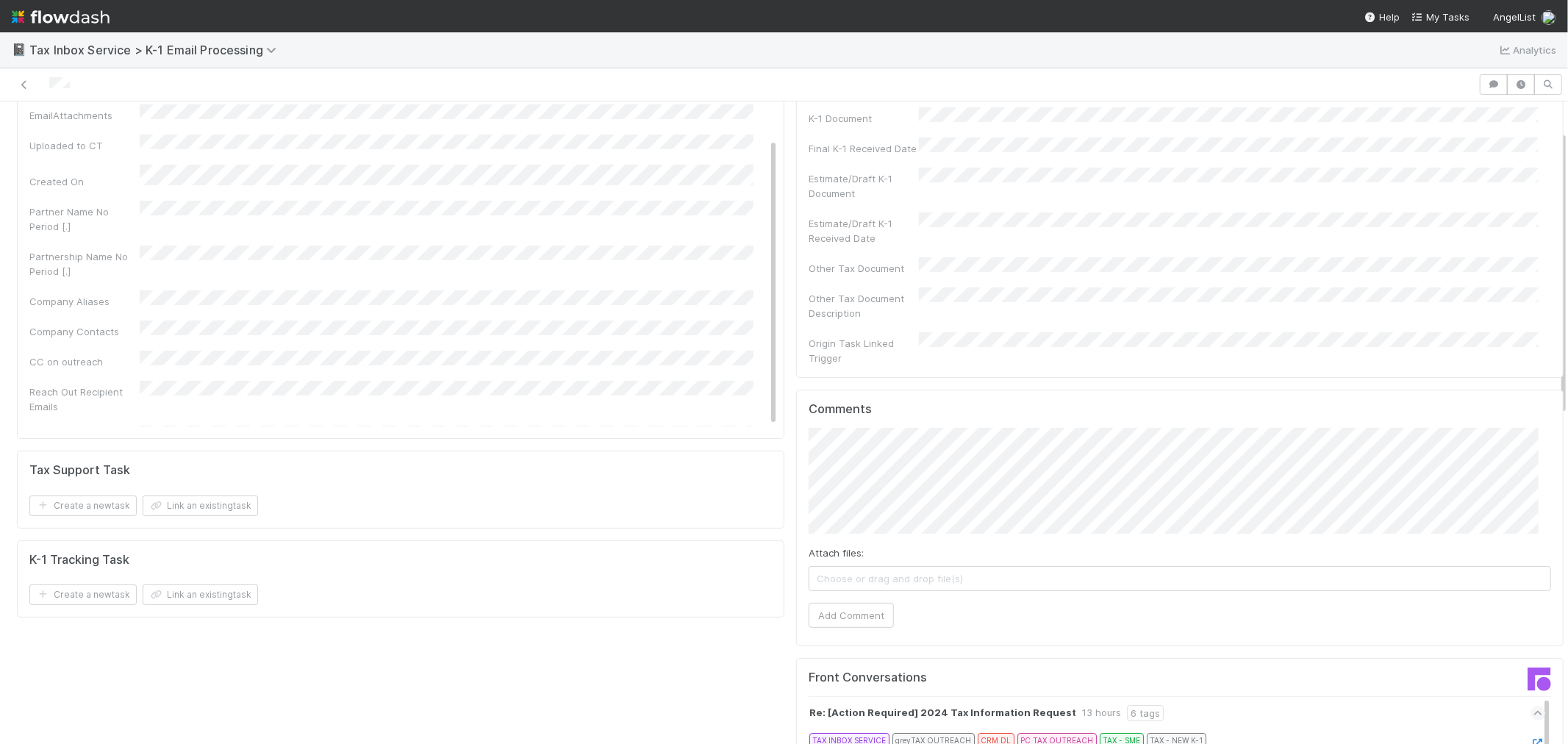
scroll to position [0, 0]
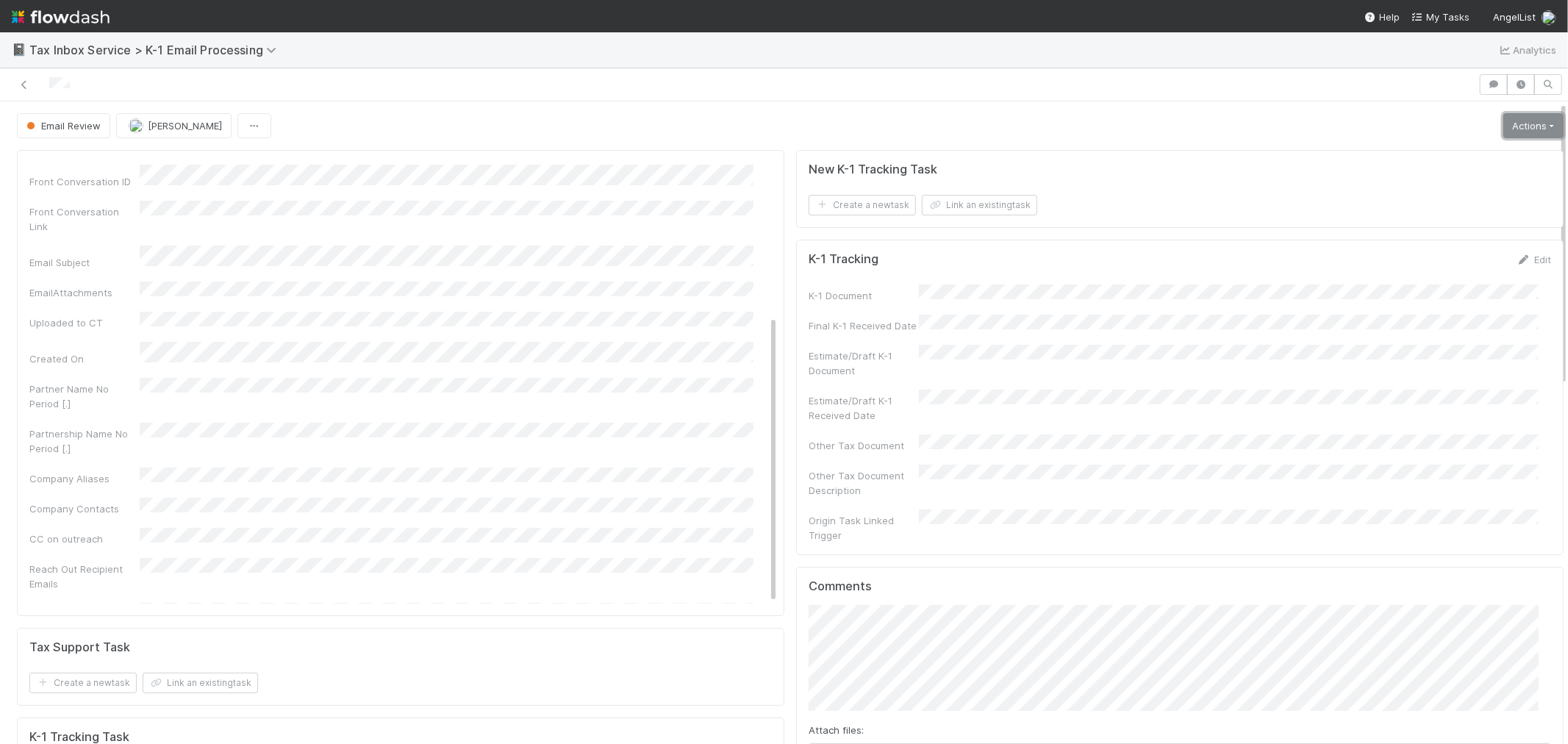
click at [1508, 123] on link "Actions" at bounding box center [1533, 125] width 60 height 25
click at [1441, 151] on button "K-1 Received" at bounding box center [1492, 157] width 145 height 21
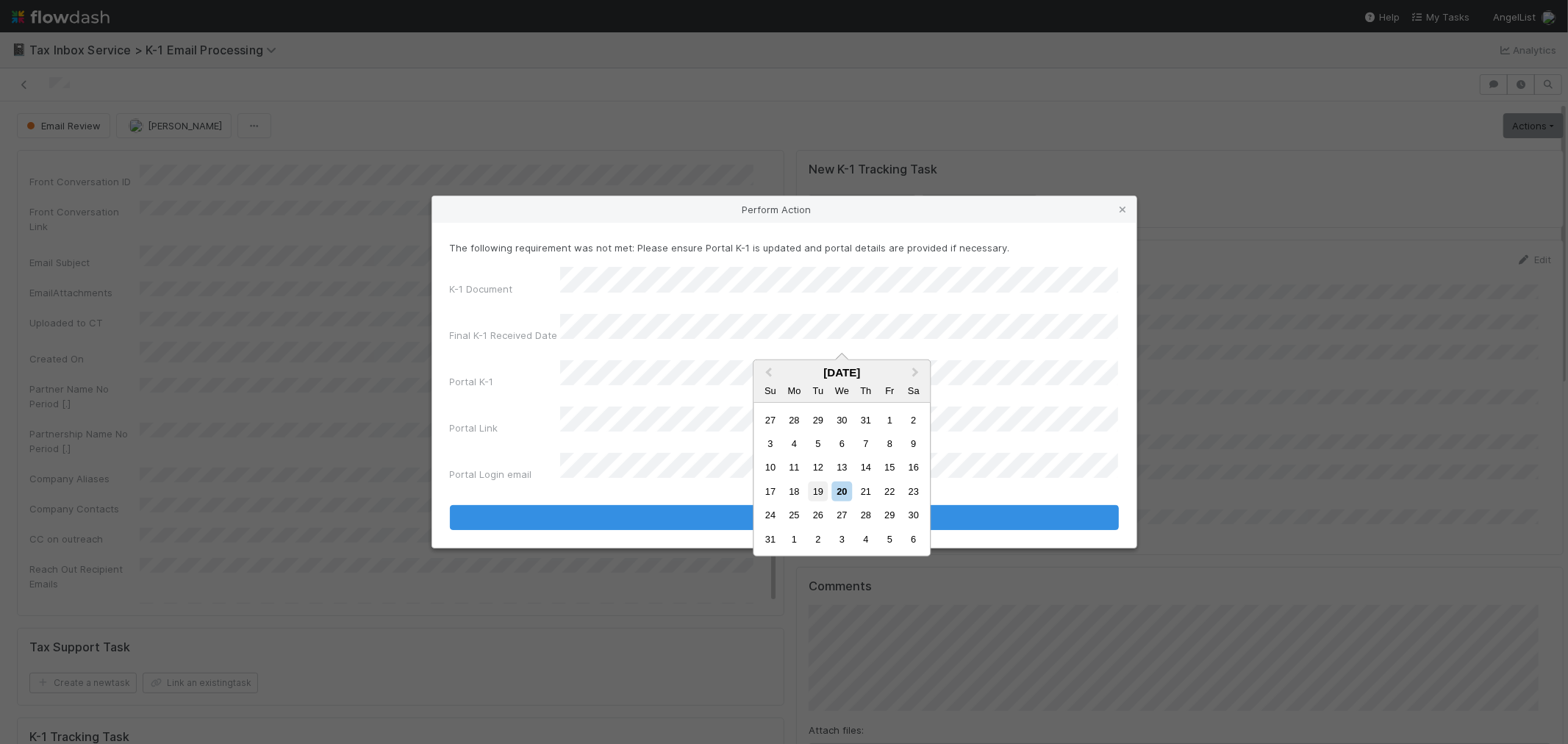
click at [819, 494] on div "19" at bounding box center [818, 491] width 20 height 20
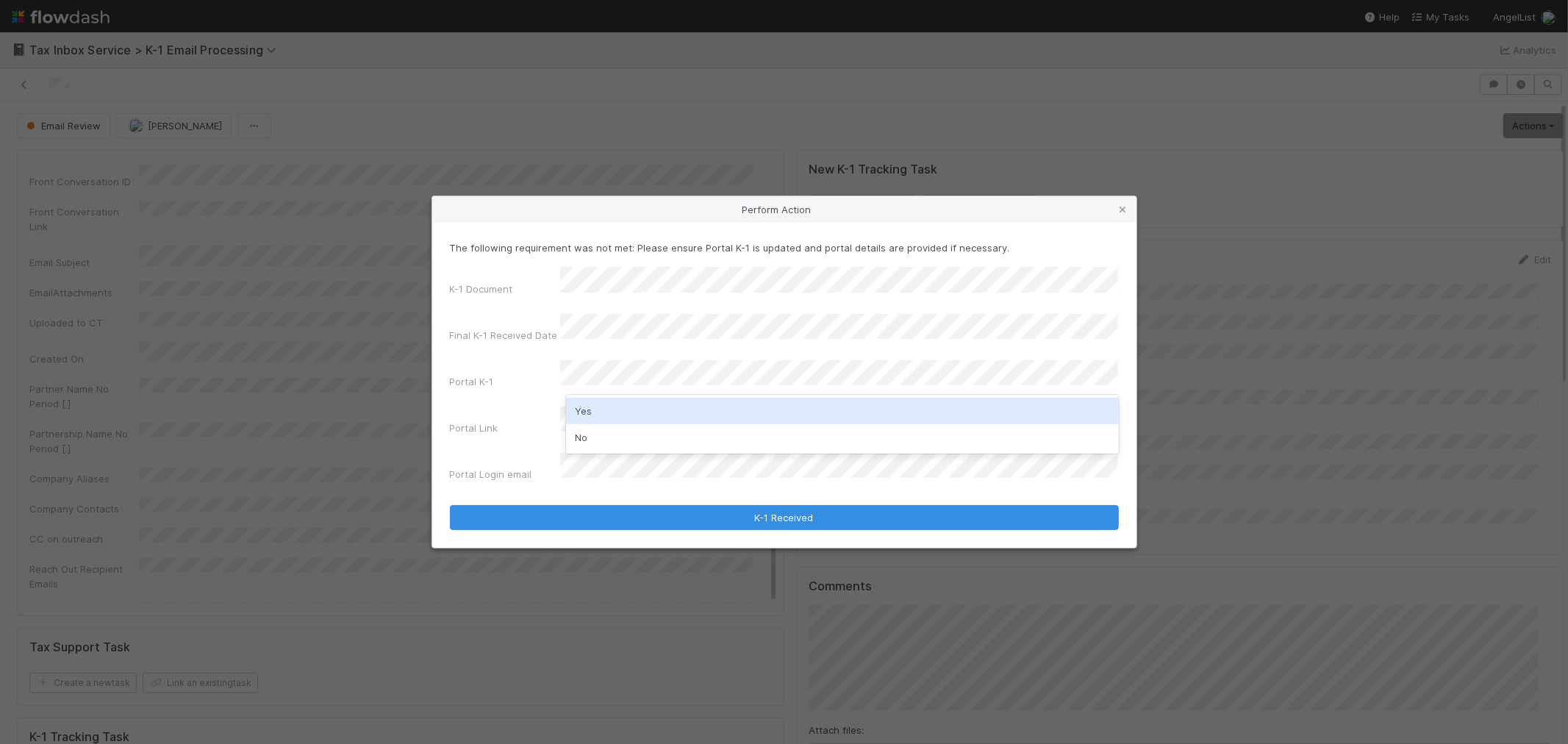
click at [612, 413] on div "Yes" at bounding box center [843, 411] width 553 height 26
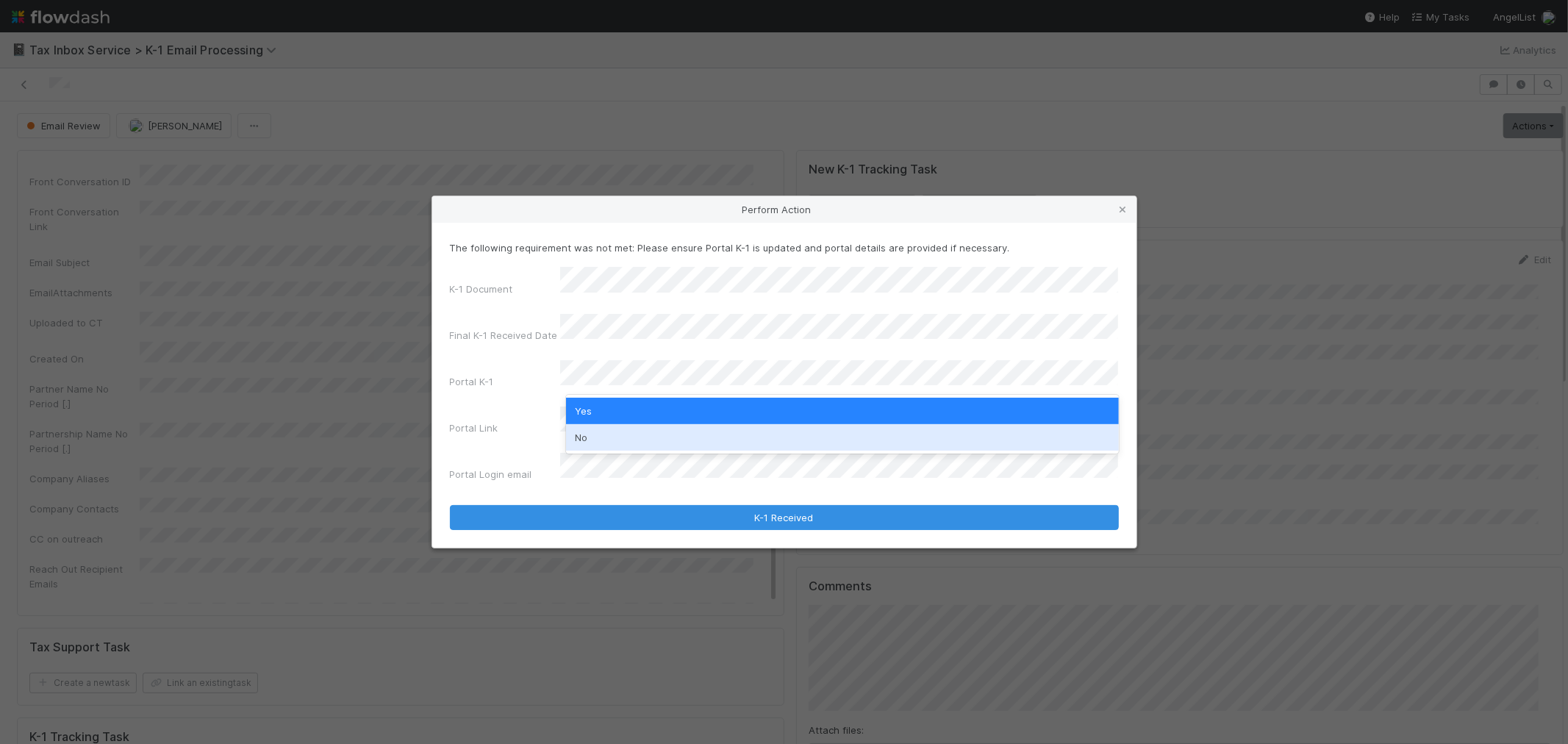
click at [599, 429] on div "No" at bounding box center [843, 438] width 553 height 26
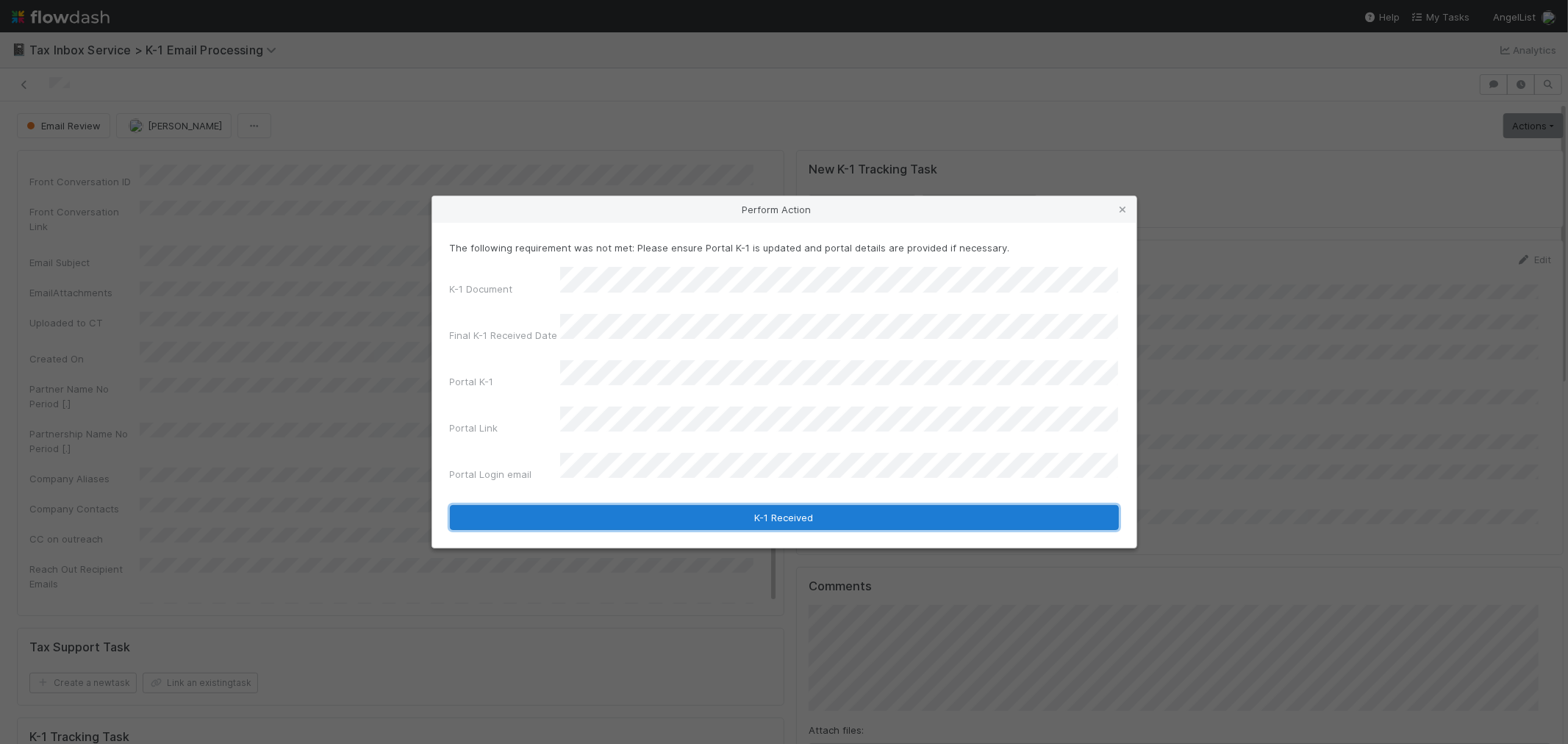
click at [592, 505] on button "K-1 Received" at bounding box center [784, 517] width 669 height 25
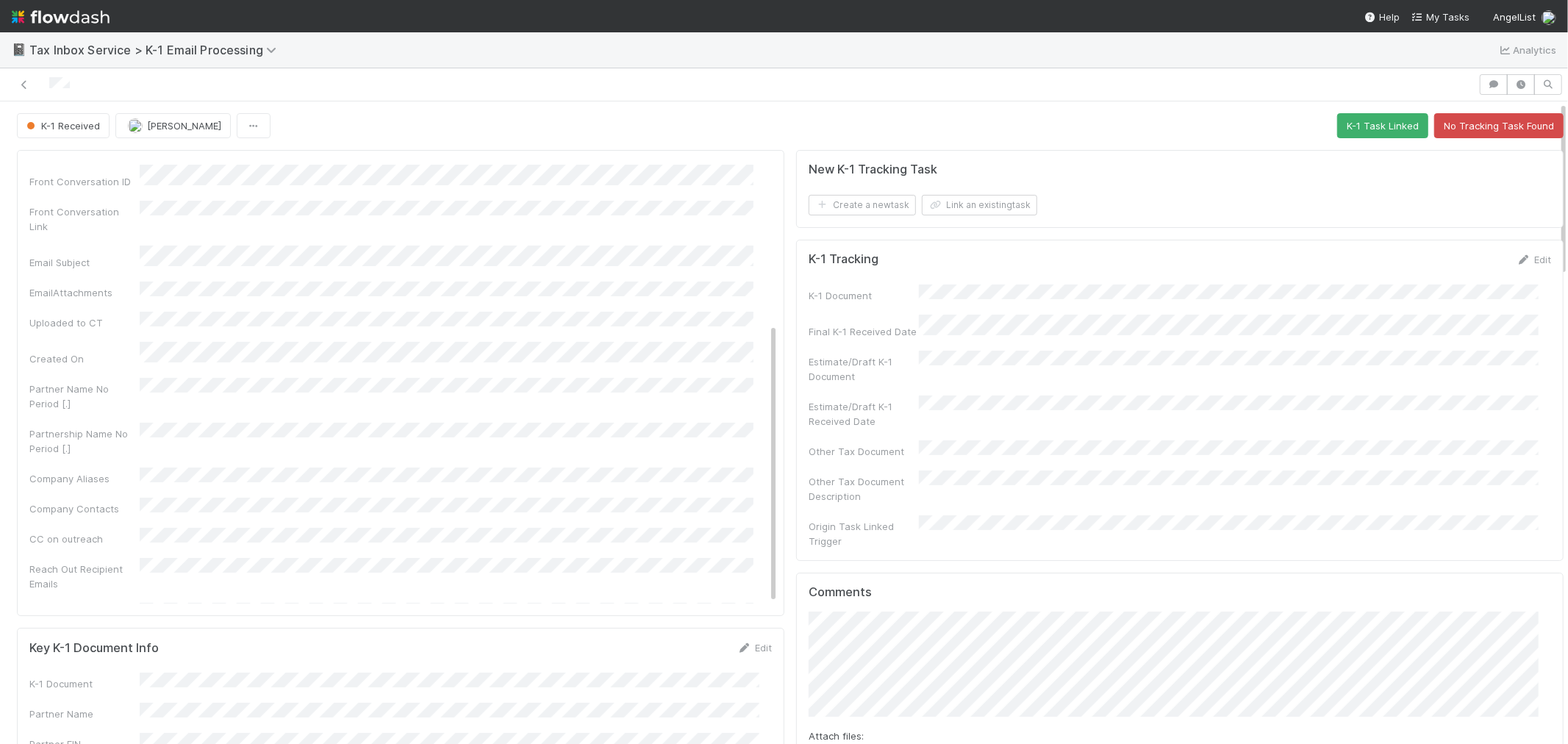
scroll to position [253, 0]
click at [973, 207] on button "Link an existing task" at bounding box center [980, 206] width 116 height 21
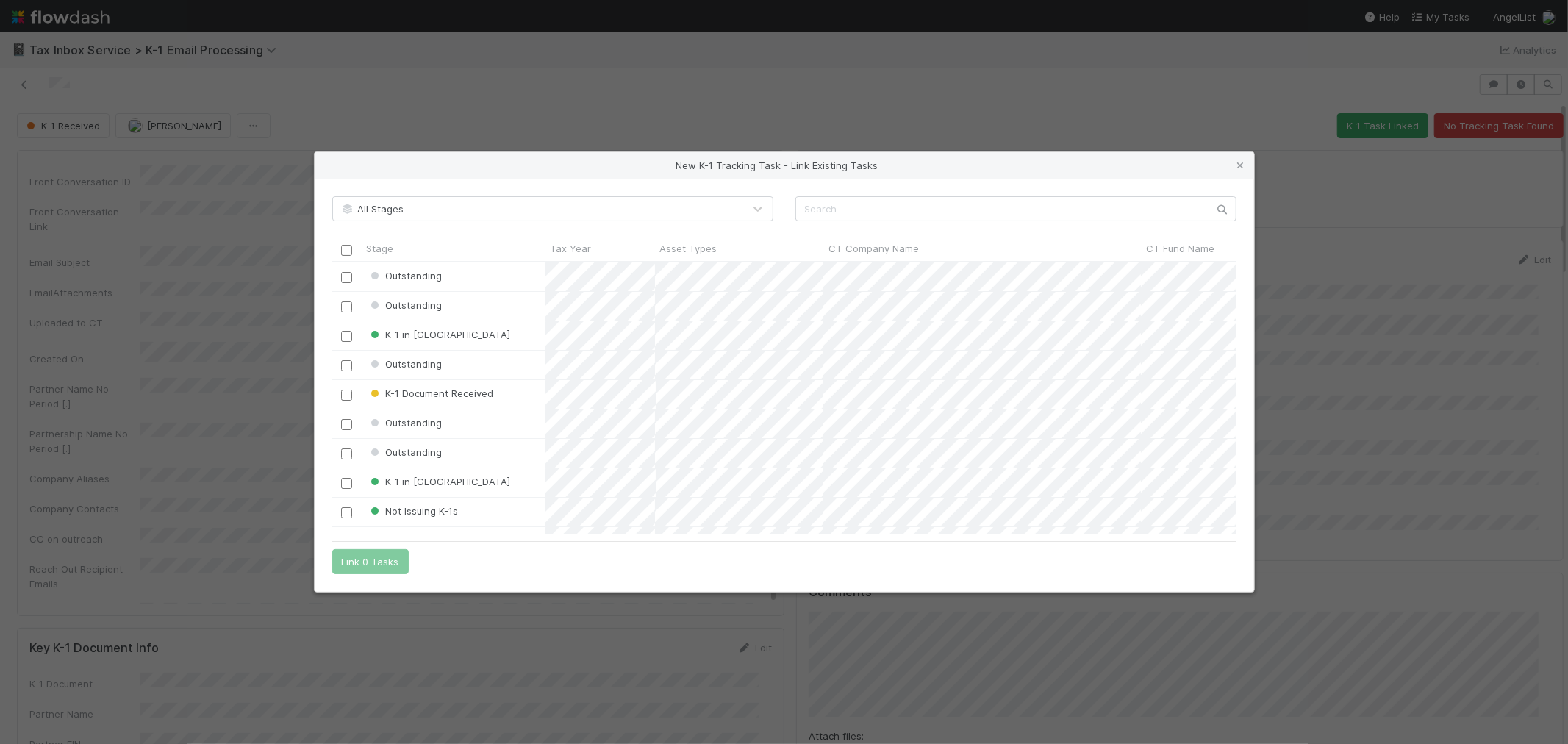
scroll to position [274, 0]
click at [932, 203] on input "text" at bounding box center [1016, 208] width 441 height 25
paste input "NI Fund I, a series of Head and Heart Capital, LP"
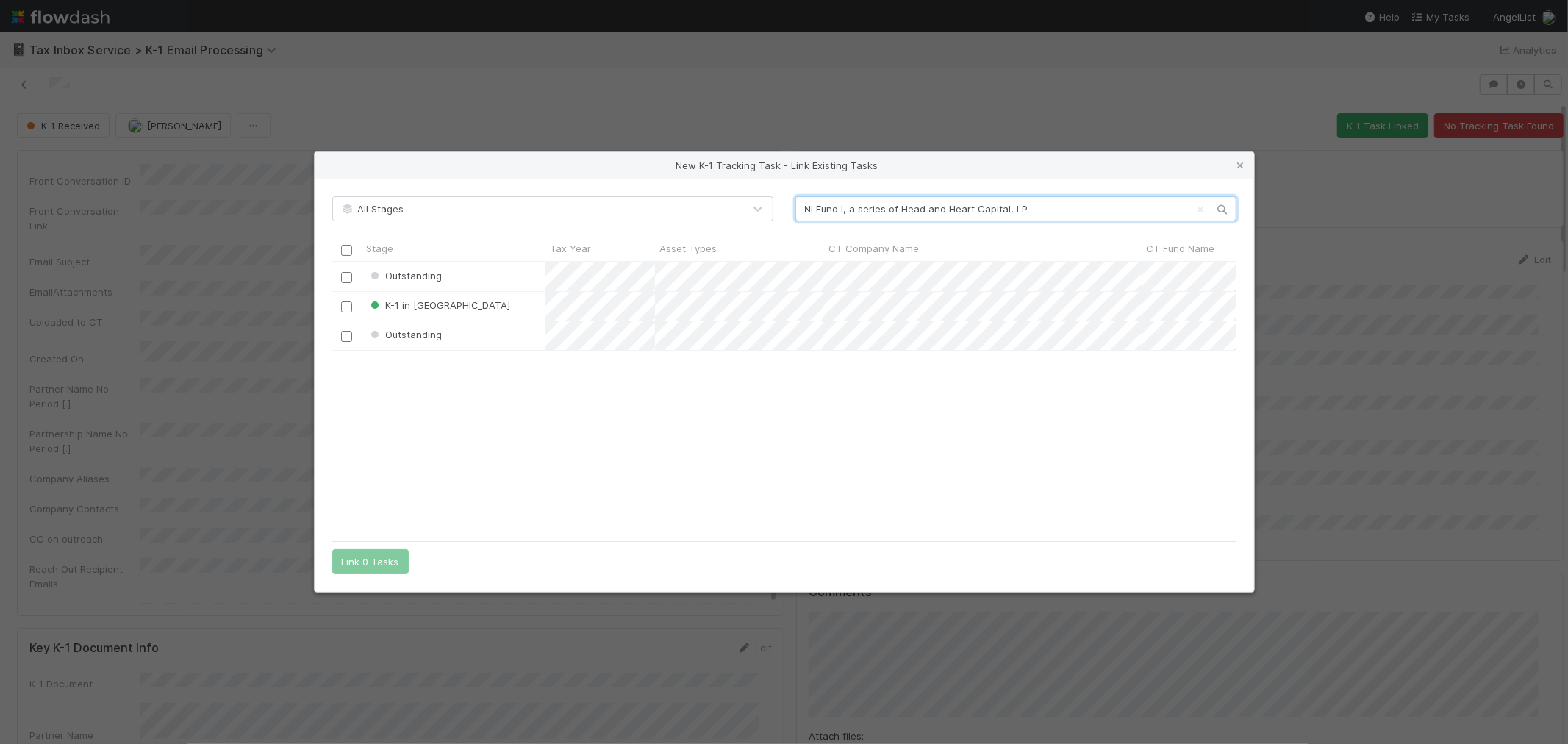
scroll to position [259, 892]
type input "NI Fund I, a series of Head and Heart Capital, LP"
click at [341, 338] on div at bounding box center [347, 335] width 18 height 16
click at [341, 337] on input "checkbox" at bounding box center [347, 336] width 11 height 11
click at [370, 558] on button "Link 1 Task" at bounding box center [368, 561] width 70 height 25
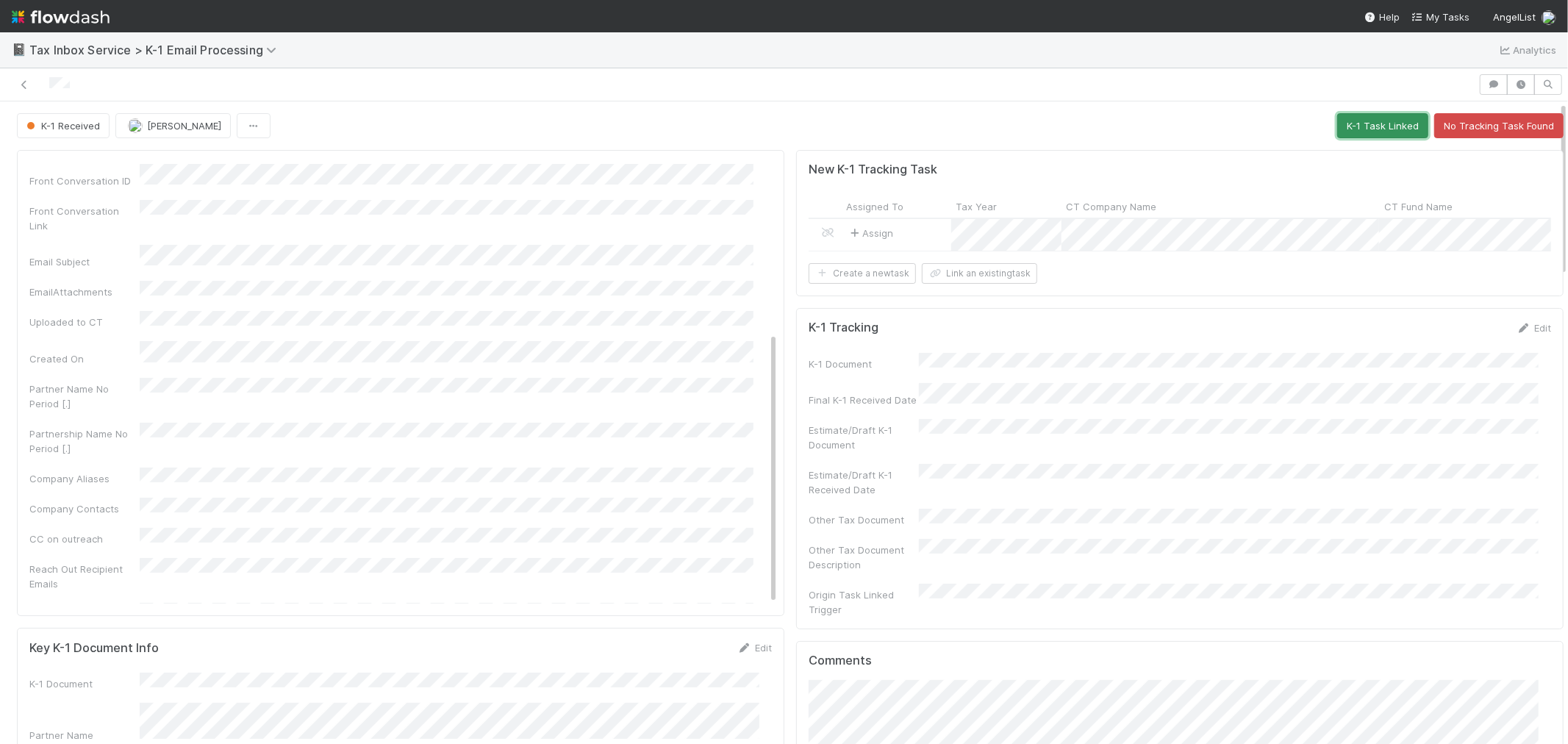
click at [1338, 118] on button "K-1 Task Linked" at bounding box center [1383, 125] width 91 height 25
click at [259, 130] on icon "button" at bounding box center [266, 126] width 15 height 10
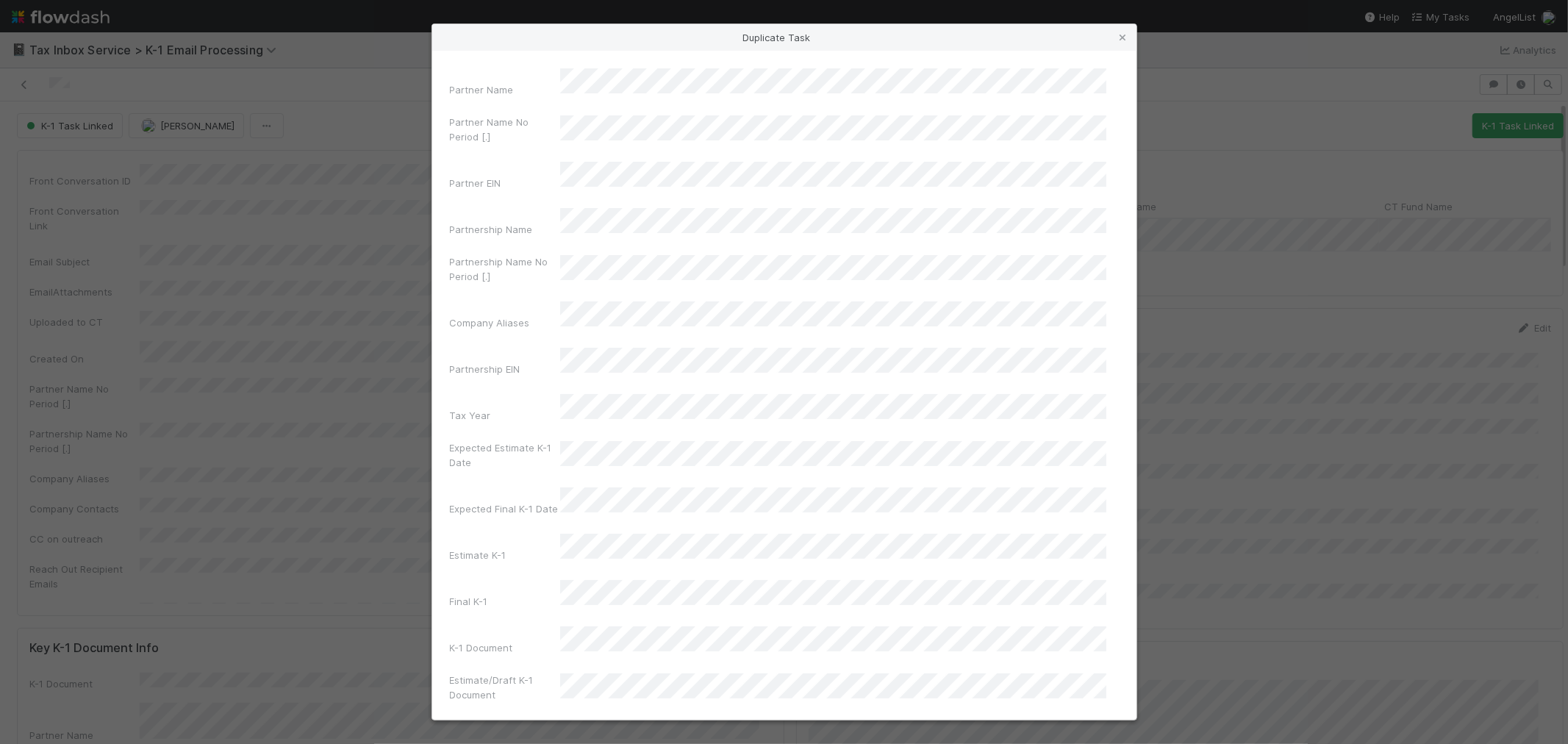
drag, startPoint x: 282, startPoint y: 151, endPoint x: 548, endPoint y: 333, distance: 322.3
click at [548, 347] on div "Partnership EIN" at bounding box center [784, 364] width 669 height 34
click at [553, 162] on div "Partner EIN" at bounding box center [784, 179] width 669 height 34
click at [1163, 207] on div "Duplicate Task Partner Name Partner Name No Period [.] Partner EIN Partnership …" at bounding box center [784, 372] width 1568 height 744
click at [1167, 92] on div "Duplicate Task Partner Name Partner Name No Period [.] Partner EIN Partnership …" at bounding box center [784, 372] width 1568 height 744
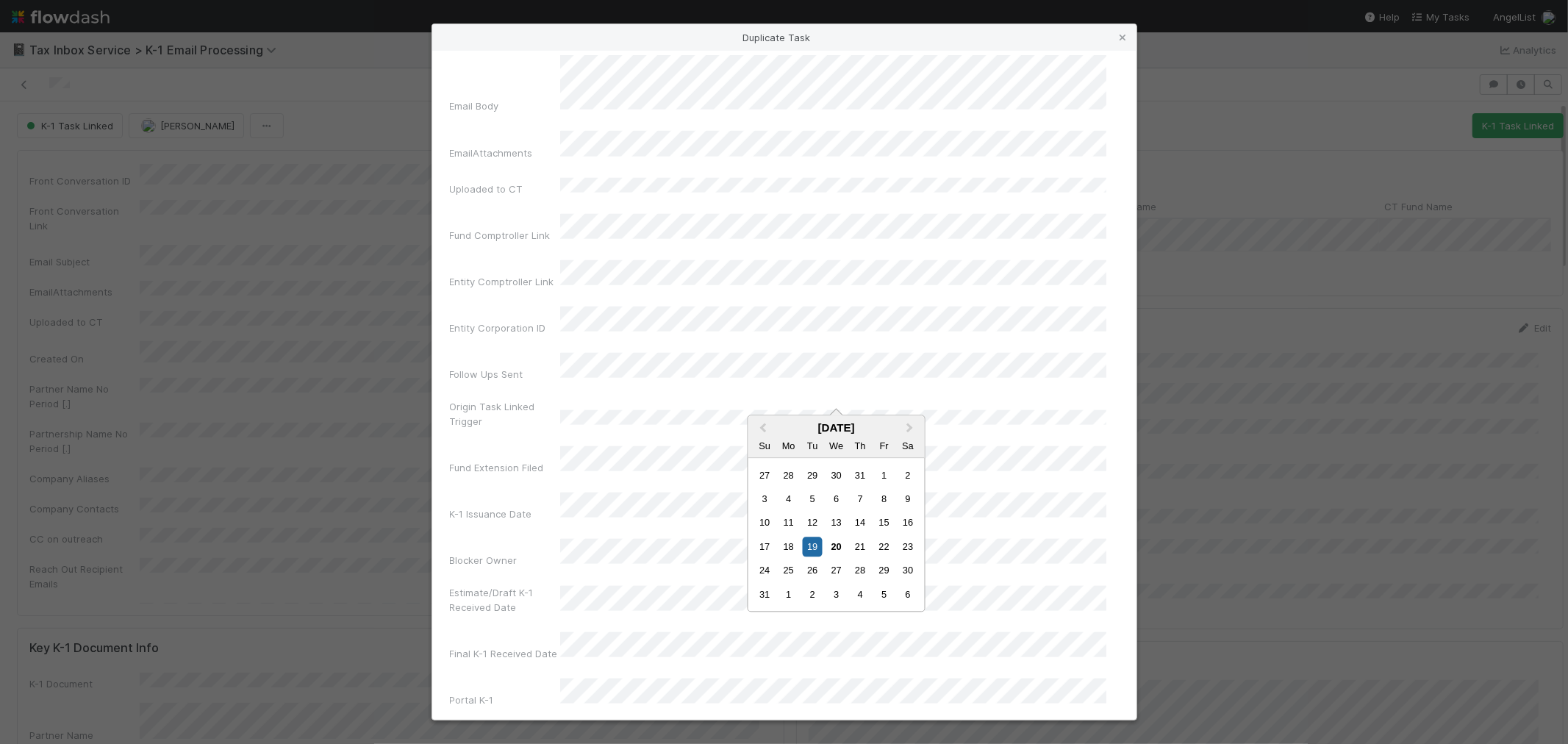
click at [505, 632] on div "Final K-1 Received Date" at bounding box center [784, 649] width 669 height 34
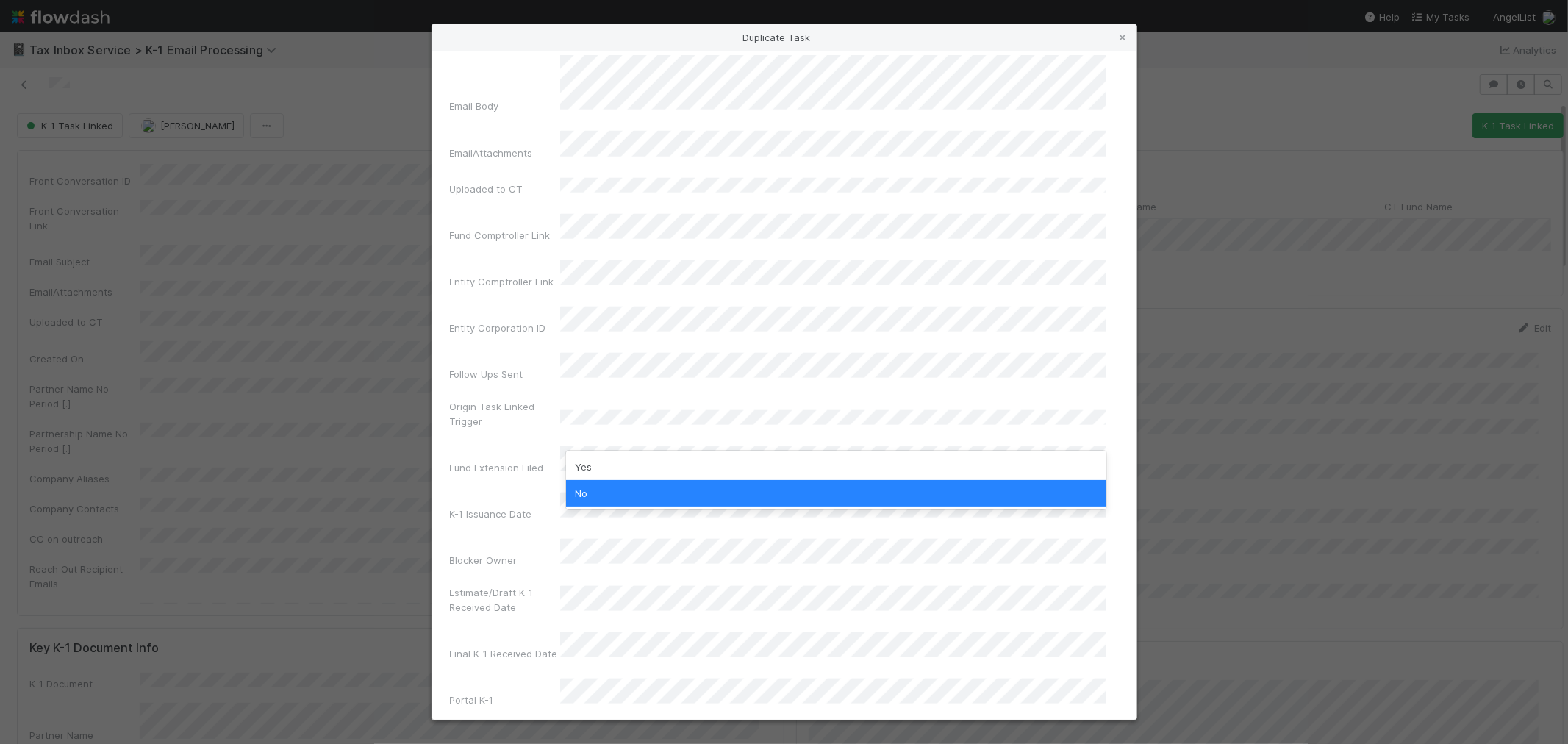
click at [544, 678] on div "Portal K-1" at bounding box center [784, 695] width 669 height 34
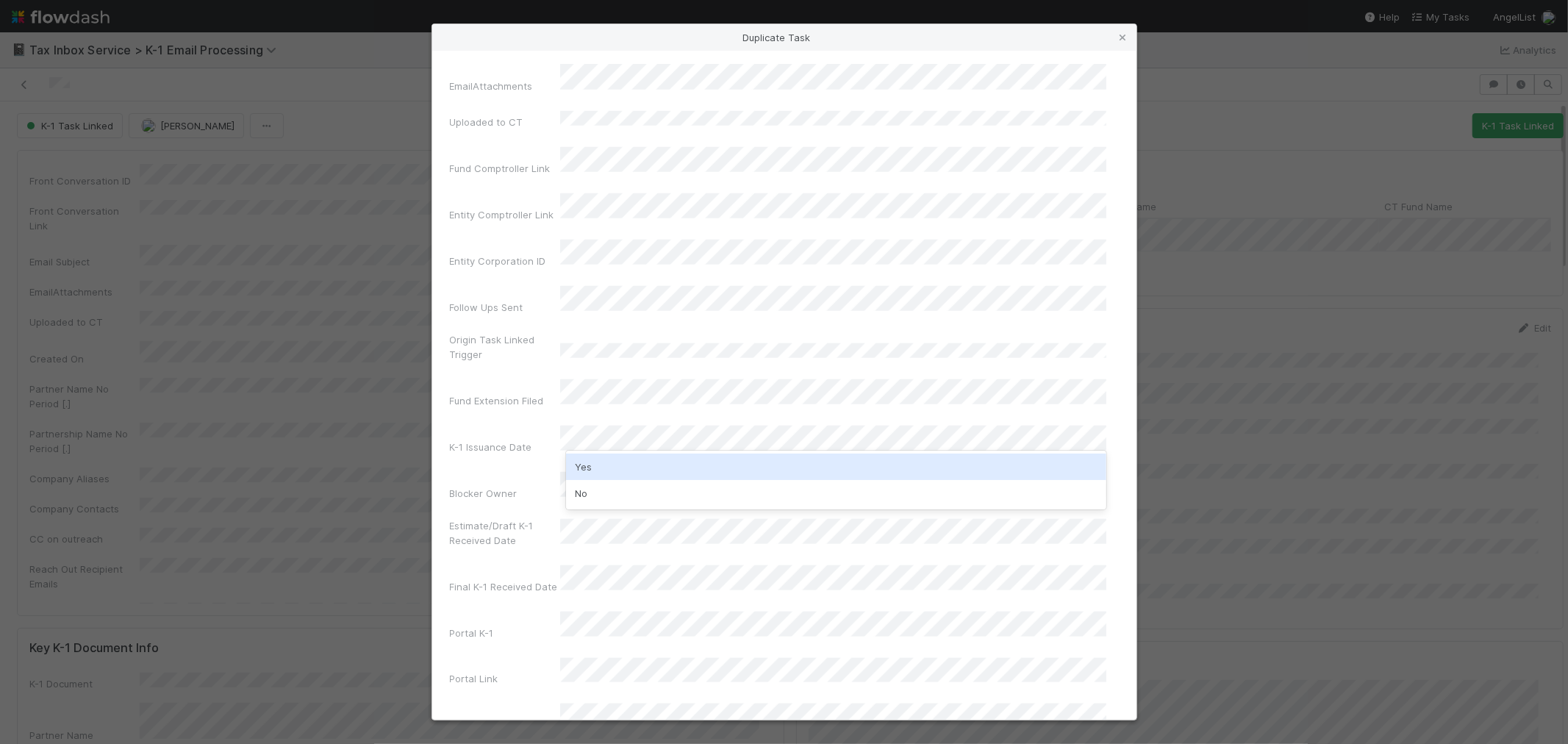
scroll to position [1387, 0]
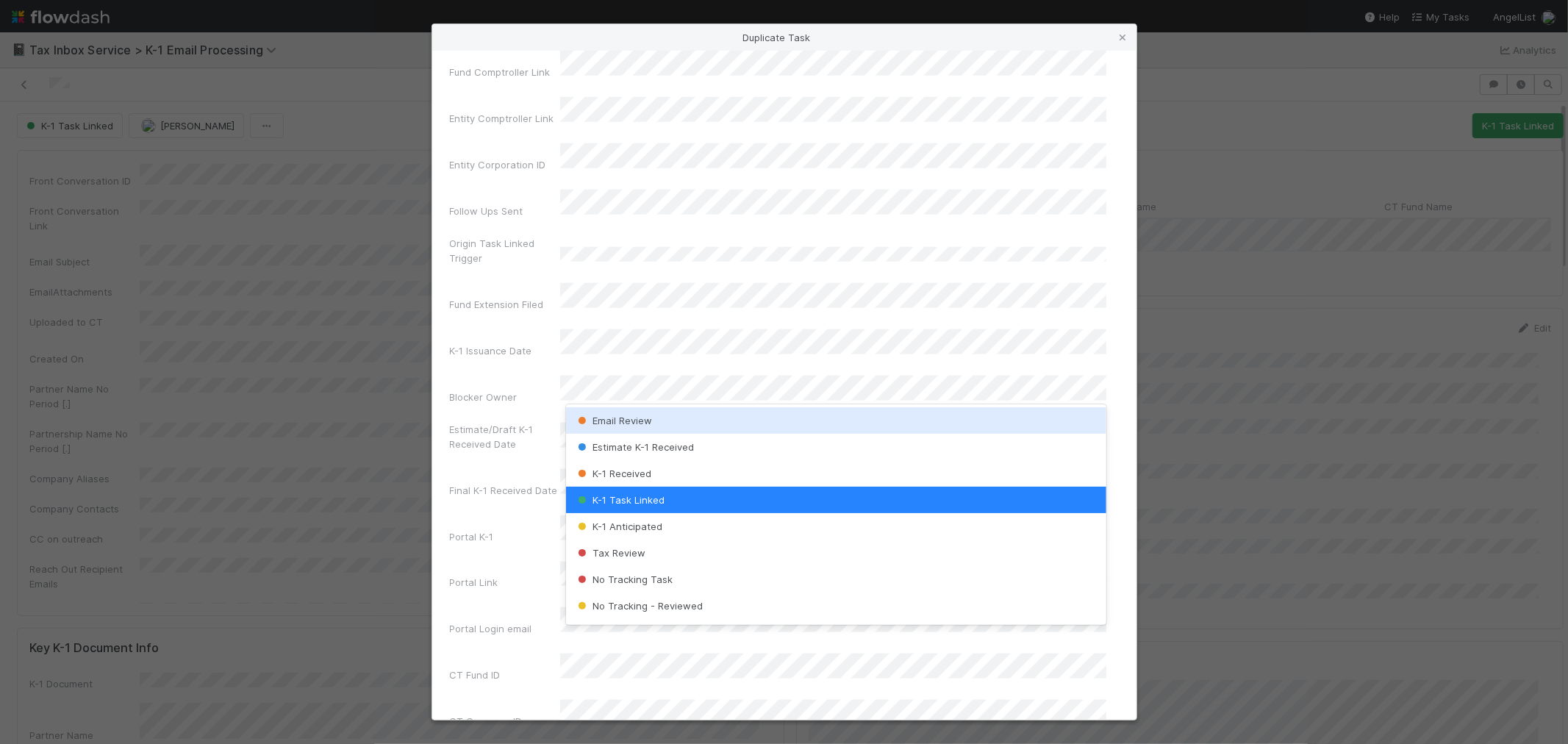
click at [616, 424] on span "Email Review" at bounding box center [614, 420] width 77 height 11
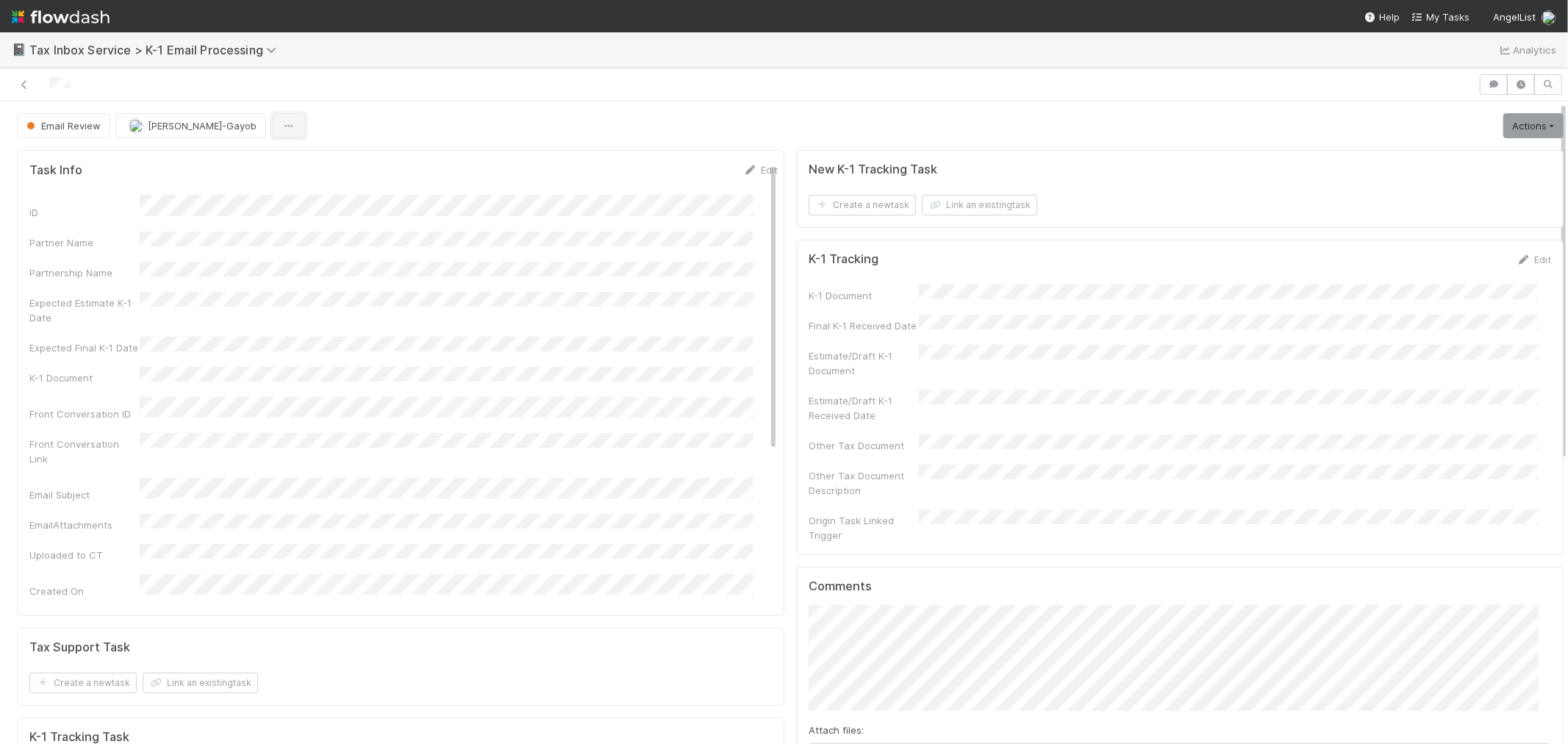
click at [282, 130] on icon "button" at bounding box center [289, 126] width 15 height 10
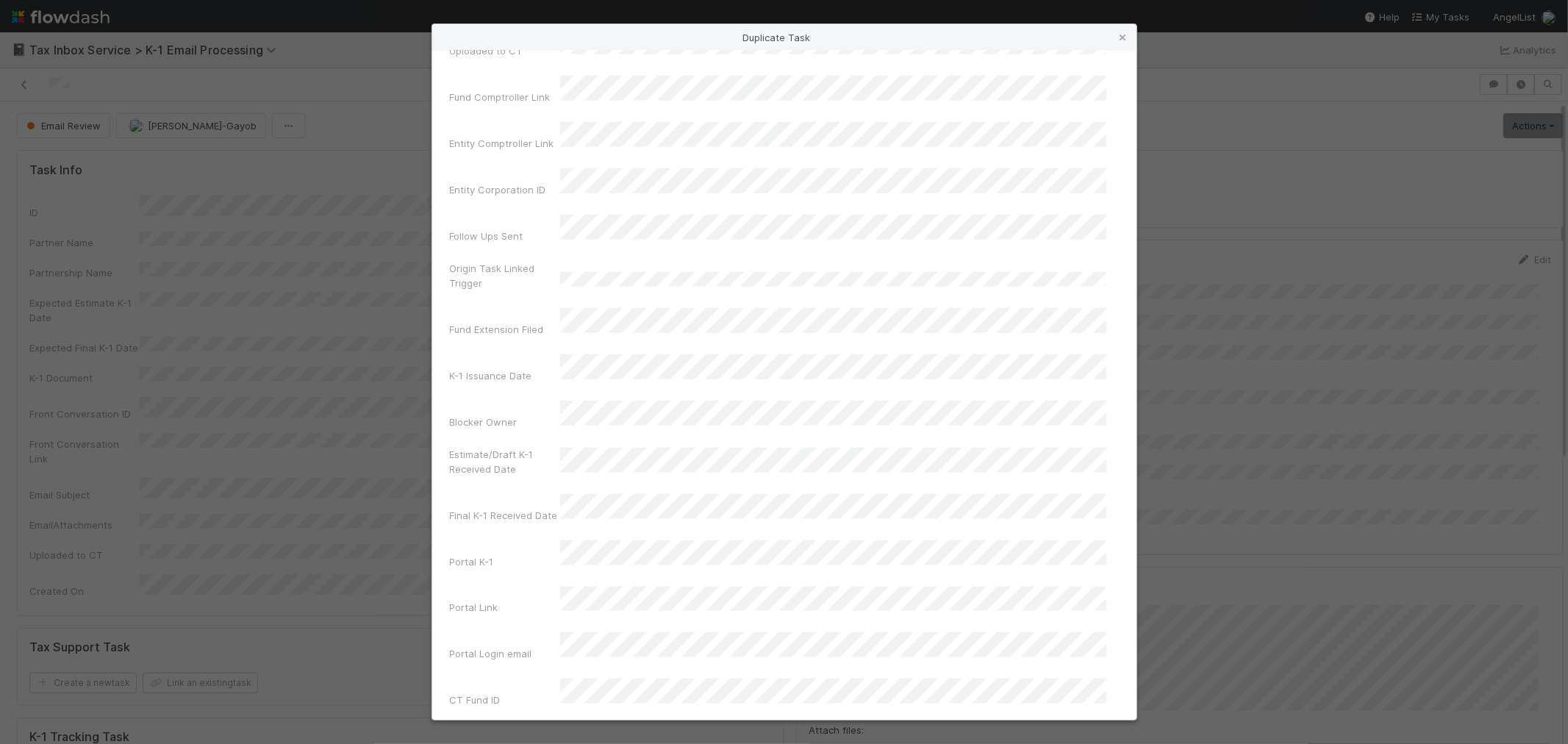
scroll to position [1387, 0]
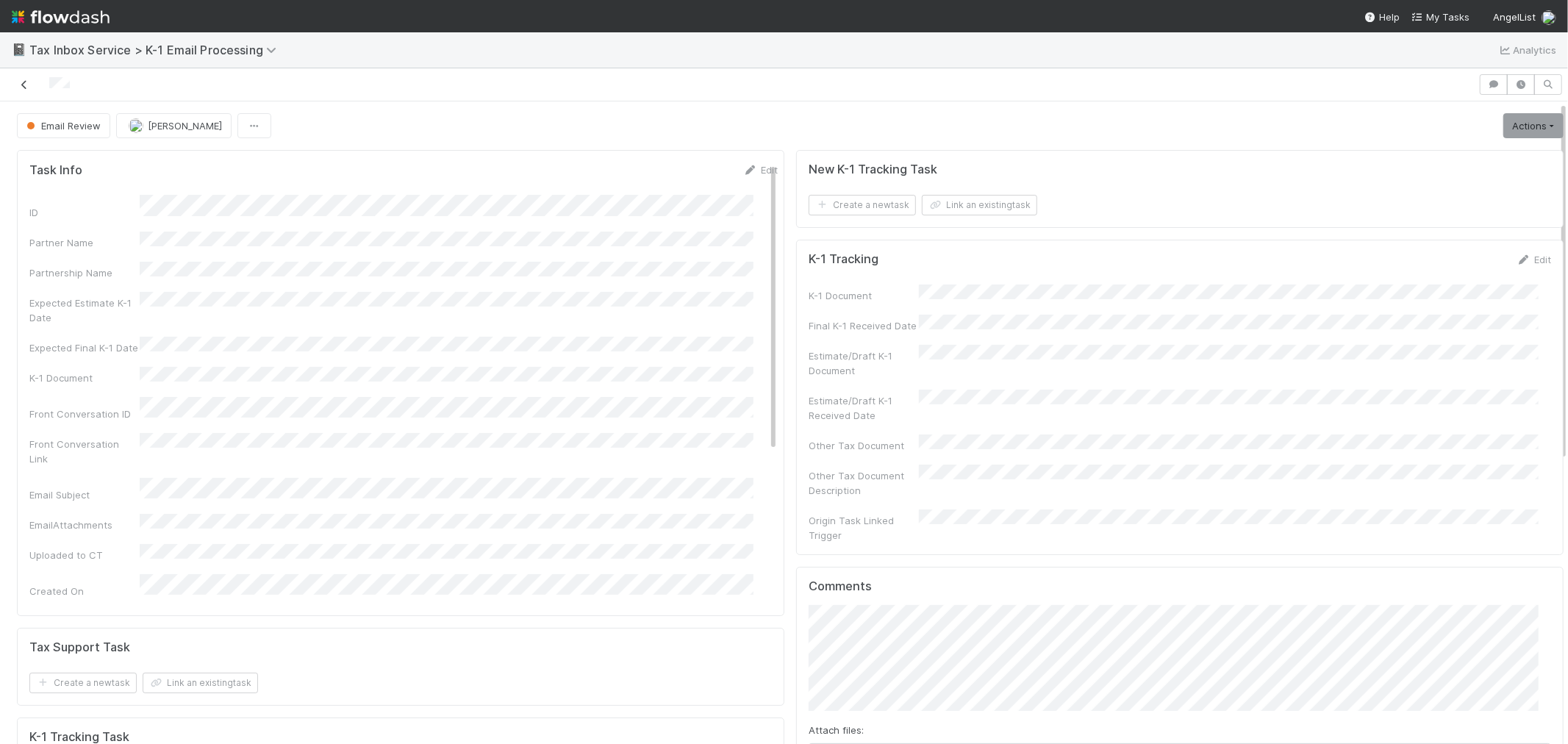
click at [25, 88] on icon at bounding box center [24, 85] width 15 height 10
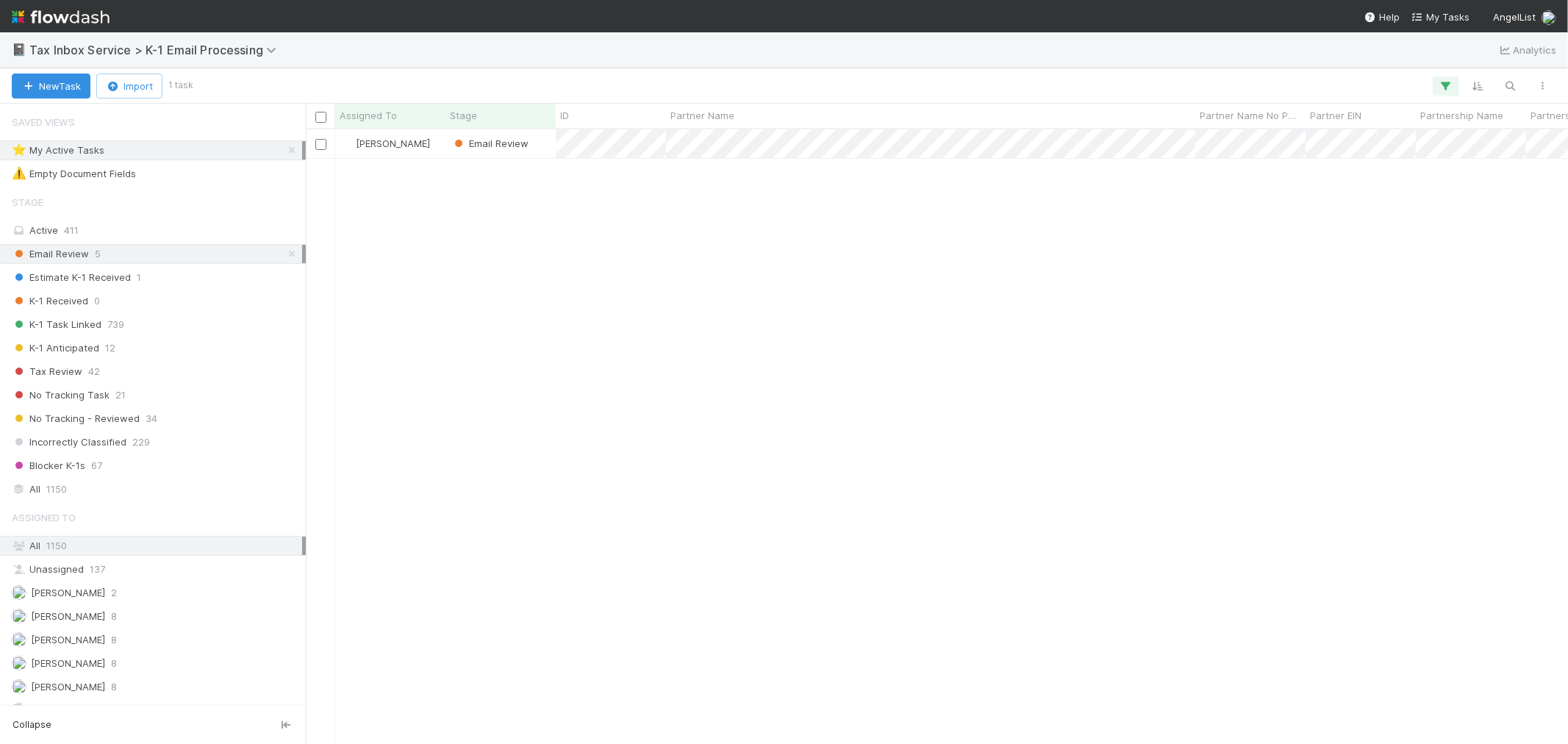
scroll to position [601, 1250]
click at [285, 152] on icon at bounding box center [292, 150] width 15 height 10
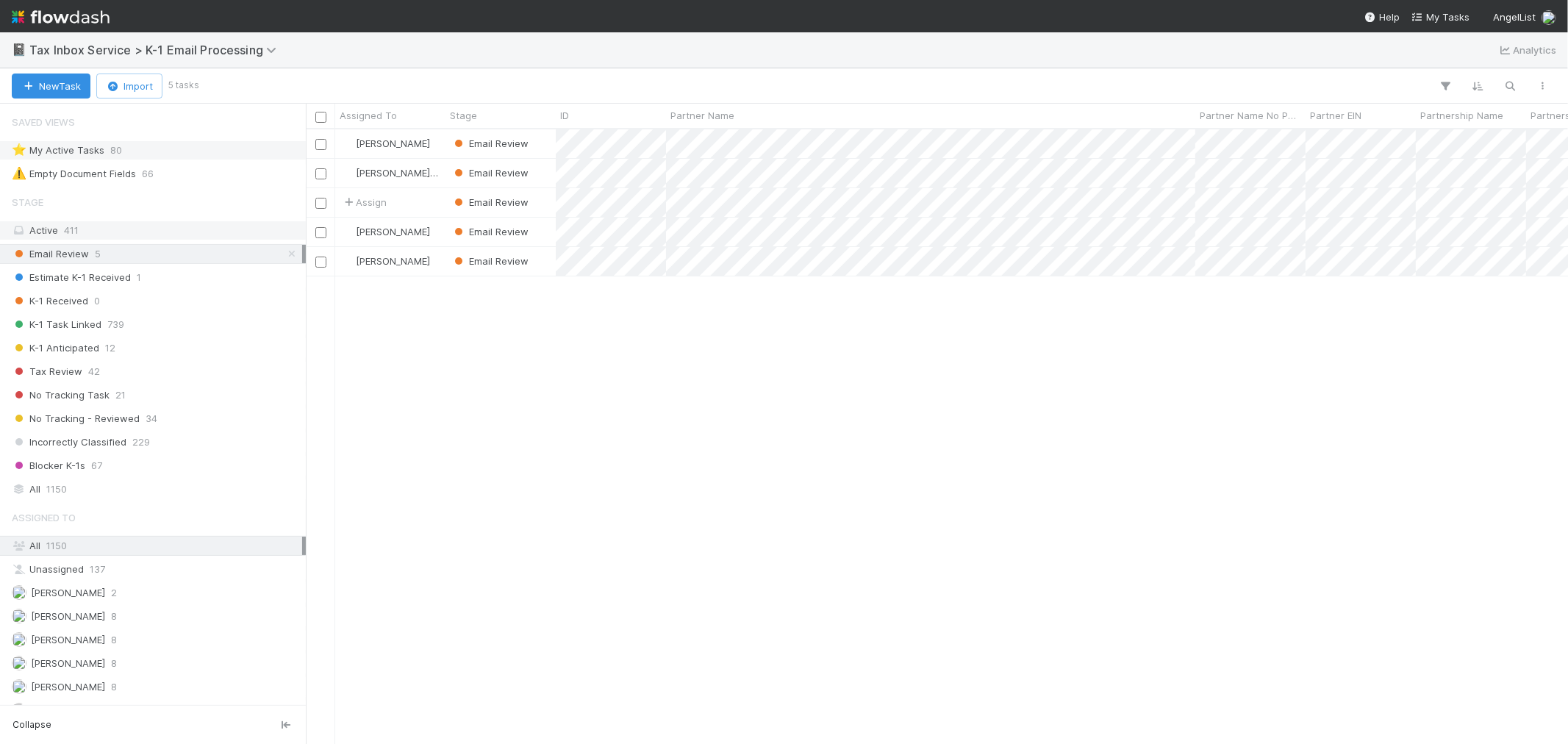
scroll to position [601, 1250]
click at [396, 177] on span "[PERSON_NAME]-Gayob" at bounding box center [410, 172] width 109 height 11
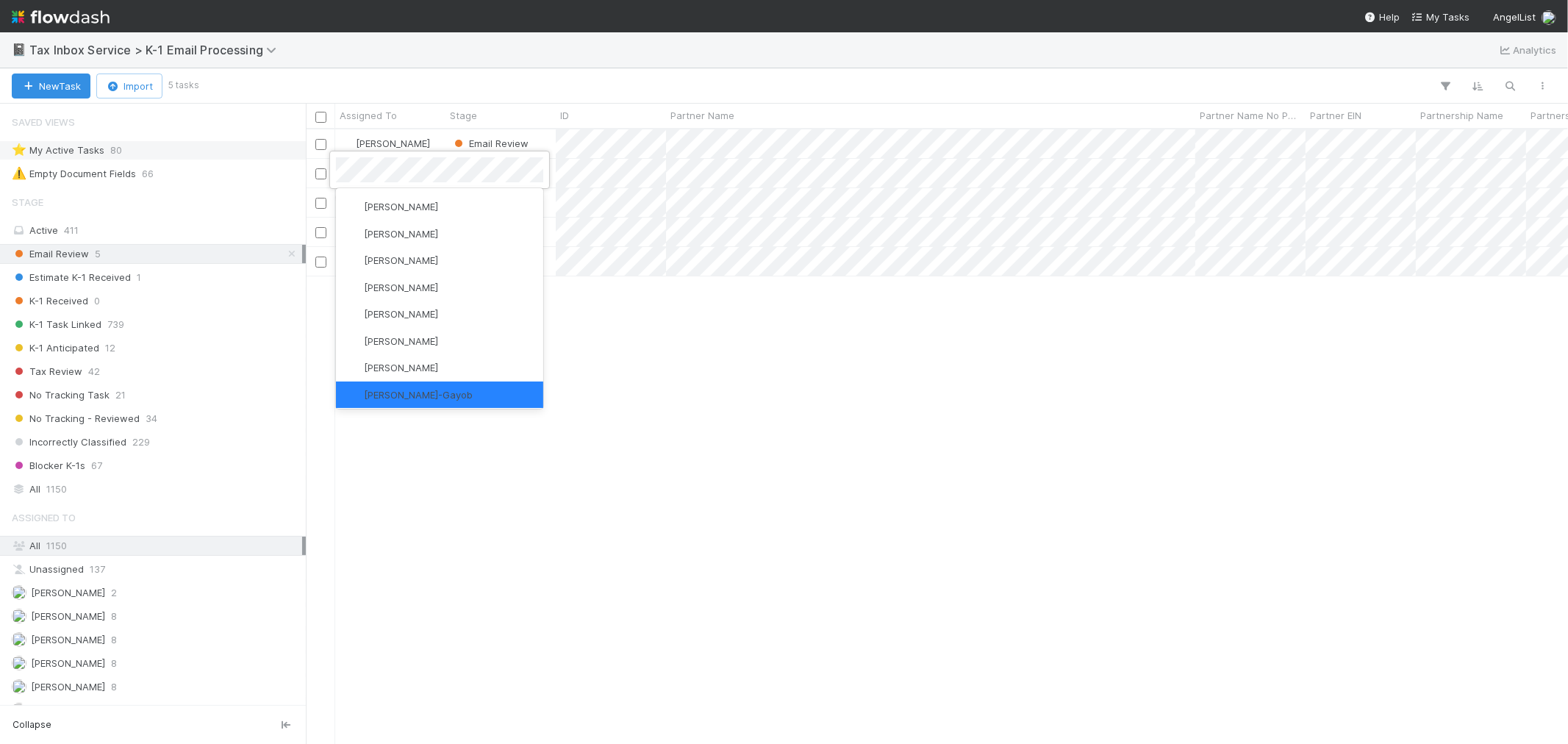
scroll to position [0, 0]
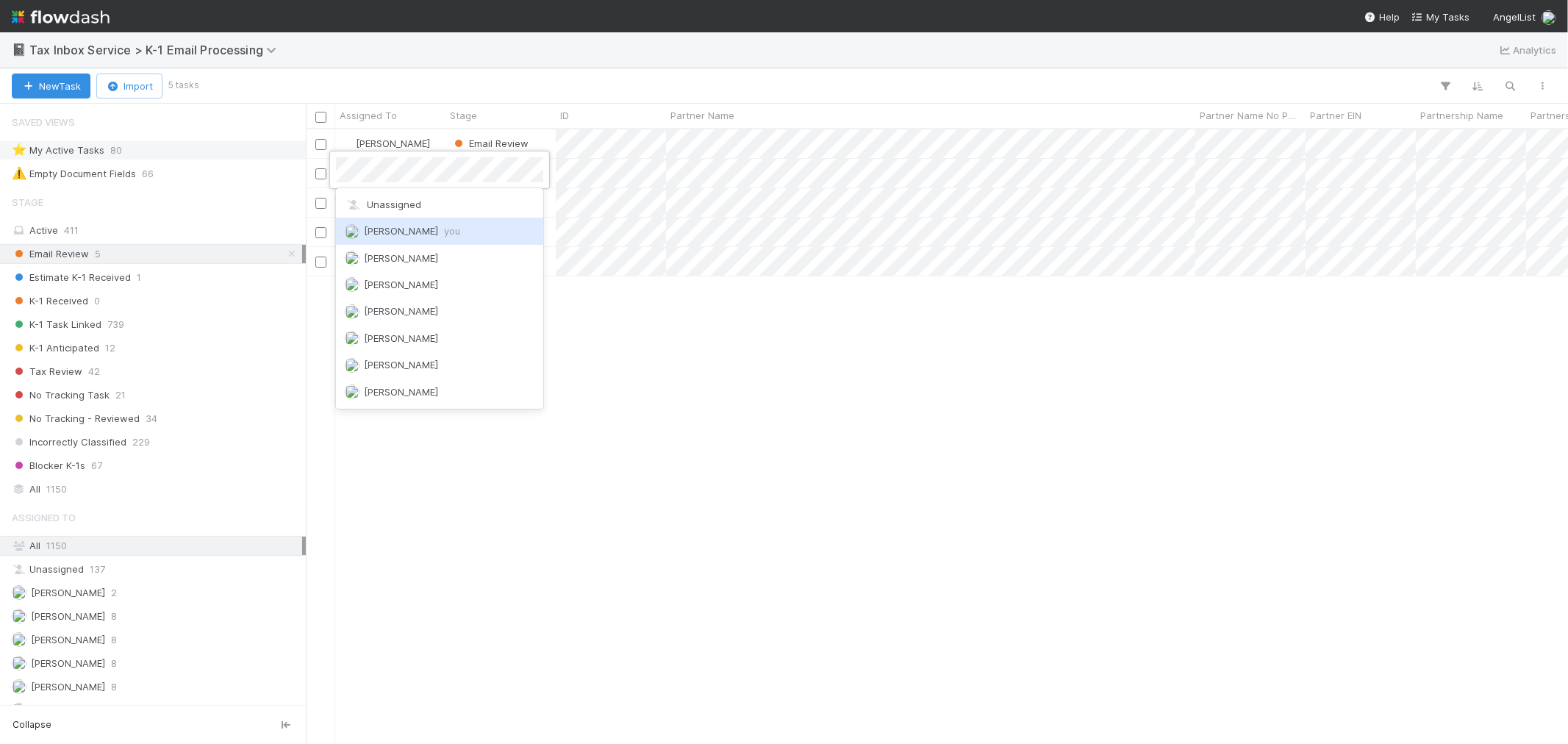
click at [406, 228] on span "Raven Jacinto you" at bounding box center [412, 230] width 96 height 11
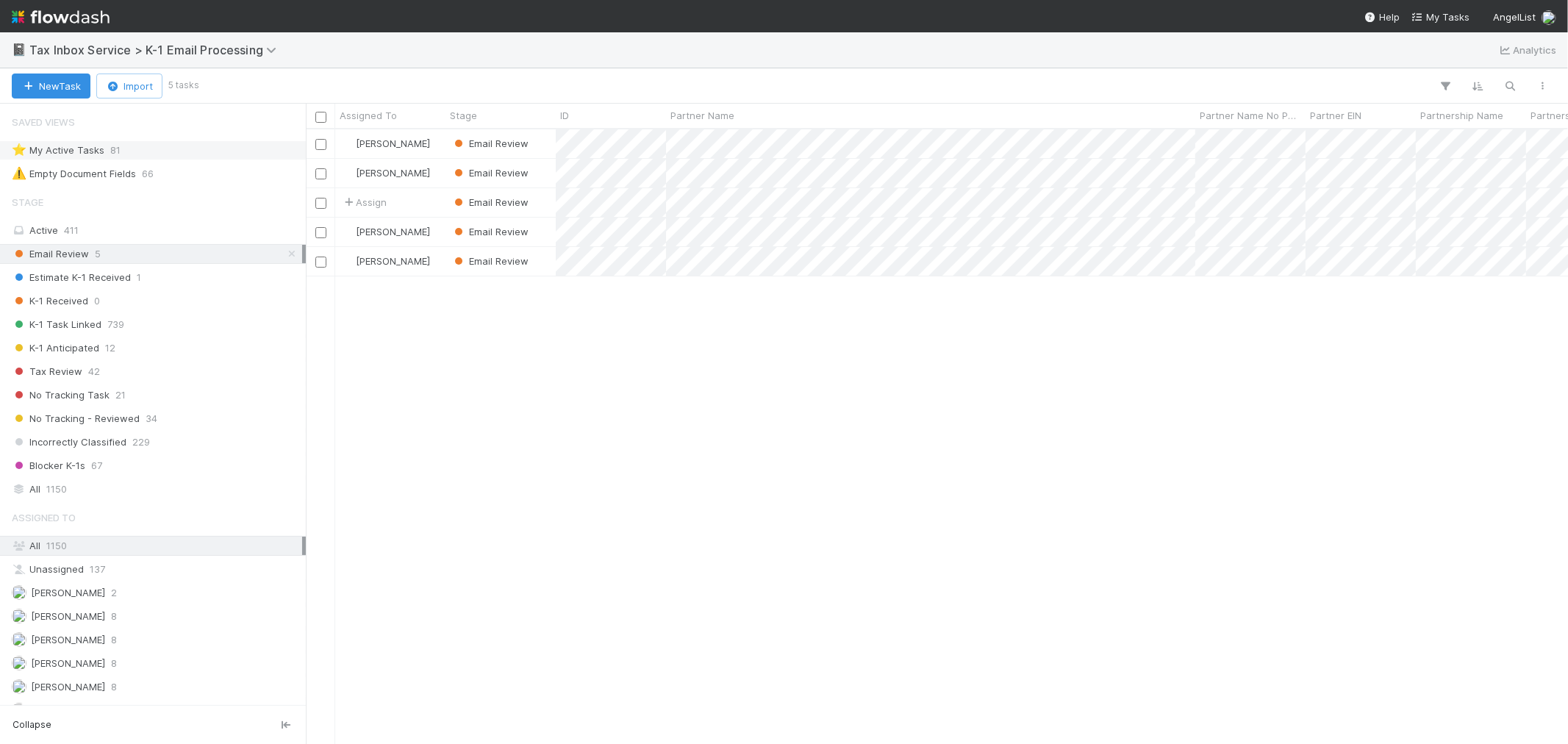
click at [130, 149] on div "⭐ My Active Tasks 81" at bounding box center [157, 150] width 291 height 18
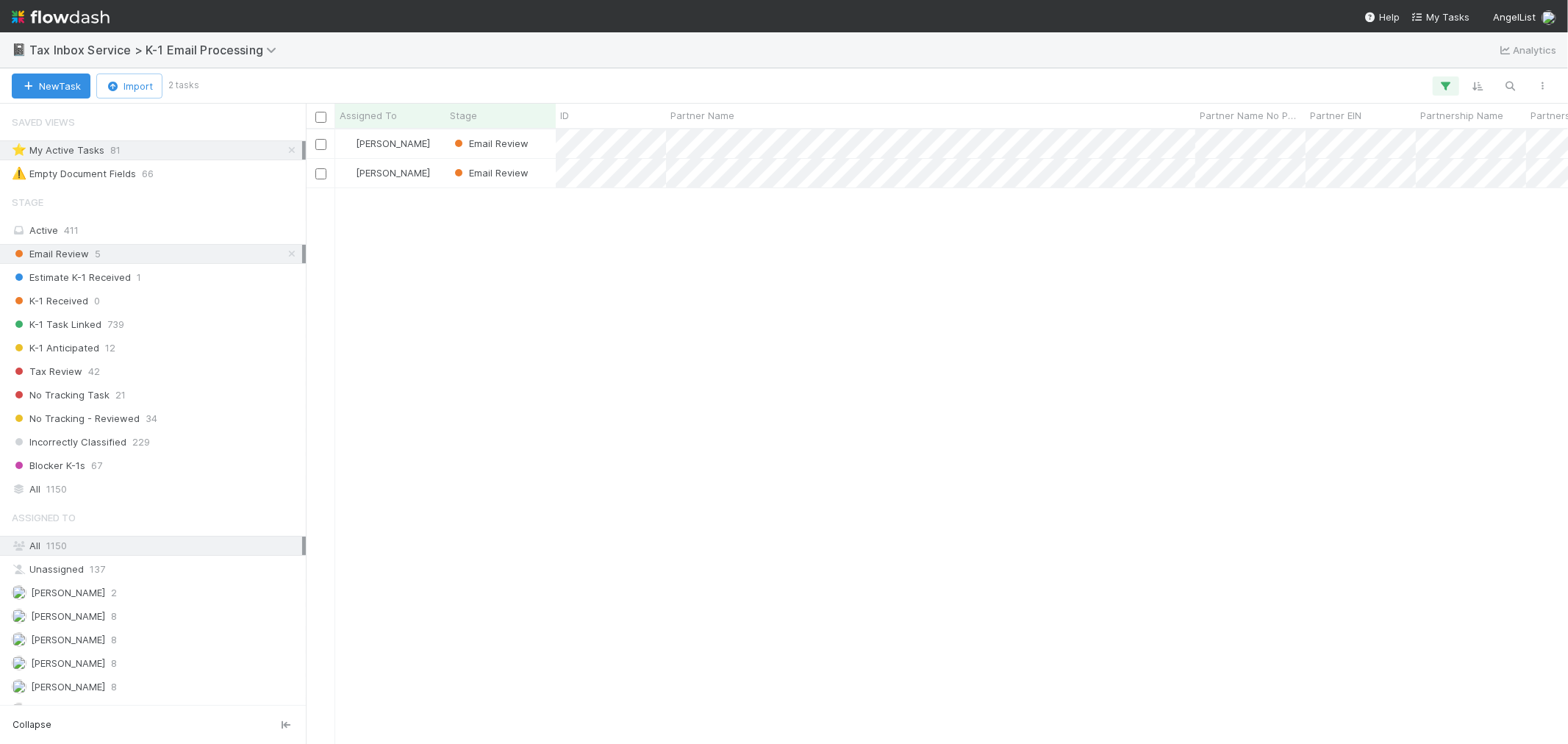
scroll to position [601, 1250]
click at [435, 178] on div "Raven Jacinto" at bounding box center [390, 172] width 110 height 29
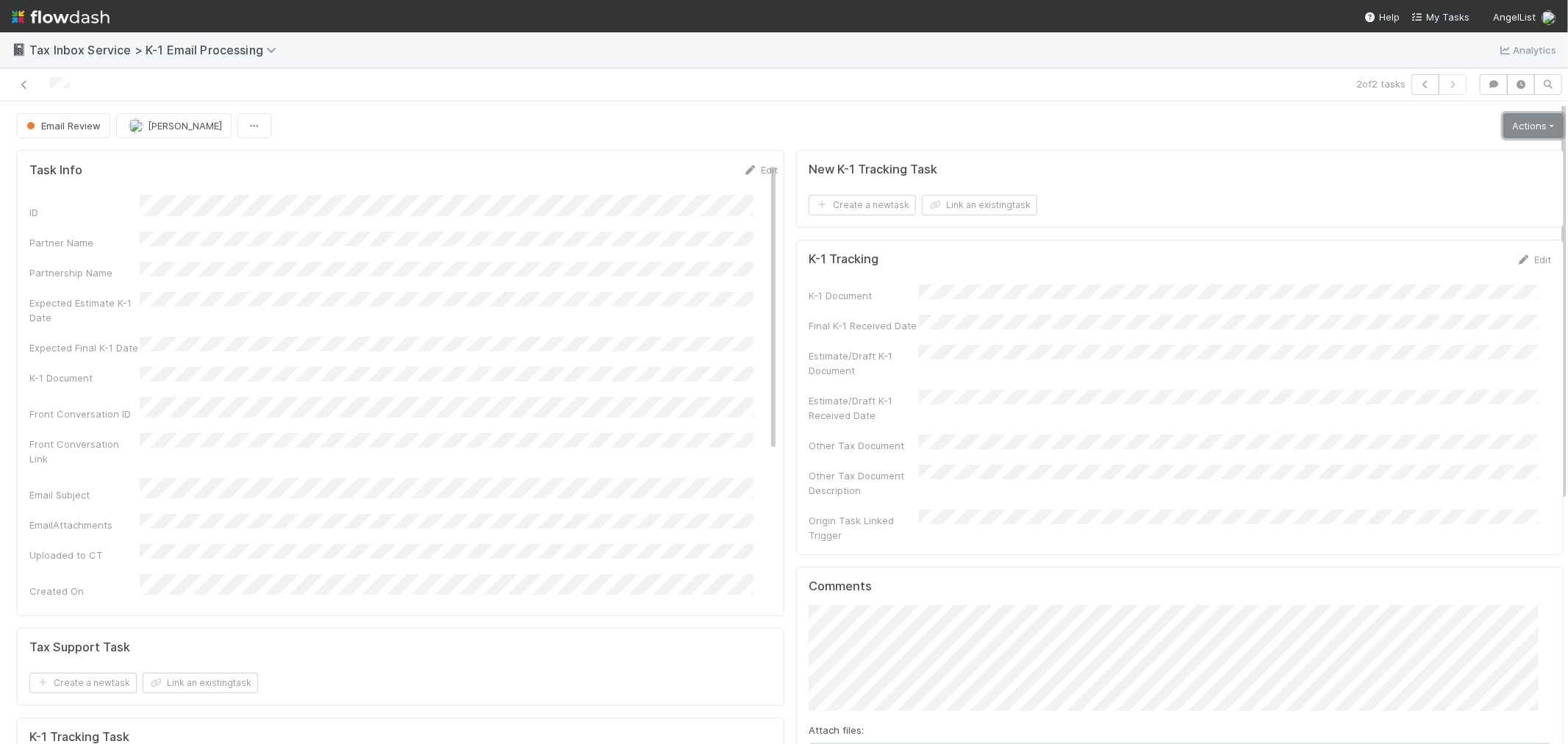
click at [1534, 123] on link "Actions" at bounding box center [1533, 125] width 60 height 25
click at [1458, 151] on button "K-1 Received" at bounding box center [1492, 157] width 145 height 21
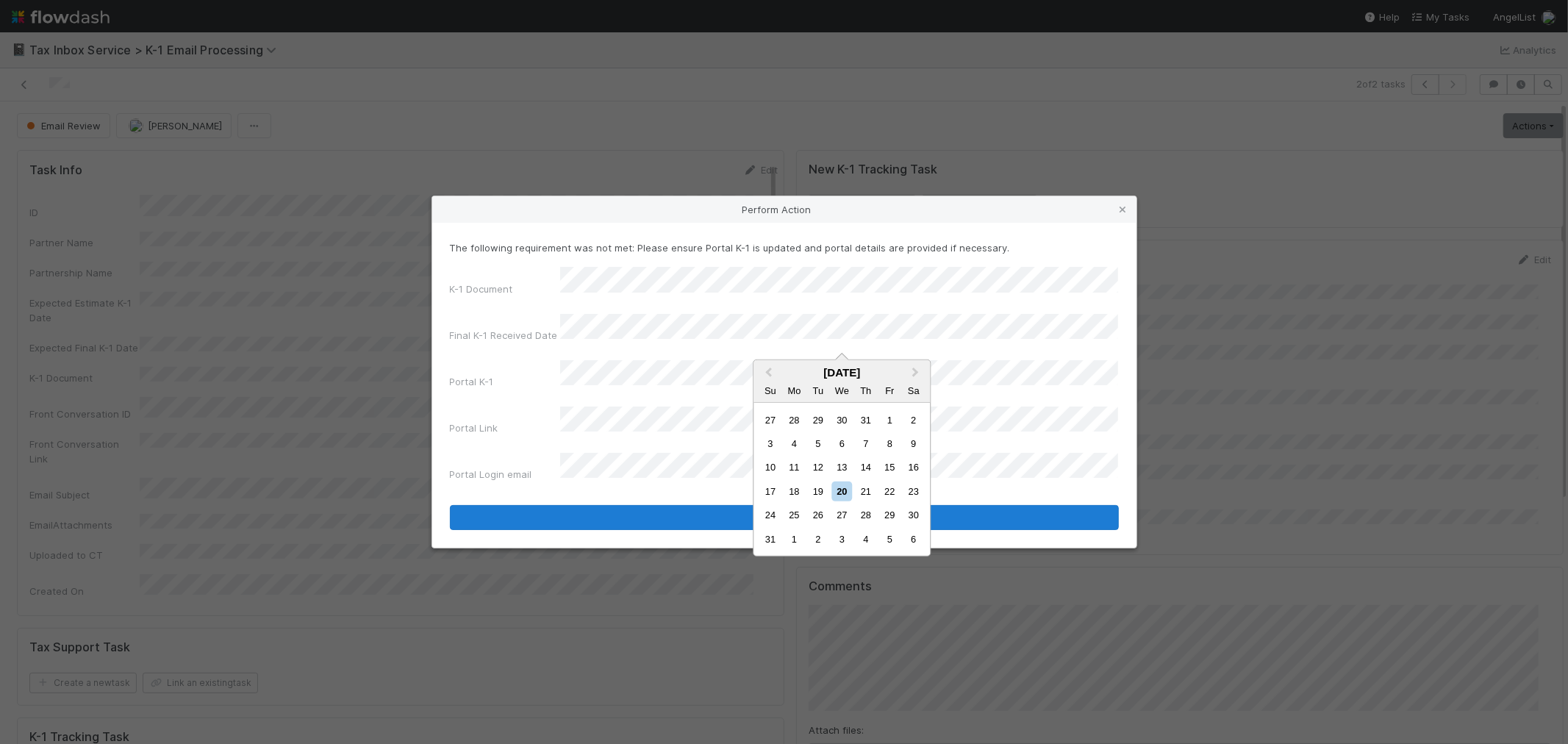
click at [826, 489] on div "19" at bounding box center [818, 491] width 20 height 20
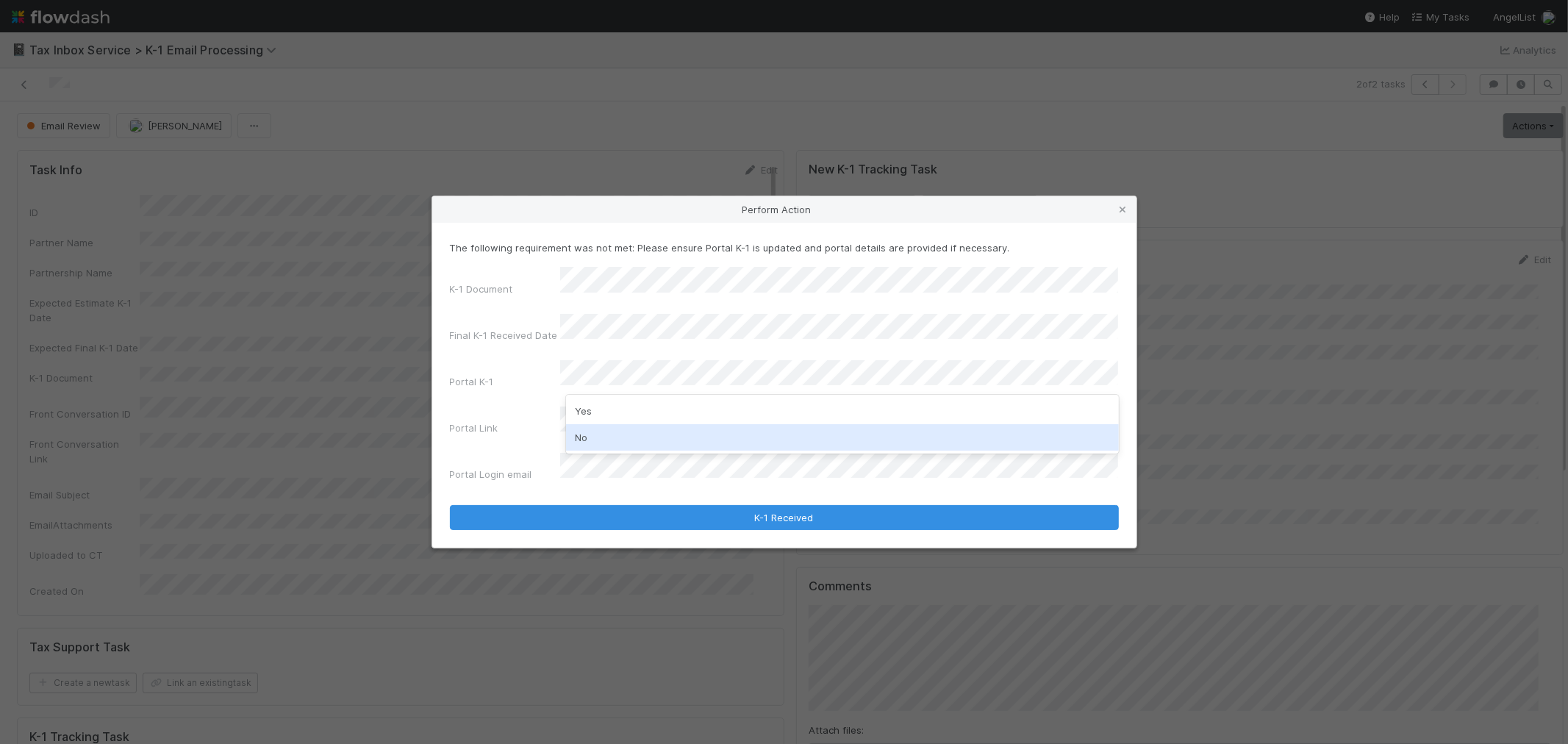
click at [621, 438] on div "No" at bounding box center [843, 438] width 553 height 26
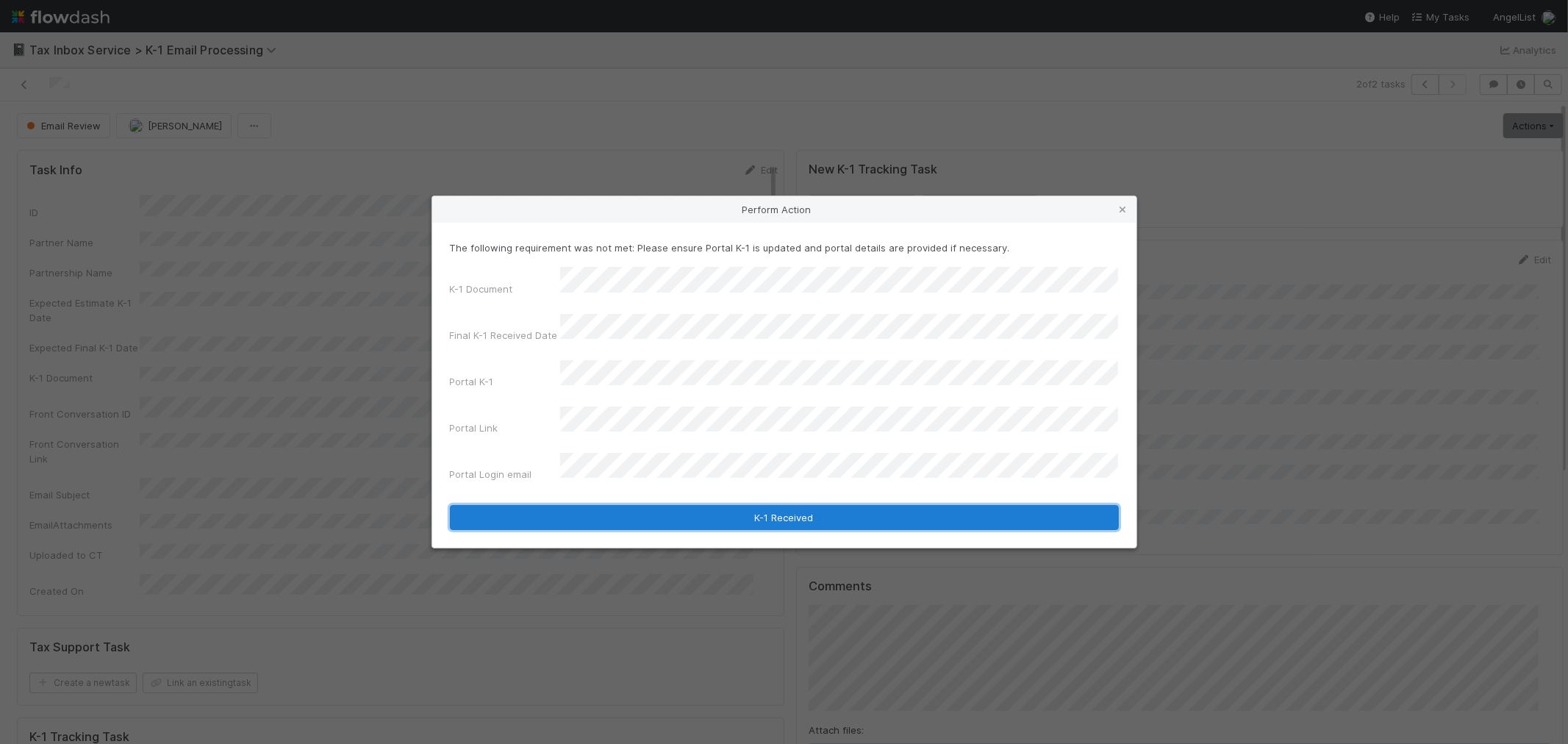
click at [615, 505] on button "K-1 Received" at bounding box center [784, 517] width 669 height 25
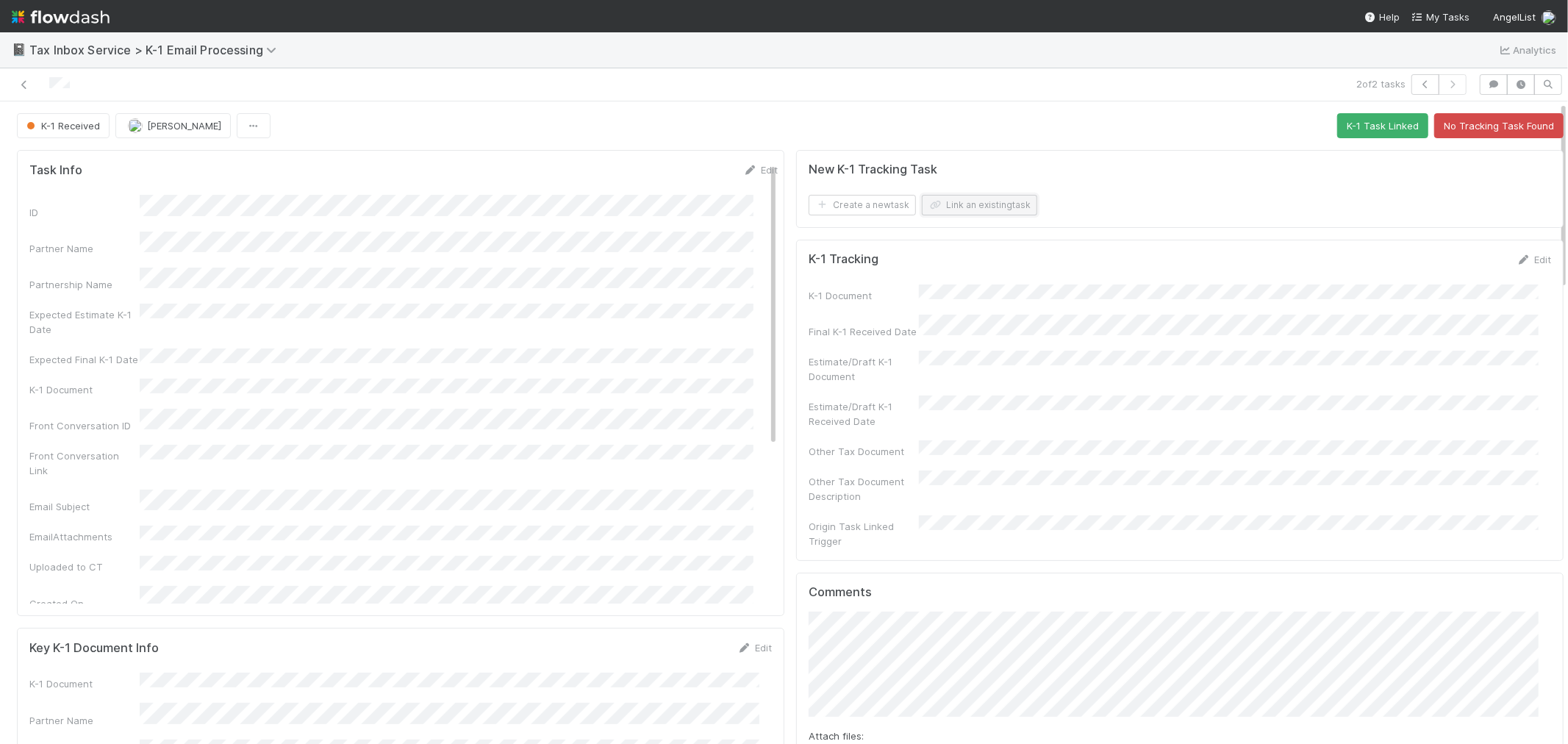
click at [1005, 204] on button "Link an existing task" at bounding box center [980, 206] width 116 height 21
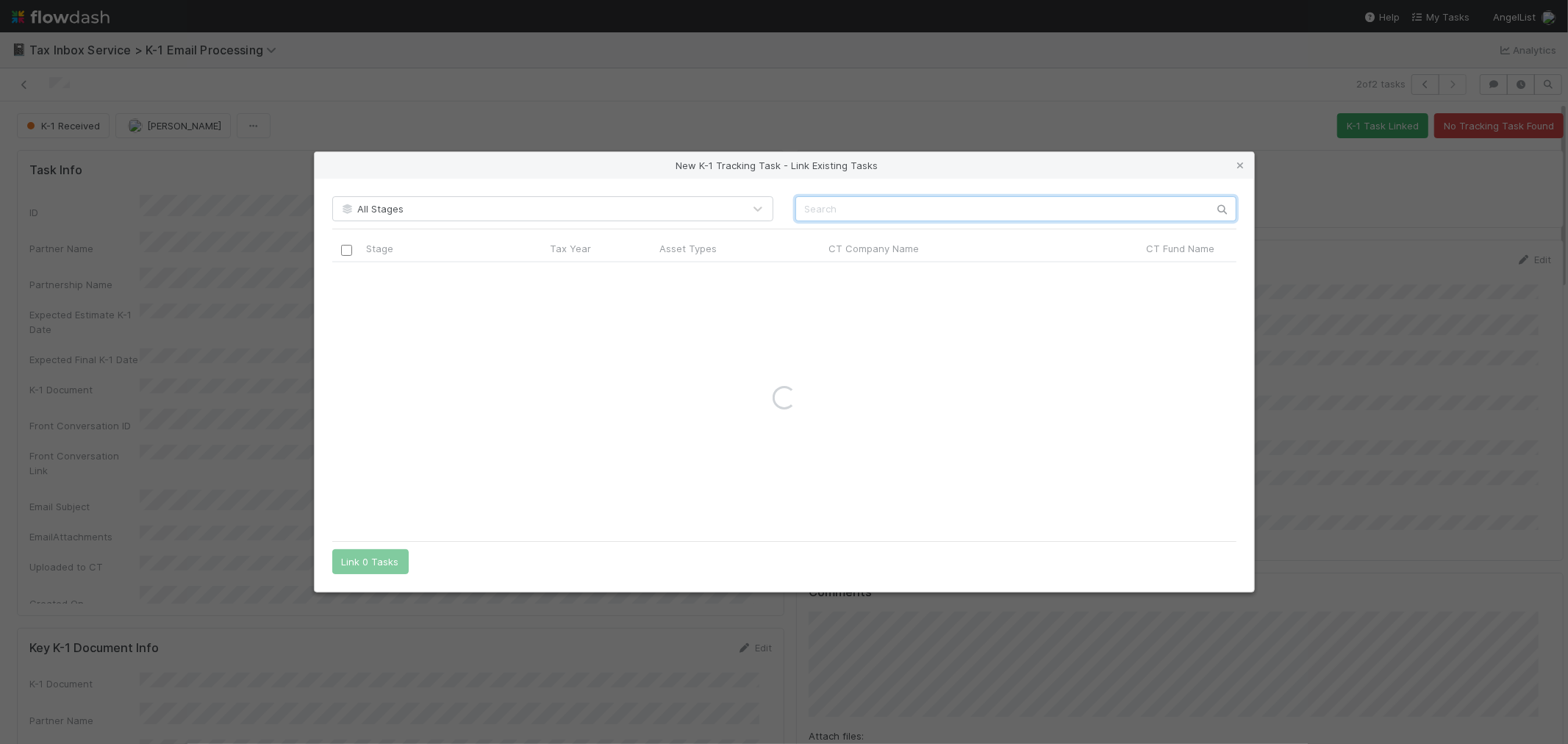
click at [1107, 206] on input "text" at bounding box center [1016, 208] width 441 height 25
paste input "NI-0308 Fund II, a series of Nilus SPV, LP"
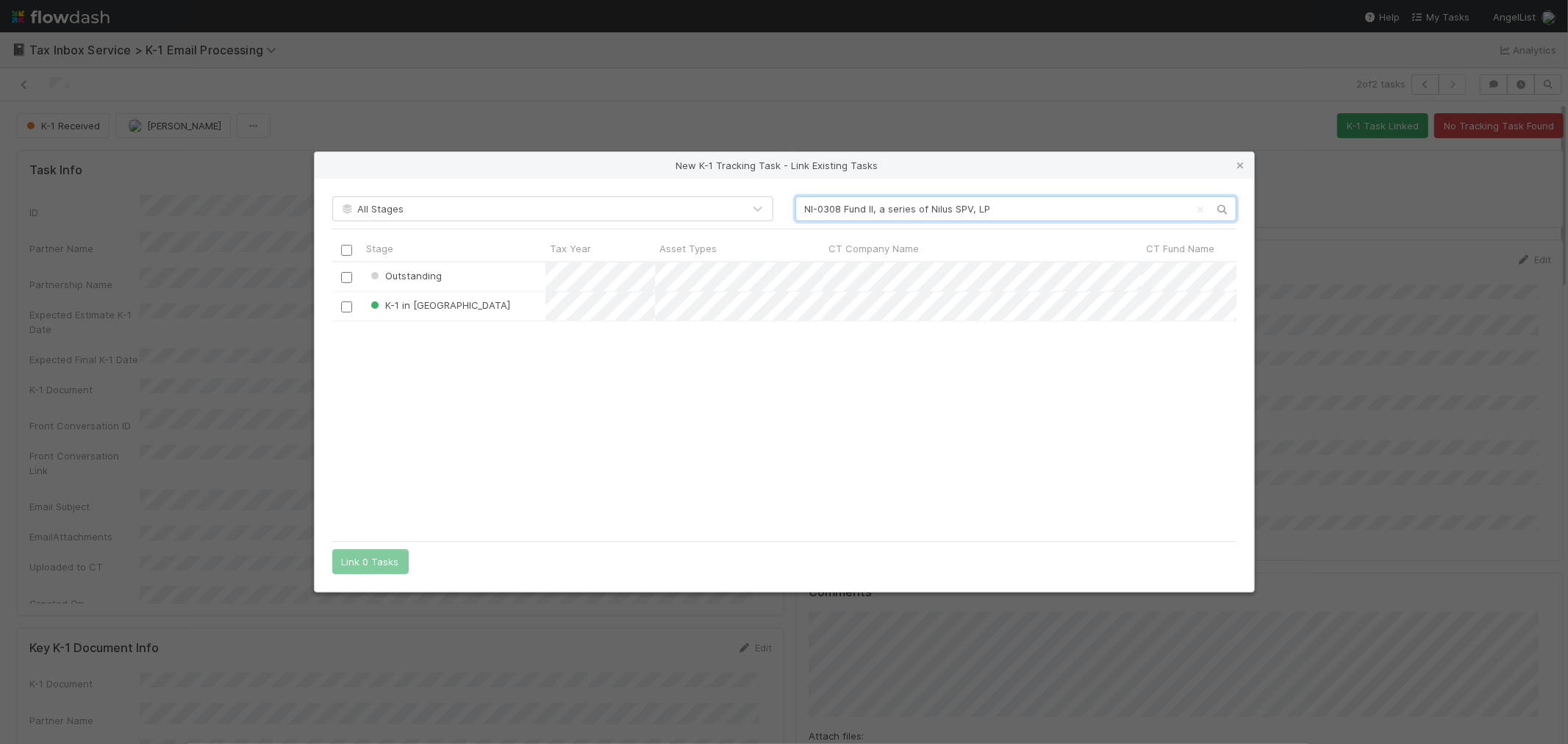
scroll to position [259, 892]
type input "NI-0308 Fund II, a series of Nilus SPV, LP"
click at [347, 279] on input "checkbox" at bounding box center [347, 277] width 11 height 11
click at [359, 556] on button "Link 1 Task" at bounding box center [368, 561] width 70 height 25
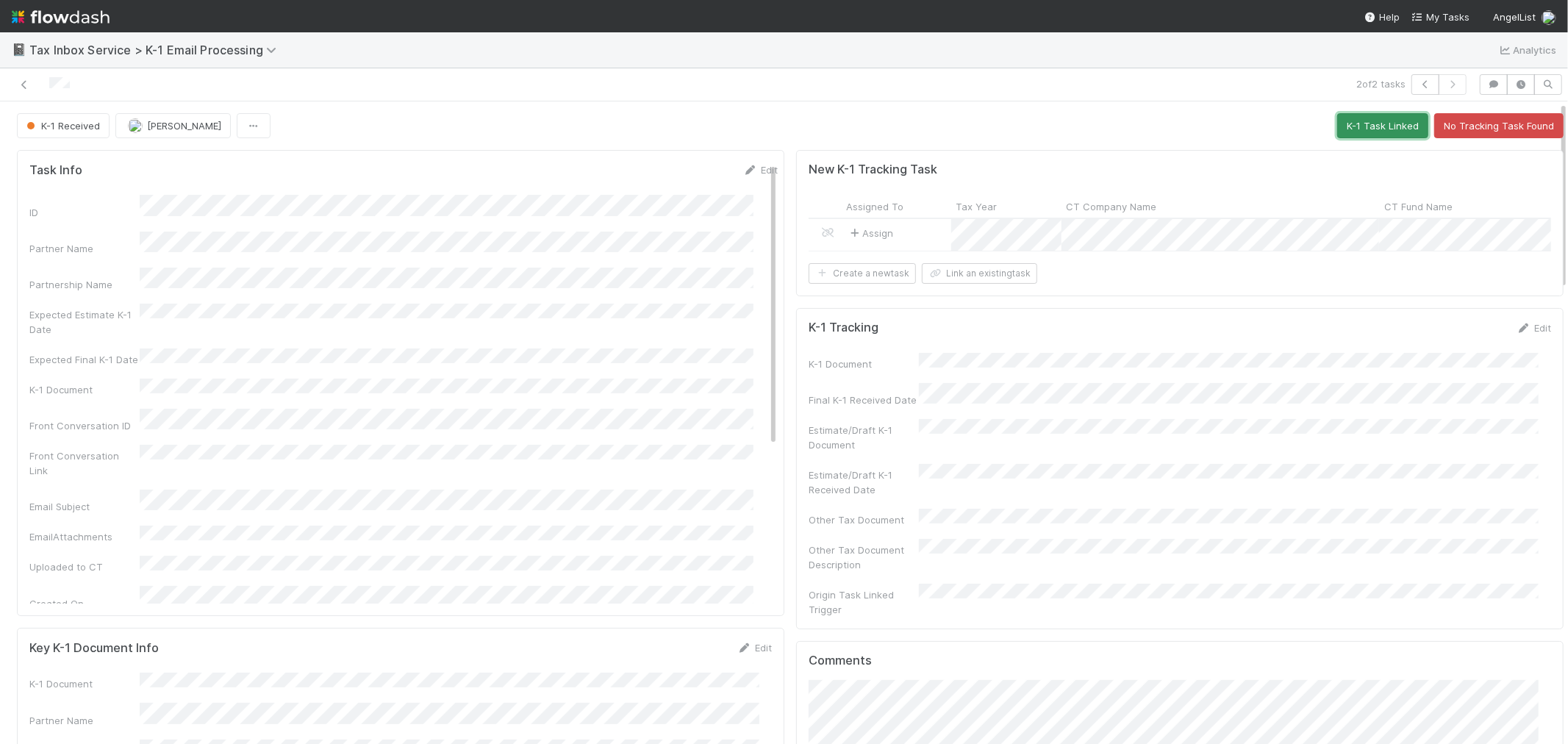
click at [1354, 126] on button "K-1 Task Linked" at bounding box center [1383, 125] width 91 height 25
click at [1418, 83] on icon "button" at bounding box center [1425, 85] width 15 height 9
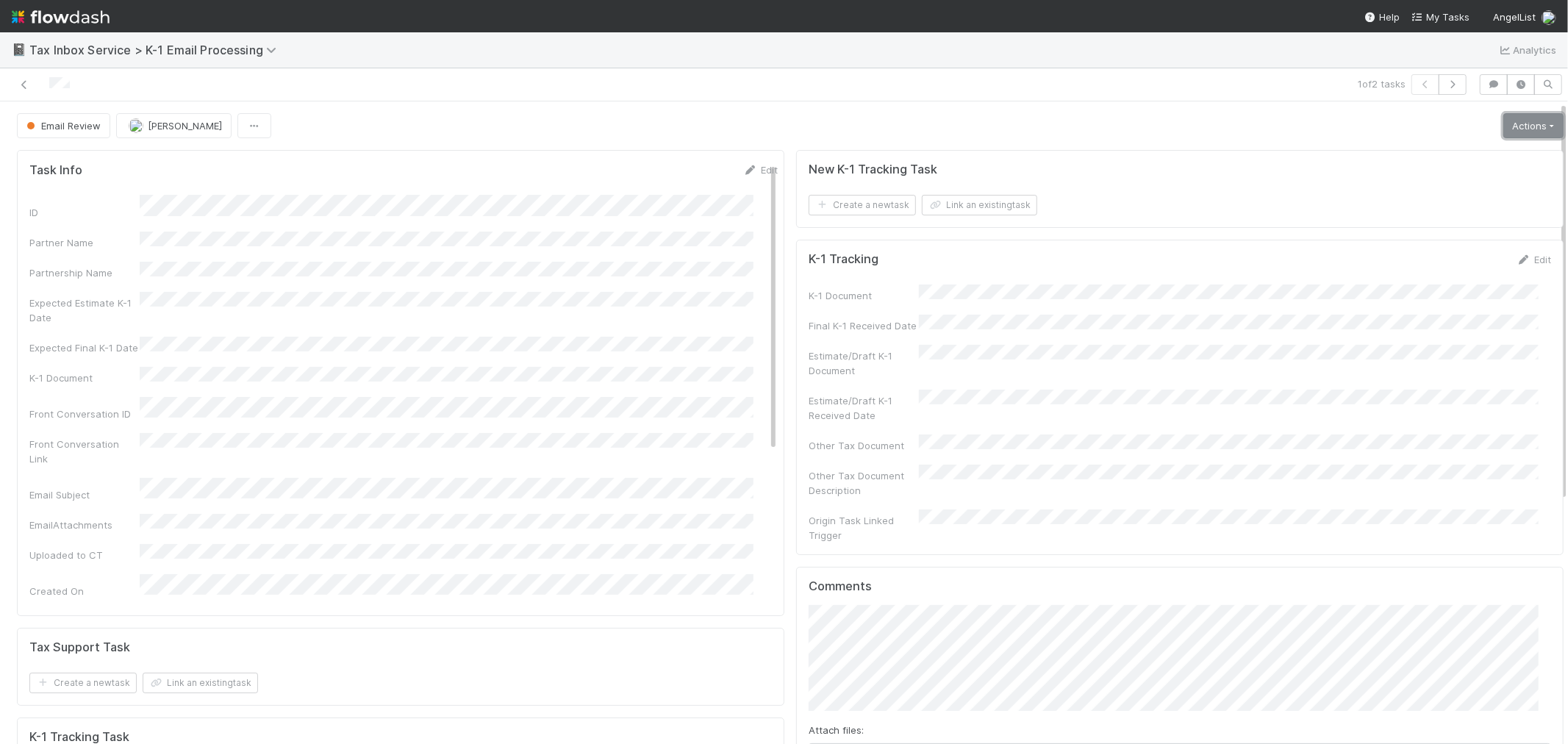
click at [1503, 130] on link "Actions" at bounding box center [1533, 125] width 60 height 25
click at [1480, 149] on button "K-1 Received" at bounding box center [1492, 157] width 145 height 21
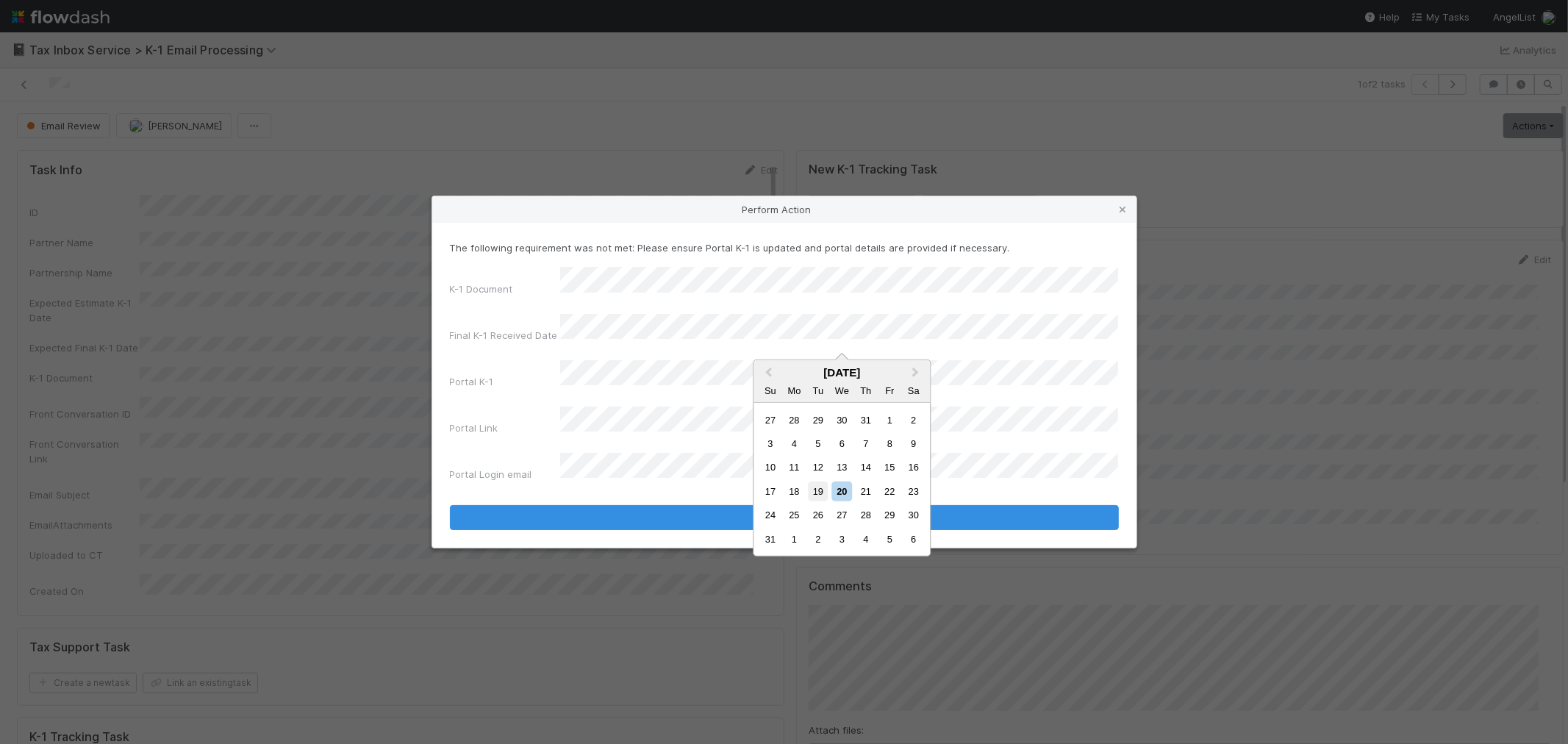
click at [816, 484] on div "19" at bounding box center [818, 491] width 20 height 20
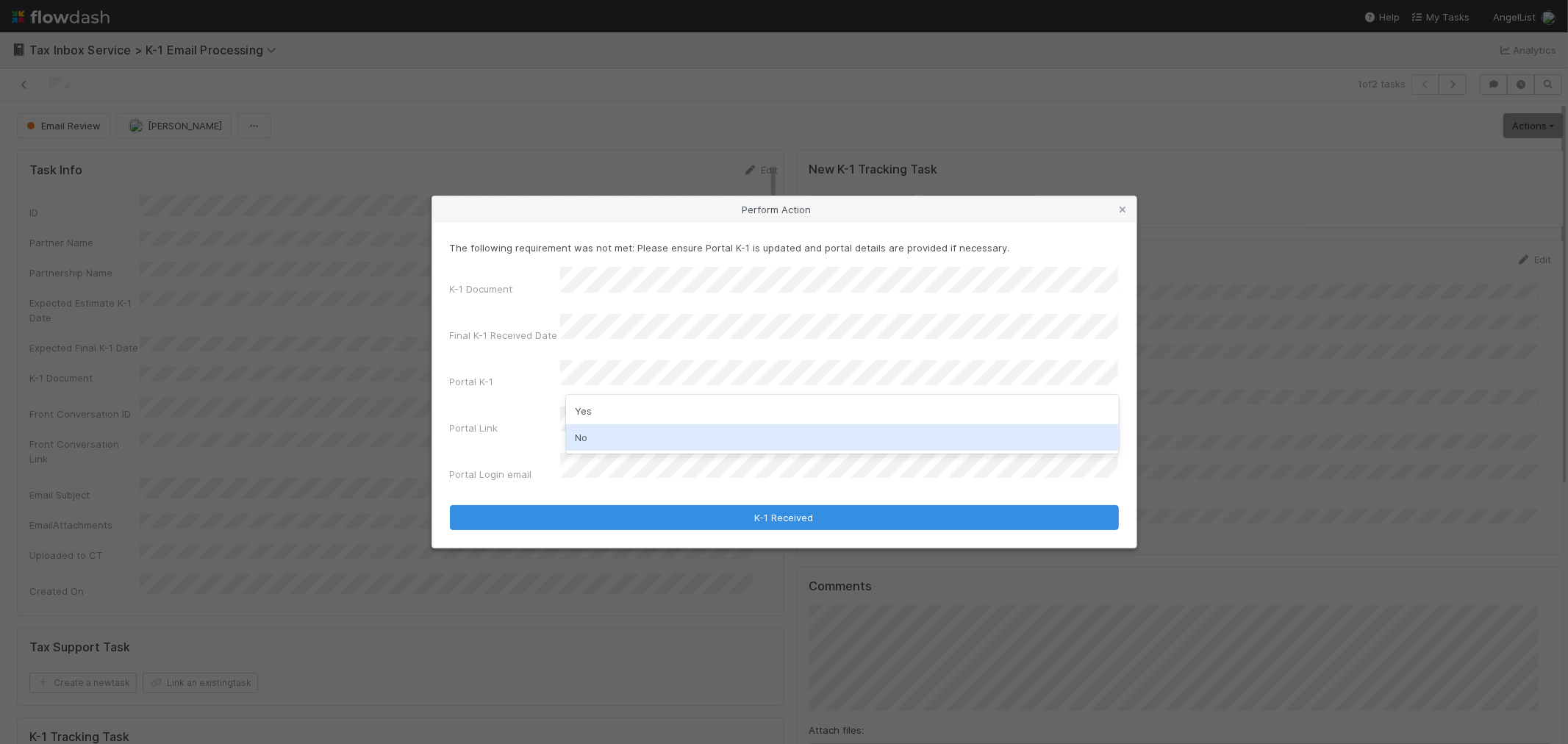
click at [622, 435] on div "No" at bounding box center [843, 438] width 553 height 26
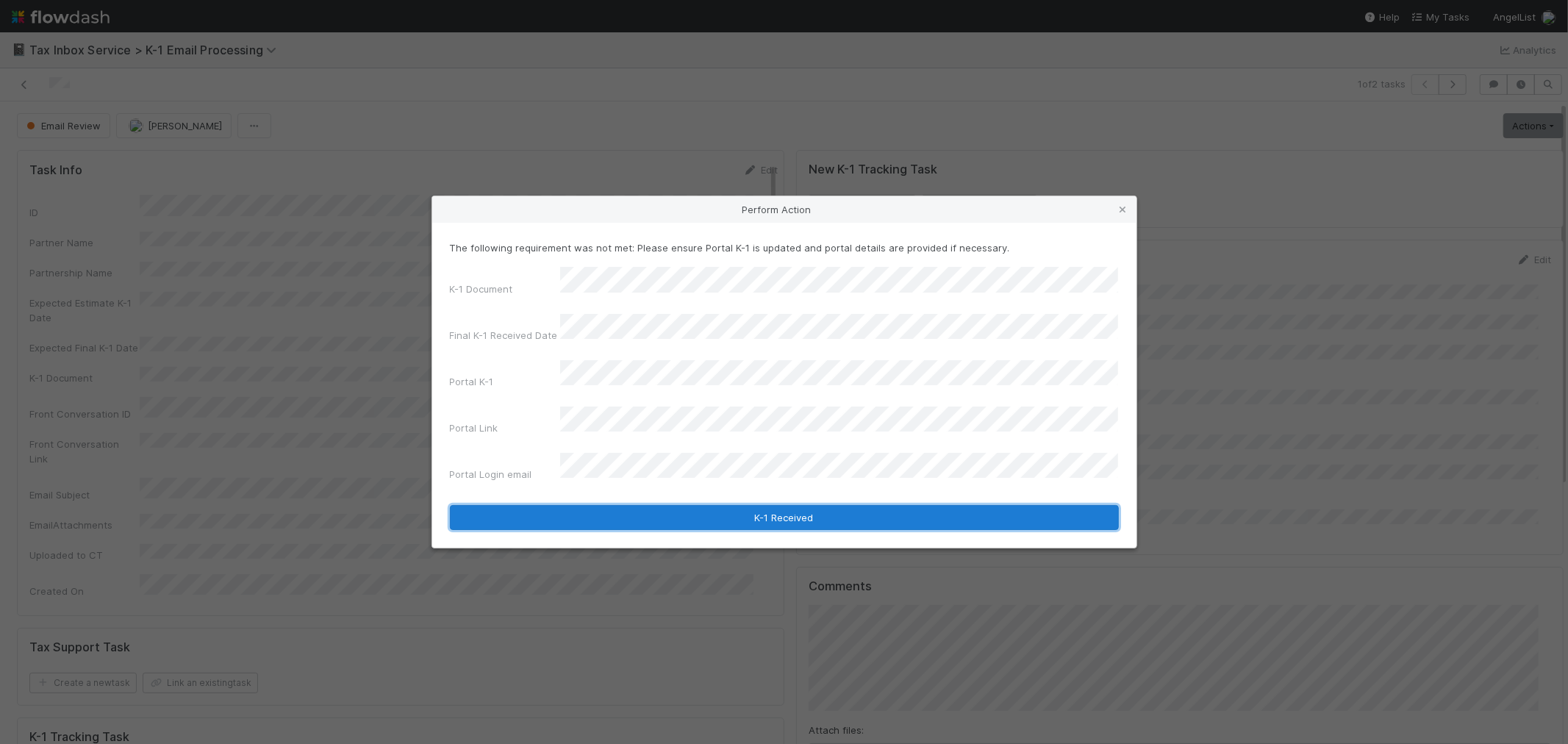
click at [638, 505] on button "K-1 Received" at bounding box center [784, 517] width 669 height 25
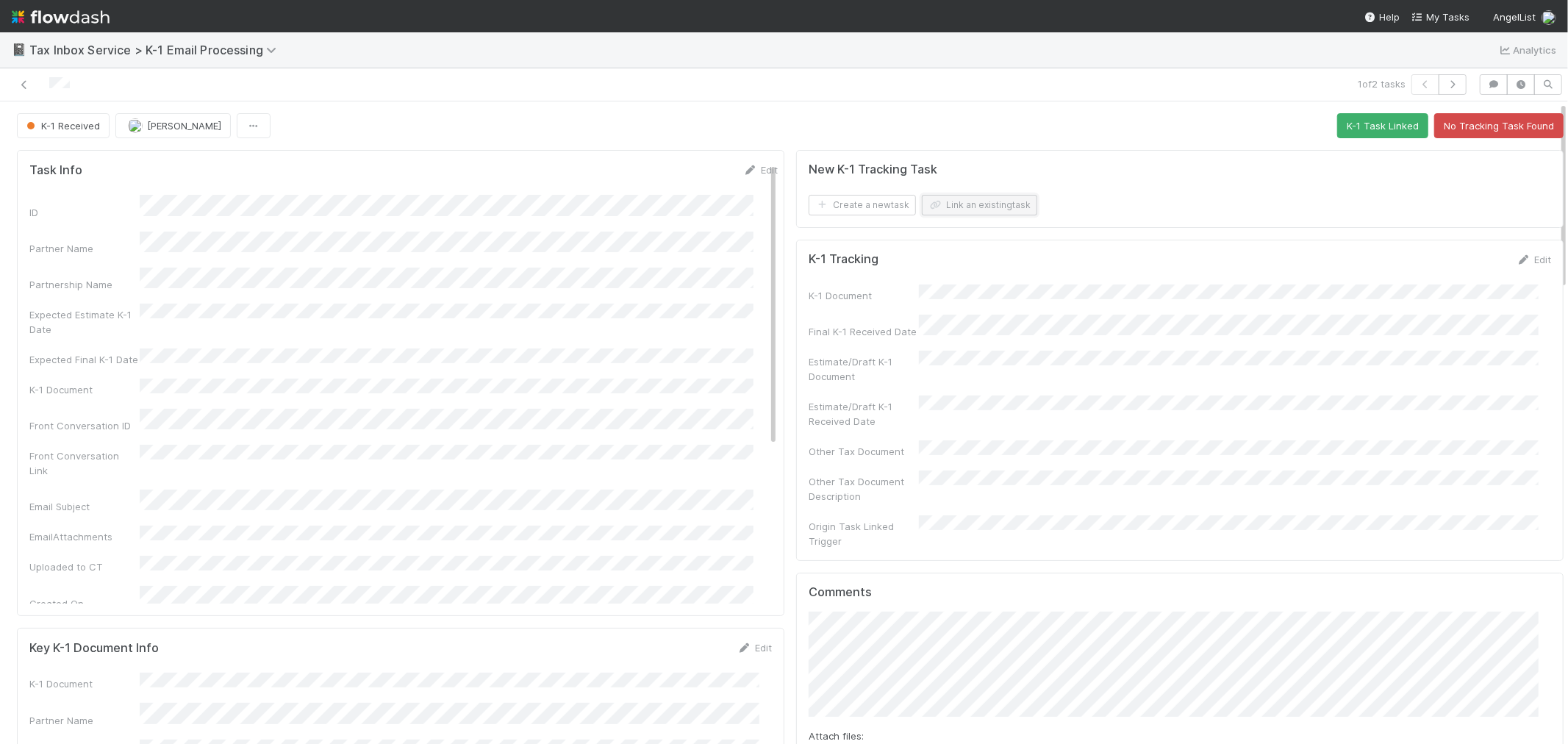
click at [996, 207] on button "Link an existing task" at bounding box center [980, 206] width 116 height 21
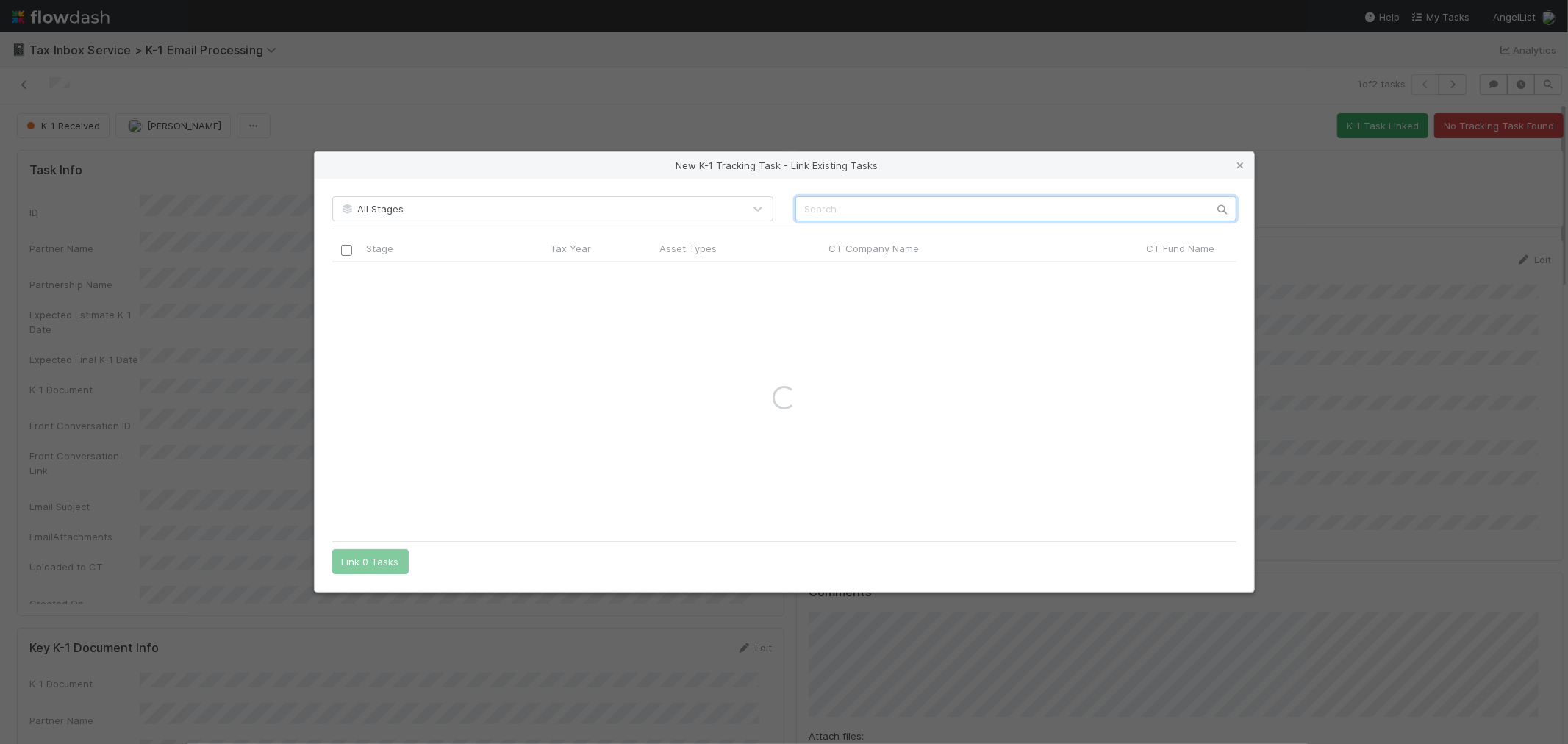
click at [1023, 217] on input "text" at bounding box center [1016, 208] width 441 height 25
paste input "NI-1215 Fund I, a series of Nilus SPV, LP"
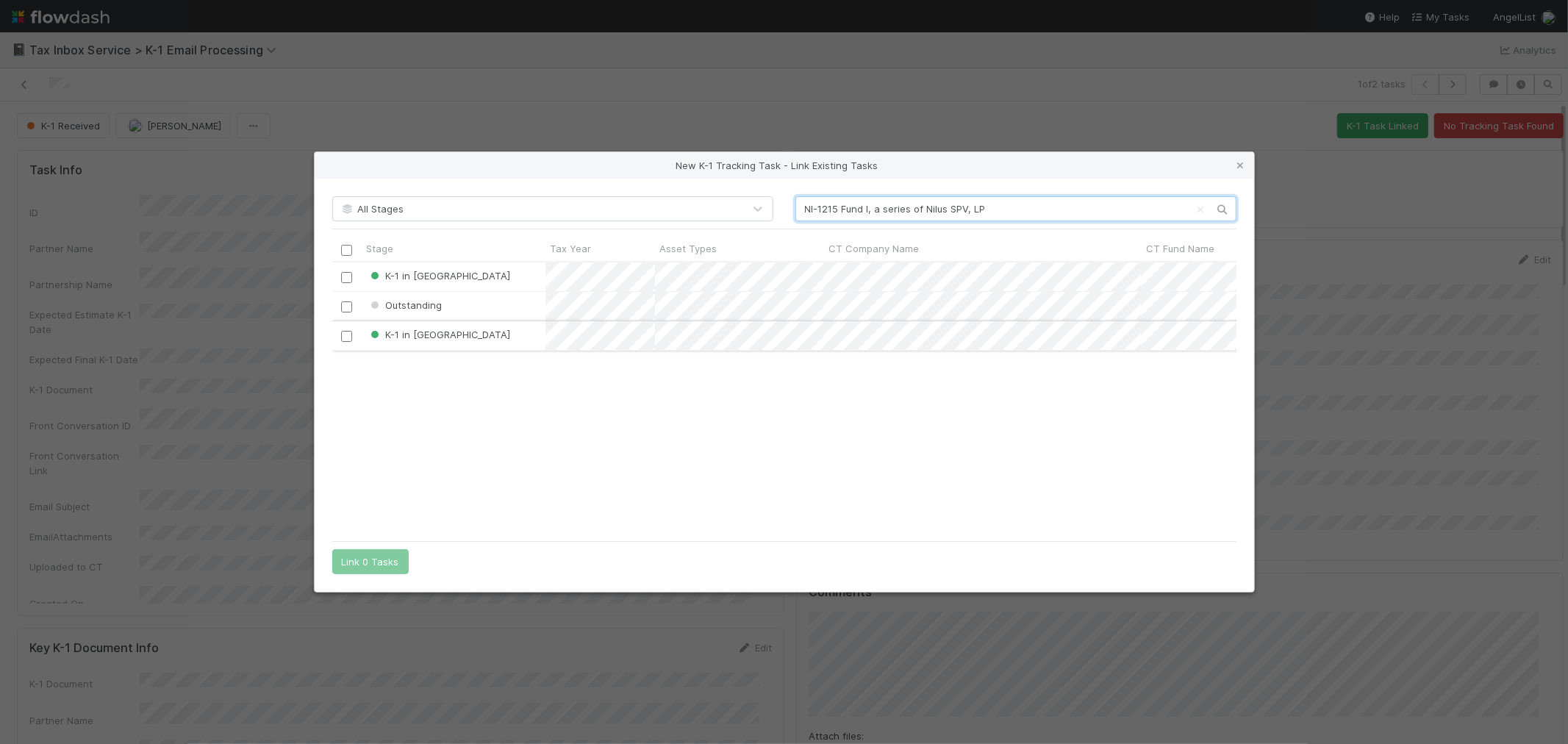
scroll to position [259, 892]
type input "NI-1215 Fund I, a series of Nilus SPV, LP"
click at [342, 306] on input "checkbox" at bounding box center [347, 306] width 11 height 11
click at [365, 566] on button "Link 1 Task" at bounding box center [368, 561] width 70 height 25
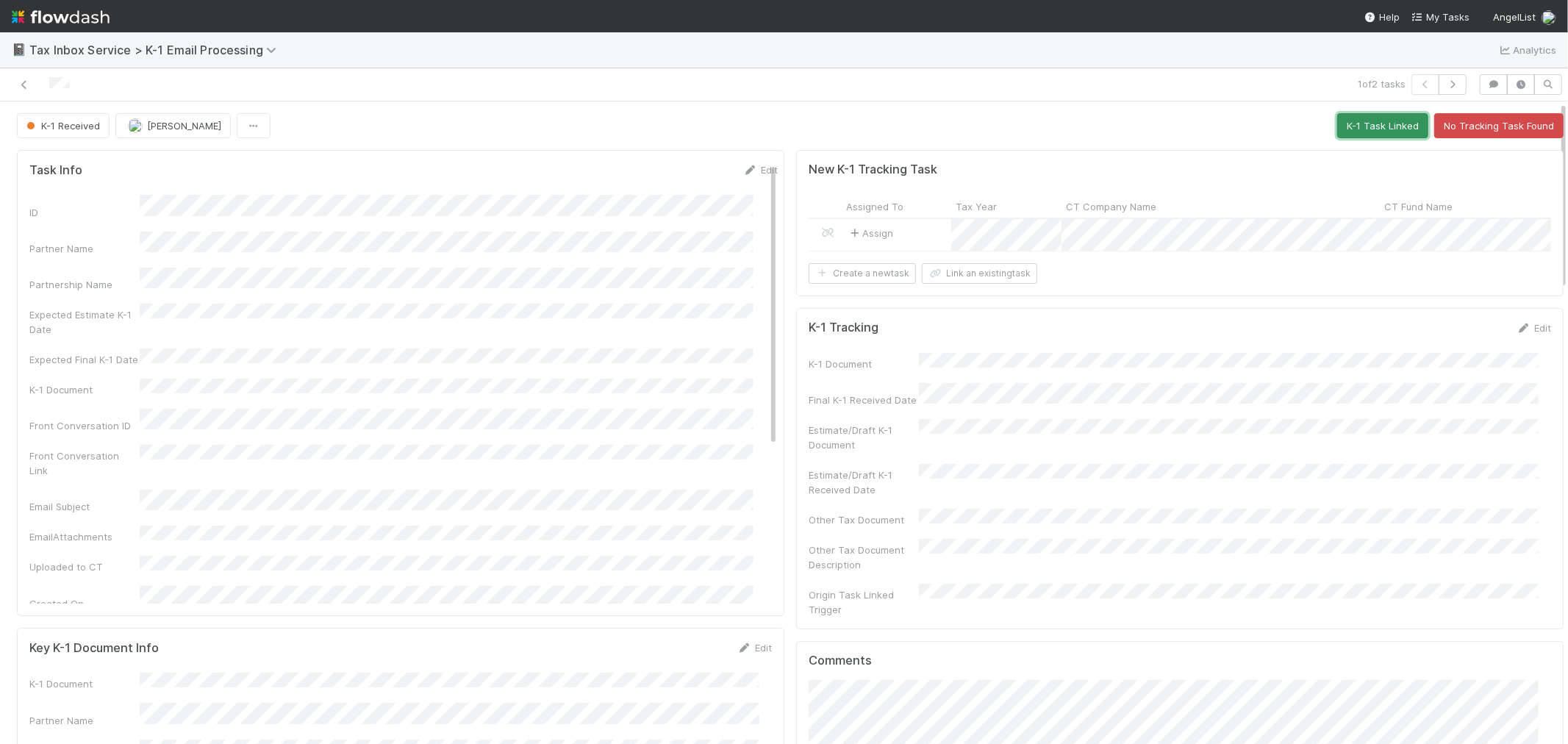
click at [1339, 122] on button "K-1 Task Linked" at bounding box center [1383, 125] width 91 height 25
click at [23, 87] on icon at bounding box center [24, 85] width 15 height 10
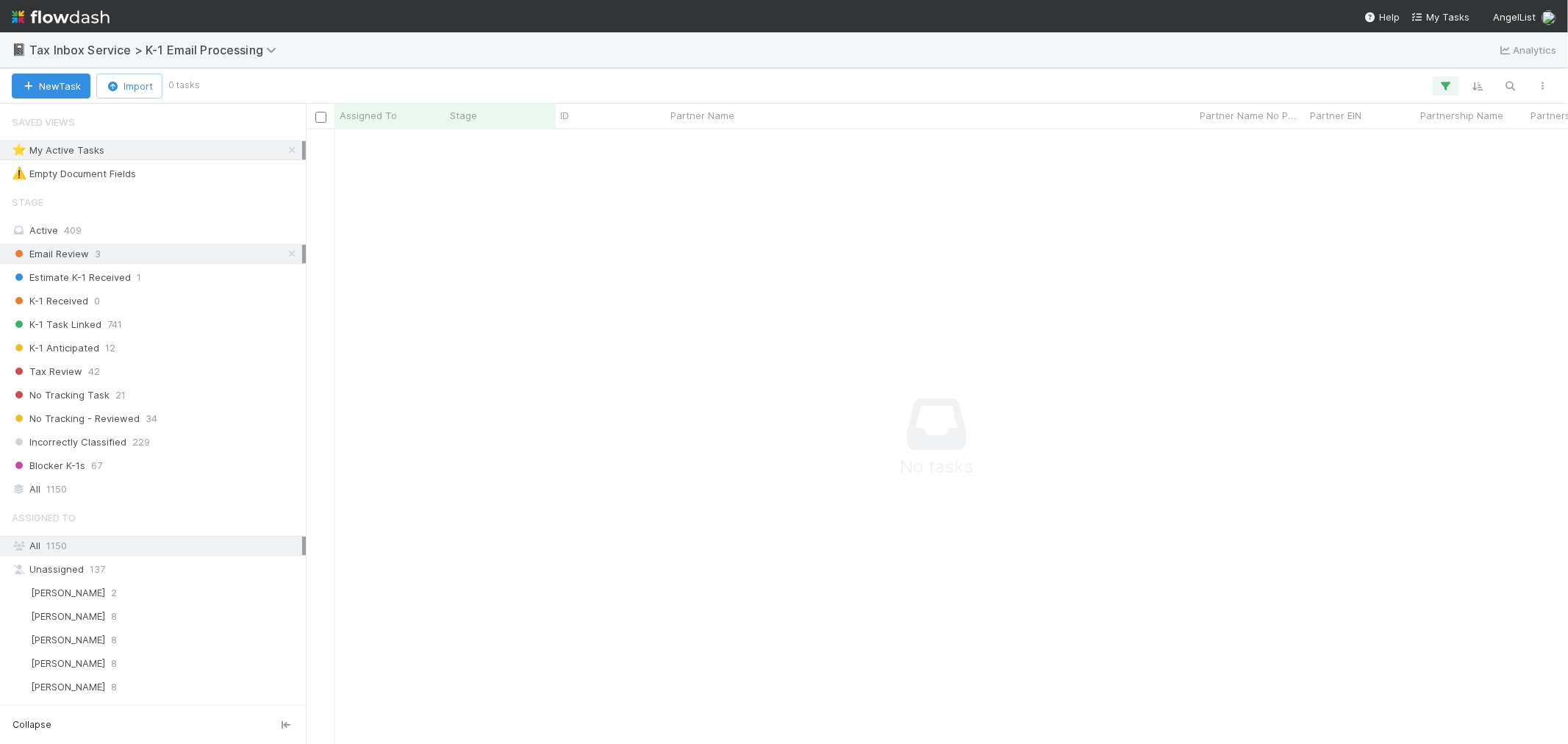
scroll to position [589, 1237]
click at [285, 149] on icon at bounding box center [292, 150] width 15 height 10
click at [285, 256] on icon at bounding box center [292, 254] width 15 height 10
click at [85, 19] on img at bounding box center [60, 17] width 98 height 25
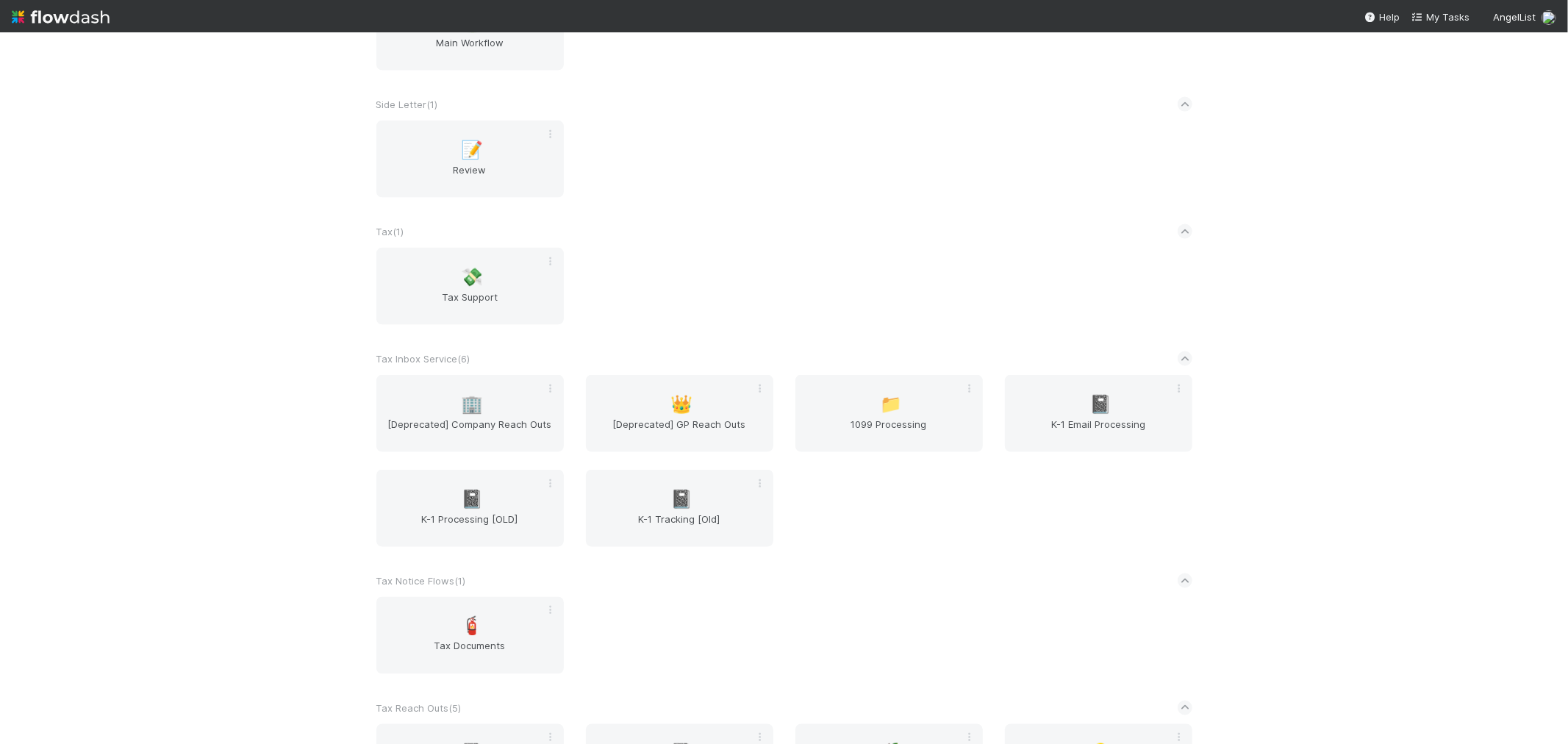
scroll to position [1796, 0]
click at [1137, 415] on span "K-1 Email Processing" at bounding box center [1099, 430] width 176 height 30
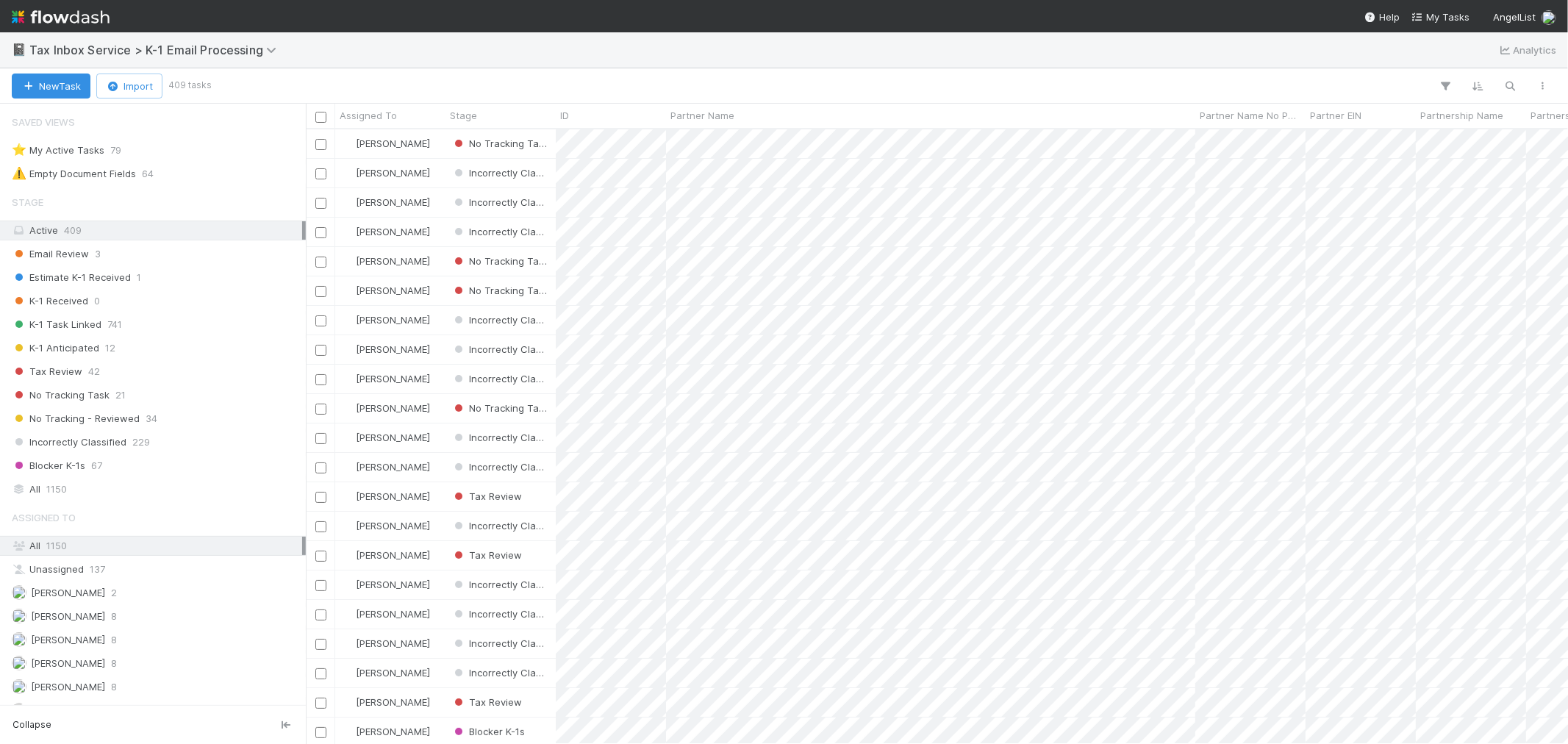
scroll to position [601, 1250]
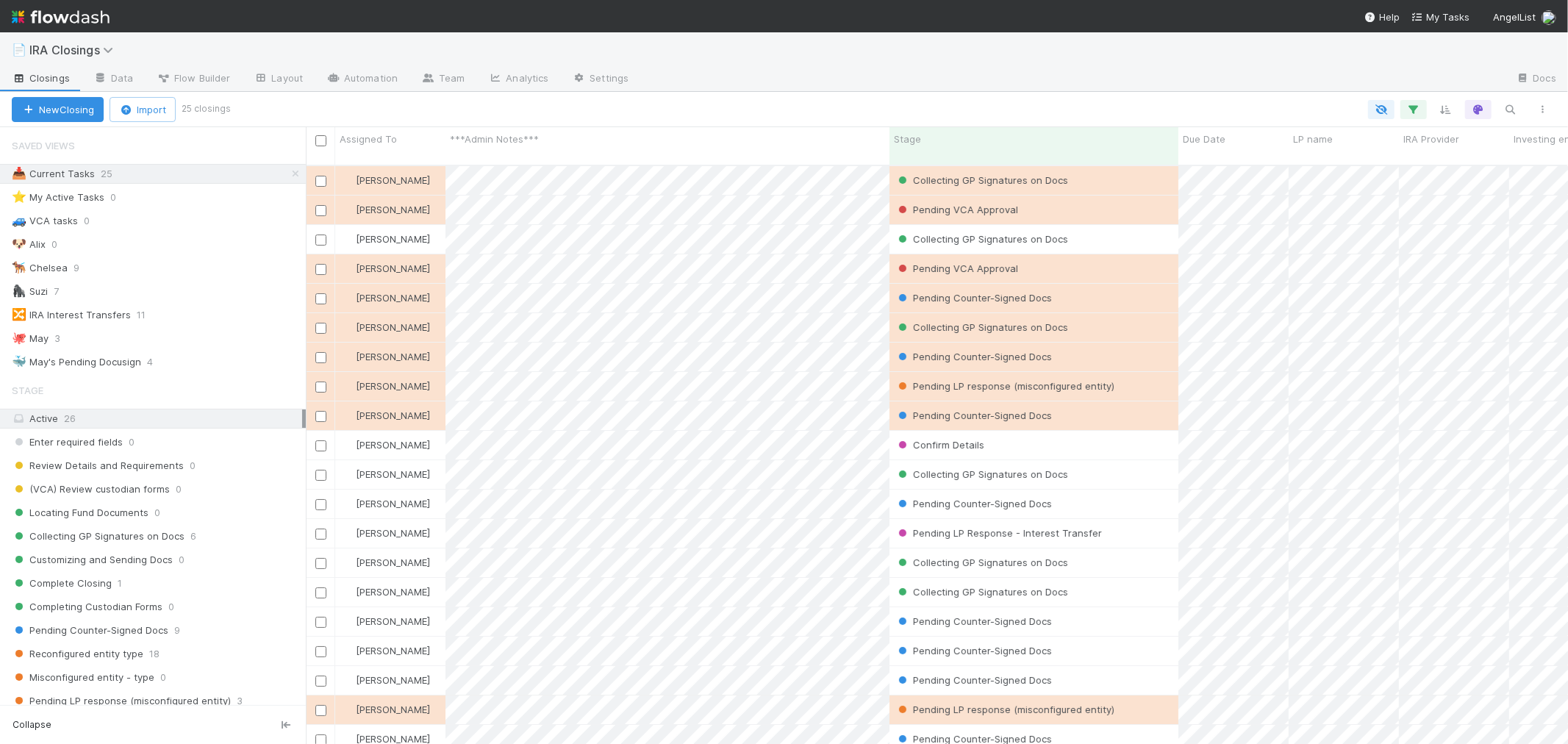
scroll to position [12, 11]
click at [152, 110] on button "Import" at bounding box center [143, 109] width 67 height 25
click at [147, 137] on div "Import from CSV" at bounding box center [122, 143] width 123 height 22
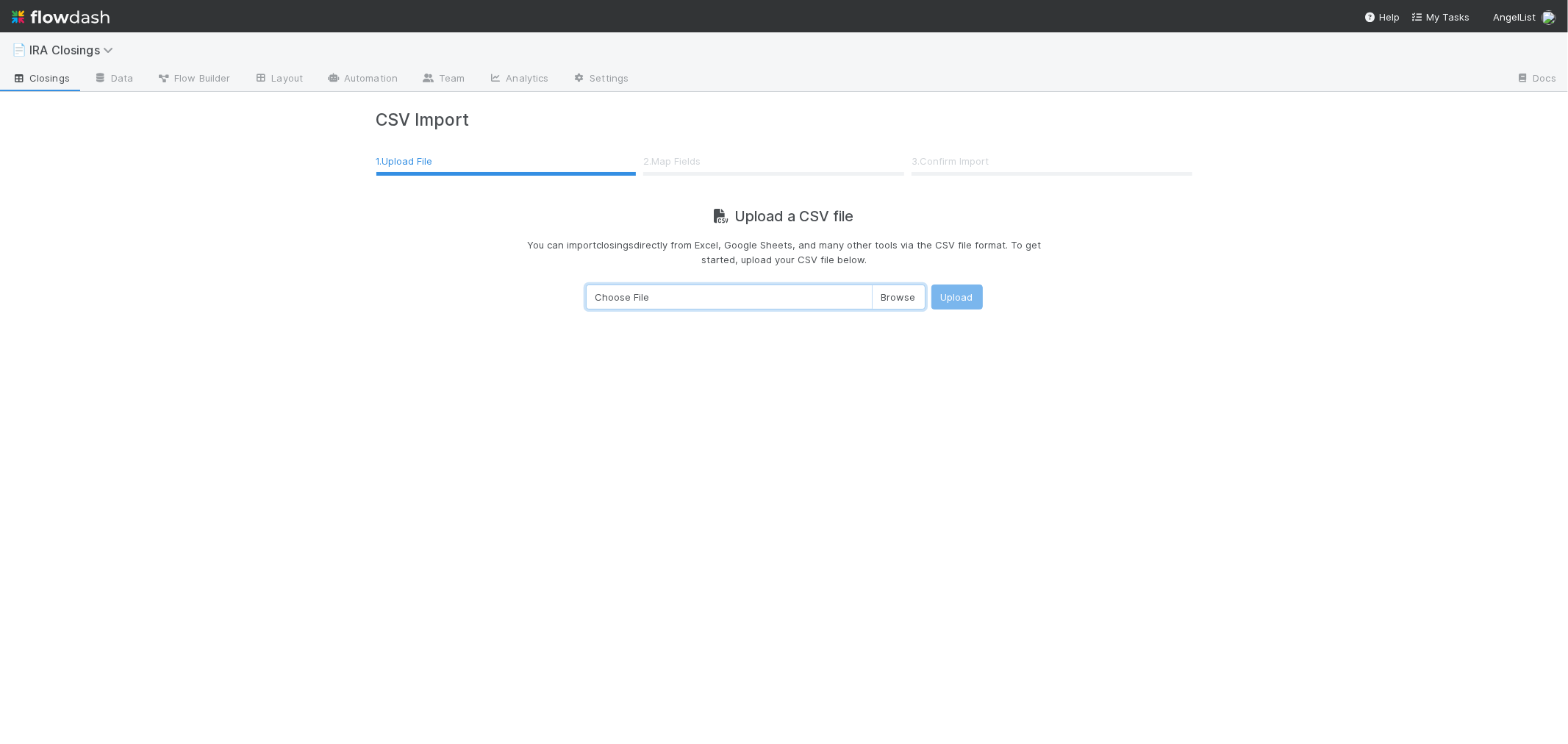
click at [902, 302] on input "Choose File" at bounding box center [756, 297] width 340 height 25
type input "C:\fakepath\IRA Closings - Daily Feed - Export.csv"
click at [963, 291] on button "Upload" at bounding box center [957, 297] width 52 height 25
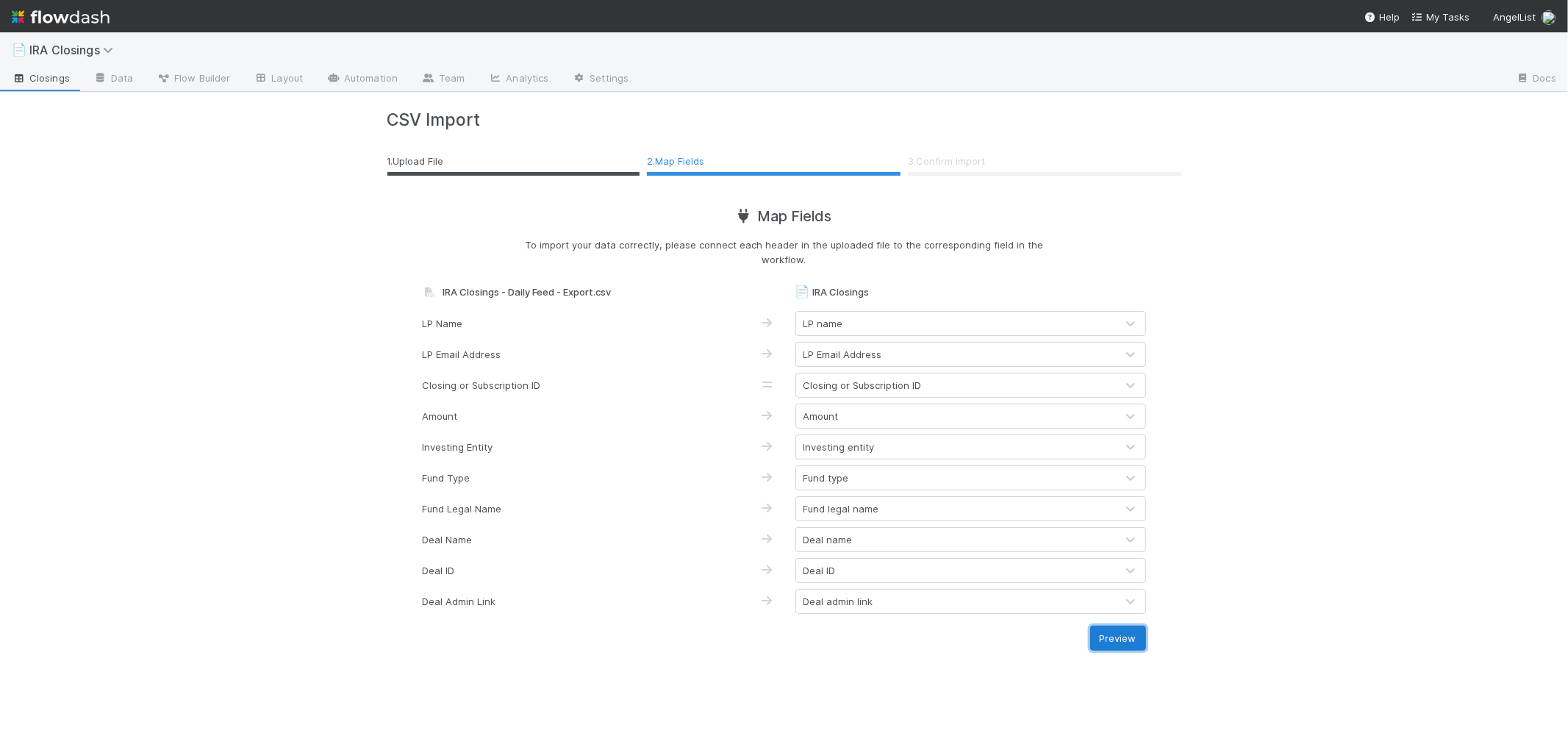
click at [1105, 635] on button "Preview" at bounding box center [1118, 638] width 56 height 25
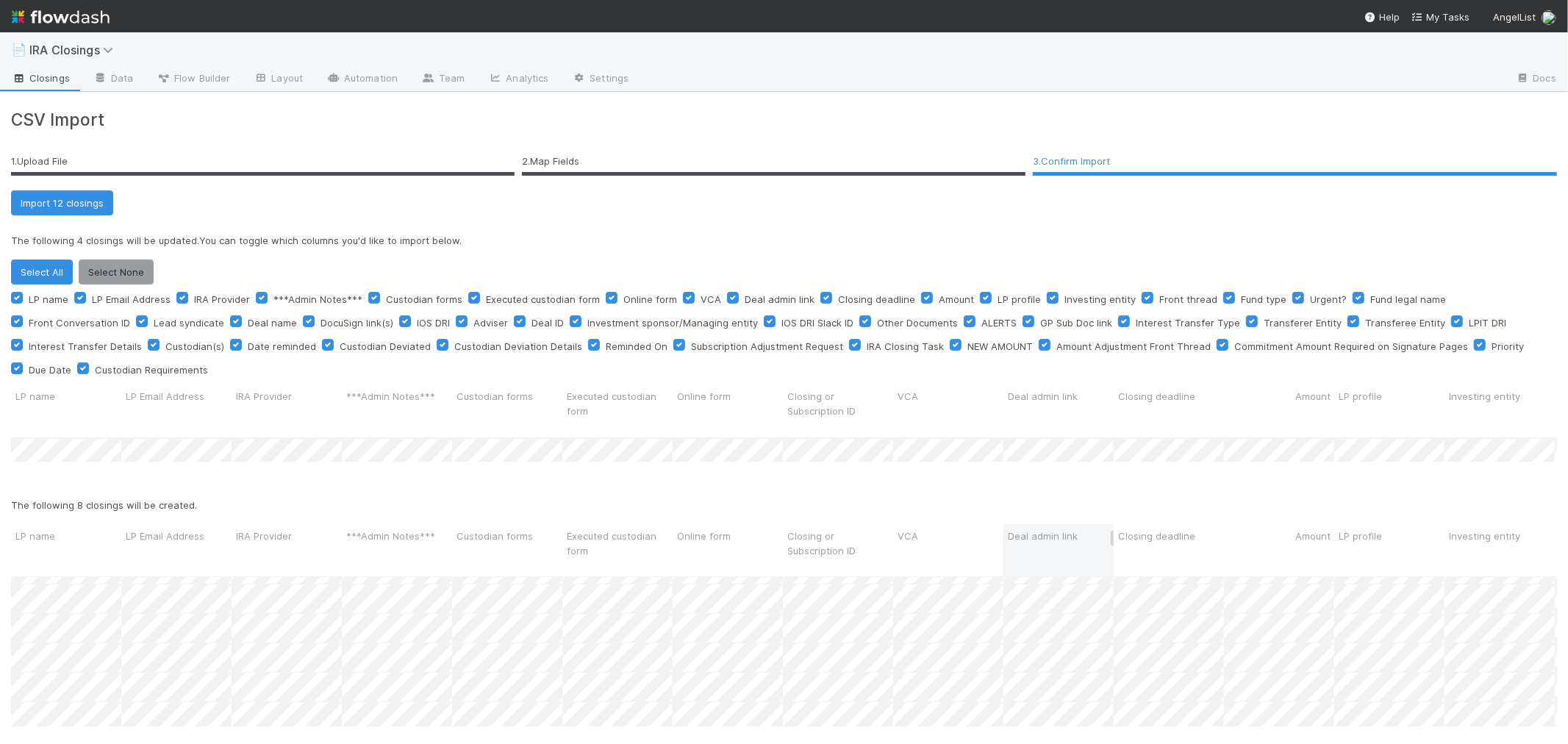
scroll to position [99, 0]
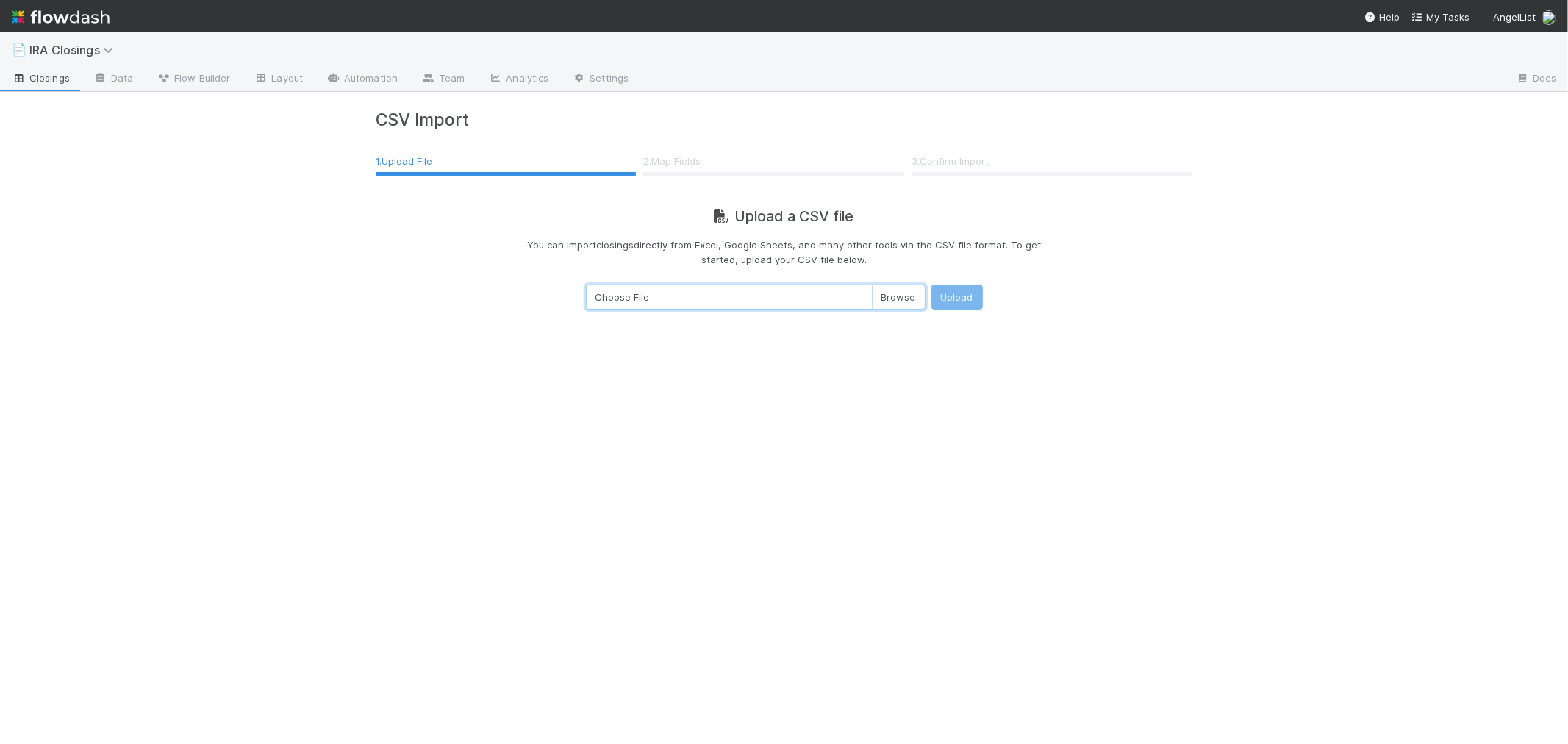
click at [897, 291] on input "Choose File" at bounding box center [756, 297] width 340 height 25
type input "C:\fakepath\IRA Closings - Daily Feed - Export.csv"
click at [964, 302] on button "Upload" at bounding box center [957, 297] width 52 height 25
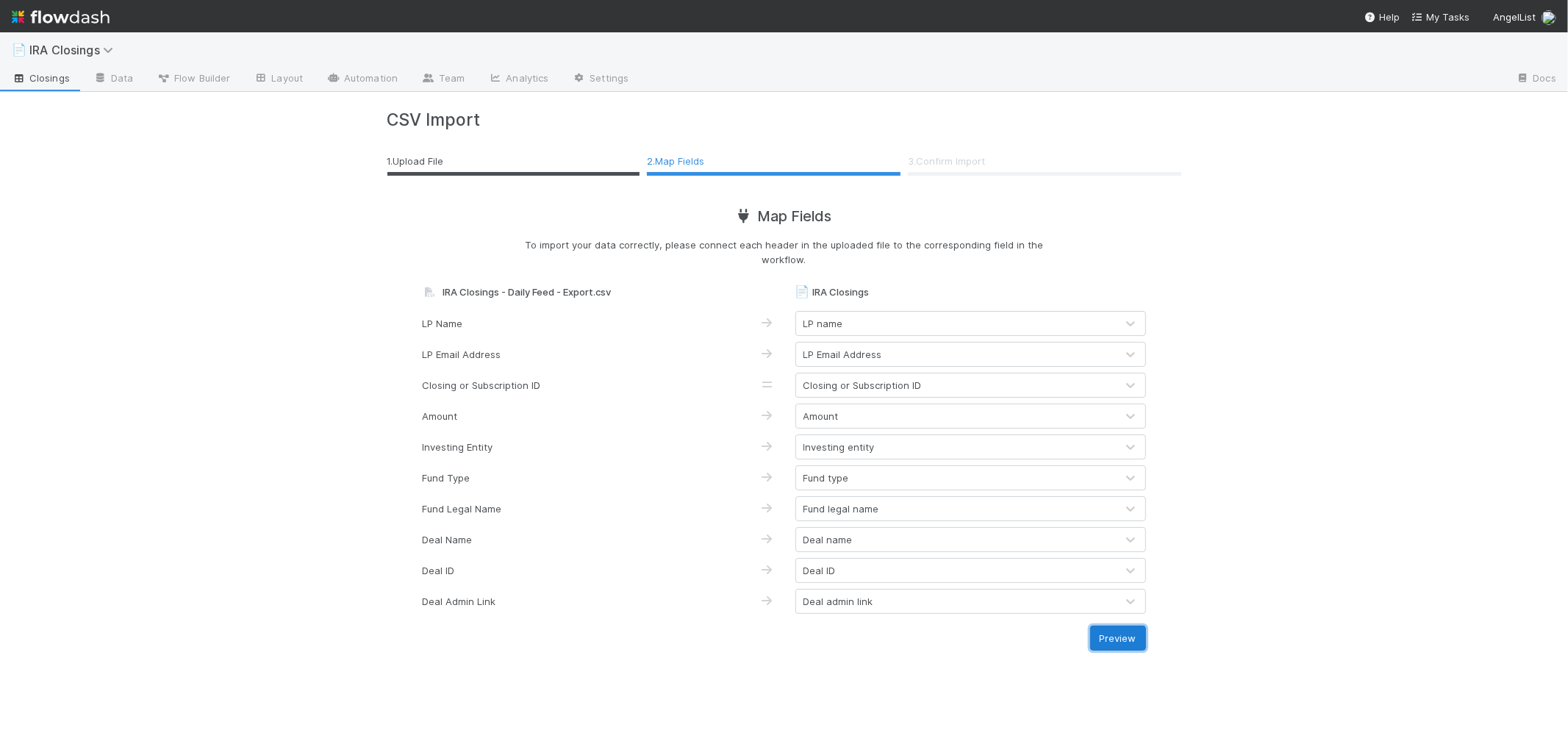
click at [1116, 637] on button "Preview" at bounding box center [1118, 638] width 56 height 25
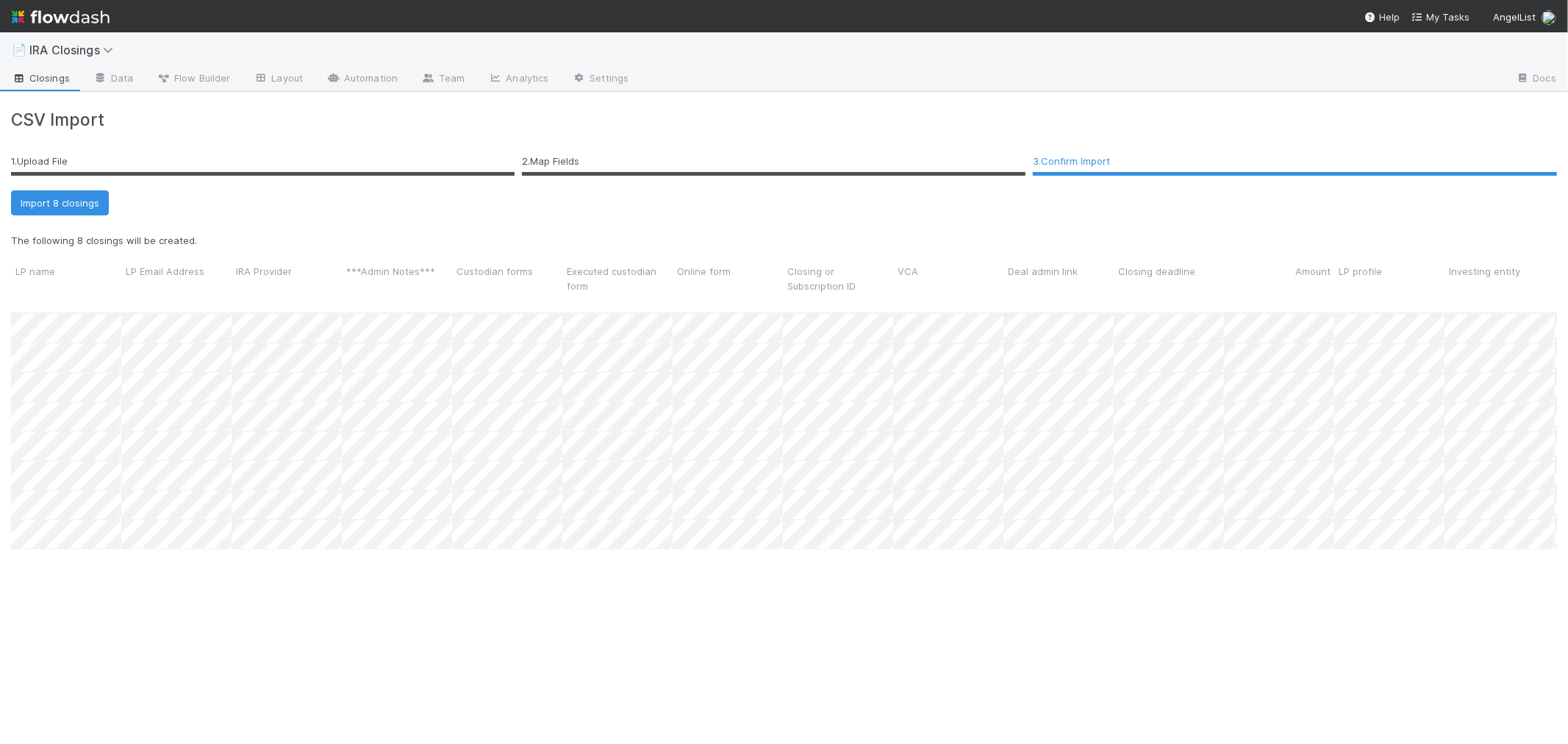
scroll to position [453, 1534]
click at [39, 201] on button "Import 8 closings" at bounding box center [60, 203] width 98 height 25
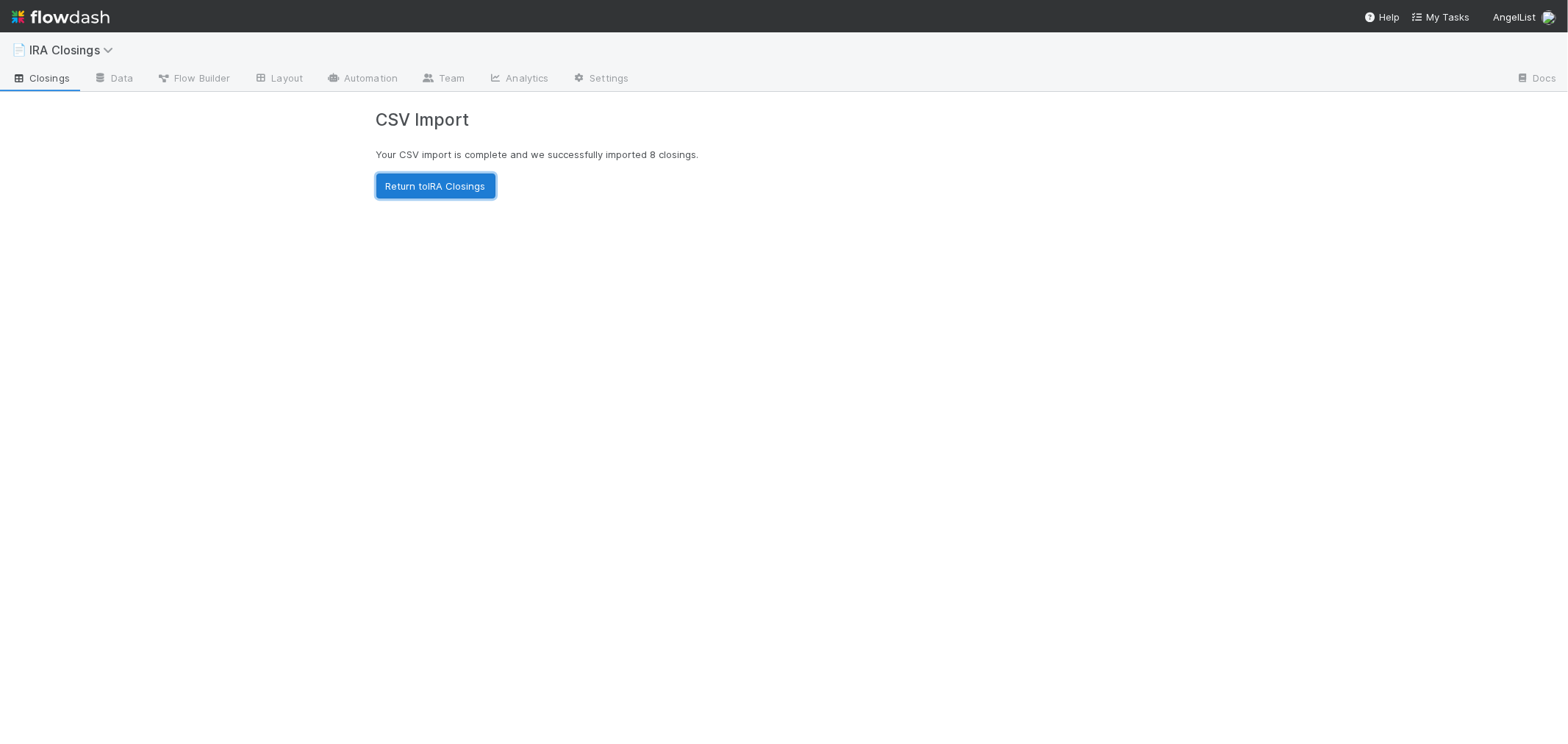
click at [456, 192] on link "Return to IRA Closings" at bounding box center [436, 186] width 119 height 25
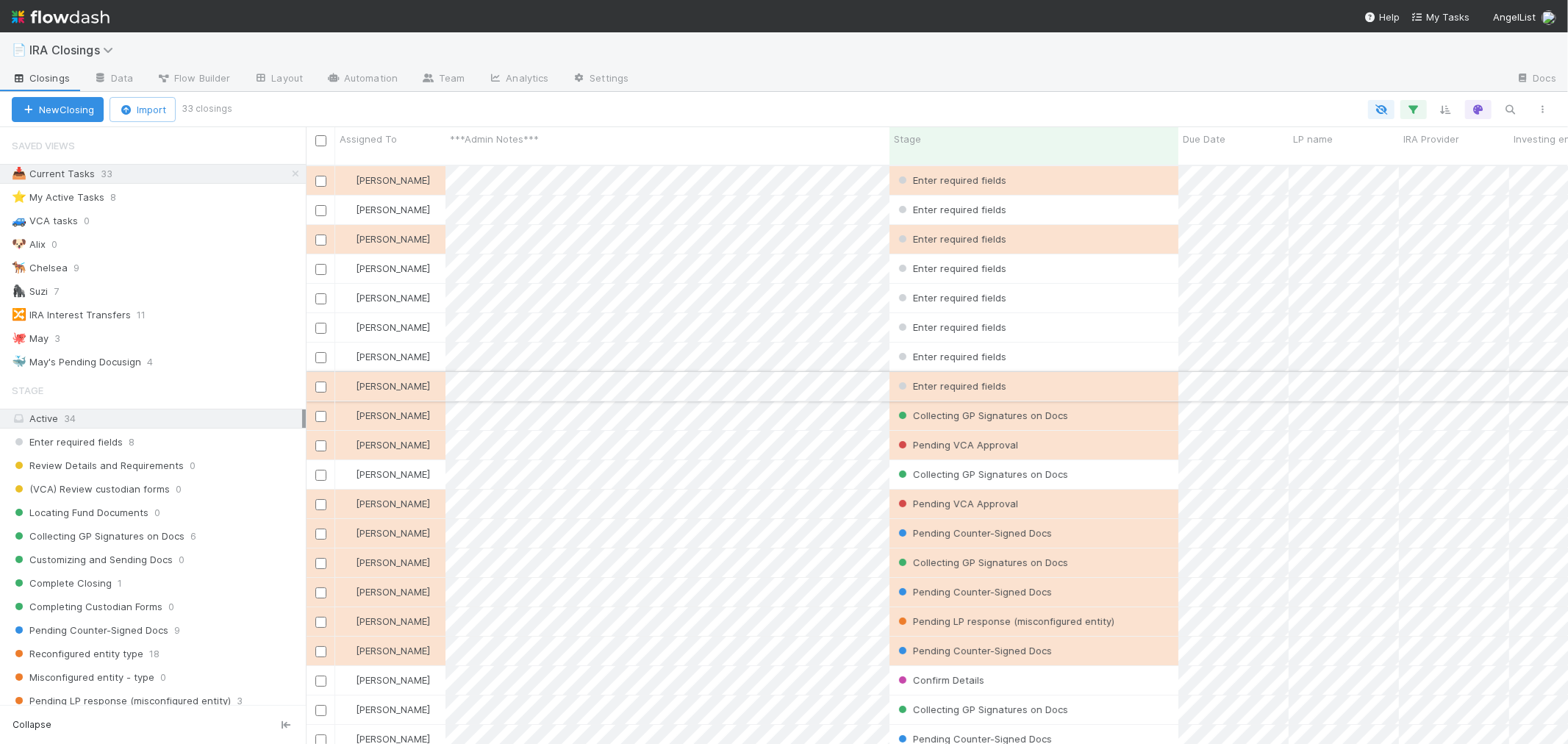
scroll to position [579, 1250]
click at [64, 452] on span "Enter required fields" at bounding box center [67, 442] width 111 height 18
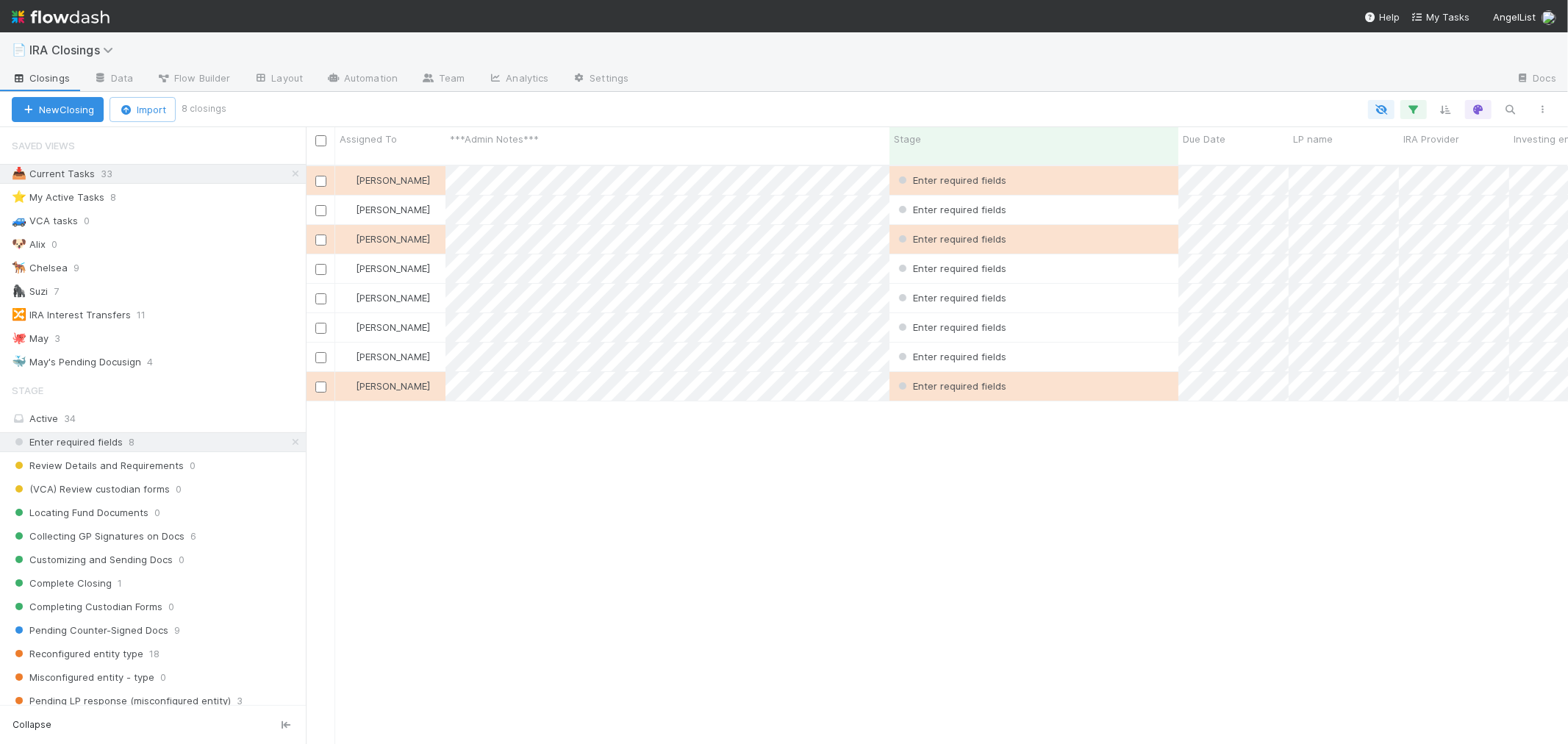
scroll to position [579, 1250]
click at [428, 172] on div "[PERSON_NAME]" at bounding box center [390, 180] width 110 height 29
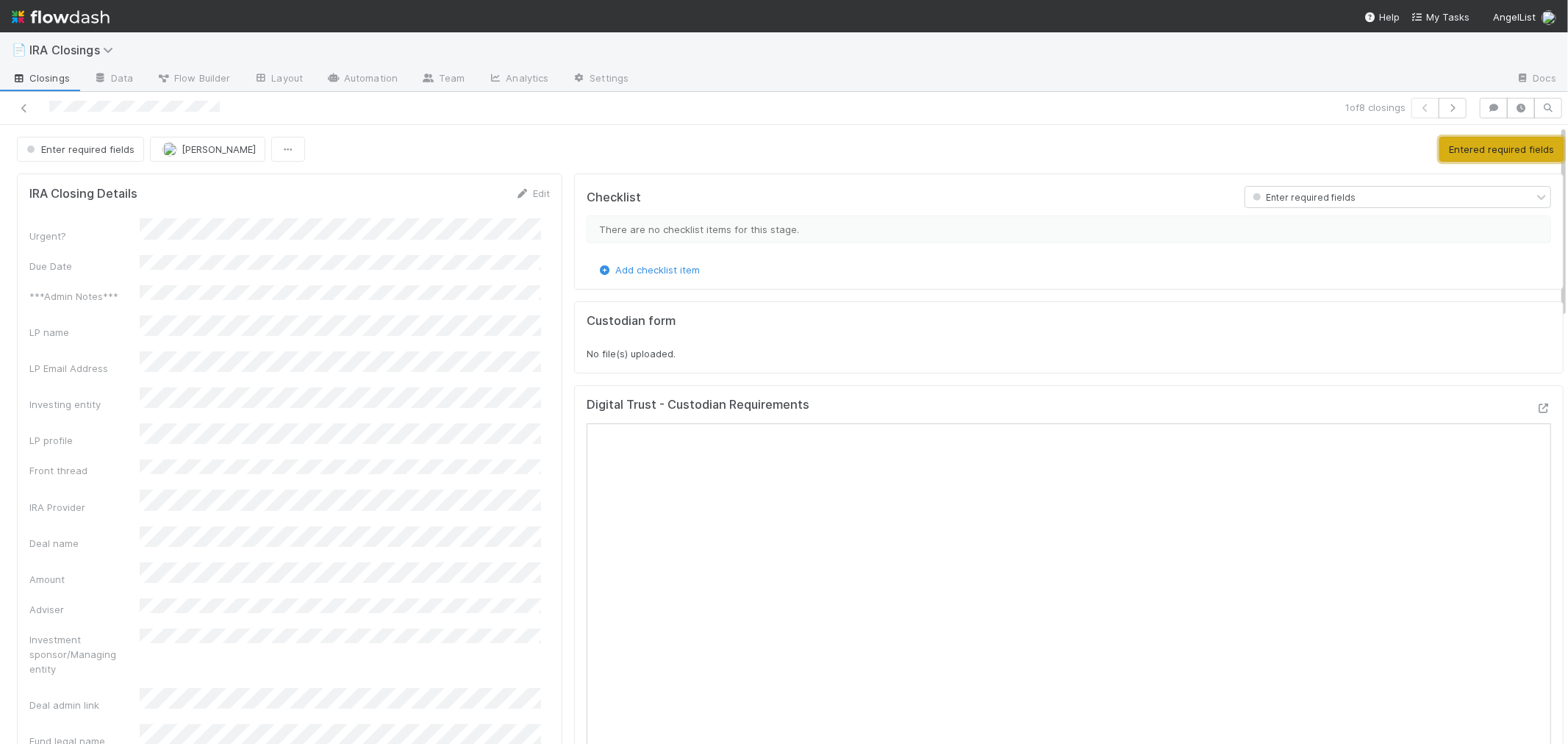
click at [1459, 150] on button "Entered required fields" at bounding box center [1501, 149] width 124 height 25
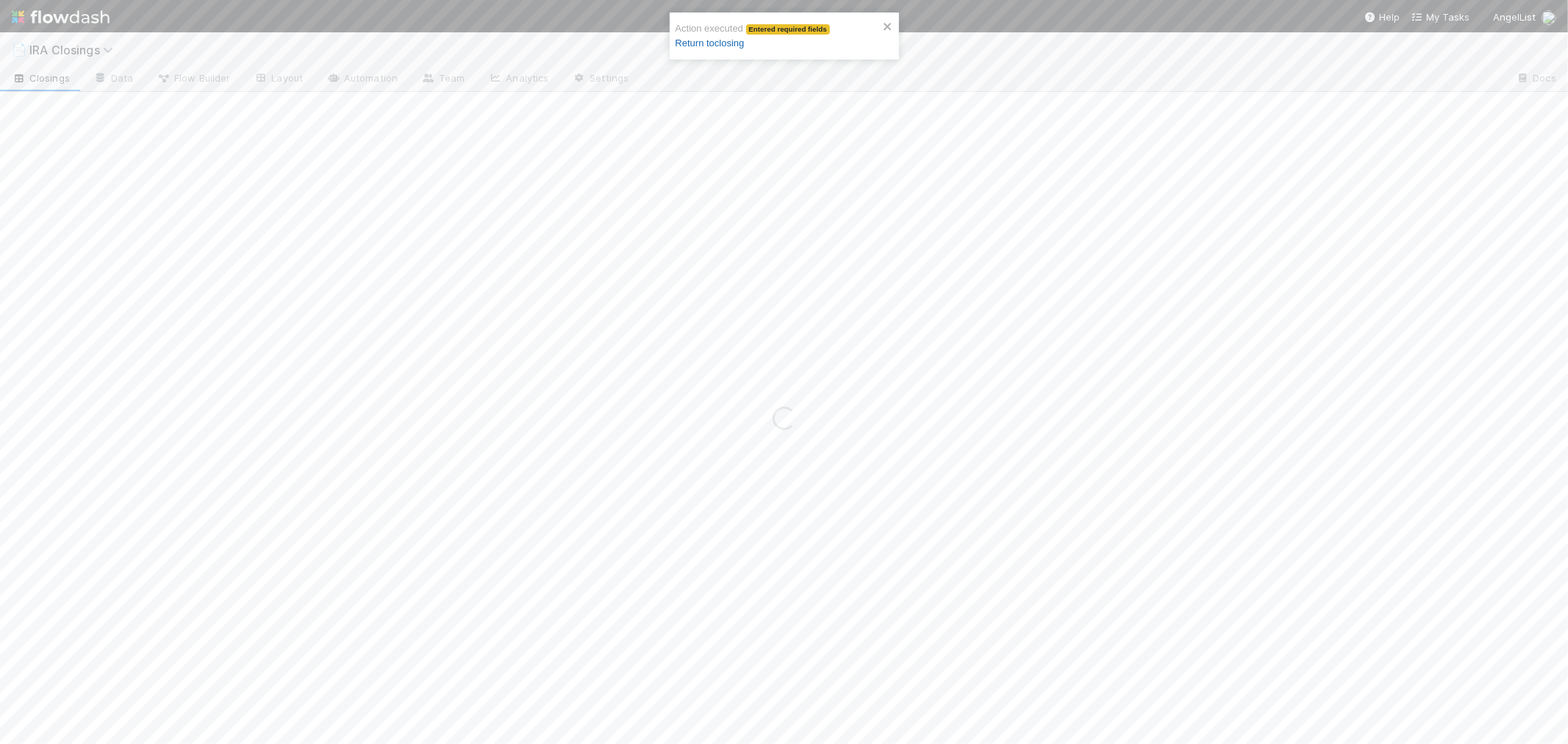
click at [687, 39] on link "Return to closing" at bounding box center [710, 43] width 69 height 11
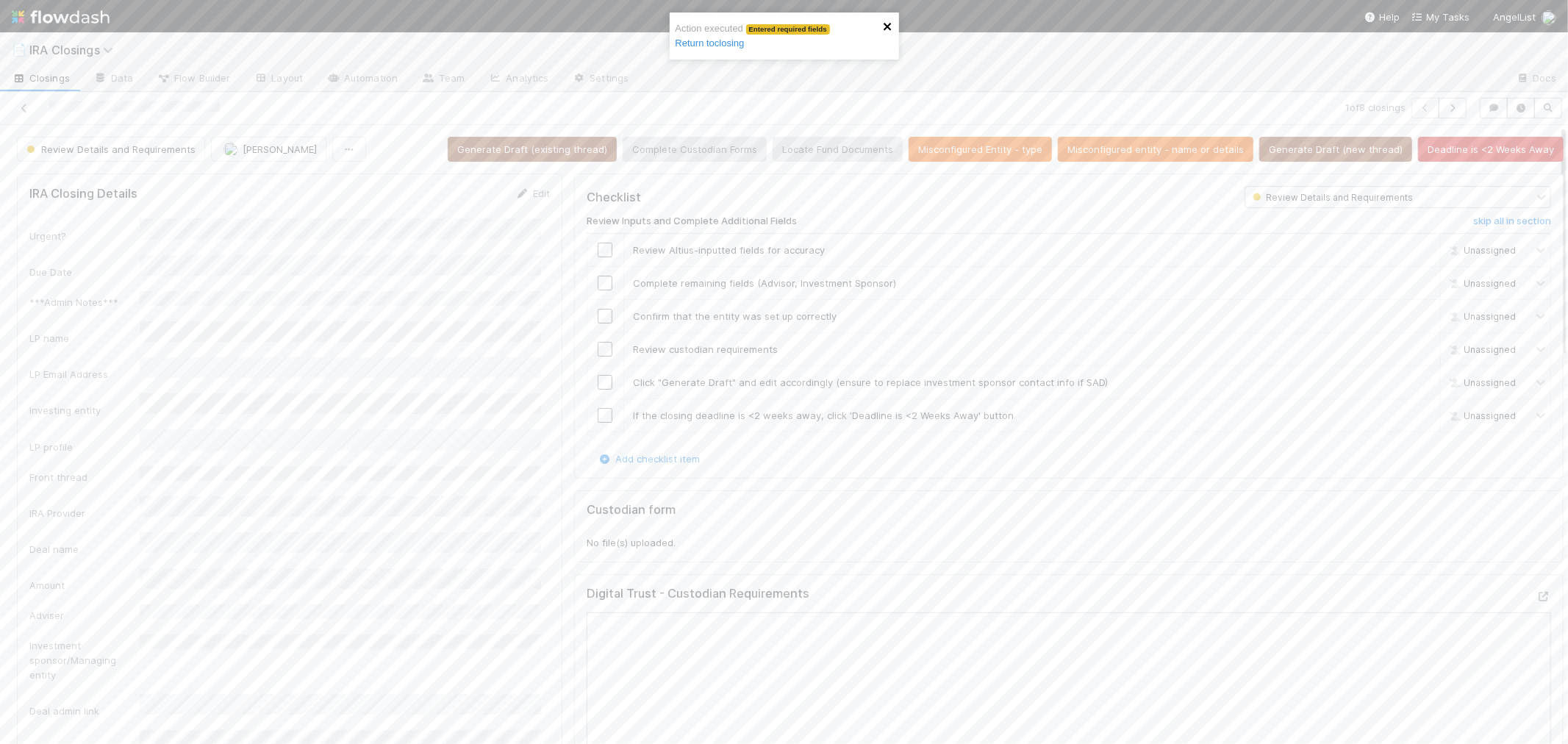
click at [886, 28] on icon "close" at bounding box center [887, 26] width 7 height 7
click at [1449, 112] on button "button" at bounding box center [1452, 109] width 28 height 21
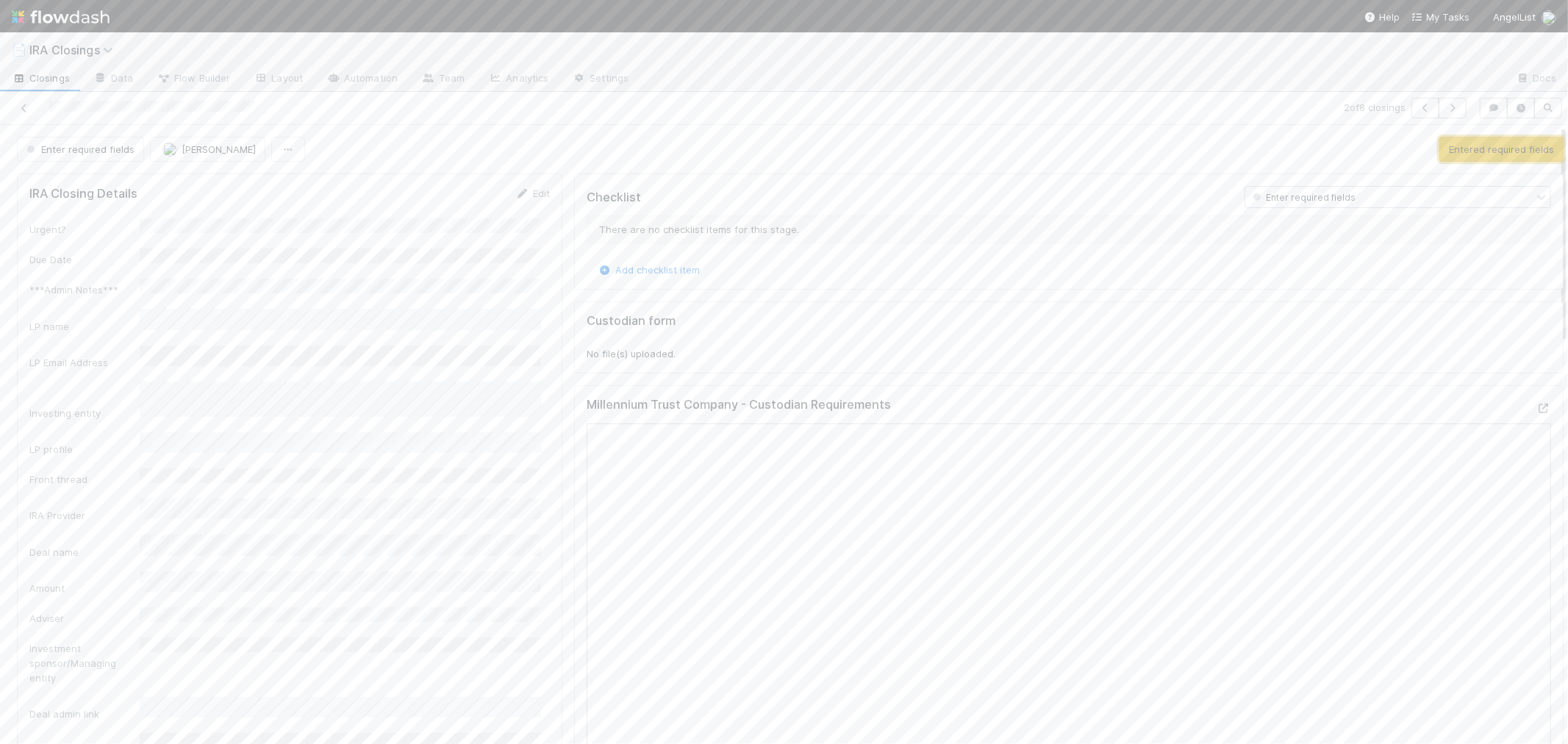
click at [1439, 156] on button "Entered required fields" at bounding box center [1501, 149] width 124 height 25
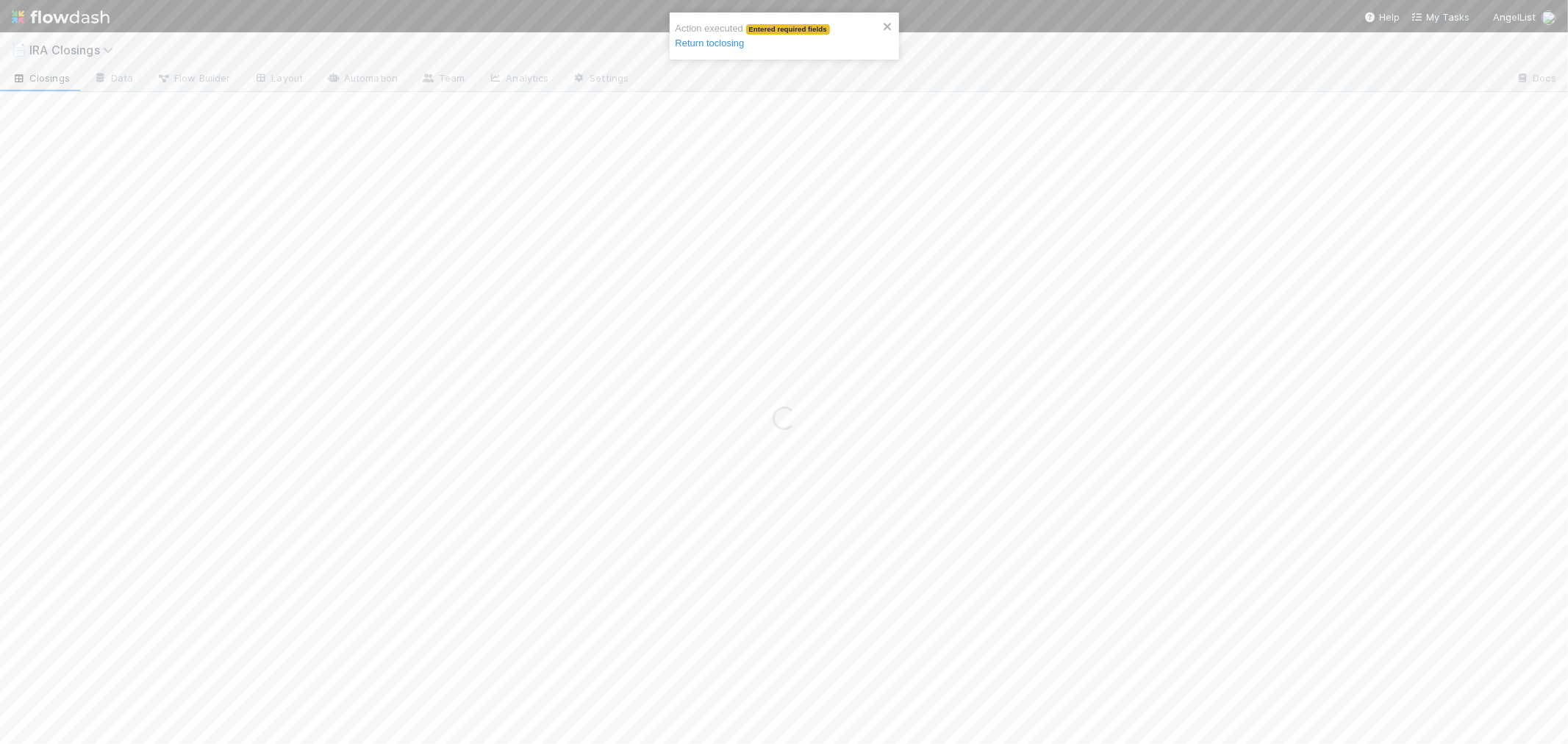
click at [721, 44] on link "Return to closing" at bounding box center [710, 43] width 69 height 11
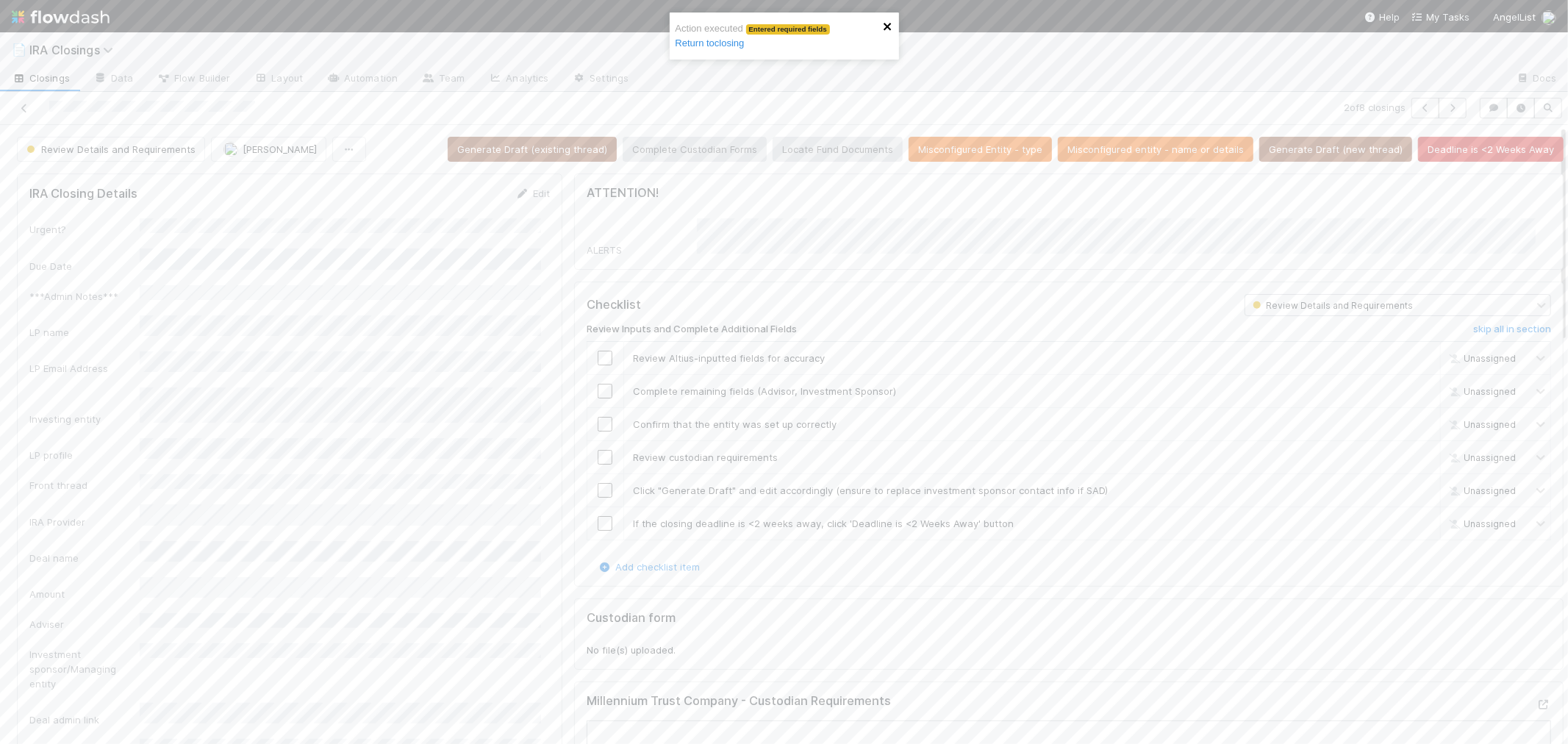
click at [886, 27] on icon "close" at bounding box center [887, 26] width 7 height 7
click at [1443, 100] on button "button" at bounding box center [1452, 109] width 28 height 21
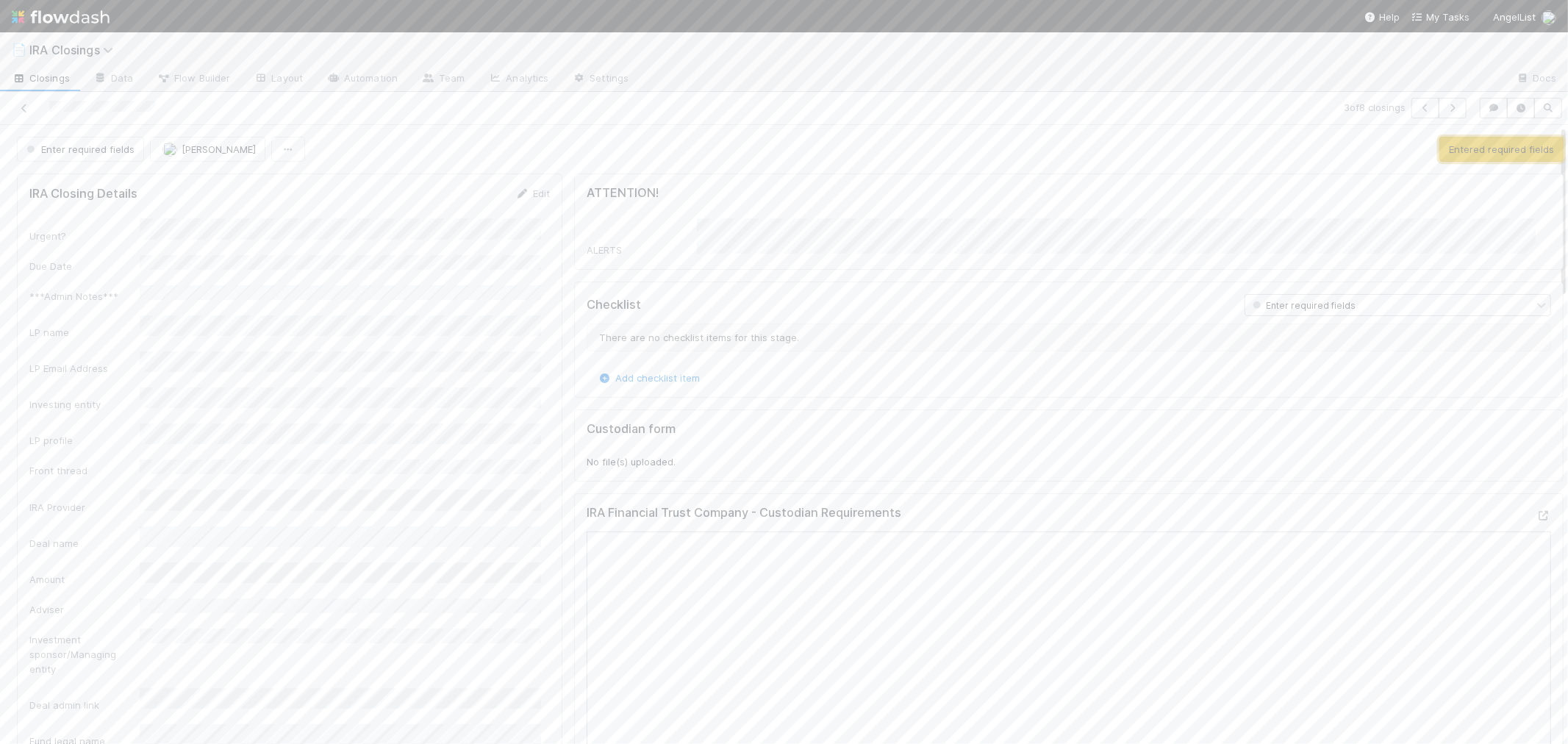
click at [1439, 157] on button "Entered required fields" at bounding box center [1501, 149] width 124 height 25
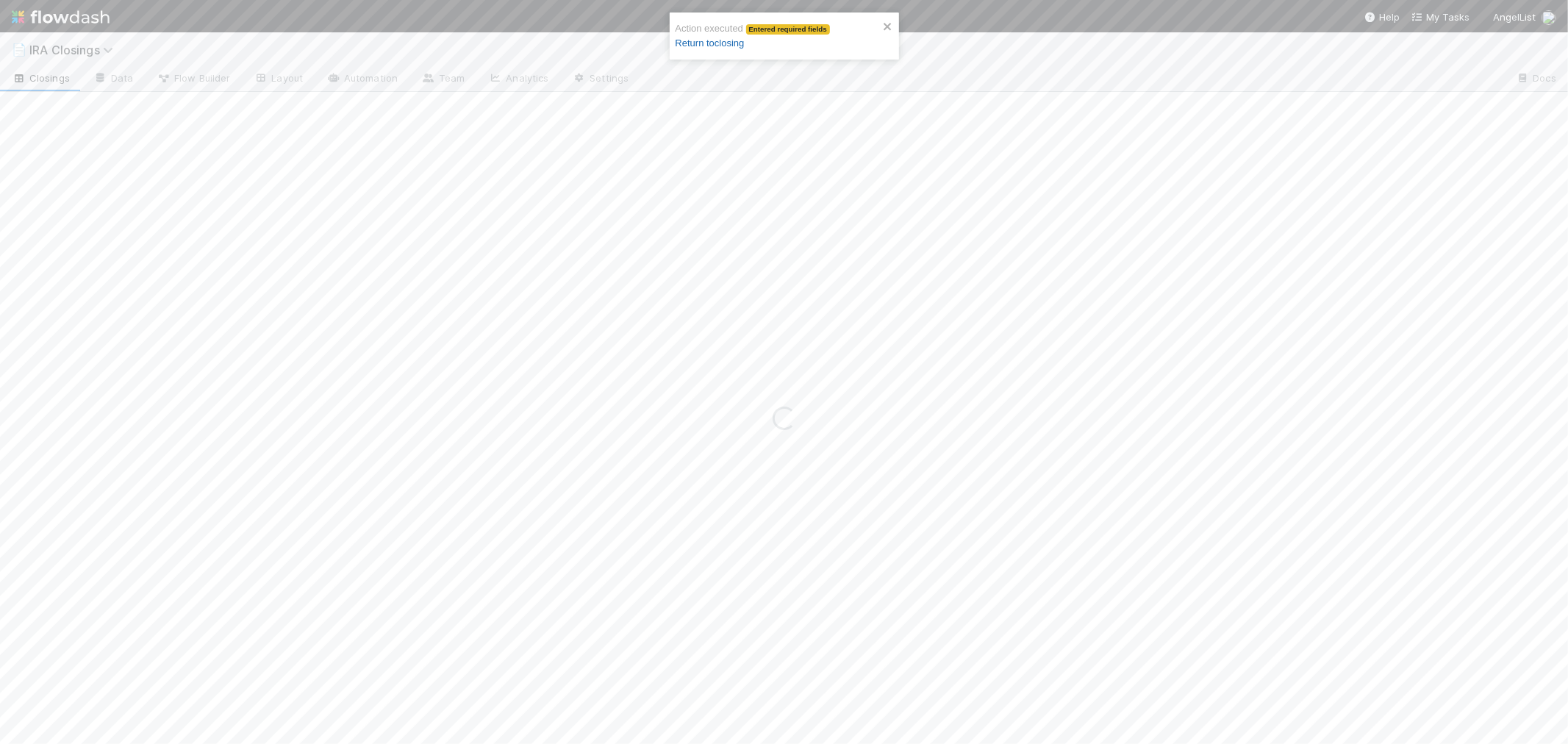
click at [679, 40] on link "Return to closing" at bounding box center [710, 43] width 69 height 11
click at [890, 27] on icon "close" at bounding box center [889, 26] width 11 height 11
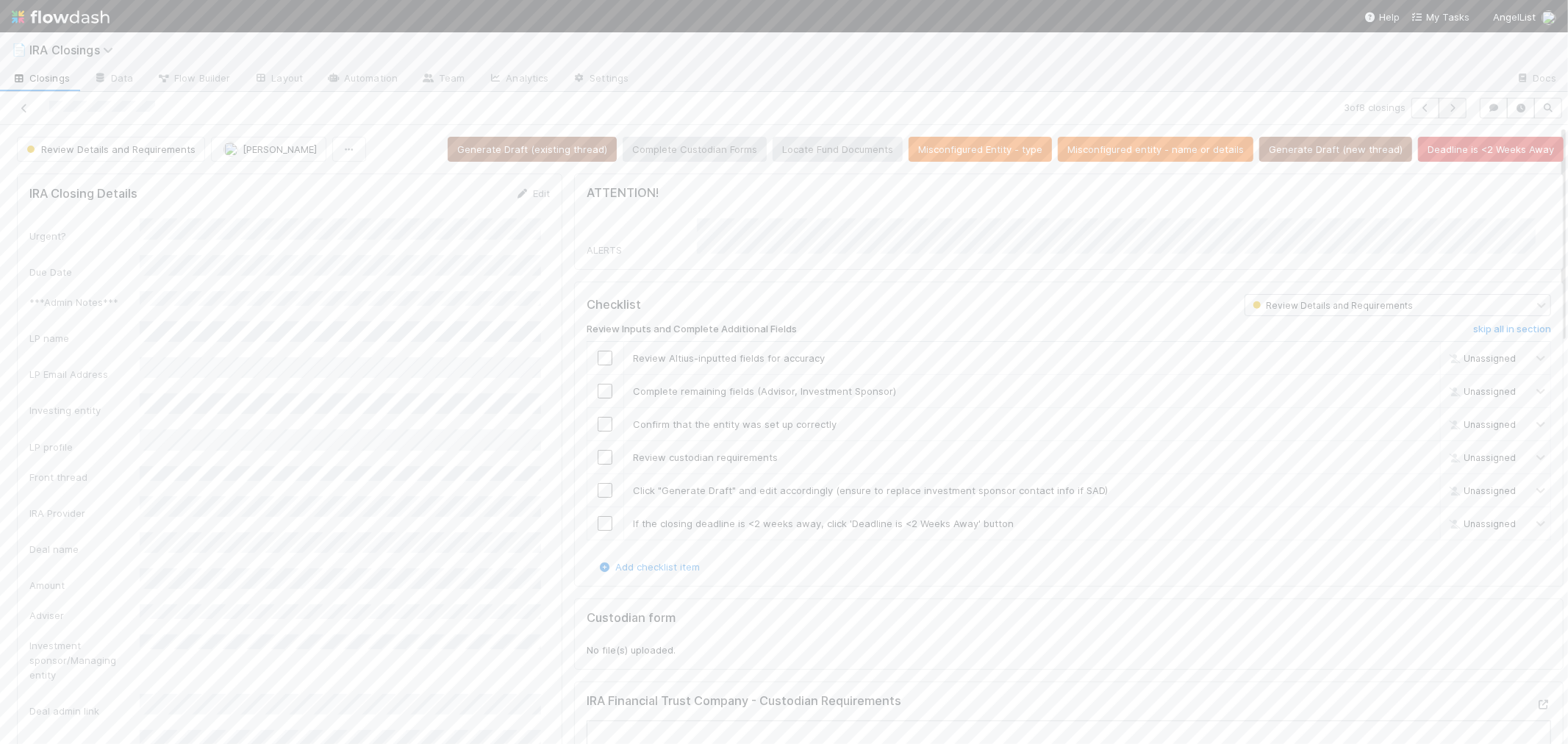
scroll to position [287, 498]
click at [1449, 108] on button "button" at bounding box center [1452, 109] width 28 height 21
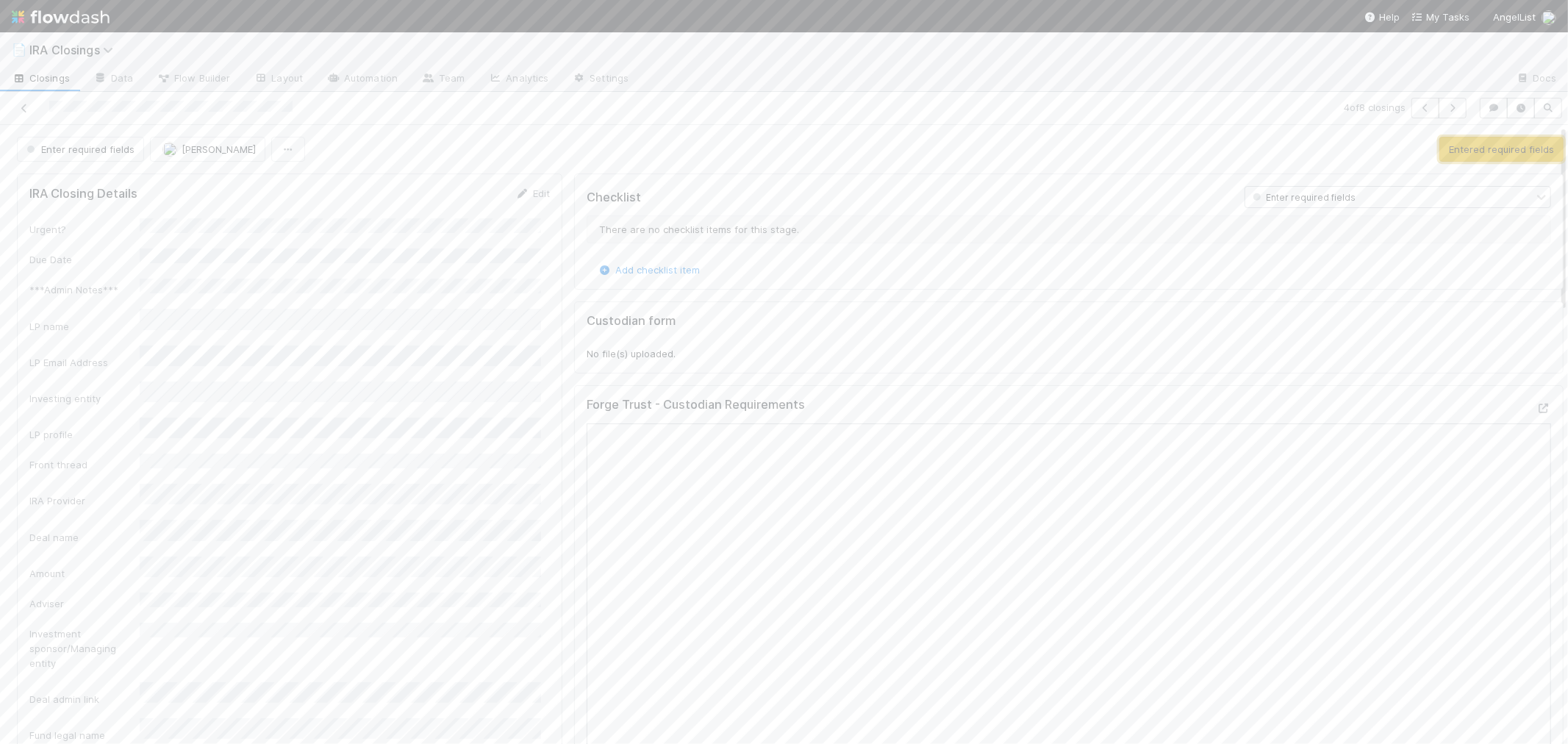
click at [1439, 144] on button "Entered required fields" at bounding box center [1501, 149] width 124 height 25
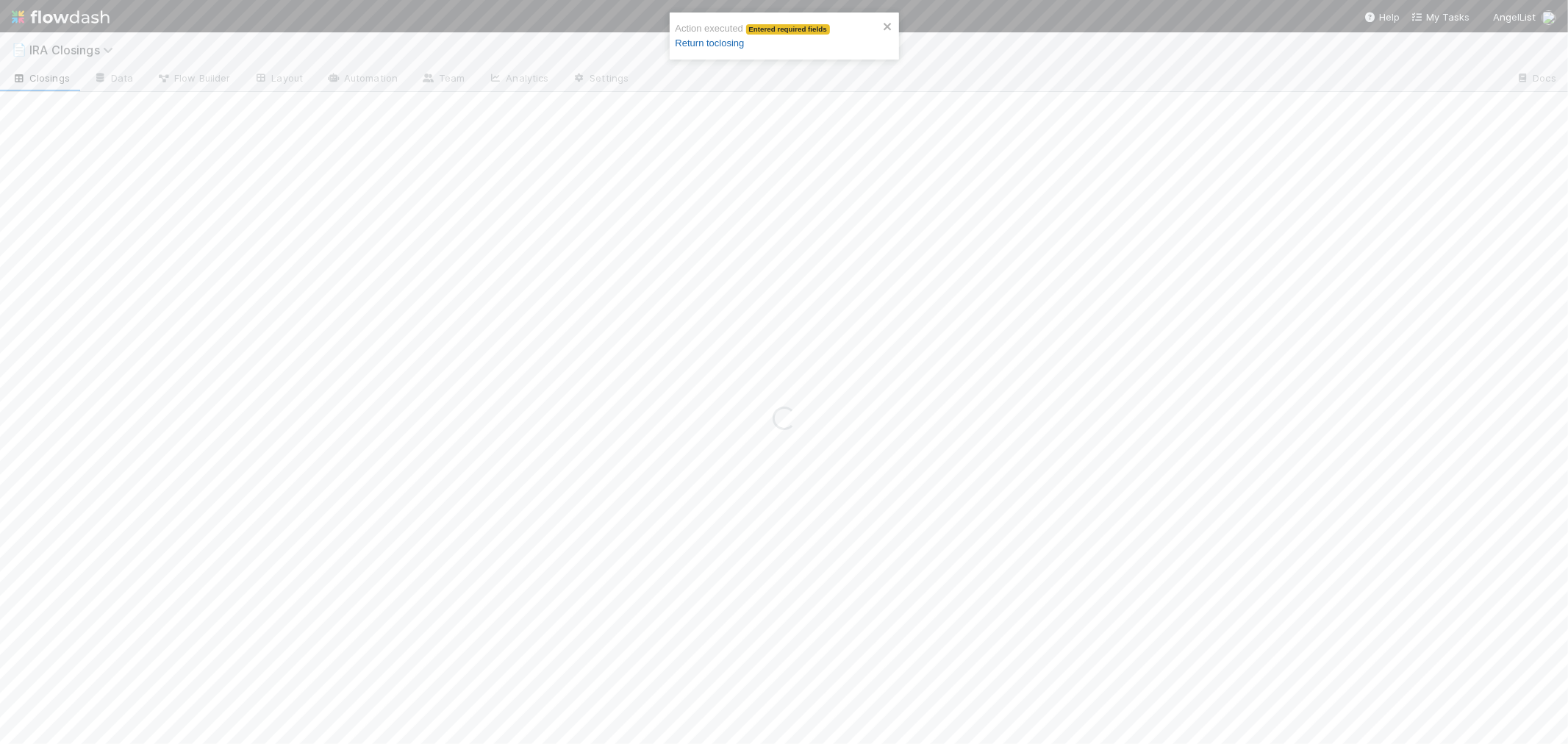
click at [711, 45] on link "Return to closing" at bounding box center [710, 43] width 69 height 11
click at [886, 27] on icon "close" at bounding box center [887, 26] width 7 height 7
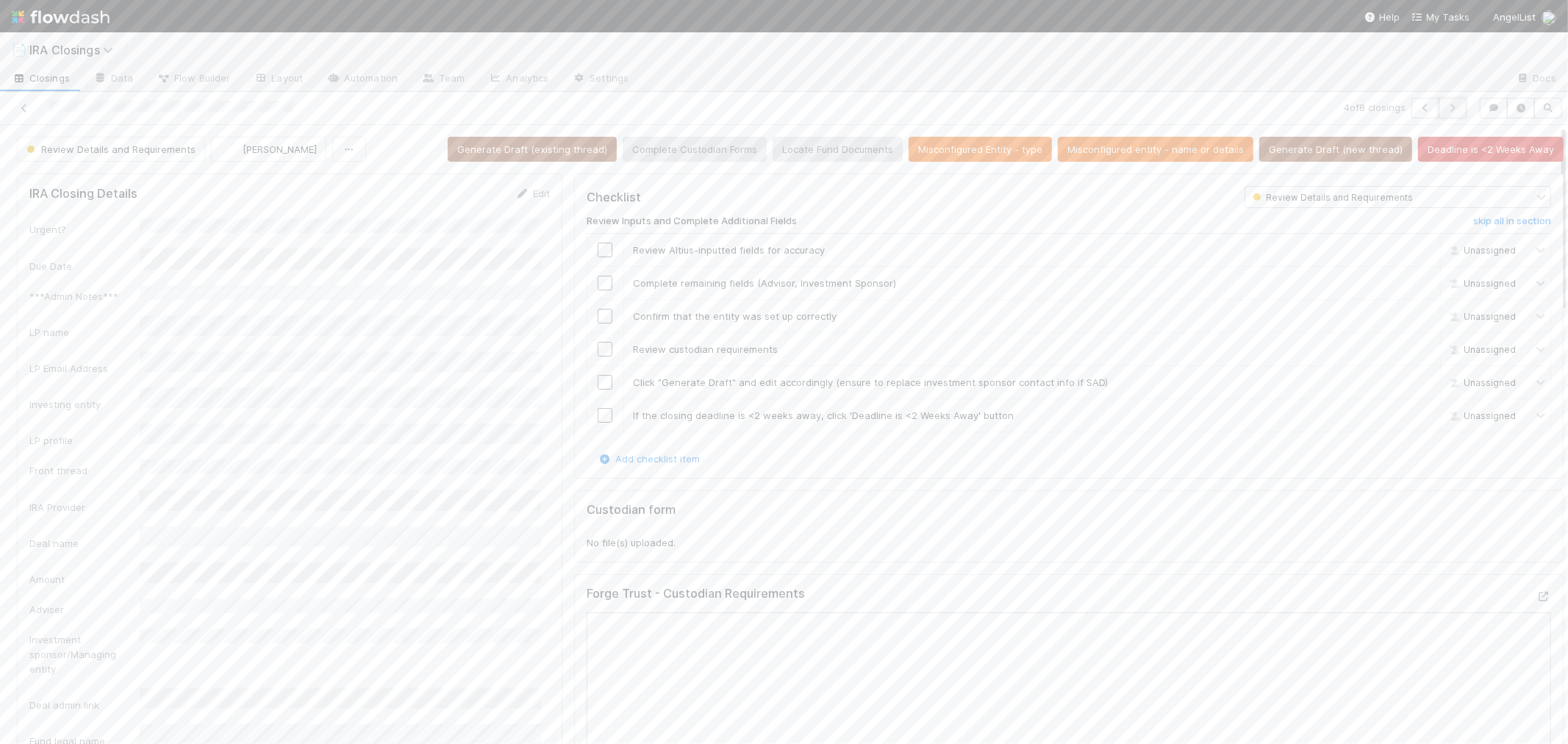
click at [1445, 110] on icon "button" at bounding box center [1452, 108] width 15 height 9
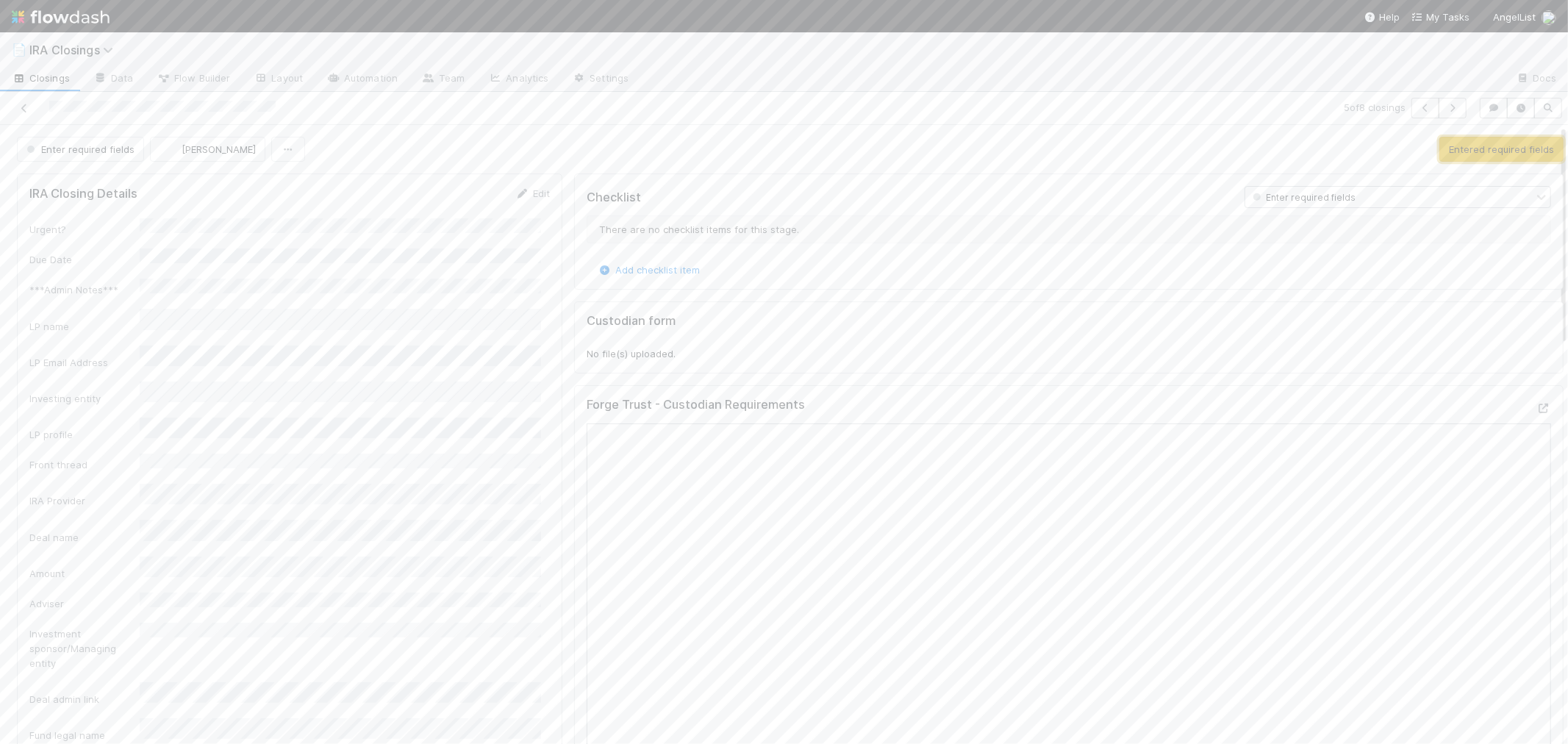
click at [1441, 145] on button "Entered required fields" at bounding box center [1501, 149] width 124 height 25
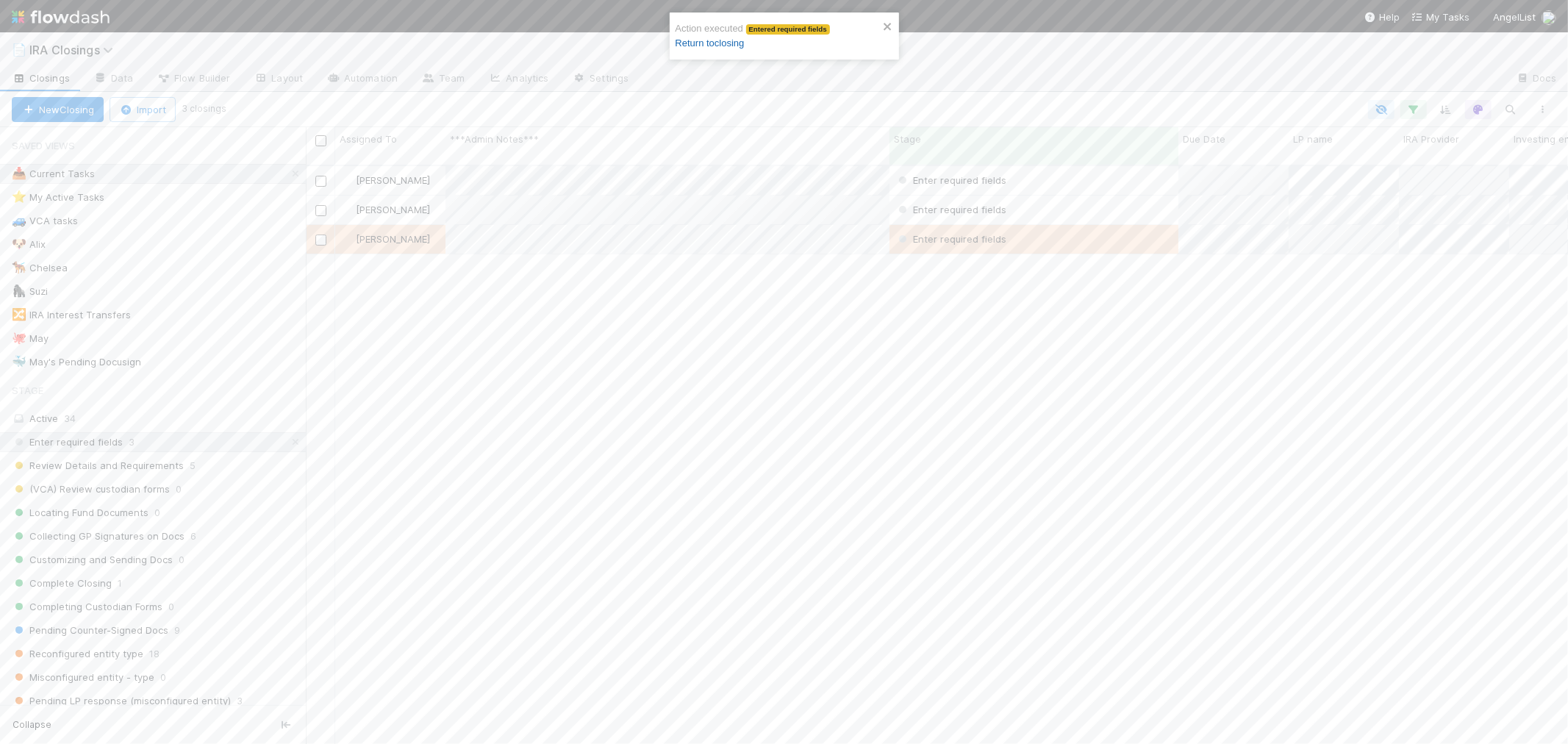
scroll to position [579, 1250]
drag, startPoint x: 704, startPoint y: 46, endPoint x: 750, endPoint y: 45, distance: 46.0
click at [704, 45] on link "Return to closing" at bounding box center [710, 43] width 69 height 11
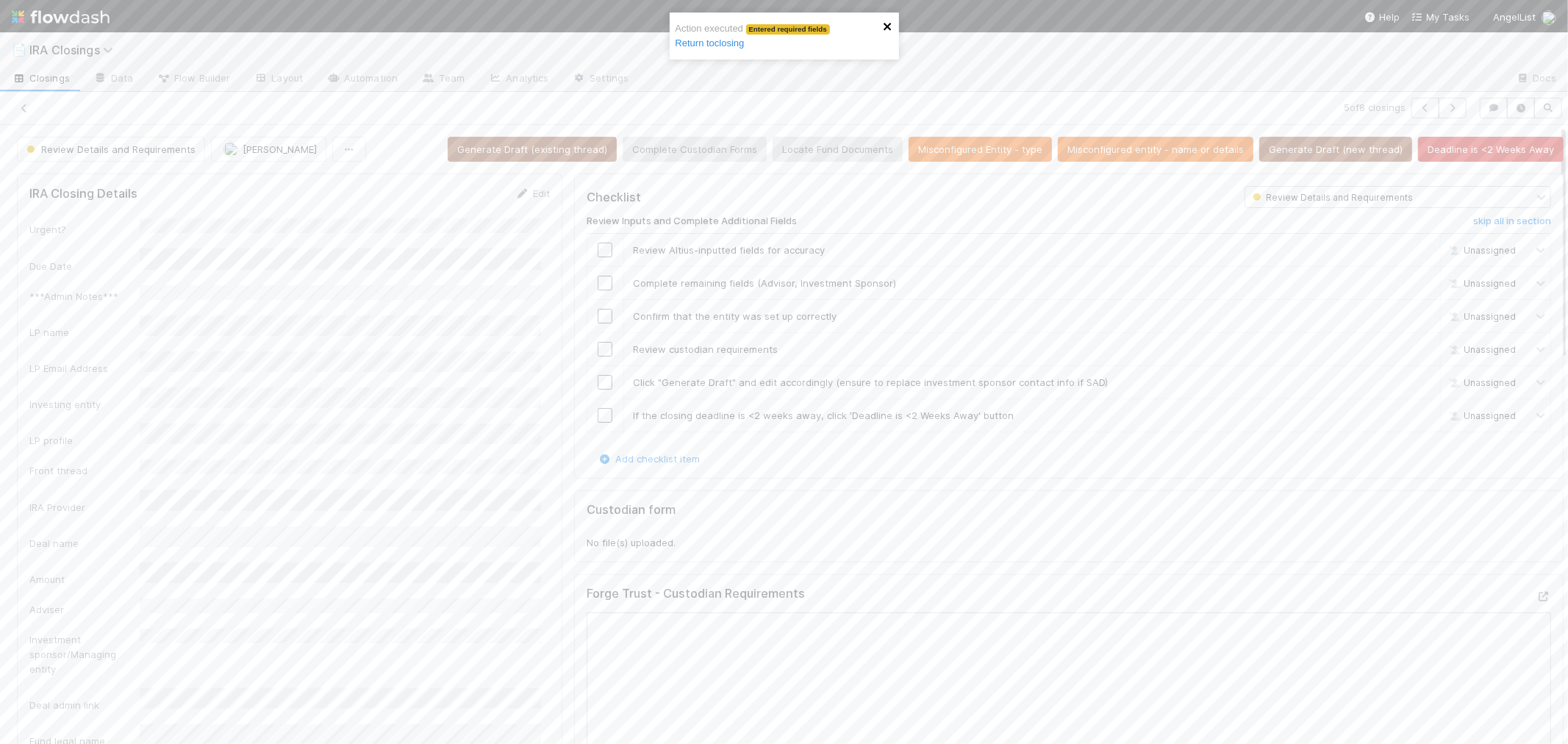
click at [891, 25] on icon "close" at bounding box center [889, 26] width 11 height 11
click at [1445, 103] on icon "button" at bounding box center [1452, 108] width 15 height 9
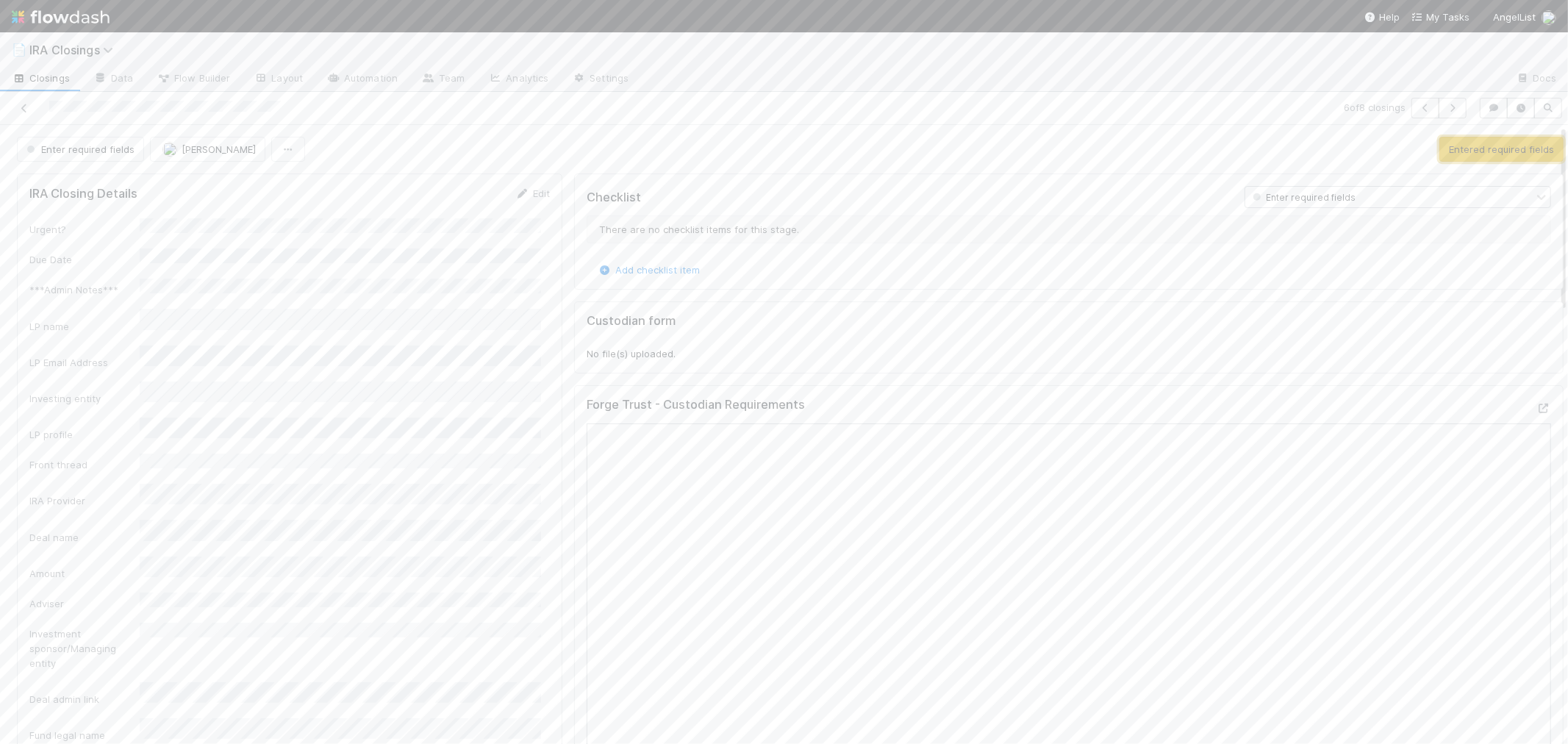
click at [1446, 138] on button "Entered required fields" at bounding box center [1501, 149] width 124 height 25
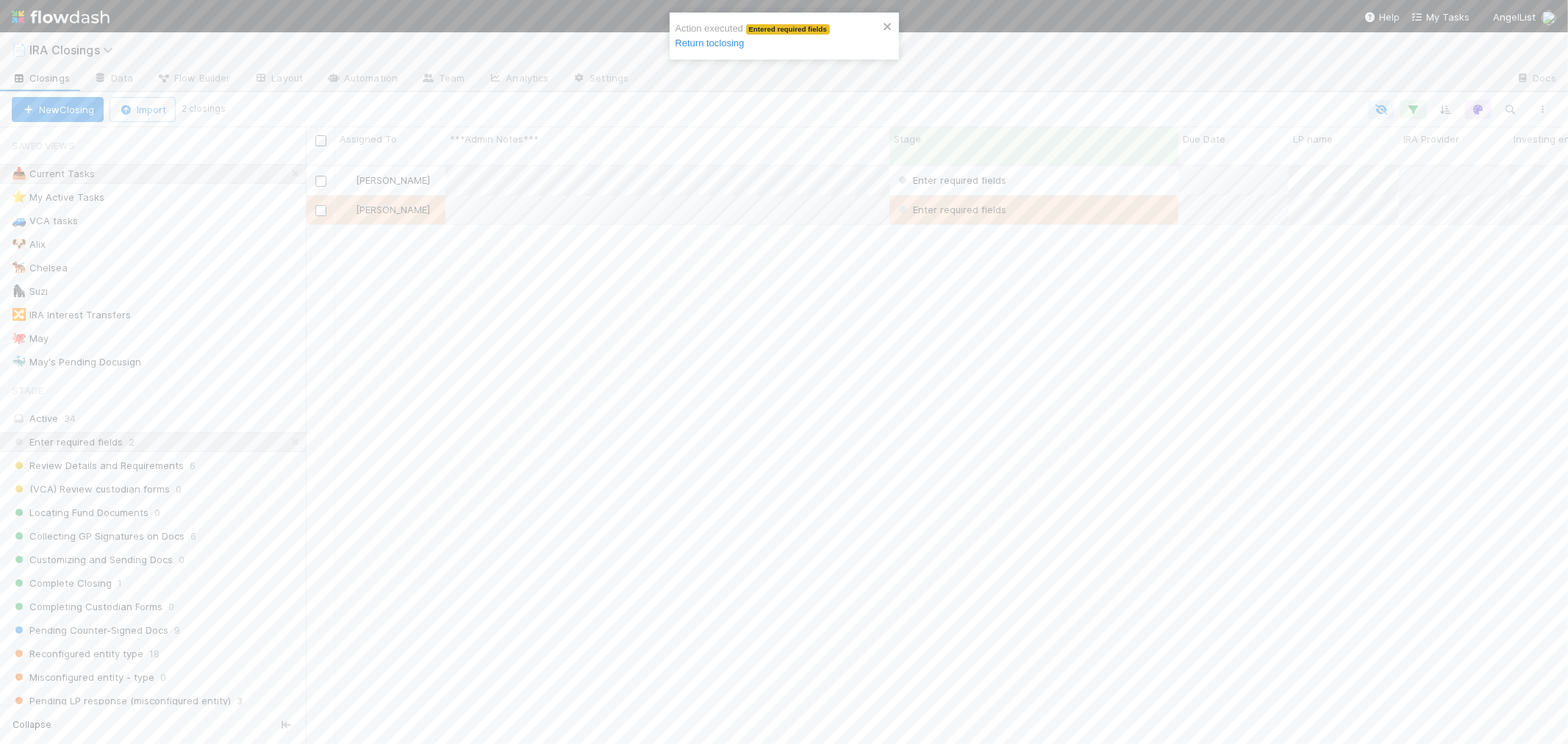
scroll to position [579, 1250]
click at [721, 46] on link "Return to closing" at bounding box center [710, 43] width 69 height 11
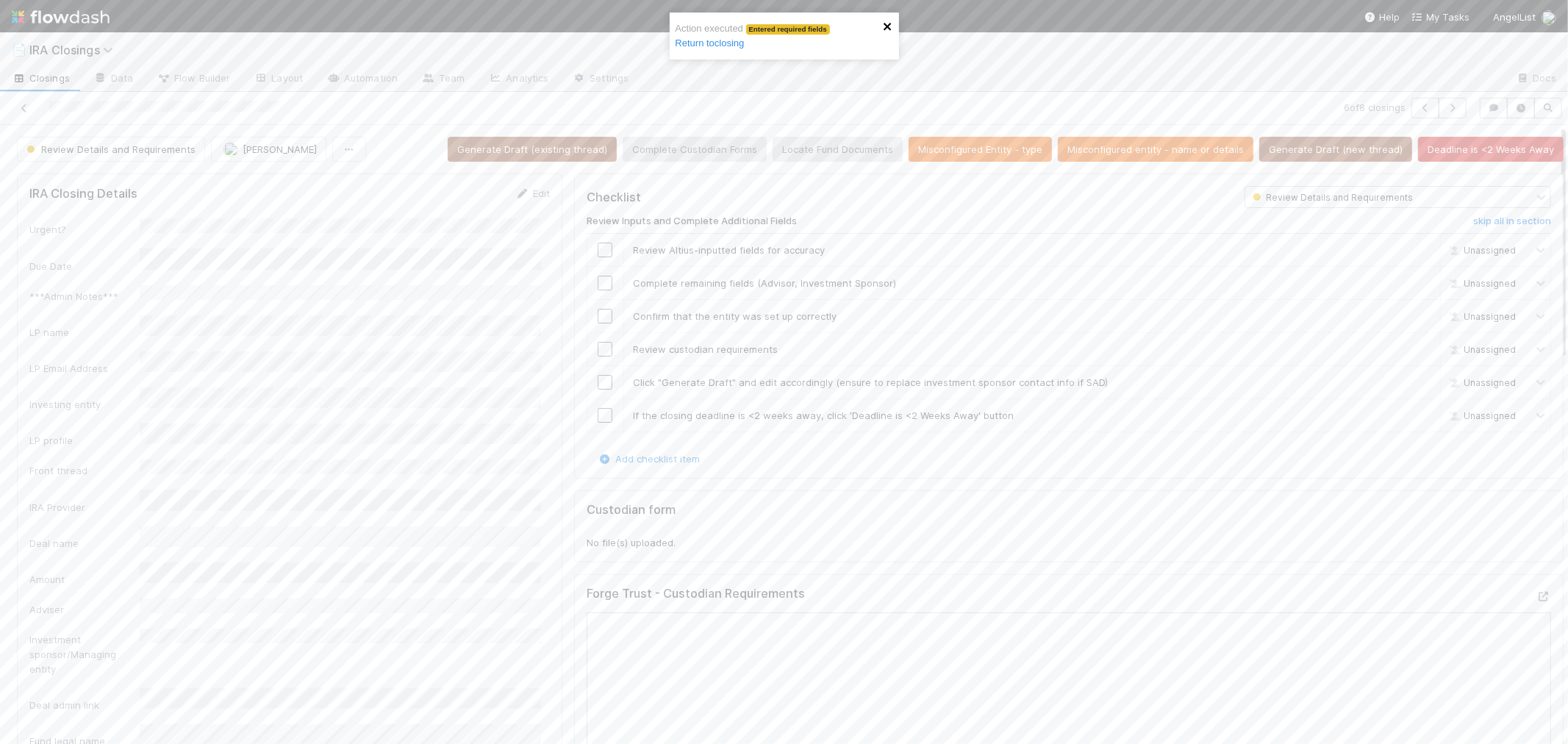
click at [883, 27] on icon "close" at bounding box center [889, 26] width 11 height 11
click at [1445, 110] on icon "button" at bounding box center [1452, 108] width 15 height 9
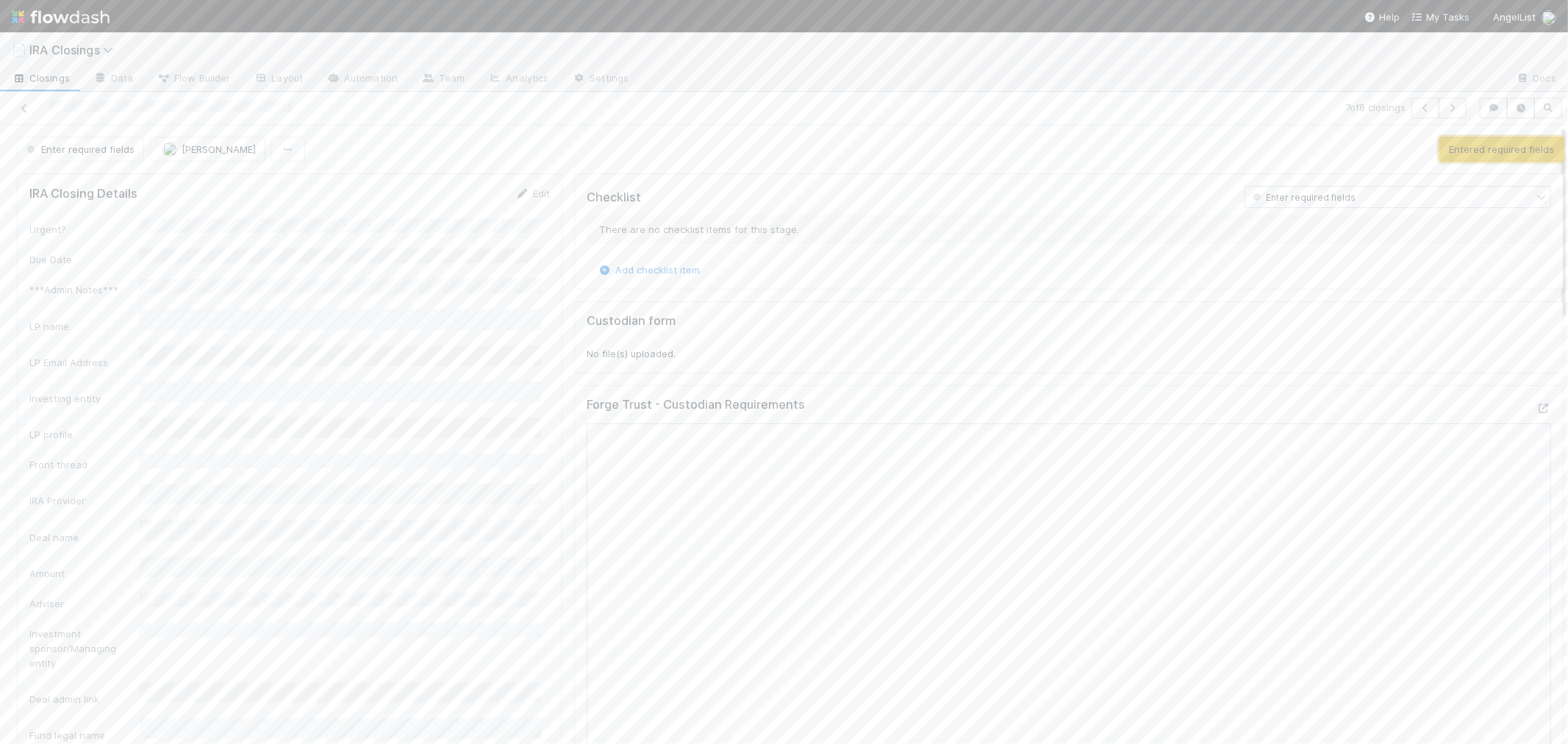
click at [1518, 151] on button "Entered required fields" at bounding box center [1501, 149] width 124 height 25
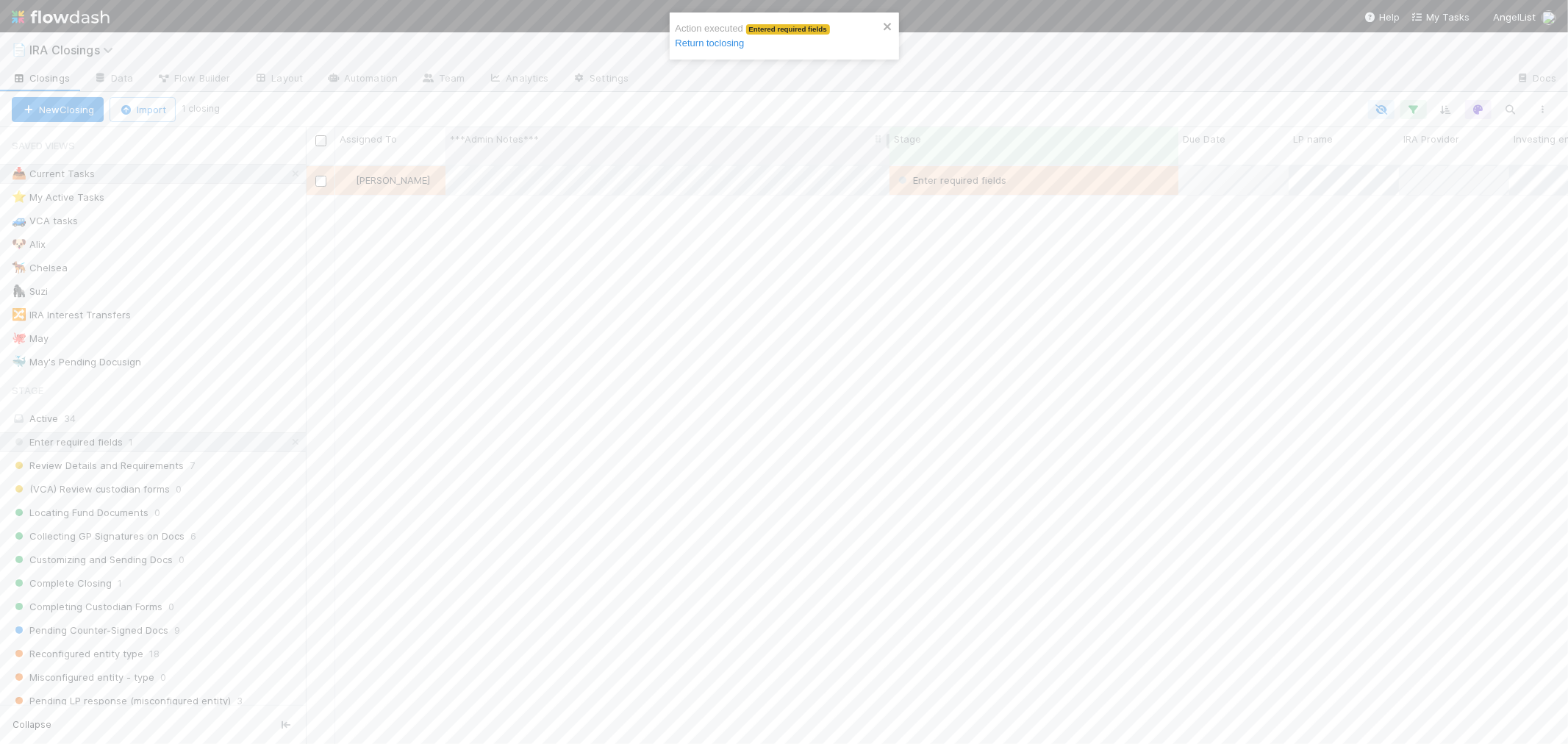
scroll to position [579, 1250]
click at [700, 40] on link "Return to closing" at bounding box center [710, 43] width 69 height 11
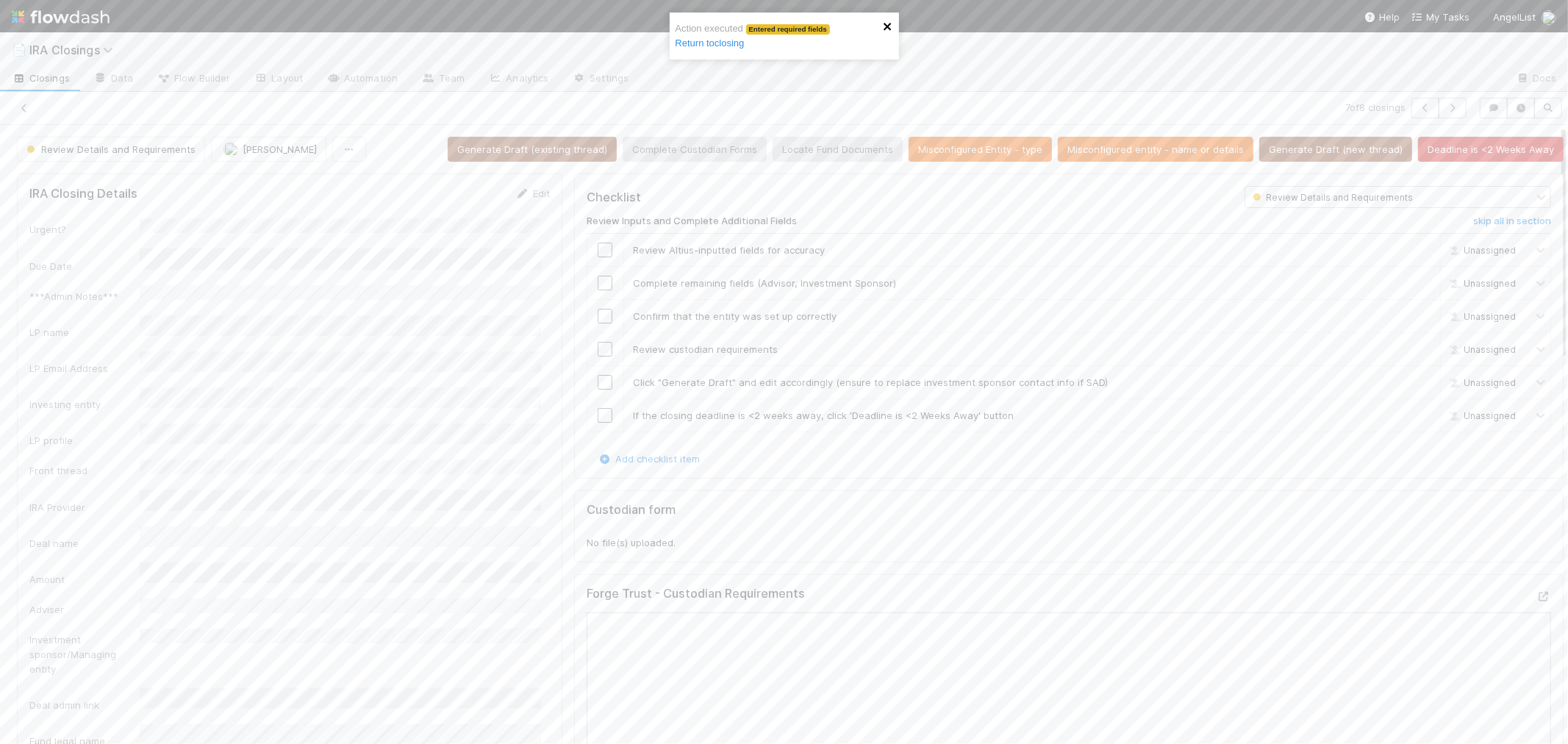
click at [886, 26] on icon "close" at bounding box center [887, 26] width 7 height 7
click at [1445, 107] on icon "button" at bounding box center [1452, 108] width 15 height 9
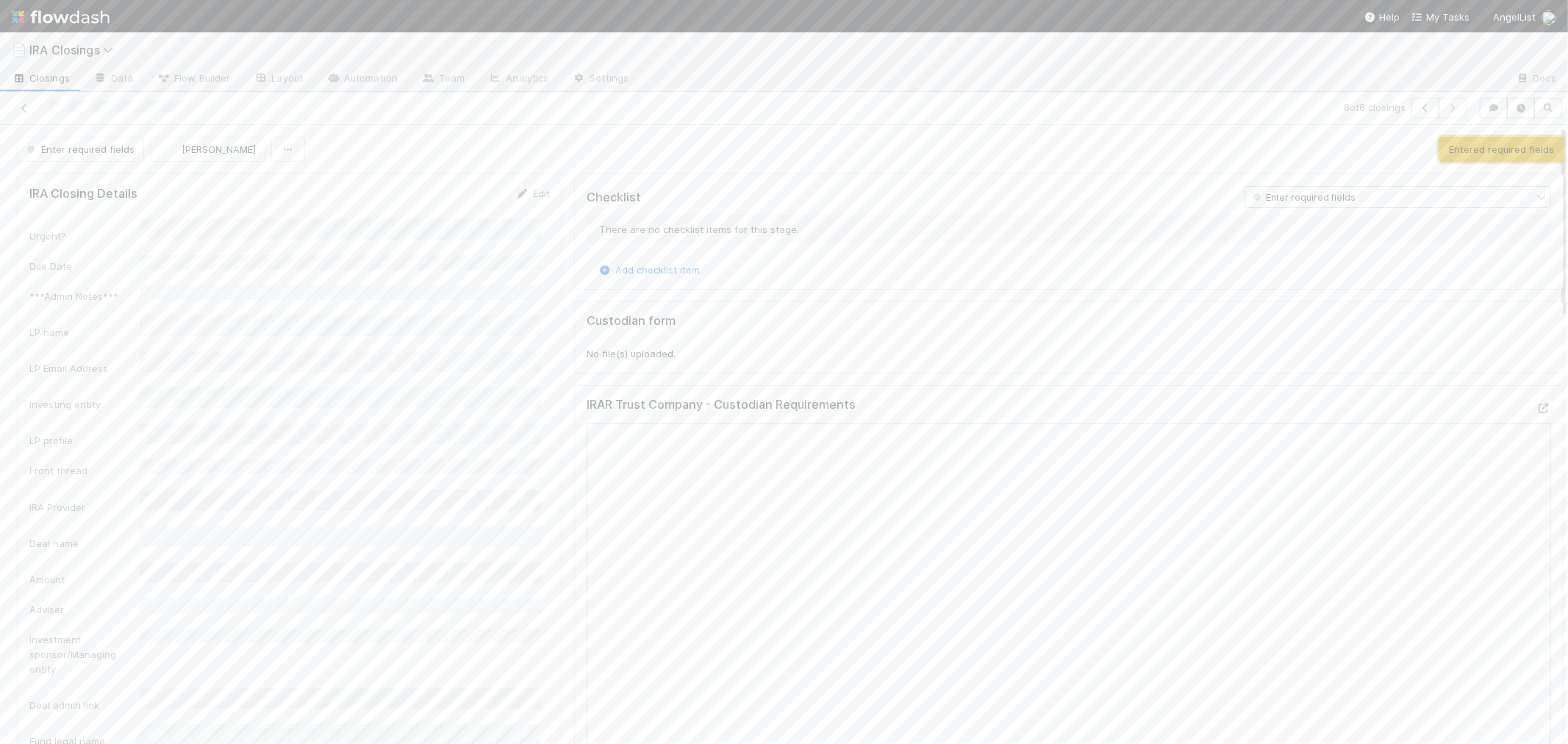
click at [1483, 144] on button "Entered required fields" at bounding box center [1501, 149] width 124 height 25
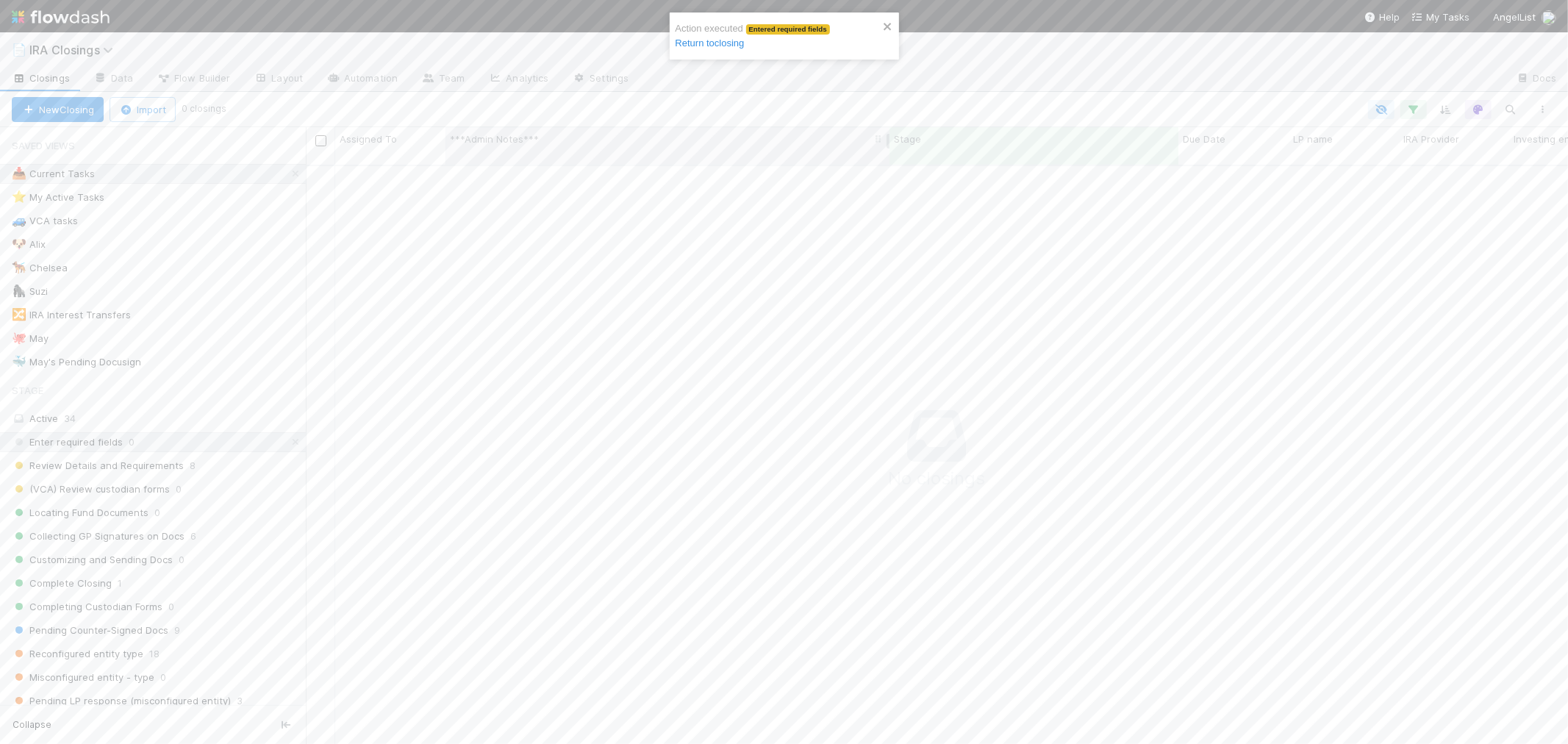
scroll to position [566, 1237]
click at [719, 45] on link "Return to closing" at bounding box center [710, 43] width 69 height 11
click at [888, 28] on icon "close" at bounding box center [889, 26] width 11 height 11
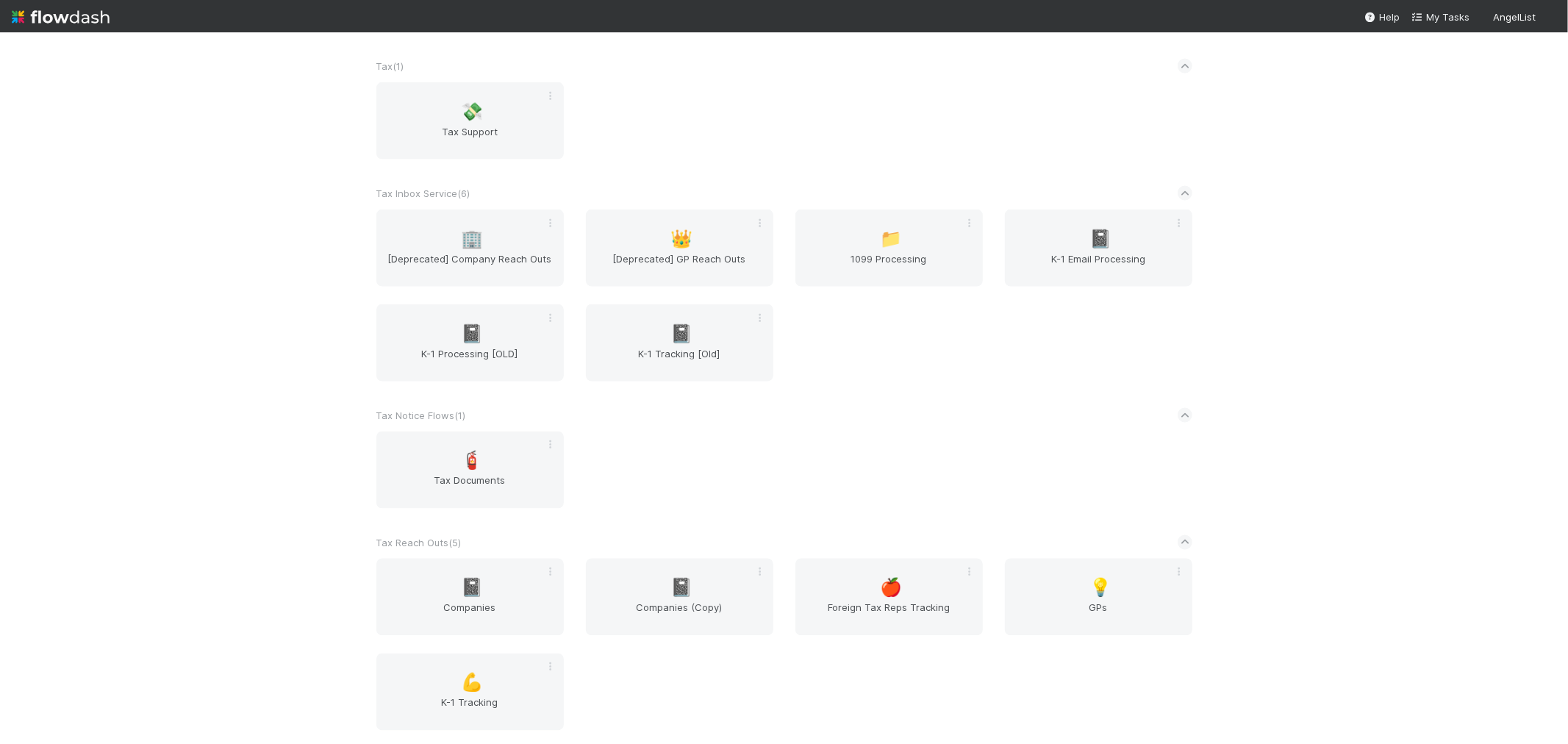
scroll to position [1986, 0]
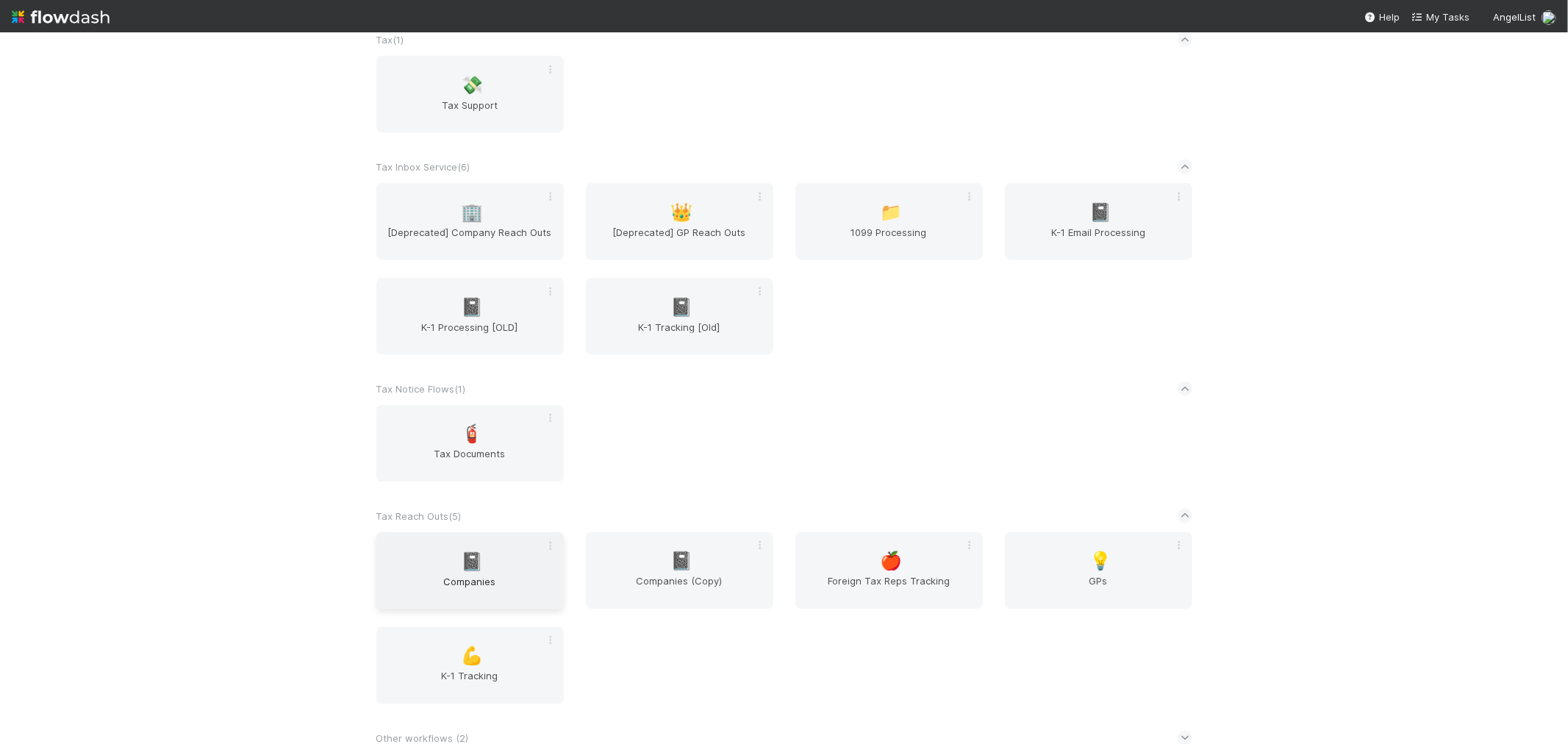
click at [472, 580] on span "Companies" at bounding box center [470, 589] width 176 height 30
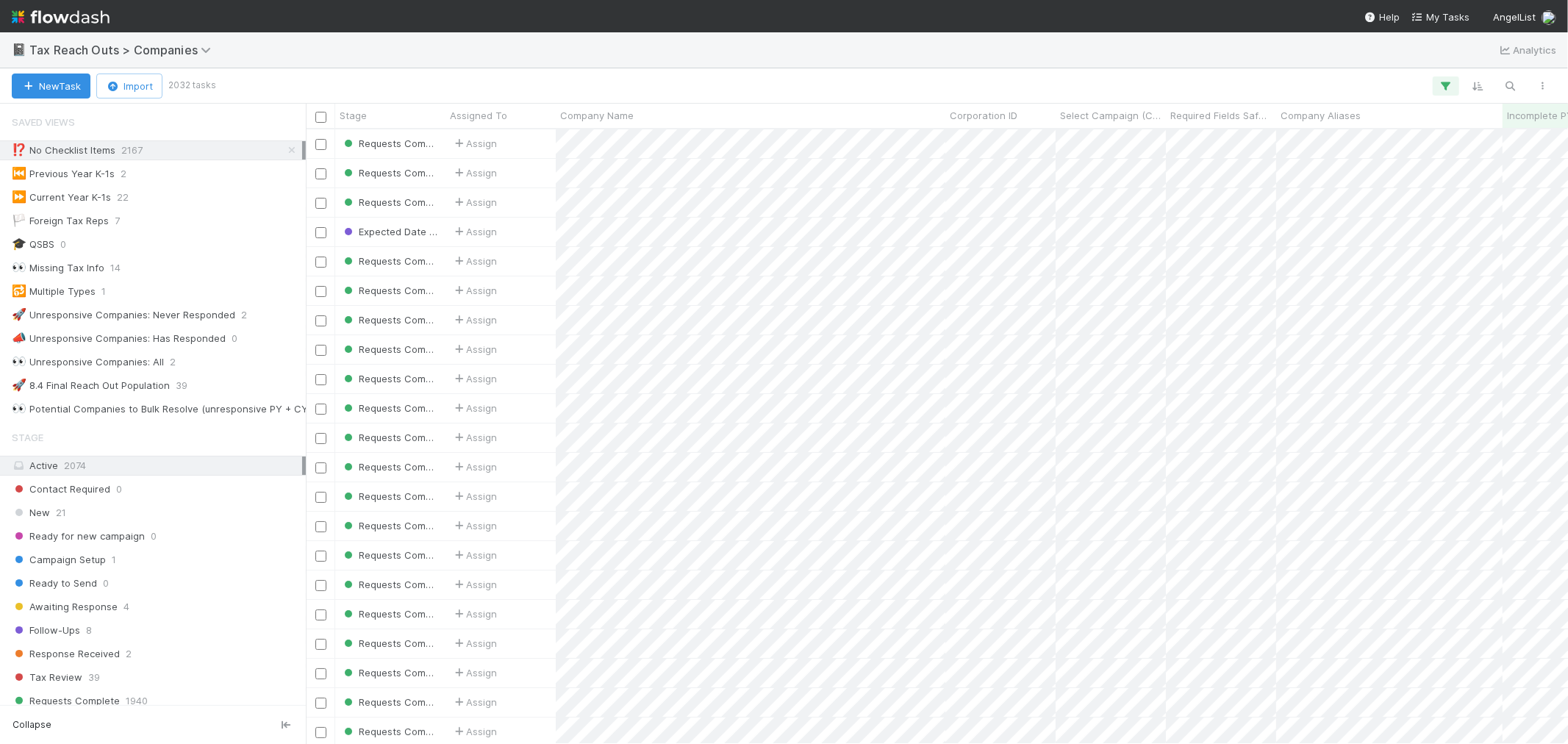
scroll to position [601, 1250]
click at [285, 148] on icon at bounding box center [292, 150] width 15 height 10
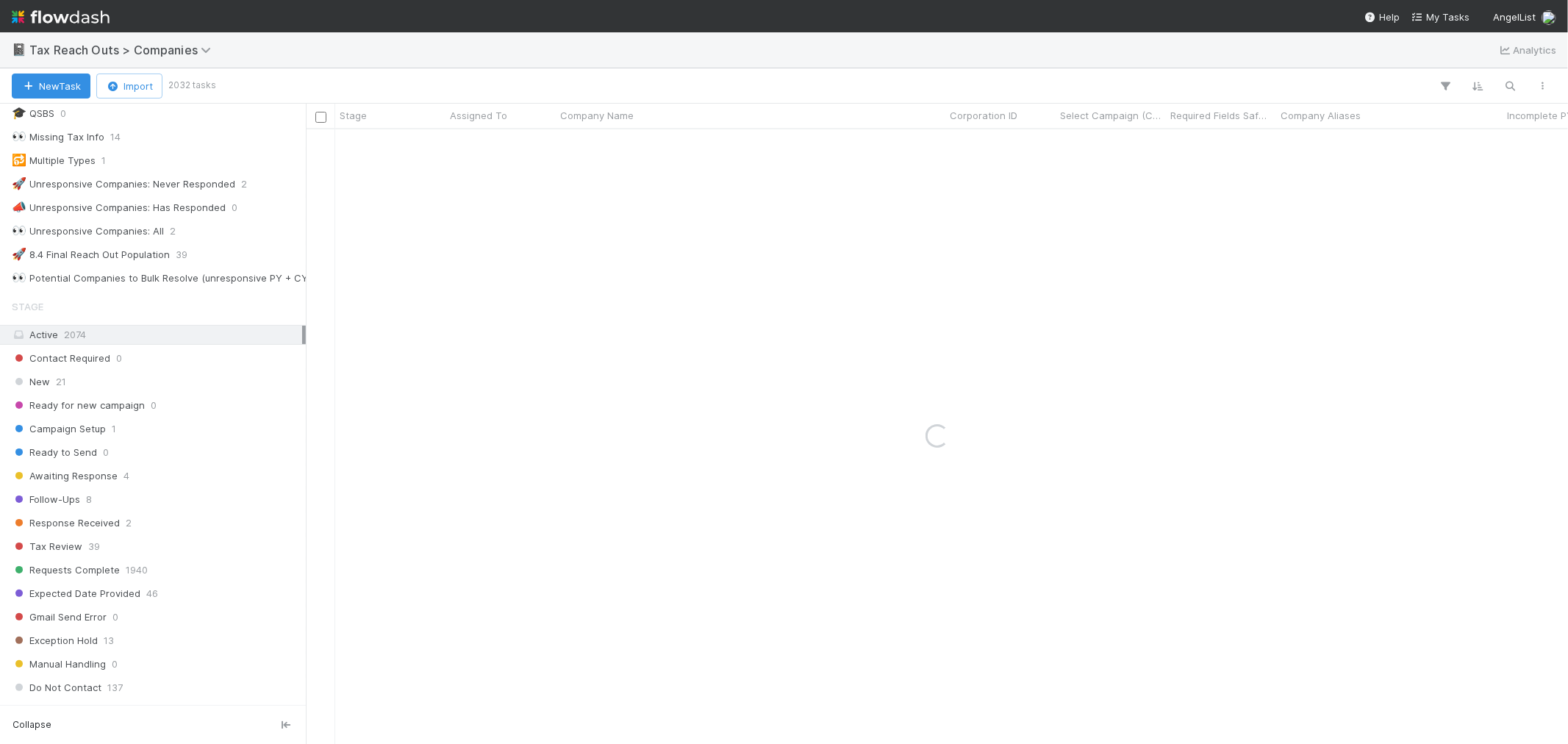
scroll to position [245, 0]
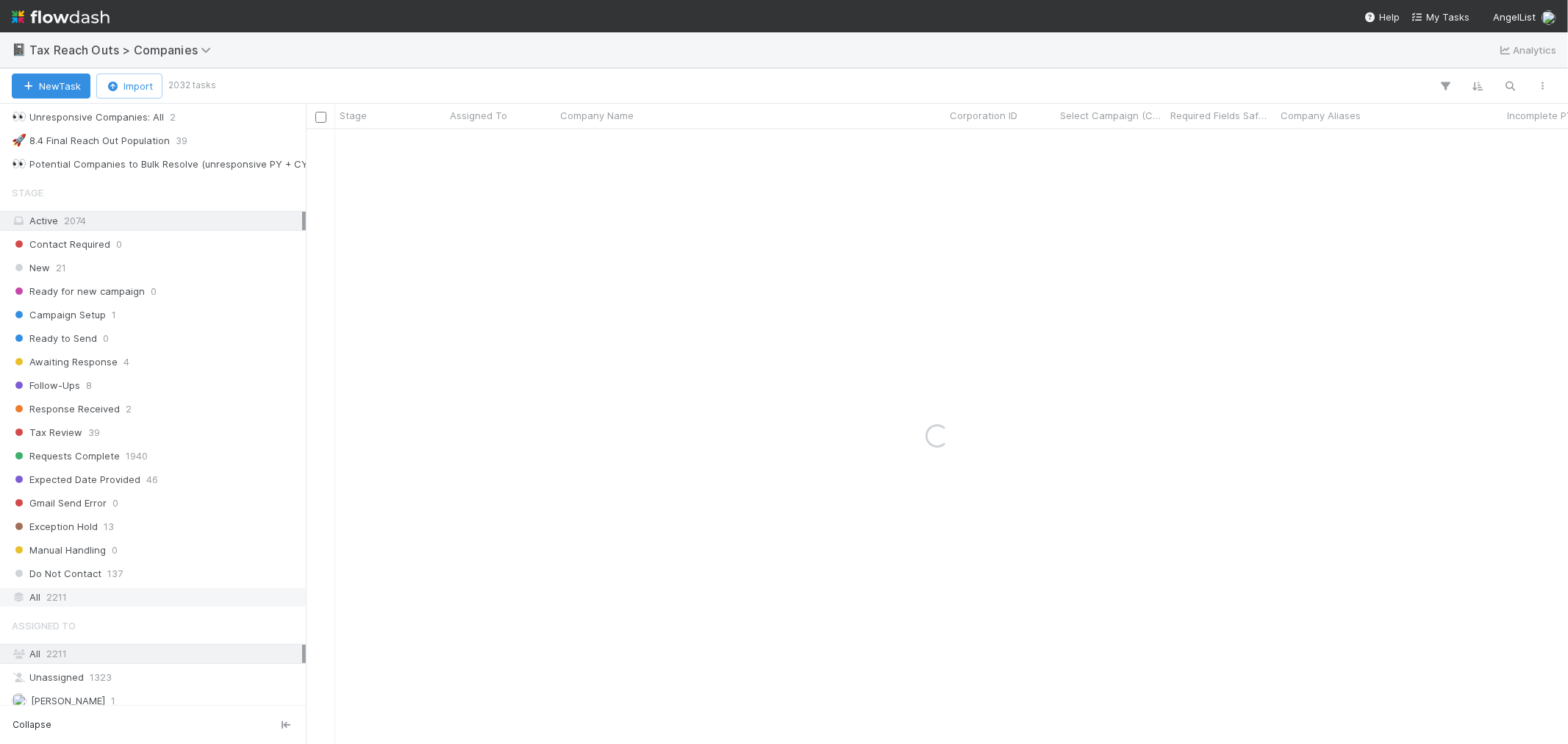
click at [116, 600] on div "All 2211" at bounding box center [157, 597] width 291 height 18
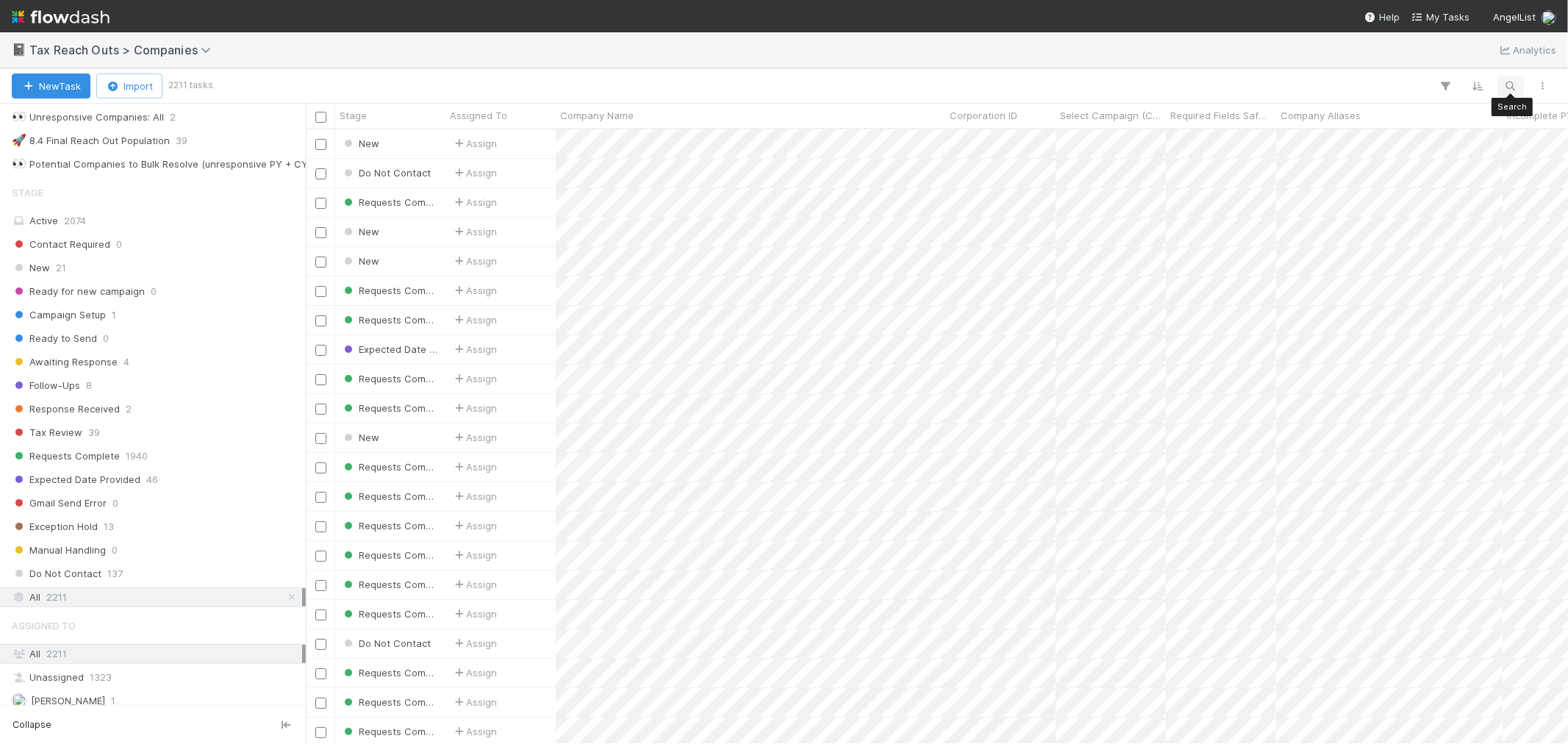
scroll to position [601, 1250]
click at [1509, 86] on icon "button" at bounding box center [1510, 86] width 15 height 13
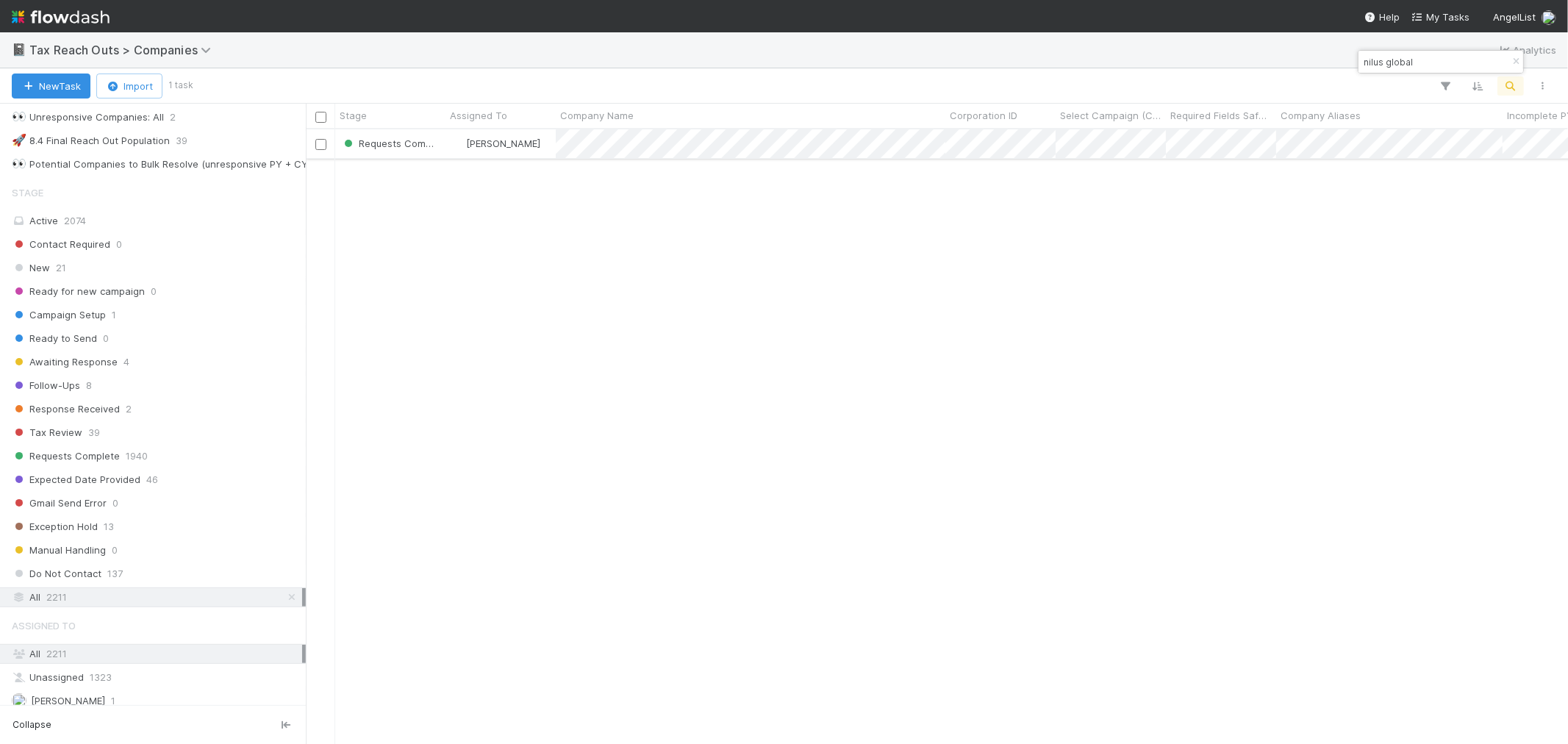
type input "nilus global"
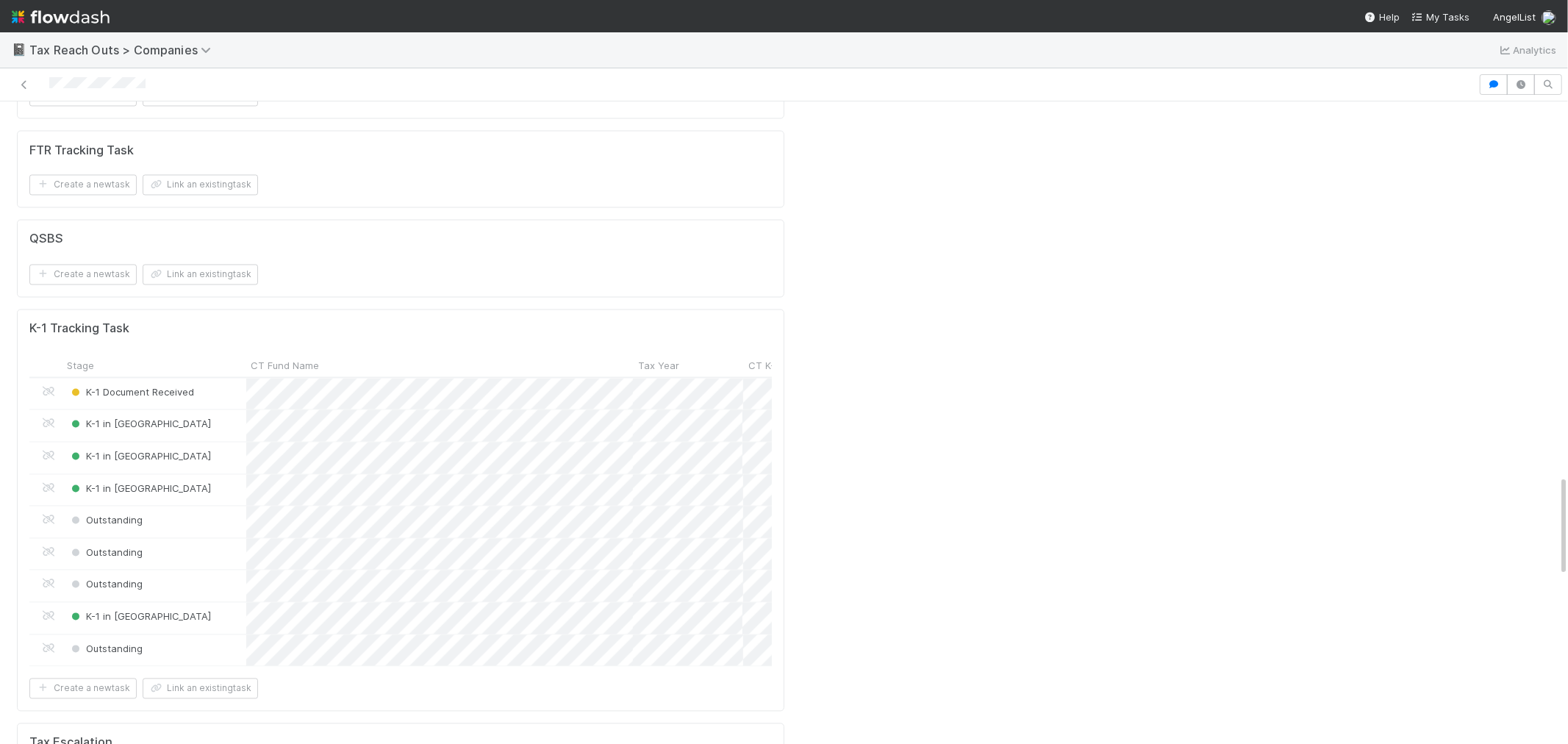
scroll to position [2369, 0]
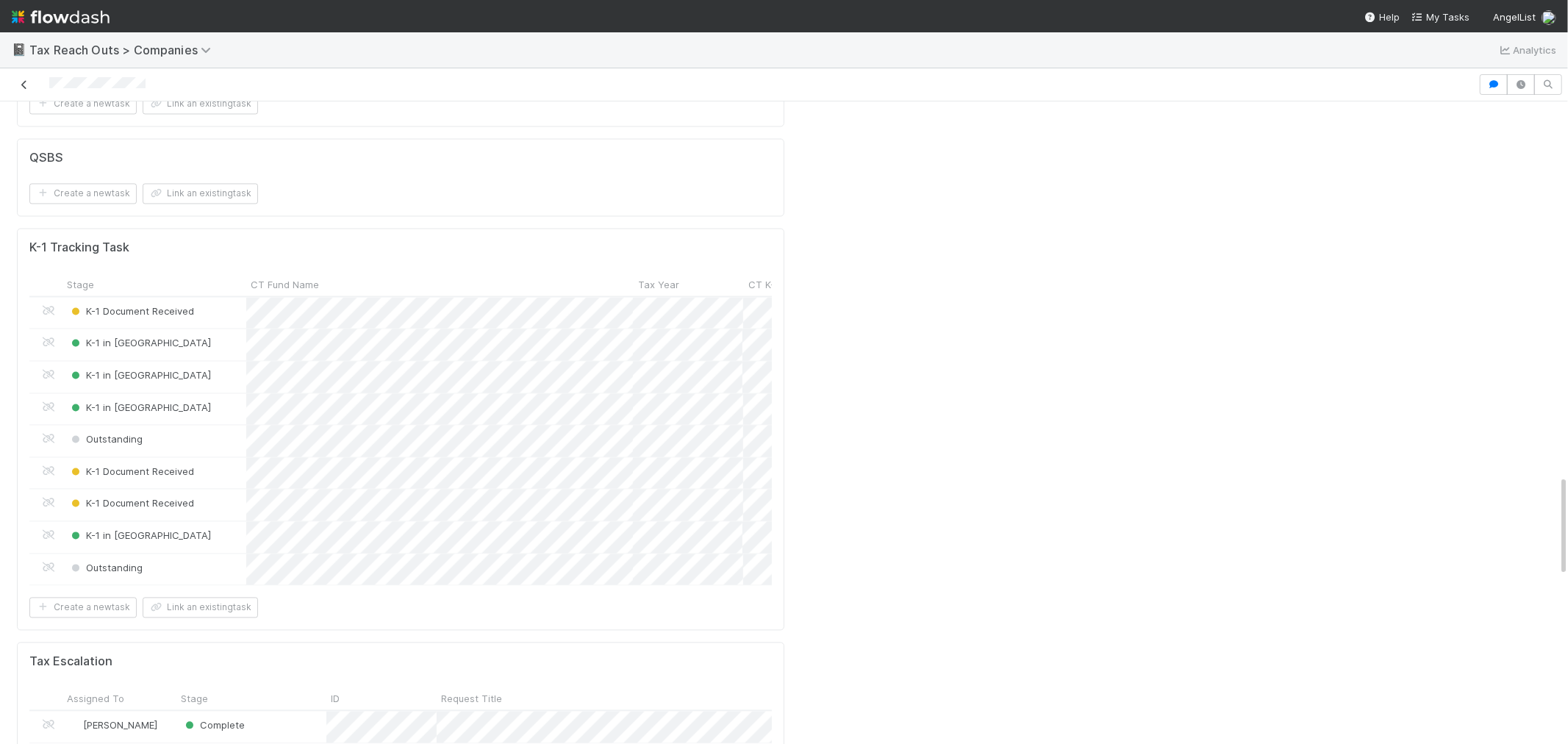
click at [20, 85] on icon at bounding box center [24, 85] width 15 height 10
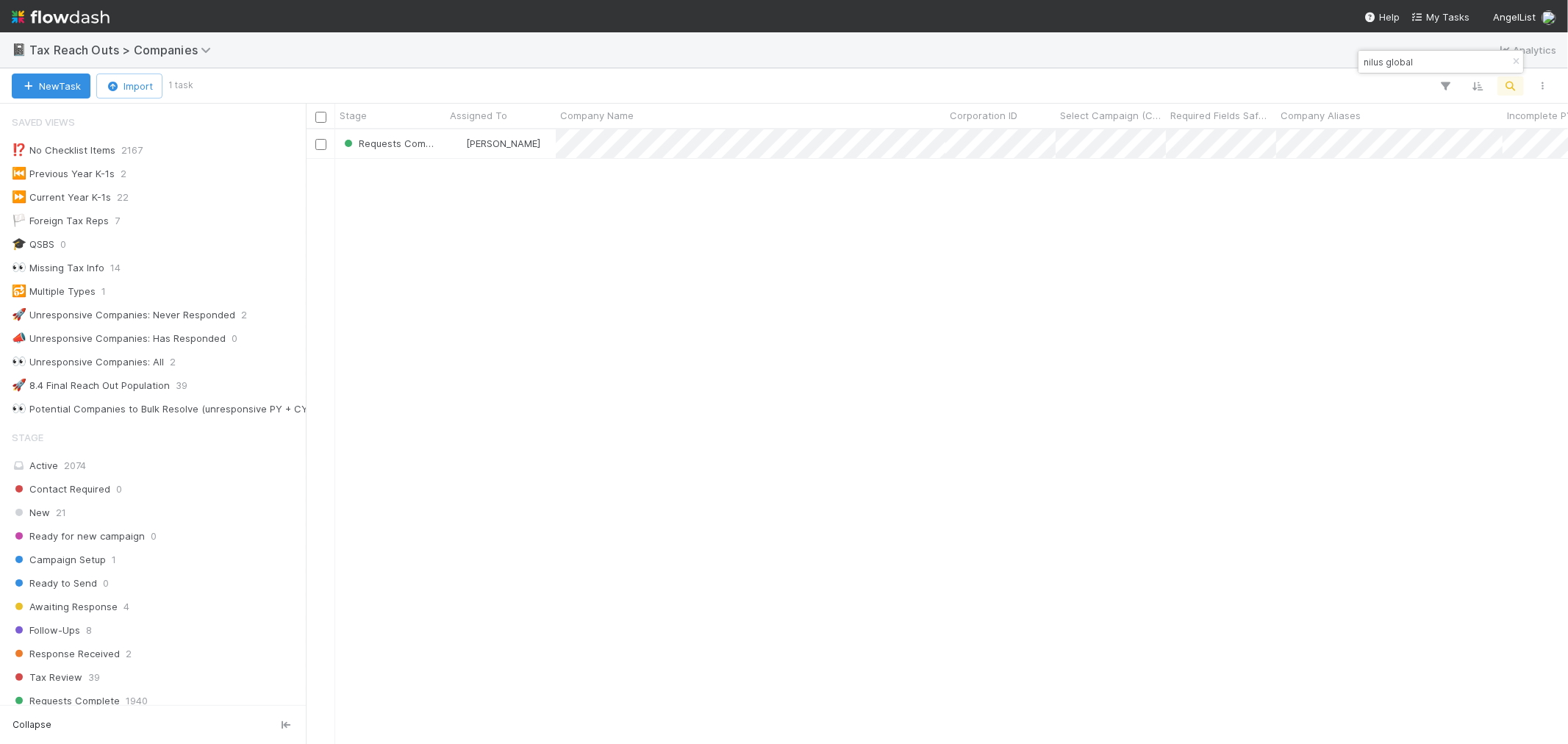
scroll to position [11, 11]
click at [1516, 60] on icon "button" at bounding box center [1515, 62] width 15 height 9
click at [1504, 87] on icon "button" at bounding box center [1510, 86] width 15 height 13
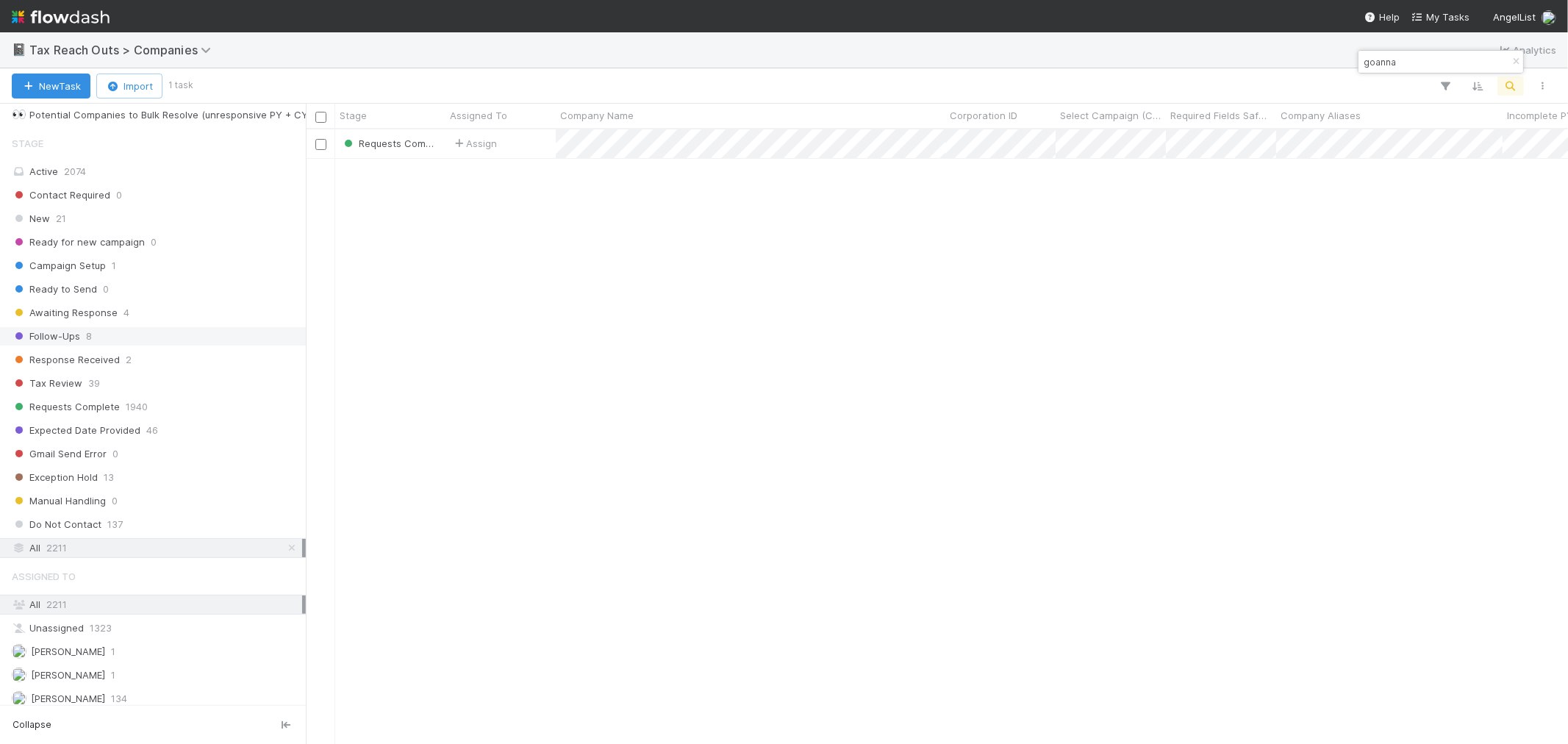
scroll to position [326, 0]
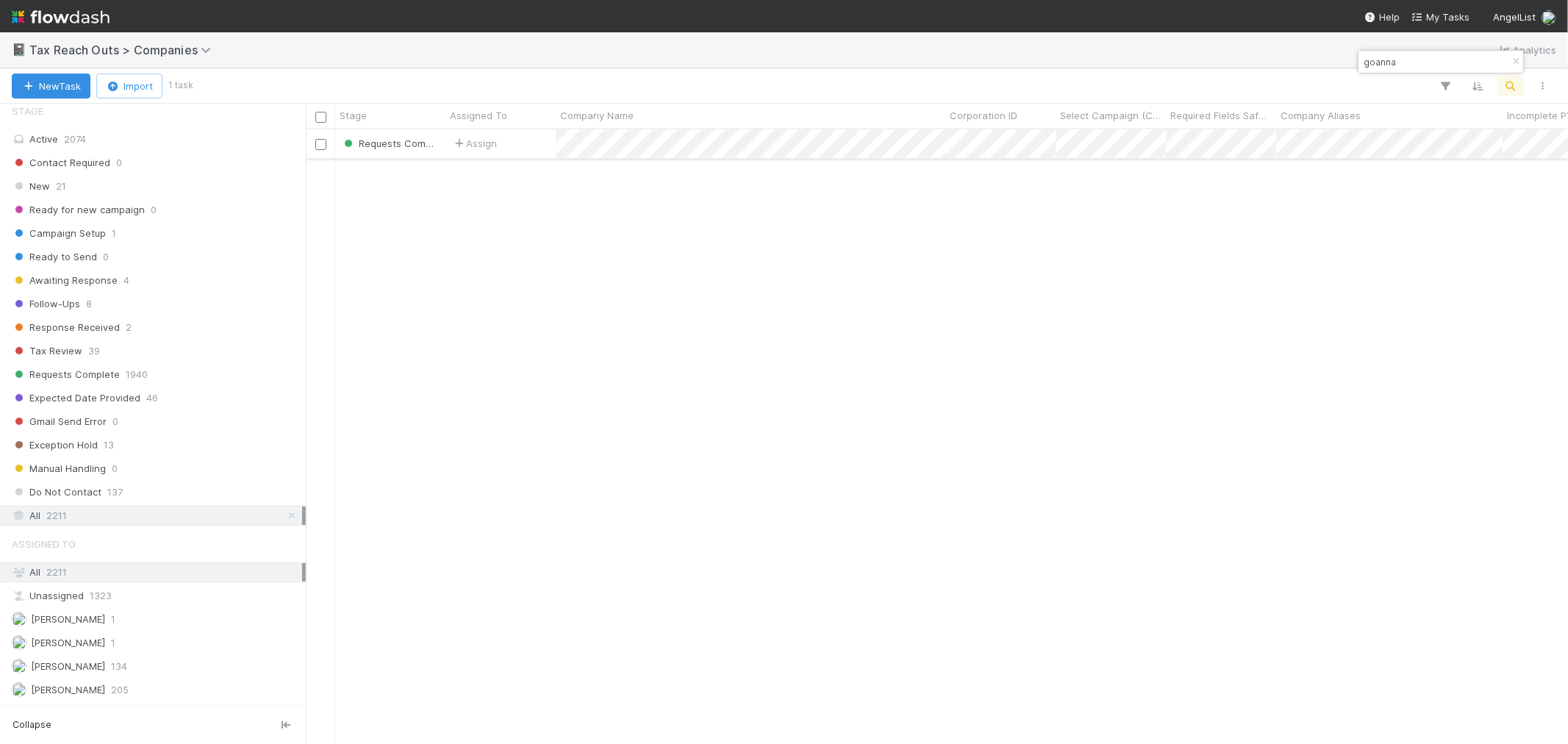
type input "goanna"
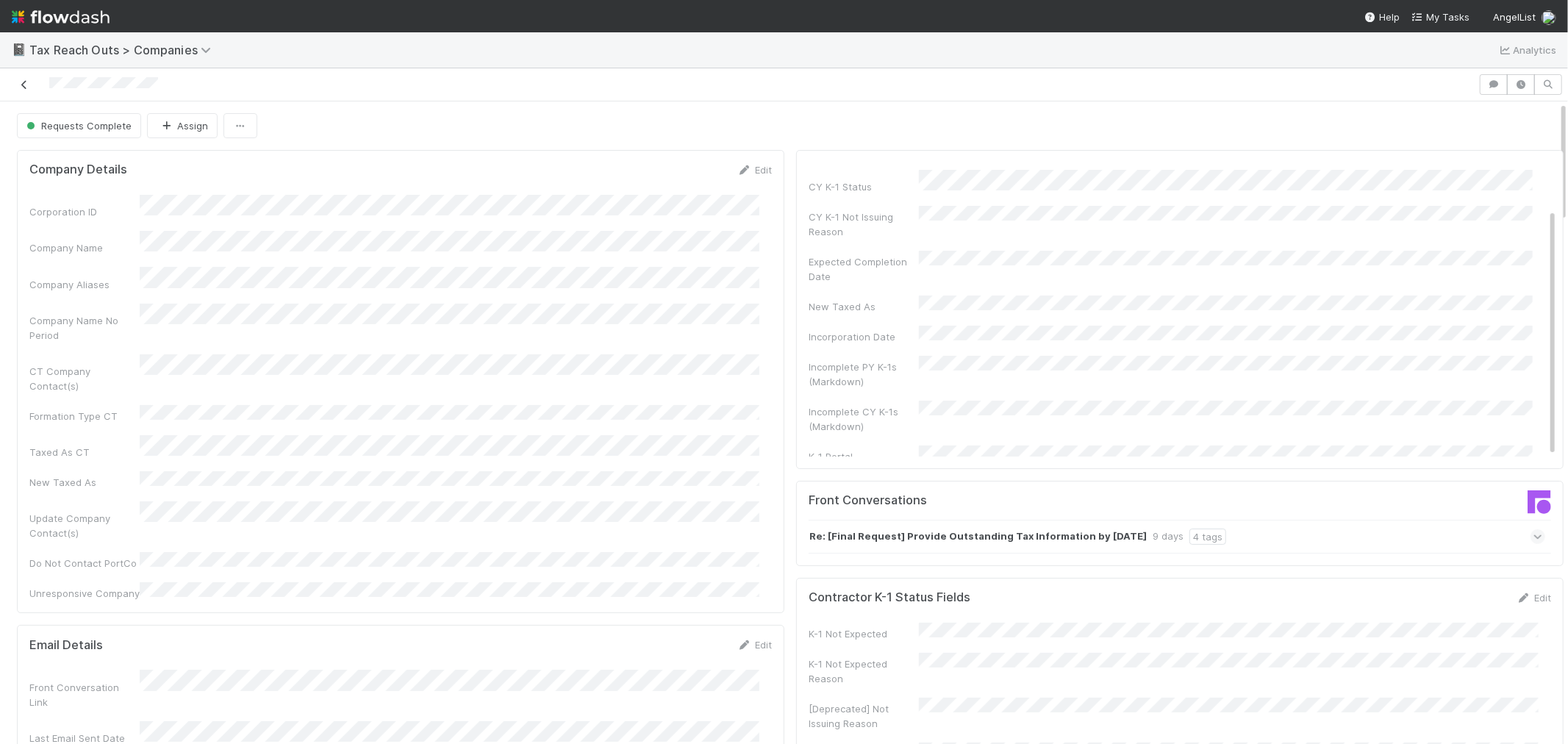
click at [20, 85] on icon at bounding box center [24, 85] width 15 height 10
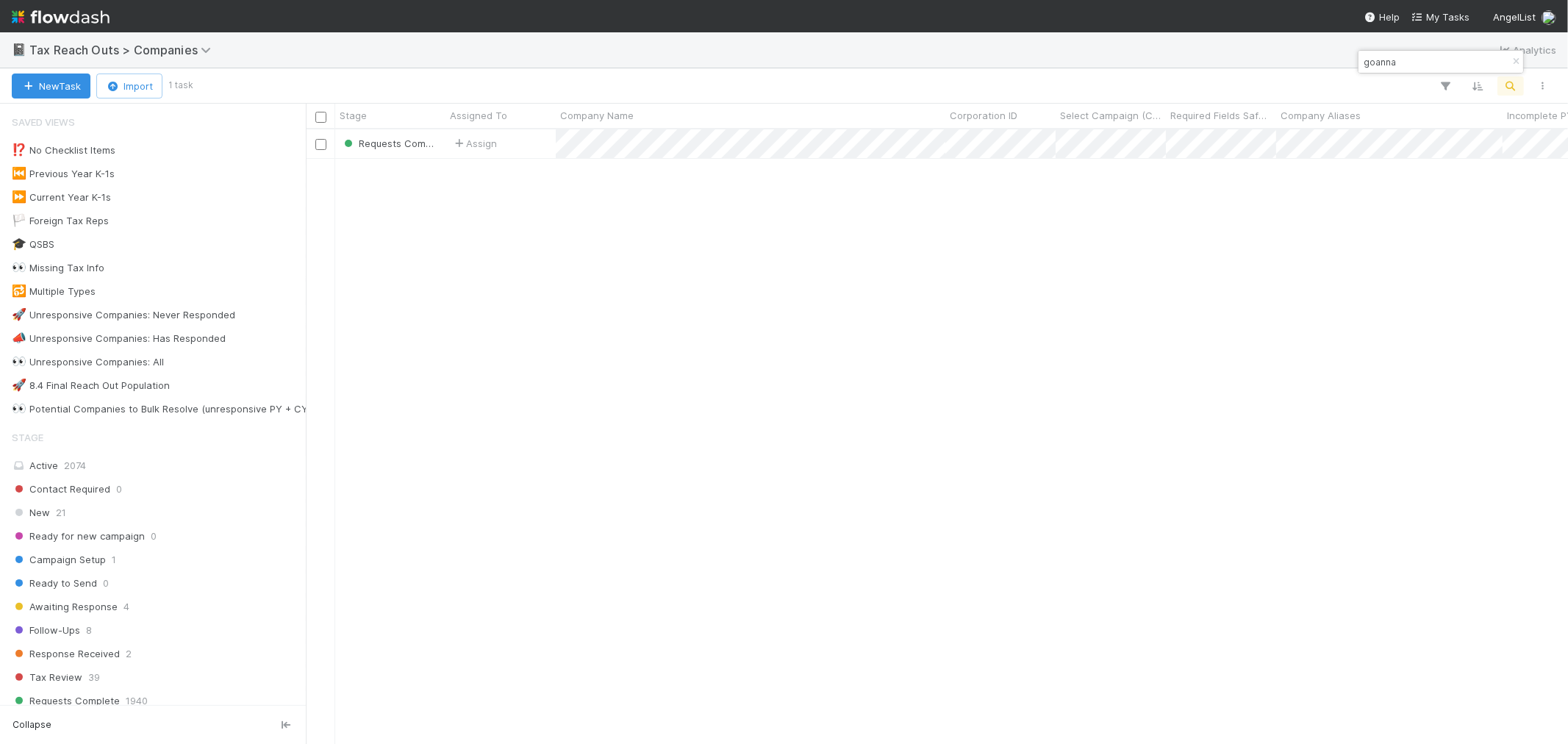
scroll to position [601, 1250]
click at [1513, 62] on icon "button" at bounding box center [1515, 62] width 15 height 9
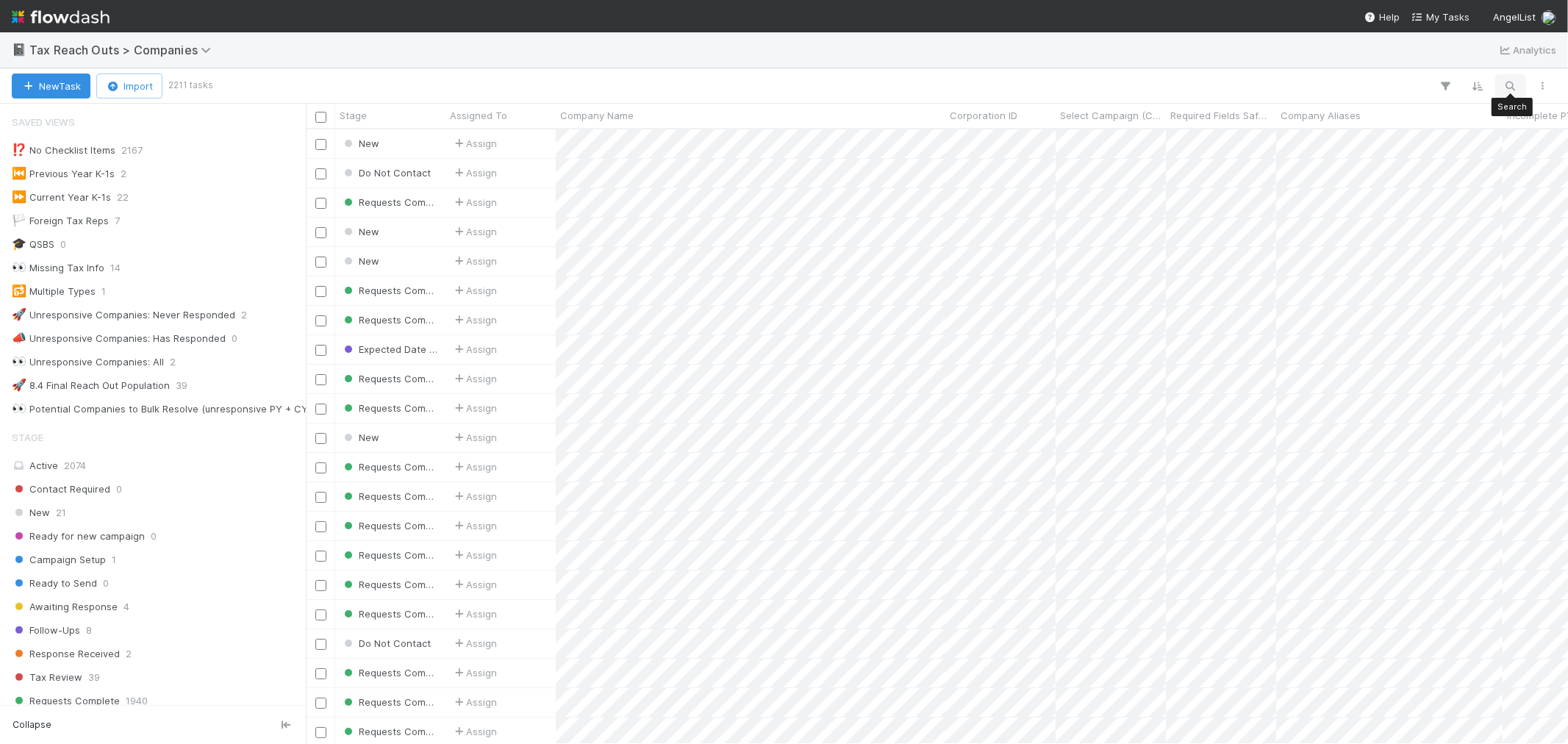
click at [1512, 85] on icon "button" at bounding box center [1510, 86] width 15 height 13
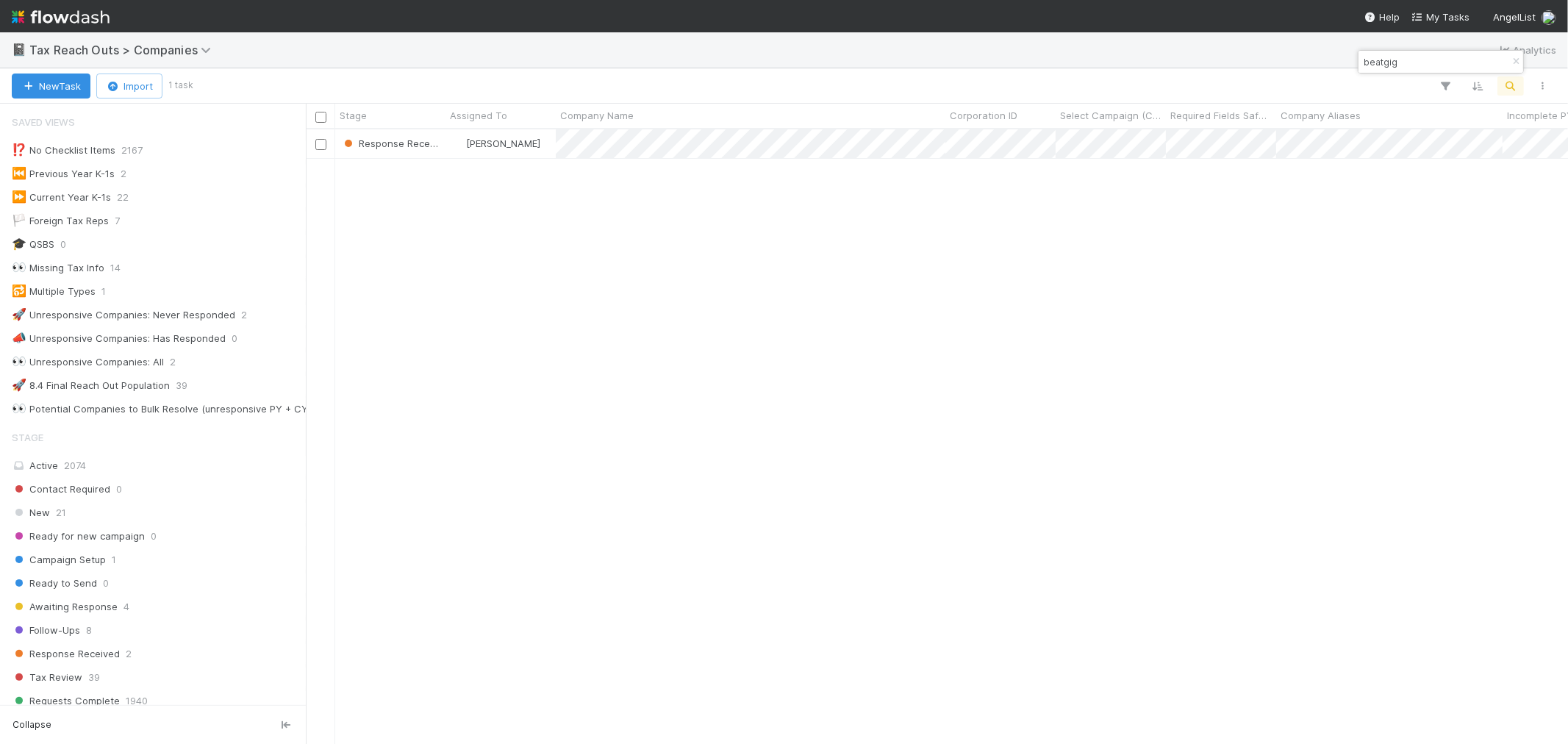
type input "beatgig"
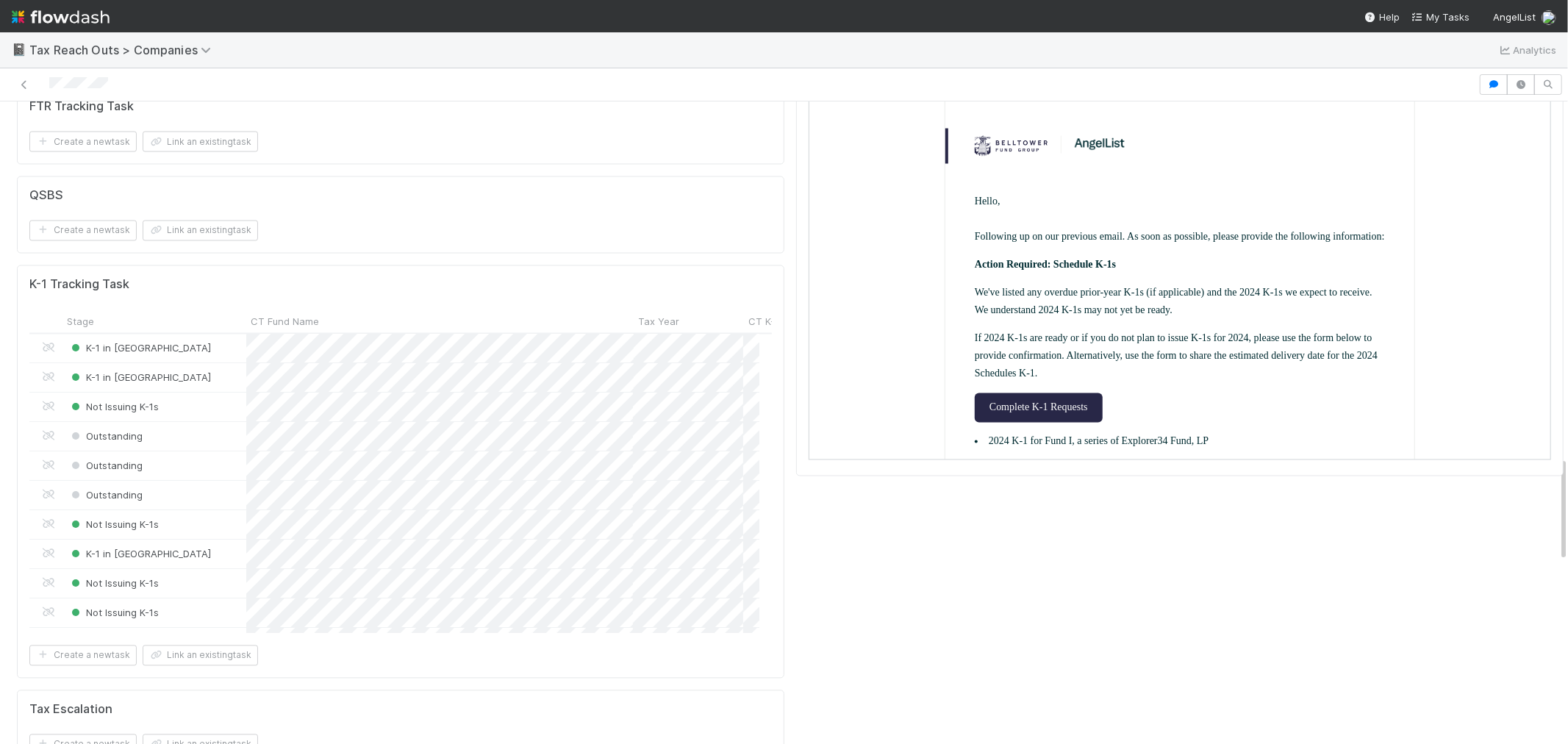
scroll to position [2287, 0]
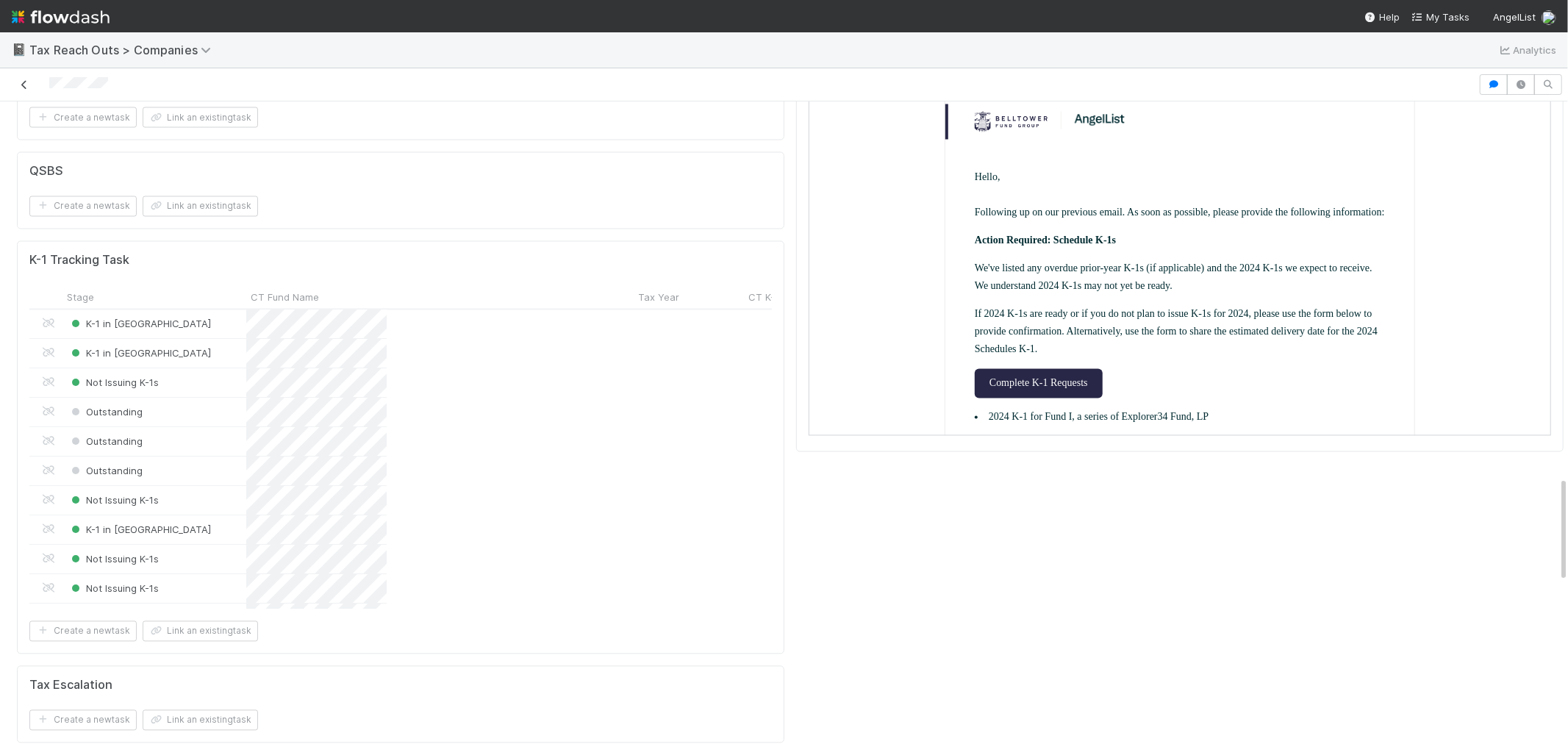
click at [22, 86] on icon at bounding box center [24, 85] width 15 height 10
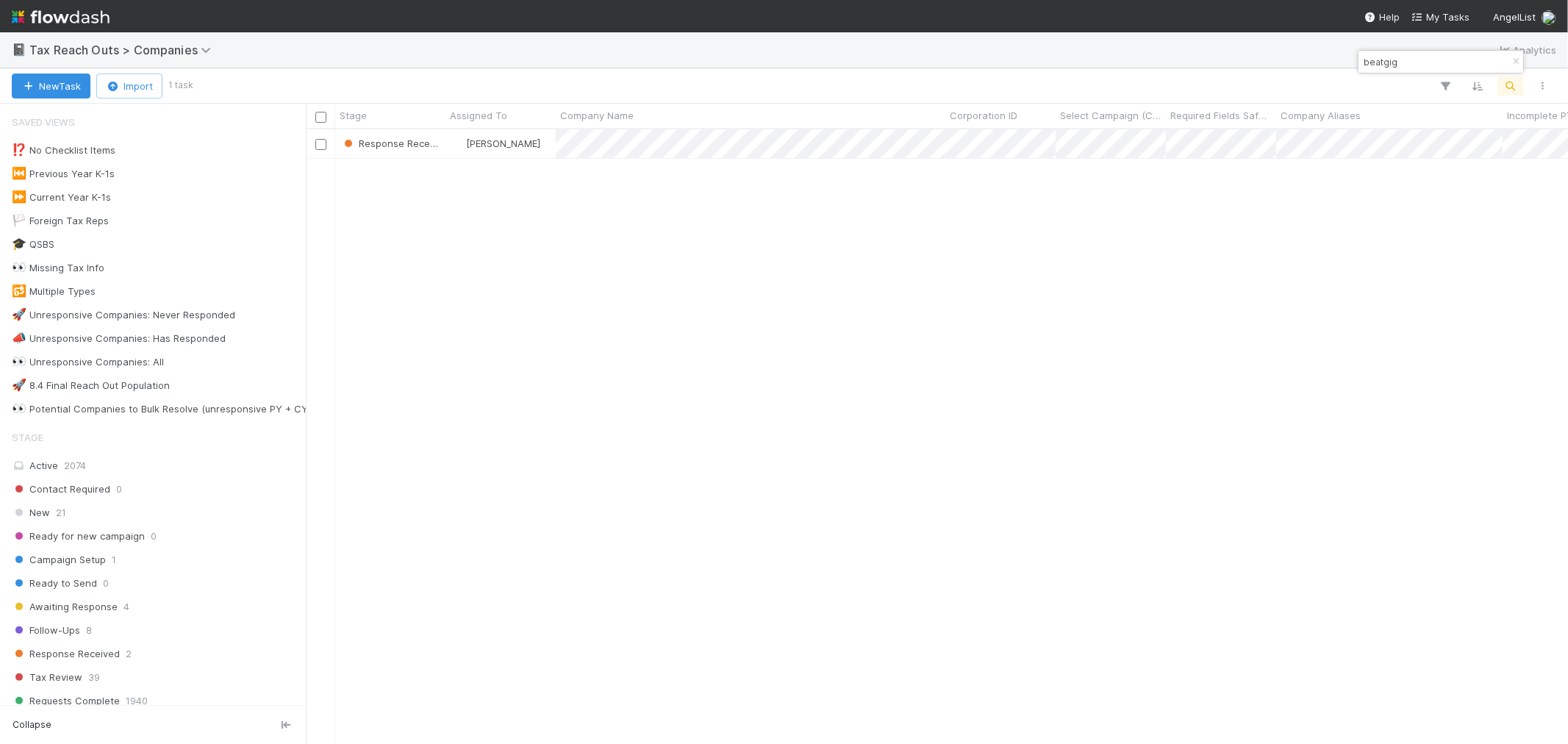
scroll to position [601, 1250]
drag, startPoint x: 1510, startPoint y: 61, endPoint x: 1526, endPoint y: 101, distance: 43.1
click at [1510, 61] on icon "button" at bounding box center [1515, 62] width 15 height 9
click at [1520, 86] on button "button" at bounding box center [1511, 86] width 26 height 19
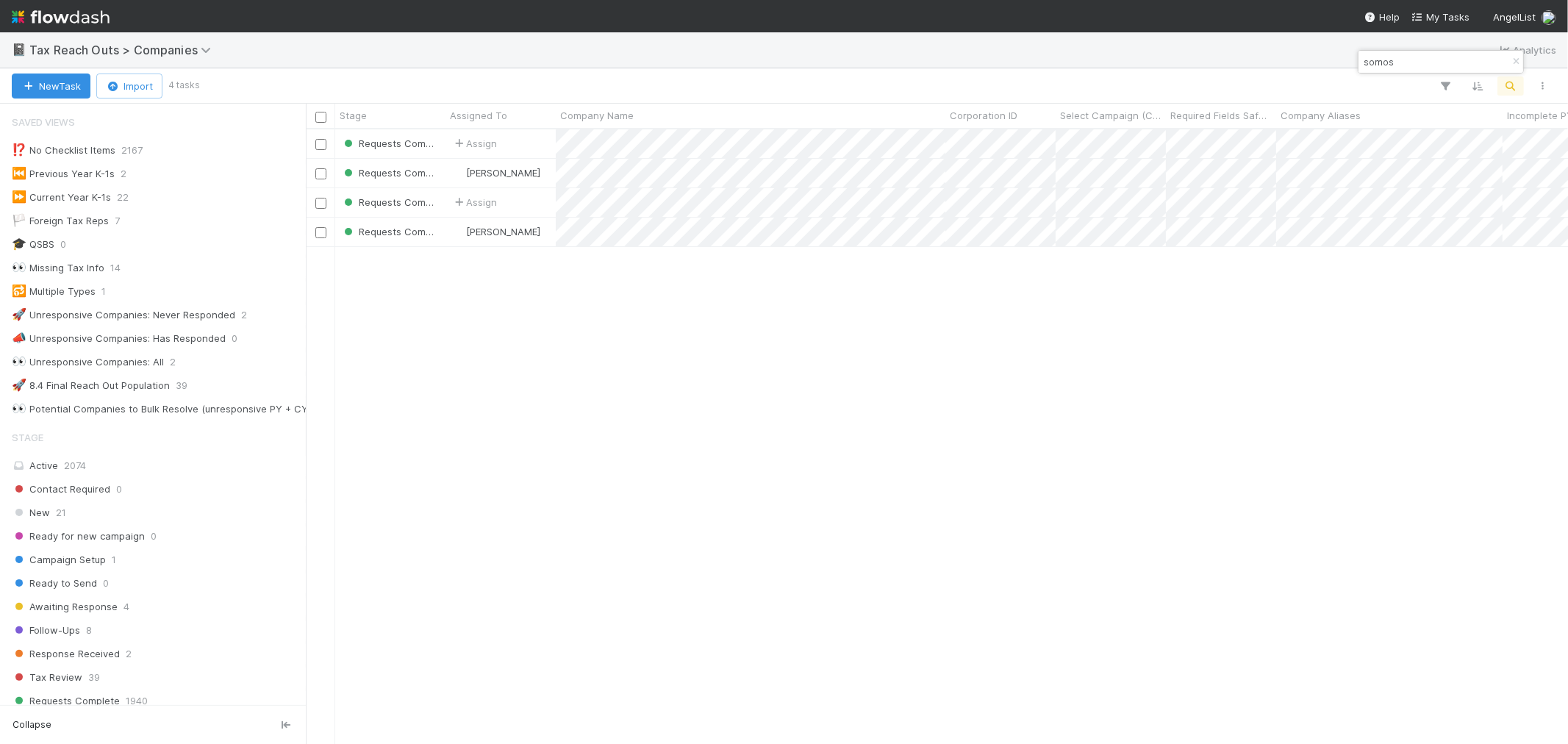
type input "somos"
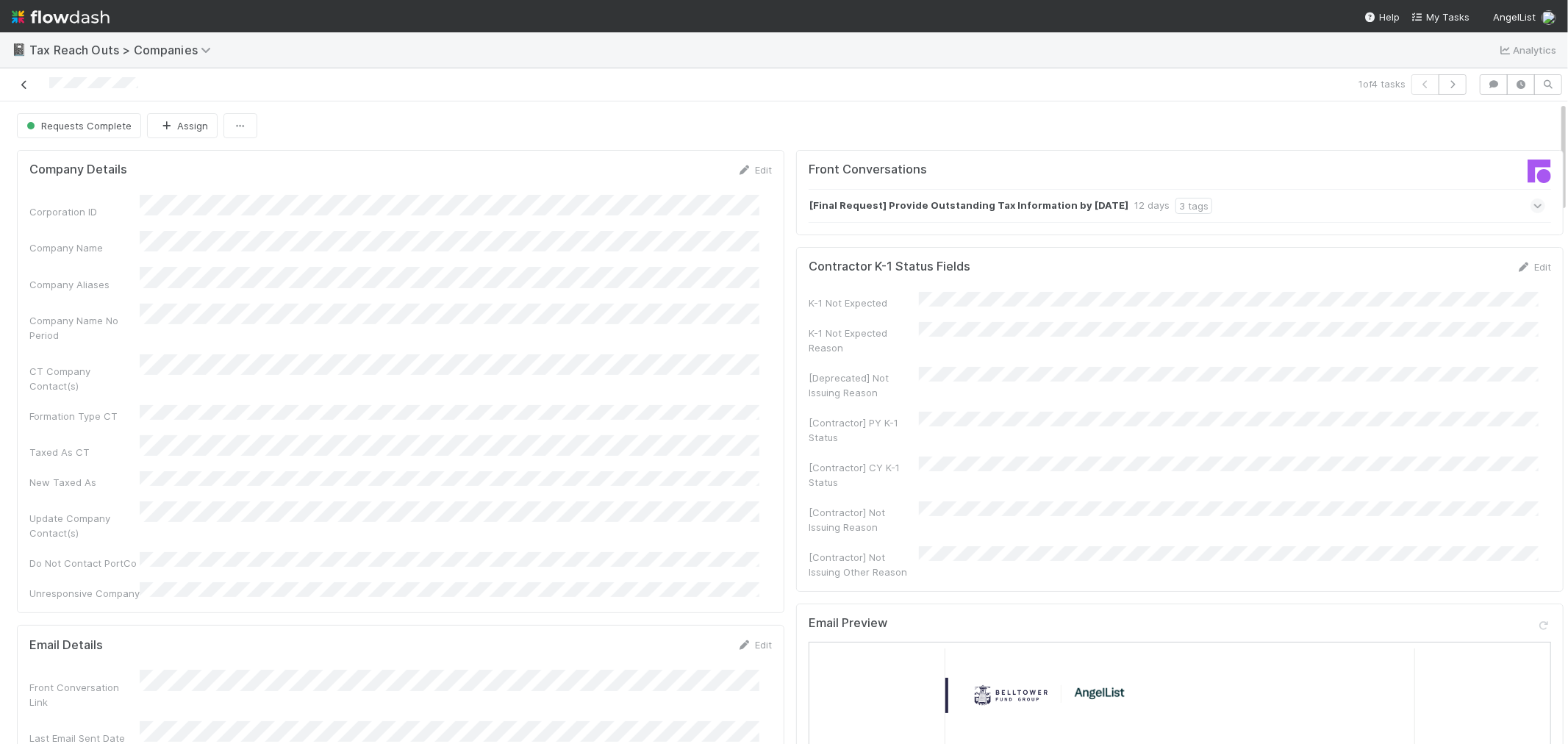
click at [25, 84] on icon at bounding box center [24, 85] width 15 height 10
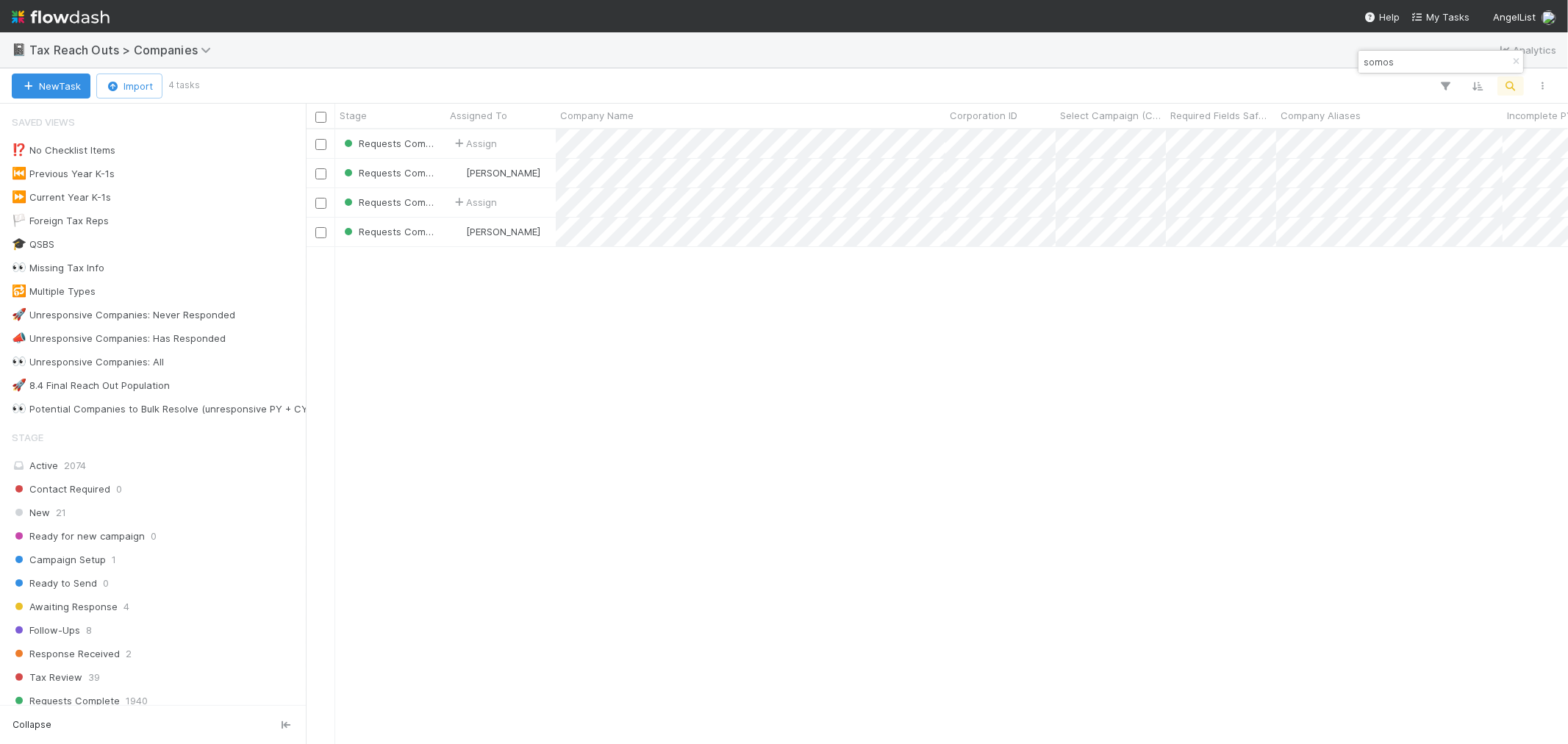
scroll to position [601, 1250]
click at [1513, 60] on icon "button" at bounding box center [1515, 62] width 15 height 9
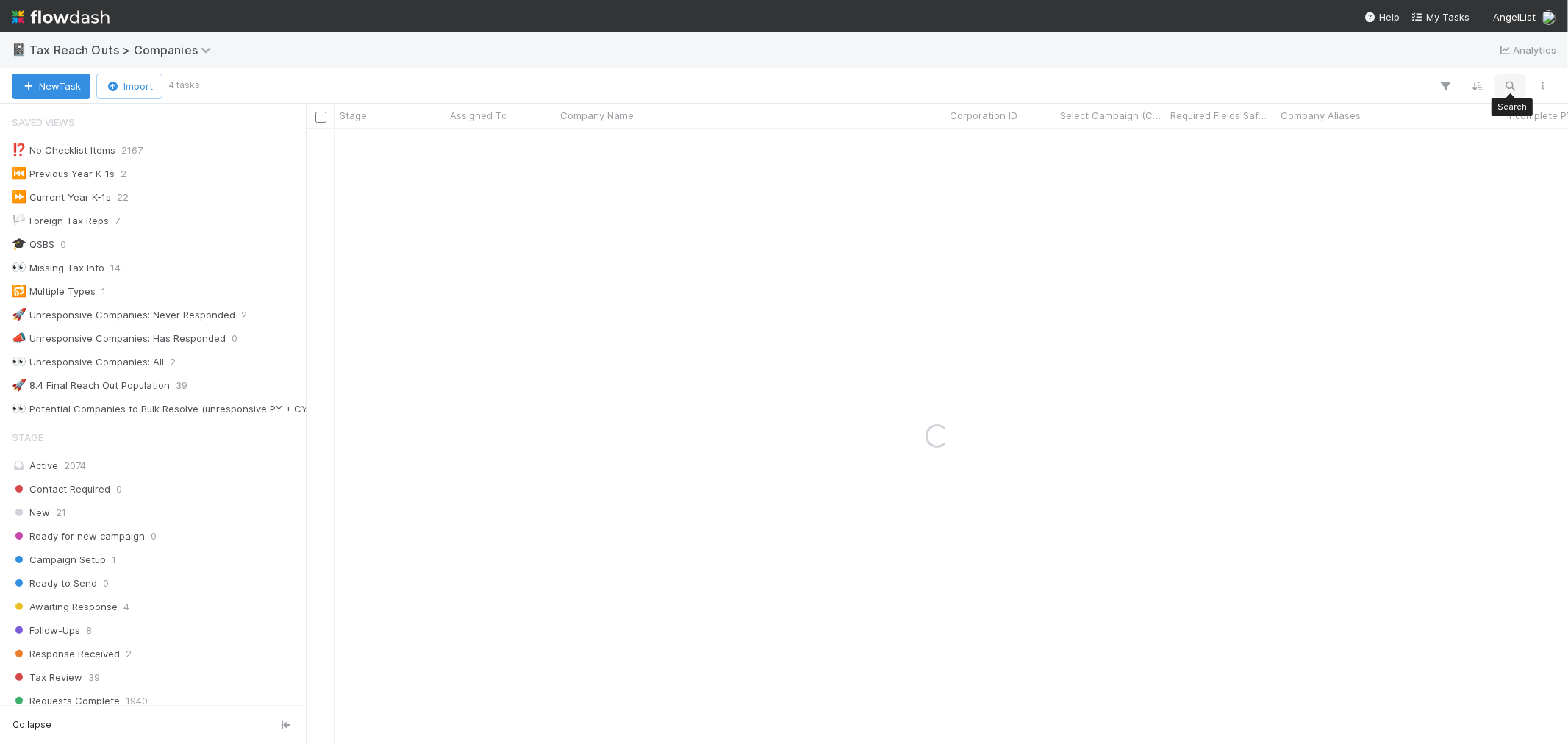
click at [1503, 84] on icon "button" at bounding box center [1510, 86] width 15 height 13
click at [1395, 61] on input at bounding box center [1434, 61] width 147 height 18
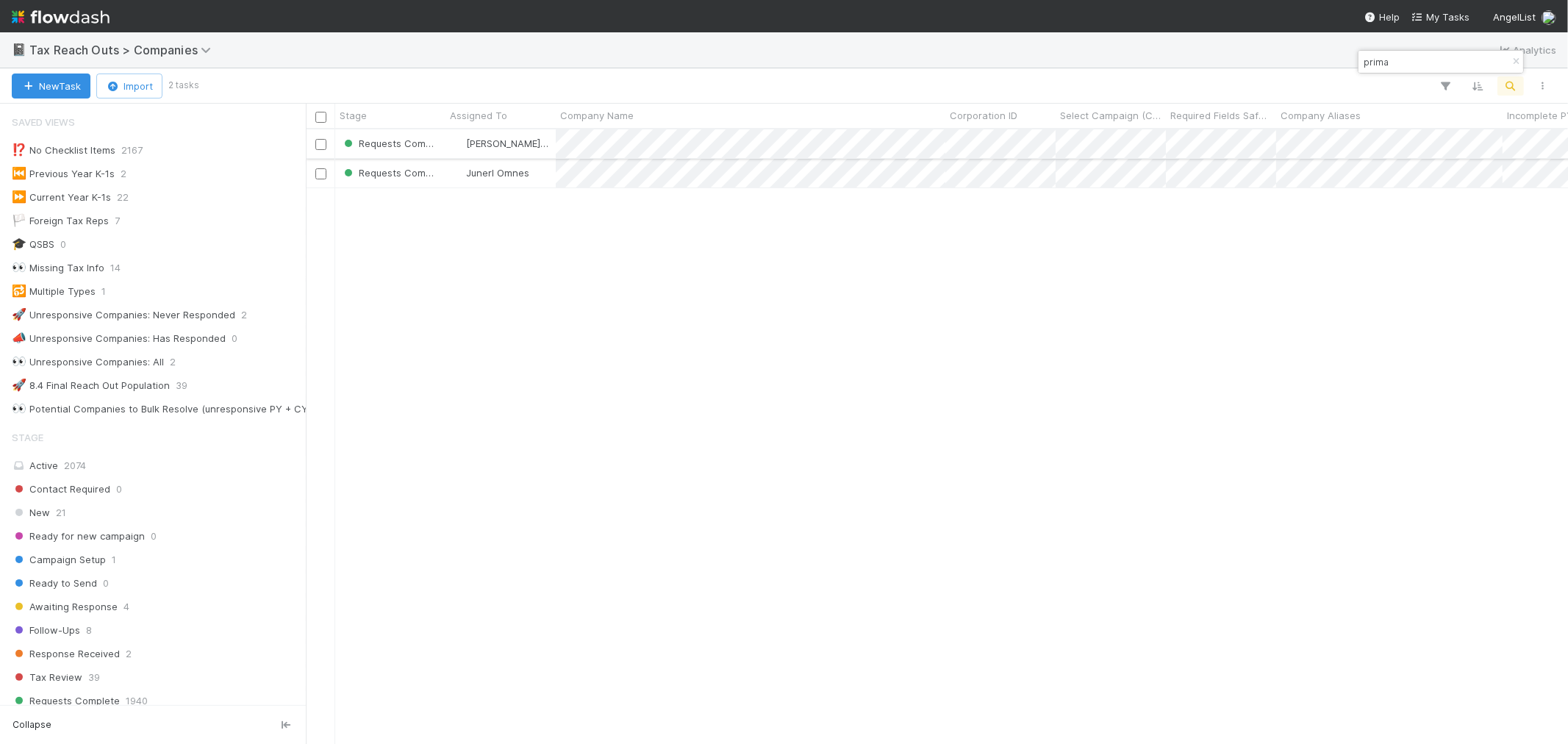
type input "prima"
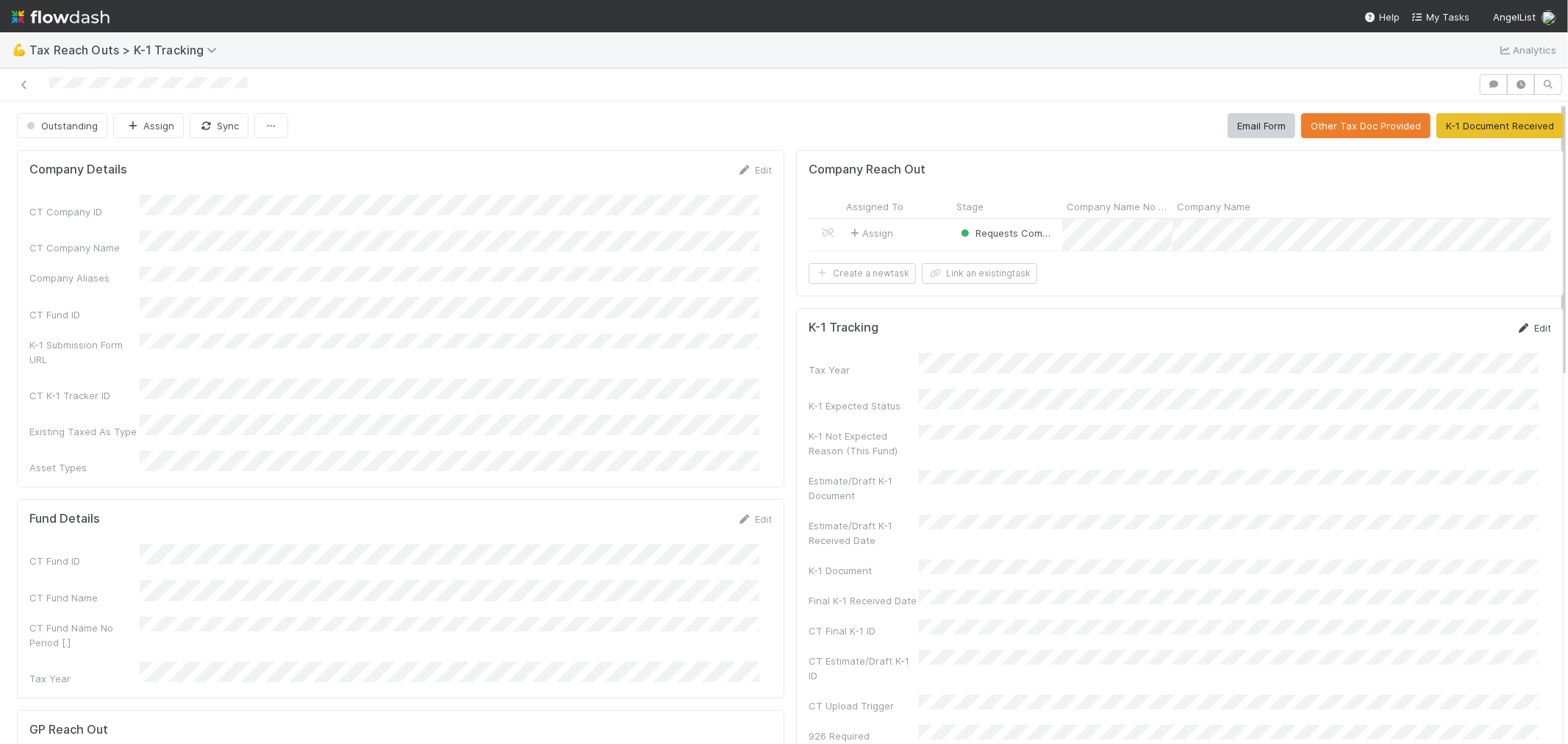
click at [1518, 333] on link "Edit" at bounding box center [1533, 327] width 34 height 11
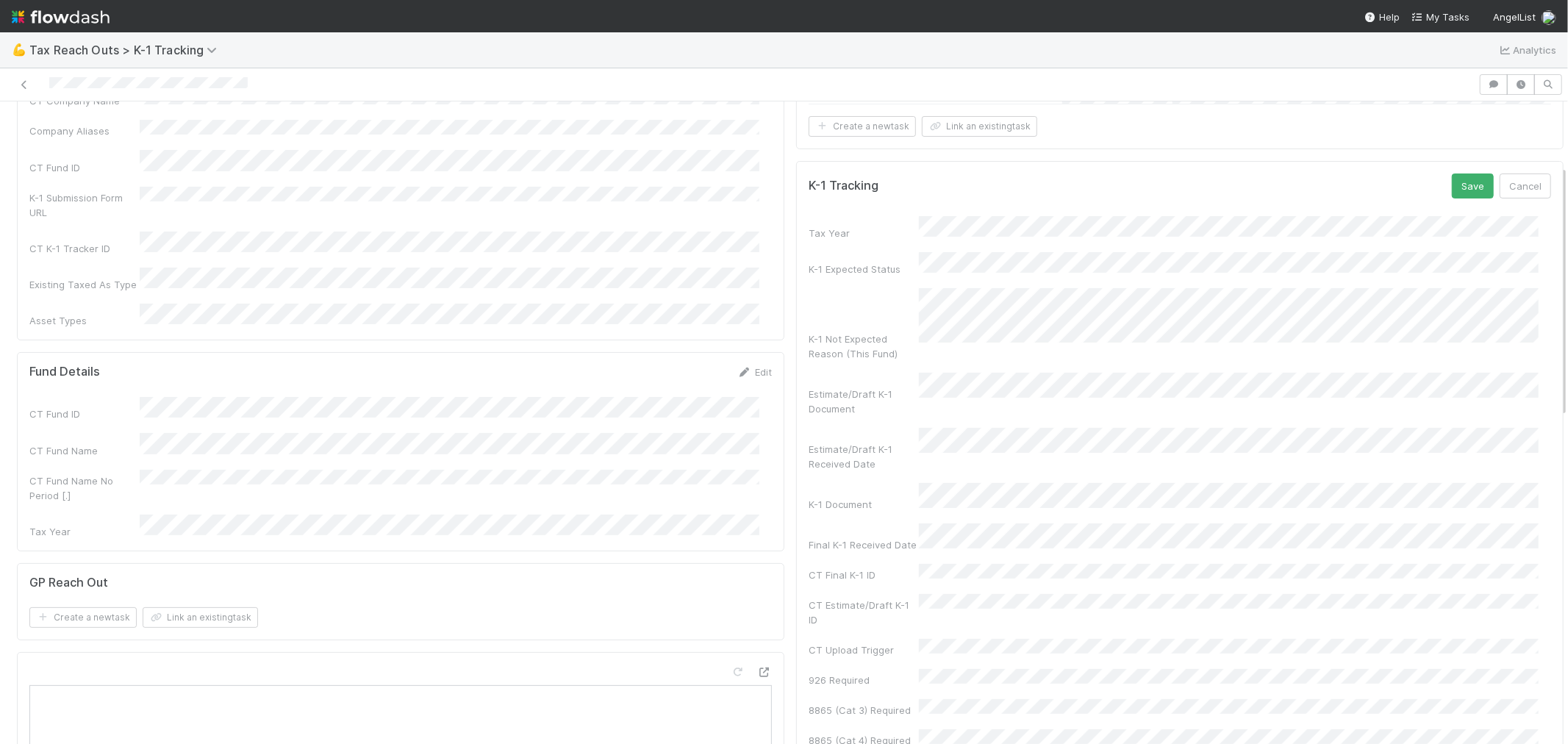
scroll to position [163, 0]
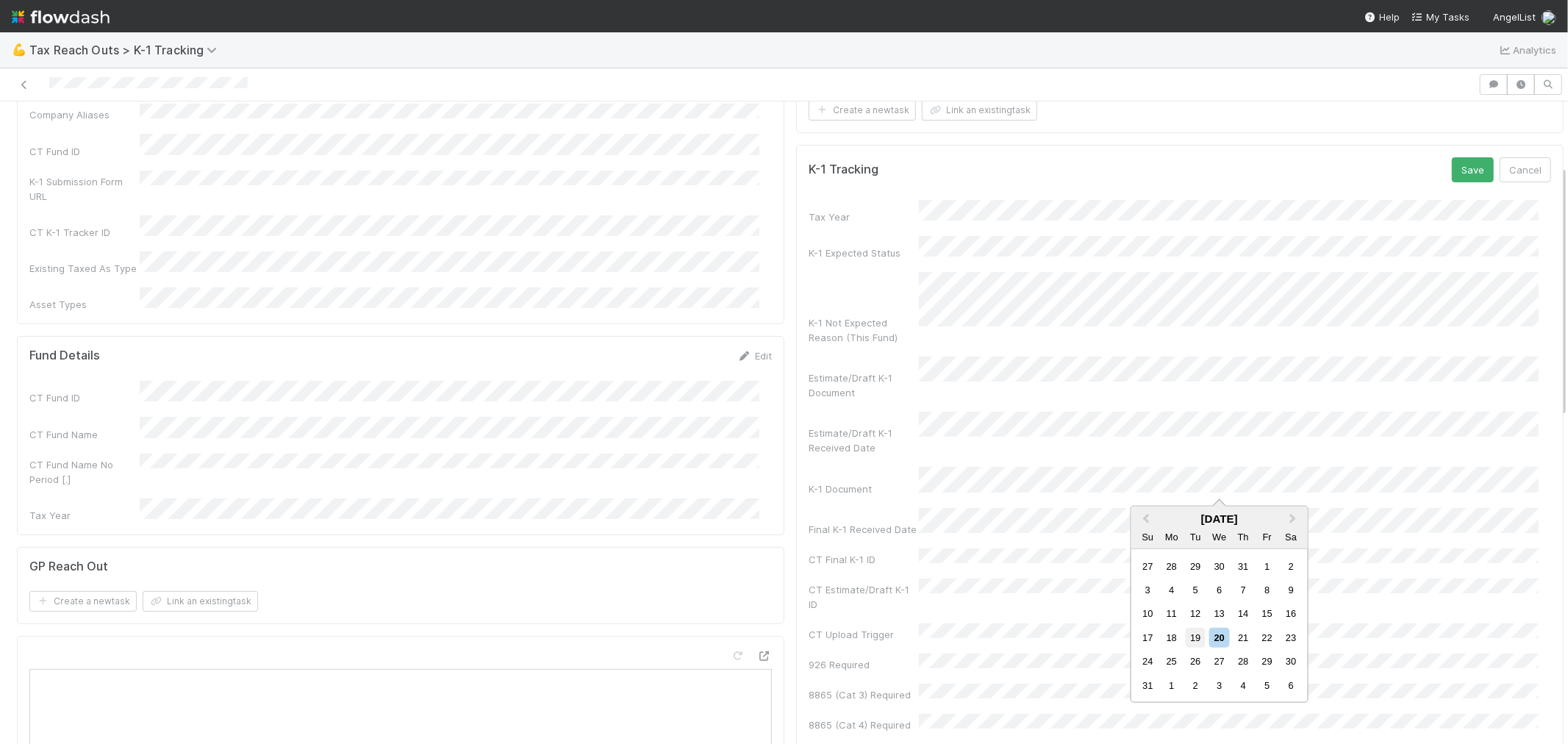
click at [1199, 633] on div "19" at bounding box center [1196, 637] width 20 height 20
click at [1452, 181] on button "Save" at bounding box center [1473, 170] width 42 height 25
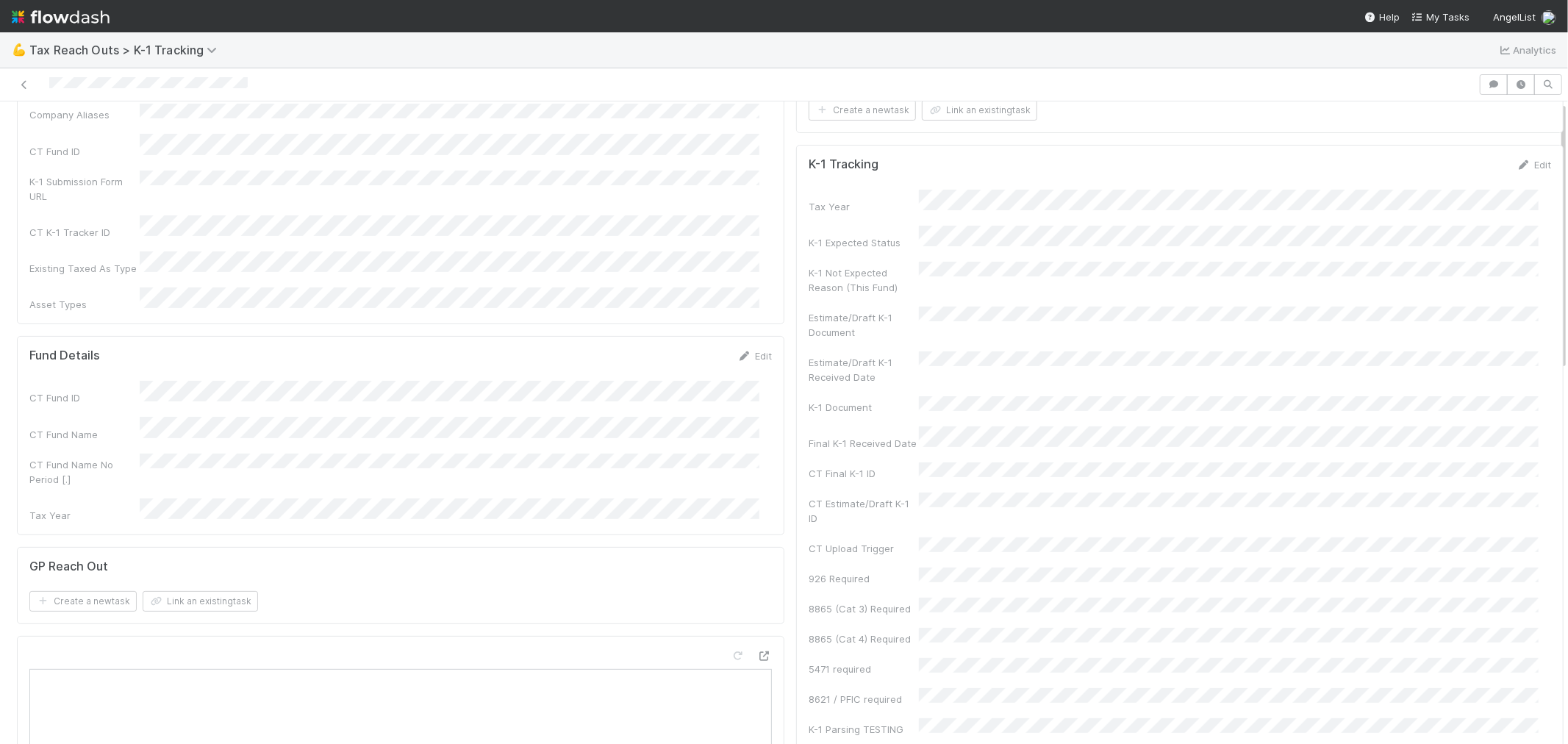
scroll to position [0, 0]
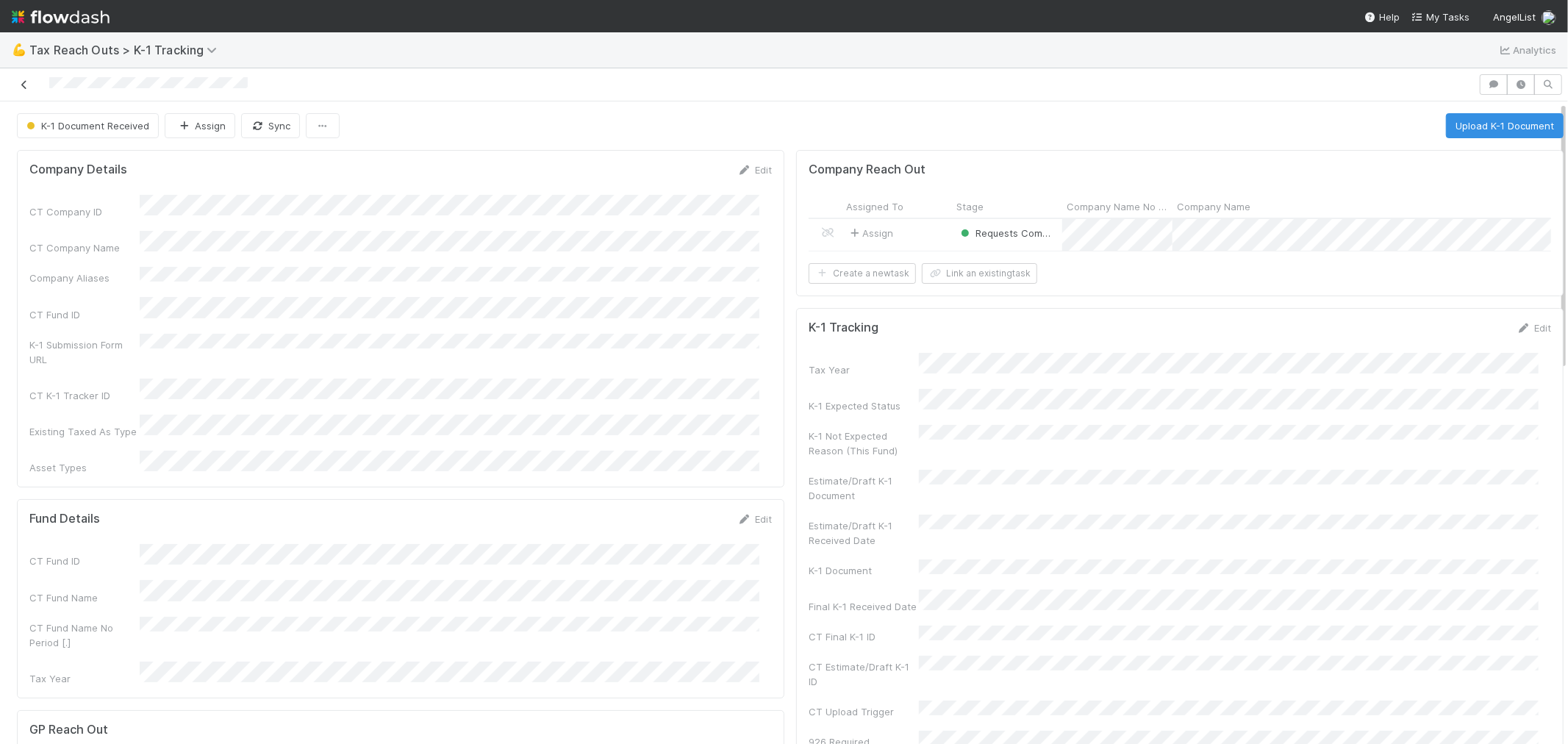
click at [18, 84] on icon at bounding box center [24, 85] width 15 height 10
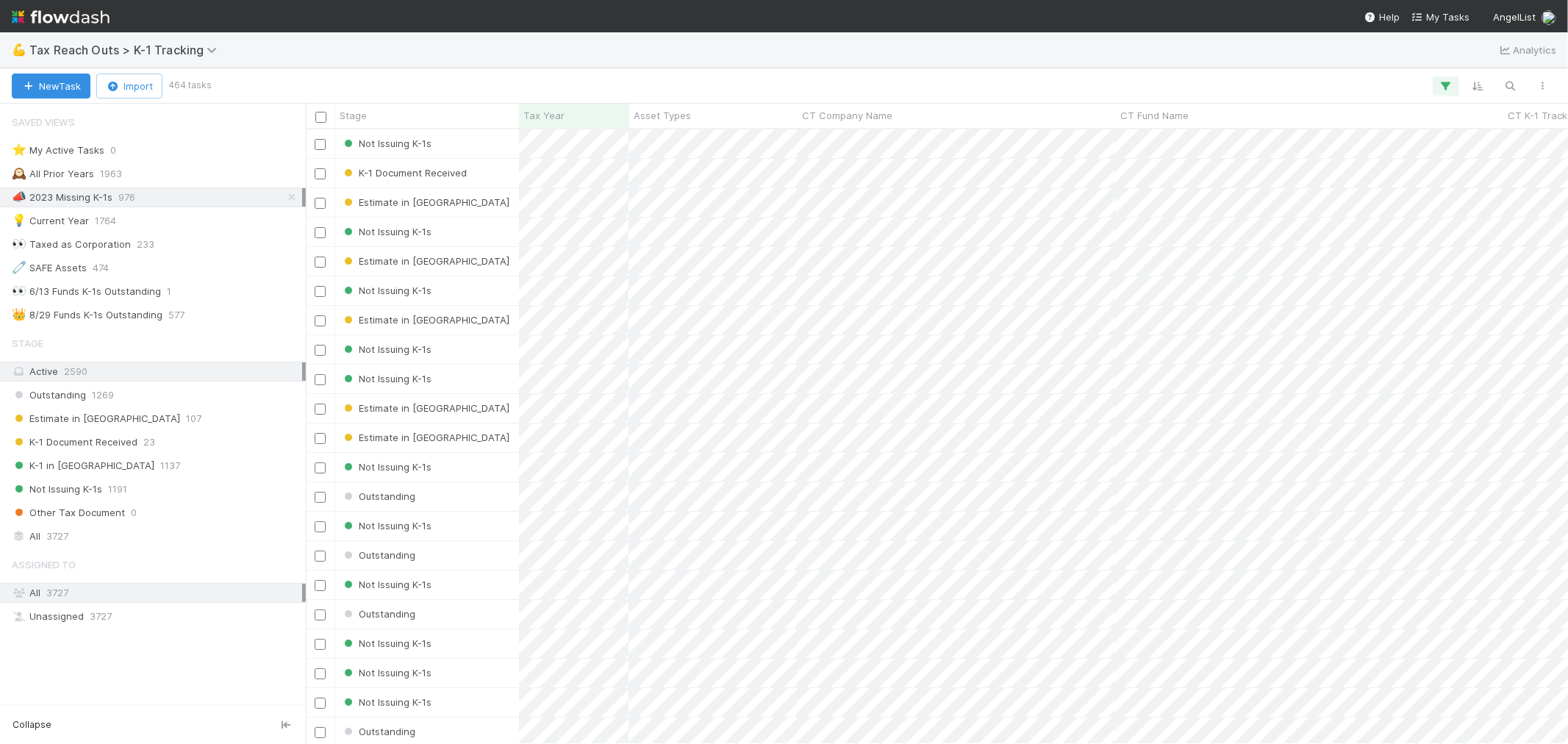
scroll to position [11, 11]
click at [290, 199] on icon at bounding box center [292, 197] width 15 height 10
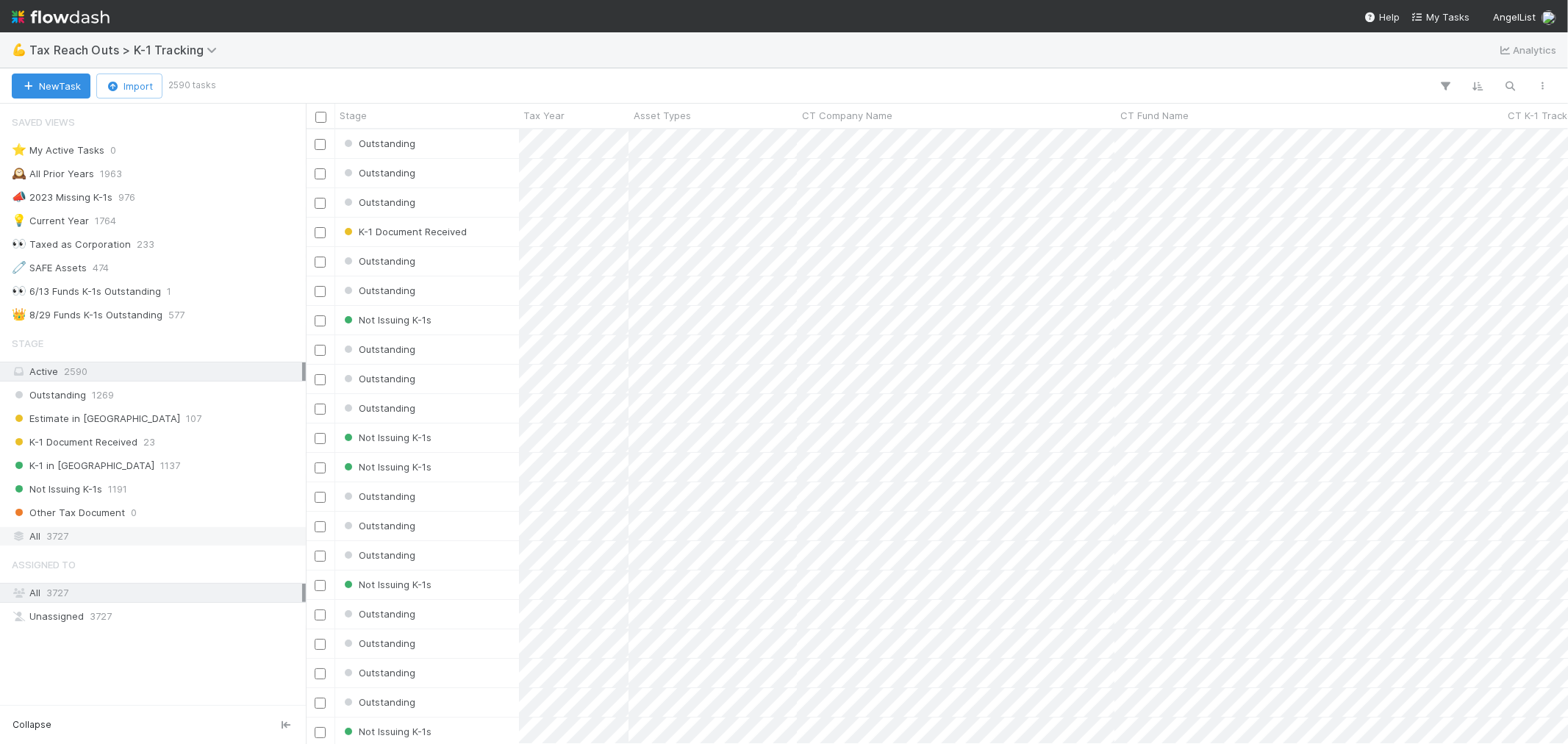
scroll to position [601, 1250]
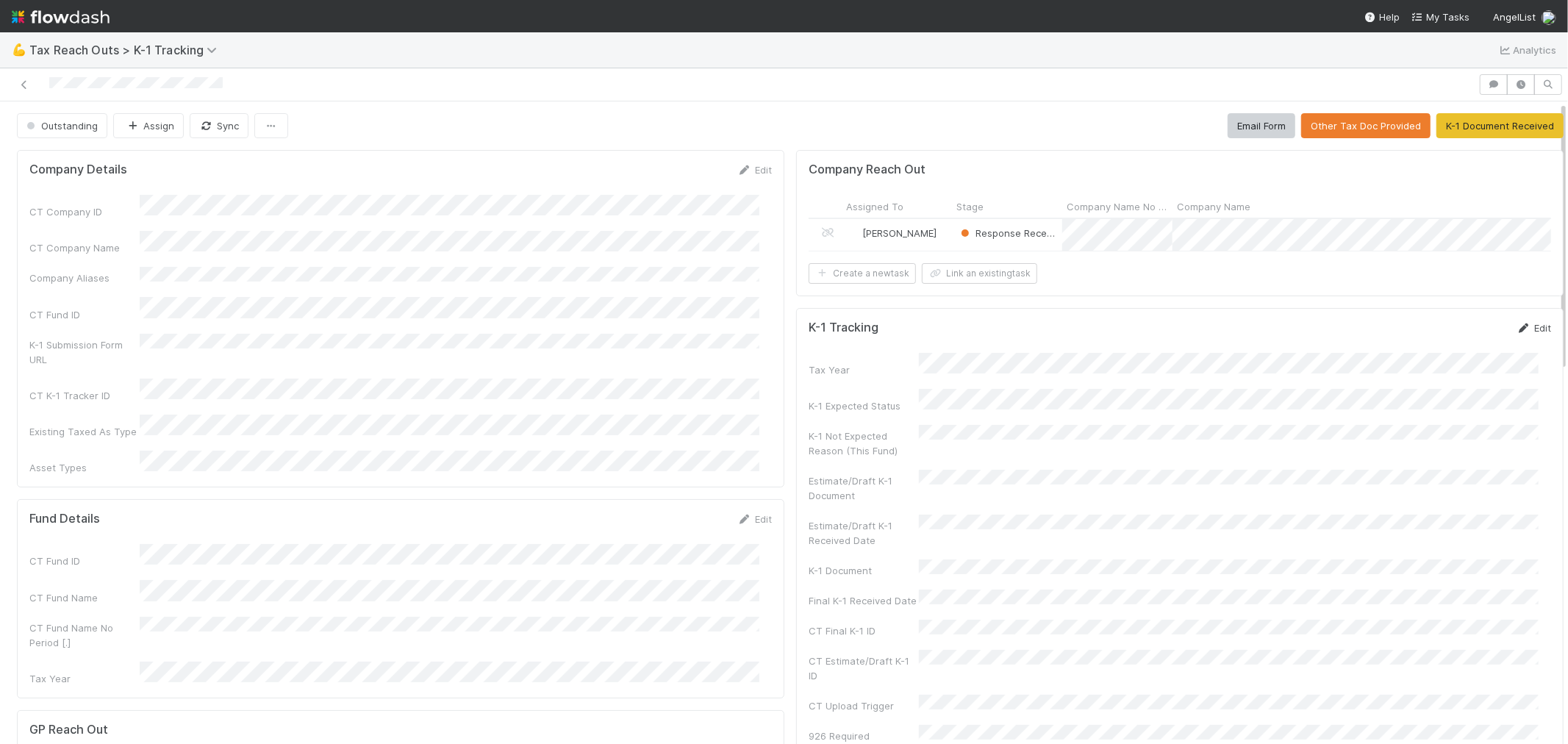
click at [1520, 333] on link "Edit" at bounding box center [1533, 327] width 34 height 11
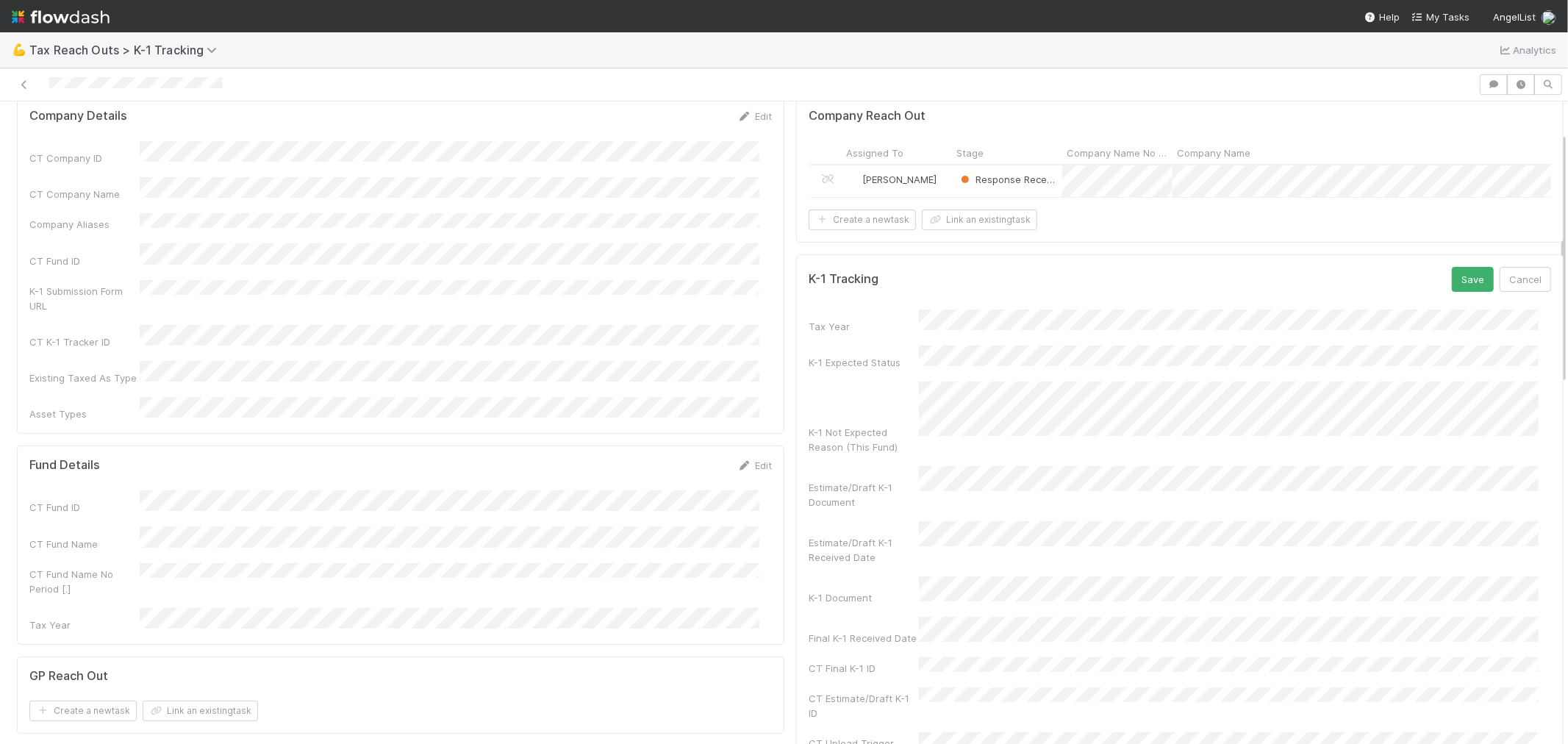
scroll to position [81, 0]
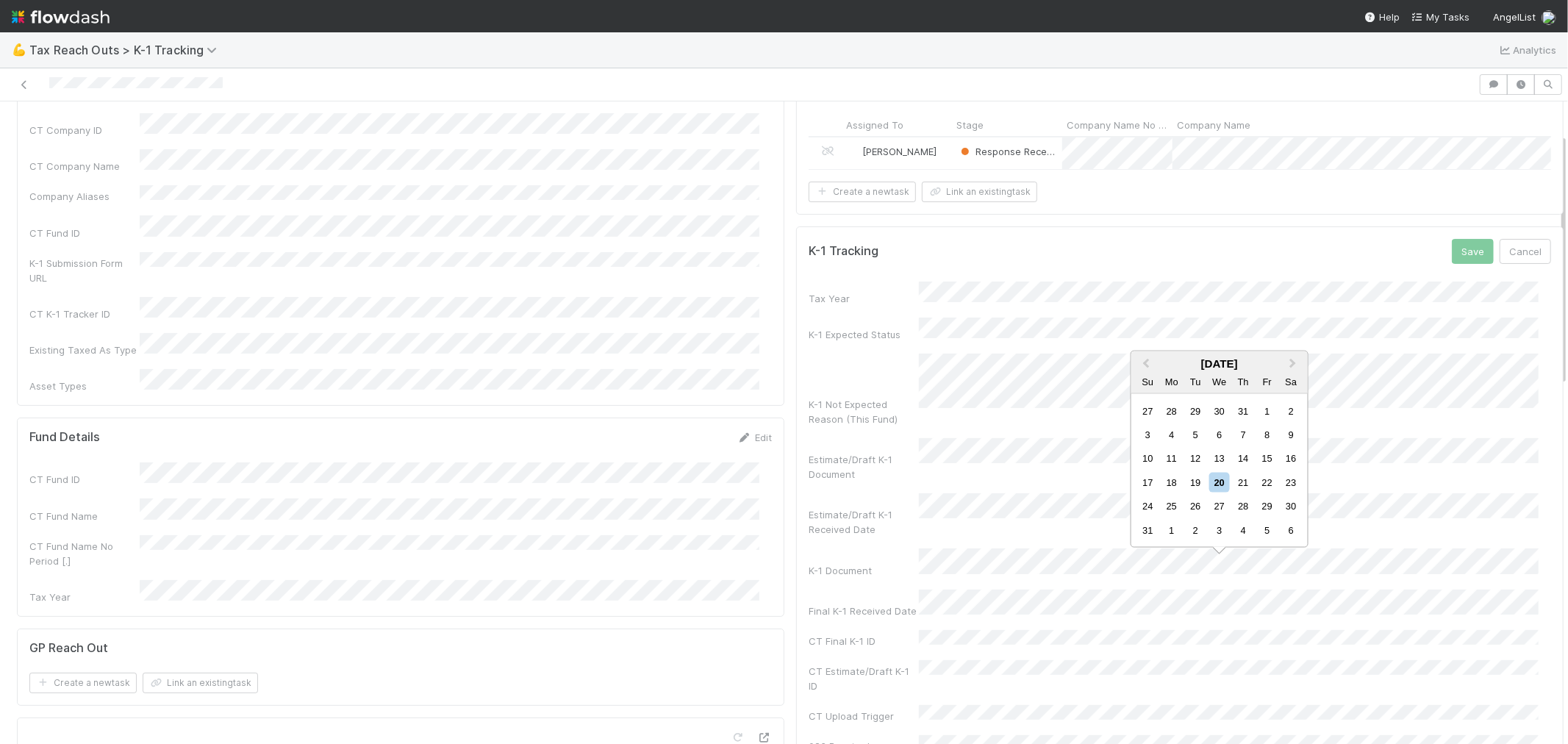
click at [1196, 482] on div "19" at bounding box center [1196, 482] width 20 height 20
click at [1452, 263] on button "Save" at bounding box center [1473, 251] width 42 height 25
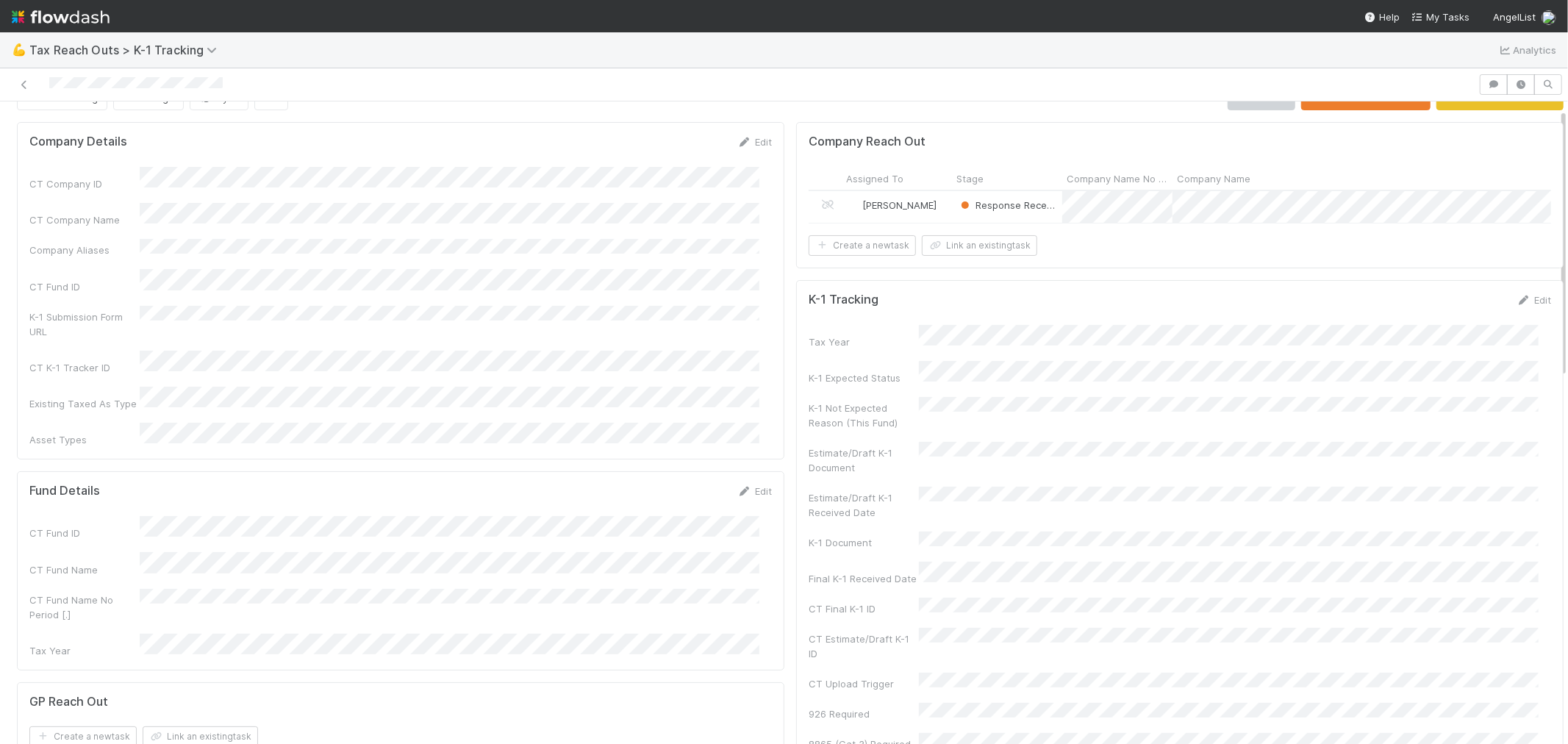
scroll to position [0, 0]
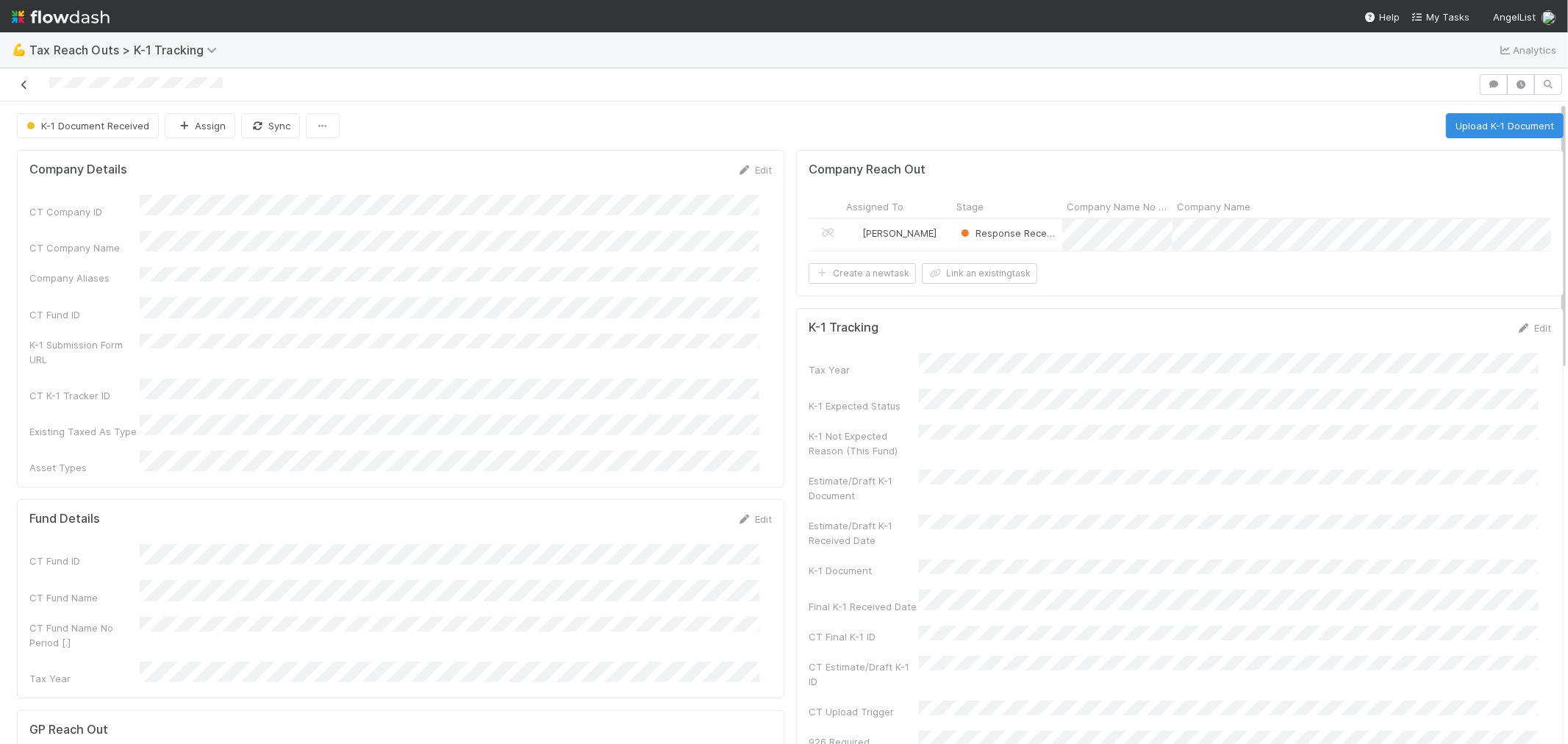
click at [20, 85] on icon at bounding box center [24, 85] width 15 height 10
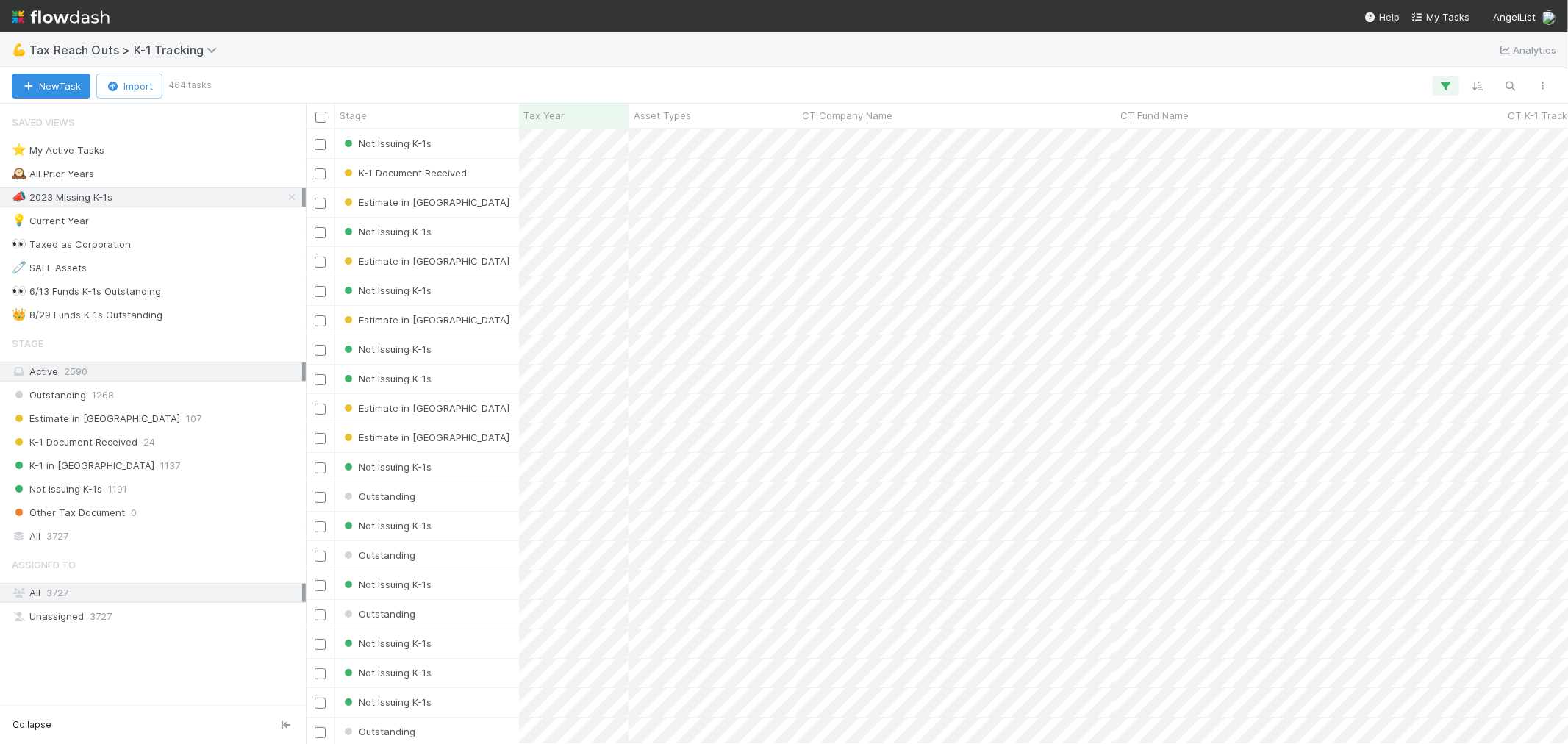
scroll to position [11, 11]
click at [289, 200] on icon at bounding box center [292, 197] width 15 height 10
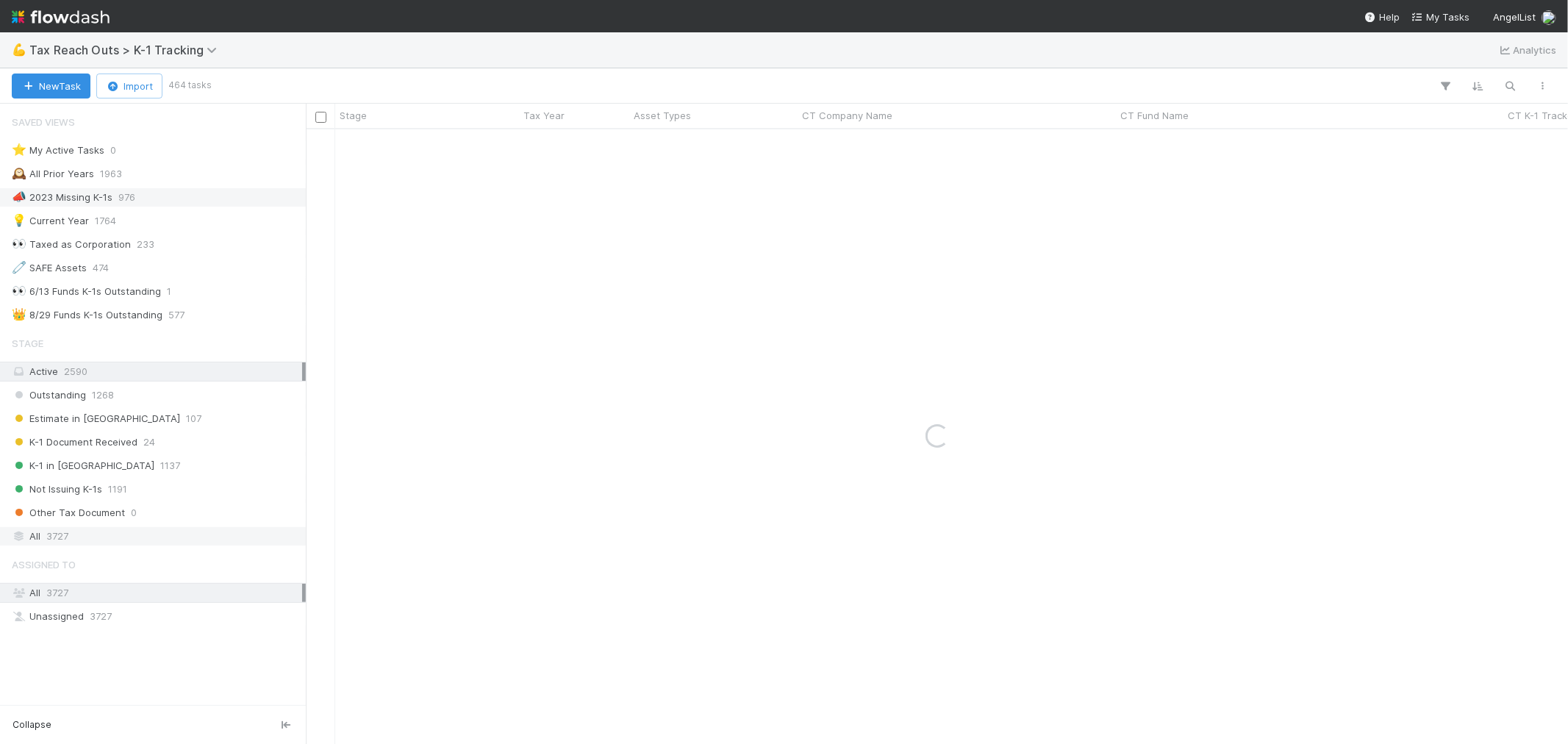
click at [140, 541] on div "All 3727" at bounding box center [157, 536] width 291 height 18
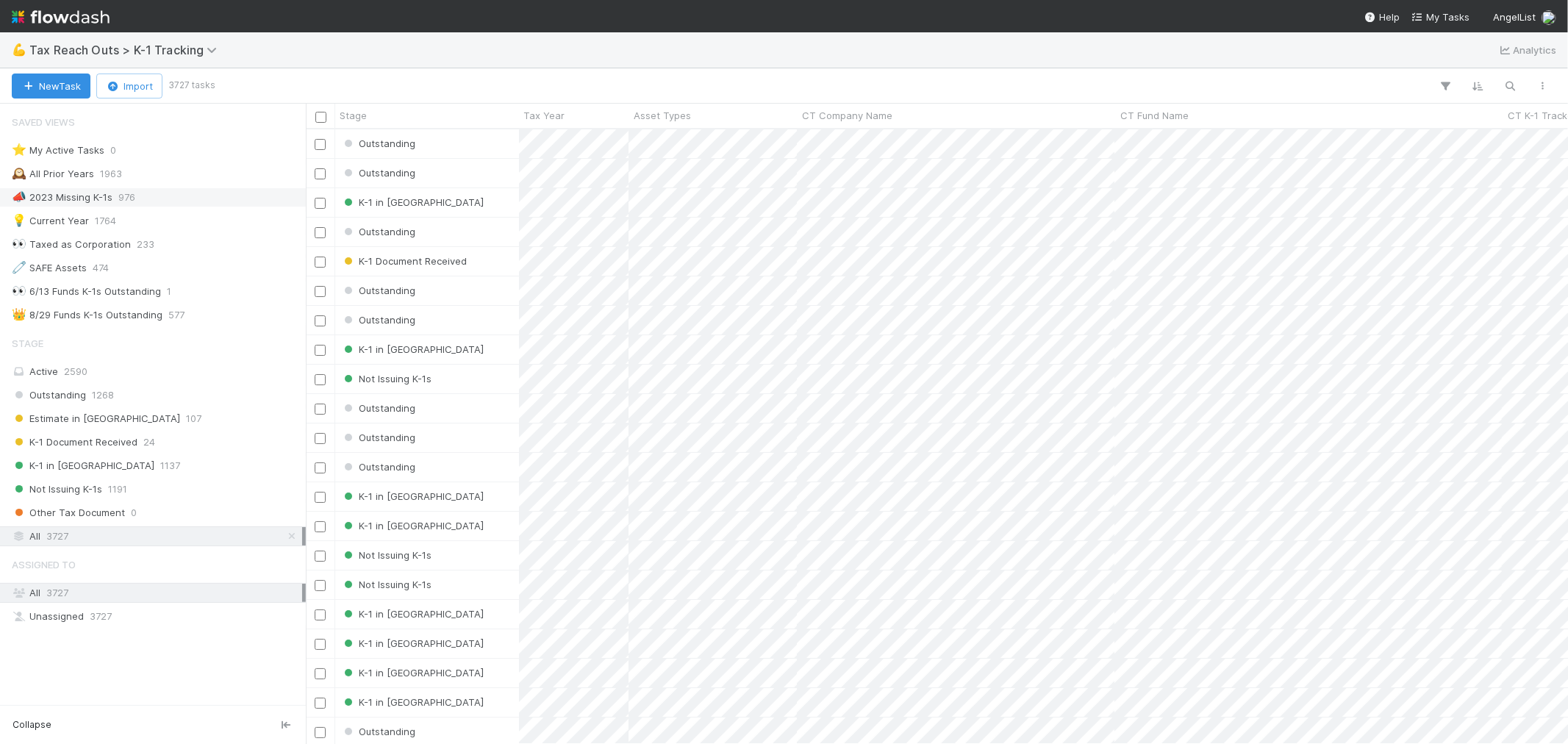
scroll to position [601, 1250]
drag, startPoint x: 62, startPoint y: 11, endPoint x: 101, endPoint y: 11, distance: 39.0
click at [63, 11] on img at bounding box center [60, 17] width 98 height 25
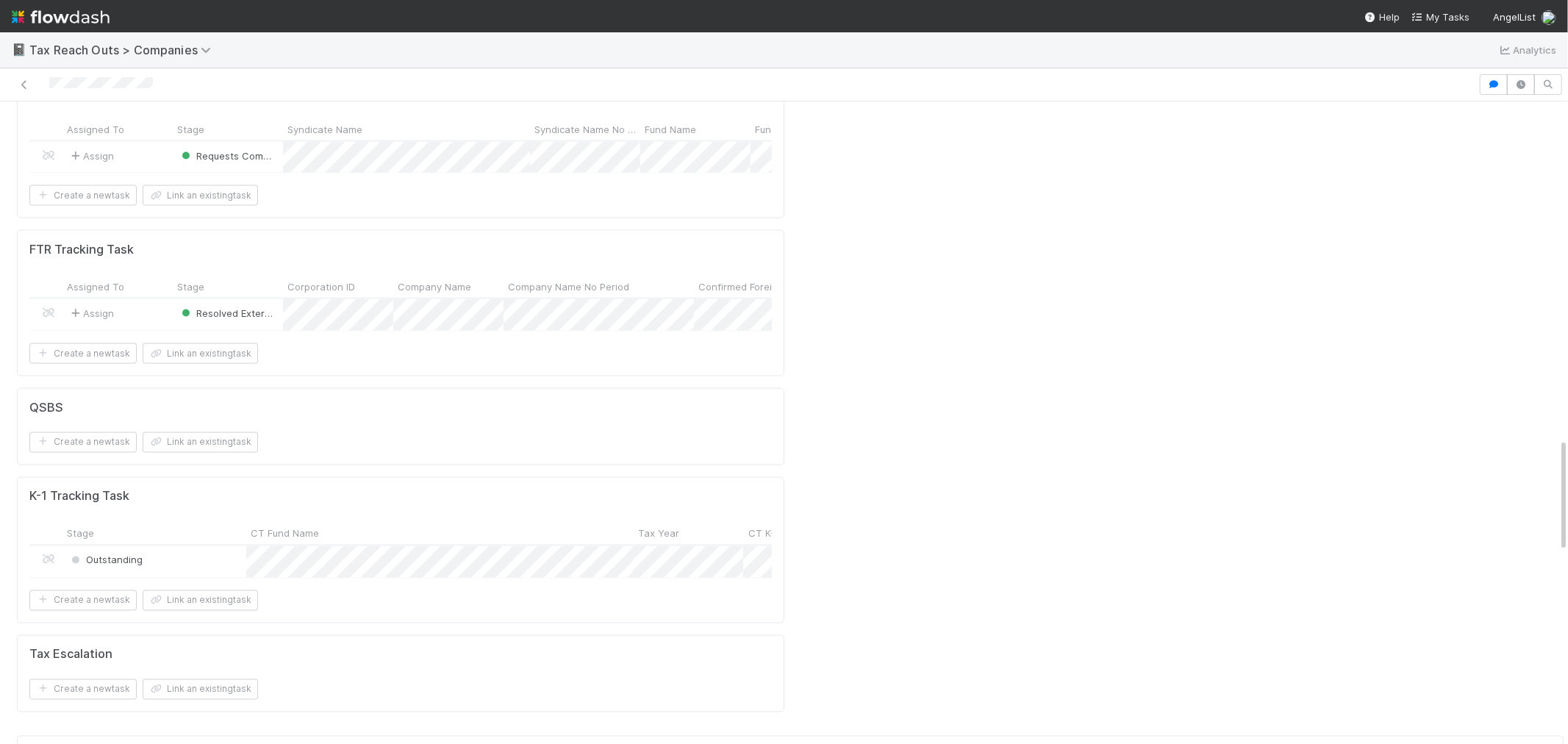
scroll to position [2041, 0]
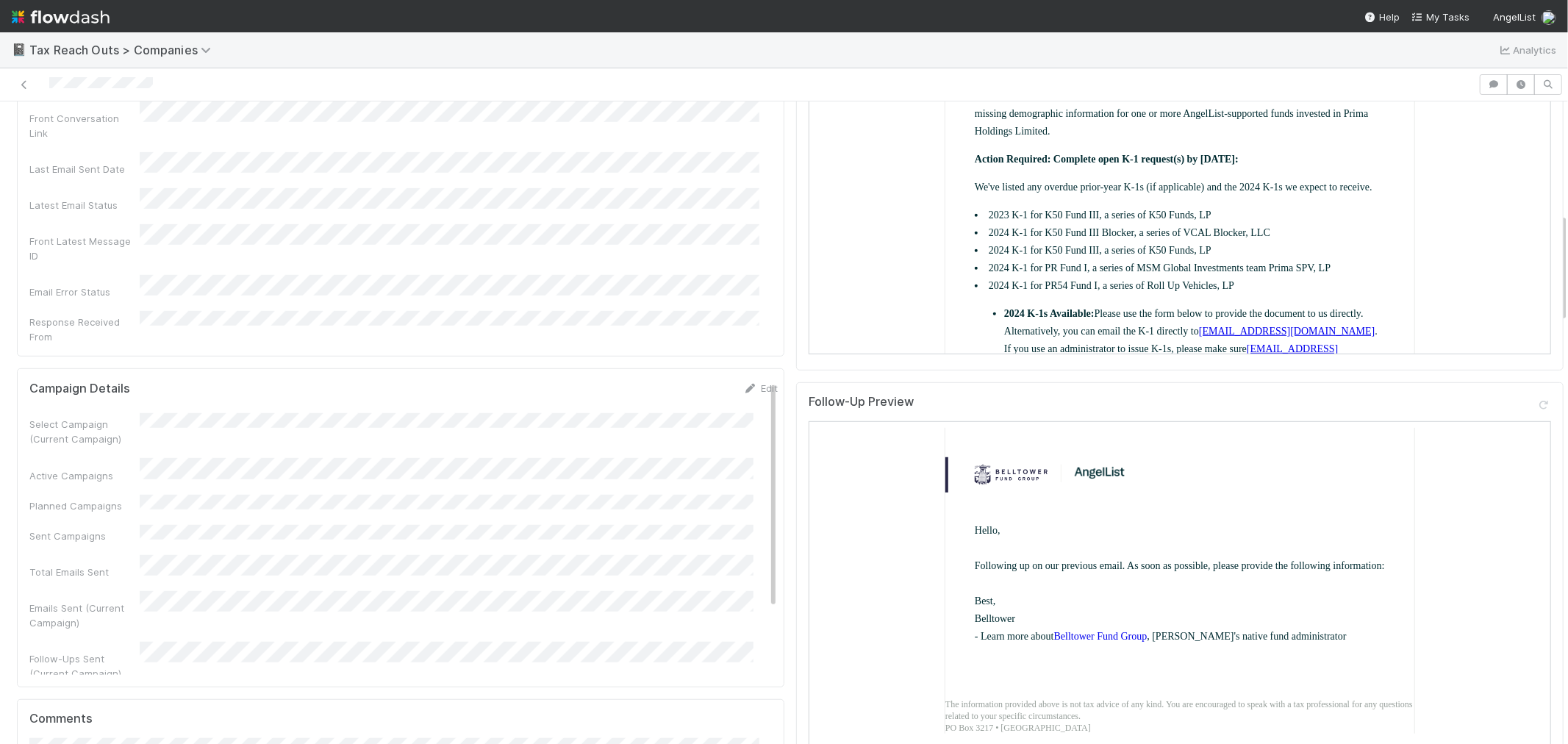
scroll to position [489, 0]
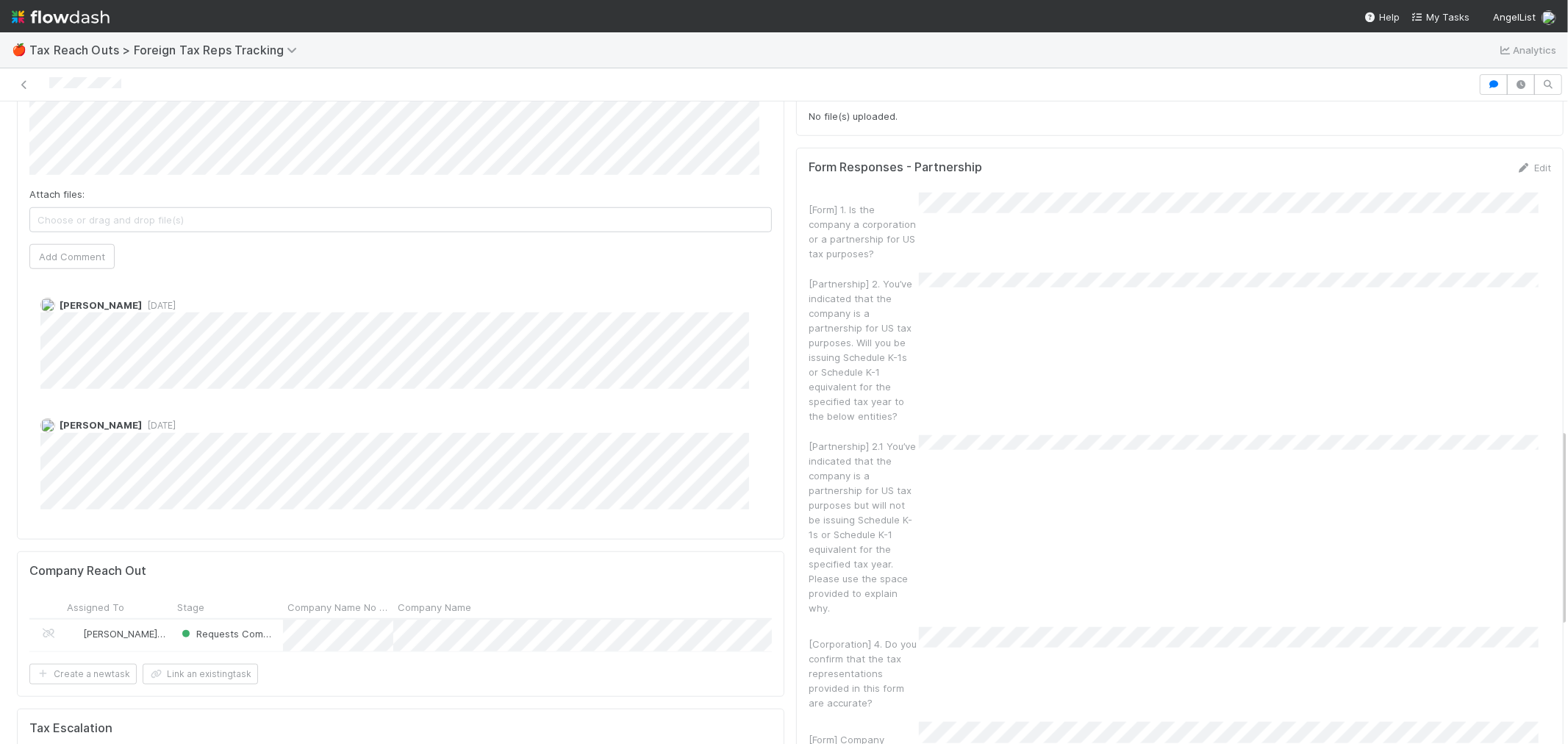
scroll to position [1062, 0]
